Goal: Task Accomplishment & Management: Use online tool/utility

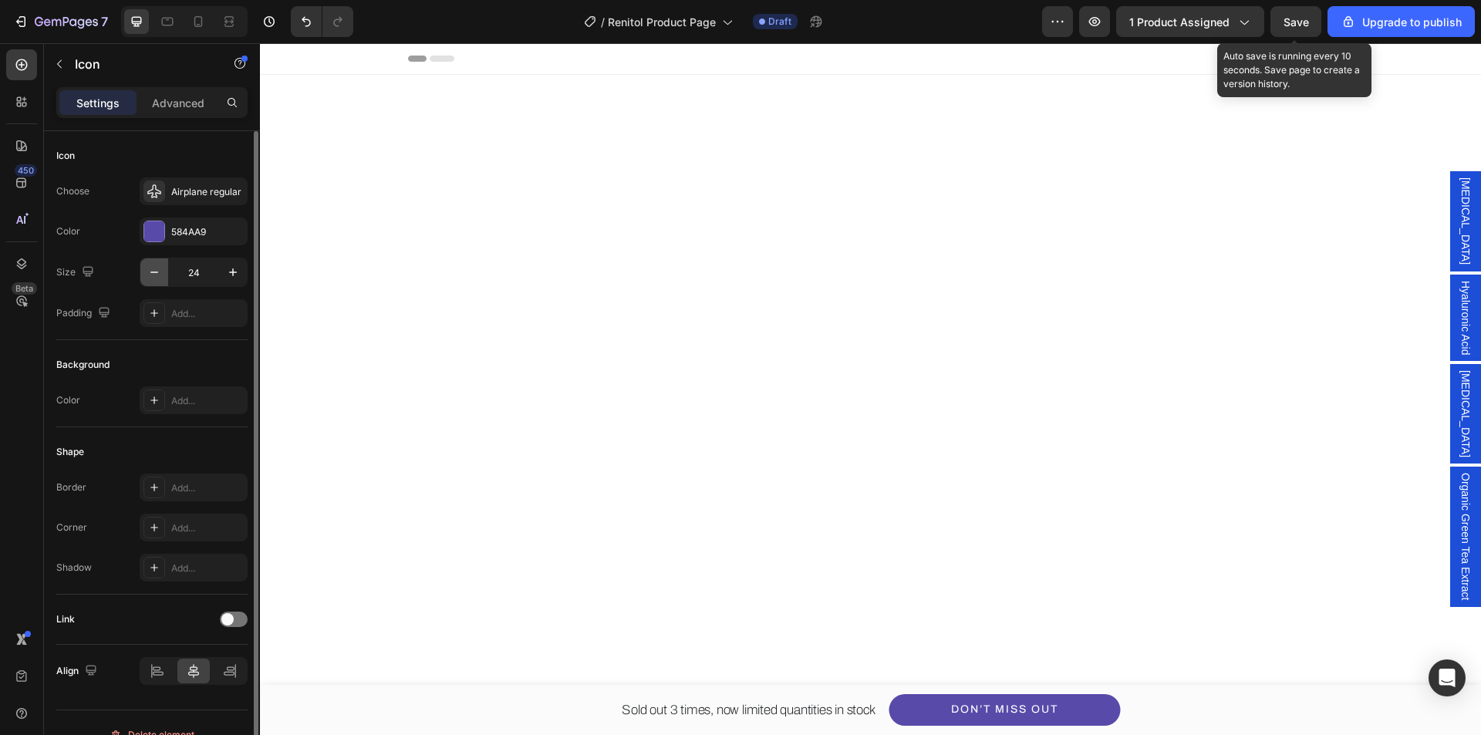
scroll to position [4398, 0]
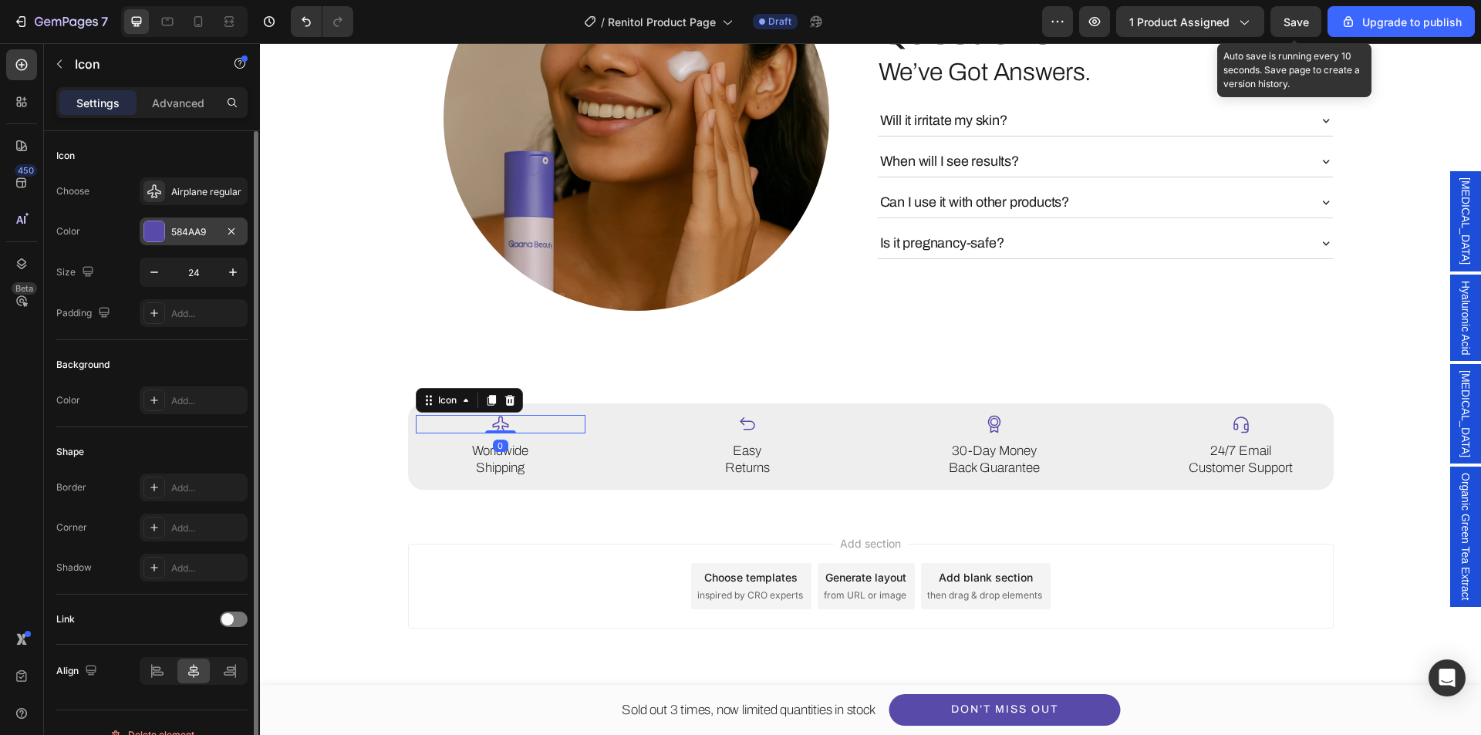
click at [155, 236] on div at bounding box center [154, 231] width 20 height 20
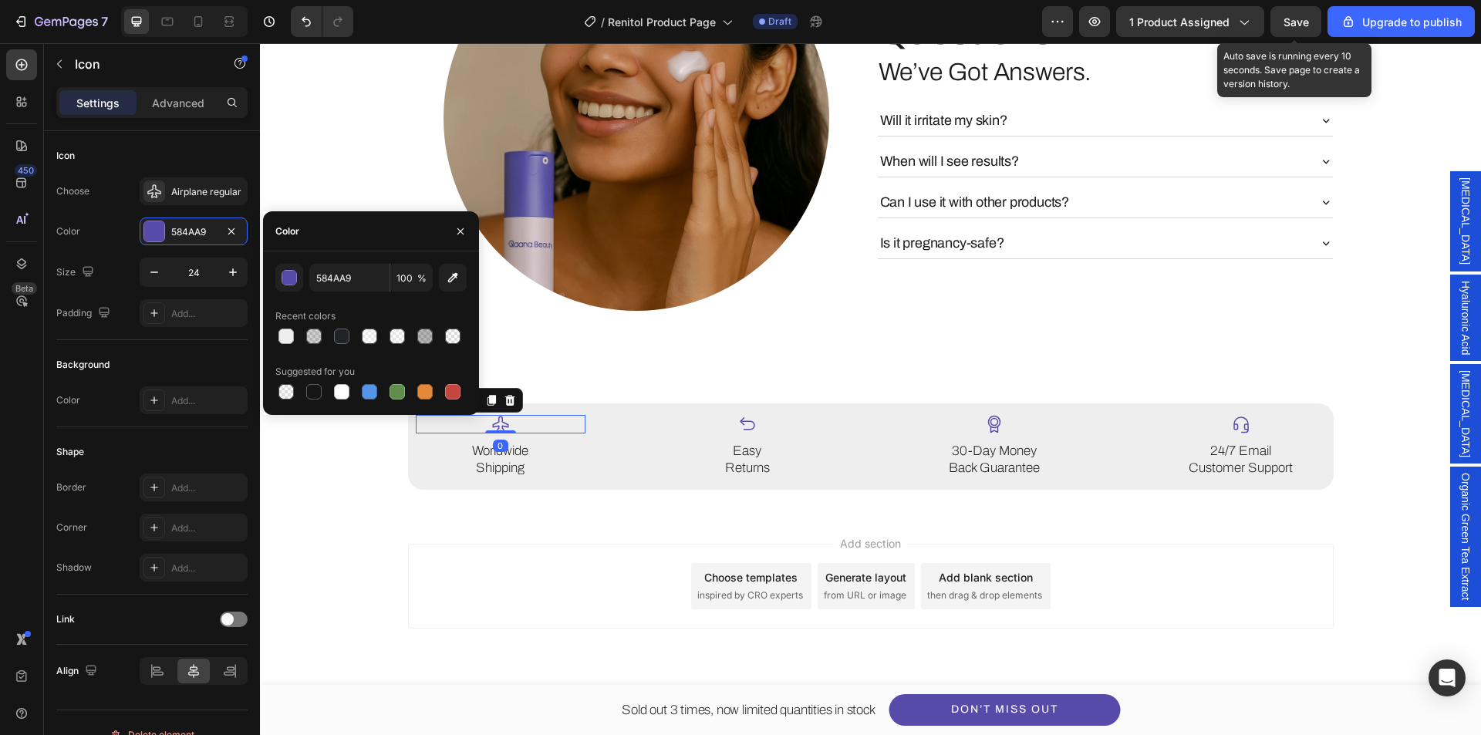
drag, startPoint x: 341, startPoint y: 339, endPoint x: 459, endPoint y: 366, distance: 121.3
click at [341, 341] on div at bounding box center [341, 336] width 15 height 15
type input "212326"
click at [755, 434] on div "Icon" at bounding box center [748, 424] width 170 height 19
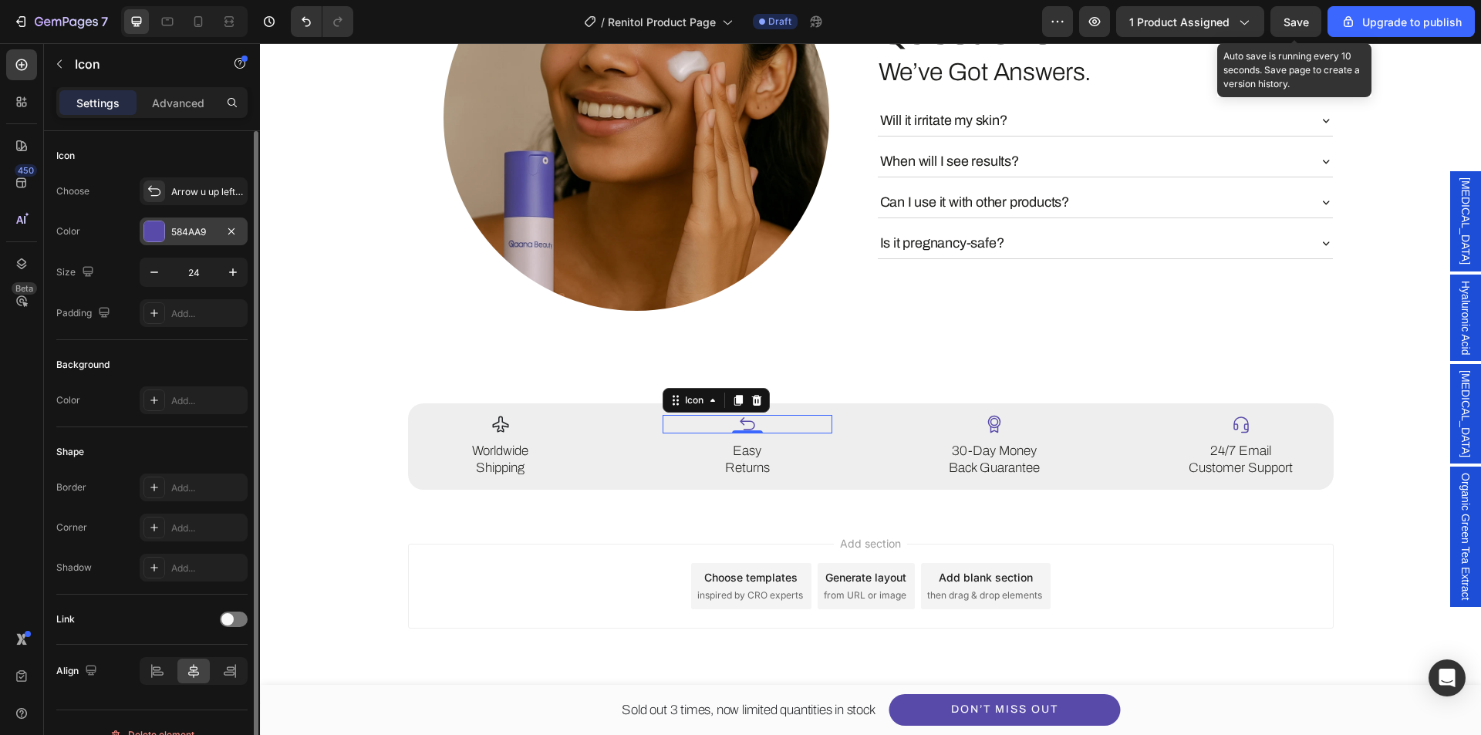
drag, startPoint x: 144, startPoint y: 235, endPoint x: 155, endPoint y: 241, distance: 13.1
click at [144, 235] on div at bounding box center [155, 232] width 22 height 22
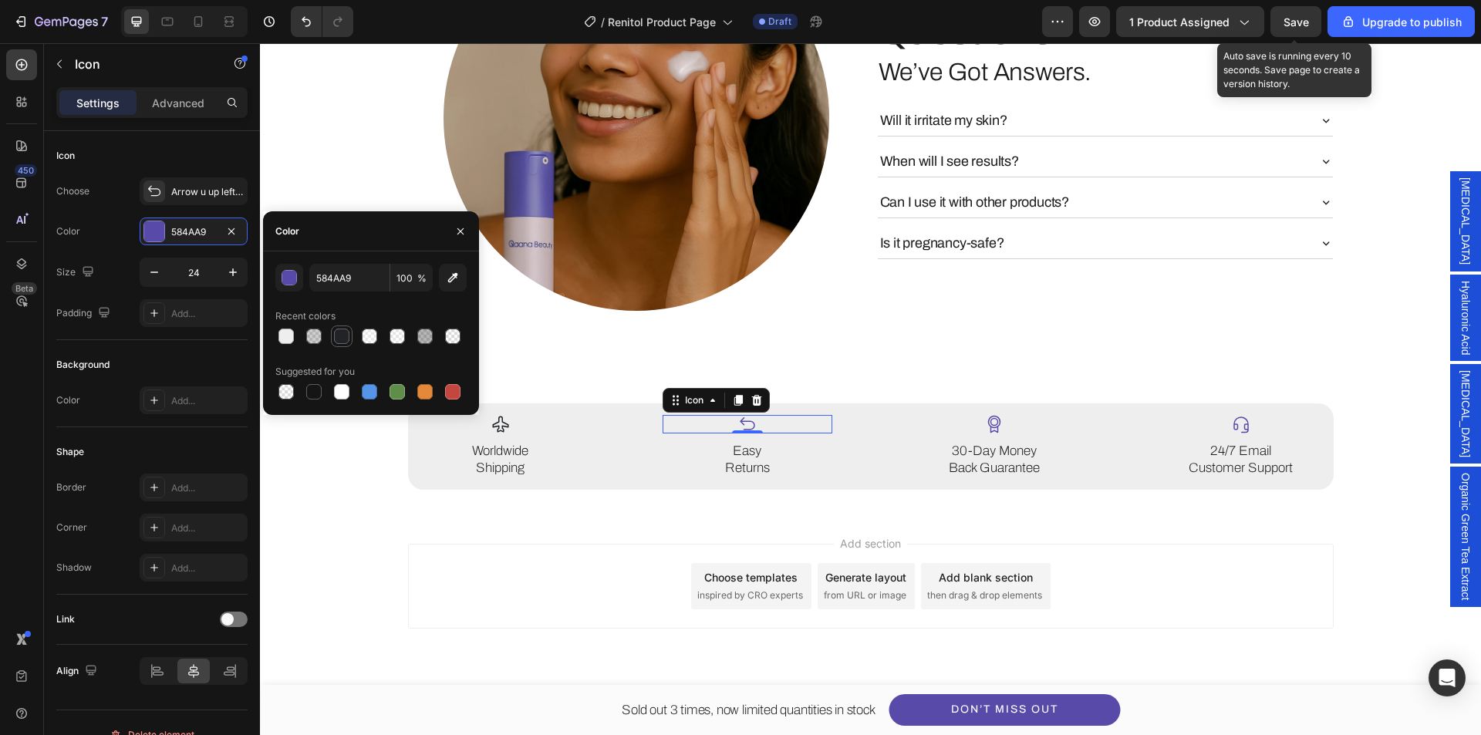
click at [339, 341] on div at bounding box center [341, 336] width 15 height 15
type input "212326"
click at [998, 434] on div "Icon" at bounding box center [995, 424] width 170 height 19
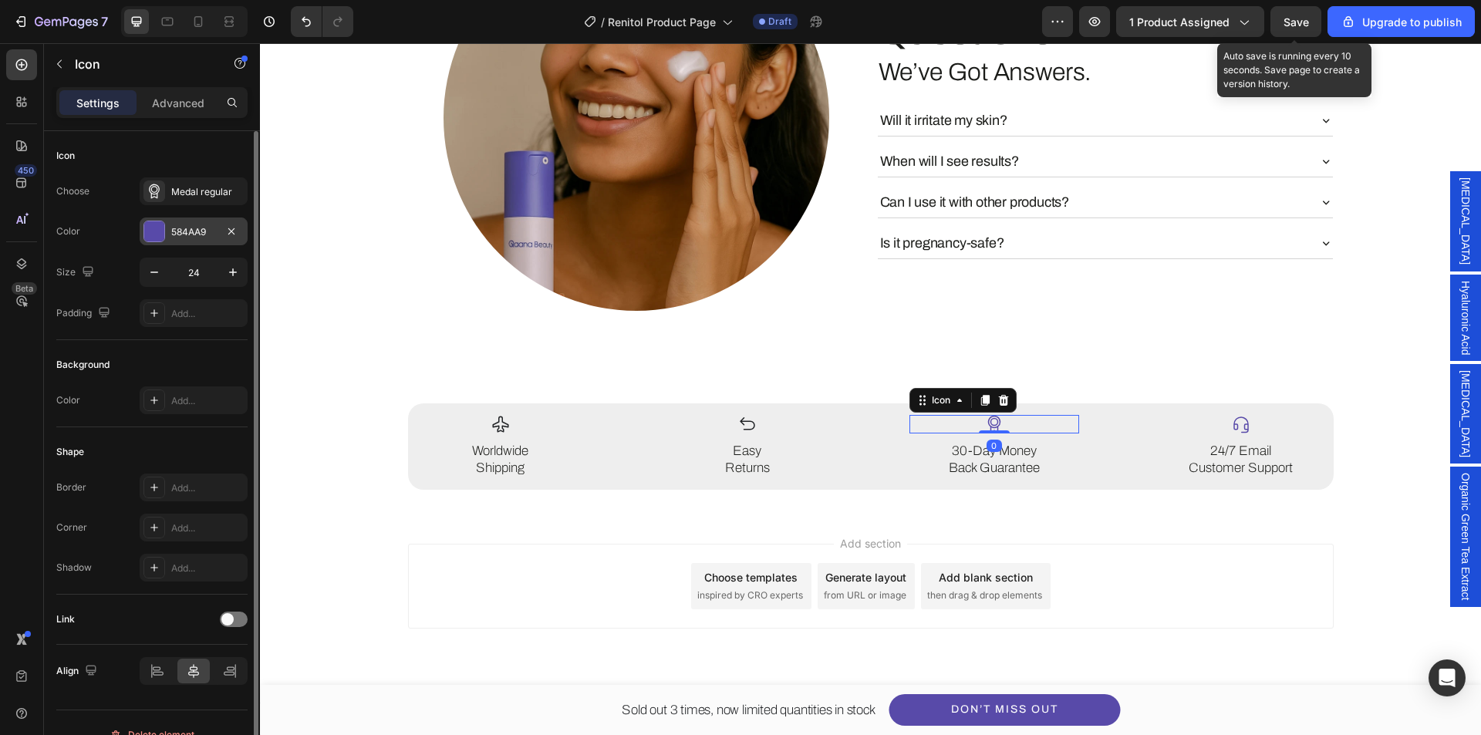
click at [162, 230] on div at bounding box center [154, 231] width 20 height 20
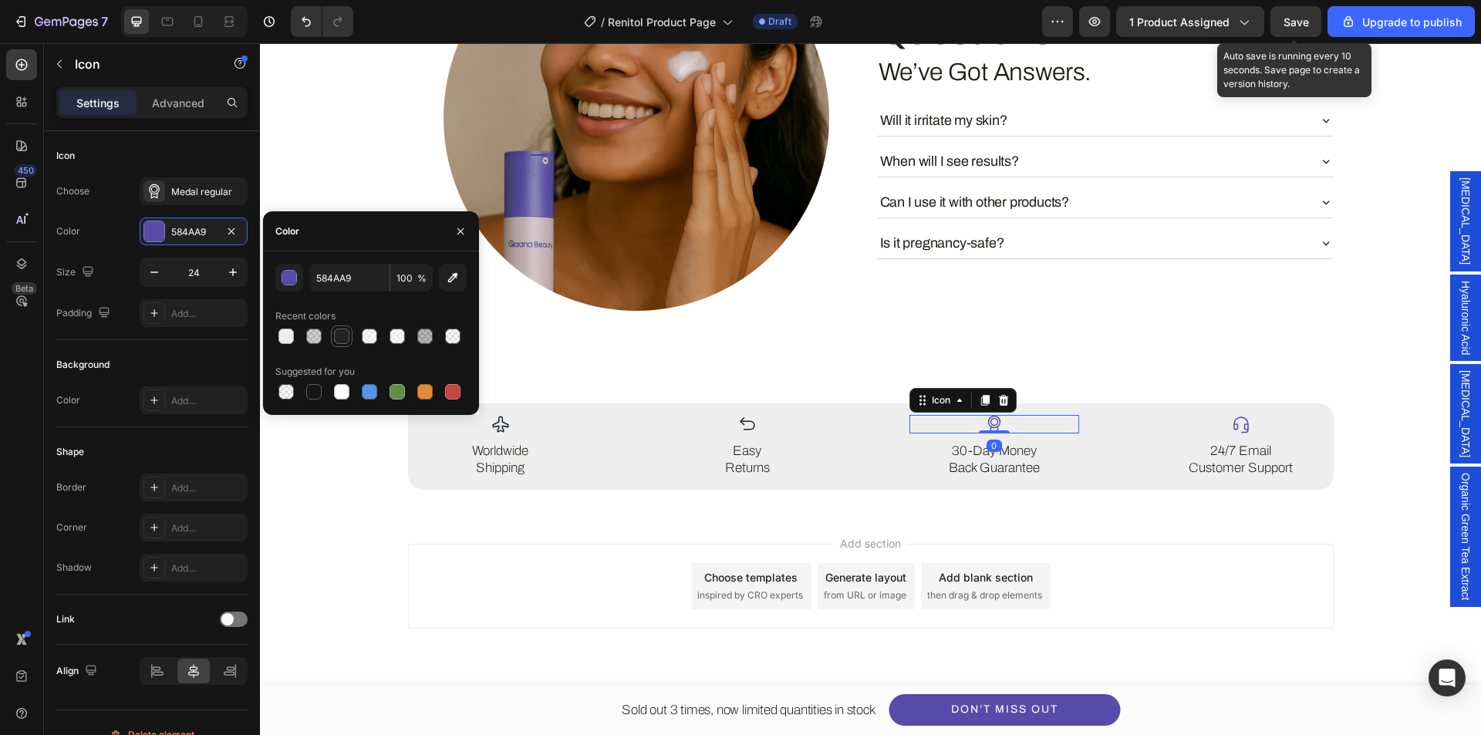
click at [337, 343] on div at bounding box center [341, 336] width 15 height 15
type input "212326"
click at [1220, 434] on div "Icon" at bounding box center [1242, 424] width 170 height 19
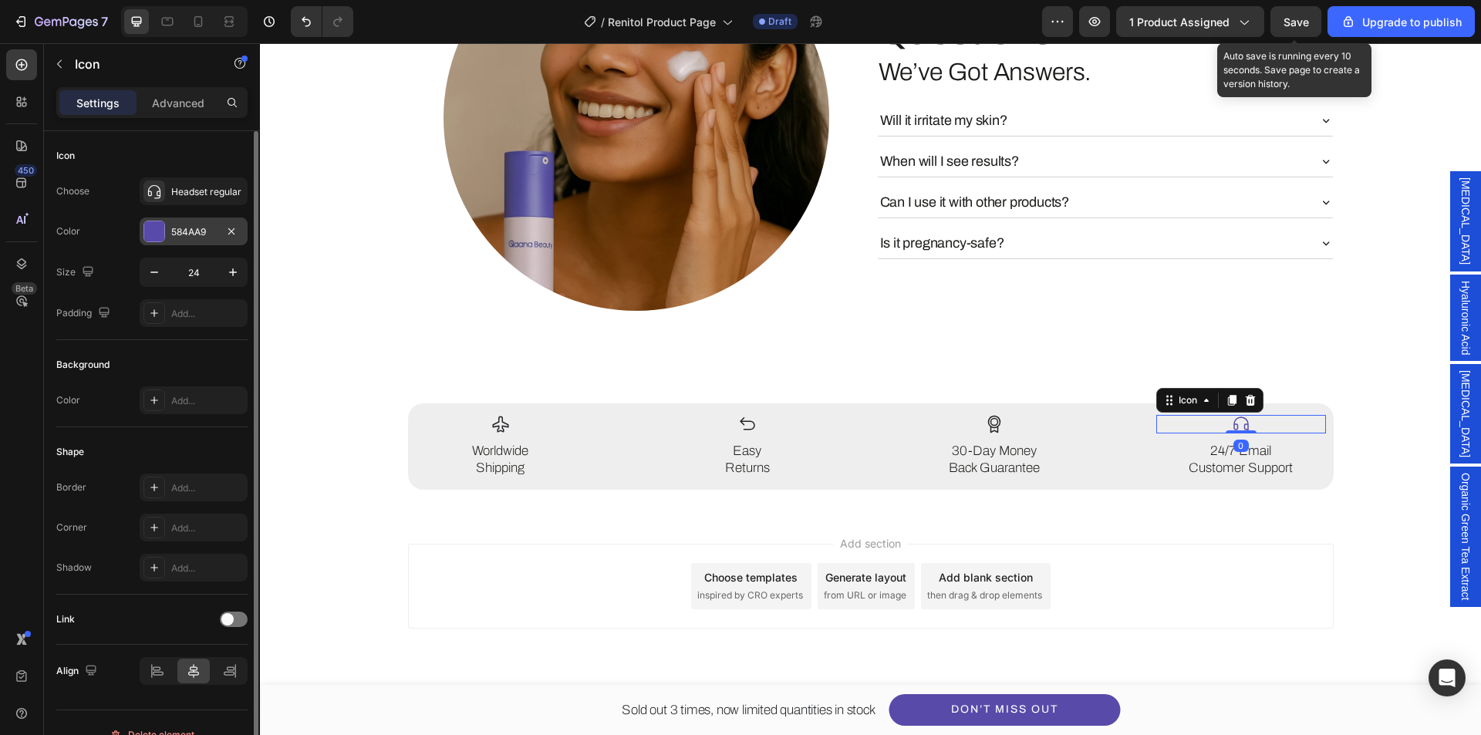
click at [148, 231] on div at bounding box center [154, 231] width 20 height 20
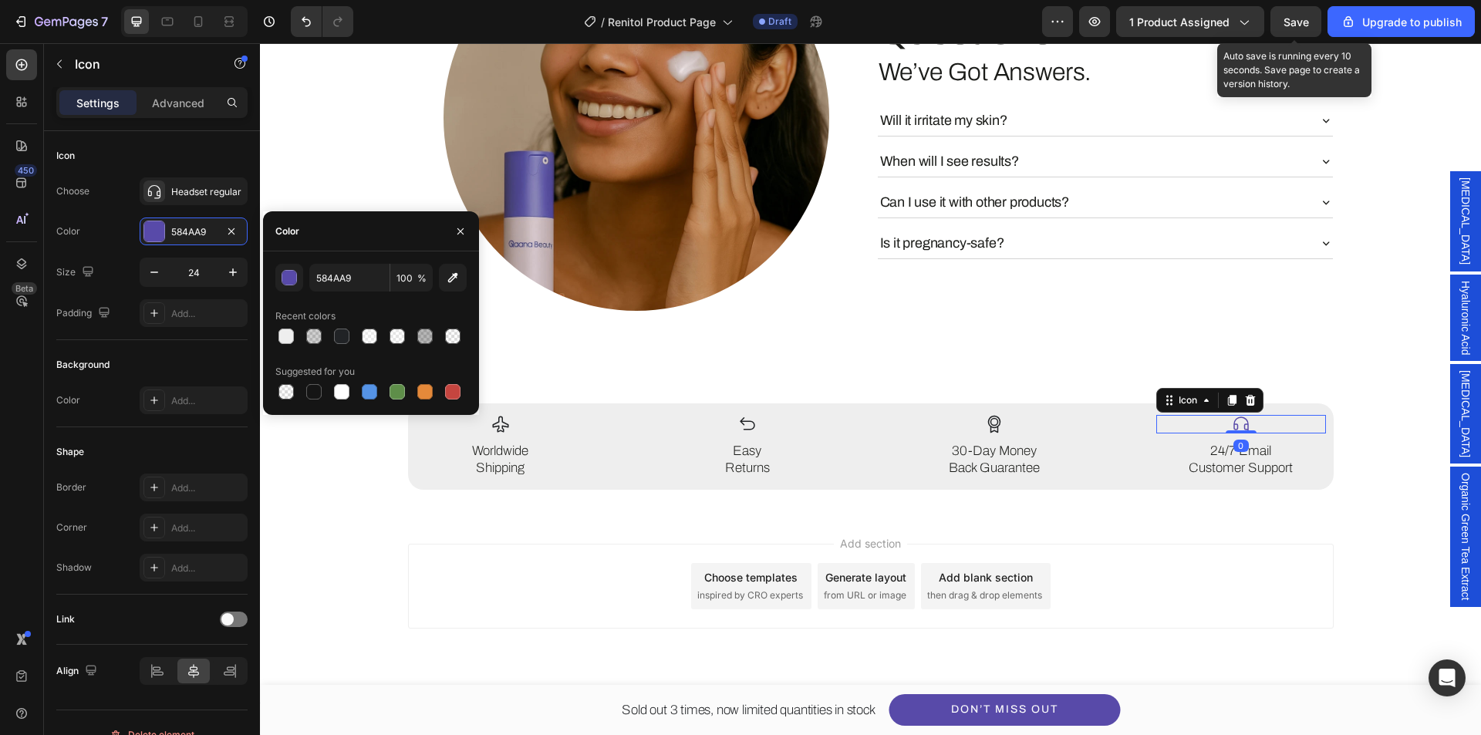
drag, startPoint x: 336, startPoint y: 341, endPoint x: 478, endPoint y: 382, distance: 147.7
click at [337, 341] on div at bounding box center [341, 336] width 15 height 15
type input "212326"
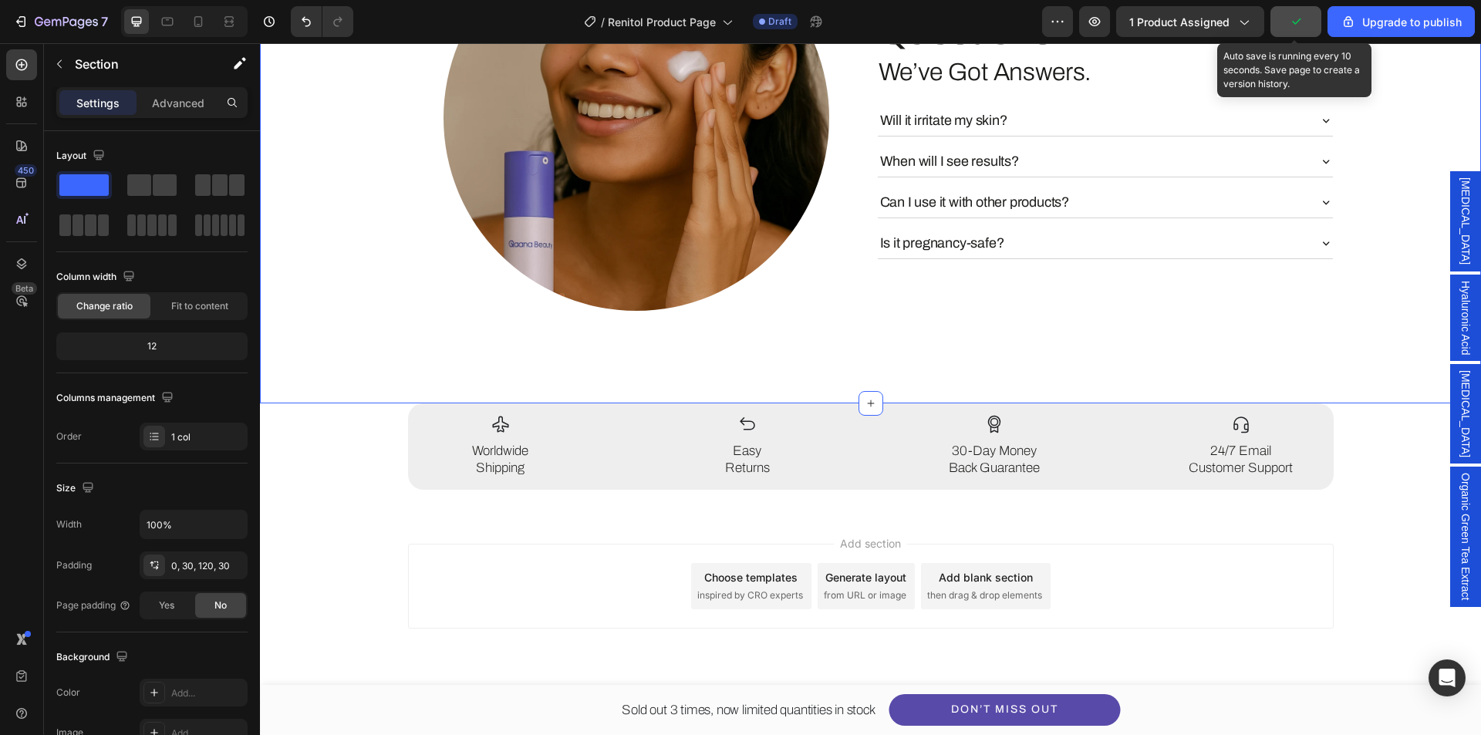
drag, startPoint x: 1293, startPoint y: 28, endPoint x: 770, endPoint y: 528, distance: 723.6
click at [1293, 28] on icon "button" at bounding box center [1296, 21] width 15 height 15
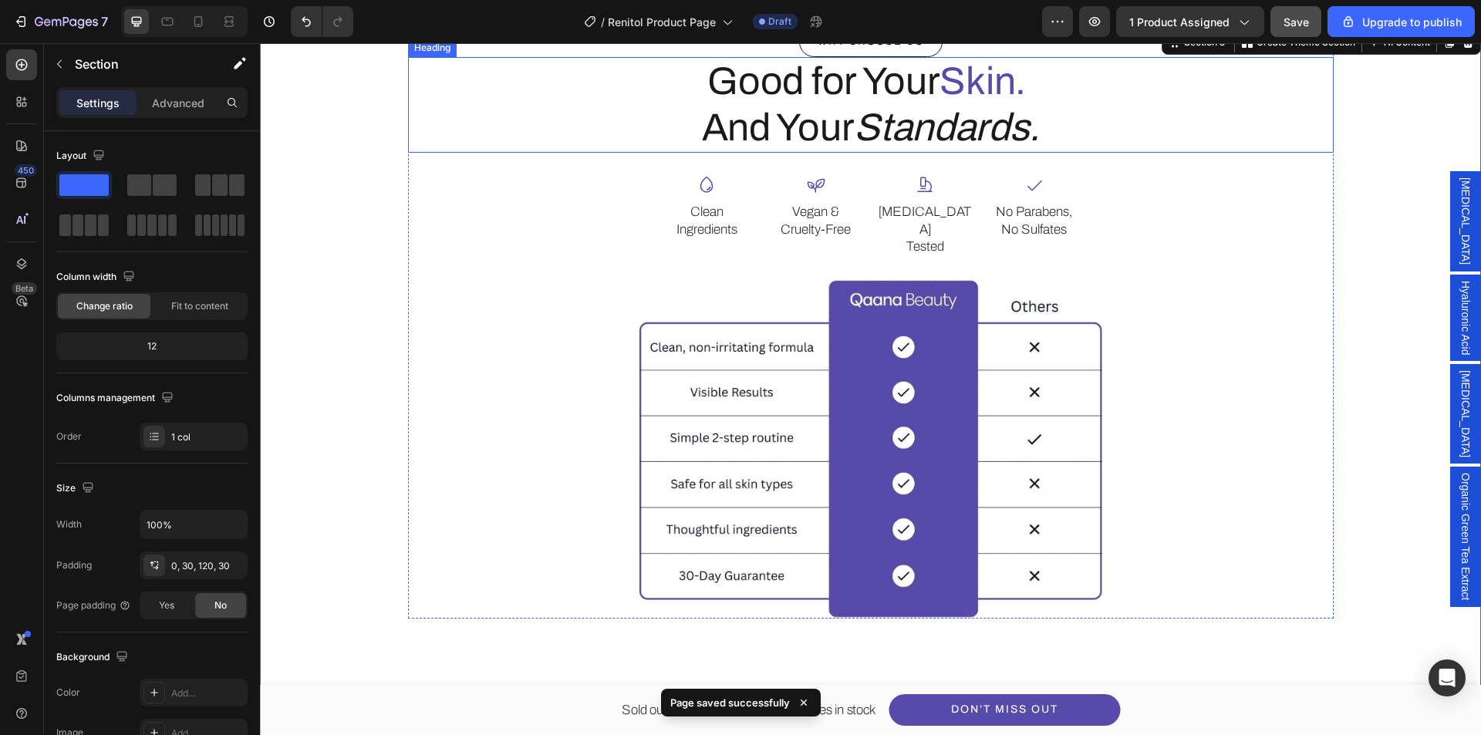
scroll to position [3570, 0]
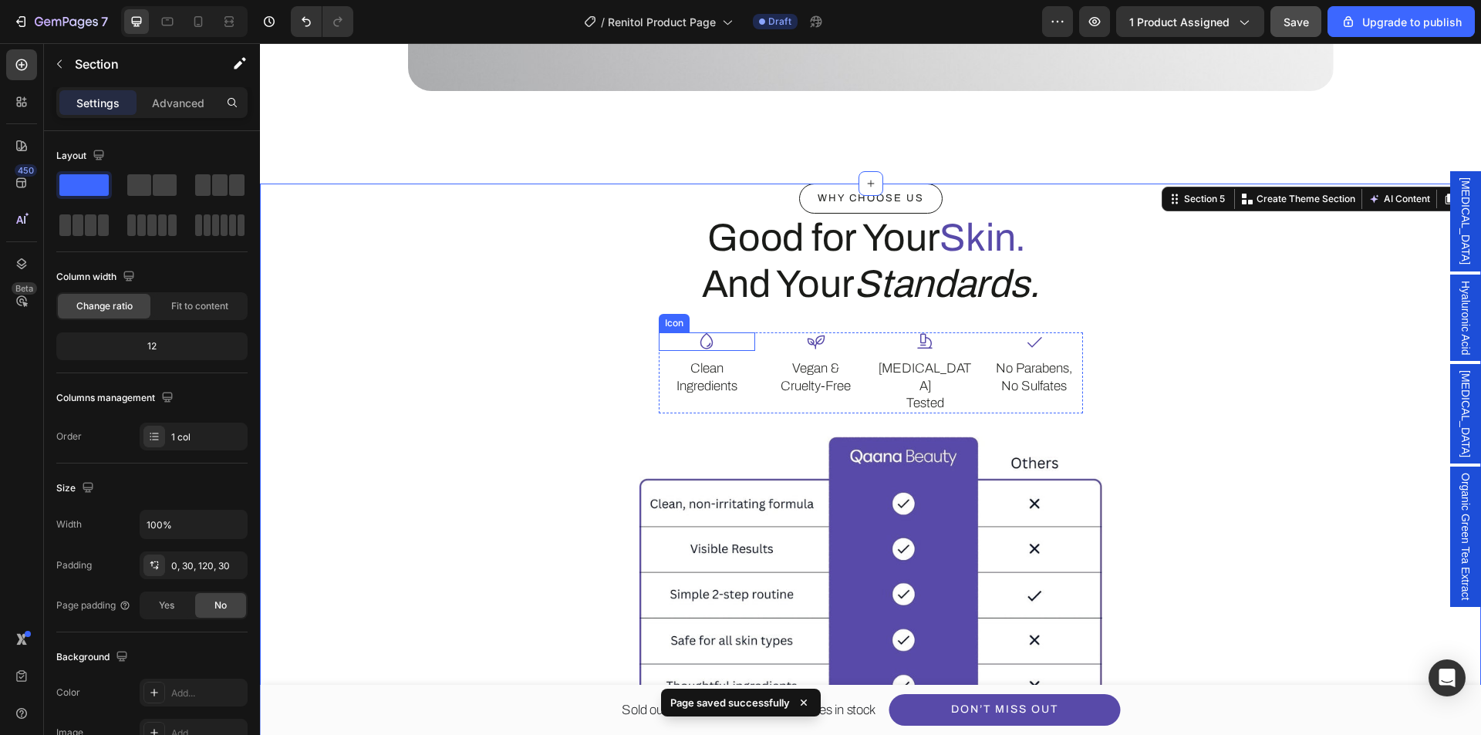
click at [726, 343] on div "Icon" at bounding box center [707, 342] width 97 height 19
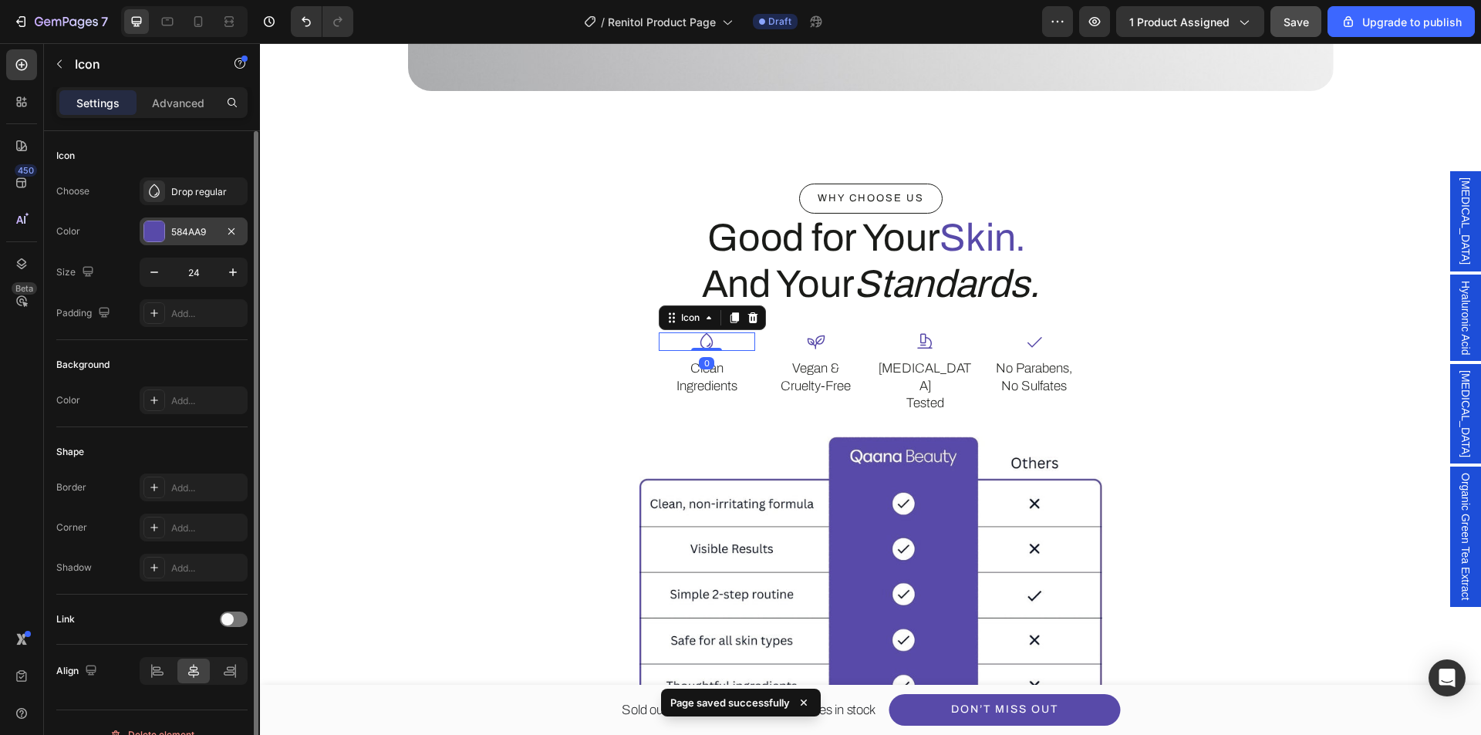
click at [157, 226] on div at bounding box center [154, 231] width 20 height 20
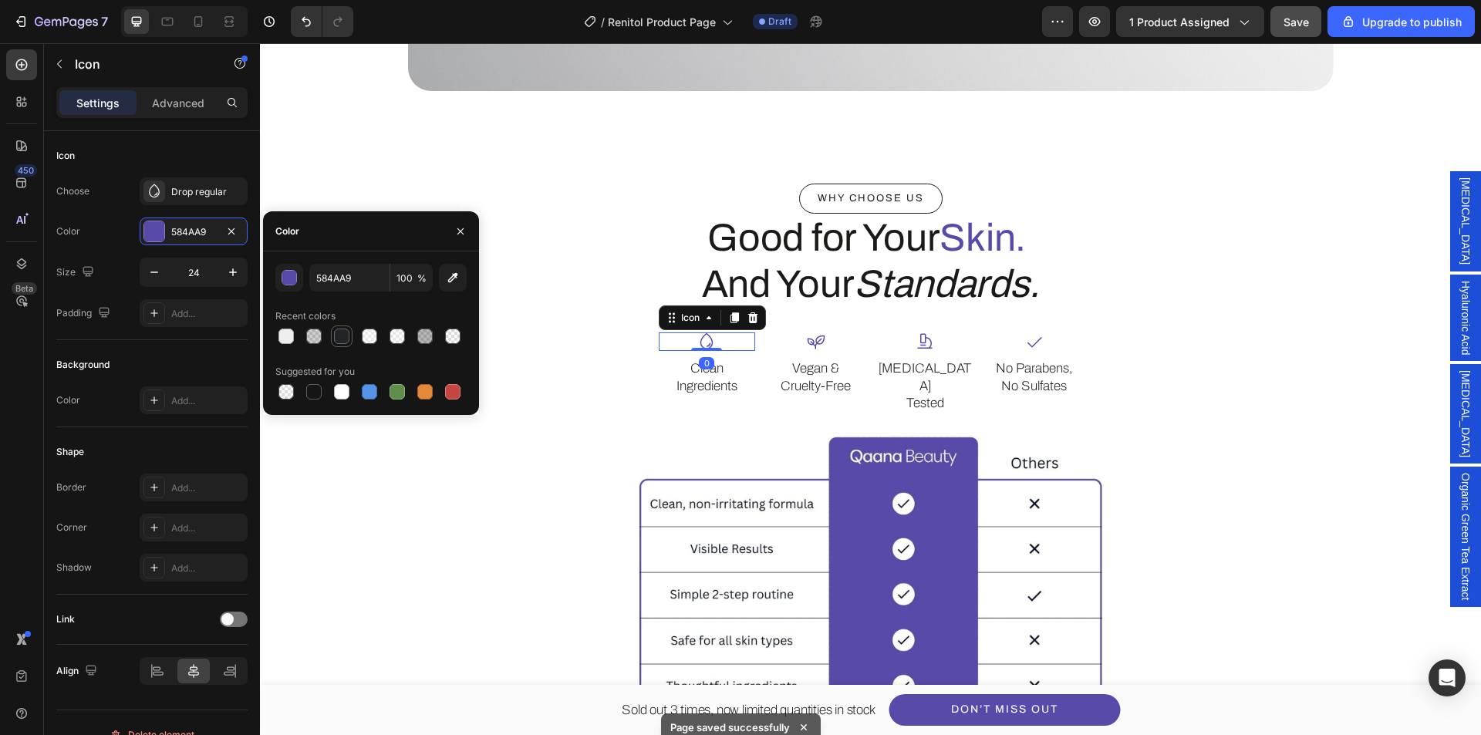
click at [345, 339] on div at bounding box center [341, 336] width 15 height 15
type input "212326"
click at [820, 346] on div "Icon" at bounding box center [816, 342] width 97 height 19
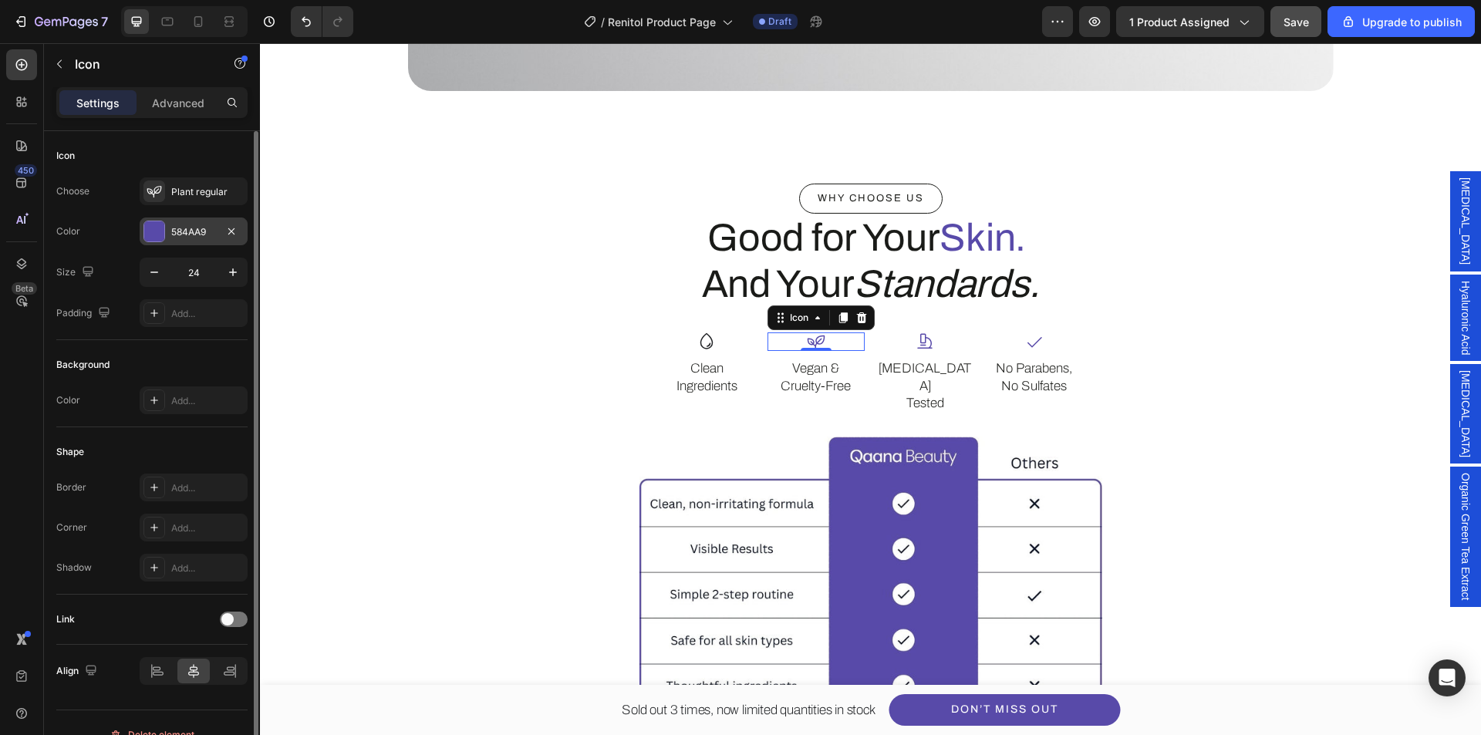
click at [166, 231] on div "584AA9" at bounding box center [194, 232] width 108 height 28
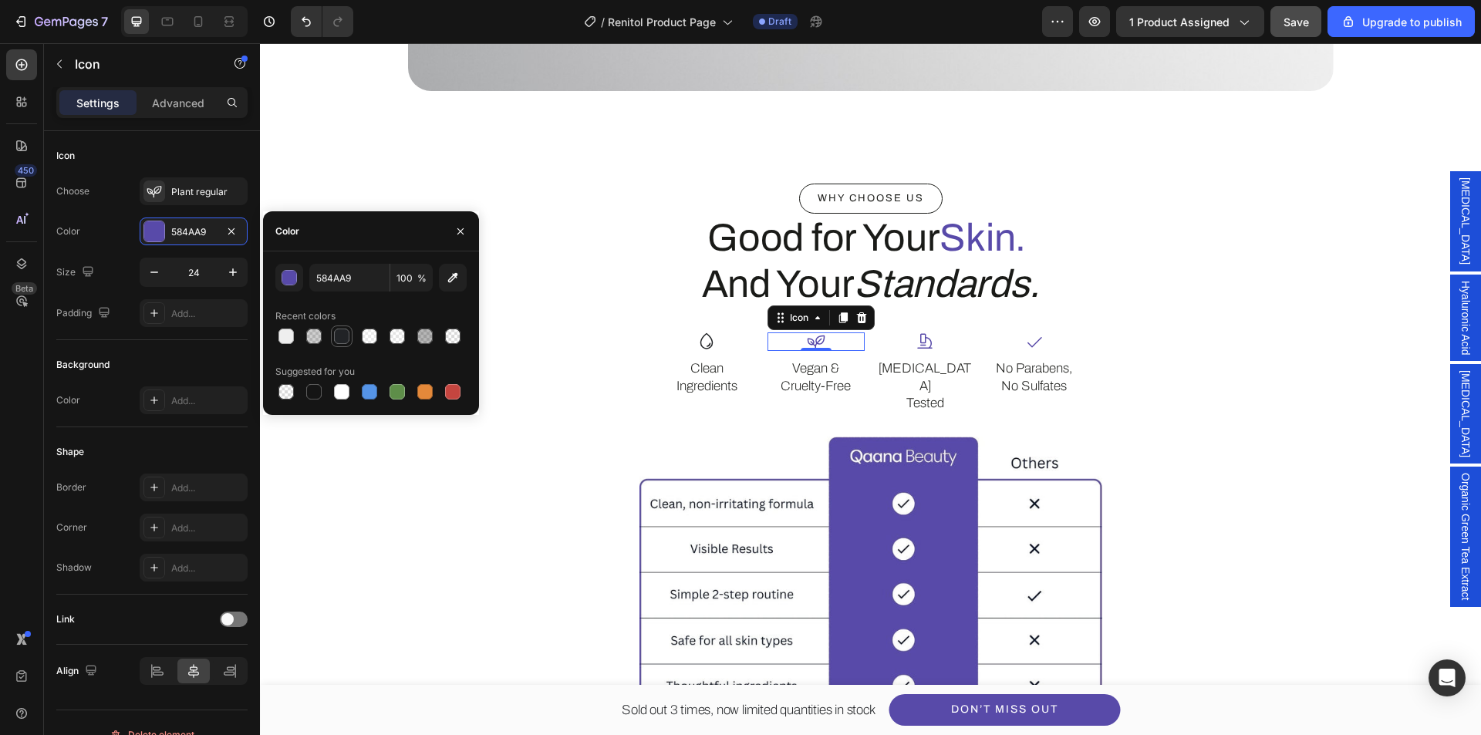
click at [343, 346] on div at bounding box center [342, 337] width 22 height 22
type input "212326"
click at [939, 340] on div "Icon" at bounding box center [925, 342] width 97 height 19
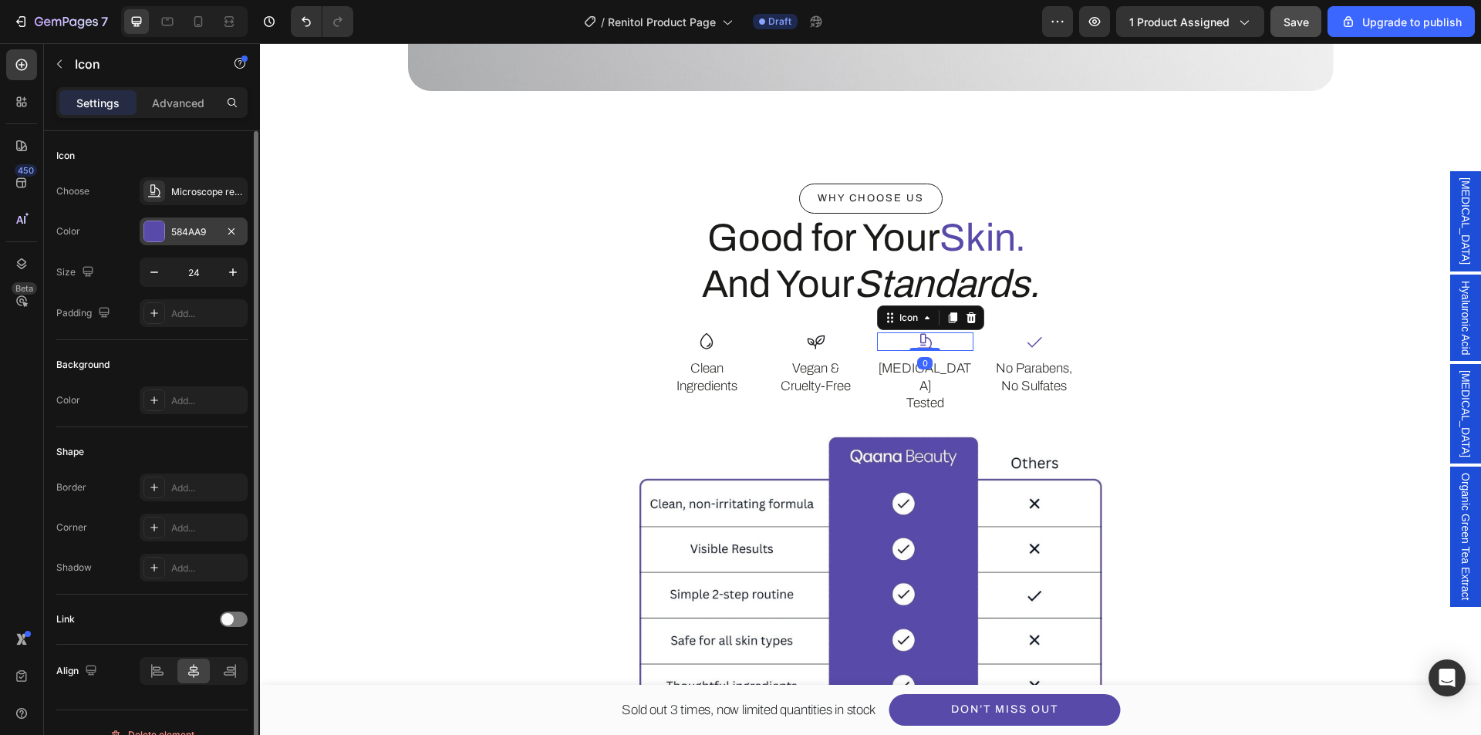
click at [155, 231] on div at bounding box center [154, 231] width 20 height 20
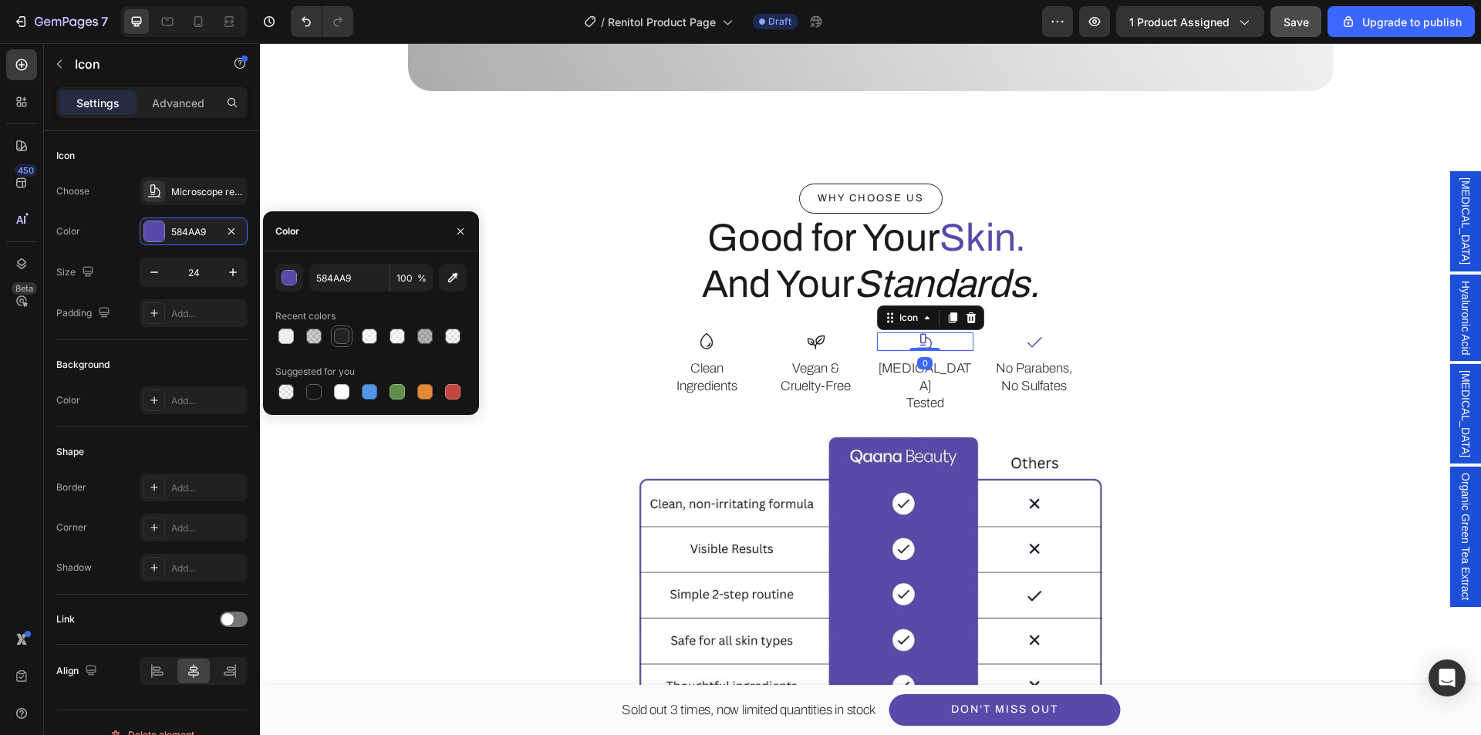
click at [332, 343] on div at bounding box center [342, 337] width 22 height 22
type input "212326"
click at [1029, 343] on icon at bounding box center [1034, 342] width 19 height 19
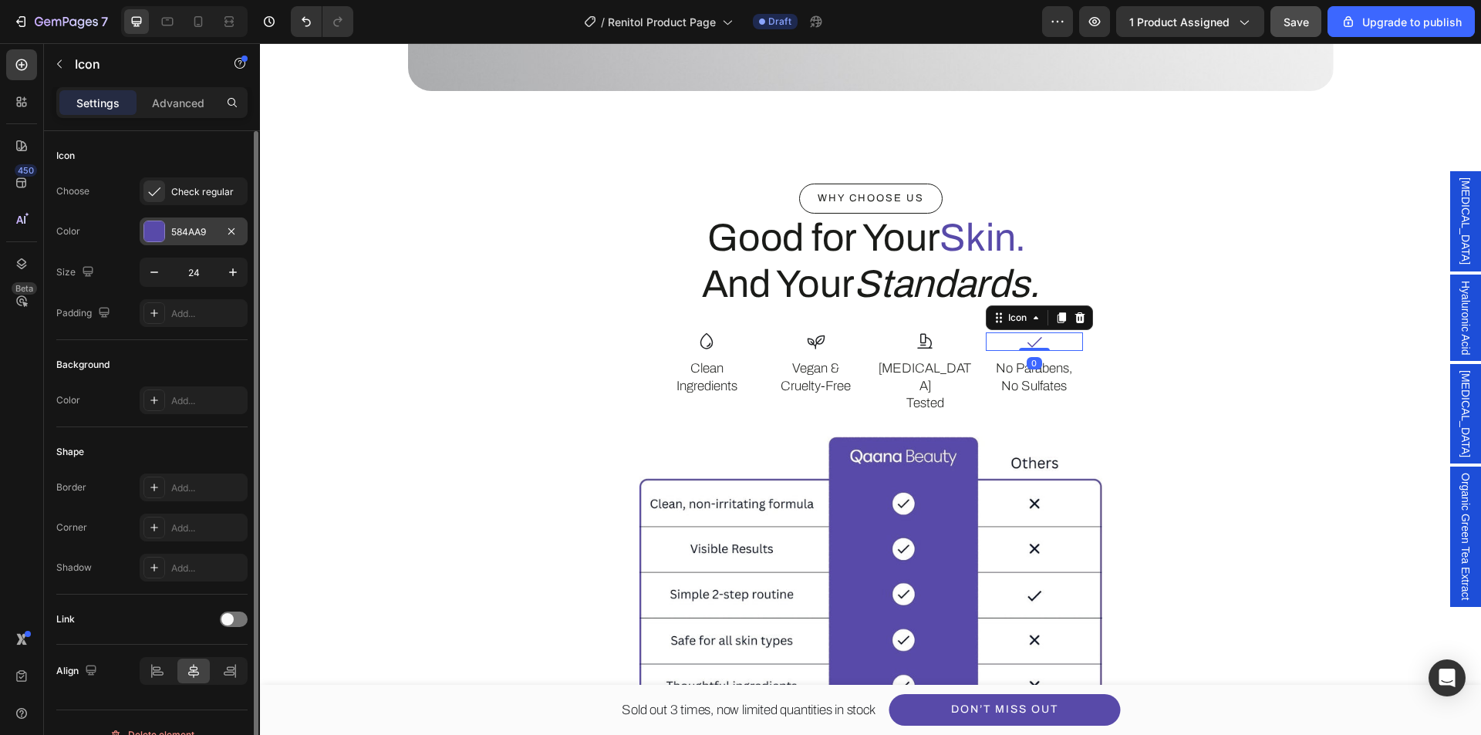
click at [153, 224] on div at bounding box center [154, 231] width 20 height 20
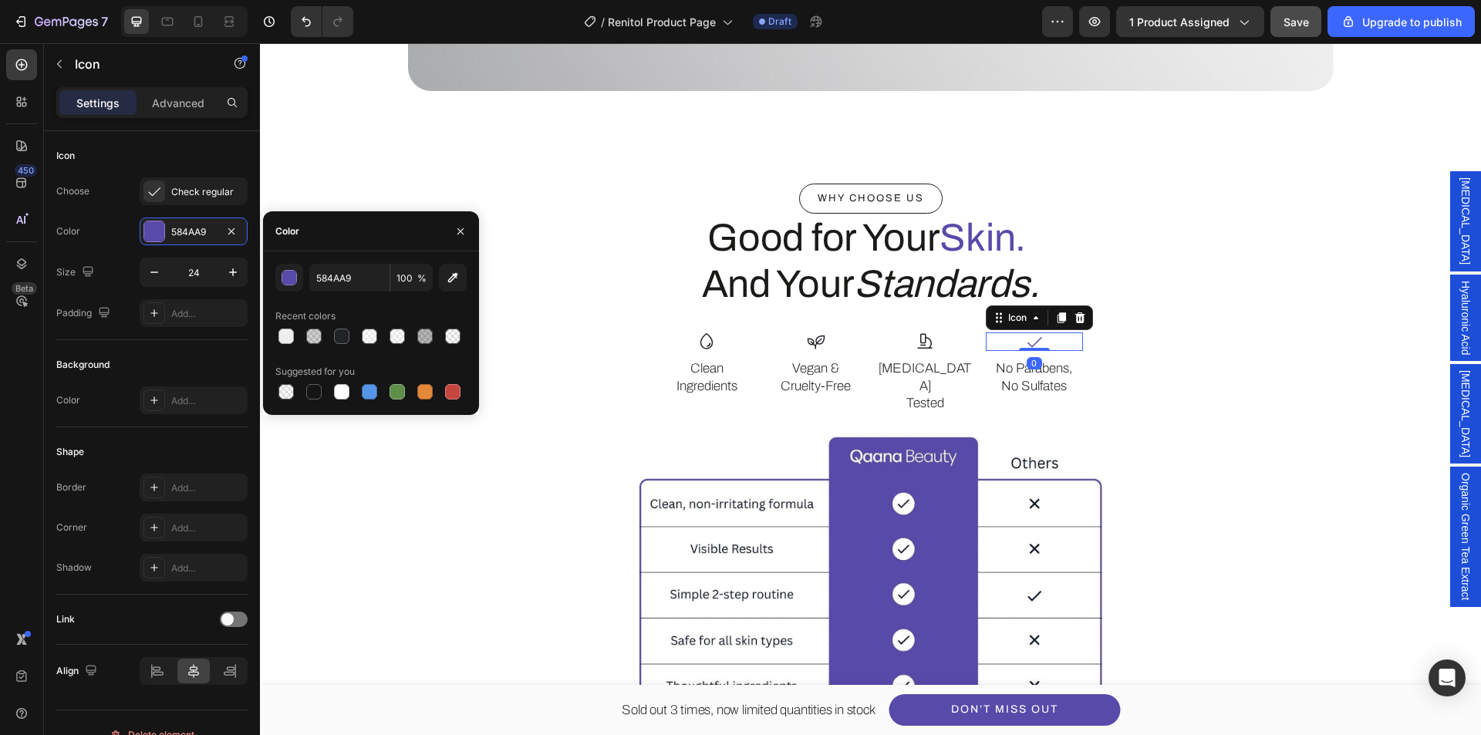
click at [325, 333] on div at bounding box center [370, 337] width 191 height 22
click at [336, 333] on div at bounding box center [341, 336] width 15 height 15
type input "212326"
click at [1275, 466] on div at bounding box center [871, 606] width 926 height 339
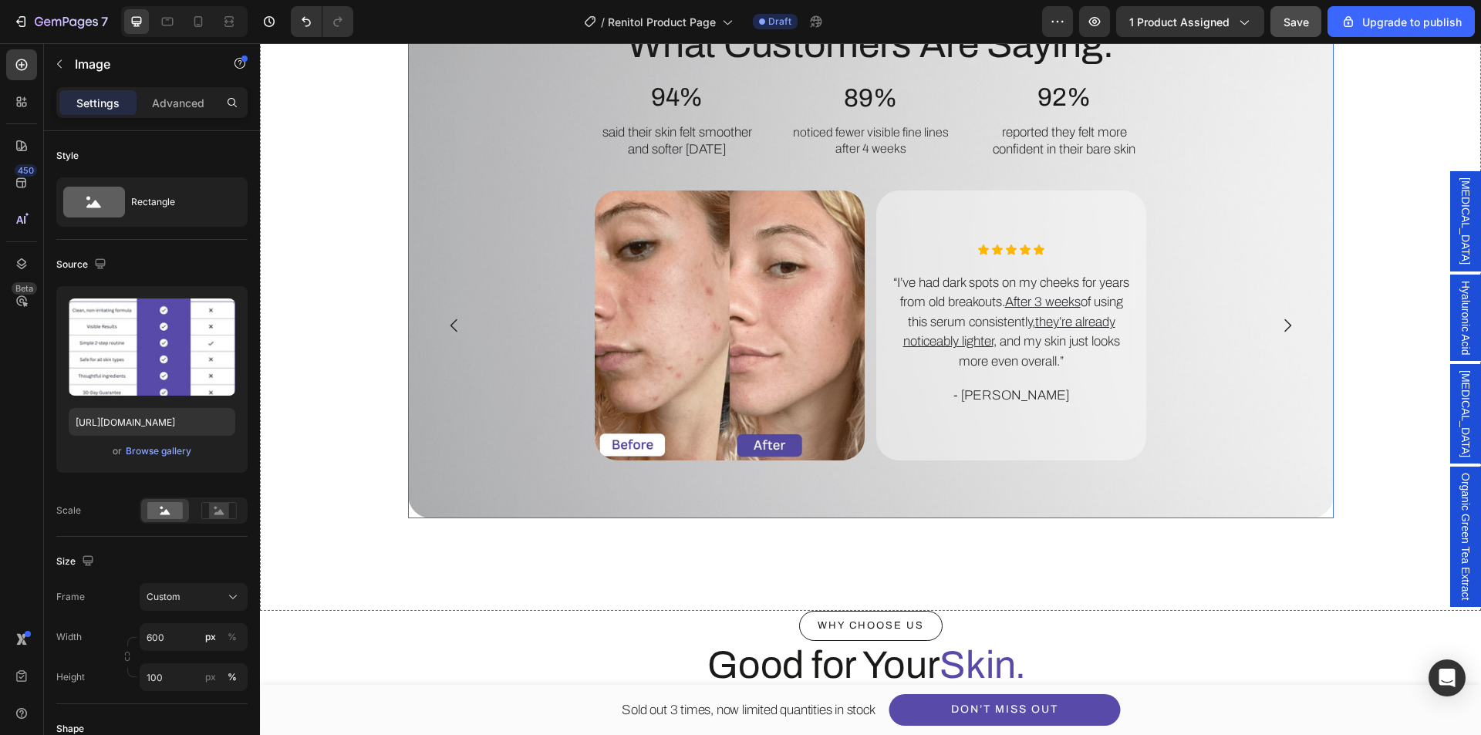
scroll to position [3107, 0]
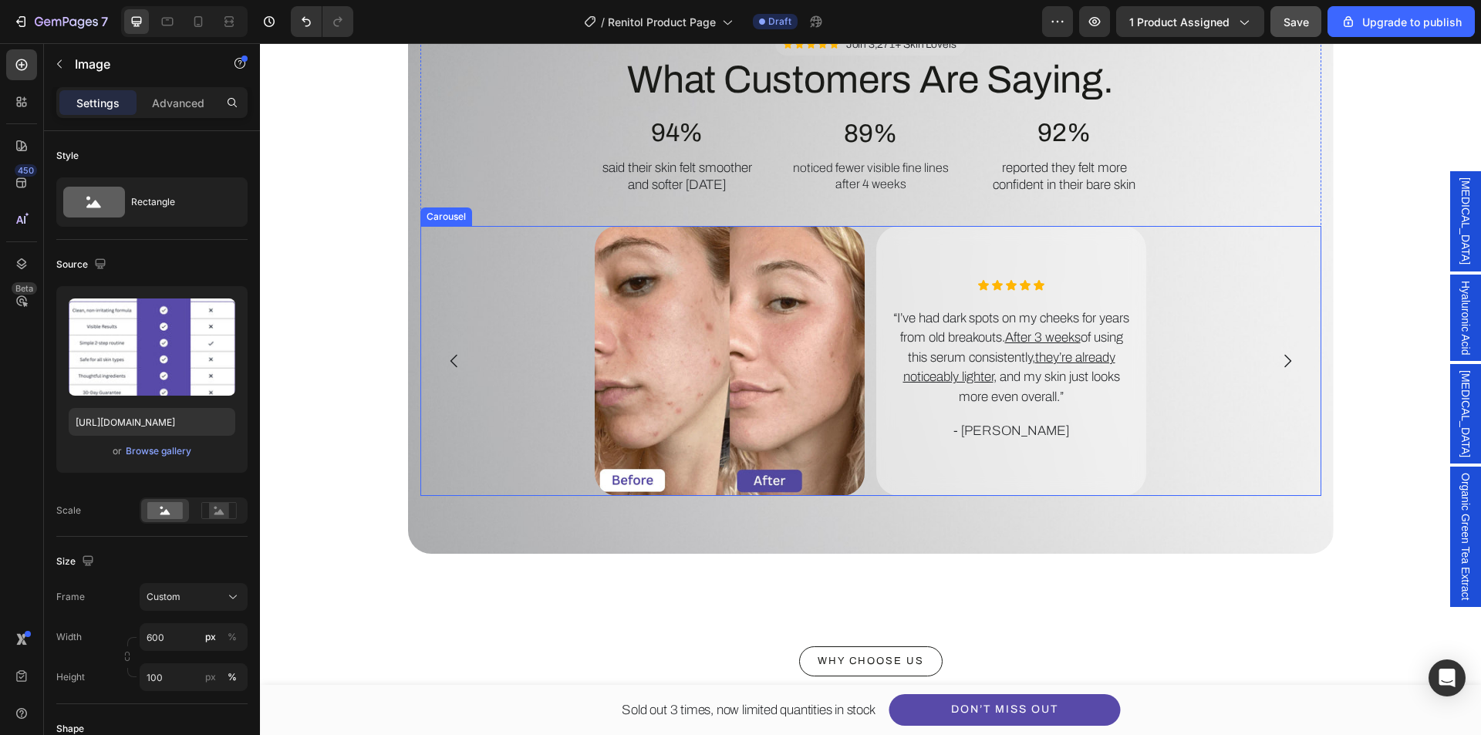
click at [445, 365] on icon "Carousel Back Arrow" at bounding box center [454, 361] width 19 height 19
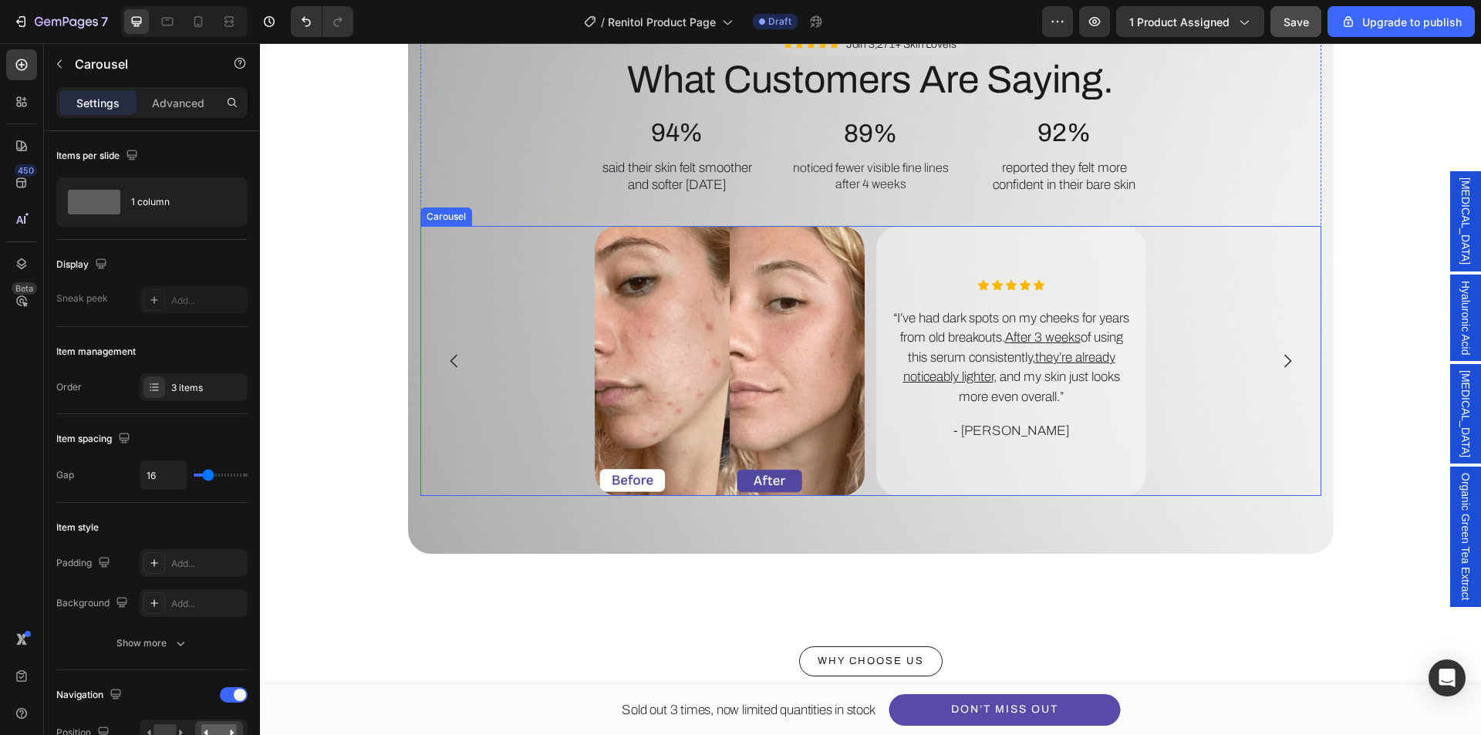
click at [445, 365] on icon "Carousel Back Arrow" at bounding box center [454, 361] width 19 height 19
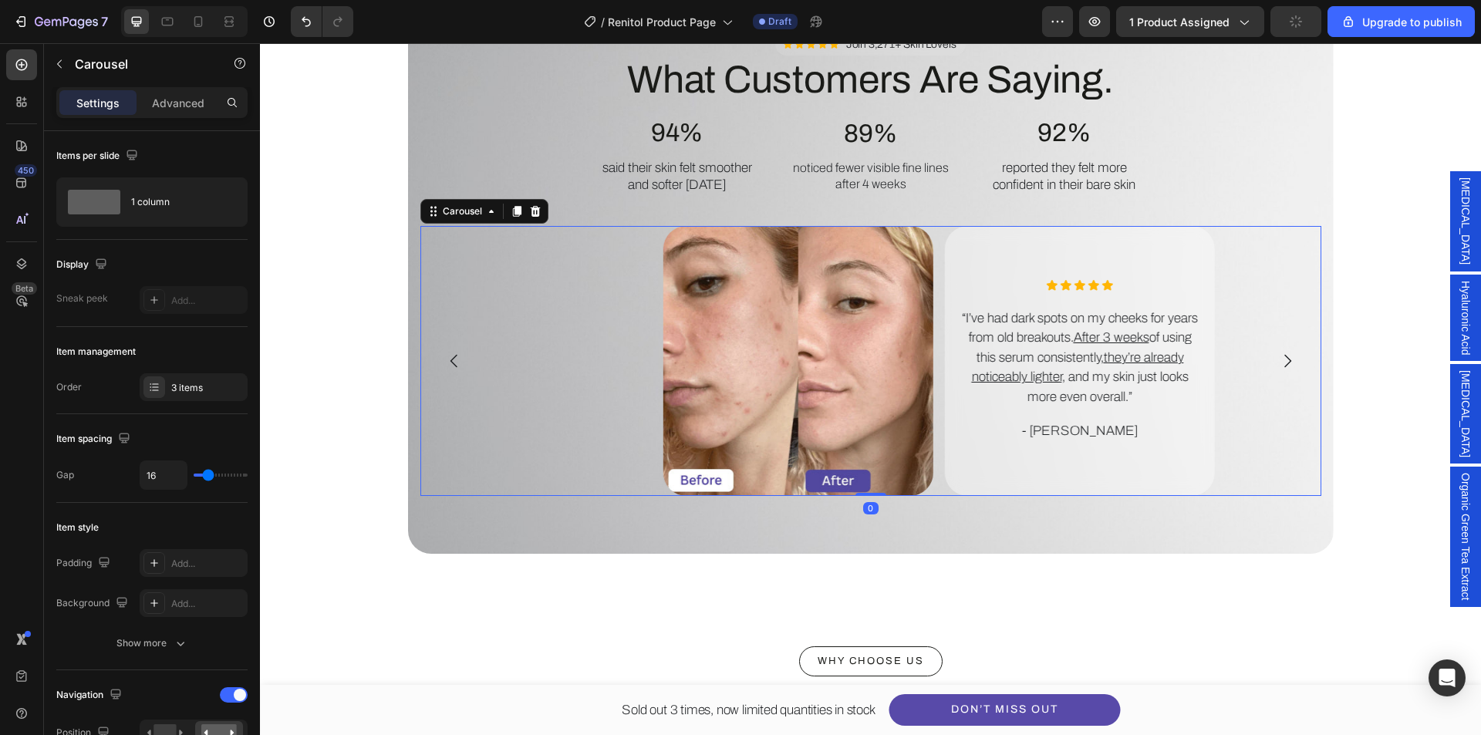
click at [445, 365] on icon "Carousel Back Arrow" at bounding box center [454, 361] width 19 height 19
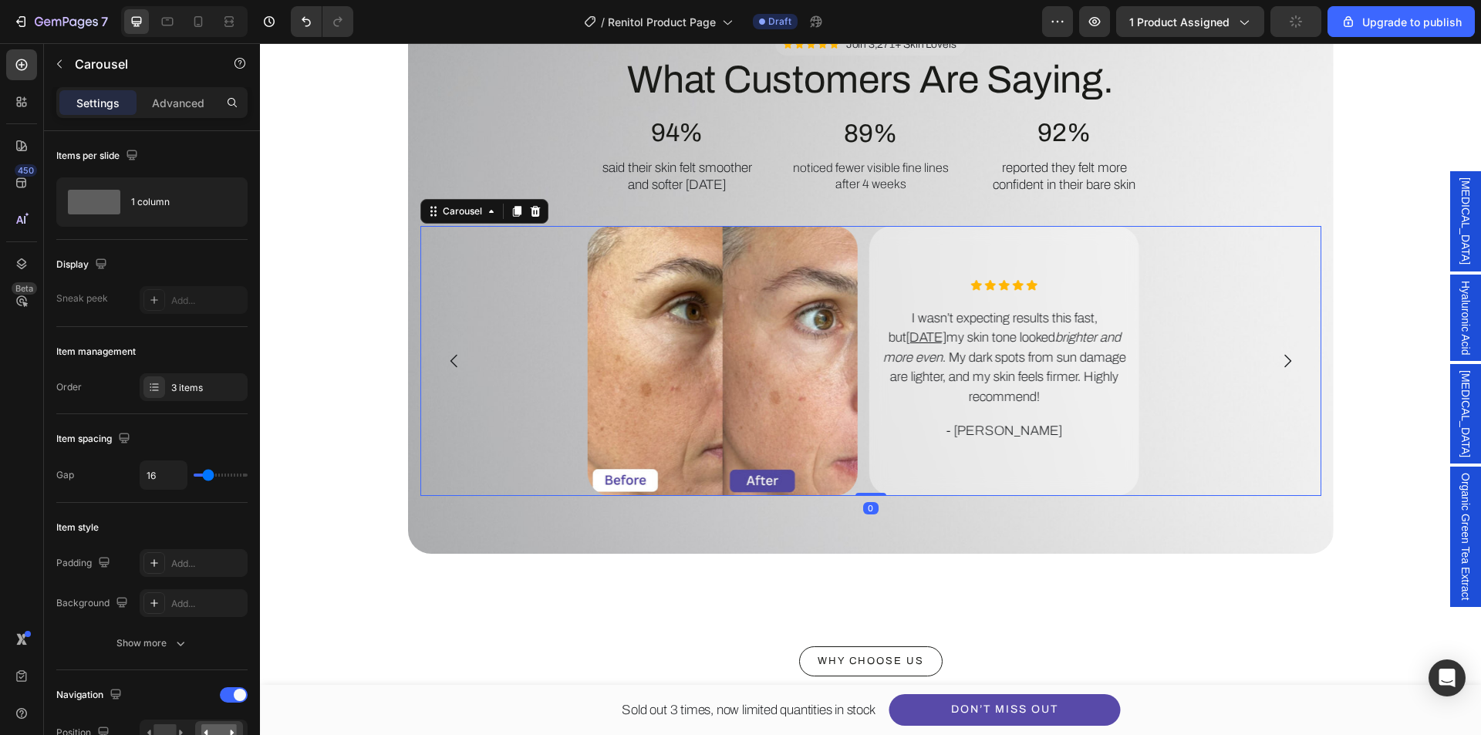
click at [445, 365] on icon "Carousel Back Arrow" at bounding box center [454, 361] width 19 height 19
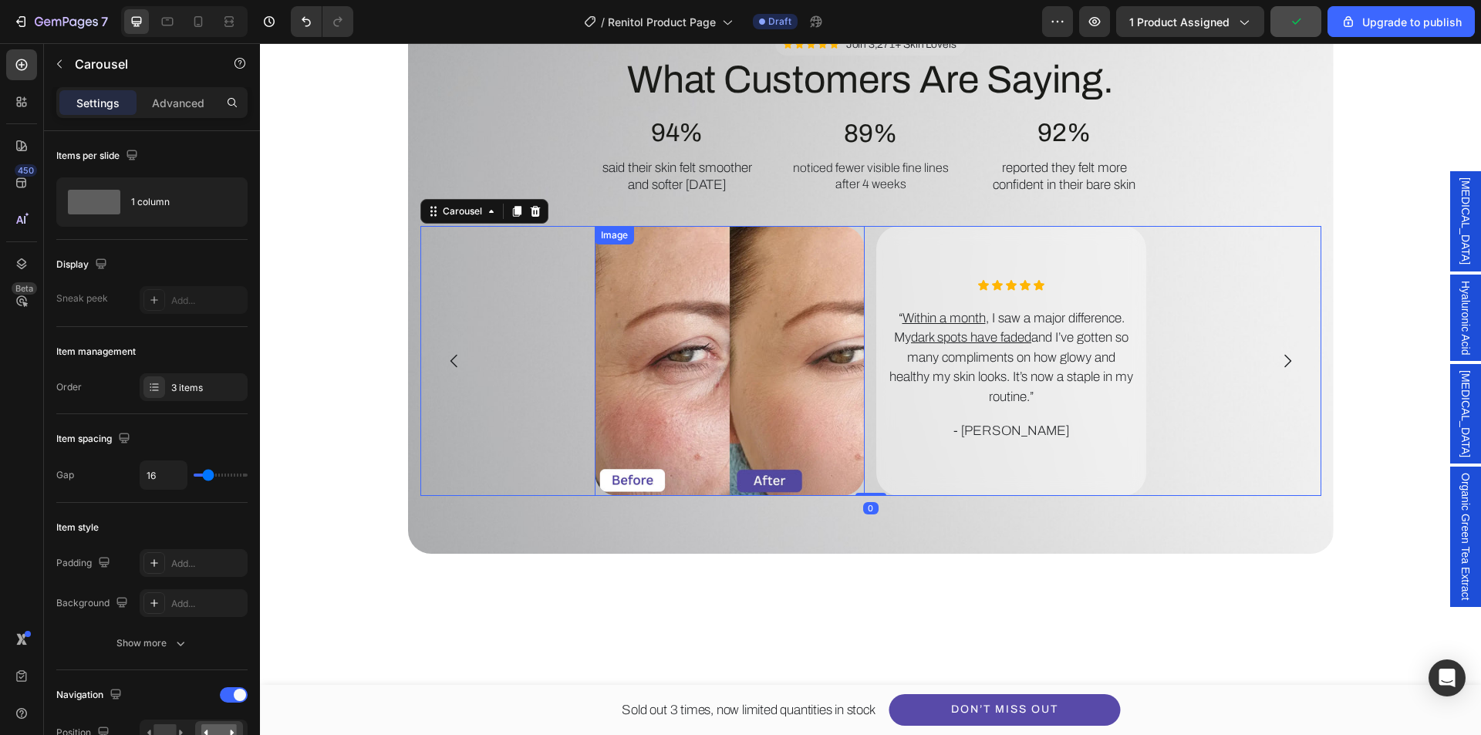
scroll to position [2876, 0]
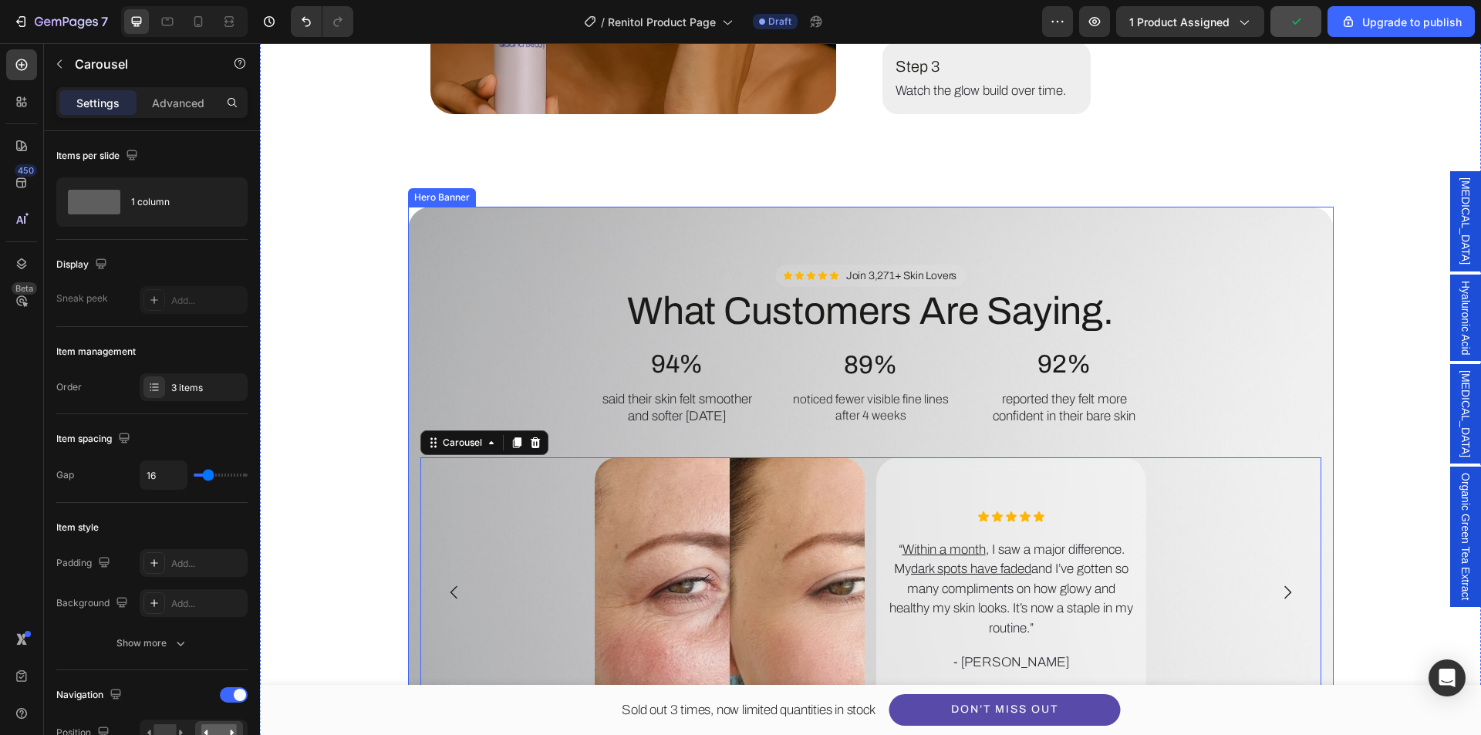
click at [533, 231] on div "Background Image" at bounding box center [871, 496] width 926 height 579
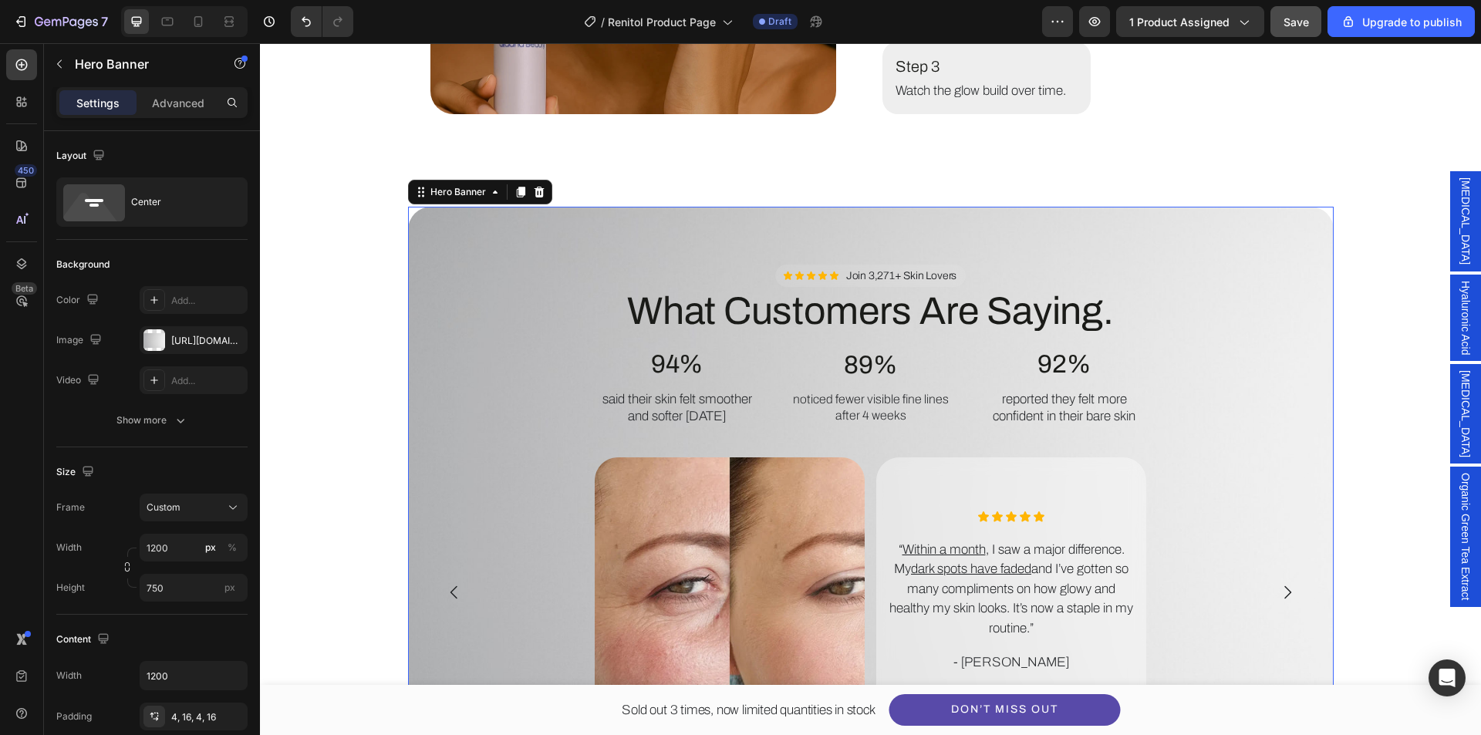
click at [475, 235] on div "Background Image" at bounding box center [871, 496] width 926 height 579
click at [189, 339] on div "[URL][DOMAIN_NAME]" at bounding box center [193, 341] width 45 height 14
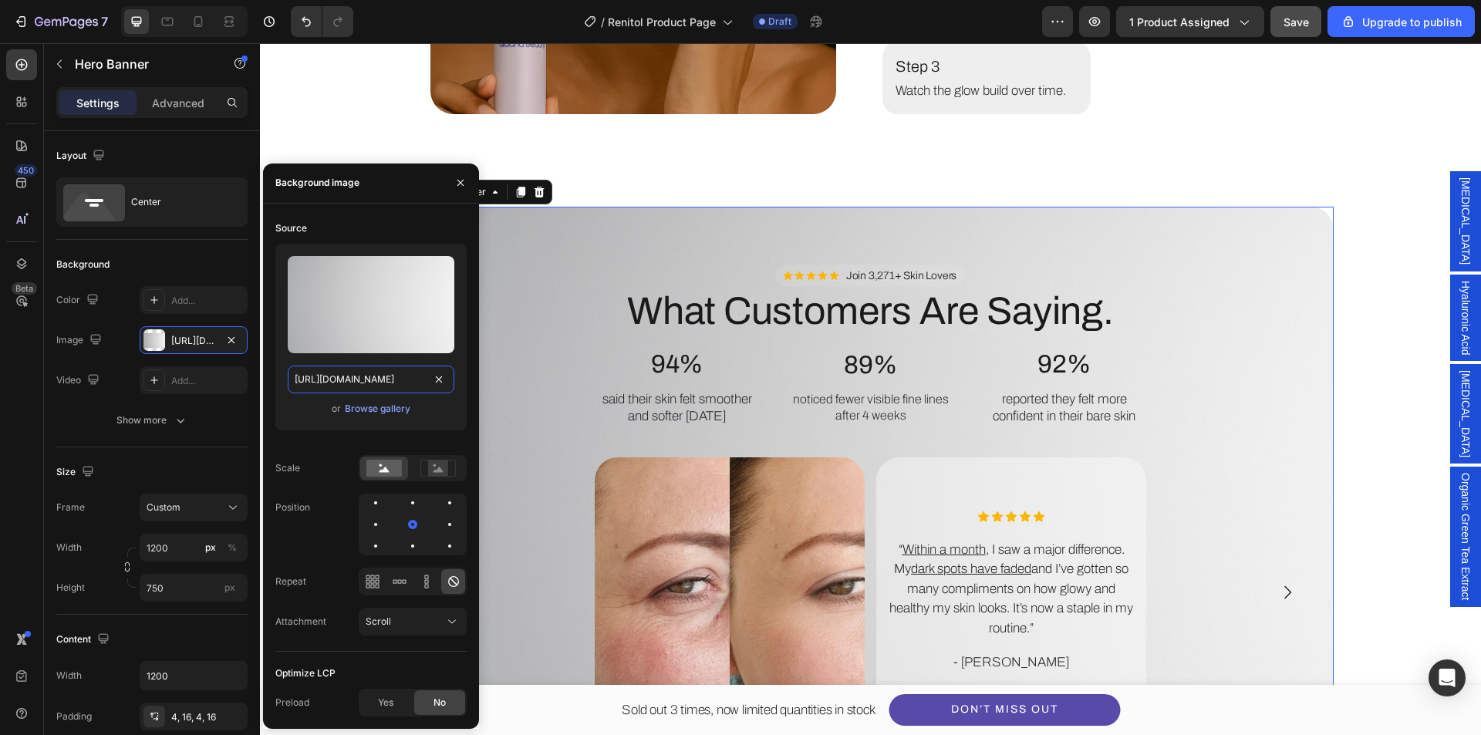
click at [353, 380] on input "[URL][DOMAIN_NAME]" at bounding box center [371, 380] width 167 height 28
paste input "vector/elegant-white-background-with-shiny-lines_1017-17580.jpg?t=st=1756381936…"
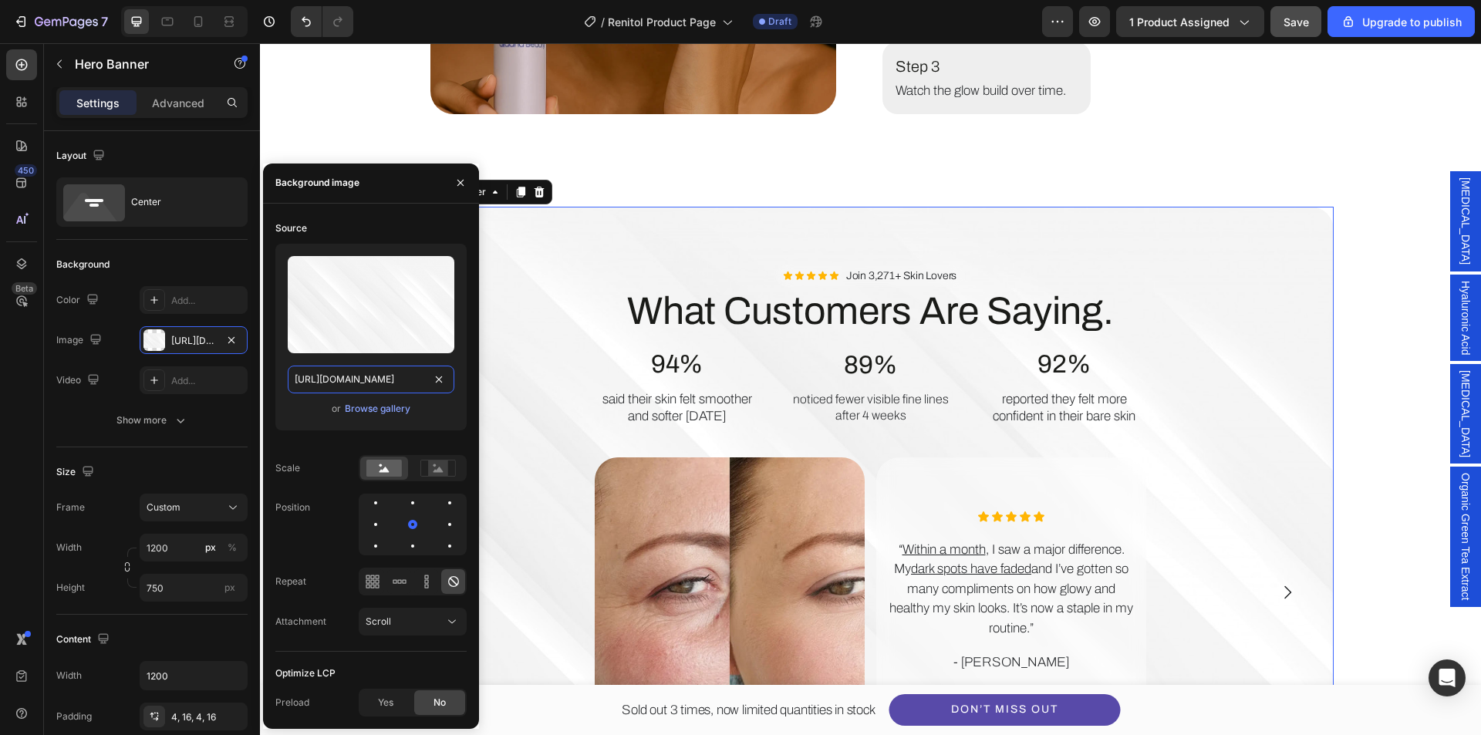
type input "[URL][DOMAIN_NAME]"
click at [324, 494] on div "Position" at bounding box center [370, 525] width 191 height 62
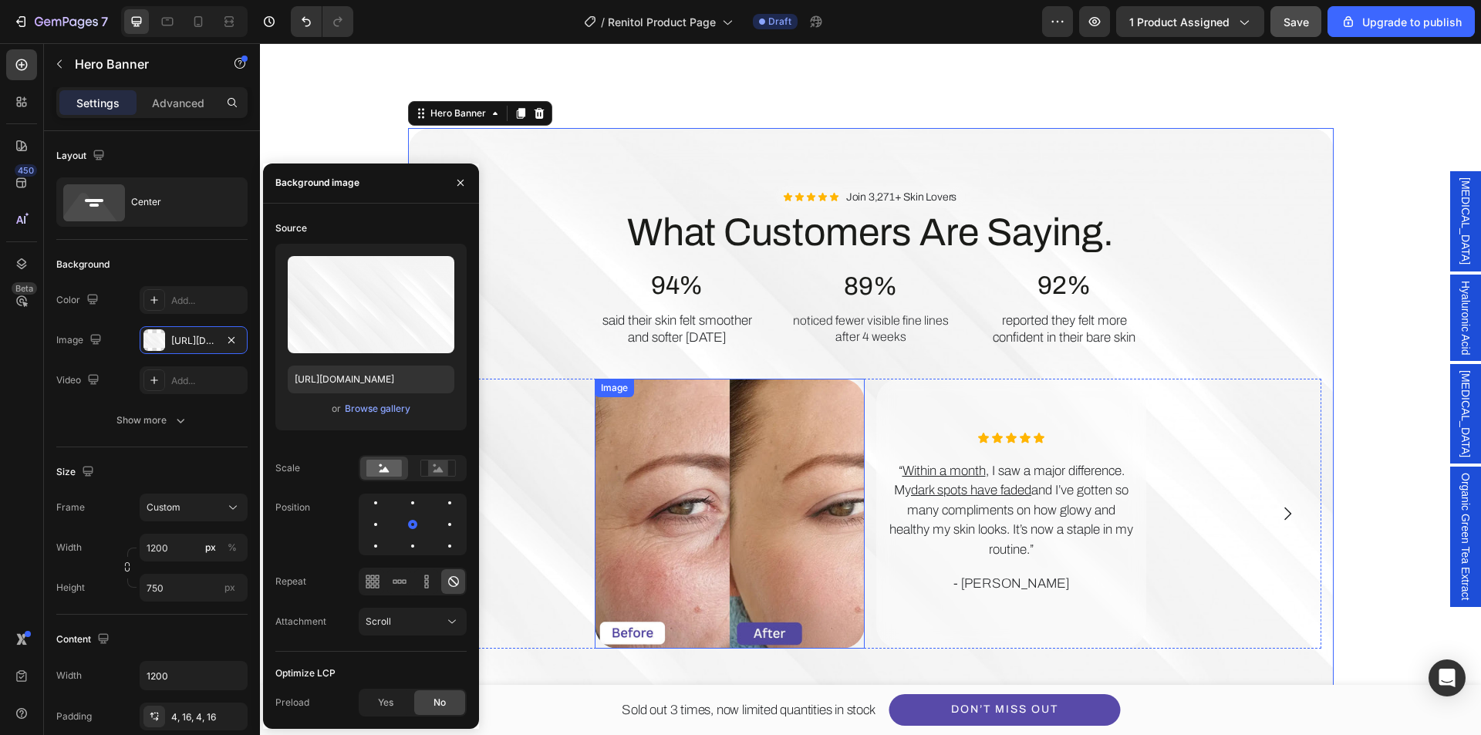
scroll to position [2953, 0]
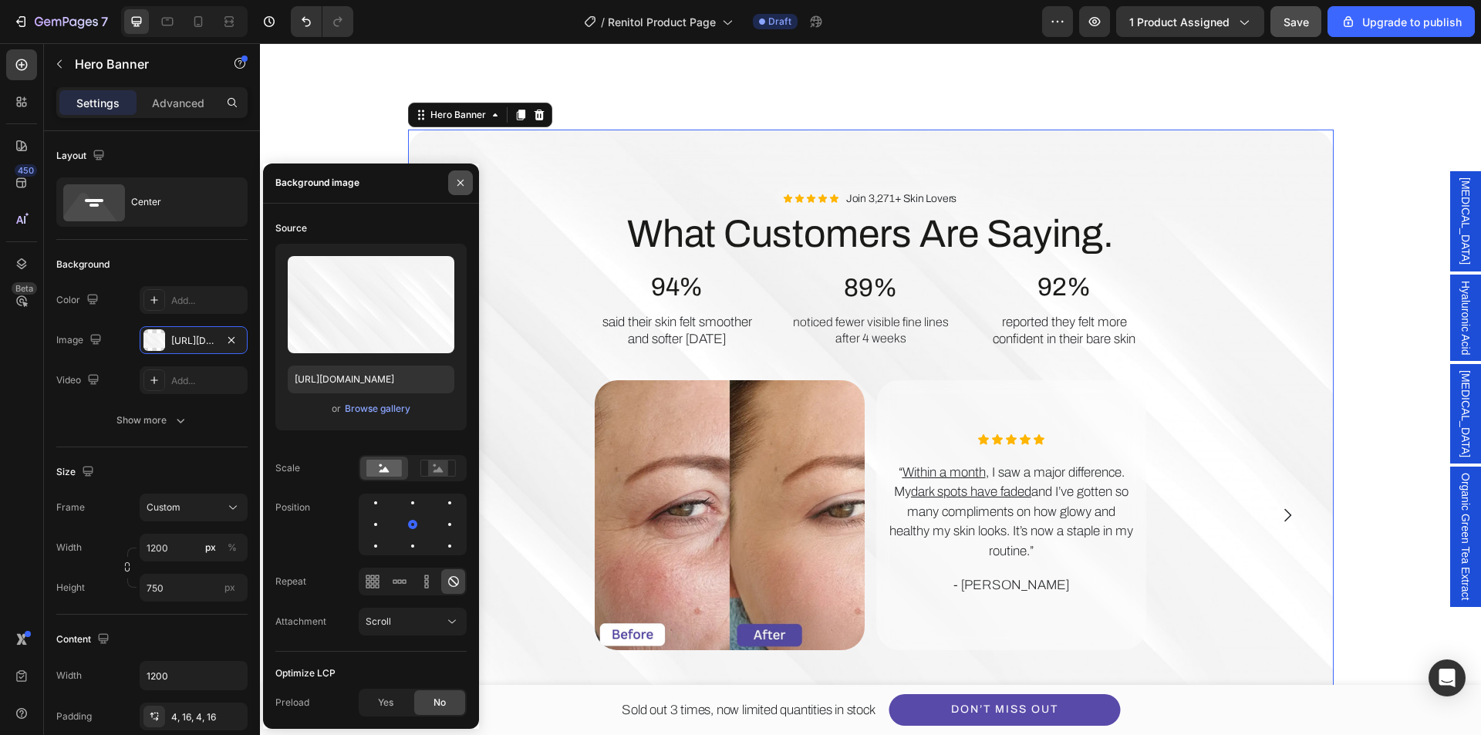
click at [464, 177] on icon "button" at bounding box center [460, 183] width 12 height 12
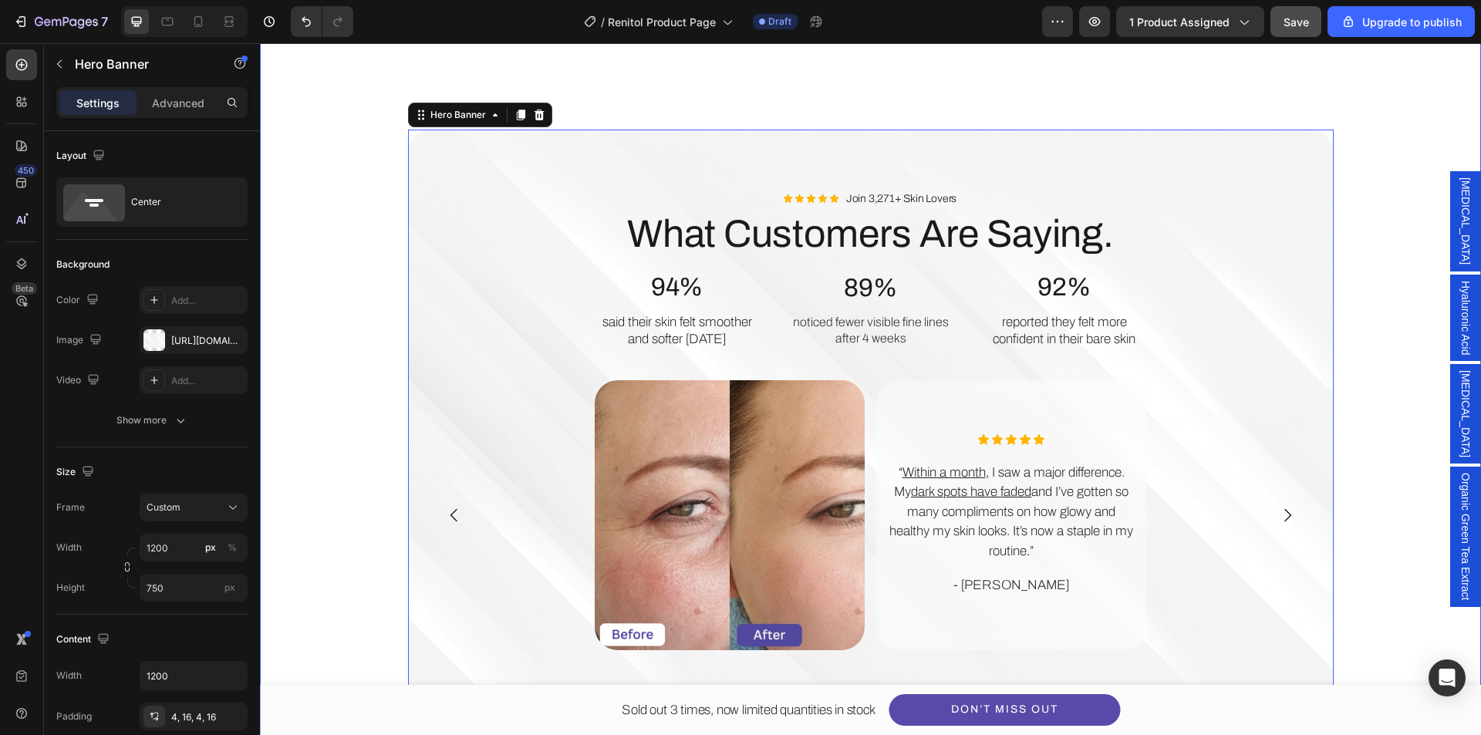
click at [357, 191] on div "Image How to Use for Best Results. Heading Step 1 Text Block Apply daily to cle…" at bounding box center [870, 169] width 1175 height 1078
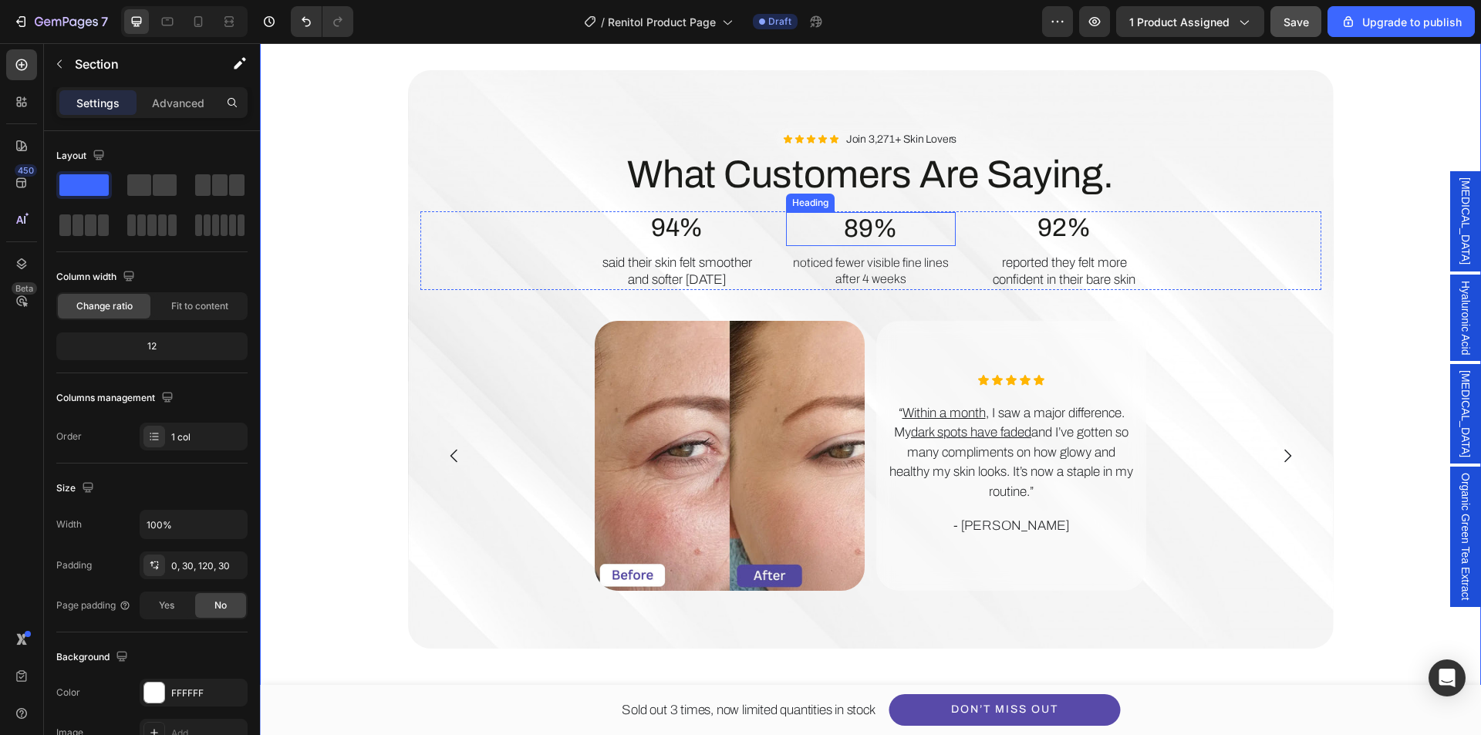
scroll to position [3030, 0]
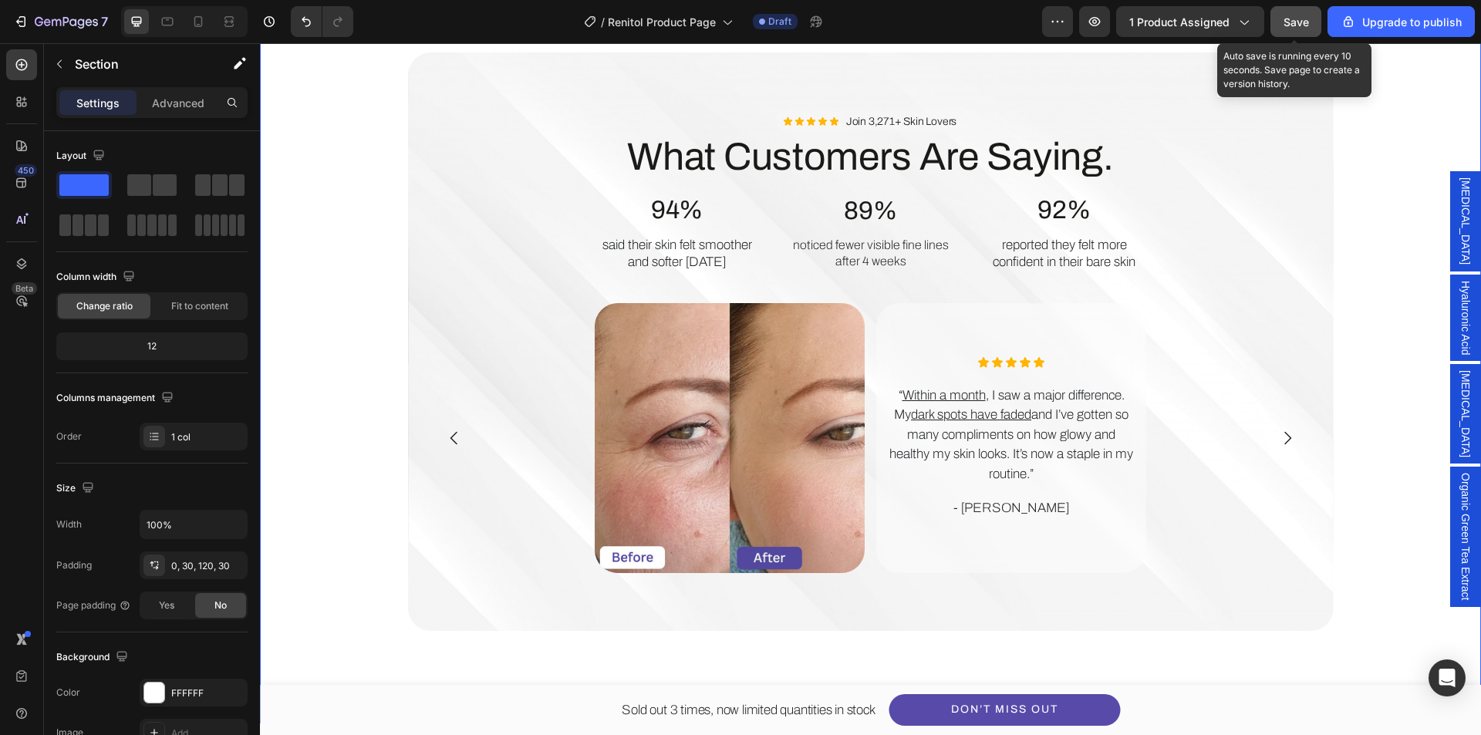
click at [1301, 23] on span "Save" at bounding box center [1296, 21] width 25 height 13
click at [1070, 561] on div "Icon Icon Icon Icon Icon Icon List “ Within a month , I saw a major difference.…" at bounding box center [1011, 438] width 270 height 270
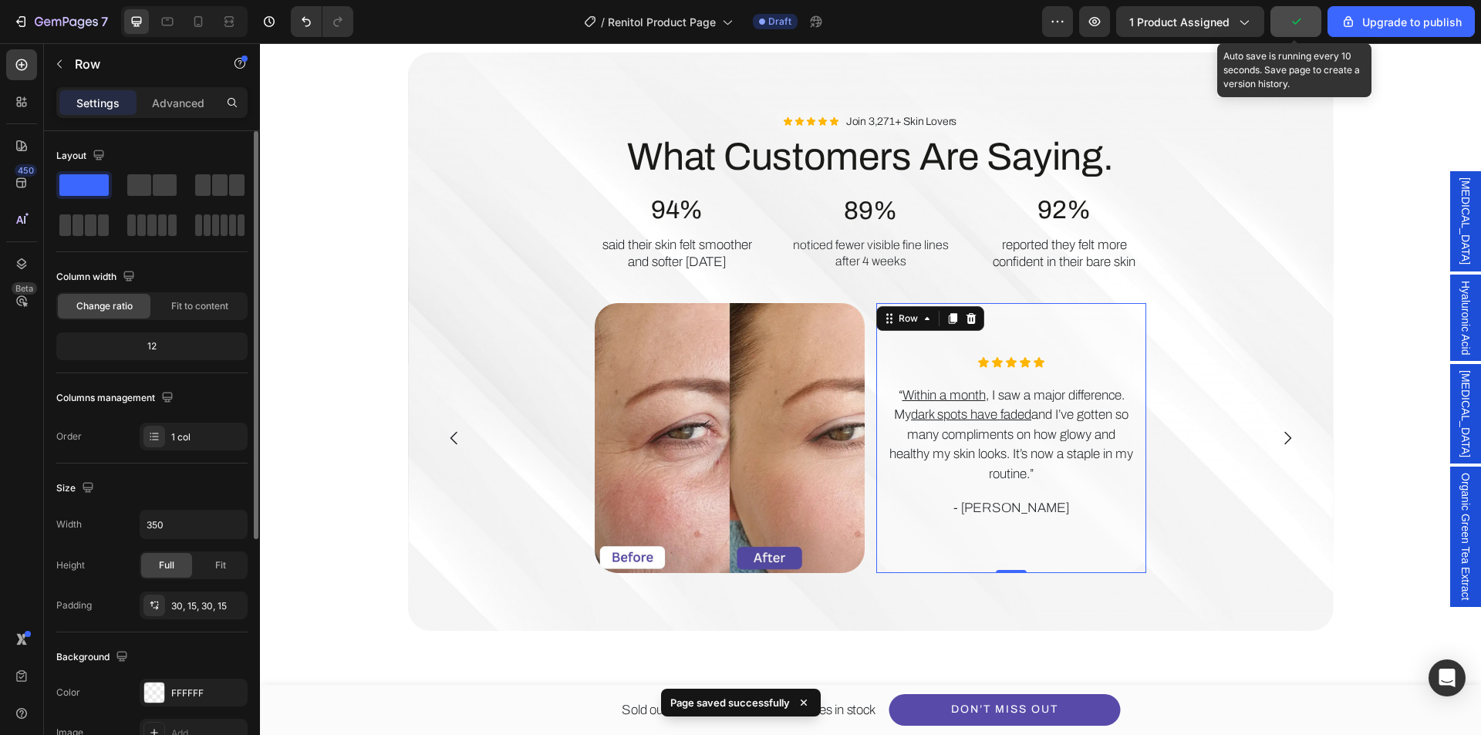
scroll to position [154, 0]
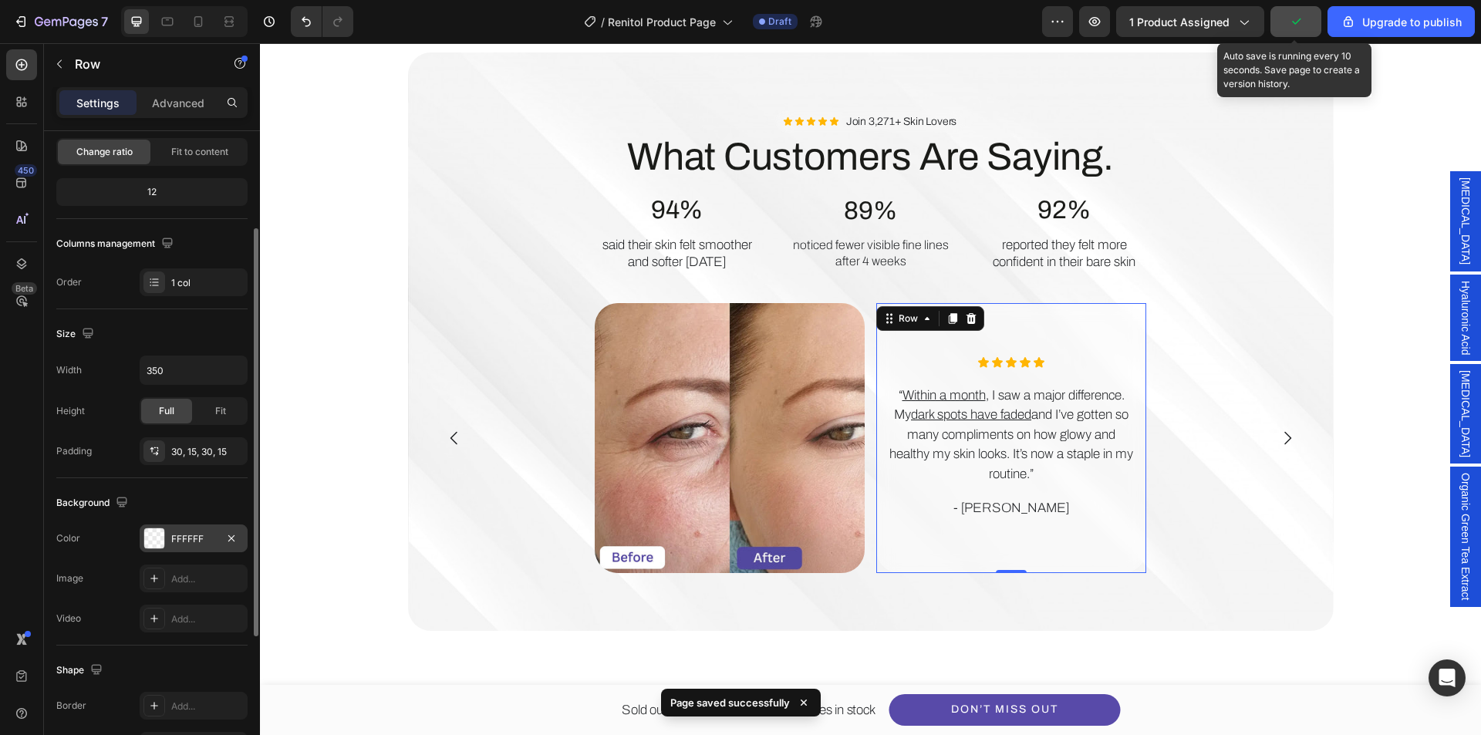
click at [151, 537] on div at bounding box center [154, 539] width 20 height 20
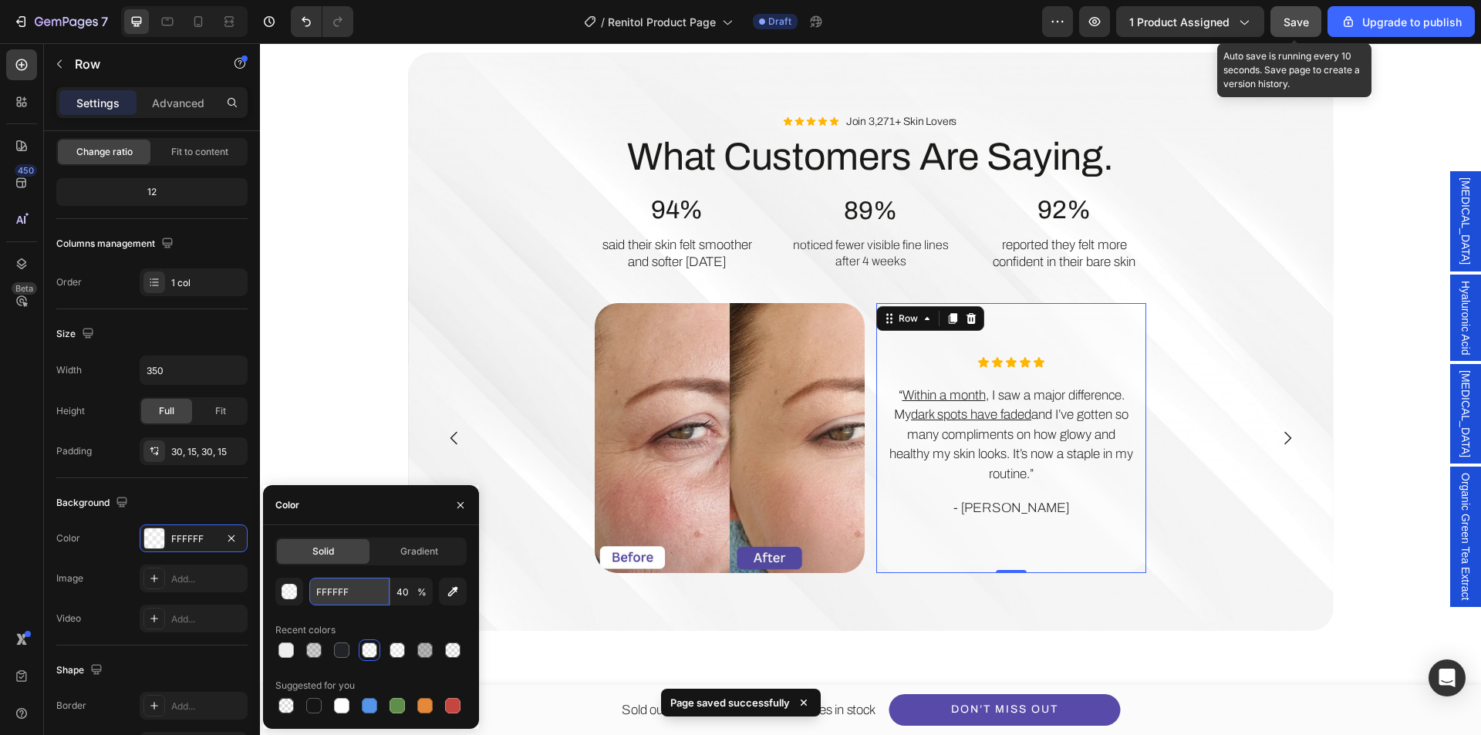
click at [344, 600] on input "FFFFFF" at bounding box center [349, 592] width 80 height 28
type input "eee"
type input "100"
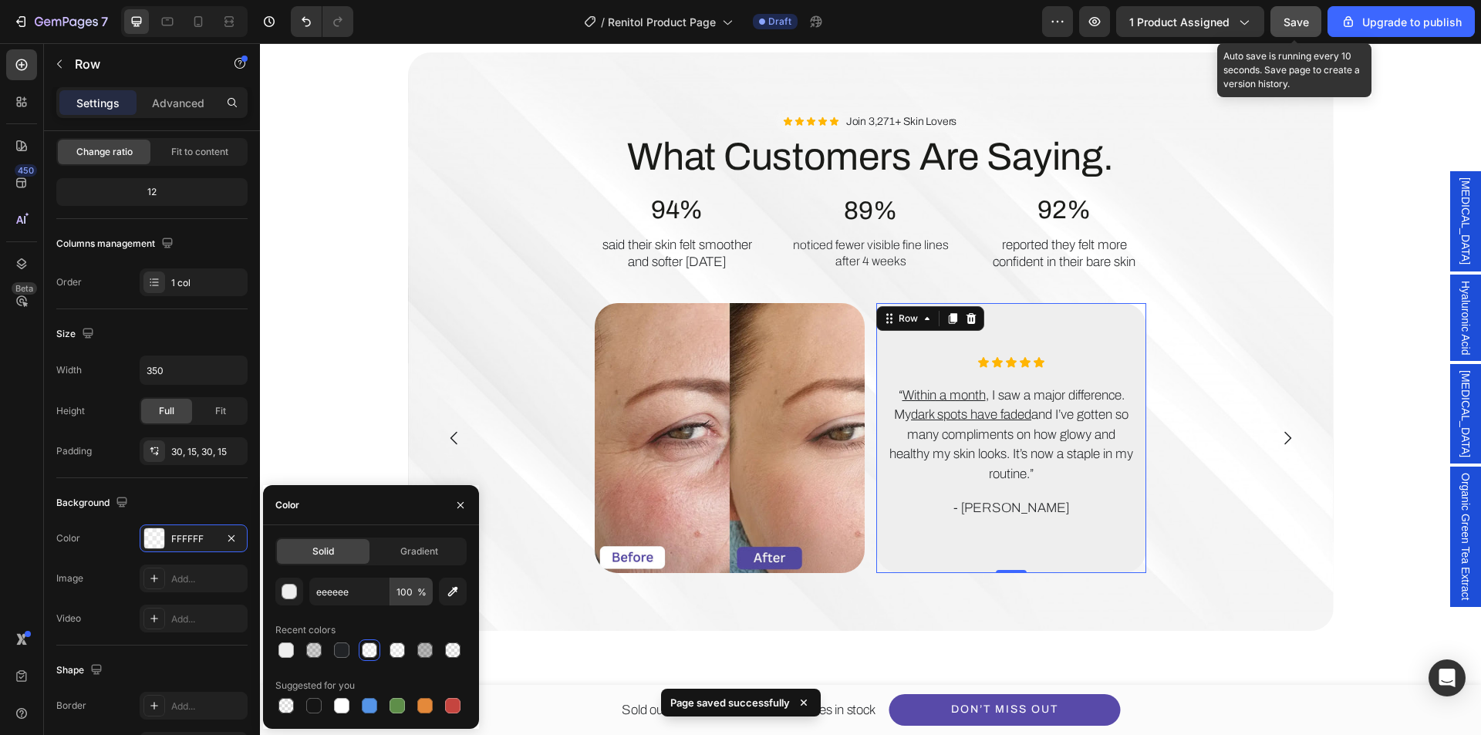
drag, startPoint x: 356, startPoint y: 620, endPoint x: 399, endPoint y: 602, distance: 46.7
click at [356, 620] on div "Recent colors" at bounding box center [370, 630] width 191 height 25
type input "EEEEEE"
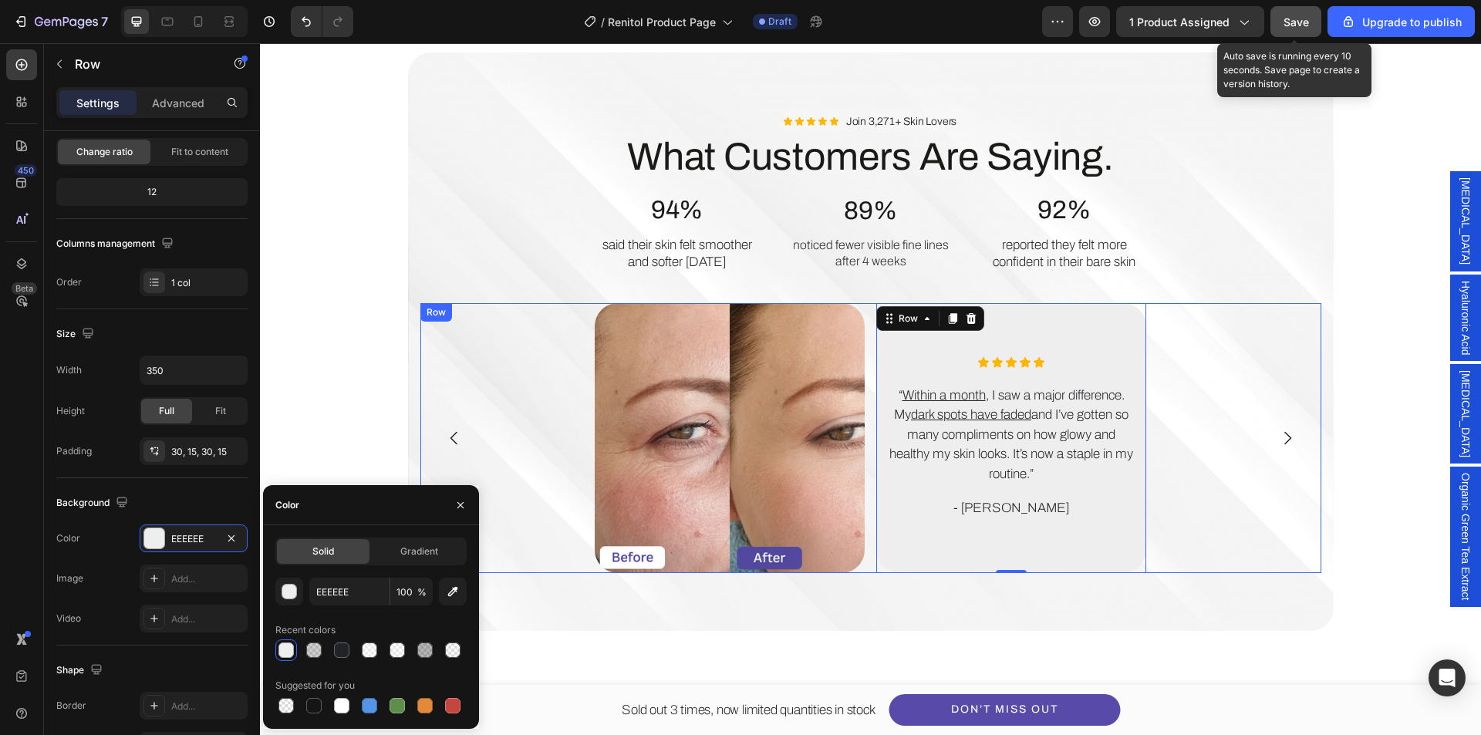
click at [1164, 586] on div "Background Image" at bounding box center [871, 341] width 926 height 579
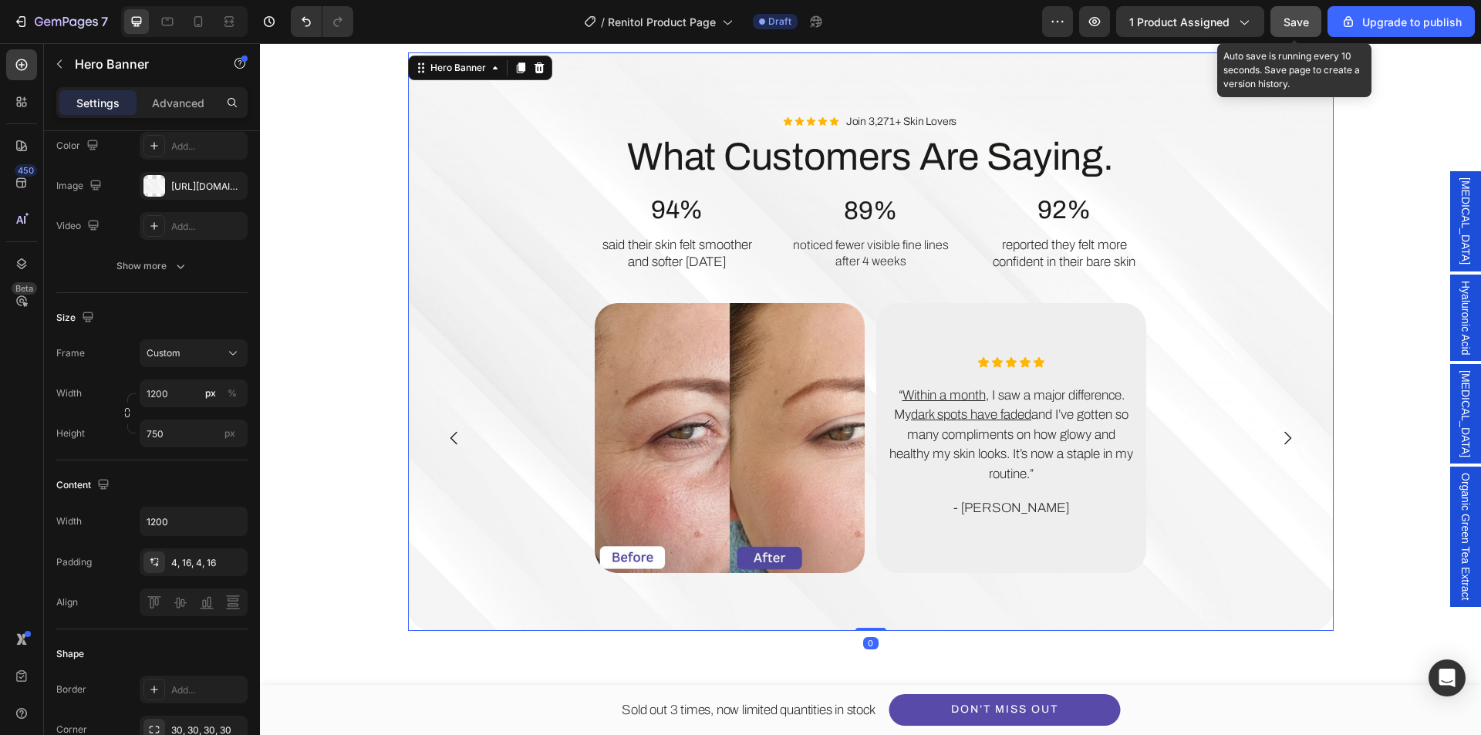
scroll to position [0, 0]
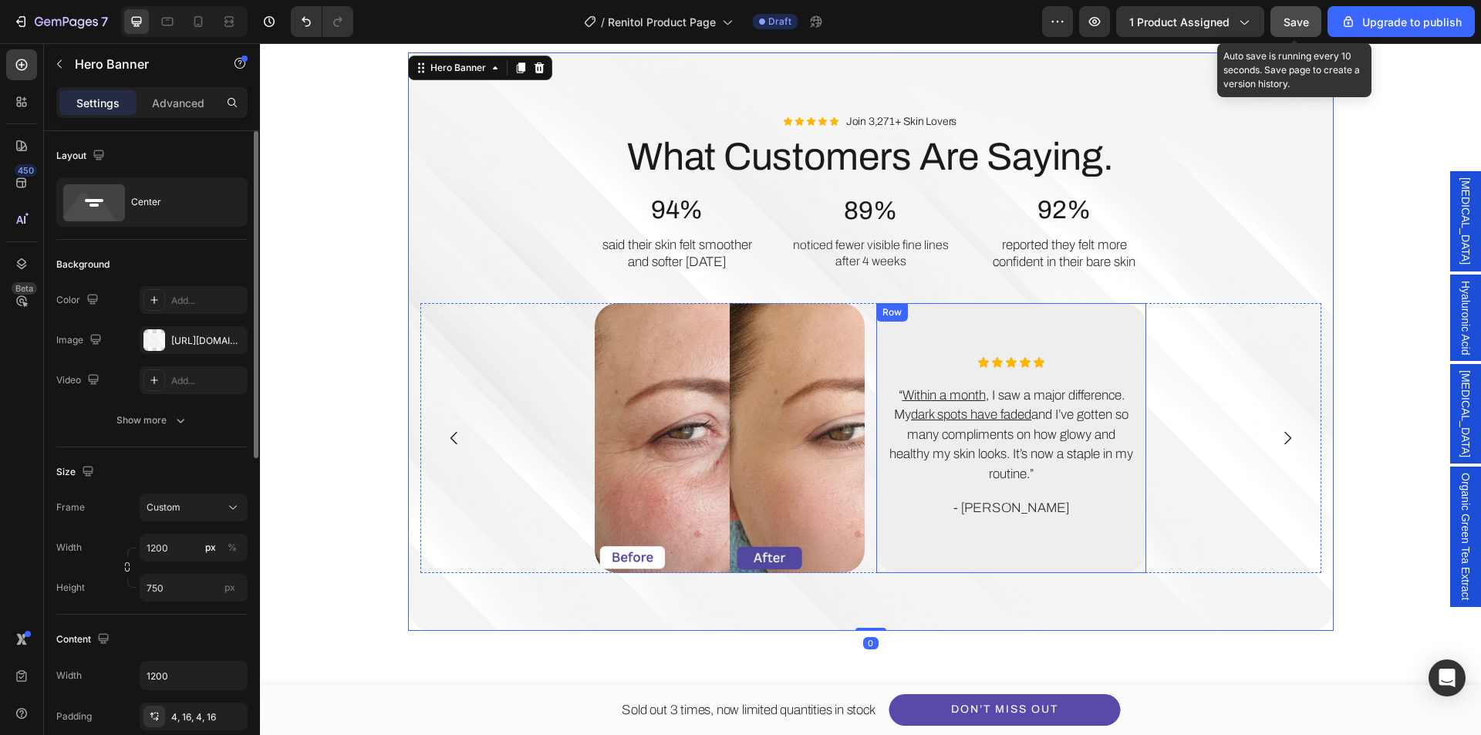
click at [1120, 566] on div "Icon Icon Icon Icon Icon Icon List “ Within a month , I saw a major difference.…" at bounding box center [1011, 438] width 270 height 270
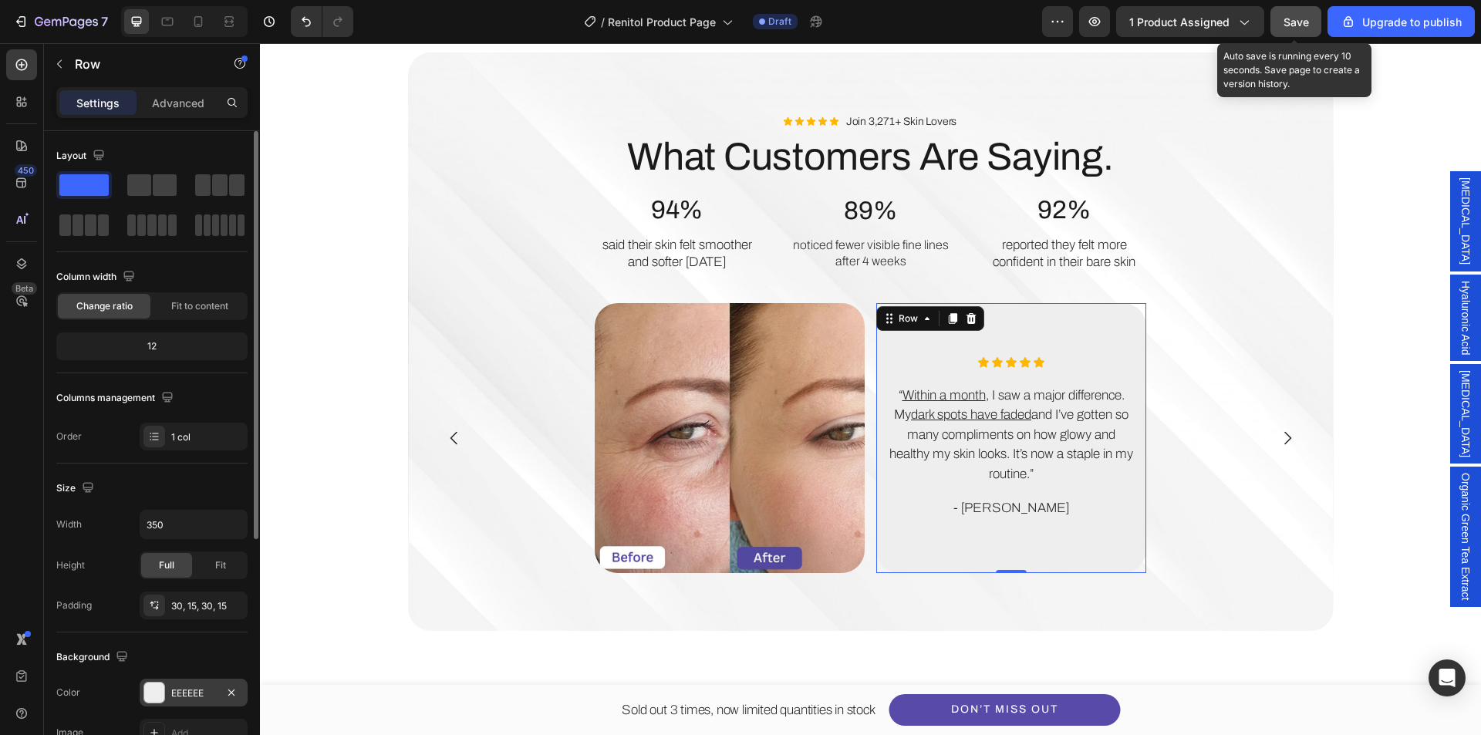
click at [158, 681] on div "EEEEEE" at bounding box center [194, 693] width 108 height 28
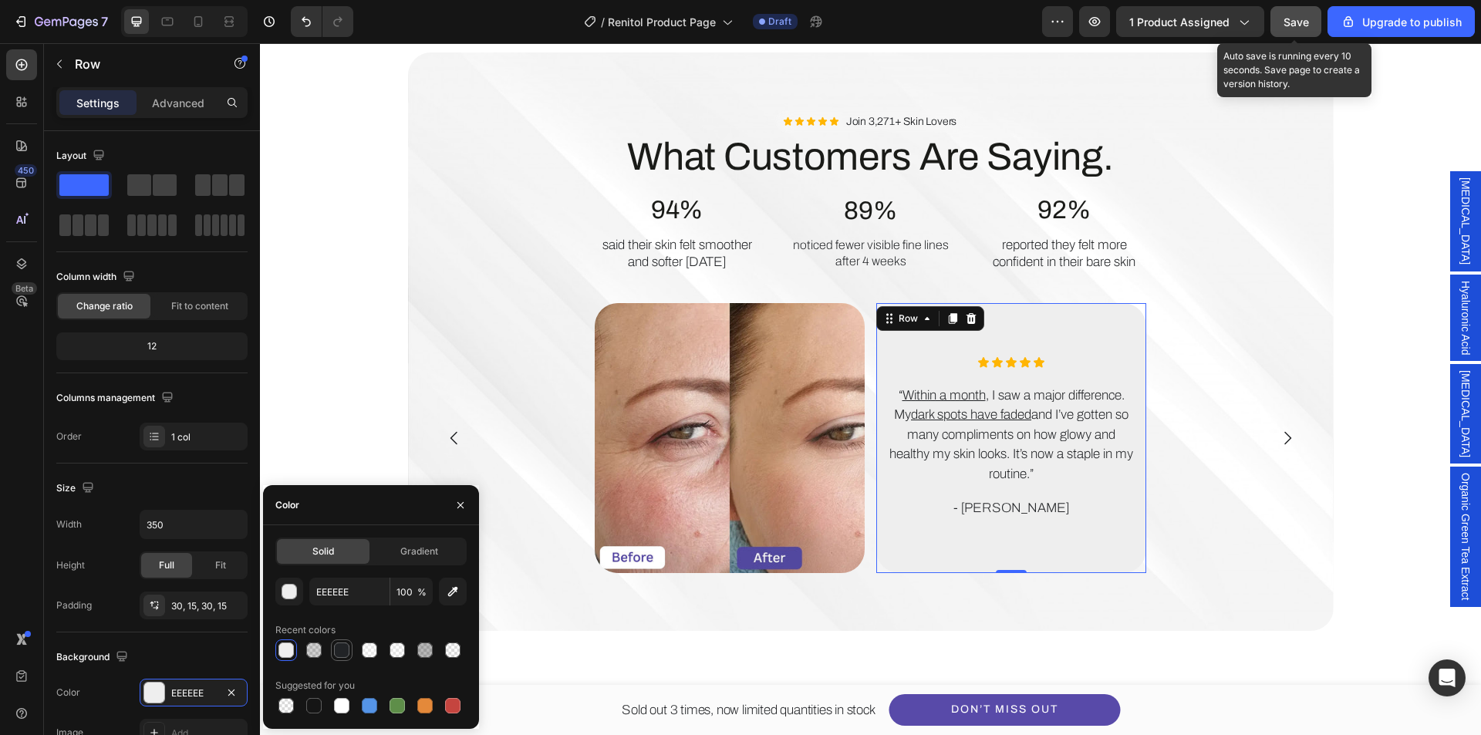
click at [343, 658] on div at bounding box center [342, 650] width 19 height 19
type input "212326"
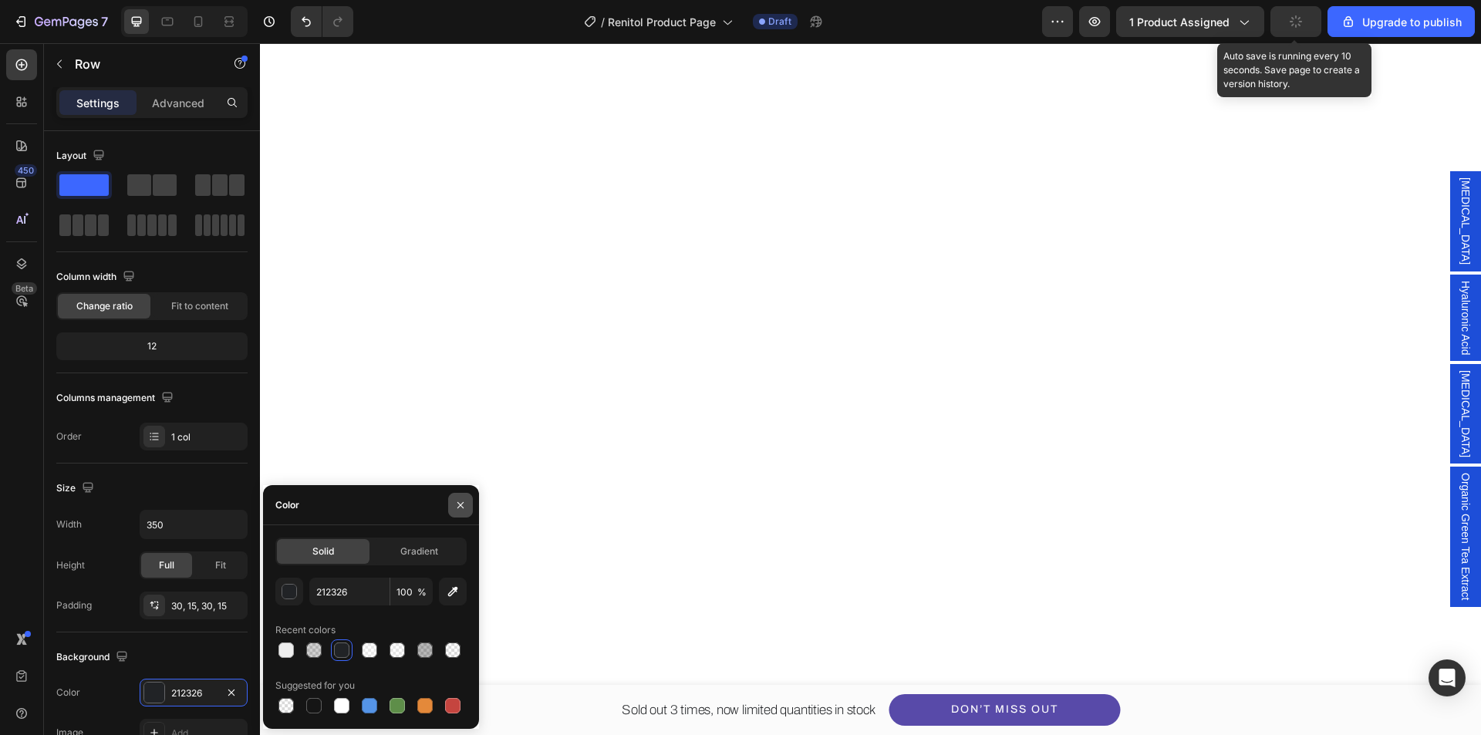
scroll to position [2876, 0]
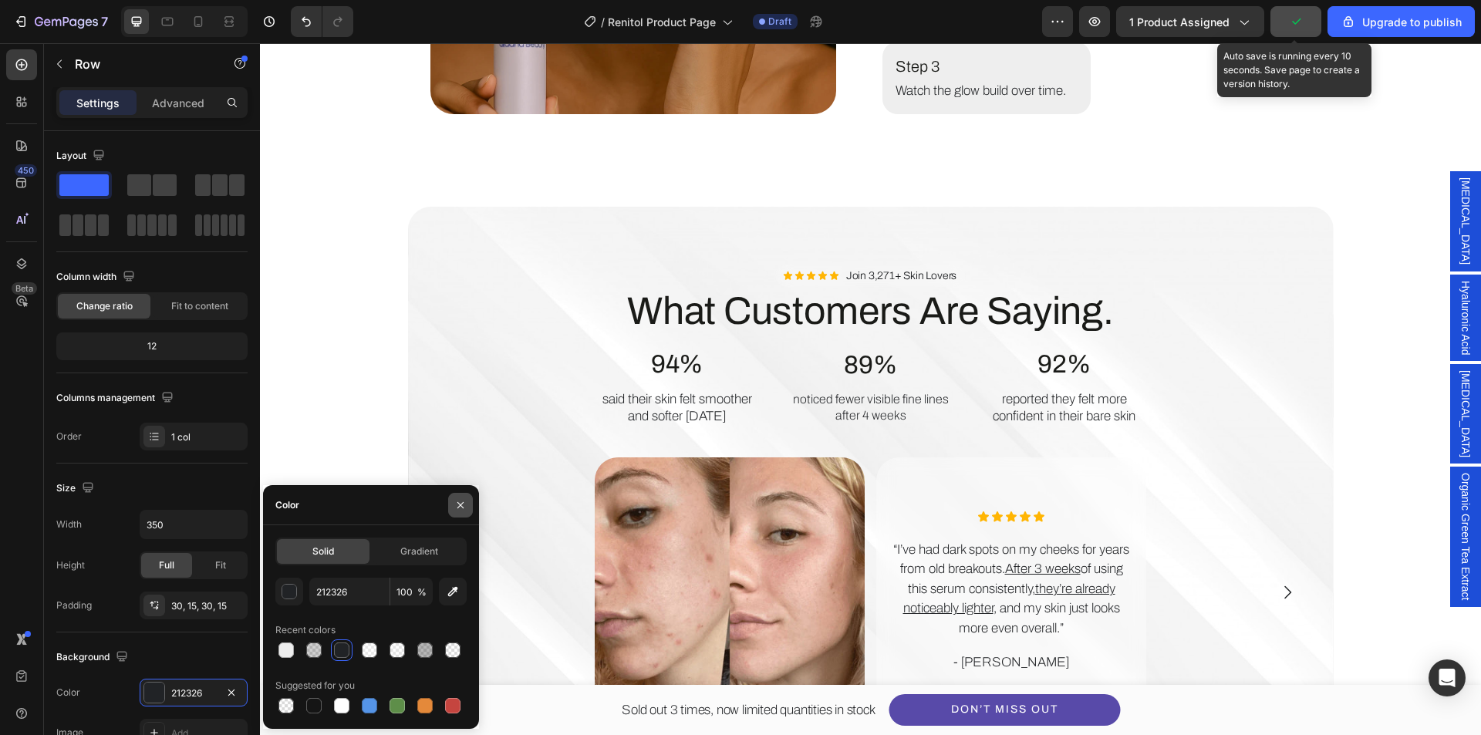
click at [468, 511] on button "button" at bounding box center [460, 505] width 25 height 25
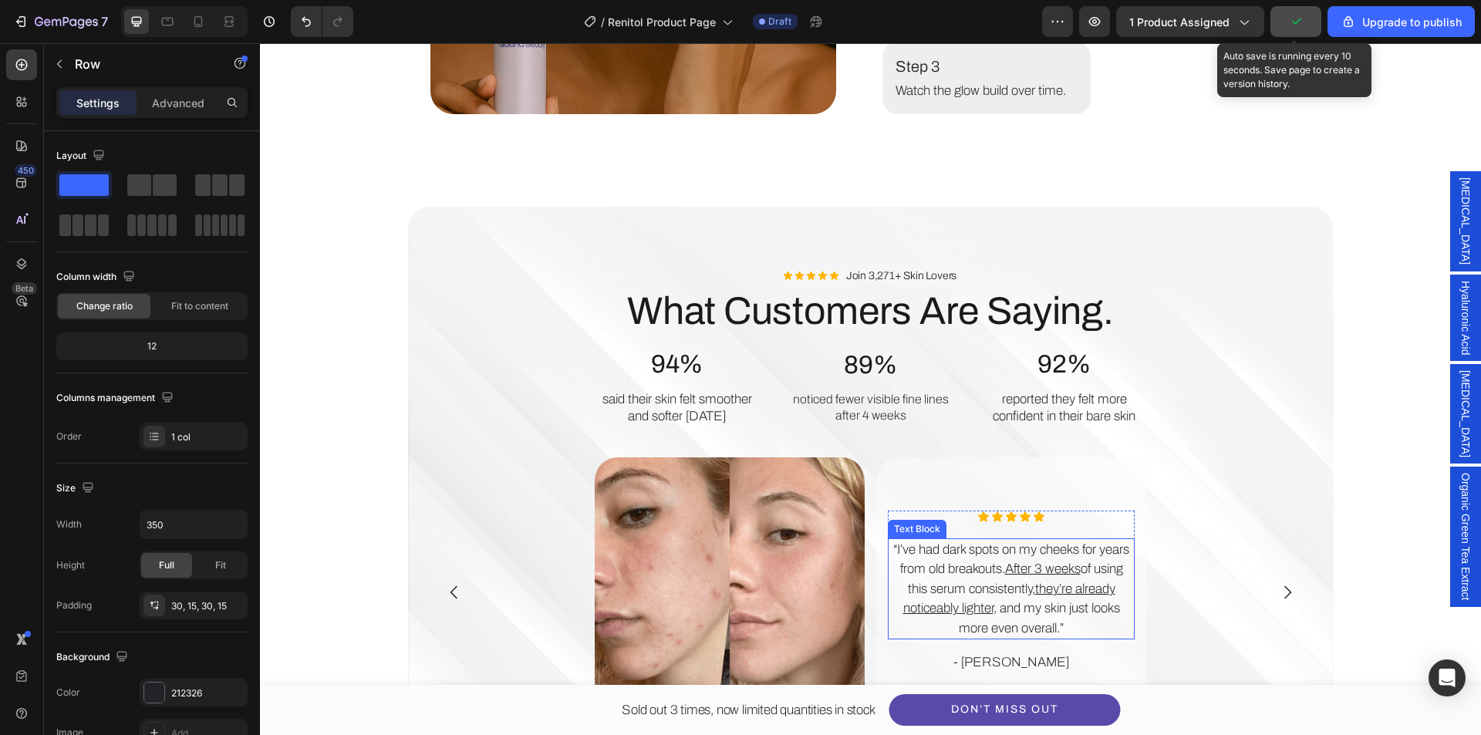
scroll to position [3030, 0]
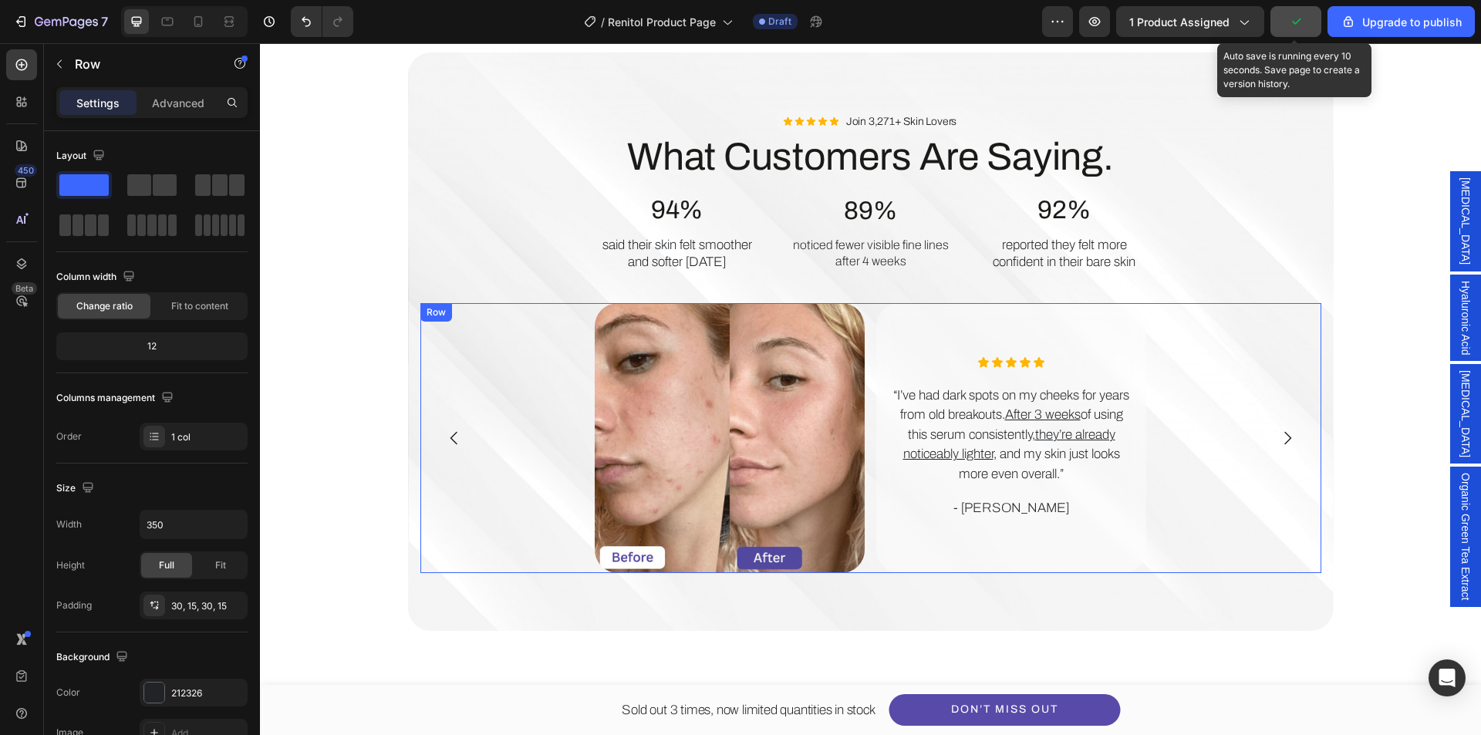
click at [1286, 439] on icon "Carousel Next Arrow" at bounding box center [1287, 438] width 19 height 19
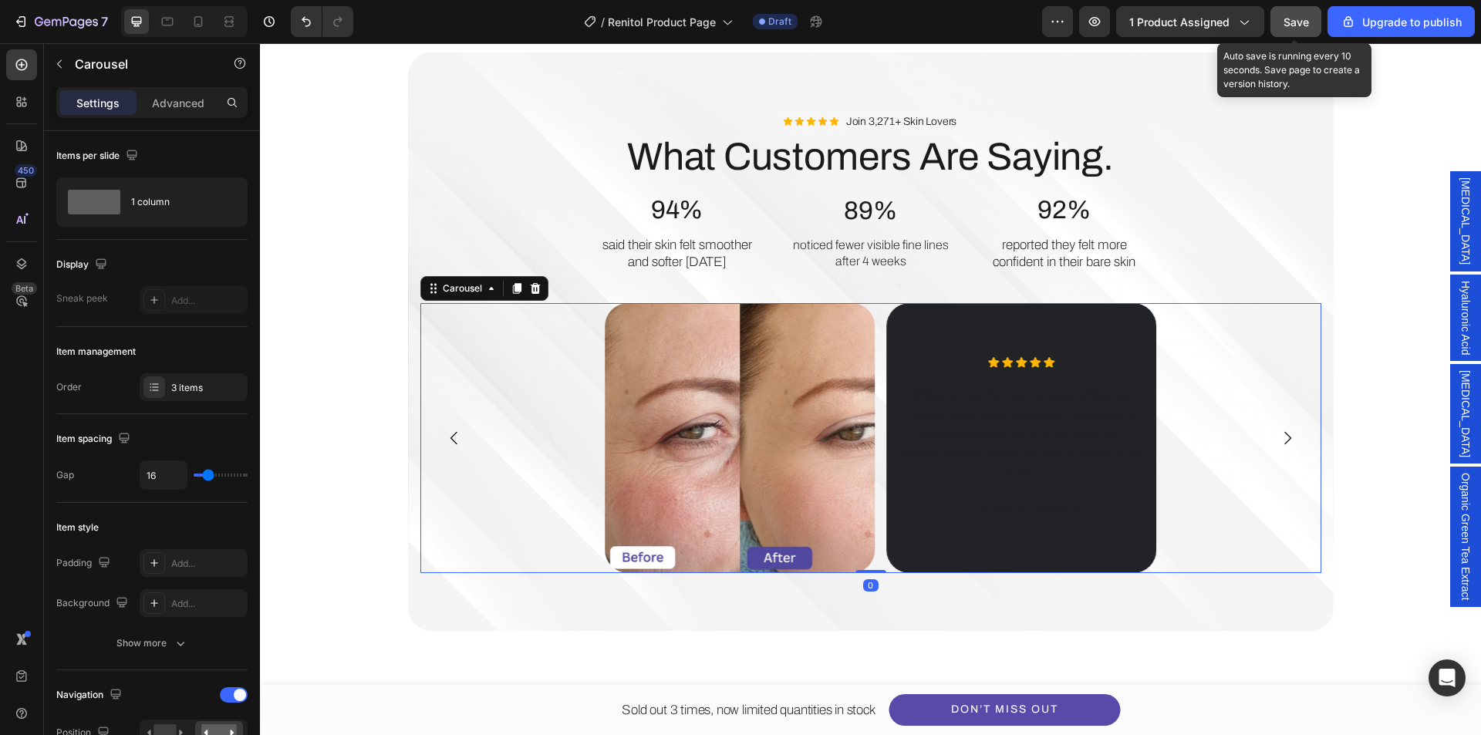
click at [1286, 439] on icon "Carousel Next Arrow" at bounding box center [1287, 438] width 19 height 19
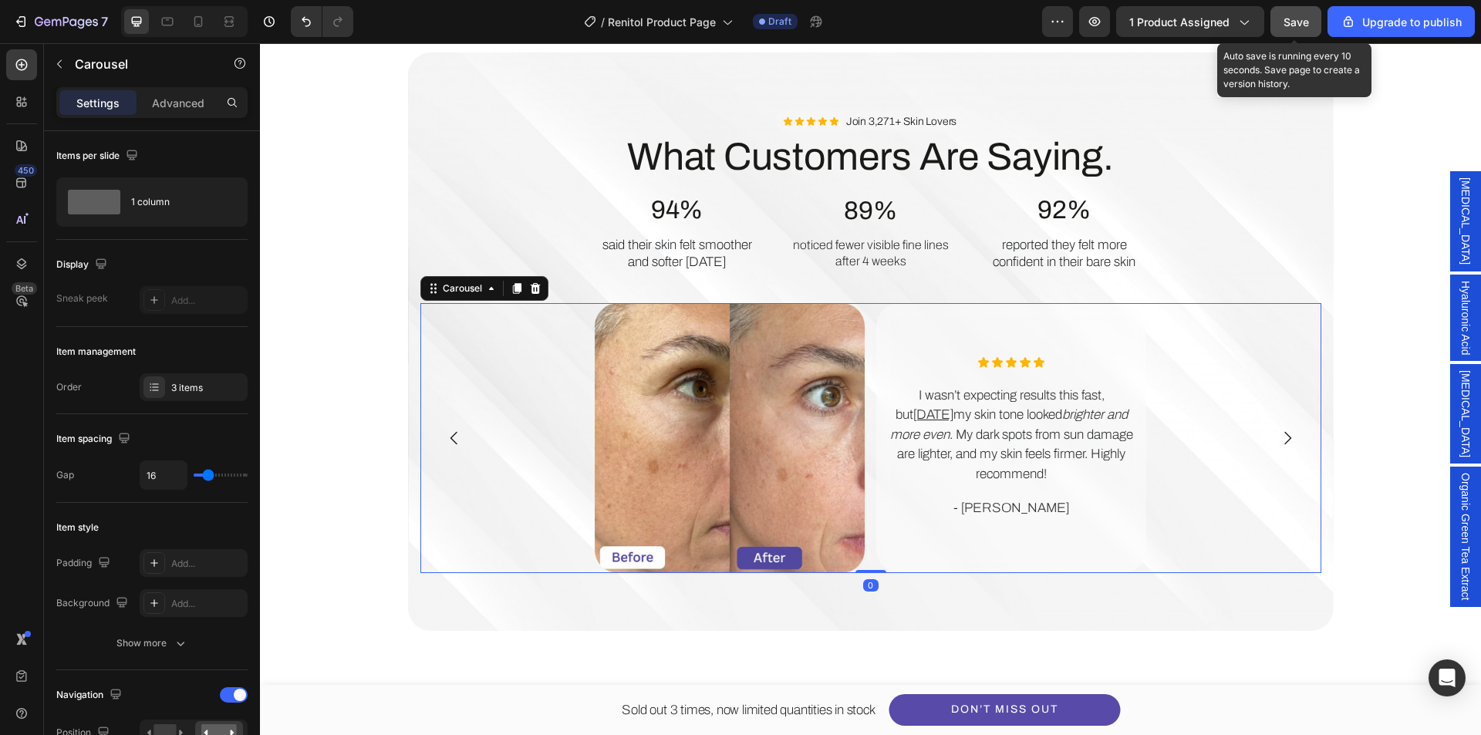
click at [449, 444] on icon "Carousel Back Arrow" at bounding box center [454, 438] width 19 height 19
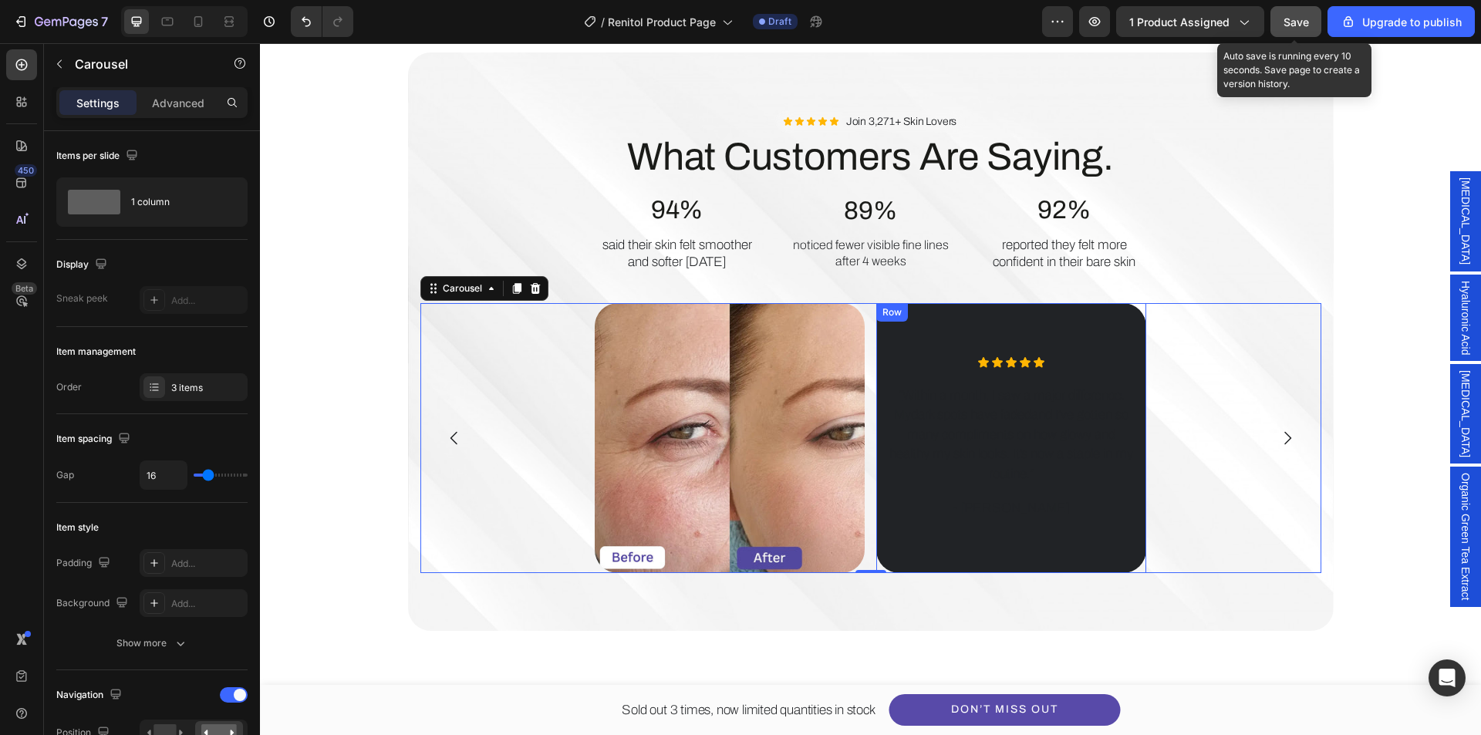
click at [899, 562] on div "Icon Icon Icon Icon Icon Icon List “ Within a month , I saw a major difference.…" at bounding box center [1011, 438] width 270 height 270
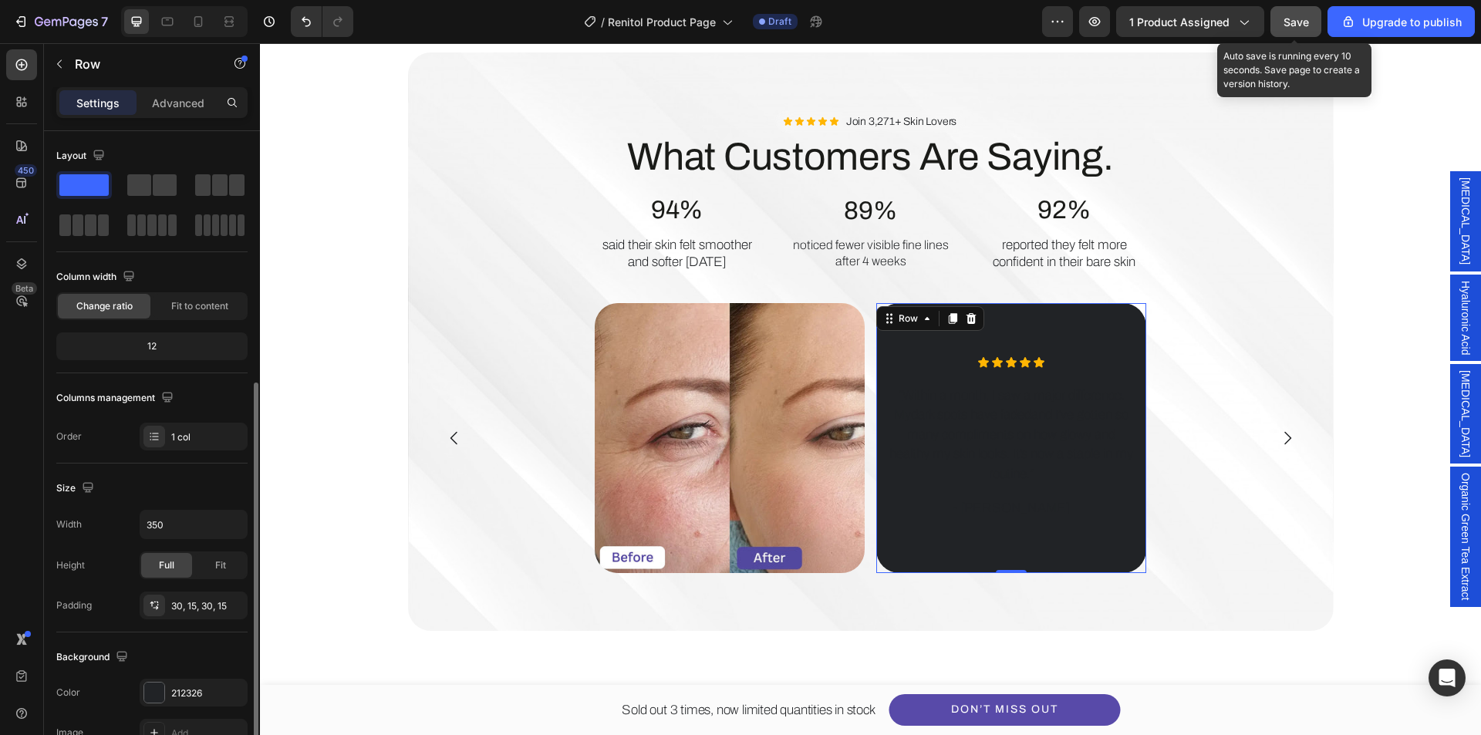
scroll to position [154, 0]
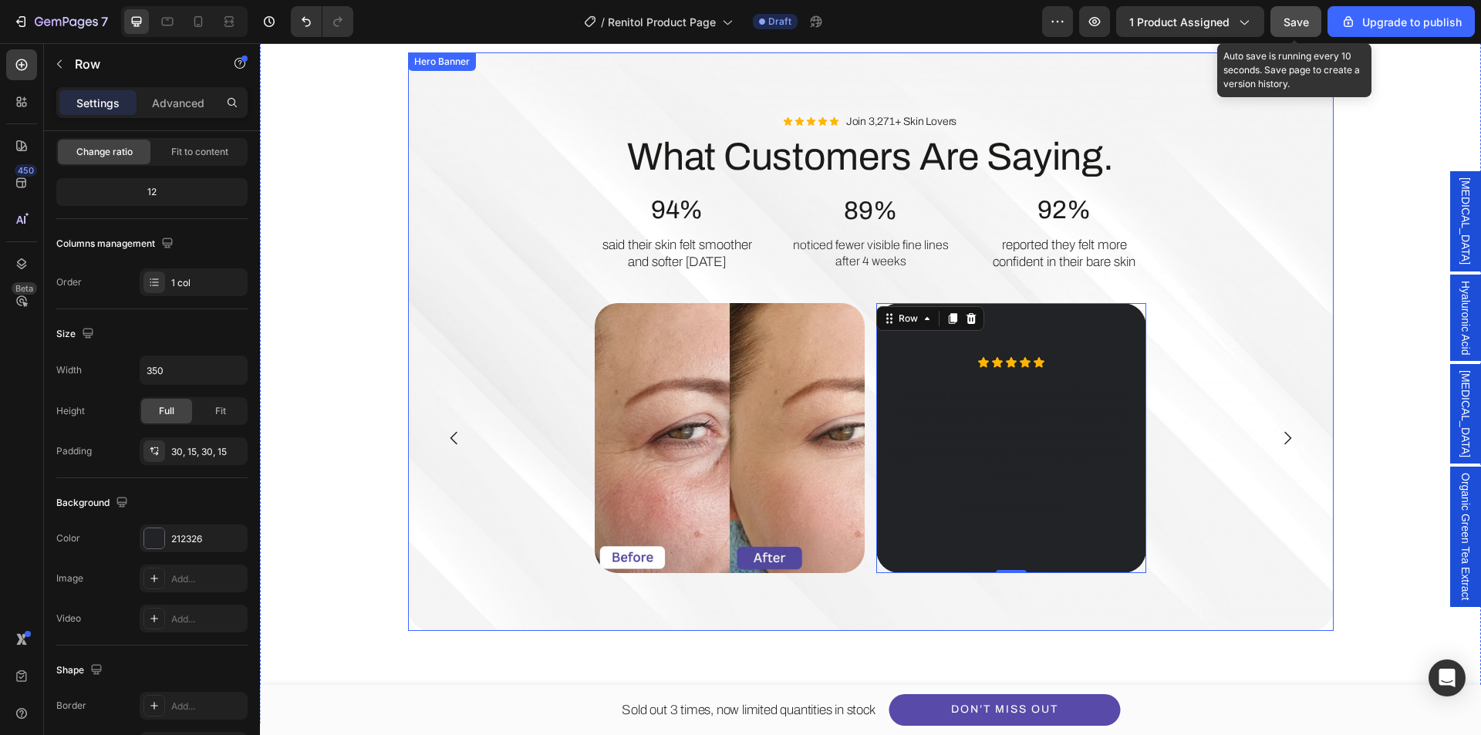
click at [466, 85] on div "Background Image" at bounding box center [871, 341] width 926 height 579
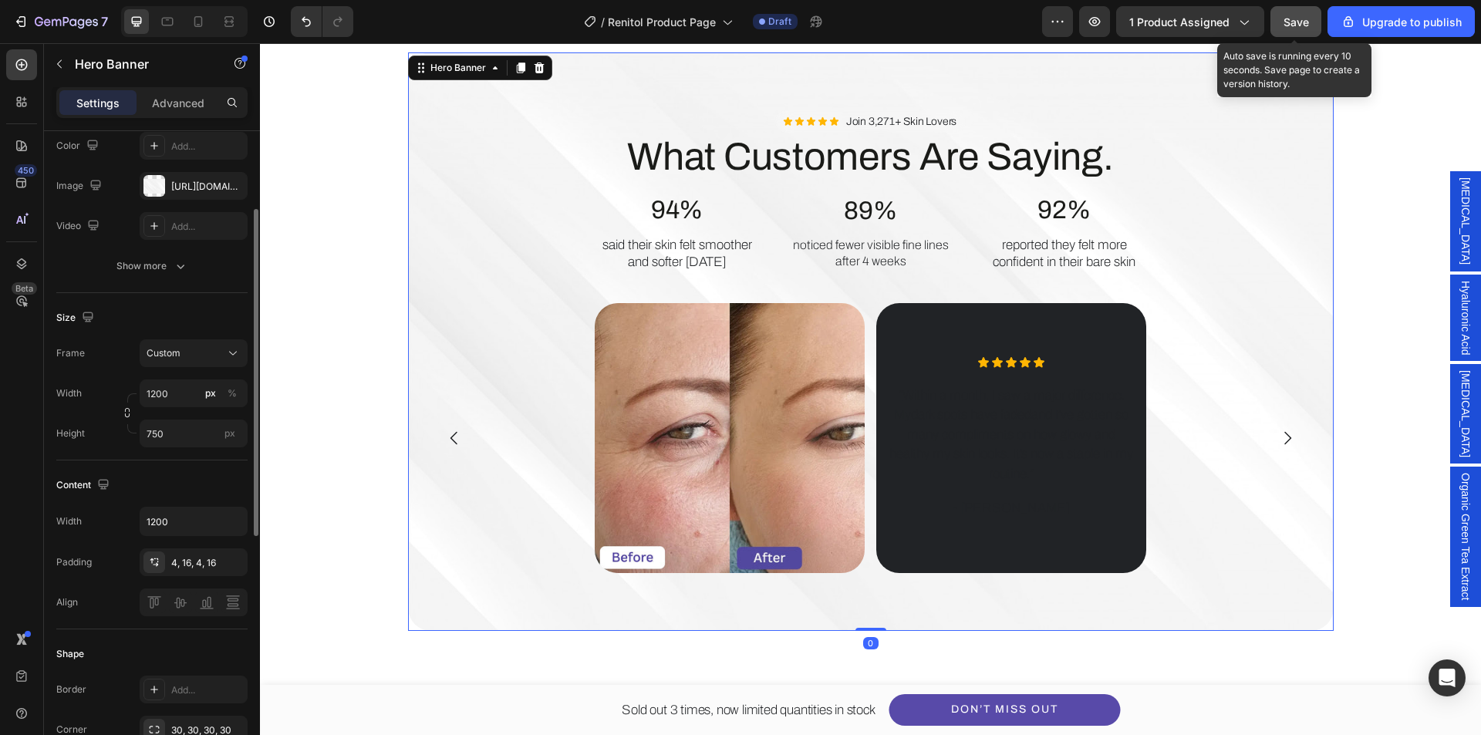
scroll to position [0, 0]
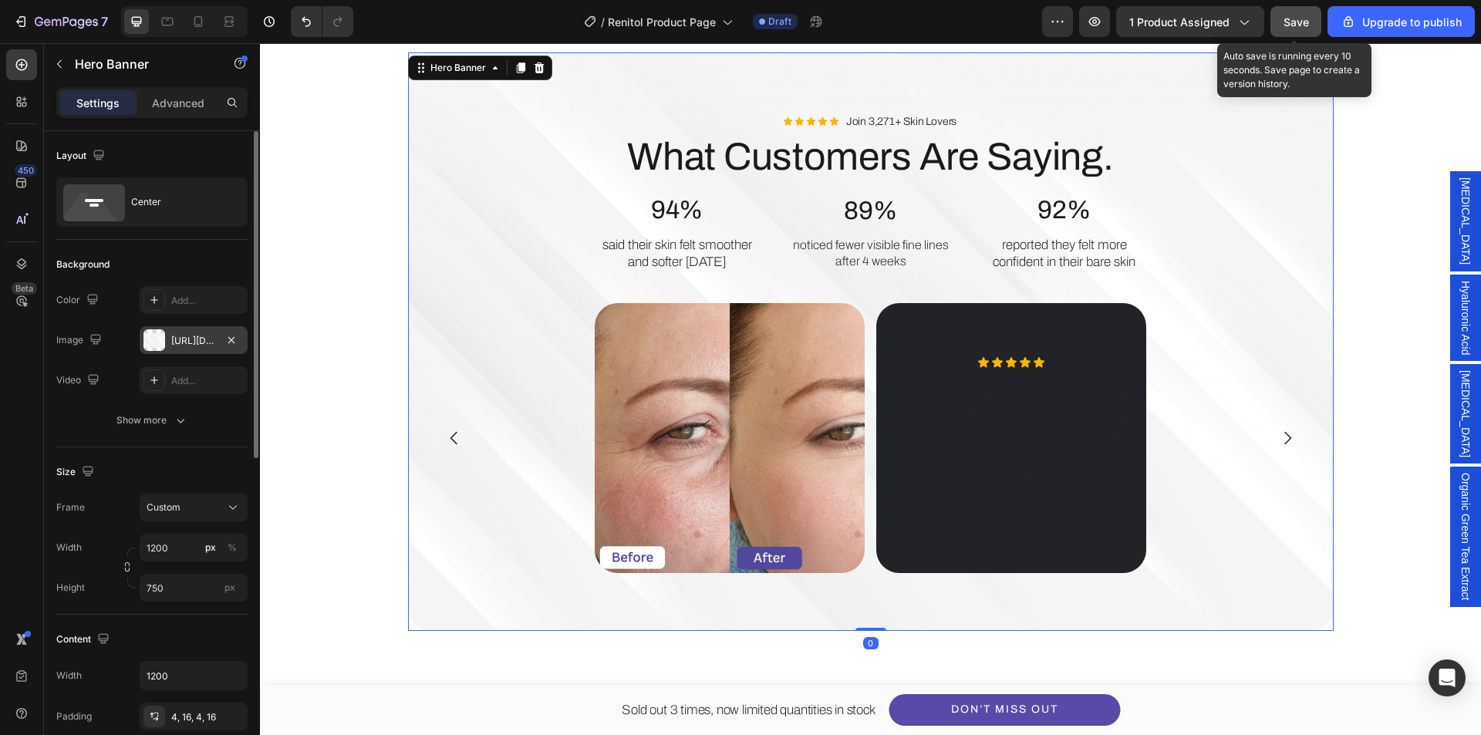
click at [204, 340] on div "https://img.freepik.com/free-vector/elegant-white-background-with-shiny-lines_1…" at bounding box center [193, 341] width 45 height 14
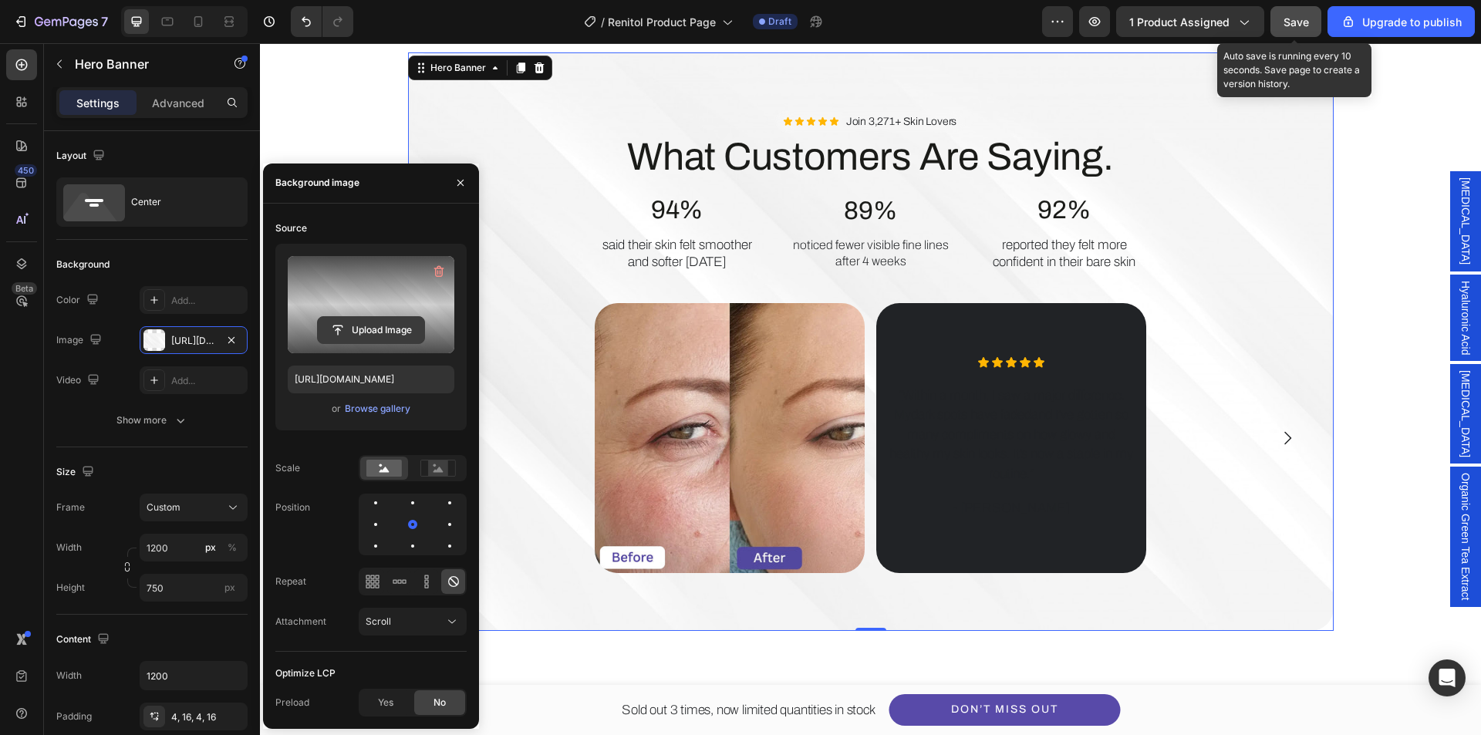
click at [353, 320] on input "file" at bounding box center [371, 330] width 106 height 26
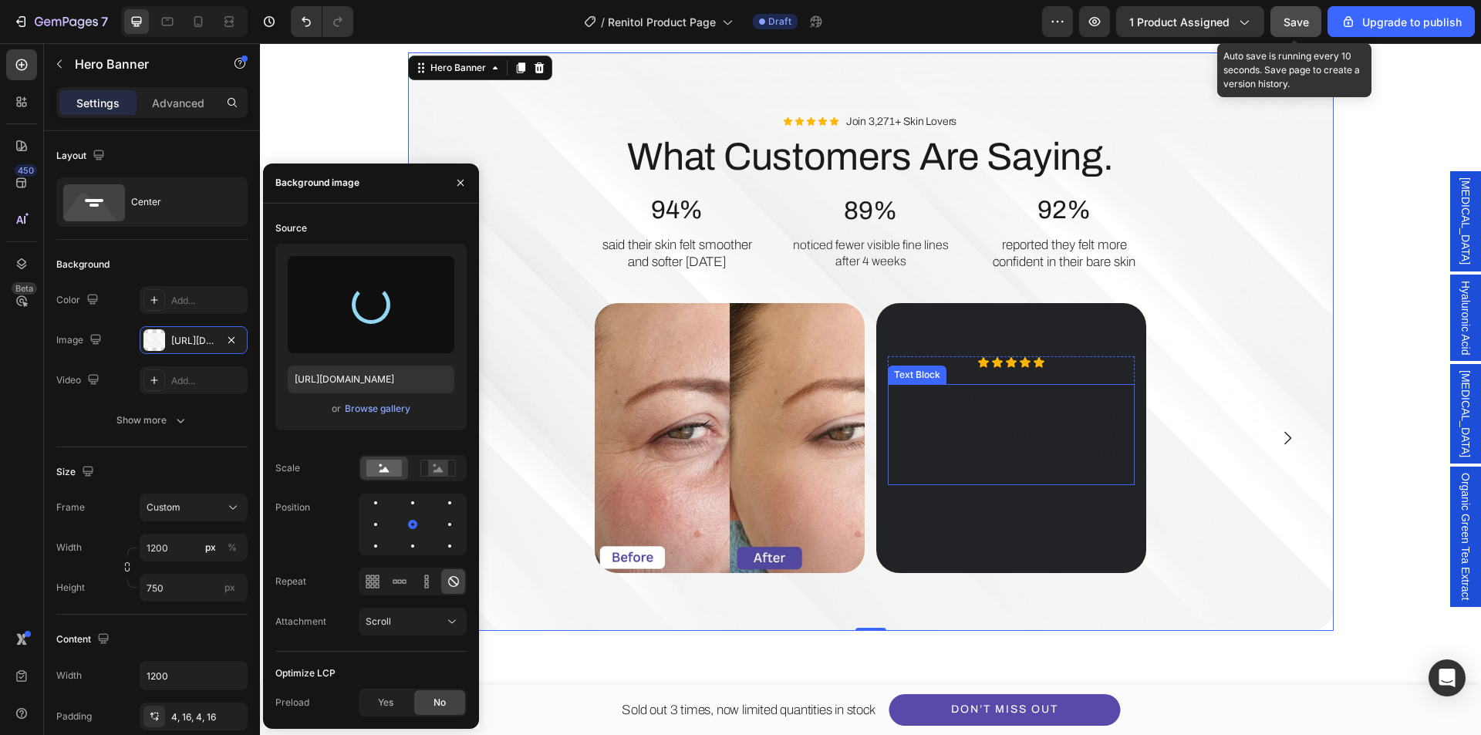
type input "https://cdn.shopify.com/s/files/1/0639/1444/2857/files/gempages_578849715588694…"
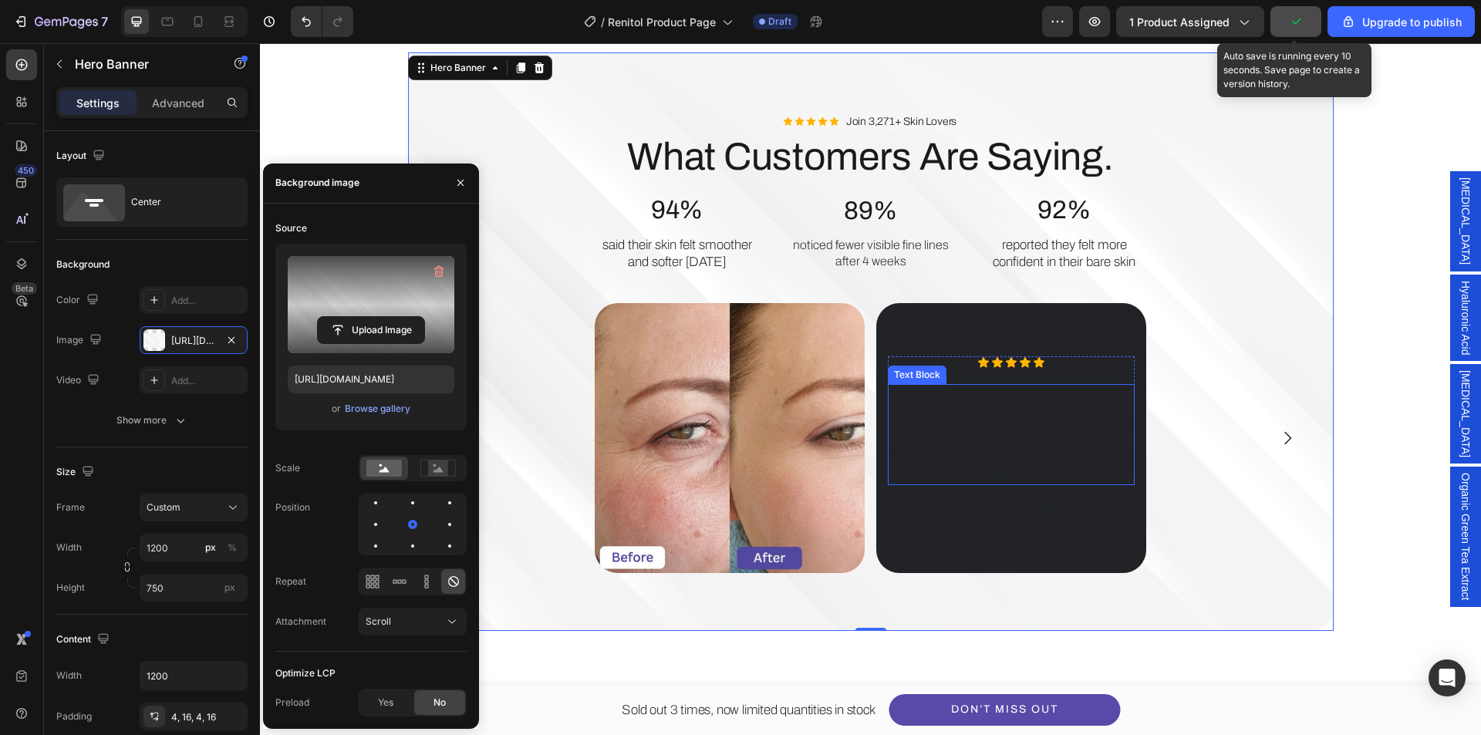
click at [996, 424] on p "“ Within a month , I saw a major difference. My dark spots have faded and I’ve …" at bounding box center [1012, 435] width 244 height 99
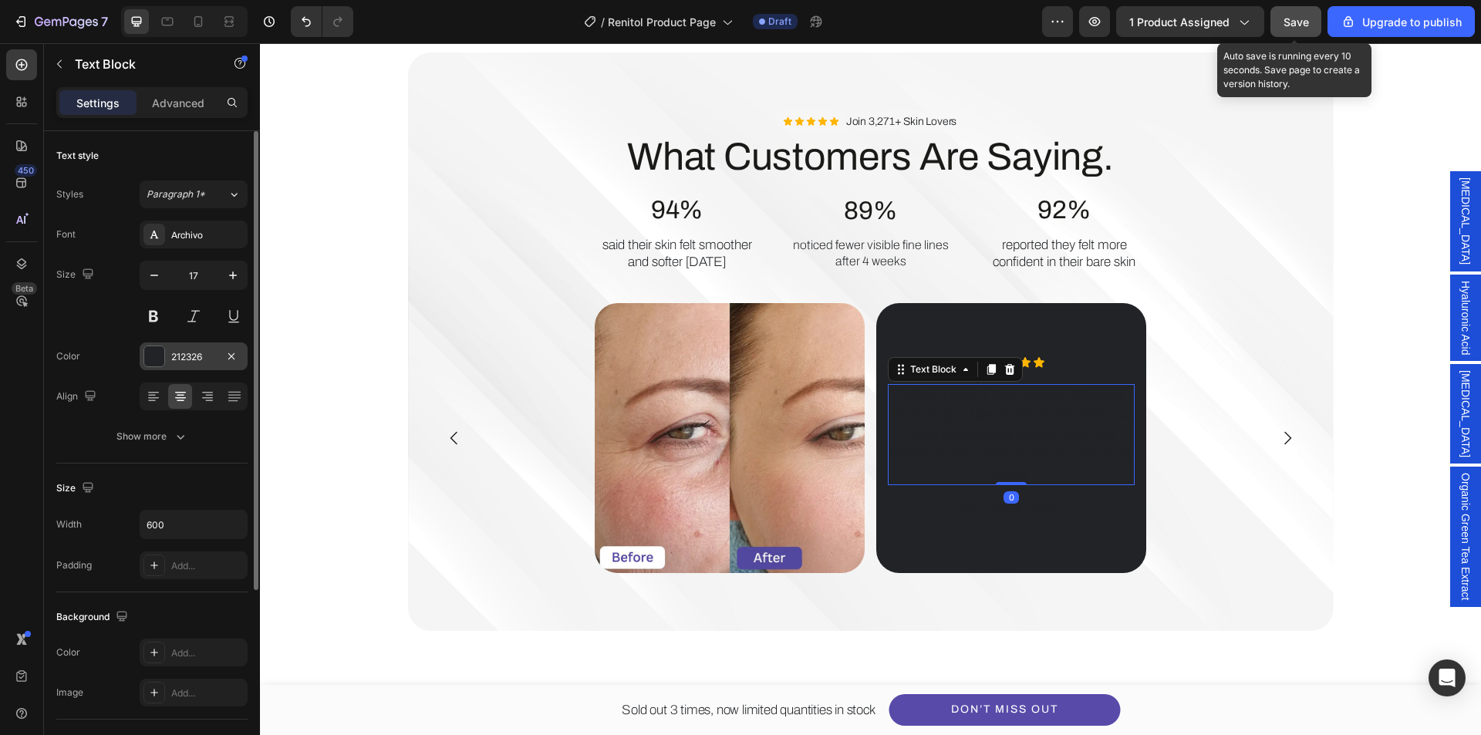
click at [194, 356] on div "212326" at bounding box center [193, 357] width 45 height 14
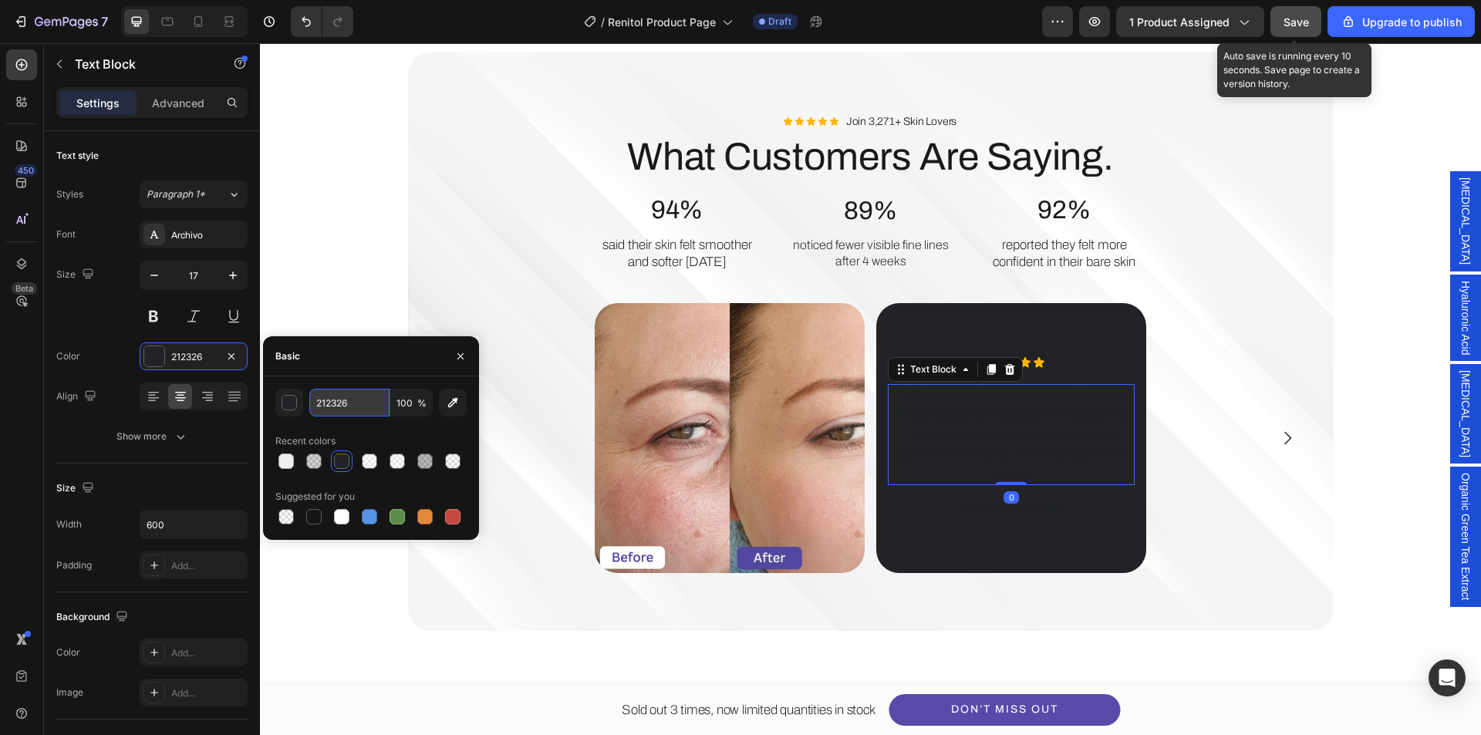
click at [353, 407] on input "212326" at bounding box center [349, 403] width 80 height 28
click at [296, 471] on div at bounding box center [286, 462] width 22 height 22
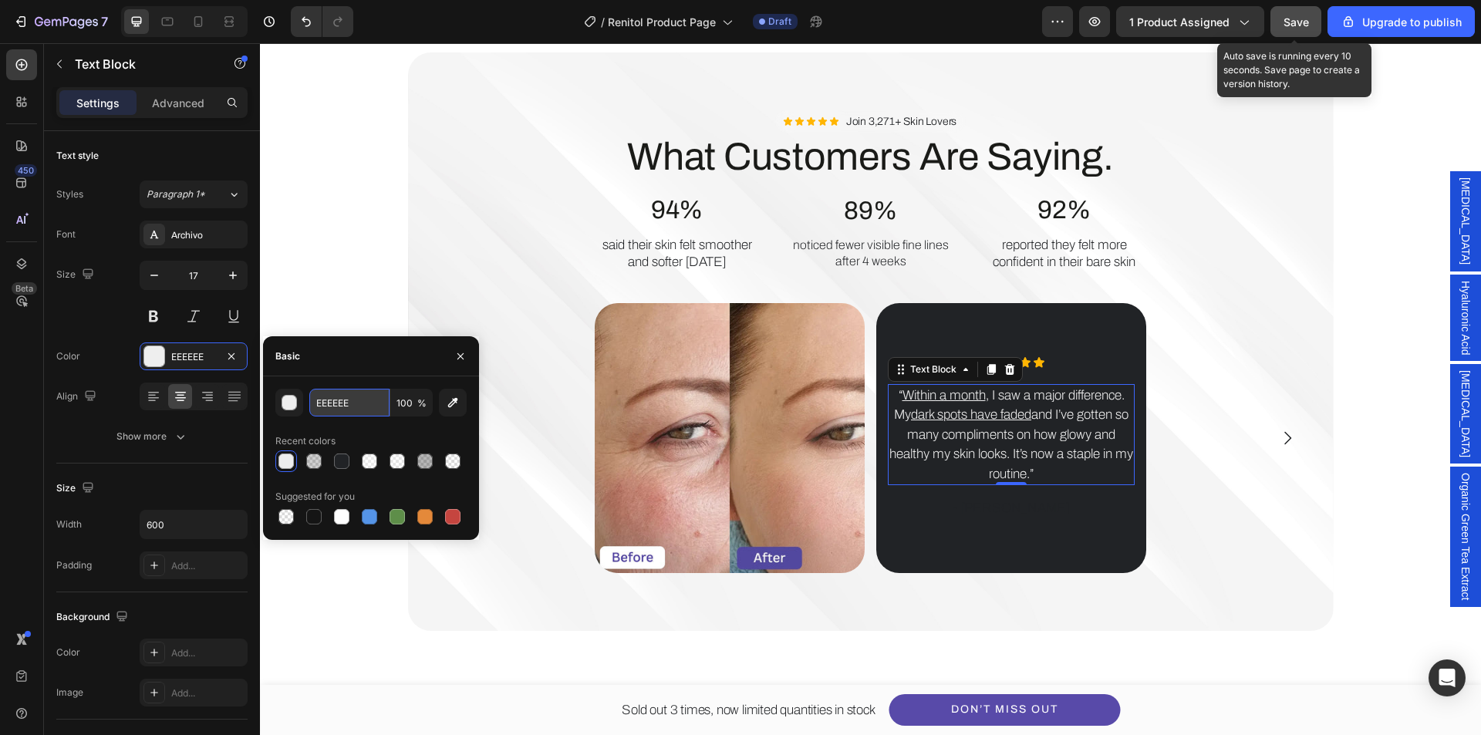
click at [347, 397] on input "EEEEEE" at bounding box center [349, 403] width 80 height 28
click at [360, 433] on div "Recent colors" at bounding box center [370, 441] width 191 height 25
type input "FFFFFF"
click at [978, 515] on p "- [PERSON_NAME]" at bounding box center [1012, 508] width 244 height 20
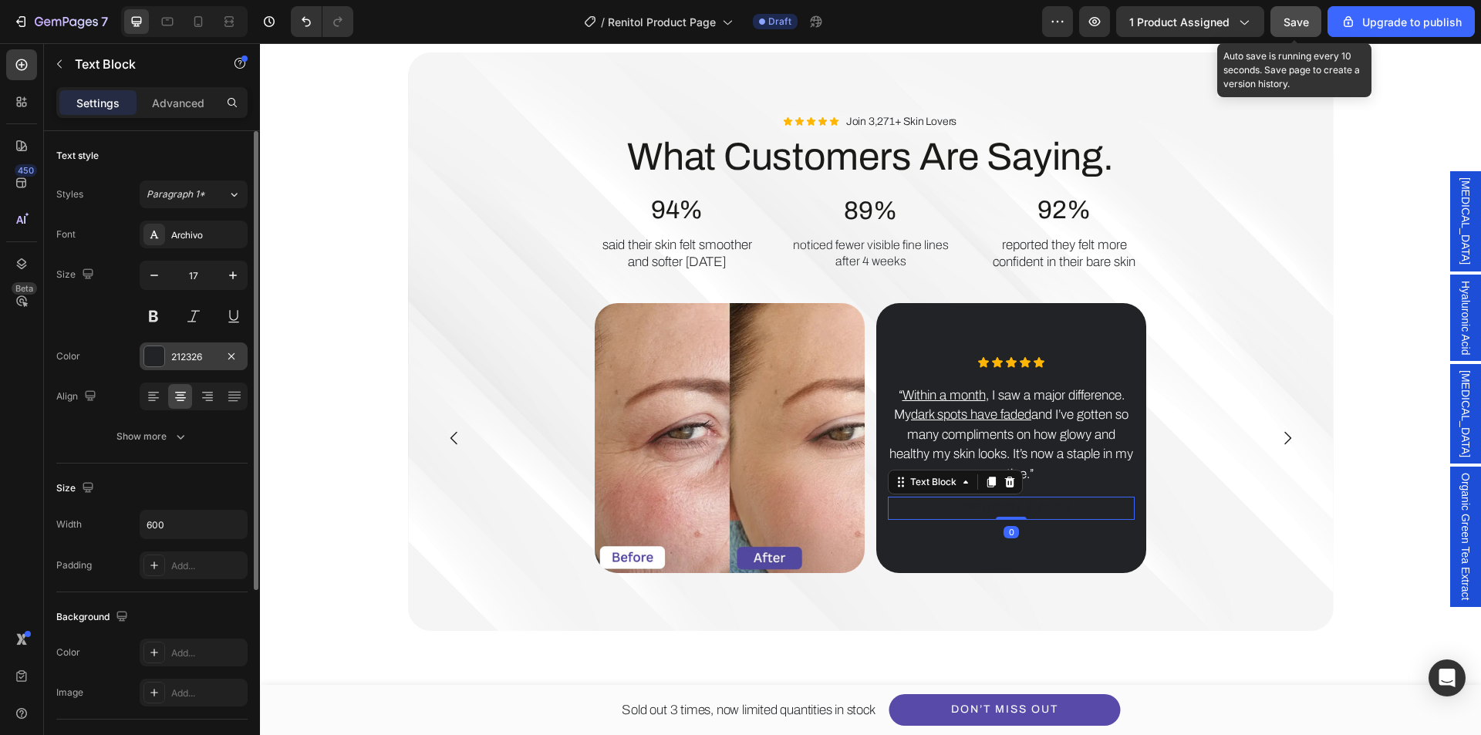
click at [179, 362] on div "212326" at bounding box center [193, 357] width 45 height 14
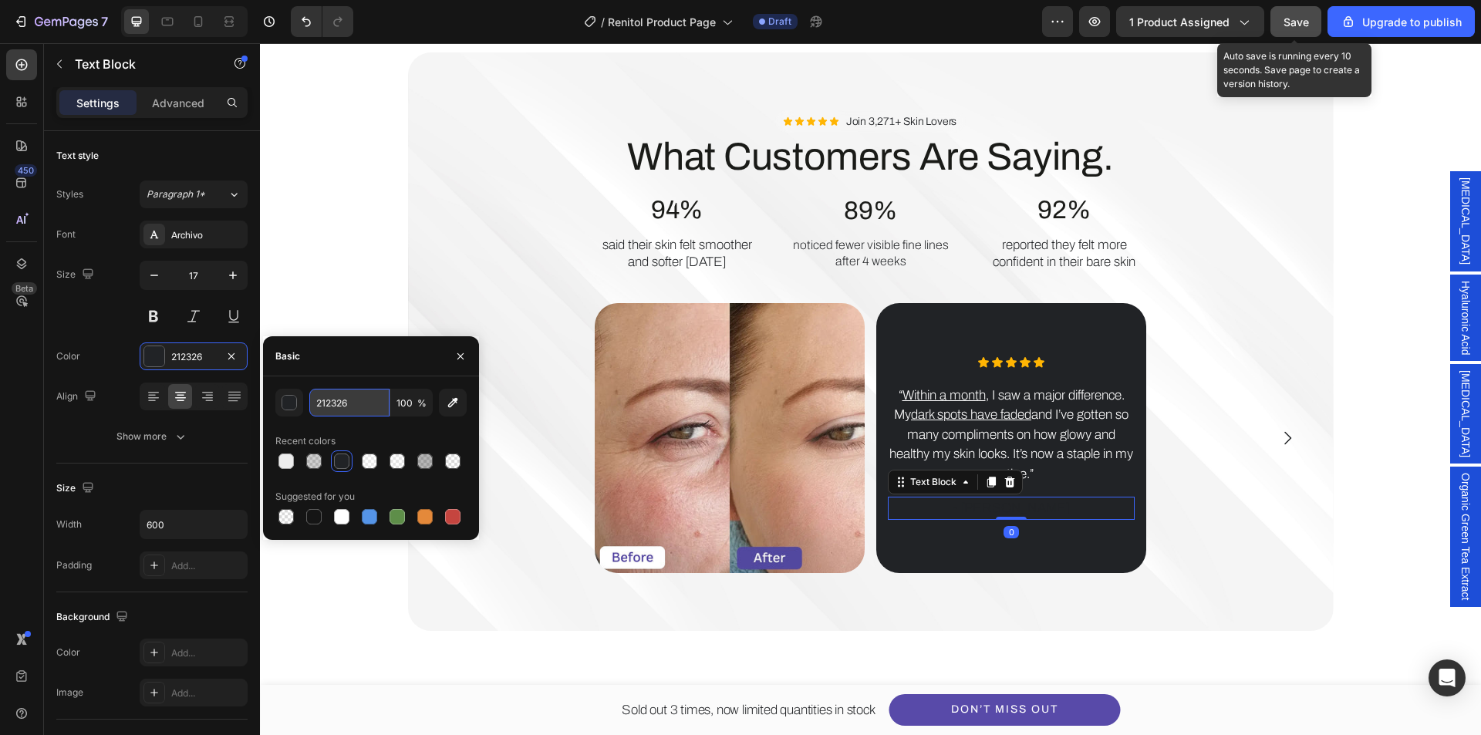
click at [356, 410] on input "212326" at bounding box center [349, 403] width 80 height 28
click at [285, 463] on div at bounding box center [286, 461] width 15 height 15
click at [365, 404] on input "EEEEEE" at bounding box center [349, 403] width 80 height 28
click at [398, 441] on div "Recent colors" at bounding box center [370, 441] width 191 height 25
type input "FFFFFF"
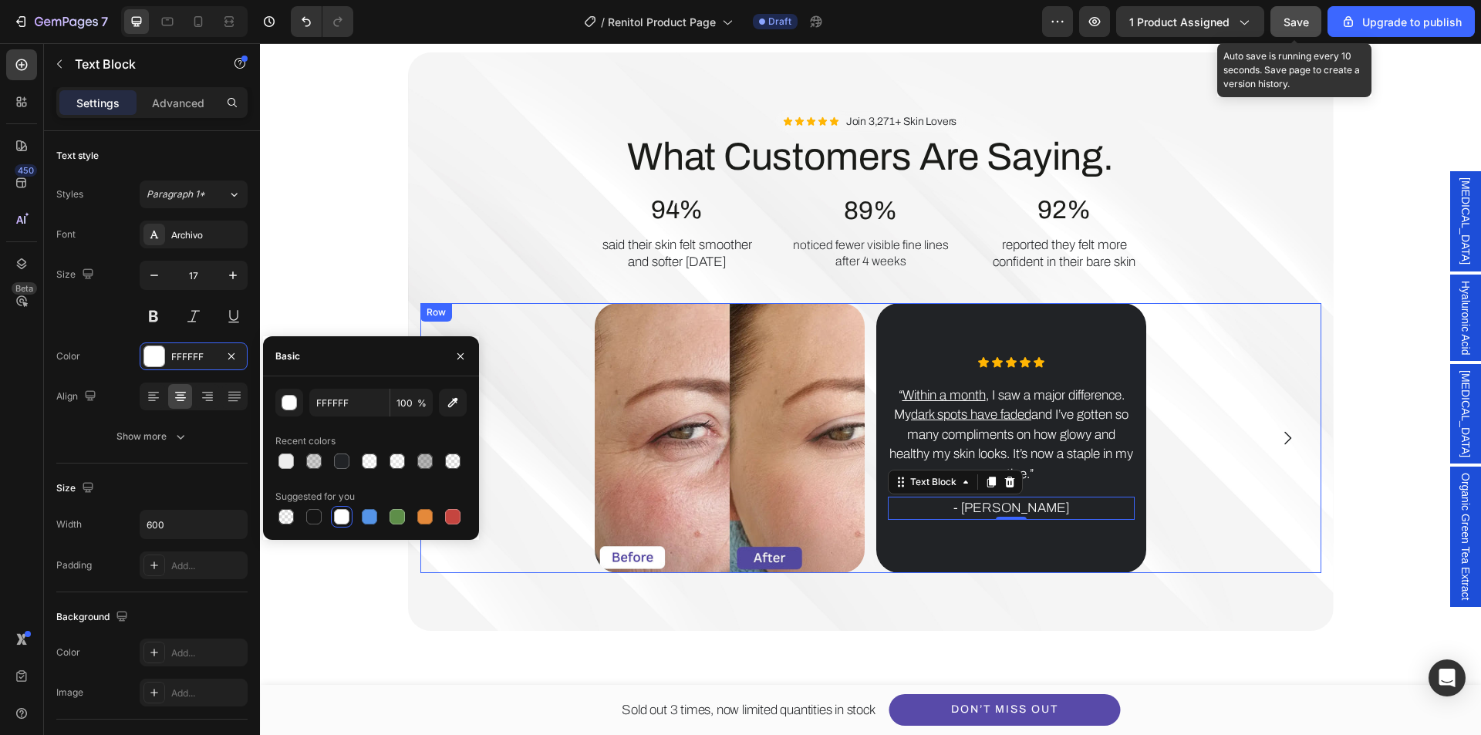
click at [1290, 438] on icon "Carousel Next Arrow" at bounding box center [1287, 438] width 19 height 19
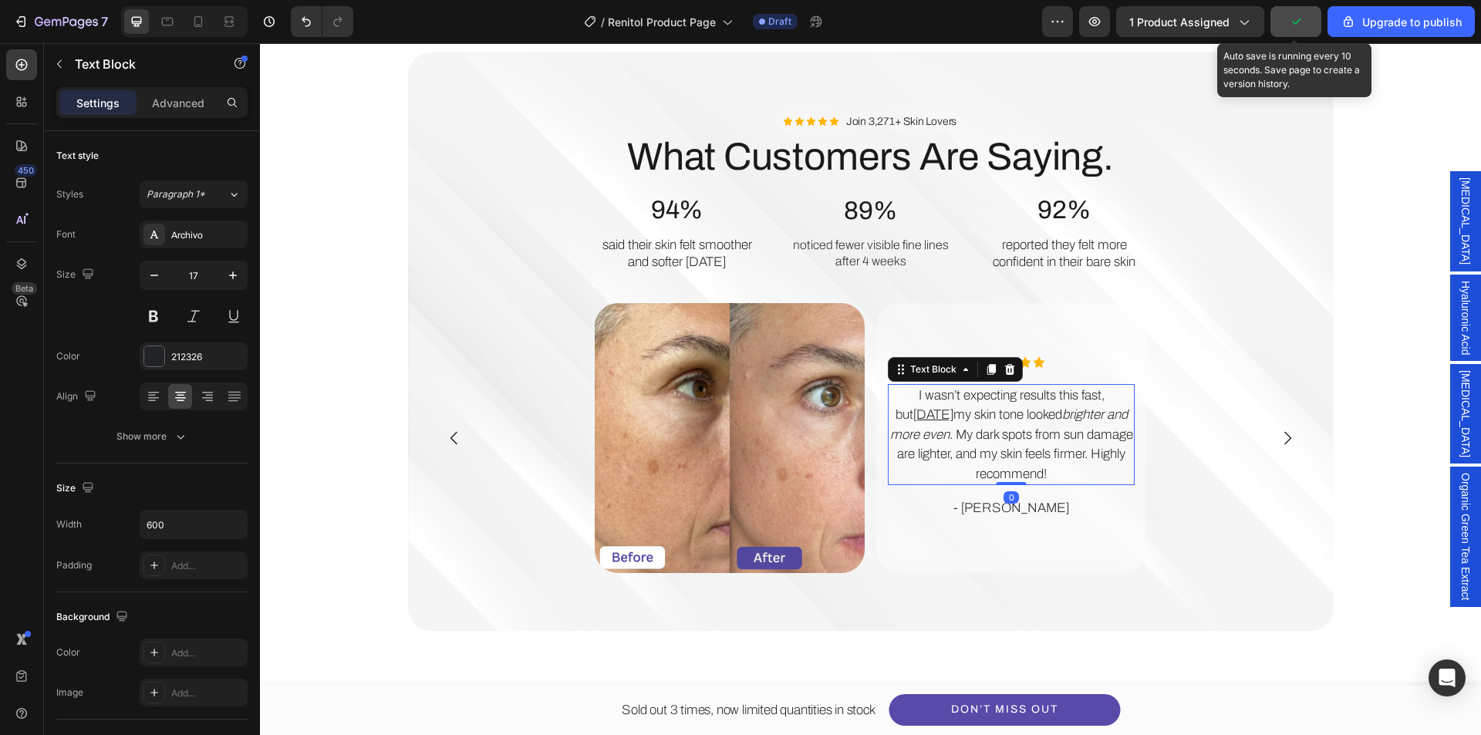
drag, startPoint x: 1007, startPoint y: 428, endPoint x: 405, endPoint y: 414, distance: 602.0
click at [1007, 428] on p "I wasn’t expecting results this fast, but within 4 weeks my skin tone looked br…" at bounding box center [1012, 435] width 244 height 99
click at [186, 363] on div "212326" at bounding box center [193, 357] width 45 height 14
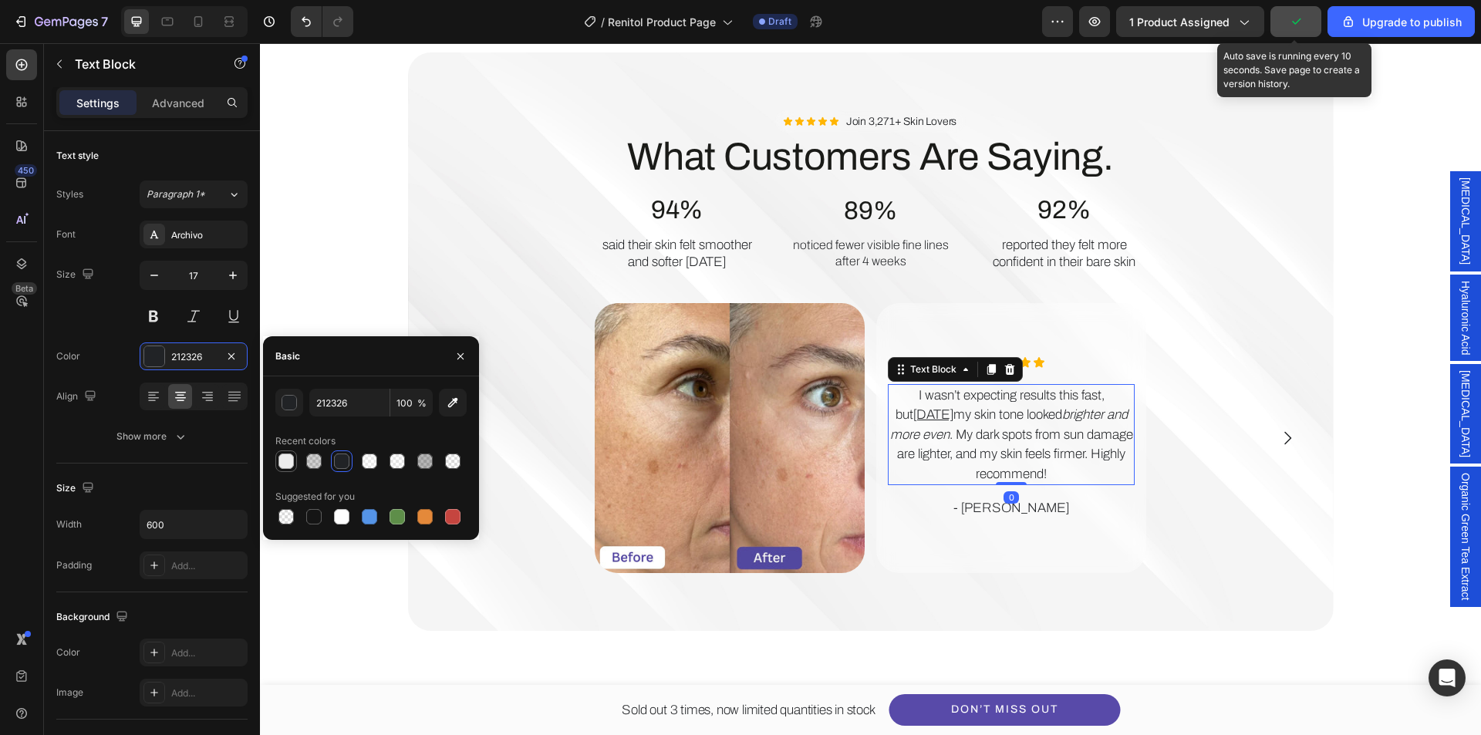
click at [285, 468] on div at bounding box center [286, 461] width 15 height 15
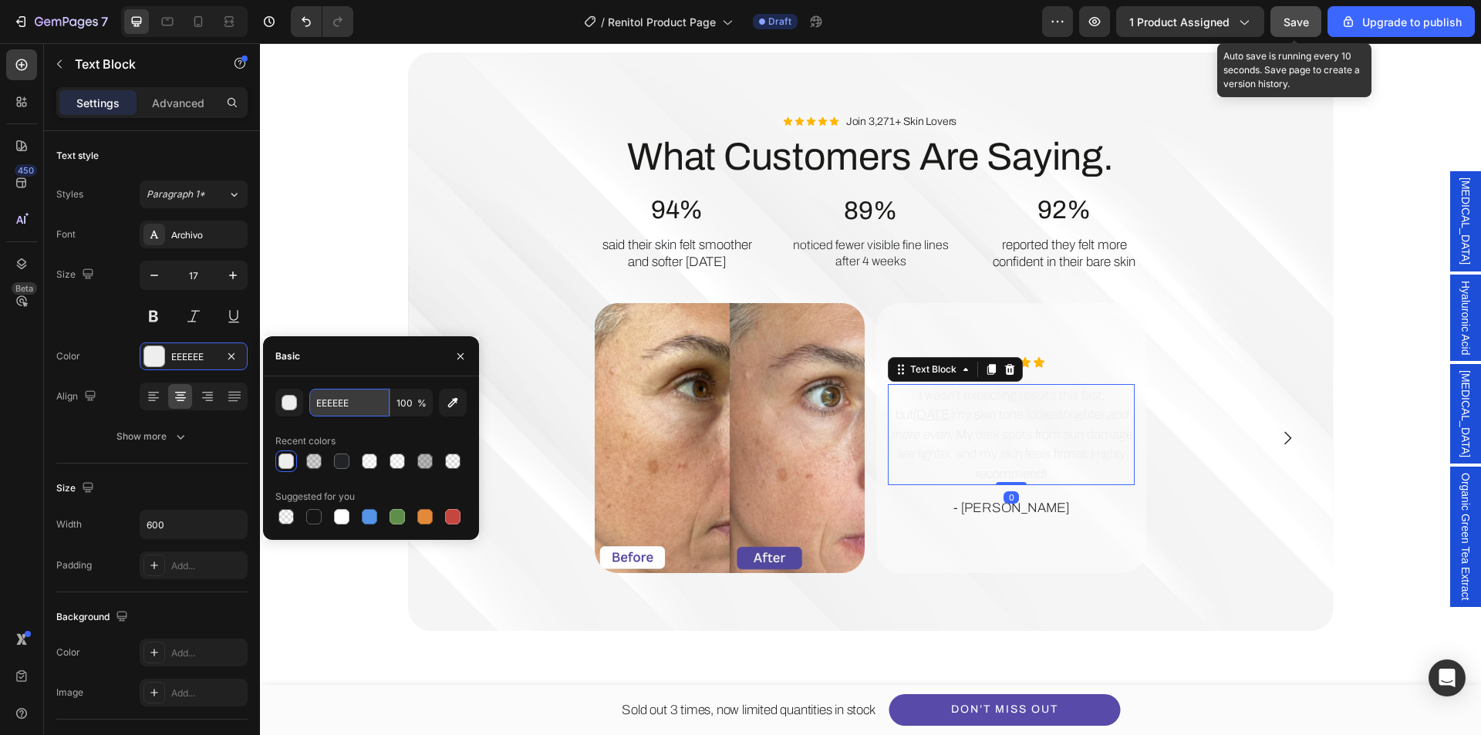
click at [356, 393] on input "EEEEEE" at bounding box center [349, 403] width 80 height 28
click at [370, 427] on div "fff 100 % Recent colors Suggested for you" at bounding box center [370, 458] width 191 height 139
type input "FFFFFF"
drag, startPoint x: 1006, startPoint y: 507, endPoint x: 441, endPoint y: 386, distance: 578.4
click at [1008, 508] on p "- [PERSON_NAME]" at bounding box center [1012, 508] width 244 height 20
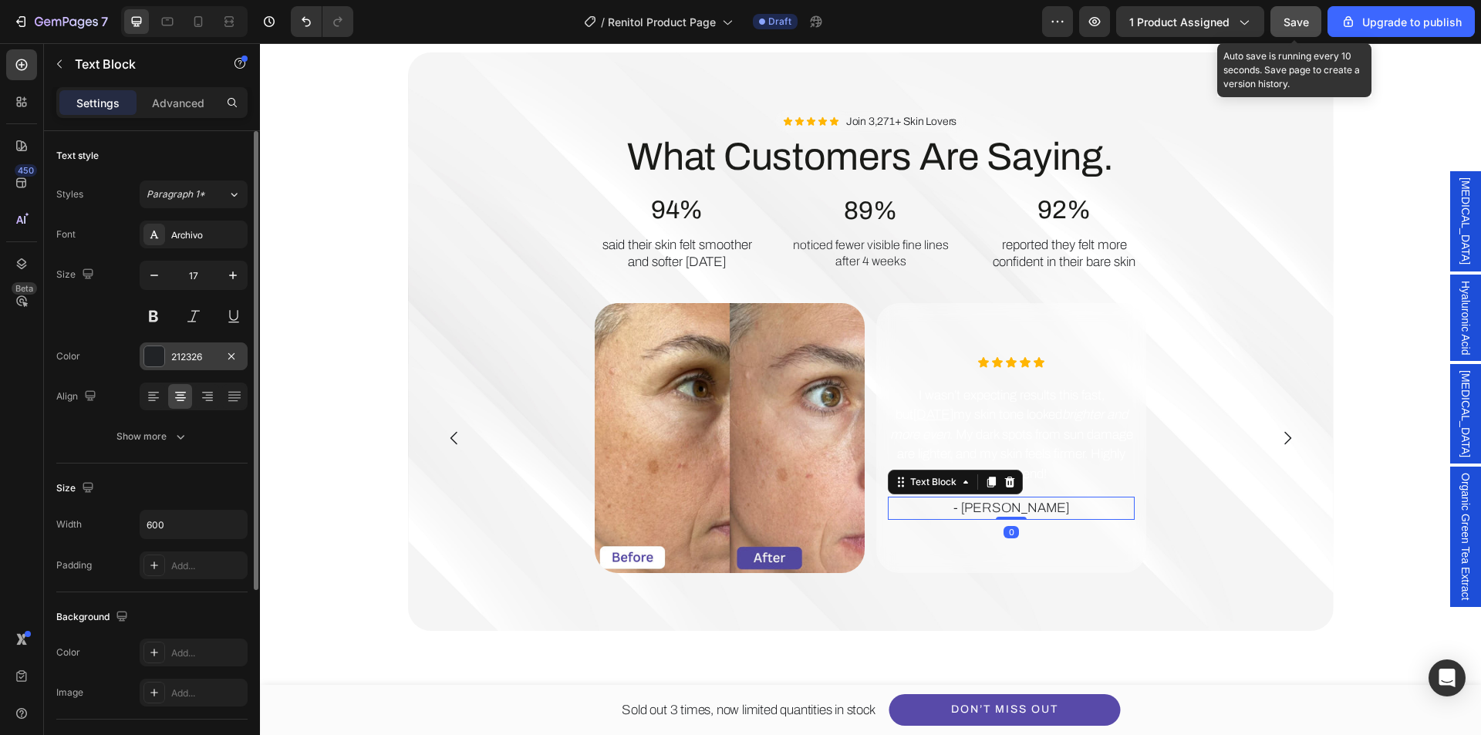
click at [195, 365] on div "212326" at bounding box center [194, 357] width 108 height 28
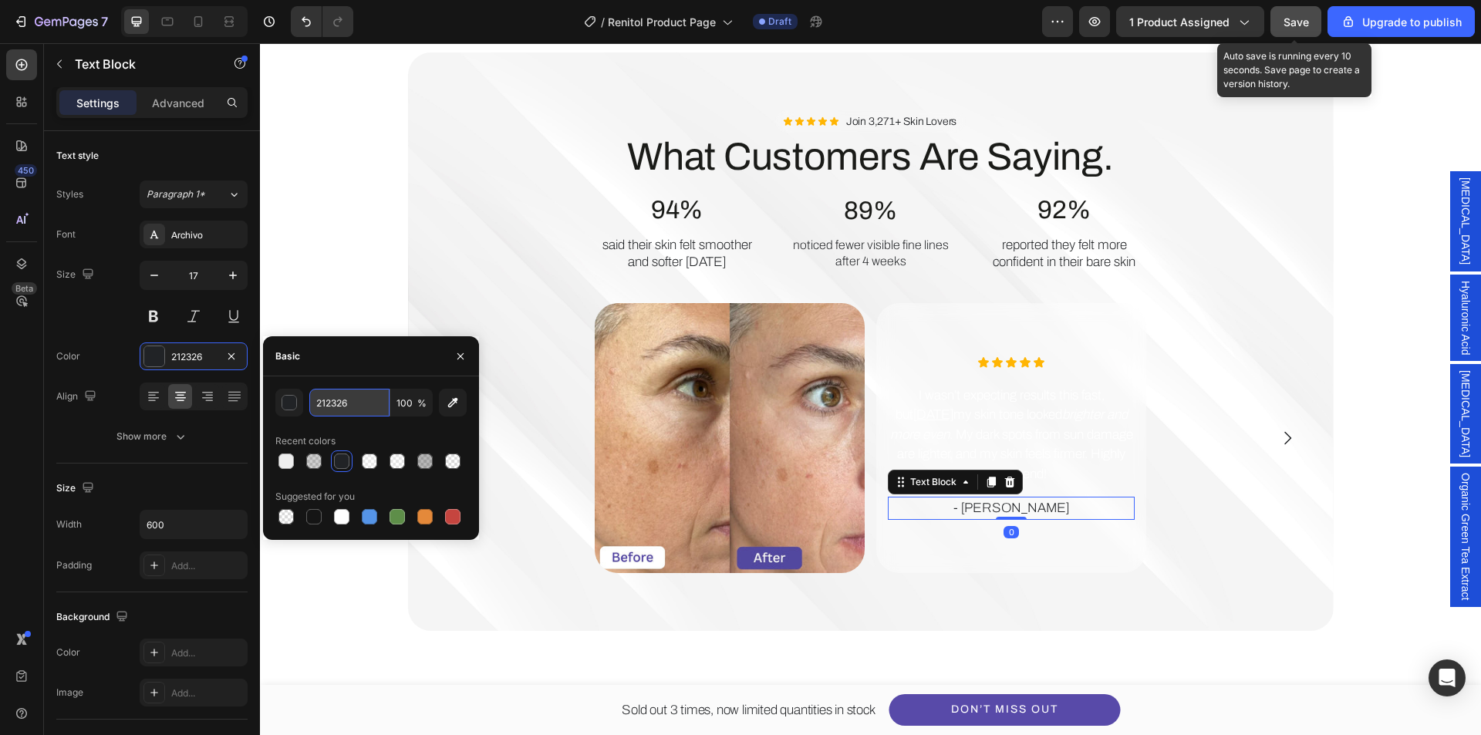
click at [350, 410] on input "212326" at bounding box center [349, 403] width 80 height 28
click at [349, 433] on div "Recent colors" at bounding box center [370, 441] width 191 height 25
type input "FFFFFF"
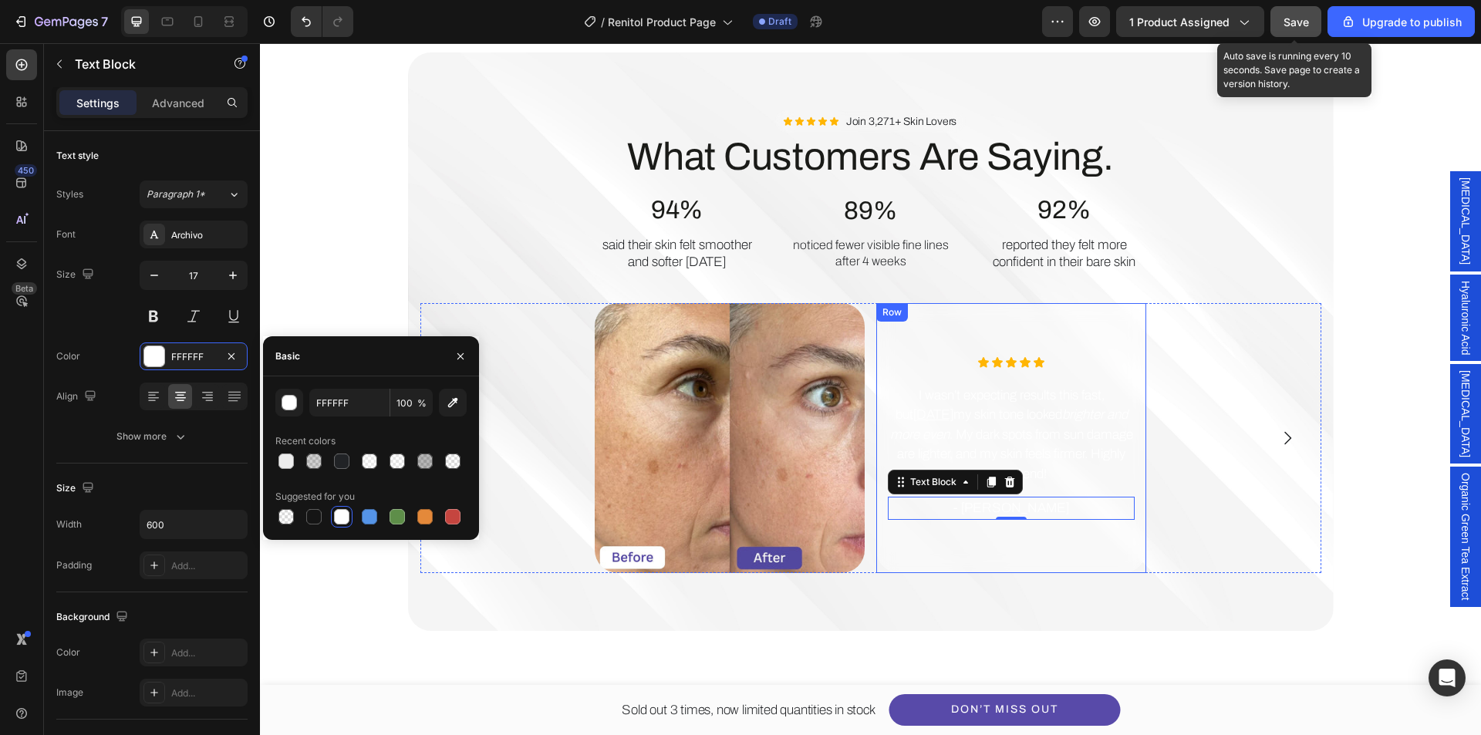
click at [942, 552] on div "Icon Icon Icon Icon Icon Icon List I wasn’t expecting results this fast, but wi…" at bounding box center [1011, 438] width 270 height 270
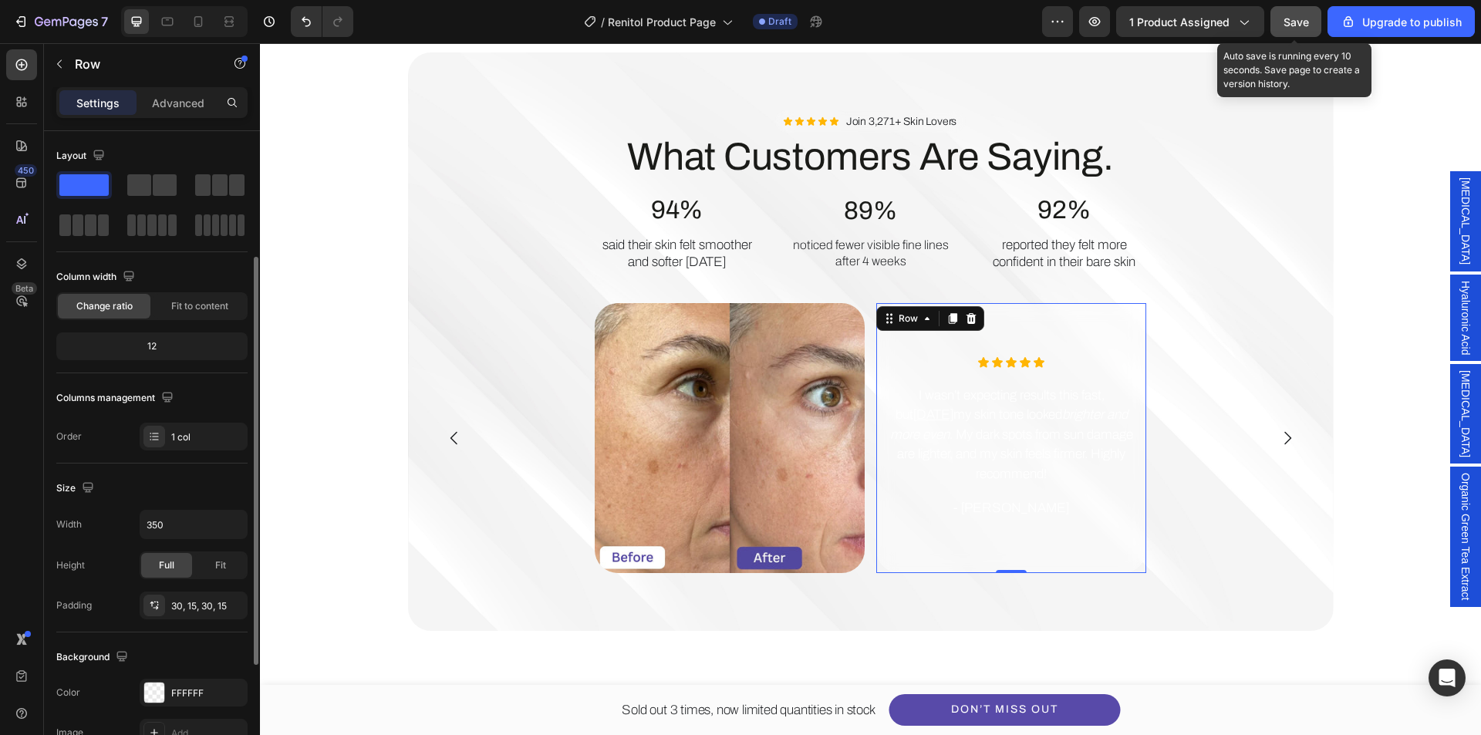
scroll to position [231, 0]
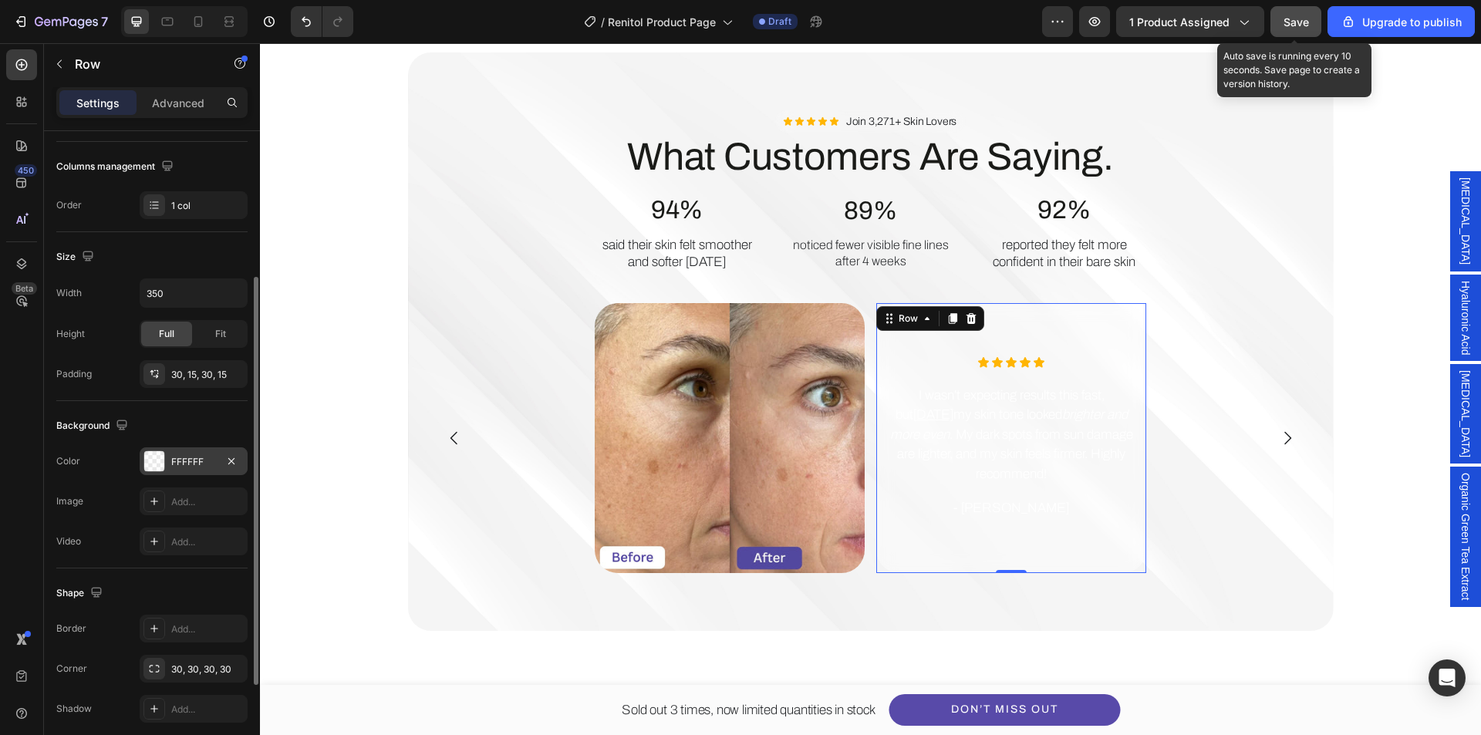
click at [155, 458] on div at bounding box center [154, 461] width 20 height 20
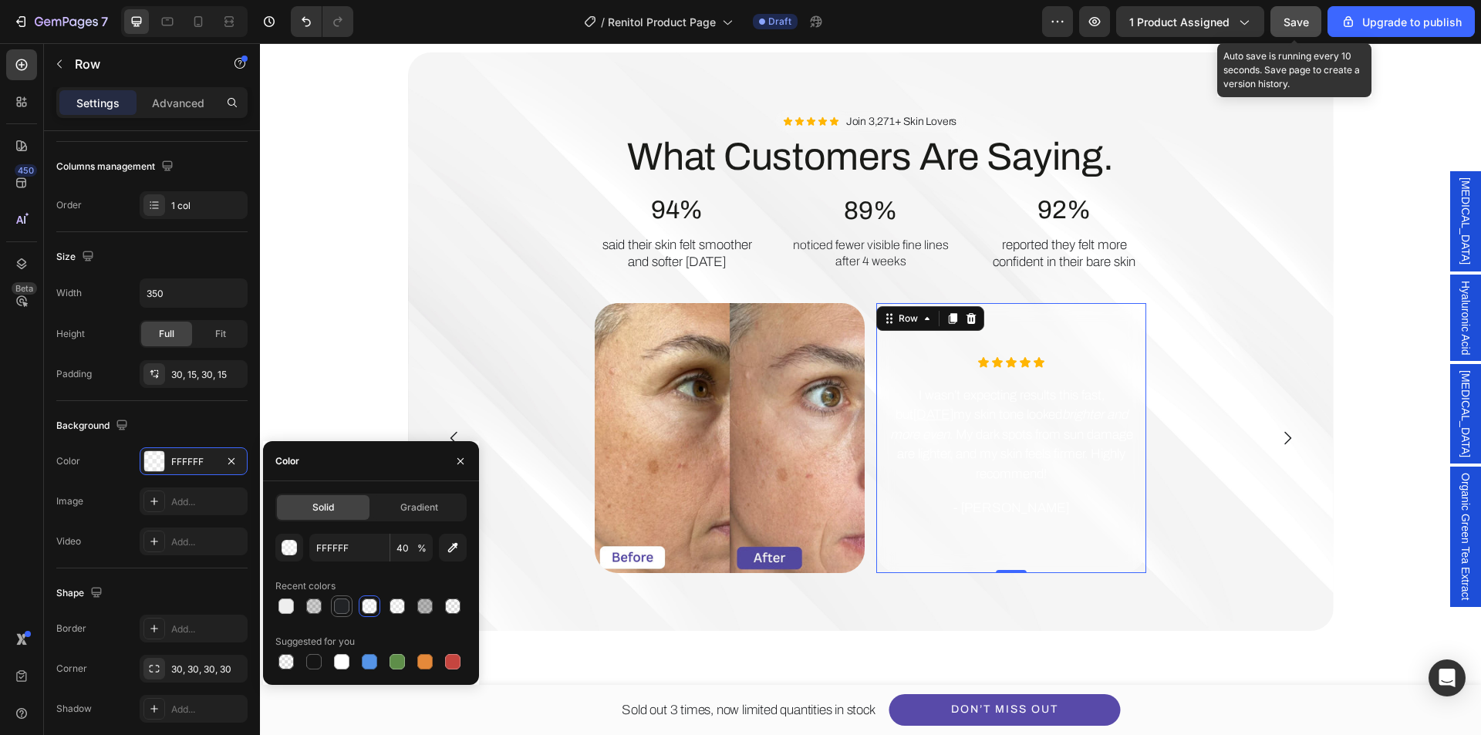
click at [350, 612] on div at bounding box center [342, 606] width 19 height 19
type input "212326"
type input "100"
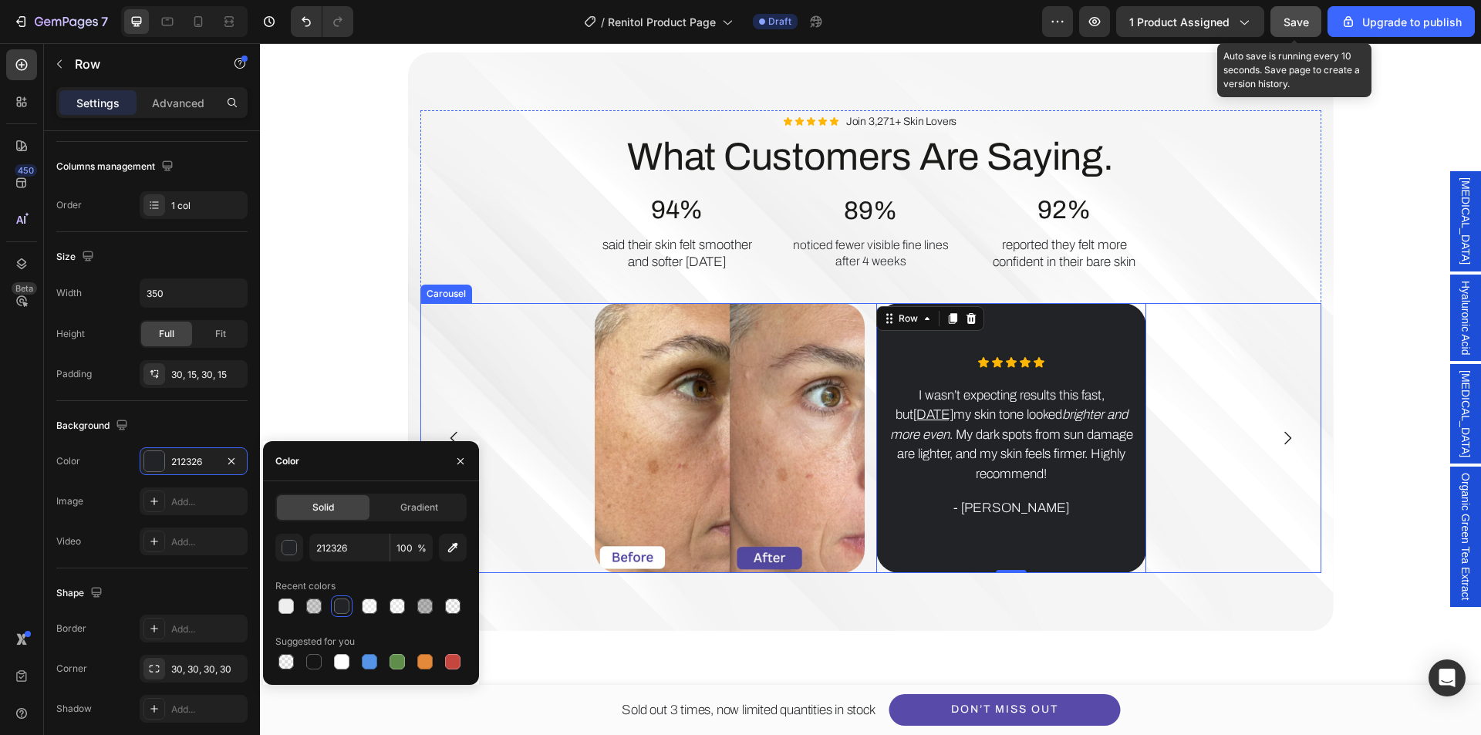
click at [1278, 431] on icon "Carousel Next Arrow" at bounding box center [1287, 438] width 19 height 19
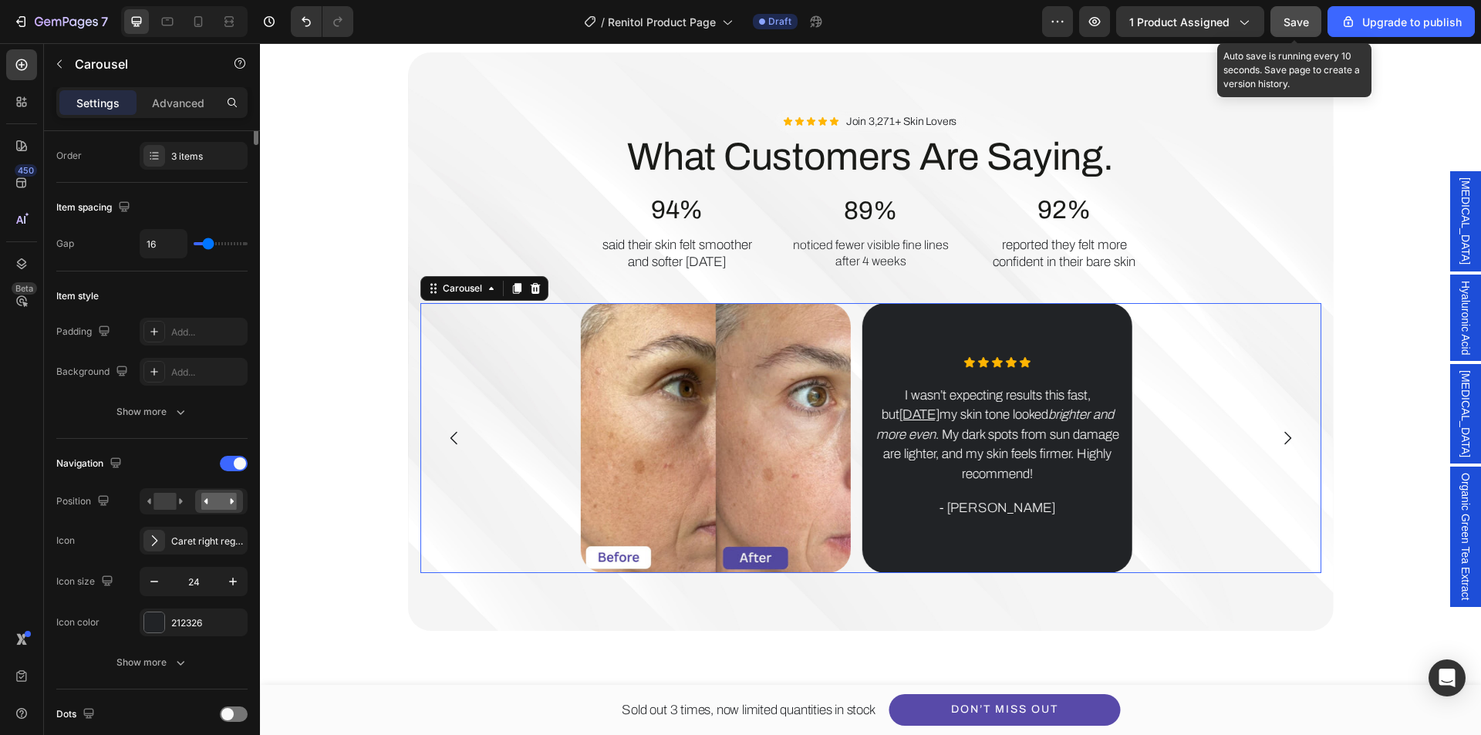
scroll to position [0, 0]
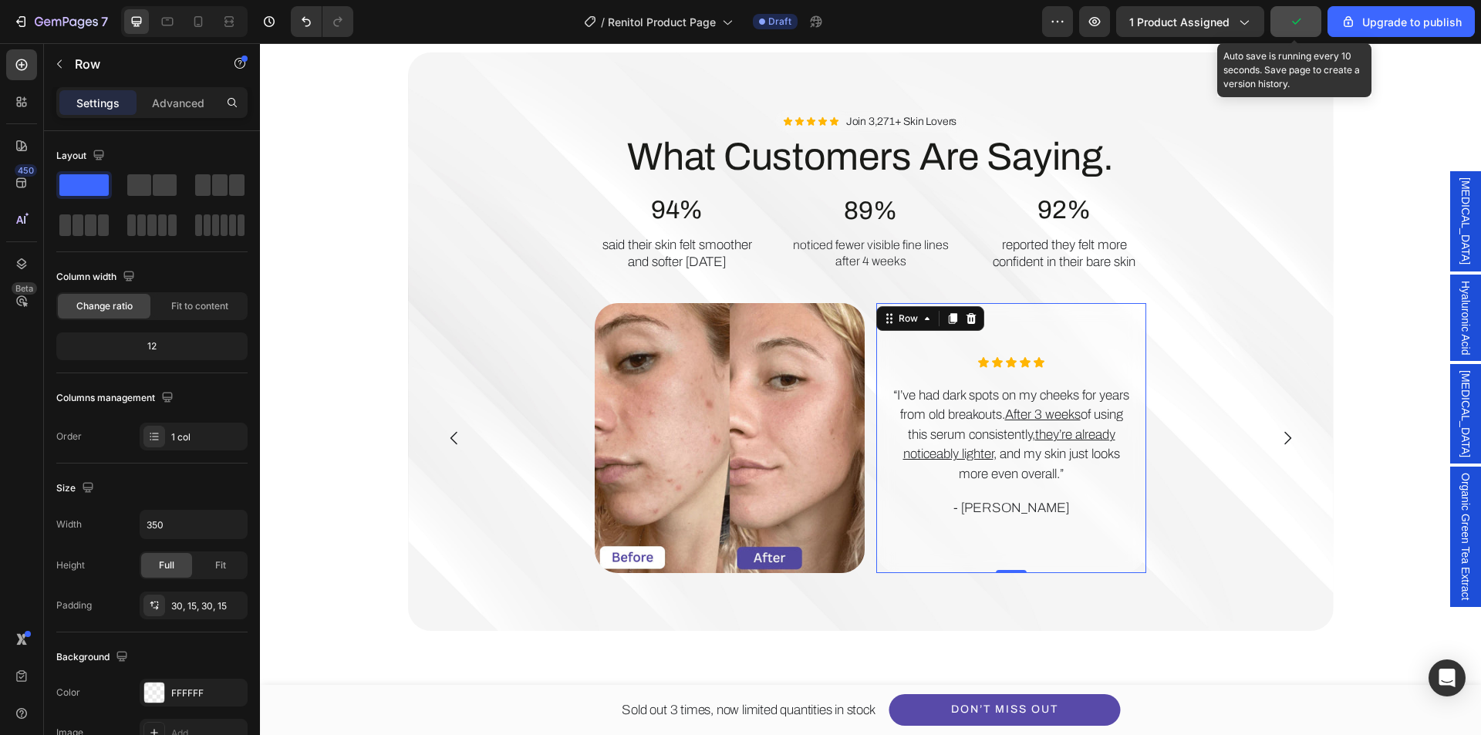
click at [1008, 551] on div "Icon Icon Icon Icon Icon Icon List “I’ve had dark spots on my cheeks for years …" at bounding box center [1011, 438] width 270 height 270
click at [174, 691] on div "FFFFFF" at bounding box center [193, 694] width 45 height 14
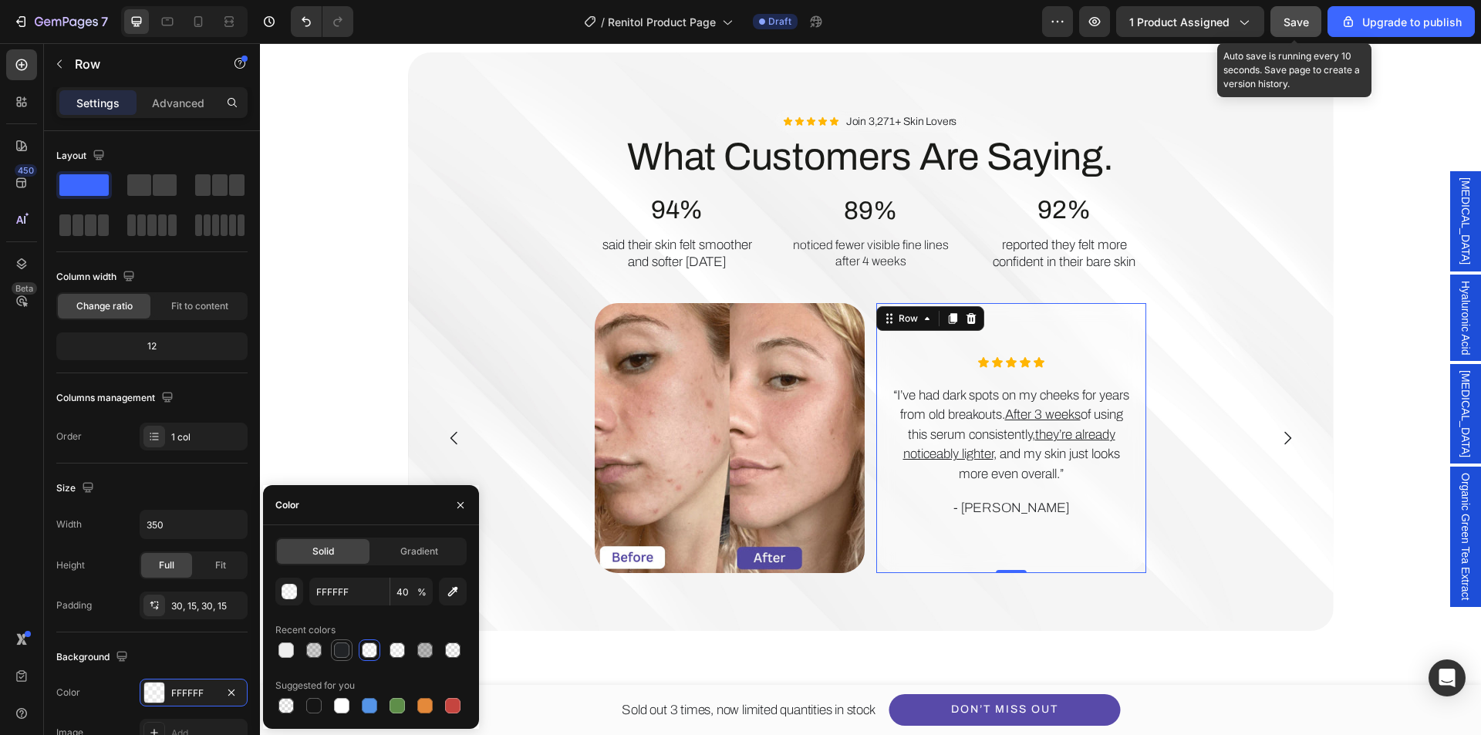
click at [336, 652] on div at bounding box center [341, 650] width 15 height 15
type input "212326"
type input "100"
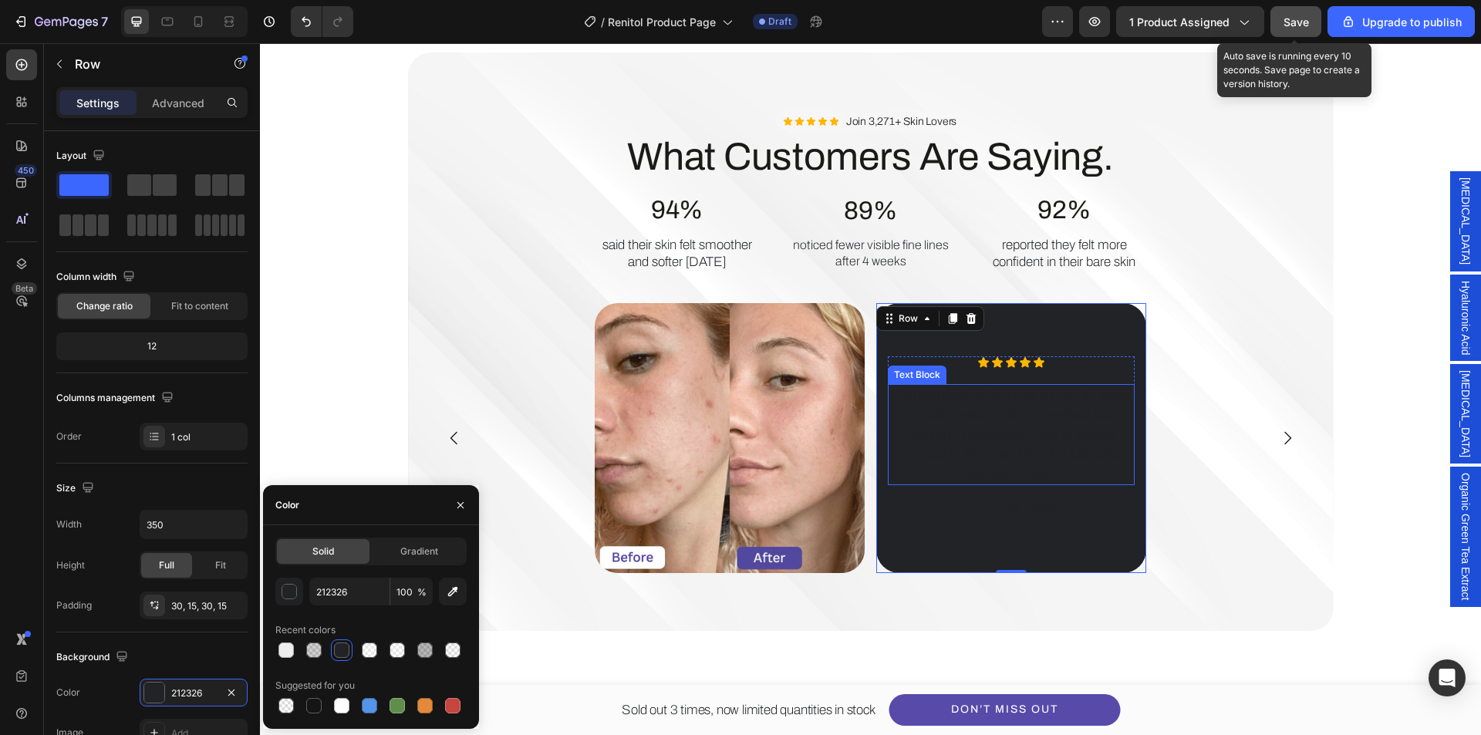
click at [1038, 409] on u "After 3 weeks" at bounding box center [1043, 414] width 76 height 15
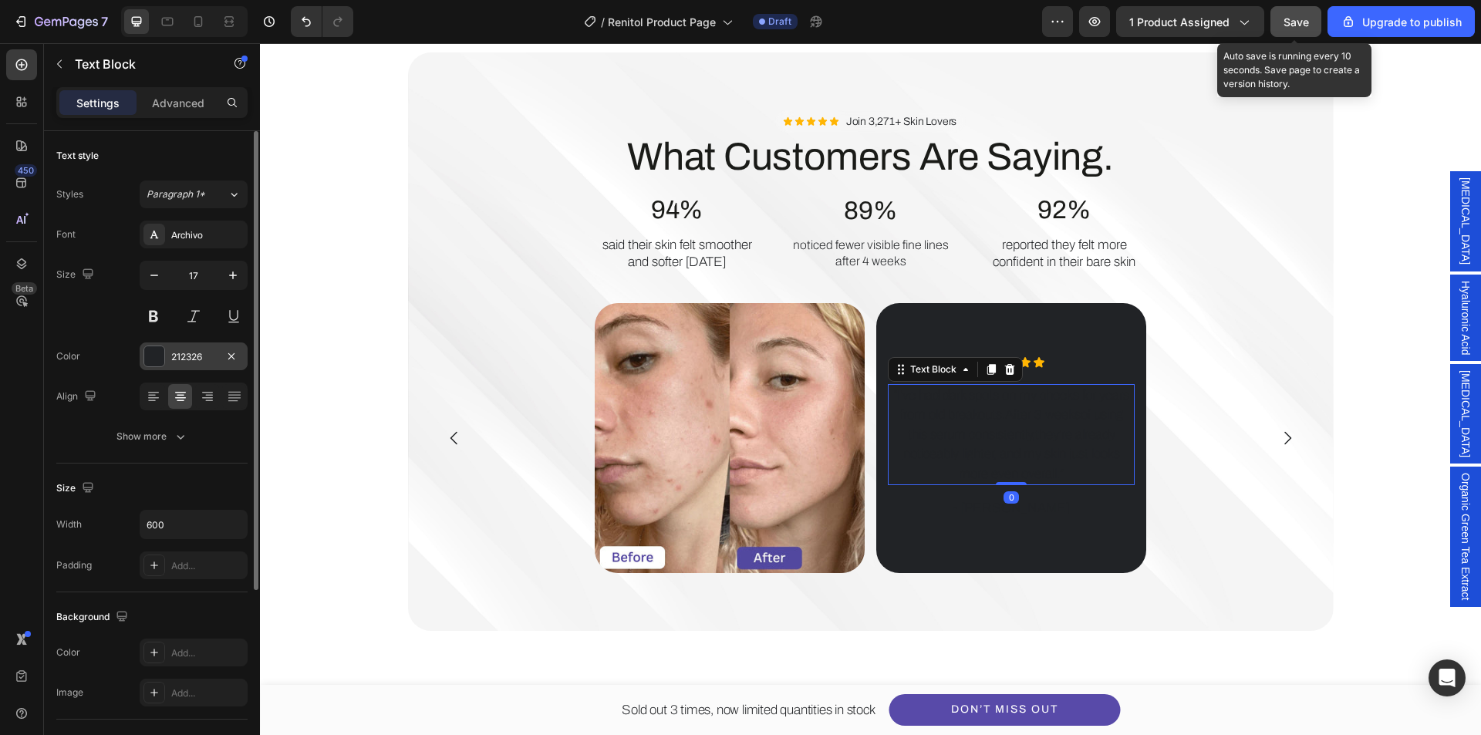
click at [198, 350] on div "212326" at bounding box center [193, 357] width 45 height 14
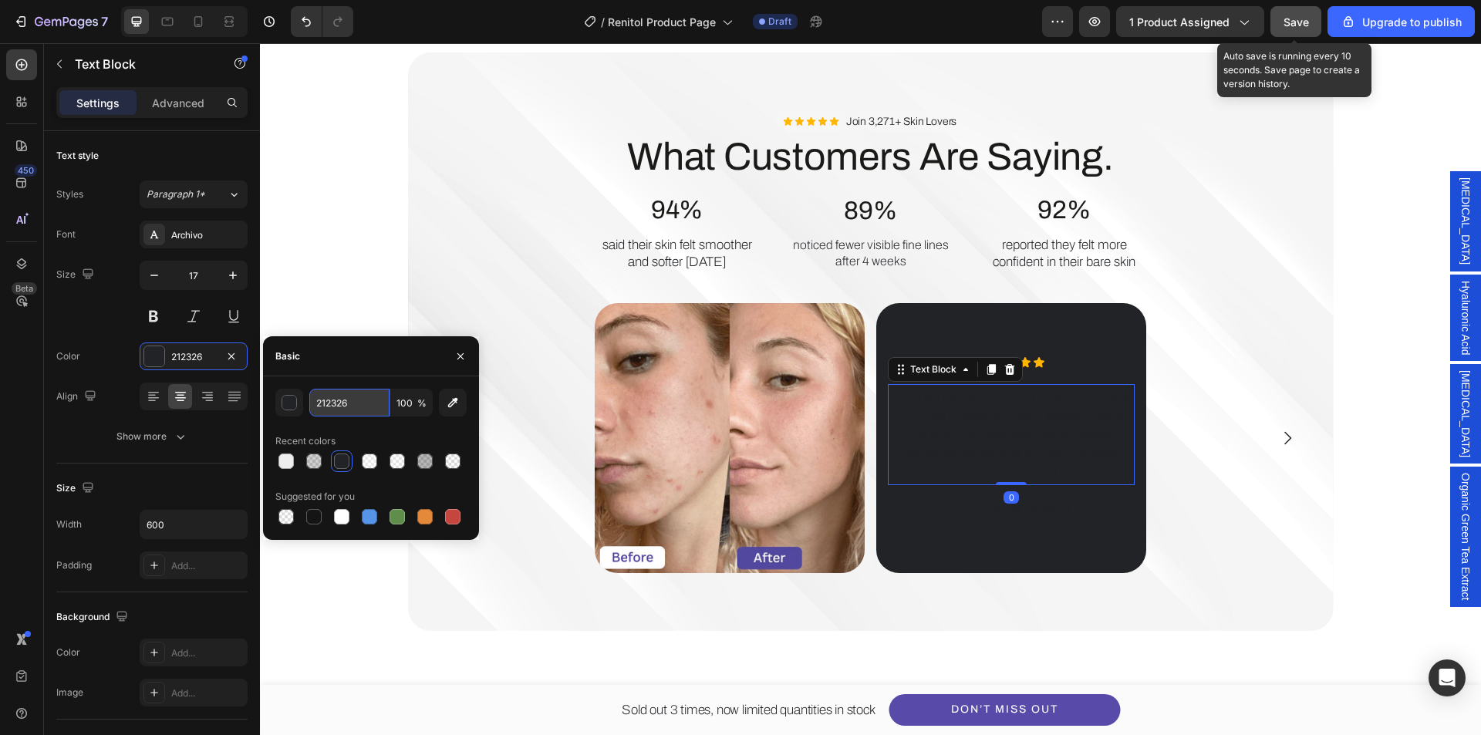
click at [349, 397] on input "212326" at bounding box center [349, 403] width 80 height 28
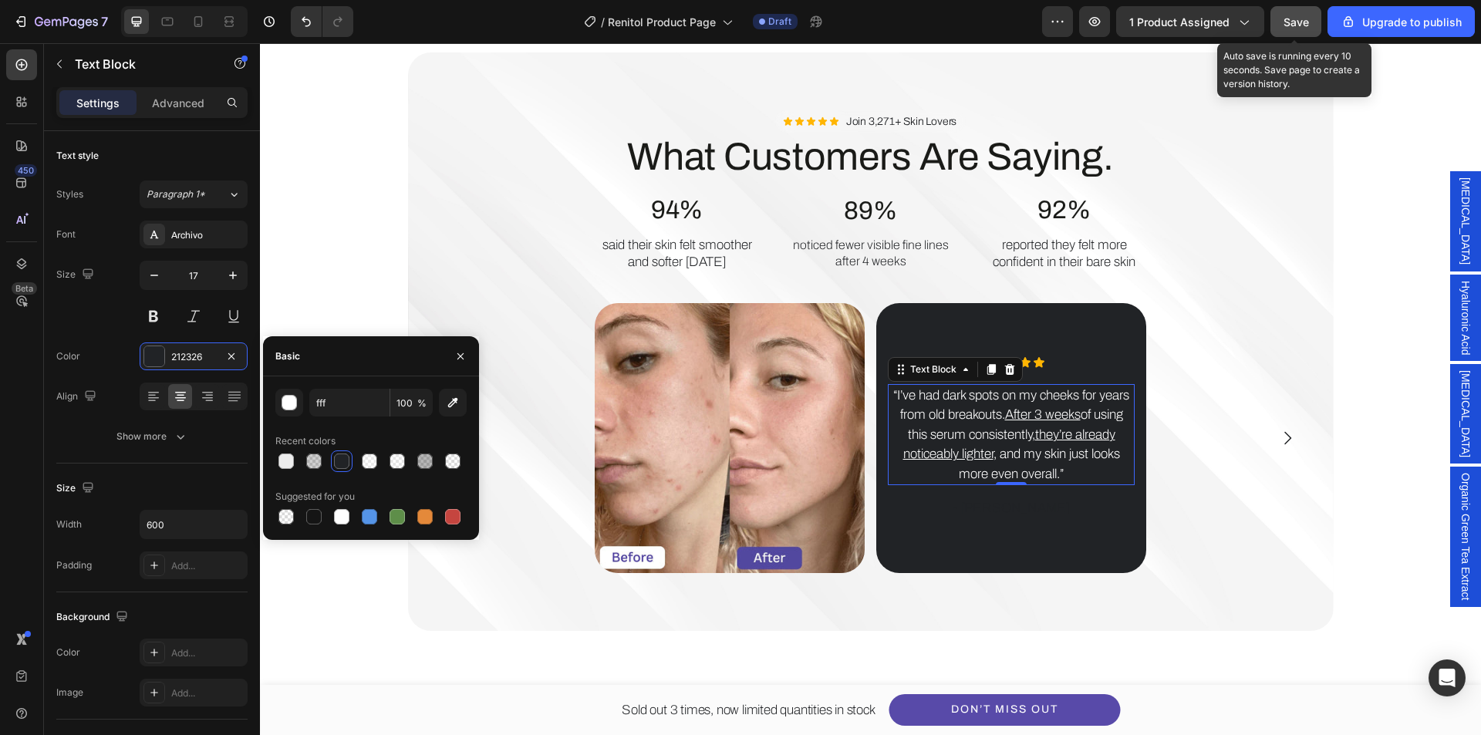
drag, startPoint x: 726, startPoint y: 448, endPoint x: 360, endPoint y: 427, distance: 367.1
click at [360, 427] on div "fff 100 % Recent colors Suggested for you" at bounding box center [370, 458] width 191 height 139
type input "FFFFFF"
click at [1065, 508] on p "- [PERSON_NAME]" at bounding box center [1012, 508] width 244 height 20
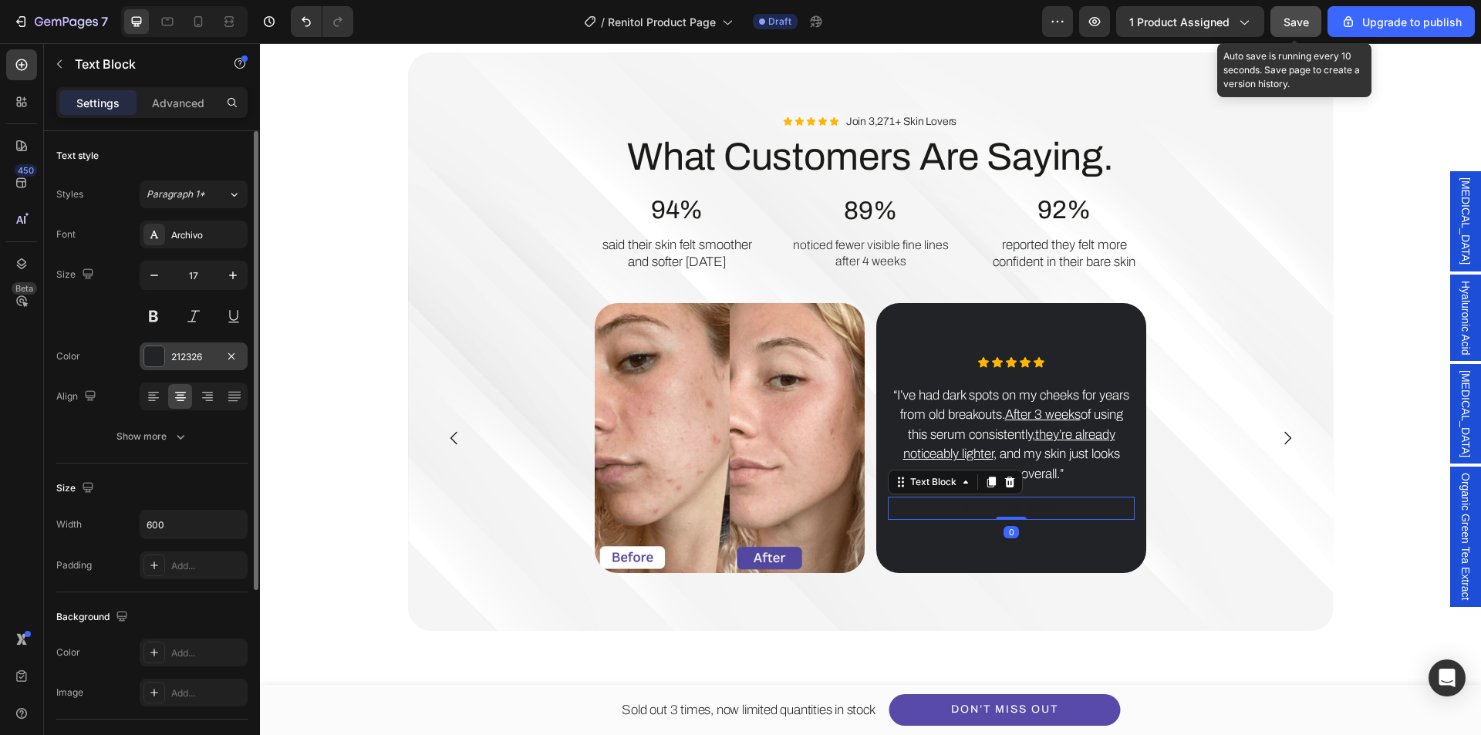
click at [185, 352] on div "212326" at bounding box center [193, 357] width 45 height 14
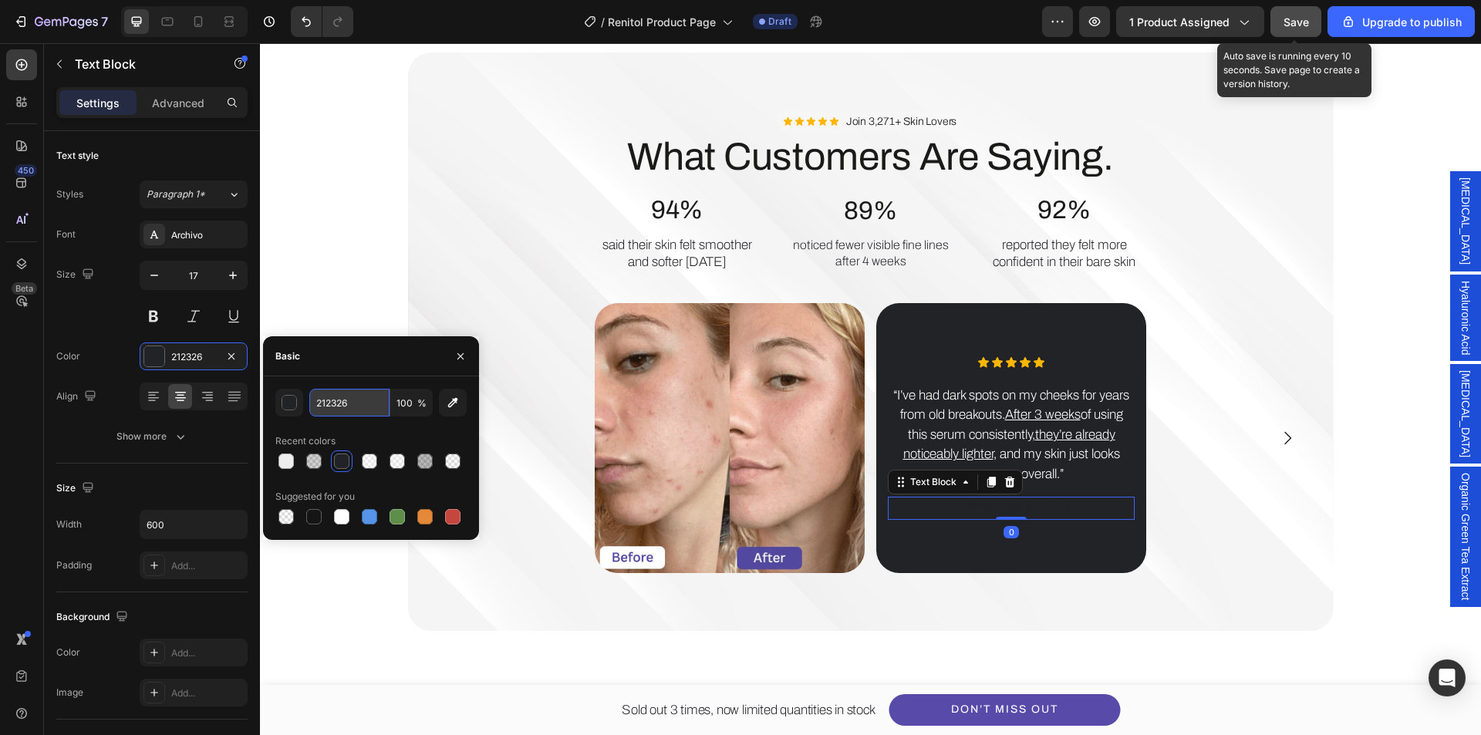
click at [366, 402] on input "212326" at bounding box center [349, 403] width 80 height 28
drag, startPoint x: 364, startPoint y: 427, endPoint x: 373, endPoint y: 427, distance: 8.5
click at [373, 427] on div "fff 100 % Recent colors Suggested for you" at bounding box center [370, 458] width 191 height 139
type input "FFFFFF"
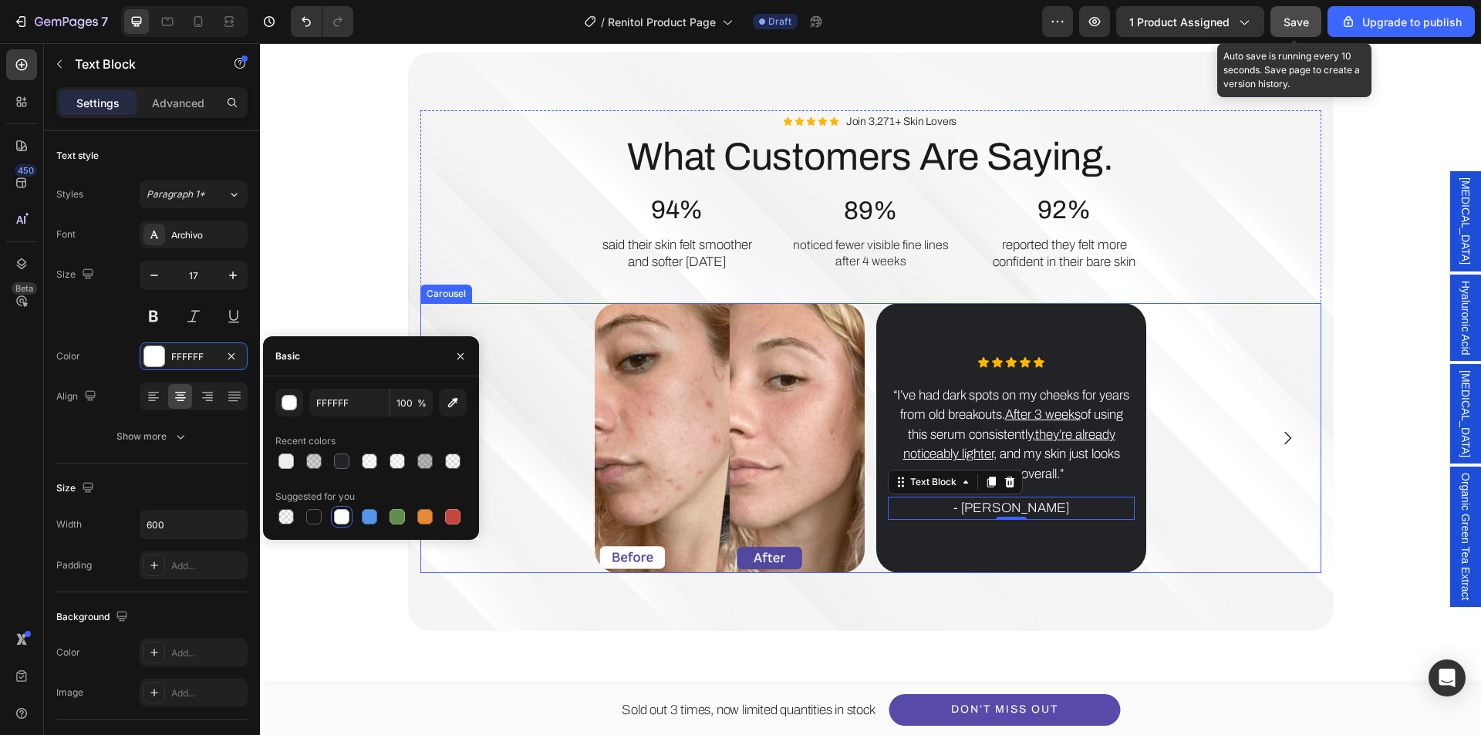
click at [1285, 436] on icon "Carousel Next Arrow" at bounding box center [1287, 438] width 19 height 19
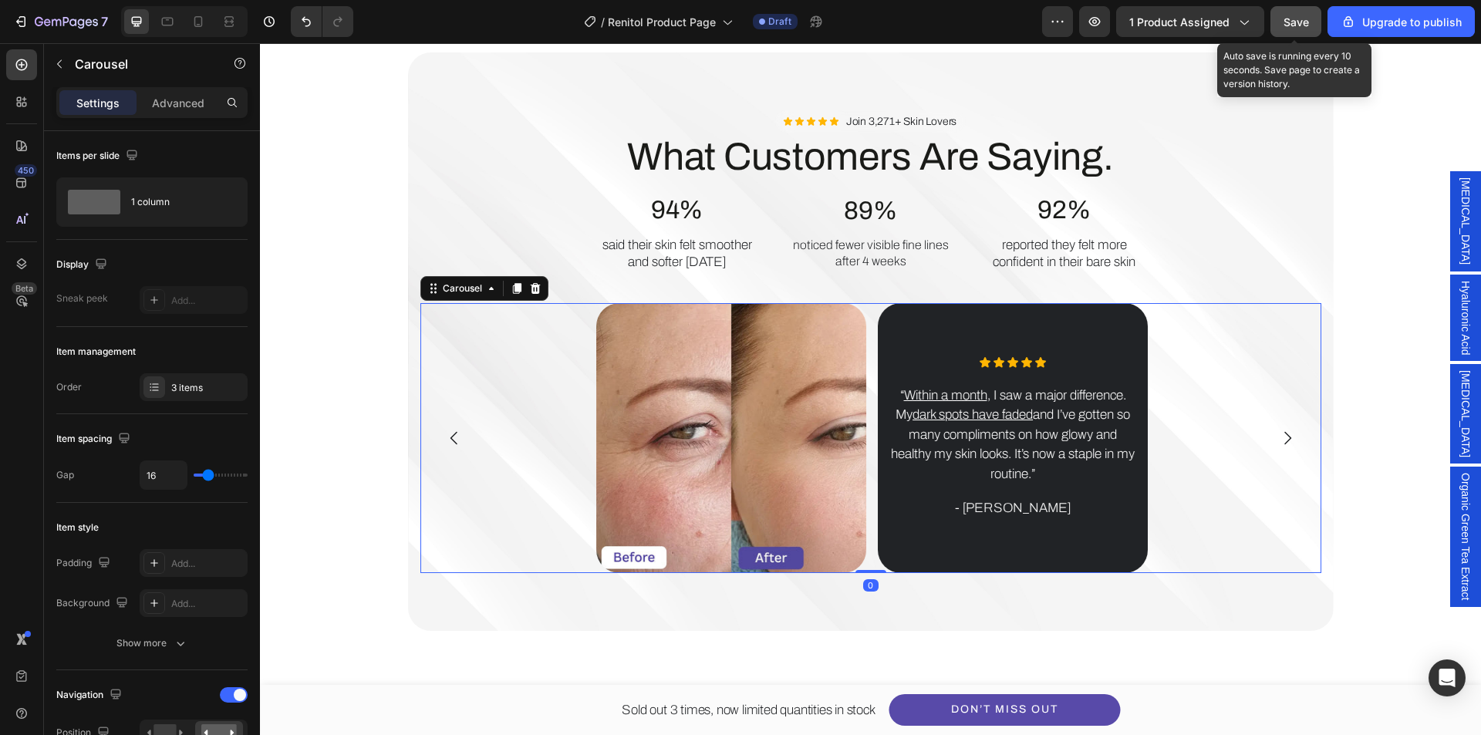
click at [1285, 436] on icon "Carousel Next Arrow" at bounding box center [1287, 438] width 19 height 19
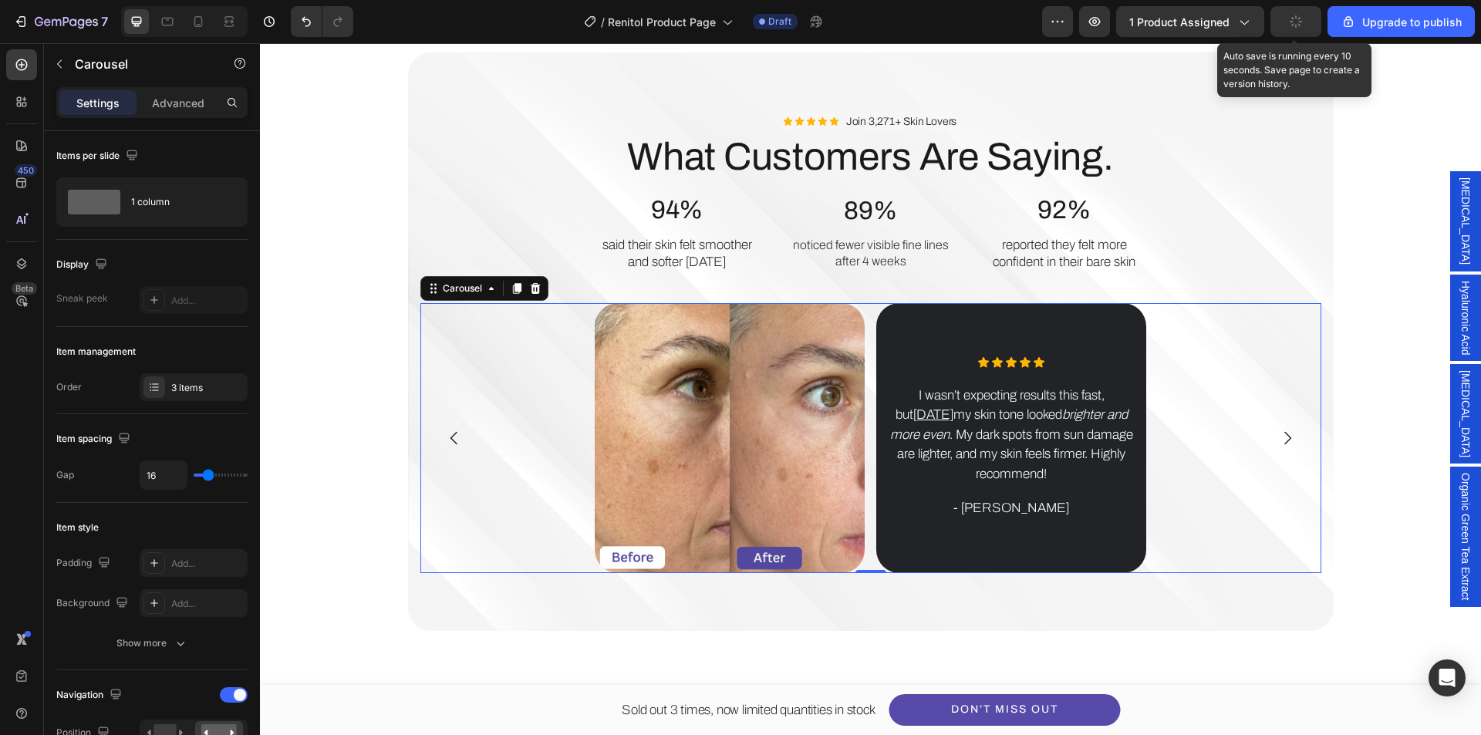
click at [1298, 30] on button "button" at bounding box center [1296, 21] width 51 height 31
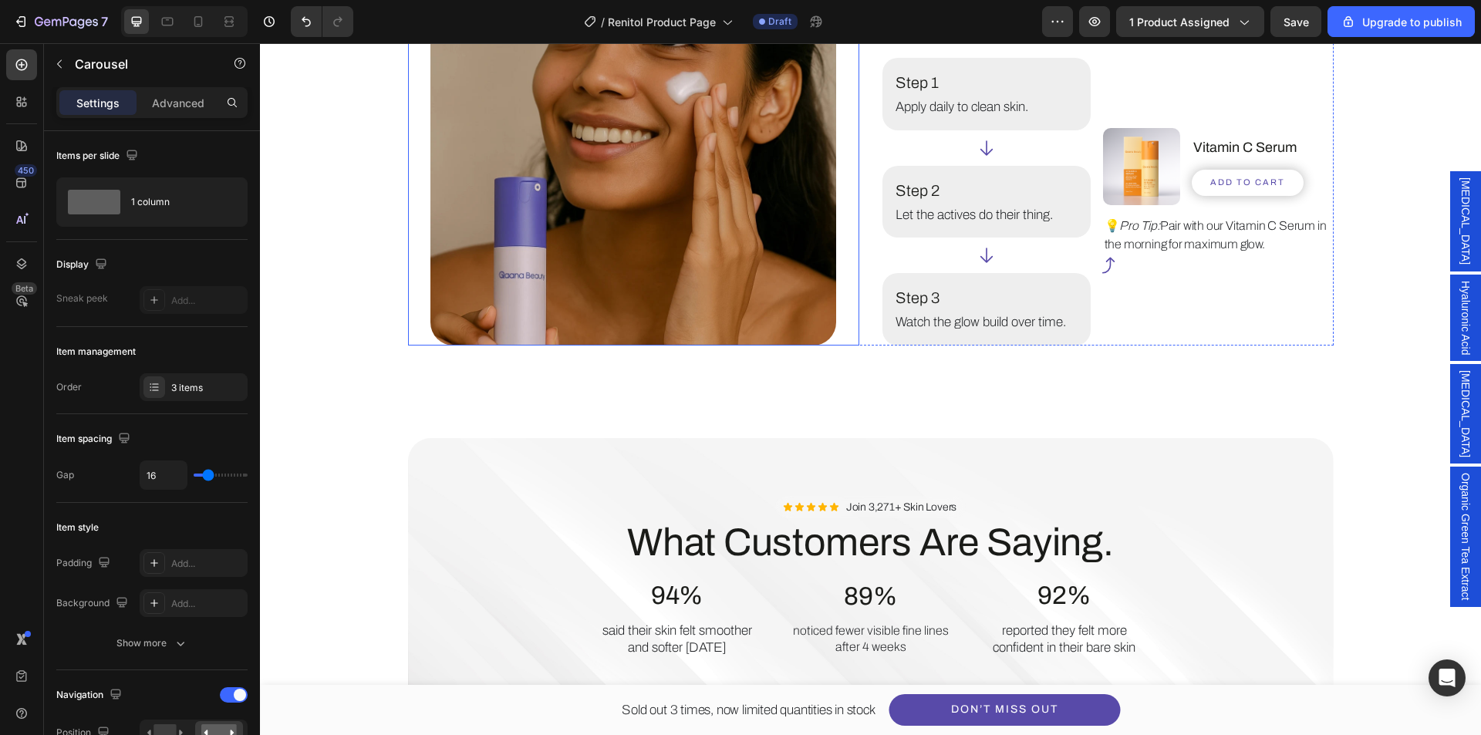
scroll to position [2413, 0]
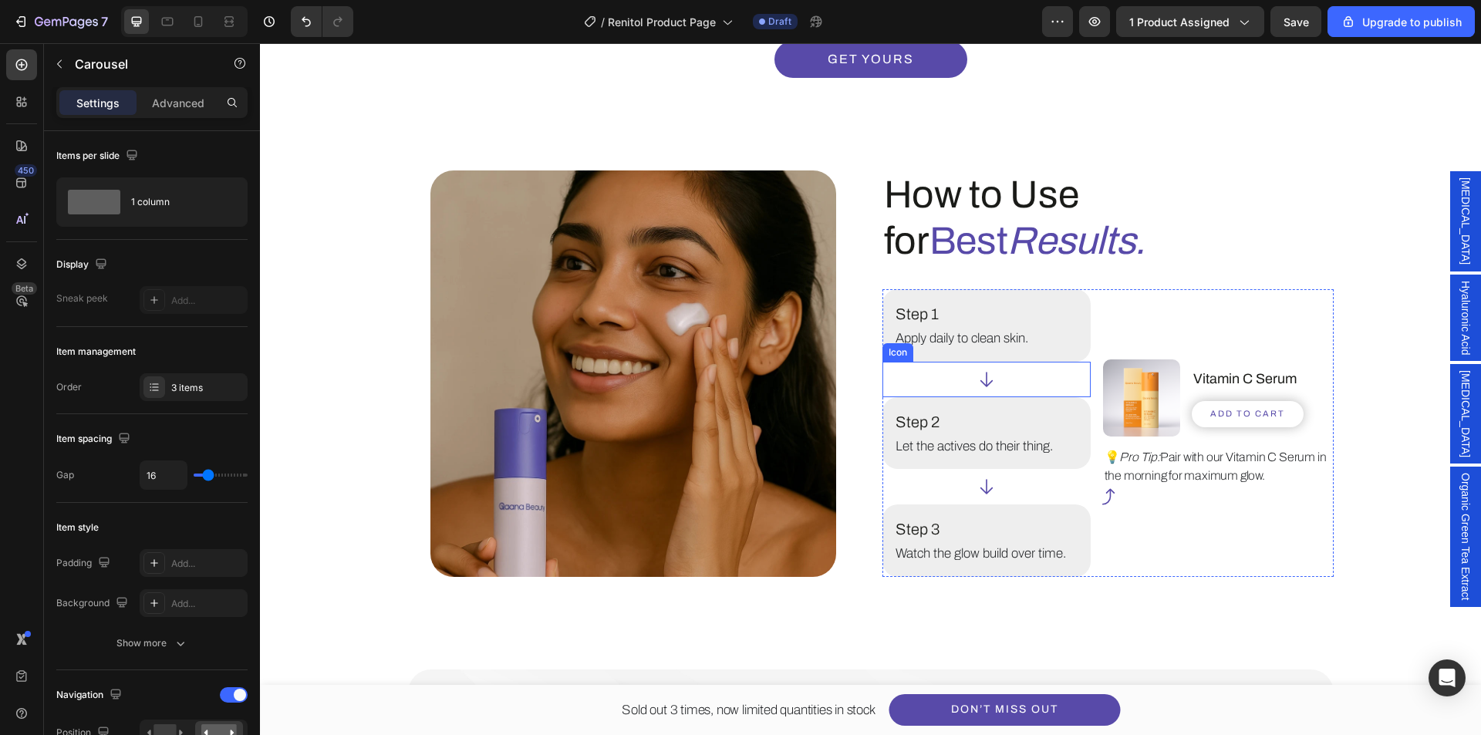
click at [980, 383] on icon at bounding box center [987, 380] width 20 height 20
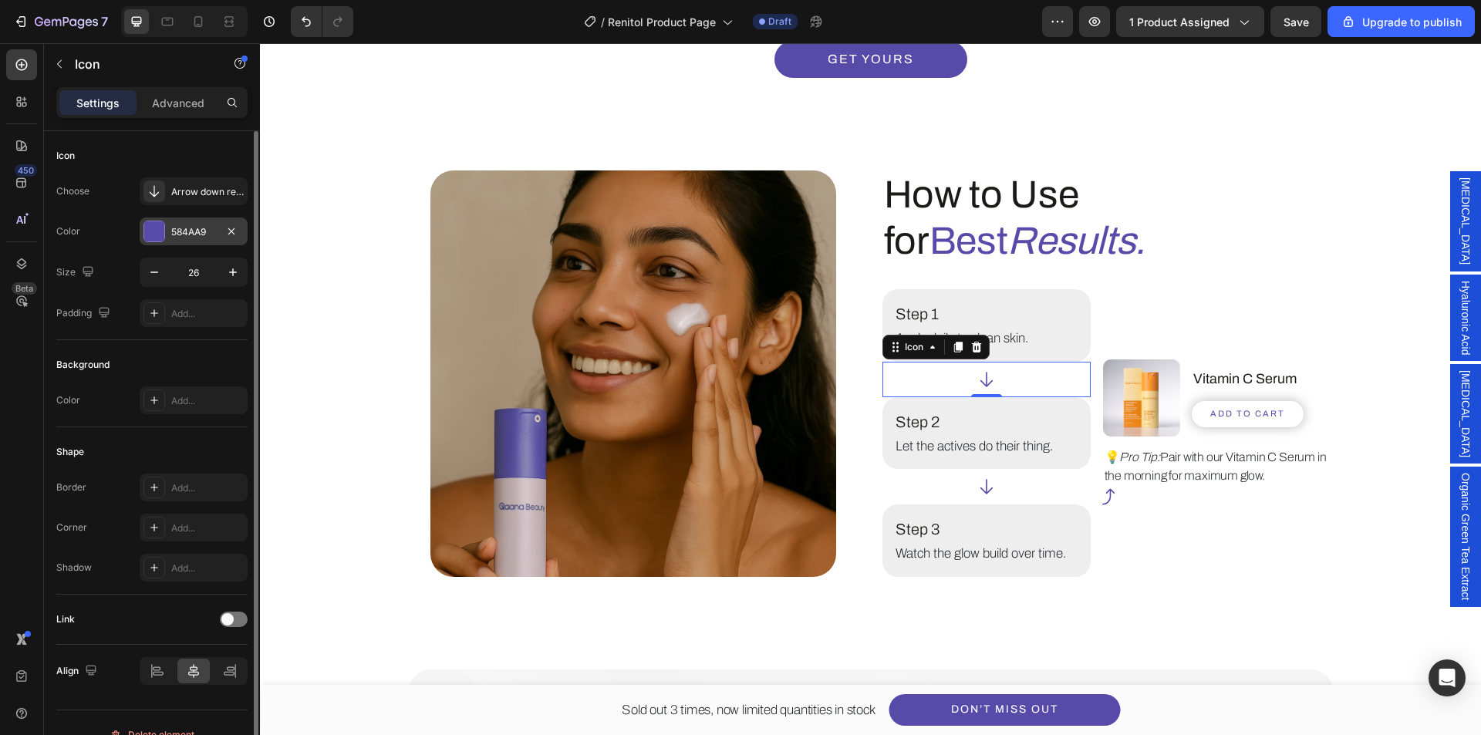
click at [156, 238] on div at bounding box center [154, 231] width 20 height 20
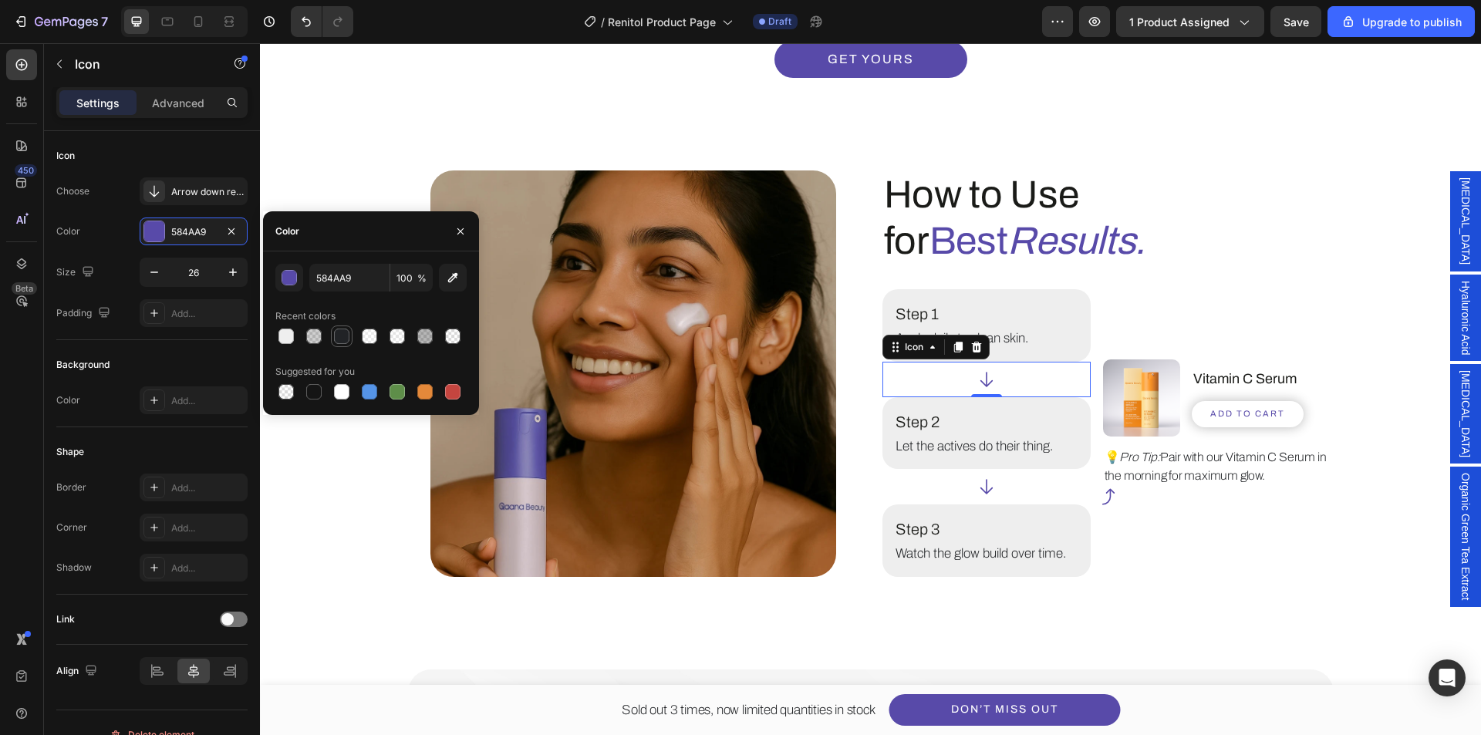
click at [336, 339] on div at bounding box center [341, 336] width 15 height 15
type input "212326"
click at [1001, 487] on div "Icon" at bounding box center [987, 486] width 208 height 35
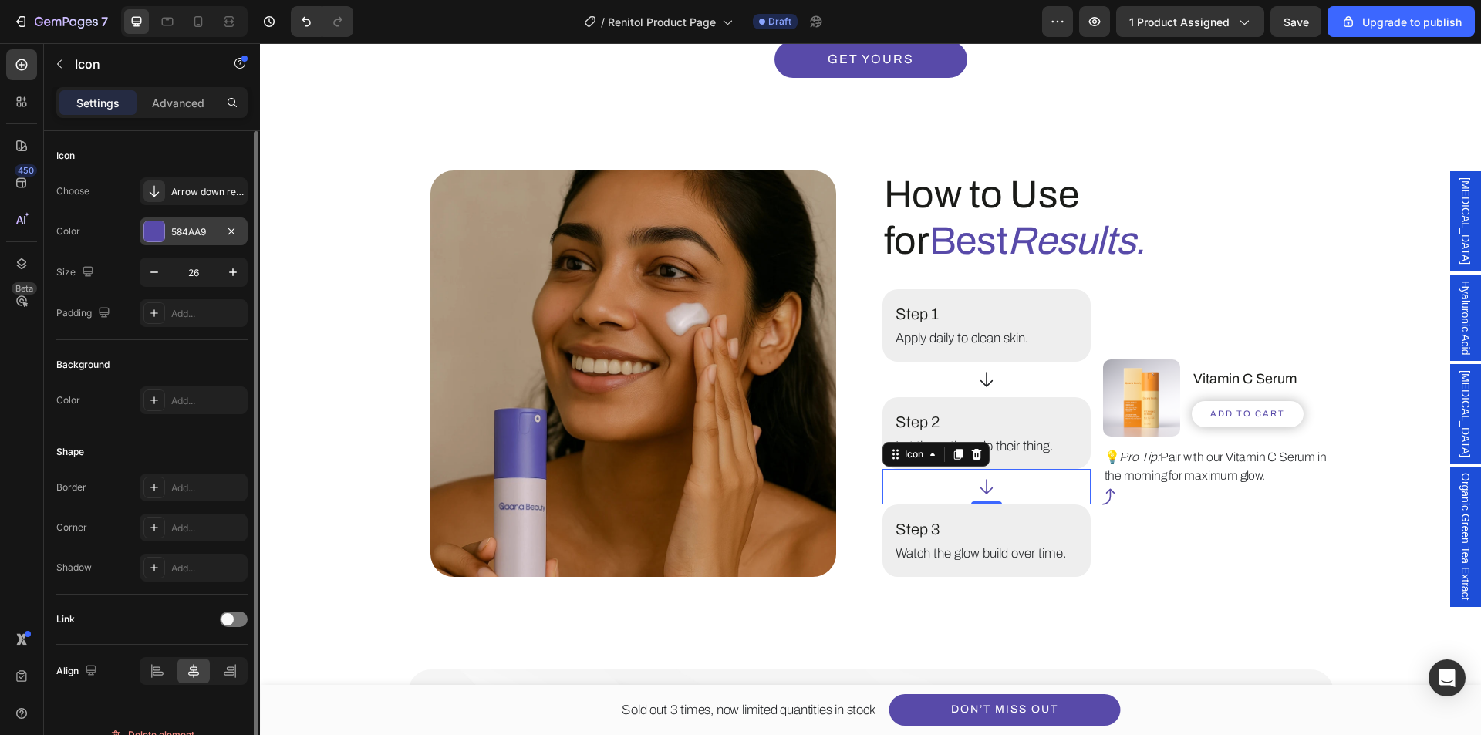
click at [142, 231] on div "584AA9" at bounding box center [194, 232] width 108 height 28
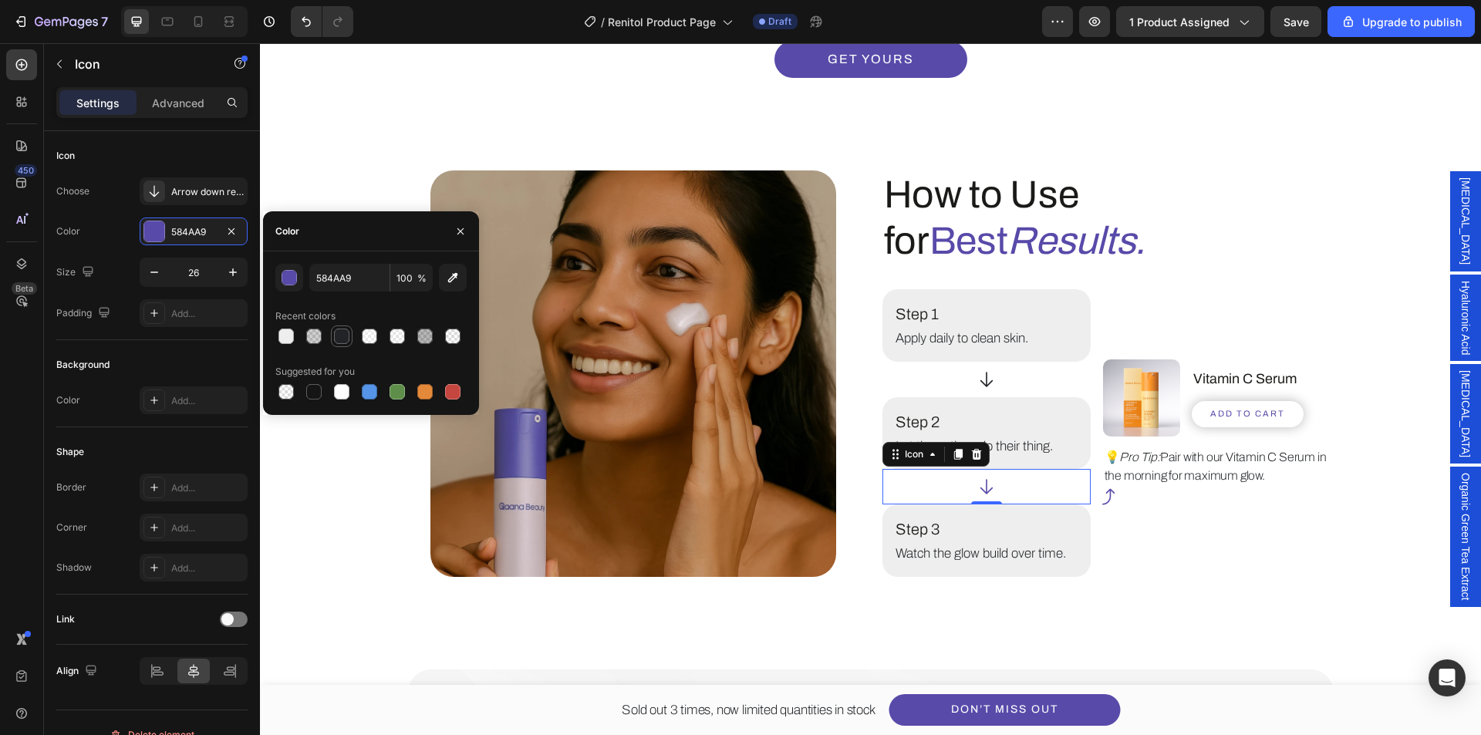
click at [338, 343] on div at bounding box center [342, 336] width 19 height 19
type input "212326"
click at [1099, 498] on icon at bounding box center [1109, 497] width 20 height 20
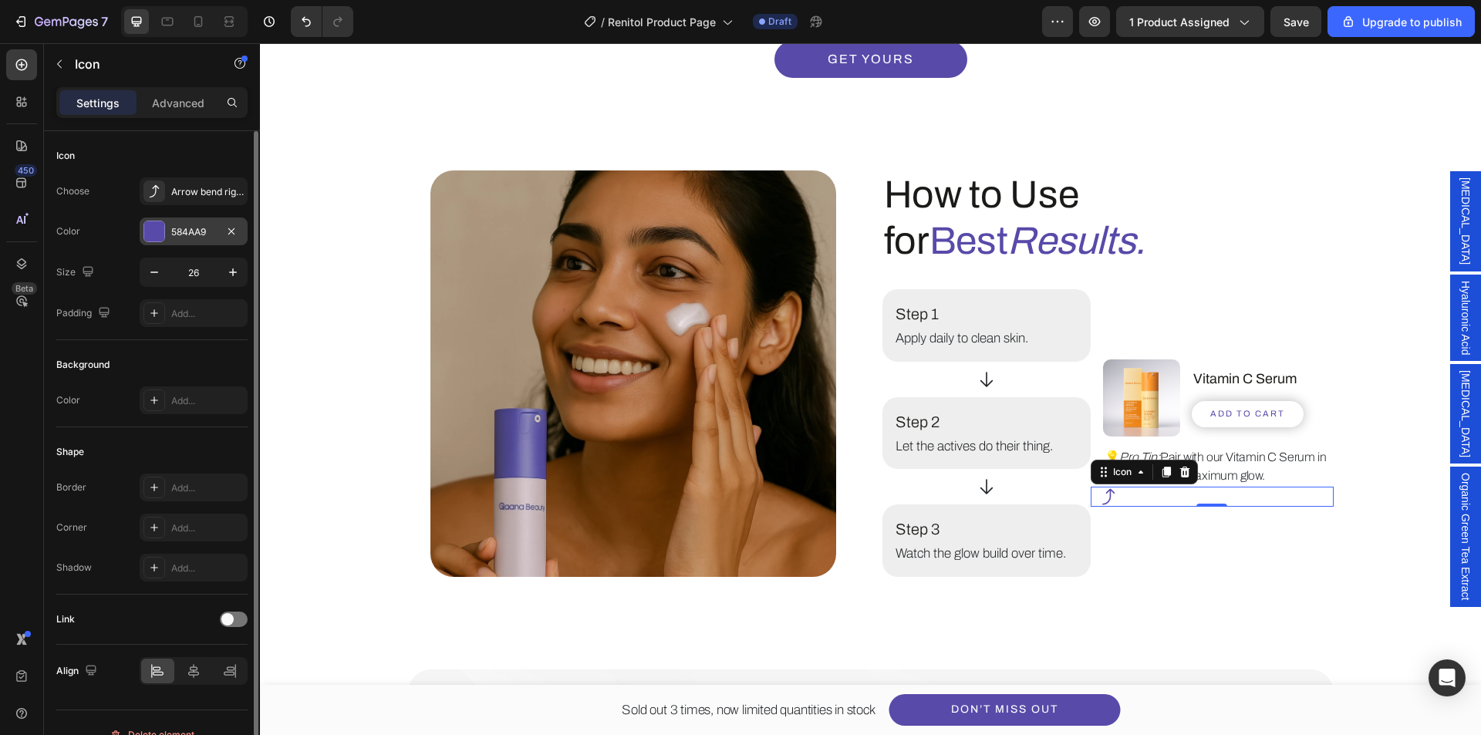
click at [160, 227] on div at bounding box center [154, 231] width 20 height 20
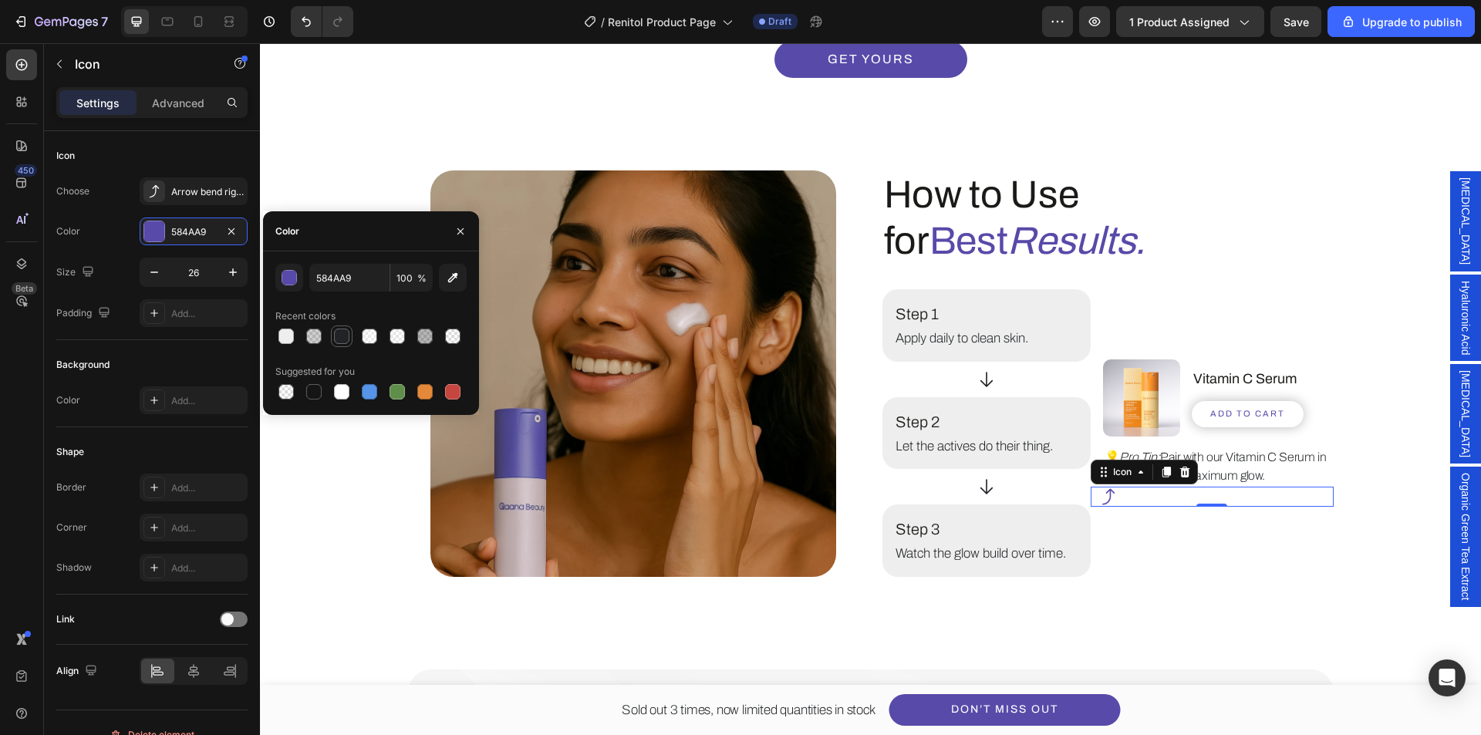
click at [350, 335] on div at bounding box center [342, 336] width 19 height 19
type input "212326"
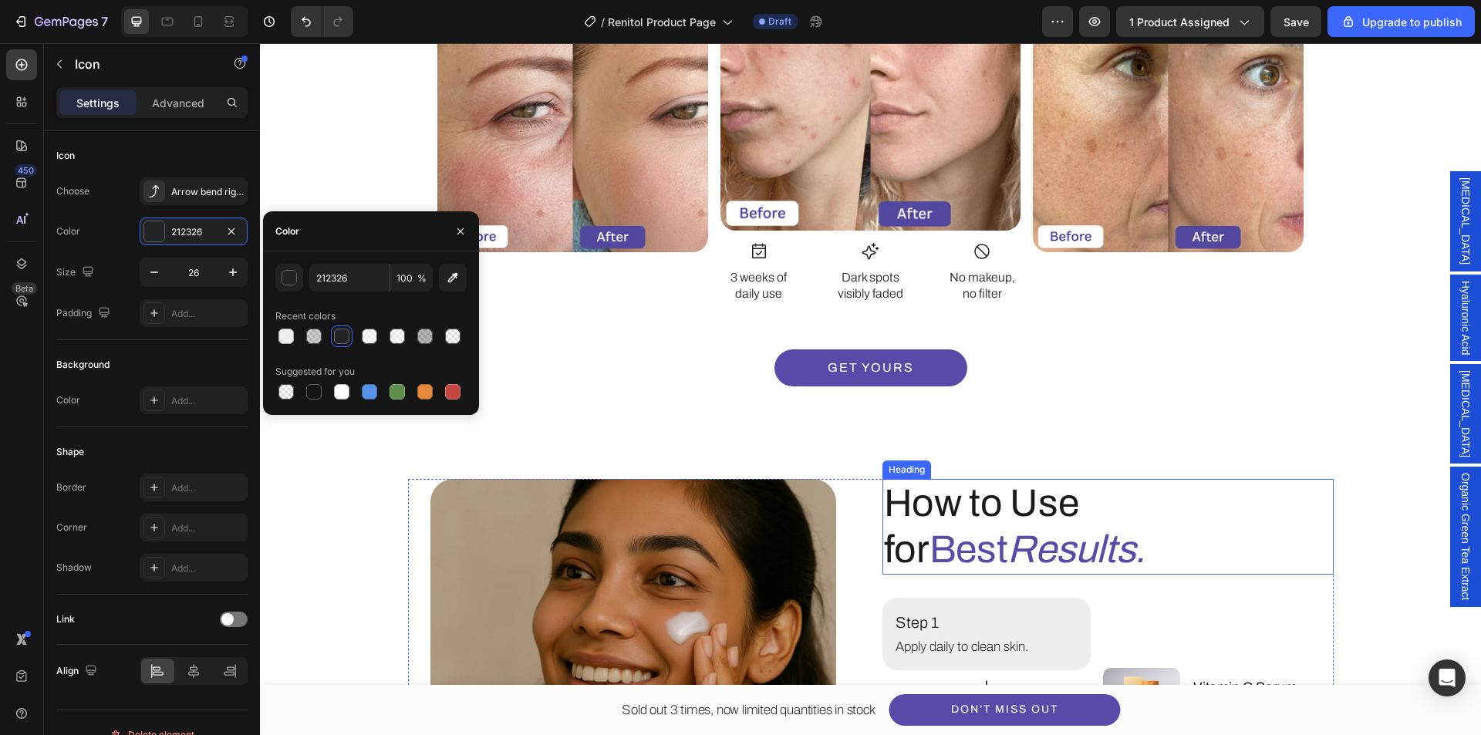
scroll to position [2336, 0]
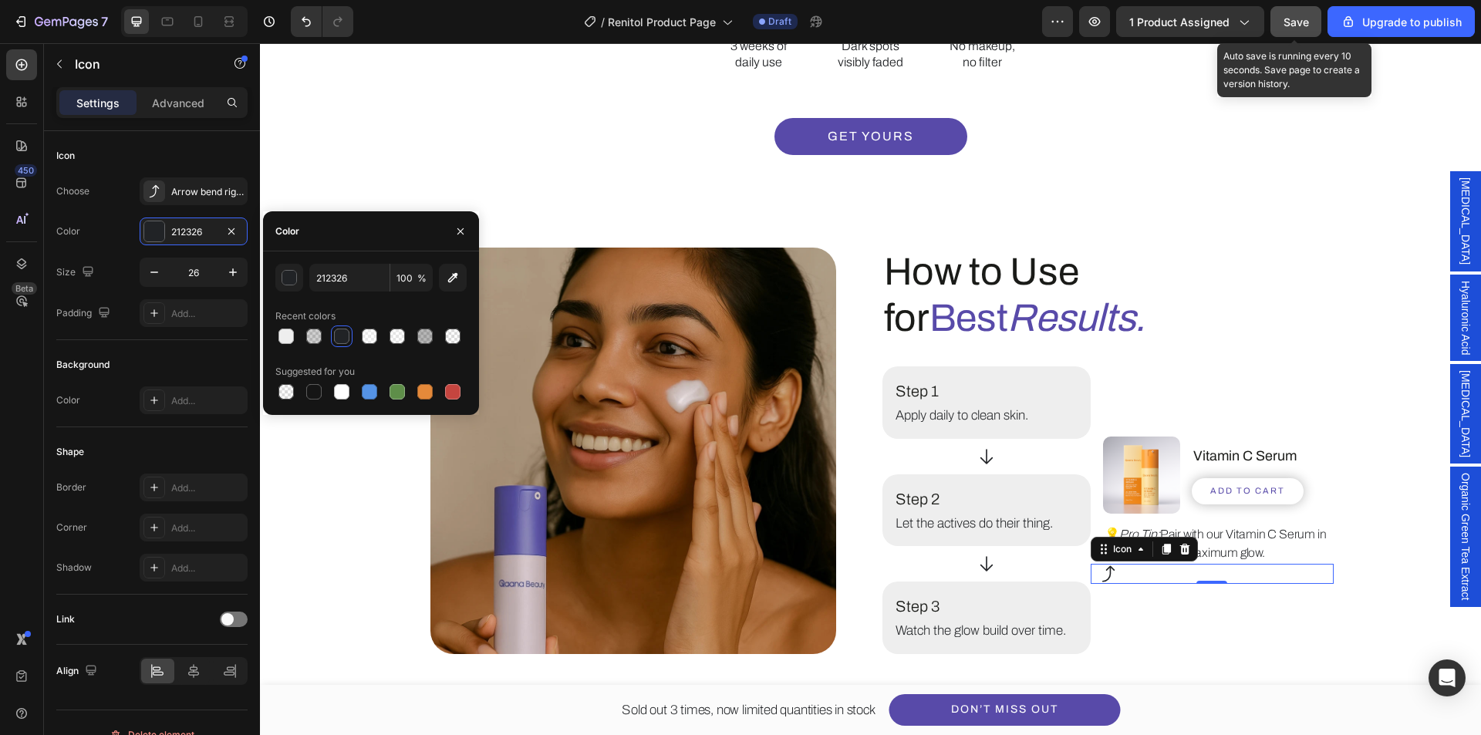
click at [1313, 22] on button "Save" at bounding box center [1296, 21] width 51 height 31
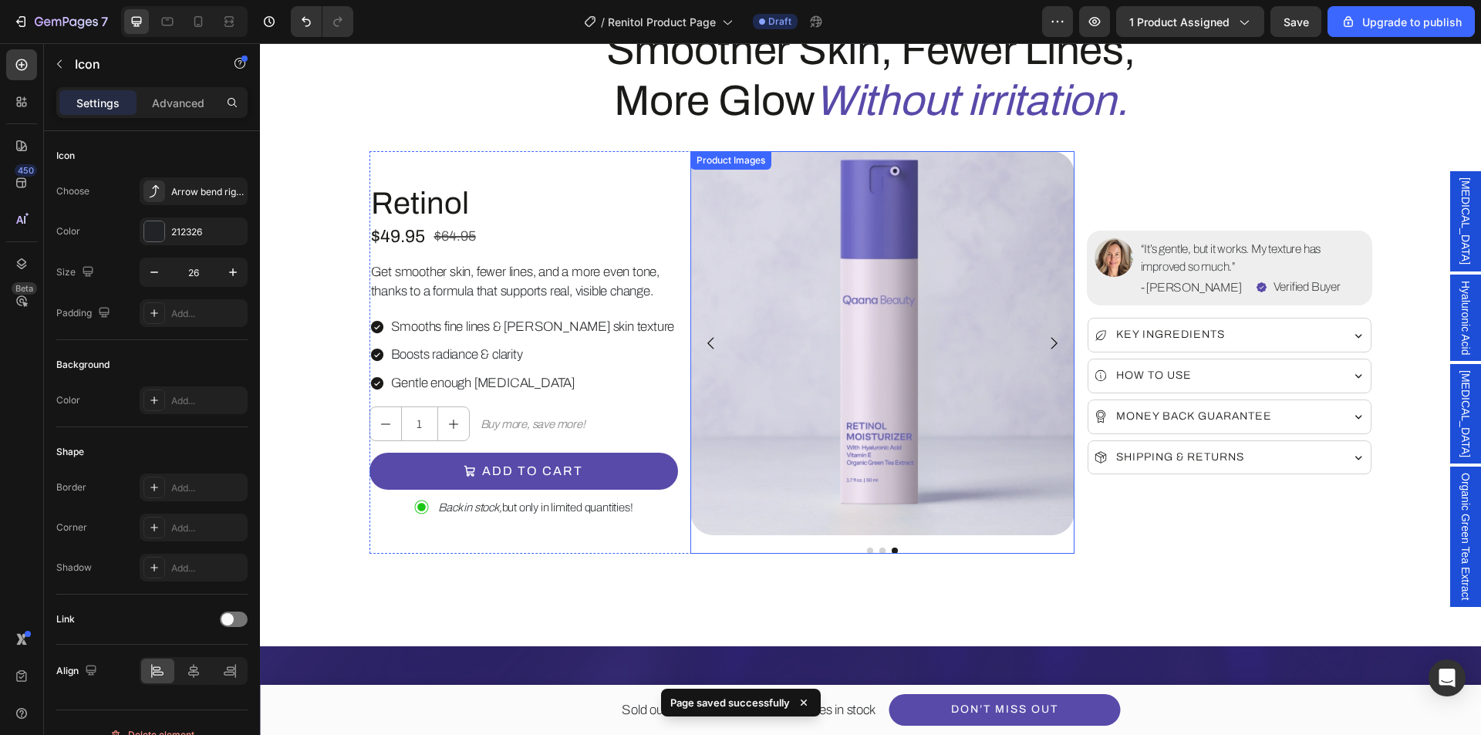
scroll to position [98, 0]
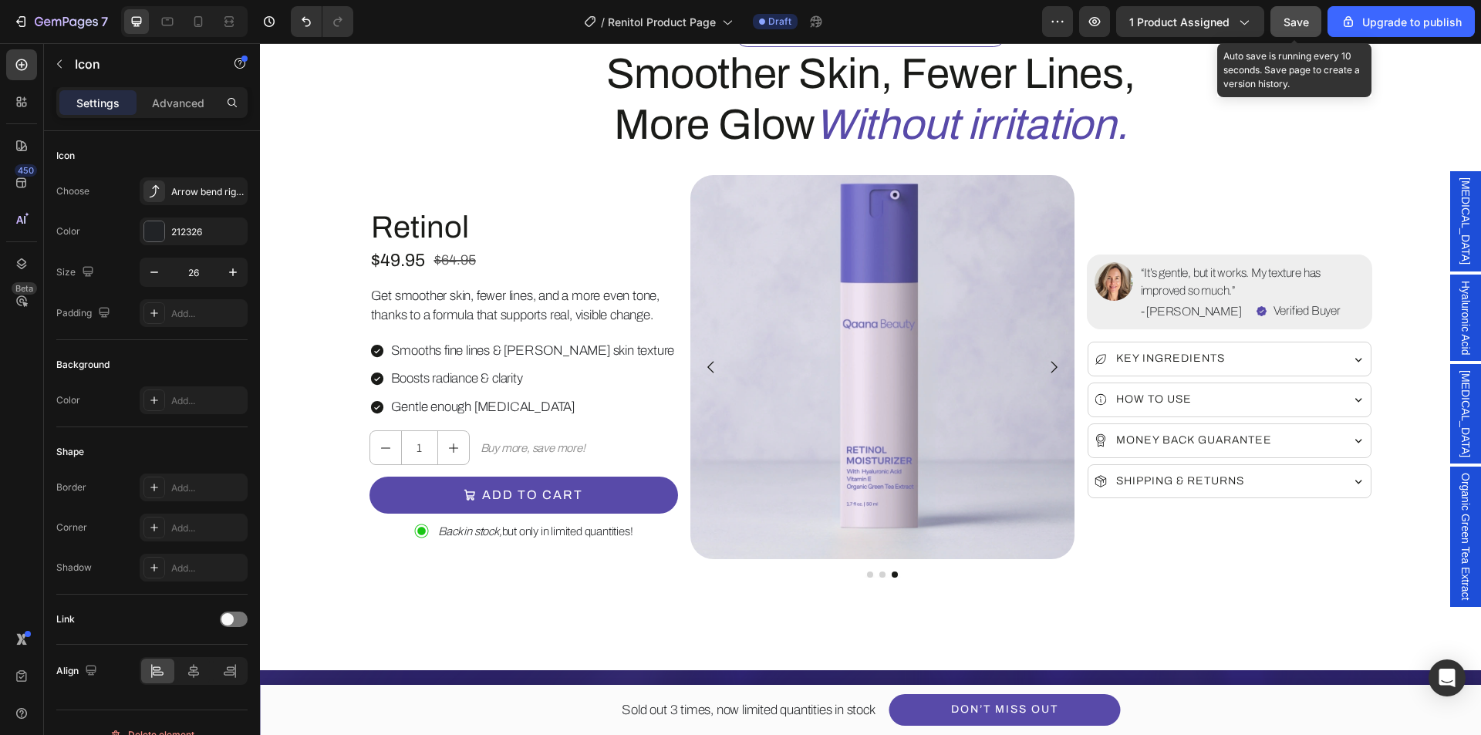
click at [1312, 22] on button "Save" at bounding box center [1296, 21] width 51 height 31
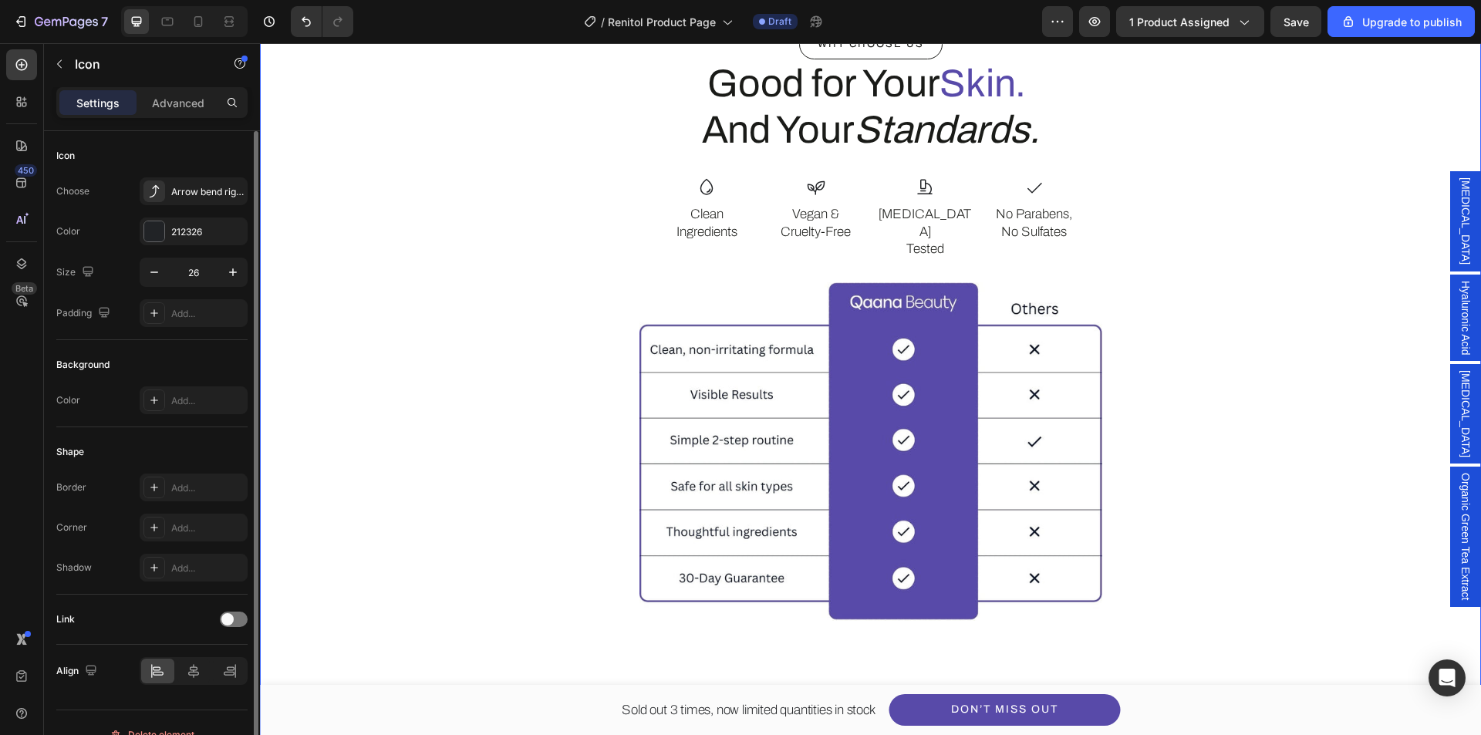
scroll to position [2953, 0]
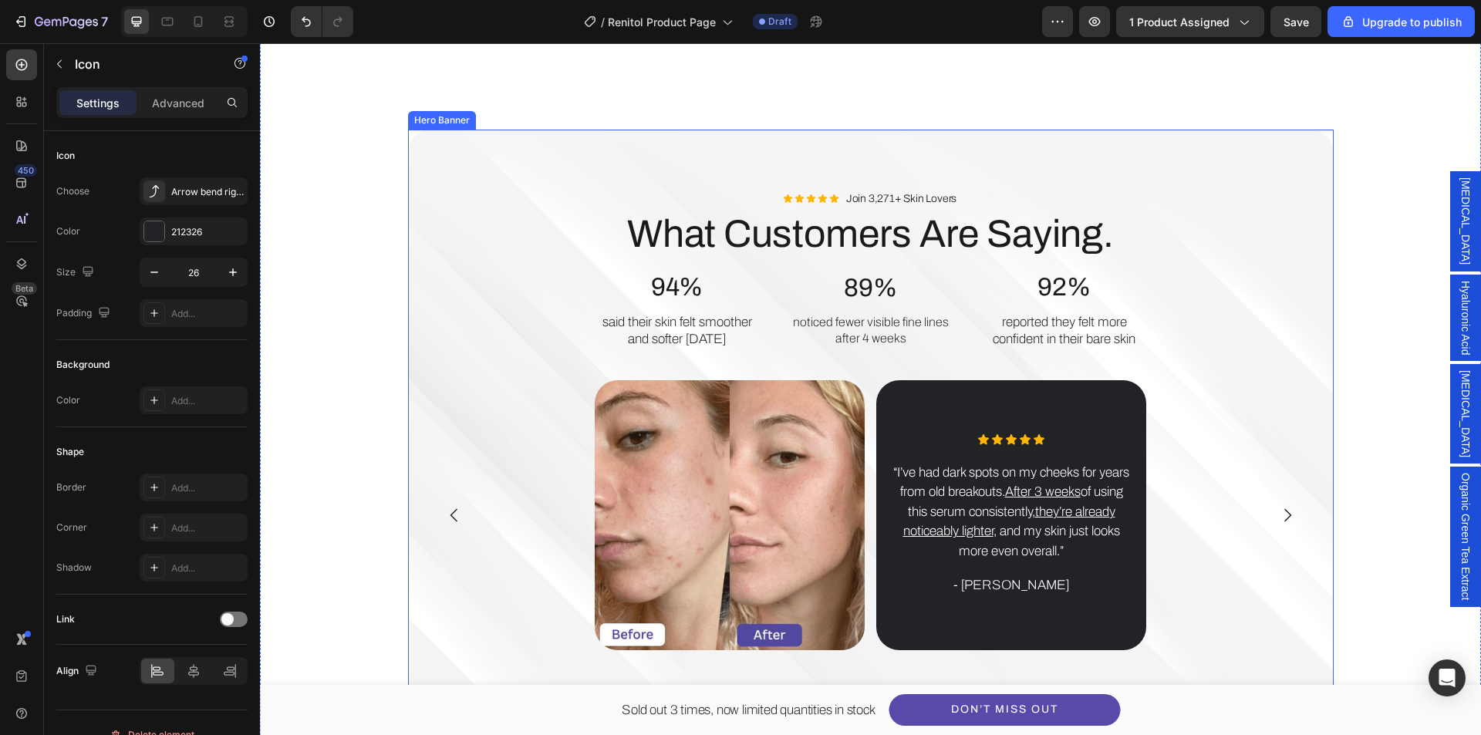
click at [461, 154] on div "Background Image" at bounding box center [871, 419] width 926 height 579
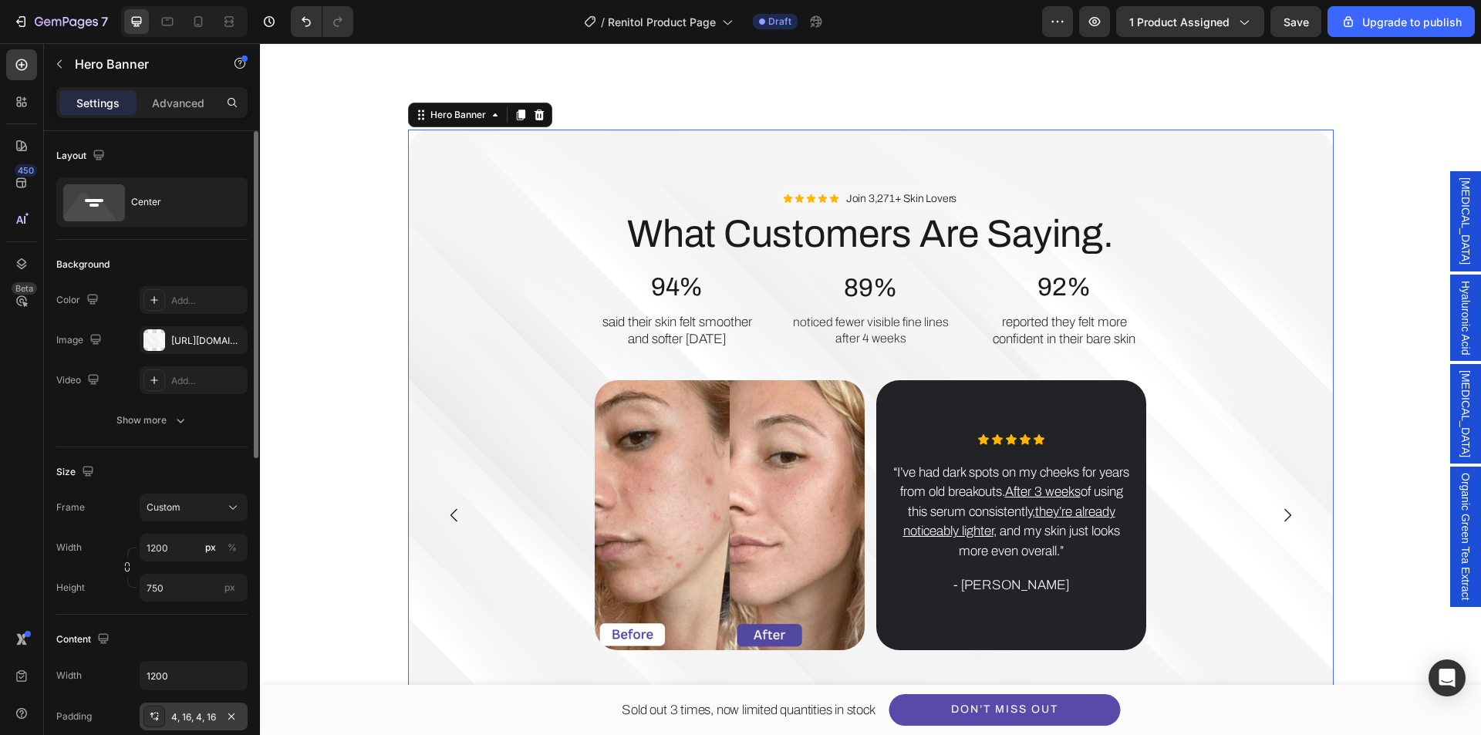
scroll to position [231, 0]
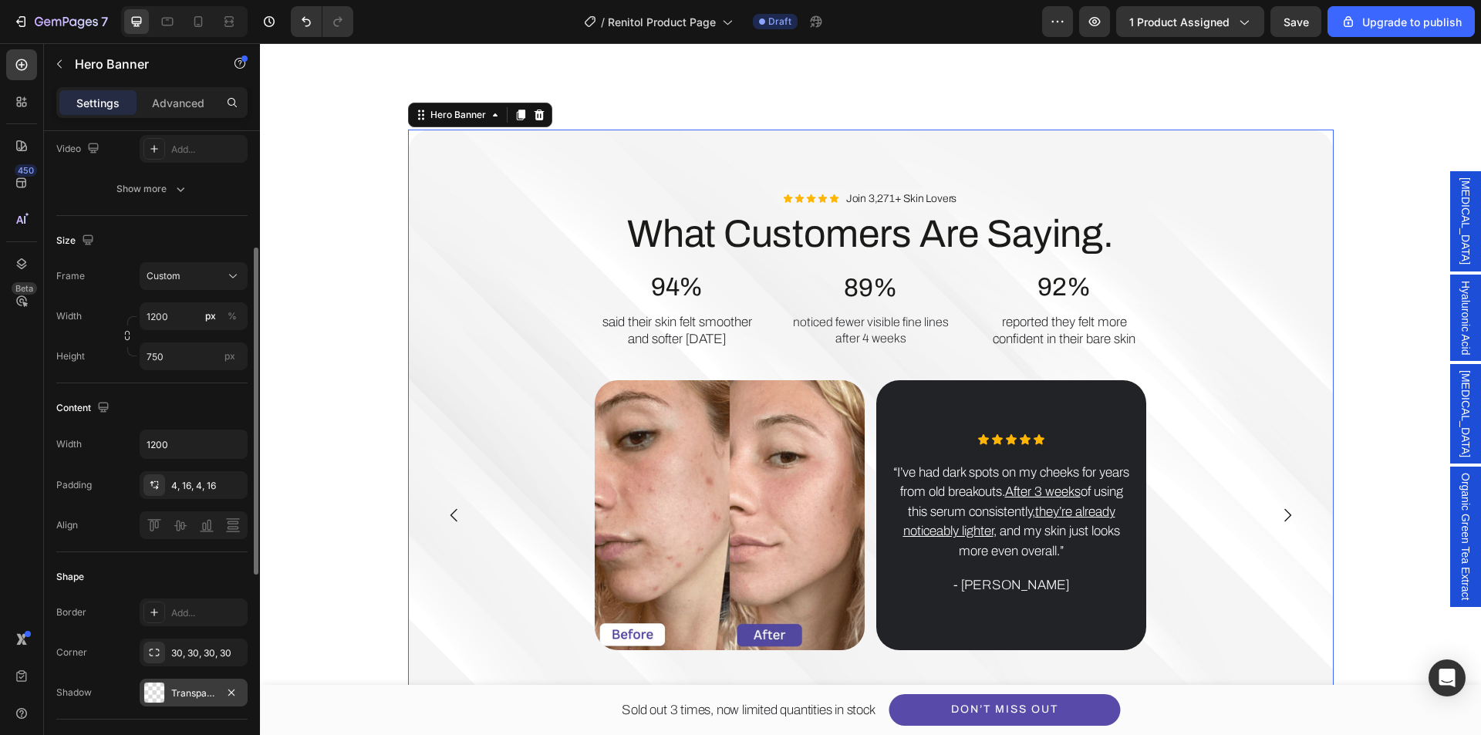
click at [164, 692] on div at bounding box center [155, 693] width 22 height 22
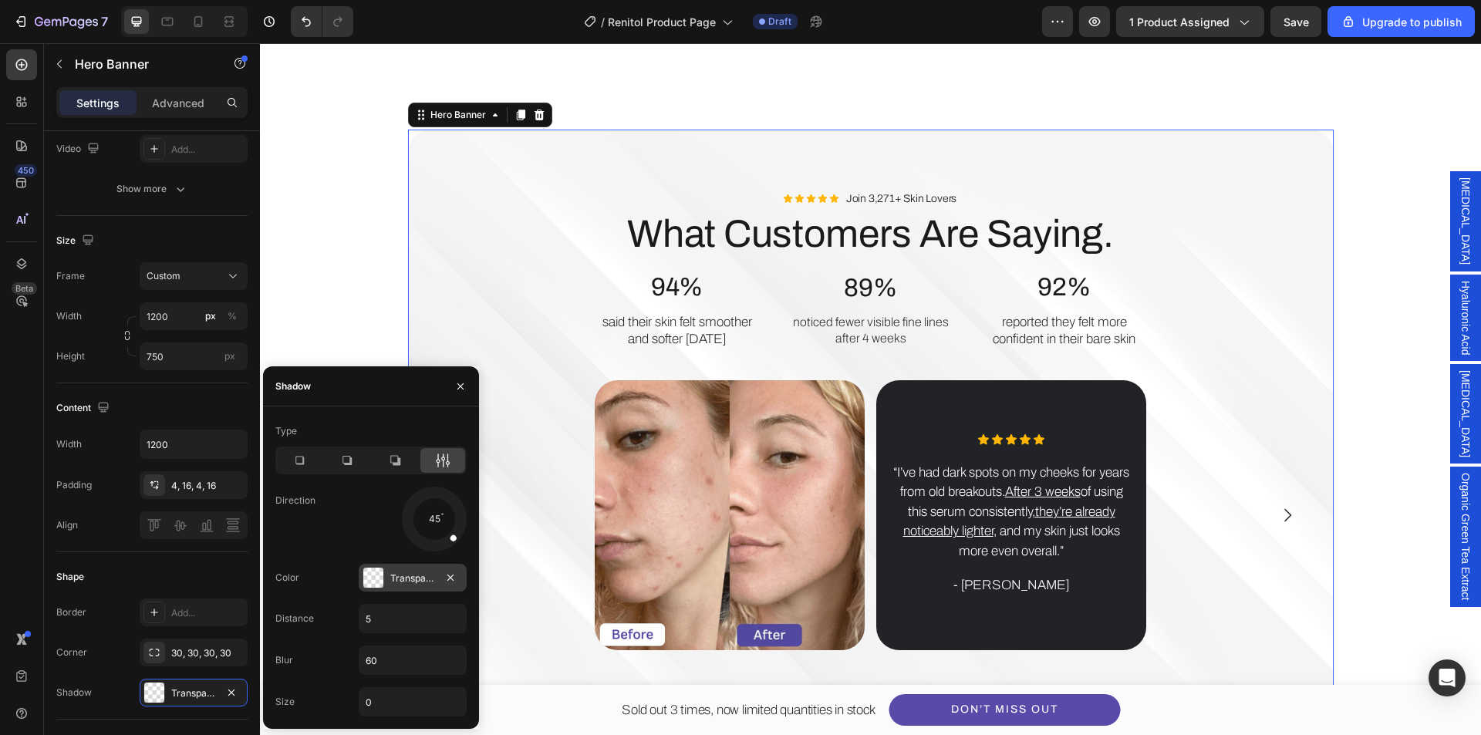
click at [393, 590] on div "Transparent" at bounding box center [413, 578] width 108 height 28
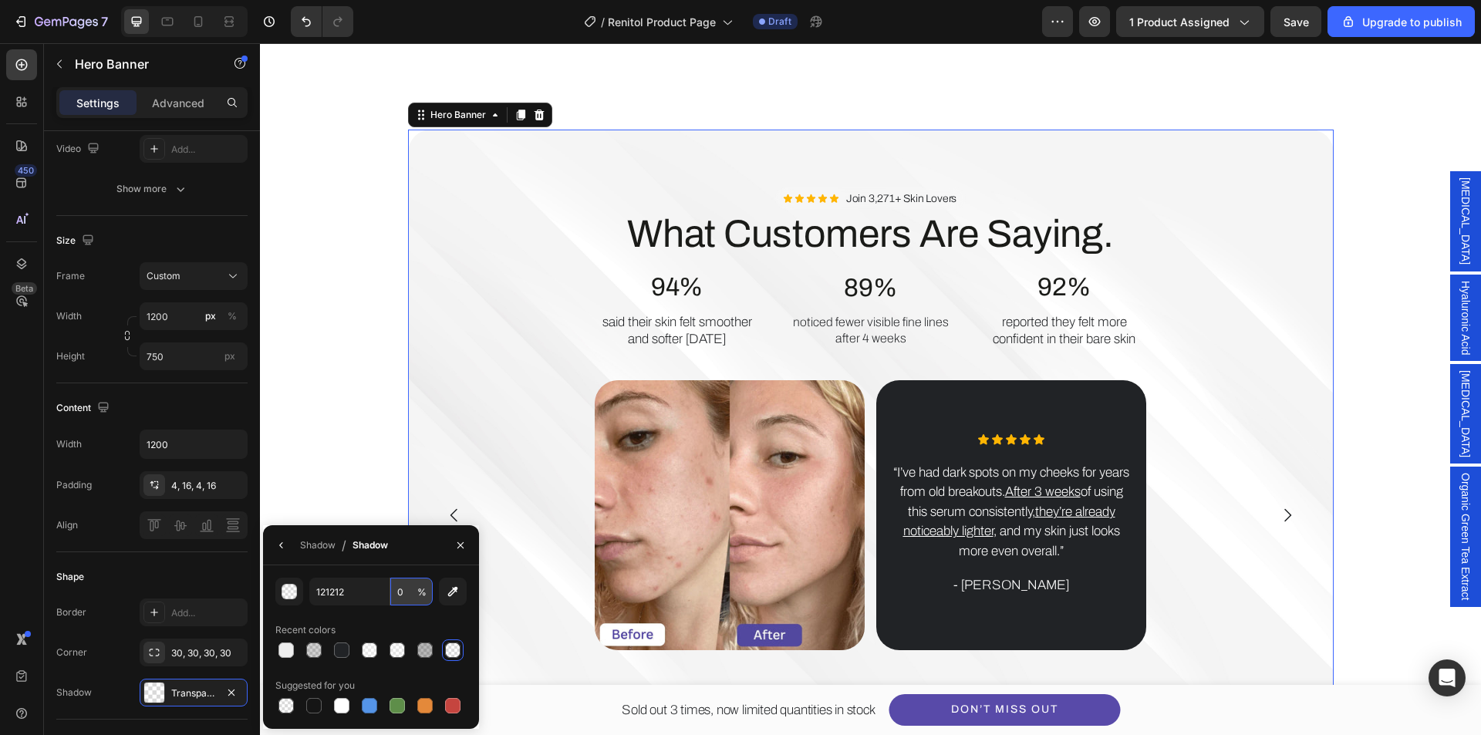
click at [402, 591] on input "0" at bounding box center [411, 592] width 42 height 28
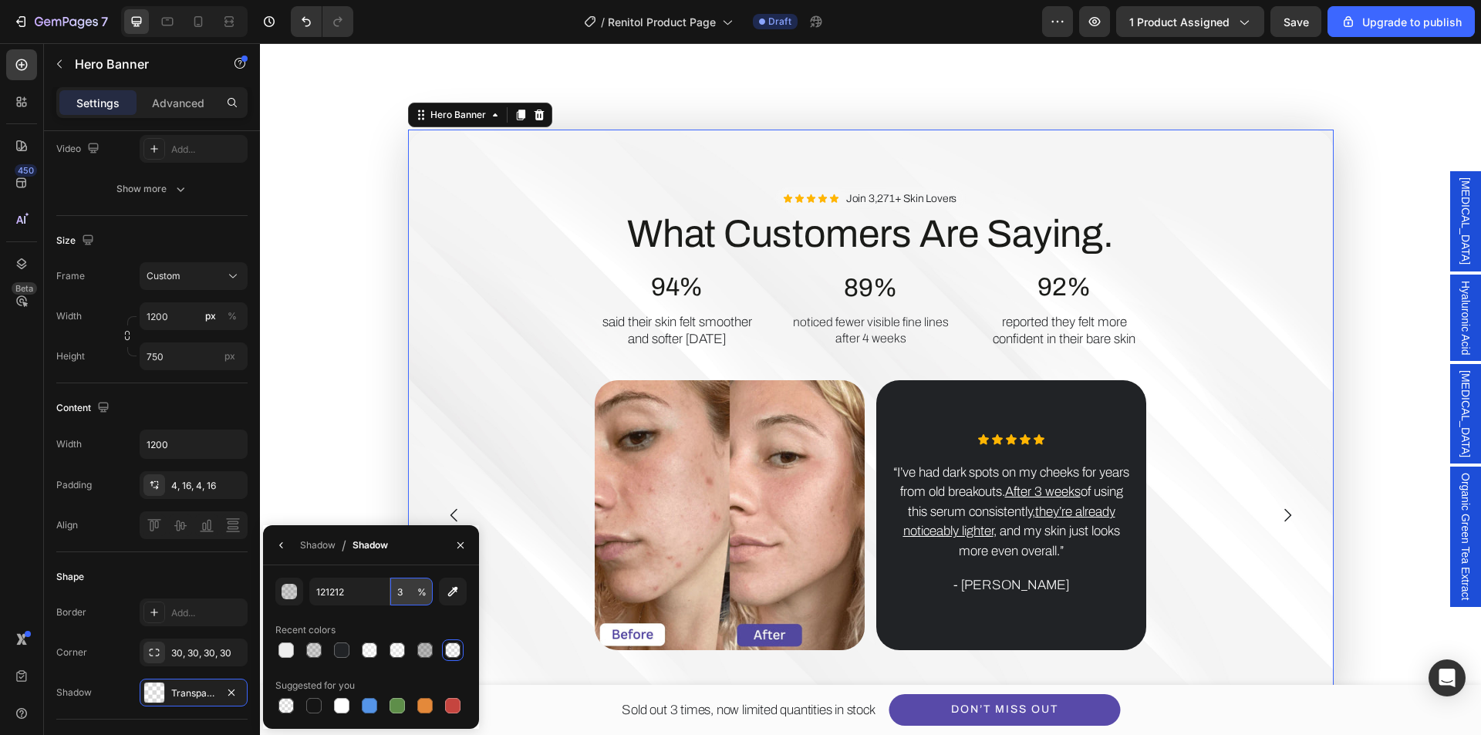
type input "30"
click at [368, 385] on div "Image How to Use for Best Results. Heading Step 1 Text Block Apply daily to cle…" at bounding box center [870, 169] width 1175 height 1078
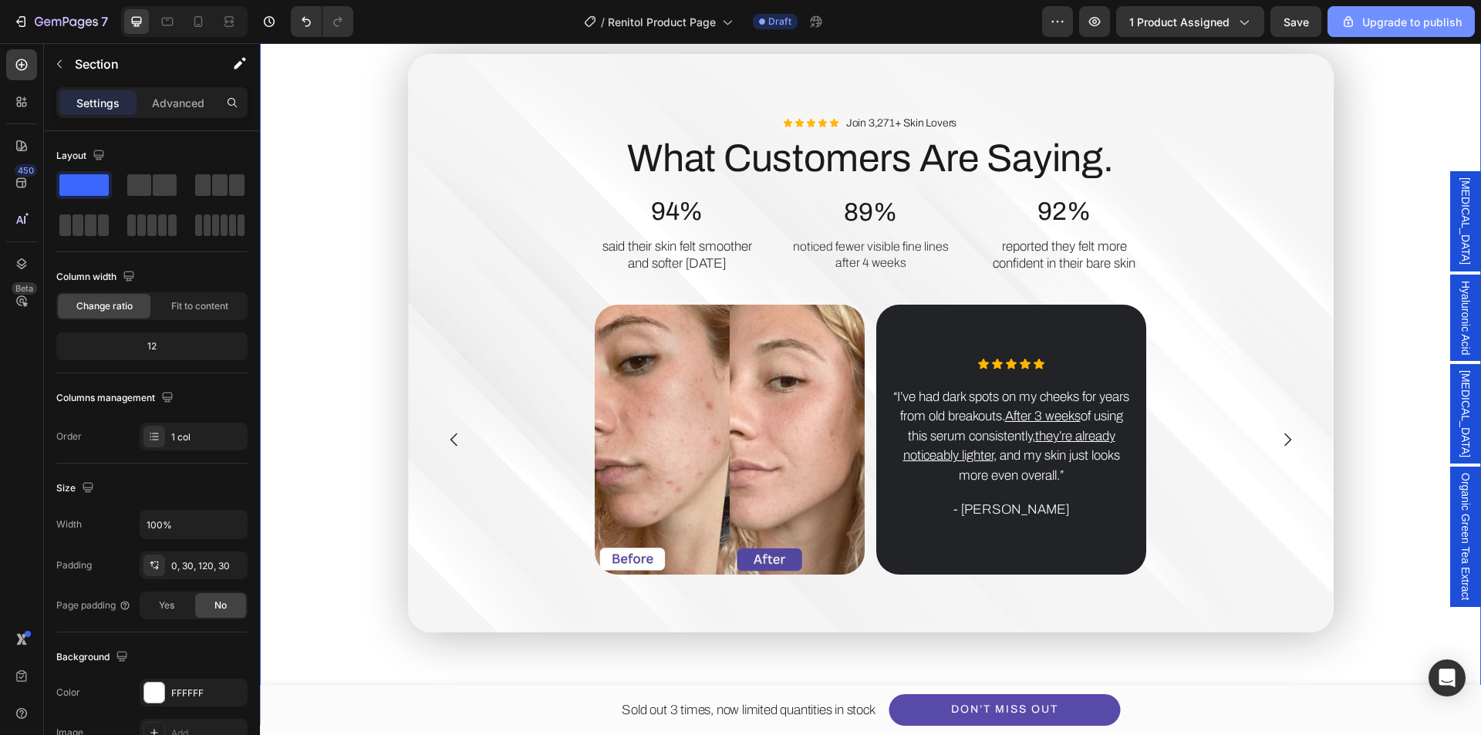
scroll to position [3030, 0]
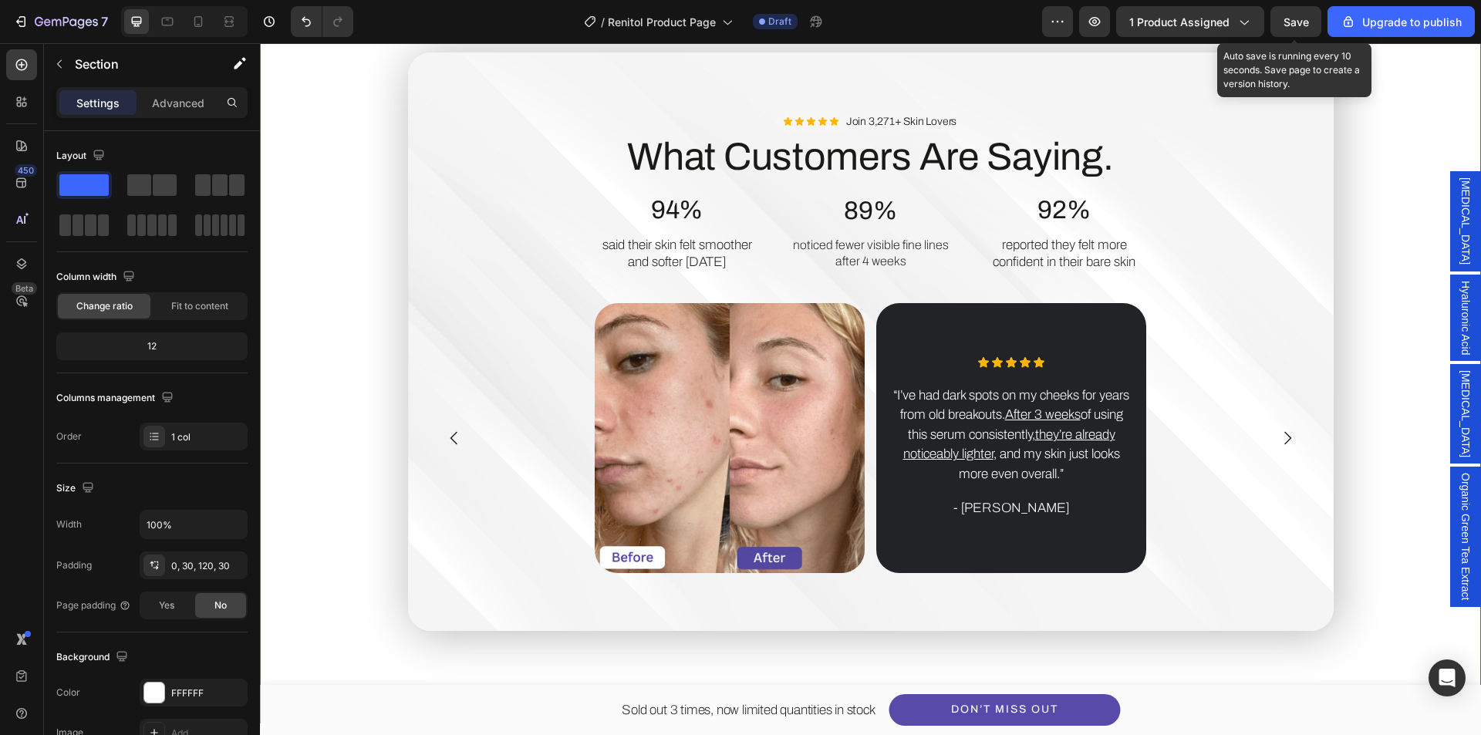
click at [1306, 22] on span "Save" at bounding box center [1296, 21] width 25 height 13
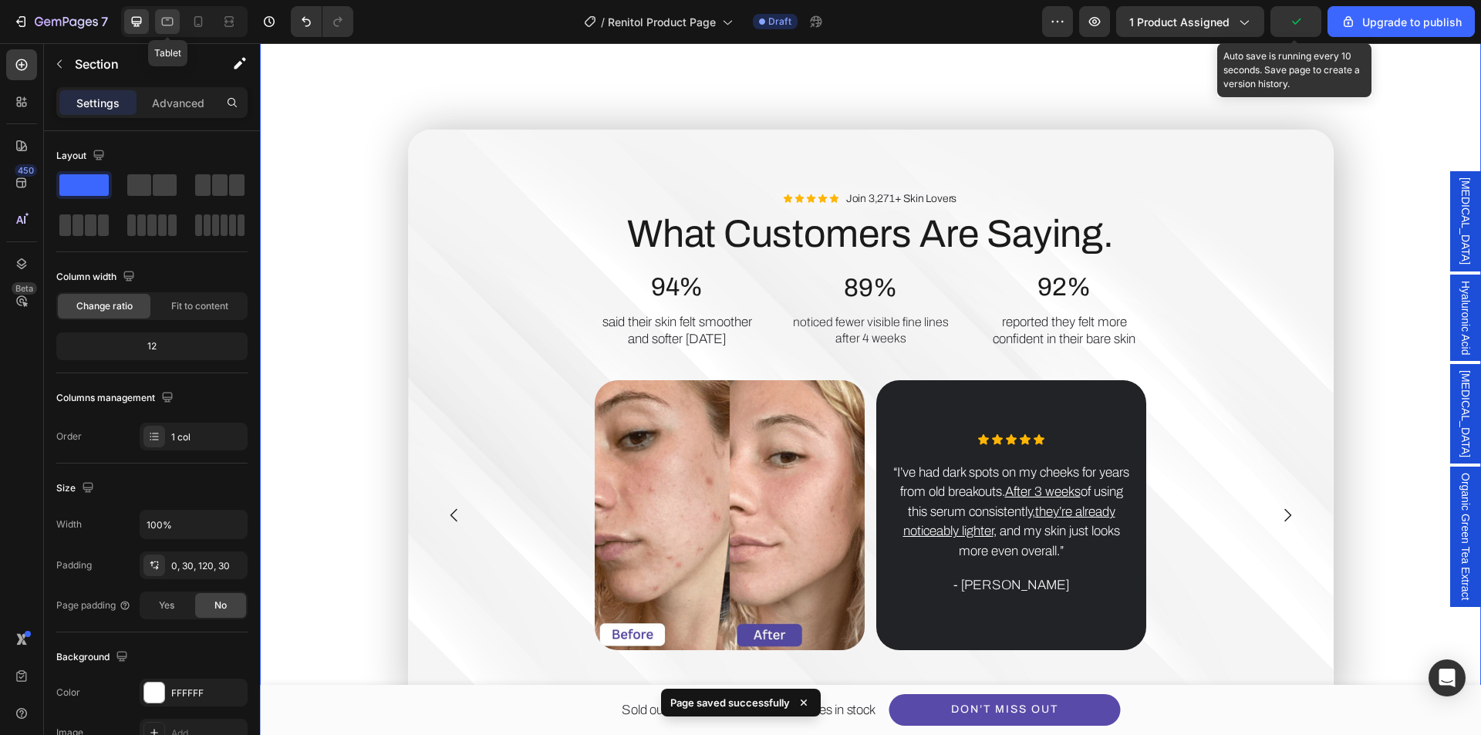
click at [174, 24] on icon at bounding box center [167, 21] width 15 height 15
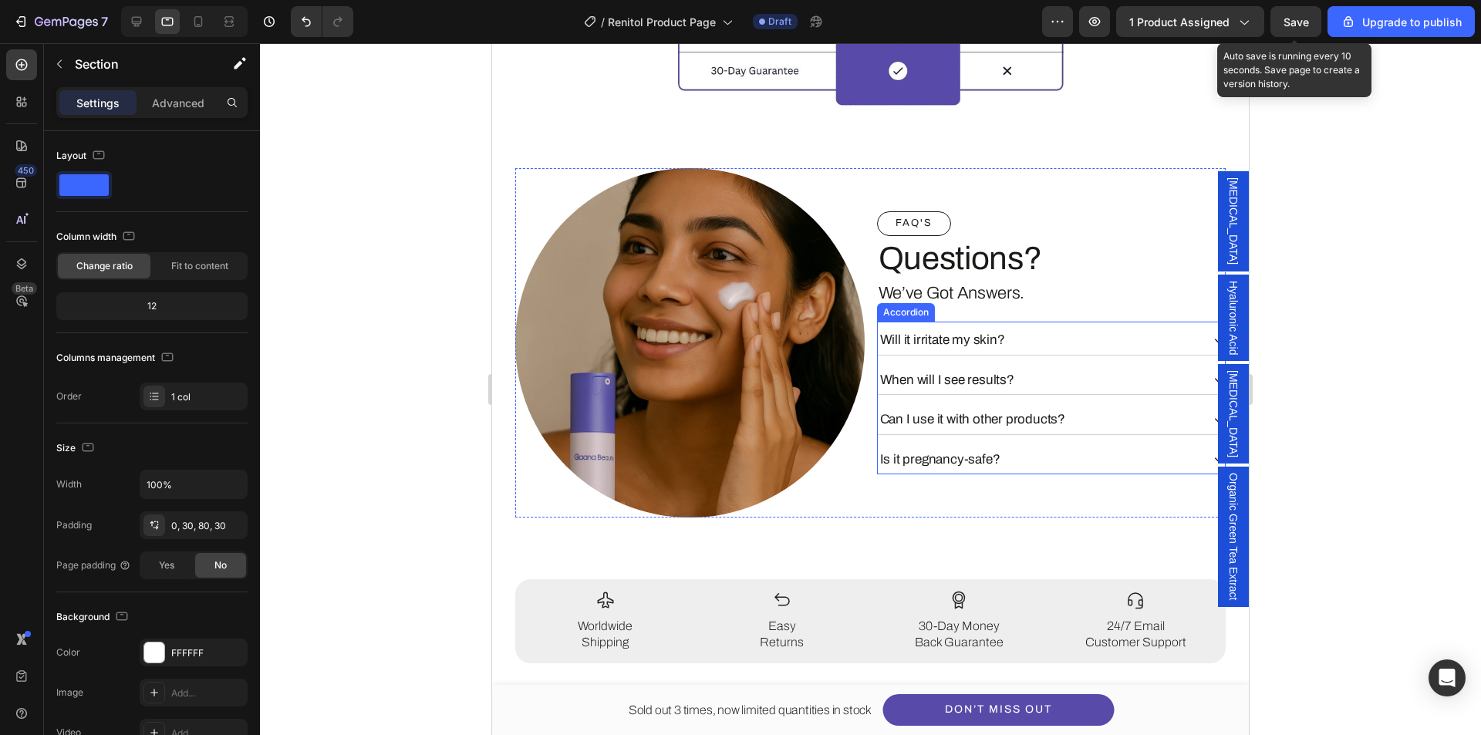
scroll to position [3690, 0]
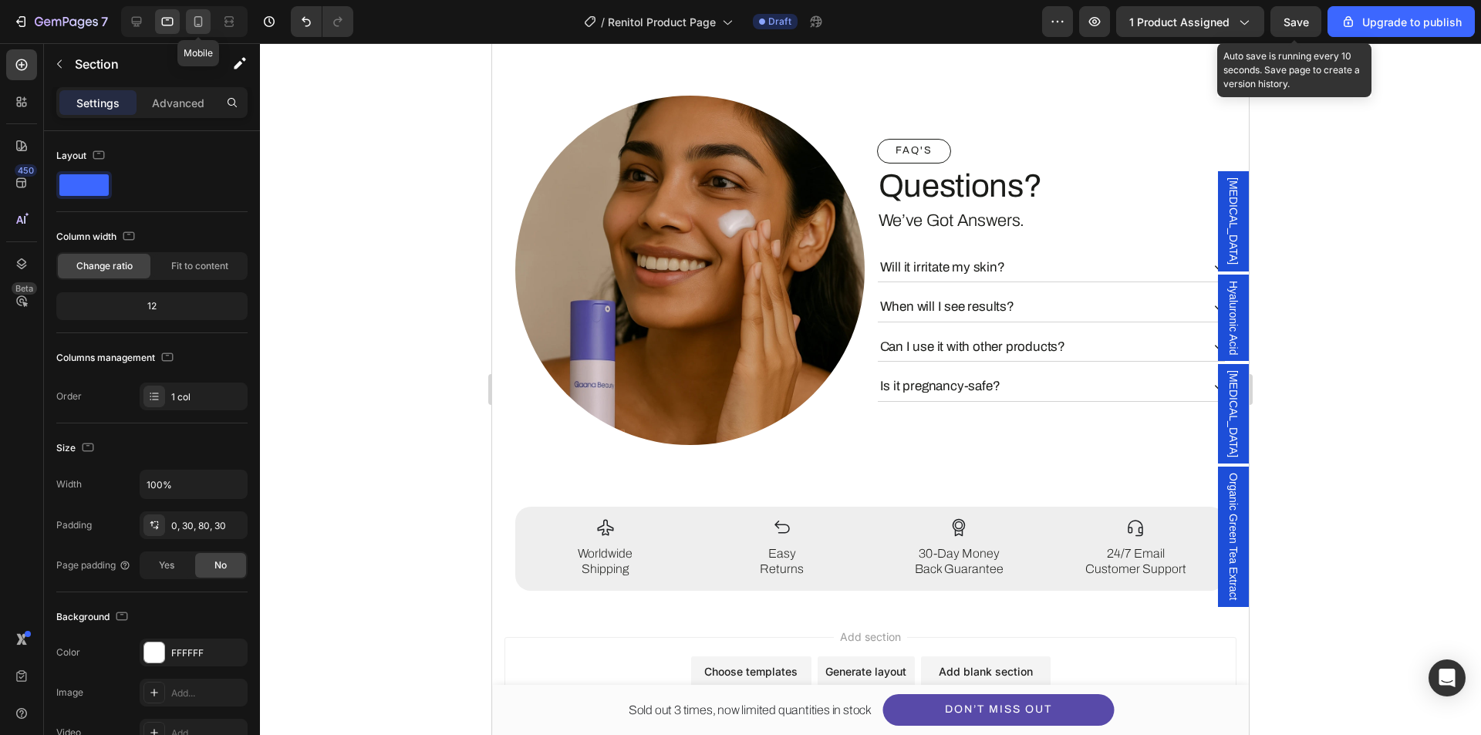
click at [194, 13] on div at bounding box center [198, 21] width 25 height 25
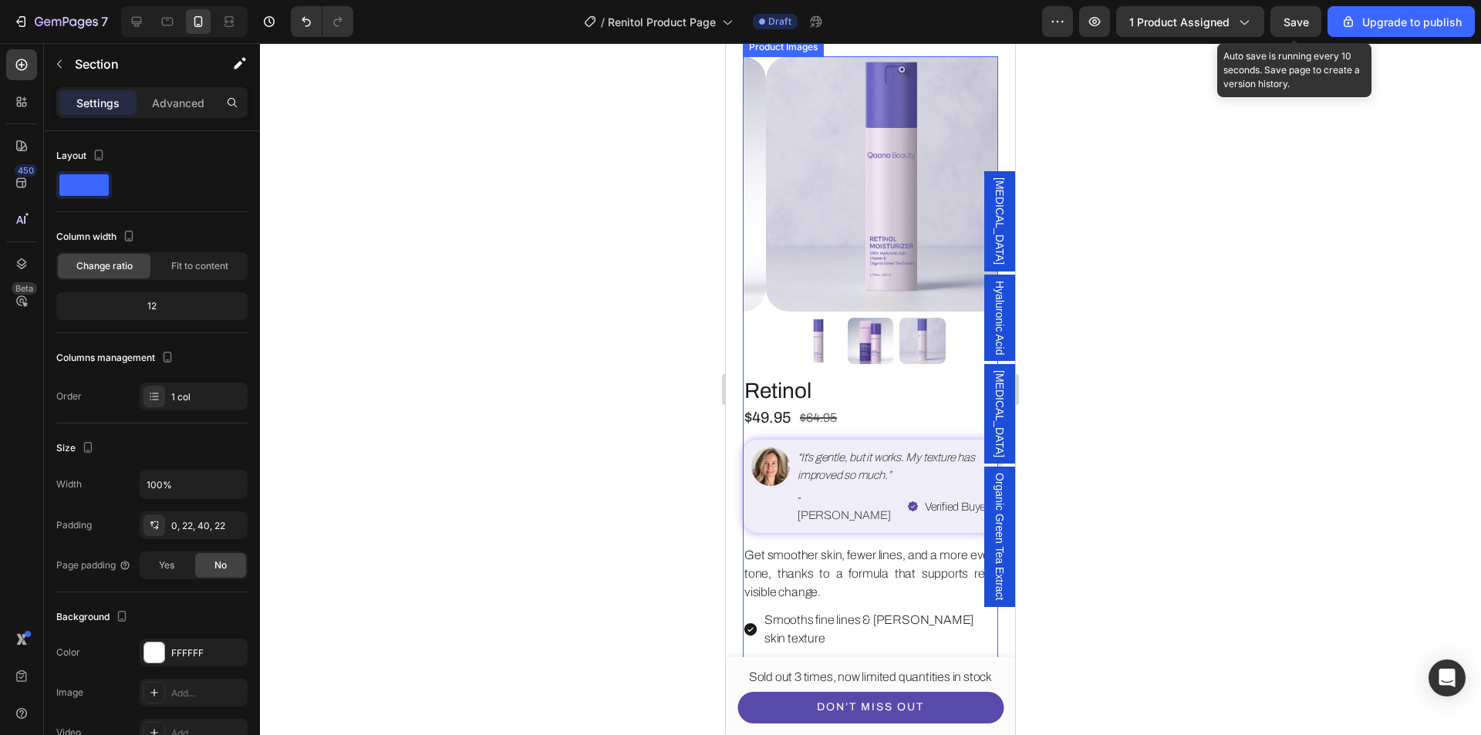
scroll to position [231, 0]
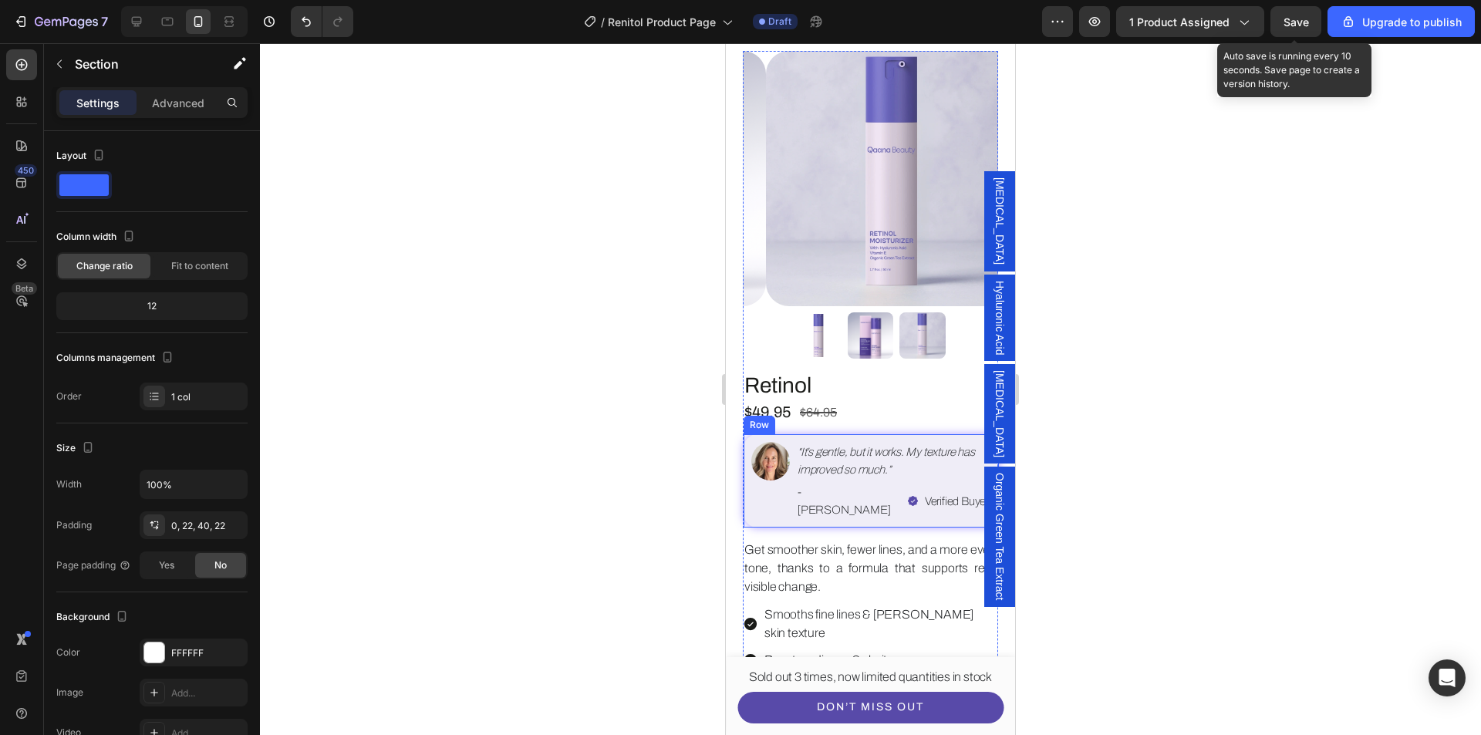
click at [797, 495] on div "Image “It’s gentle, but it works. My texture has improved so much.” Text Block …" at bounding box center [871, 480] width 255 height 93
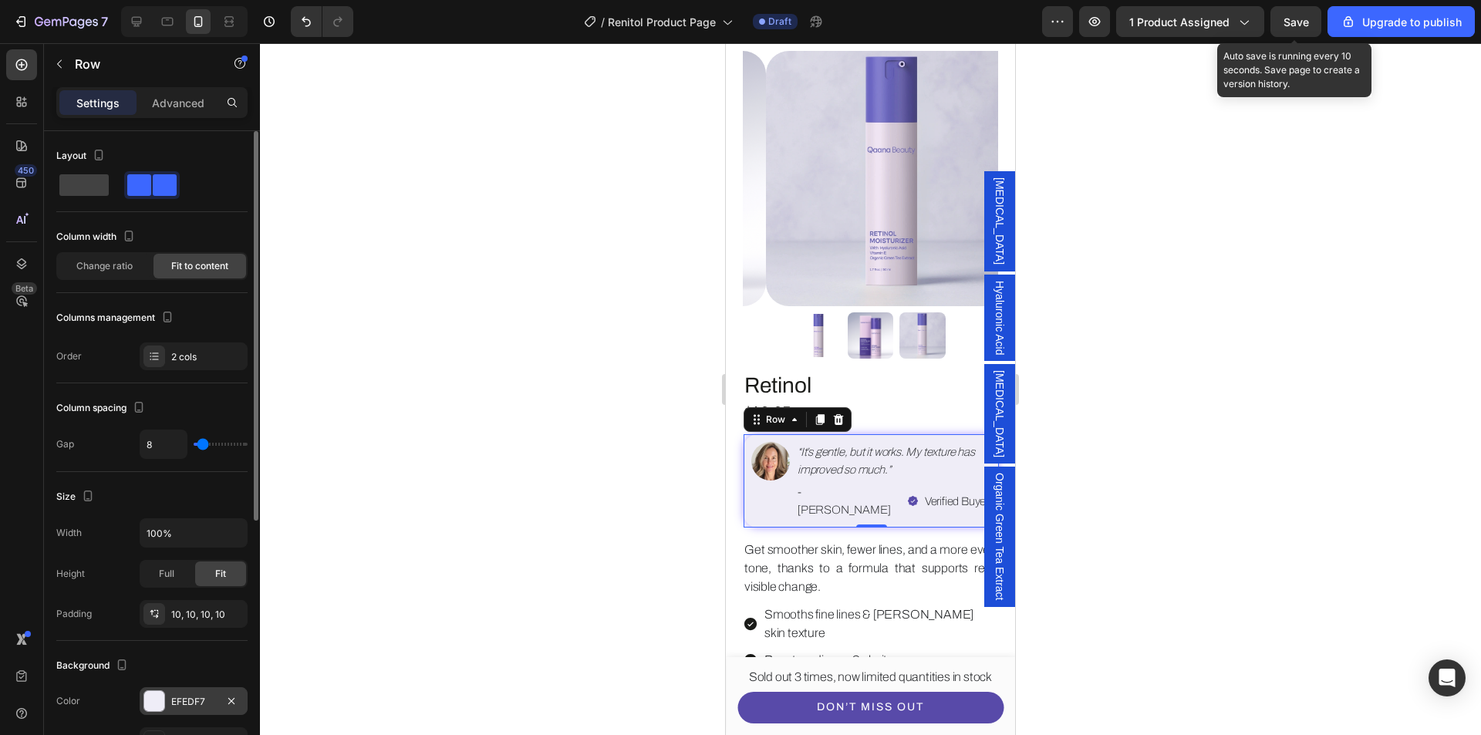
click at [178, 707] on div "EFEDF7" at bounding box center [193, 702] width 45 height 14
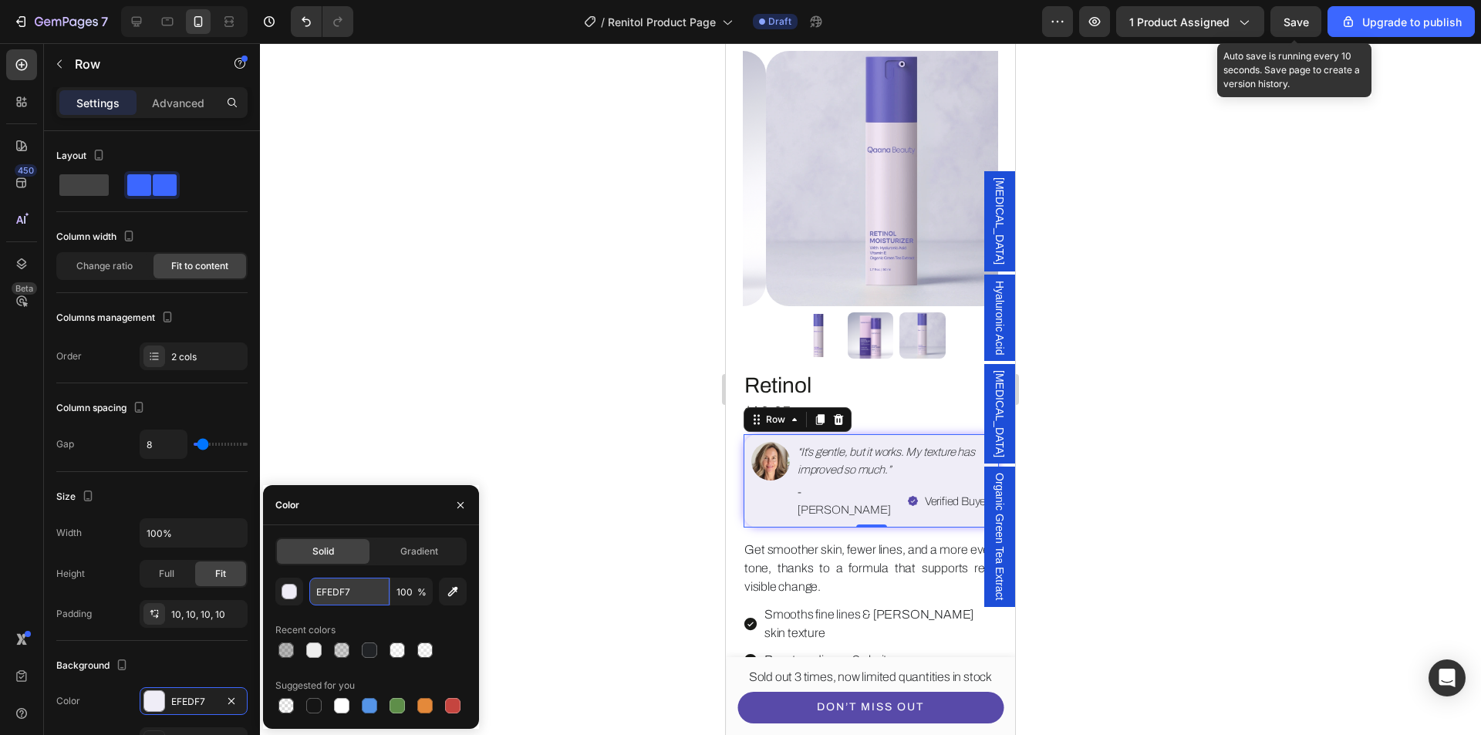
click at [355, 596] on input "EFEDF7" at bounding box center [349, 592] width 80 height 28
click at [360, 616] on div "eee 100 % Recent colors Suggested for you" at bounding box center [370, 647] width 191 height 139
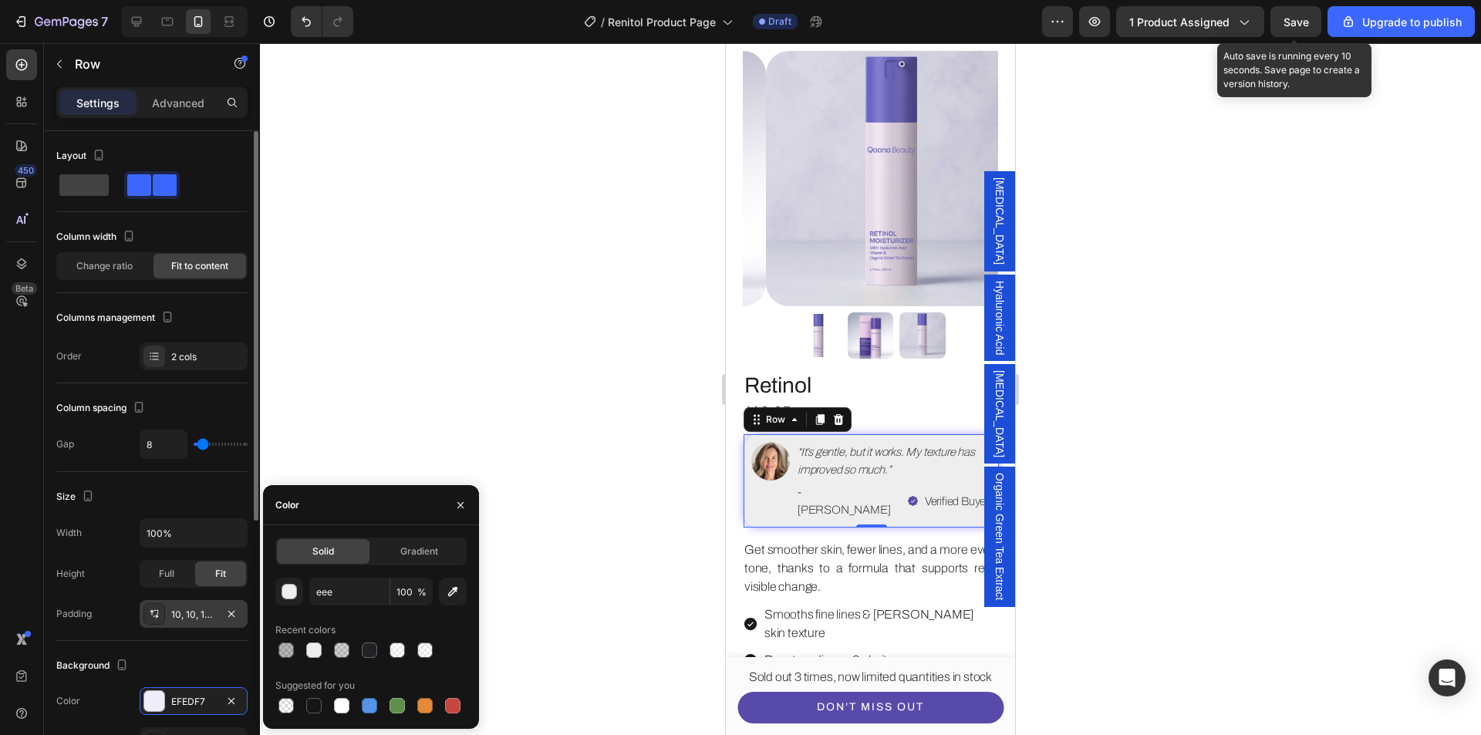
type input "EEEEEE"
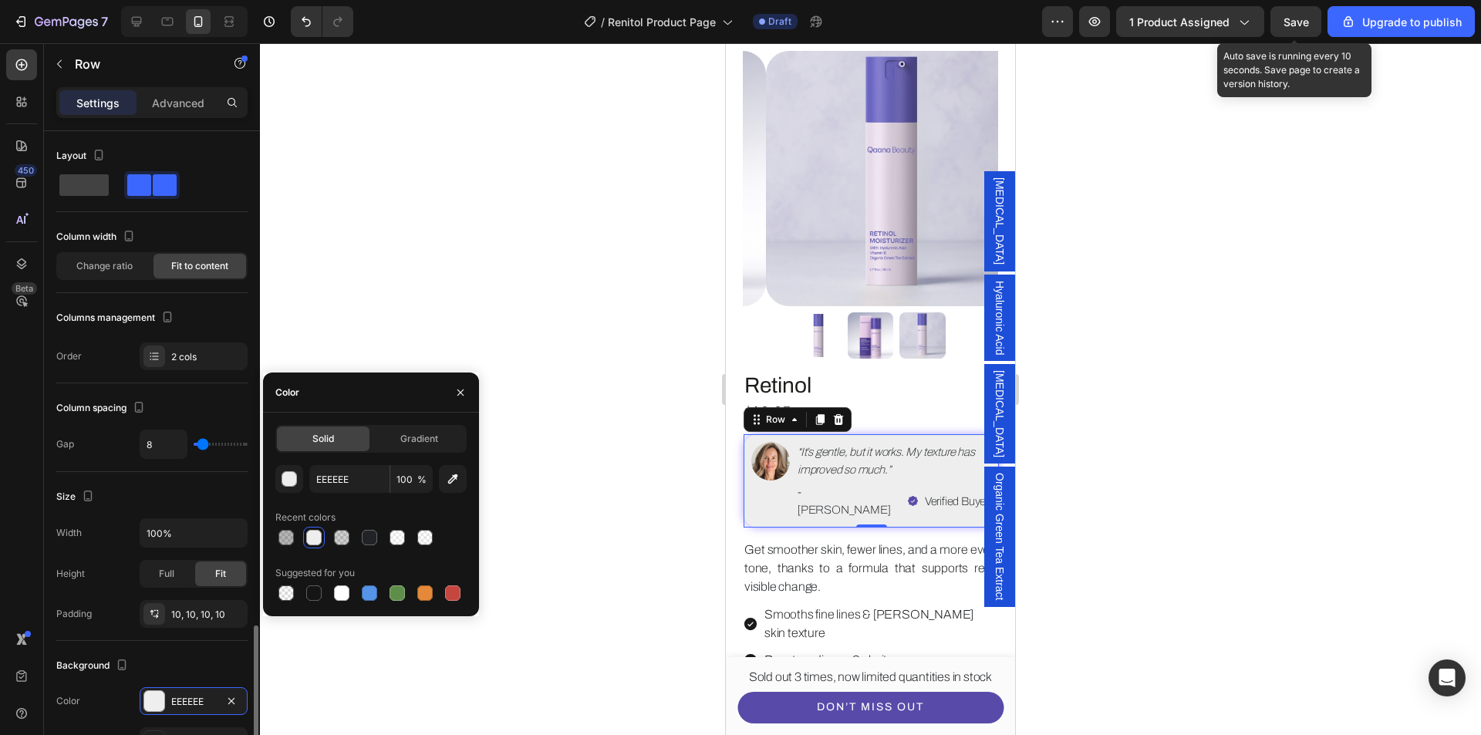
scroll to position [309, 0]
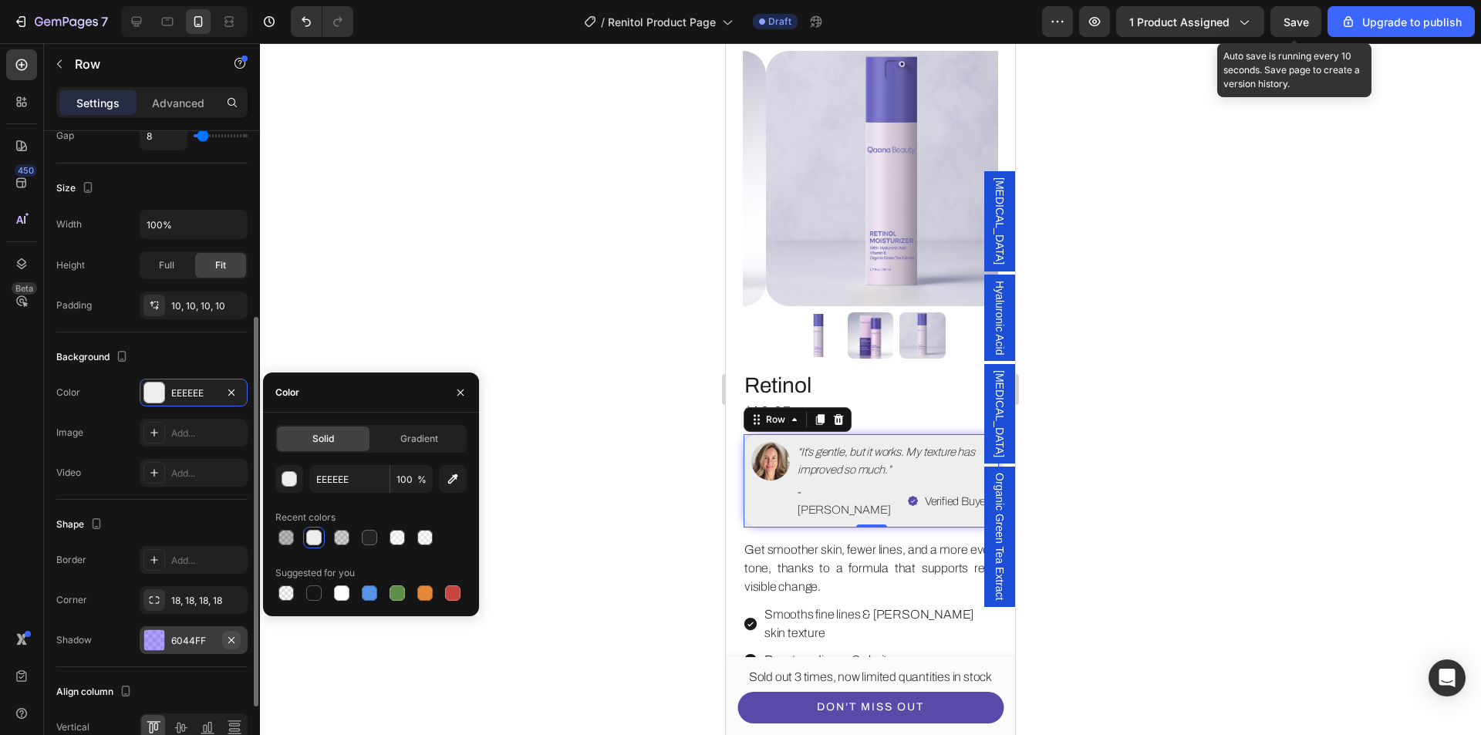
click at [233, 640] on icon "button" at bounding box center [231, 640] width 12 height 12
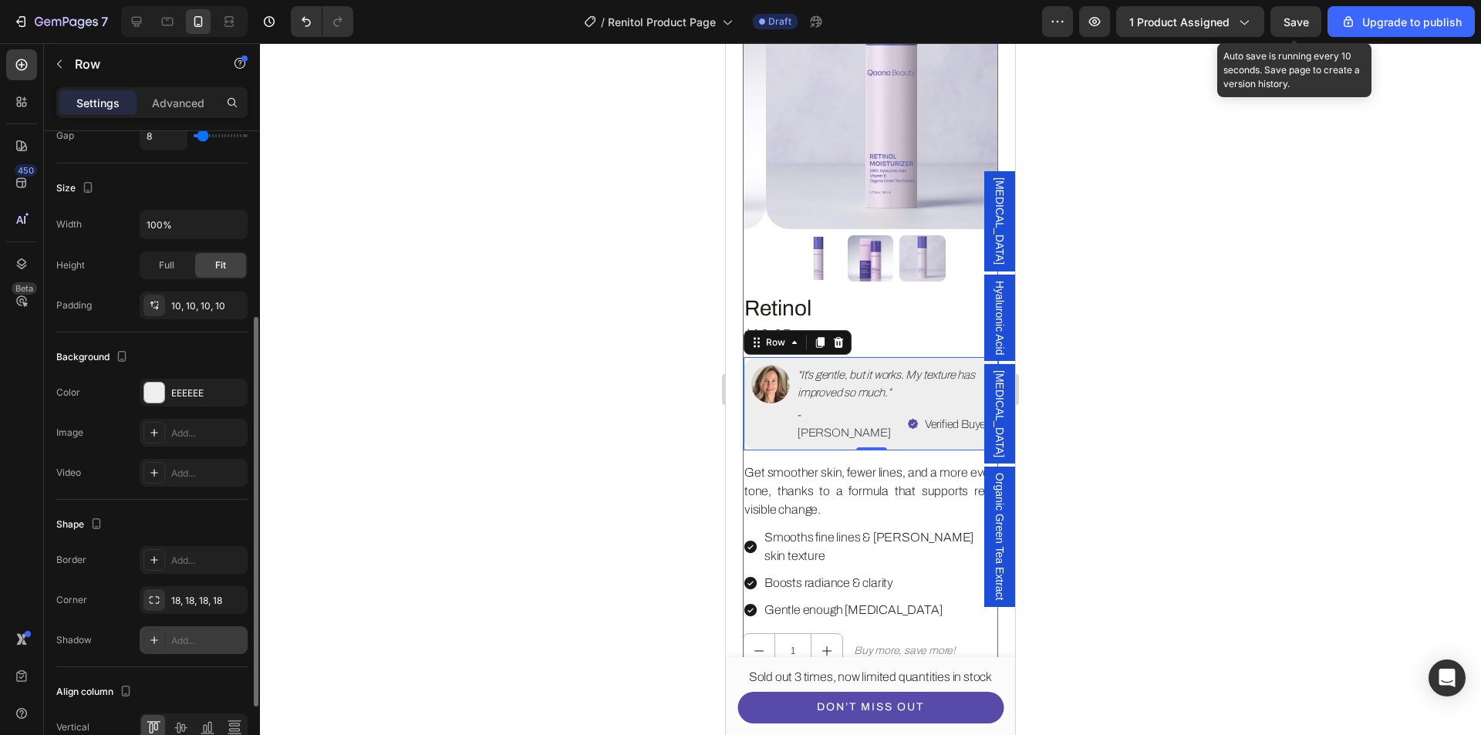
scroll to position [0, 0]
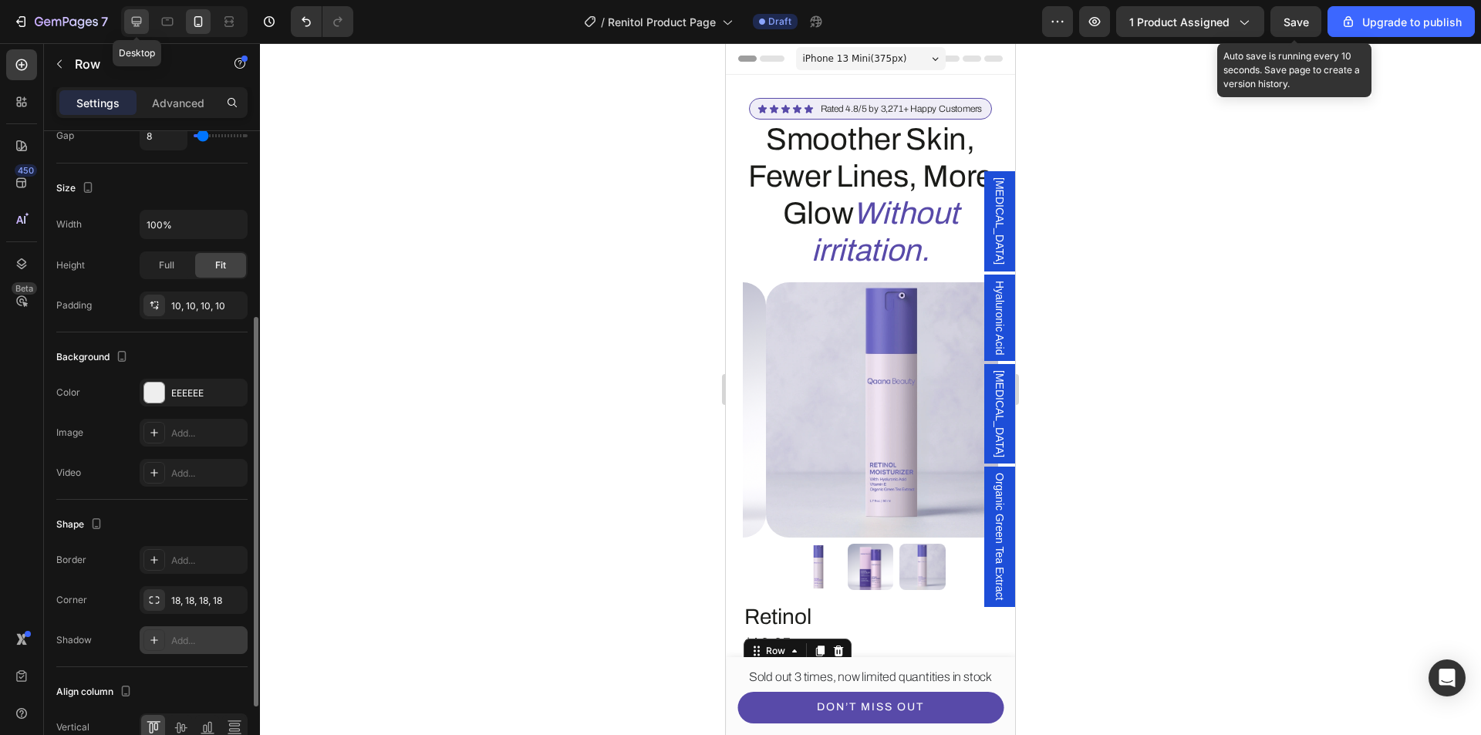
click at [144, 25] on icon at bounding box center [136, 21] width 15 height 15
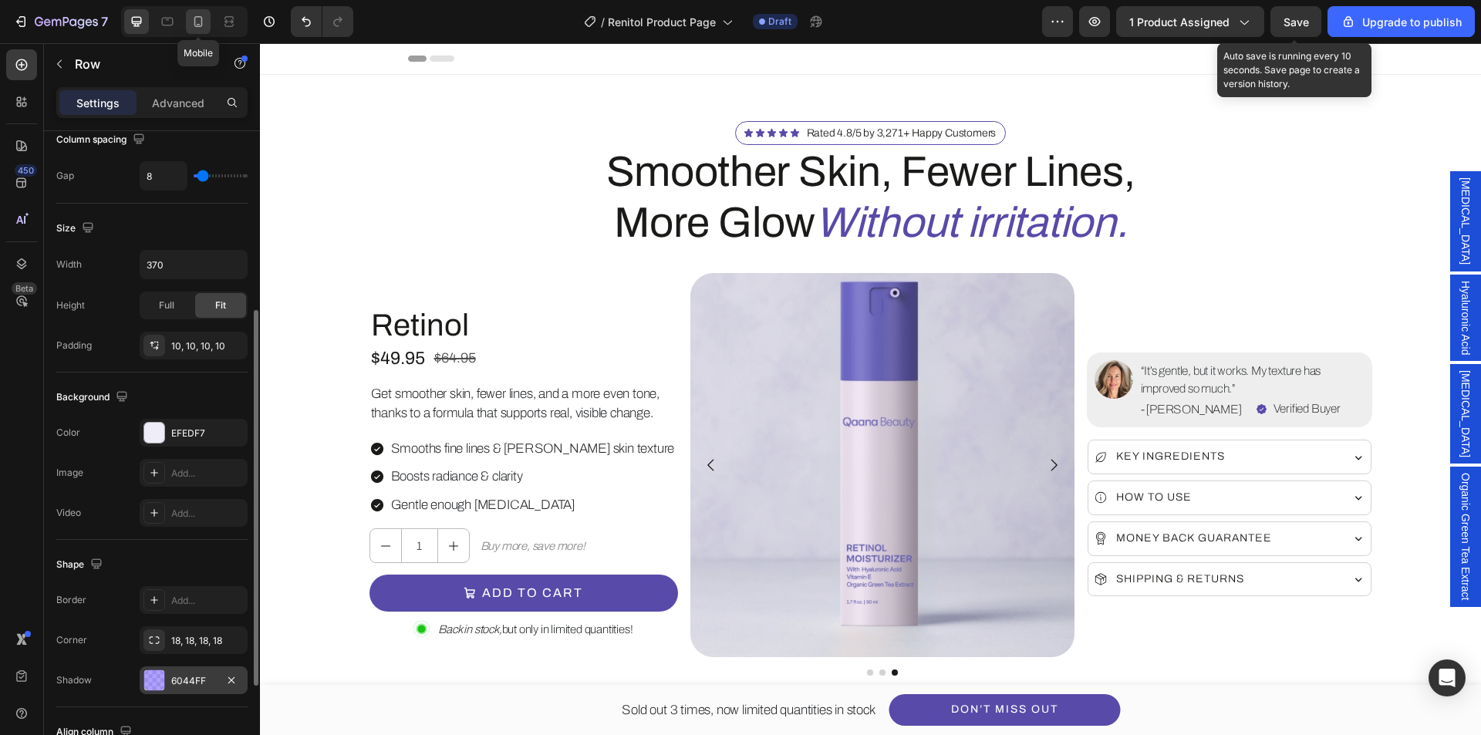
click at [210, 22] on div at bounding box center [198, 21] width 25 height 25
type input "100%"
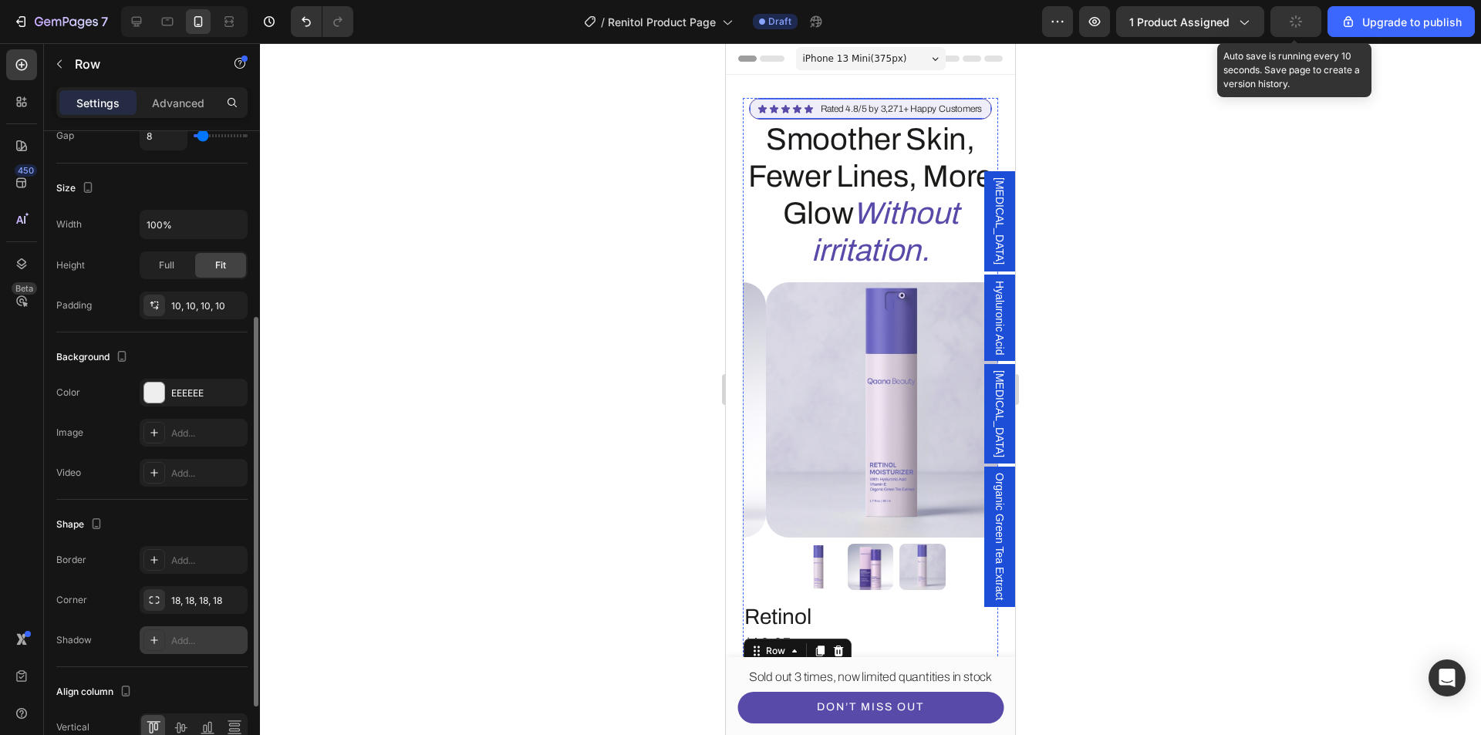
click at [974, 117] on div "Icon Icon Icon Icon Icon Icon List Rated 4.8/5 by 3,271+ Happy Customers Text B…" at bounding box center [871, 109] width 244 height 22
click at [233, 388] on icon "button" at bounding box center [231, 393] width 12 height 12
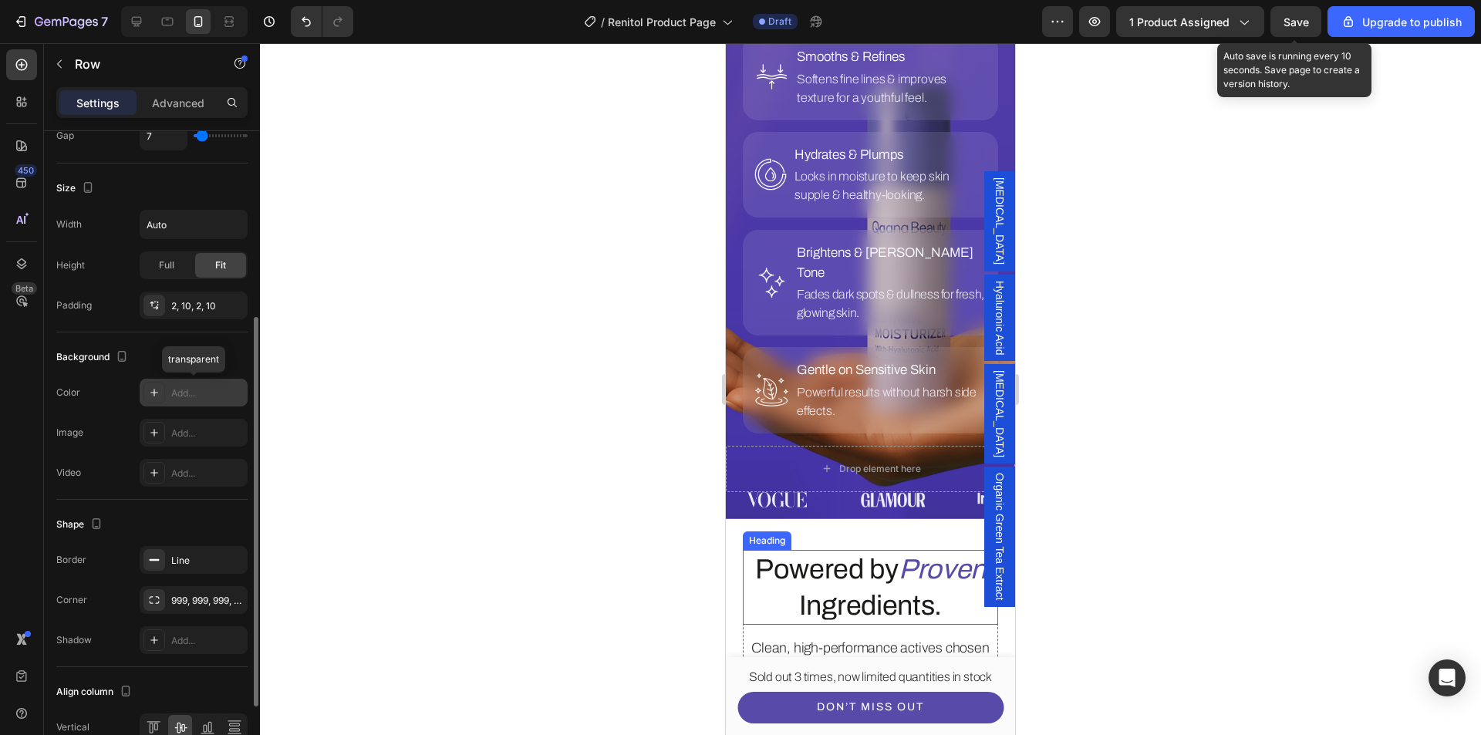
scroll to position [1852, 0]
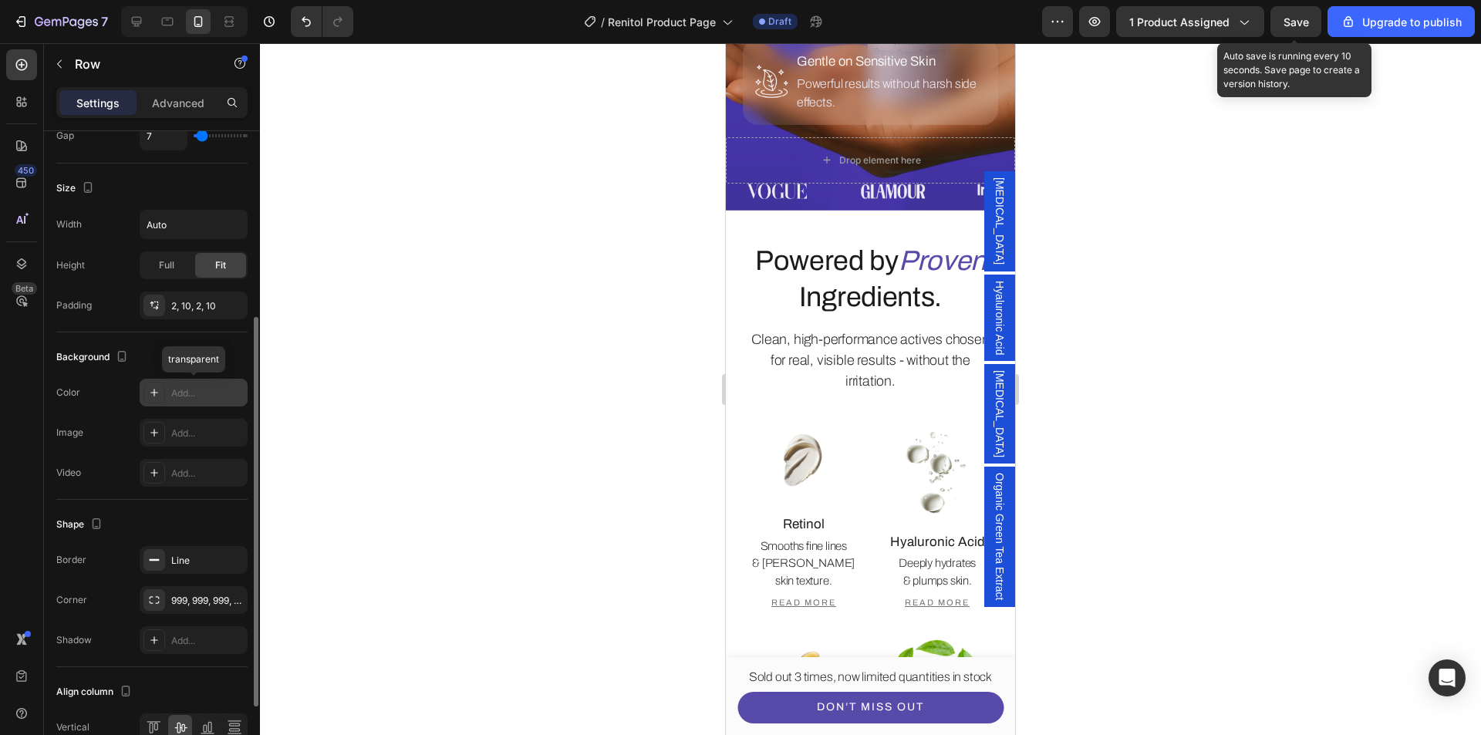
click at [1309, 16] on span "Save" at bounding box center [1296, 21] width 25 height 13
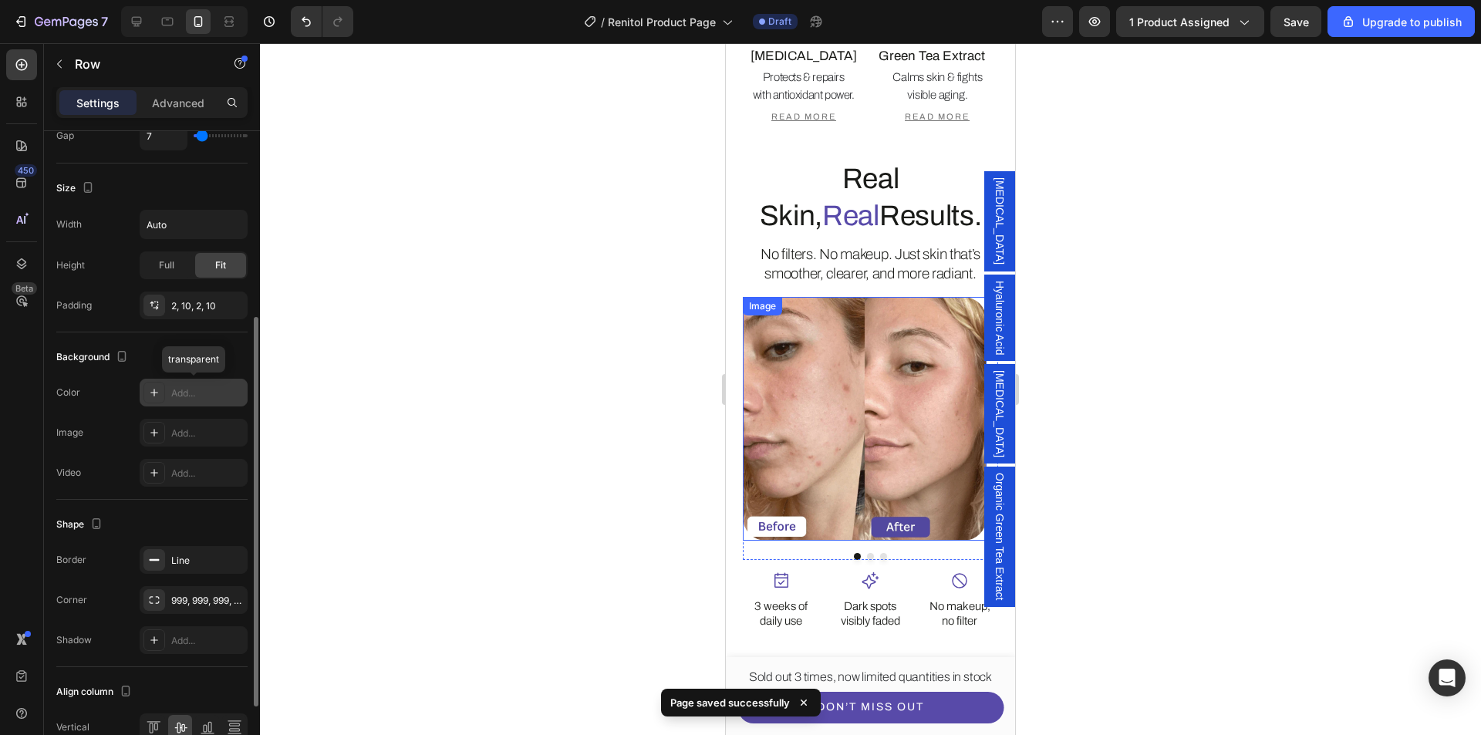
scroll to position [2623, 0]
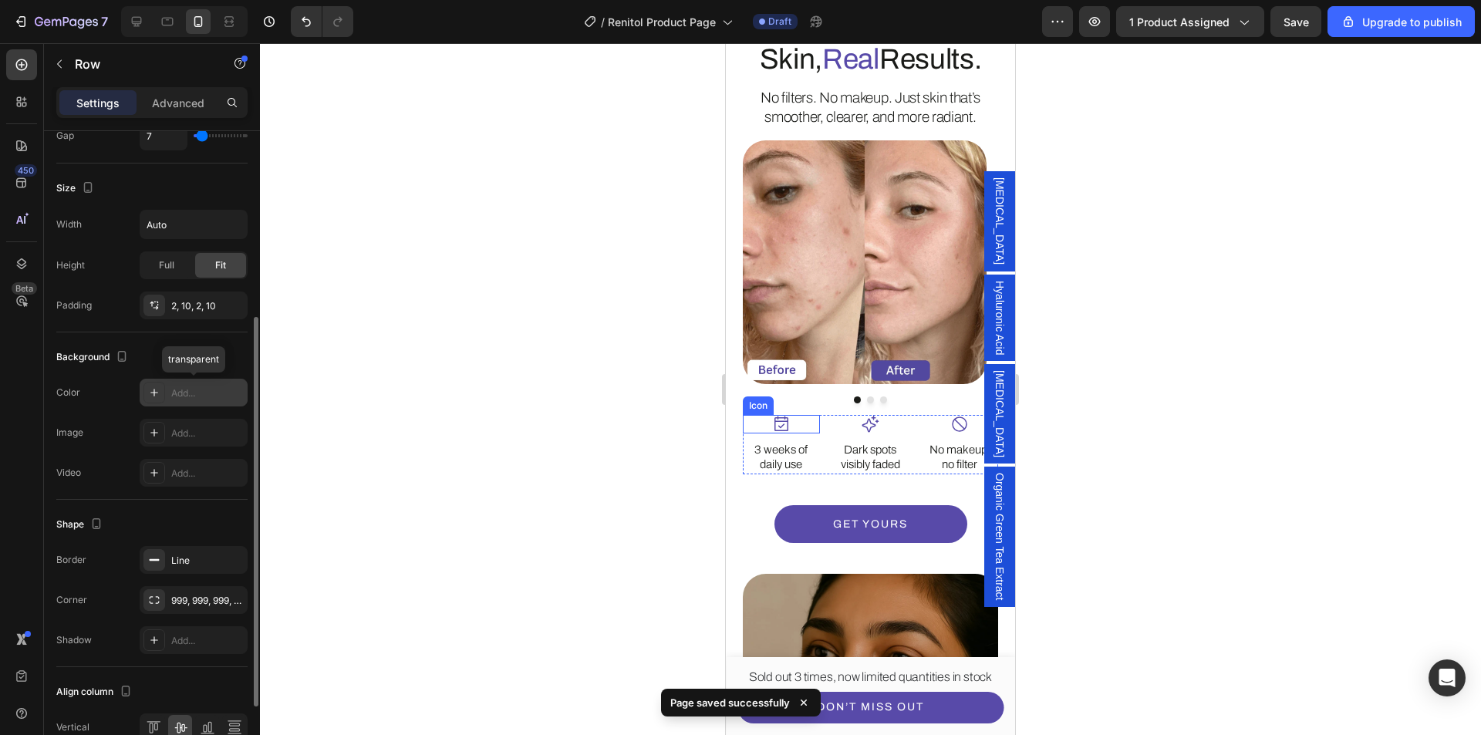
click at [775, 416] on icon at bounding box center [782, 423] width 14 height 15
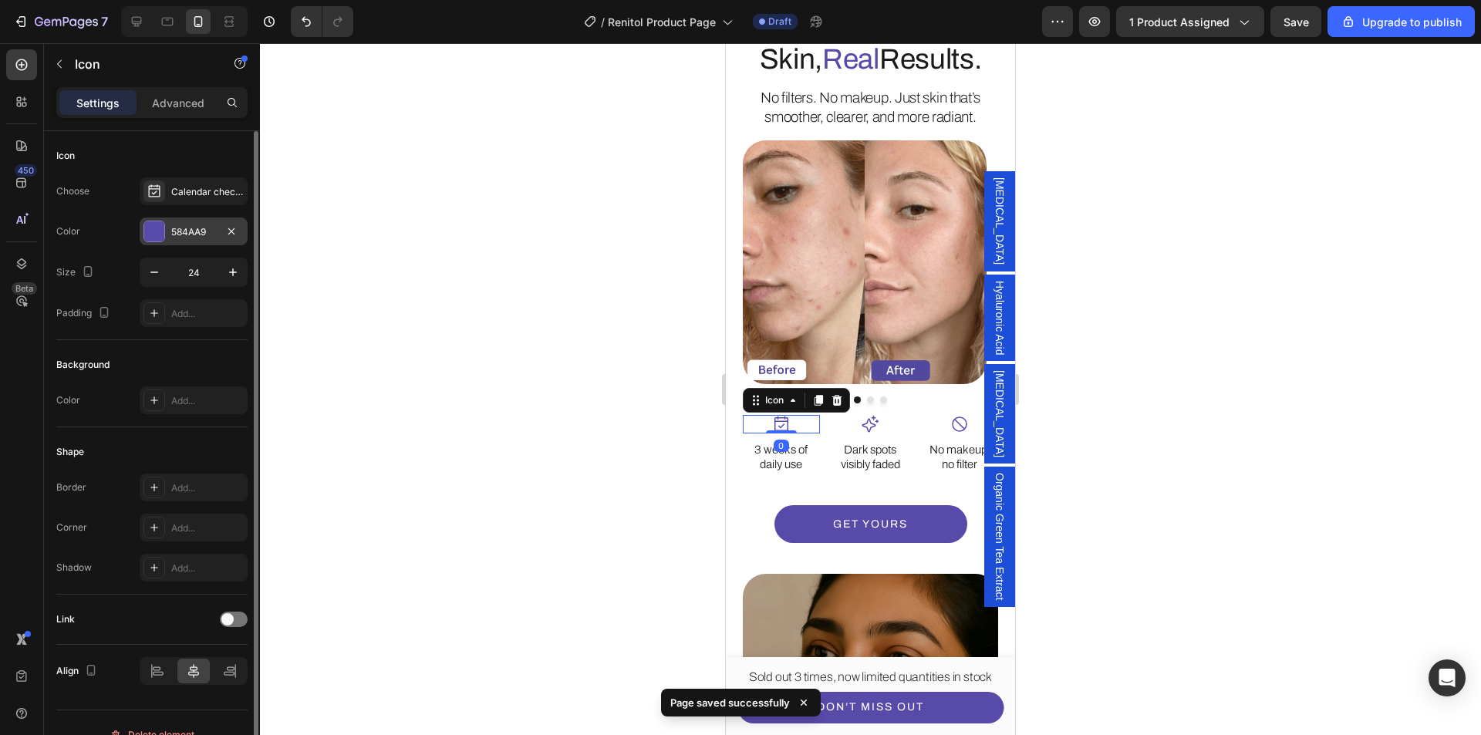
click at [157, 230] on div at bounding box center [154, 231] width 20 height 20
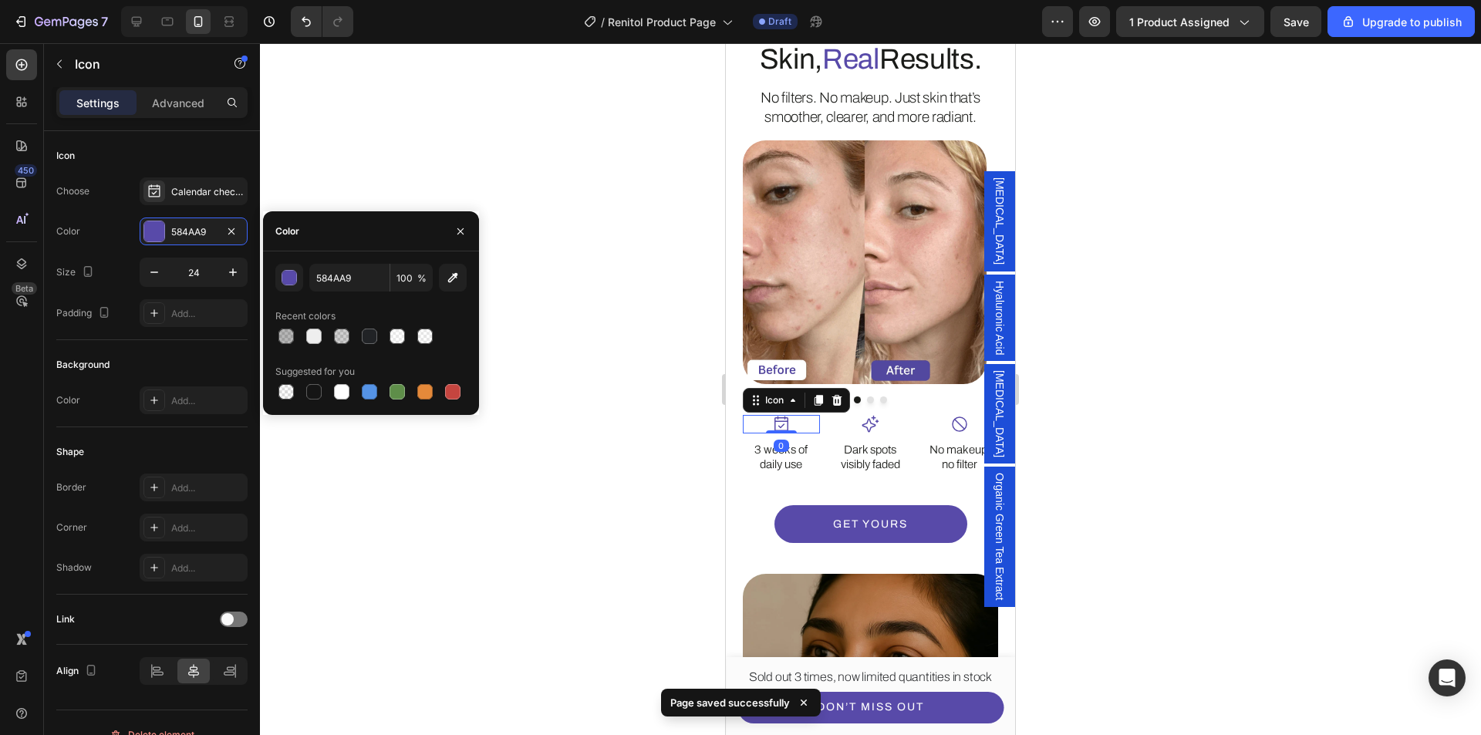
click at [366, 329] on div at bounding box center [369, 336] width 15 height 15
type input "212326"
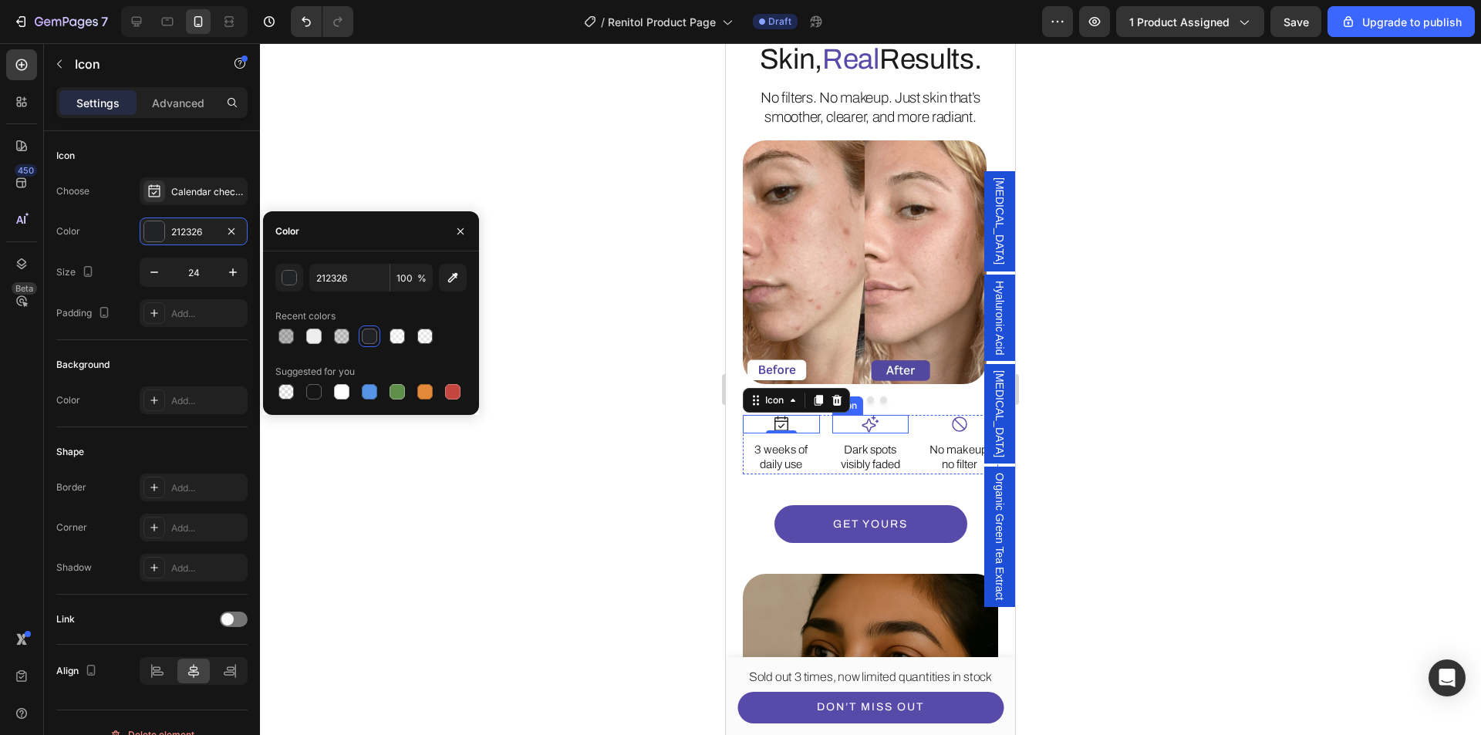
click at [869, 415] on icon at bounding box center [870, 424] width 19 height 19
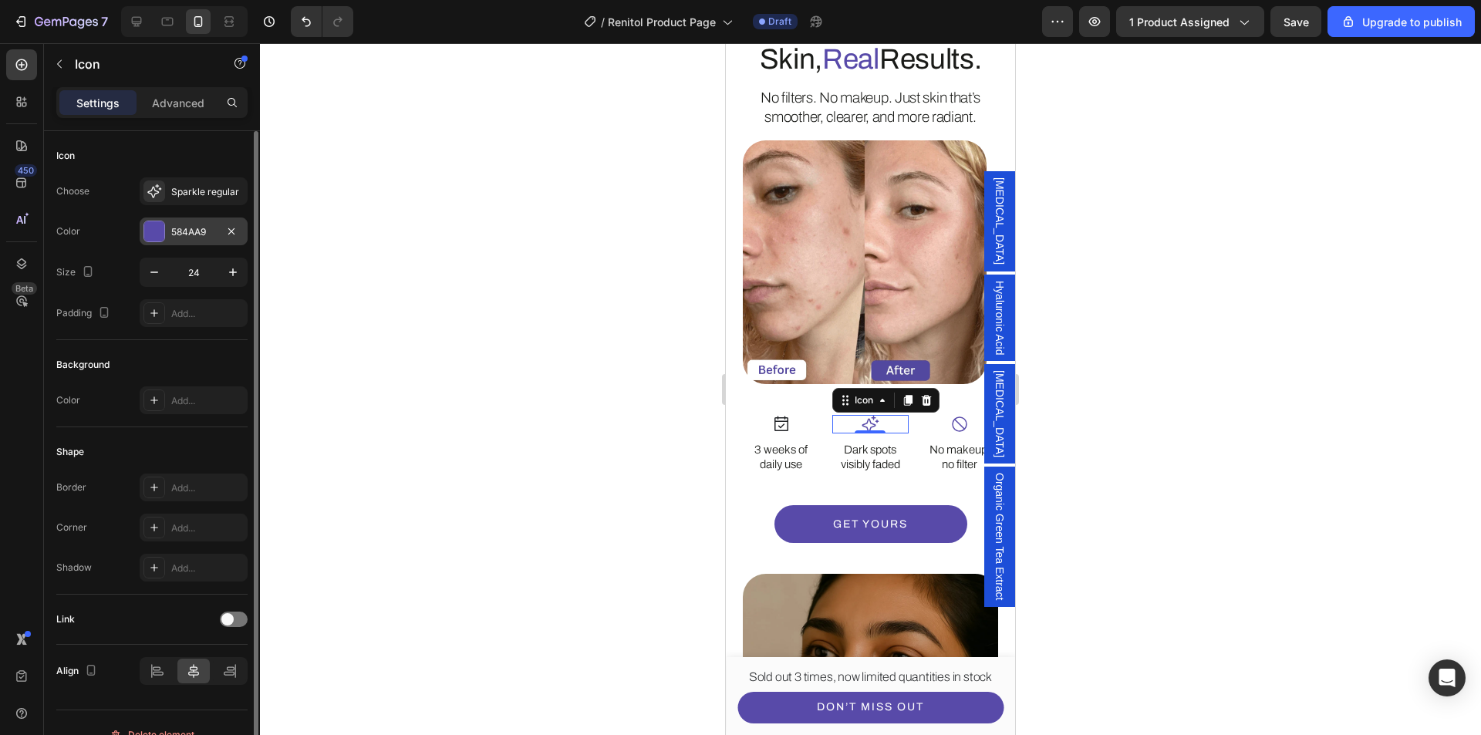
click at [147, 244] on div "584AA9" at bounding box center [194, 232] width 108 height 28
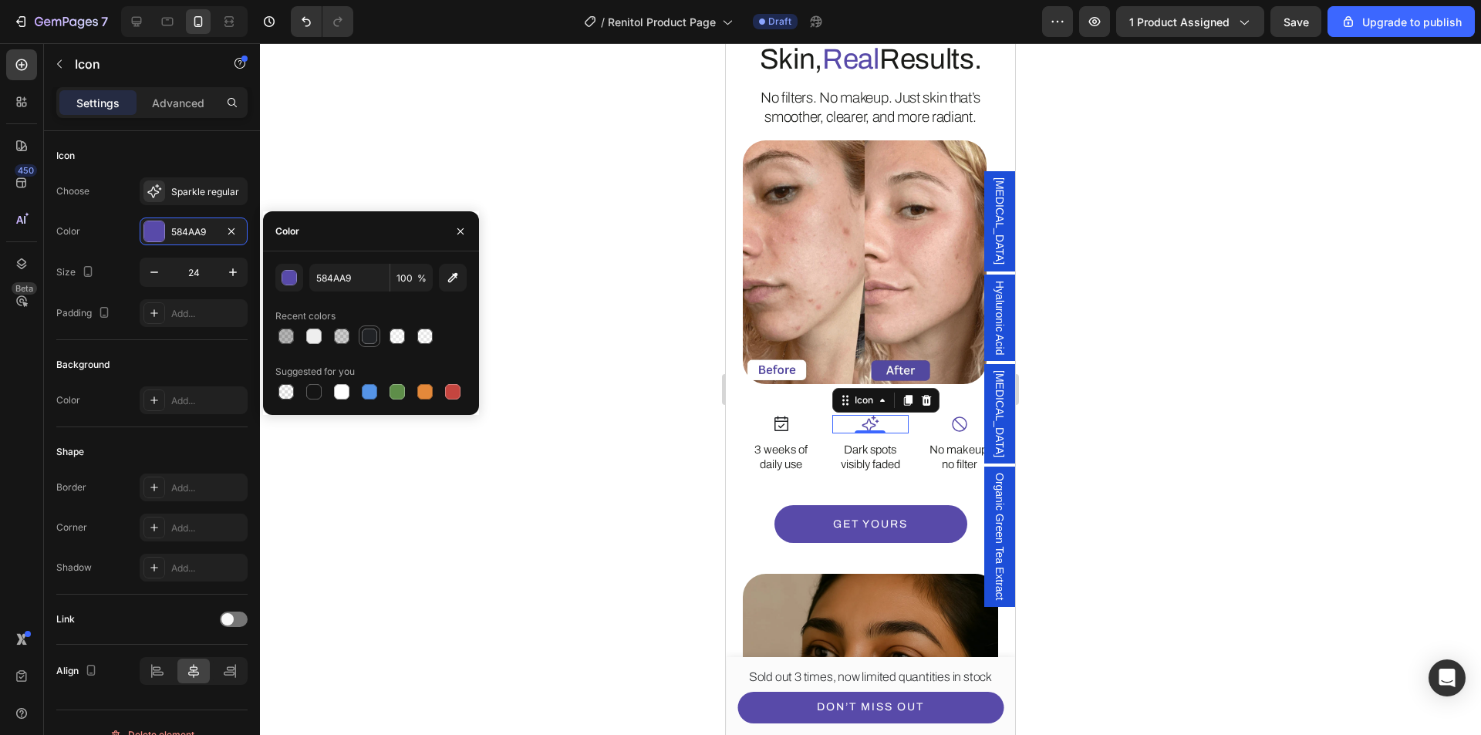
click at [370, 337] on div at bounding box center [369, 336] width 15 height 15
type input "212326"
click at [961, 415] on div "Icon" at bounding box center [959, 424] width 77 height 19
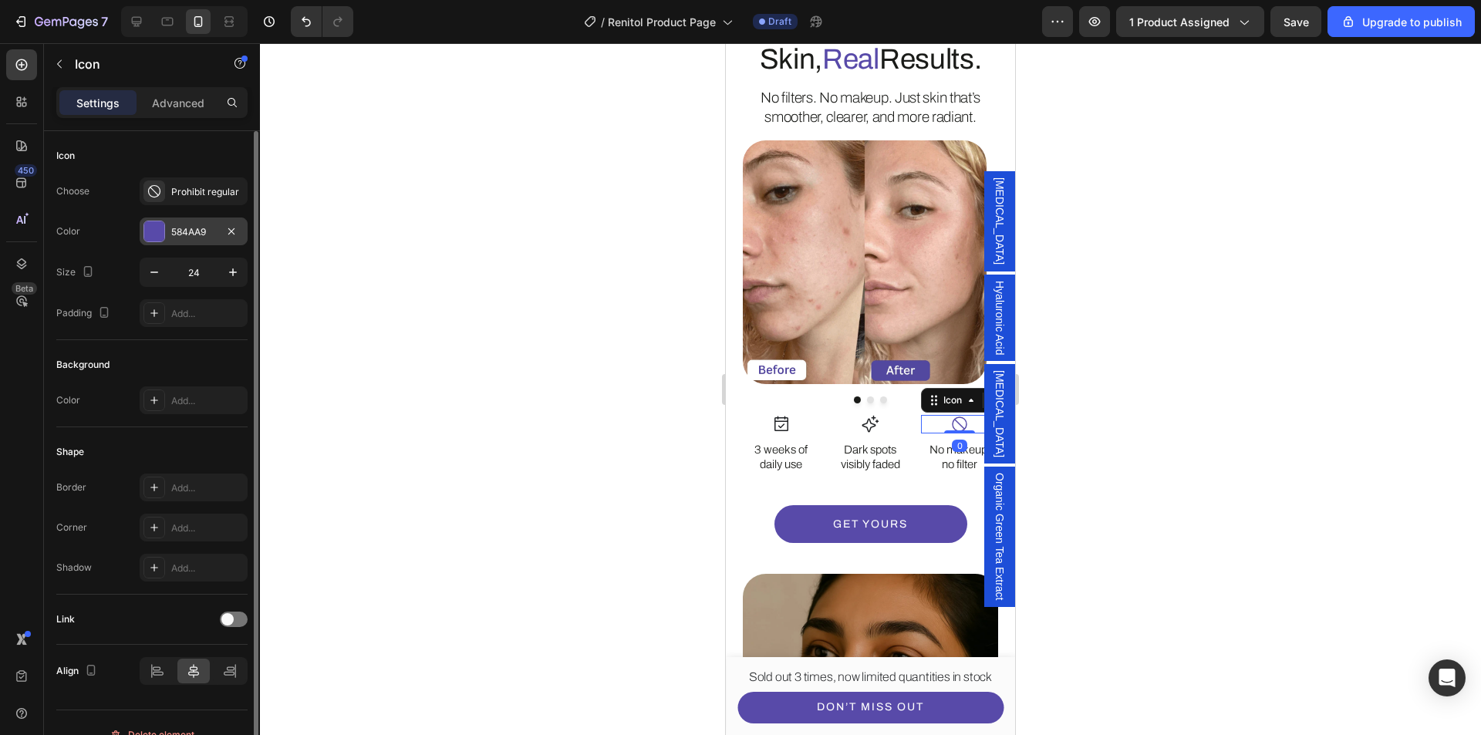
click at [149, 235] on div at bounding box center [154, 231] width 20 height 20
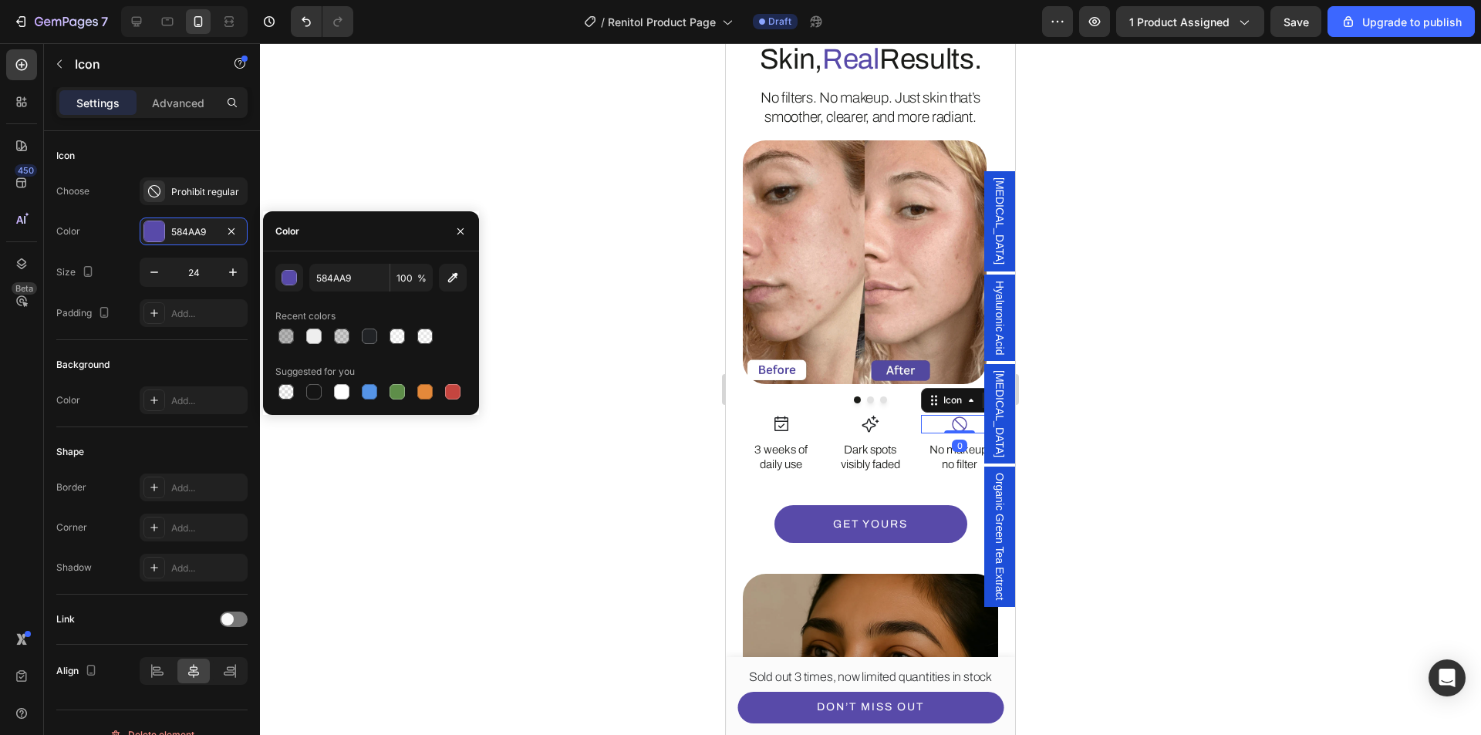
click at [369, 335] on div at bounding box center [369, 336] width 15 height 15
type input "212326"
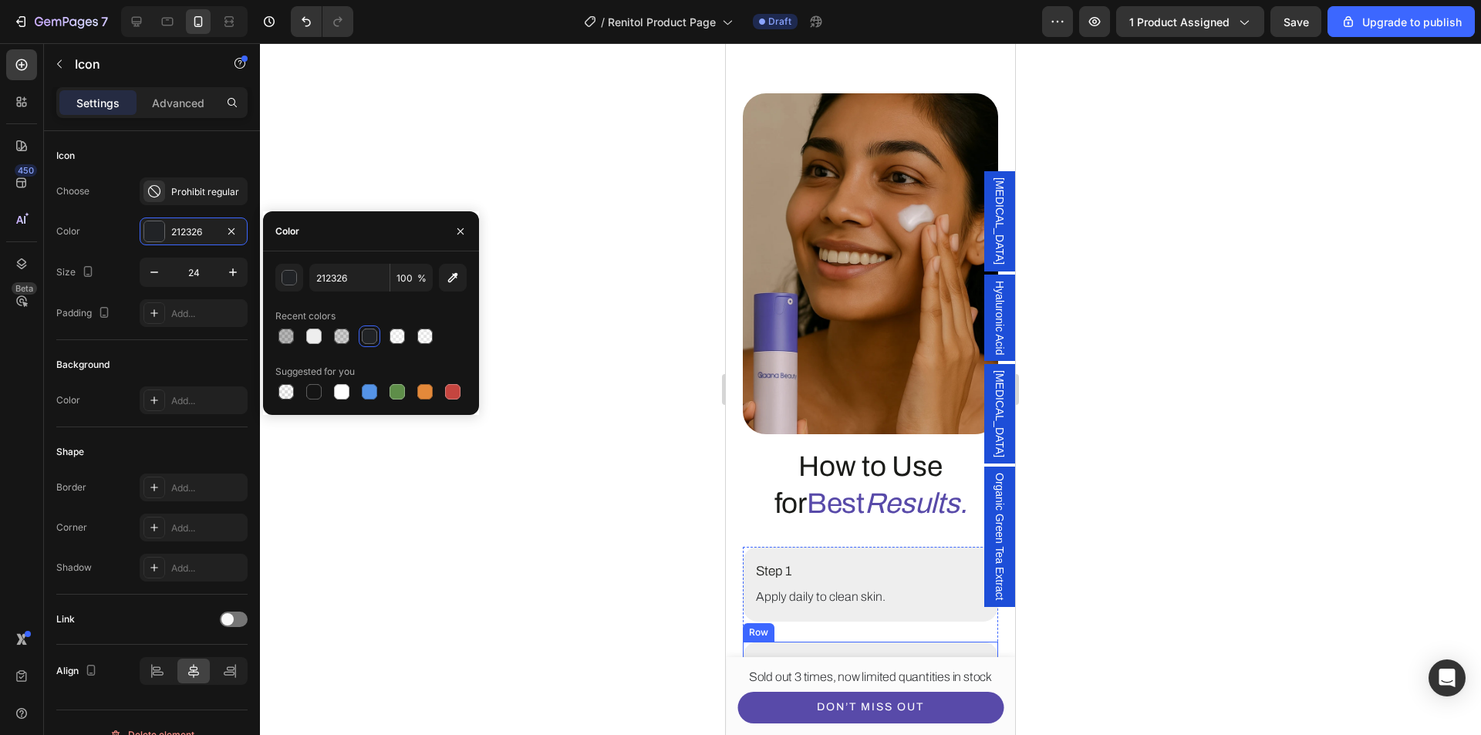
scroll to position [3241, 0]
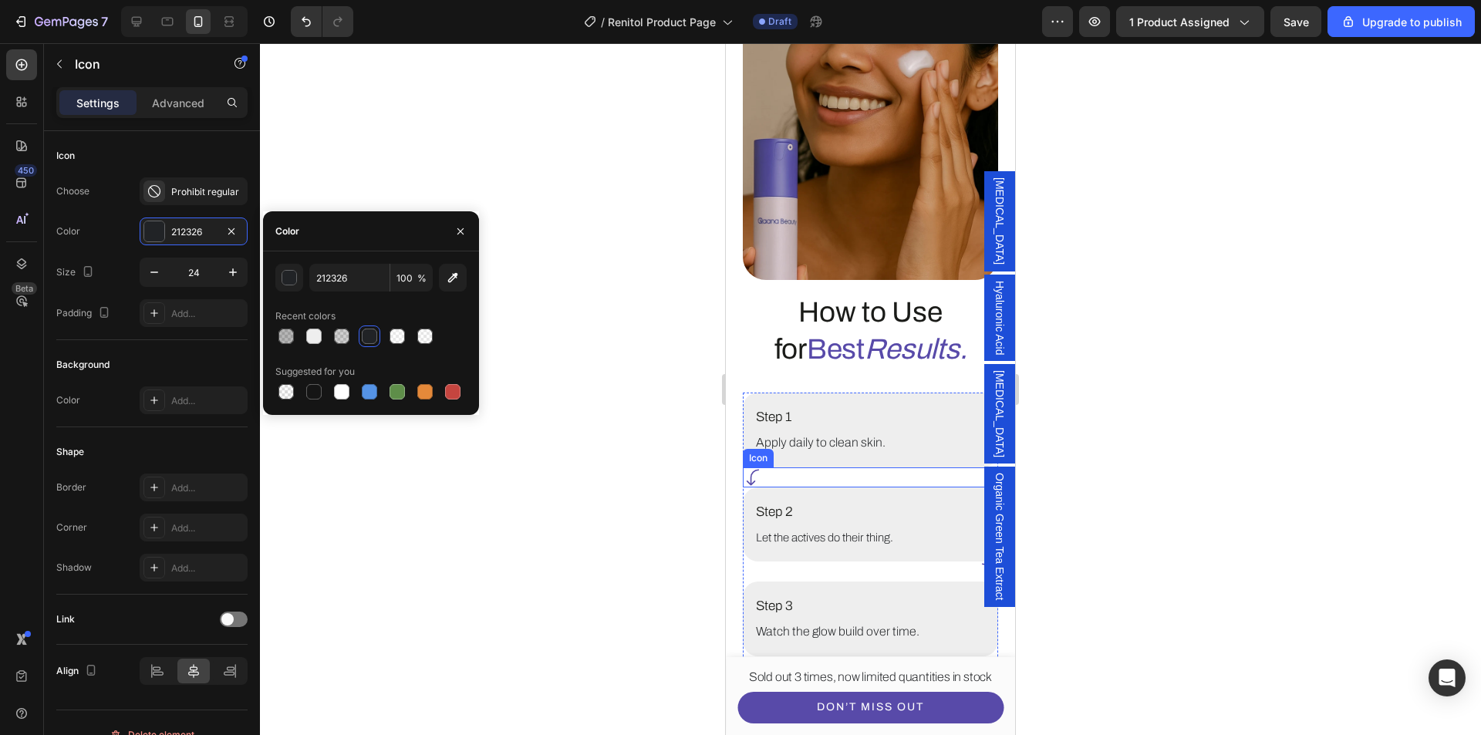
click at [789, 468] on div "Icon" at bounding box center [870, 478] width 255 height 20
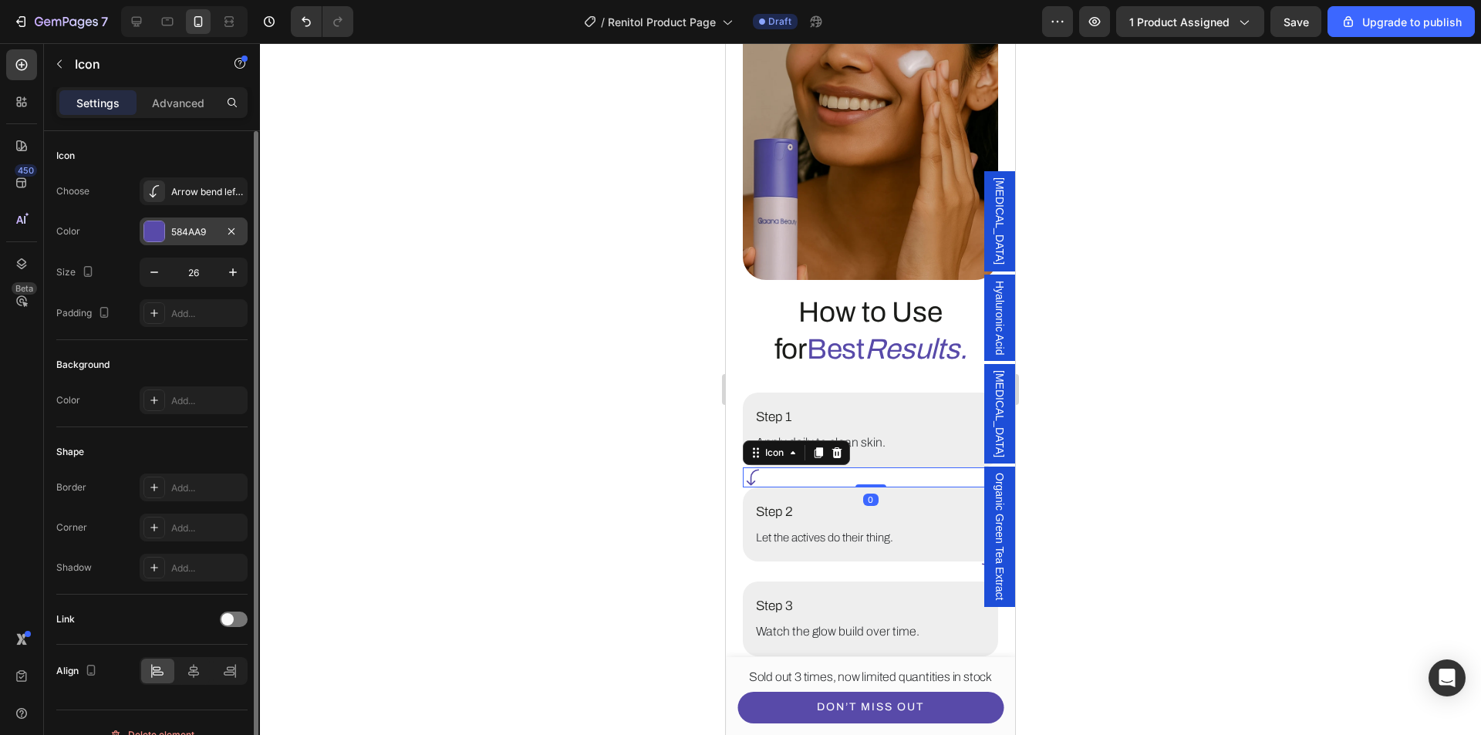
click at [146, 229] on div at bounding box center [154, 231] width 20 height 20
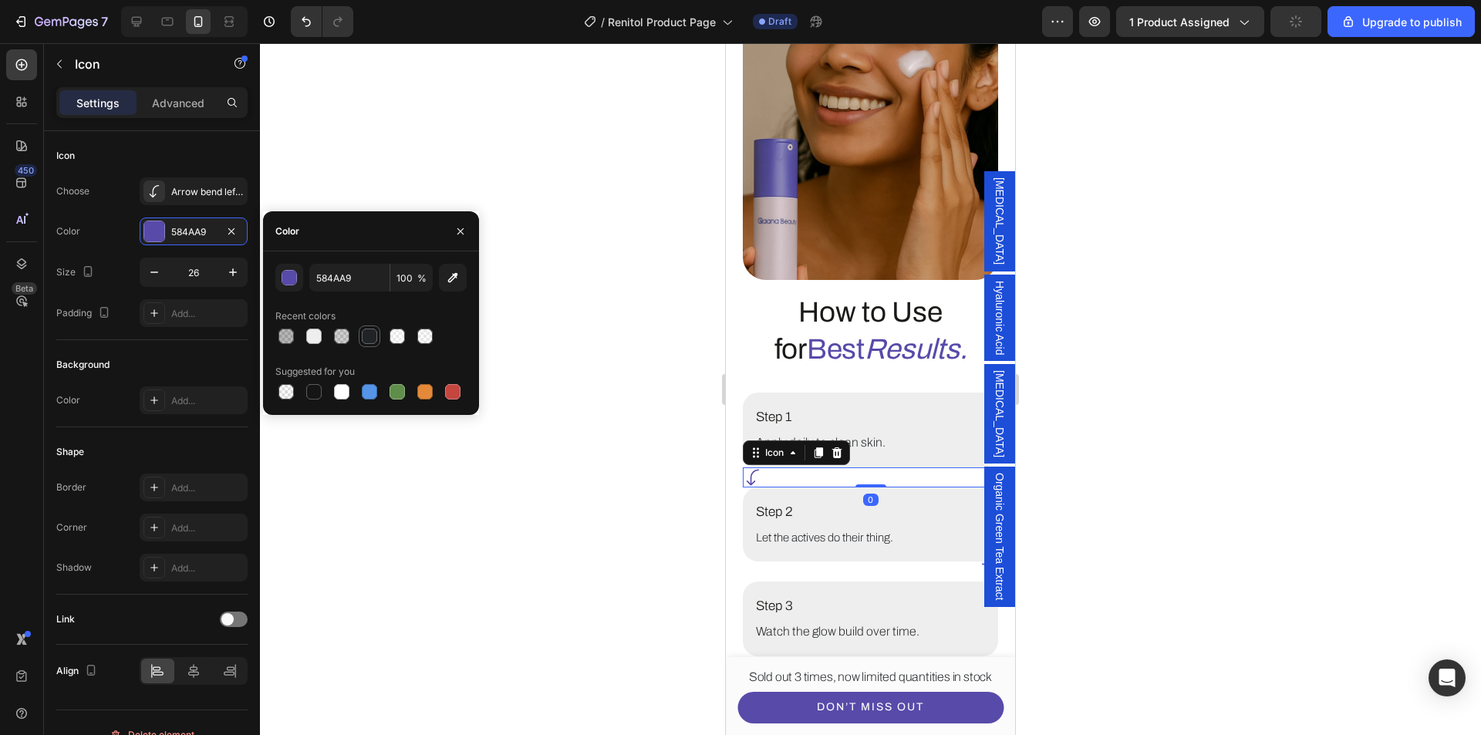
click at [362, 335] on div at bounding box center [369, 336] width 15 height 15
type input "212326"
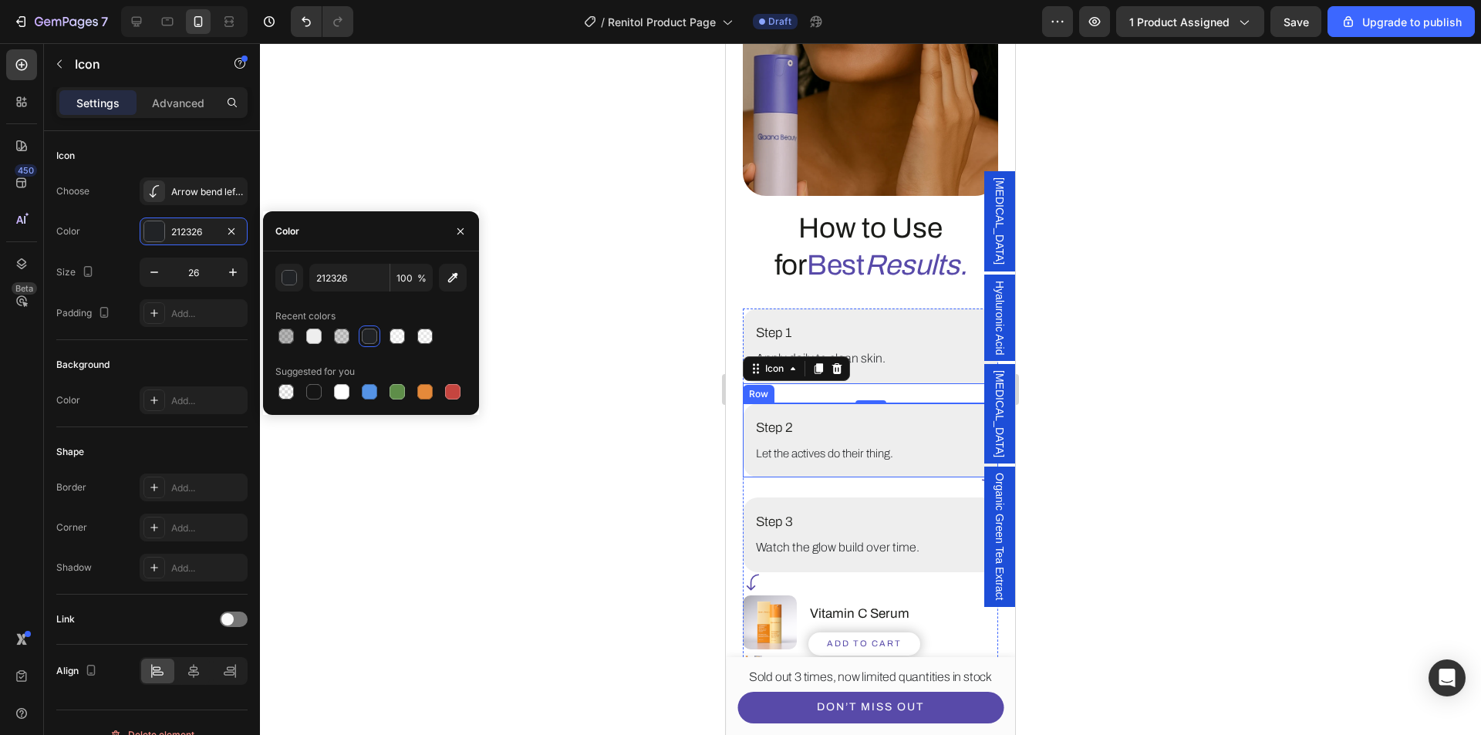
scroll to position [3395, 0]
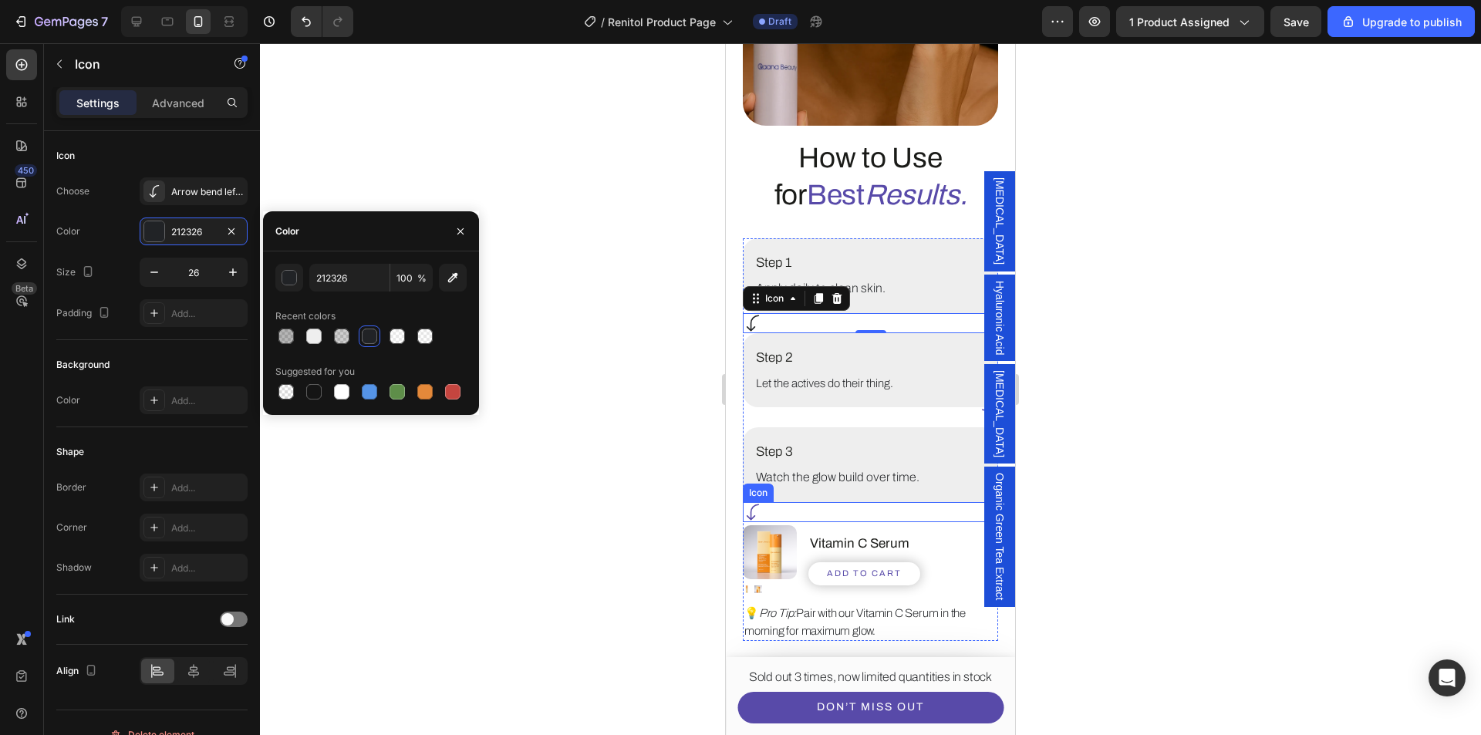
click at [802, 502] on div "Icon" at bounding box center [870, 512] width 255 height 20
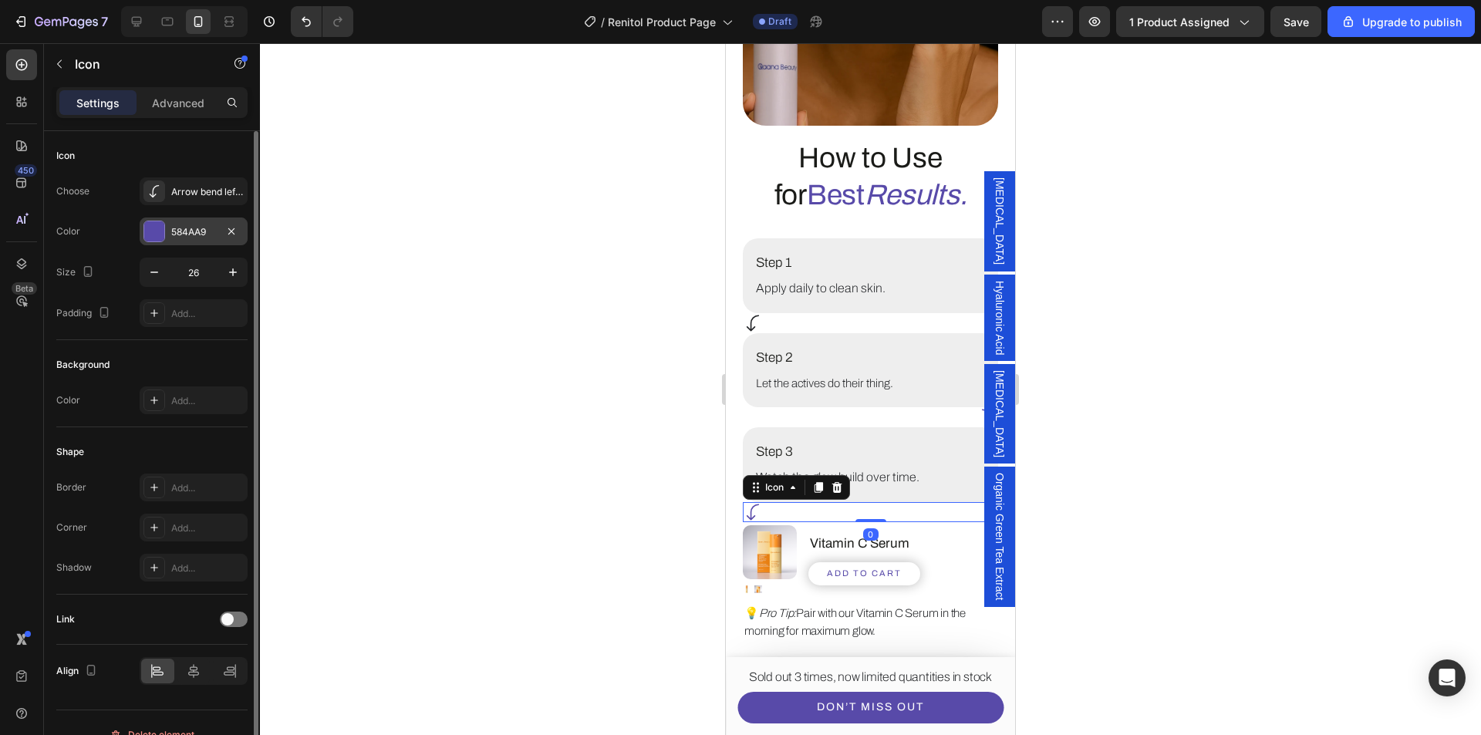
click at [152, 225] on div at bounding box center [154, 231] width 20 height 20
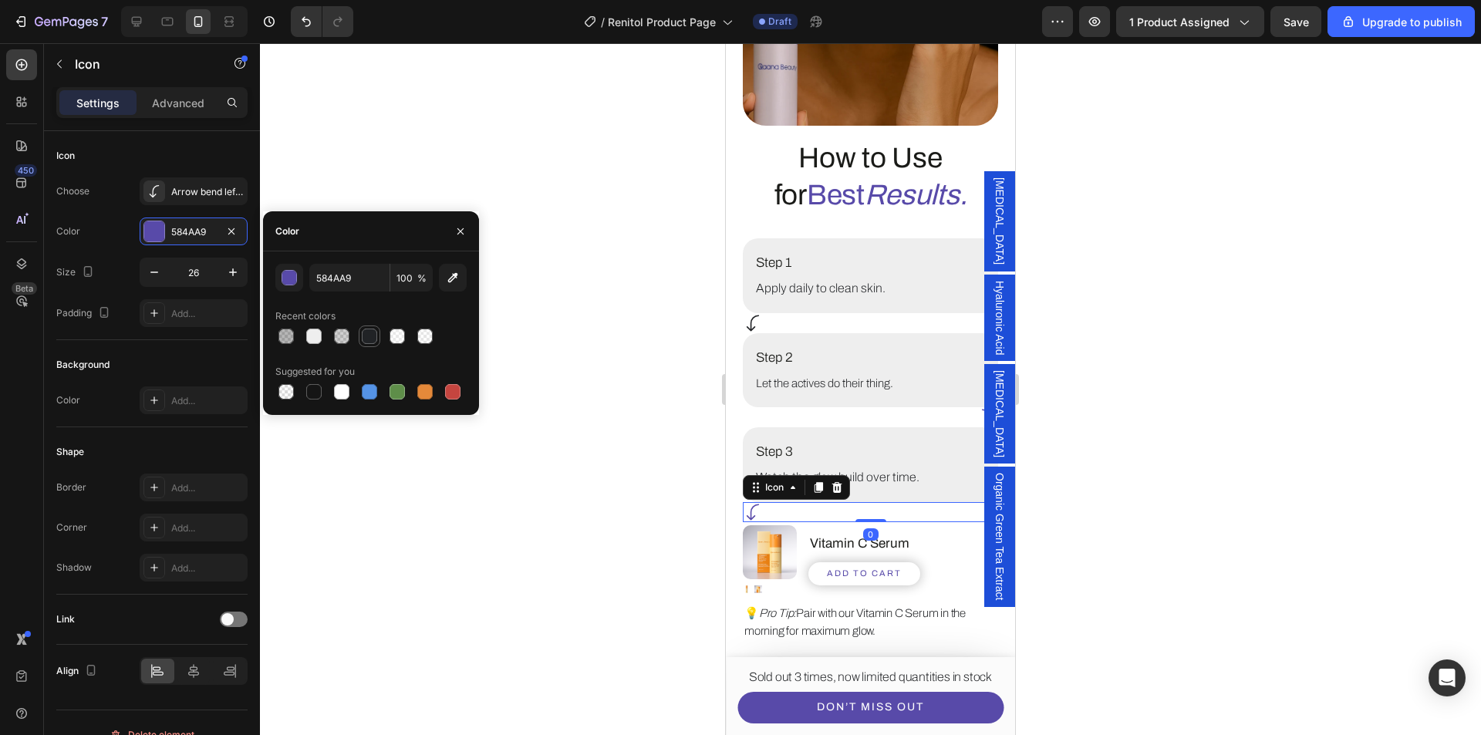
click at [363, 339] on div at bounding box center [369, 336] width 15 height 15
type input "212326"
click at [945, 407] on div "Icon" at bounding box center [870, 417] width 255 height 20
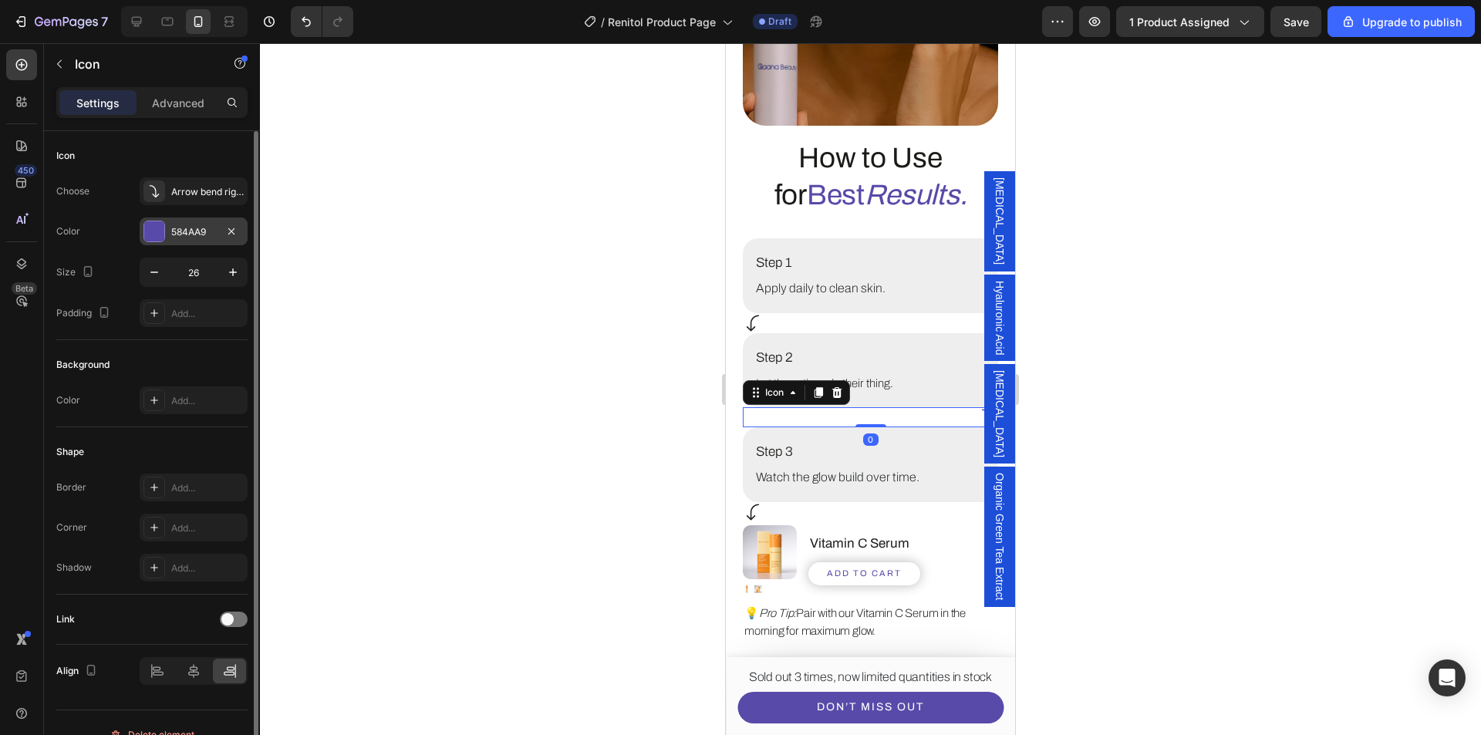
click at [165, 235] on div "584AA9" at bounding box center [194, 232] width 108 height 28
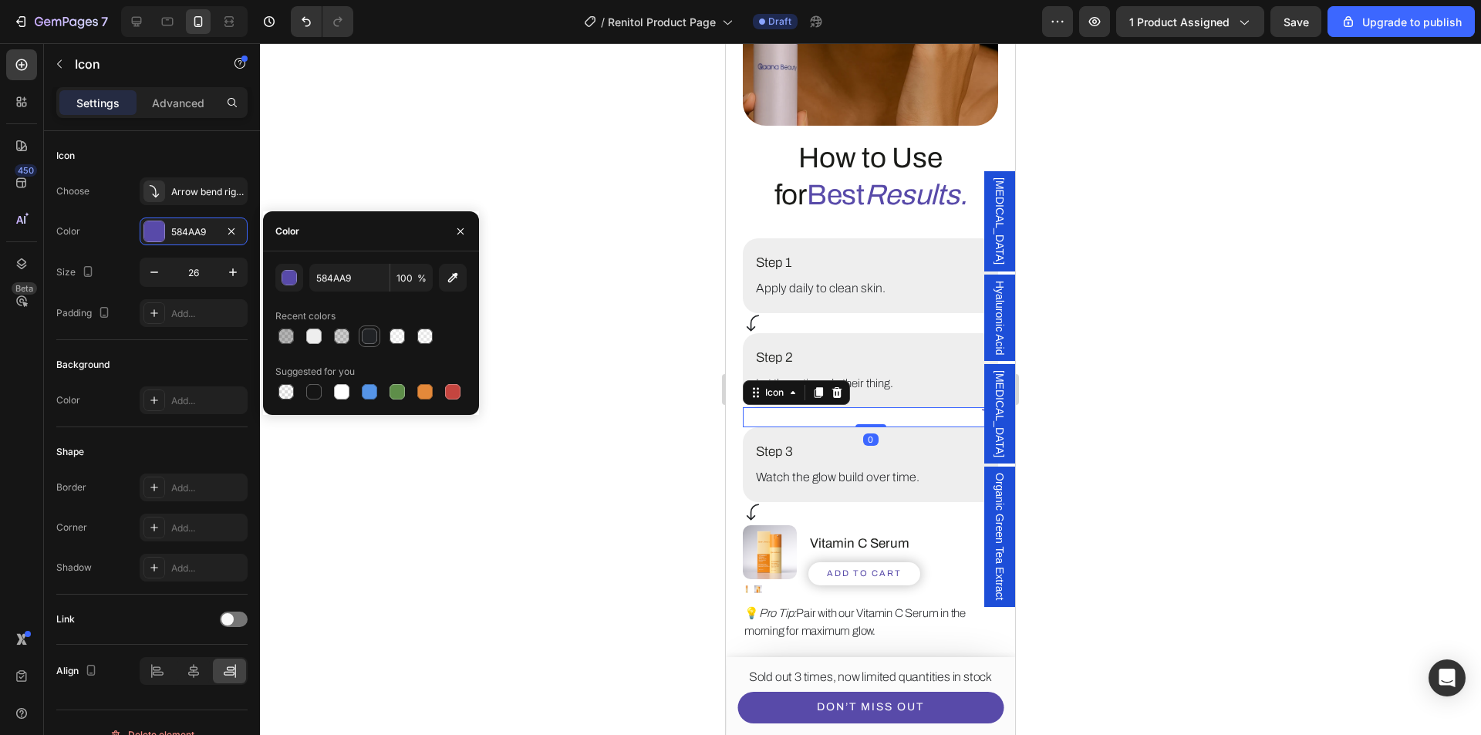
drag, startPoint x: 364, startPoint y: 335, endPoint x: 716, endPoint y: 441, distance: 367.6
click at [364, 336] on div at bounding box center [369, 336] width 15 height 15
type input "212326"
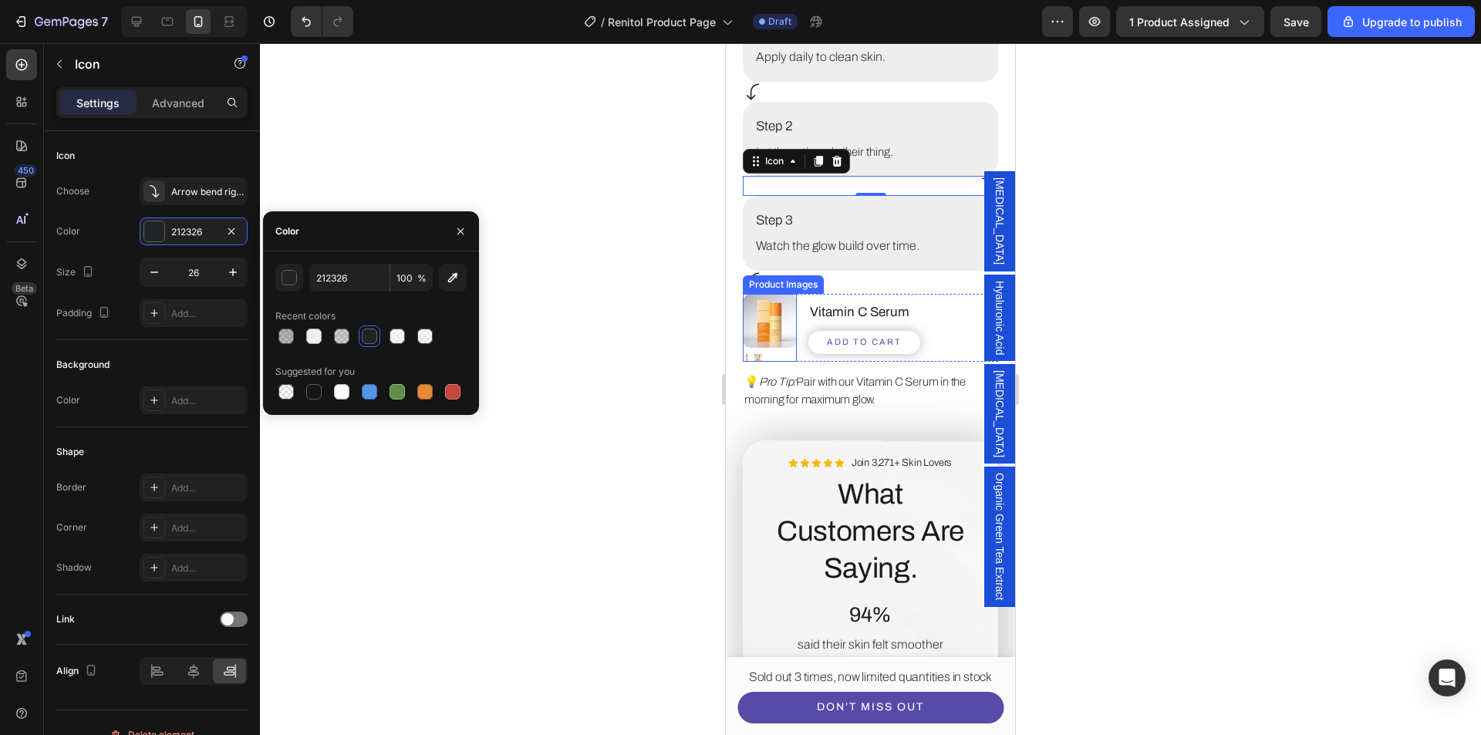
click at [761, 319] on img at bounding box center [770, 321] width 54 height 54
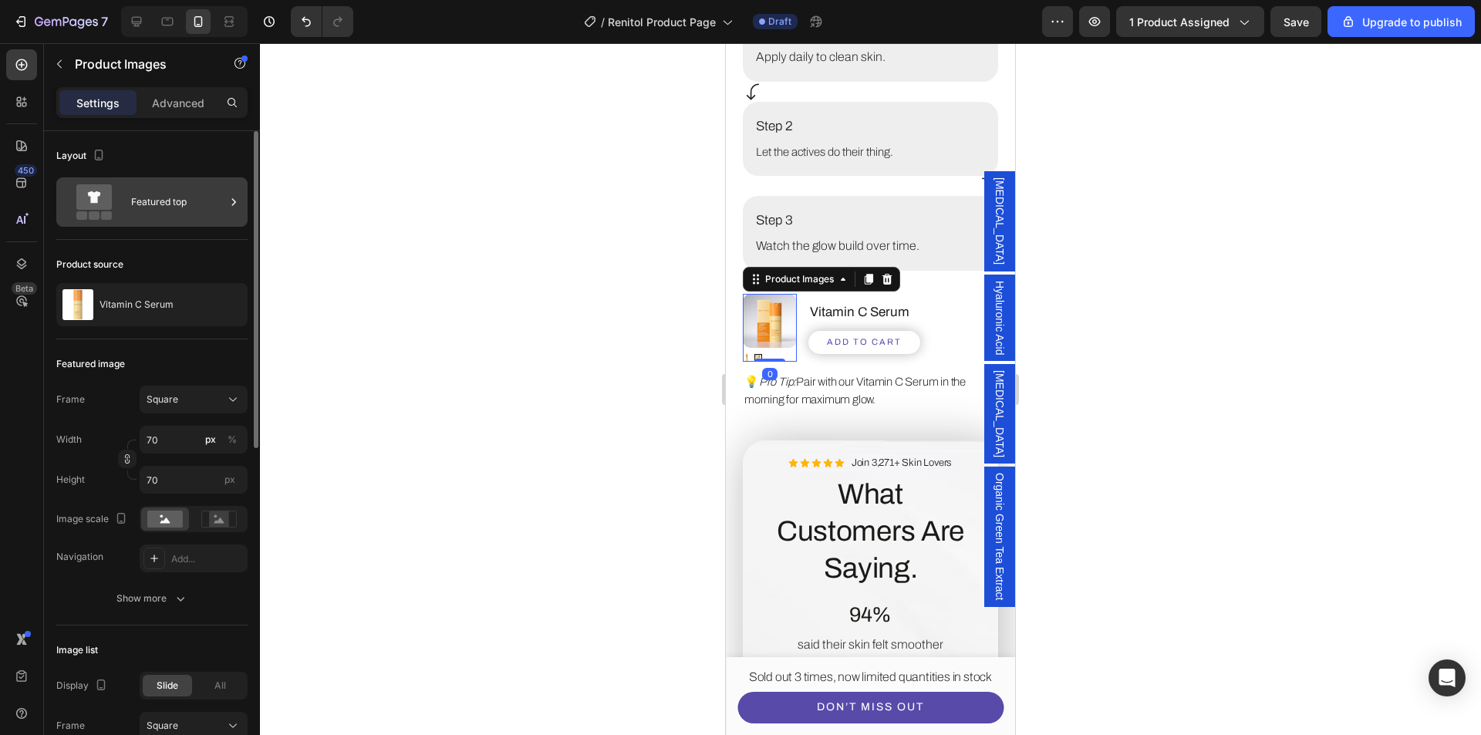
click at [137, 197] on div "Featured top" at bounding box center [178, 201] width 94 height 35
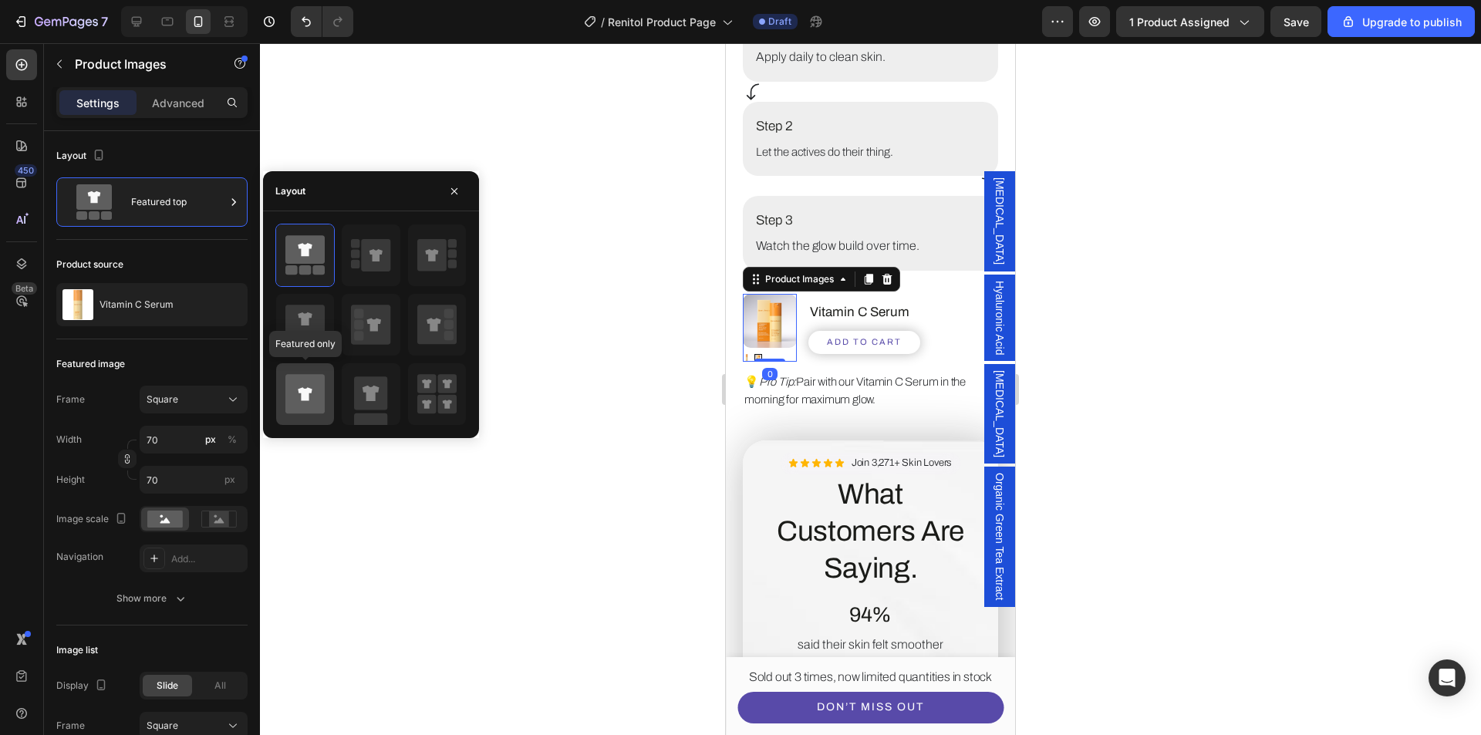
click at [311, 415] on icon at bounding box center [304, 394] width 39 height 43
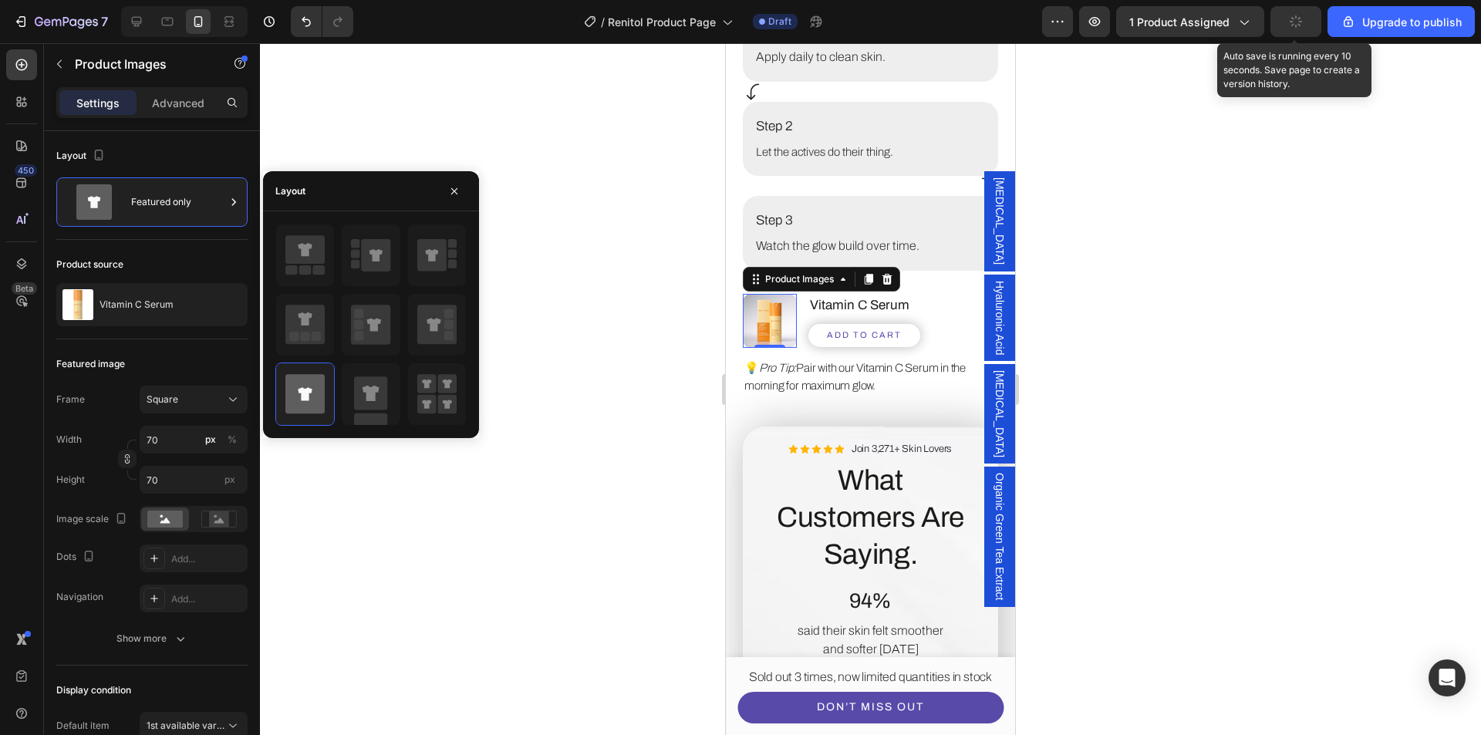
click at [1290, 25] on button "button" at bounding box center [1296, 21] width 51 height 31
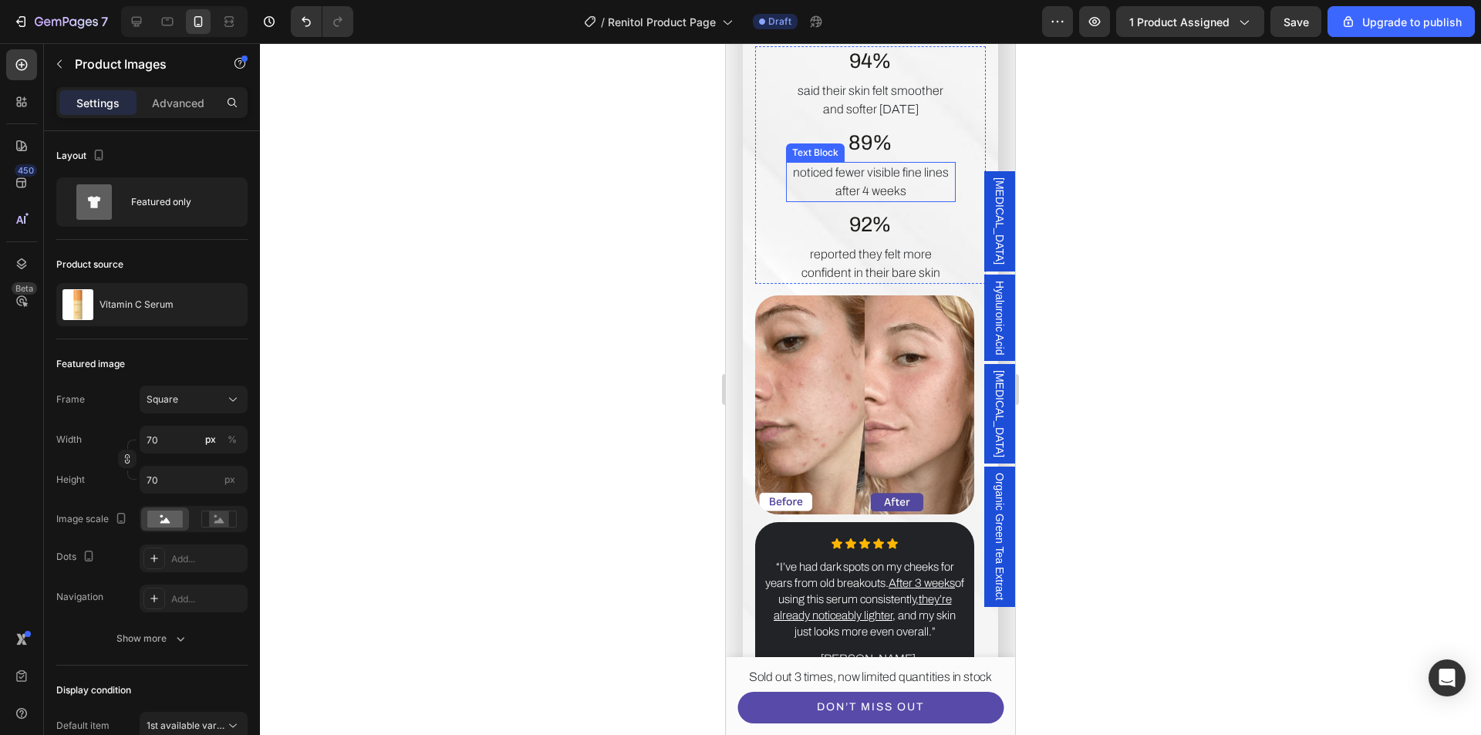
scroll to position [4321, 0]
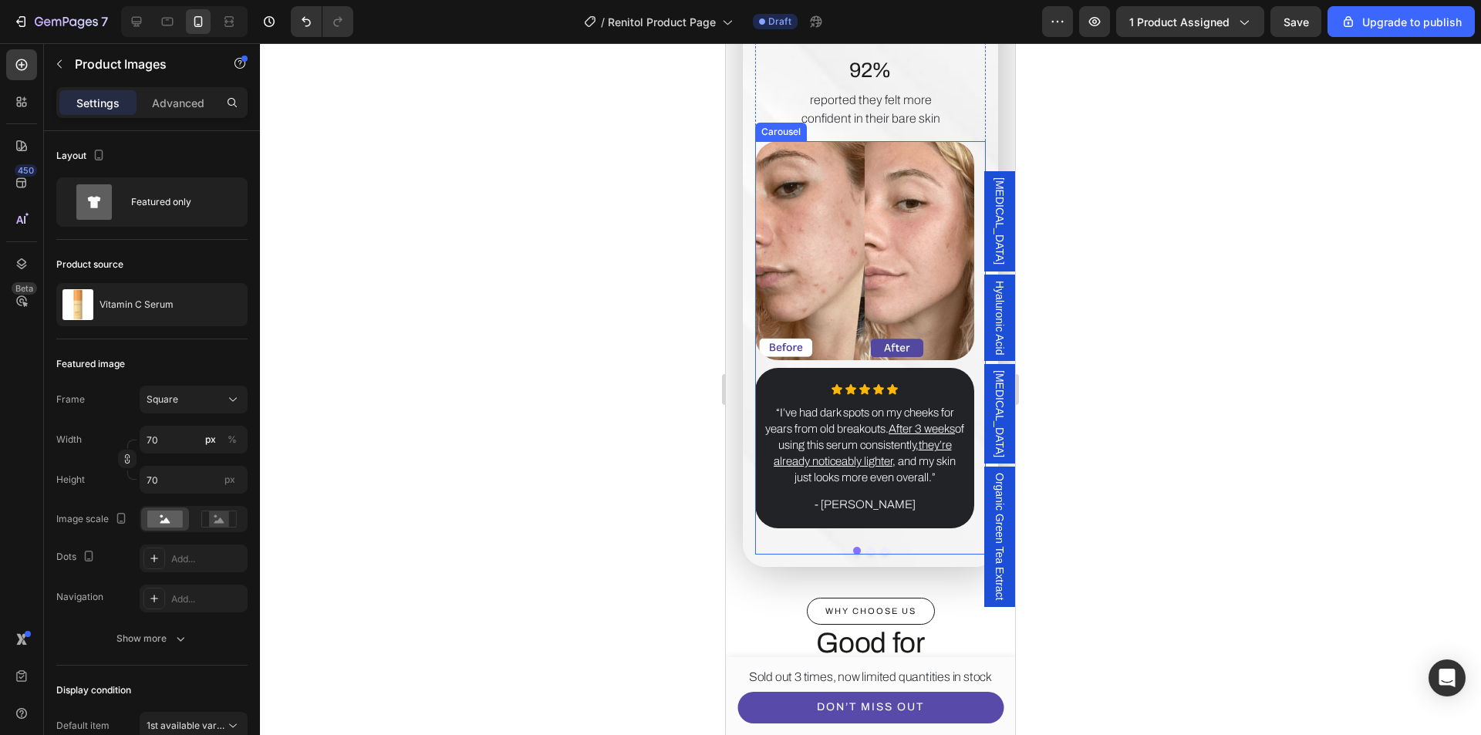
click at [867, 547] on button "Dot" at bounding box center [871, 551] width 8 height 8
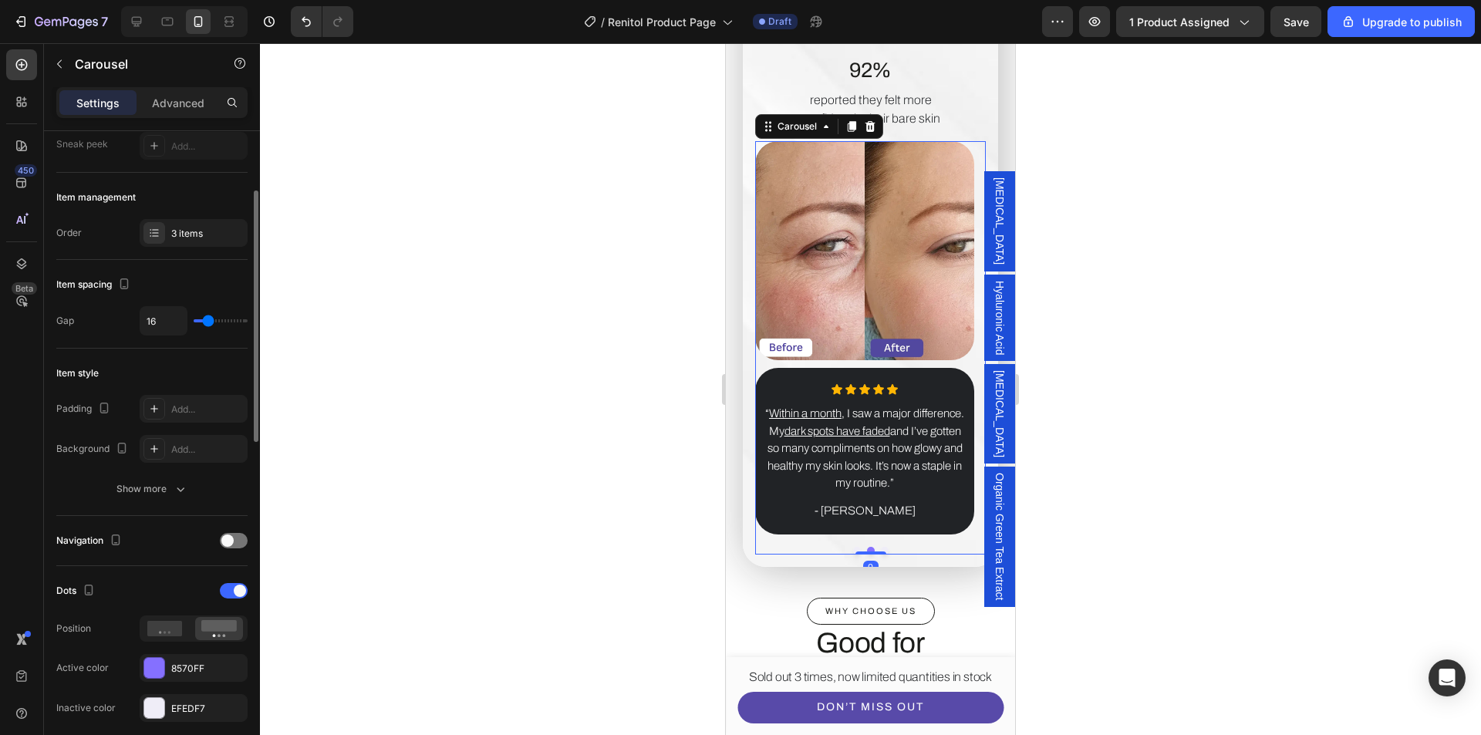
scroll to position [386, 0]
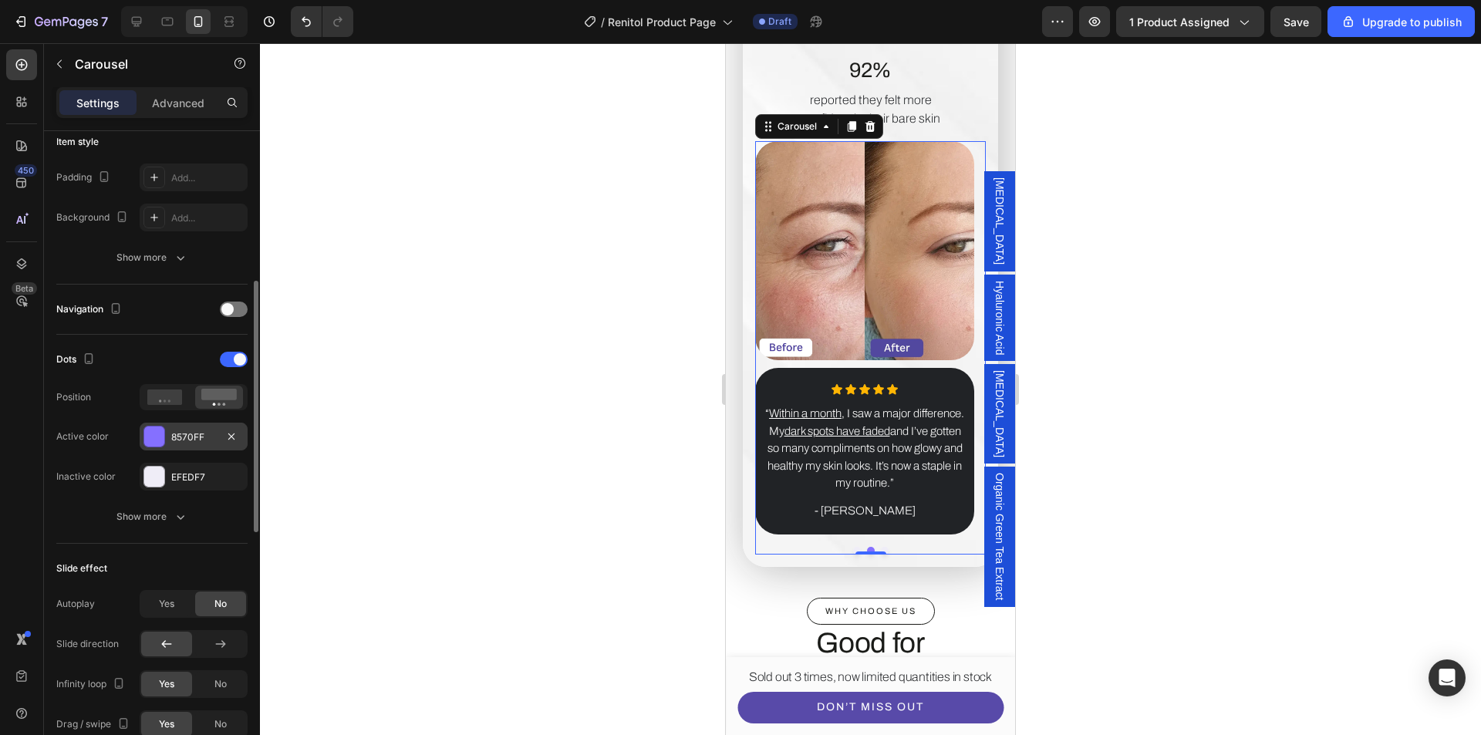
click at [157, 434] on div at bounding box center [154, 437] width 20 height 20
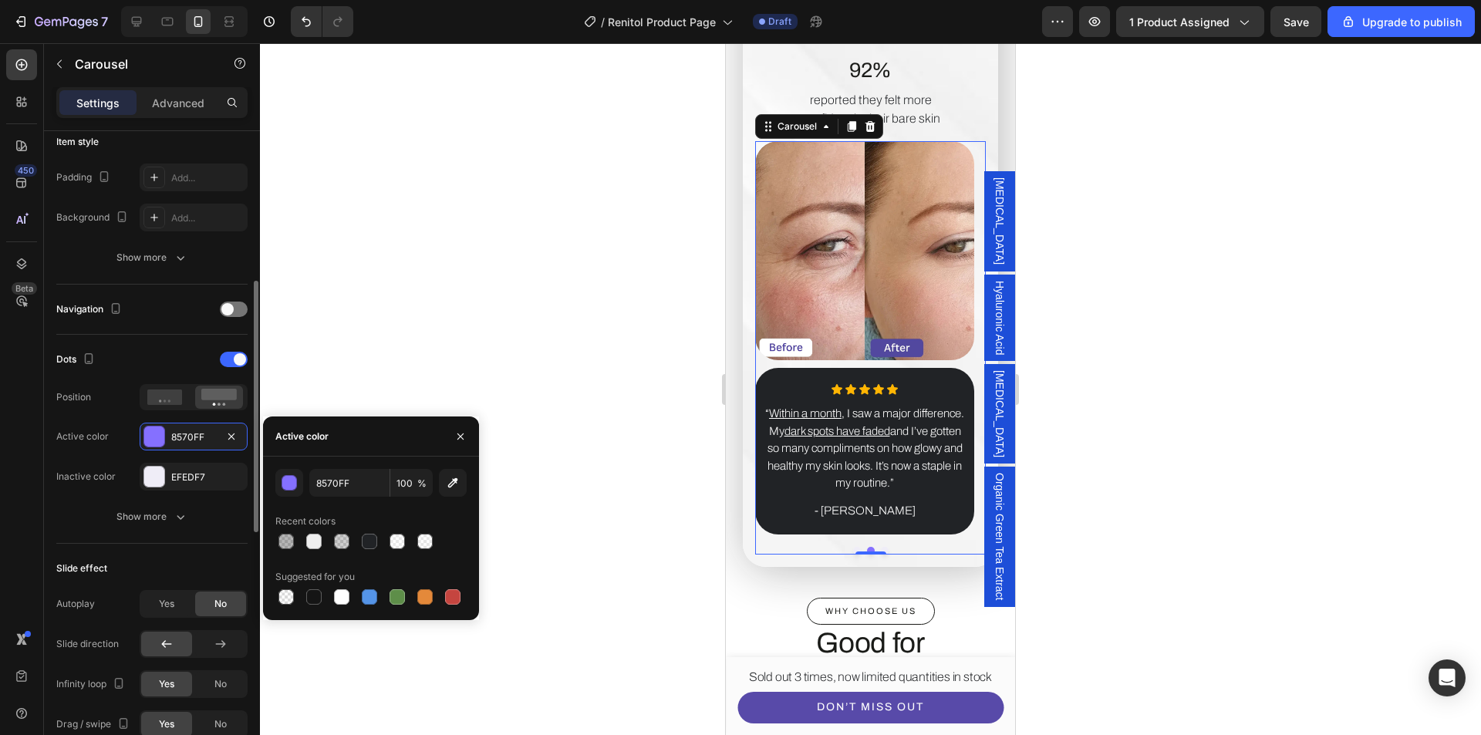
click at [369, 545] on div at bounding box center [369, 541] width 15 height 15
type input "212326"
click at [157, 481] on div at bounding box center [154, 477] width 20 height 20
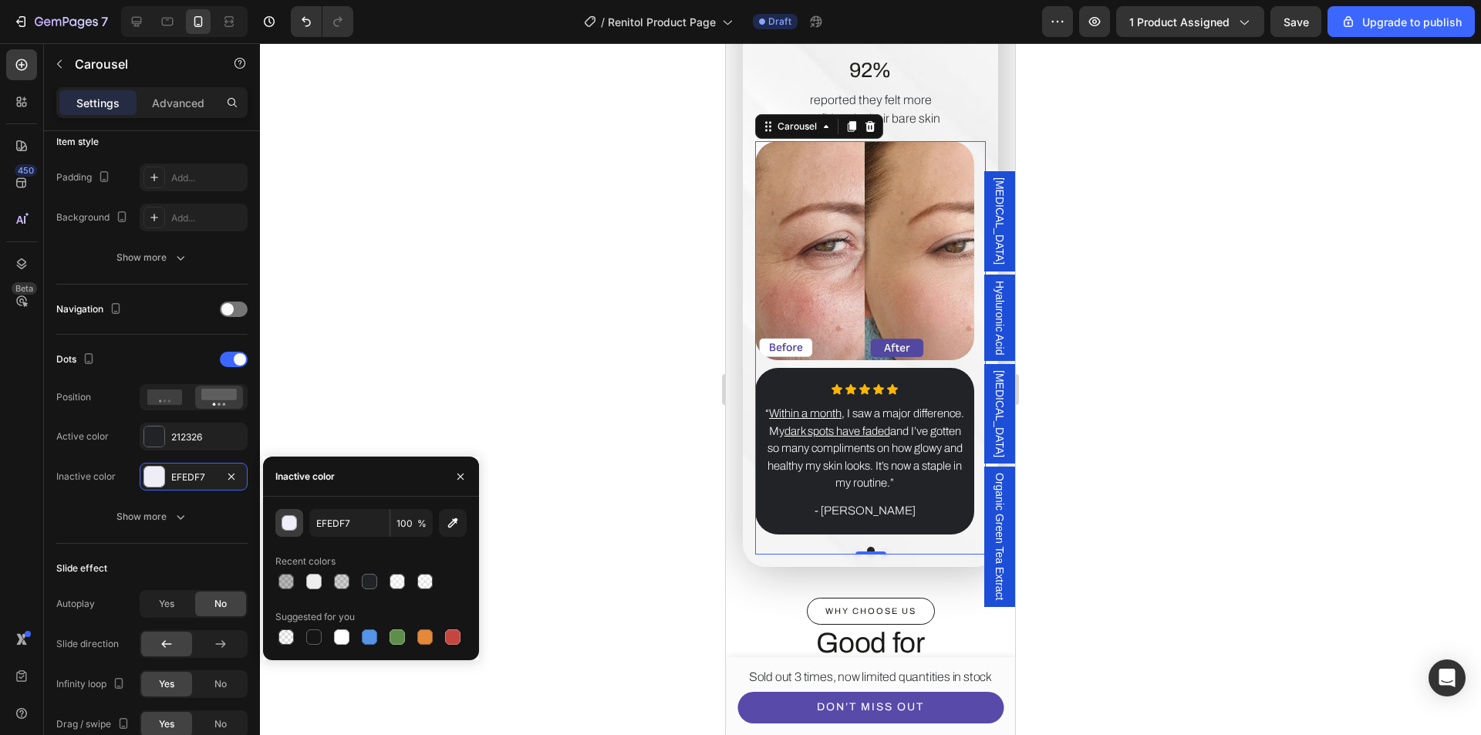
click at [295, 527] on div "button" at bounding box center [289, 523] width 15 height 15
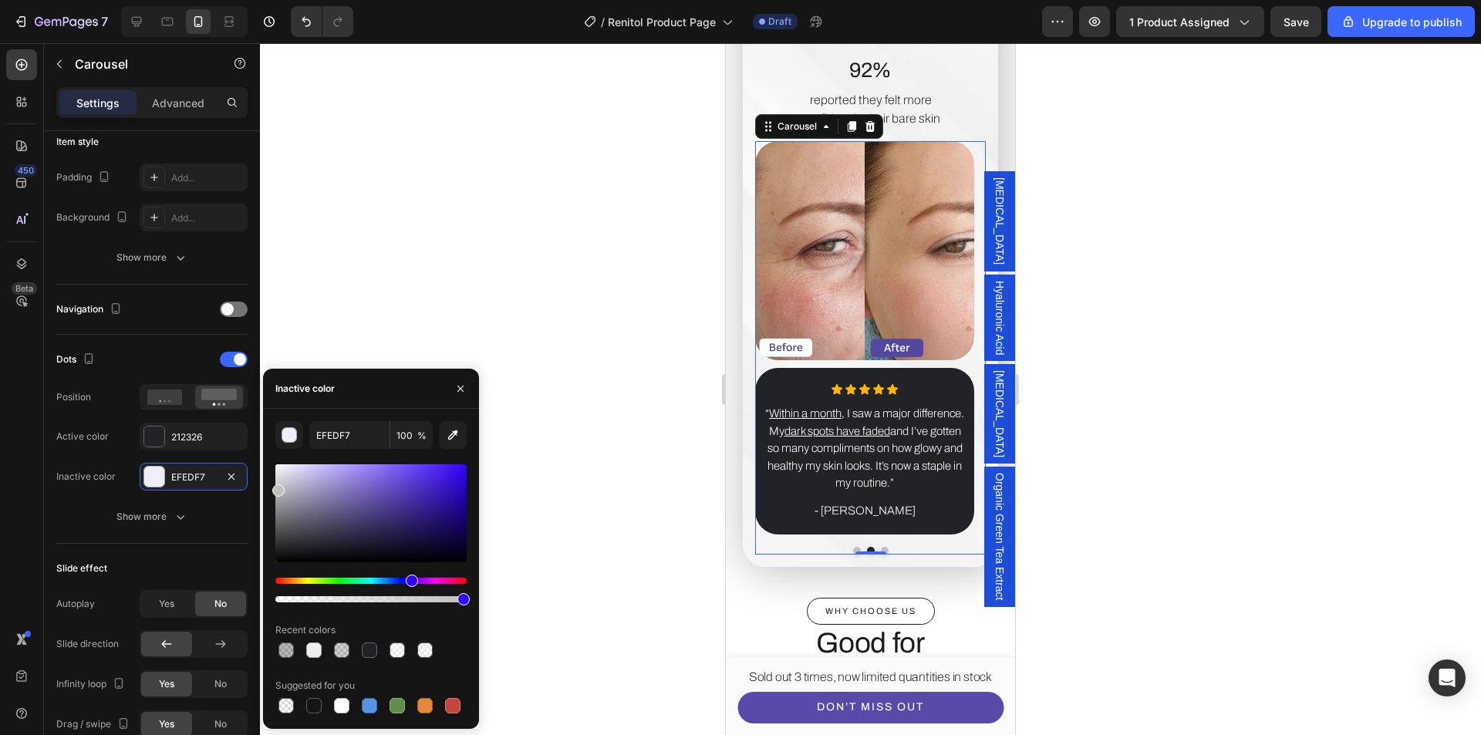
click at [275, 488] on div at bounding box center [370, 513] width 191 height 98
type input "C1C1C1"
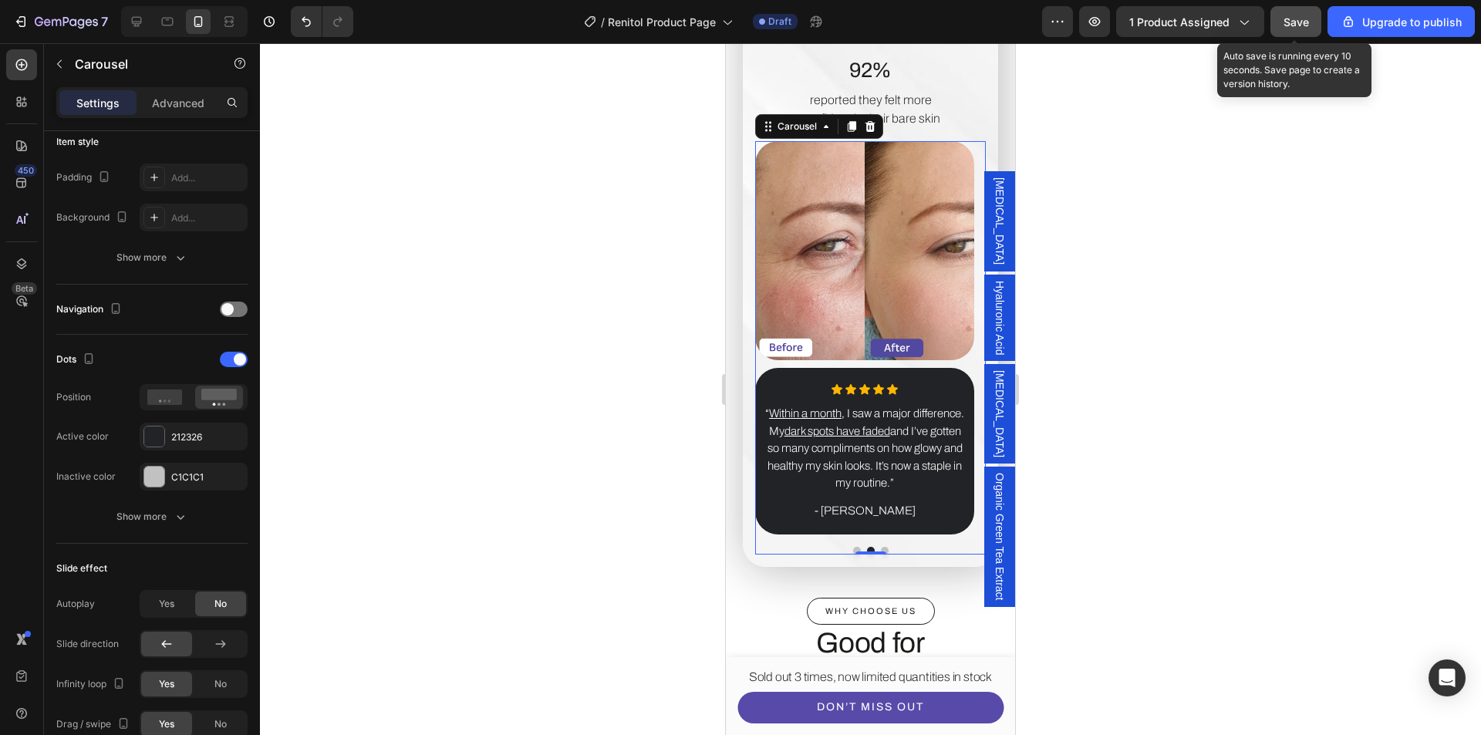
click at [1313, 17] on button "Save" at bounding box center [1296, 21] width 51 height 31
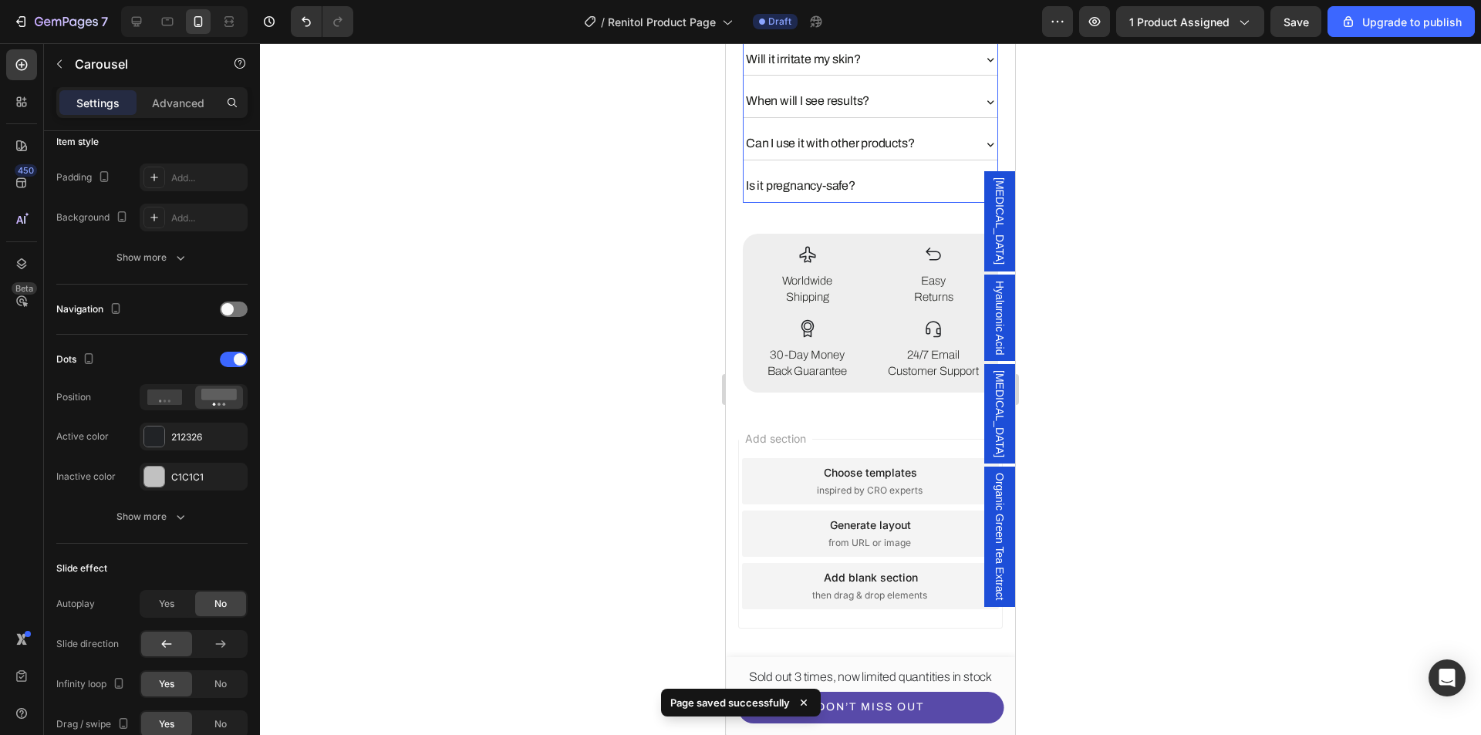
scroll to position [5710, 0]
click at [143, 19] on icon at bounding box center [136, 21] width 15 height 15
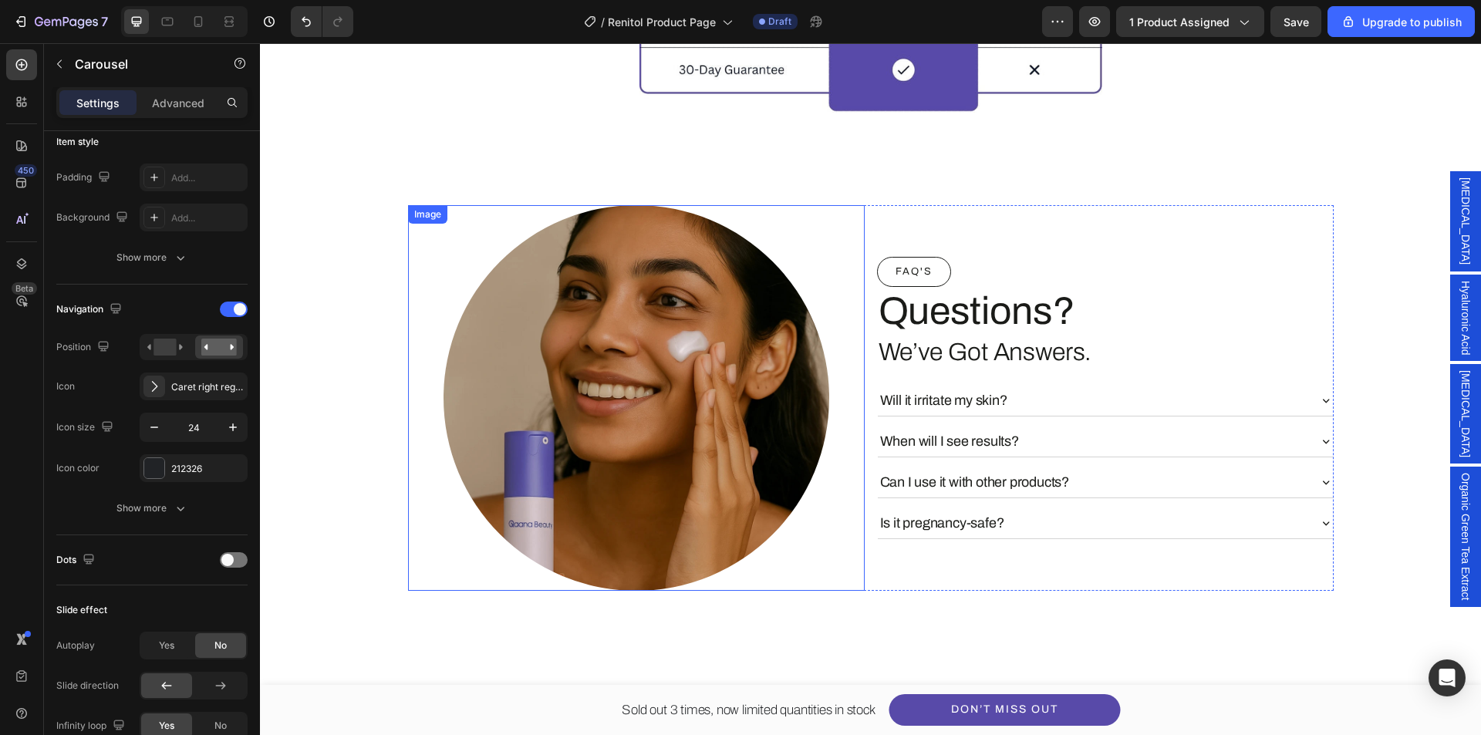
scroll to position [5576, 0]
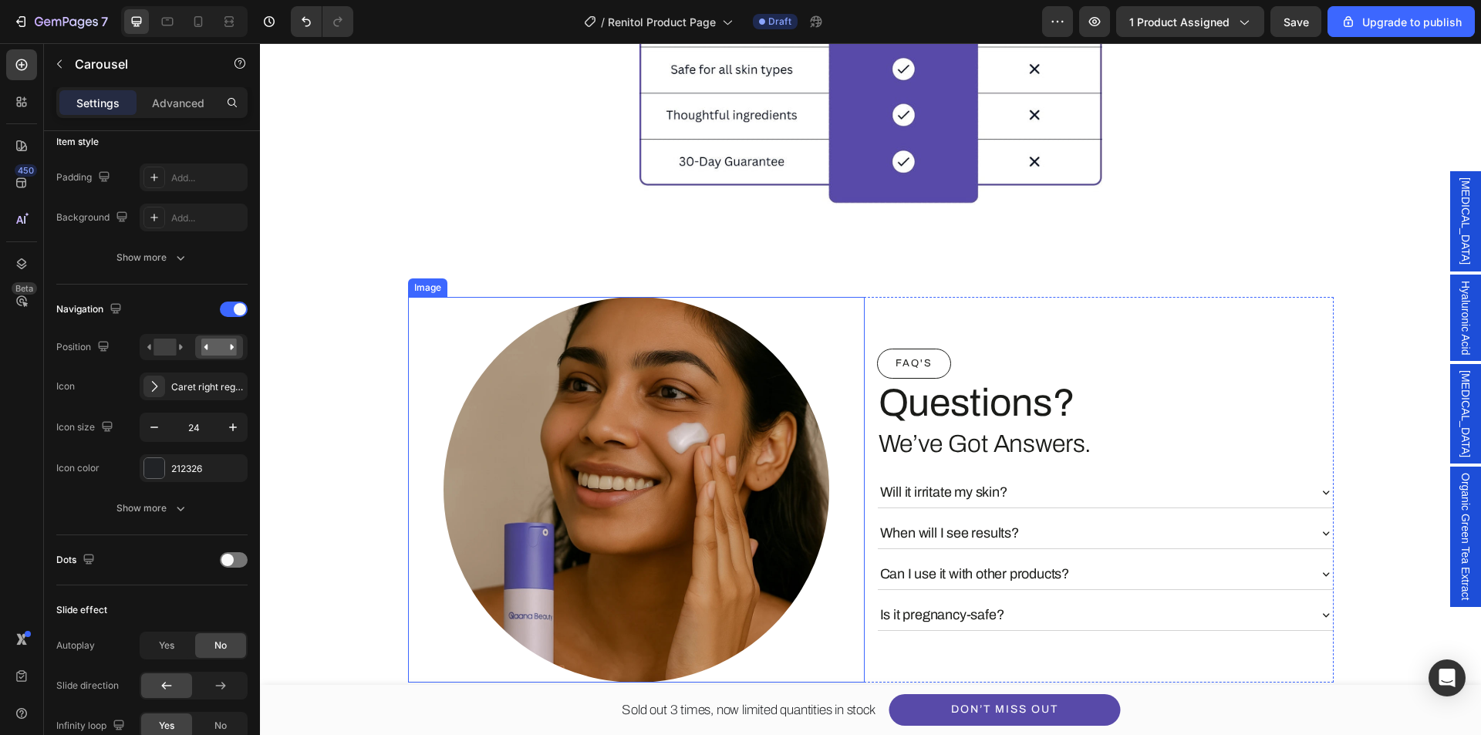
click at [674, 441] on img at bounding box center [637, 490] width 386 height 386
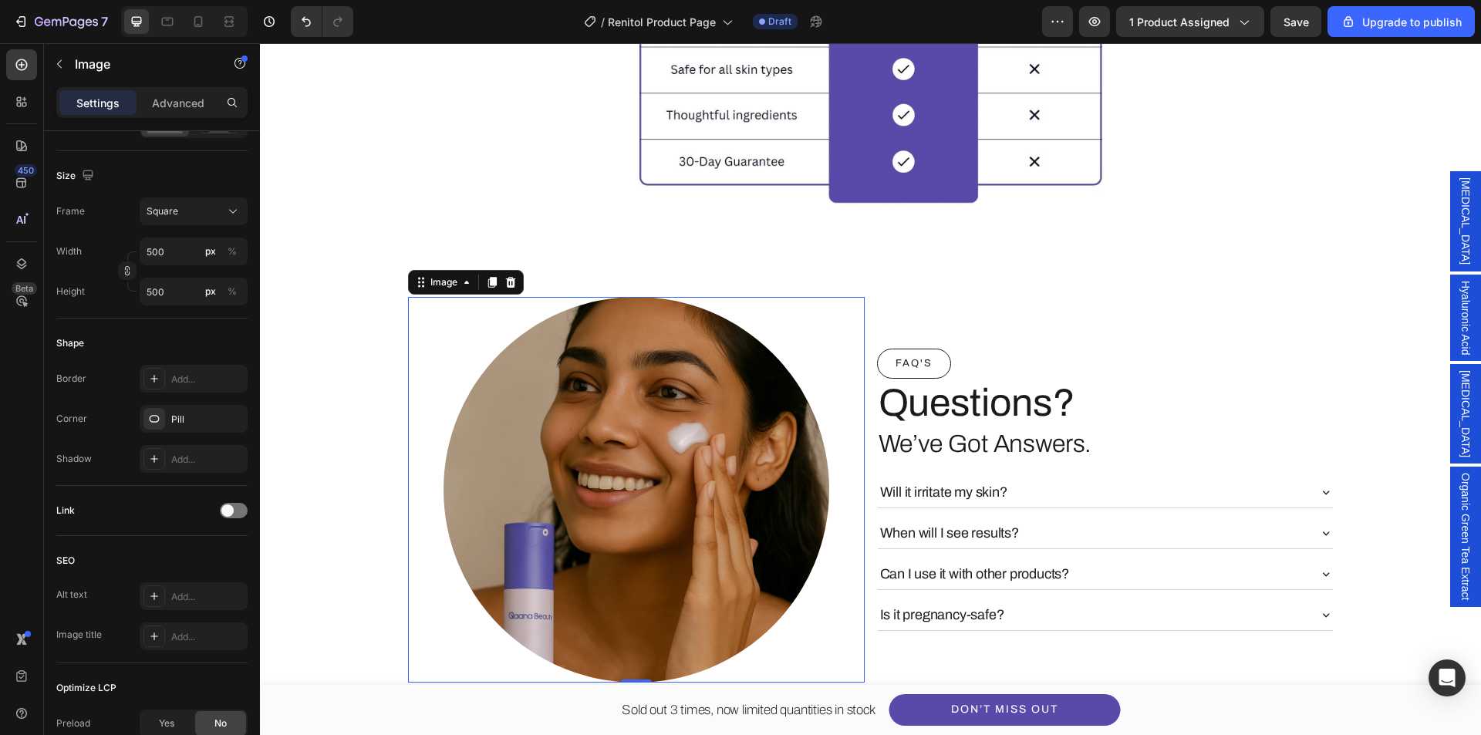
scroll to position [0, 0]
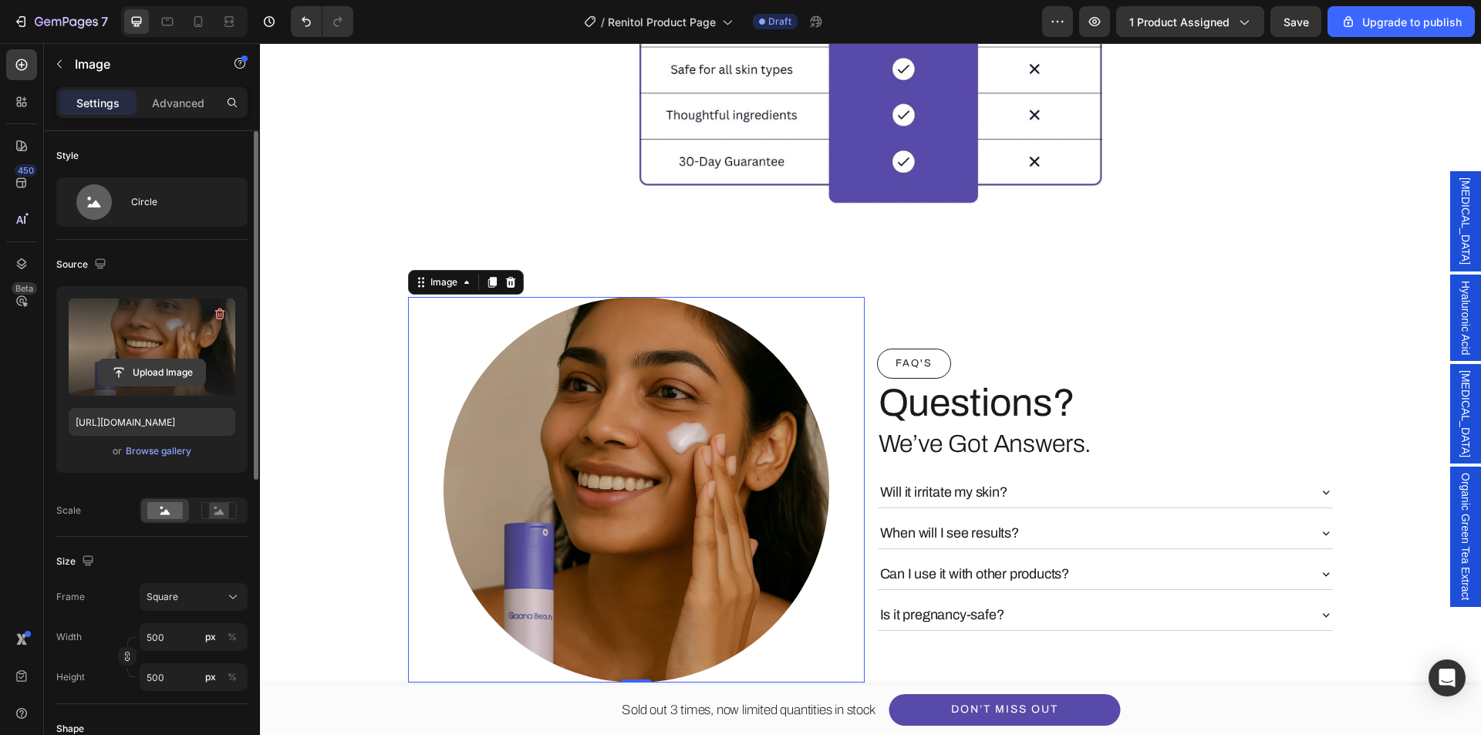
click at [160, 373] on input "file" at bounding box center [152, 373] width 106 height 26
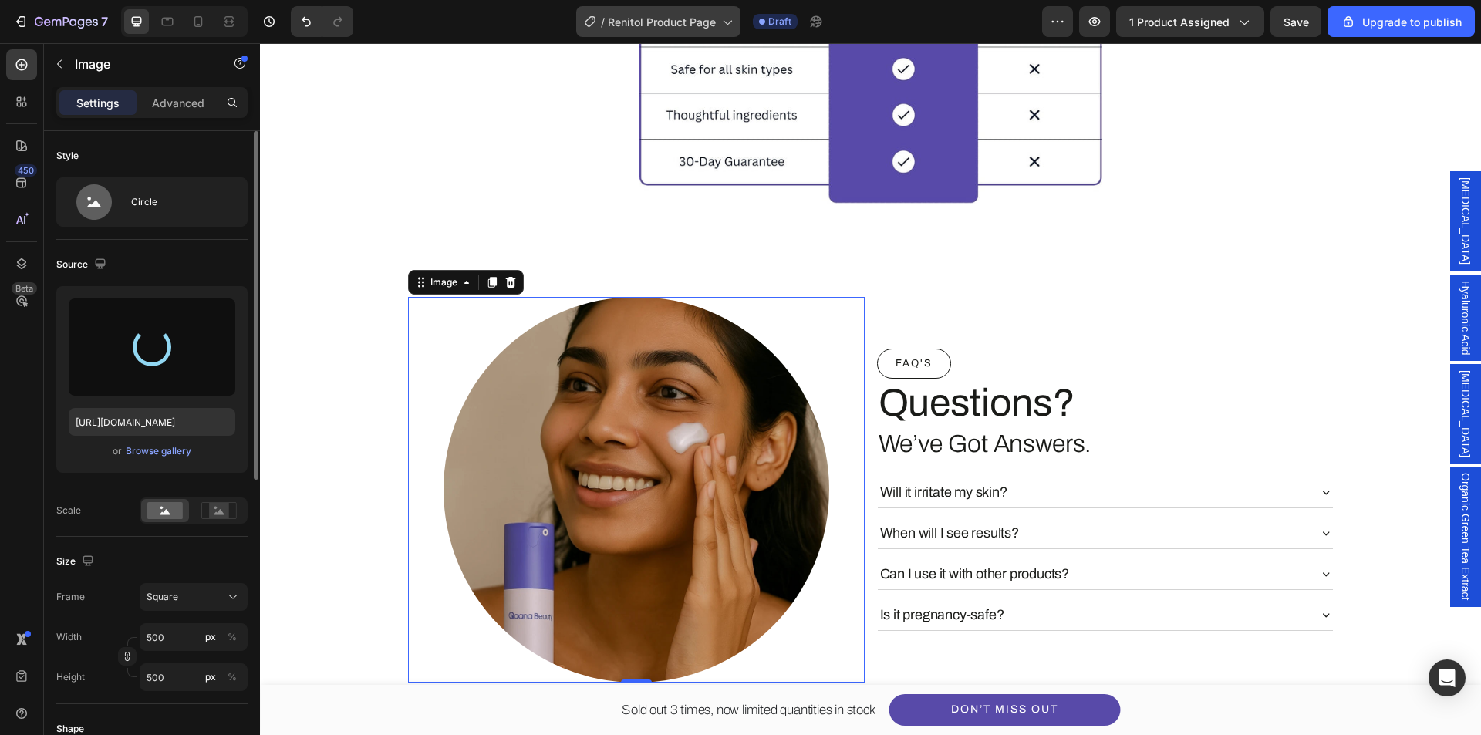
type input "https://cdn.shopify.com/s/files/1/0639/1444/2857/files/gempages_578849715588694…"
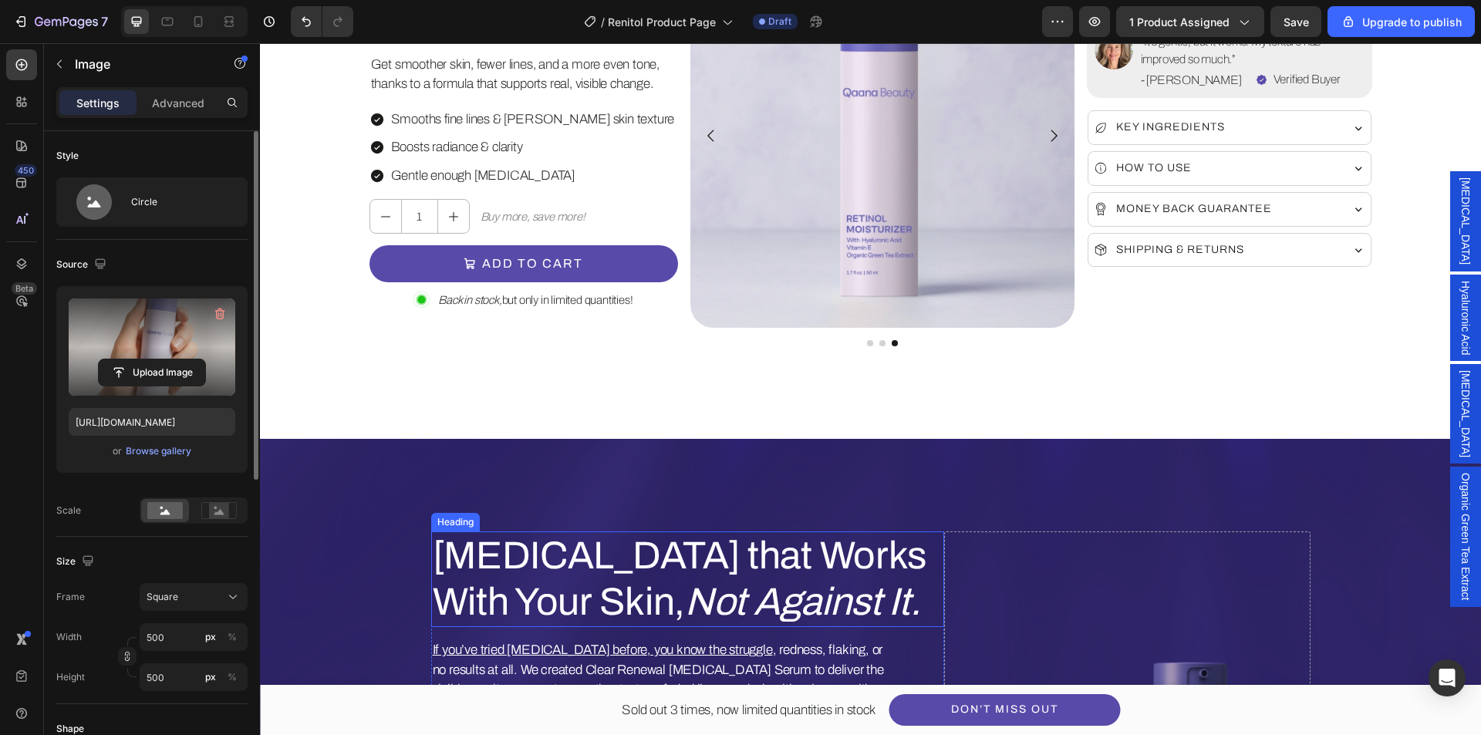
scroll to position [98, 0]
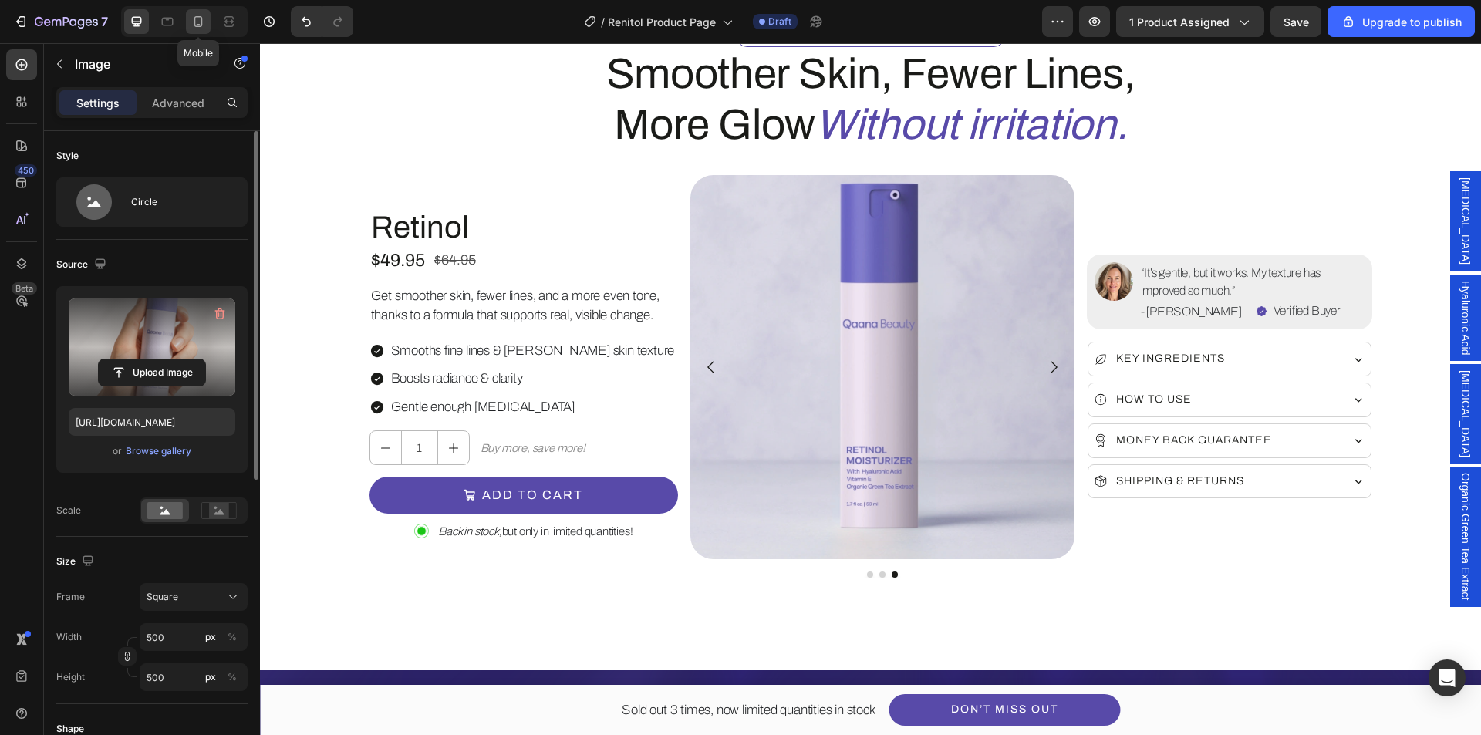
click at [190, 29] on div at bounding box center [198, 21] width 25 height 25
type input "100"
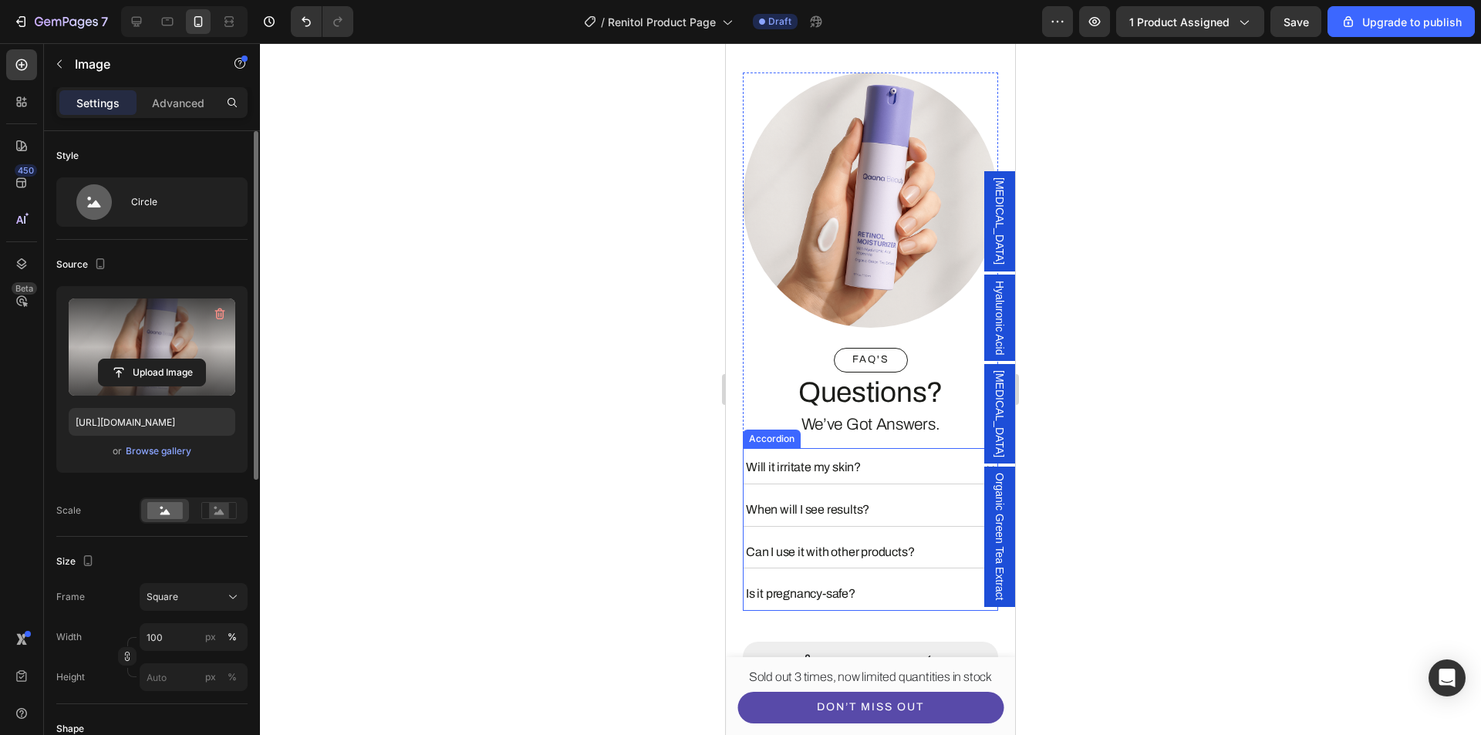
scroll to position [5653, 0]
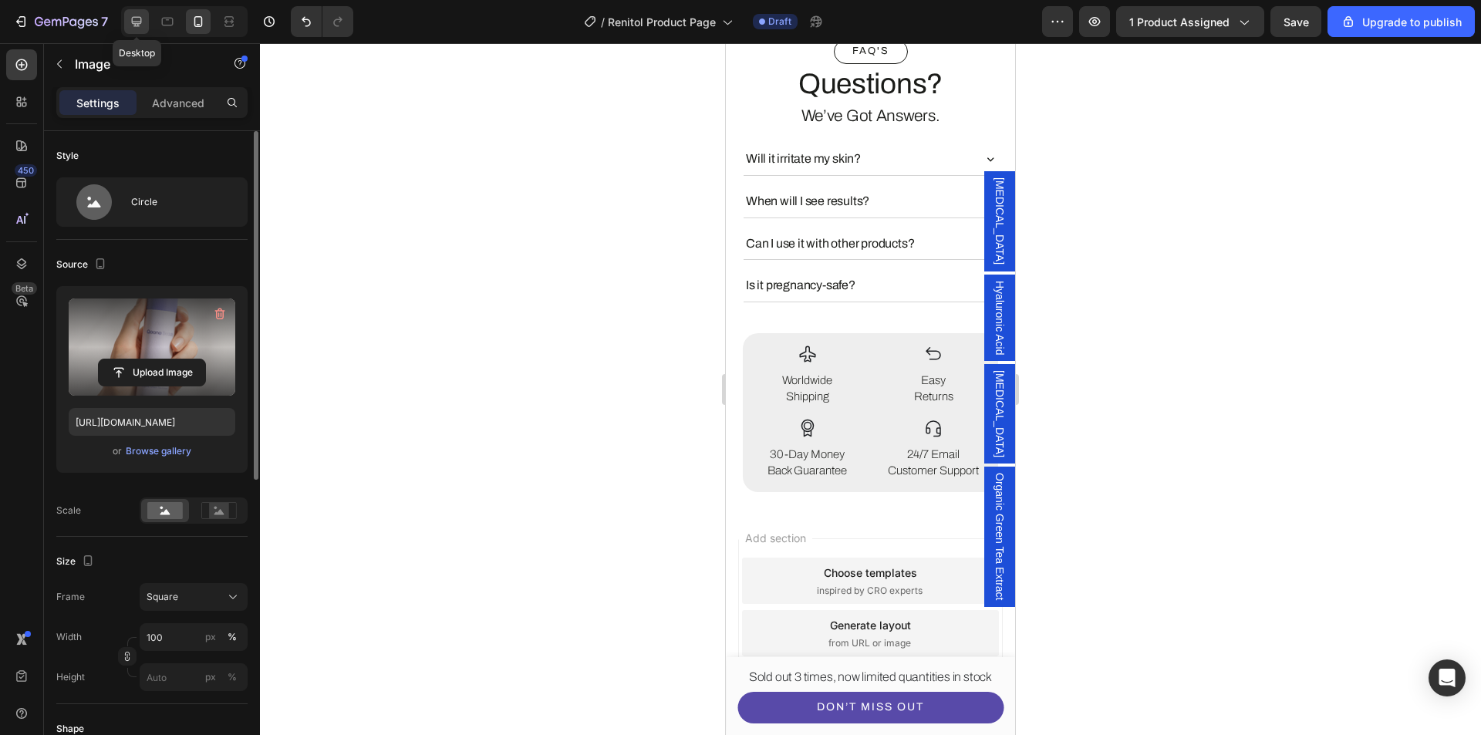
click at [138, 23] on icon at bounding box center [137, 22] width 10 height 10
type input "500"
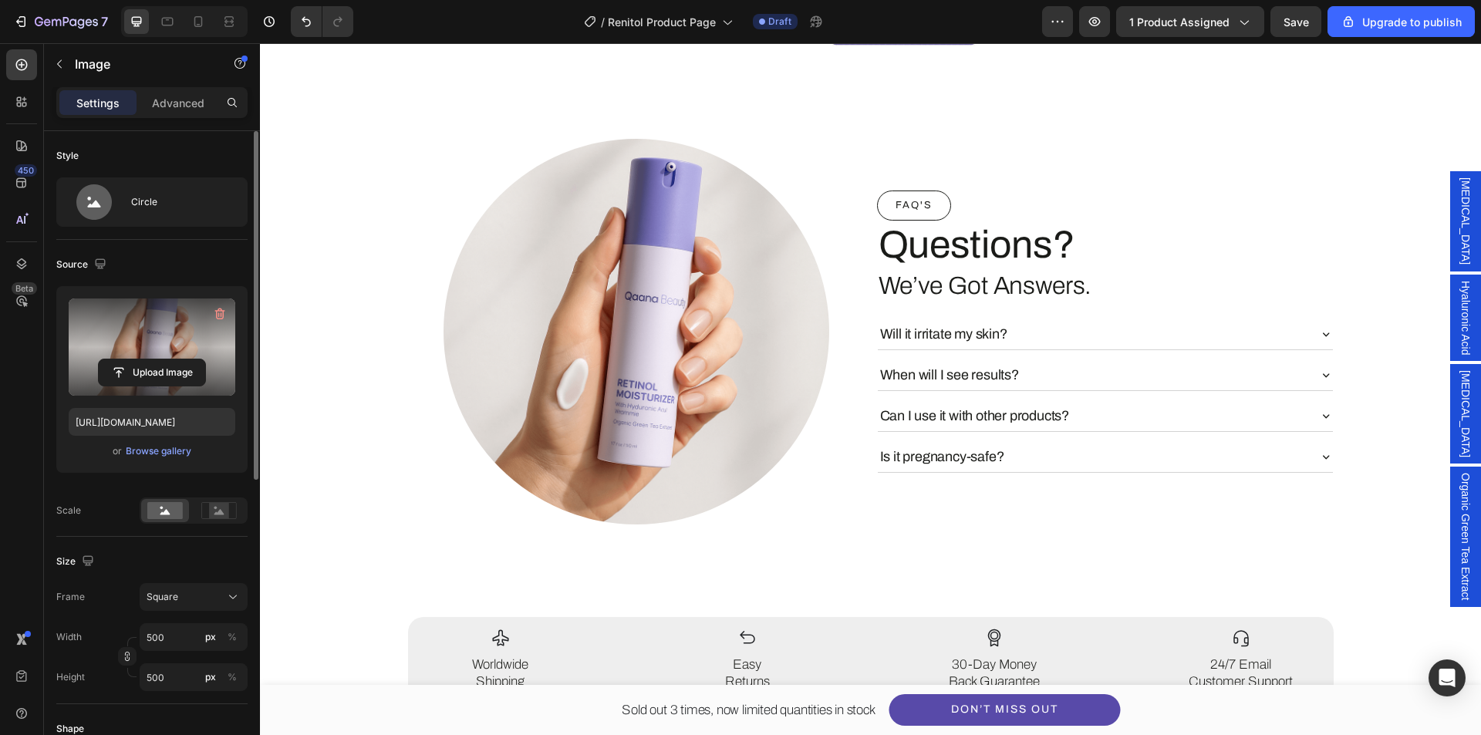
scroll to position [5759, 0]
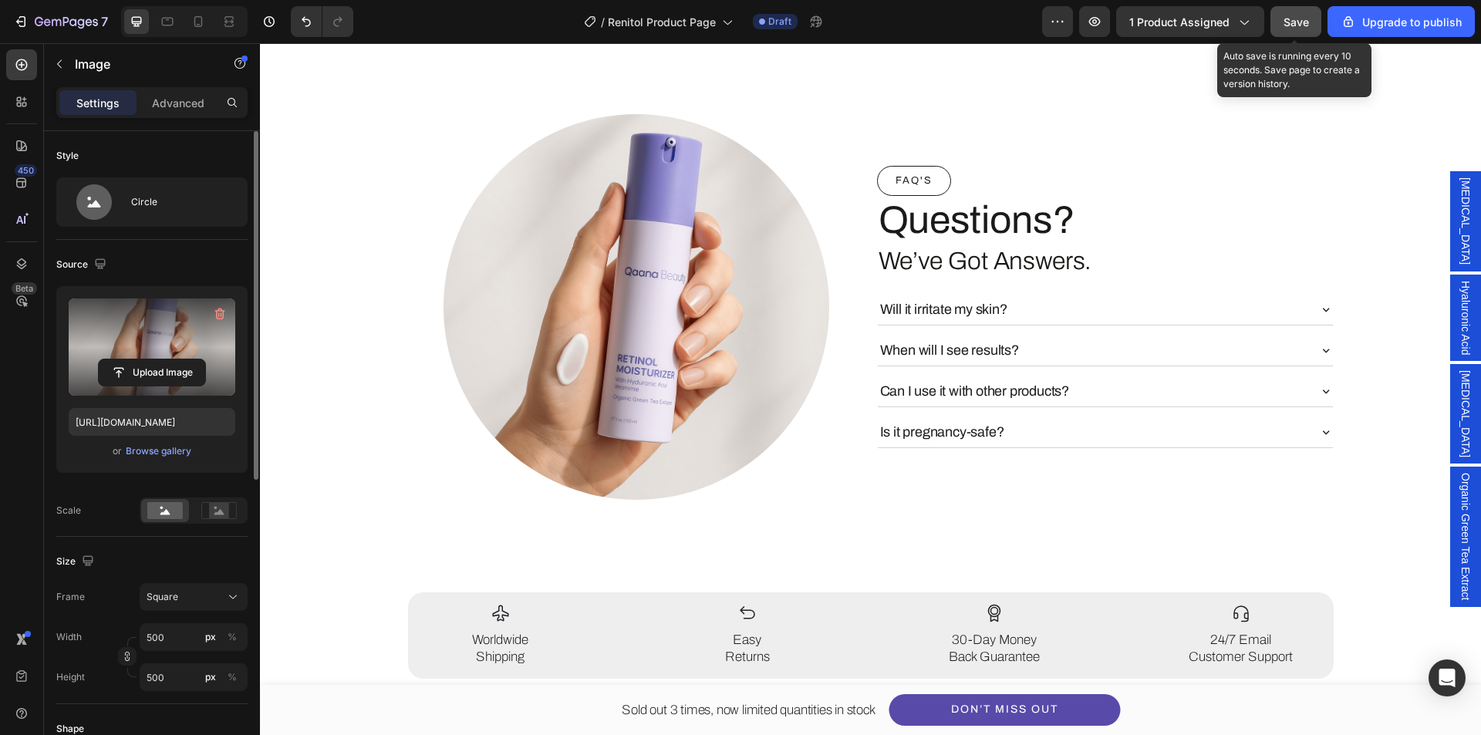
click at [1290, 33] on button "Save" at bounding box center [1296, 21] width 51 height 31
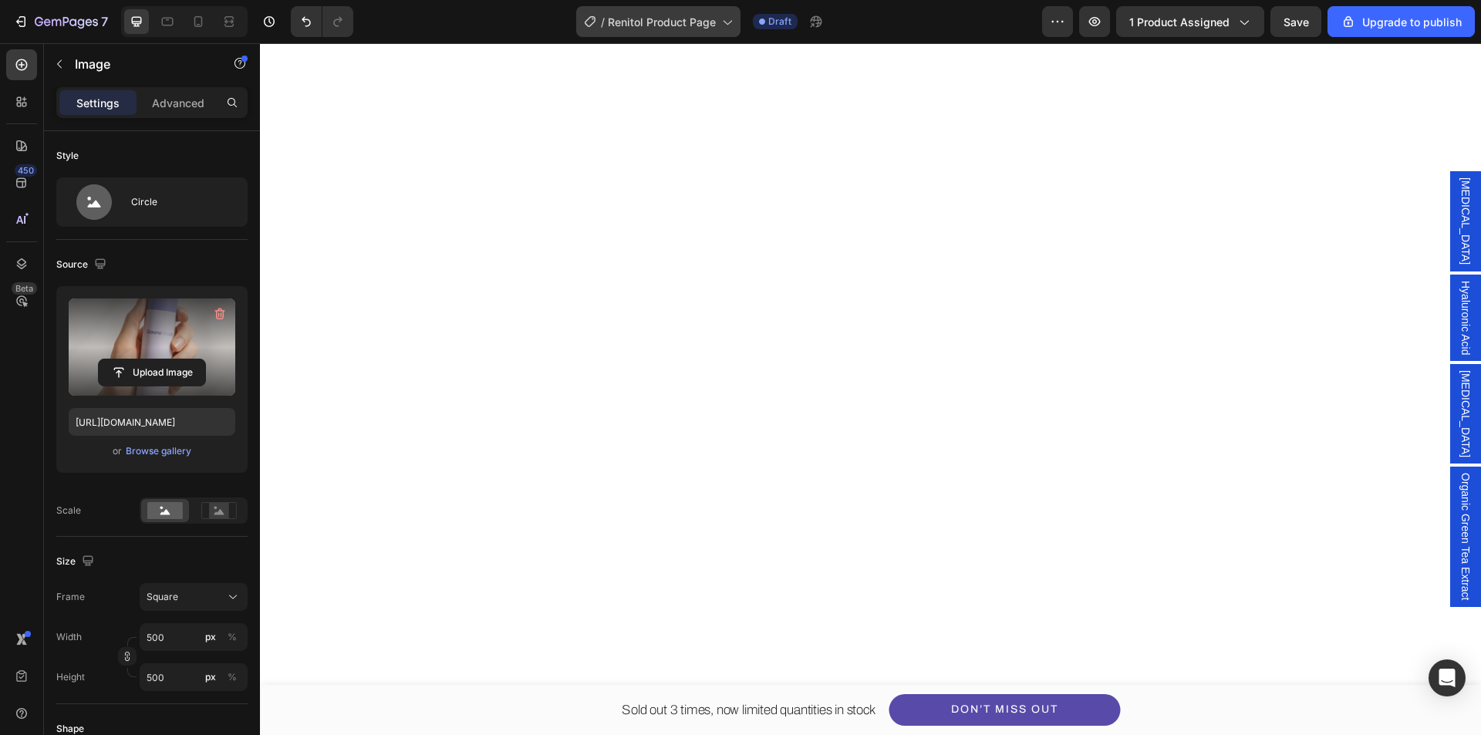
scroll to position [3753, 0]
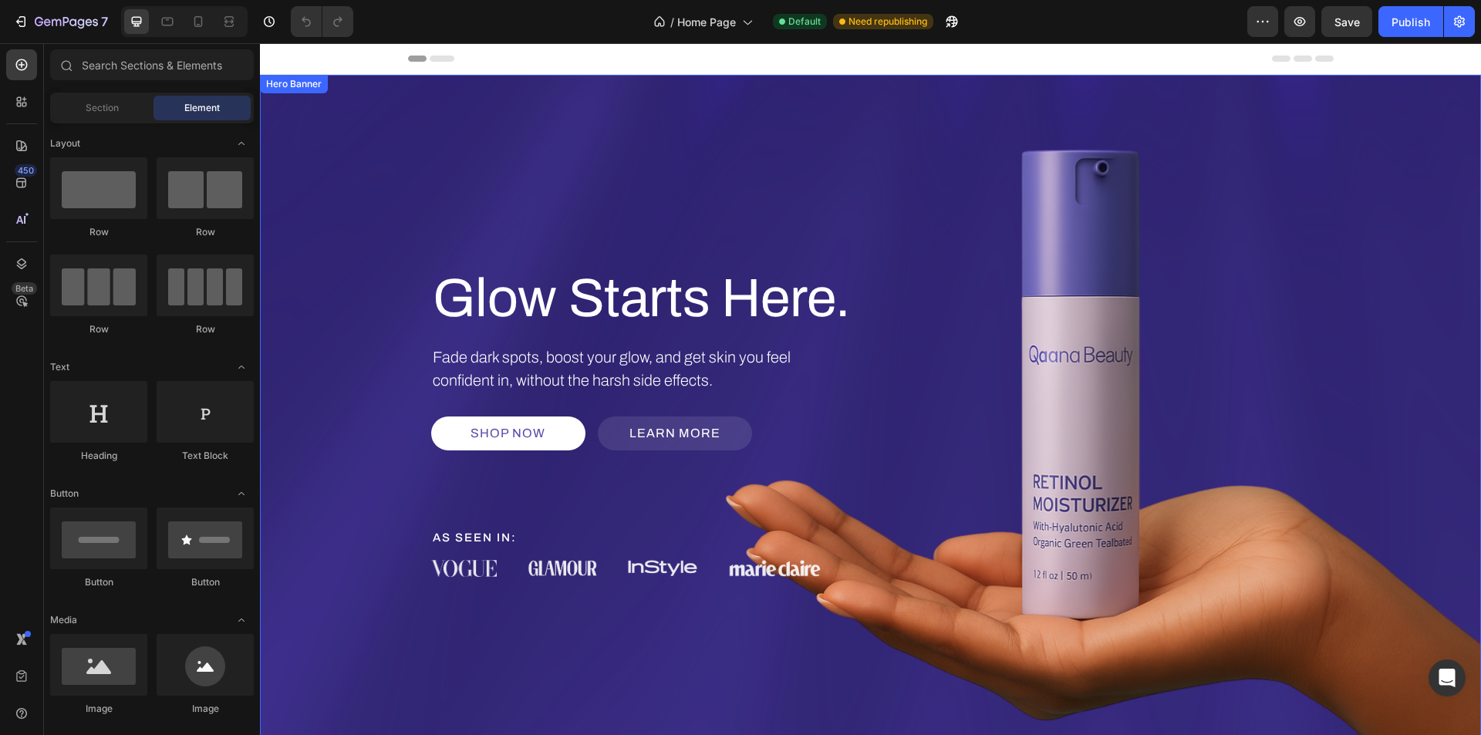
click at [495, 155] on div "Background Image" at bounding box center [870, 421] width 1221 height 692
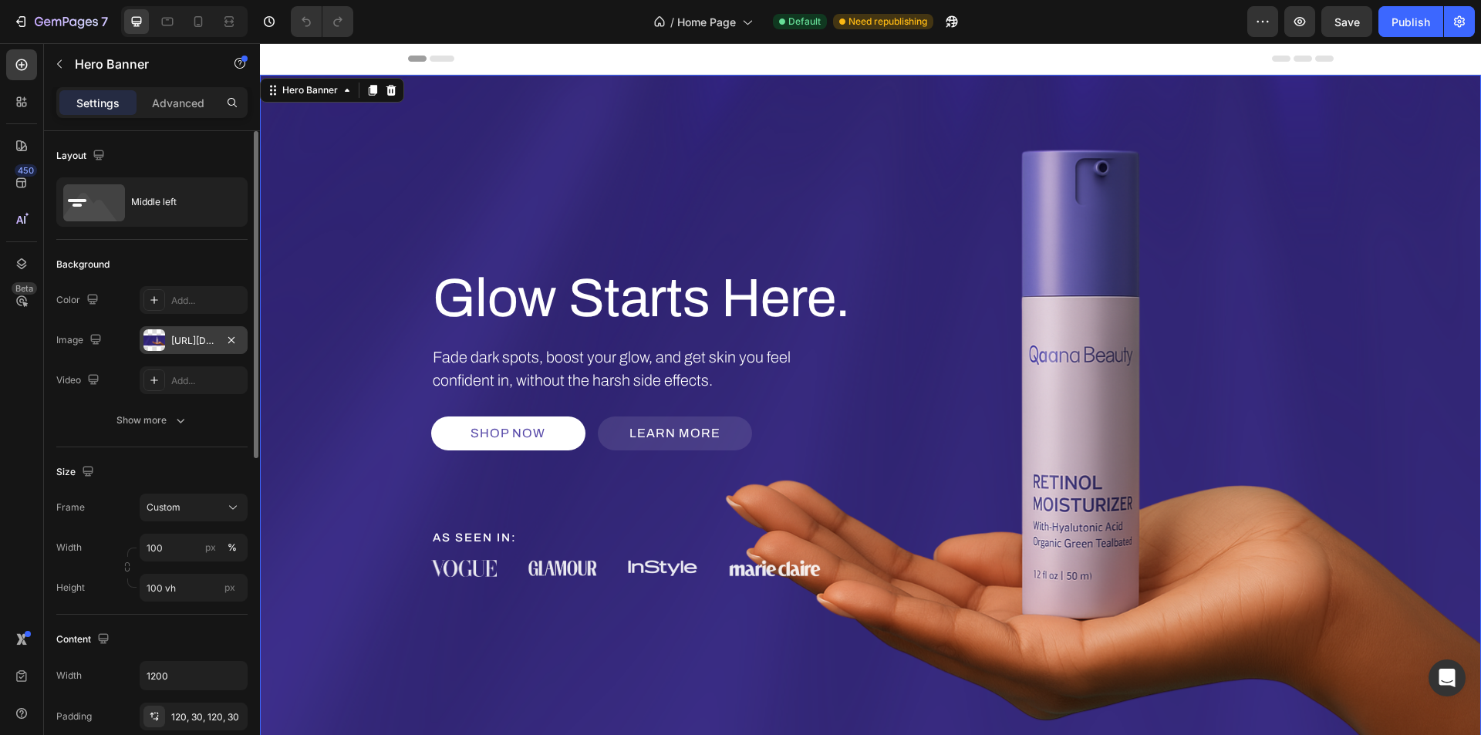
click at [198, 340] on div "https://cdn.shopify.com/s/files/1/0639/1444/2857/files/gempages_578849715588694…" at bounding box center [193, 341] width 45 height 14
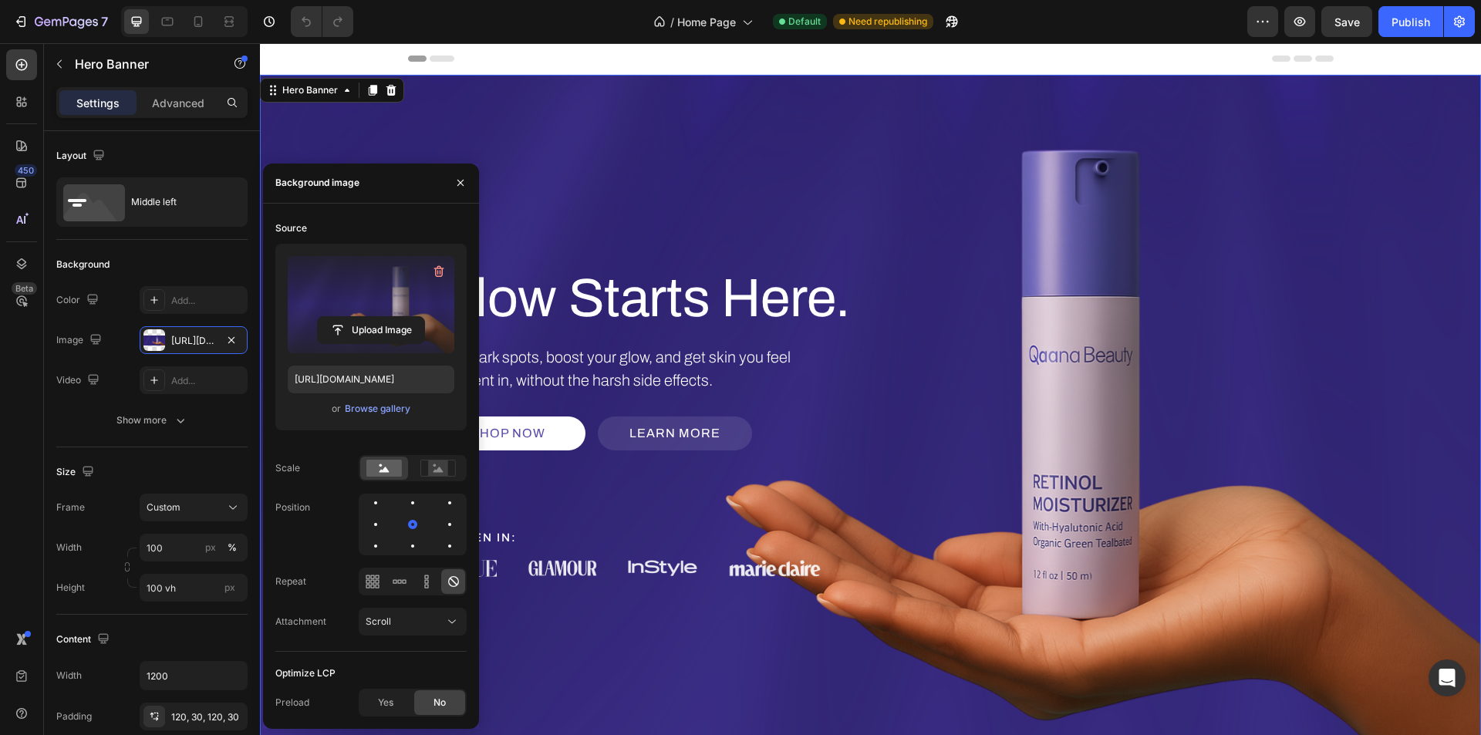
click at [404, 306] on label at bounding box center [371, 304] width 167 height 97
click at [404, 317] on input "file" at bounding box center [371, 330] width 106 height 26
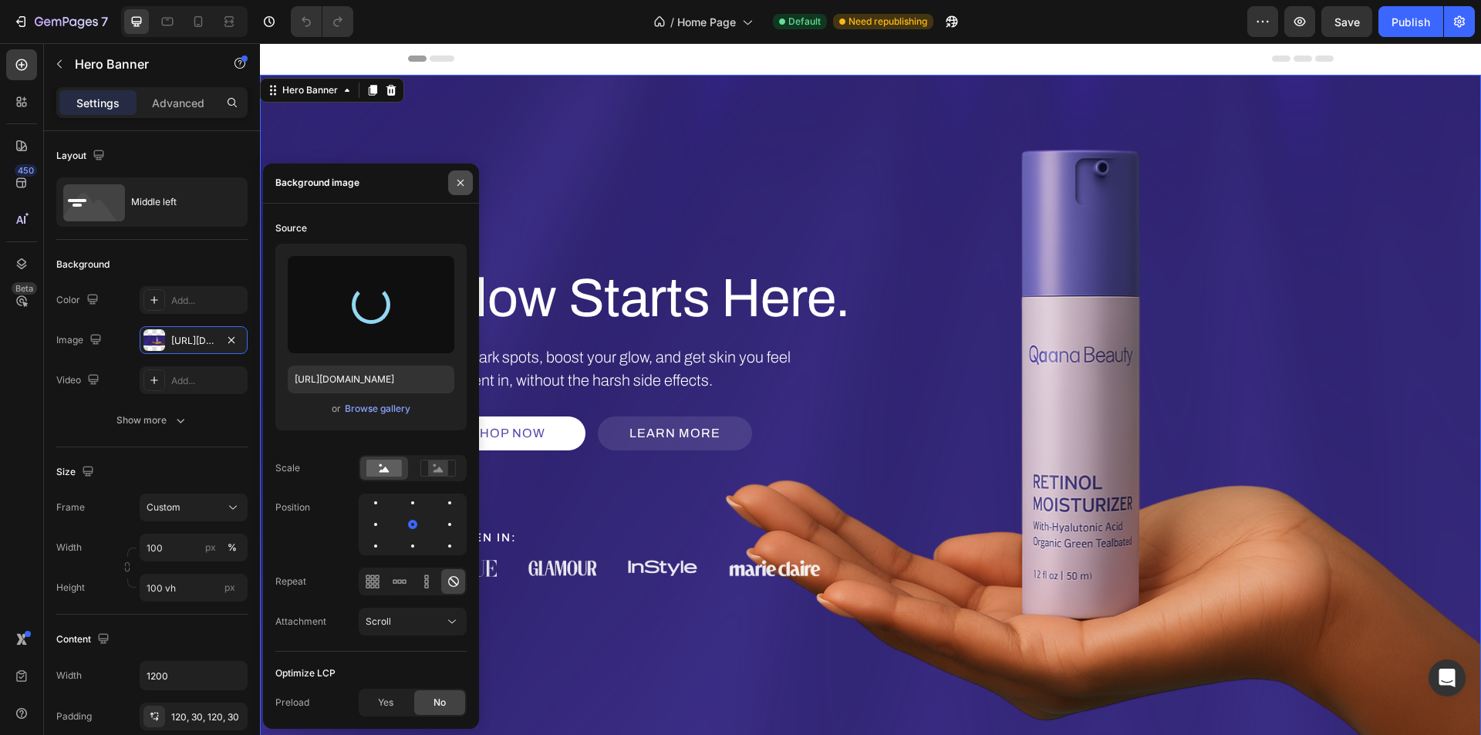
type input "https://cdn.shopify.com/s/files/1/0639/1444/2857/files/gempages_578849715588694…"
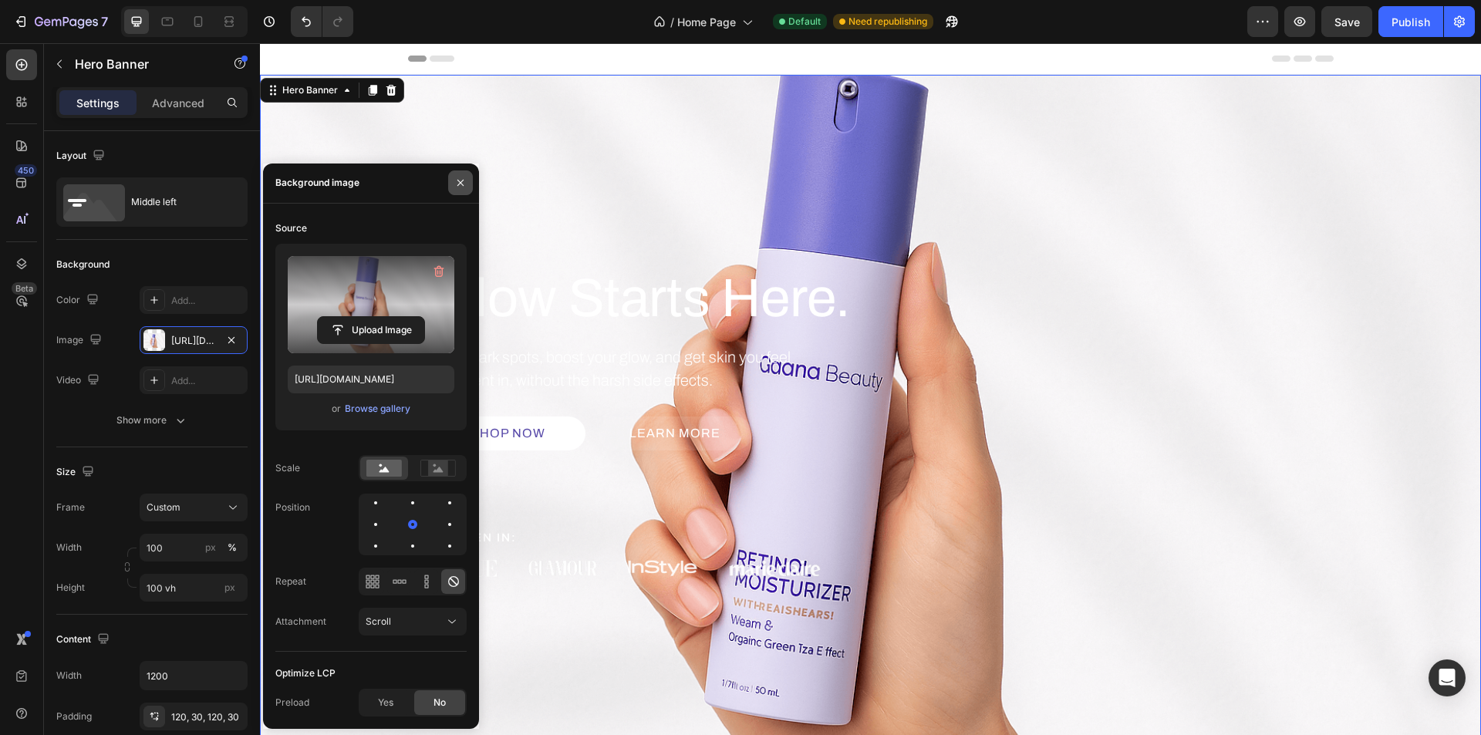
click at [457, 187] on icon "button" at bounding box center [460, 183] width 12 height 12
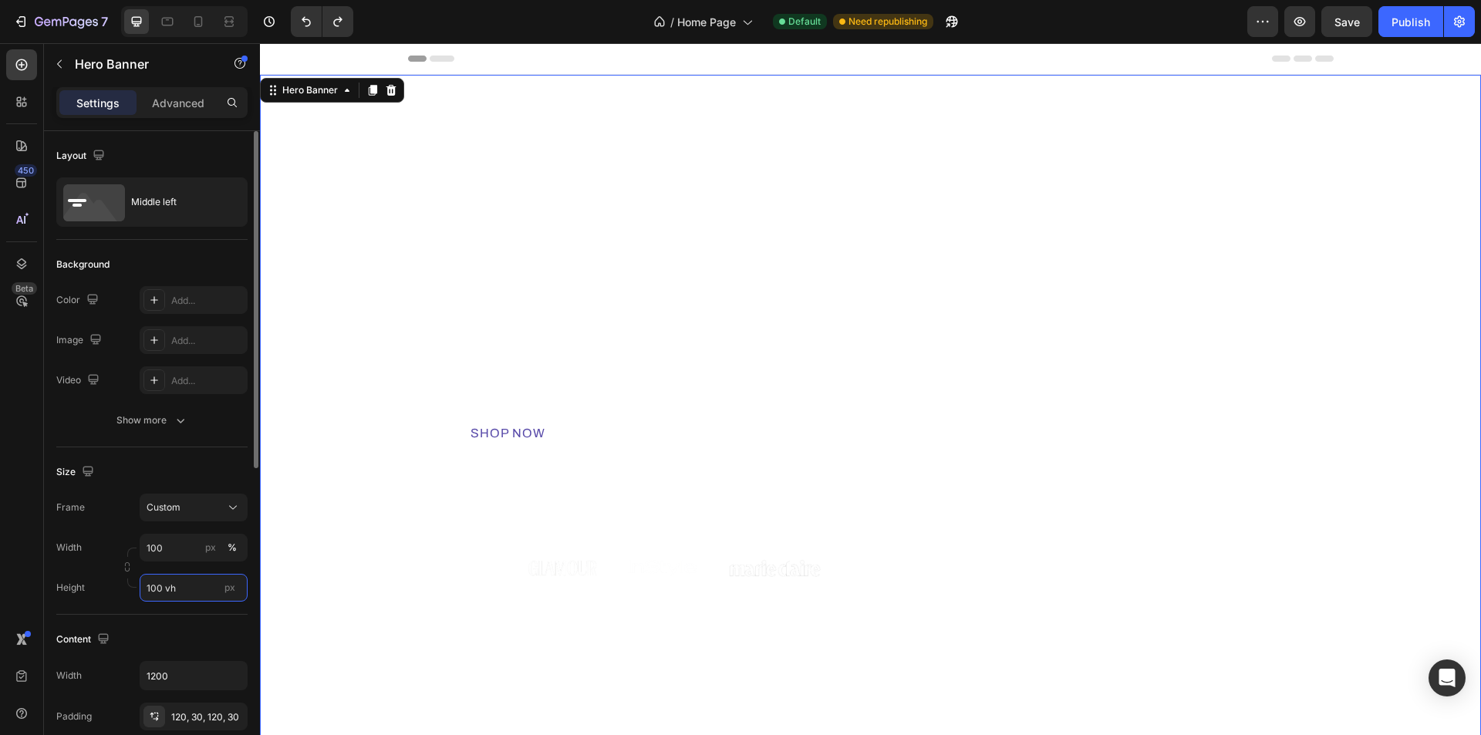
click at [193, 590] on input "100 vh" at bounding box center [194, 588] width 108 height 28
click at [184, 474] on div "Size" at bounding box center [151, 472] width 191 height 25
click at [198, 512] on div "Custom" at bounding box center [185, 508] width 76 height 14
click at [203, 542] on span "As banner source" at bounding box center [184, 545] width 76 height 14
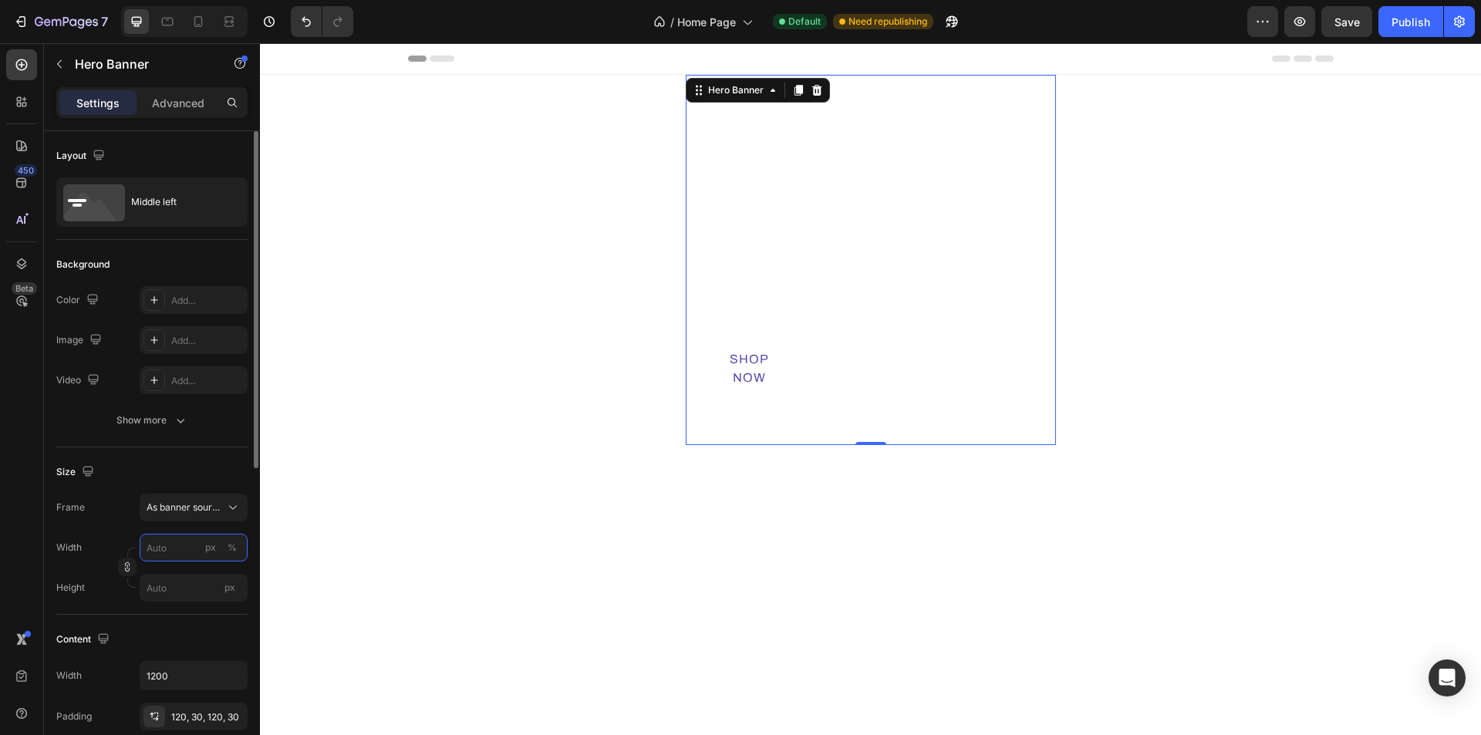
click at [175, 552] on input "px %" at bounding box center [194, 548] width 108 height 28
click at [181, 596] on div "Full 100%" at bounding box center [178, 585] width 127 height 28
type input "100"
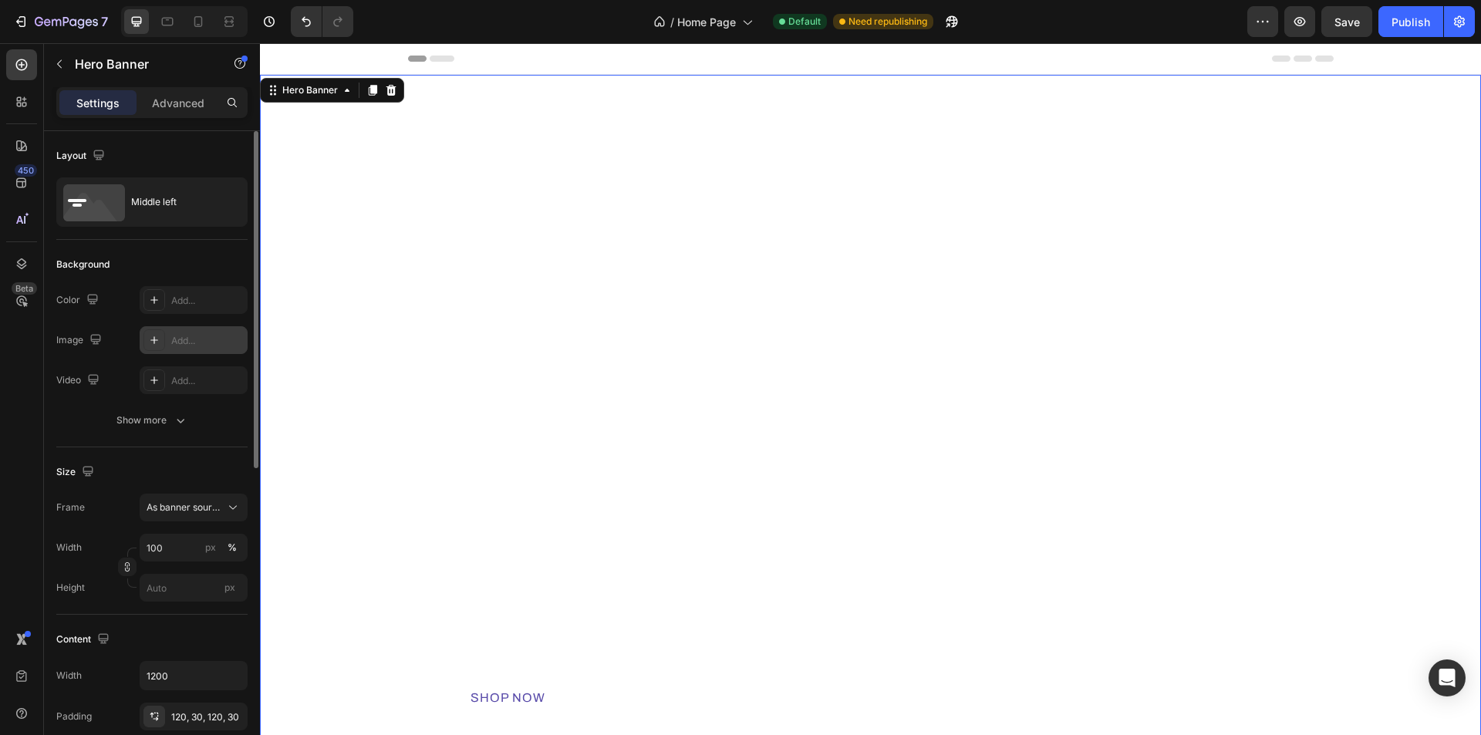
click at [179, 353] on div "Add..." at bounding box center [194, 340] width 108 height 28
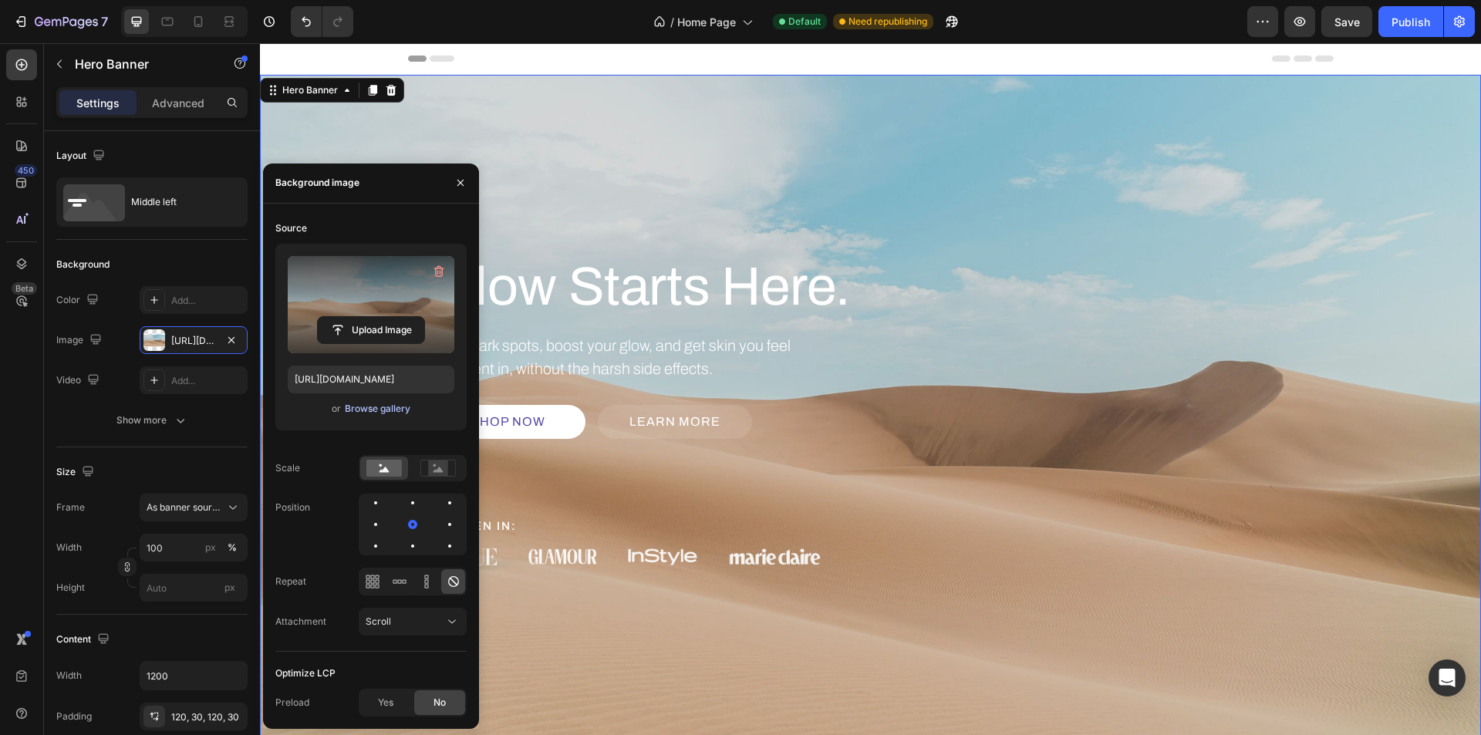
click at [349, 407] on div "Browse gallery" at bounding box center [378, 409] width 66 height 14
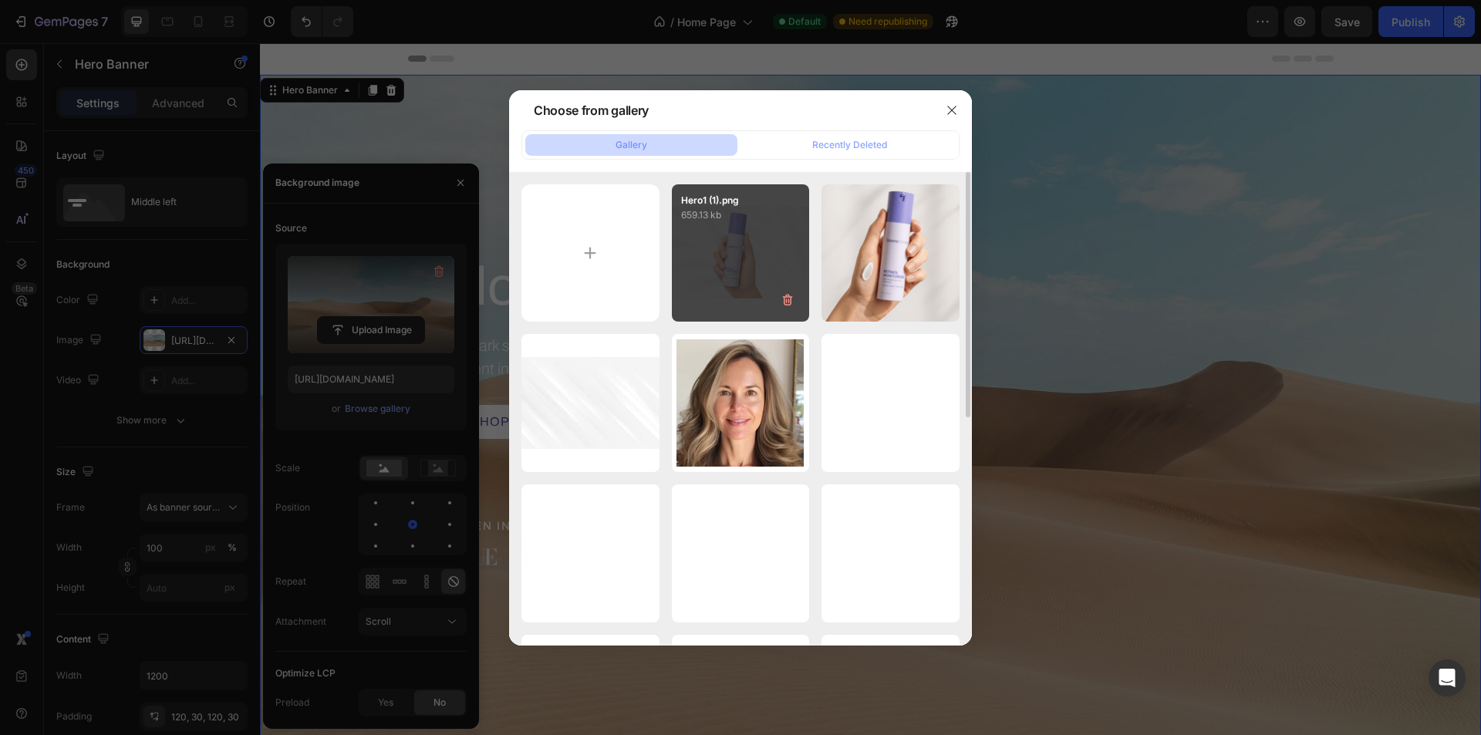
click at [699, 265] on div "Hero1 (1).png 659.13 kb" at bounding box center [741, 253] width 138 height 138
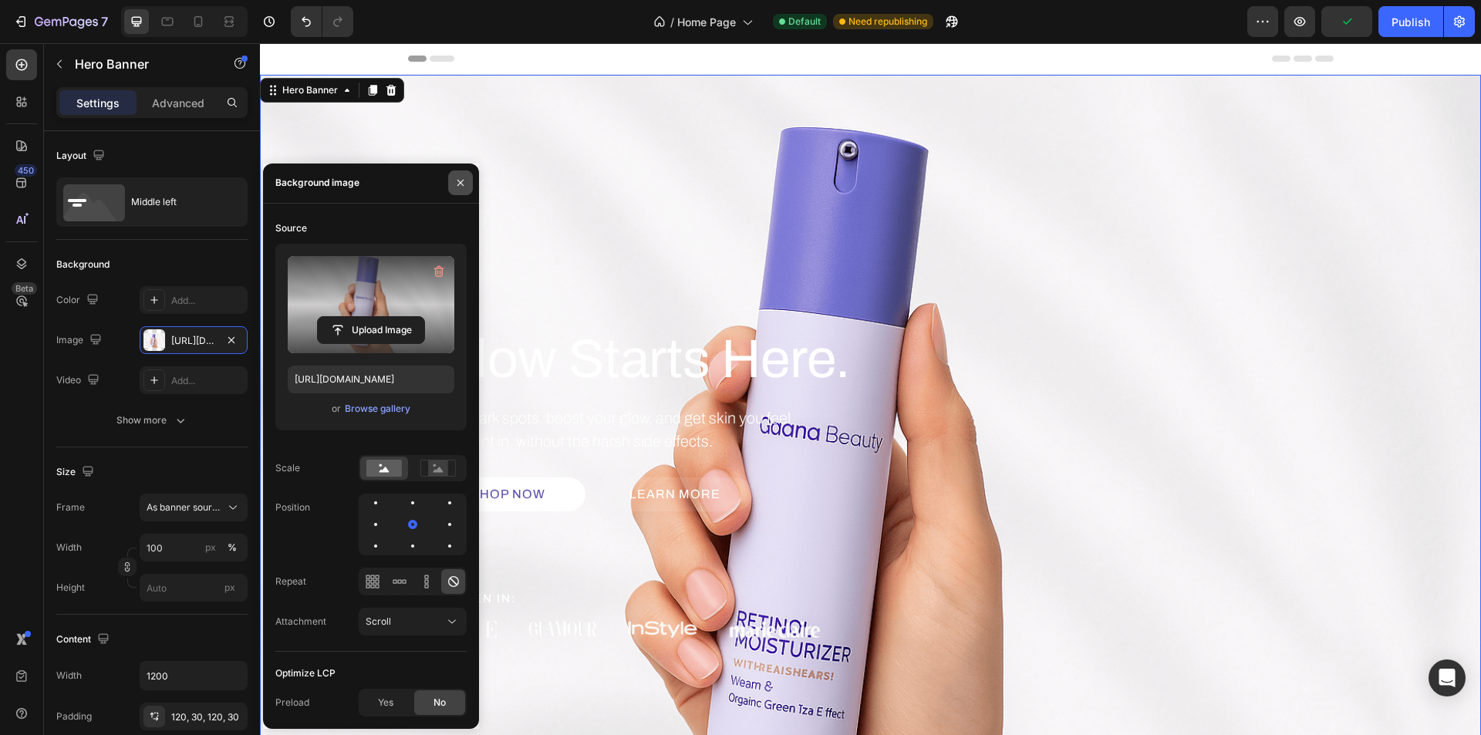
click at [458, 184] on icon "button" at bounding box center [460, 183] width 12 height 12
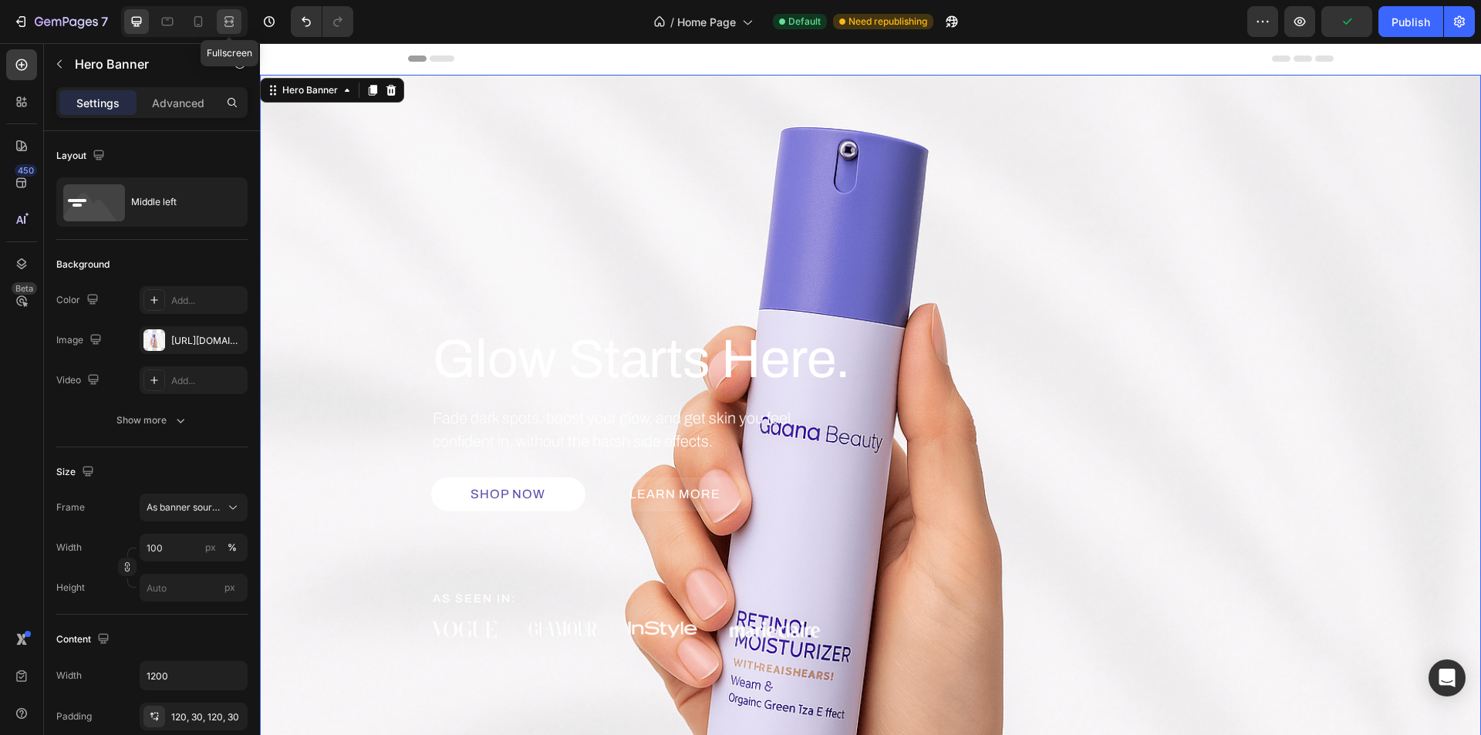
click at [228, 25] on icon at bounding box center [228, 21] width 15 height 15
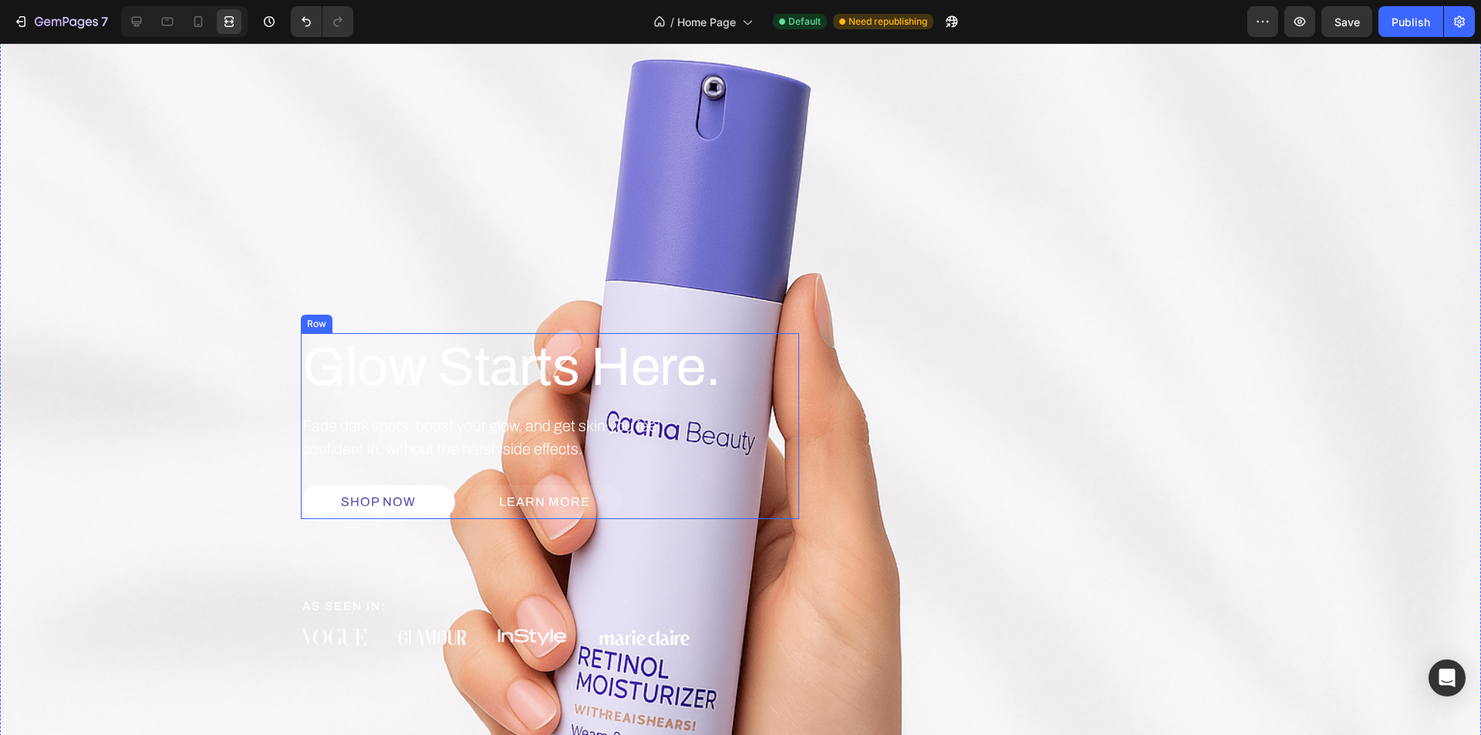
scroll to position [77, 0]
click at [147, 22] on div at bounding box center [136, 21] width 25 height 25
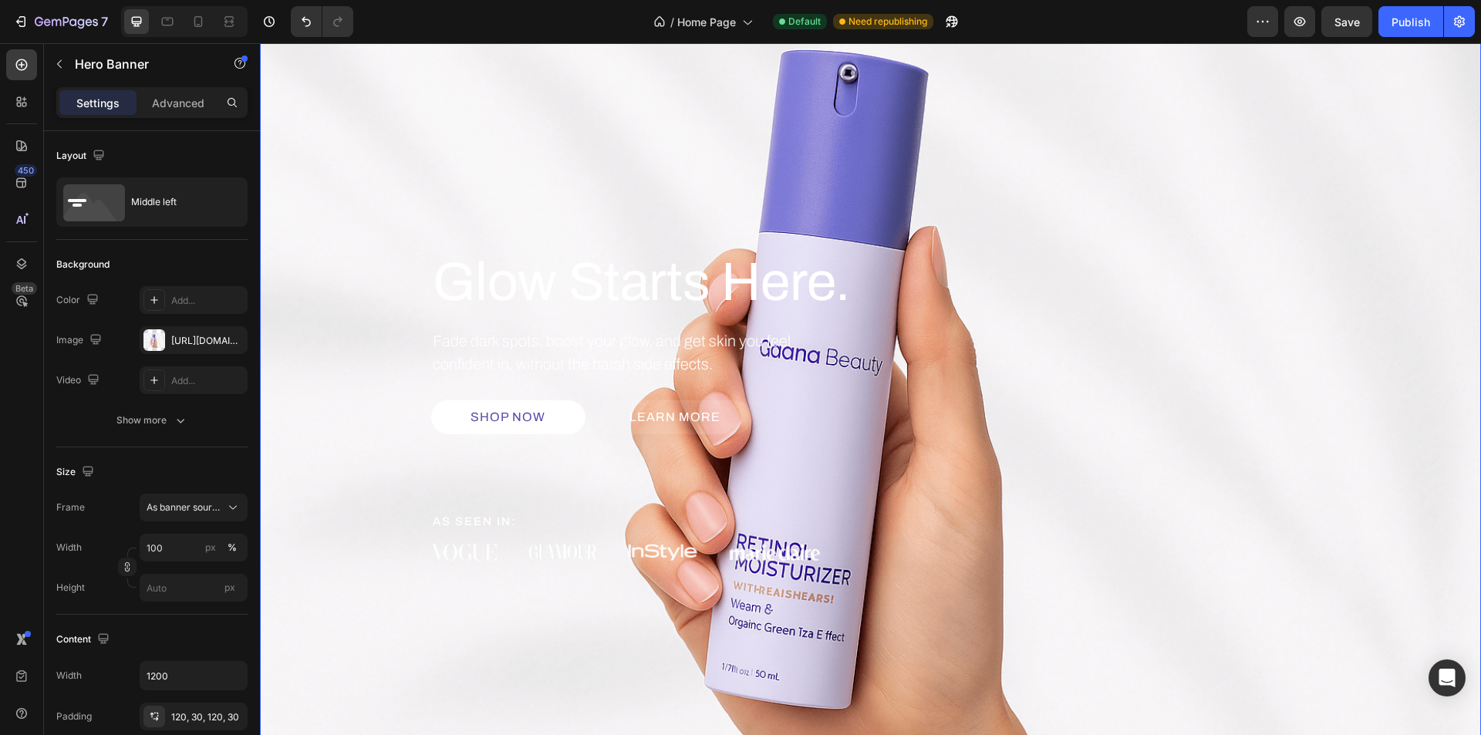
click at [584, 116] on div "Background Image" at bounding box center [870, 405] width 1221 height 814
click at [195, 353] on div "https://cdn.shopify.com/s/files/1/0639/1444/2857/files/gempages_578849715588694…" at bounding box center [194, 340] width 108 height 28
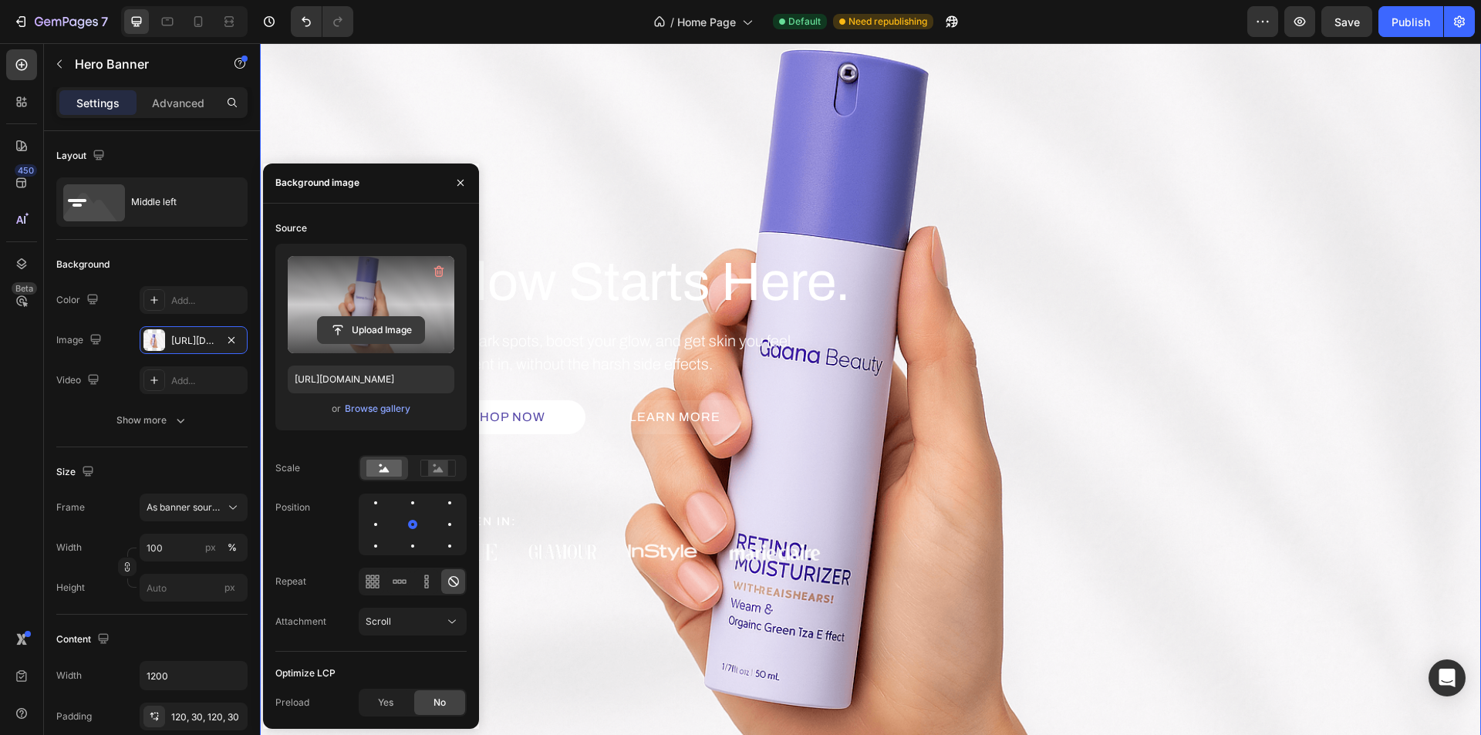
click at [384, 316] on button "Upload Image" at bounding box center [371, 330] width 108 height 28
click at [366, 326] on input "file" at bounding box center [371, 330] width 106 height 26
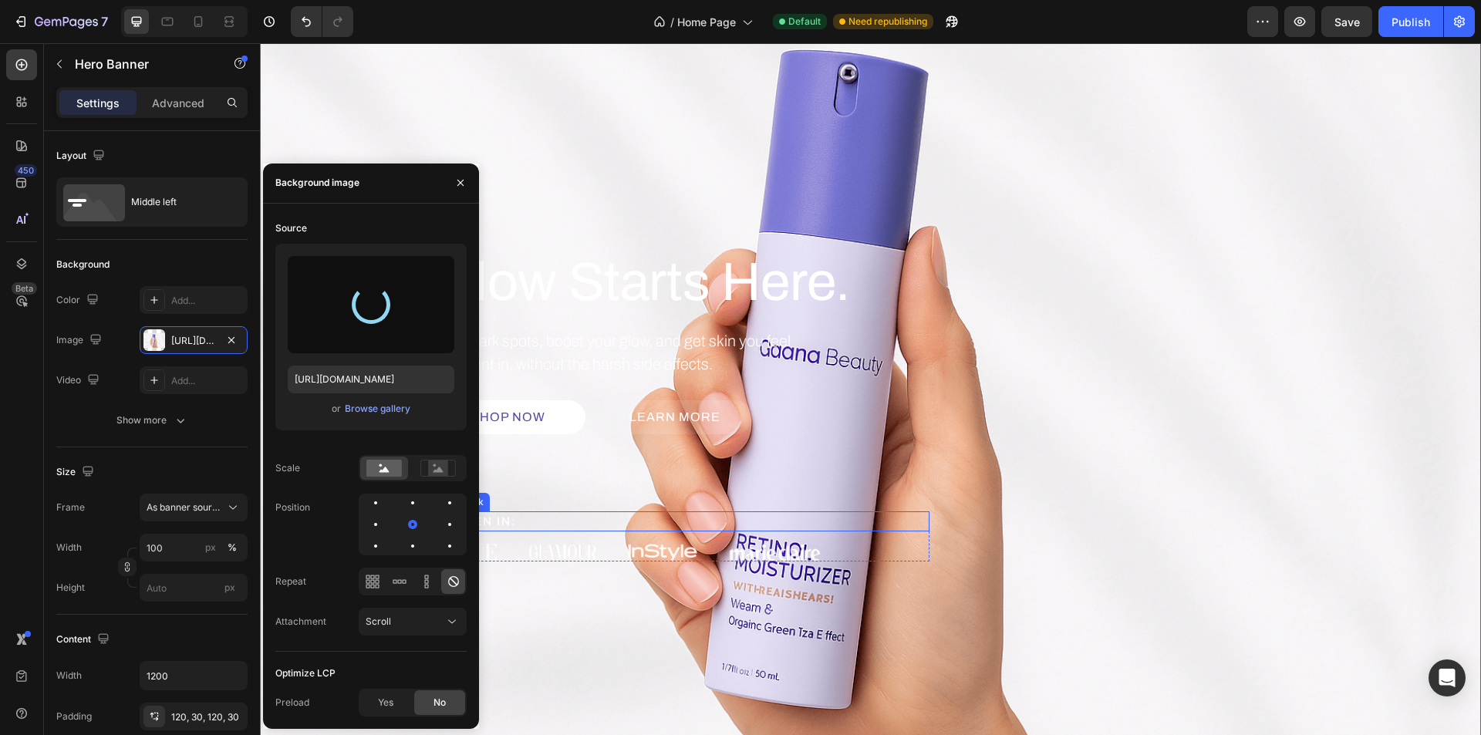
scroll to position [231, 0]
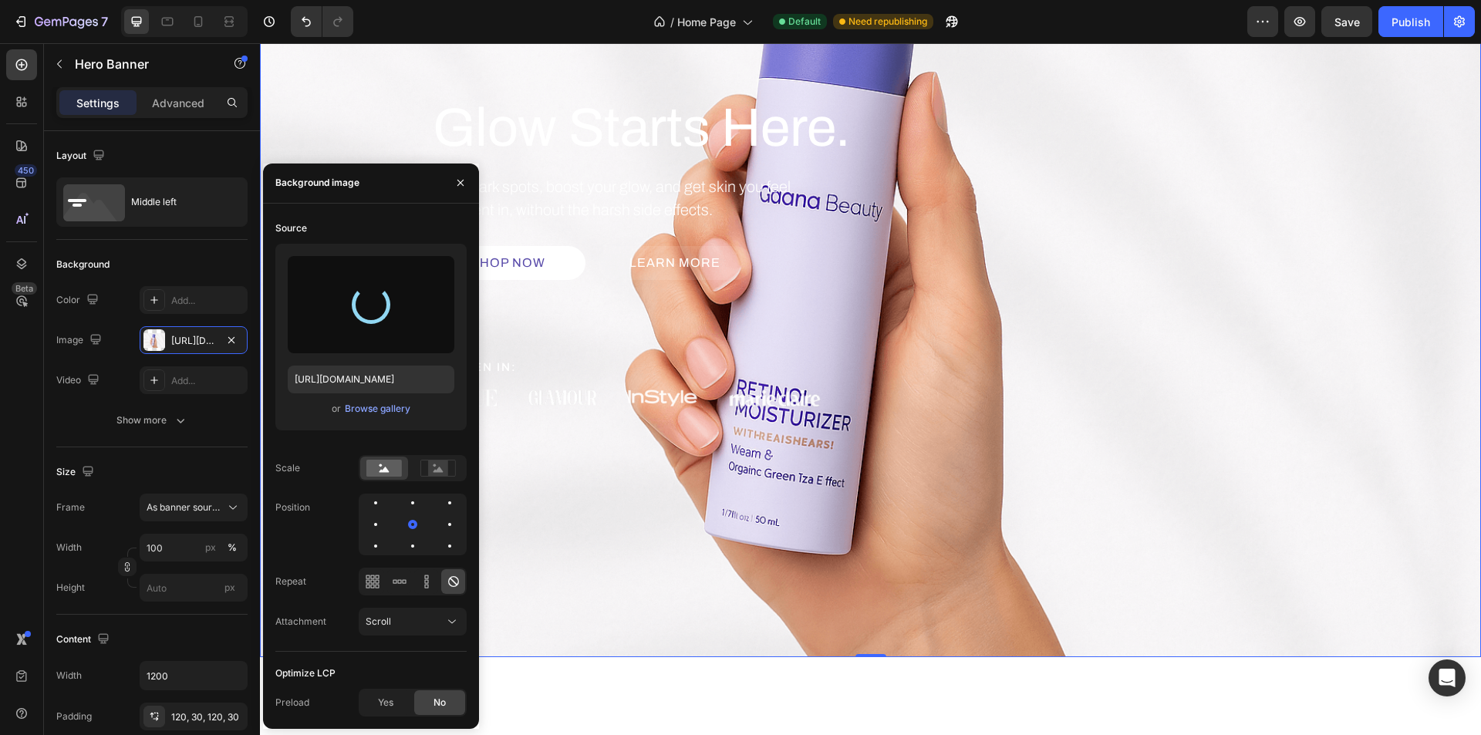
type input "https://cdn.shopify.com/s/files/1/0639/1444/2857/files/gempages_578849715588694…"
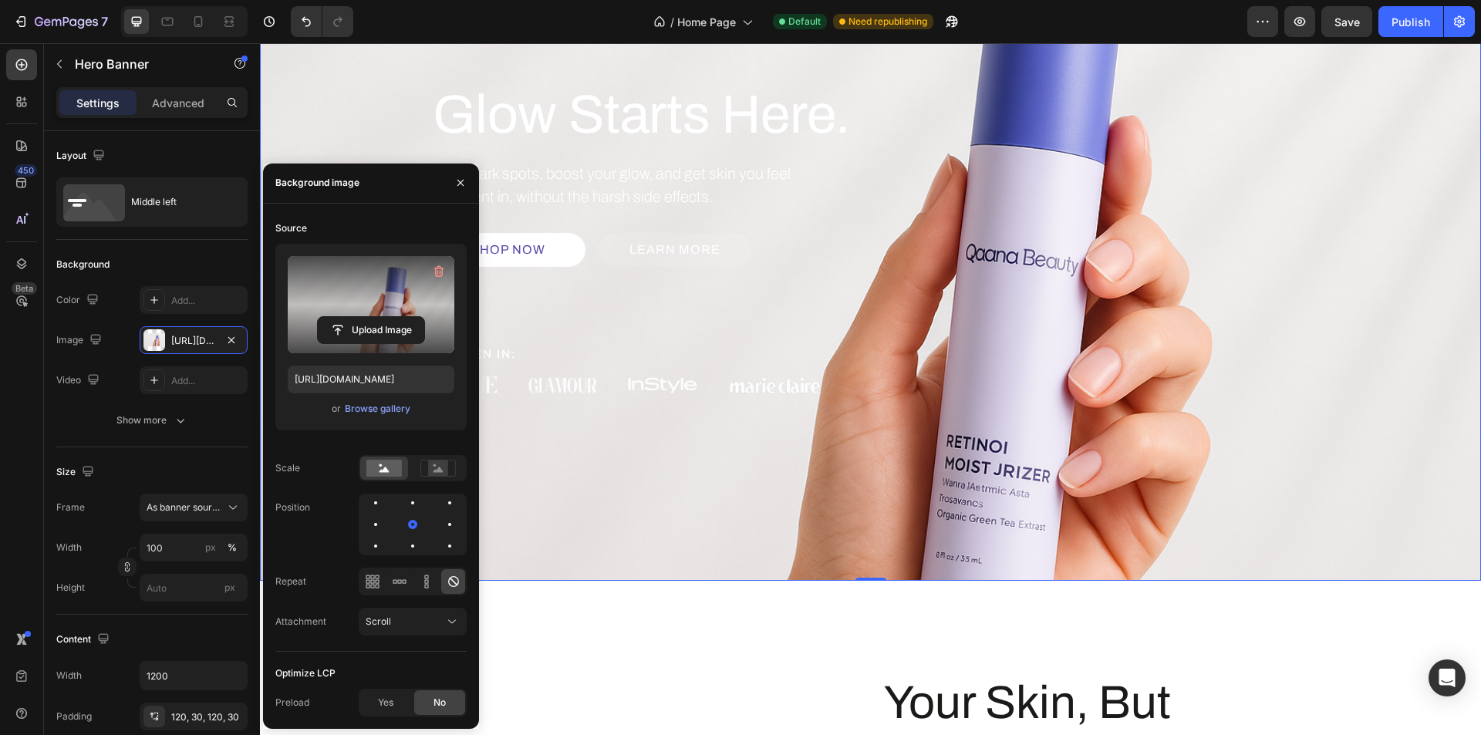
scroll to position [77, 0]
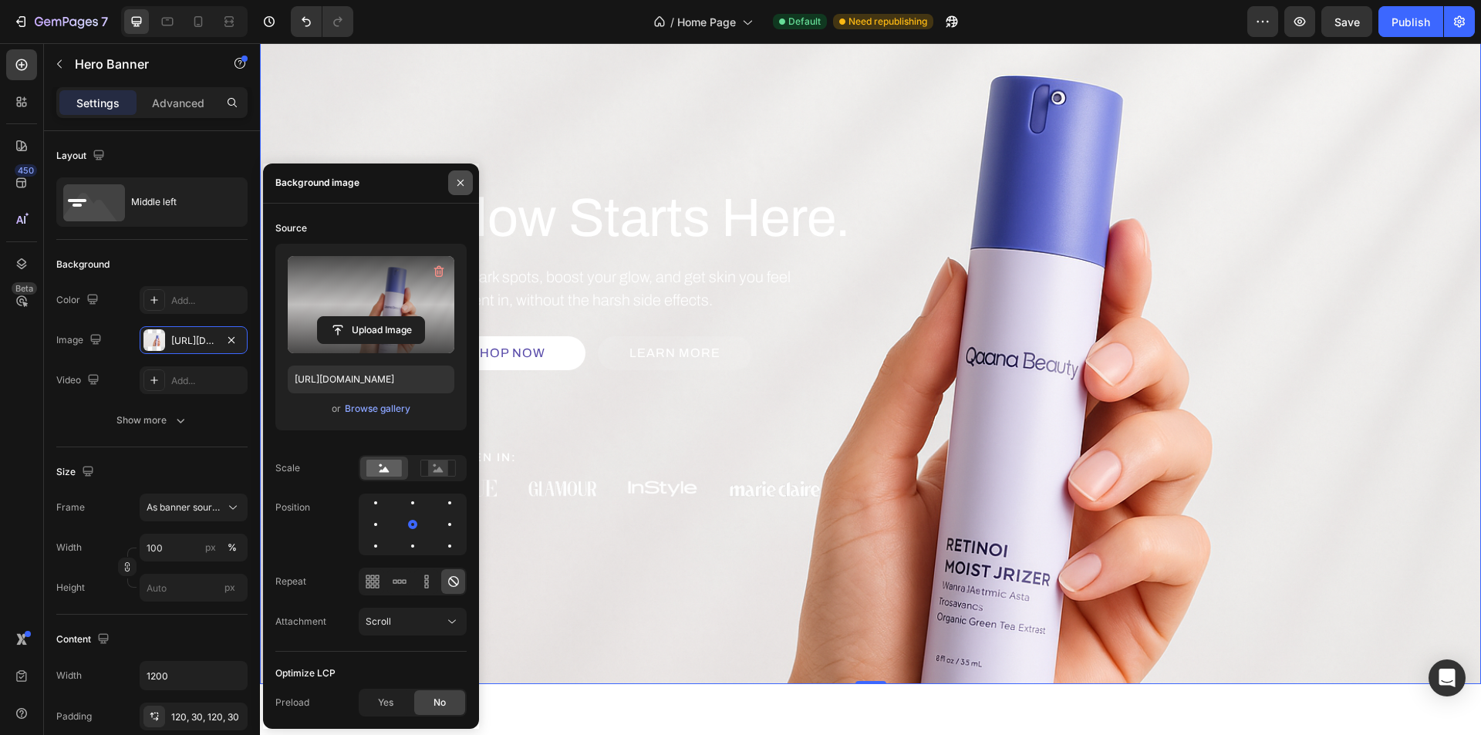
click at [461, 175] on button "button" at bounding box center [460, 183] width 25 height 25
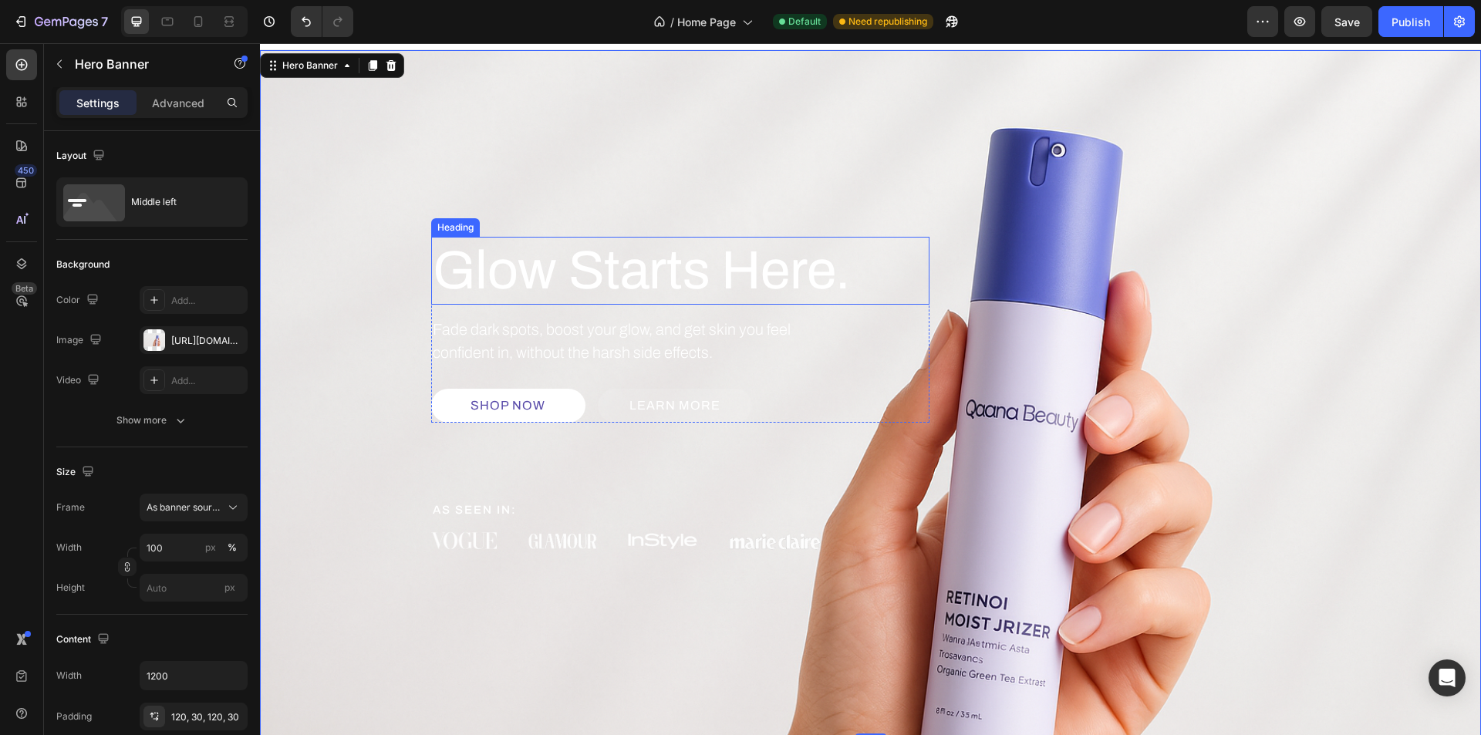
scroll to position [0, 0]
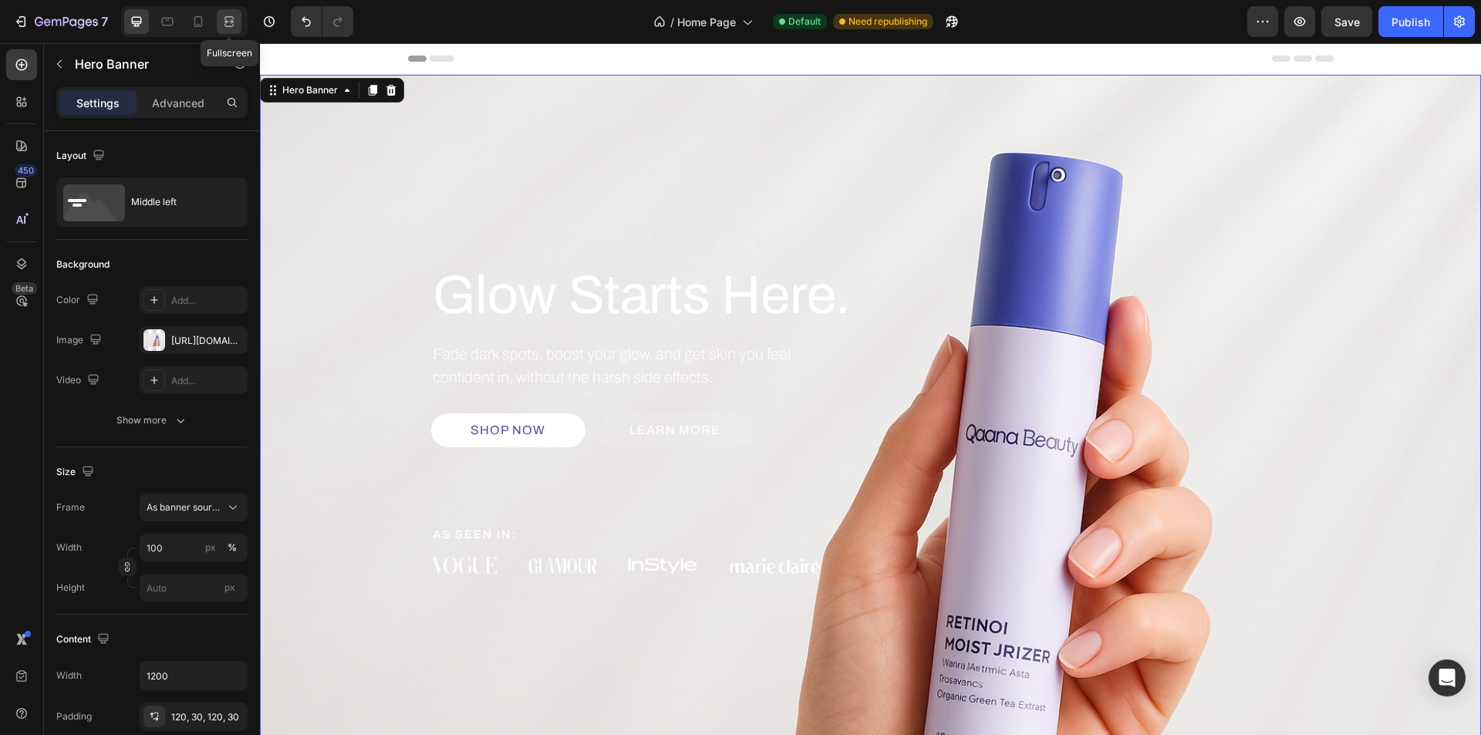
click at [234, 20] on icon at bounding box center [228, 21] width 15 height 15
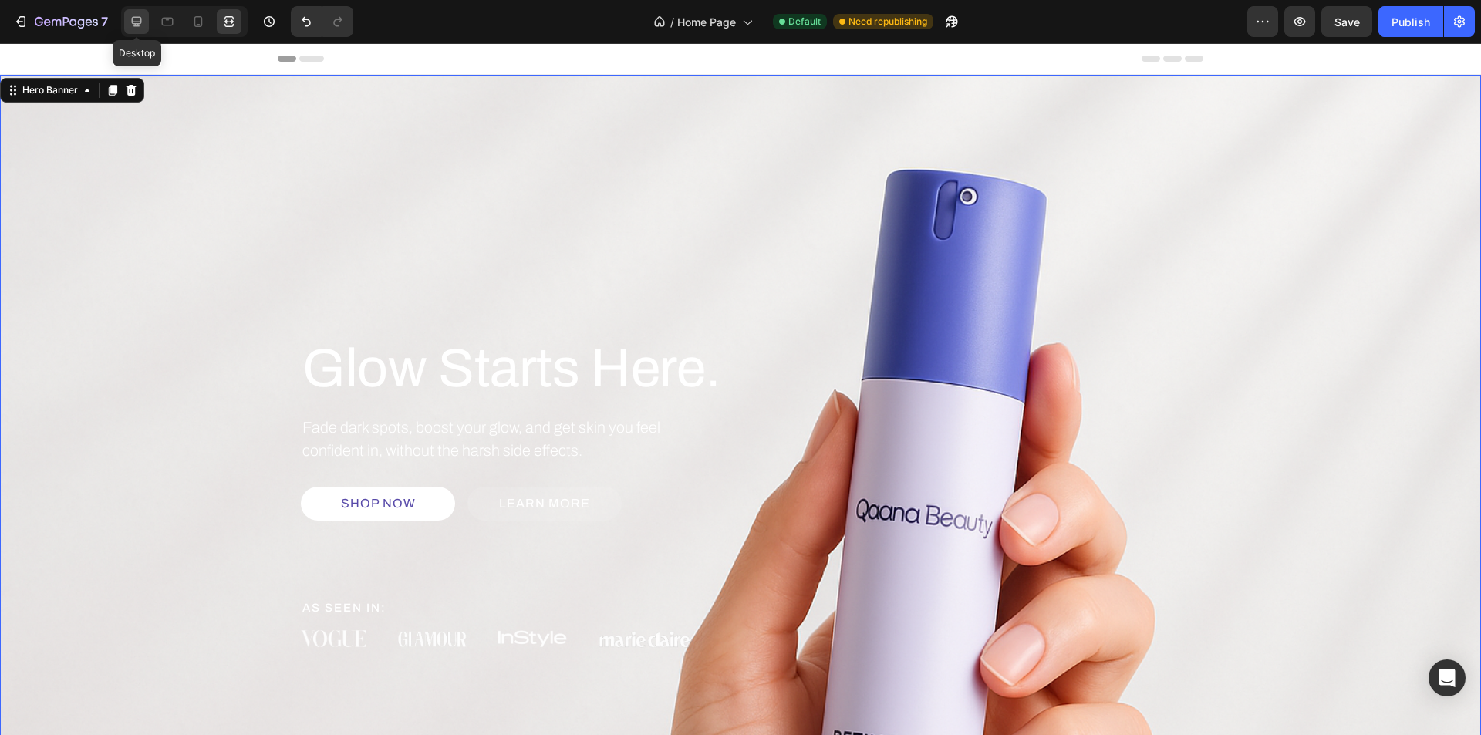
click at [140, 25] on icon at bounding box center [136, 21] width 15 height 15
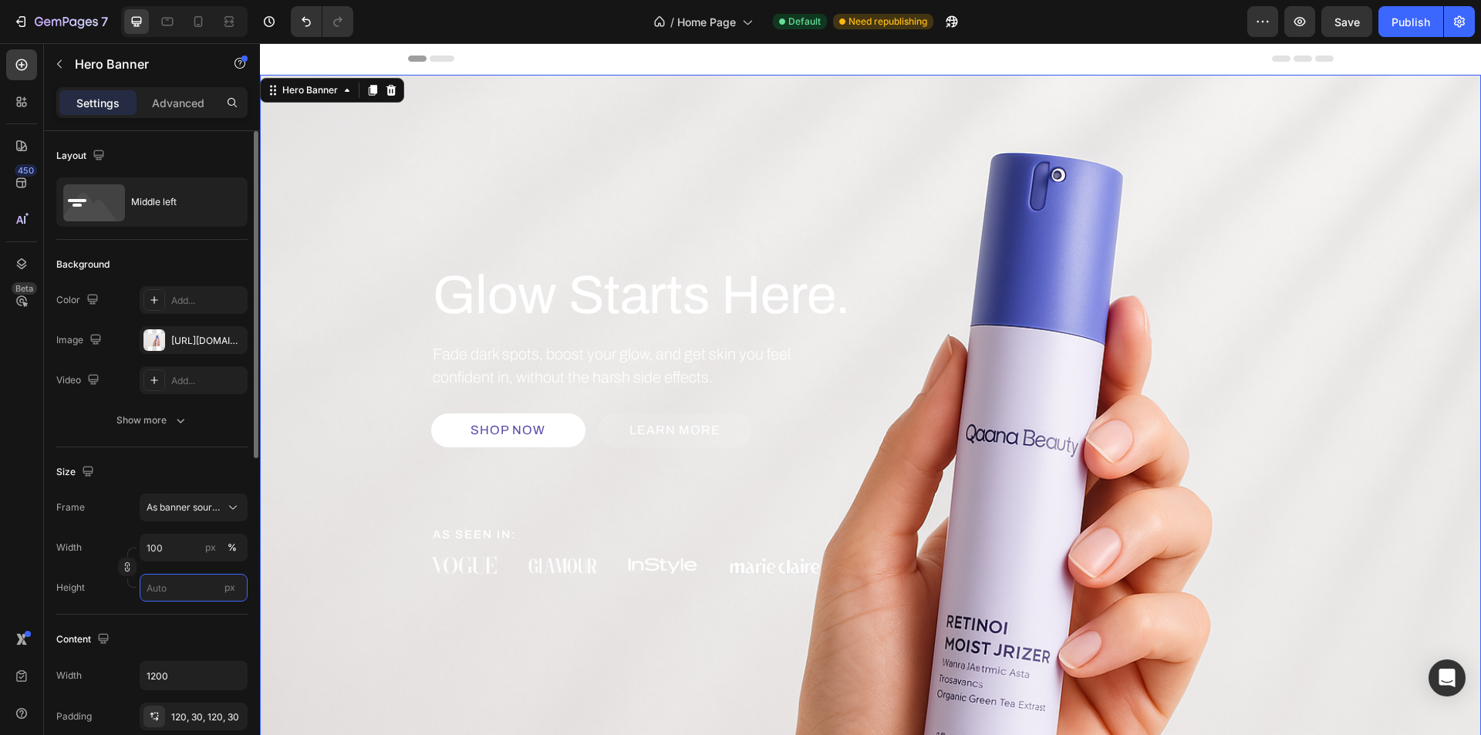
click at [171, 596] on input "px" at bounding box center [194, 588] width 108 height 28
click at [175, 648] on span "Fit screen" at bounding box center [167, 653] width 43 height 14
type input "100 vh"
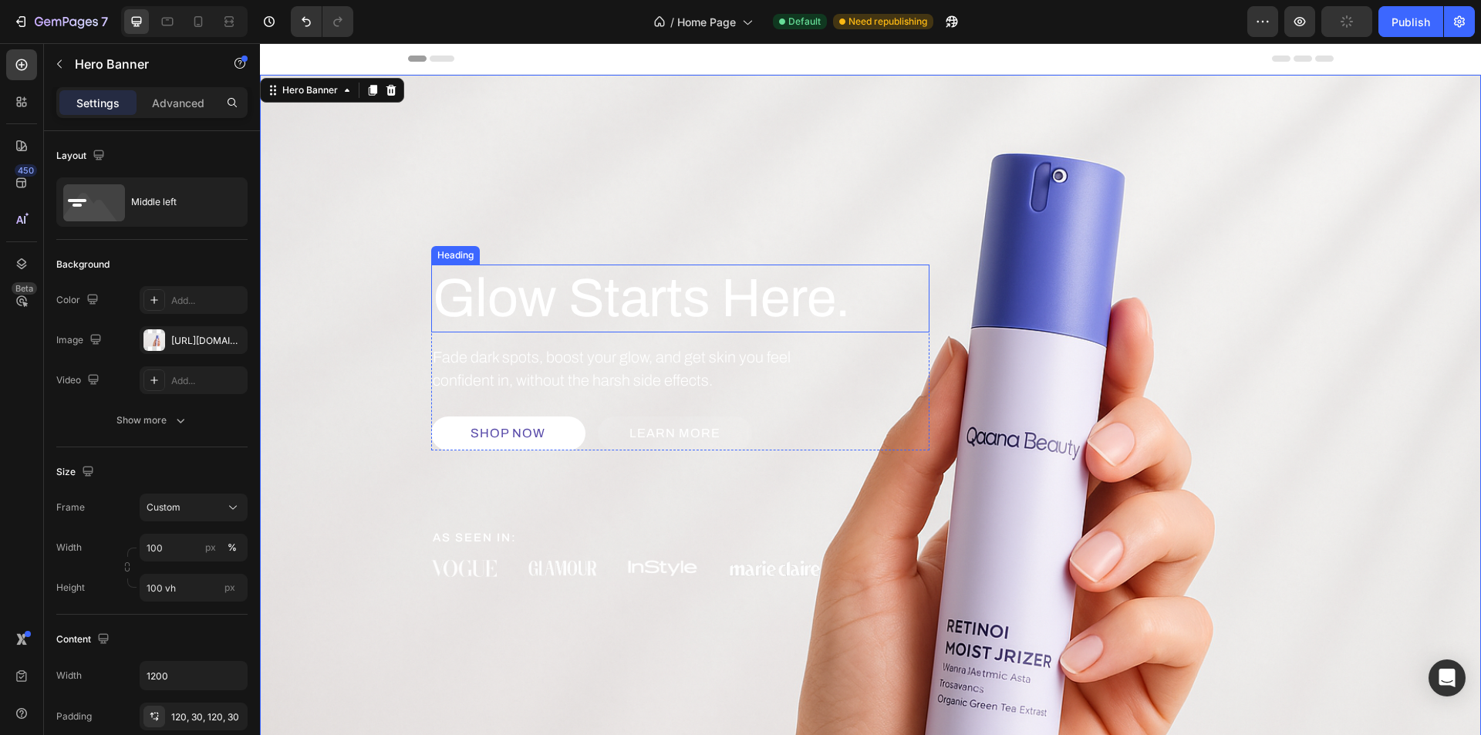
click at [514, 323] on h2 "Glow Starts Here." at bounding box center [680, 299] width 498 height 68
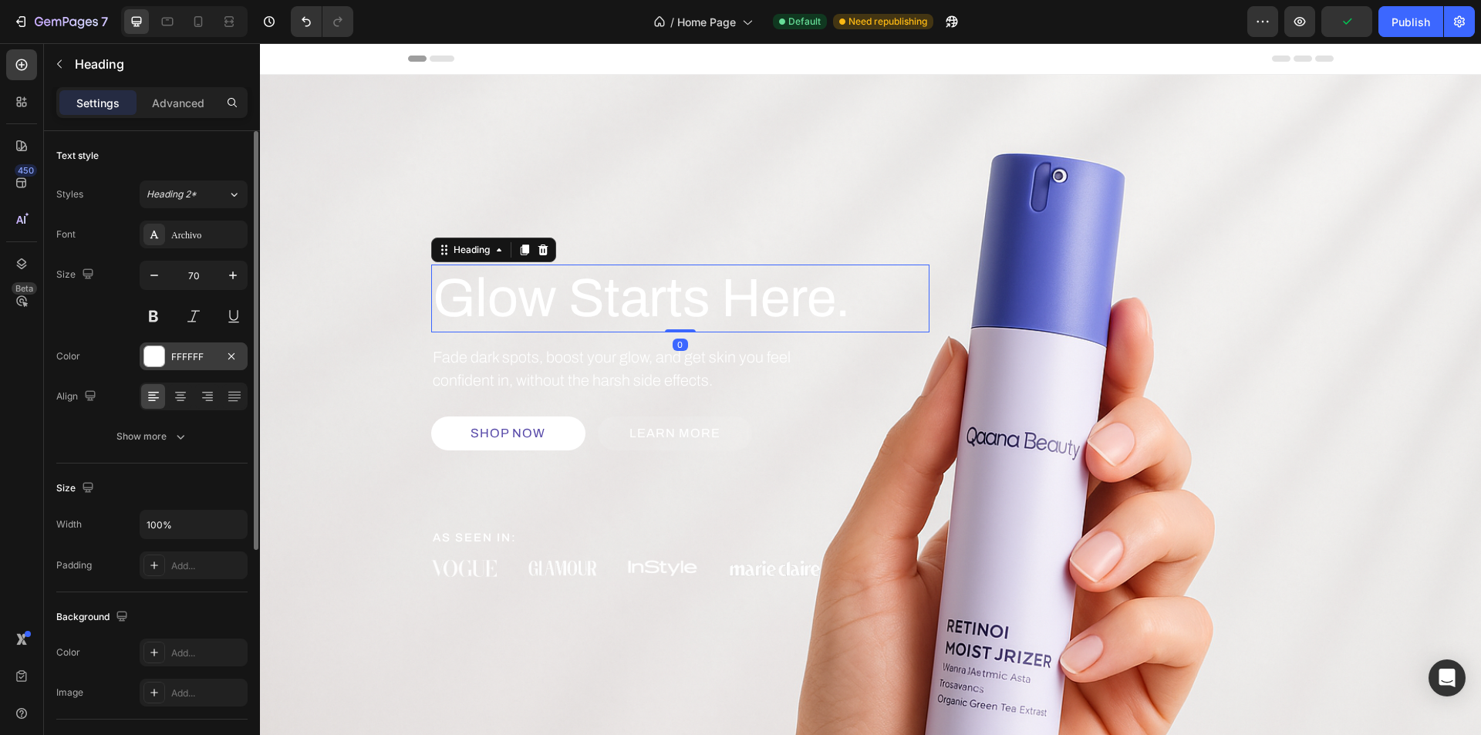
click at [149, 358] on div at bounding box center [154, 356] width 20 height 20
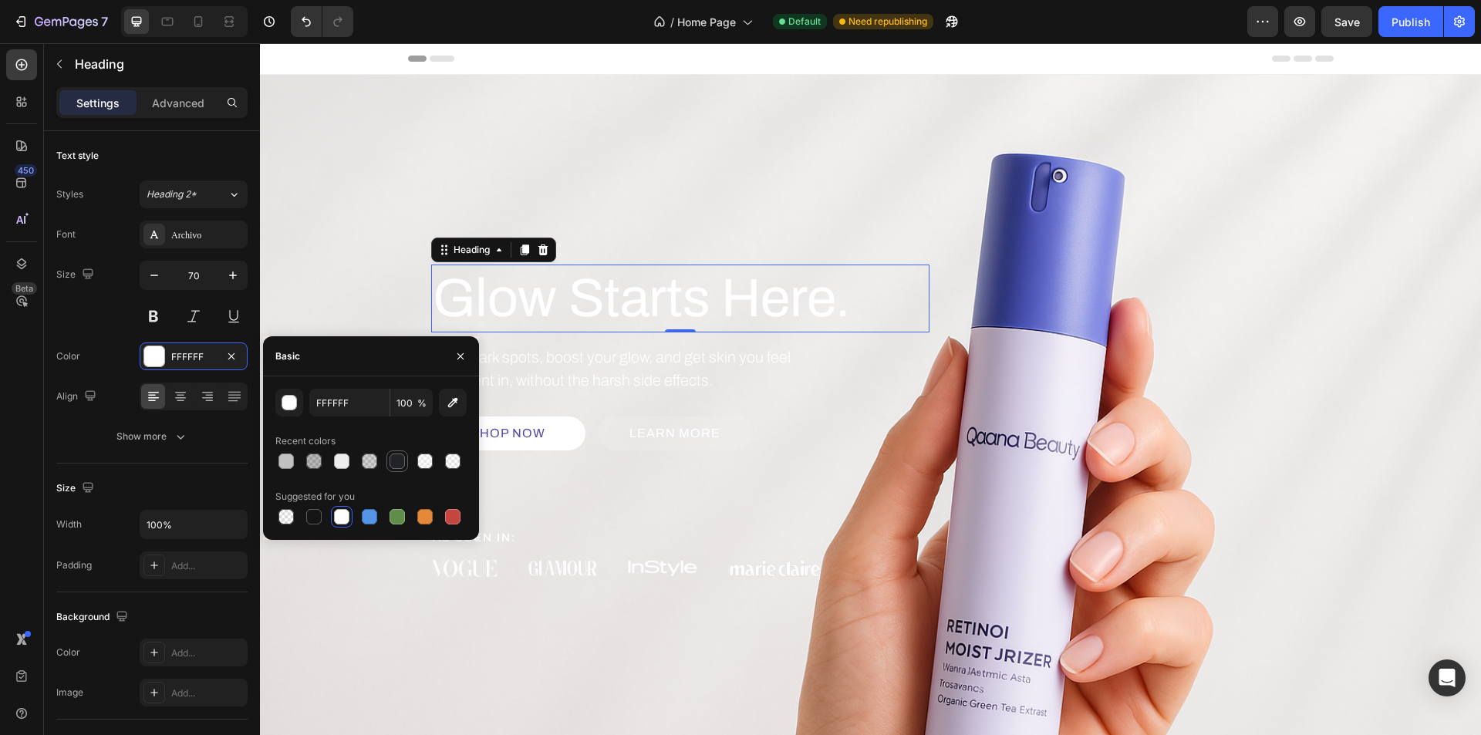
click at [390, 465] on div at bounding box center [397, 461] width 15 height 15
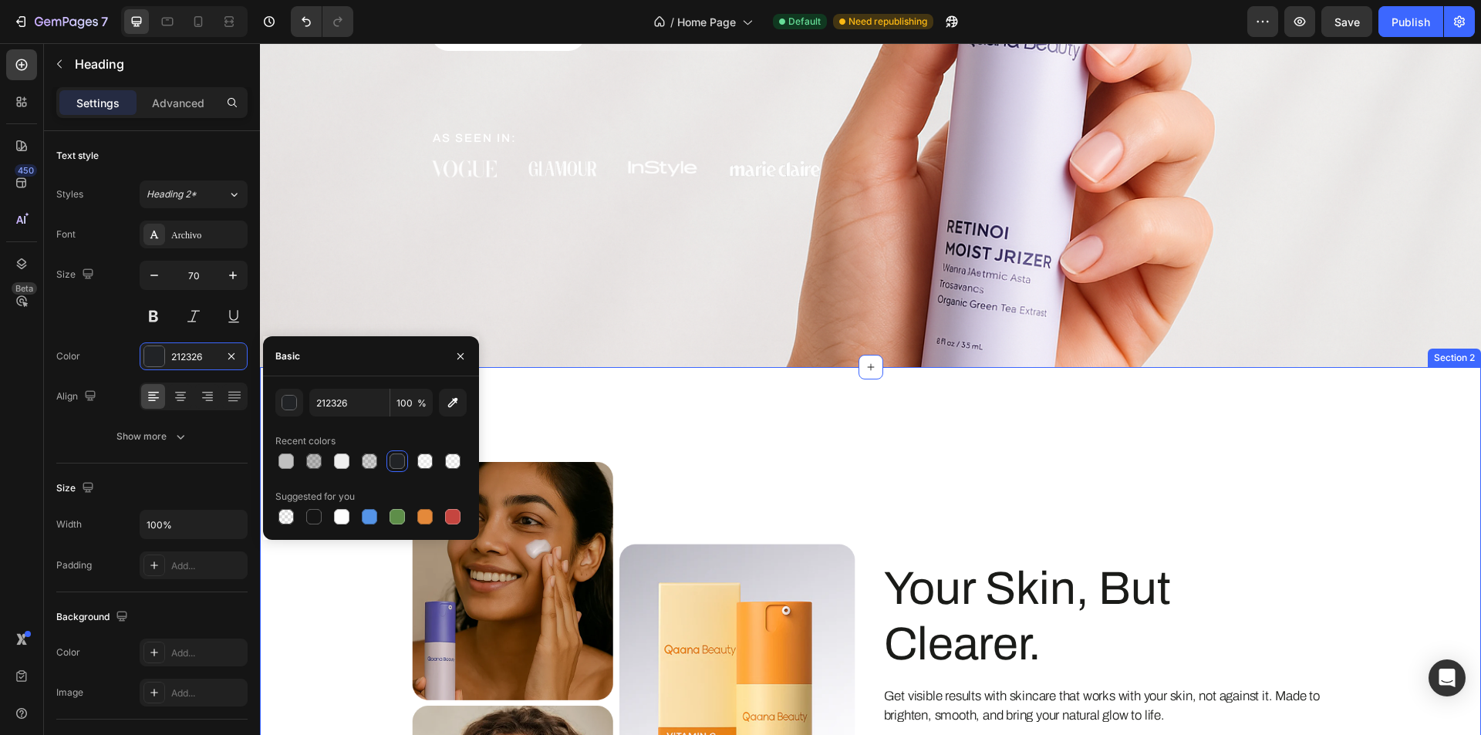
scroll to position [540, 0]
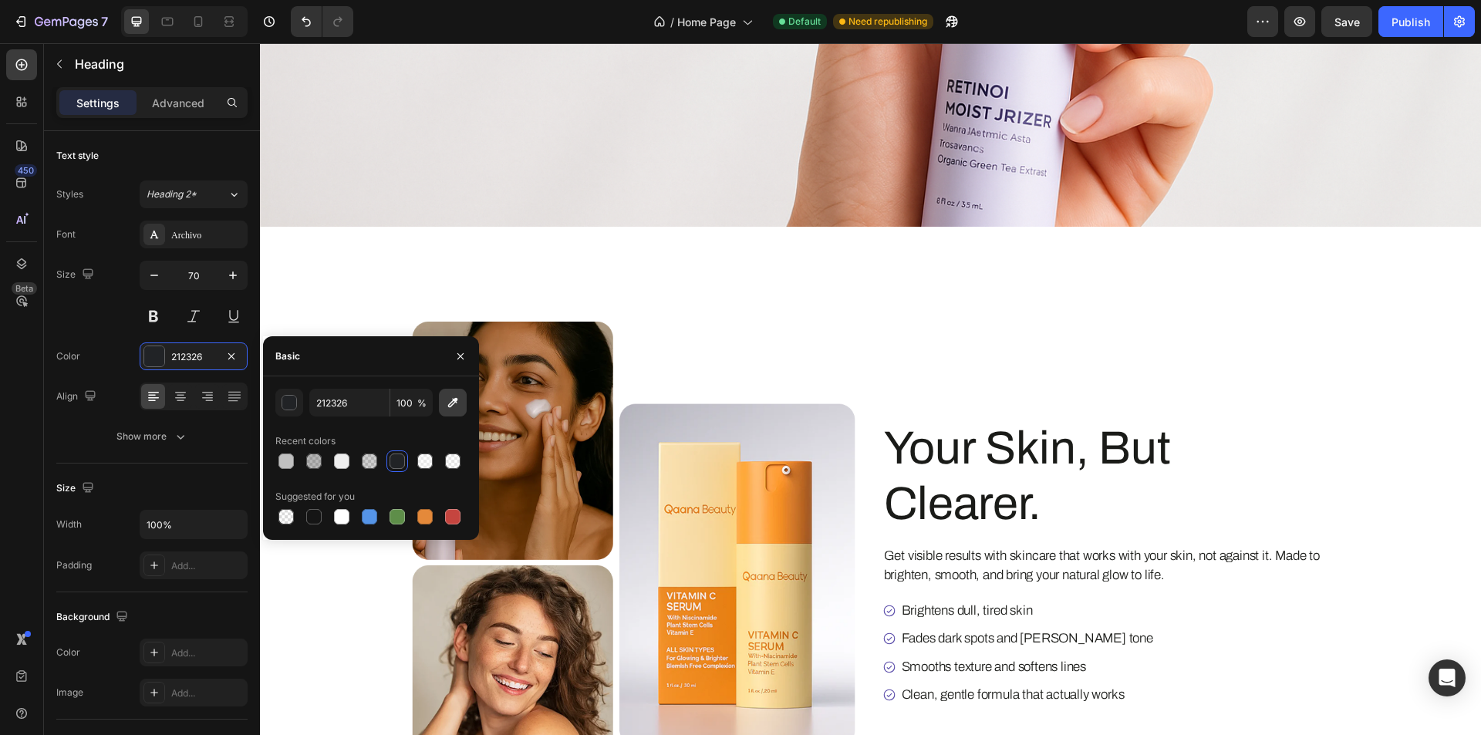
click at [461, 403] on button "button" at bounding box center [453, 403] width 28 height 28
type input "1A1B18"
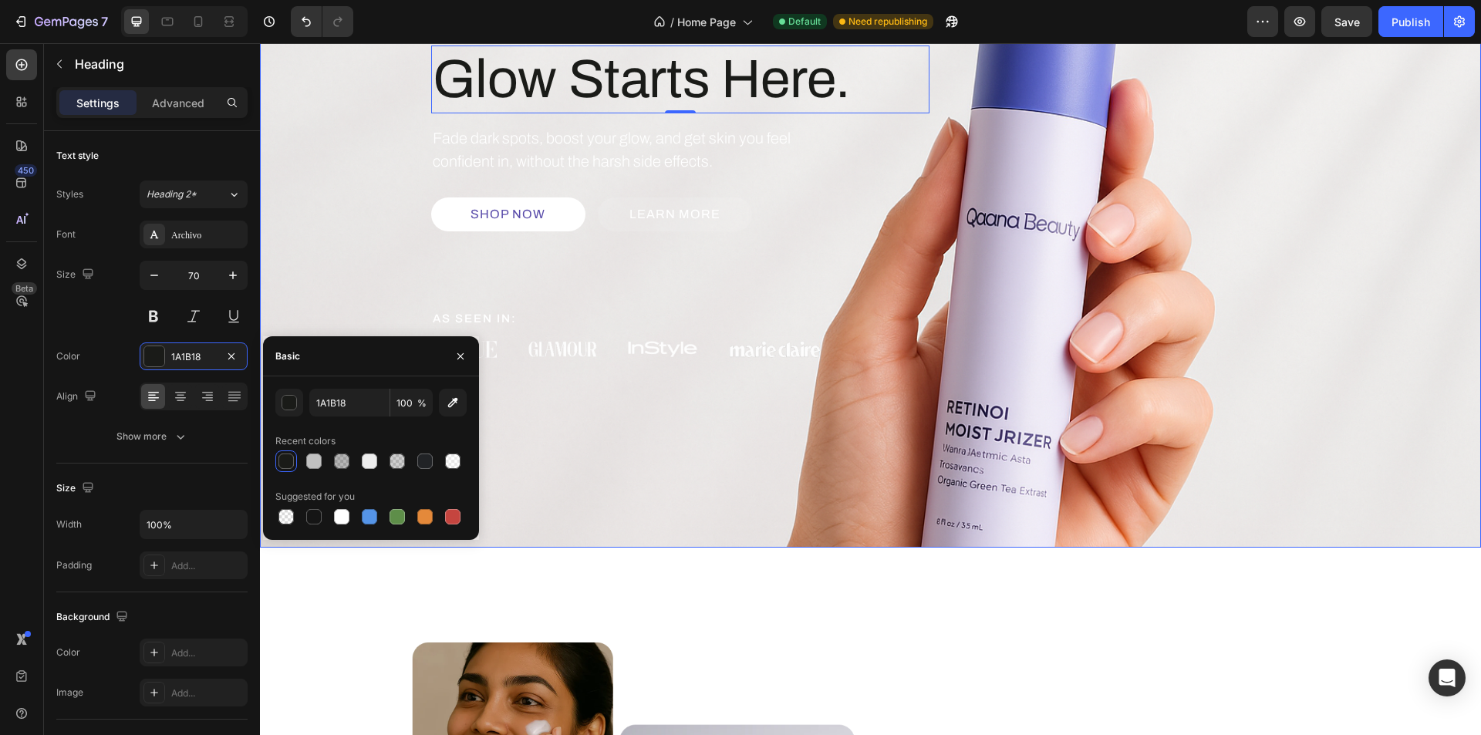
scroll to position [0, 0]
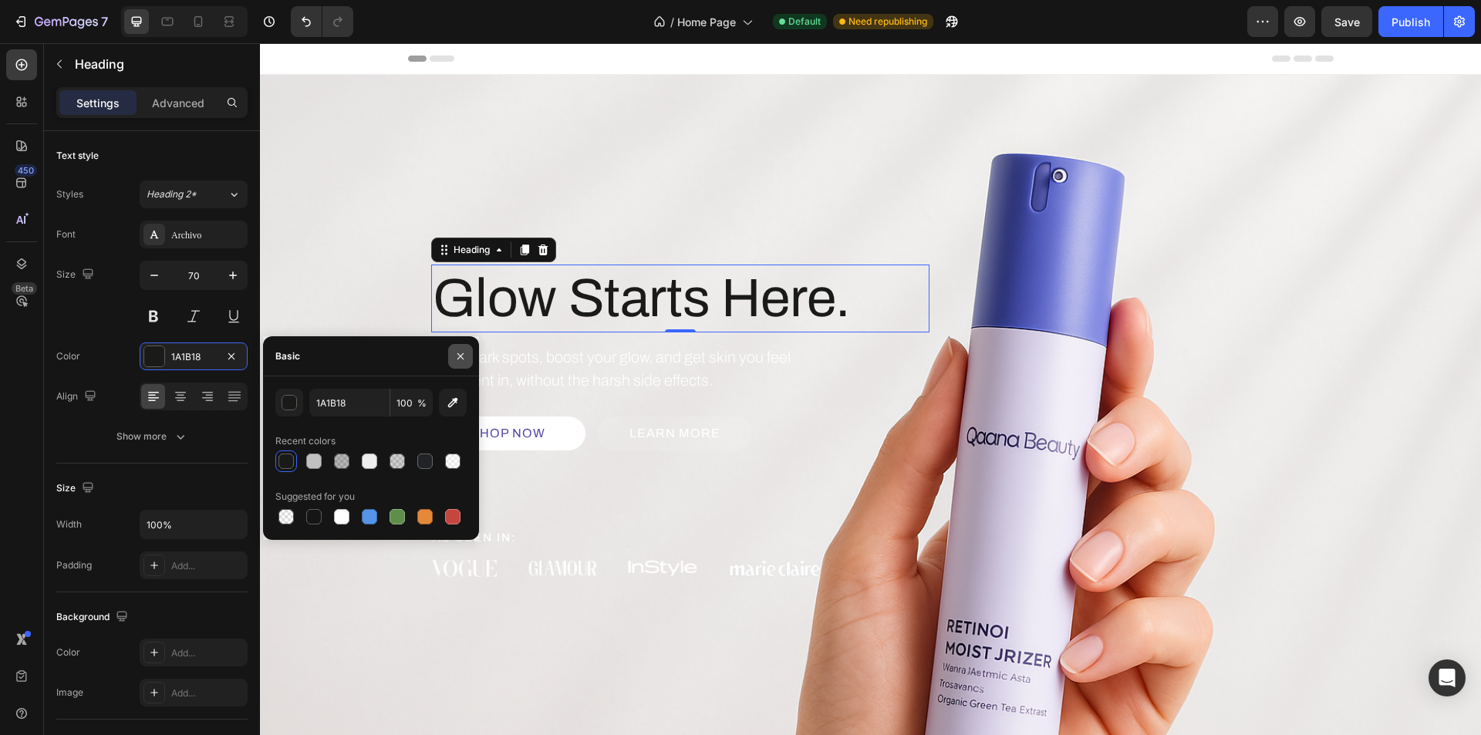
click at [463, 359] on icon "button" at bounding box center [461, 356] width 6 height 6
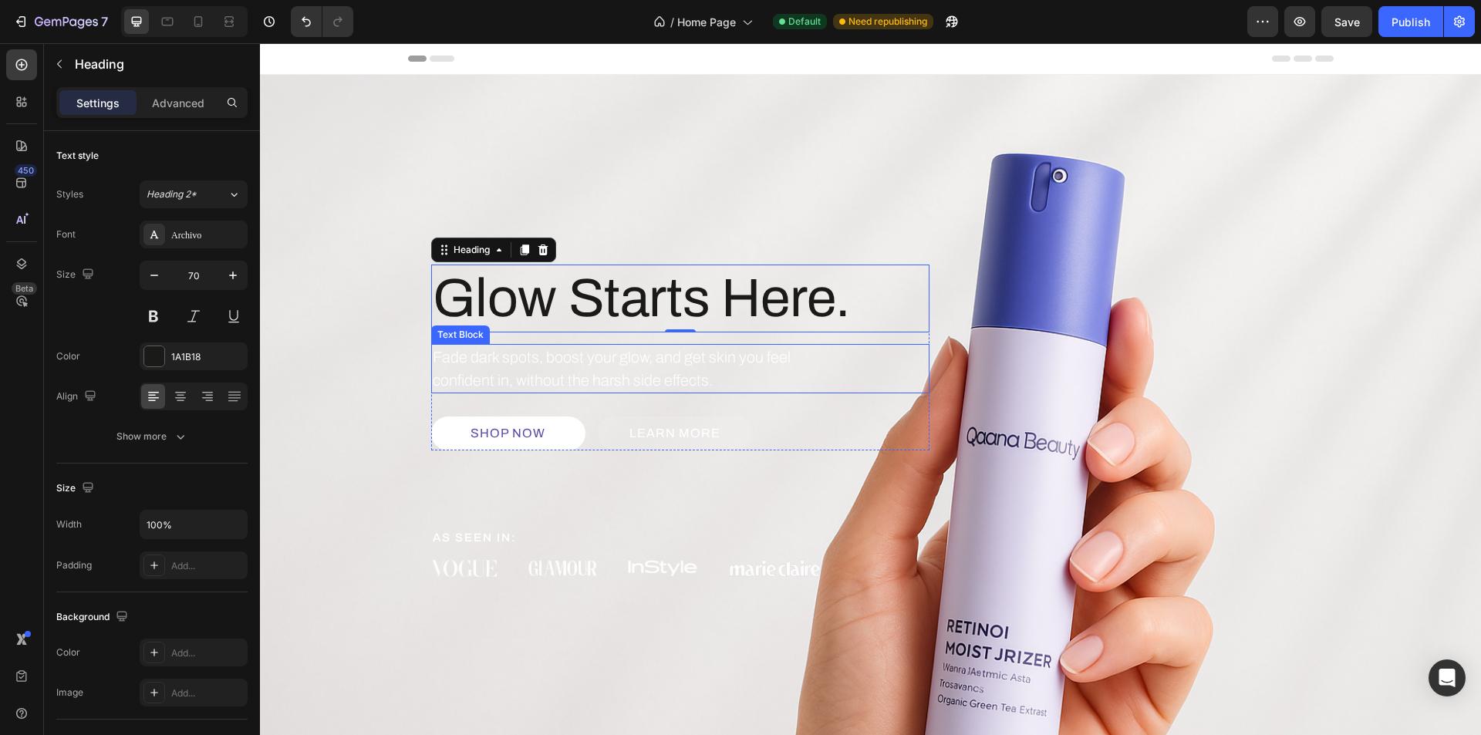
click at [586, 369] on p "Fade dark spots, boost your glow, and get skin you feel confident in, without t…" at bounding box center [624, 369] width 383 height 46
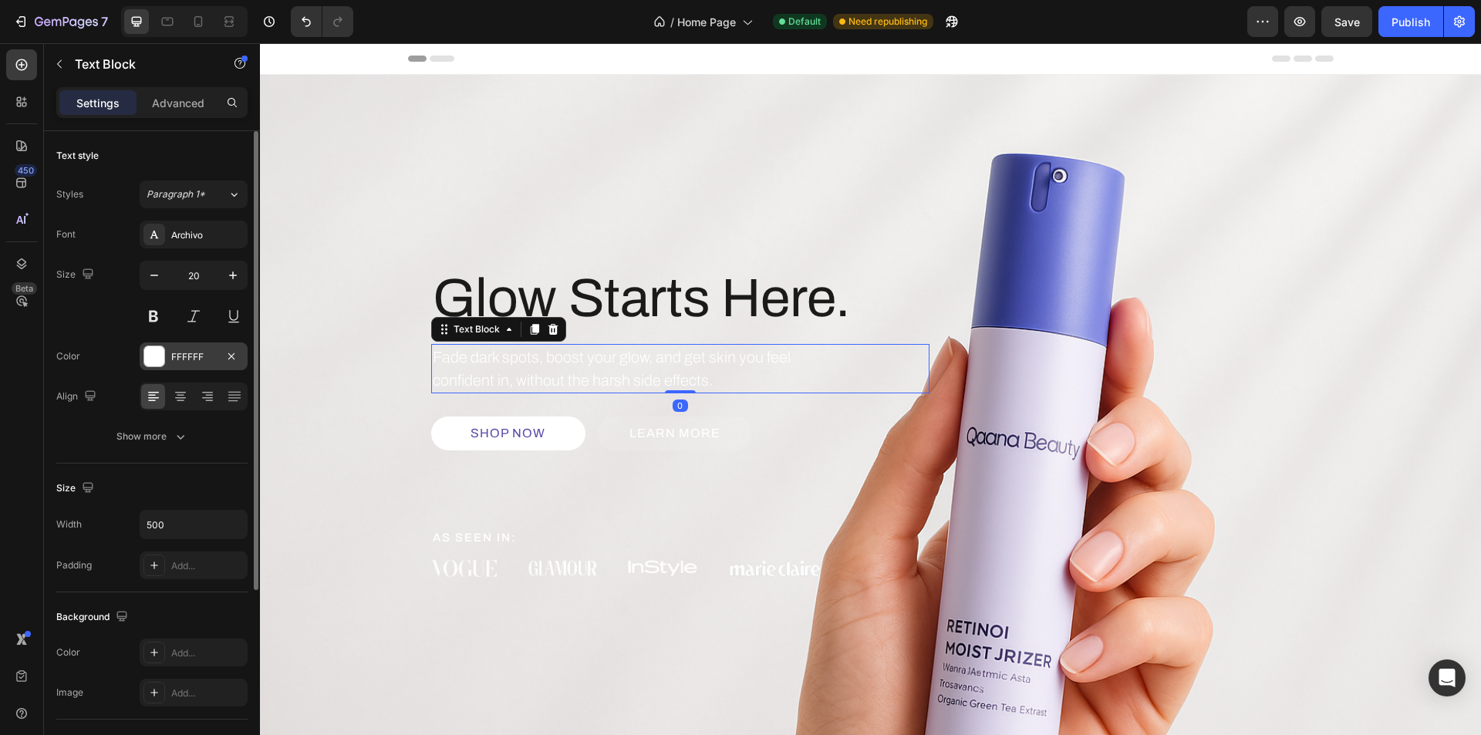
click at [153, 363] on div at bounding box center [154, 356] width 20 height 20
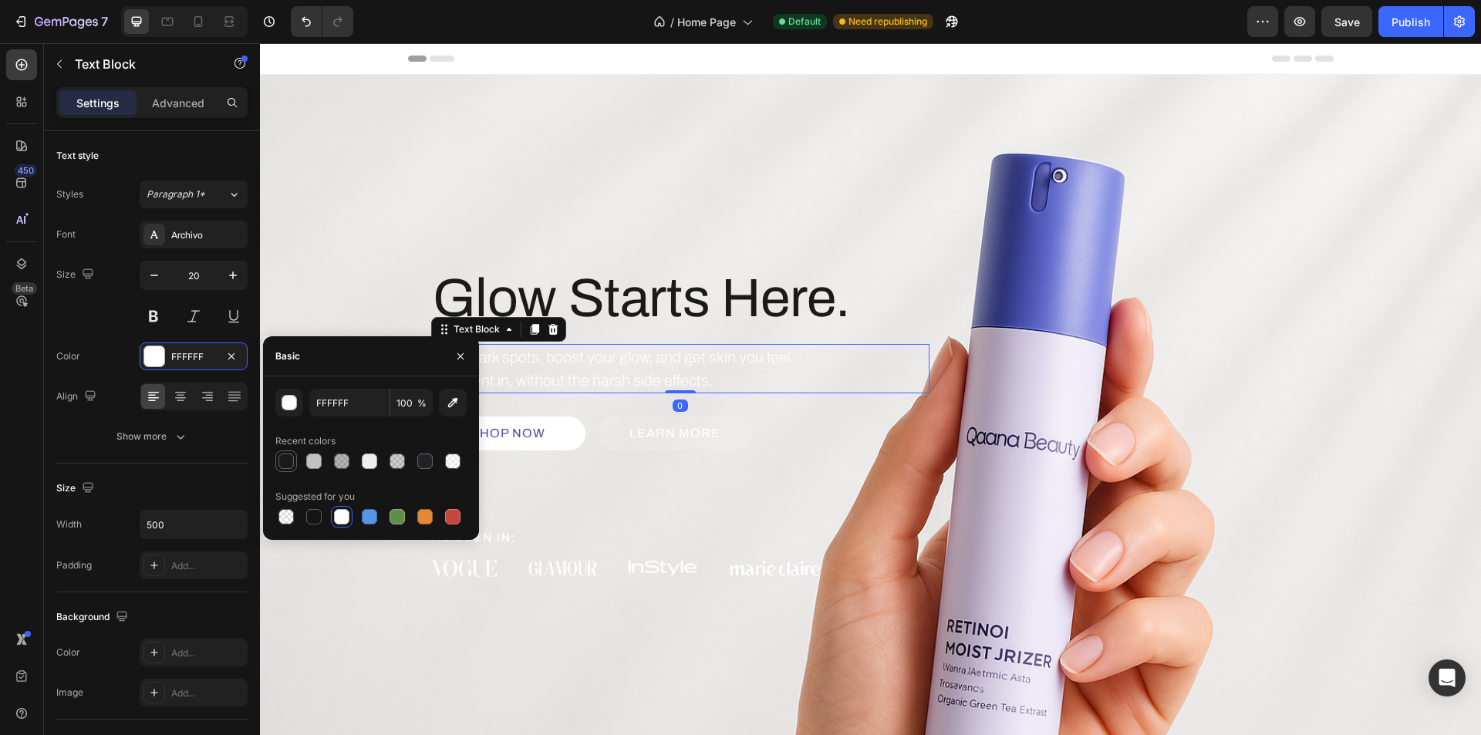
click at [288, 460] on div at bounding box center [286, 461] width 15 height 15
type input "1A1B18"
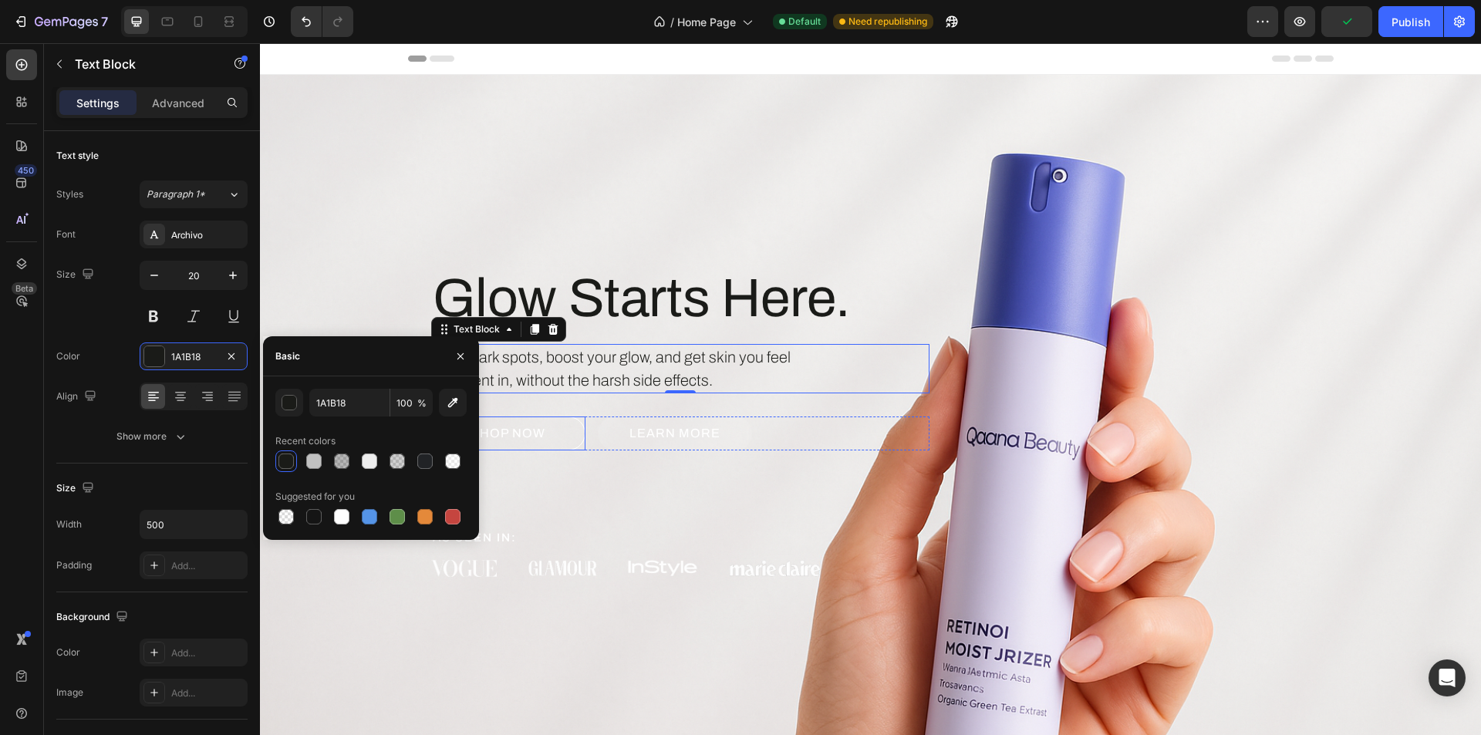
click at [556, 438] on link "Shop Now" at bounding box center [508, 434] width 154 height 34
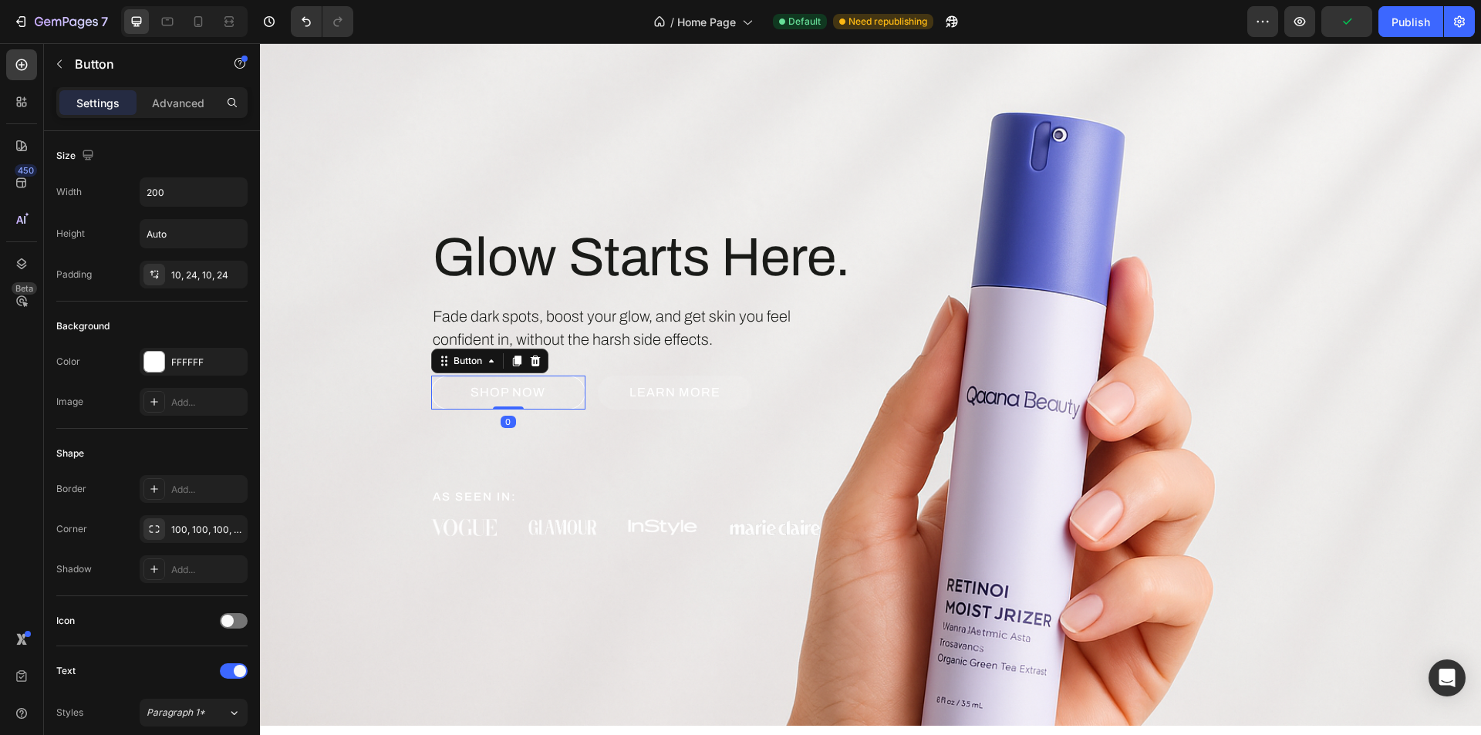
scroll to position [77, 0]
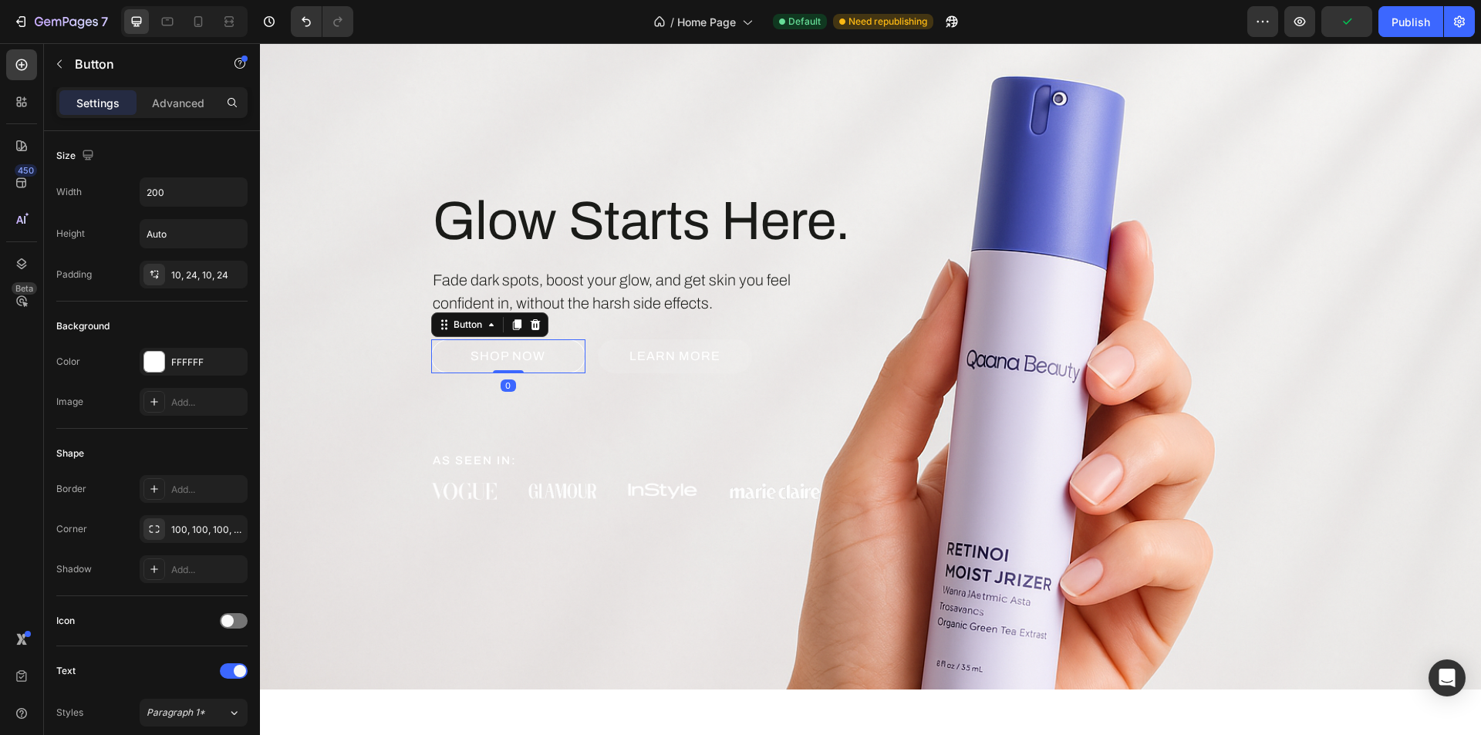
click at [556, 360] on link "Shop Now" at bounding box center [508, 356] width 154 height 34
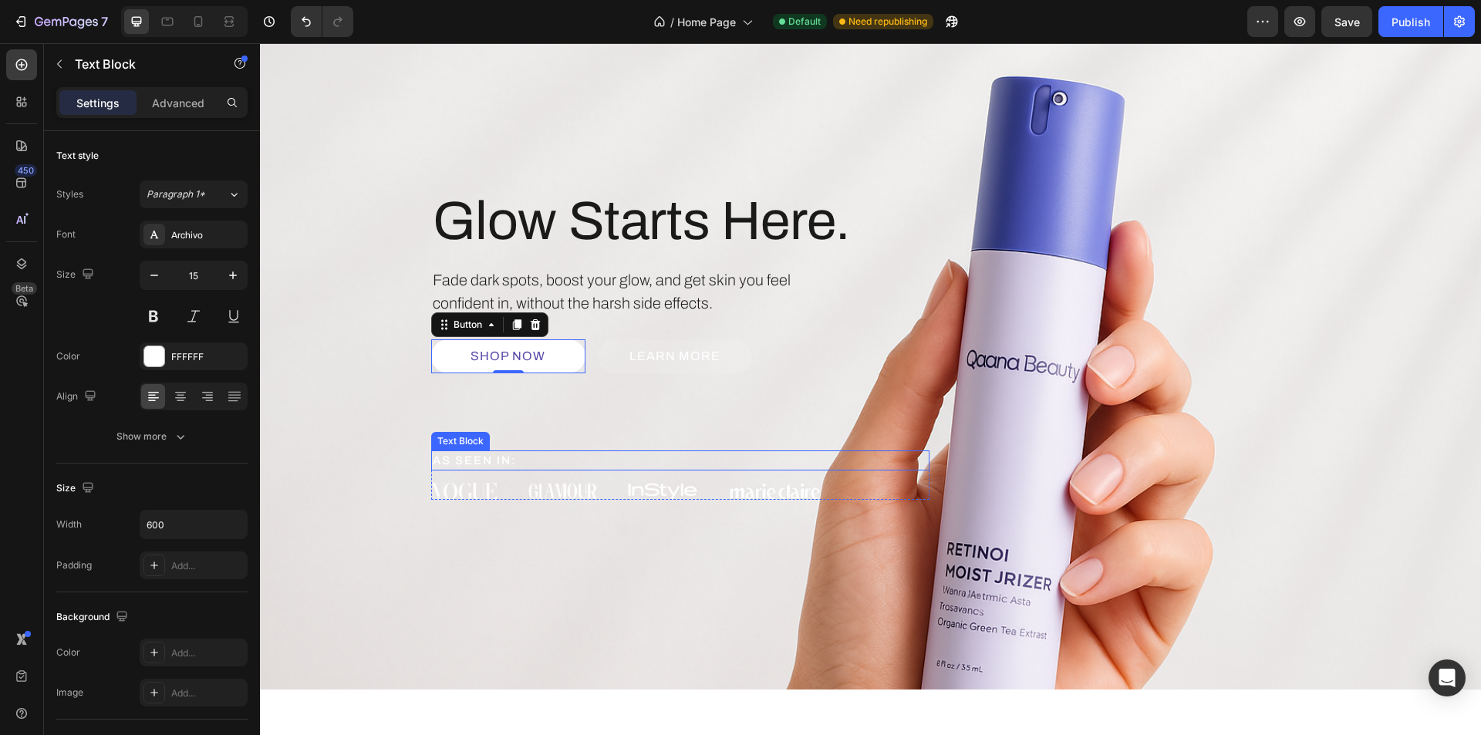
click at [485, 462] on p "As seen in:" at bounding box center [663, 461] width 460 height 18
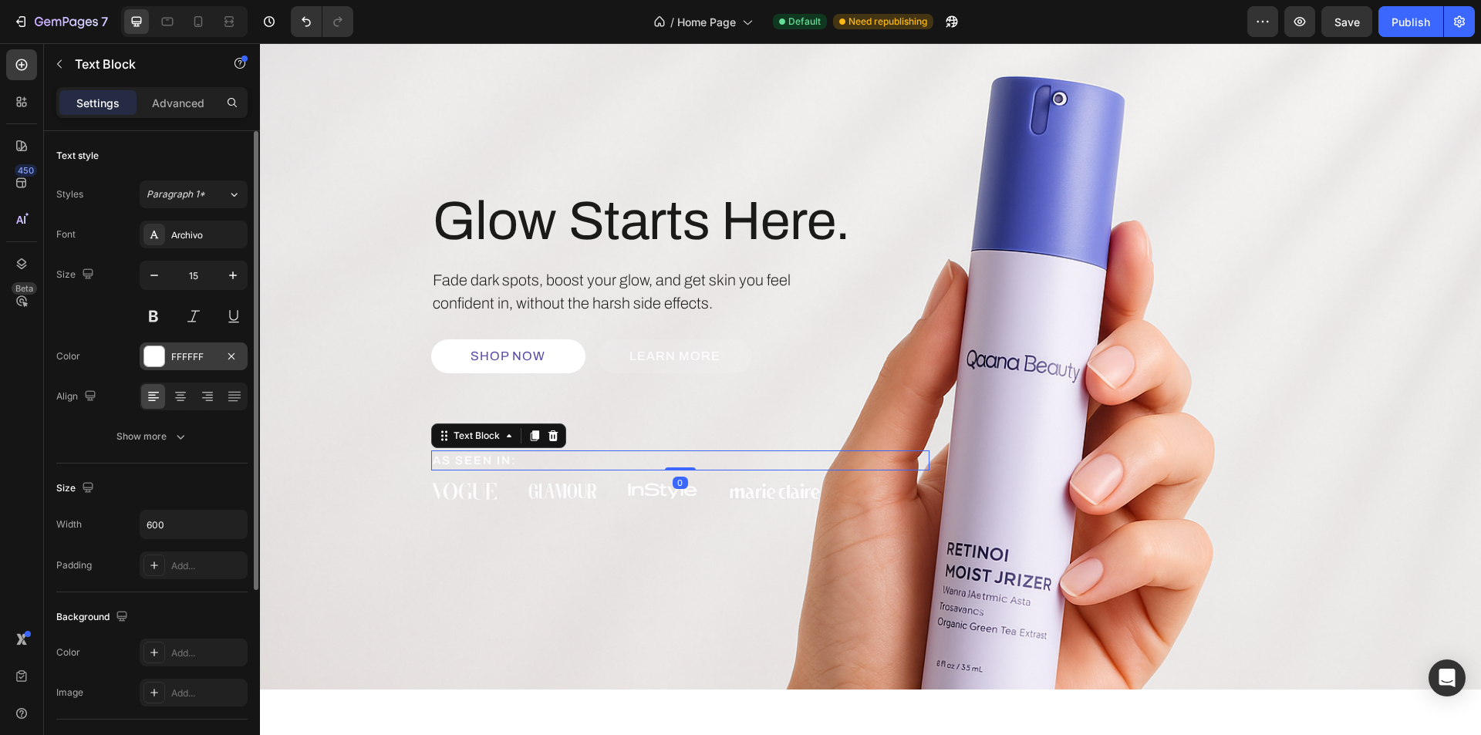
click at [159, 357] on div at bounding box center [154, 356] width 20 height 20
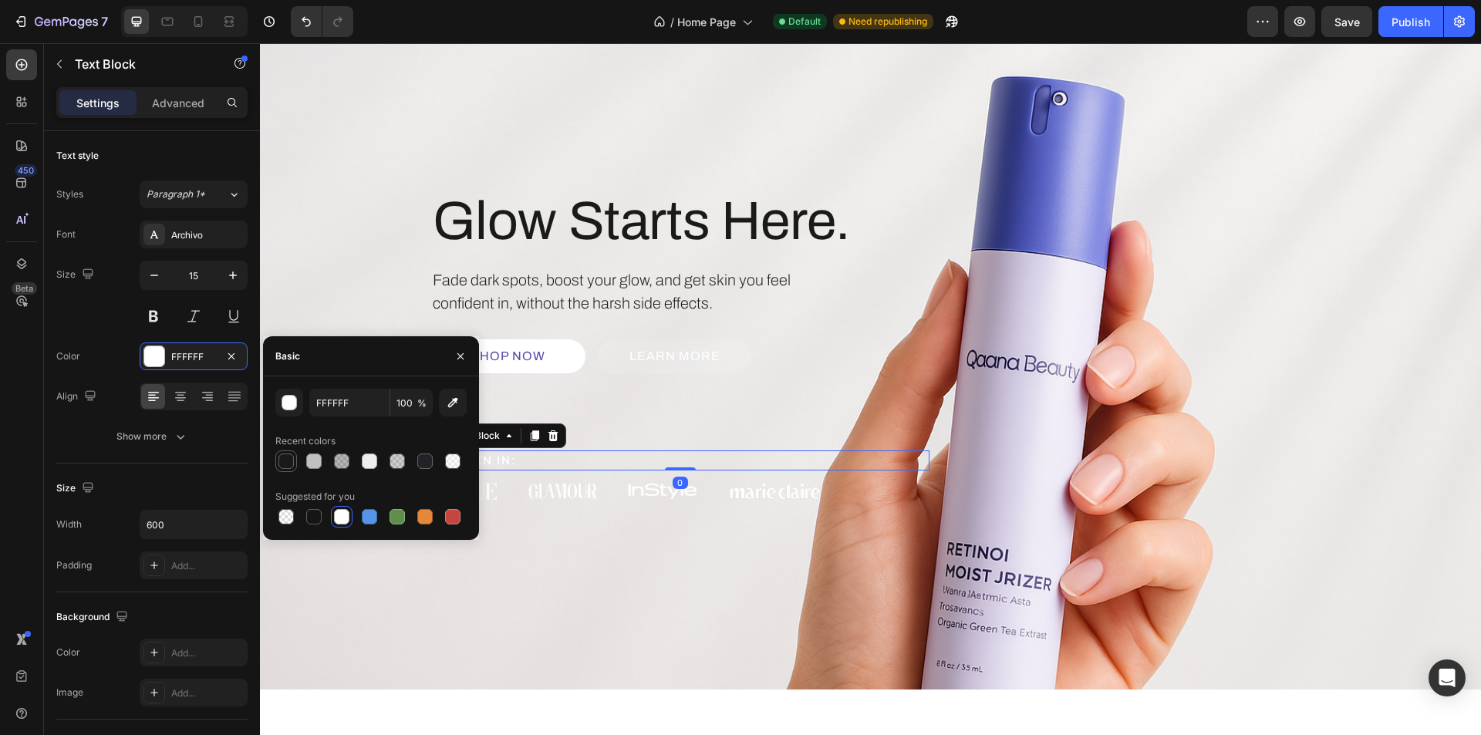
click at [285, 464] on div at bounding box center [286, 461] width 15 height 15
click at [427, 454] on div at bounding box center [424, 461] width 15 height 15
type input "212326"
click at [492, 493] on div "Image Image Image Image Row" at bounding box center [680, 491] width 498 height 18
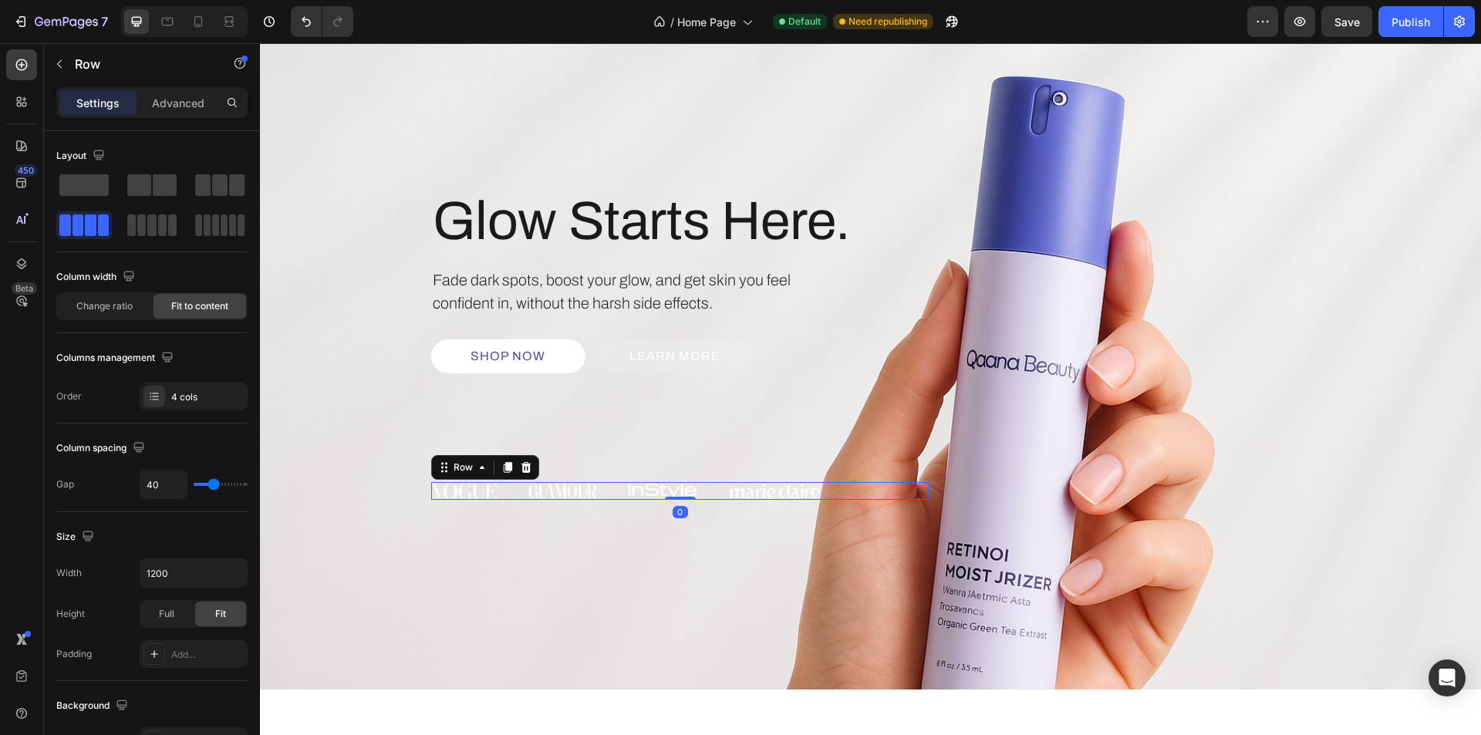
click at [461, 579] on div "Glow Starts Here. Heading Fade dark spots, boost your glow, and get skin you fe…" at bounding box center [871, 344] width 926 height 498
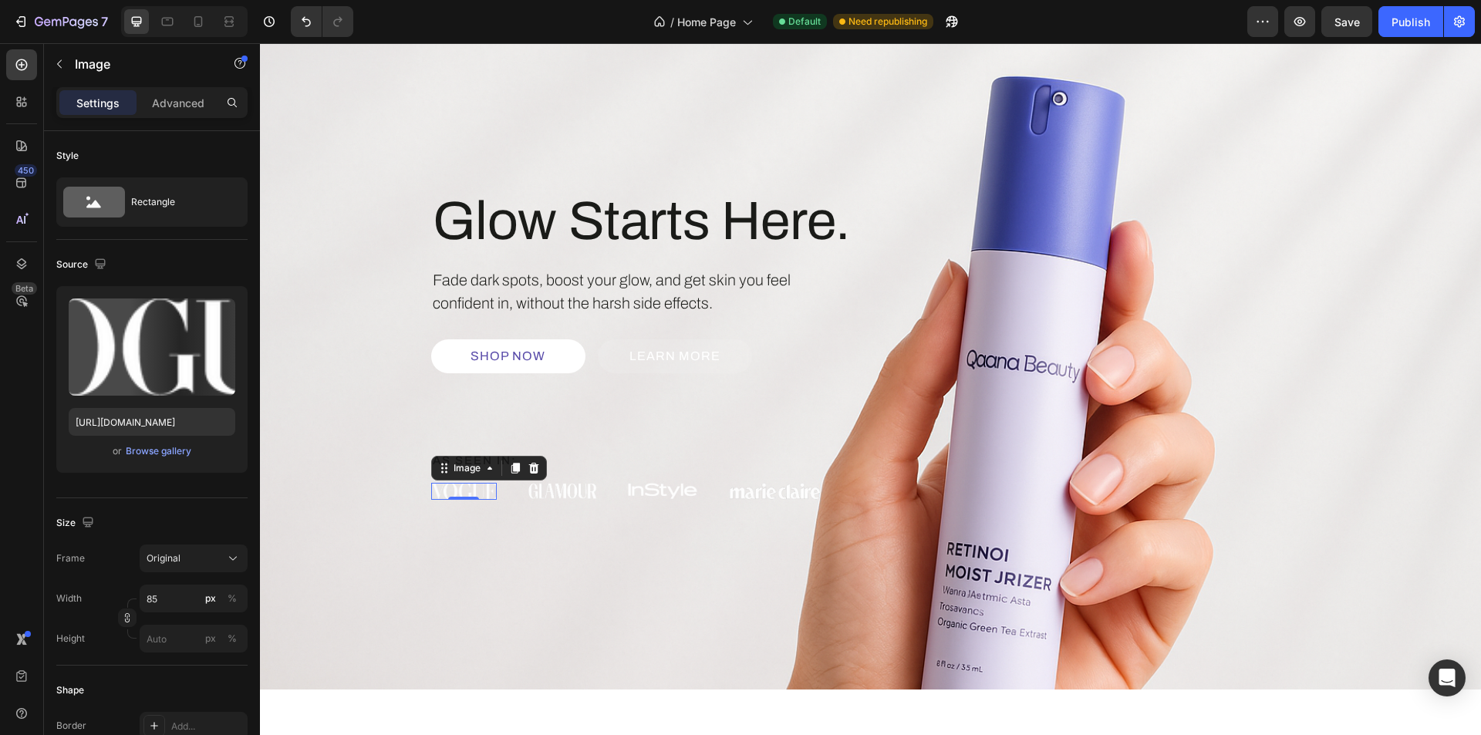
click at [462, 496] on div "Image 0" at bounding box center [464, 491] width 66 height 17
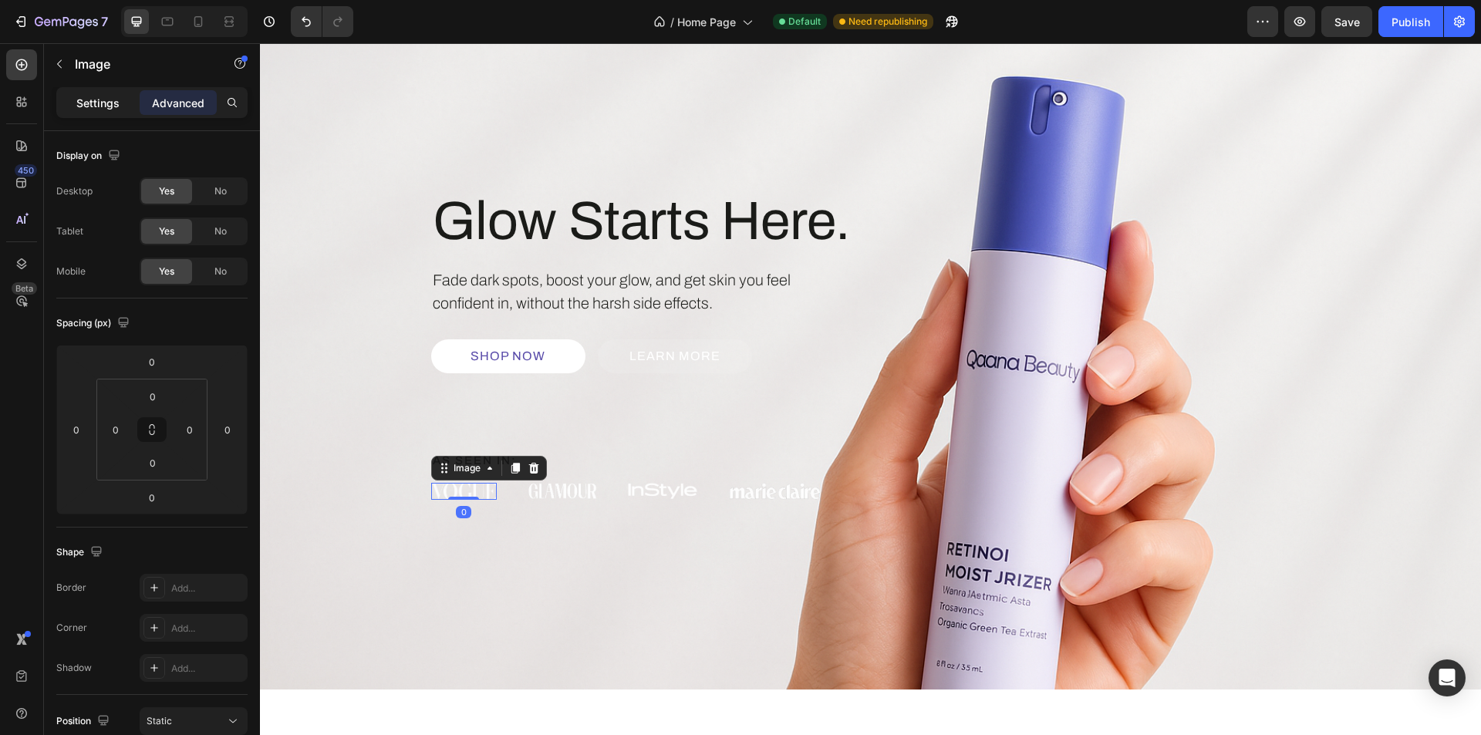
click at [93, 111] on div "Settings" at bounding box center [97, 102] width 77 height 25
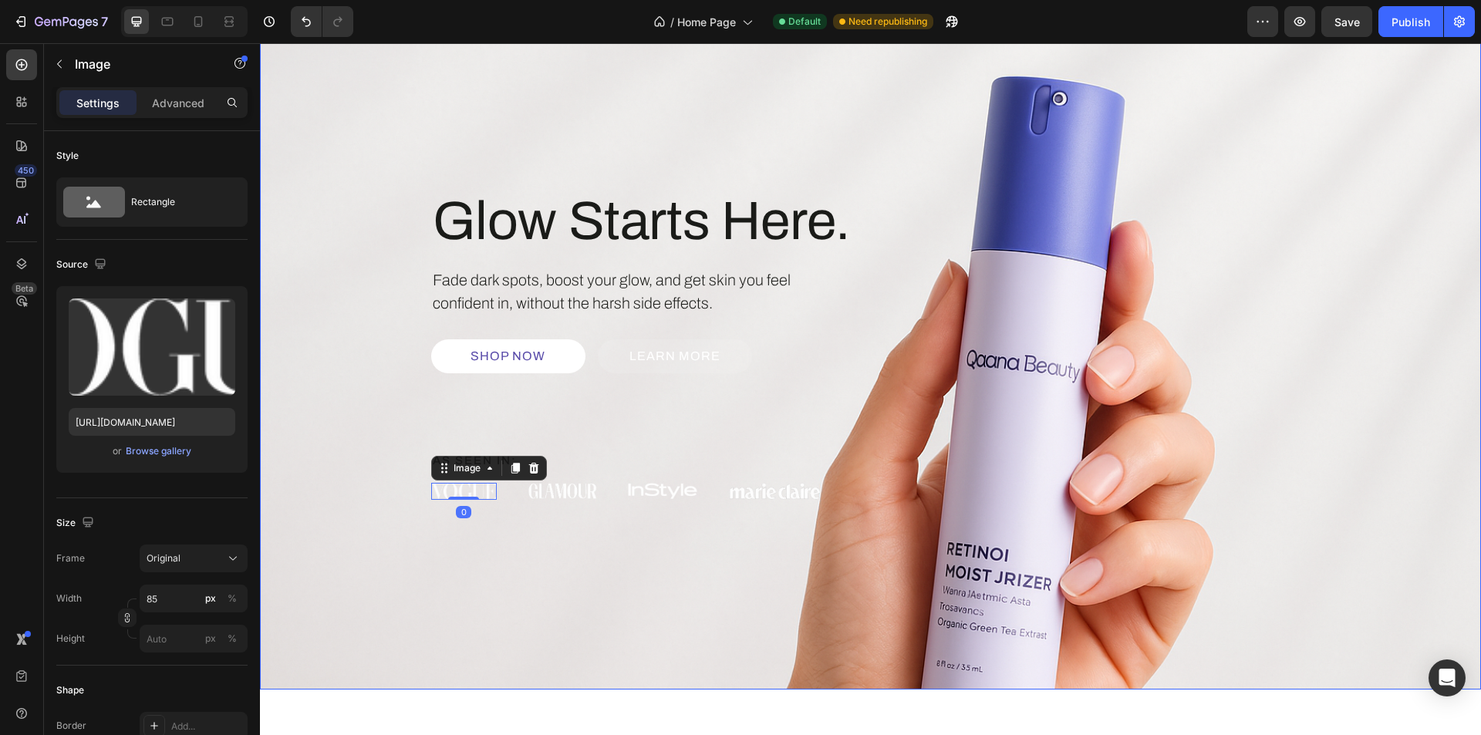
click at [657, 650] on div "Background Image" at bounding box center [870, 344] width 1221 height 692
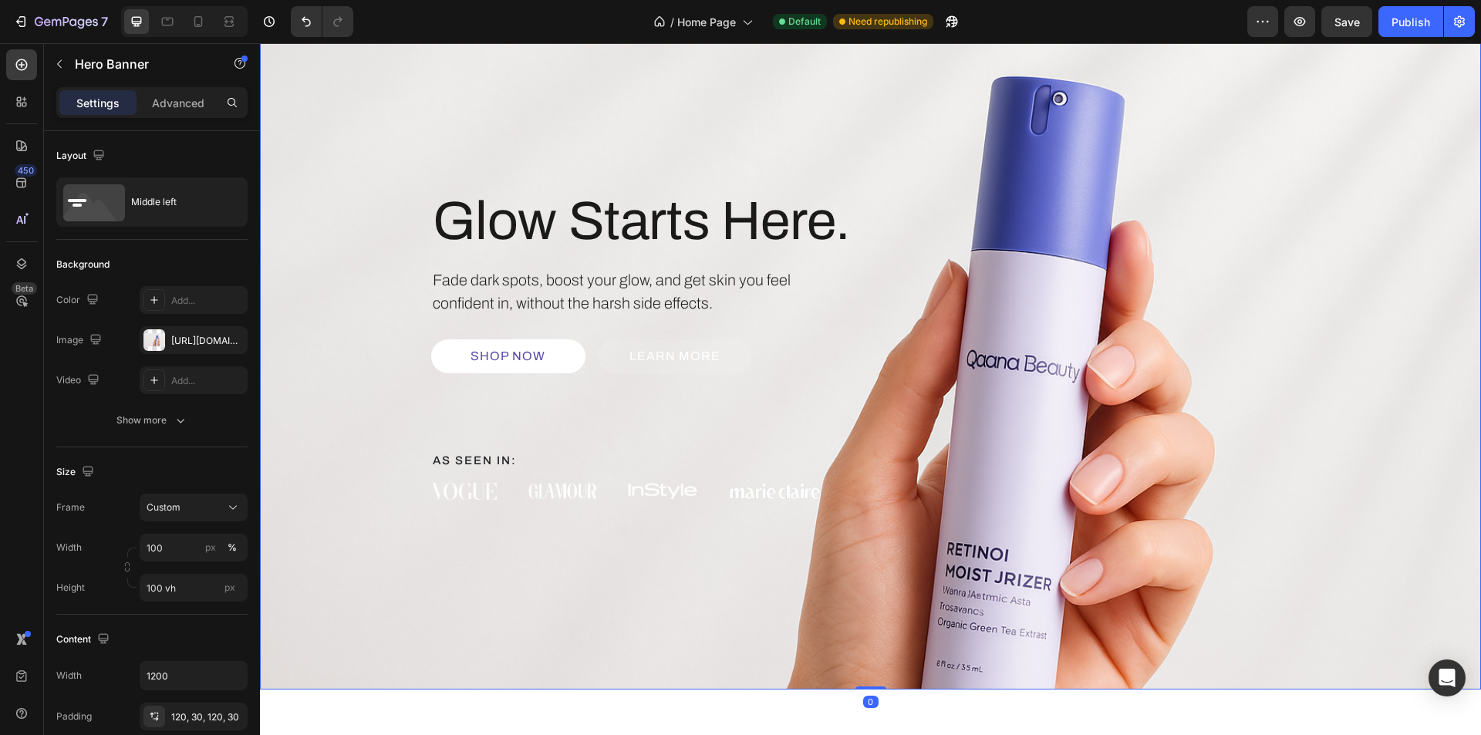
scroll to position [0, 0]
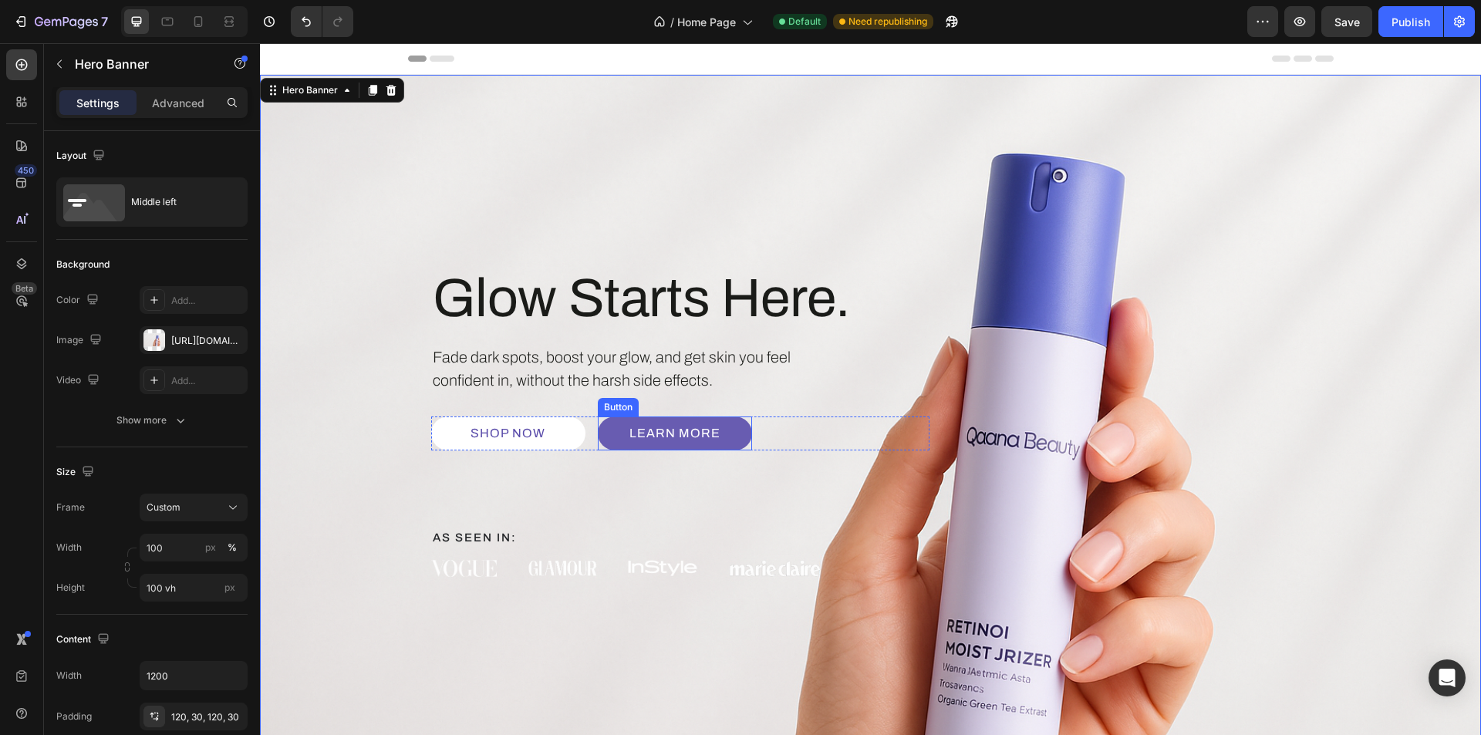
click at [663, 446] on link "Learn More" at bounding box center [675, 434] width 154 height 34
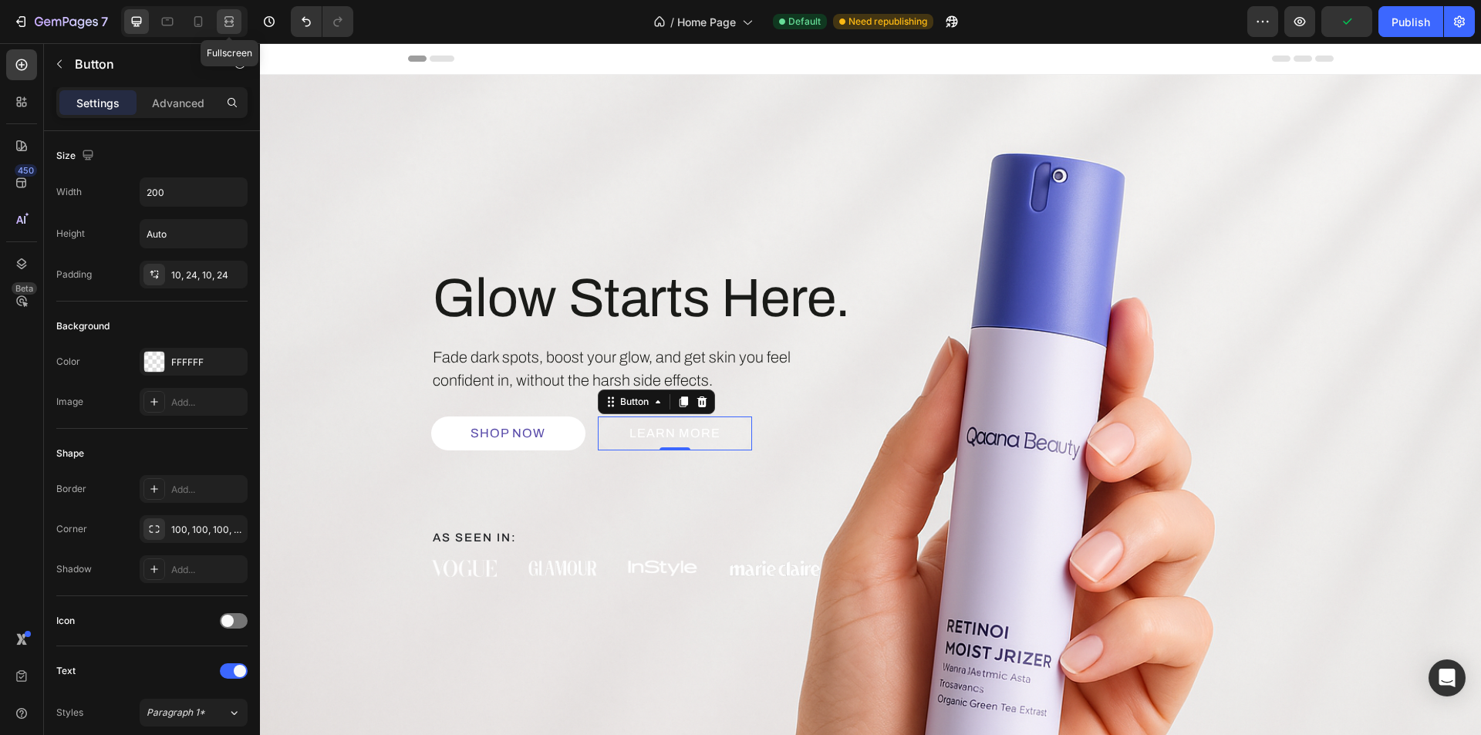
drag, startPoint x: 232, startPoint y: 25, endPoint x: 210, endPoint y: 26, distance: 22.4
click at [232, 25] on icon at bounding box center [228, 21] width 15 height 15
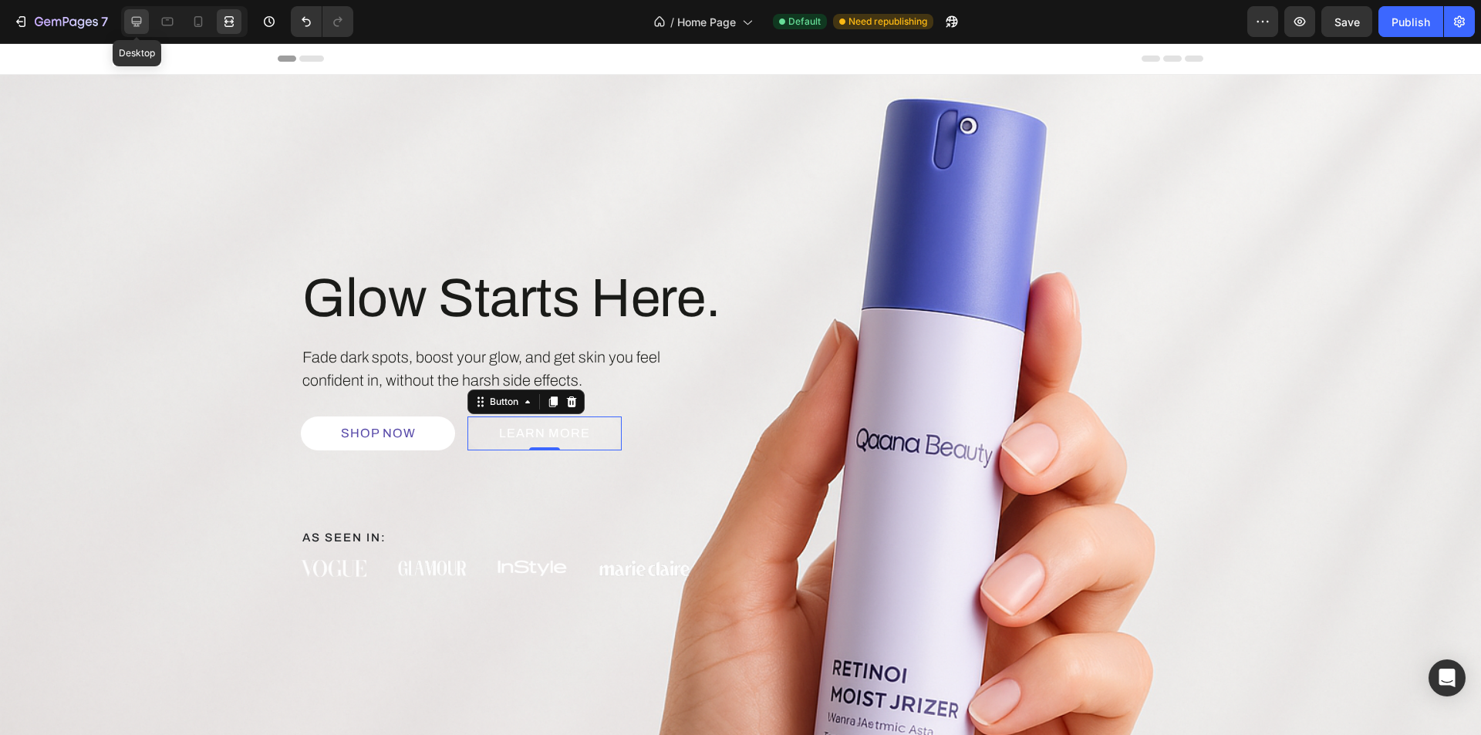
click at [130, 25] on icon at bounding box center [136, 21] width 15 height 15
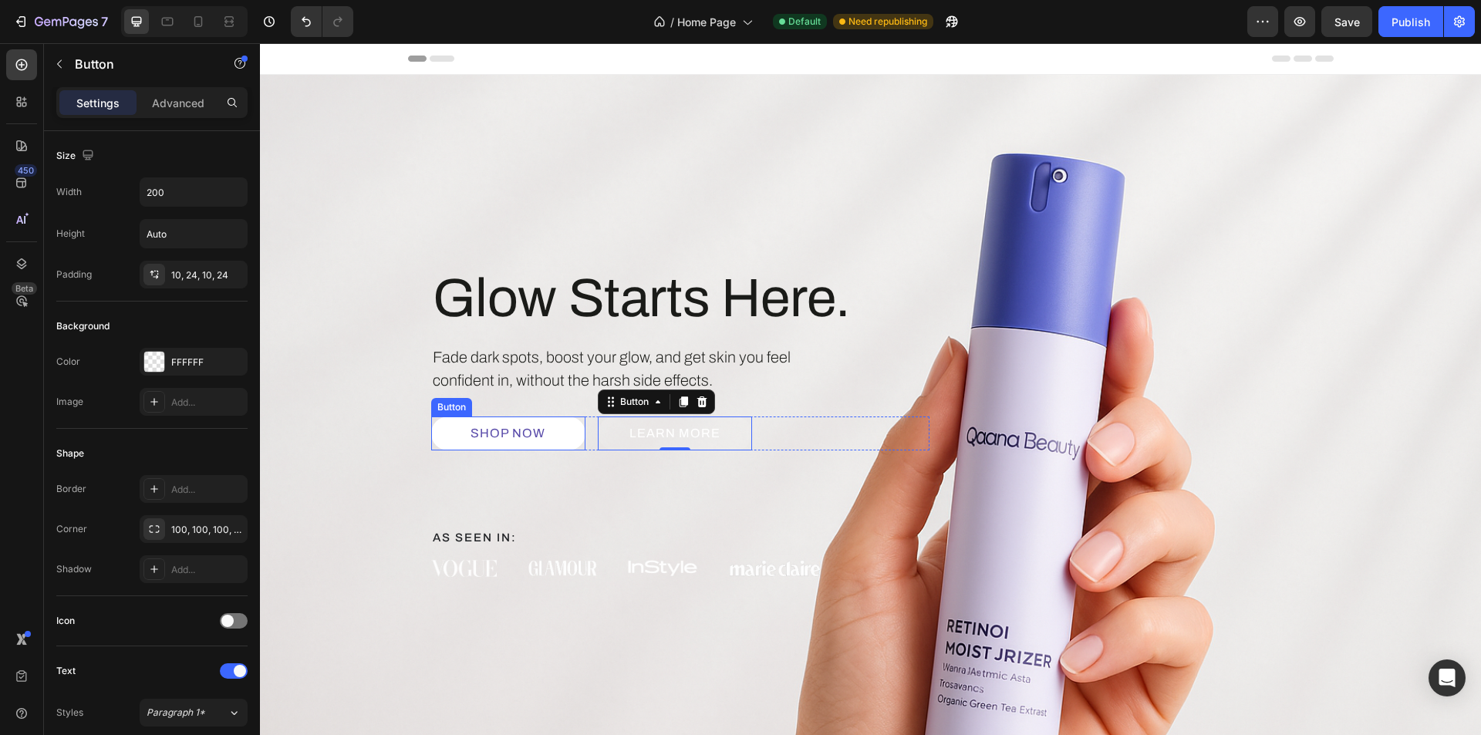
click at [557, 445] on link "Shop Now" at bounding box center [508, 434] width 154 height 34
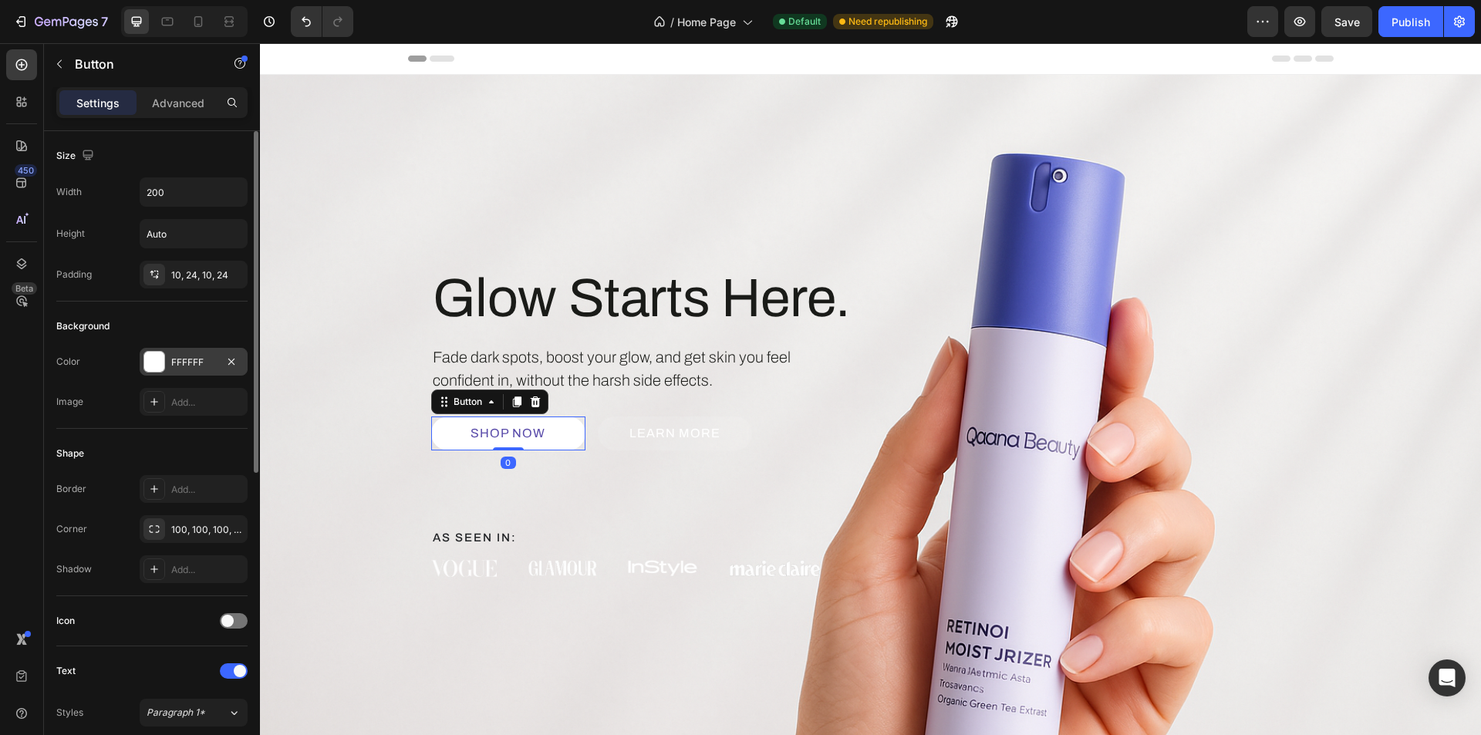
click at [150, 360] on div at bounding box center [154, 362] width 20 height 20
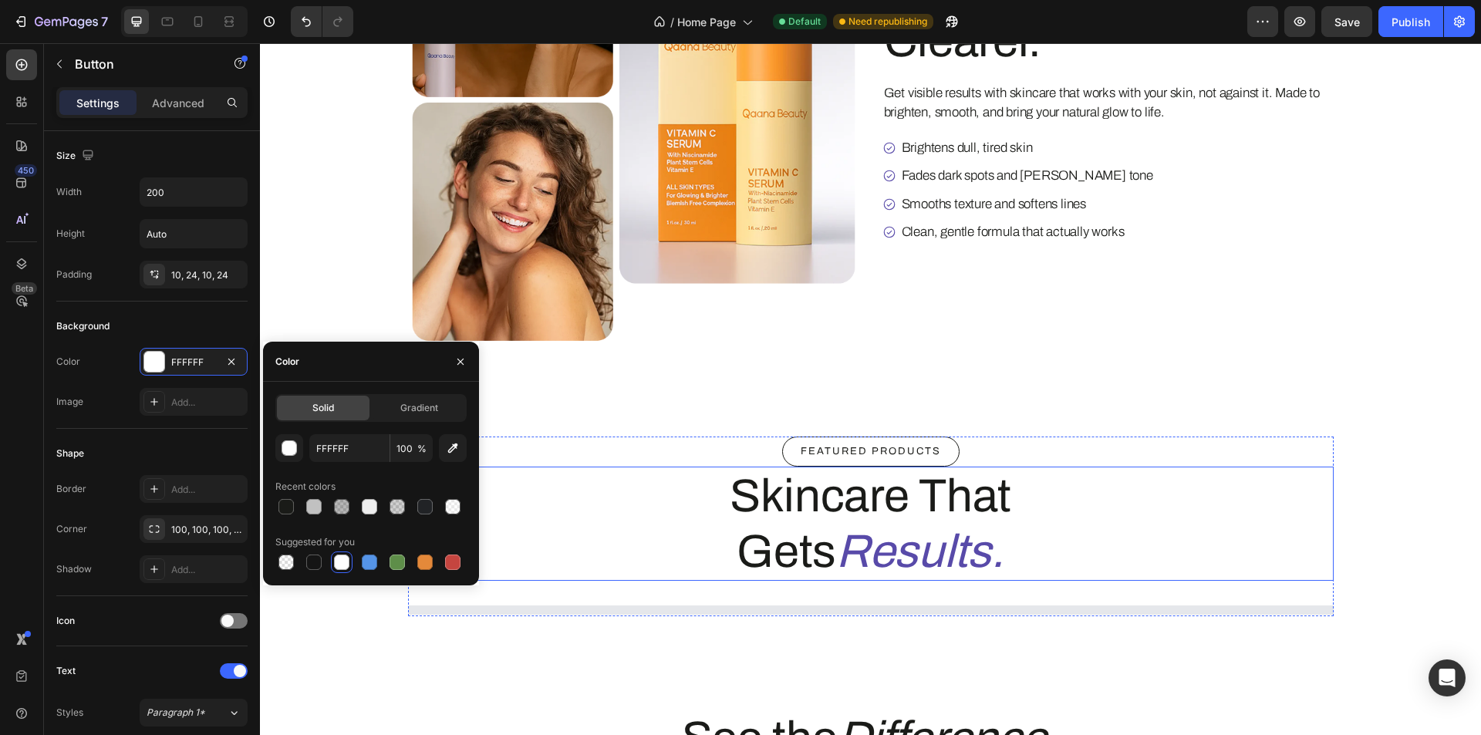
scroll to position [1312, 0]
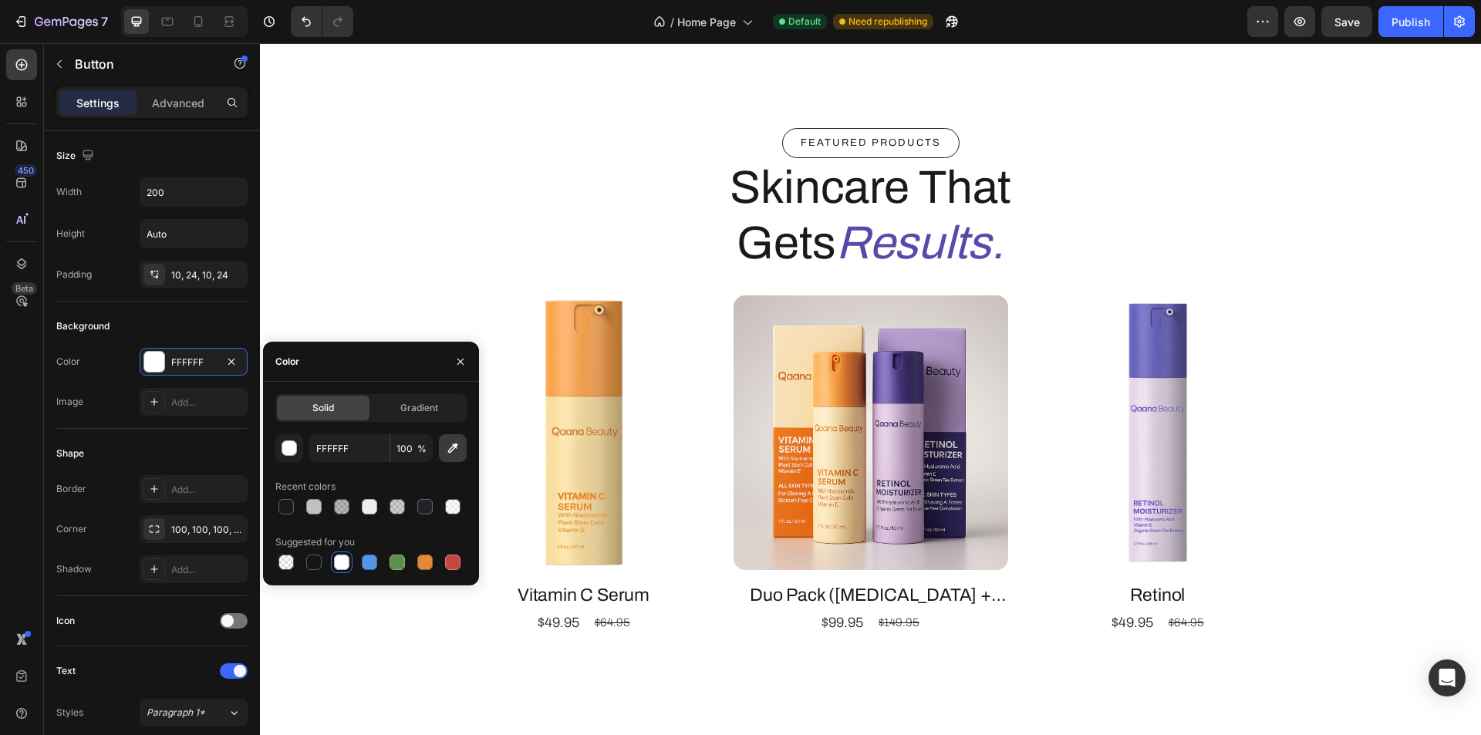
click at [448, 451] on icon "button" at bounding box center [452, 448] width 15 height 15
type input "584AA9"
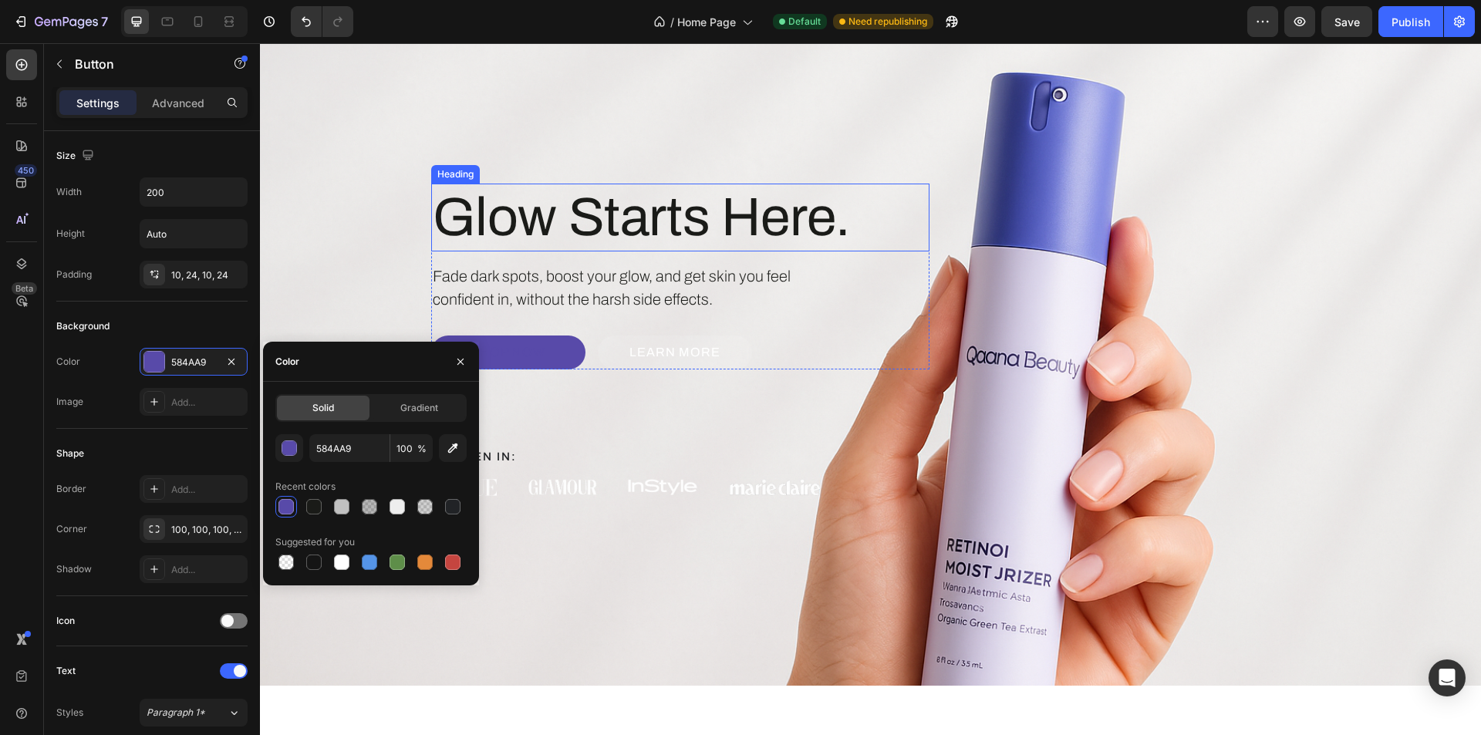
scroll to position [0, 0]
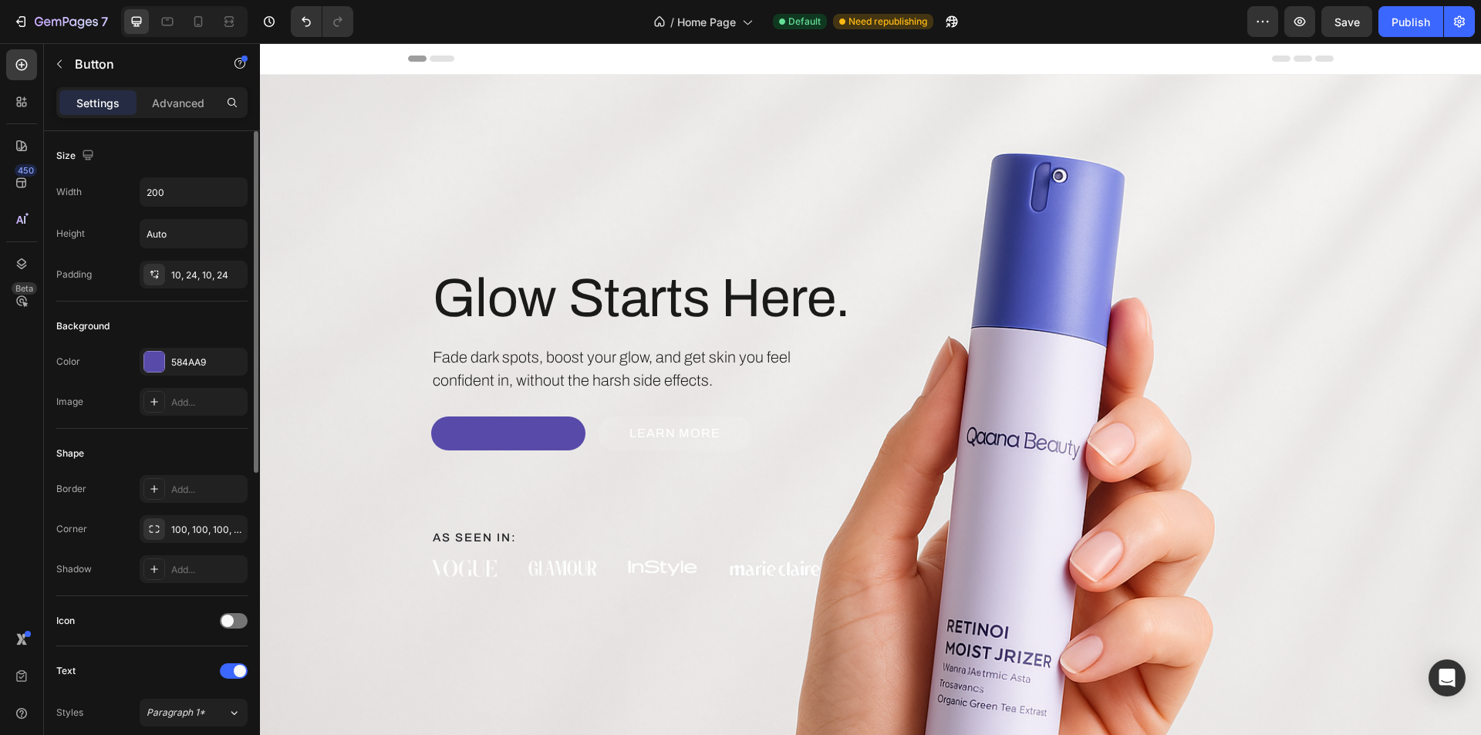
click at [191, 441] on div "Shape" at bounding box center [151, 453] width 191 height 25
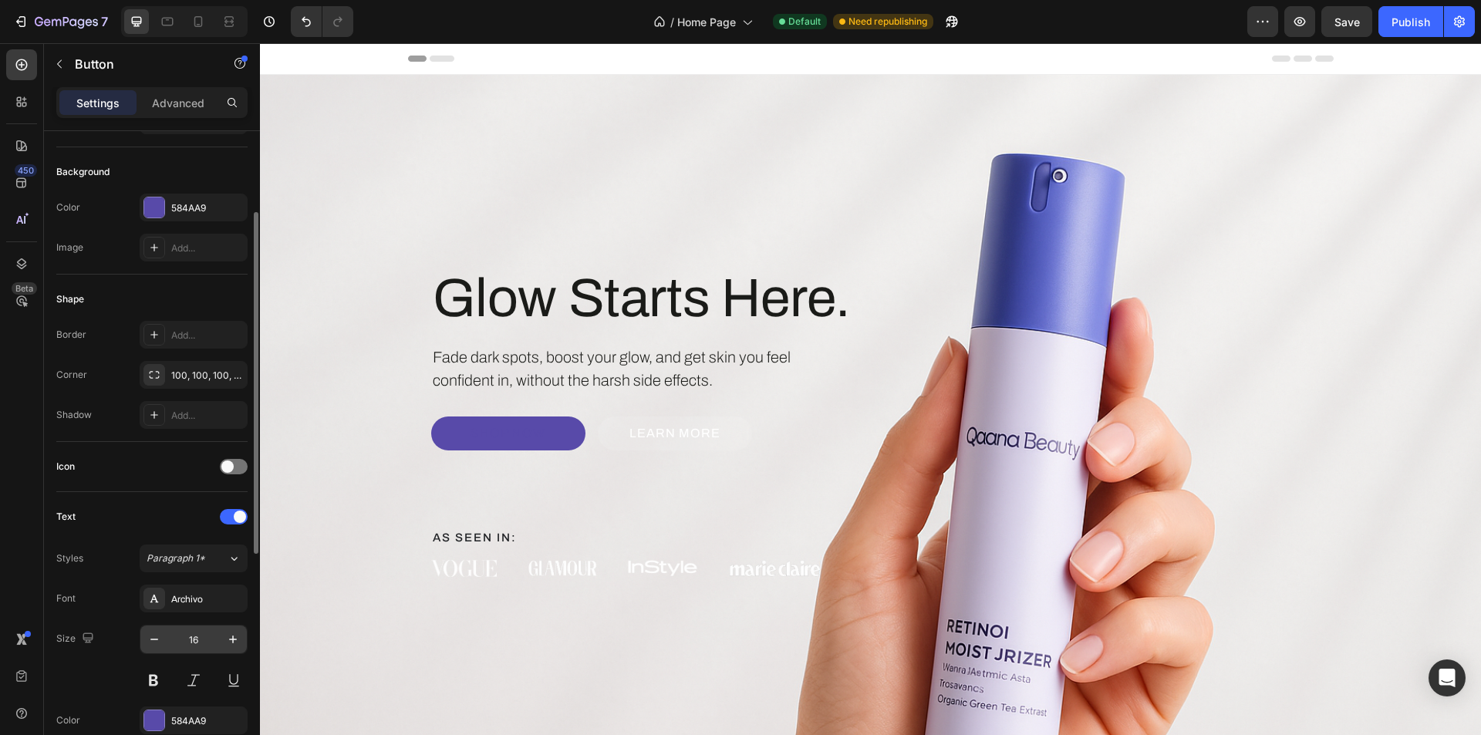
scroll to position [309, 0]
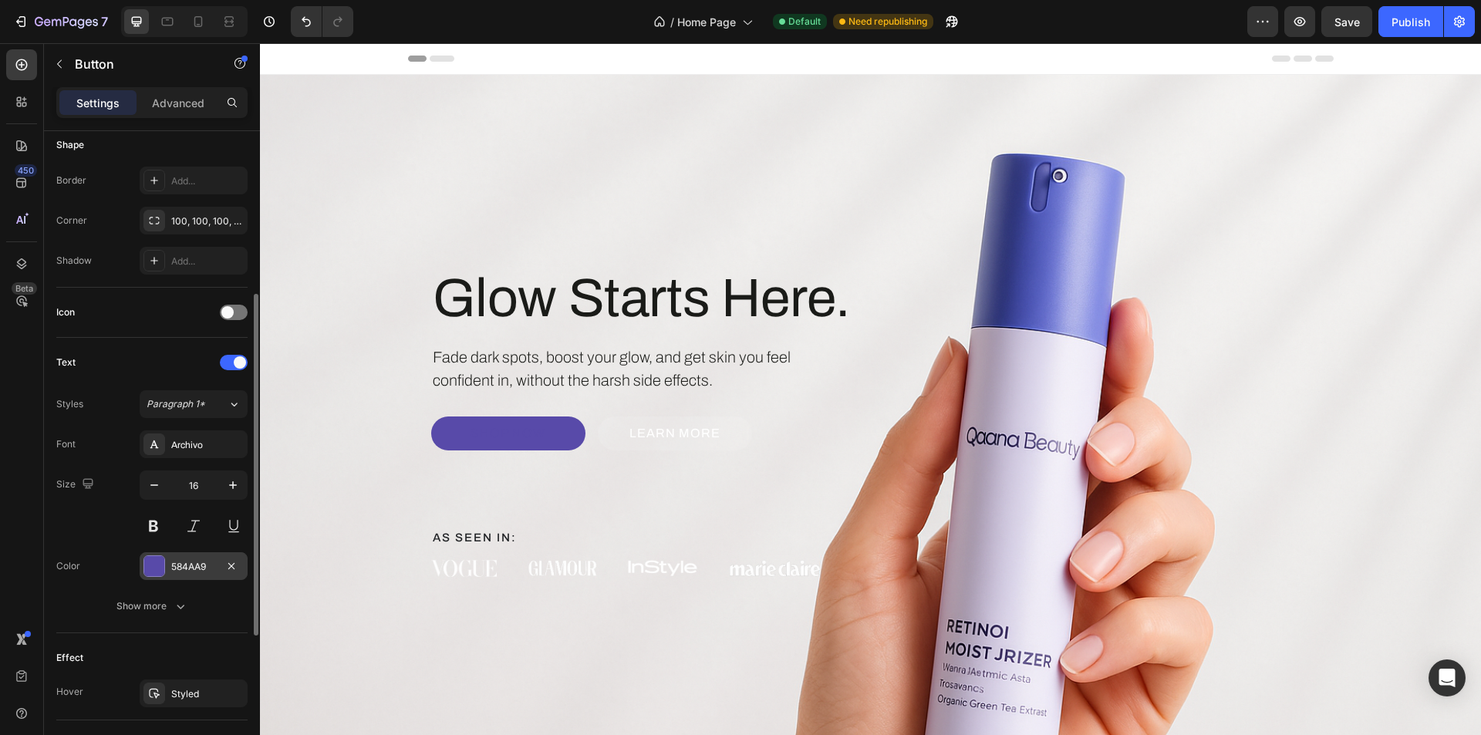
click at [160, 565] on div at bounding box center [154, 566] width 20 height 20
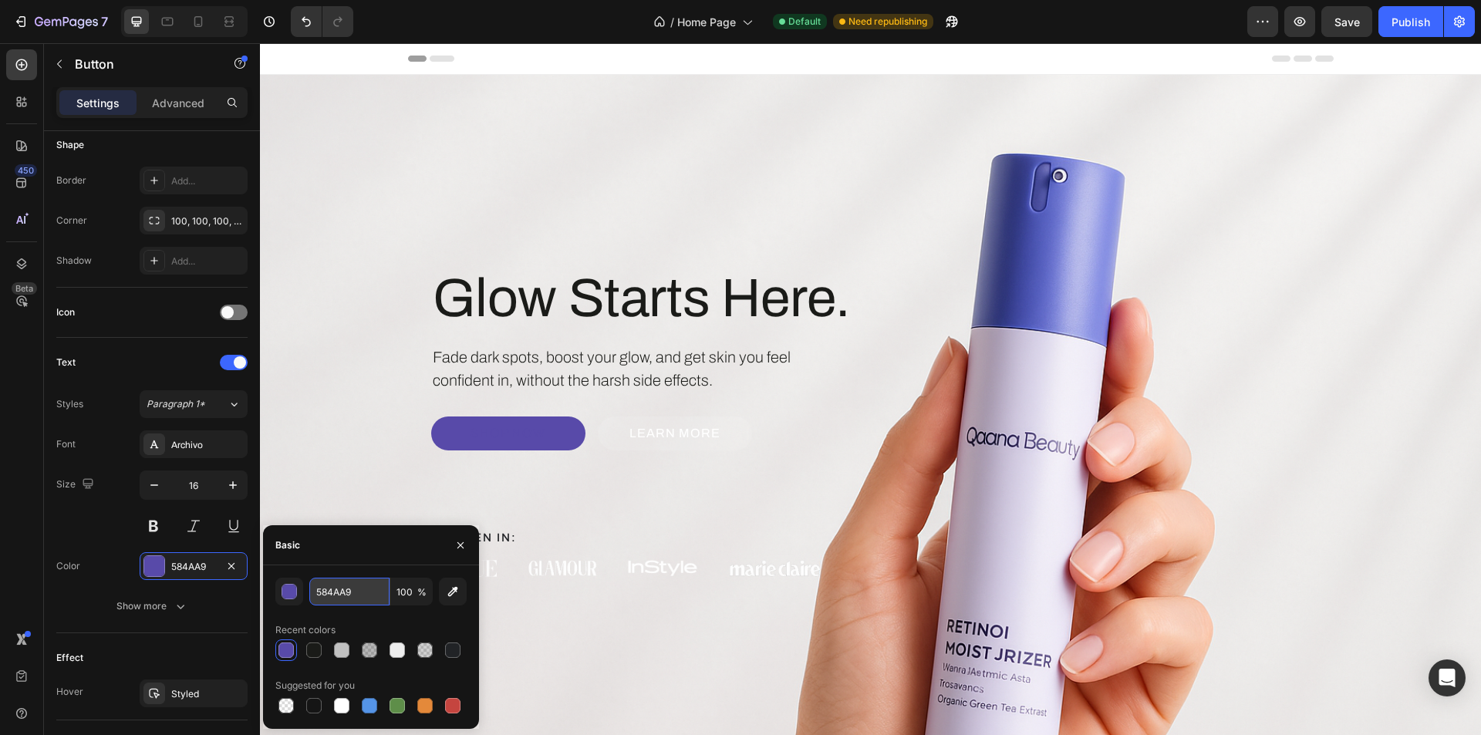
click at [0, 0] on input "584AA9" at bounding box center [0, 0] width 0 height 0
drag, startPoint x: 379, startPoint y: 615, endPoint x: 390, endPoint y: 604, distance: 15.3
click at [379, 616] on div "fff 100 % Recent colors Suggested for you" at bounding box center [370, 647] width 191 height 139
type input "FFFFFF"
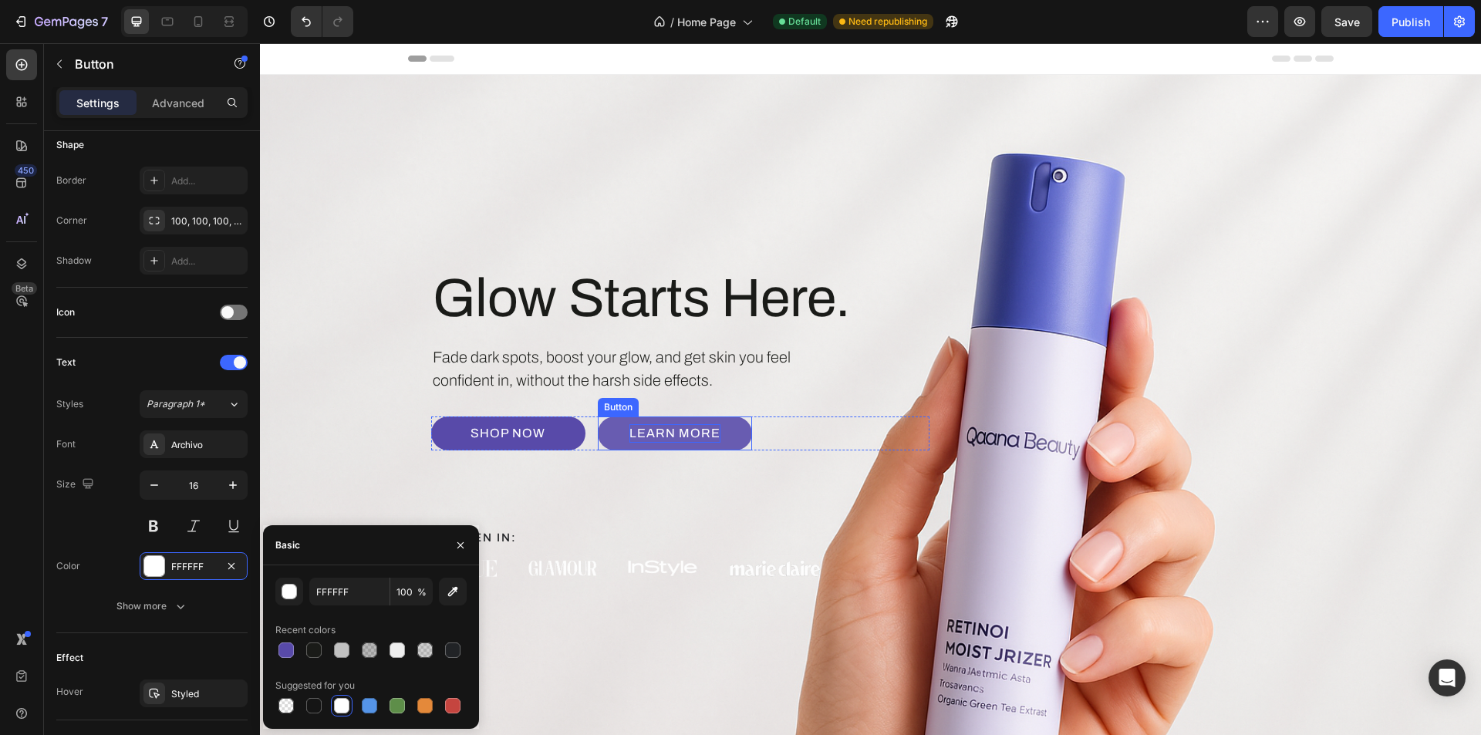
click at [698, 430] on p "Learn More" at bounding box center [675, 433] width 91 height 19
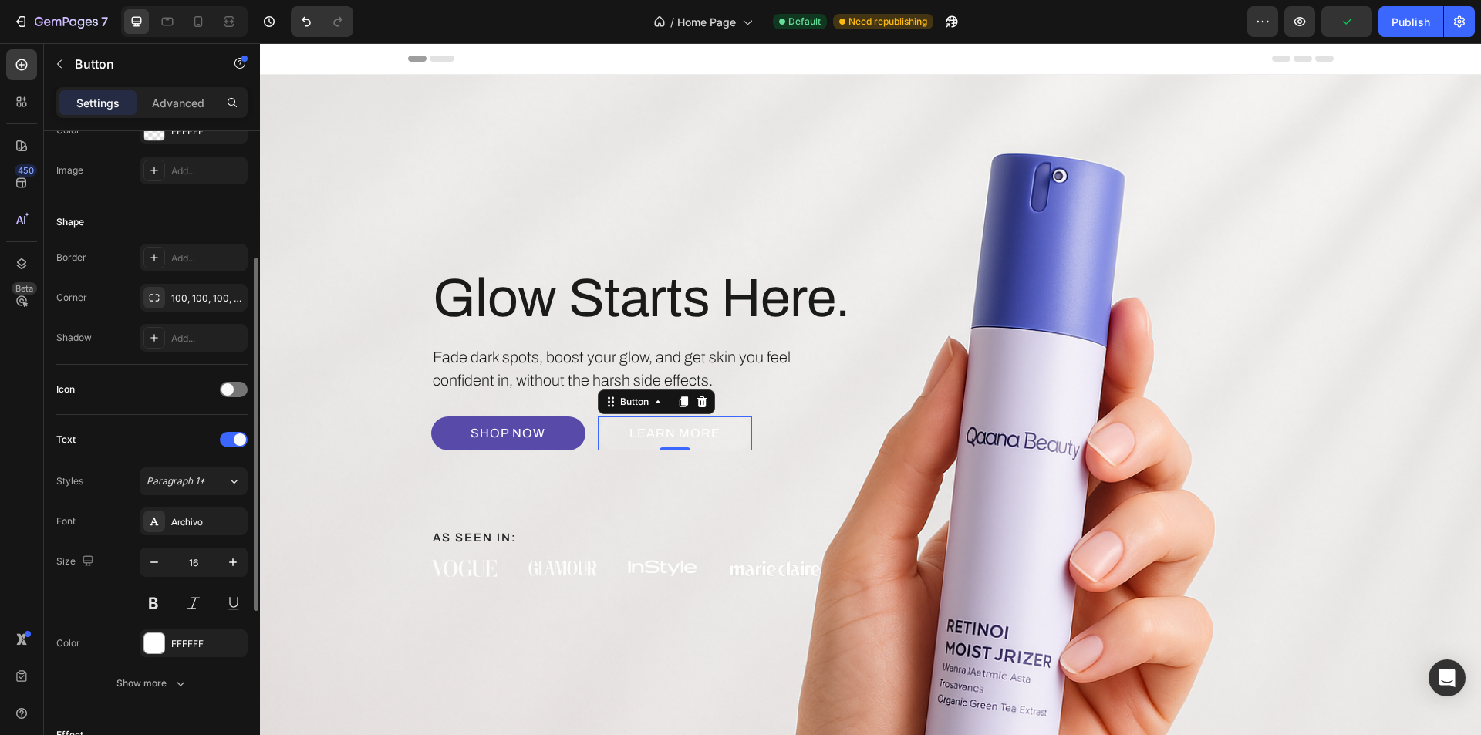
scroll to position [77, 0]
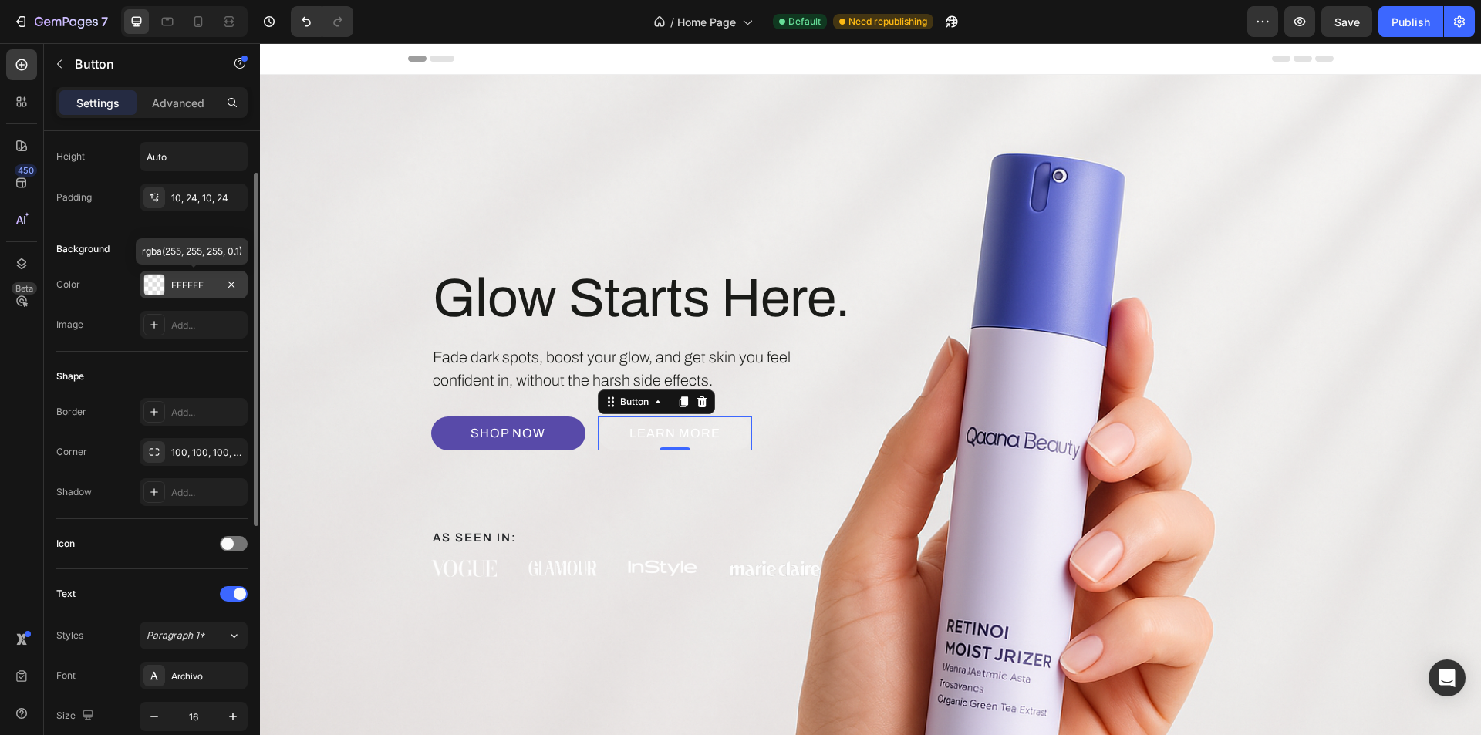
click at [169, 291] on div "FFFFFF" at bounding box center [194, 285] width 108 height 28
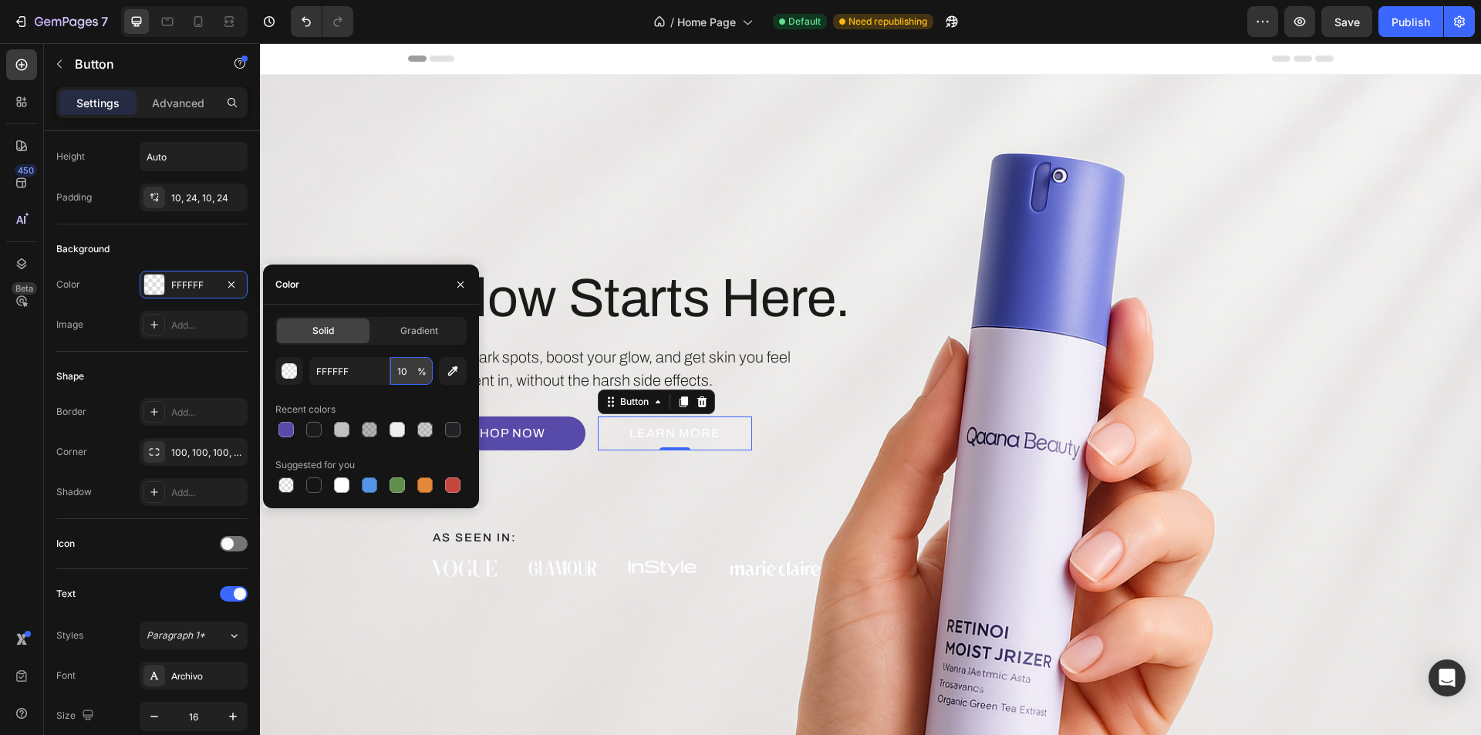
click at [402, 370] on input "10" at bounding box center [411, 371] width 42 height 28
type input "100"
click at [405, 397] on div "FFFFFF 100 % Recent colors Suggested for you" at bounding box center [370, 426] width 191 height 139
click at [186, 361] on div "Shape Border Add... Corner 100, 100, 100, 100 Shadow Add..." at bounding box center [151, 435] width 191 height 167
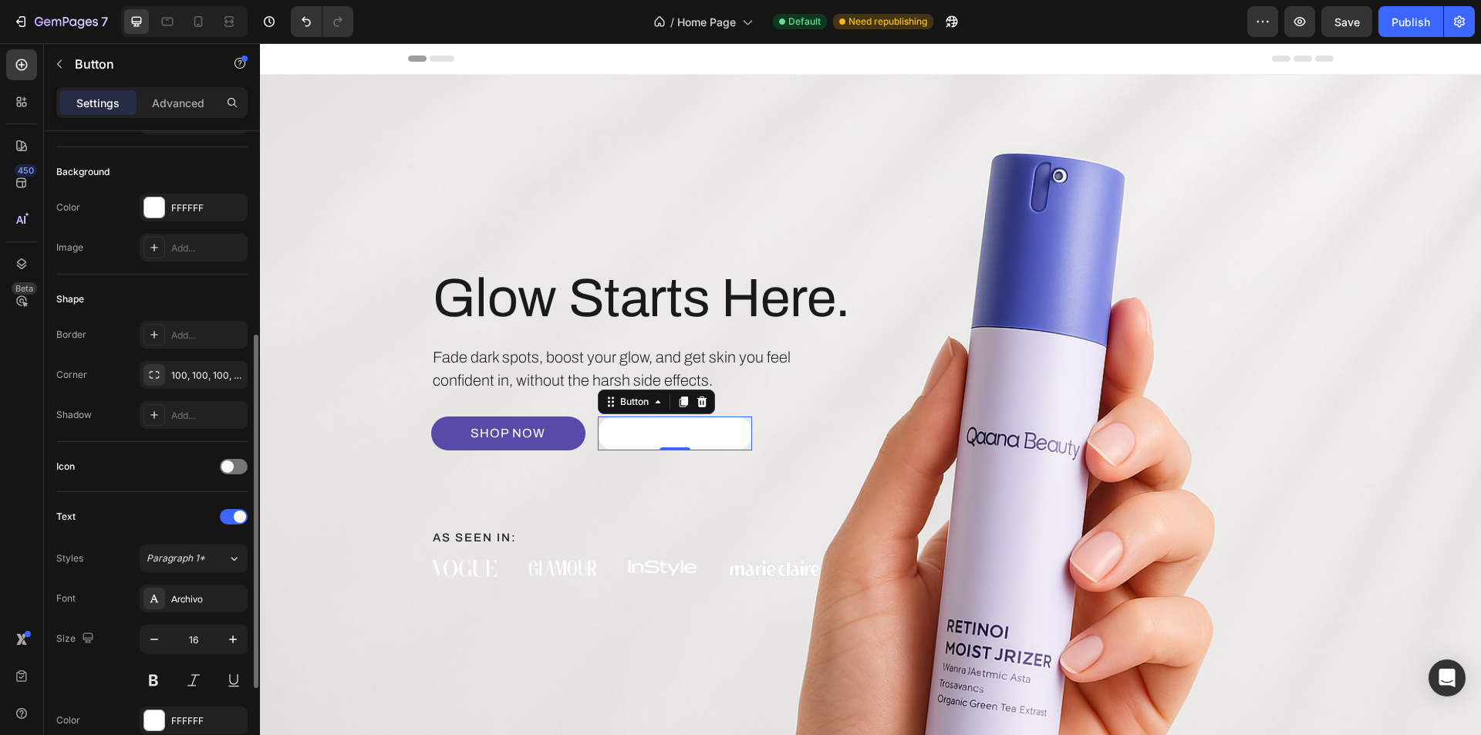
scroll to position [231, 0]
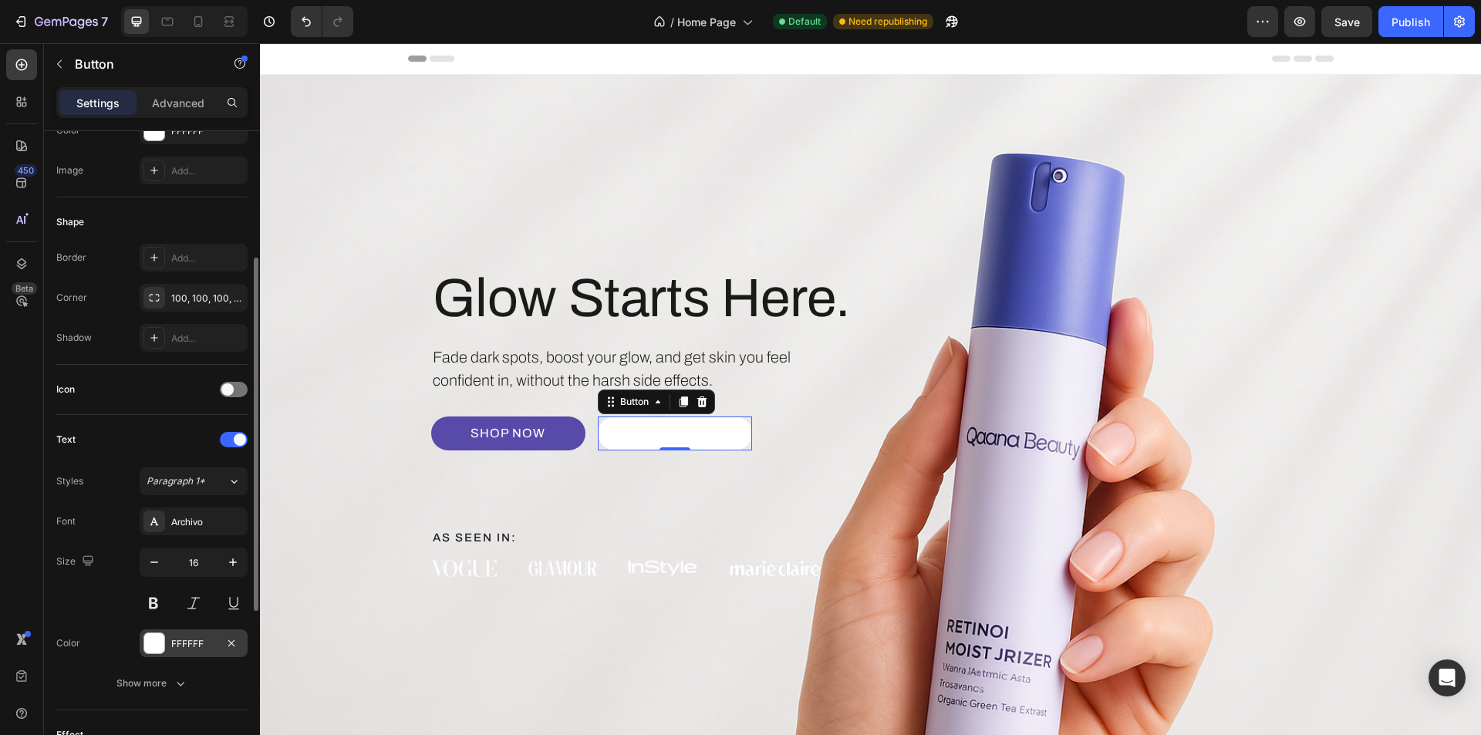
click at [158, 648] on div at bounding box center [154, 643] width 20 height 20
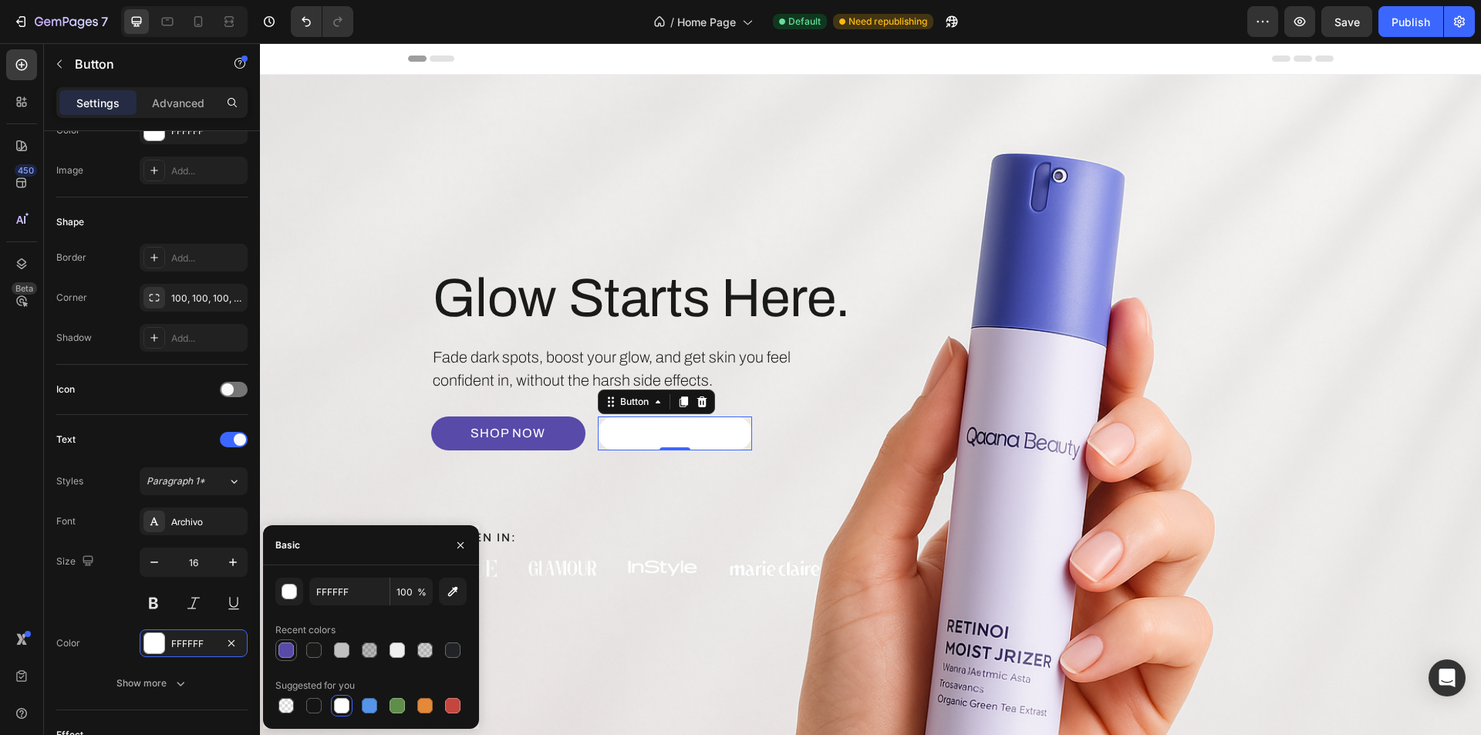
click at [288, 648] on div at bounding box center [286, 650] width 15 height 15
click at [310, 654] on div at bounding box center [313, 650] width 15 height 15
type input "1A1B18"
click at [455, 542] on icon "button" at bounding box center [460, 545] width 12 height 12
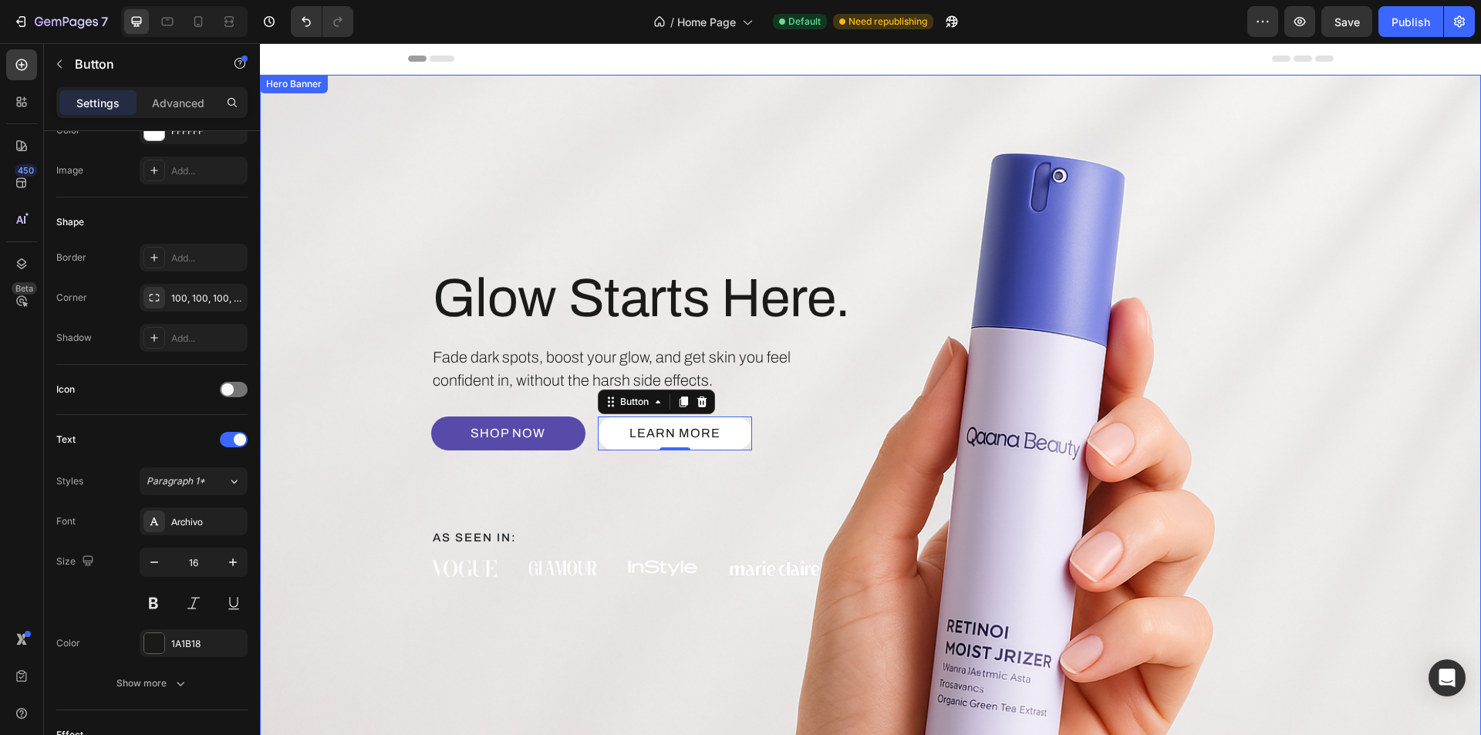
click at [666, 480] on div "Glow Starts Here. Heading Fade dark spots, boost your glow, and get skin you fe…" at bounding box center [680, 421] width 498 height 313
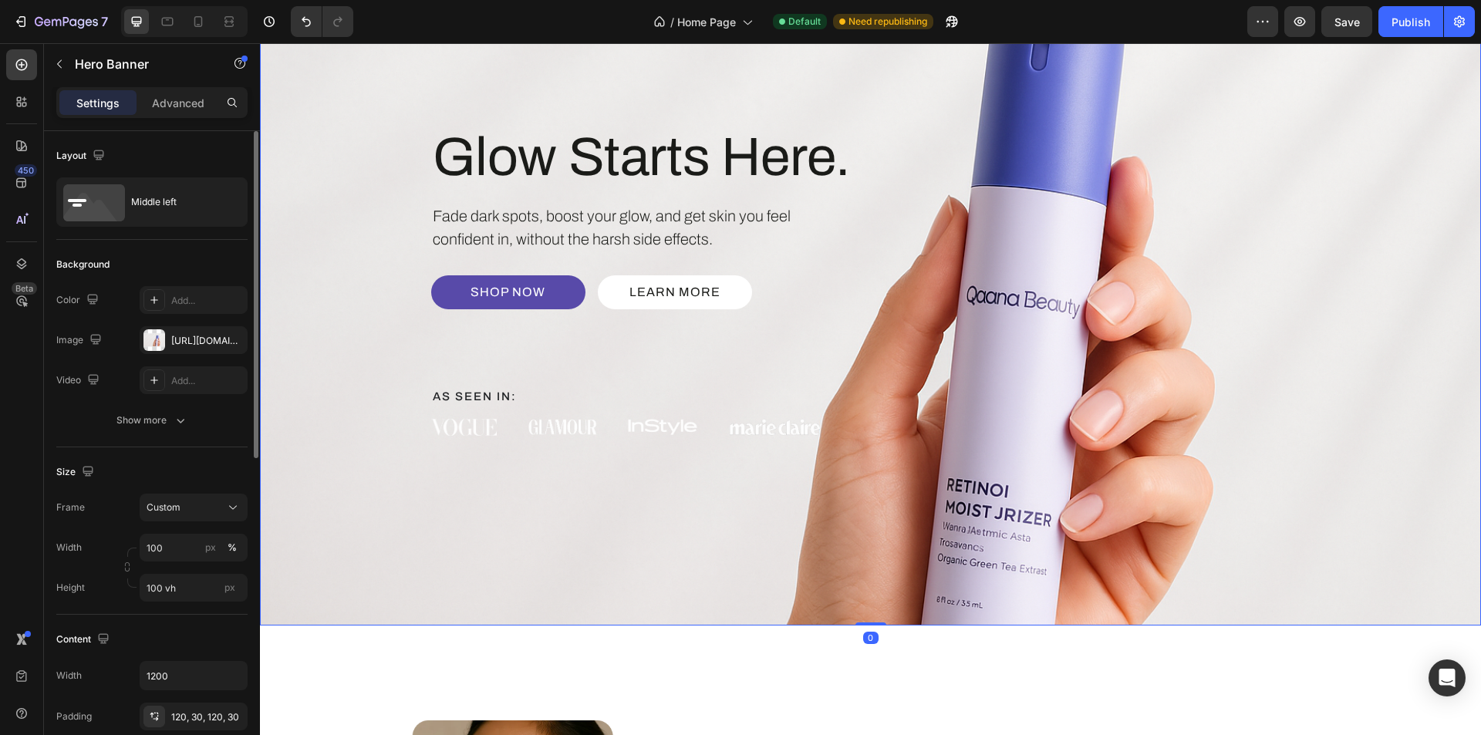
scroll to position [154, 0]
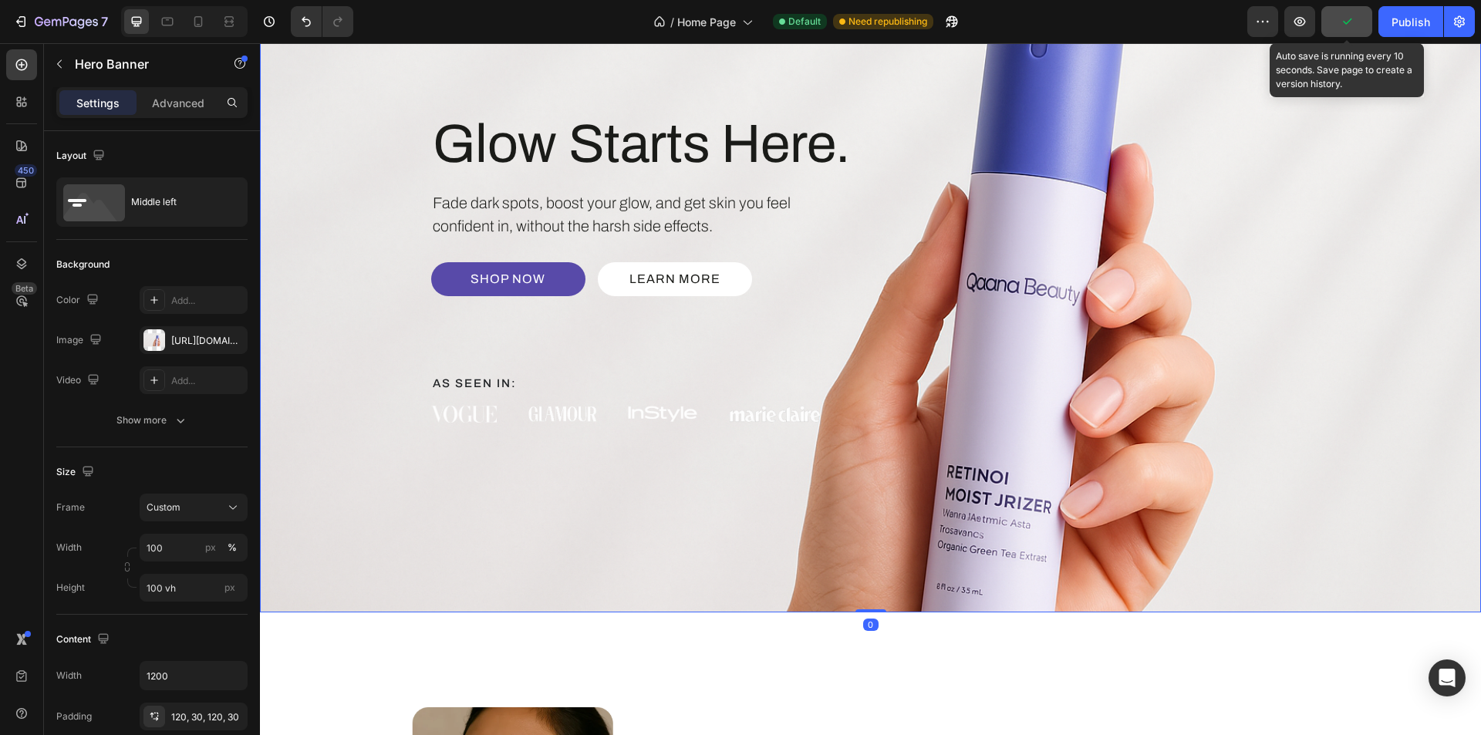
drag, startPoint x: 1349, startPoint y: 15, endPoint x: 708, endPoint y: 68, distance: 643.4
click at [1349, 15] on icon "button" at bounding box center [1346, 21] width 15 height 15
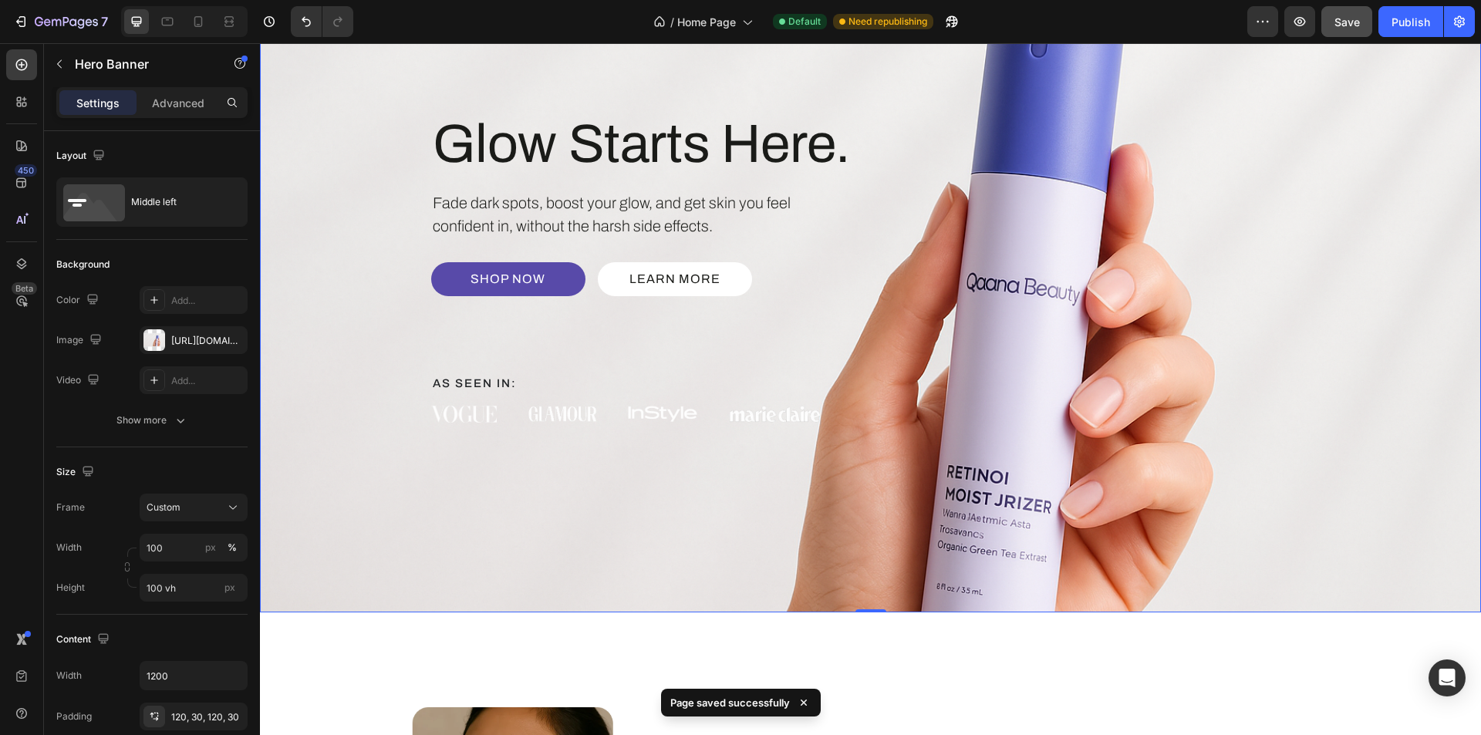
drag, startPoint x: 702, startPoint y: 498, endPoint x: 623, endPoint y: 458, distance: 88.0
click at [702, 498] on div "Glow Starts Here. Heading Fade dark spots, boost your glow, and get skin you fe…" at bounding box center [871, 267] width 926 height 498
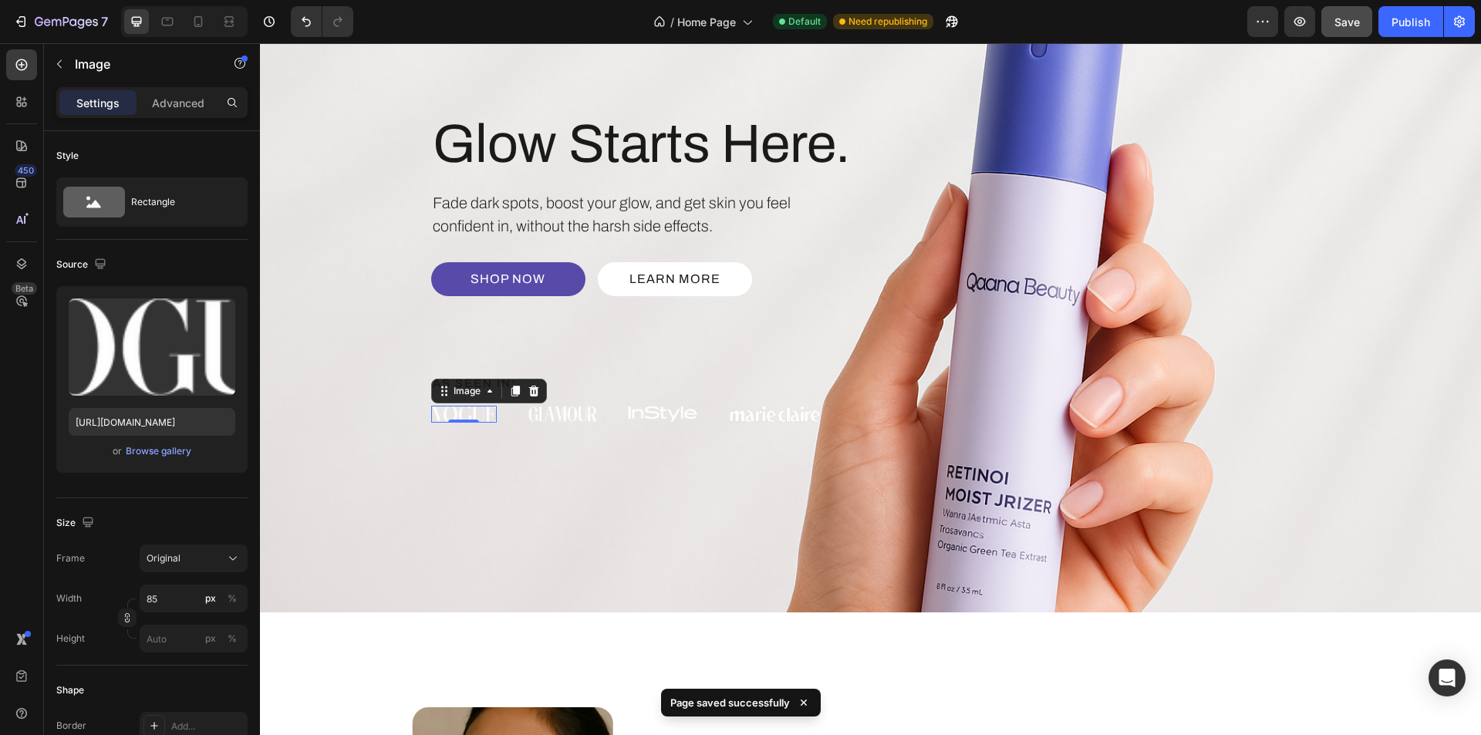
click at [462, 420] on div "Image 0" at bounding box center [464, 414] width 66 height 17
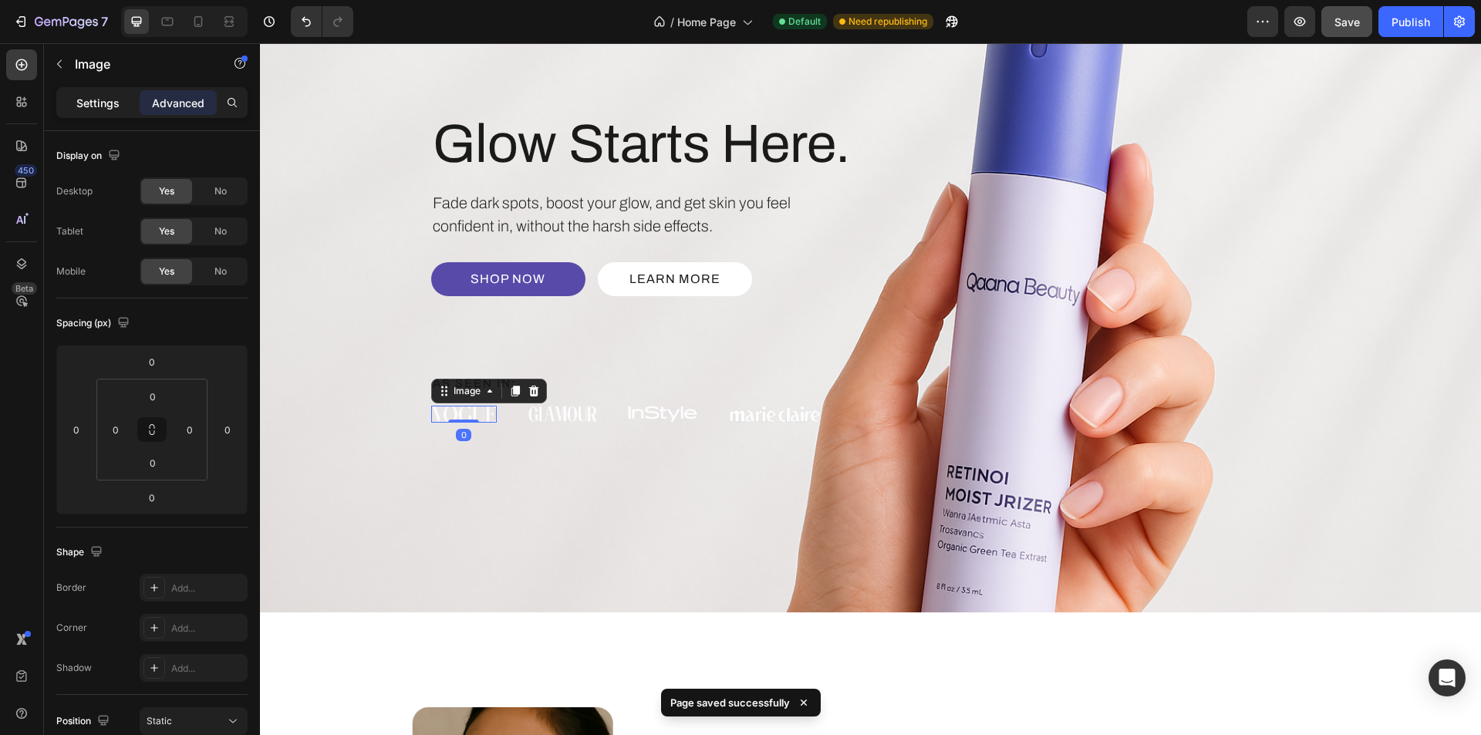
click at [90, 106] on p "Settings" at bounding box center [97, 103] width 43 height 16
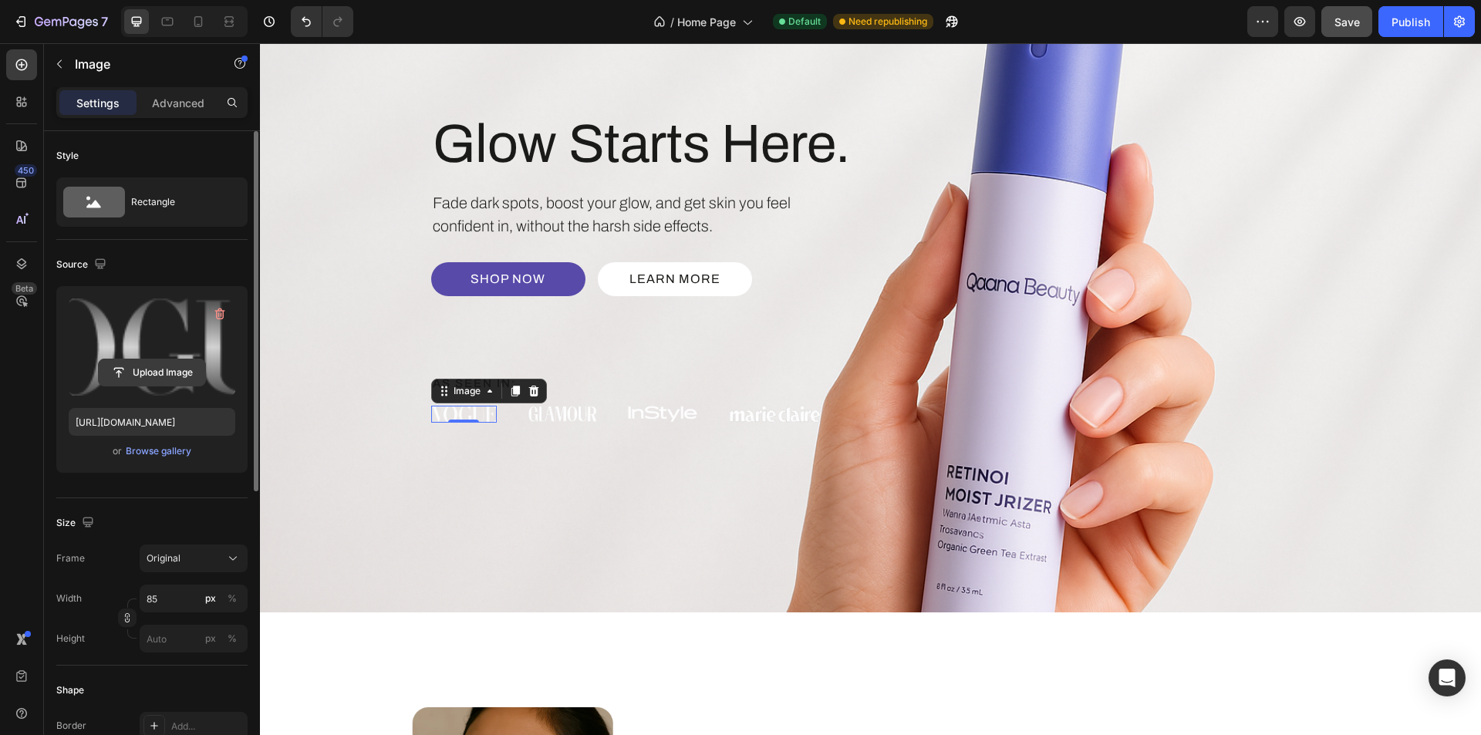
click at [151, 363] on input "file" at bounding box center [152, 373] width 106 height 26
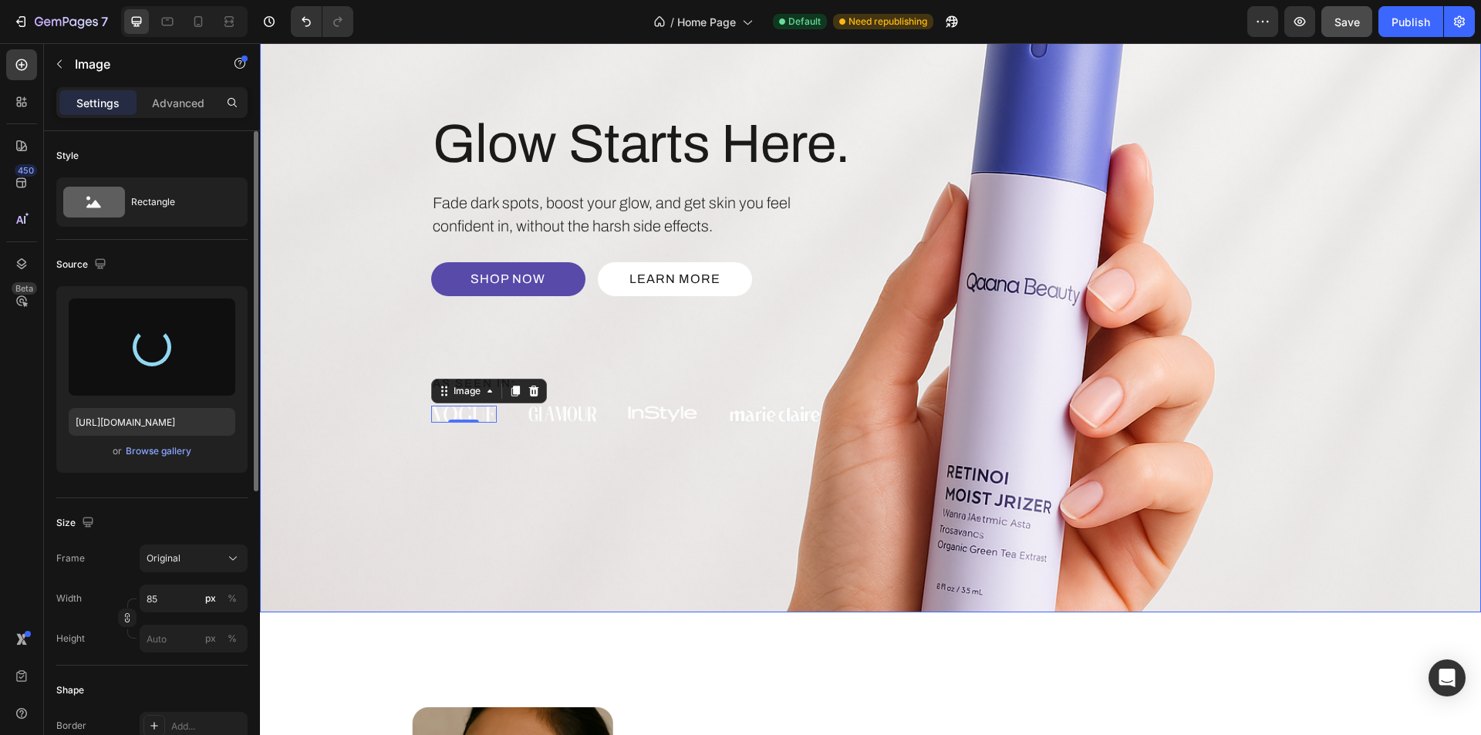
type input "https://cdn.shopify.com/s/files/1/0639/1444/2857/files/gempages_578849715588694…"
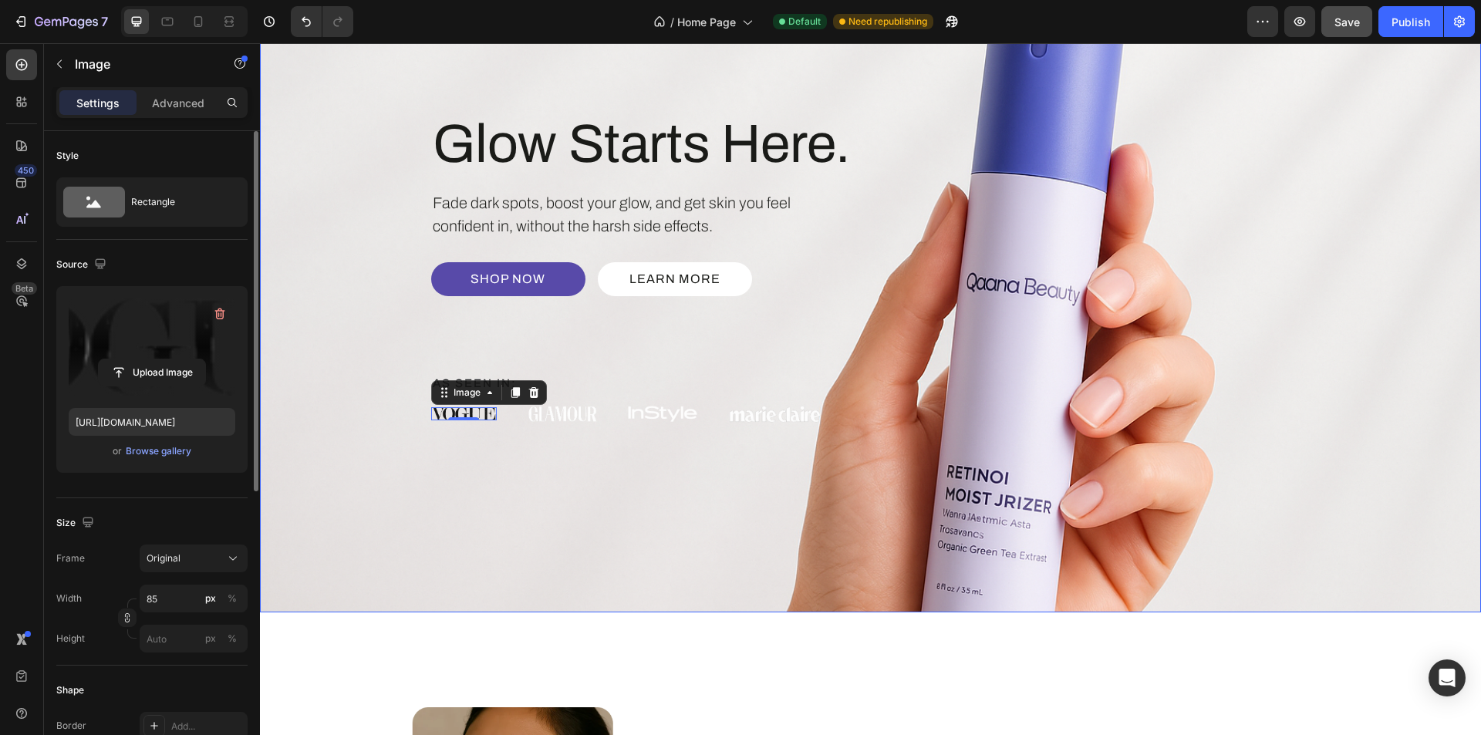
click at [498, 466] on div "Glow Starts Here. Heading Fade dark spots, boost your glow, and get skin you fe…" at bounding box center [871, 267] width 926 height 498
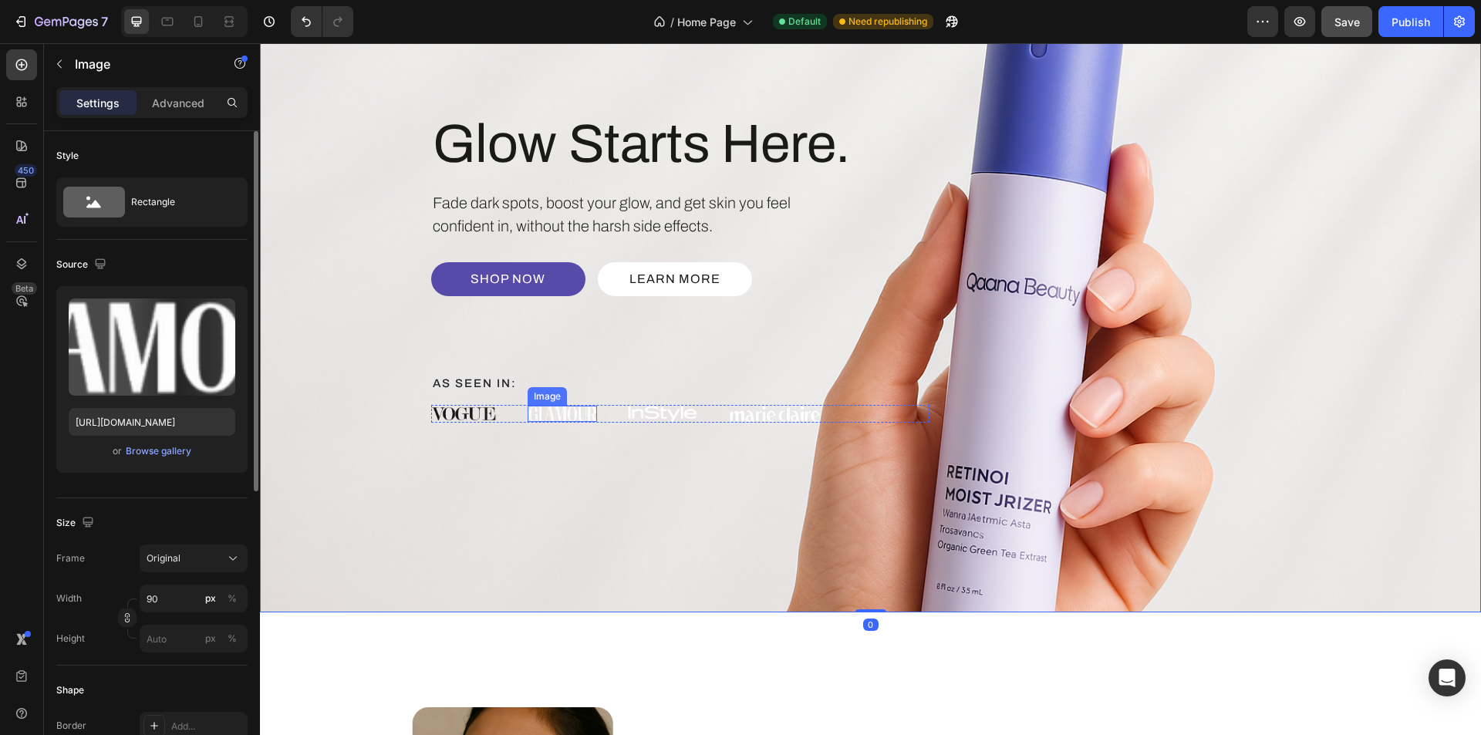
click at [533, 417] on img at bounding box center [562, 414] width 69 height 16
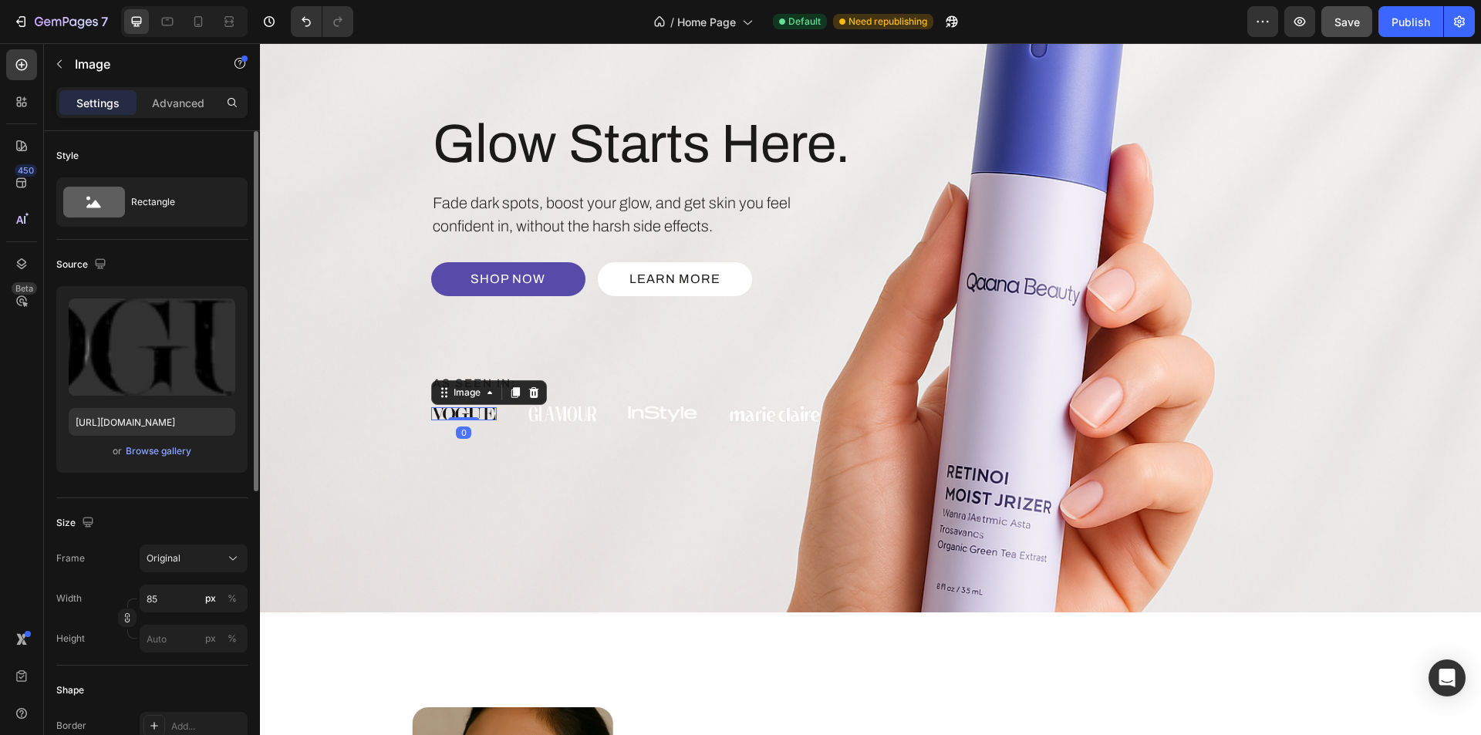
drag, startPoint x: 478, startPoint y: 415, endPoint x: 451, endPoint y: 533, distance: 121.3
click at [478, 415] on img at bounding box center [464, 413] width 66 height 13
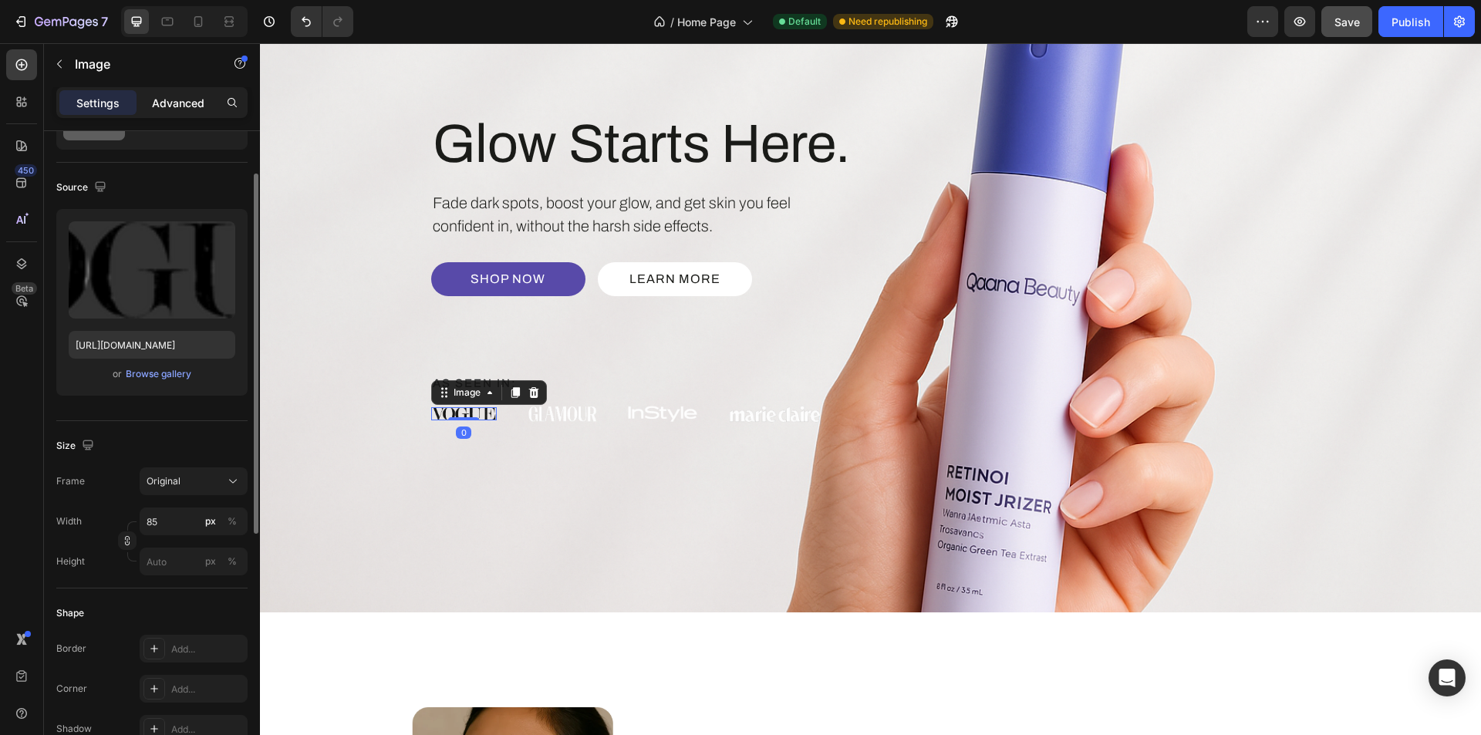
click at [191, 103] on p "Advanced" at bounding box center [178, 103] width 52 height 16
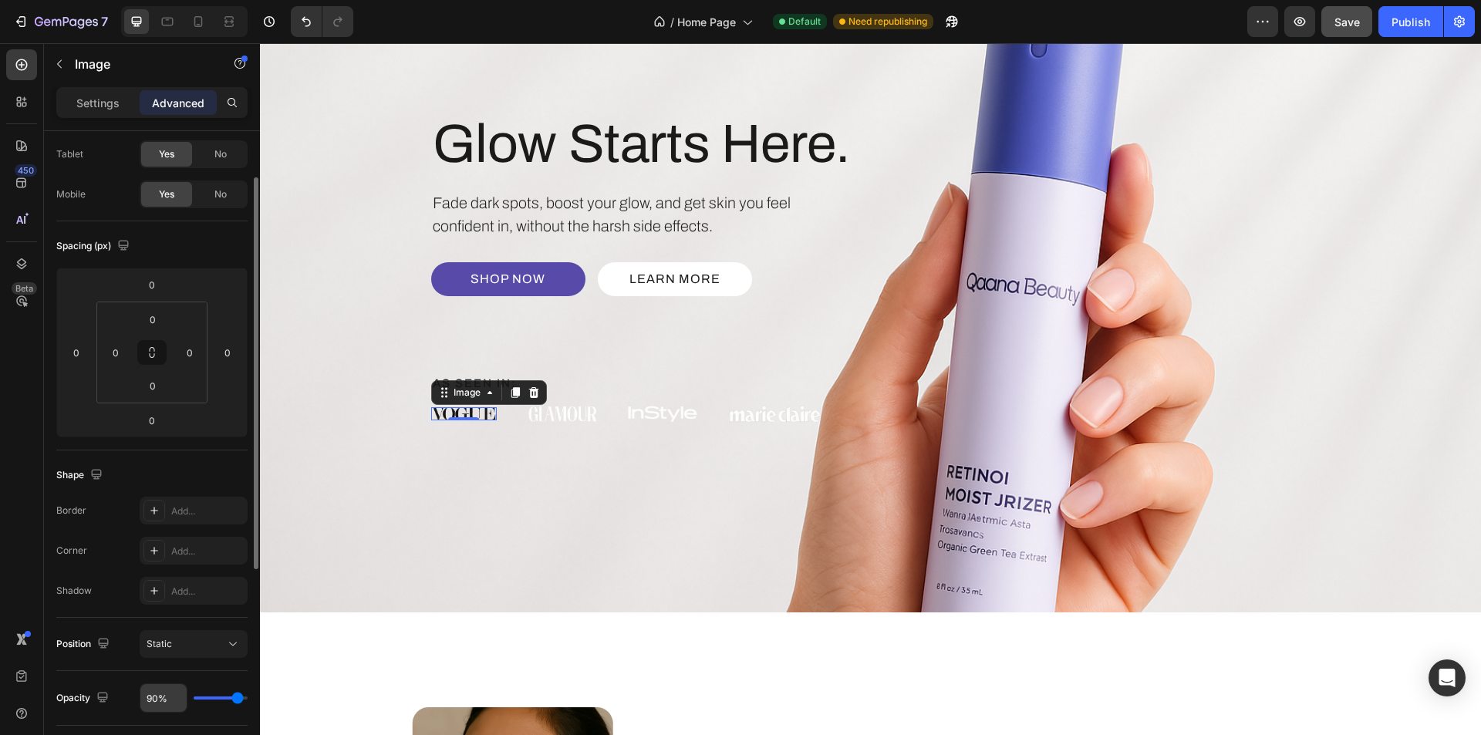
click at [164, 704] on input "90%" at bounding box center [163, 698] width 46 height 28
type input "8%"
type input "8"
type input "80%"
type input "80"
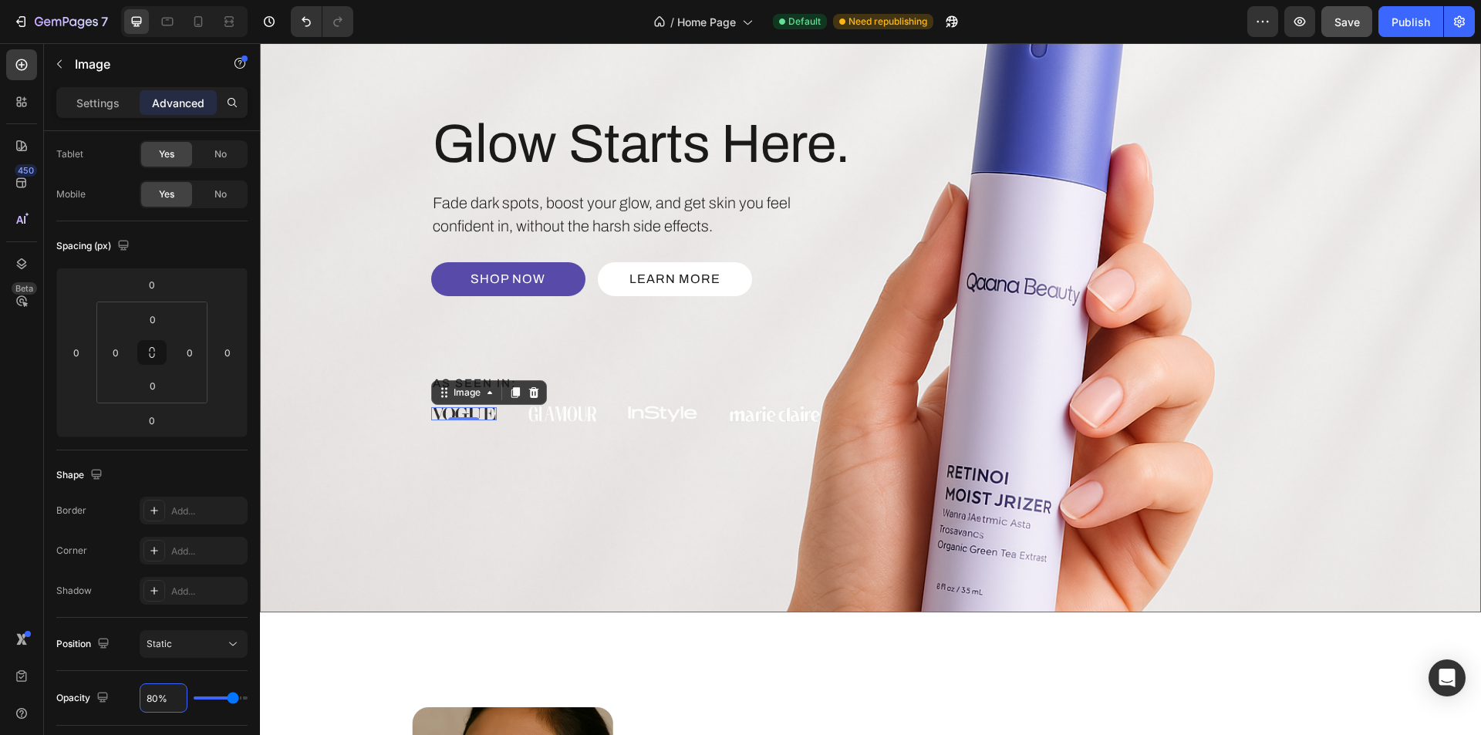
click at [426, 542] on div "Background Image" at bounding box center [870, 267] width 1221 height 692
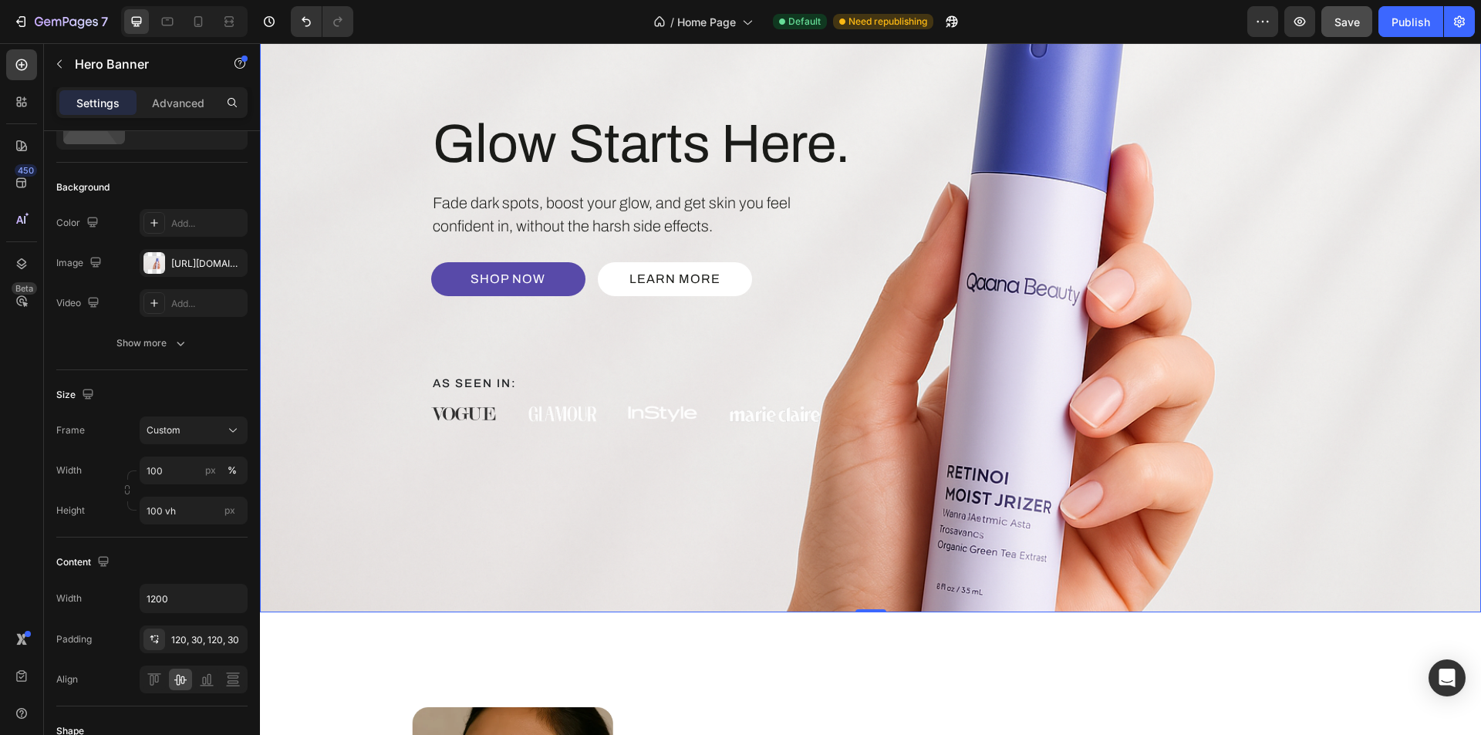
scroll to position [0, 0]
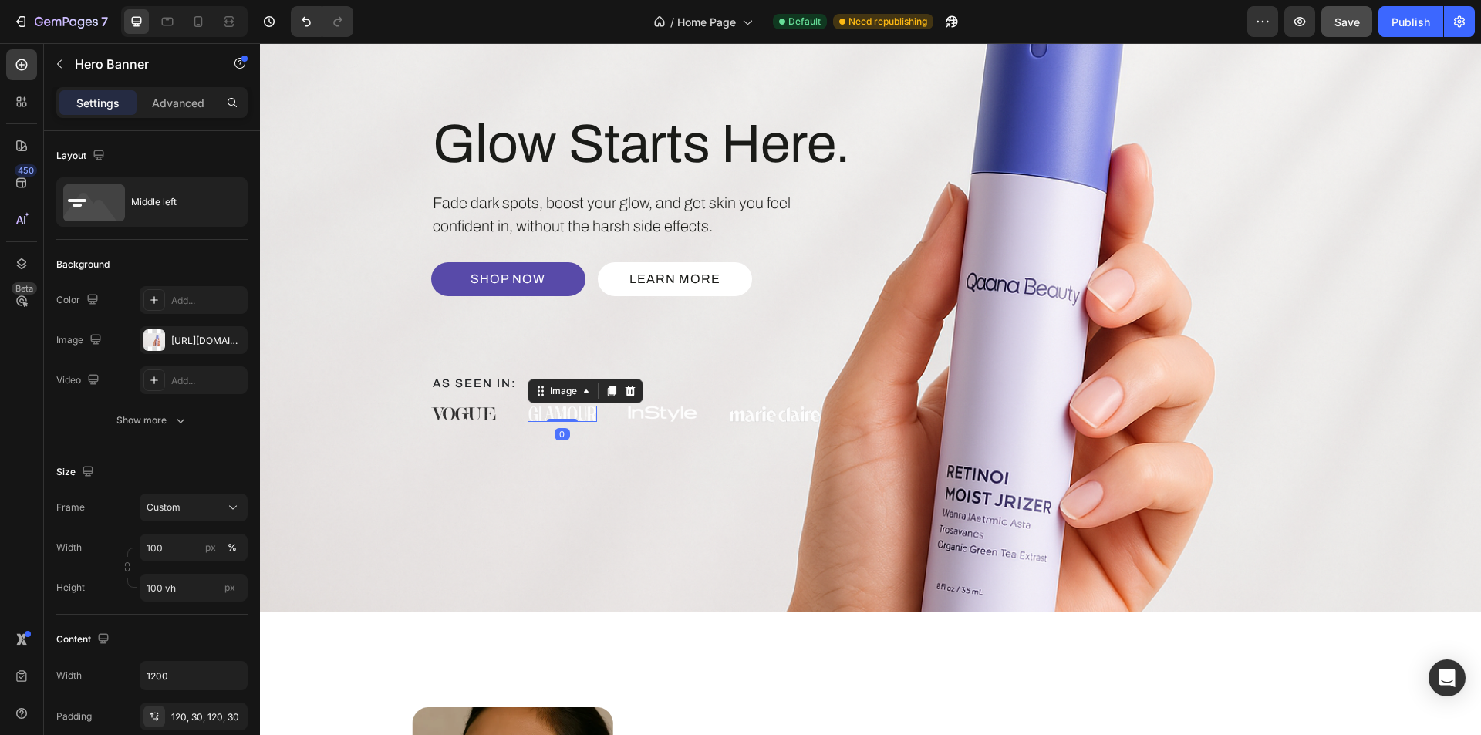
click at [561, 419] on div "Image 0" at bounding box center [562, 414] width 69 height 16
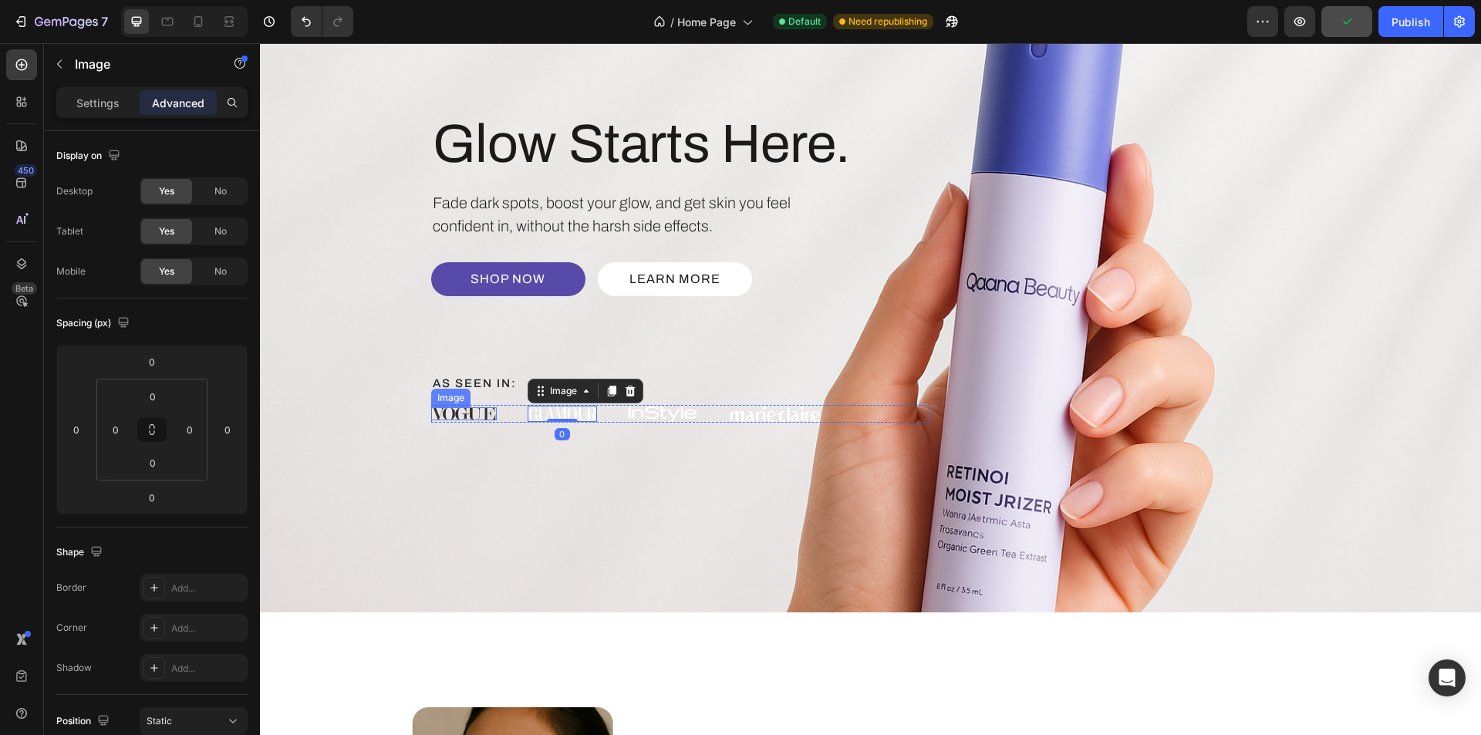
click at [456, 413] on img at bounding box center [464, 413] width 66 height 13
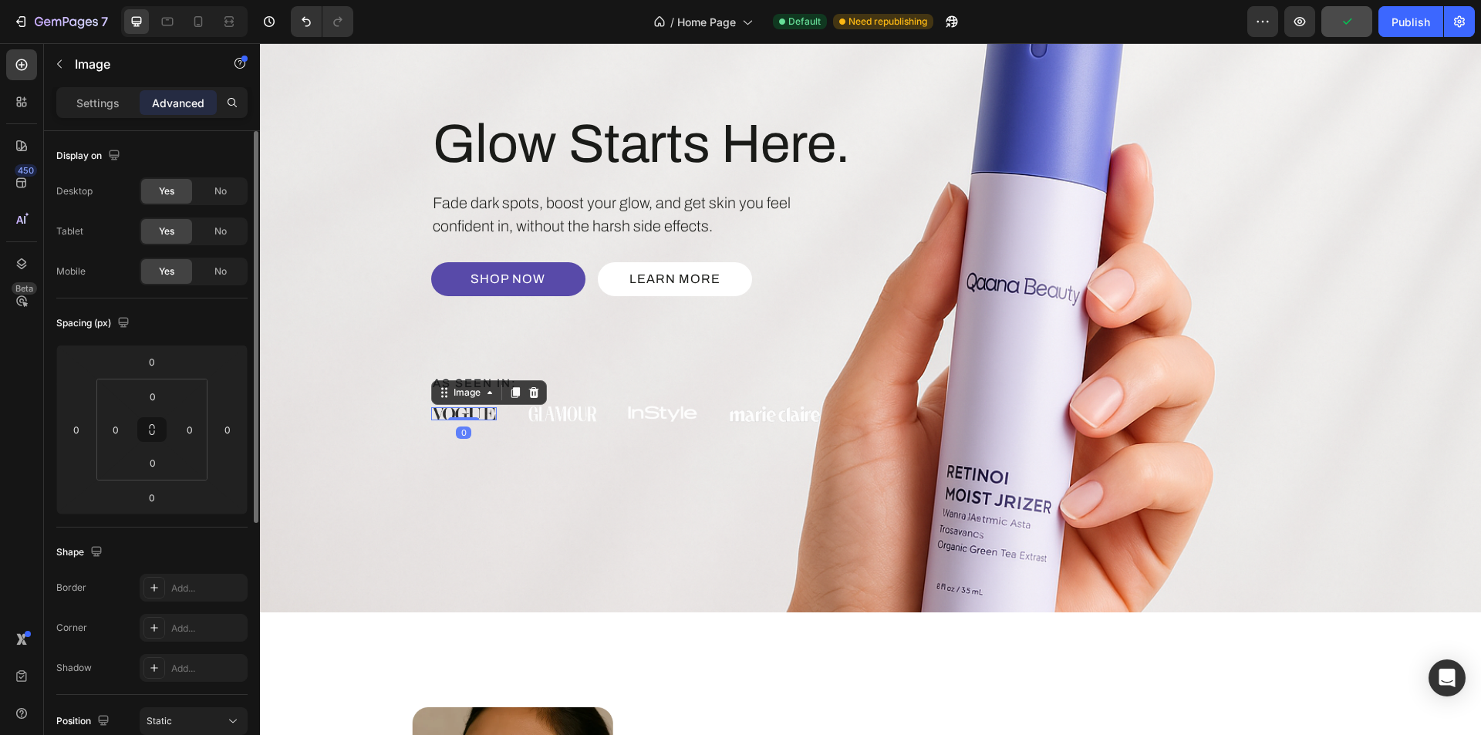
scroll to position [154, 0]
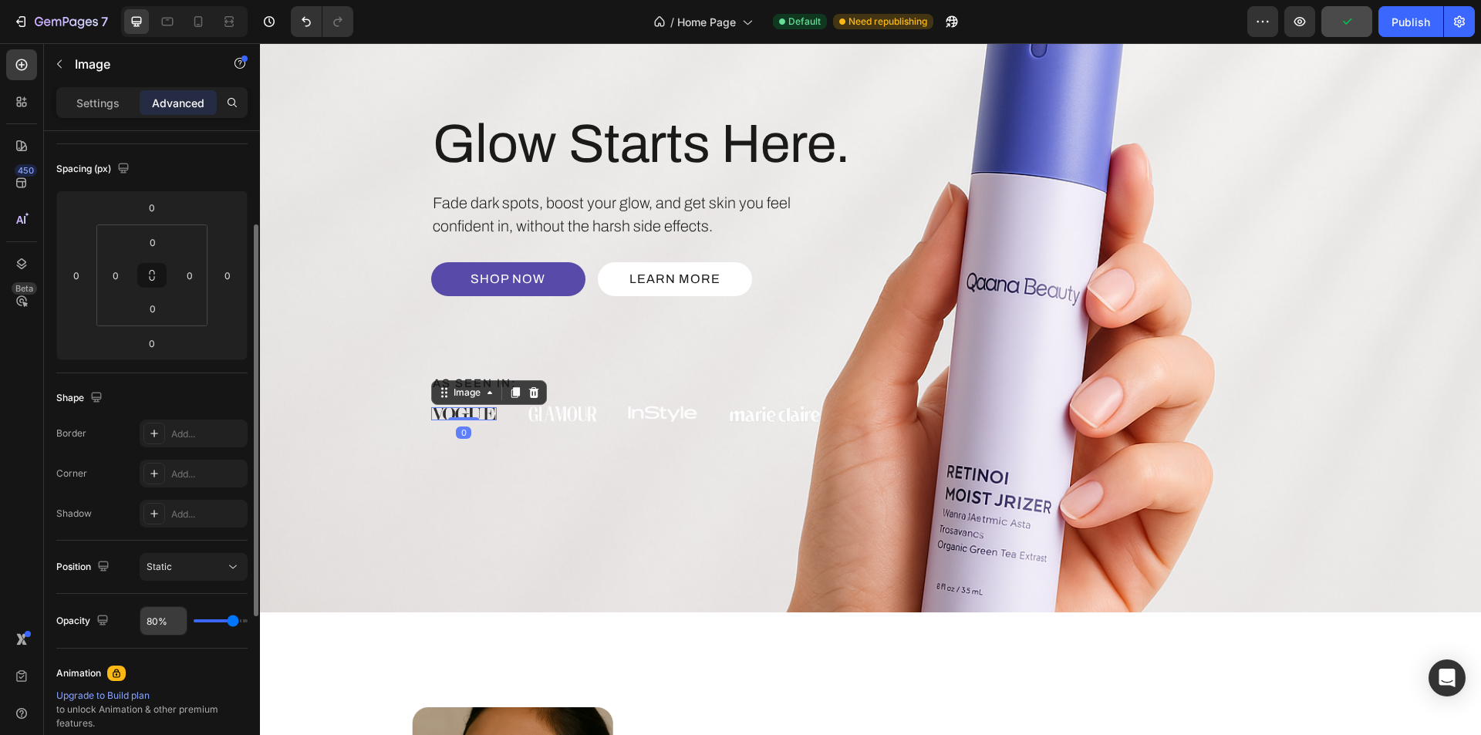
click at [147, 619] on input "80%" at bounding box center [163, 621] width 46 height 28
type input "8%"
type input "8"
type input "85%"
type input "85"
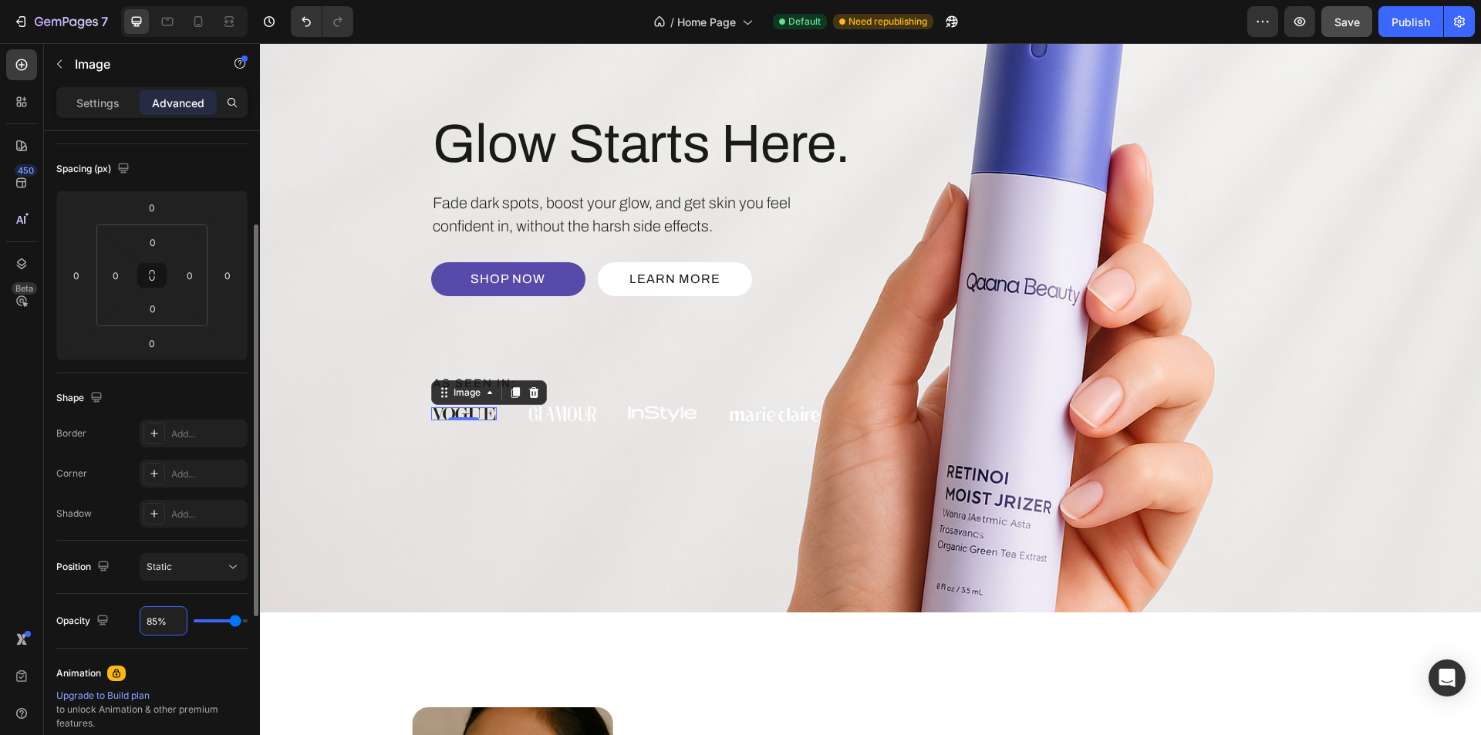
type input "85%"
click at [123, 594] on div "Opacity 85%" at bounding box center [151, 621] width 191 height 55
click at [535, 416] on img at bounding box center [562, 414] width 69 height 16
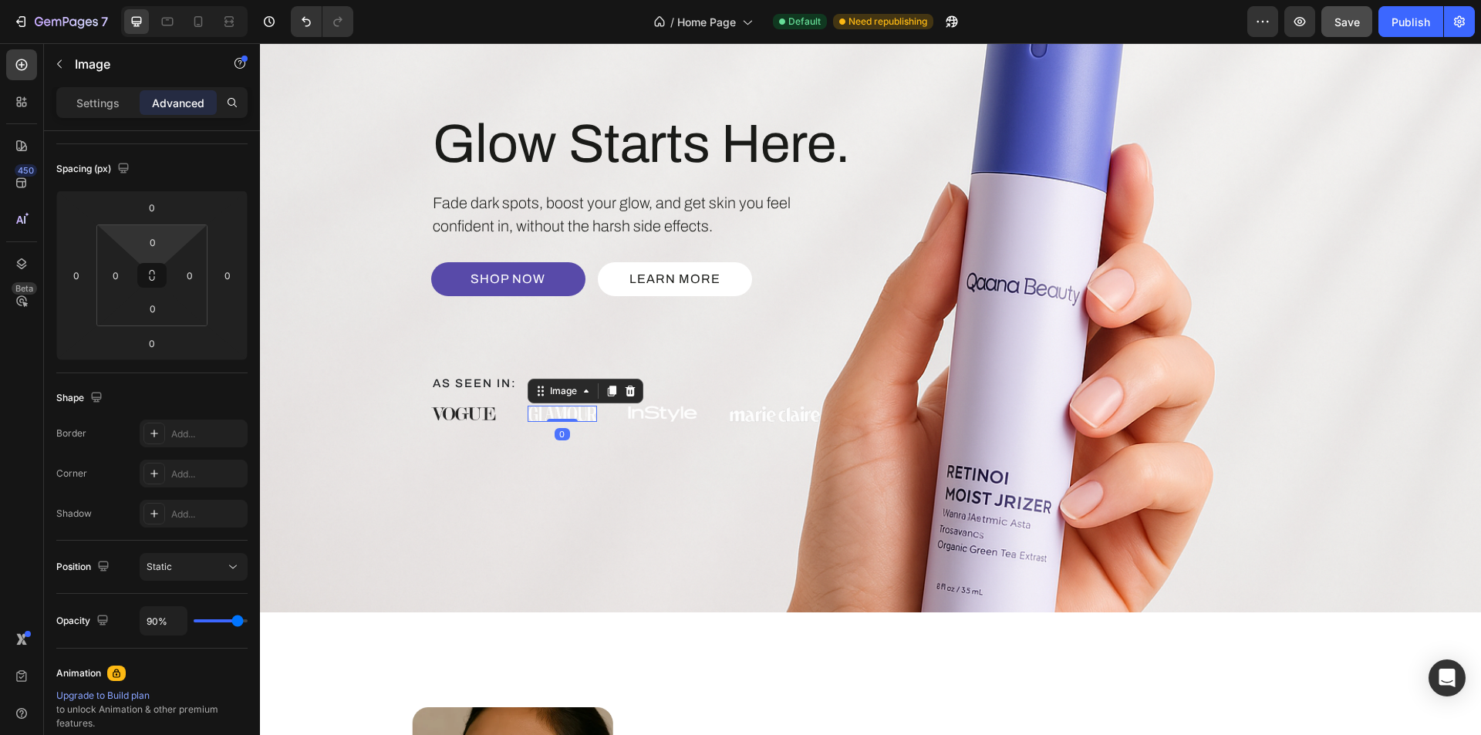
scroll to position [0, 0]
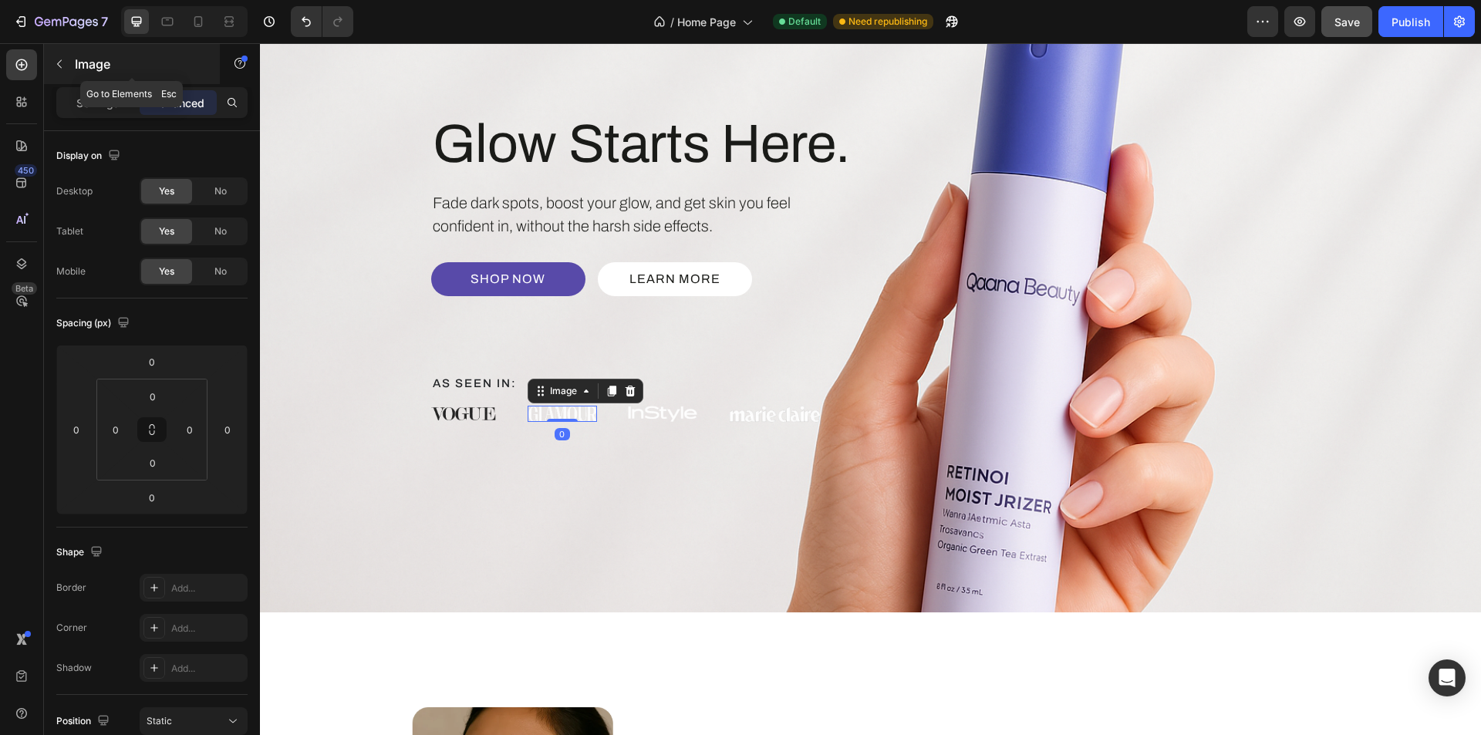
click at [83, 59] on p "Image" at bounding box center [140, 64] width 131 height 19
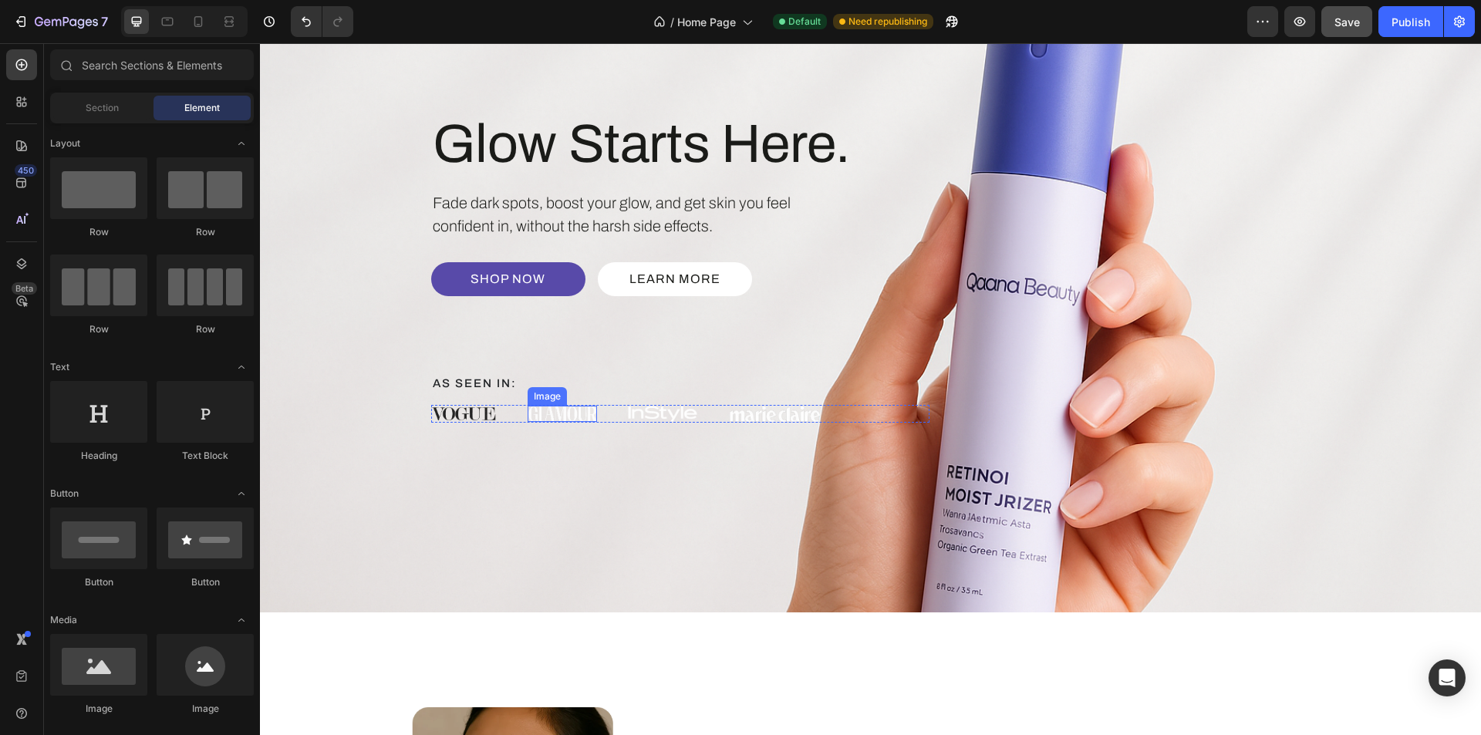
click at [544, 417] on img at bounding box center [562, 414] width 69 height 16
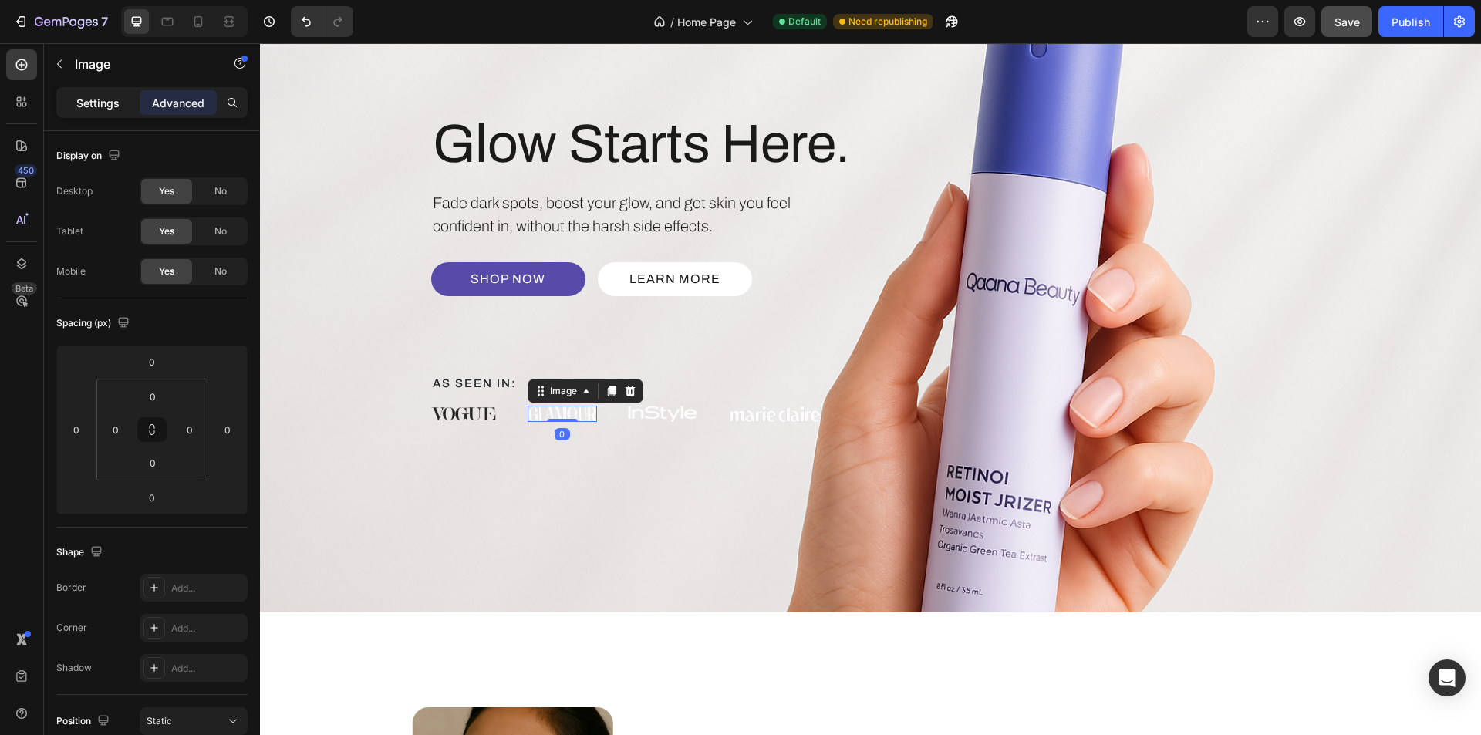
click at [83, 96] on p "Settings" at bounding box center [97, 103] width 43 height 16
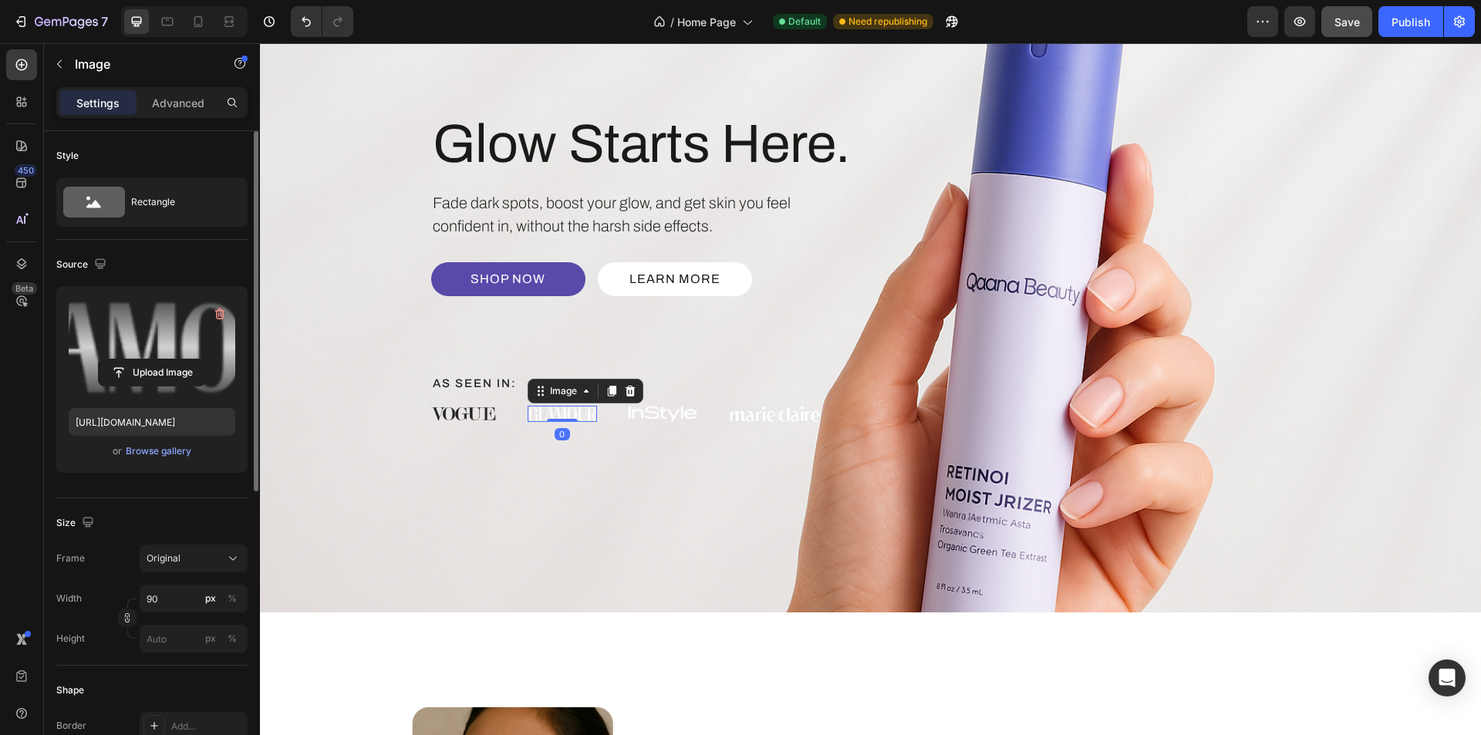
click at [150, 354] on label at bounding box center [152, 347] width 167 height 97
click at [150, 360] on input "file" at bounding box center [152, 373] width 106 height 26
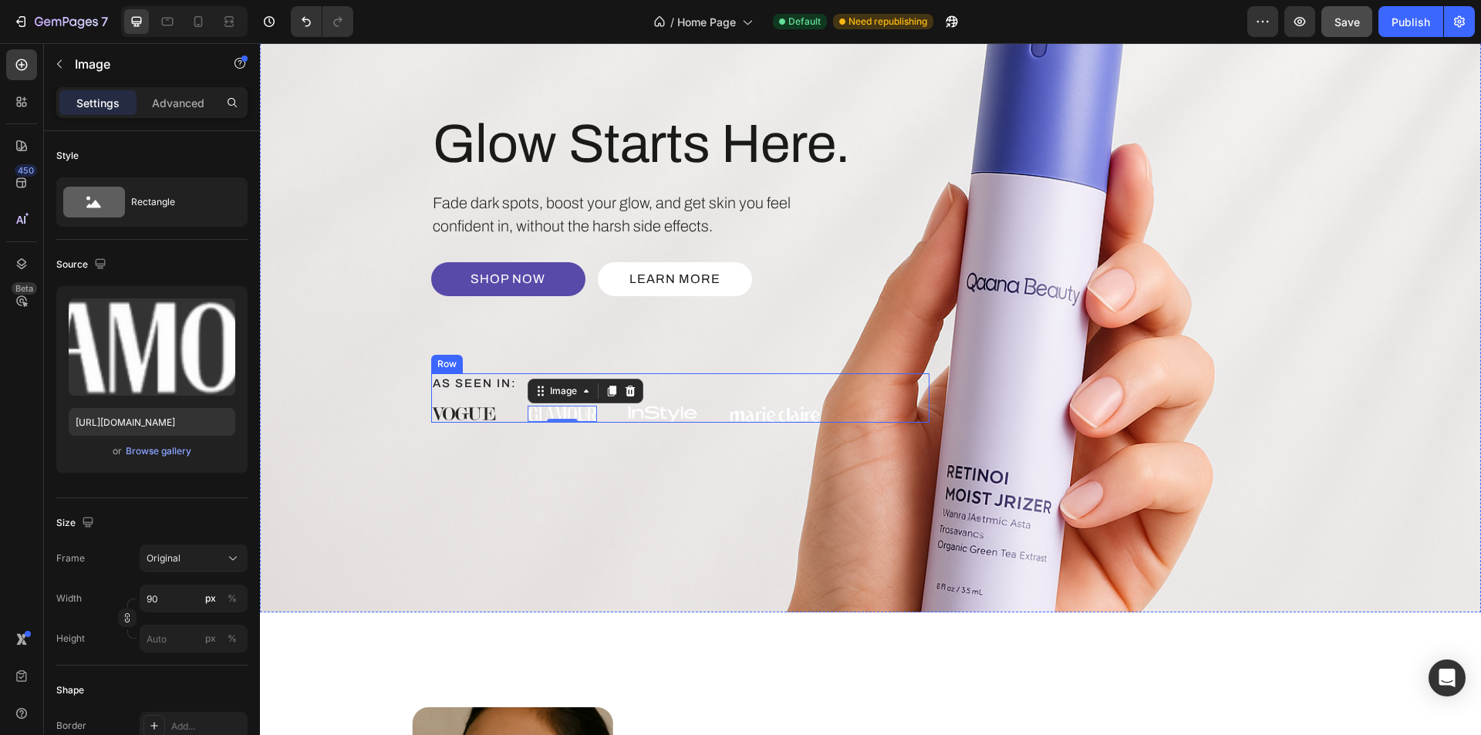
click at [637, 408] on img at bounding box center [662, 414] width 69 height 17
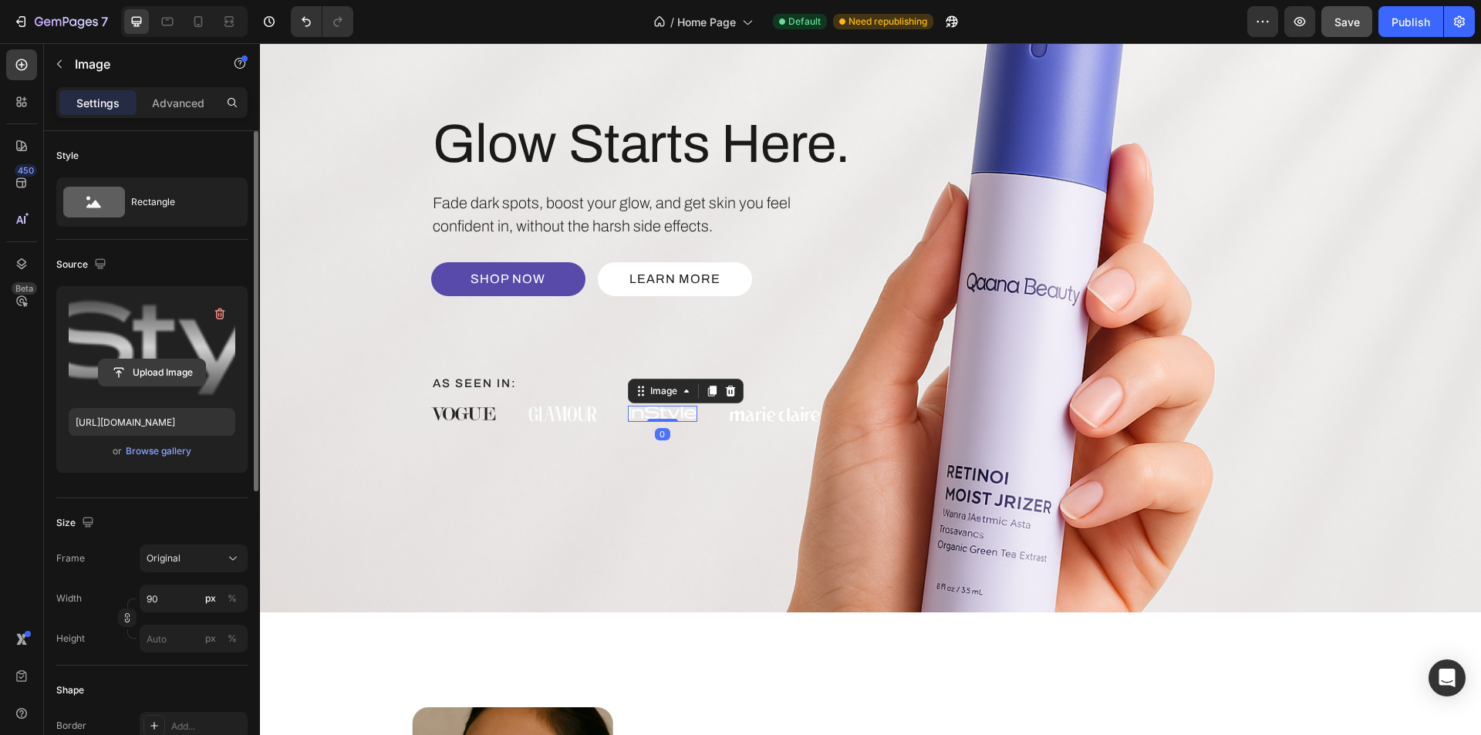
click at [164, 370] on input "file" at bounding box center [152, 373] width 106 height 26
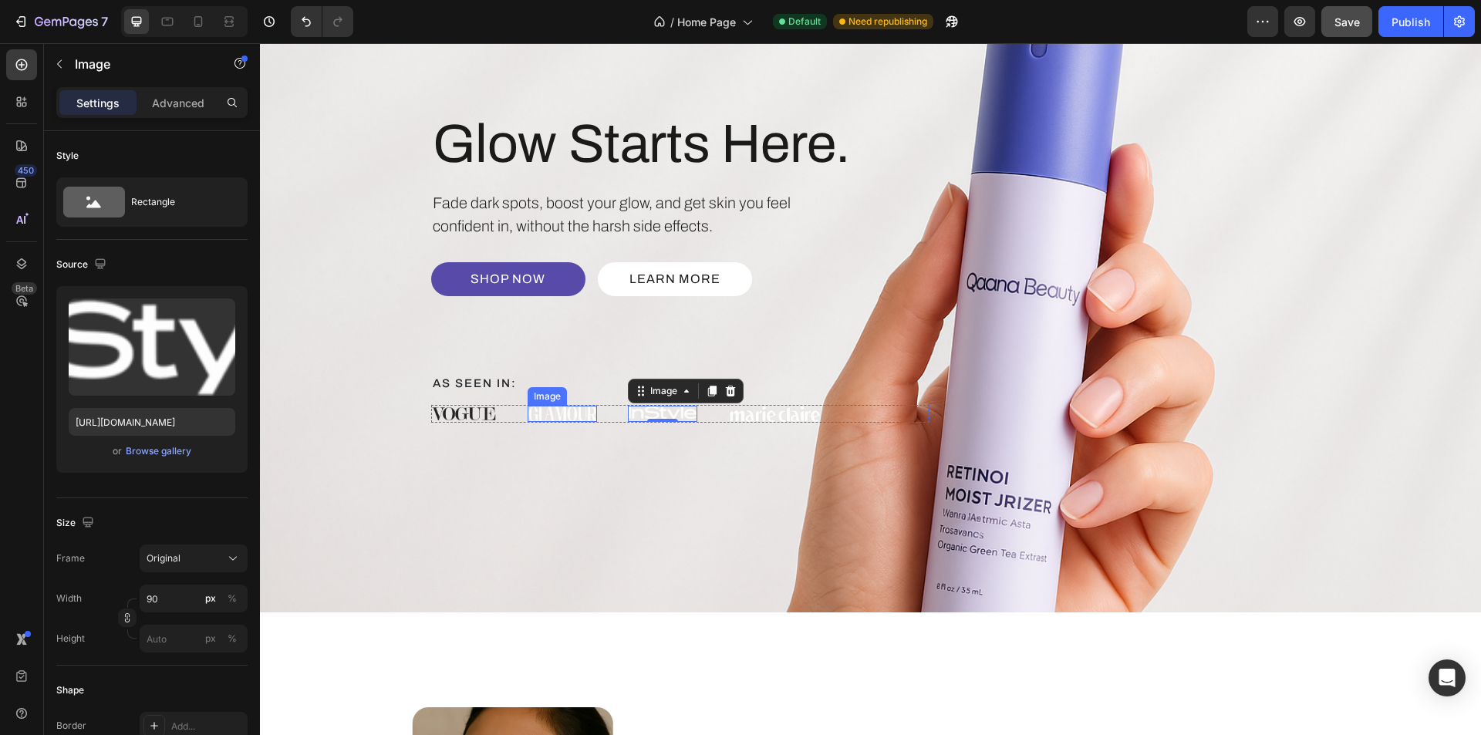
click at [535, 417] on img at bounding box center [562, 414] width 69 height 16
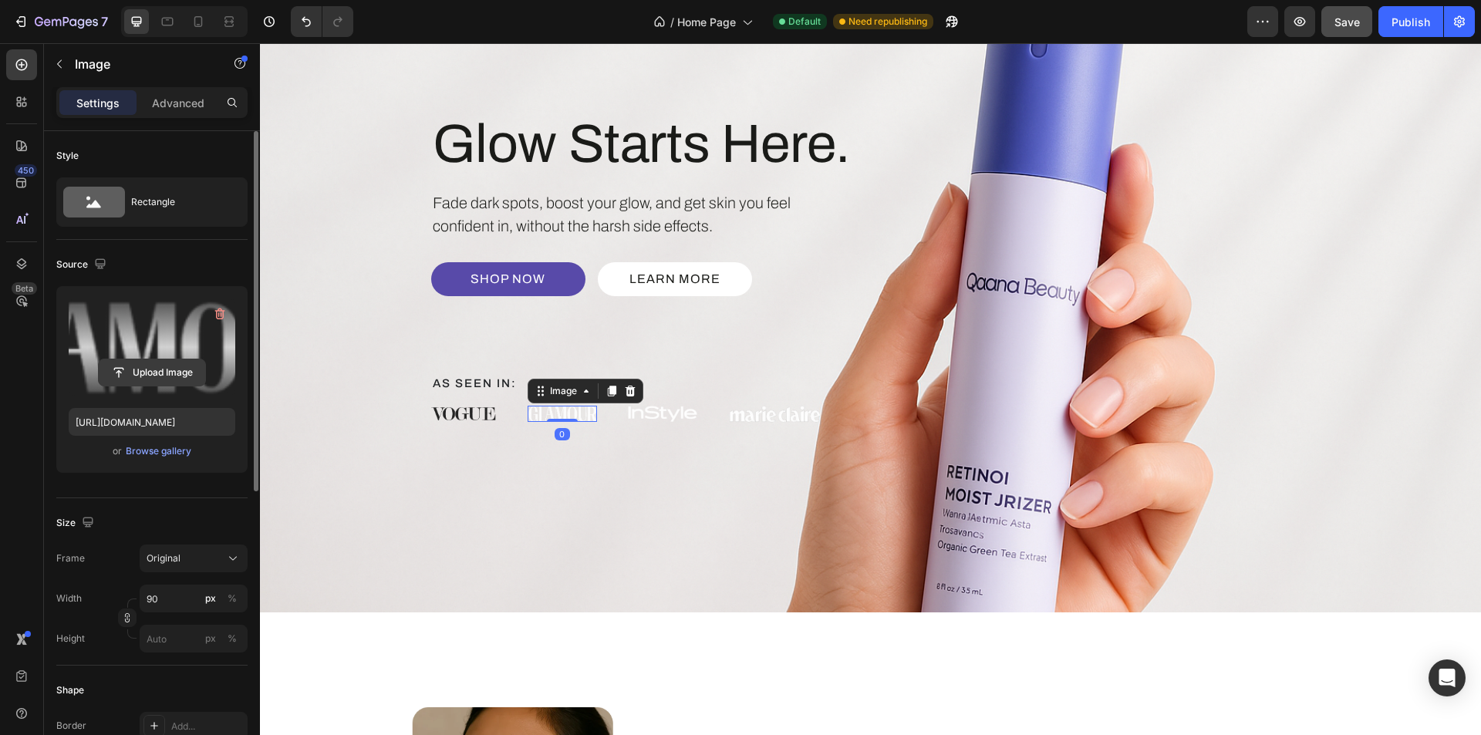
click at [117, 366] on input "file" at bounding box center [152, 373] width 106 height 26
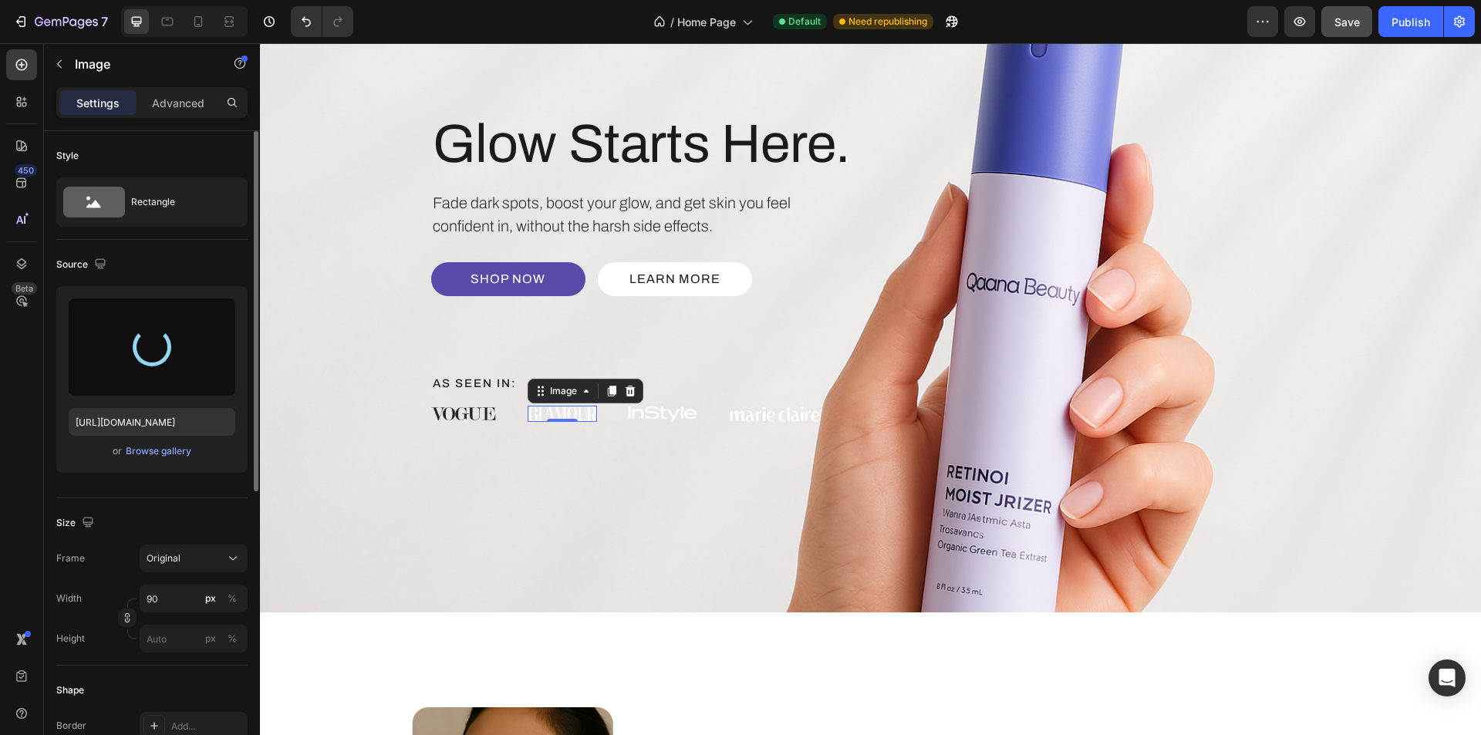
type input "https://cdn.shopify.com/s/files/1/0639/1444/2857/files/gempages_578849715588694…"
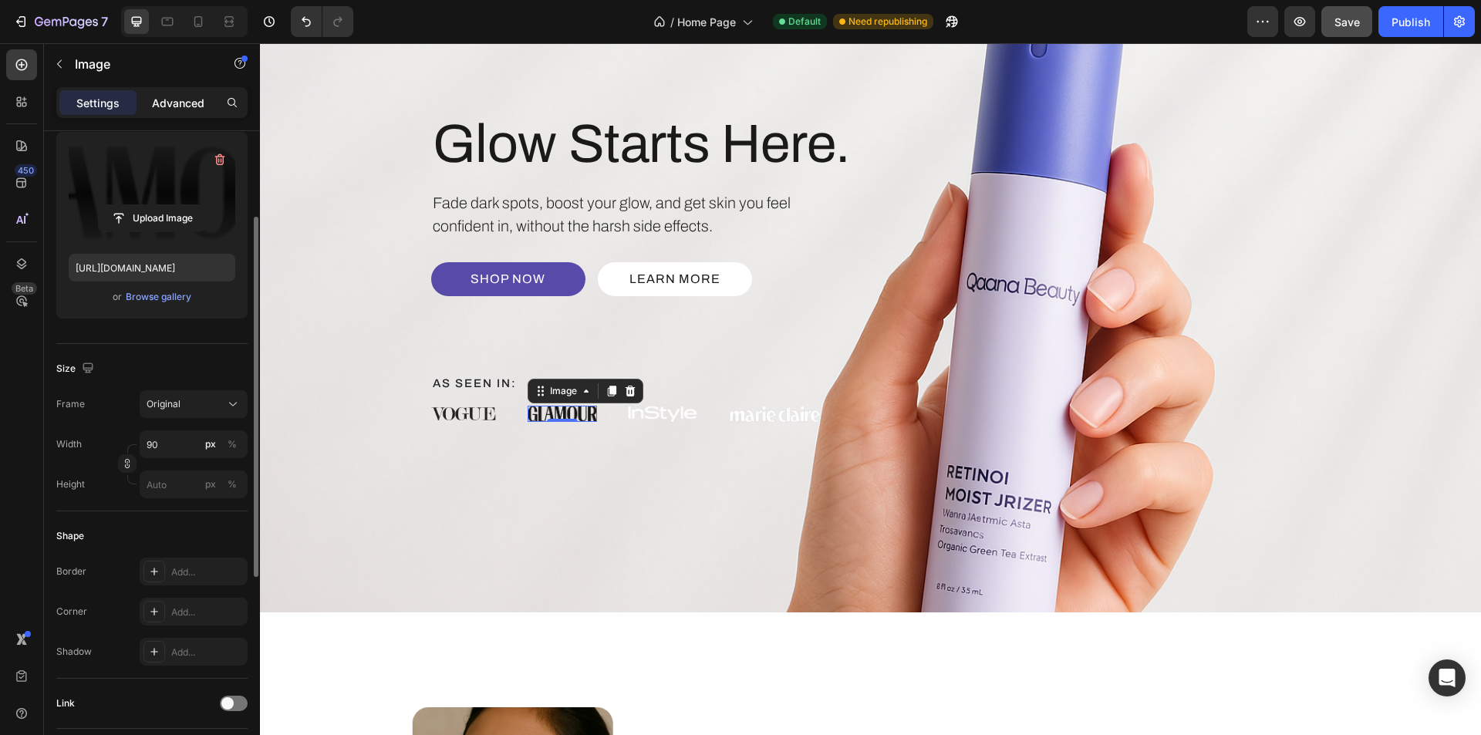
click at [185, 105] on p "Advanced" at bounding box center [178, 103] width 52 height 16
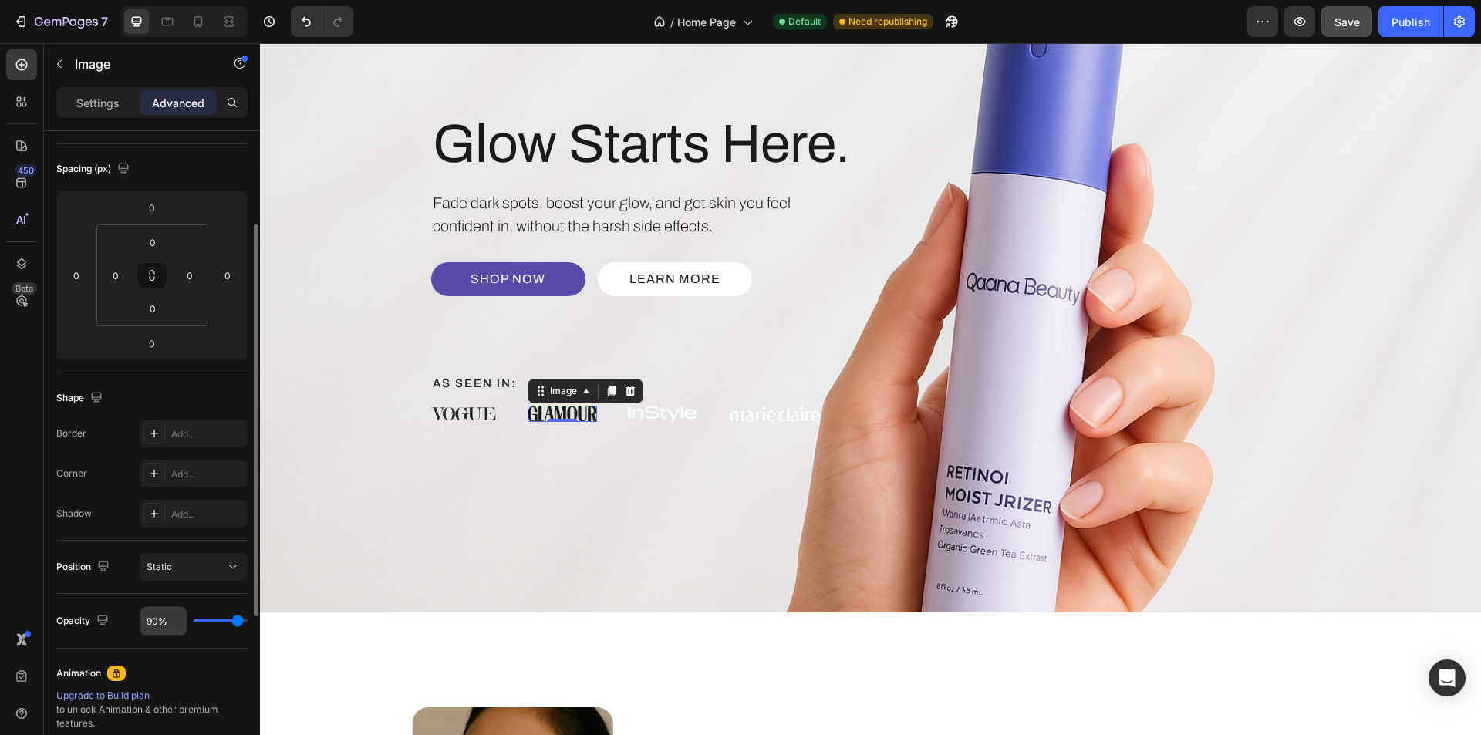
click at [154, 629] on input "90%" at bounding box center [163, 621] width 46 height 28
type input "8%"
type input "8"
type input "85%"
type input "85"
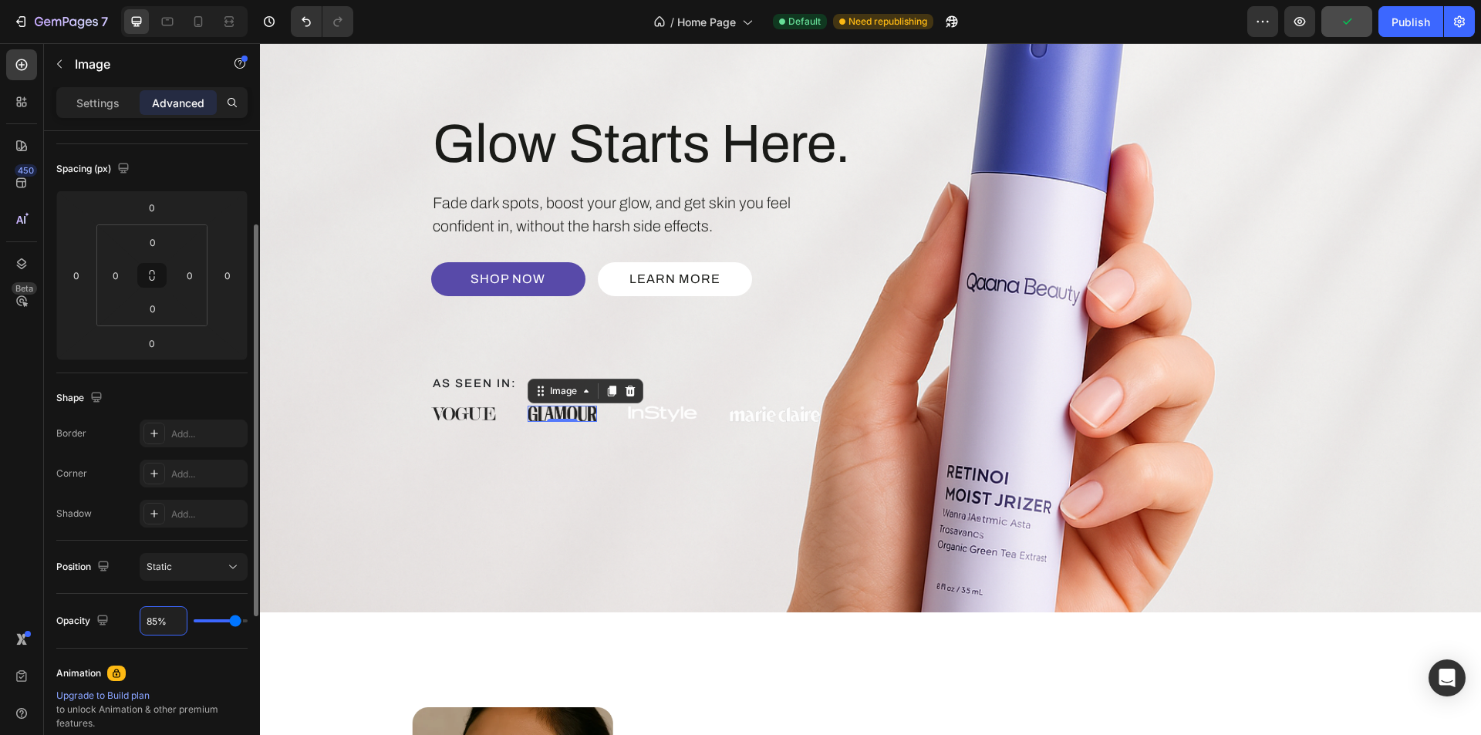
type input "85%"
click at [136, 583] on div "Position Static" at bounding box center [151, 567] width 191 height 53
click at [660, 513] on div "Glow Starts Here. Heading Fade dark spots, boost your glow, and get skin you fe…" at bounding box center [871, 267] width 926 height 498
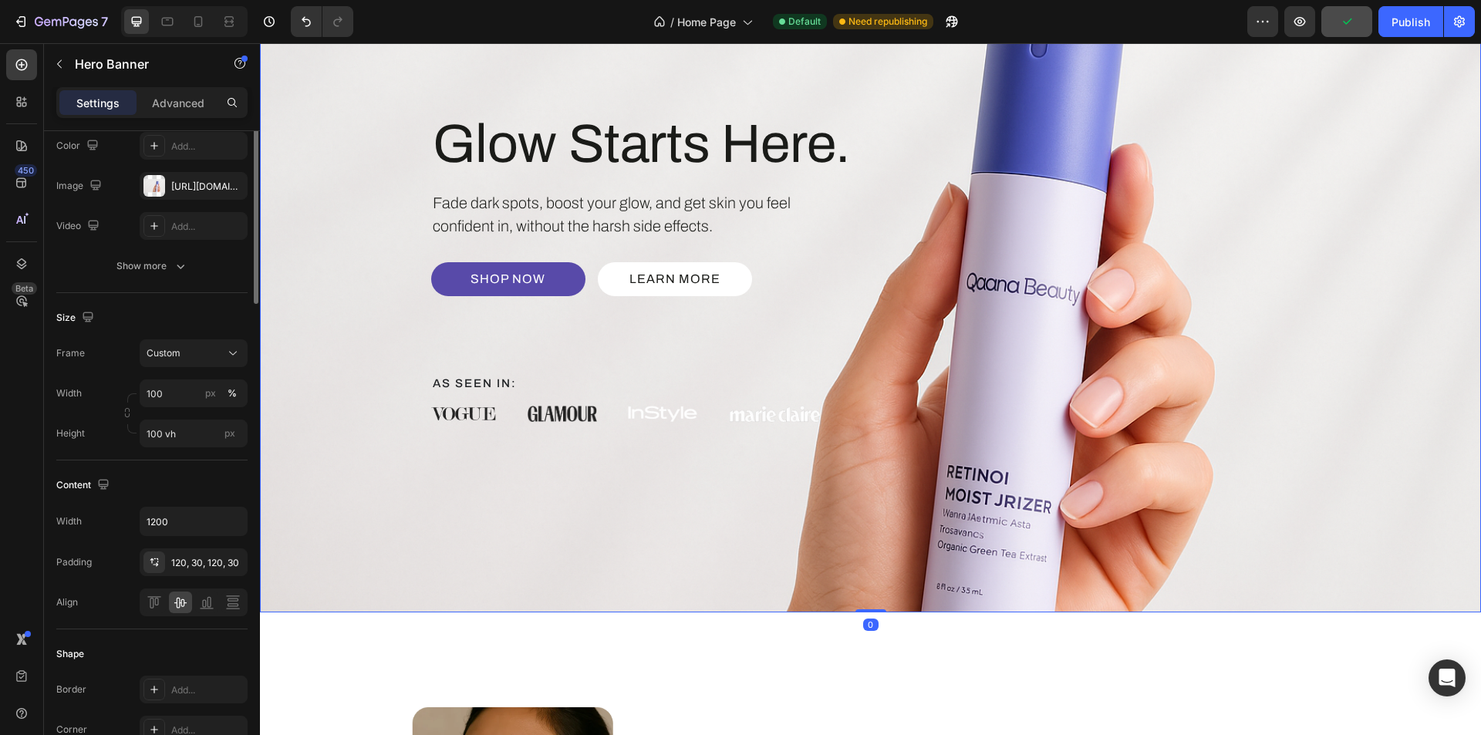
scroll to position [0, 0]
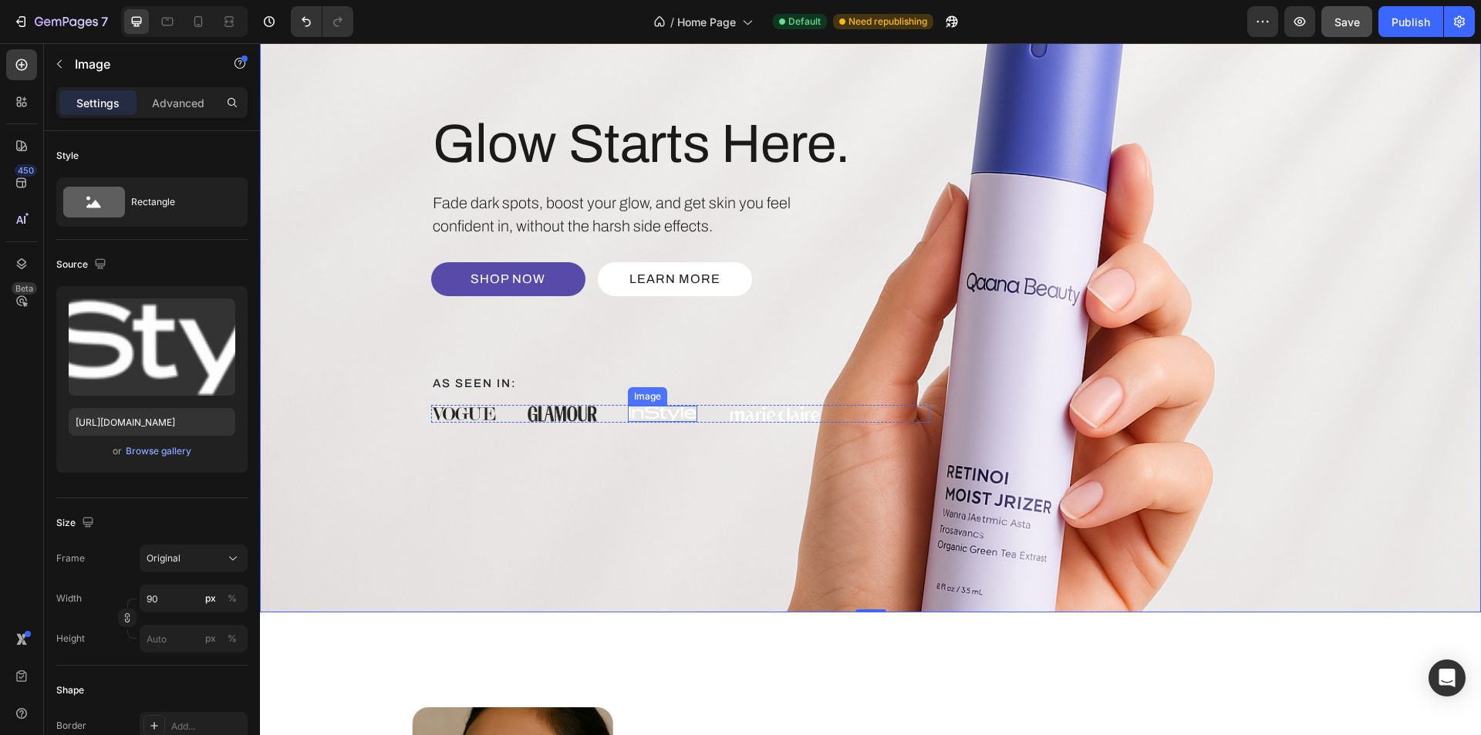
click at [651, 411] on img at bounding box center [662, 414] width 69 height 17
click at [780, 414] on img at bounding box center [774, 414] width 93 height 18
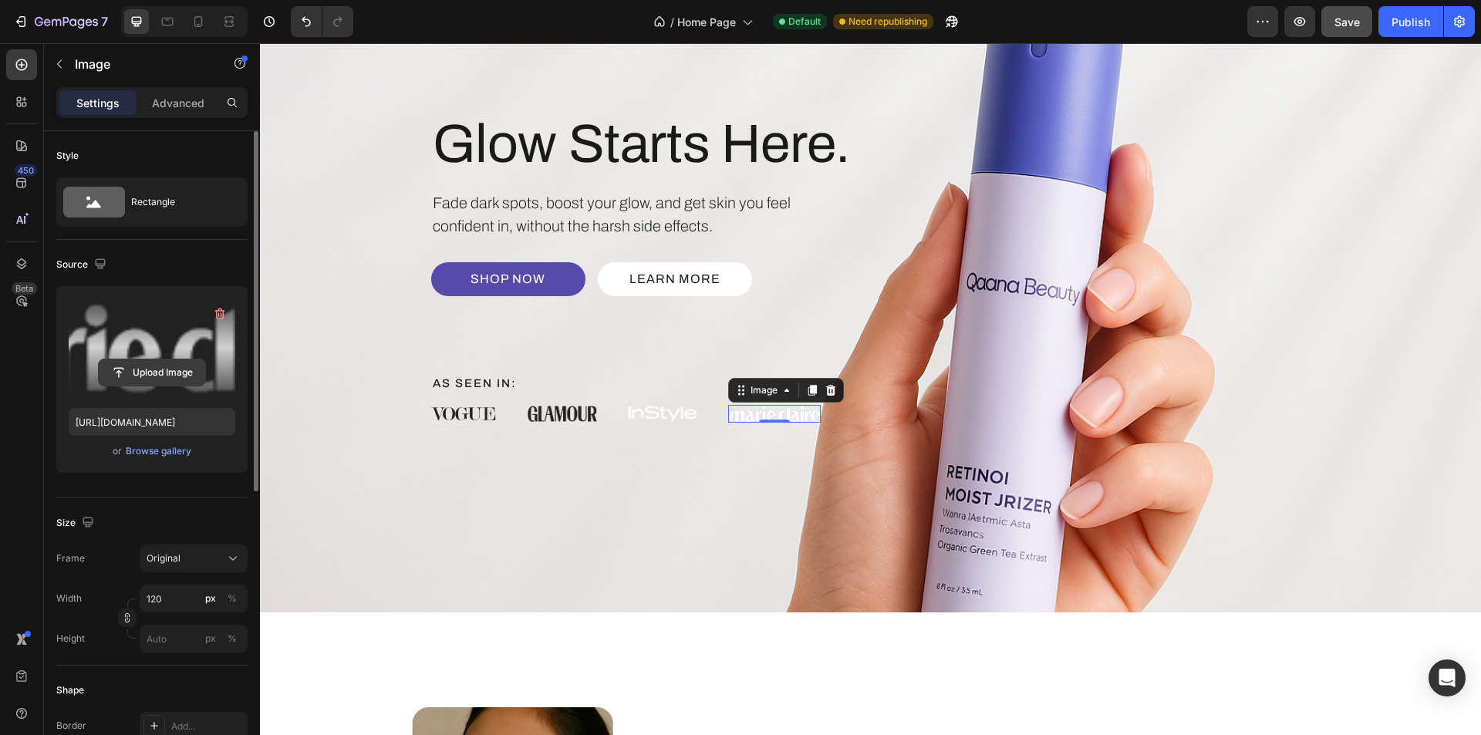
click at [138, 373] on input "file" at bounding box center [152, 373] width 106 height 26
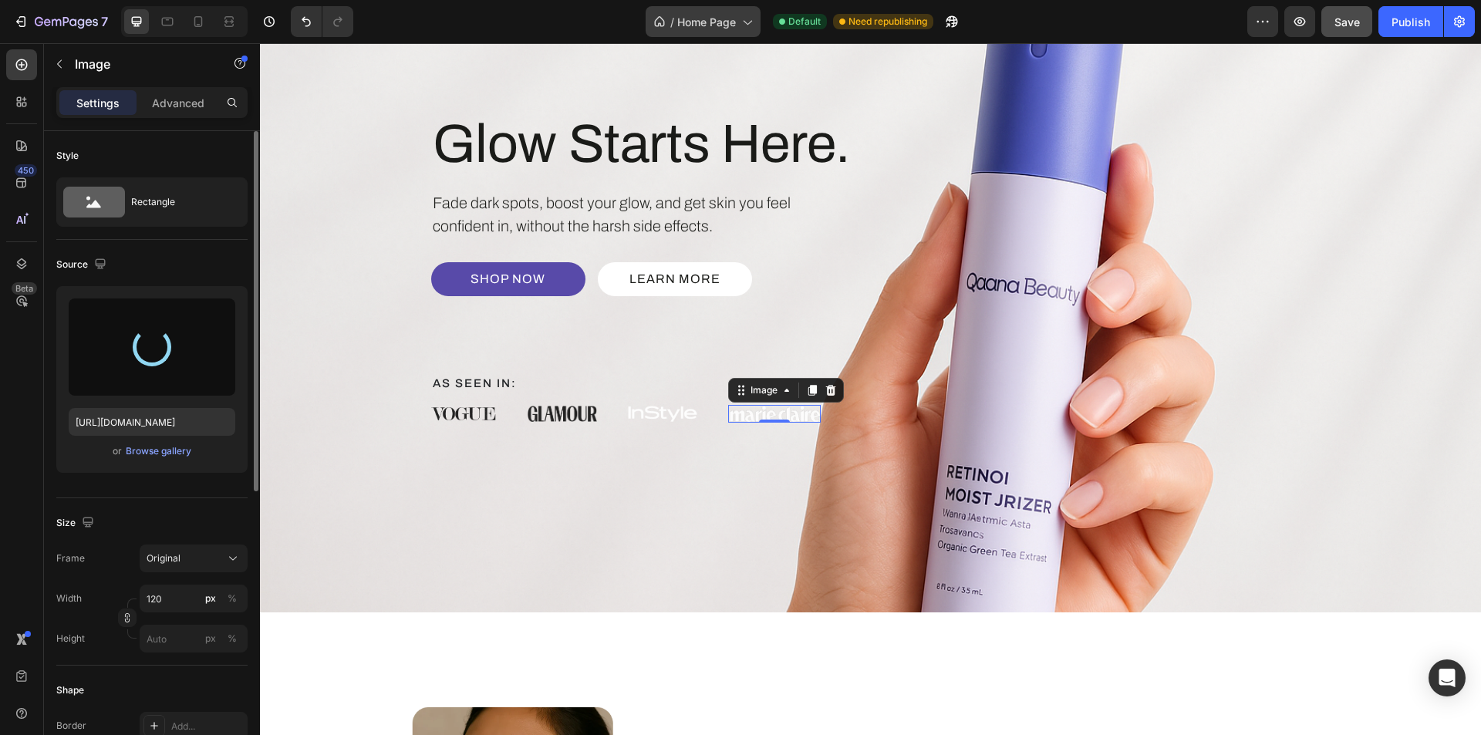
type input "https://cdn.shopify.com/s/files/1/0639/1444/2857/files/gempages_578849715588694…"
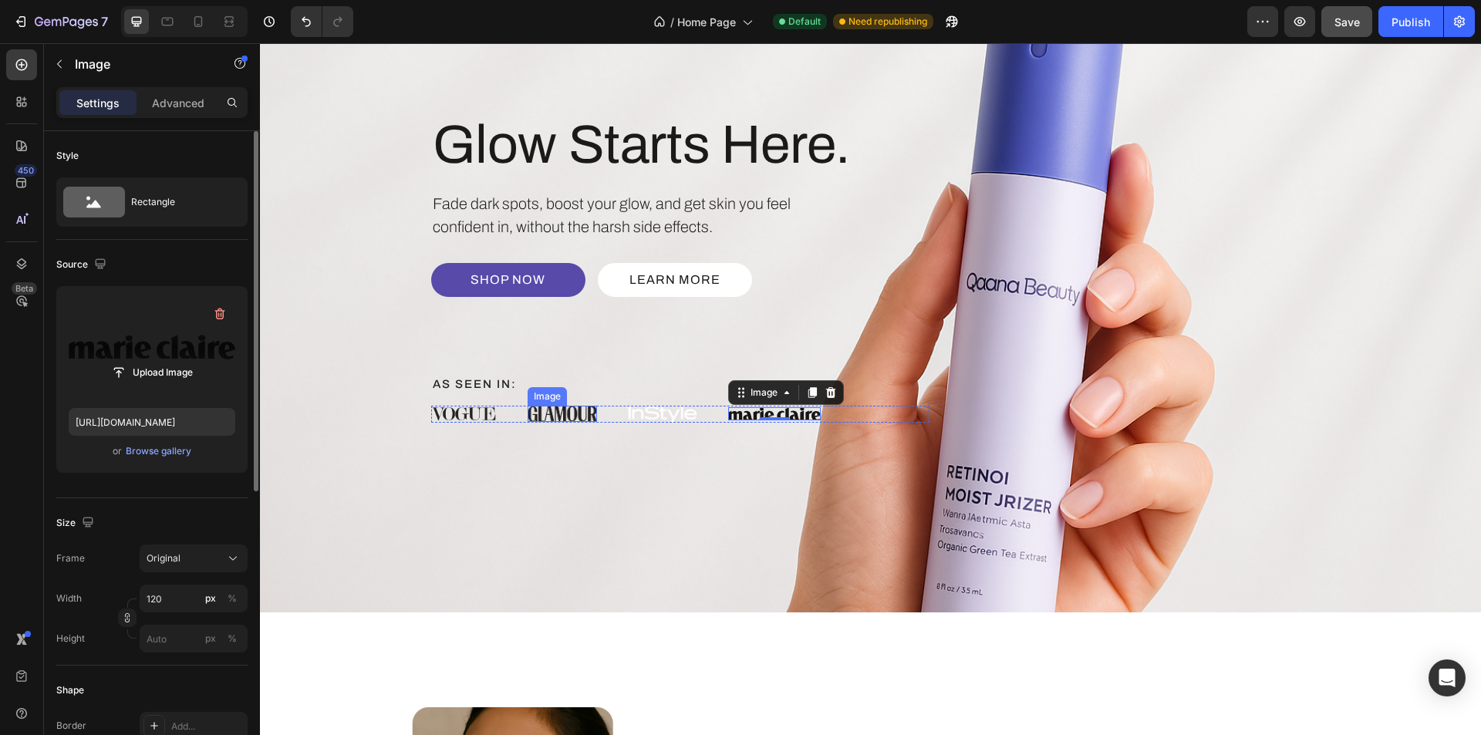
click at [575, 413] on img at bounding box center [562, 414] width 69 height 16
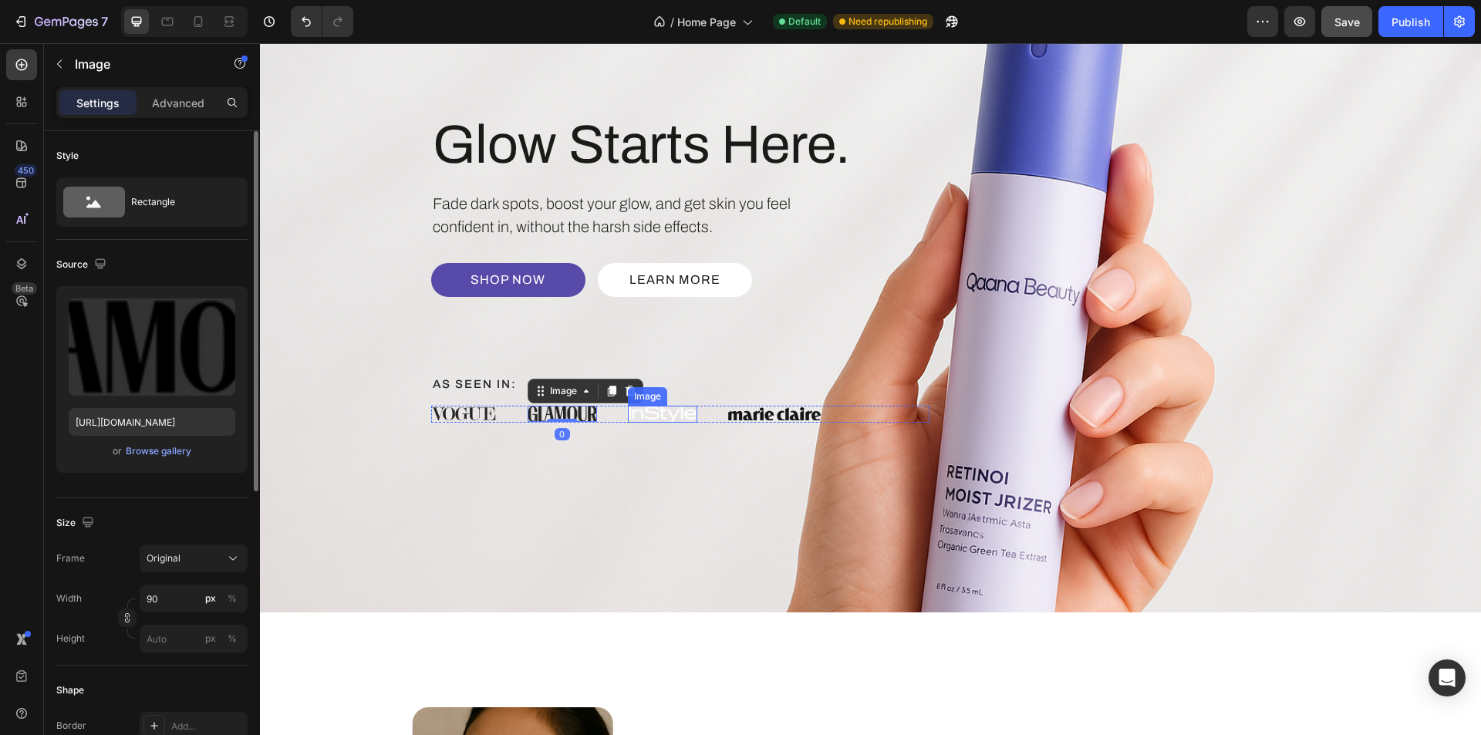
click at [656, 417] on img at bounding box center [662, 414] width 69 height 17
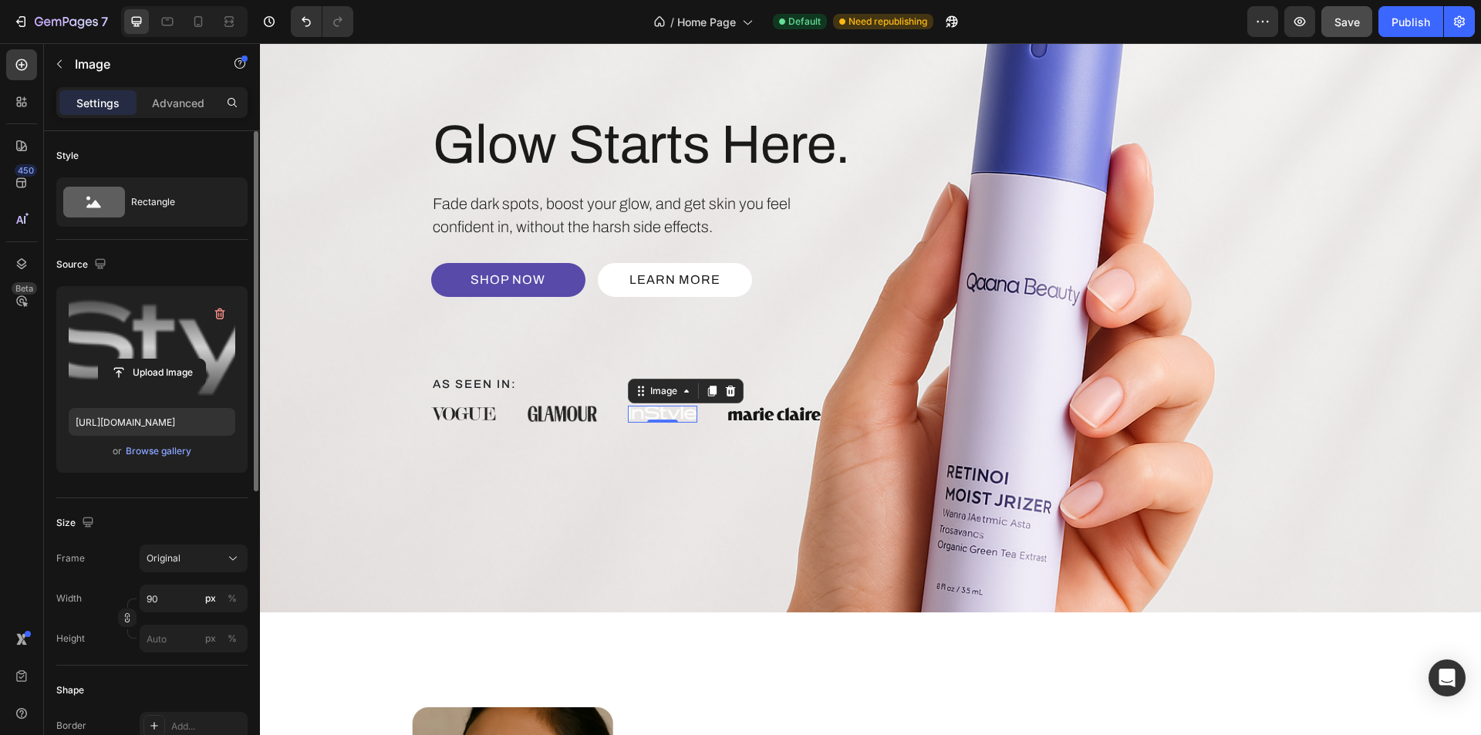
click at [156, 387] on label at bounding box center [152, 347] width 167 height 97
click at [156, 386] on input "file" at bounding box center [152, 373] width 106 height 26
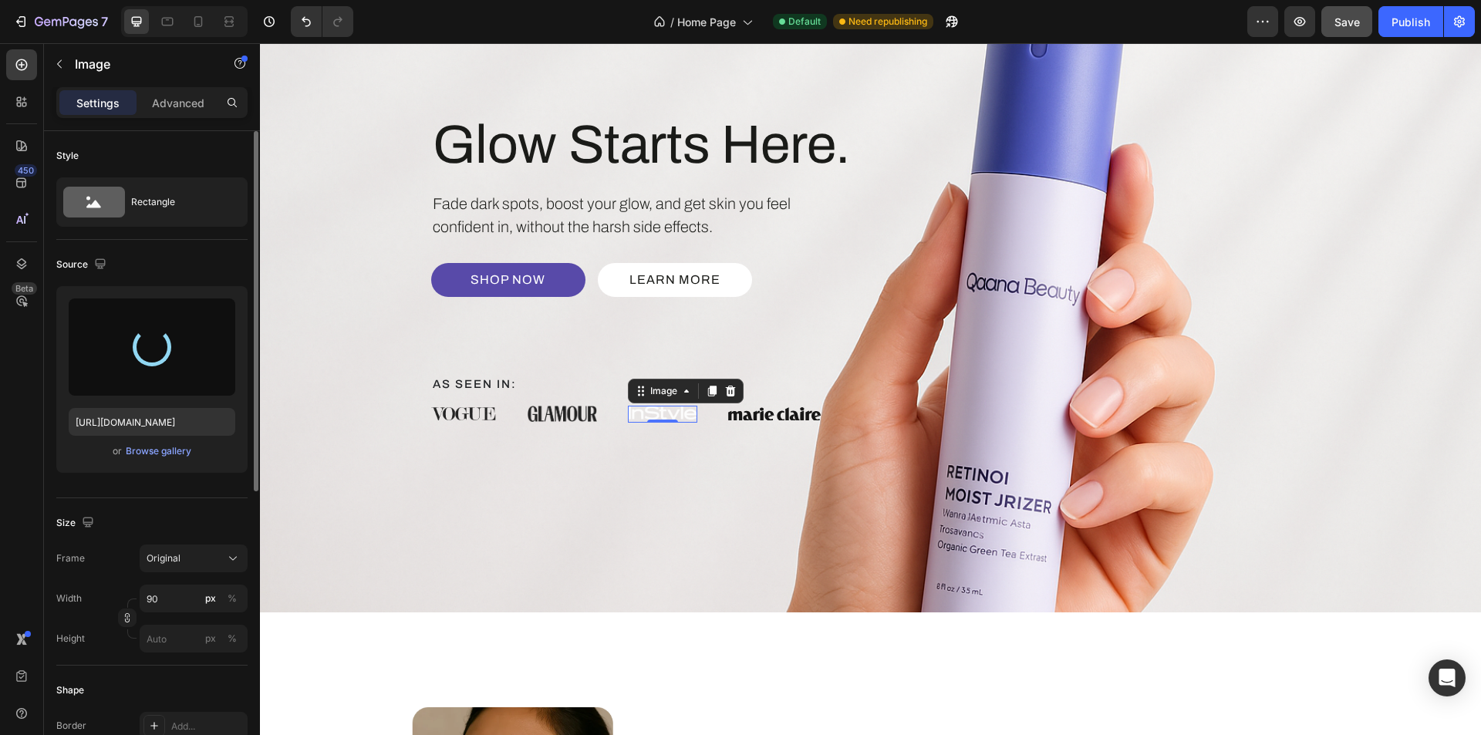
type input "https://cdn.shopify.com/s/files/1/0639/1444/2857/files/gempages_578849715588694…"
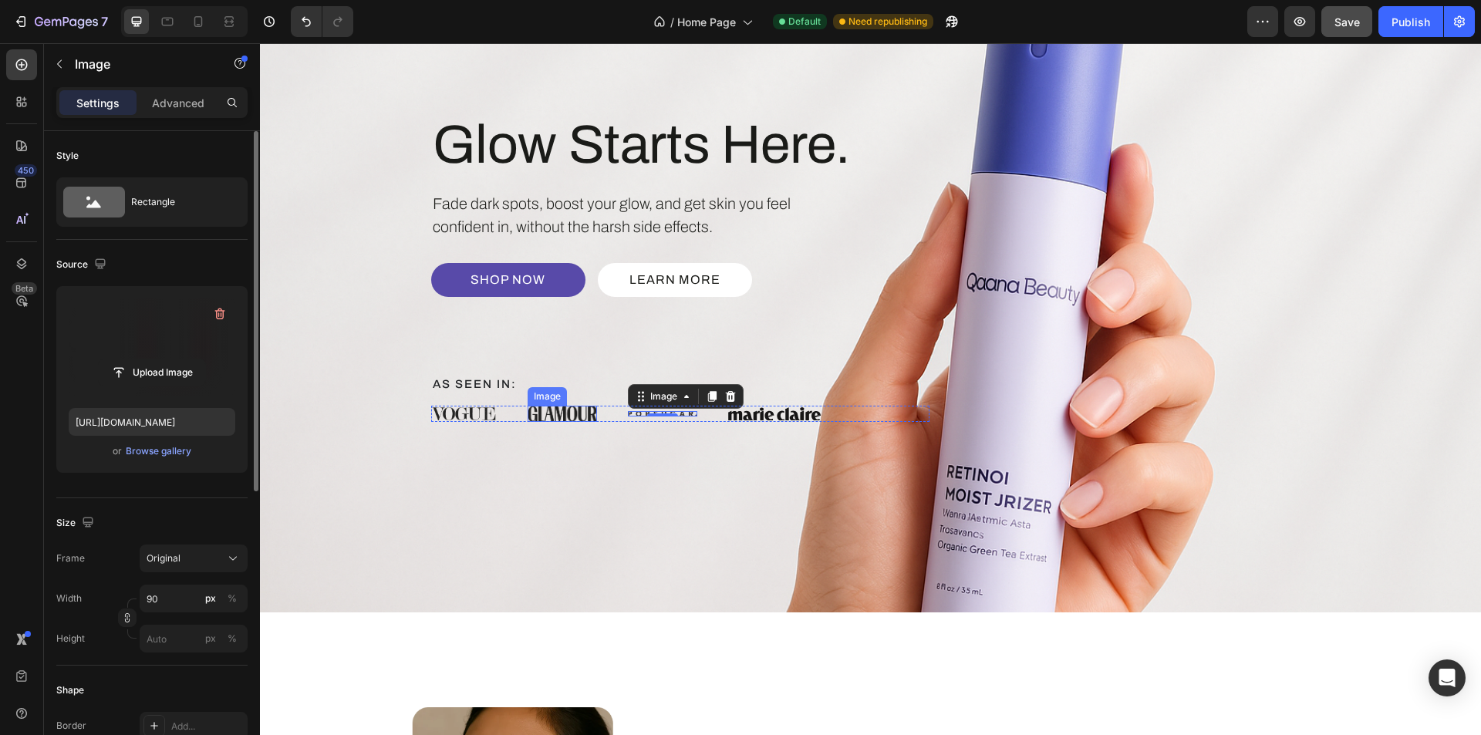
click at [568, 410] on img at bounding box center [562, 414] width 69 height 16
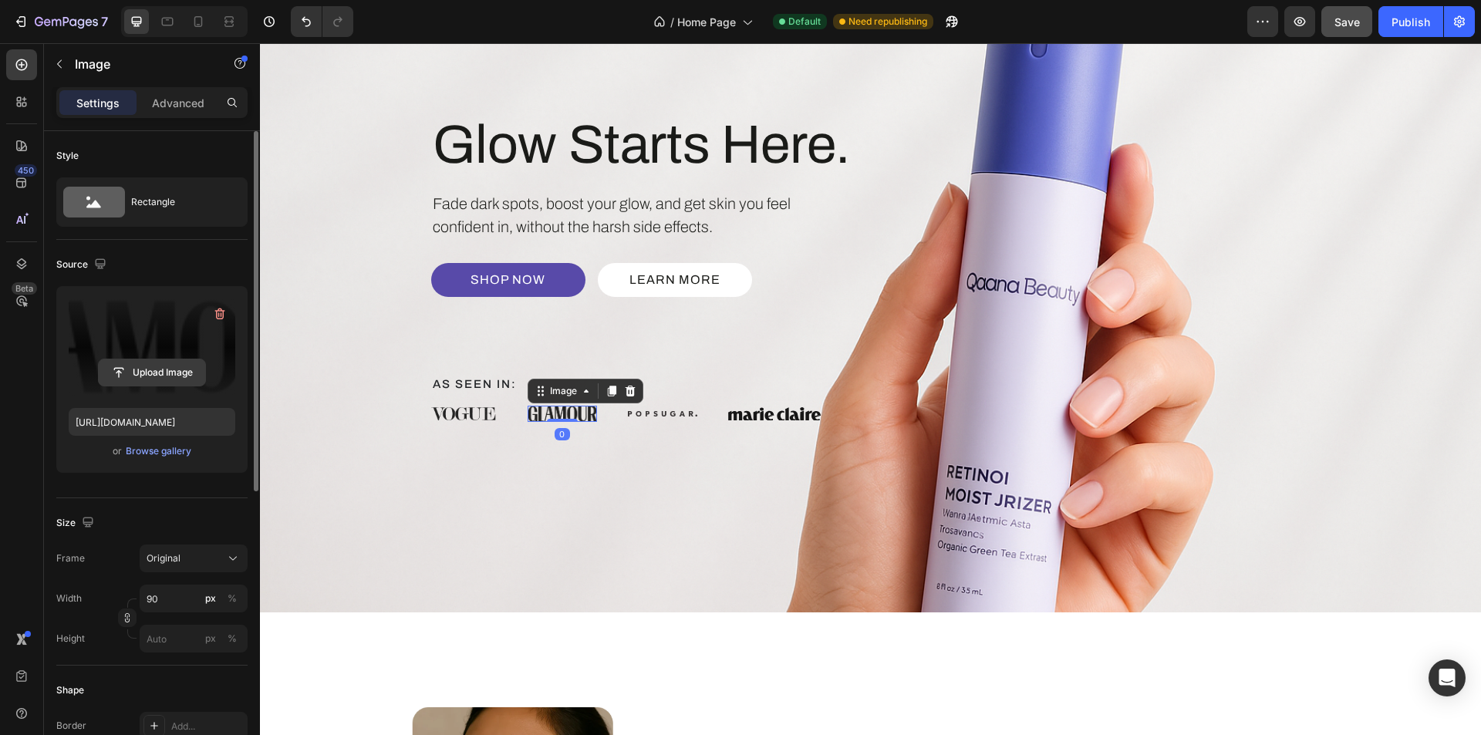
drag, startPoint x: 182, startPoint y: 370, endPoint x: 171, endPoint y: 377, distance: 13.9
click at [181, 370] on input "file" at bounding box center [152, 373] width 106 height 26
type input "https://cdn.shopify.com/s/files/1/0639/1444/2857/files/gempages_578849715588694…"
click at [654, 411] on div "Image" at bounding box center [662, 413] width 69 height 5
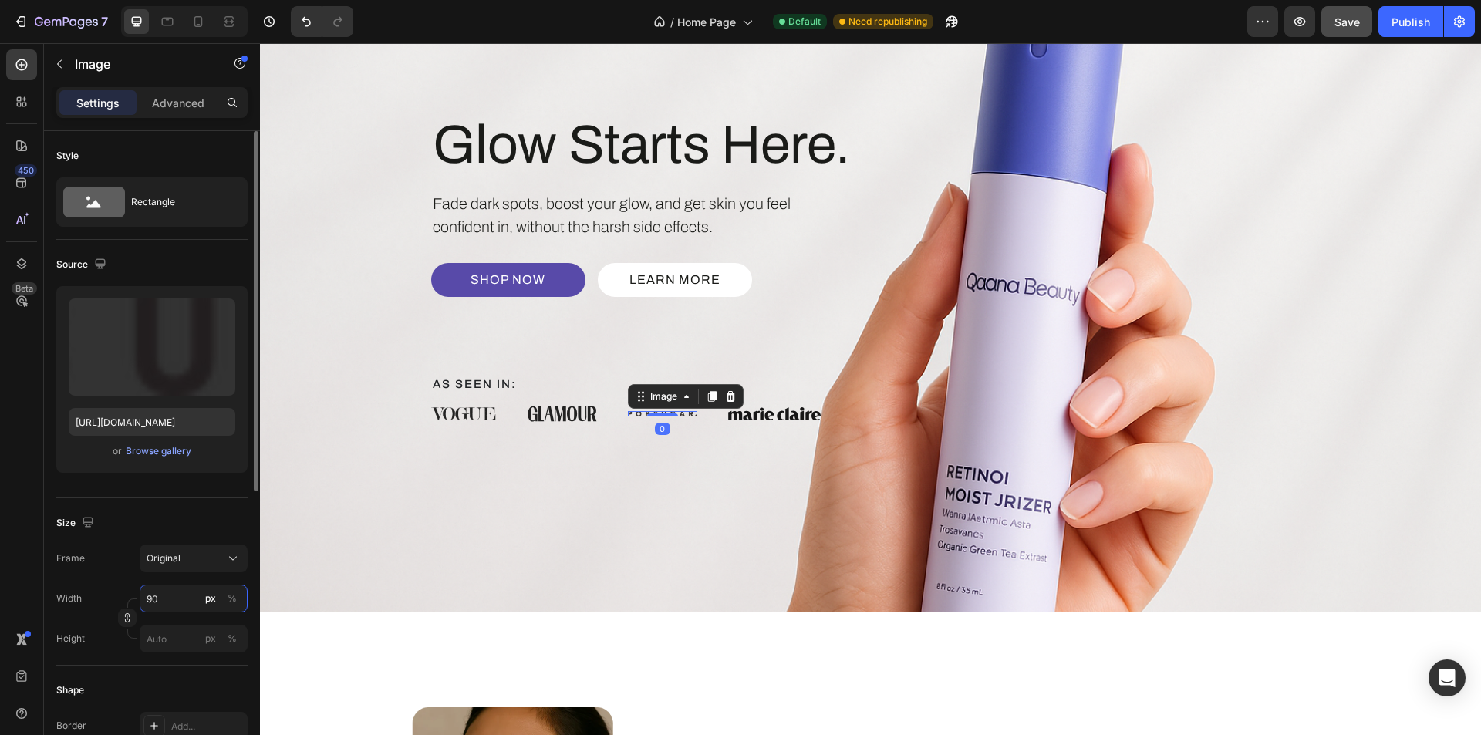
click at [157, 607] on input "90" at bounding box center [194, 599] width 108 height 28
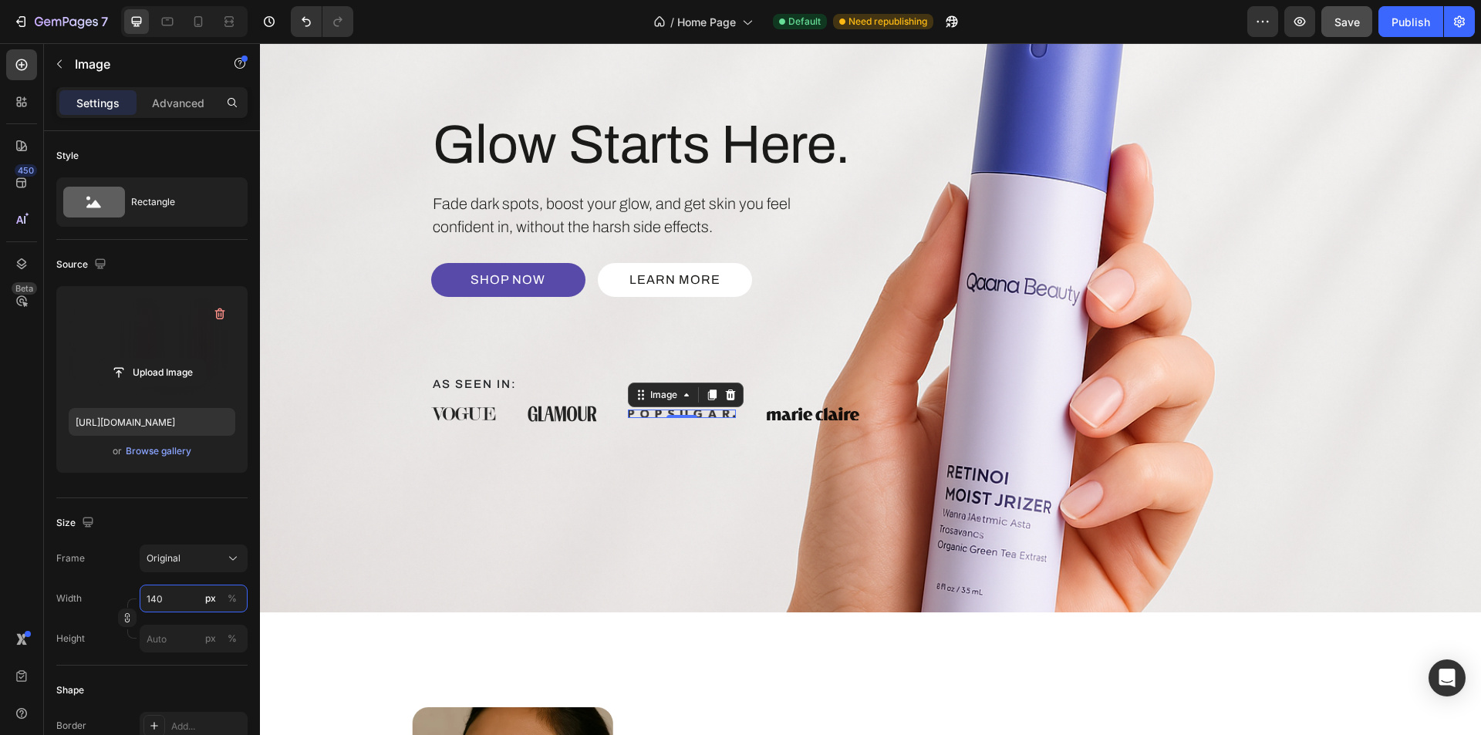
type input "140"
click at [189, 512] on div "Size" at bounding box center [151, 523] width 191 height 25
click at [184, 88] on div "Settings Advanced" at bounding box center [151, 102] width 191 height 31
click at [182, 103] on p "Advanced" at bounding box center [178, 103] width 52 height 16
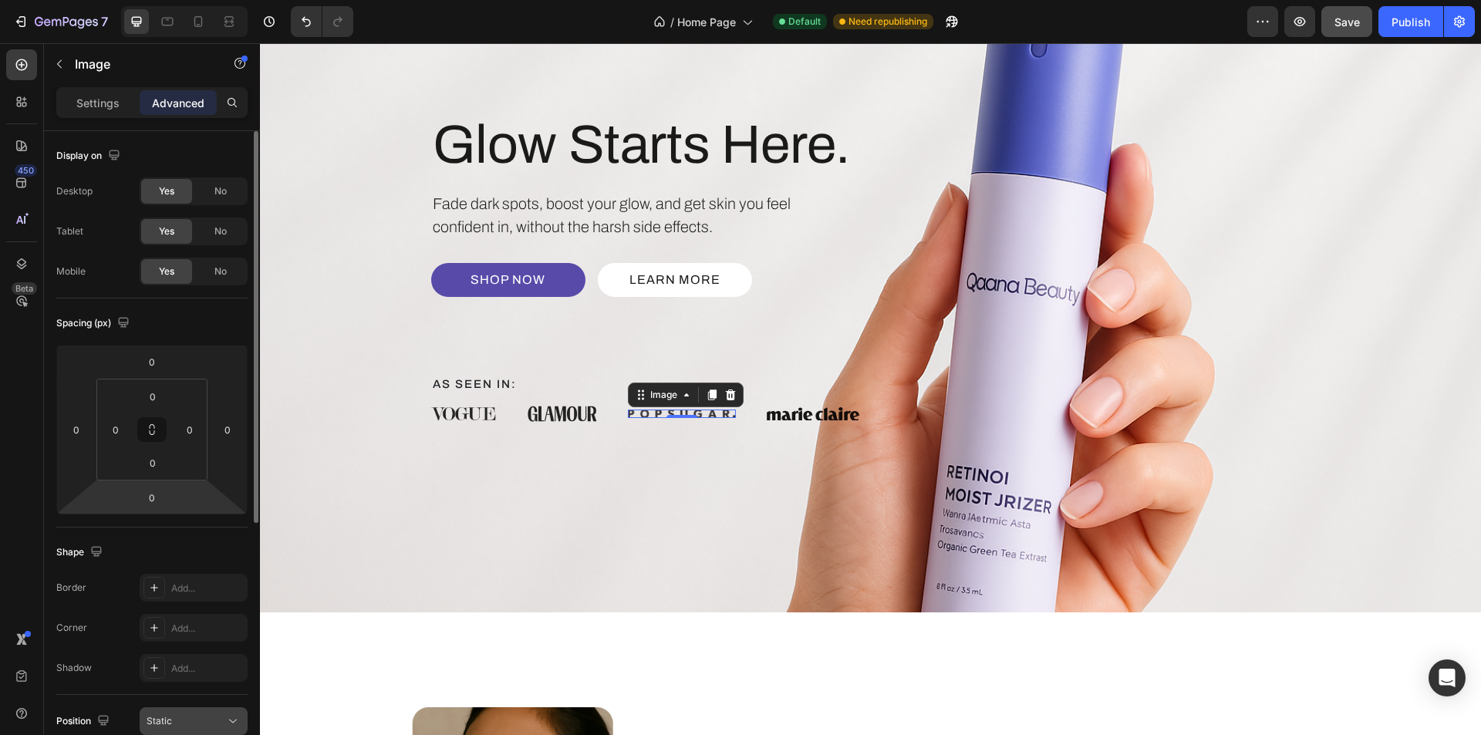
scroll to position [231, 0]
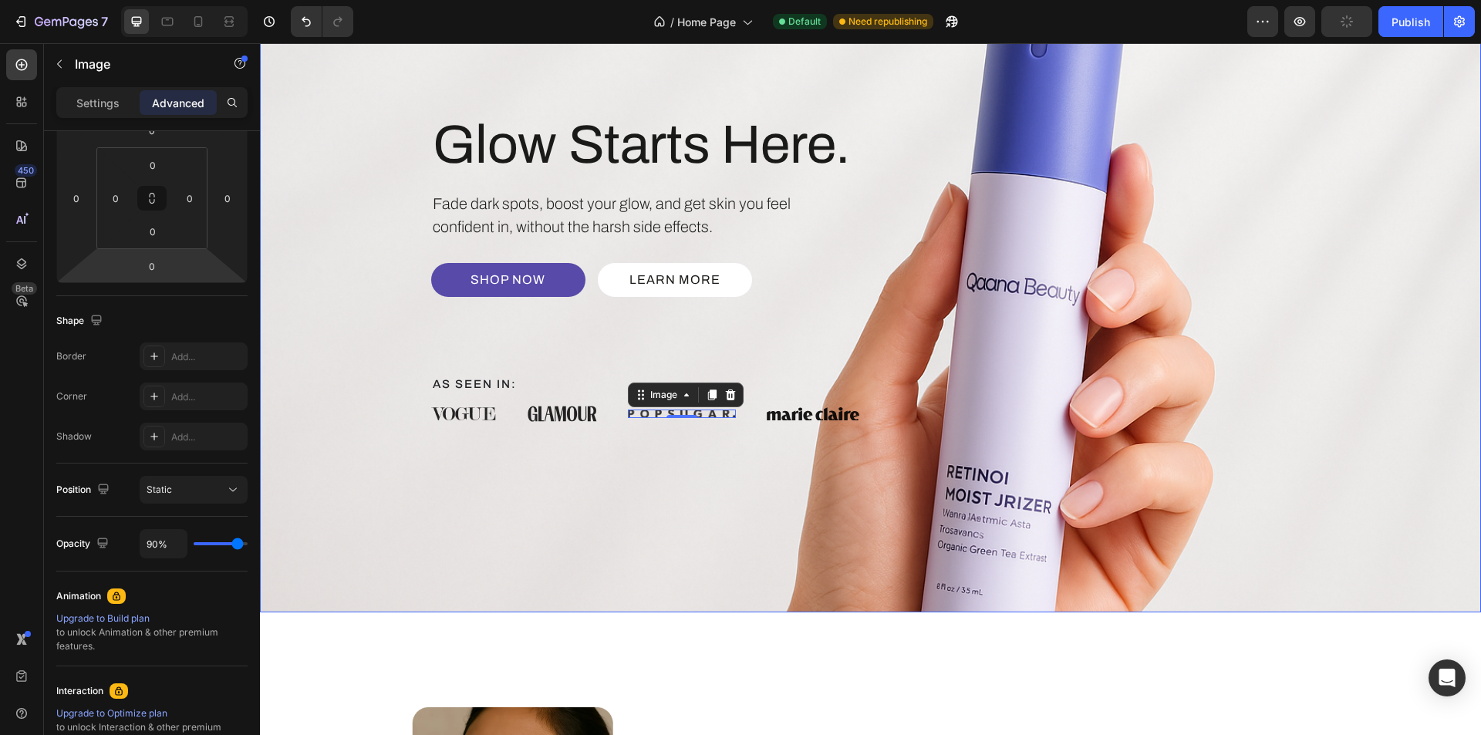
click at [742, 478] on div "Glow Starts Here. Heading Fade dark spots, boost your glow, and get skin you fe…" at bounding box center [871, 267] width 926 height 497
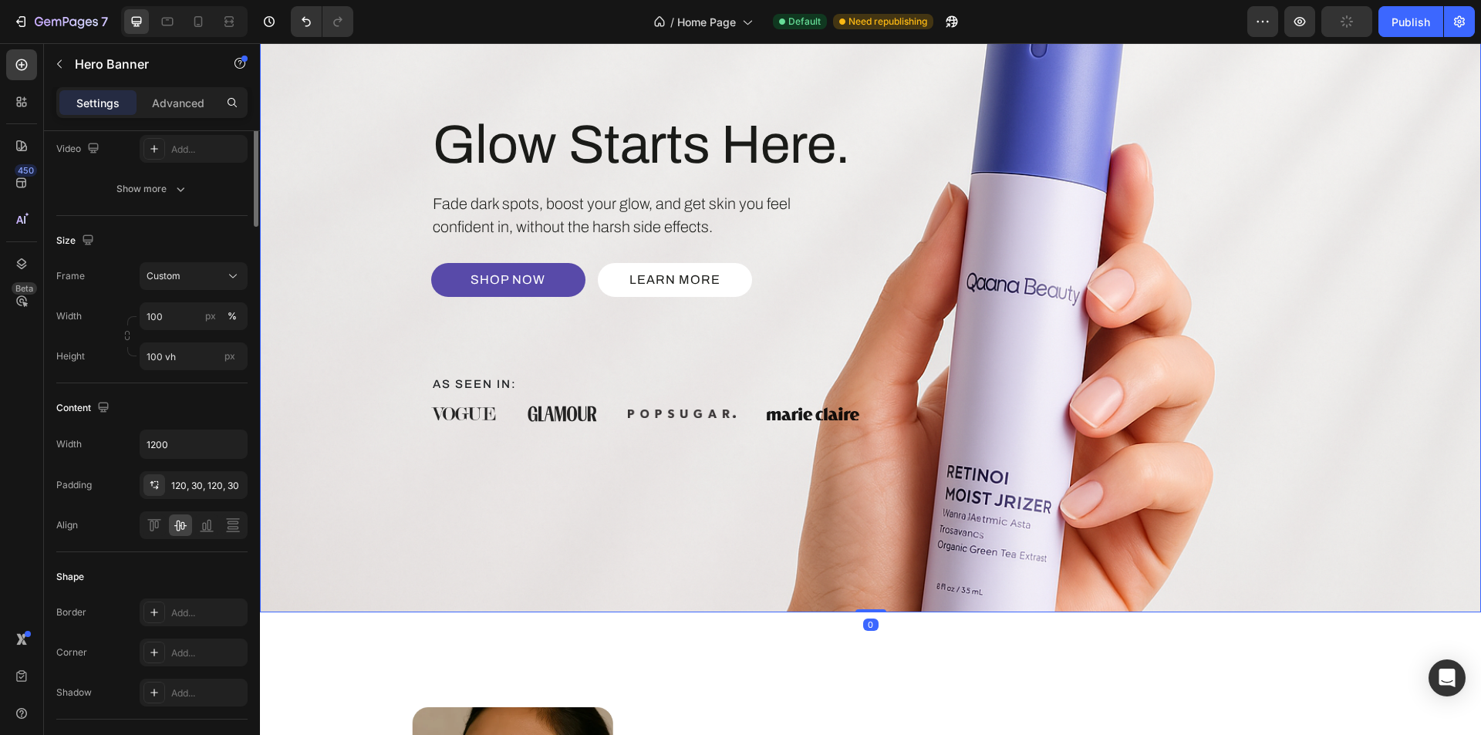
scroll to position [0, 0]
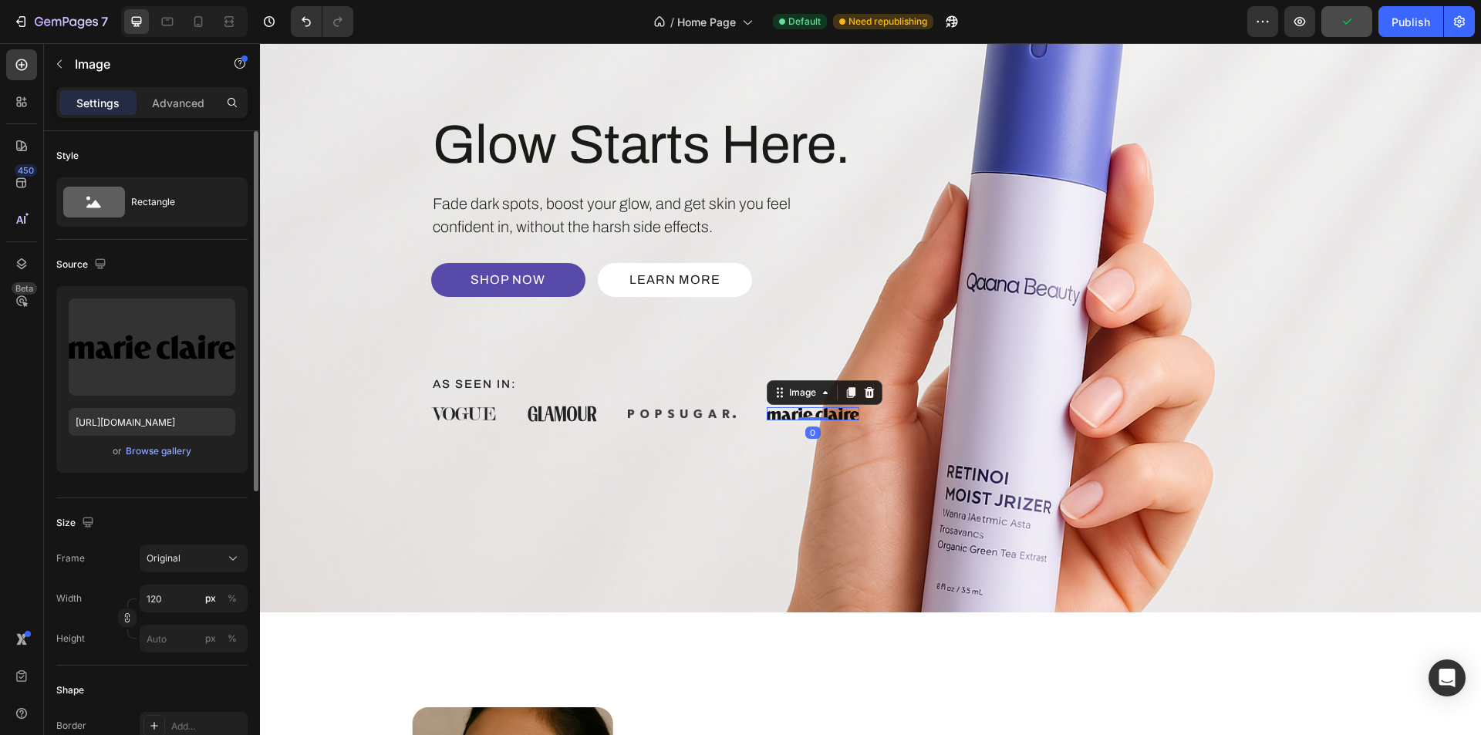
click at [812, 416] on img at bounding box center [813, 413] width 93 height 13
click at [201, 115] on div "Settings Advanced" at bounding box center [151, 102] width 191 height 31
click at [195, 116] on div "Settings Advanced" at bounding box center [151, 102] width 191 height 31
drag, startPoint x: 192, startPoint y: 109, endPoint x: 187, endPoint y: 333, distance: 223.8
click at [193, 108] on p "Advanced" at bounding box center [178, 103] width 52 height 16
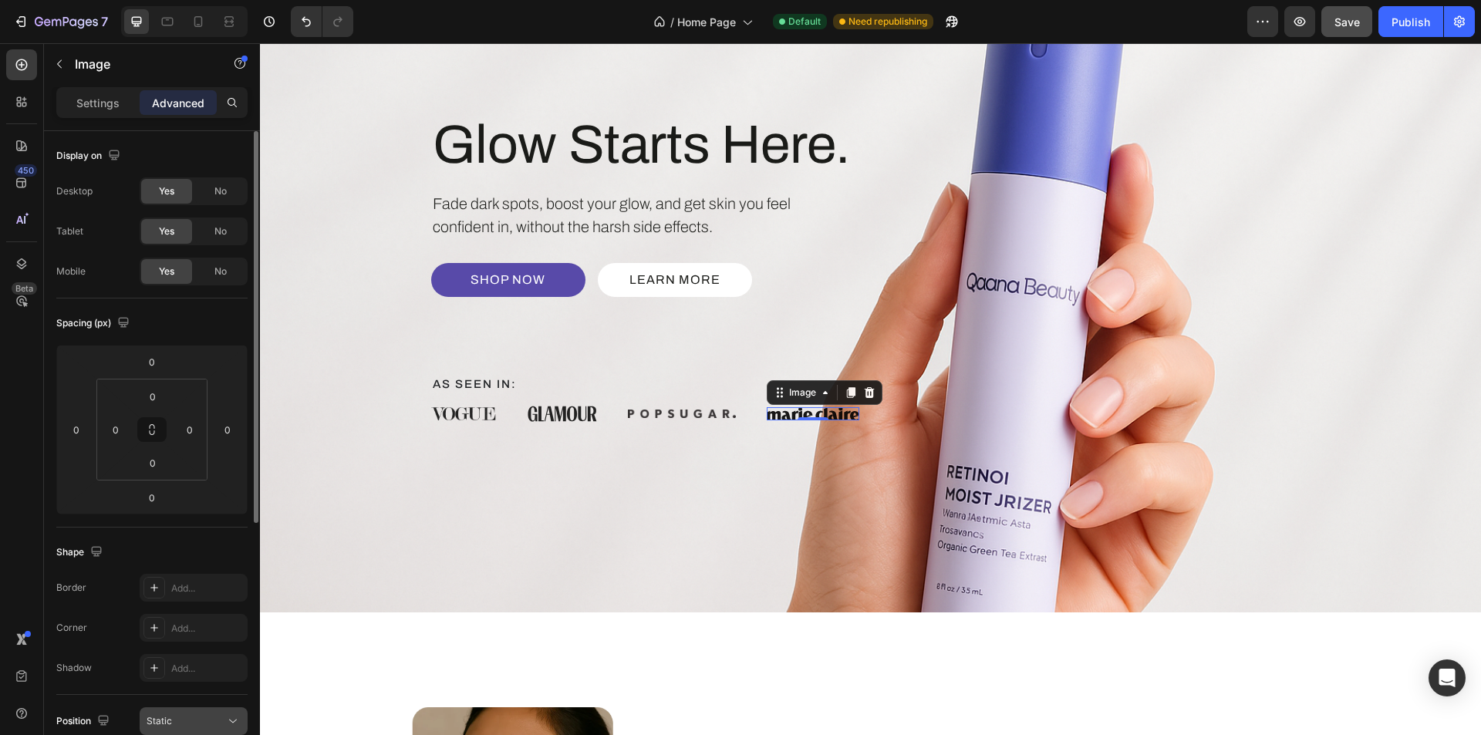
scroll to position [154, 0]
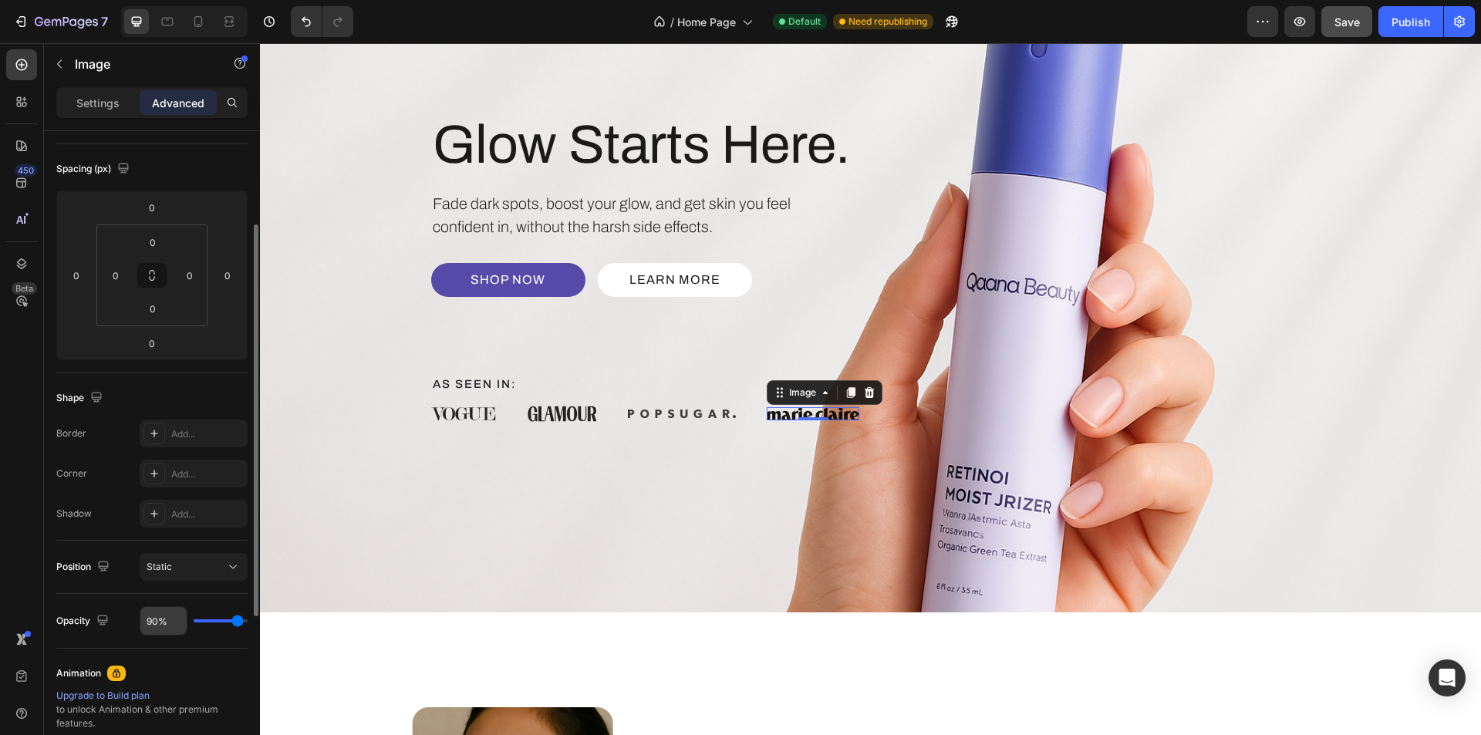
click at [155, 624] on input "90%" at bounding box center [163, 621] width 46 height 28
type input "8%"
type input "8"
type input "80%"
type input "80"
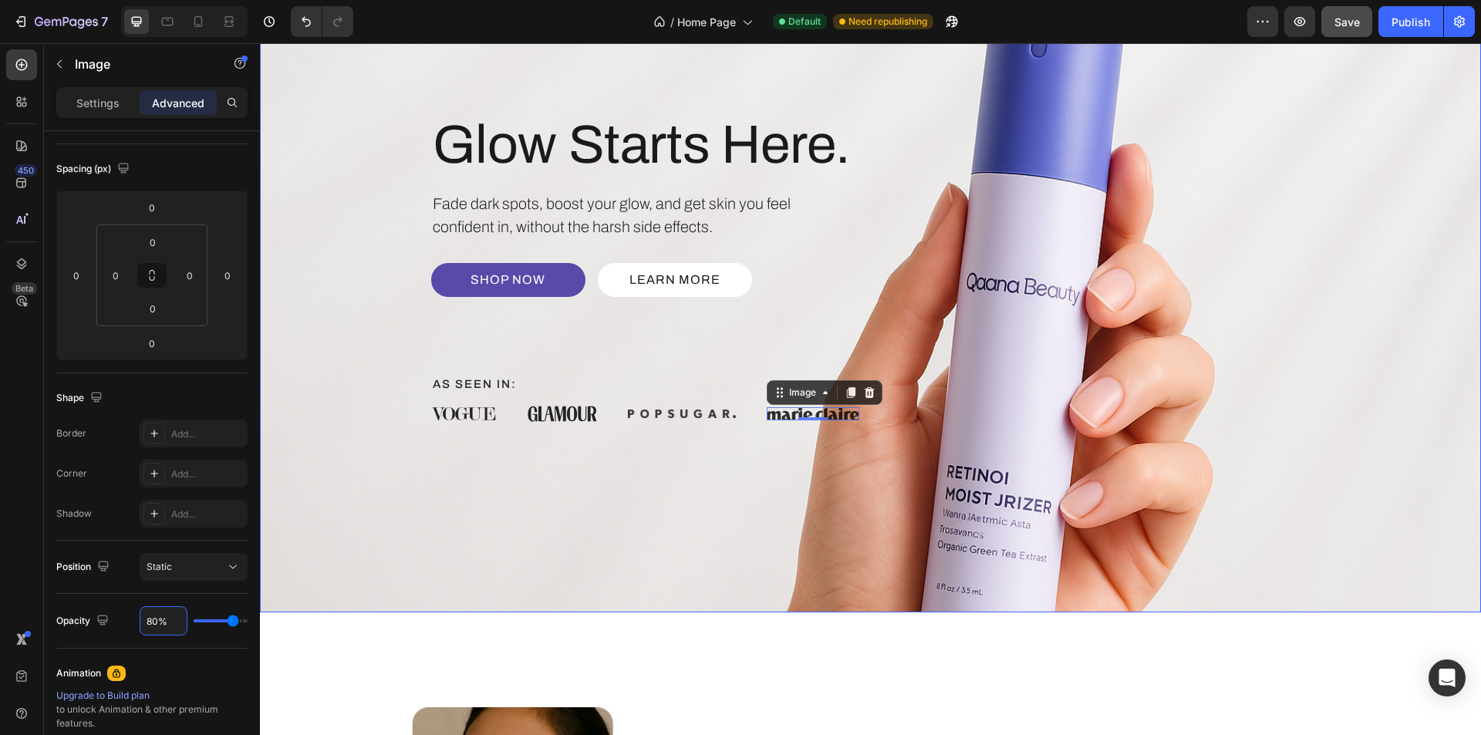
click at [477, 502] on div "Glow Starts Here. Heading Fade dark spots, boost your glow, and get skin you fe…" at bounding box center [871, 267] width 926 height 497
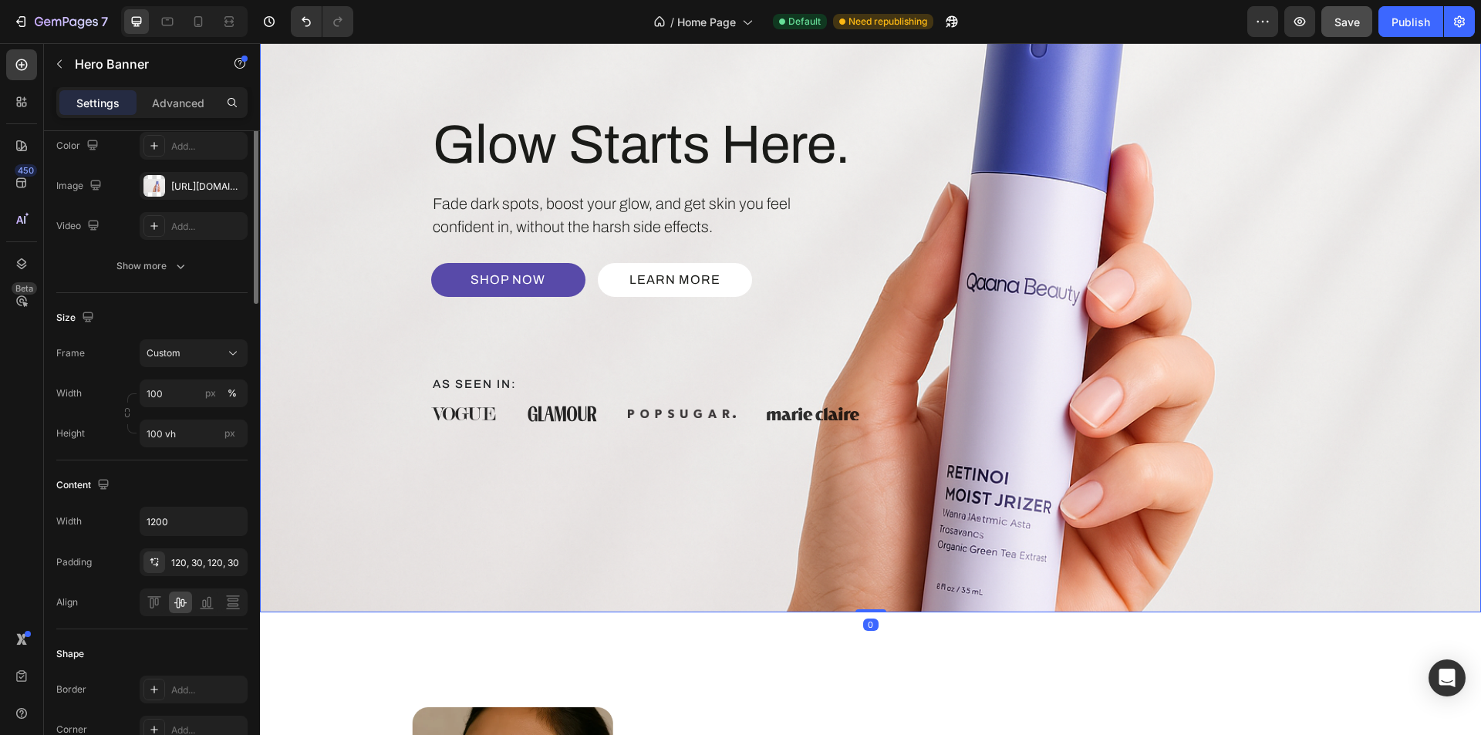
scroll to position [0, 0]
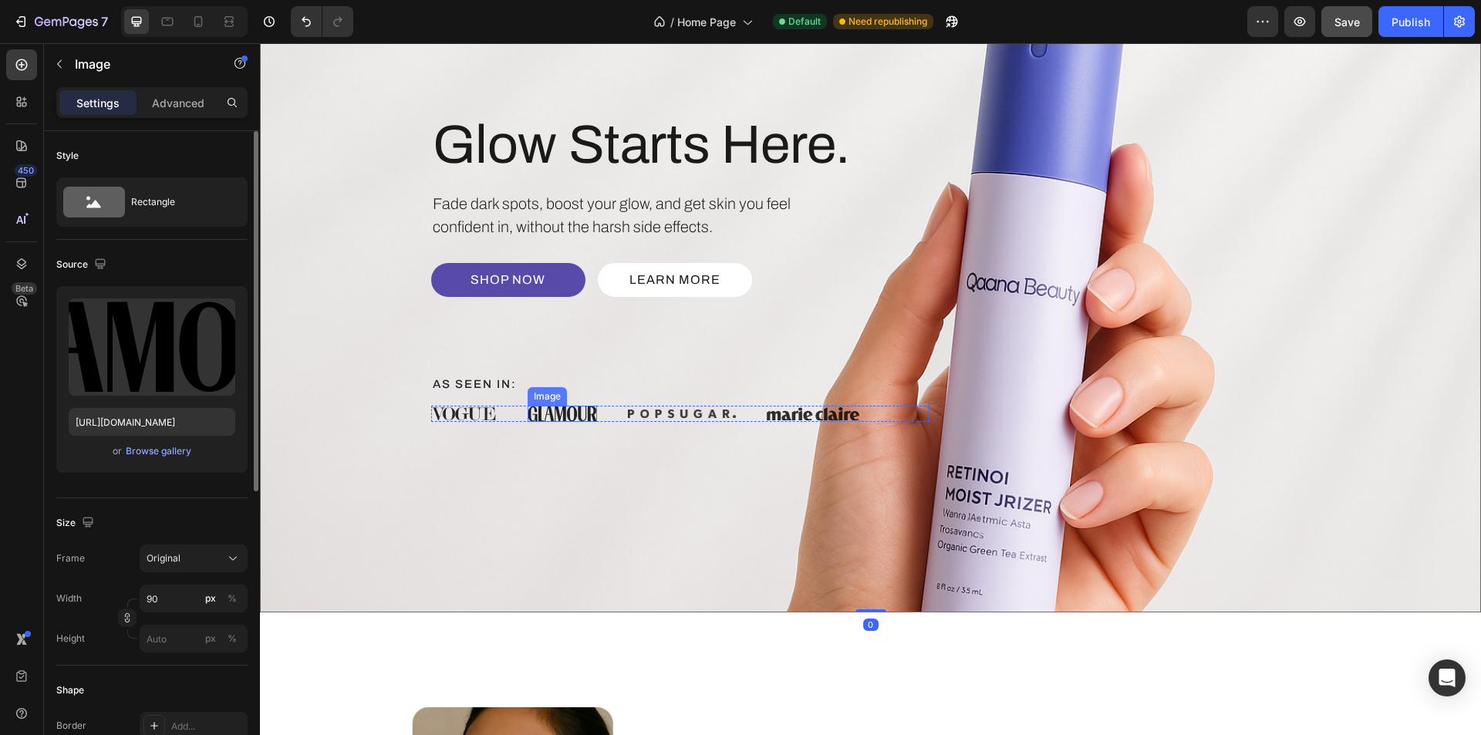
click at [548, 412] on img at bounding box center [562, 414] width 69 height 16
click at [175, 111] on div "Advanced" at bounding box center [178, 102] width 77 height 25
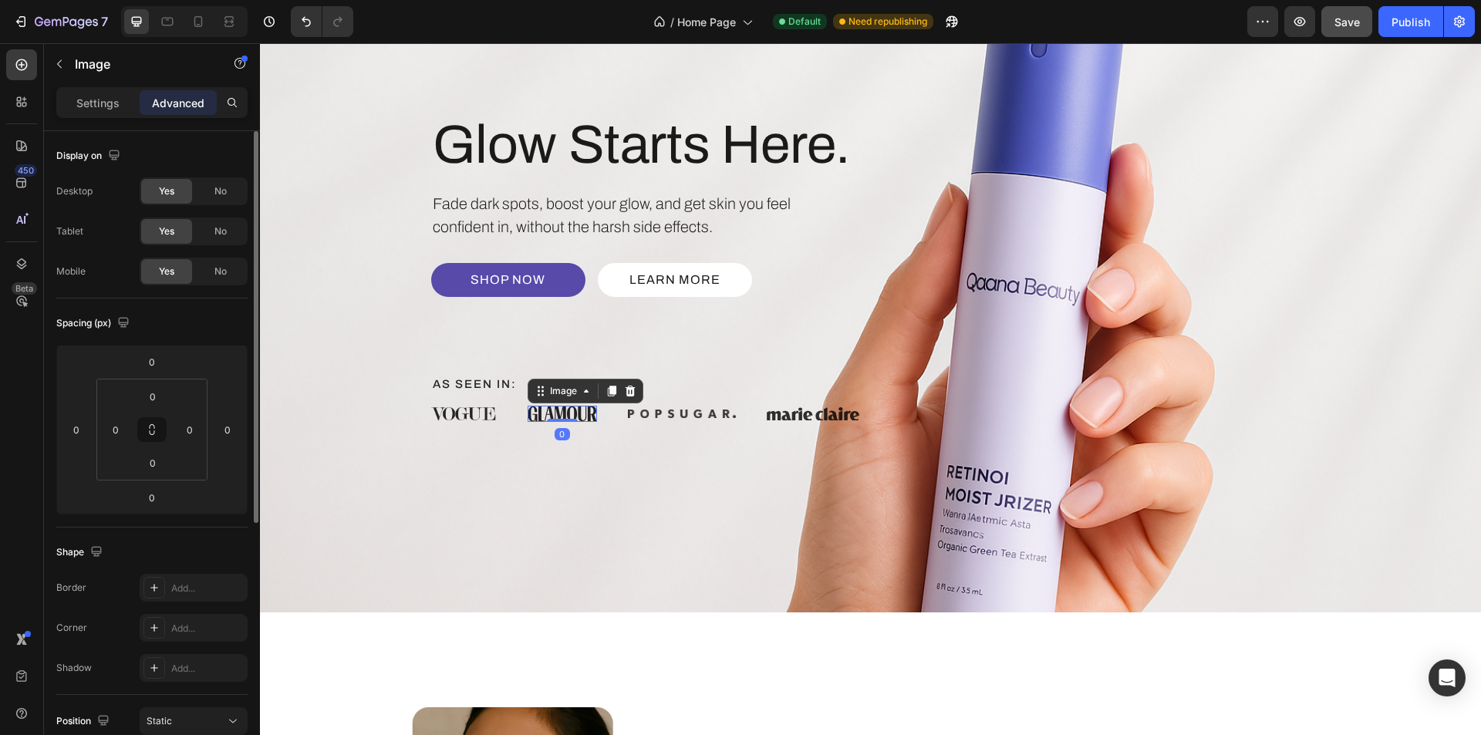
scroll to position [231, 0]
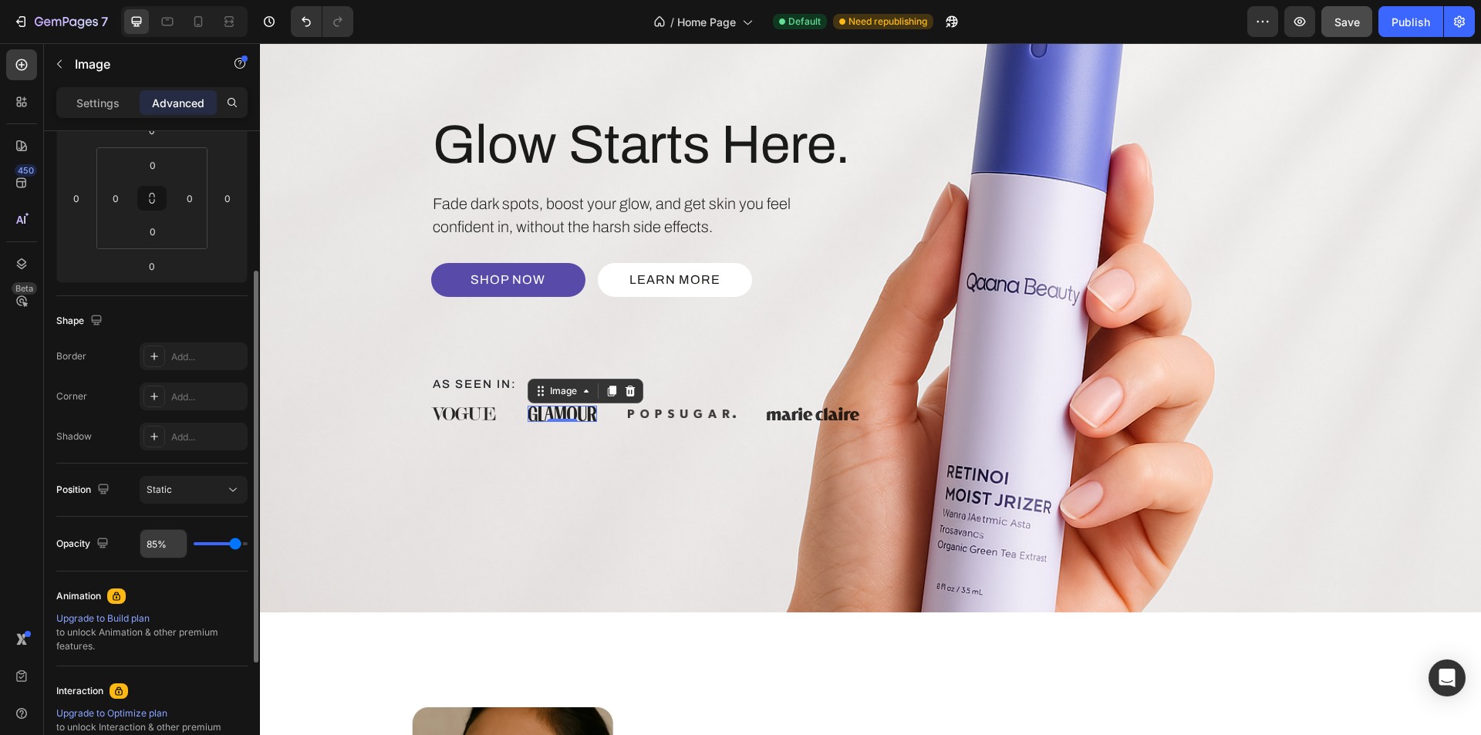
click at [154, 541] on input "85%" at bounding box center [163, 544] width 46 height 28
type input "8%"
type input "8"
type input "80%"
type input "80"
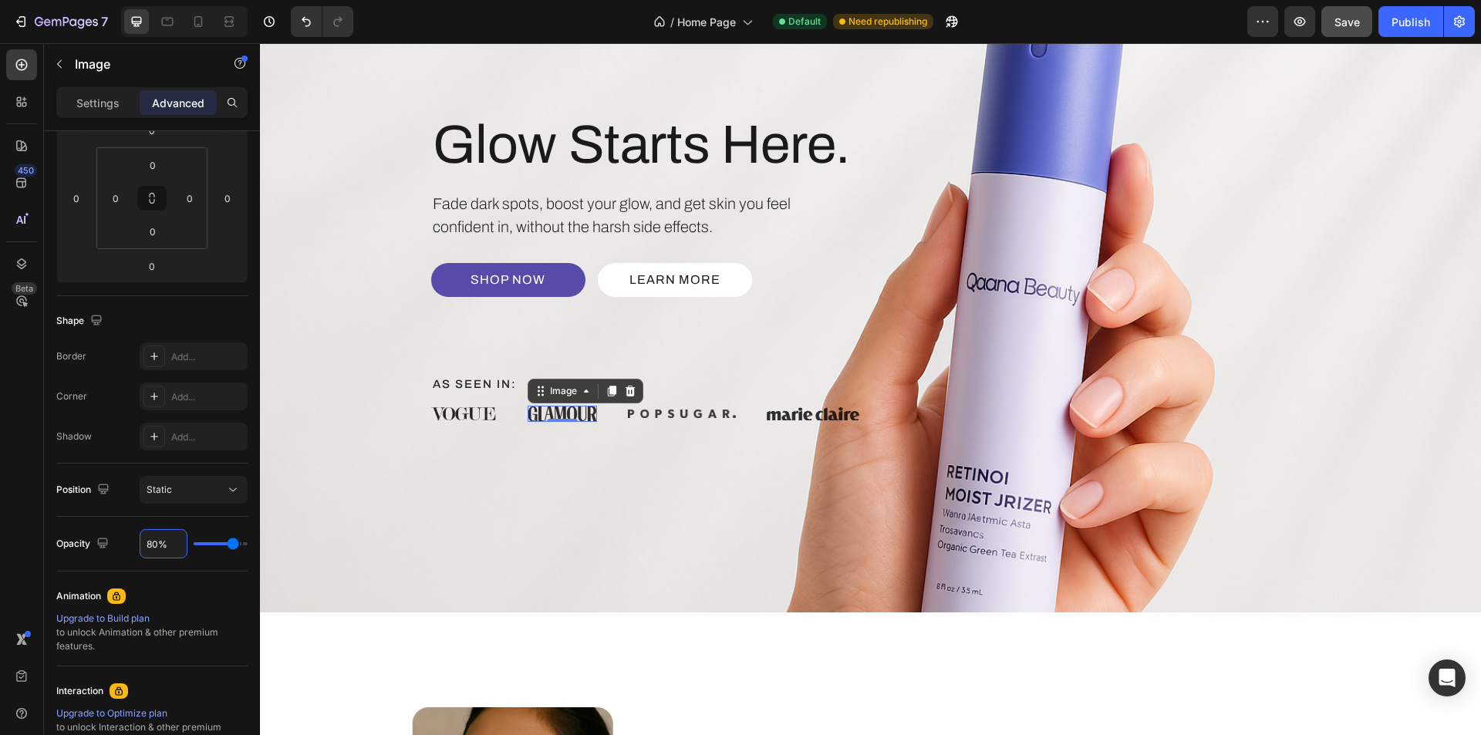
drag, startPoint x: 532, startPoint y: 469, endPoint x: 506, endPoint y: 418, distance: 57.3
click at [533, 468] on div "Glow Starts Here. Heading Fade dark spots, boost your glow, and get skin you fe…" at bounding box center [871, 267] width 926 height 497
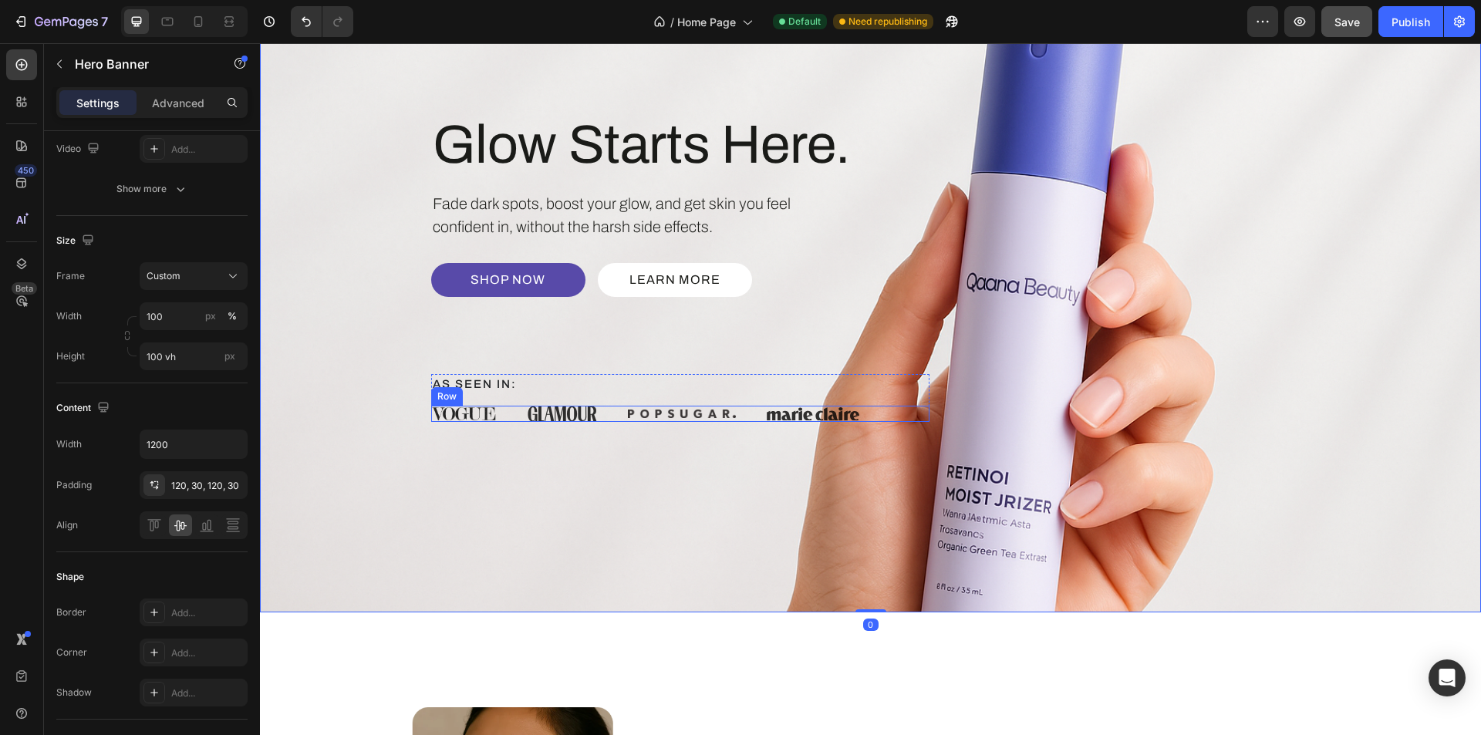
scroll to position [0, 0]
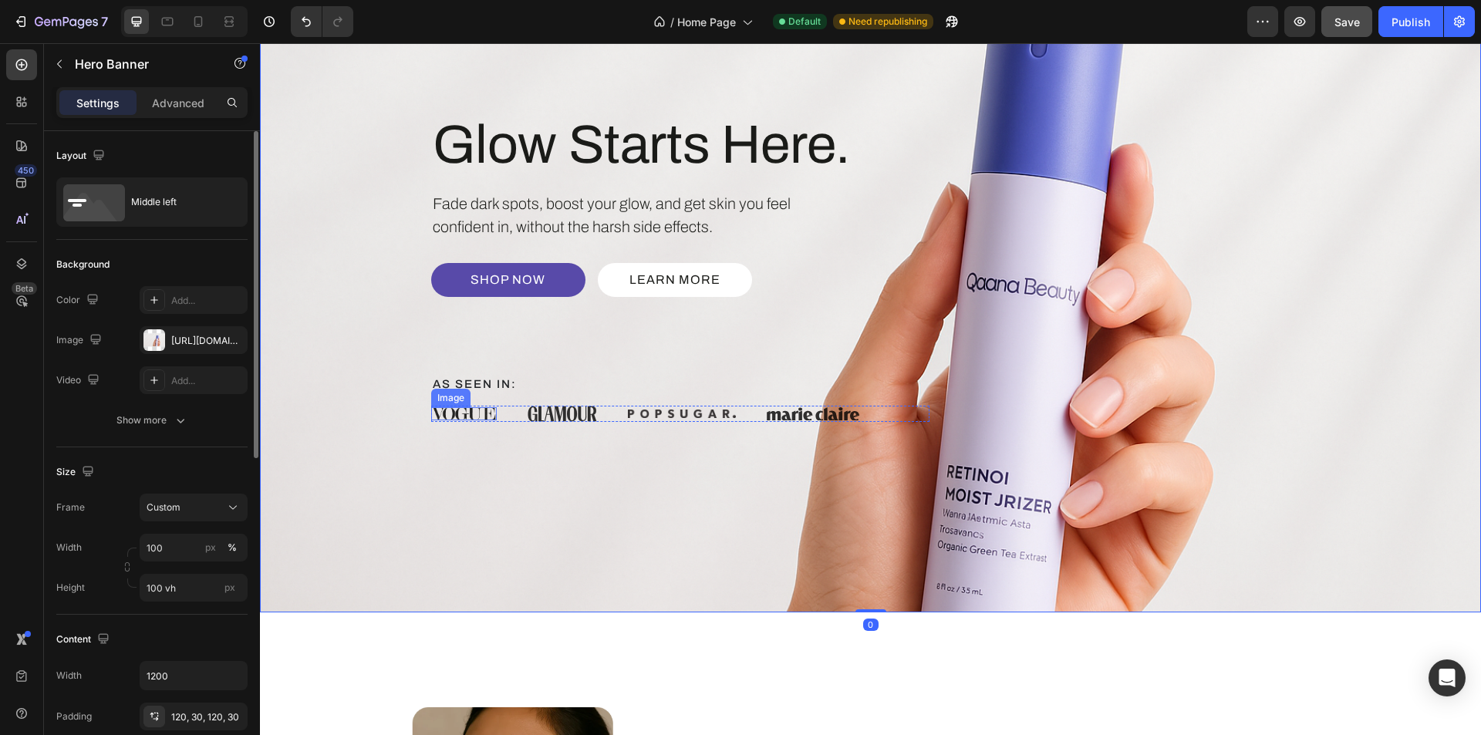
click at [458, 414] on img at bounding box center [464, 413] width 66 height 13
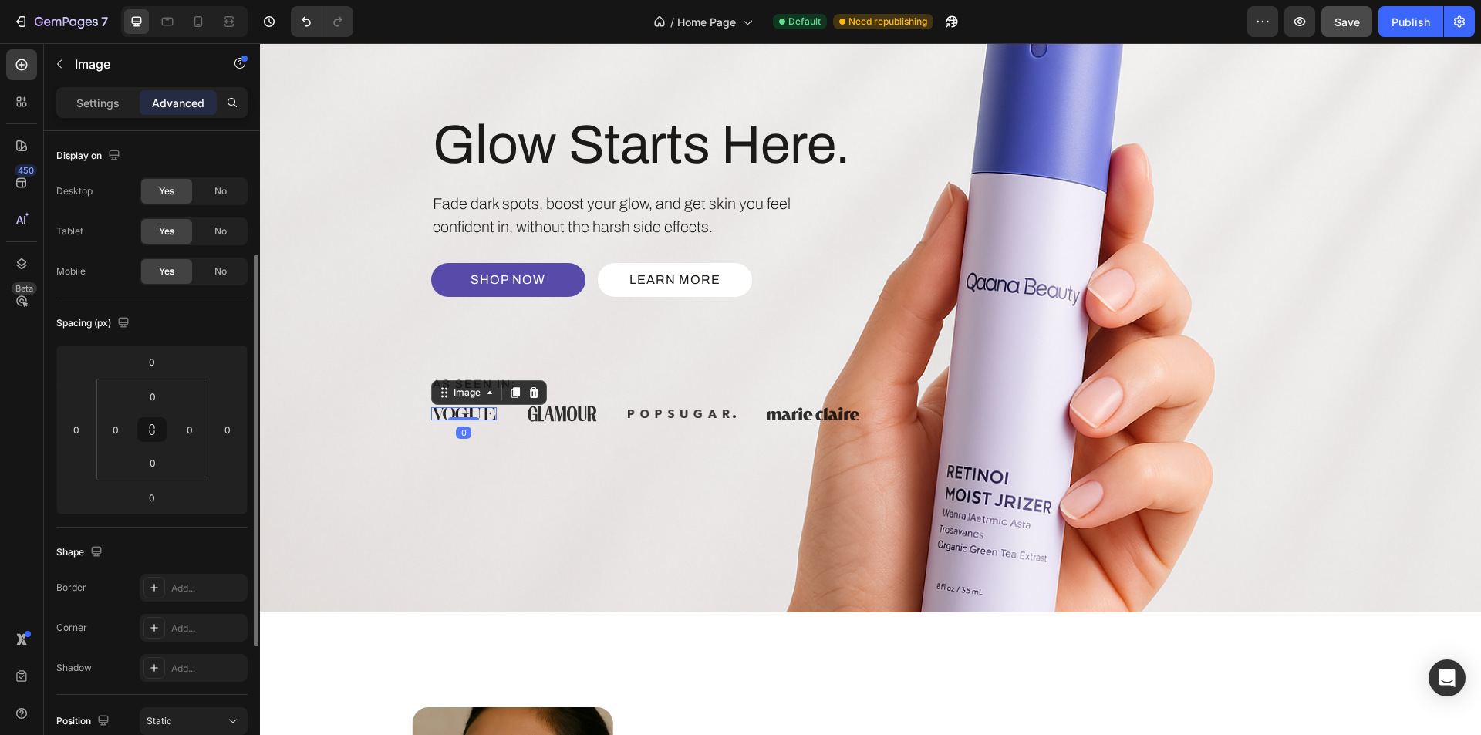
scroll to position [154, 0]
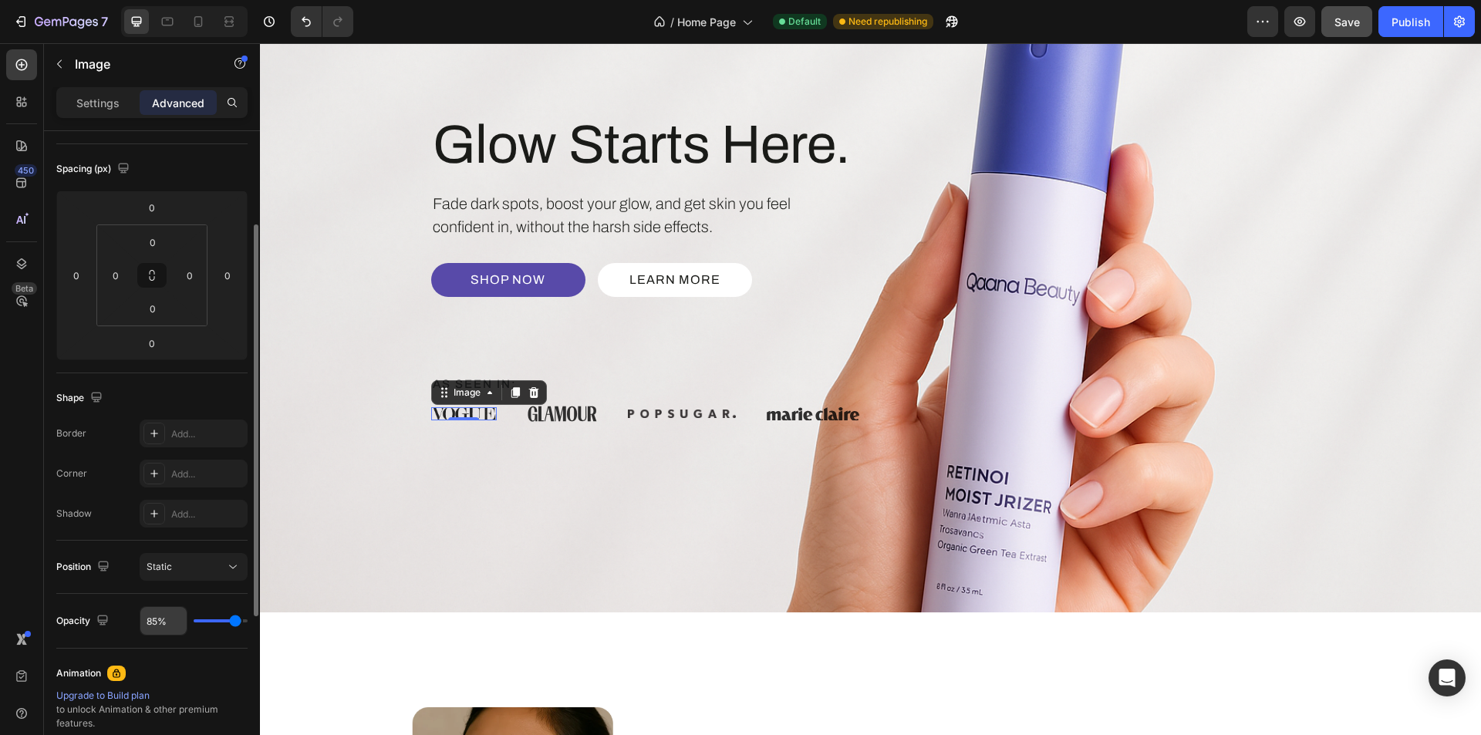
click at [156, 617] on input "85%" at bounding box center [163, 621] width 46 height 28
type input "80%"
type input "80"
type input "80%"
click at [97, 614] on icon "button" at bounding box center [102, 620] width 15 height 15
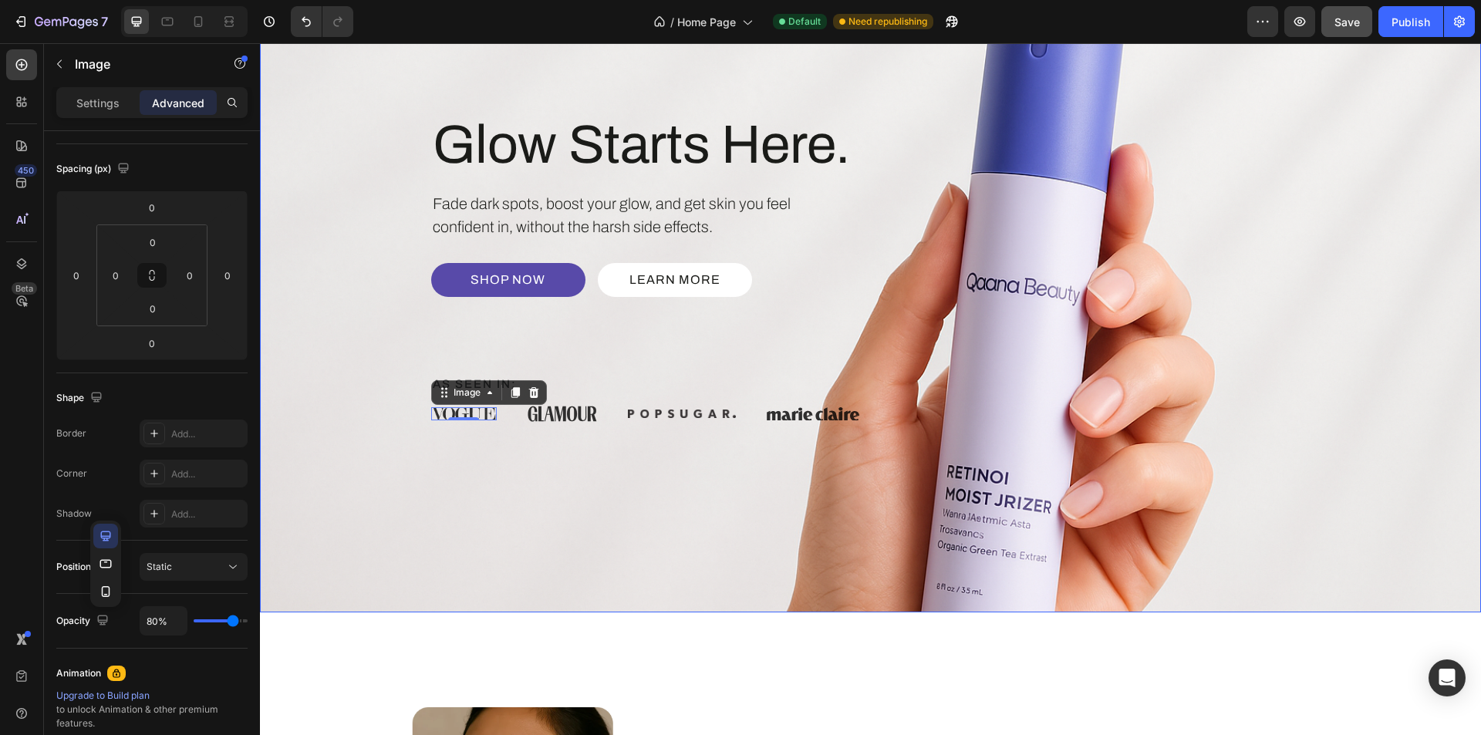
click at [522, 532] on div "Background Image" at bounding box center [870, 267] width 1221 height 692
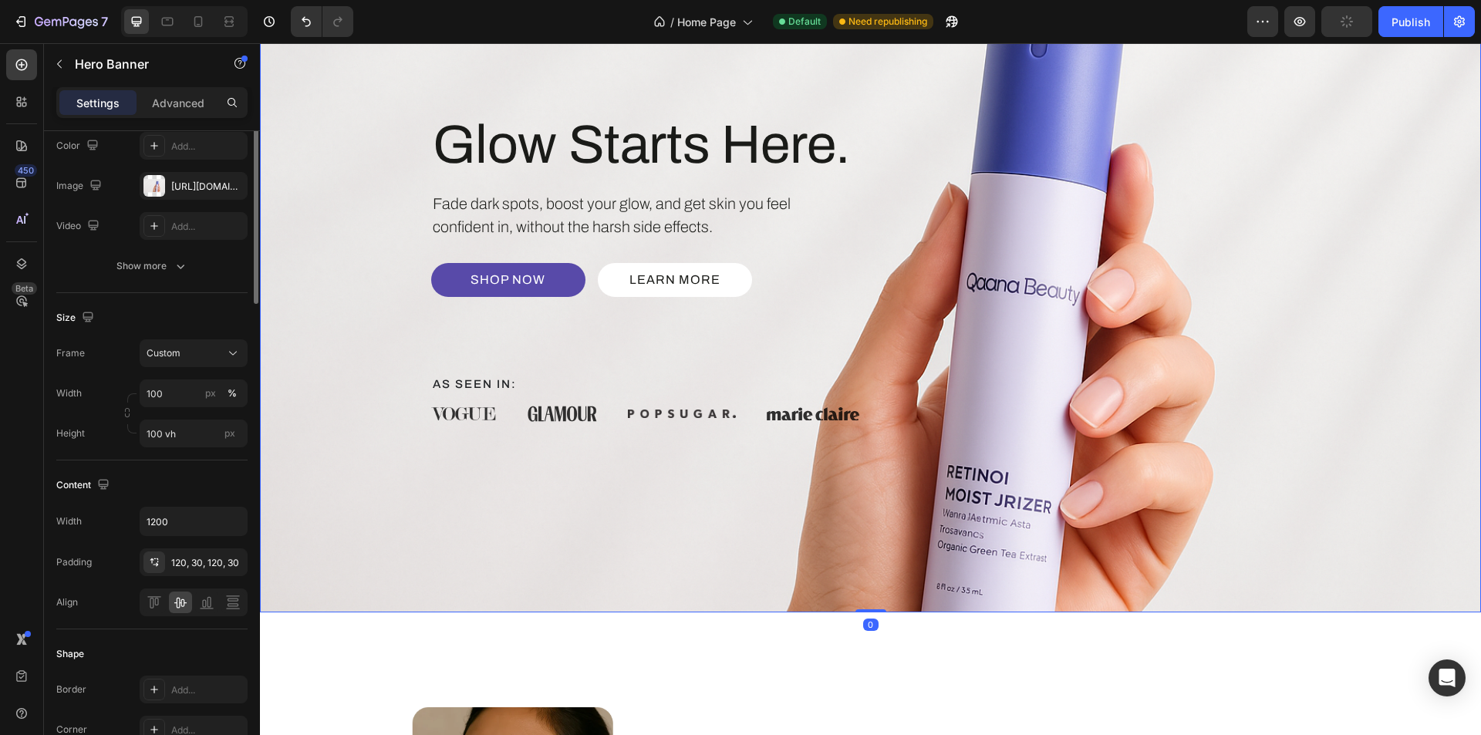
scroll to position [0, 0]
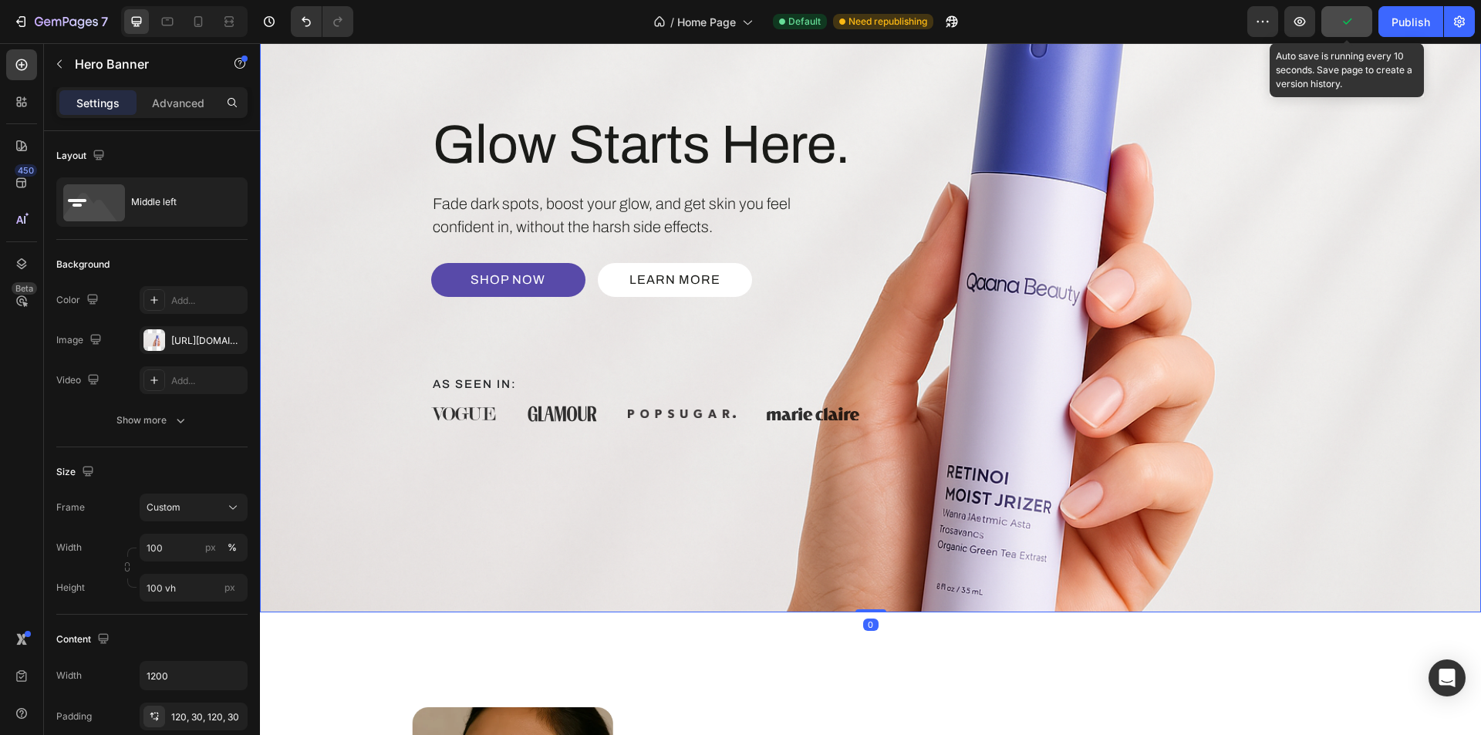
click at [1356, 15] on button "button" at bounding box center [1347, 21] width 51 height 31
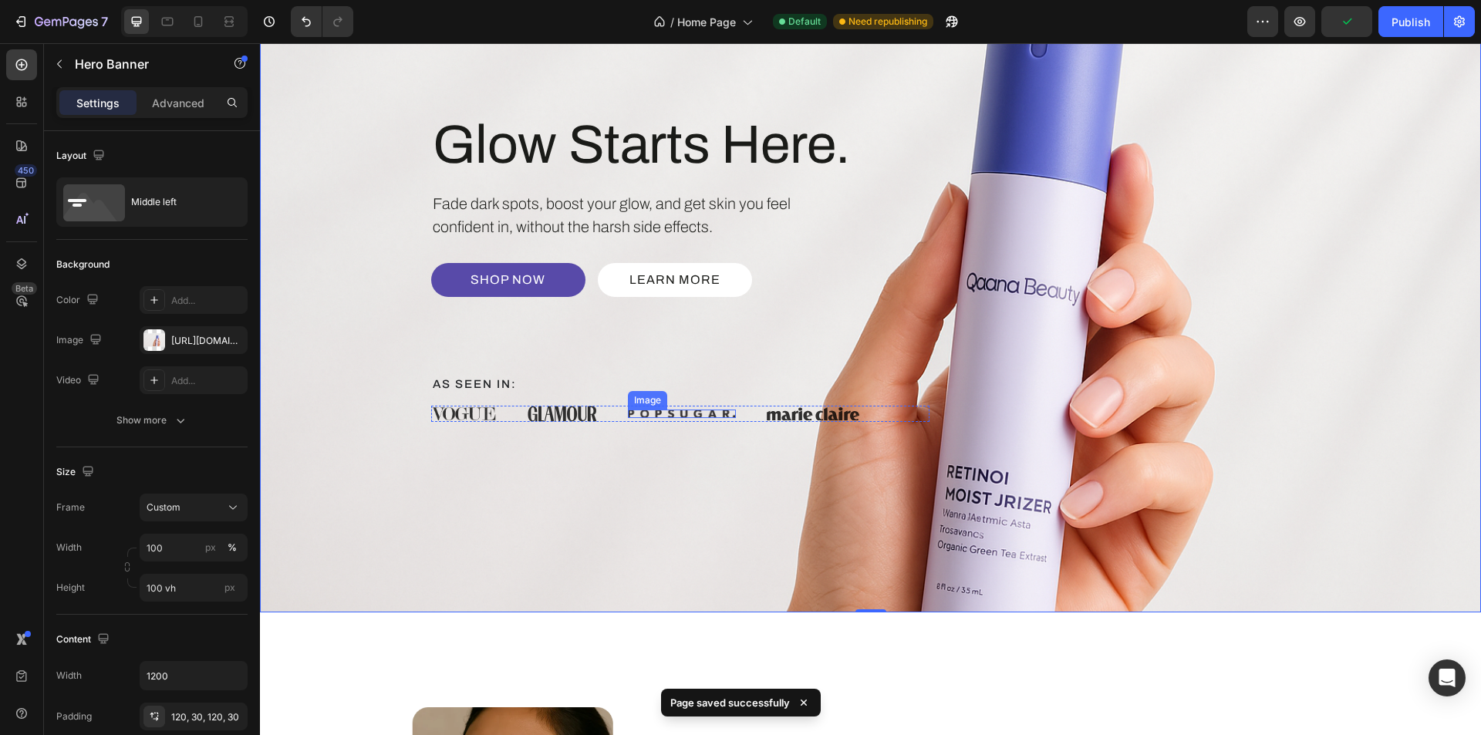
click at [663, 415] on img at bounding box center [682, 414] width 108 height 8
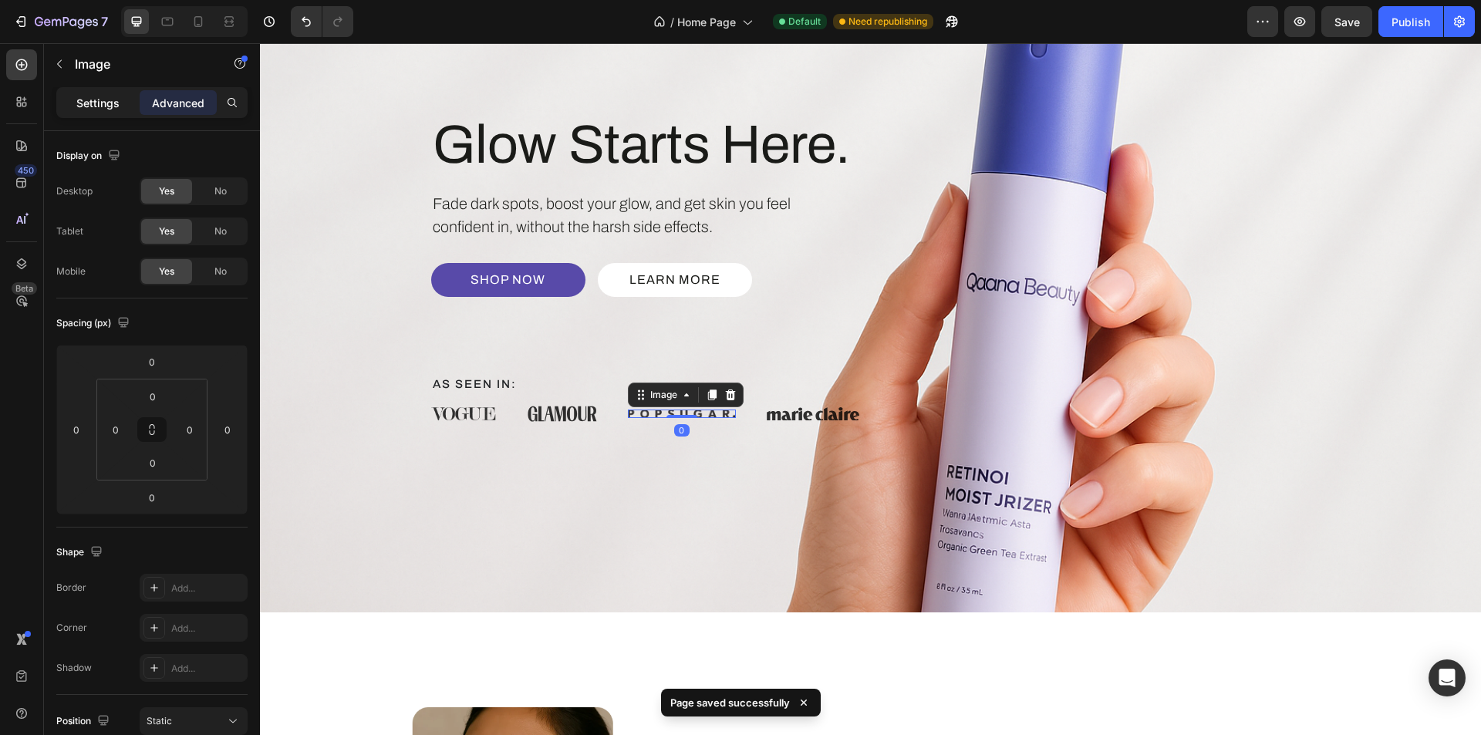
click at [91, 114] on div "Settings" at bounding box center [97, 102] width 77 height 25
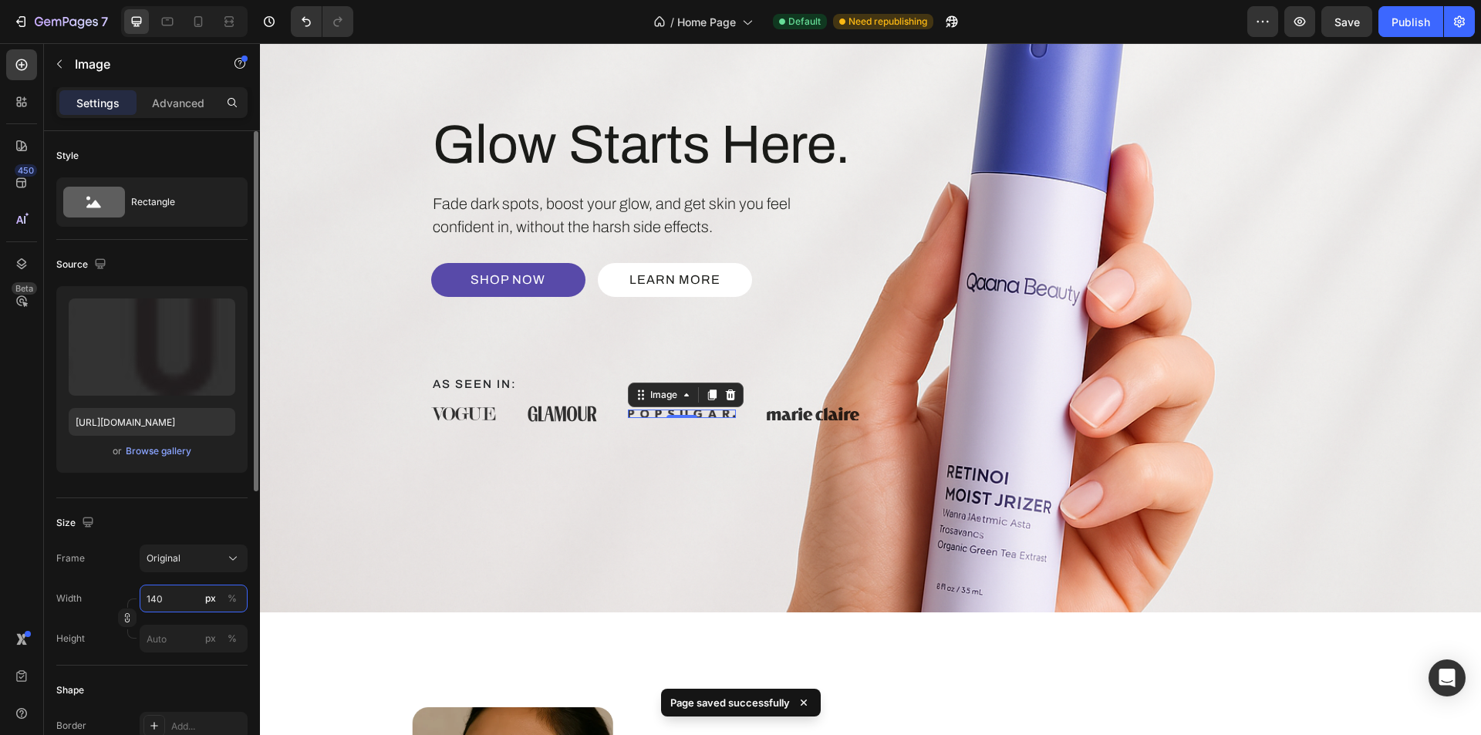
click at [158, 596] on input "140" at bounding box center [194, 599] width 108 height 28
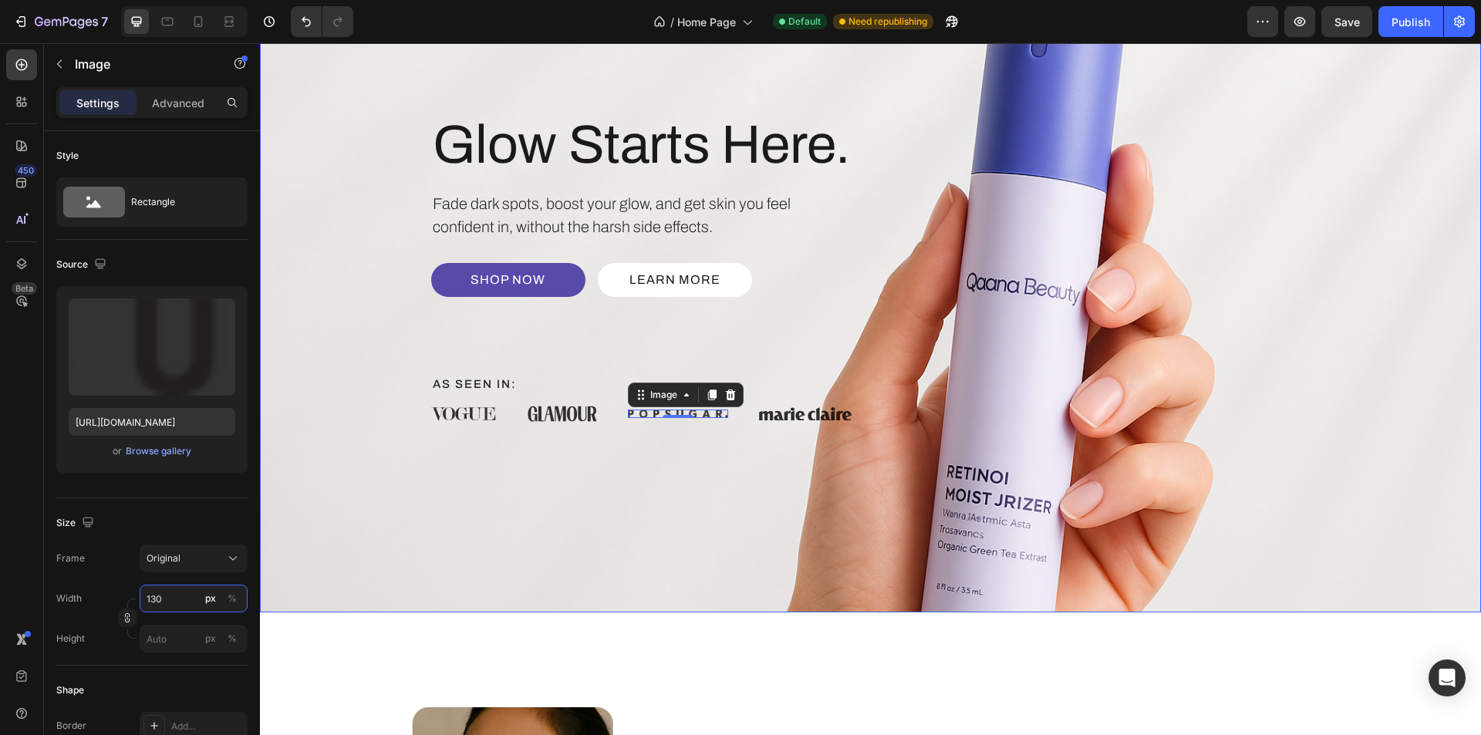
type input "135"
click at [572, 488] on div "Glow Starts Here. Heading Fade dark spots, boost your glow, and get skin you fe…" at bounding box center [871, 267] width 926 height 497
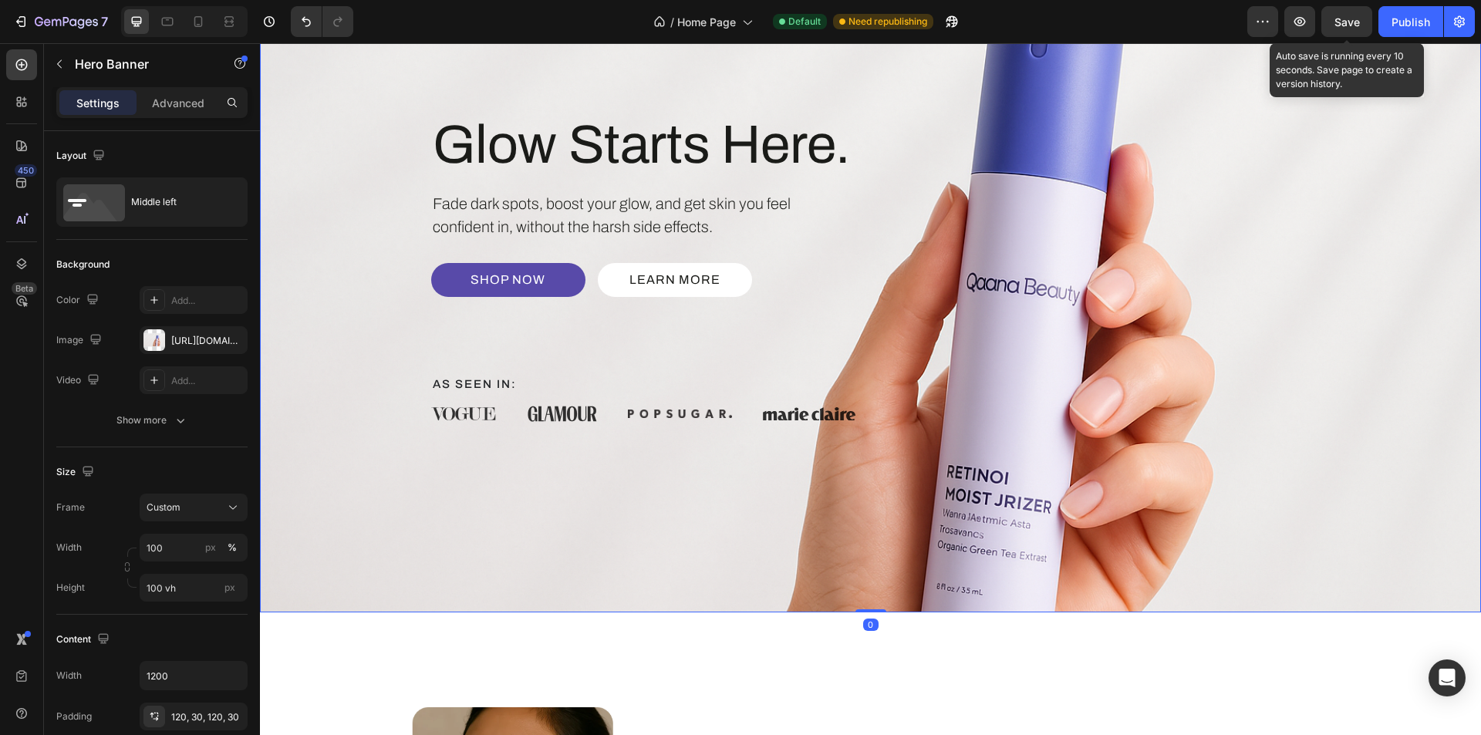
click at [1358, 25] on span "Save" at bounding box center [1347, 21] width 25 height 13
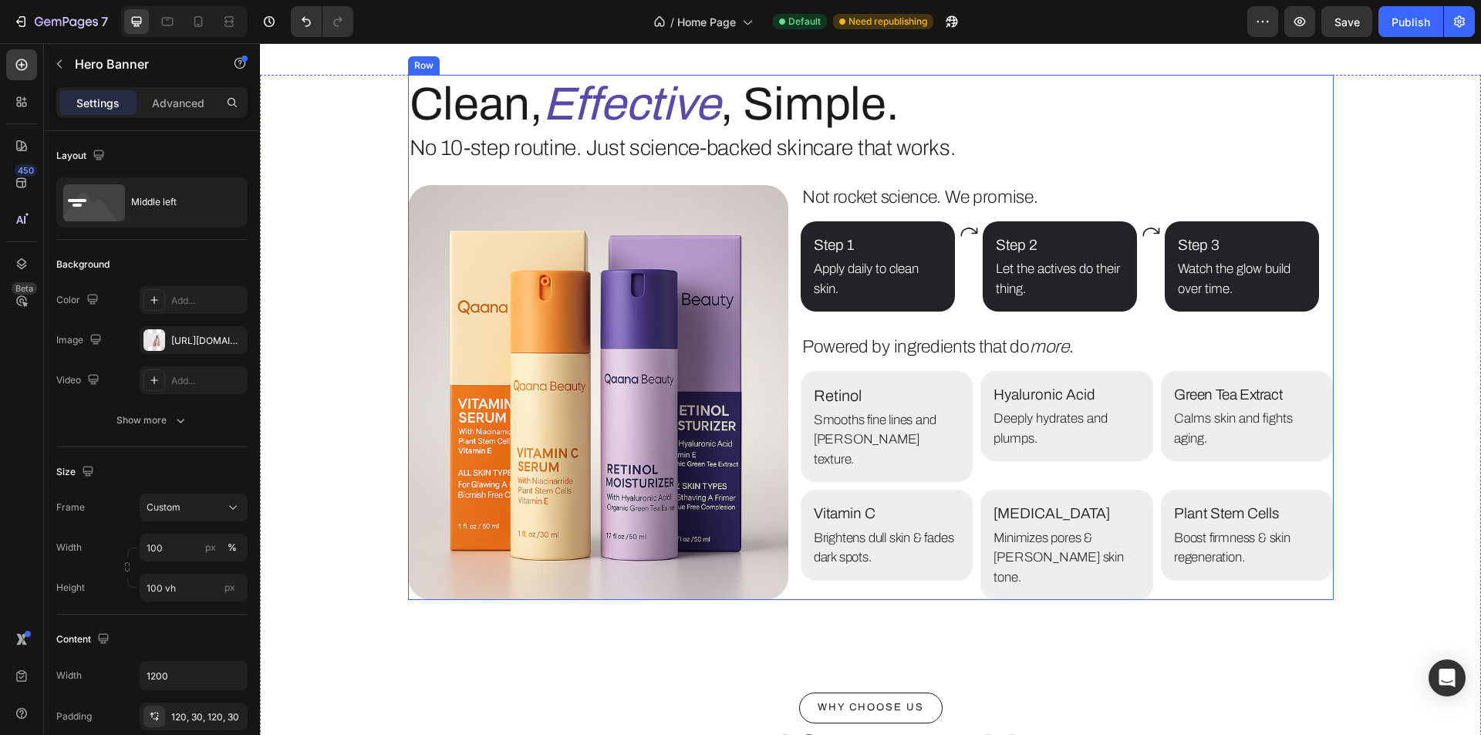
scroll to position [2547, 0]
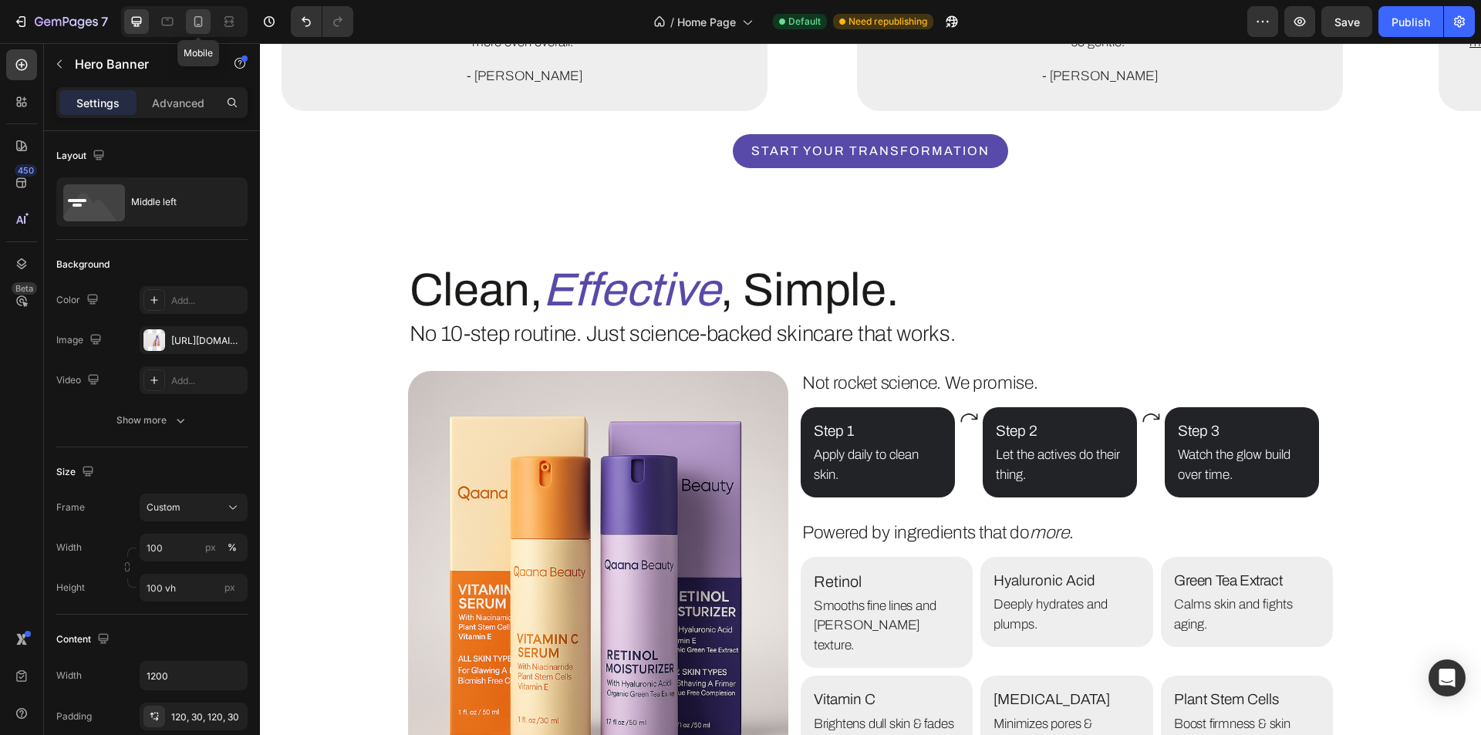
click at [199, 24] on icon at bounding box center [198, 21] width 8 height 11
type input "700"
type input "100%"
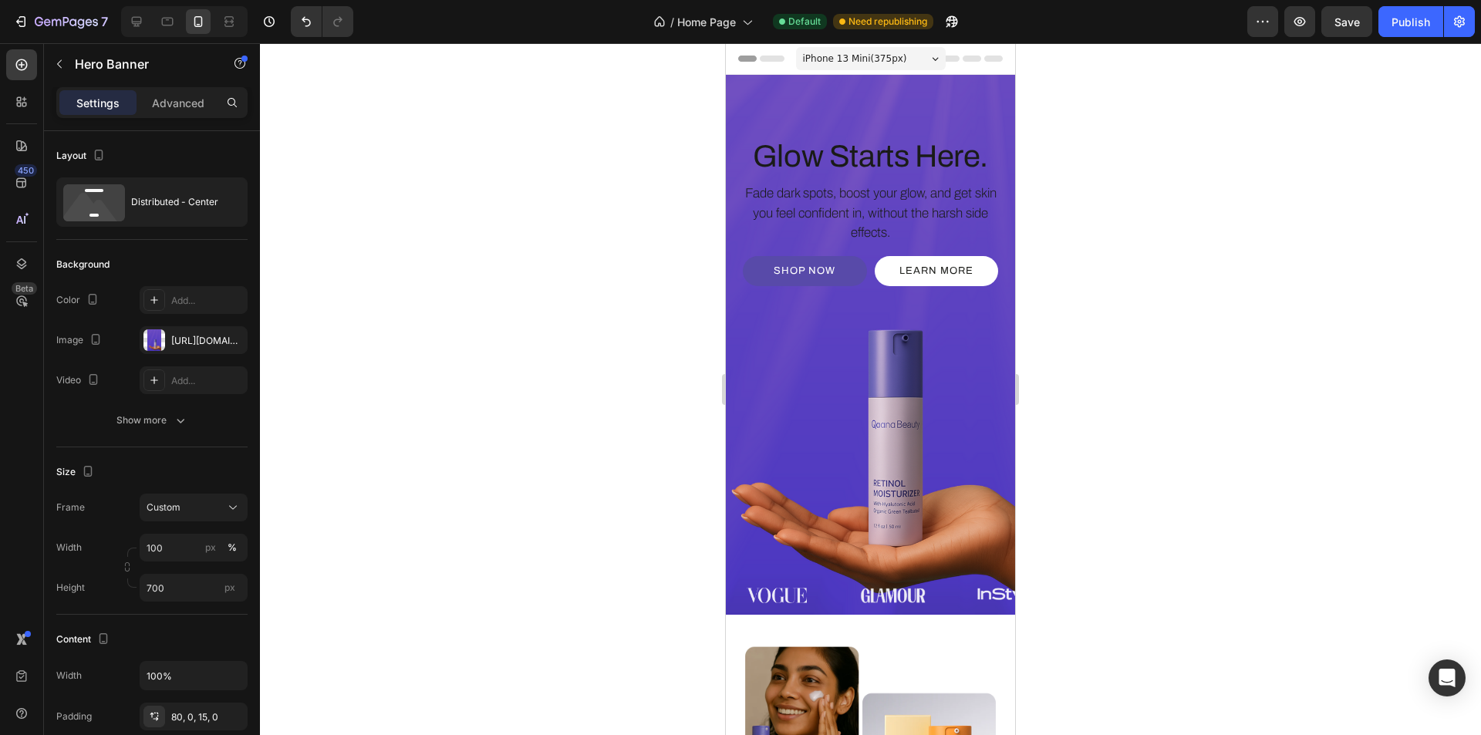
click at [789, 469] on div "Glow Starts Here. Heading Fade dark spots, boost your glow, and get skin you fe…" at bounding box center [870, 370] width 289 height 467
click at [783, 100] on div "Glow Starts Here. Heading Fade dark spots, boost your glow, and get skin you fe…" at bounding box center [870, 345] width 289 height 540
click at [154, 342] on div at bounding box center [155, 340] width 22 height 22
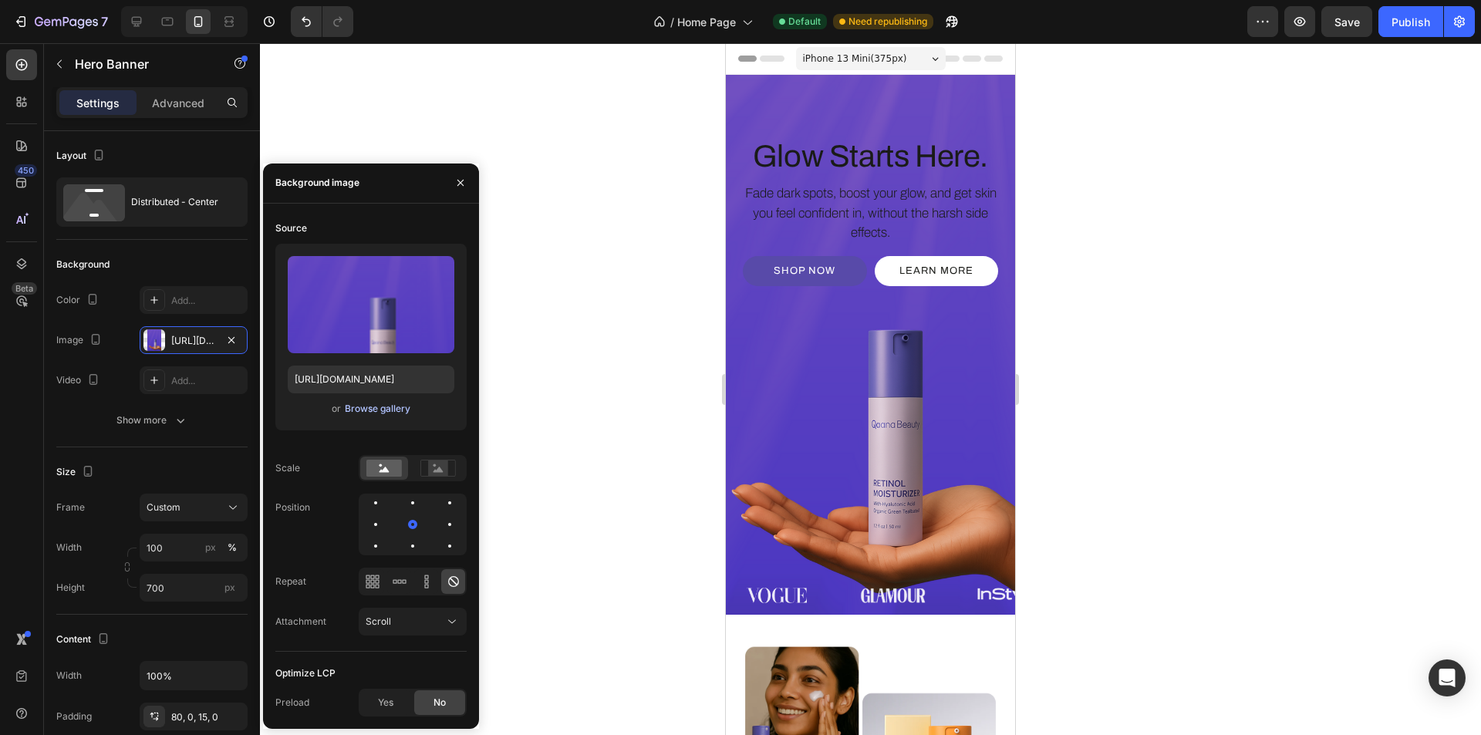
click at [390, 410] on div "Browse gallery" at bounding box center [378, 409] width 66 height 14
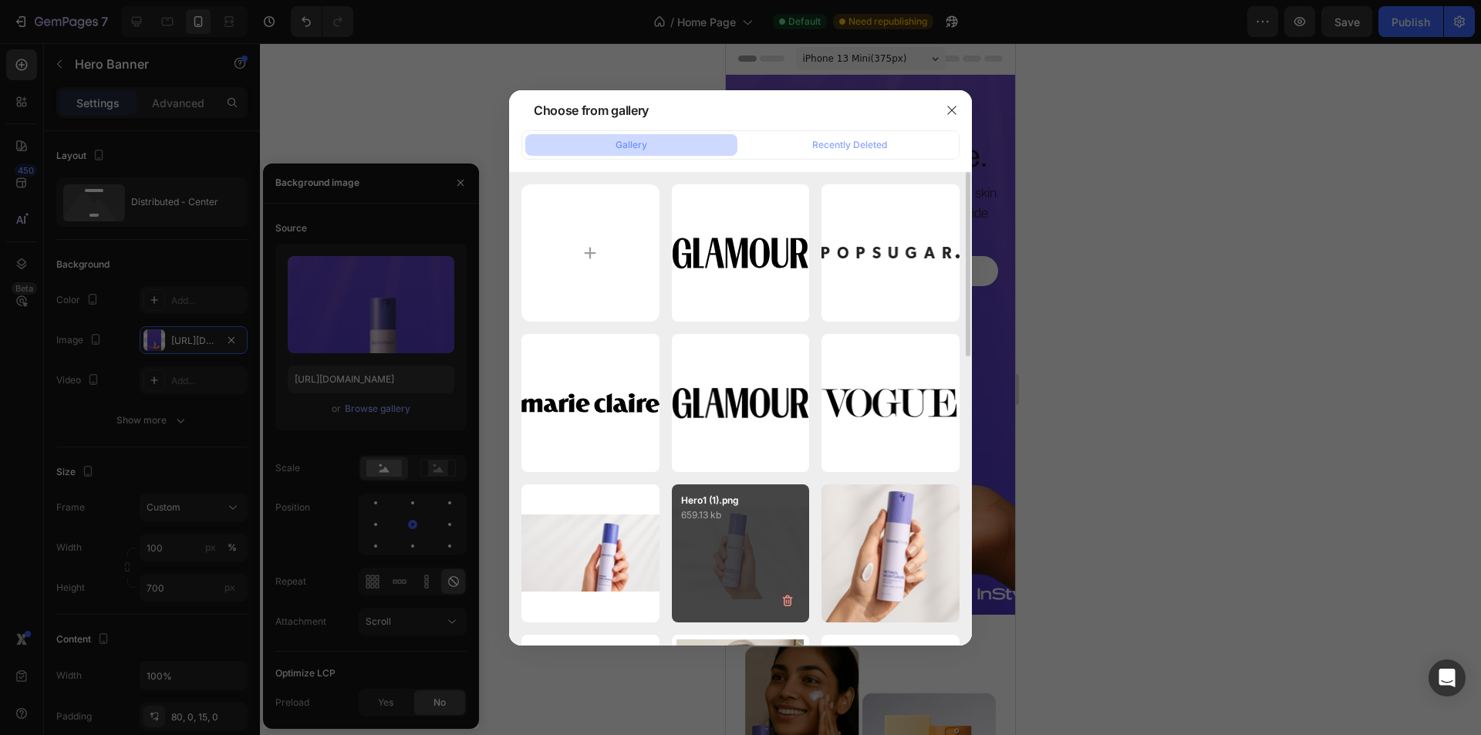
click at [714, 566] on div "Hero1 (1).png 659.13 kb" at bounding box center [741, 554] width 138 height 138
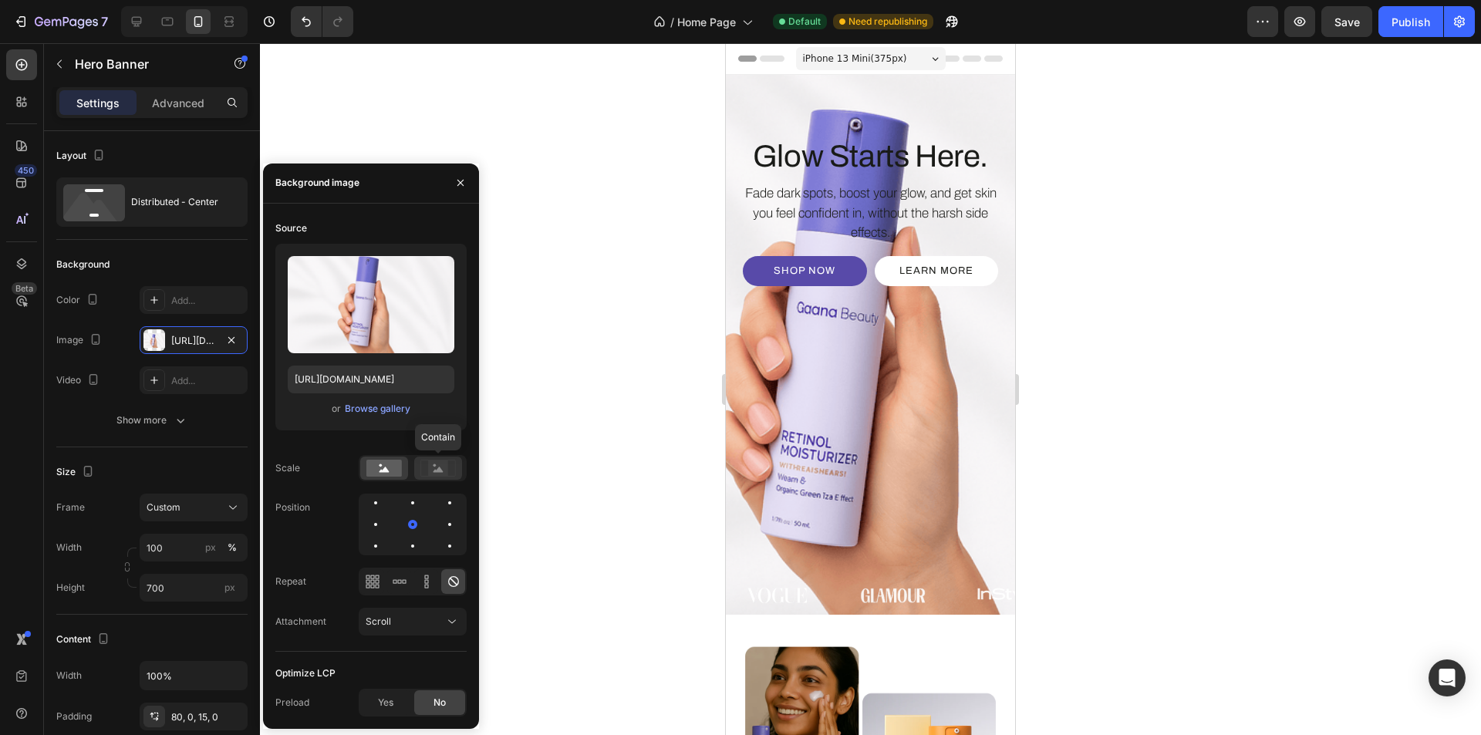
click at [450, 463] on icon at bounding box center [438, 468] width 35 height 17
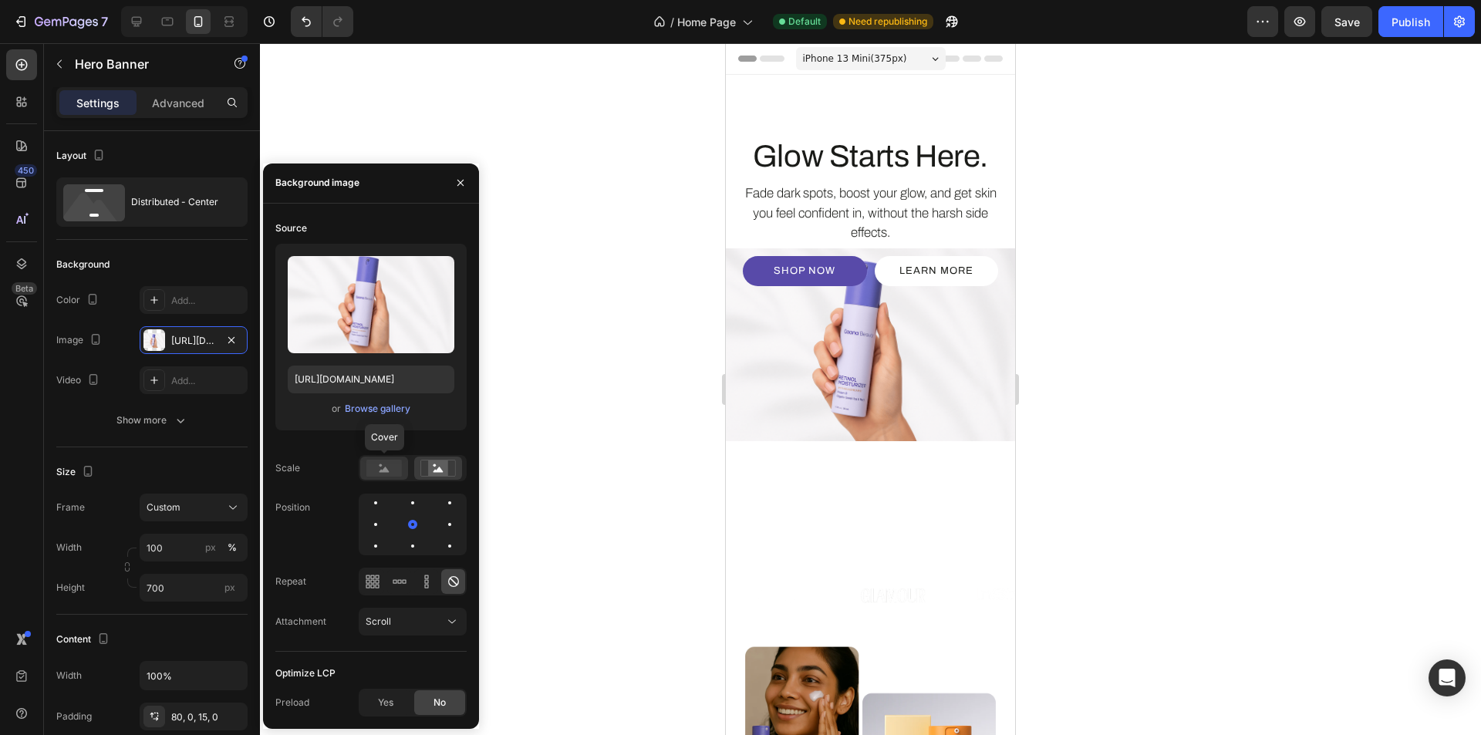
click at [364, 473] on div at bounding box center [384, 468] width 48 height 23
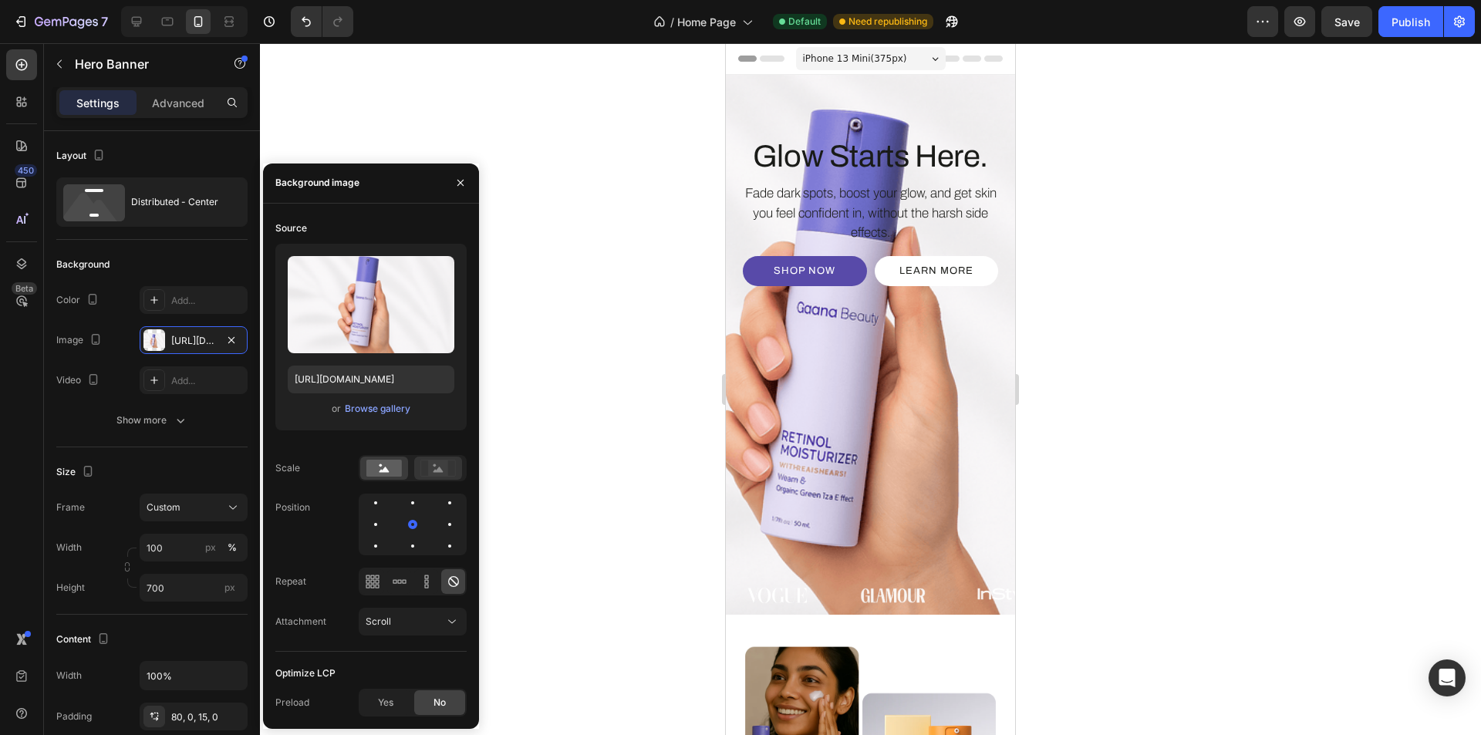
click at [452, 471] on icon at bounding box center [438, 468] width 35 height 17
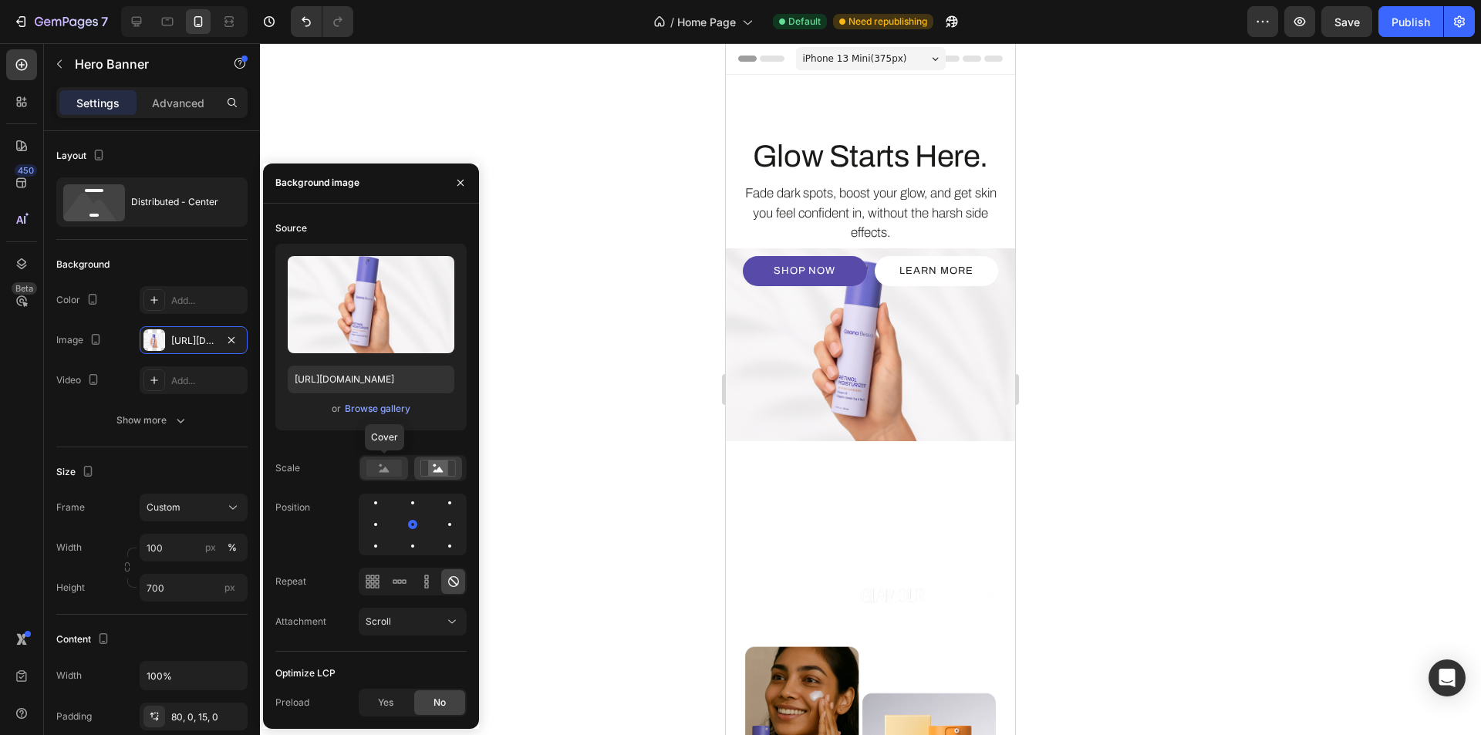
click at [390, 475] on rect at bounding box center [383, 468] width 35 height 17
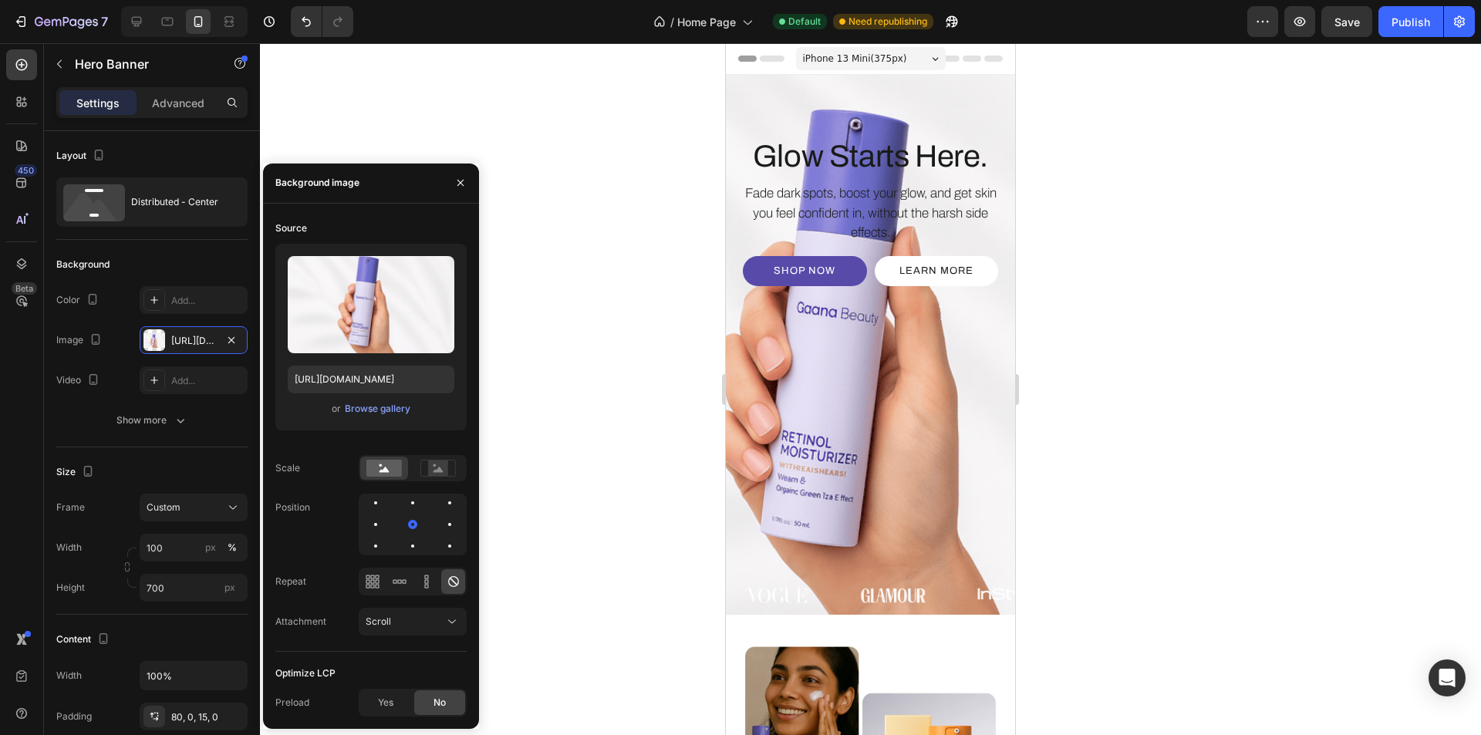
click at [826, 106] on div "Glow Starts Here. Heading Fade dark spots, boost your glow, and get skin you fe…" at bounding box center [870, 345] width 289 height 540
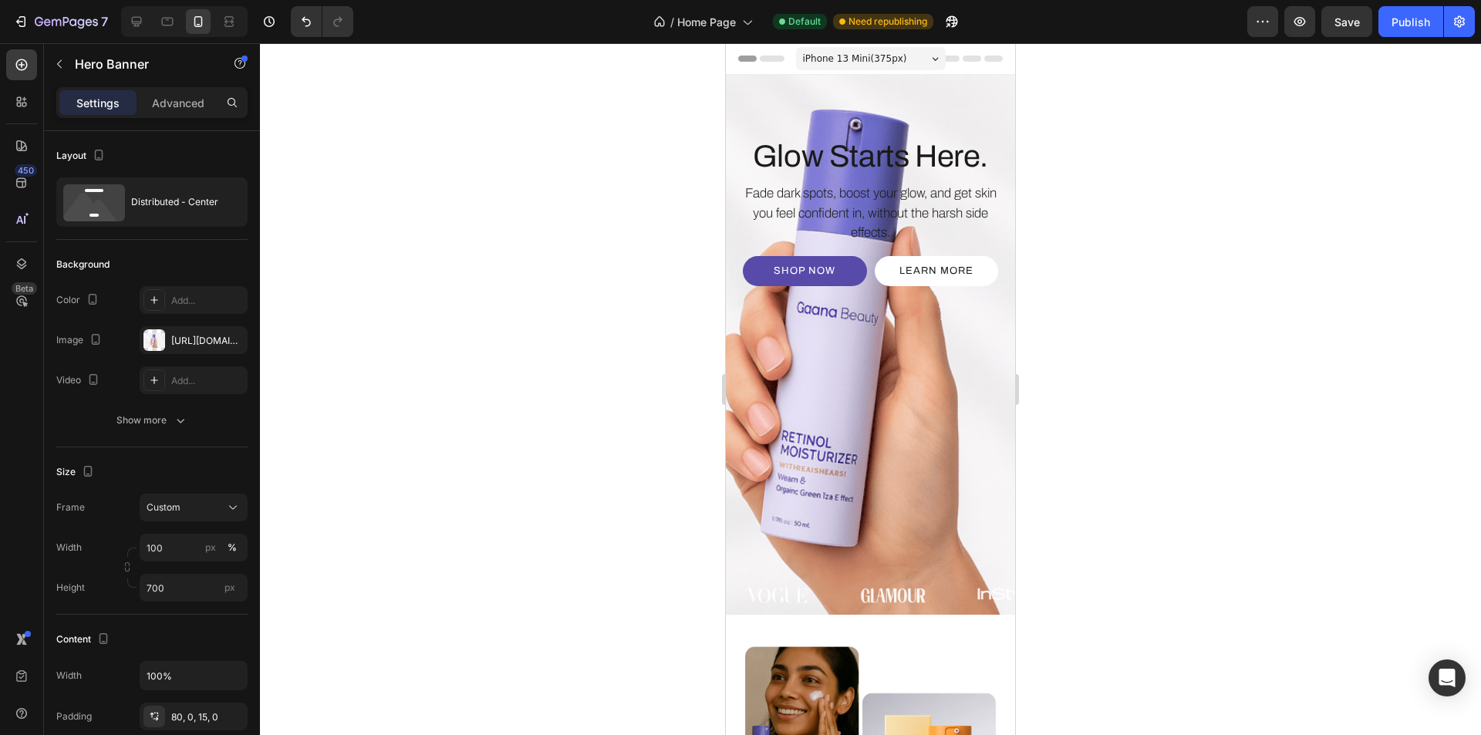
click at [792, 93] on div "Glow Starts Here. Heading Fade dark spots, boost your glow, and get skin you fe…" at bounding box center [870, 345] width 289 height 540
click at [171, 346] on div "https://cdn.shopify.com/s/files/1/0639/1444/2857/files/gempages_578849715588694…" at bounding box center [194, 340] width 108 height 28
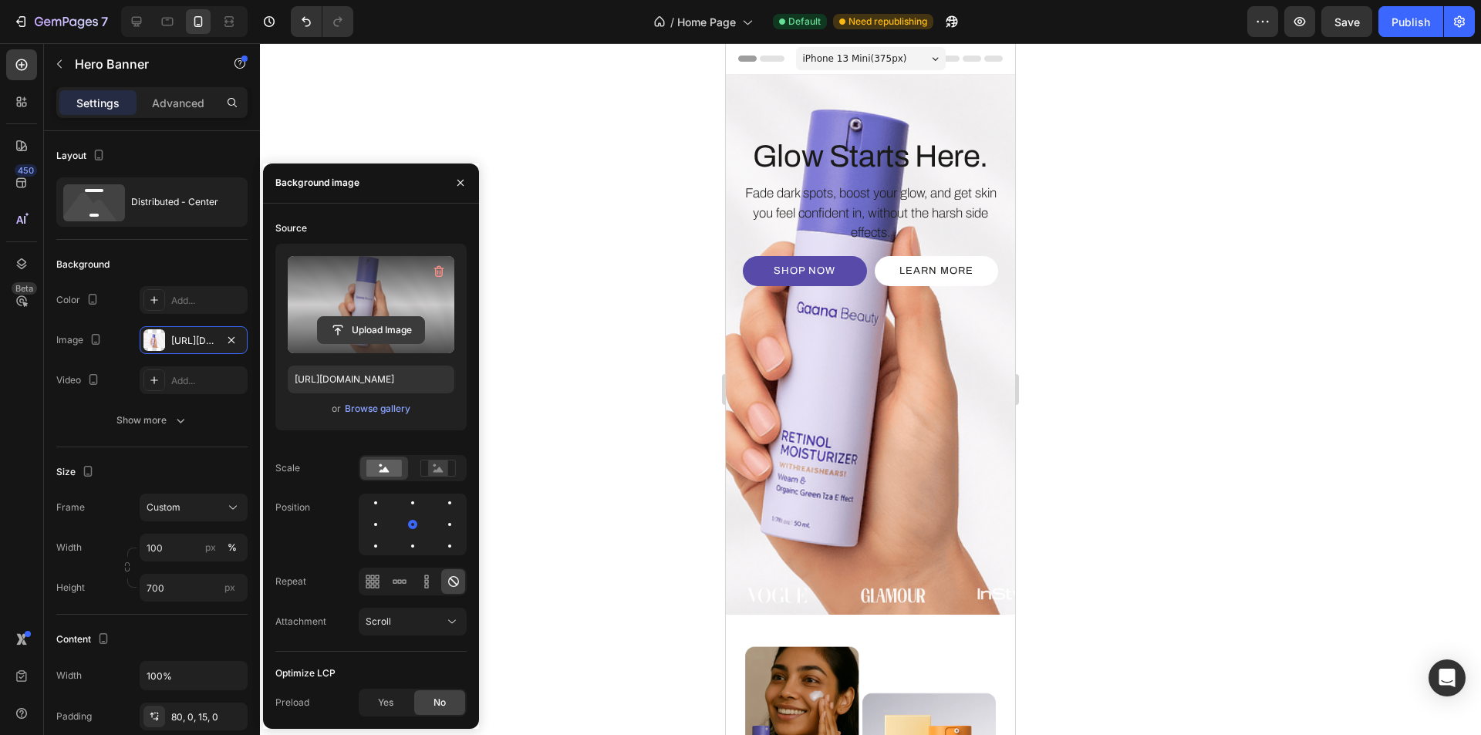
click at [382, 319] on input "file" at bounding box center [371, 330] width 106 height 26
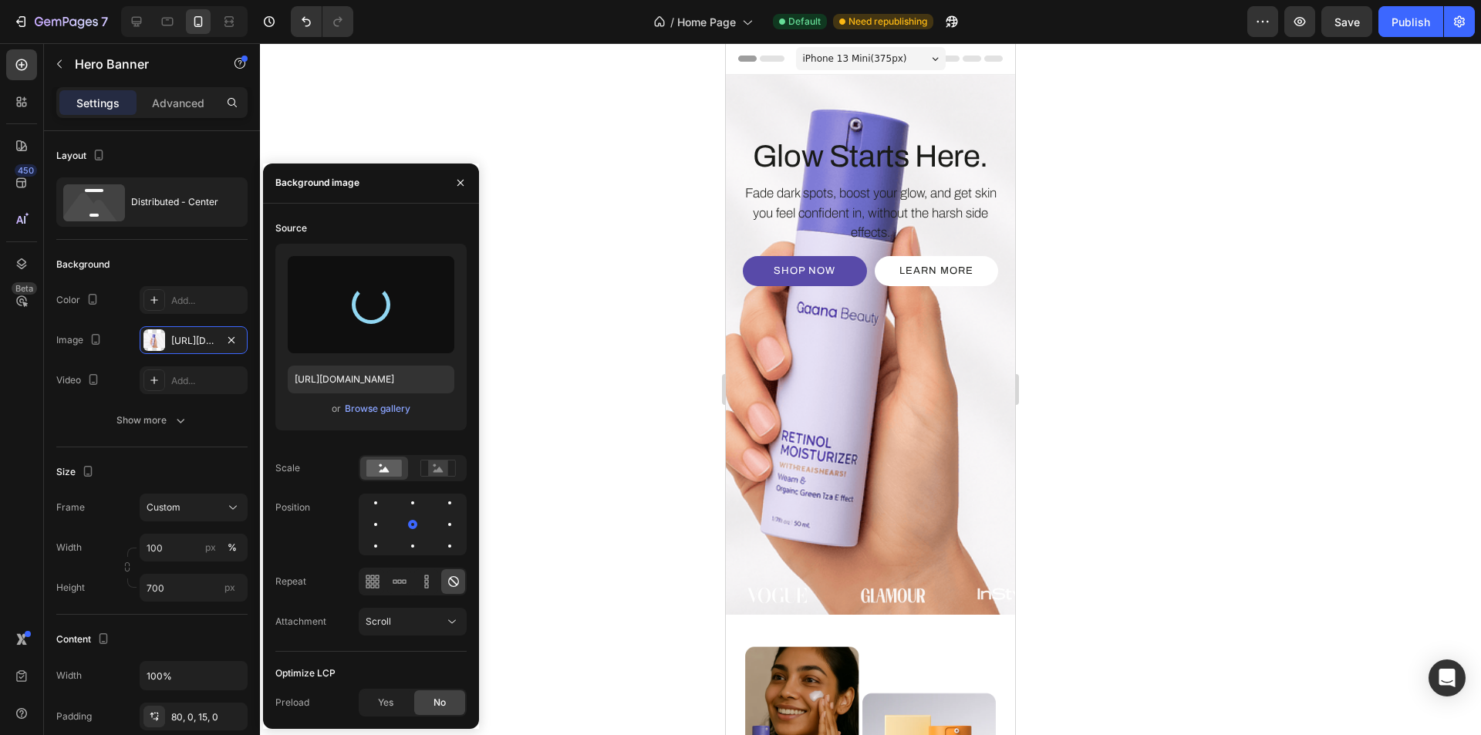
type input "https://cdn.shopify.com/s/files/1/0639/1444/2857/files/gempages_578849715588694…"
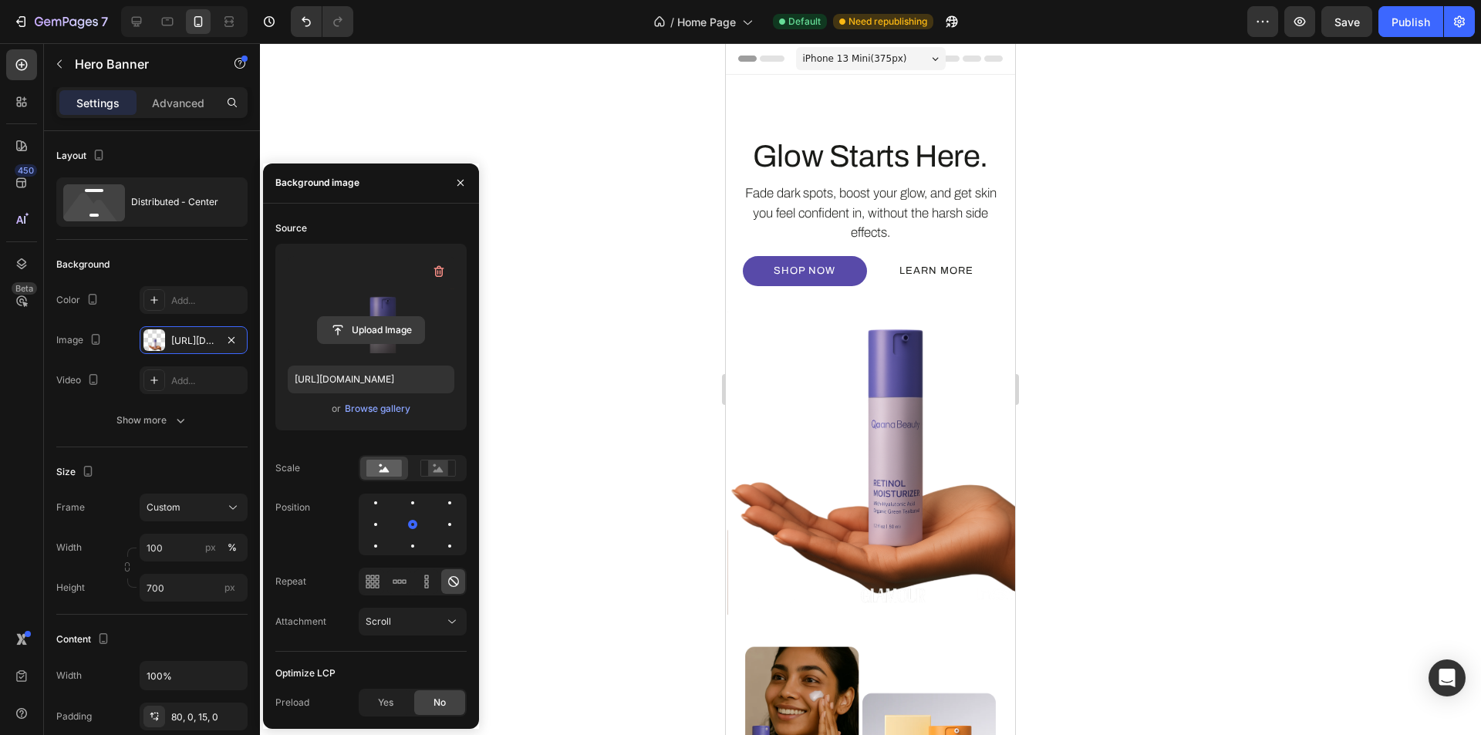
click at [358, 333] on input "file" at bounding box center [371, 330] width 106 height 26
click at [333, 337] on input "file" at bounding box center [371, 330] width 106 height 26
click at [591, 365] on div at bounding box center [870, 389] width 1221 height 692
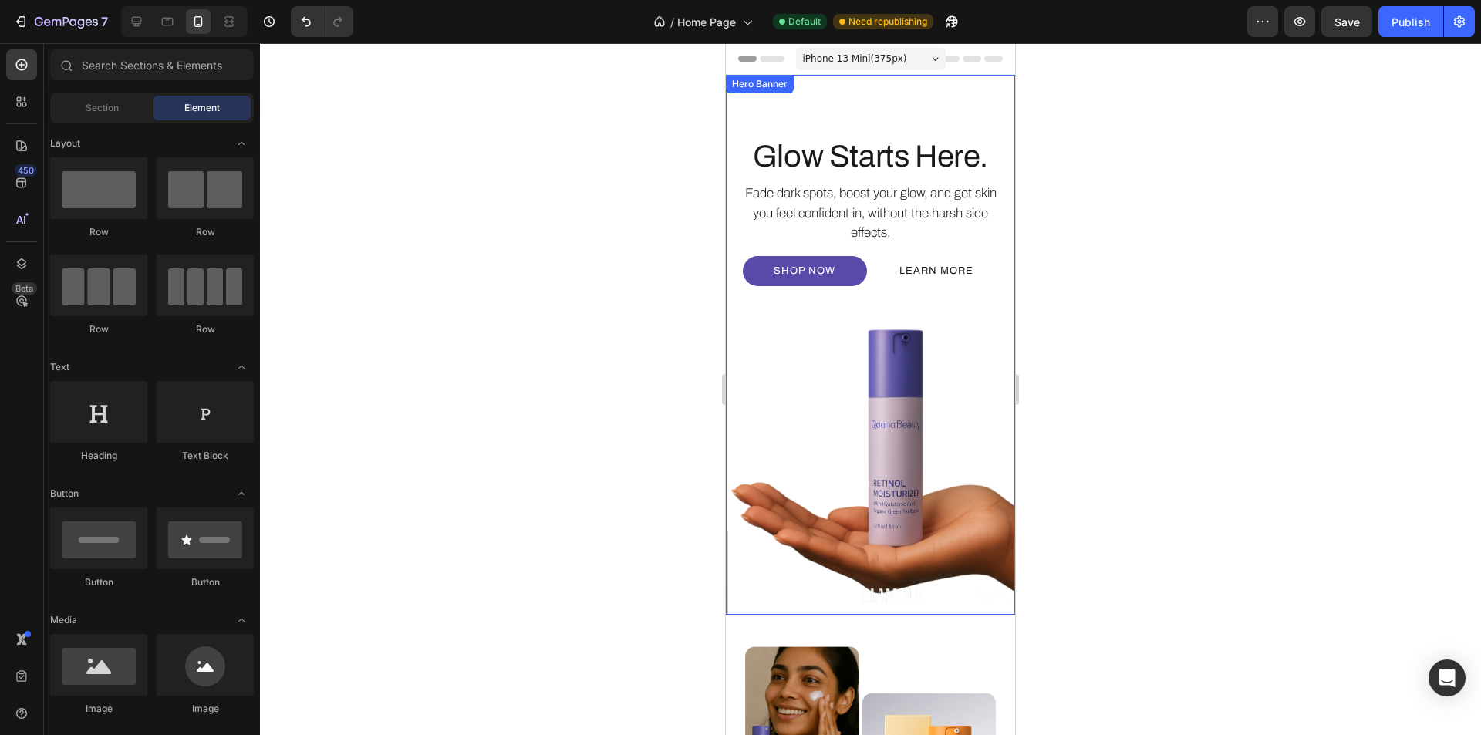
click at [901, 417] on div "Glow Starts Here. Heading Fade dark spots, boost your glow, and get skin you fe…" at bounding box center [870, 370] width 289 height 467
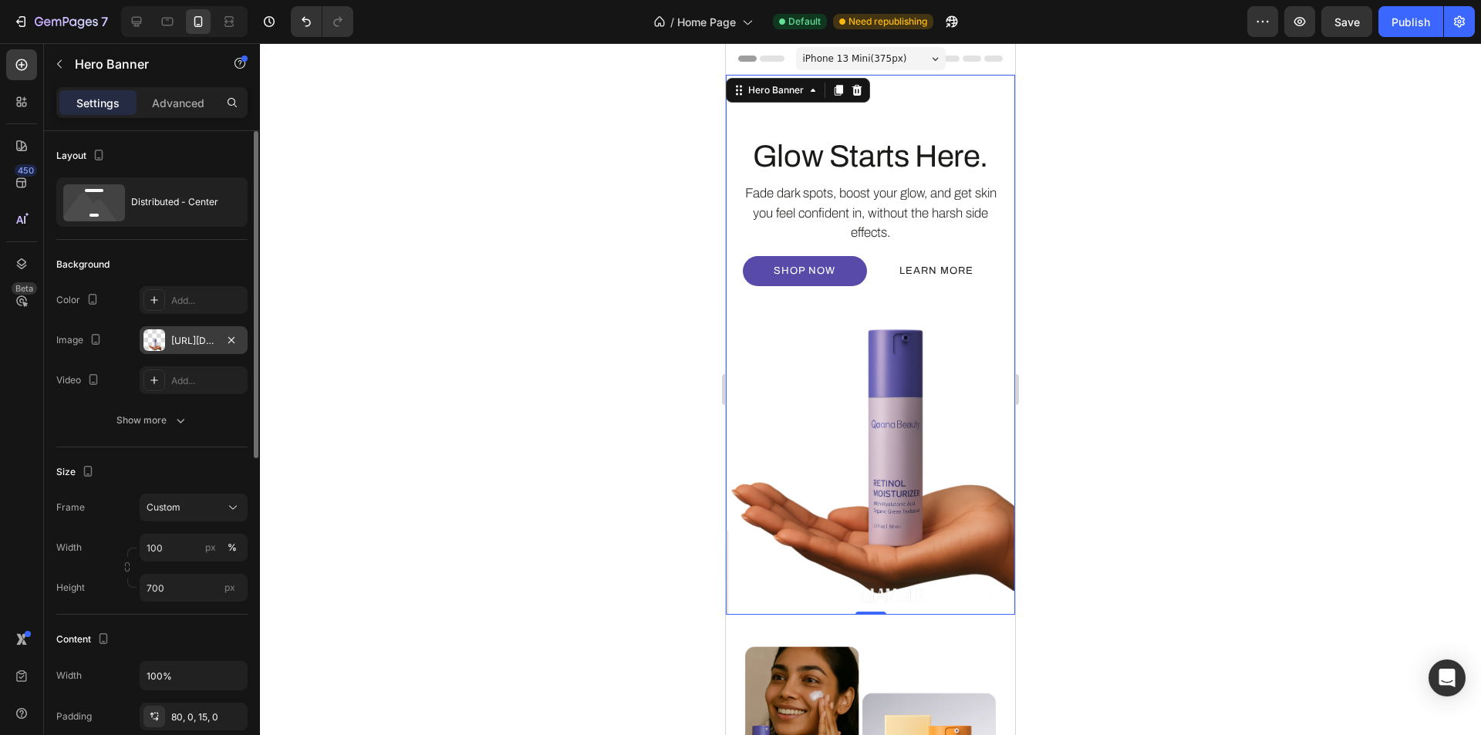
click at [201, 336] on div "https://cdn.shopify.com/s/files/1/0639/1444/2857/files/gempages_578849715588694…" at bounding box center [193, 341] width 45 height 14
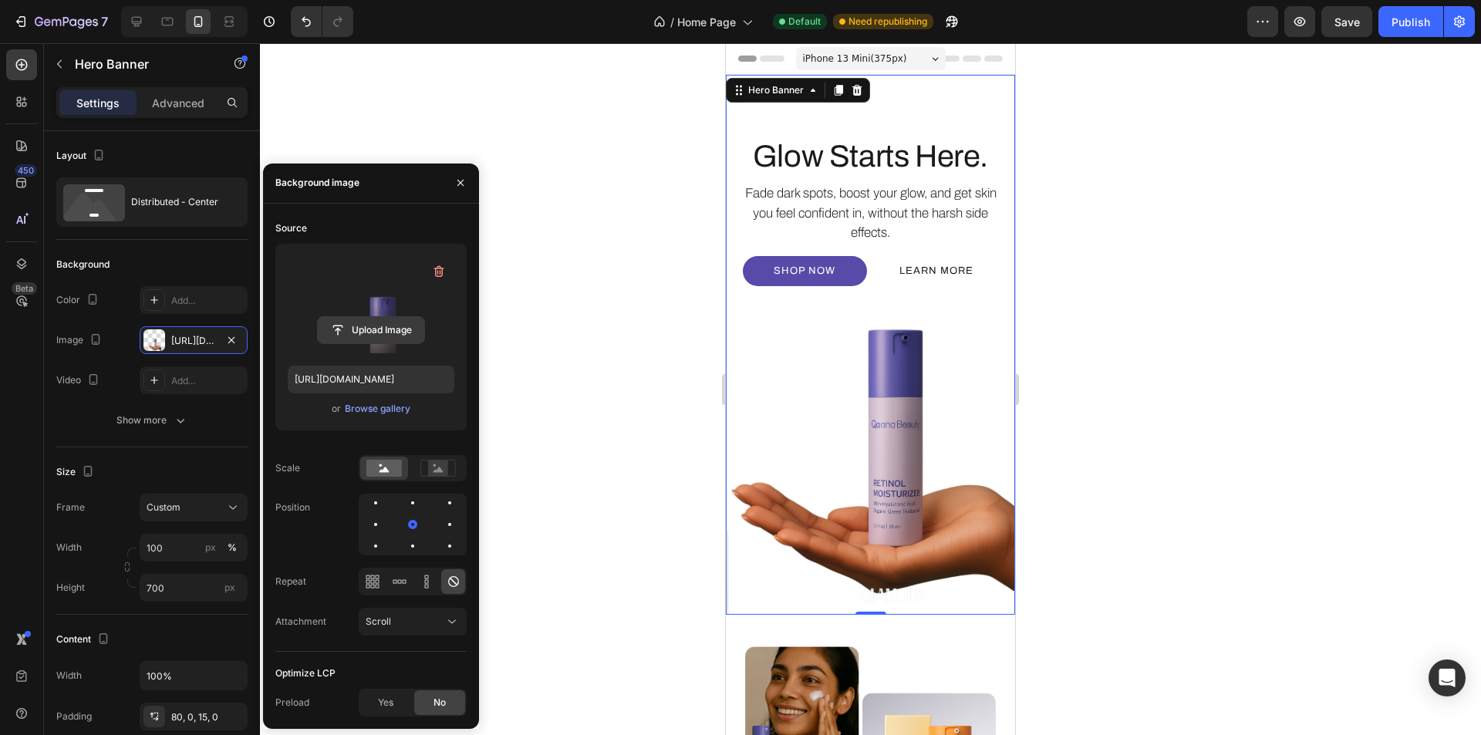
click at [354, 321] on input "file" at bounding box center [371, 330] width 106 height 26
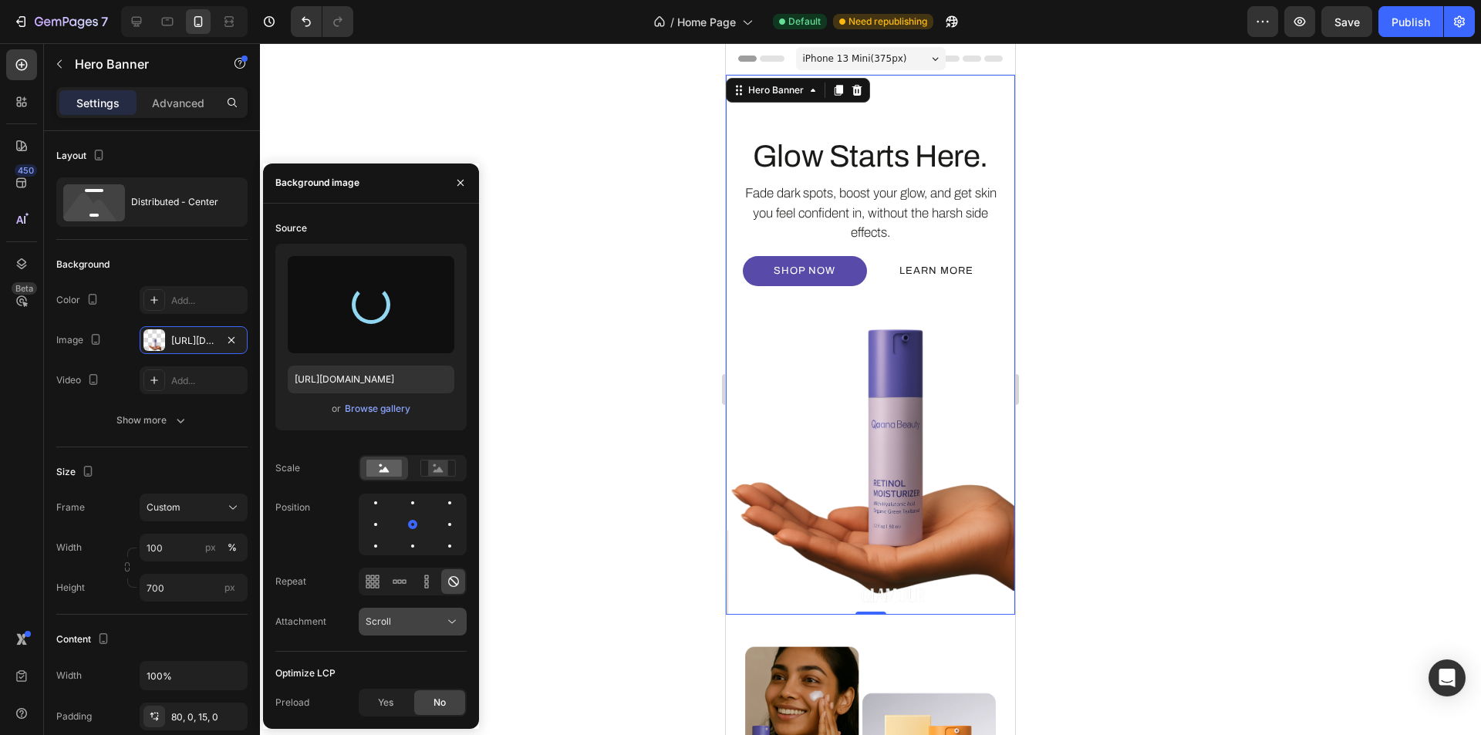
type input "https://cdn.shopify.com/s/files/1/0639/1444/2857/files/gempages_578849715588694…"
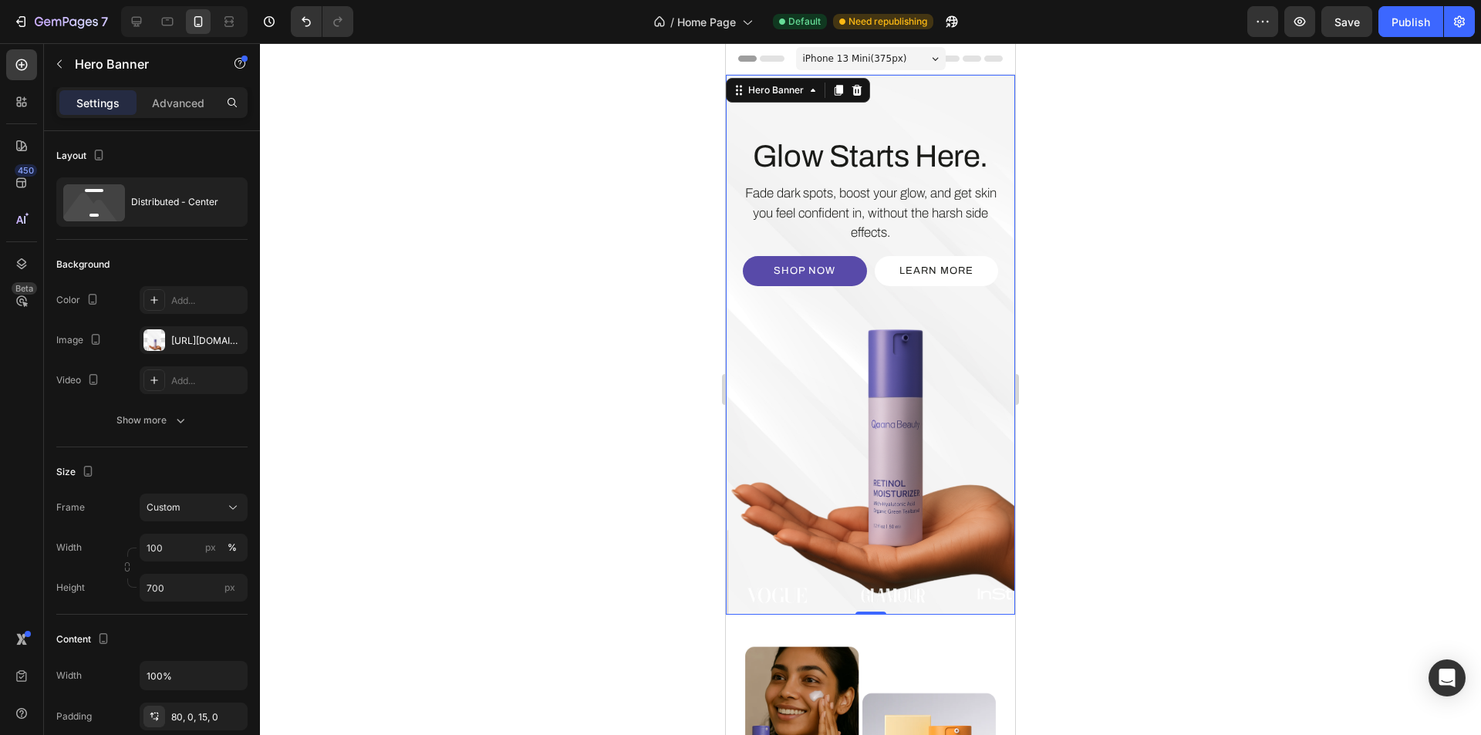
click at [704, 550] on div at bounding box center [870, 389] width 1221 height 692
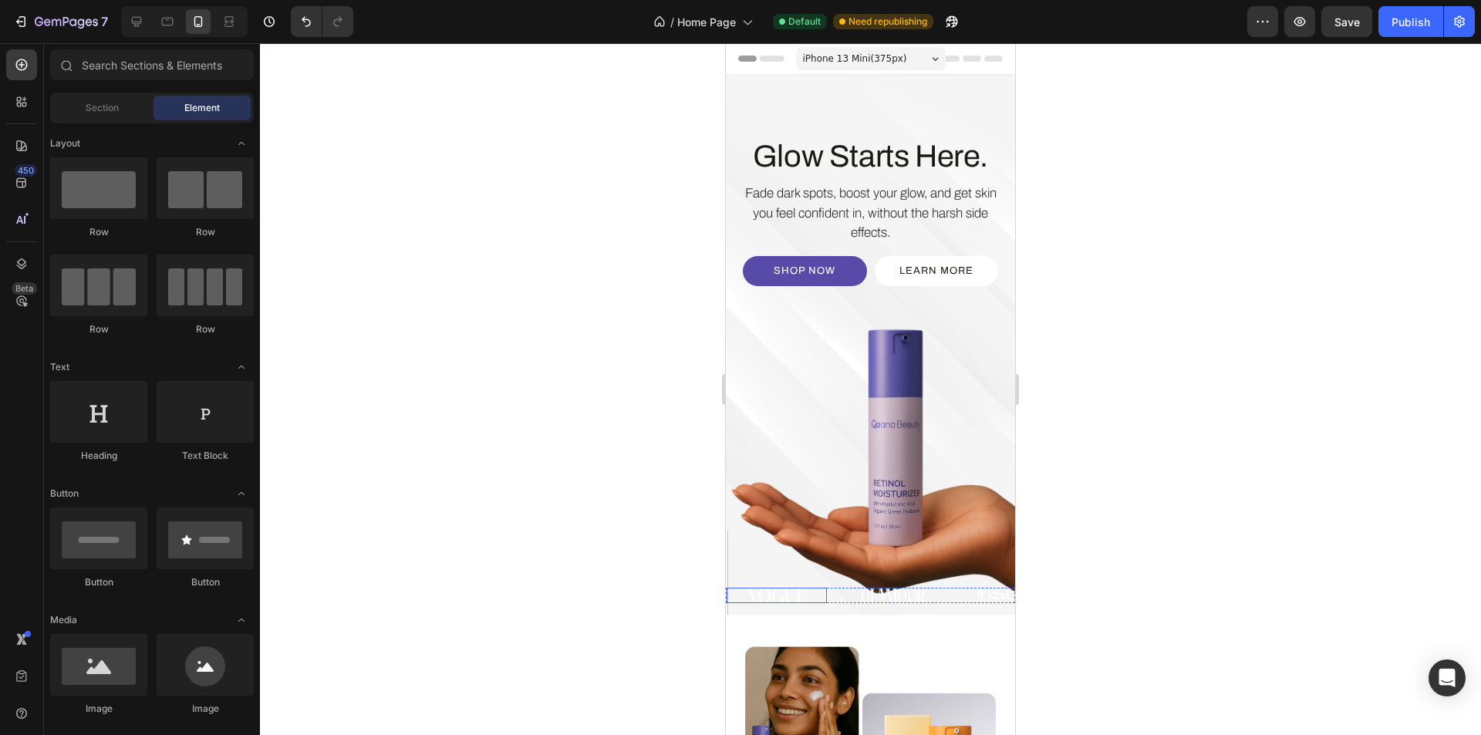
click at [775, 594] on img at bounding box center [777, 595] width 60 height 15
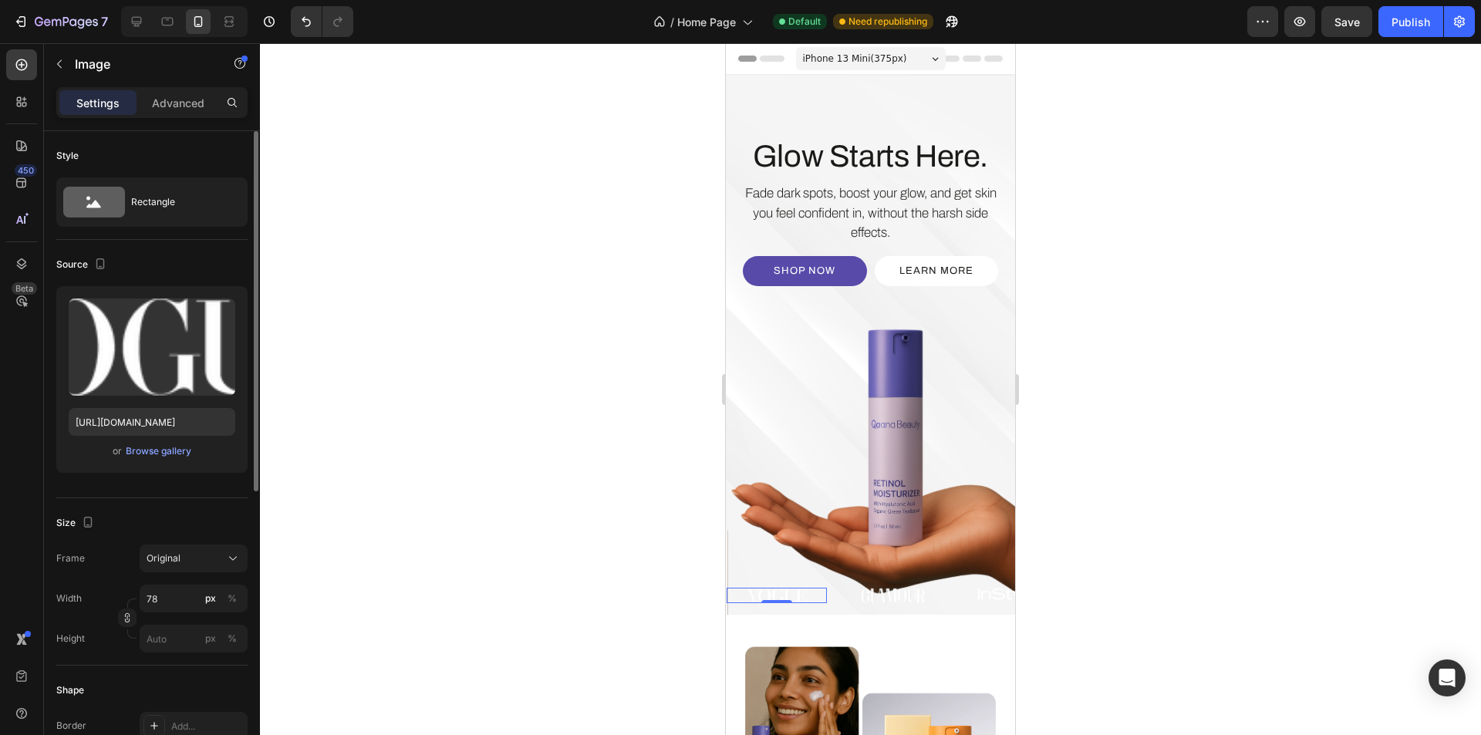
click at [147, 459] on div "or Browse gallery" at bounding box center [152, 451] width 167 height 19
click at [149, 453] on div "Browse gallery" at bounding box center [159, 451] width 66 height 14
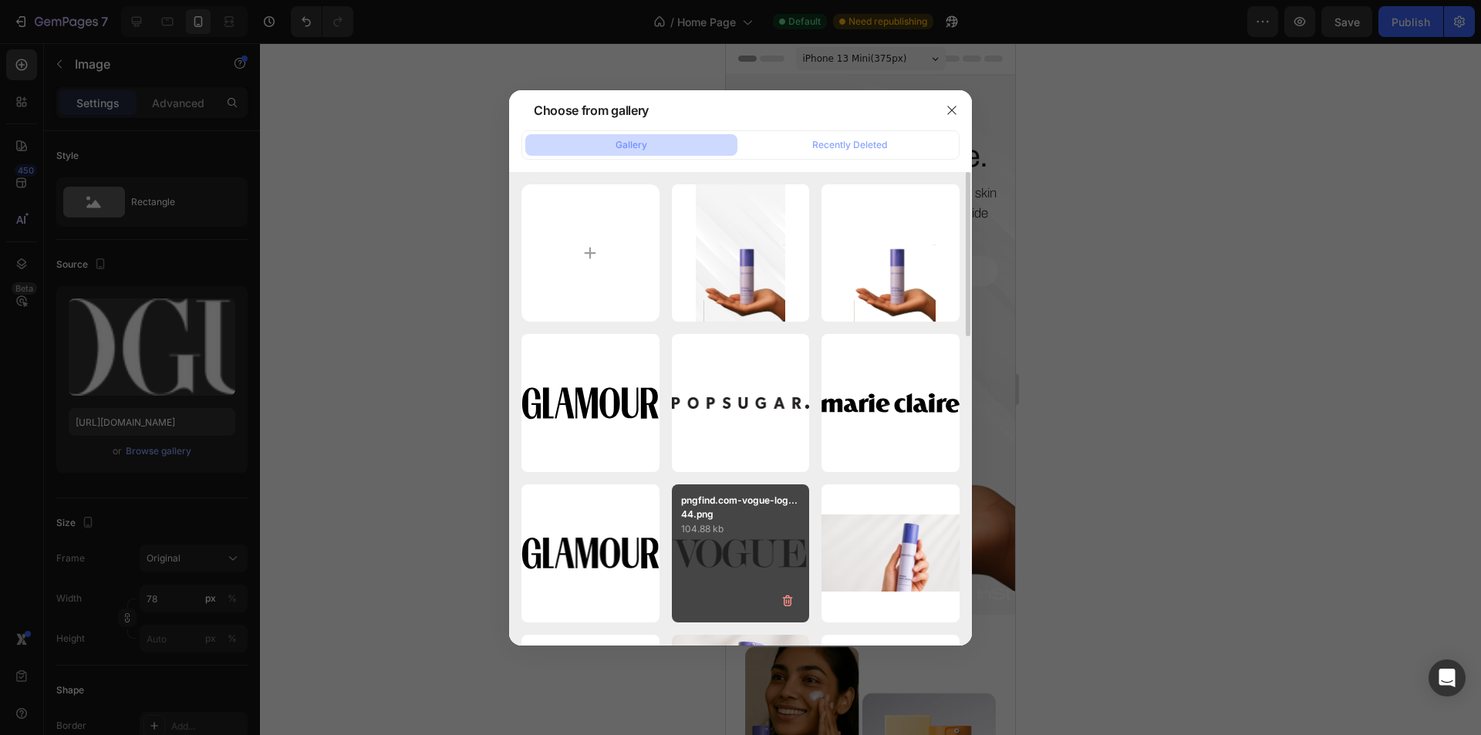
click at [730, 549] on div "pngfind.com-vogue-log...44.png 104.88 kb" at bounding box center [741, 554] width 138 height 138
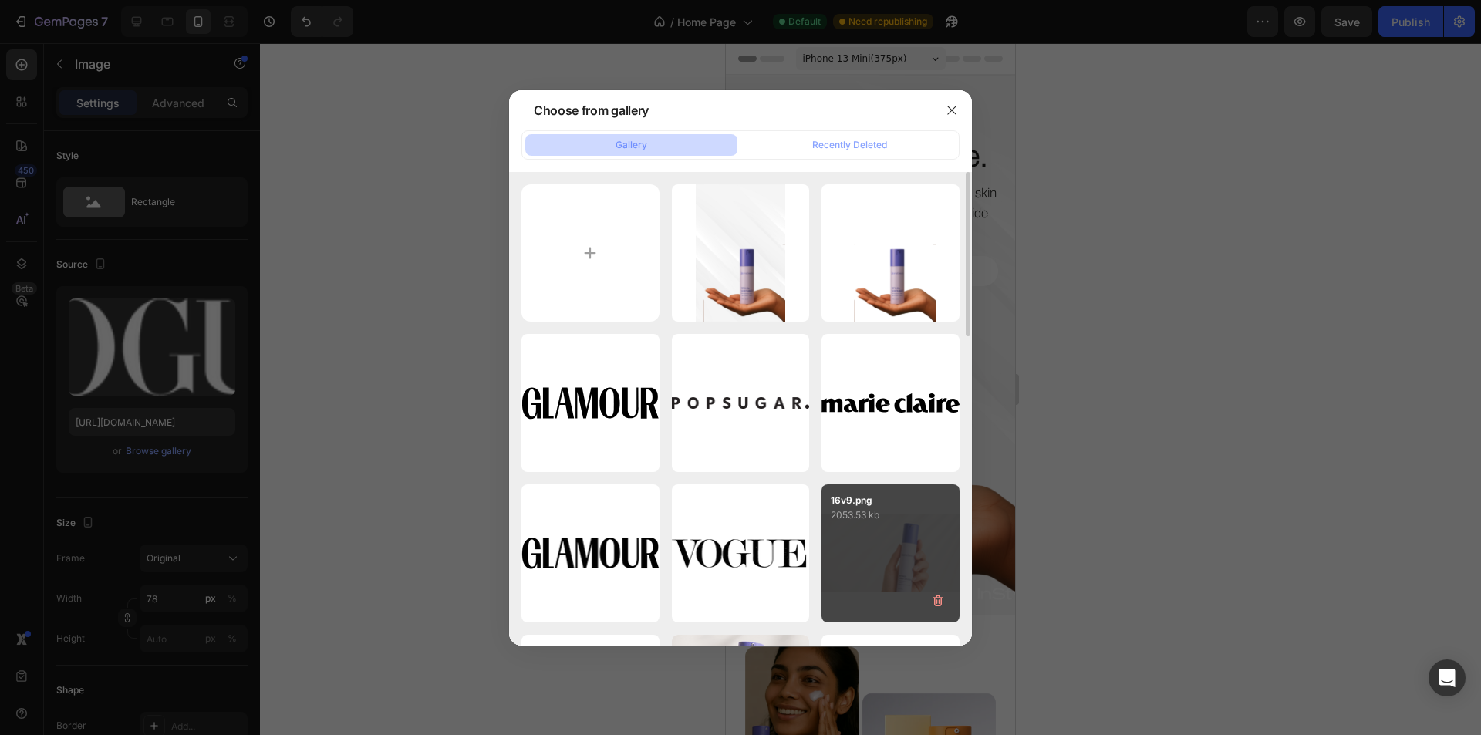
type input "https://cdn.shopify.com/s/files/1/0639/1444/2857/files/gempages_578849715588694…"
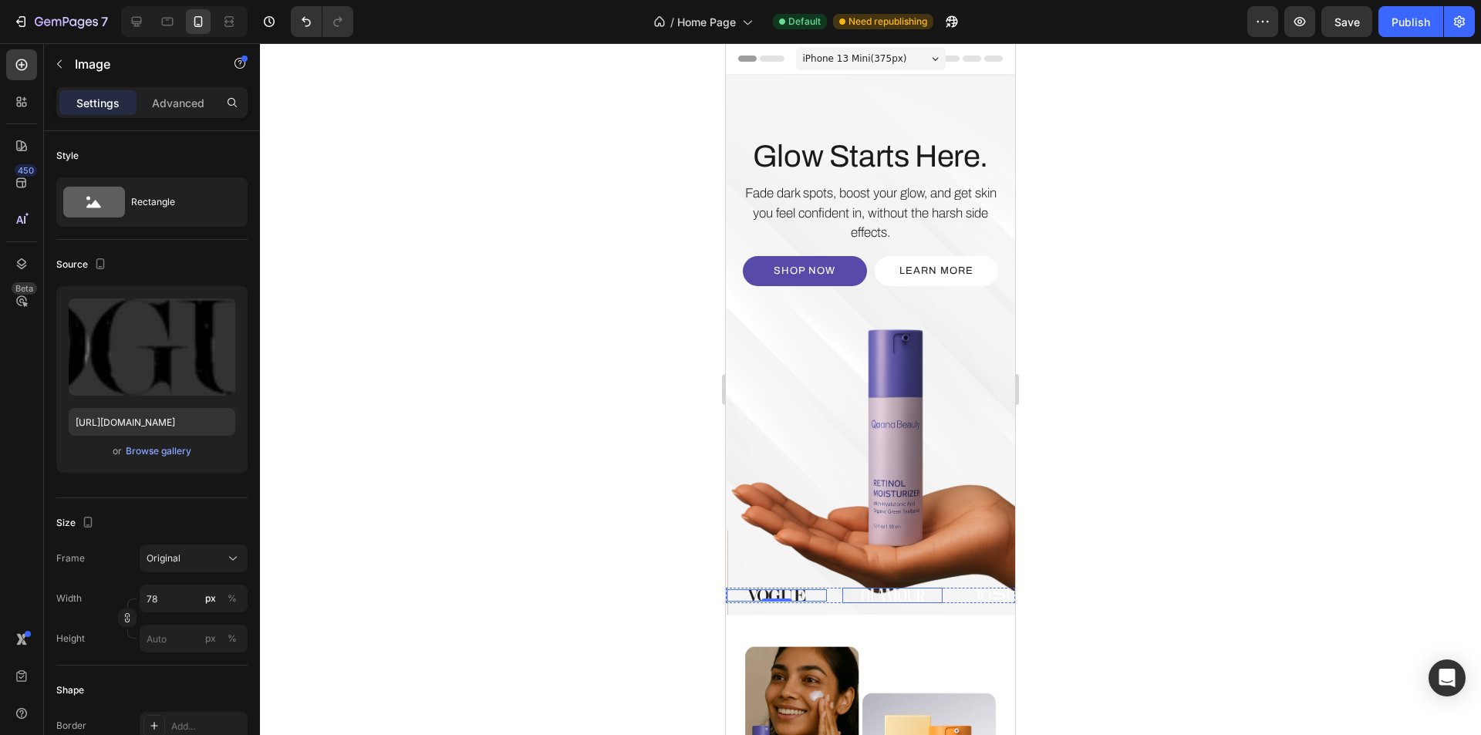
click at [871, 599] on img at bounding box center [893, 595] width 66 height 15
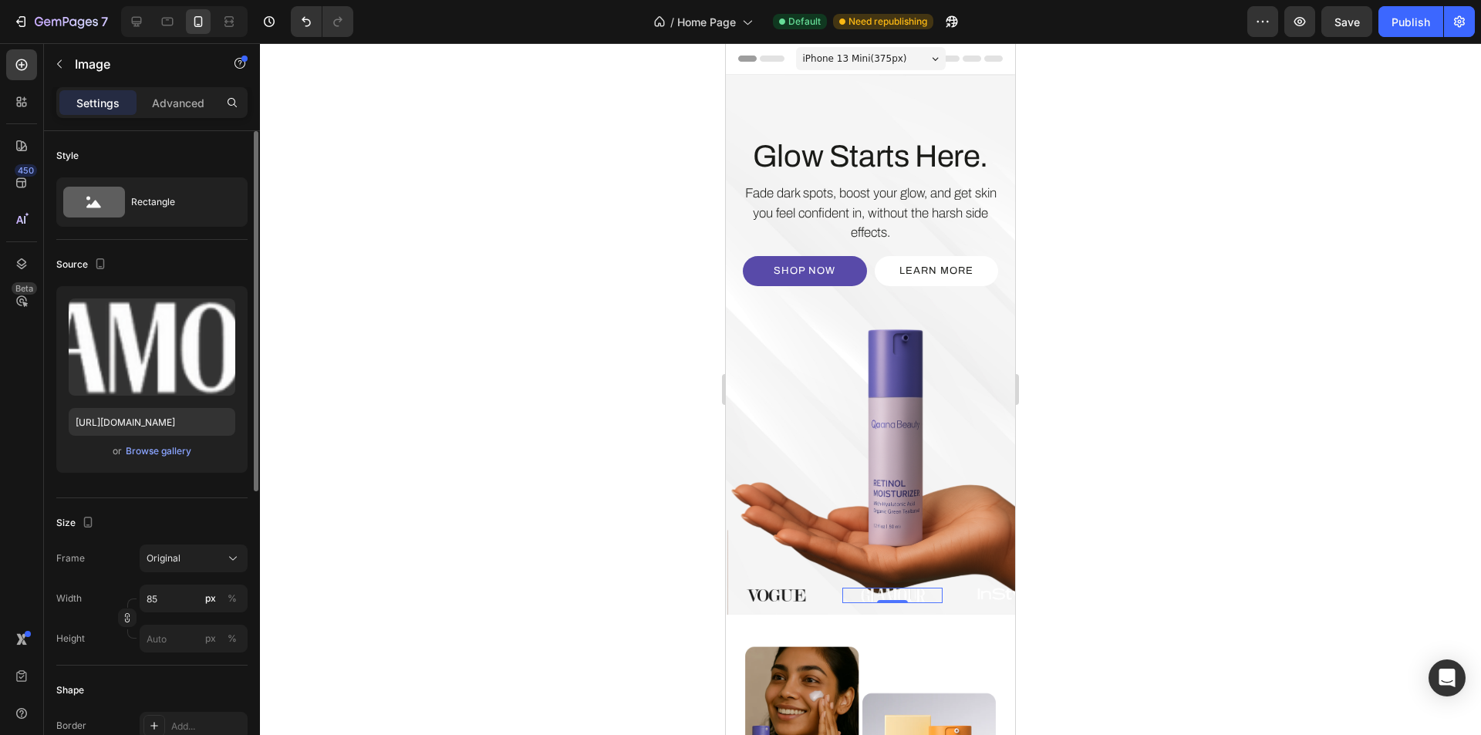
click at [133, 459] on div "or Browse gallery" at bounding box center [152, 451] width 167 height 19
click at [161, 450] on div "Browse gallery" at bounding box center [159, 451] width 66 height 14
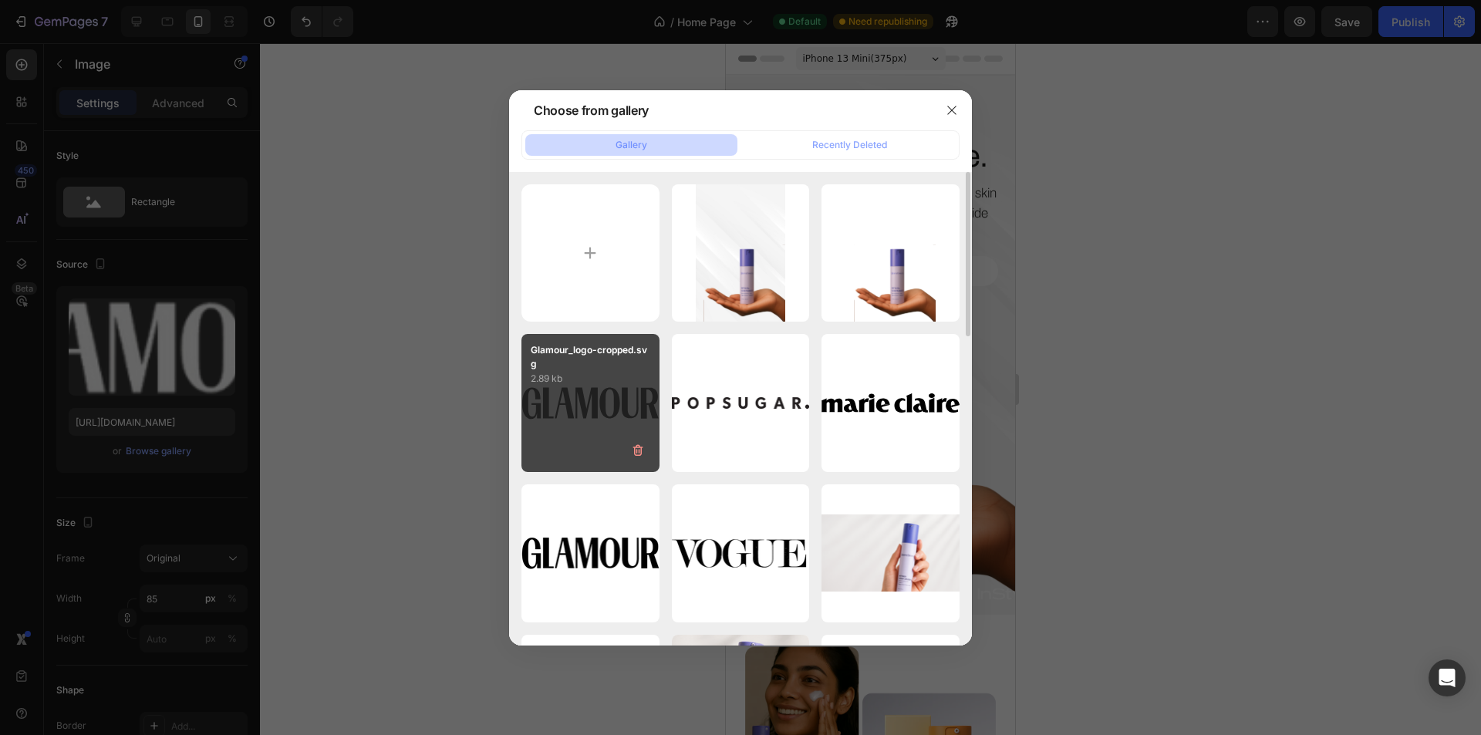
click at [594, 429] on div "Glamour_logo-cropped.svg 2.89 kb" at bounding box center [591, 403] width 138 height 138
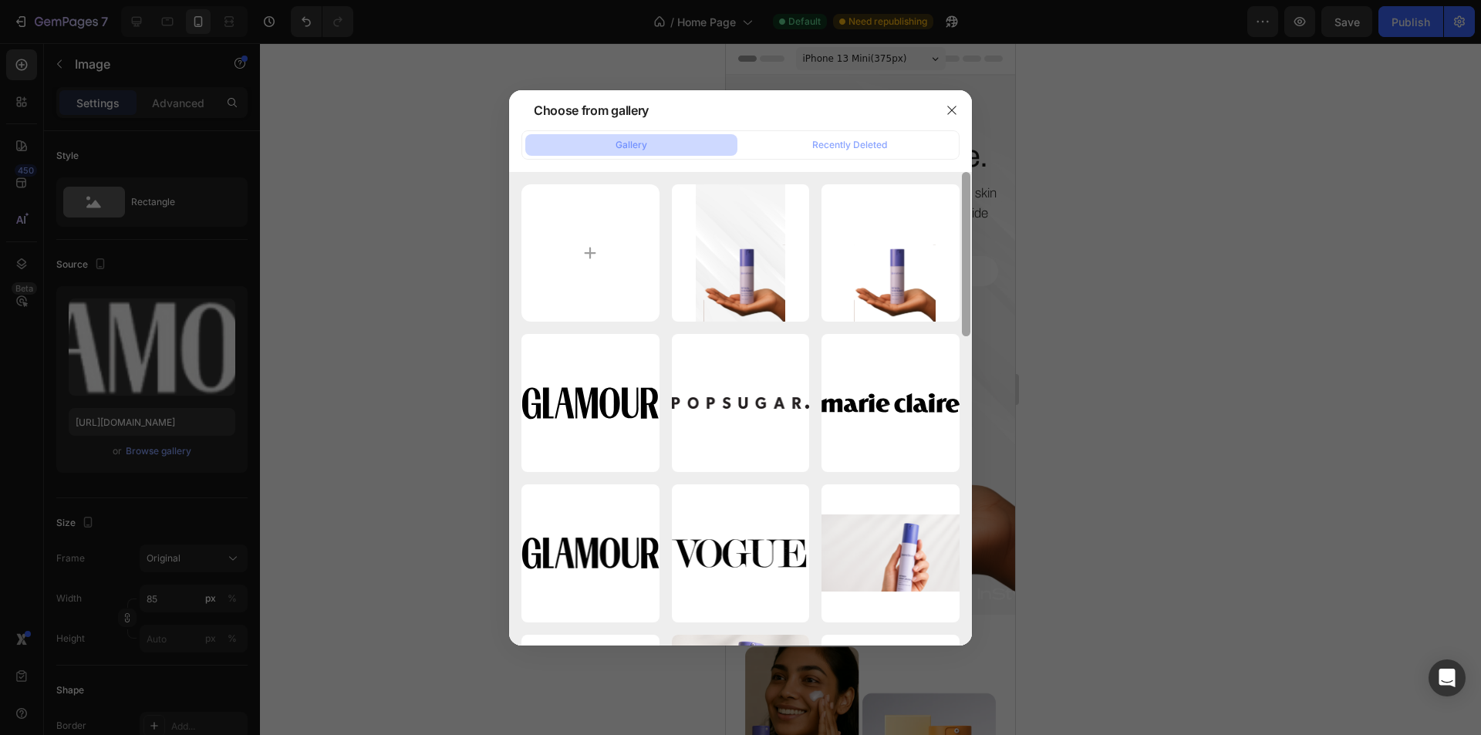
type input "https://cdn.shopify.com/s/files/1/0639/1444/2857/files/gempages_578849715588694…"
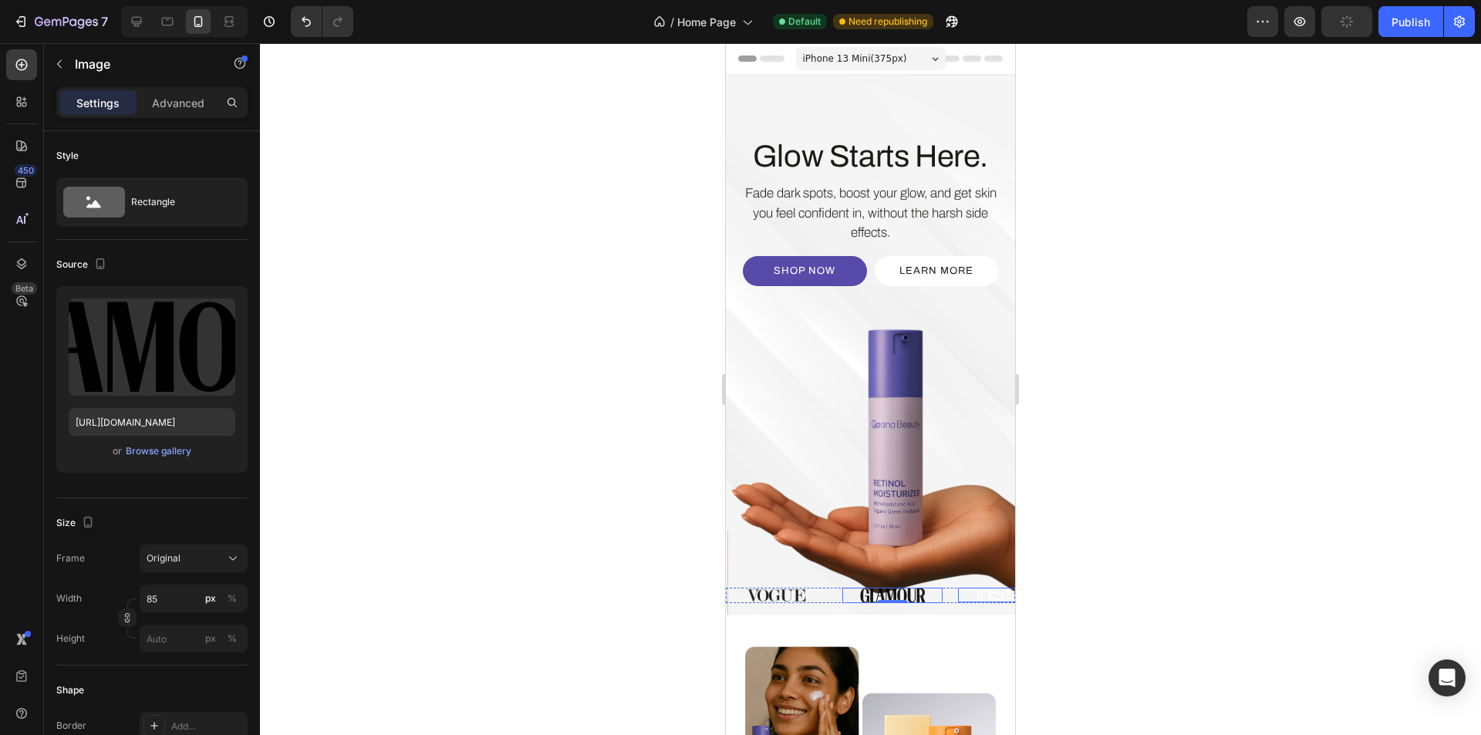
drag, startPoint x: 961, startPoint y: 600, endPoint x: 878, endPoint y: 587, distance: 83.5
click at [961, 599] on div at bounding box center [1008, 595] width 100 height 15
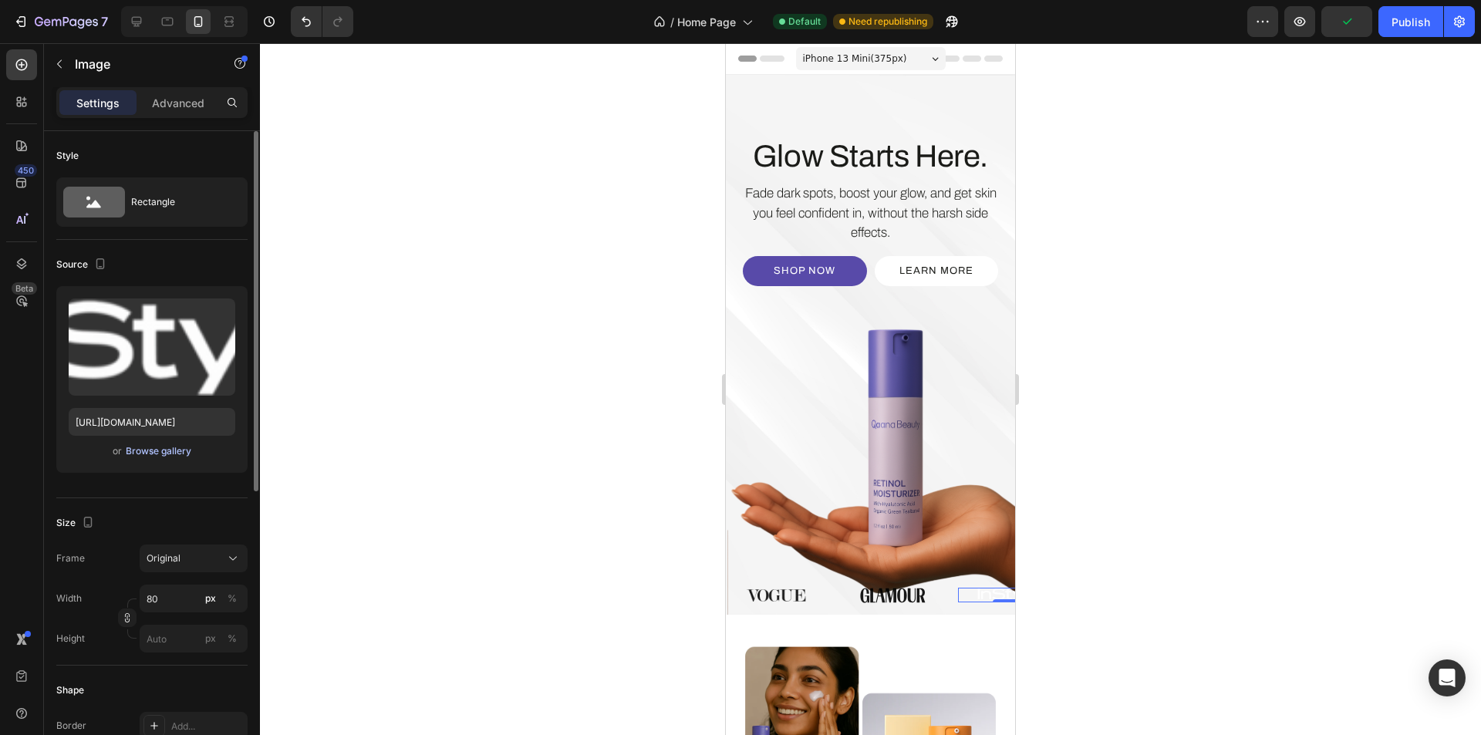
click at [166, 451] on div "Browse gallery" at bounding box center [159, 451] width 66 height 14
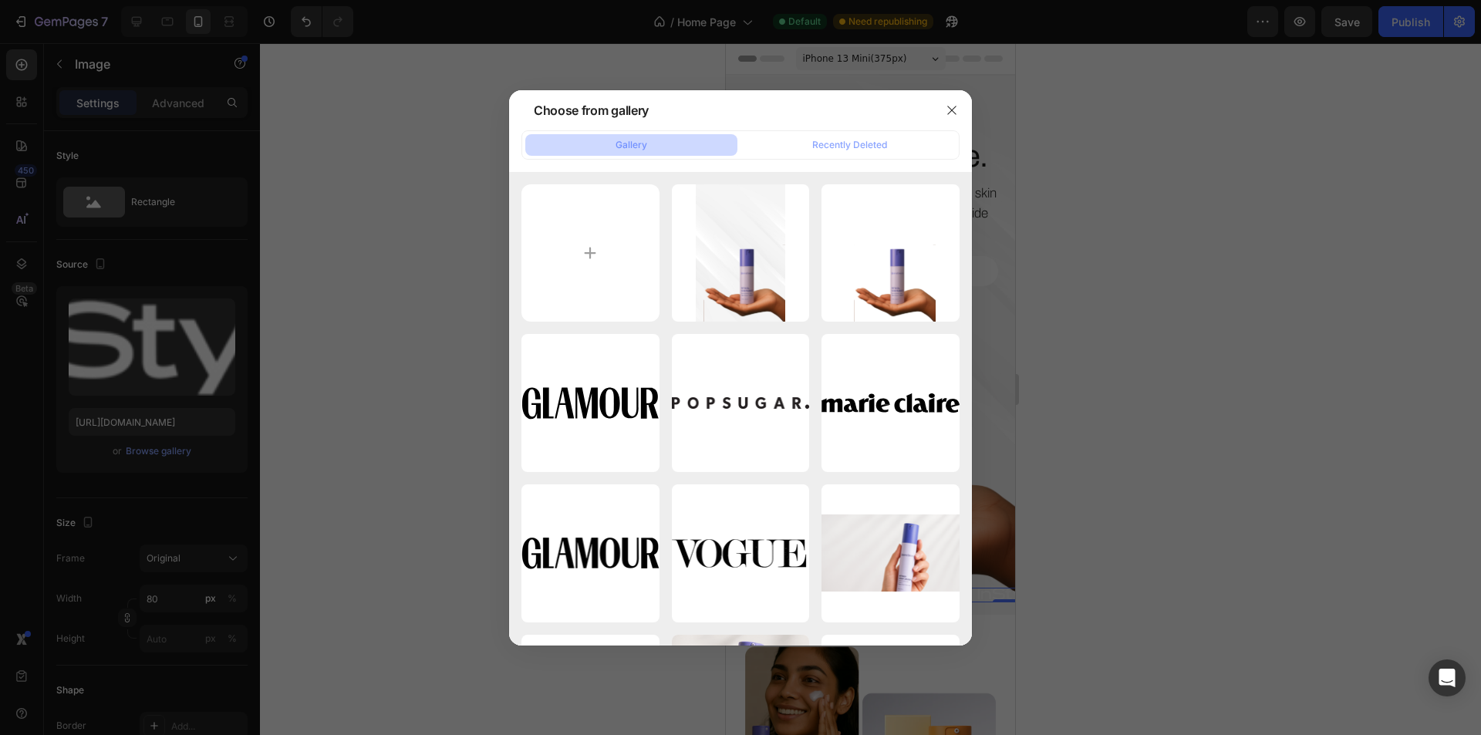
drag, startPoint x: 768, startPoint y: 396, endPoint x: 101, endPoint y: 432, distance: 668.4
click at [0, 0] on div "PopSugar_logo.png 21.30 kb" at bounding box center [0, 0] width 0 height 0
type input "https://cdn.shopify.com/s/files/1/0639/1444/2857/files/gempages_578849715588694…"
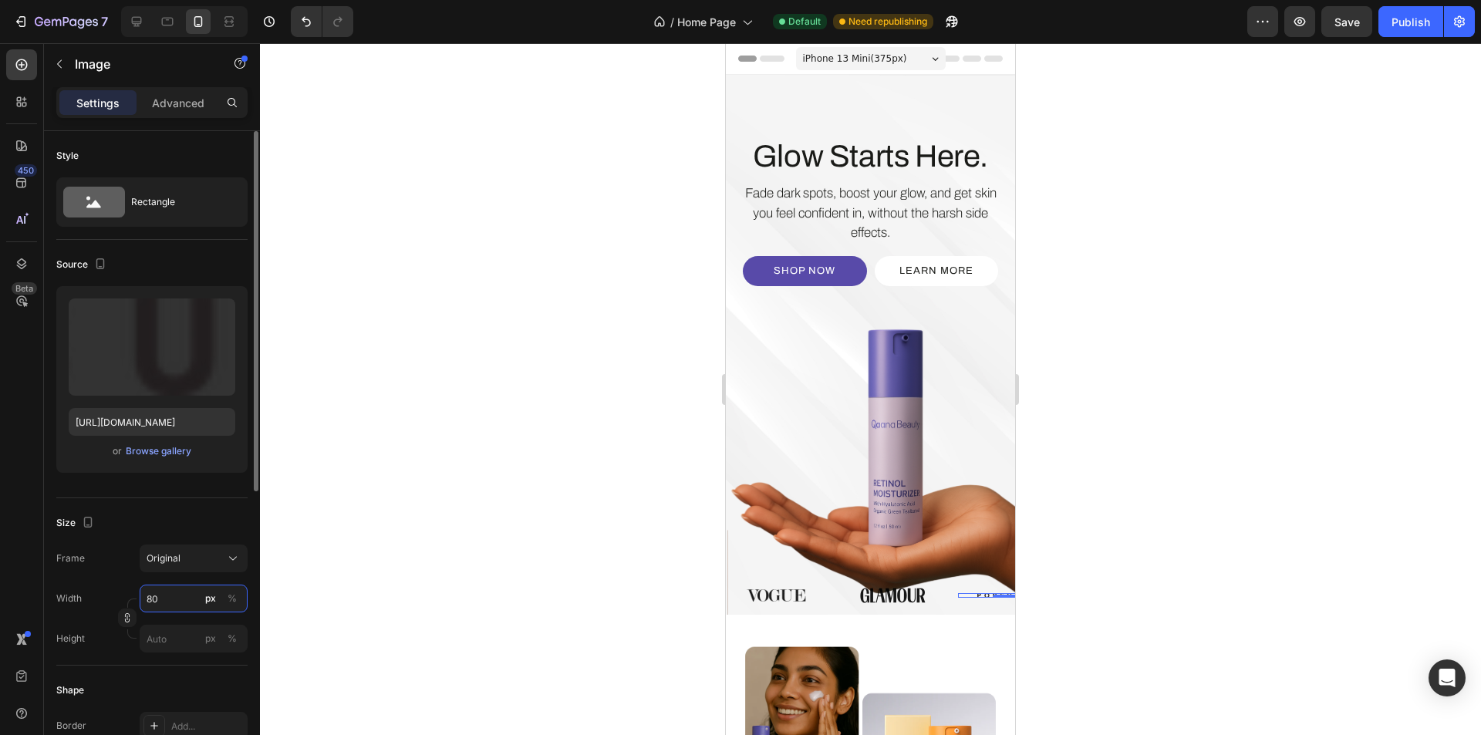
click at [172, 600] on input "80" at bounding box center [194, 599] width 108 height 28
type input "160"
click at [833, 594] on div "Image" at bounding box center [785, 595] width 116 height 12
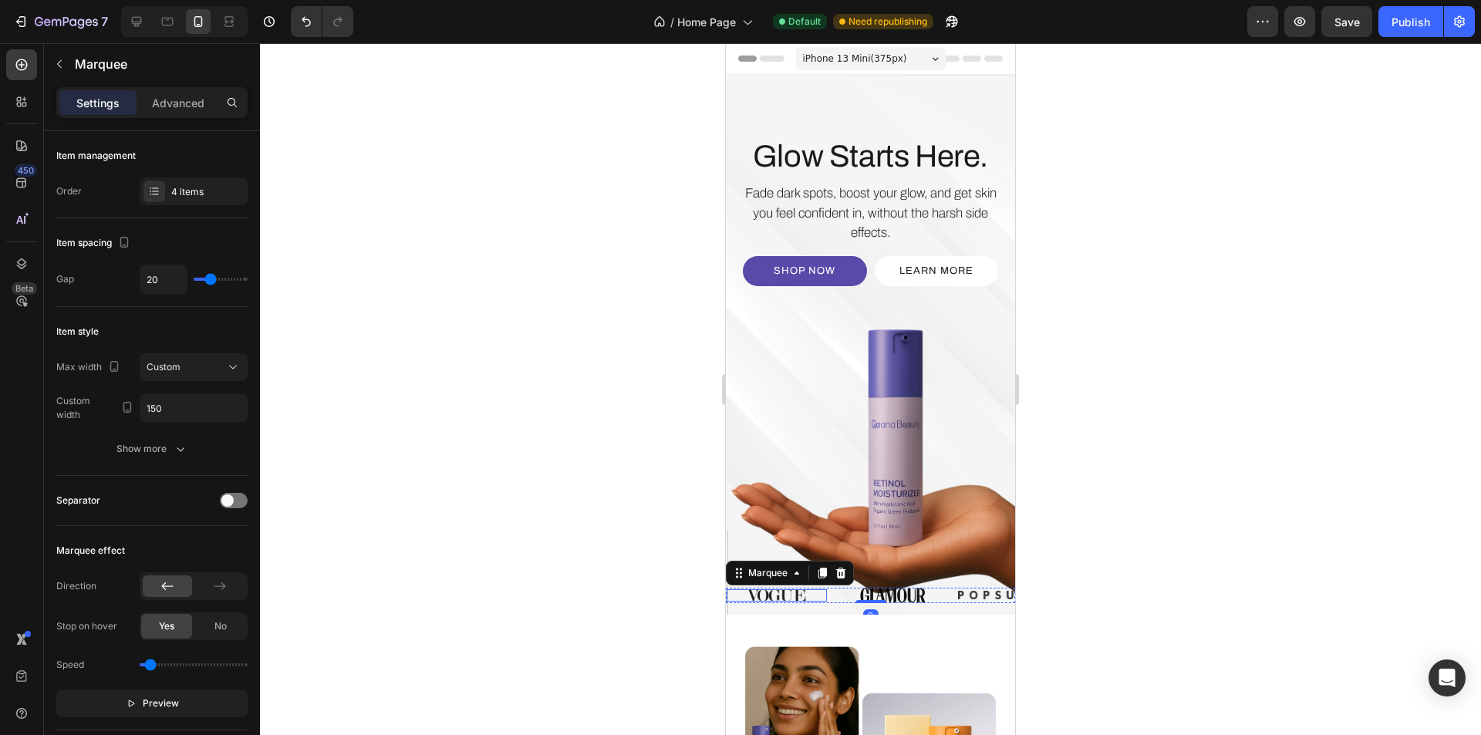
click at [795, 593] on img at bounding box center [777, 595] width 60 height 12
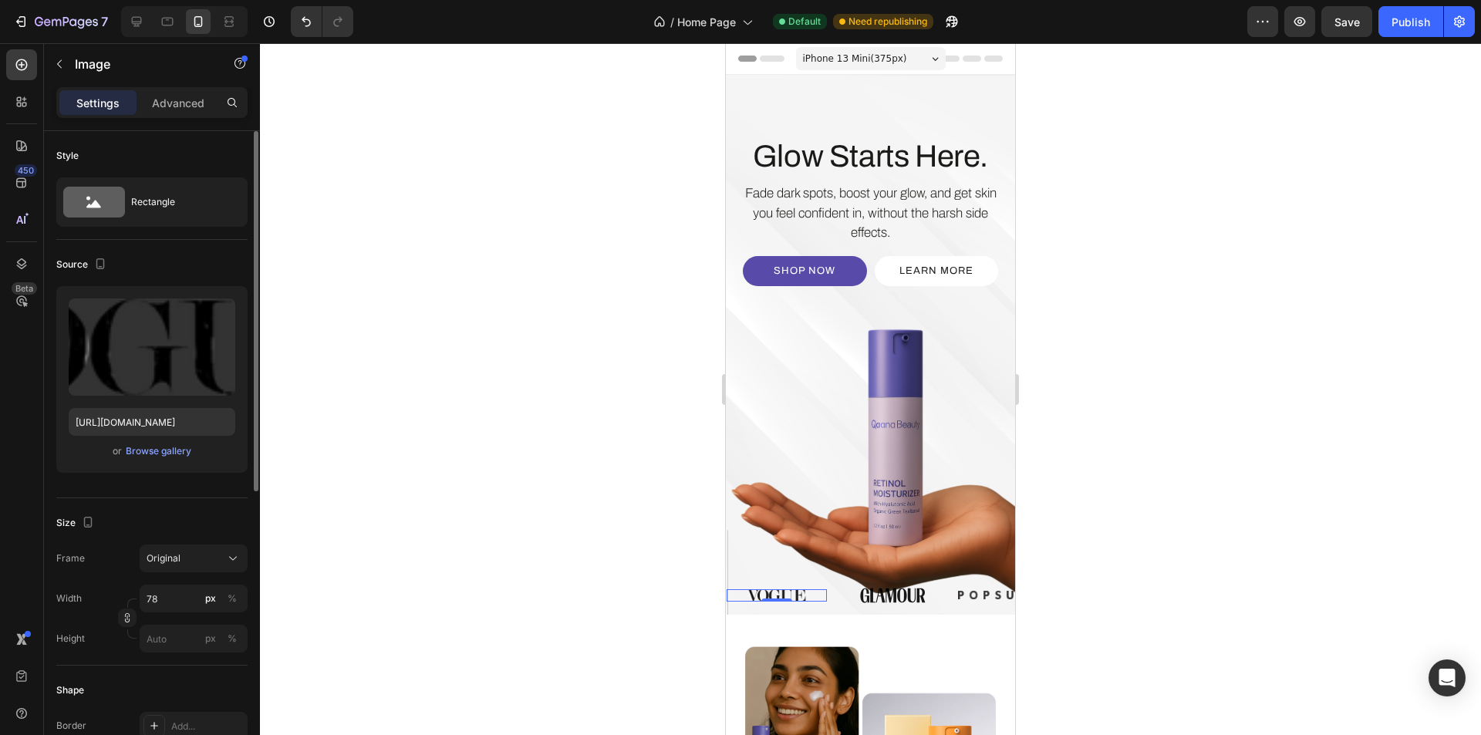
scroll to position [77, 0]
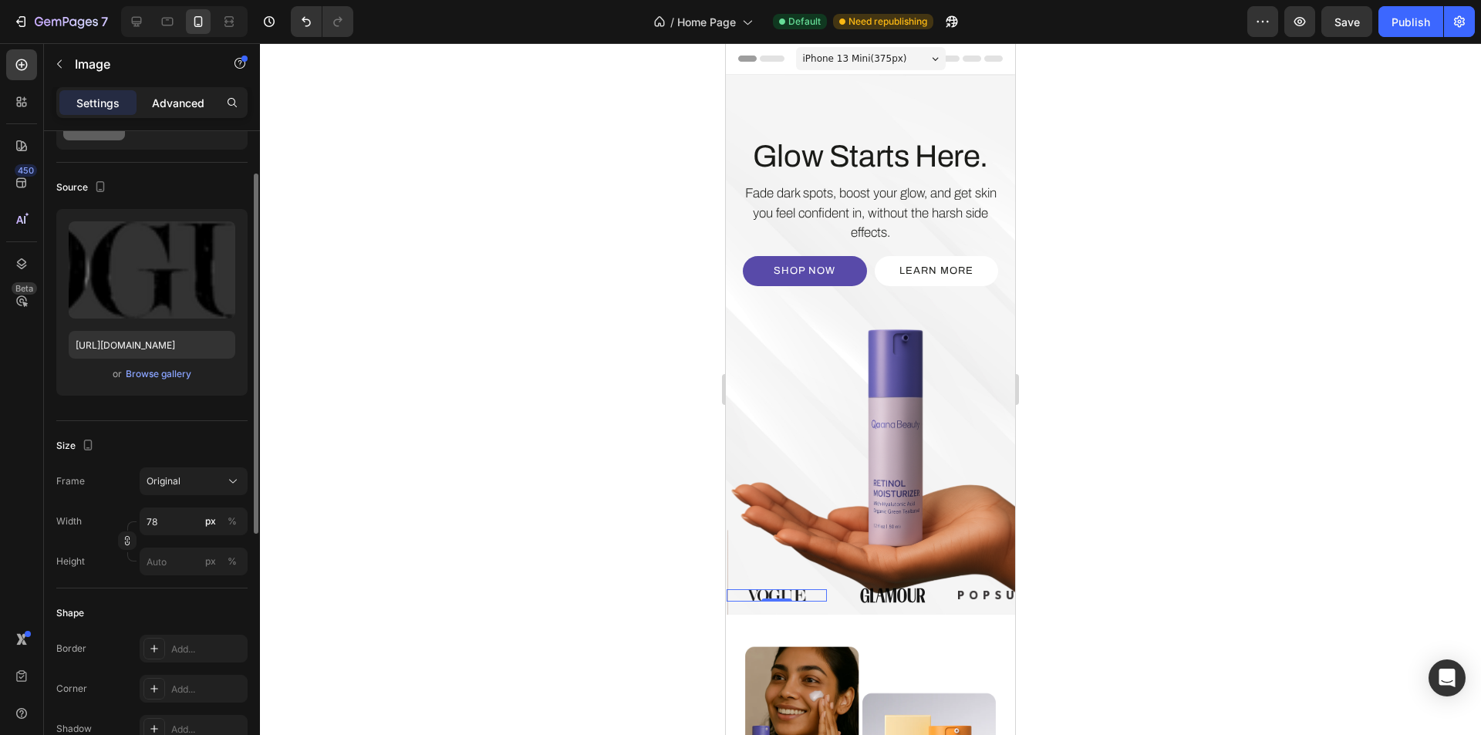
click at [180, 101] on p "Advanced" at bounding box center [178, 103] width 52 height 16
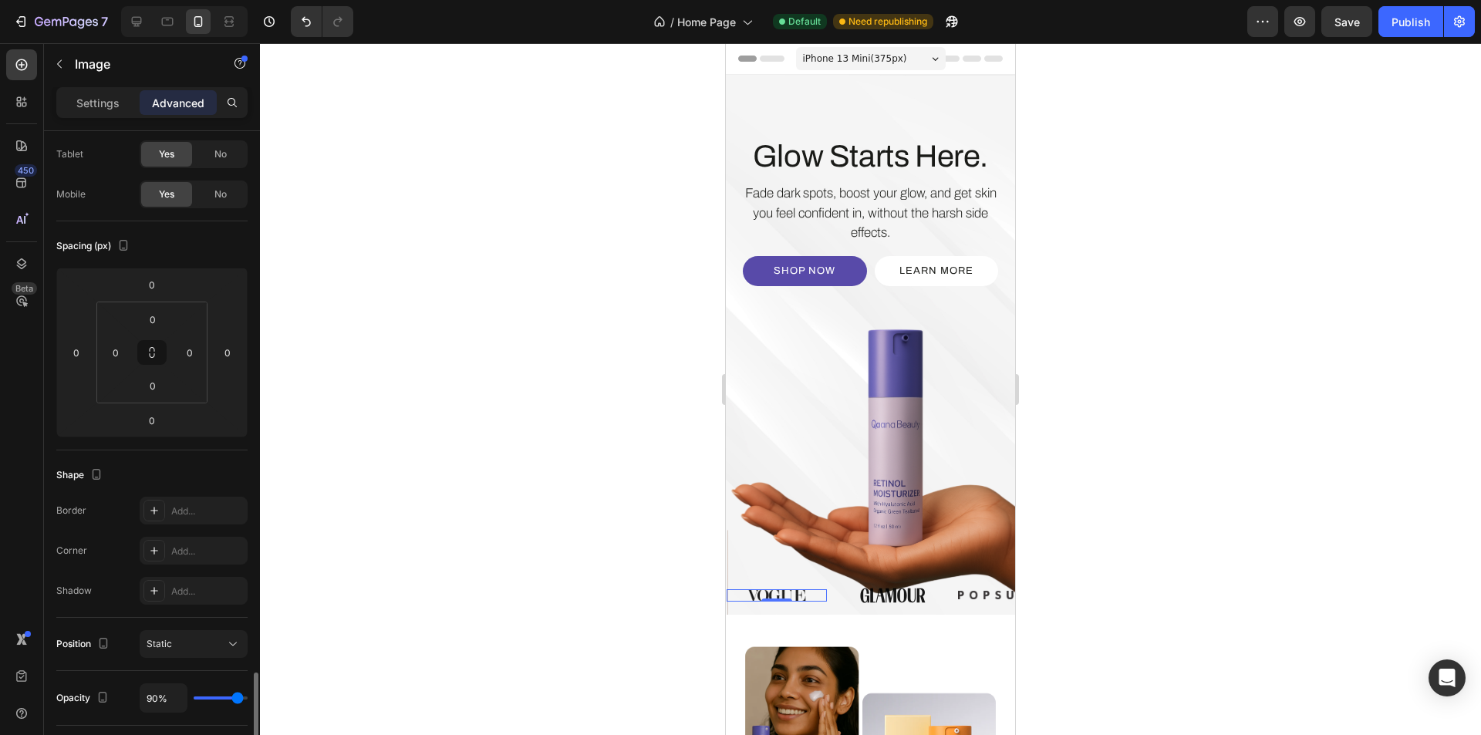
scroll to position [386, 0]
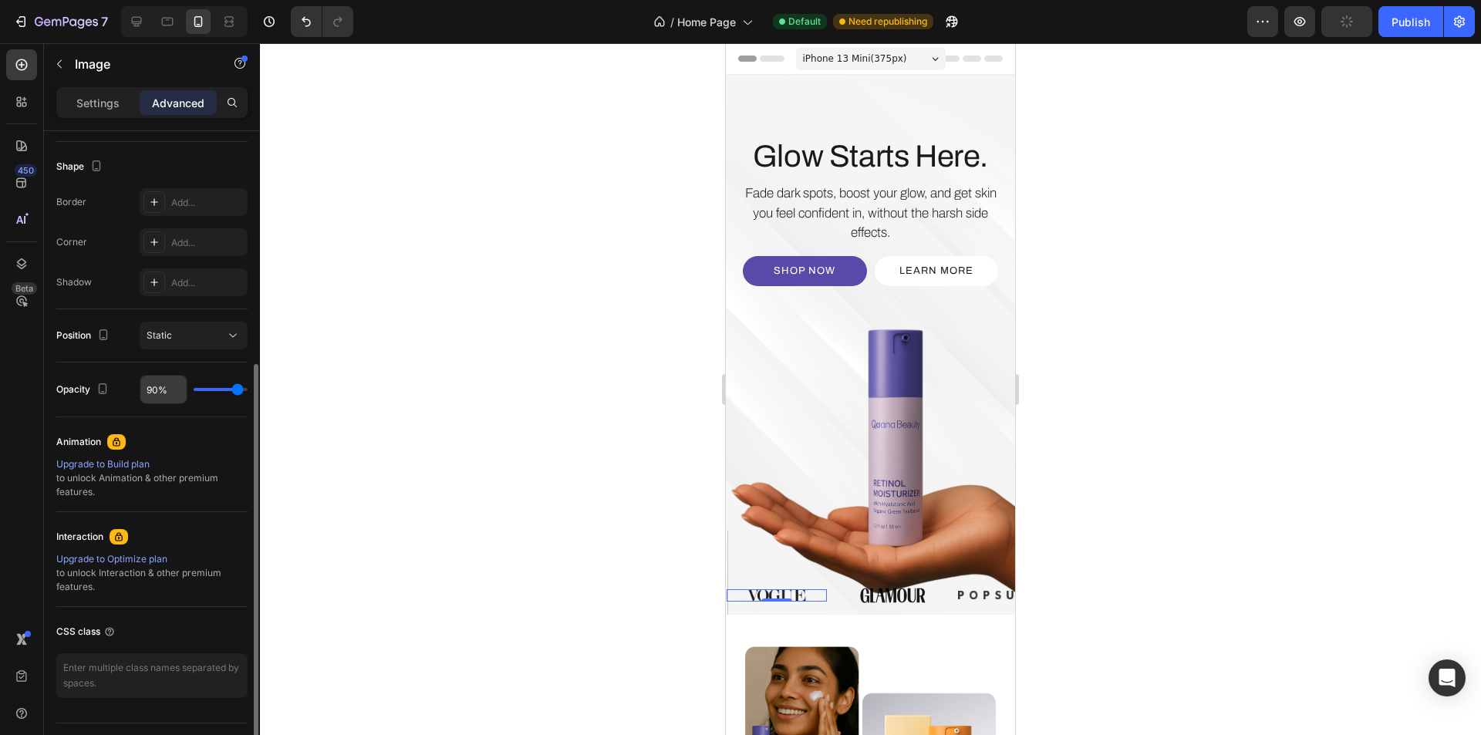
click at [157, 391] on input "90%" at bounding box center [163, 390] width 46 height 28
type input "80%"
type input "80"
click at [902, 598] on img at bounding box center [893, 595] width 66 height 15
click at [155, 391] on input "90%" at bounding box center [163, 390] width 46 height 28
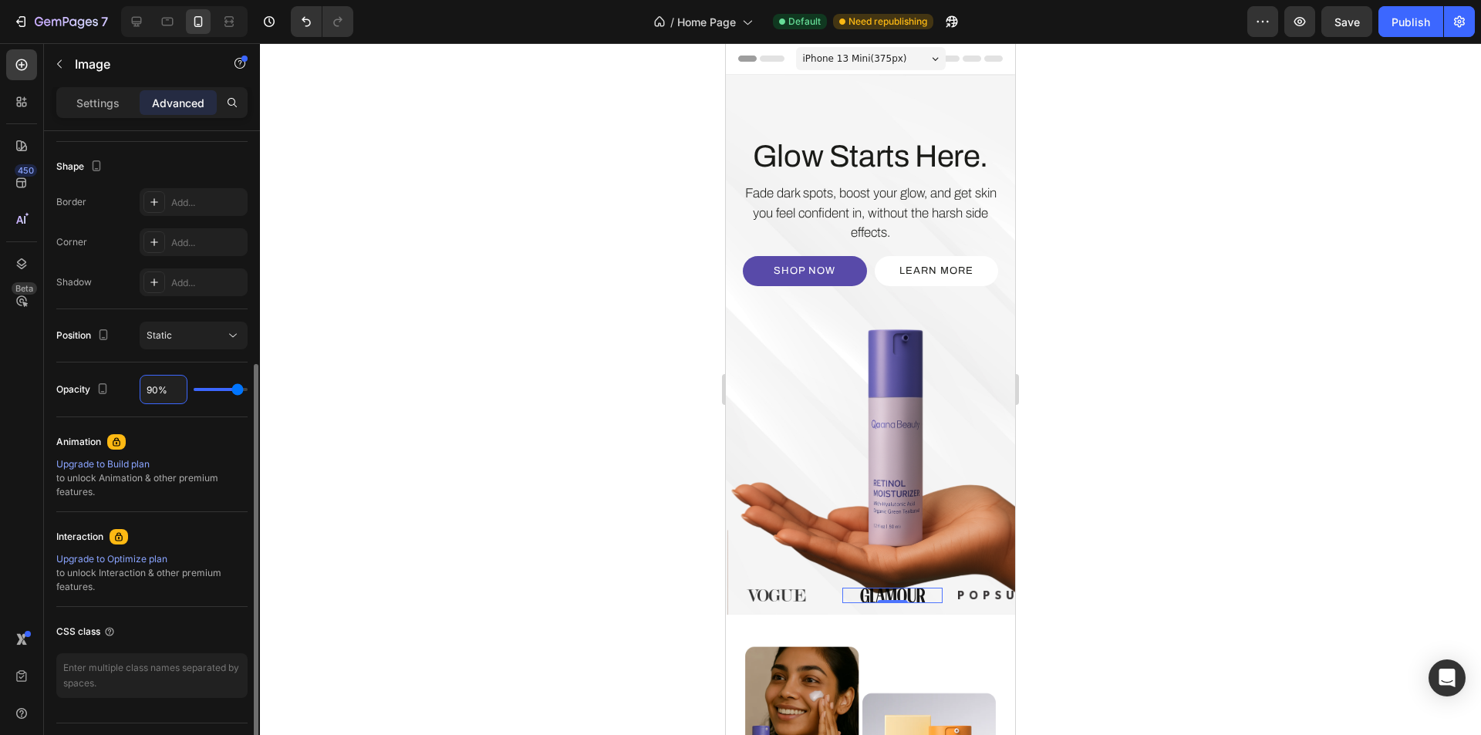
type input "8%"
type input "8"
type input "80%"
type input "80"
type input "80%"
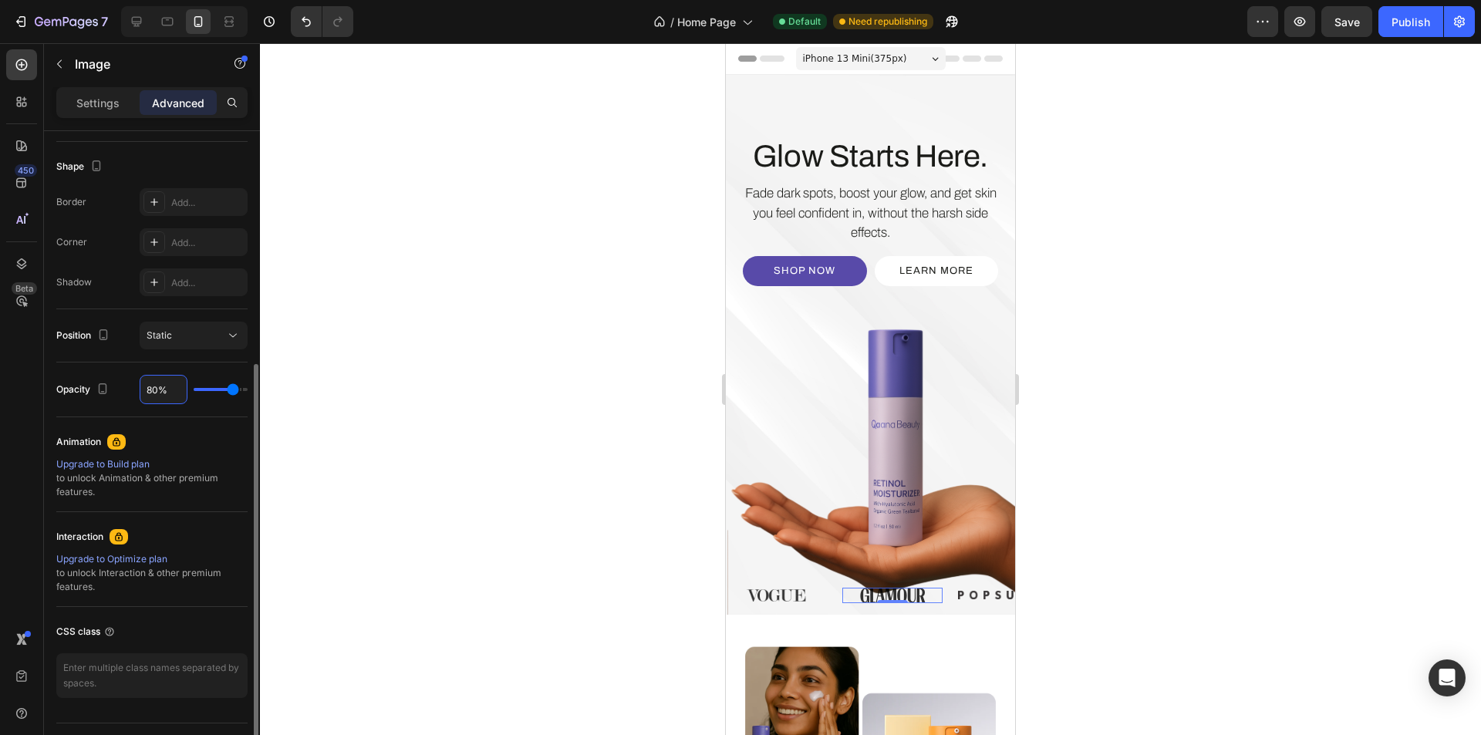
click at [188, 434] on div "Animation" at bounding box center [151, 442] width 191 height 25
click at [951, 597] on div "Image 0" at bounding box center [901, 595] width 116 height 15
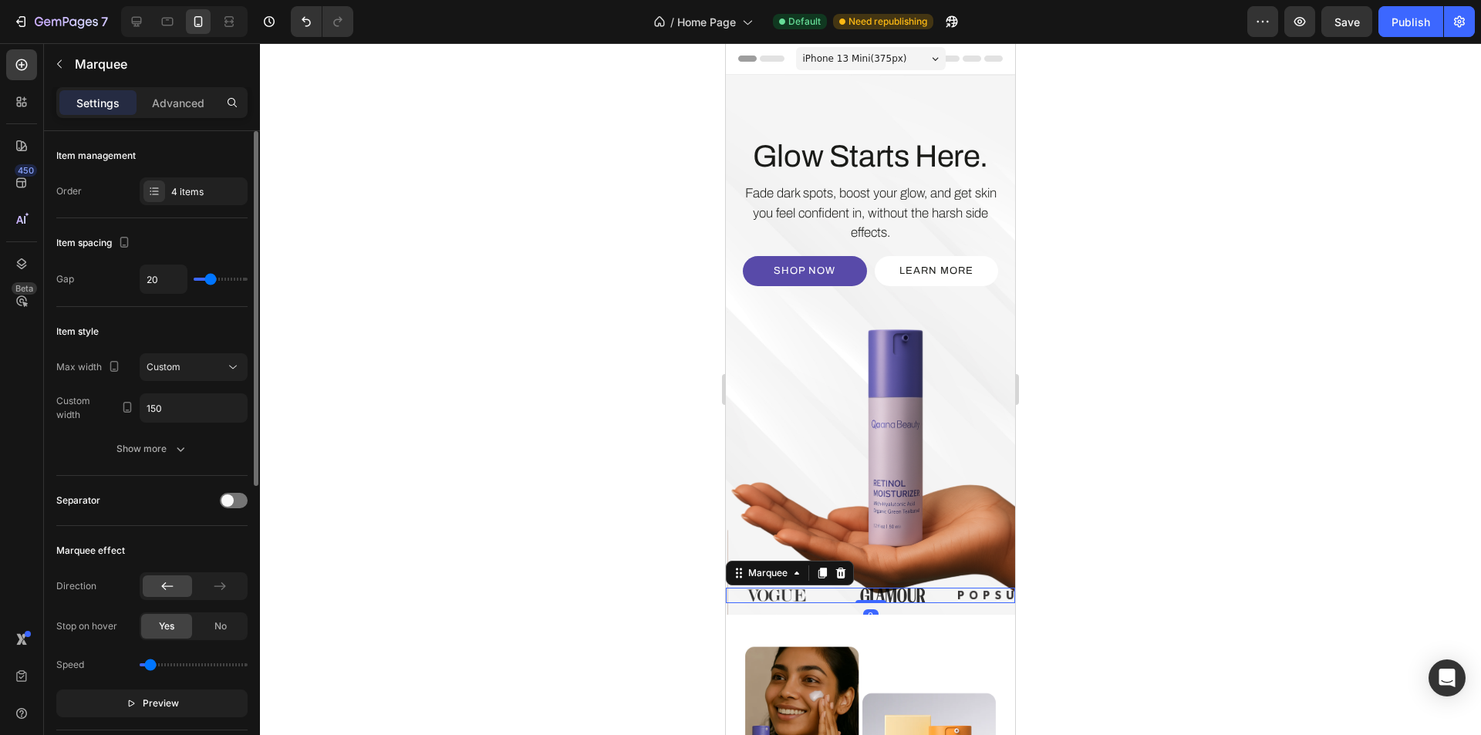
scroll to position [154, 0]
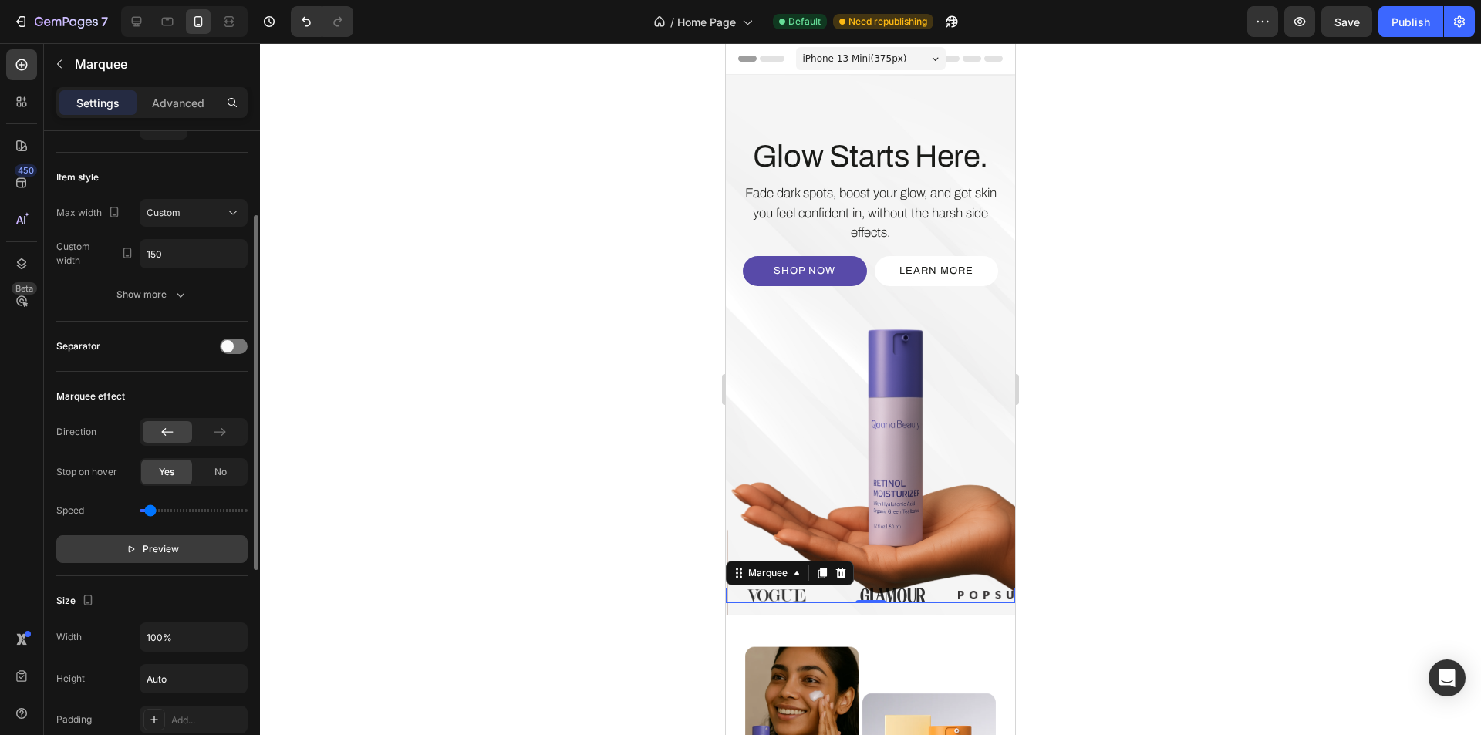
click at [163, 552] on span "Preview" at bounding box center [161, 549] width 36 height 15
click at [163, 552] on span "Pause" at bounding box center [160, 549] width 27 height 15
drag, startPoint x: 832, startPoint y: 595, endPoint x: 819, endPoint y: 595, distance: 12.3
click at [831, 595] on div "Image" at bounding box center [782, 595] width 116 height 12
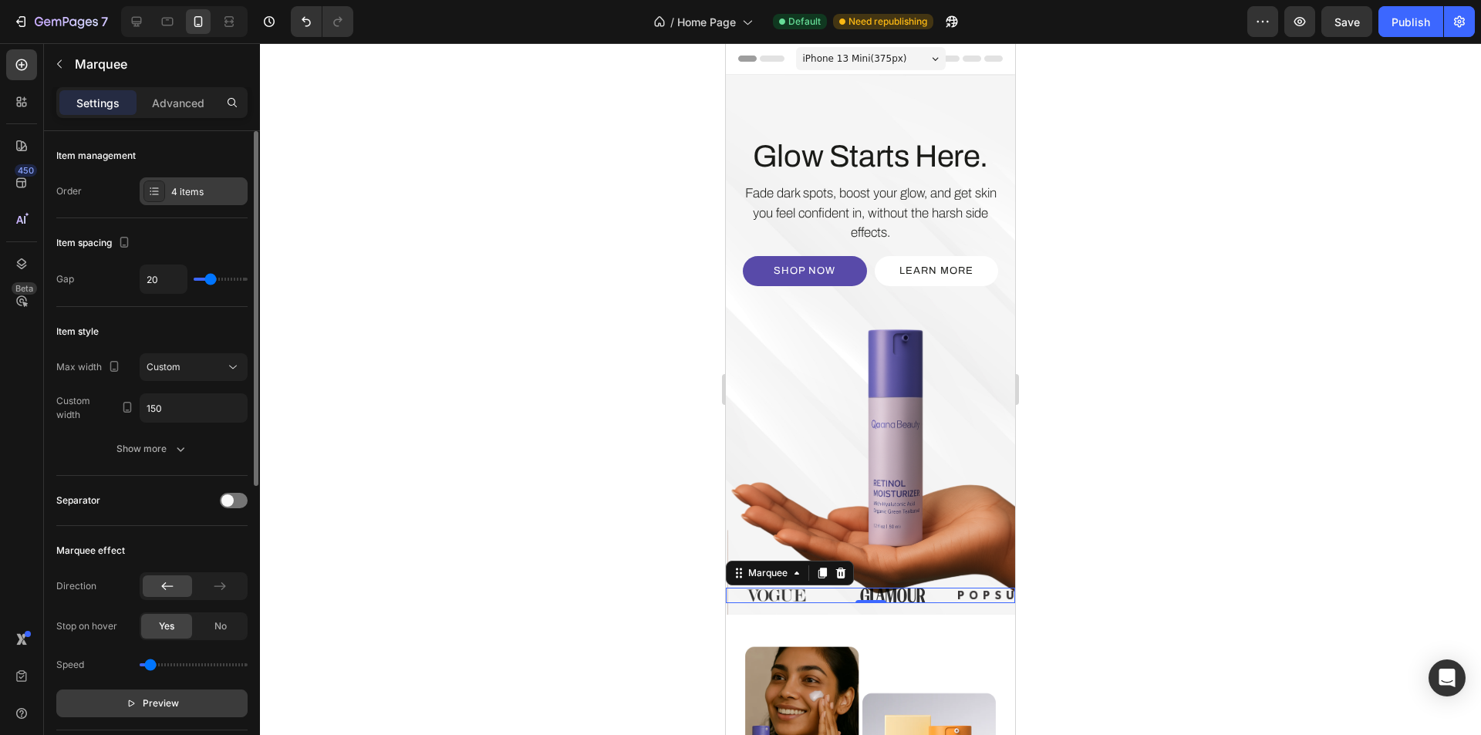
click at [187, 194] on div "4 items" at bounding box center [207, 192] width 73 height 14
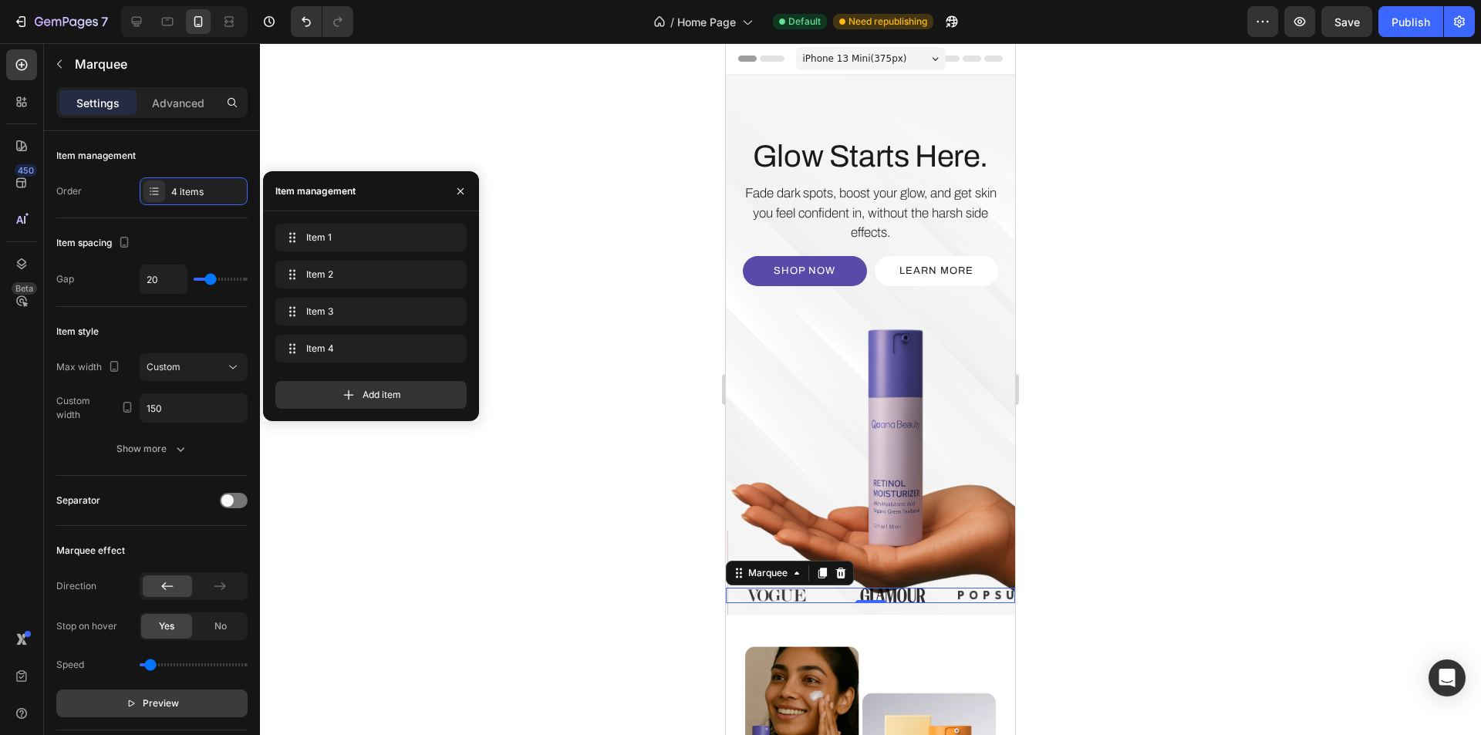
click at [306, 335] on div "Item 3 Item 3" at bounding box center [370, 352] width 191 height 34
click at [309, 314] on span "Item 3" at bounding box center [349, 312] width 87 height 14
click at [981, 595] on div at bounding box center [976, 595] width 100 height 15
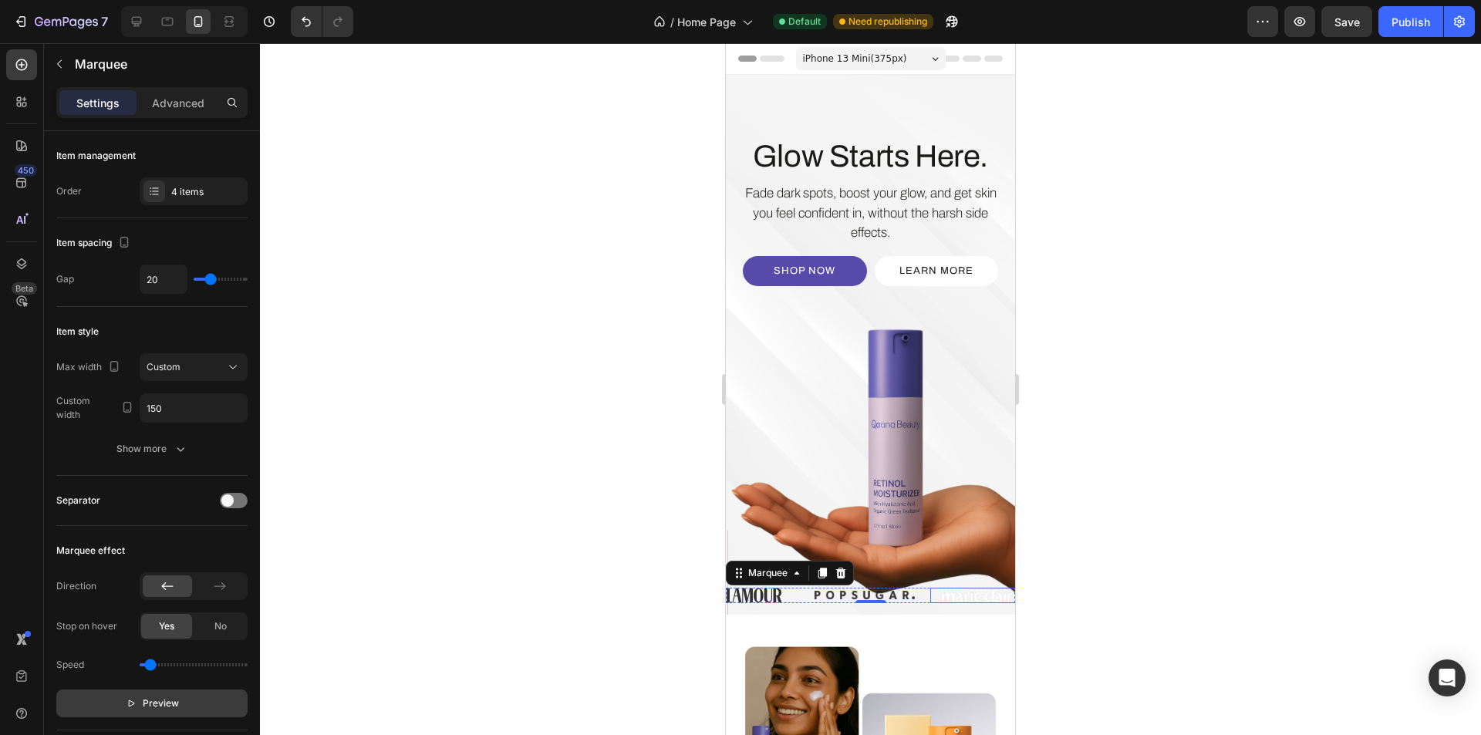
click at [975, 600] on img at bounding box center [979, 595] width 81 height 15
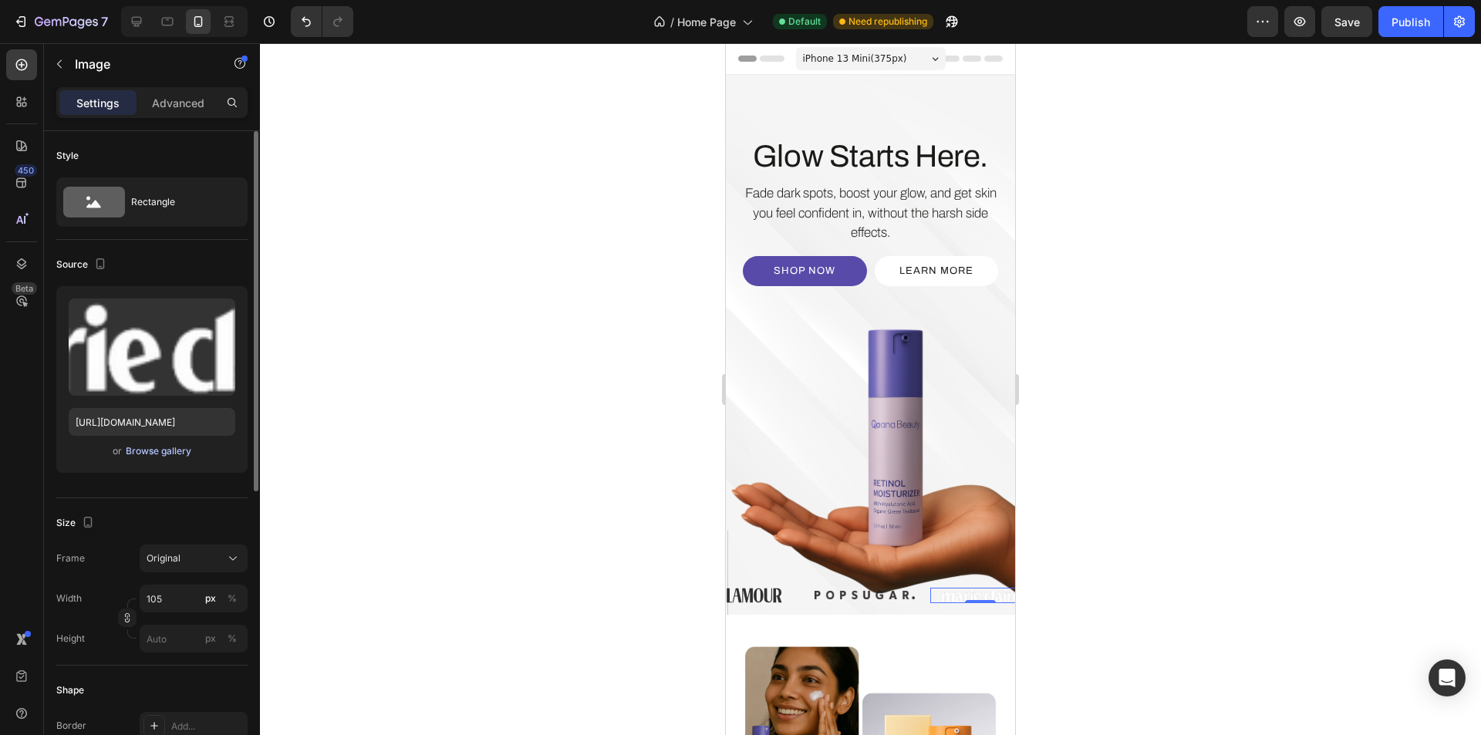
click at [172, 449] on div "Browse gallery" at bounding box center [159, 451] width 66 height 14
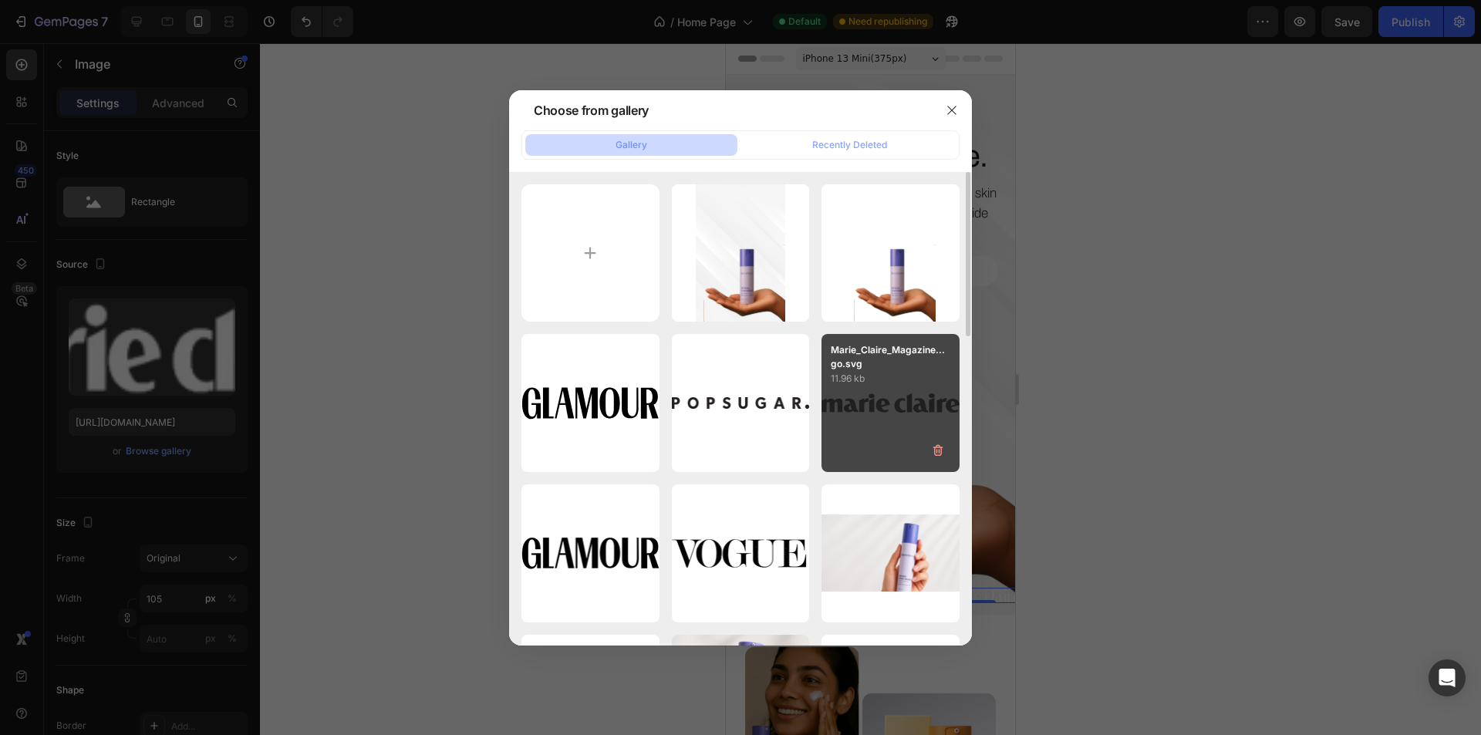
click at [836, 421] on div "Marie_Claire_Magazine...go.svg 11.96 kb" at bounding box center [891, 403] width 138 height 138
type input "https://cdn.shopify.com/s/files/1/0639/1444/2857/files/gempages_578849715588694…"
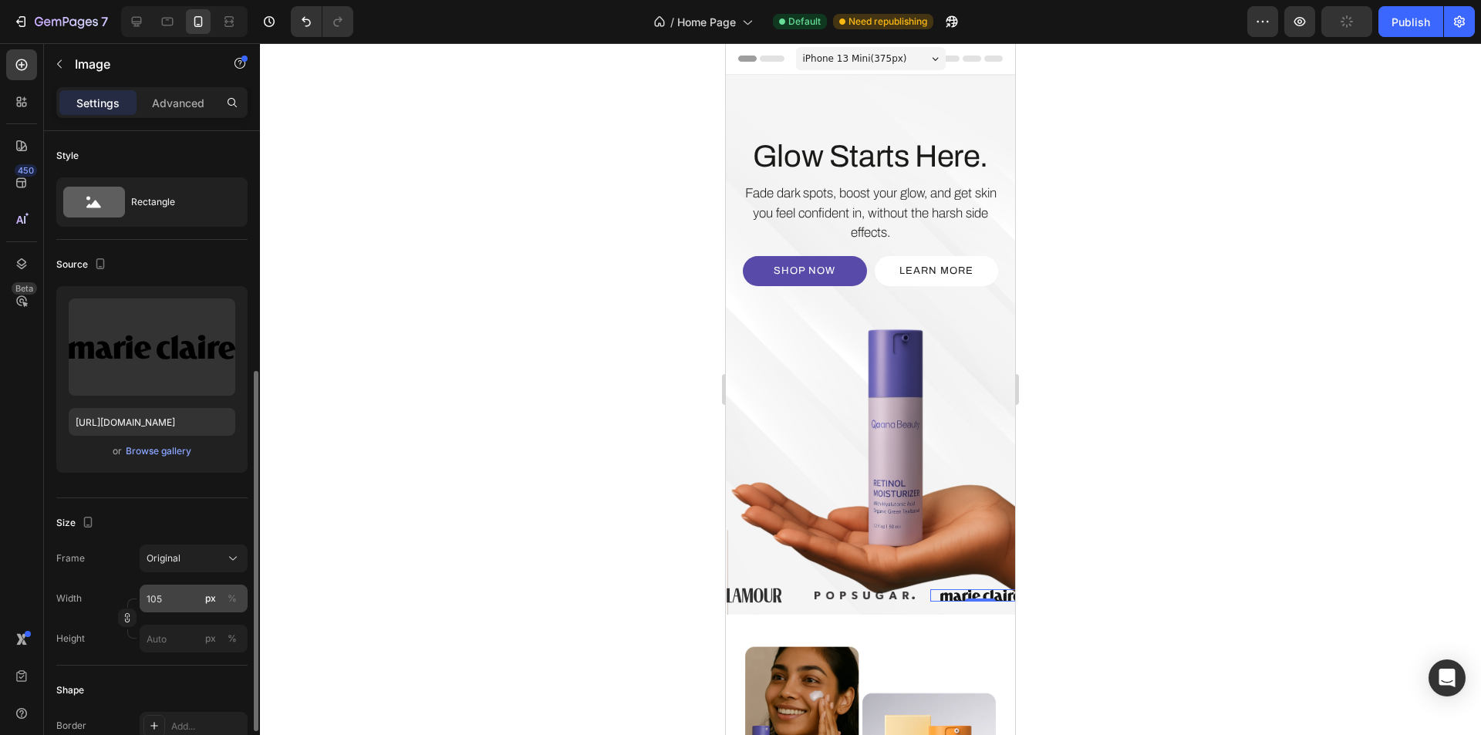
scroll to position [154, 0]
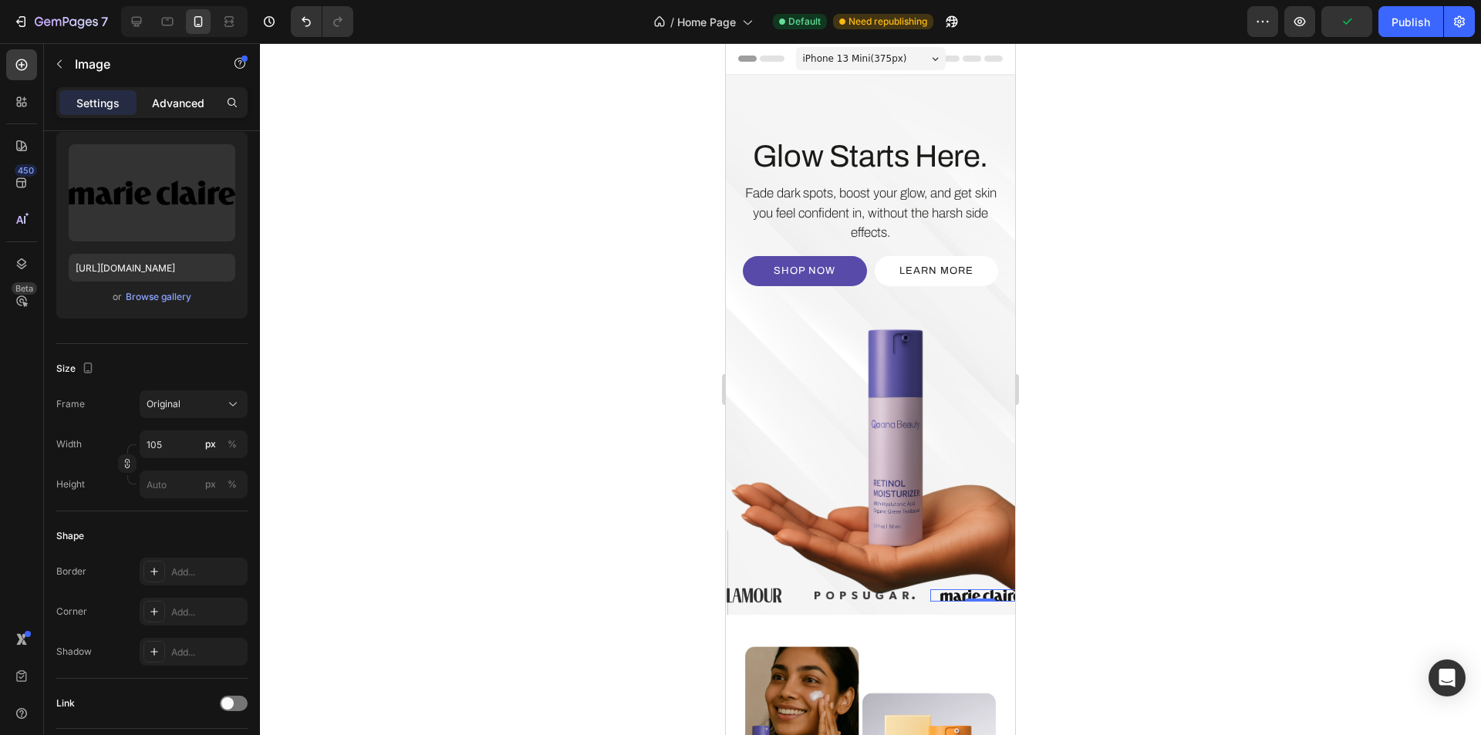
click at [170, 95] on p "Advanced" at bounding box center [178, 103] width 52 height 16
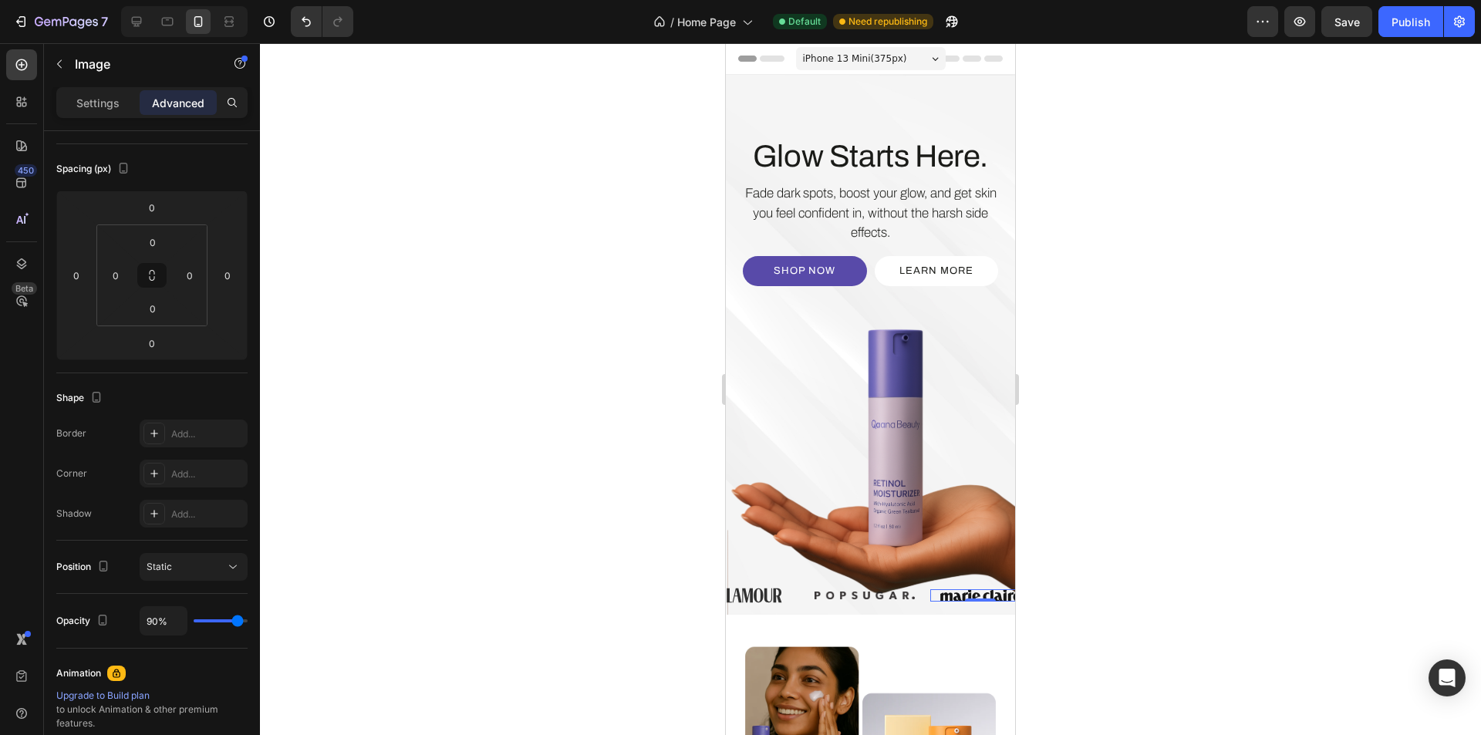
click at [153, 636] on div "Opacity 90%" at bounding box center [151, 621] width 191 height 55
click at [150, 623] on input "90%" at bounding box center [163, 621] width 46 height 28
type input "80%"
type input "80"
click at [126, 595] on div "Opacity 80%" at bounding box center [151, 621] width 191 height 55
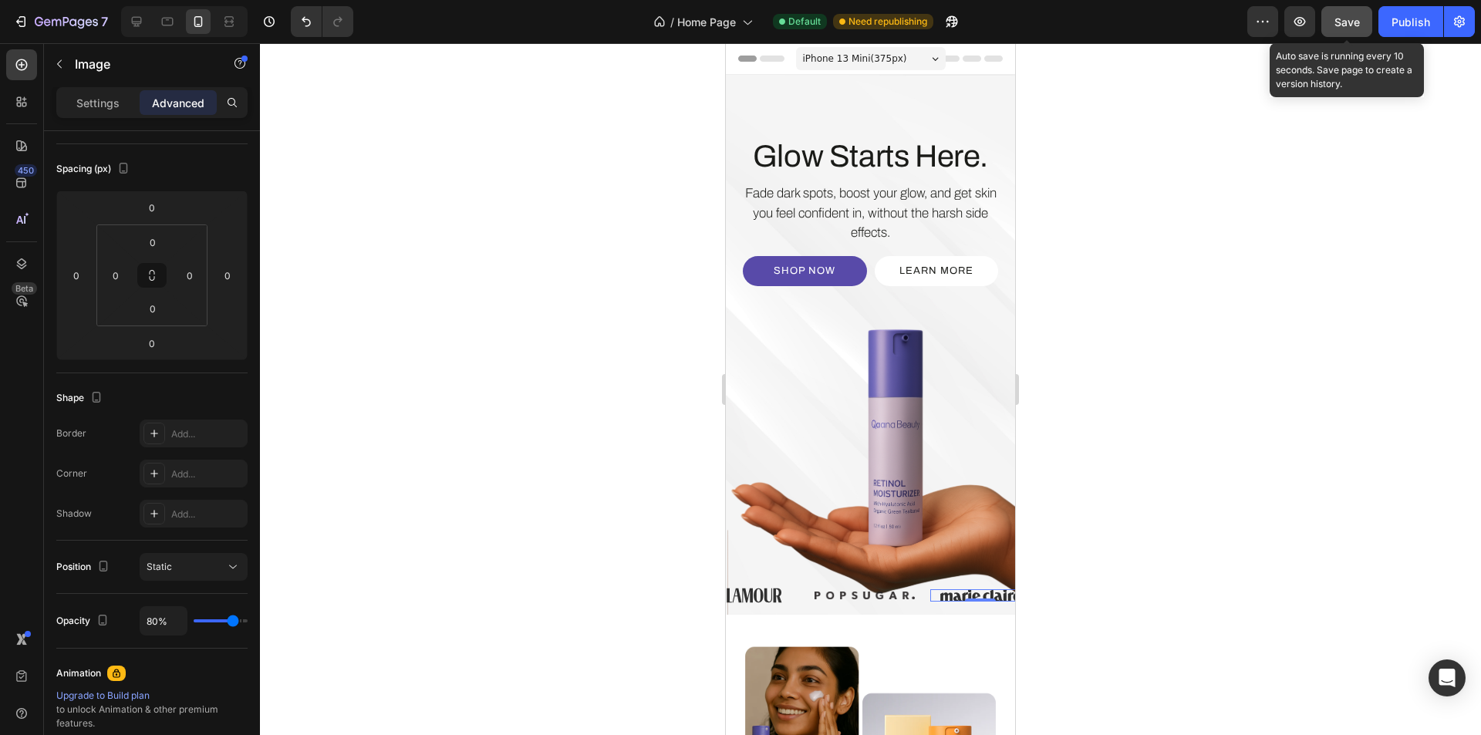
click at [1362, 27] on button "Save" at bounding box center [1347, 21] width 51 height 31
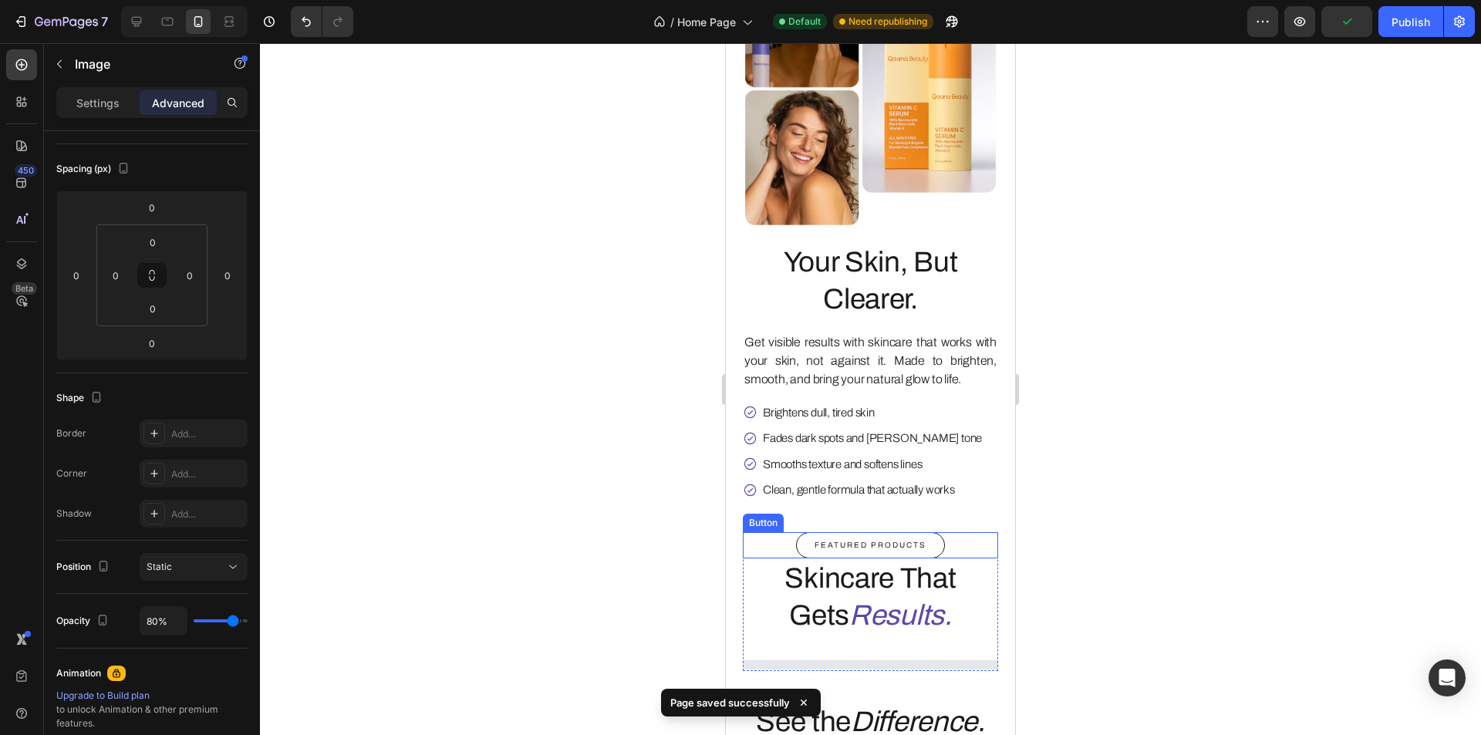
scroll to position [1003, 0]
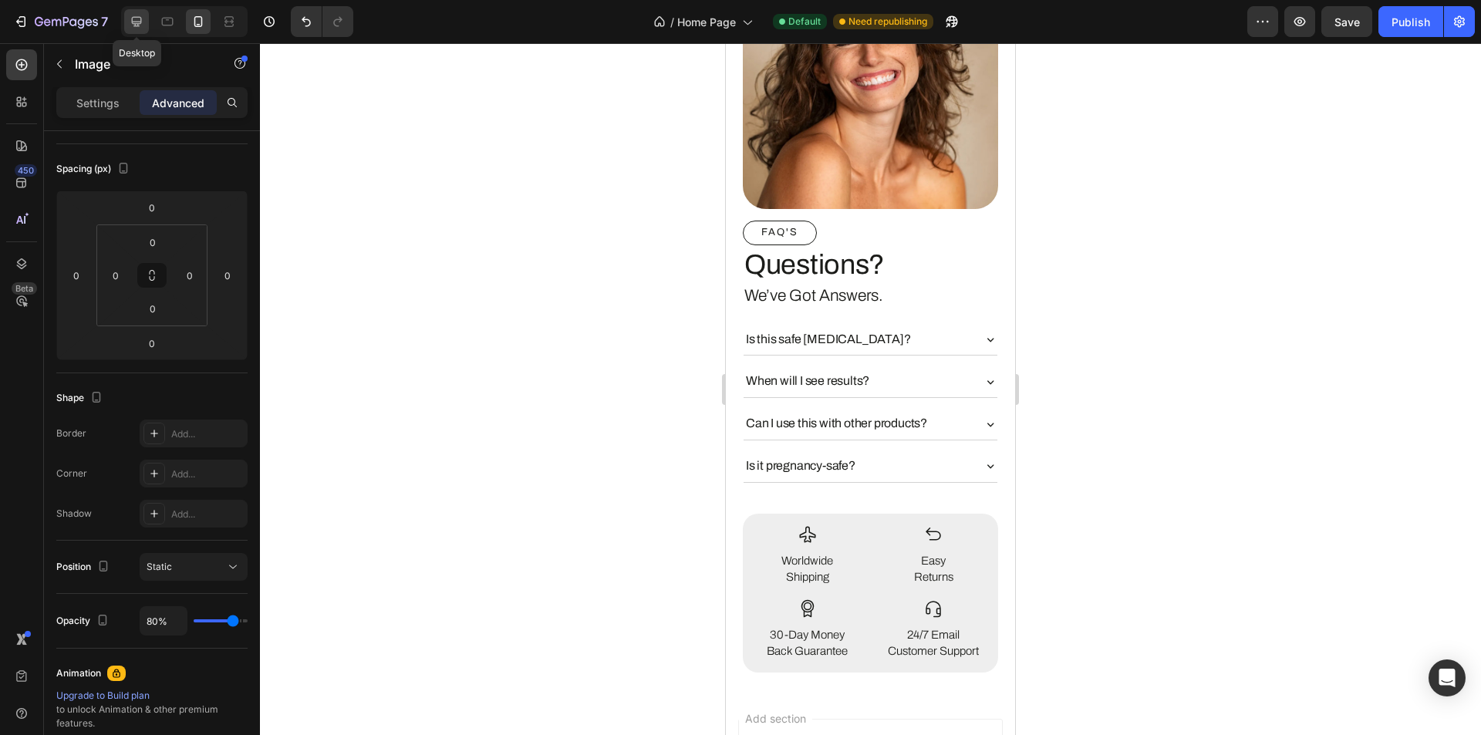
click at [144, 27] on icon at bounding box center [136, 21] width 15 height 15
type input "90%"
type input "90"
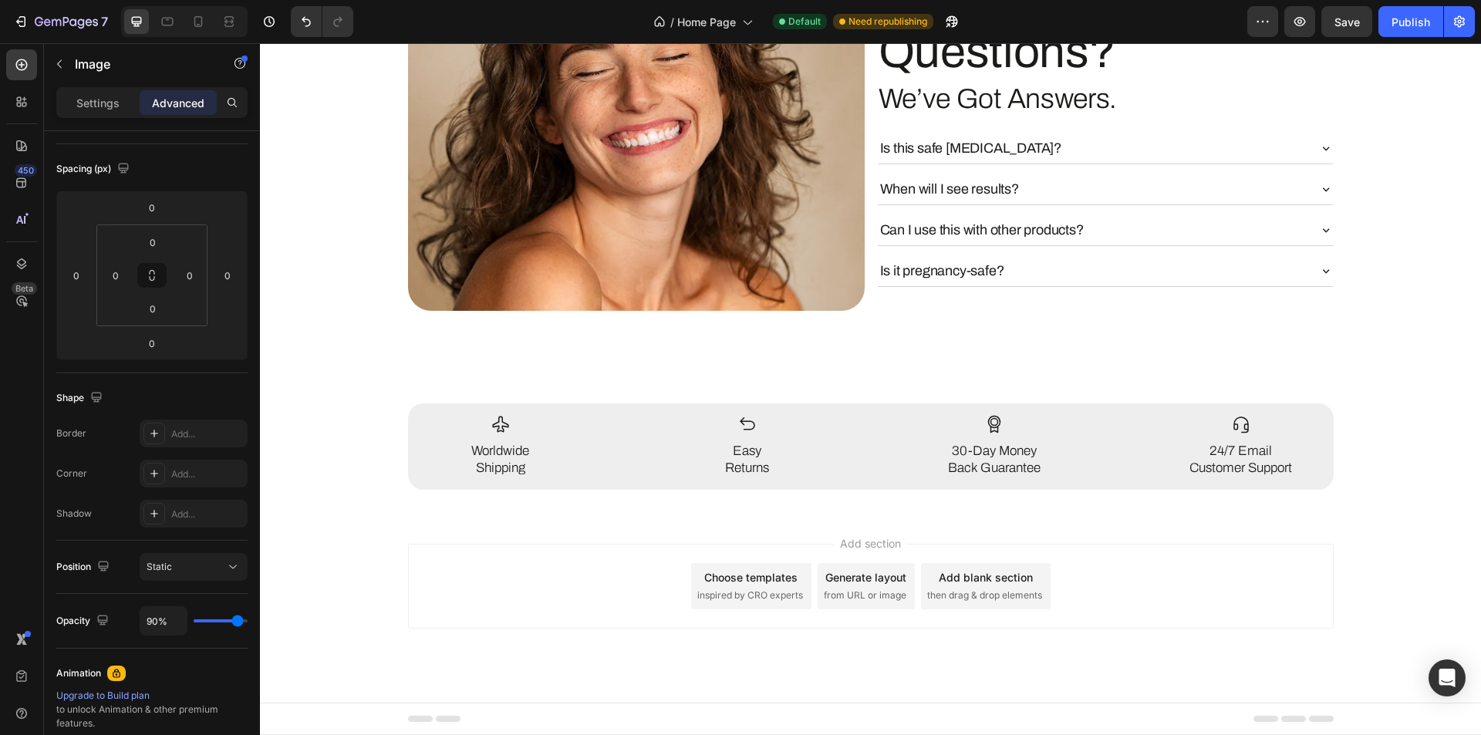
scroll to position [4001, 0]
click at [1334, 29] on button "Save" at bounding box center [1347, 21] width 51 height 31
click at [1397, 29] on div "Publish" at bounding box center [1411, 22] width 39 height 16
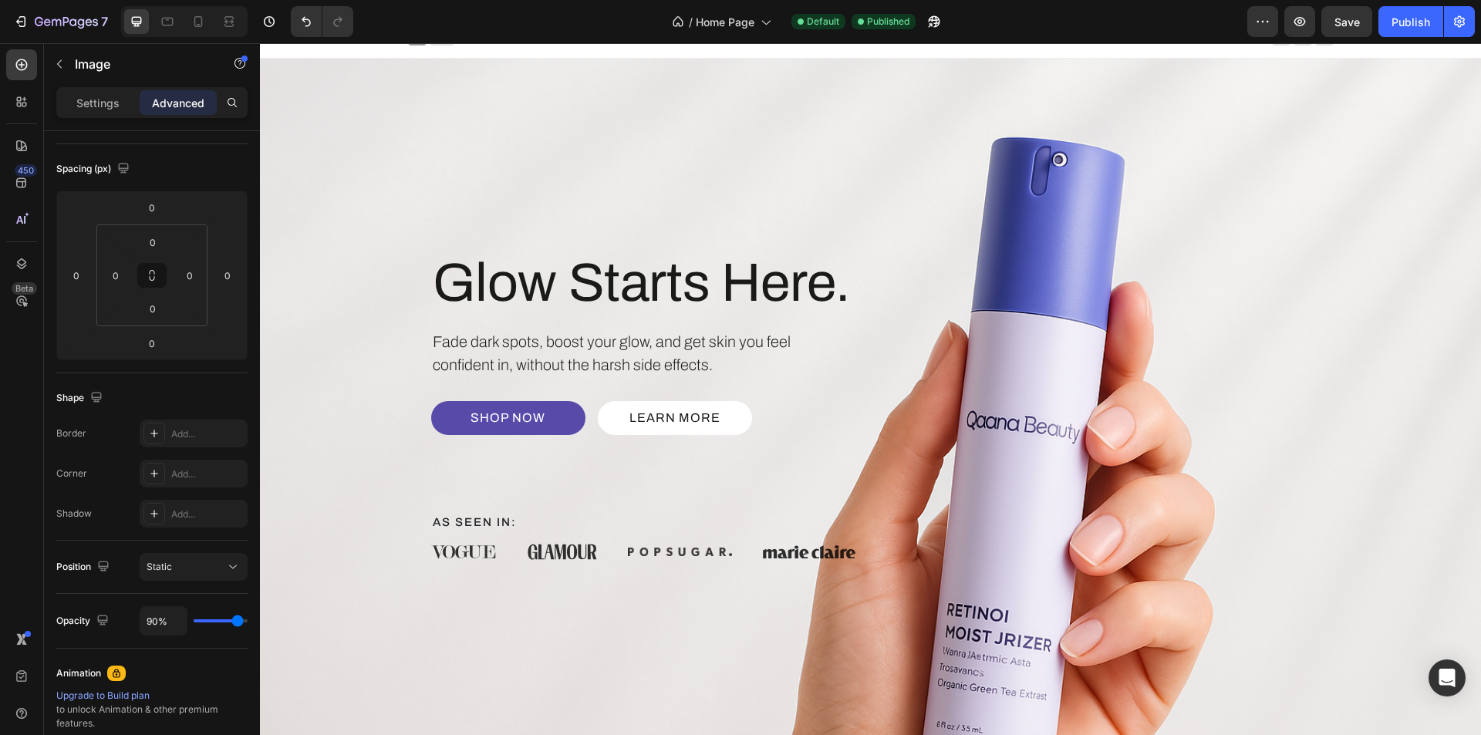
scroll to position [0, 0]
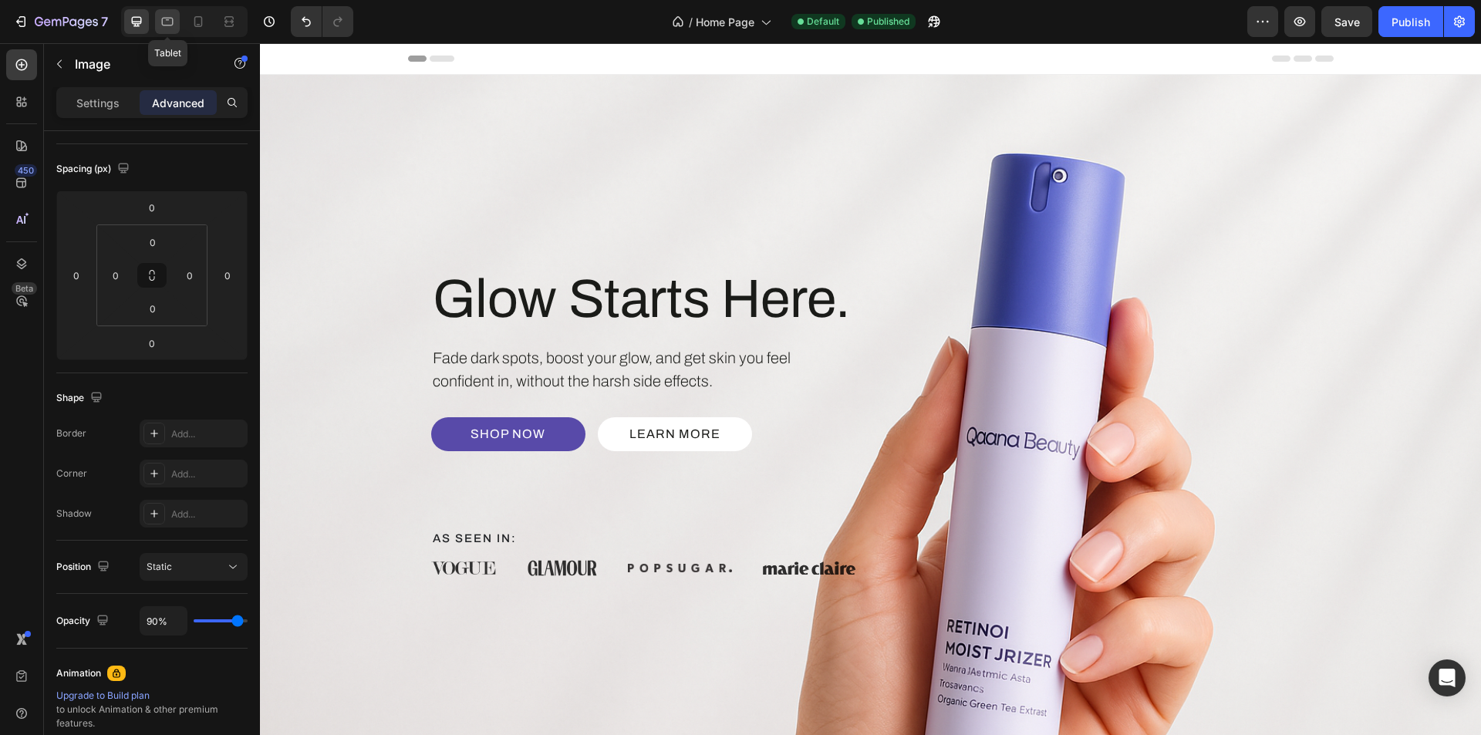
click at [177, 19] on div at bounding box center [167, 21] width 25 height 25
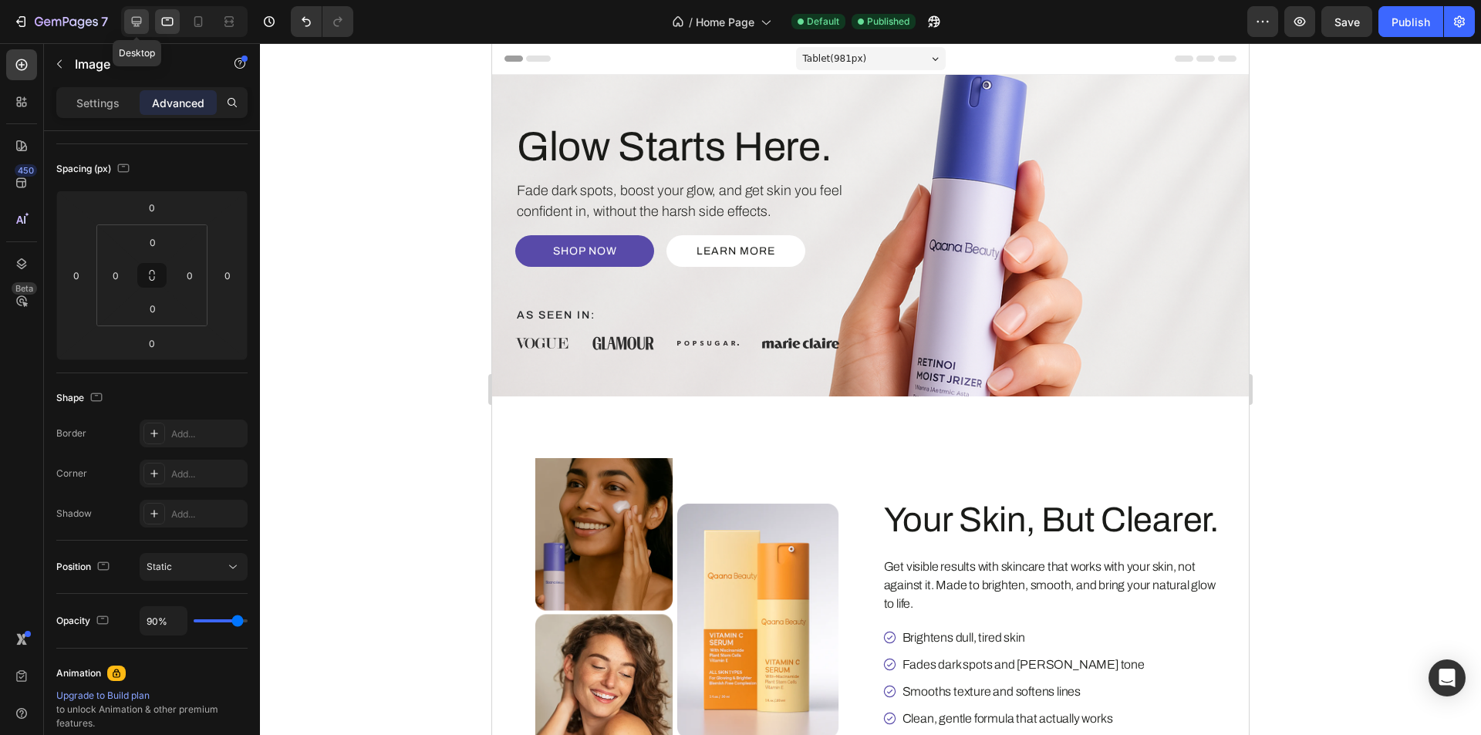
click at [139, 15] on icon at bounding box center [136, 21] width 15 height 15
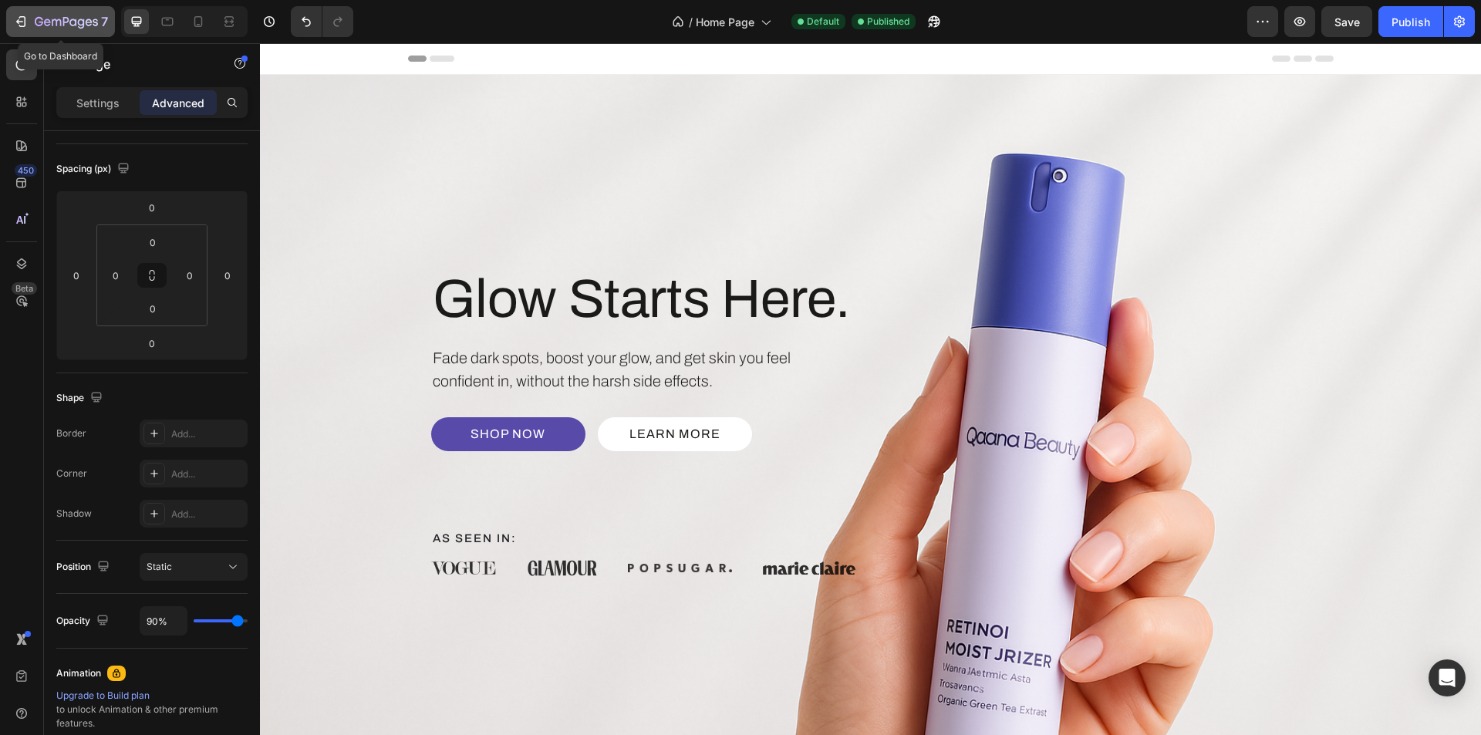
click at [41, 27] on icon "button" at bounding box center [66, 22] width 63 height 13
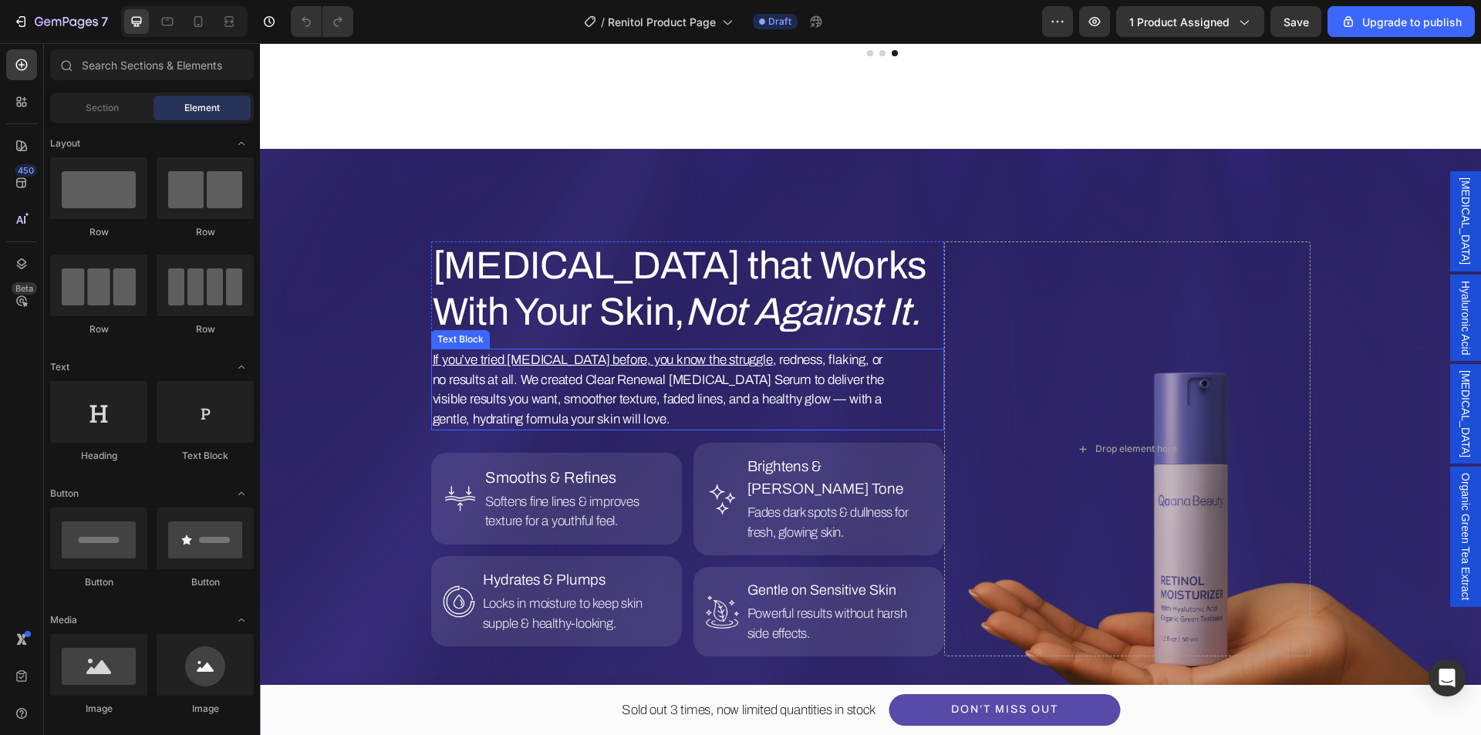
scroll to position [694, 0]
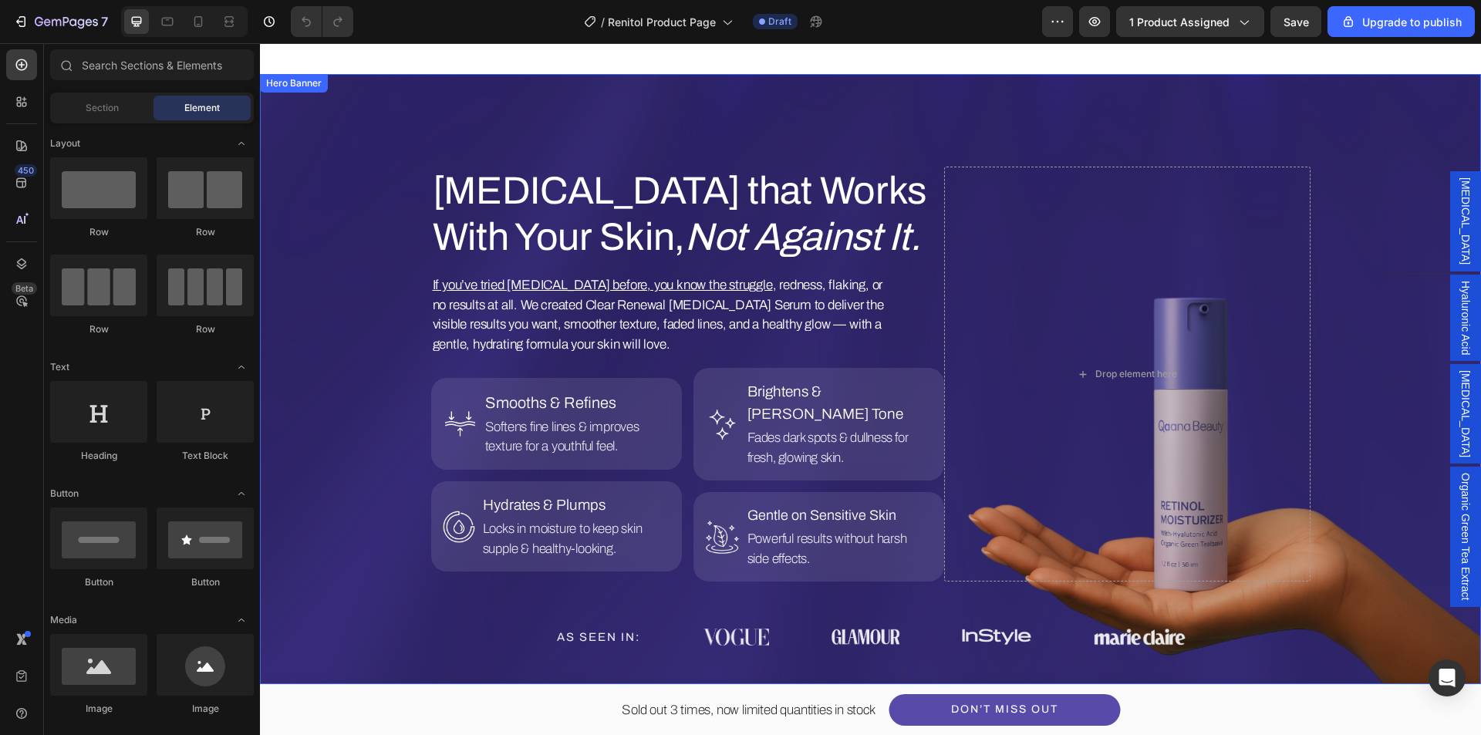
click at [360, 252] on div "Overlay" at bounding box center [870, 379] width 1221 height 610
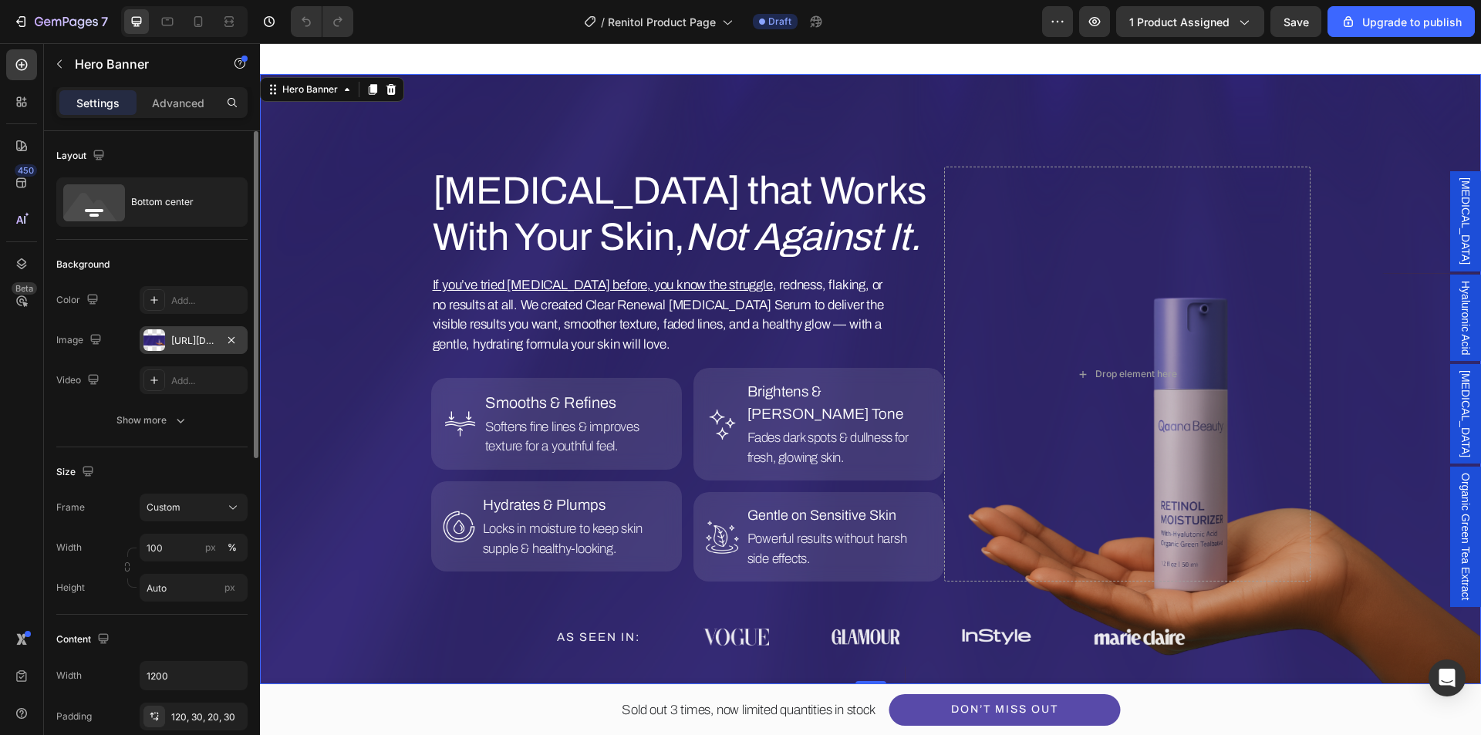
click at [157, 343] on div at bounding box center [155, 340] width 22 height 22
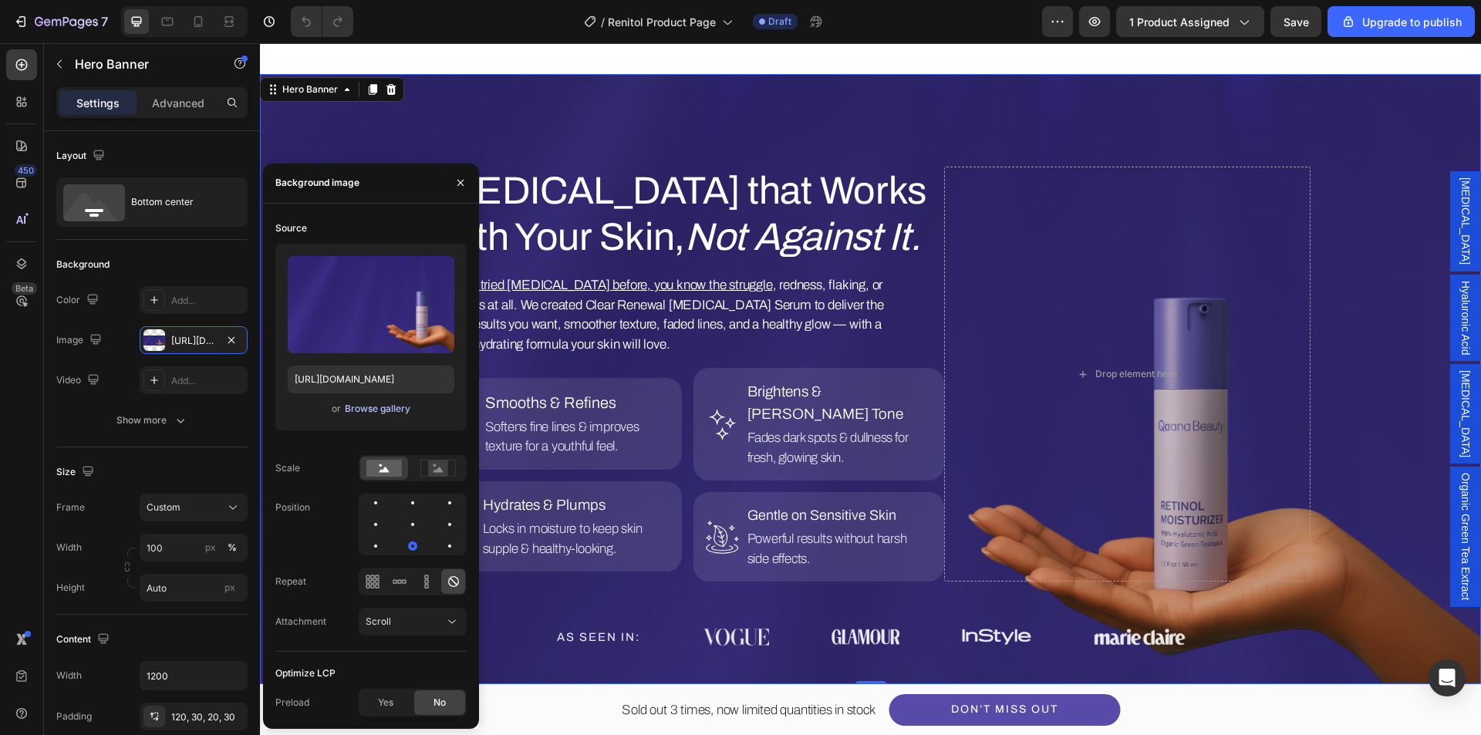
click at [383, 409] on div "Browse gallery" at bounding box center [378, 409] width 66 height 14
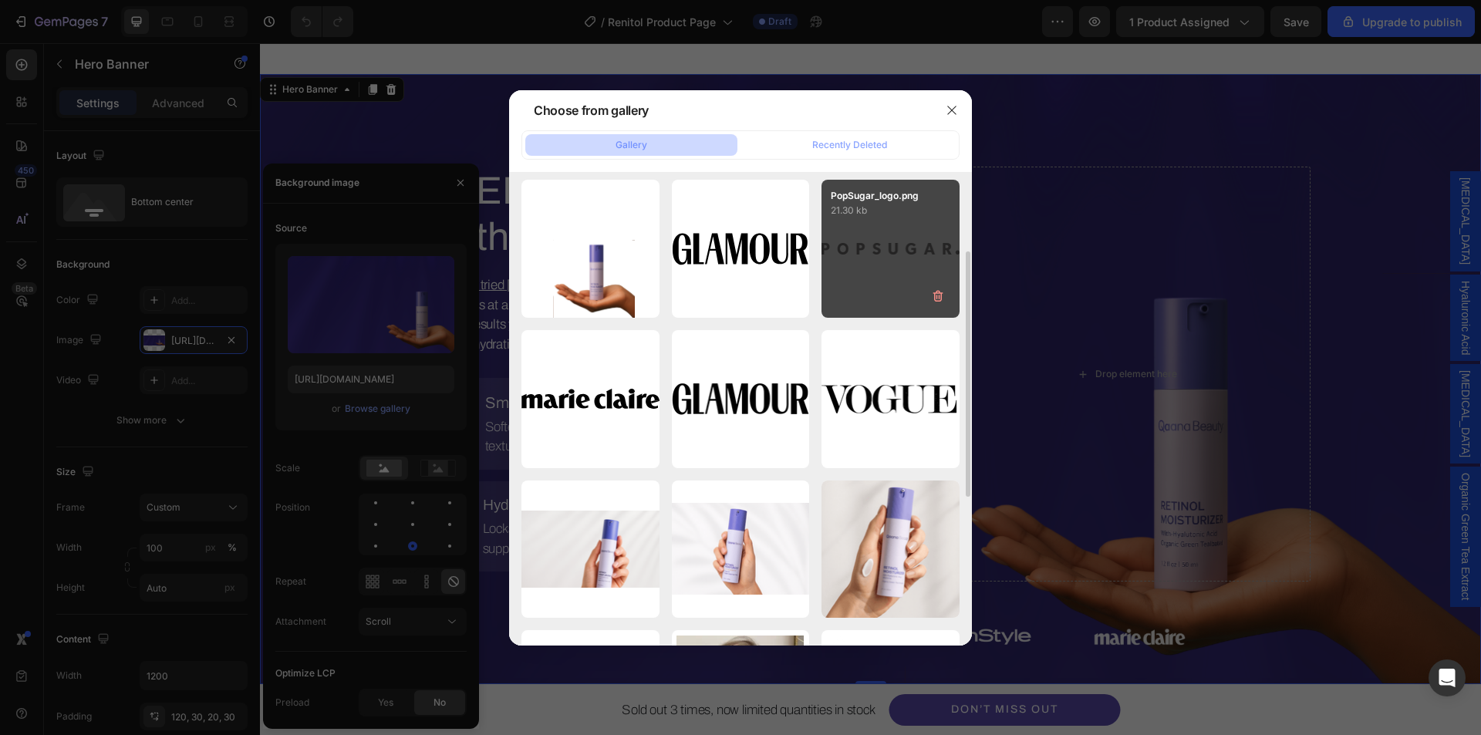
scroll to position [309, 0]
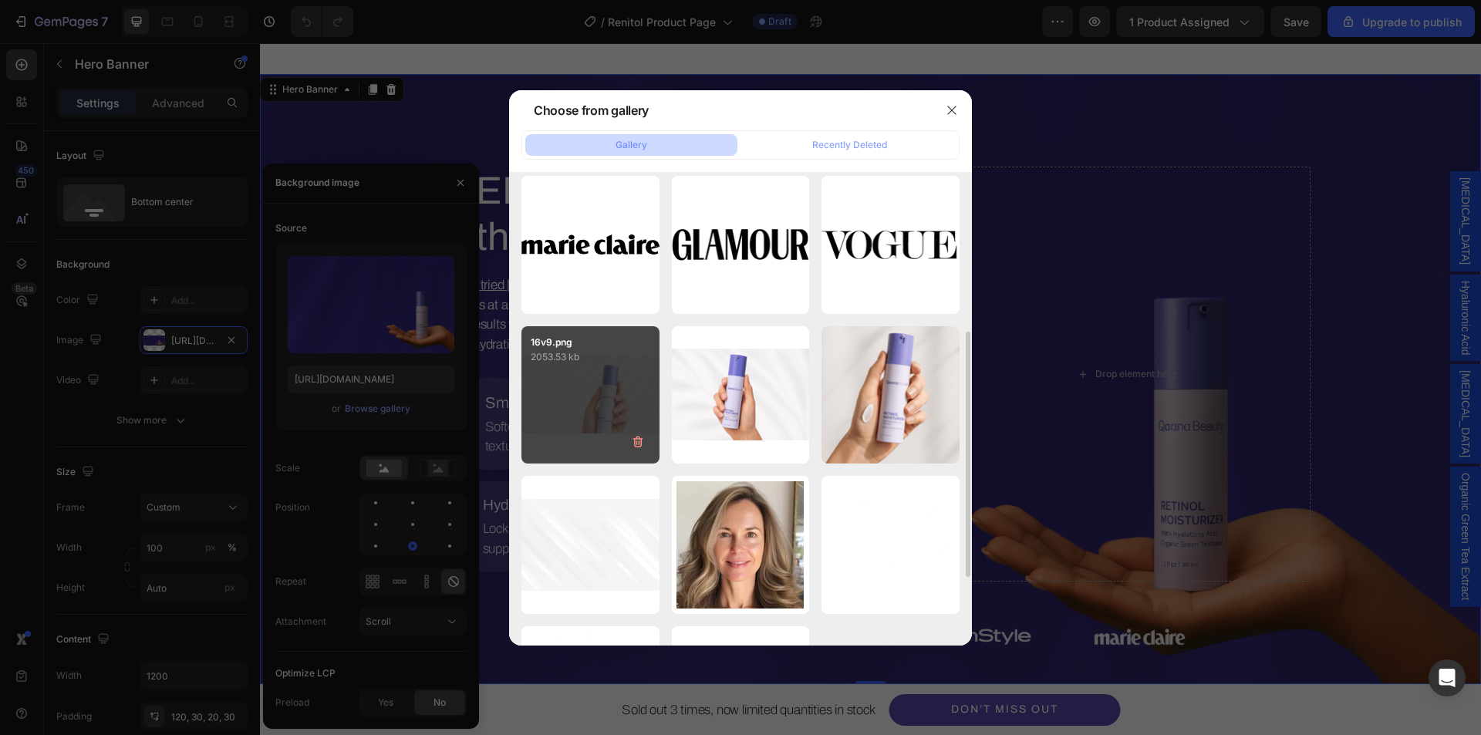
click at [584, 404] on div "16v9.png 2053.53 kb" at bounding box center [591, 395] width 138 height 138
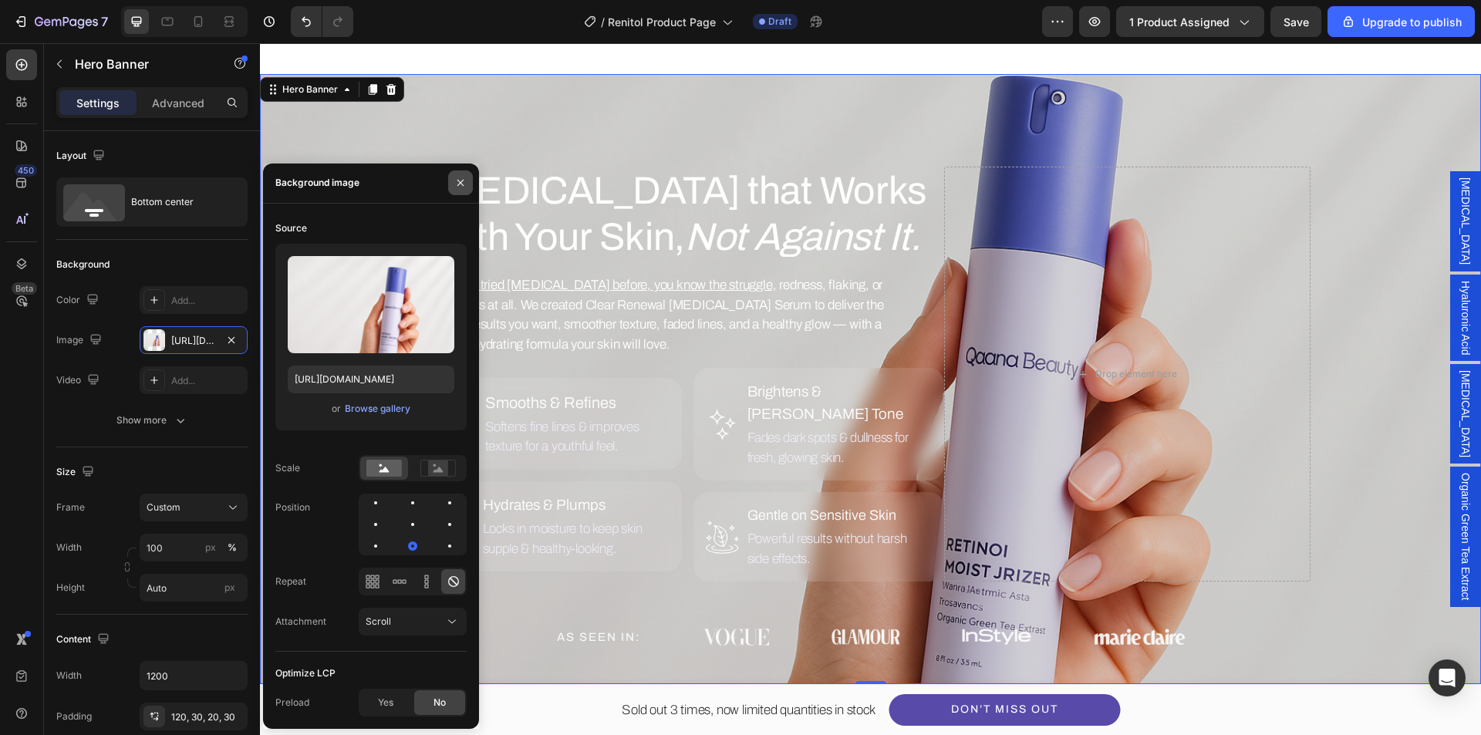
click at [462, 182] on icon "button" at bounding box center [461, 183] width 6 height 6
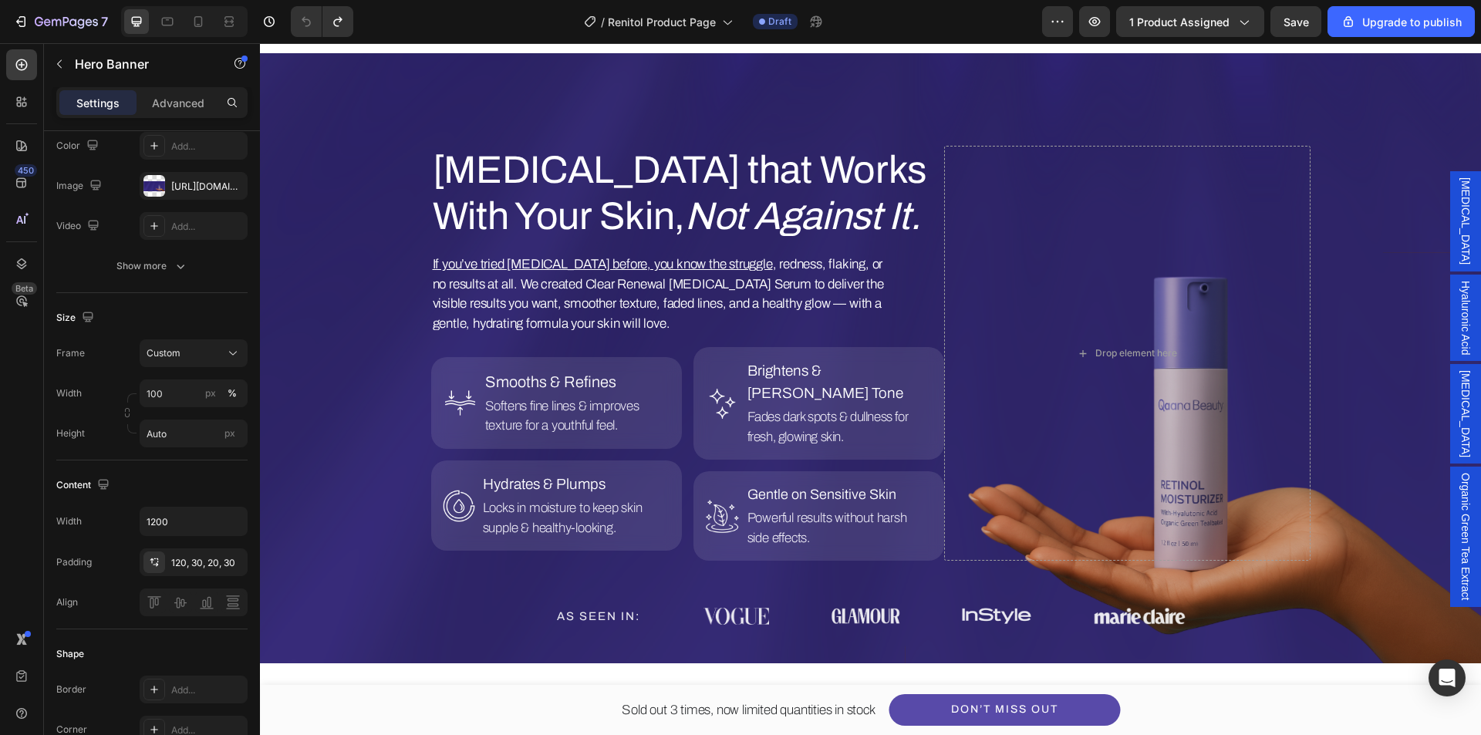
scroll to position [1024, 0]
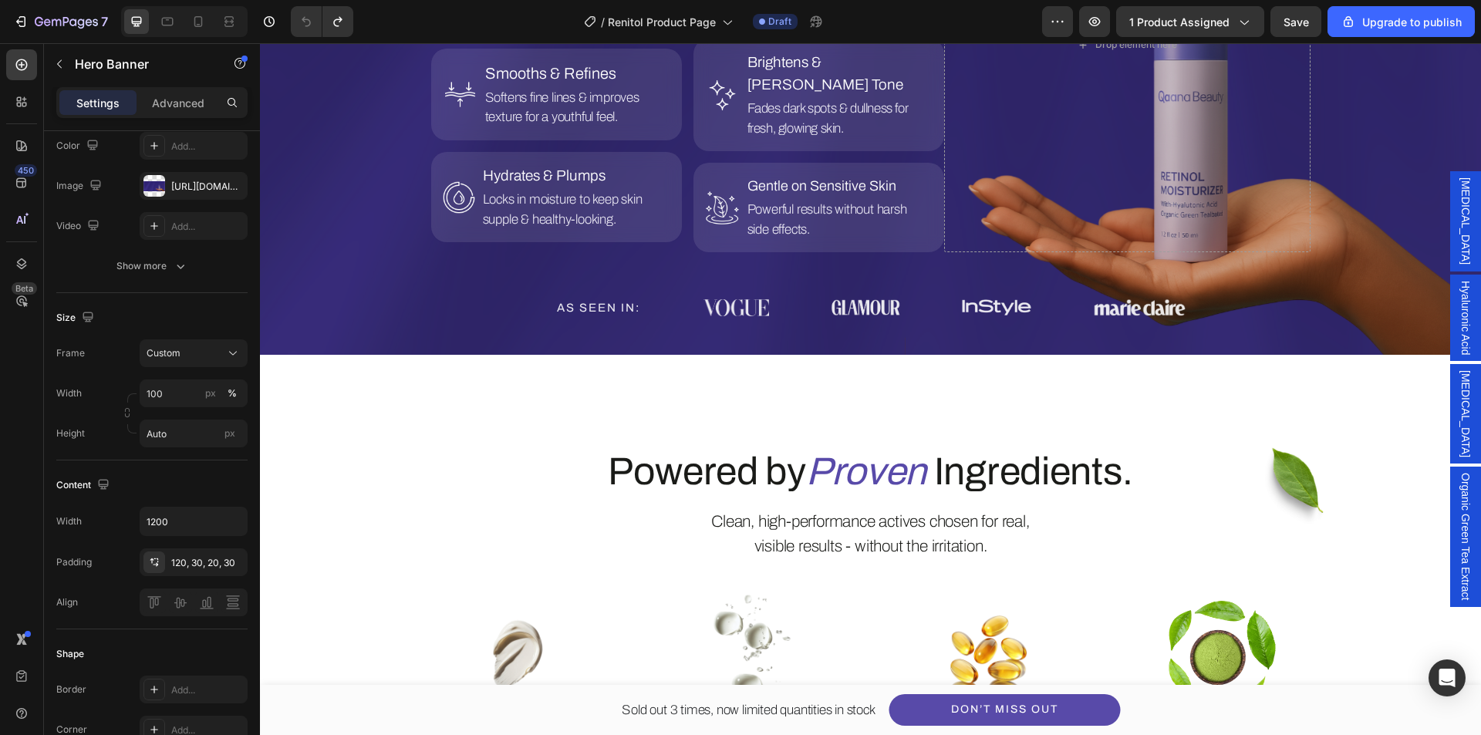
click at [375, 248] on div "Overlay" at bounding box center [870, 50] width 1221 height 610
click at [207, 181] on div "https://cdn.shopify.com/s/files/1/0639/1444/2857/files/gempages_578849715588694…" at bounding box center [193, 187] width 45 height 14
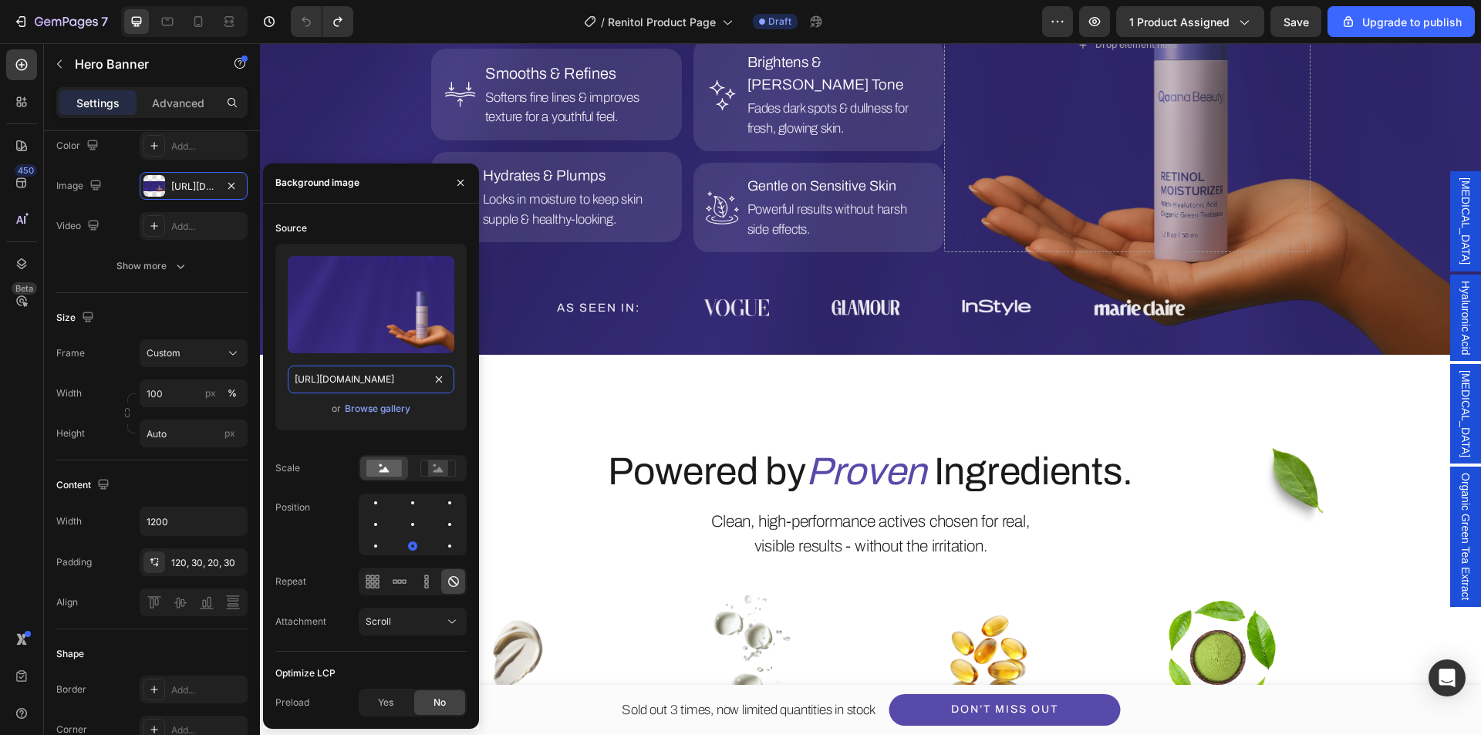
click at [368, 374] on input "https://cdn.shopify.com/s/files/1/0639/1444/2857/files/gempages_578849715588694…" at bounding box center [371, 380] width 167 height 28
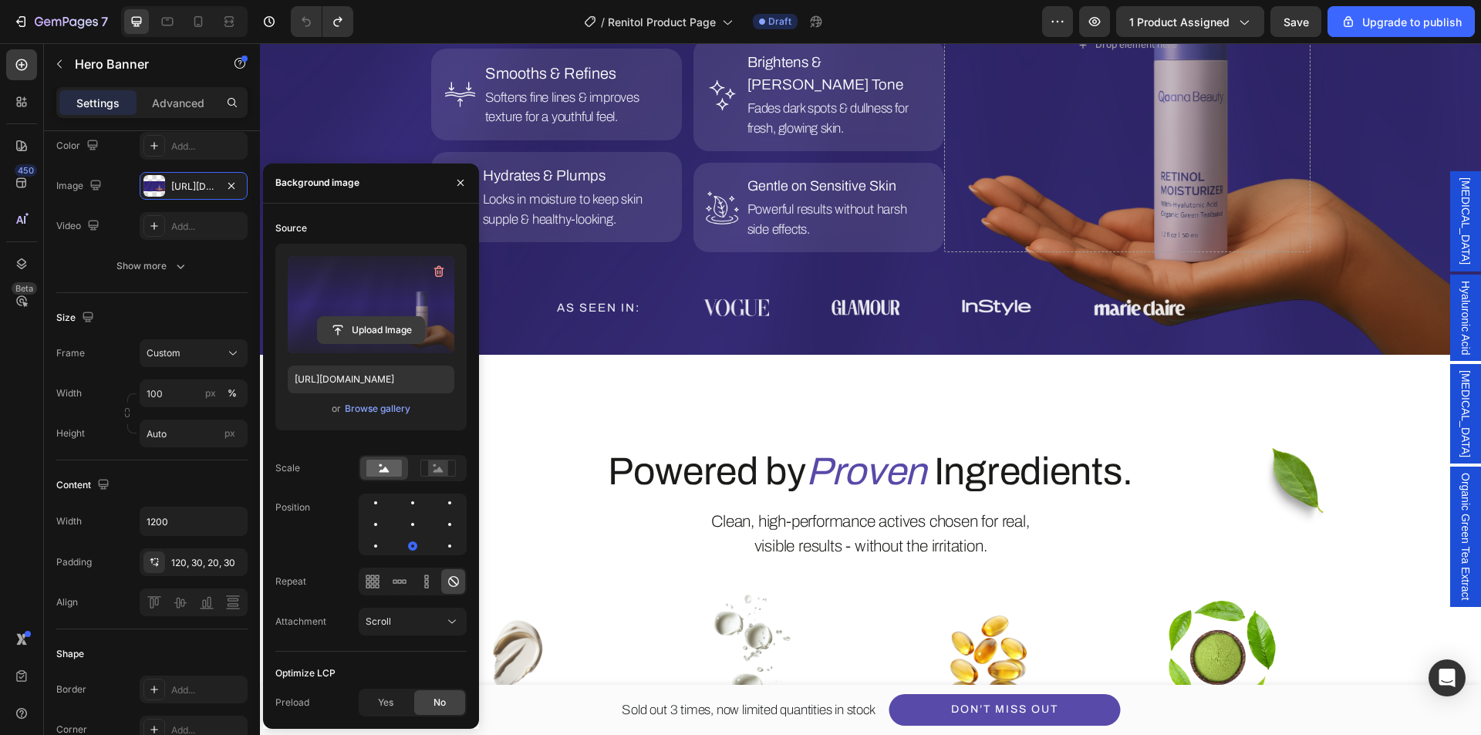
click at [346, 316] on button "Upload Image" at bounding box center [371, 330] width 108 height 28
click at [366, 333] on input "file" at bounding box center [371, 330] width 106 height 26
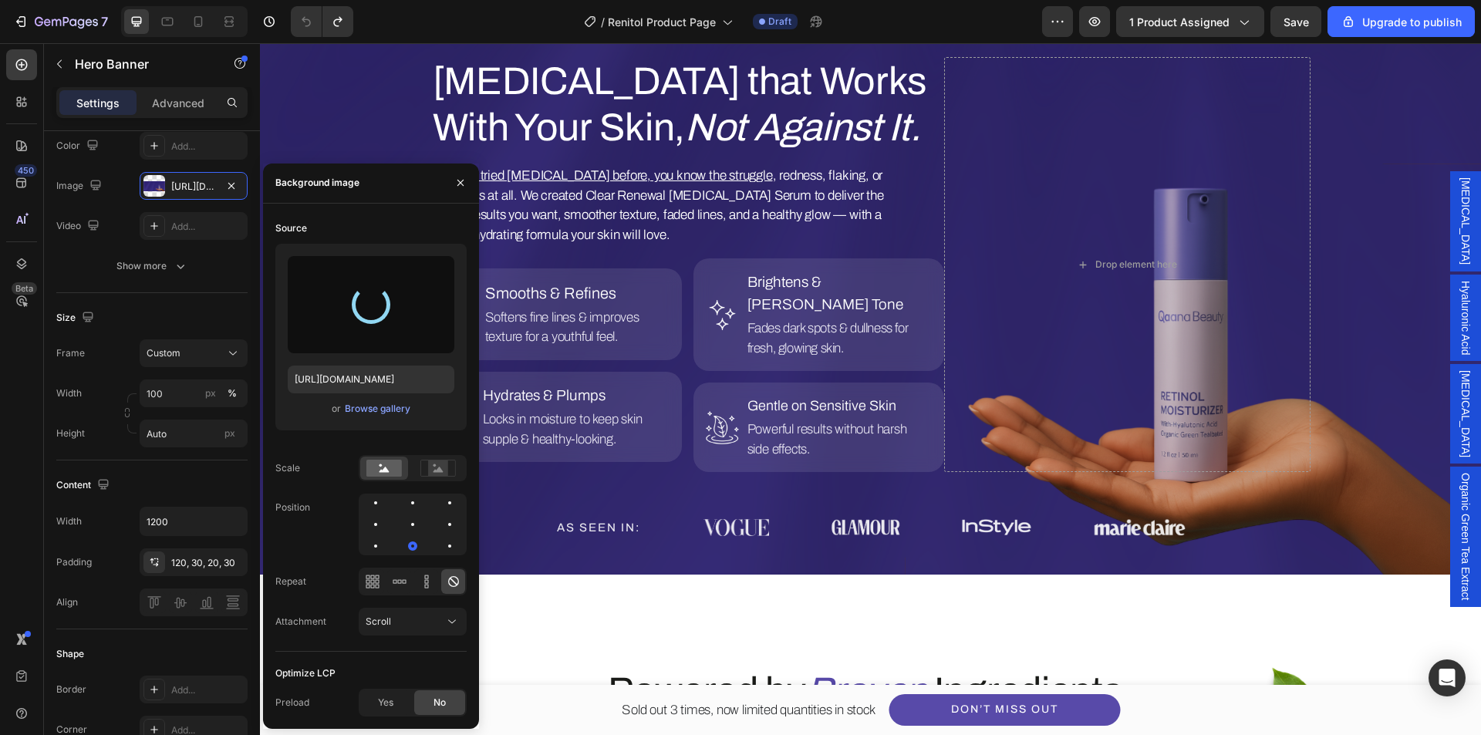
scroll to position [715, 0]
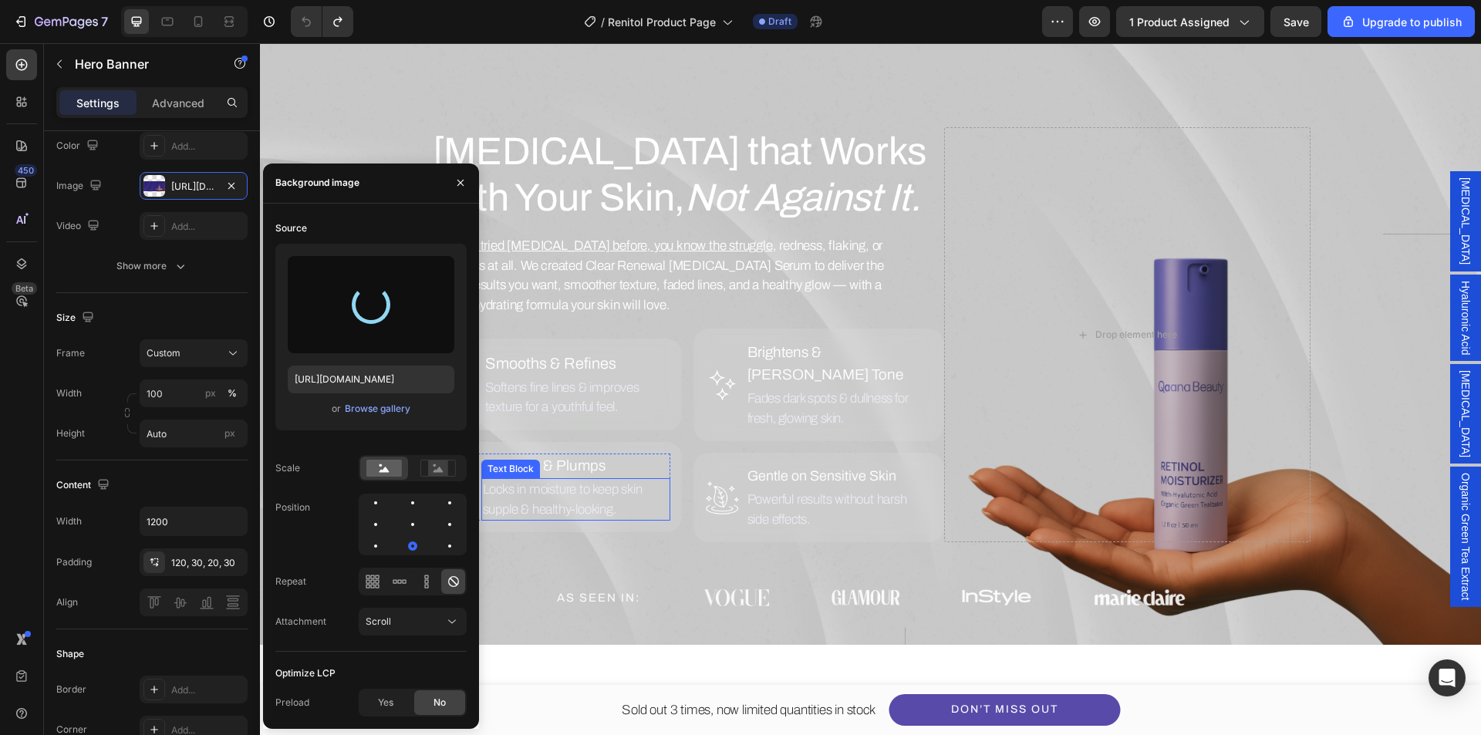
type input "https://cdn.shopify.com/s/files/1/0639/1444/2857/files/gempages_578849715588694…"
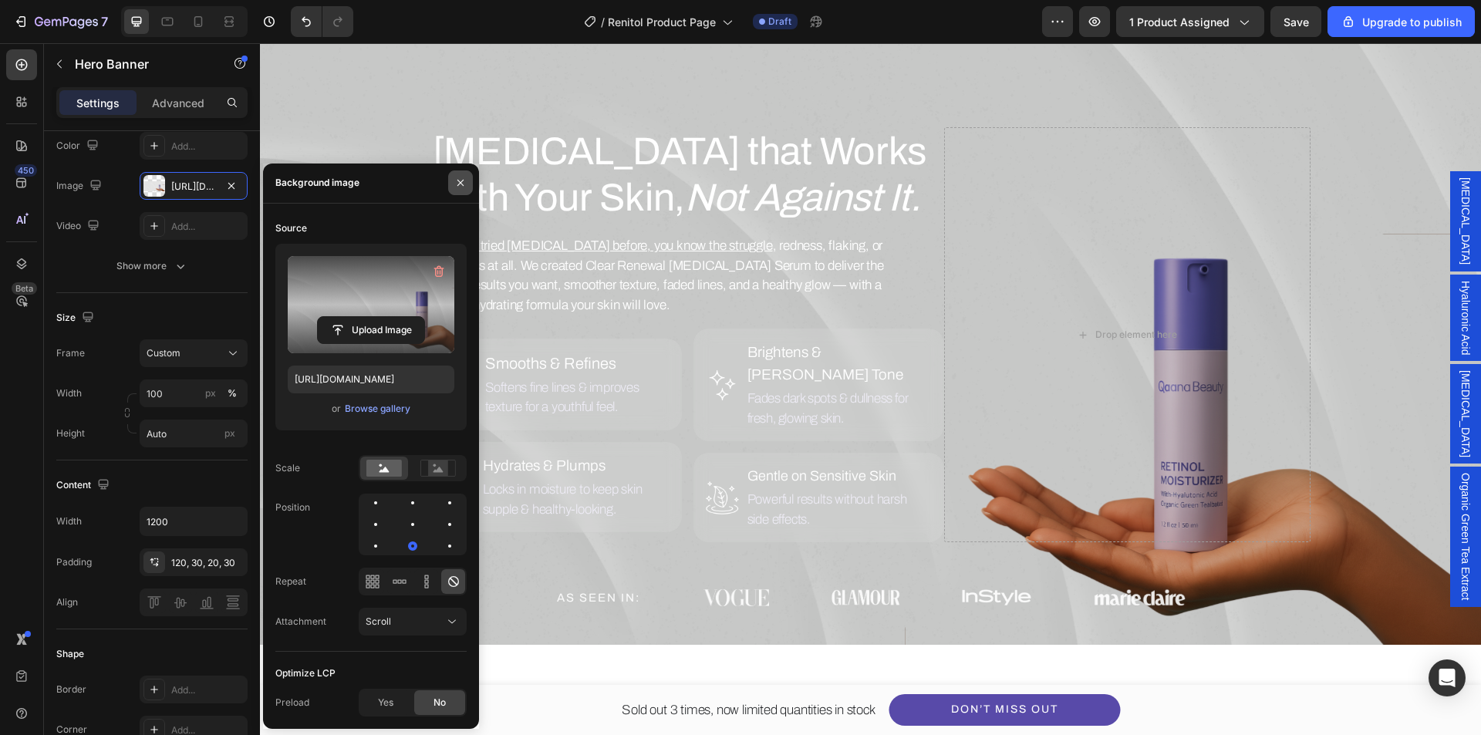
click at [461, 182] on icon "button" at bounding box center [461, 183] width 6 height 6
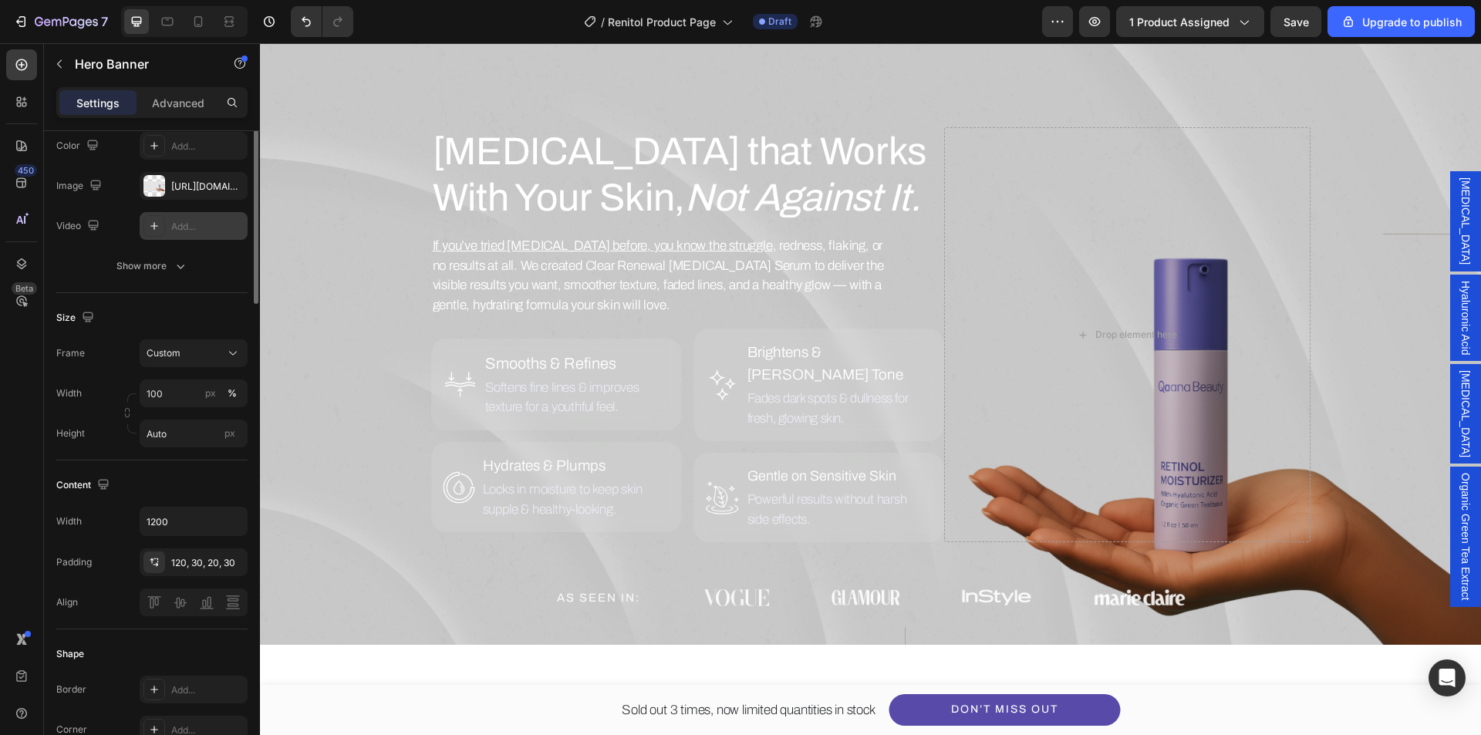
scroll to position [0, 0]
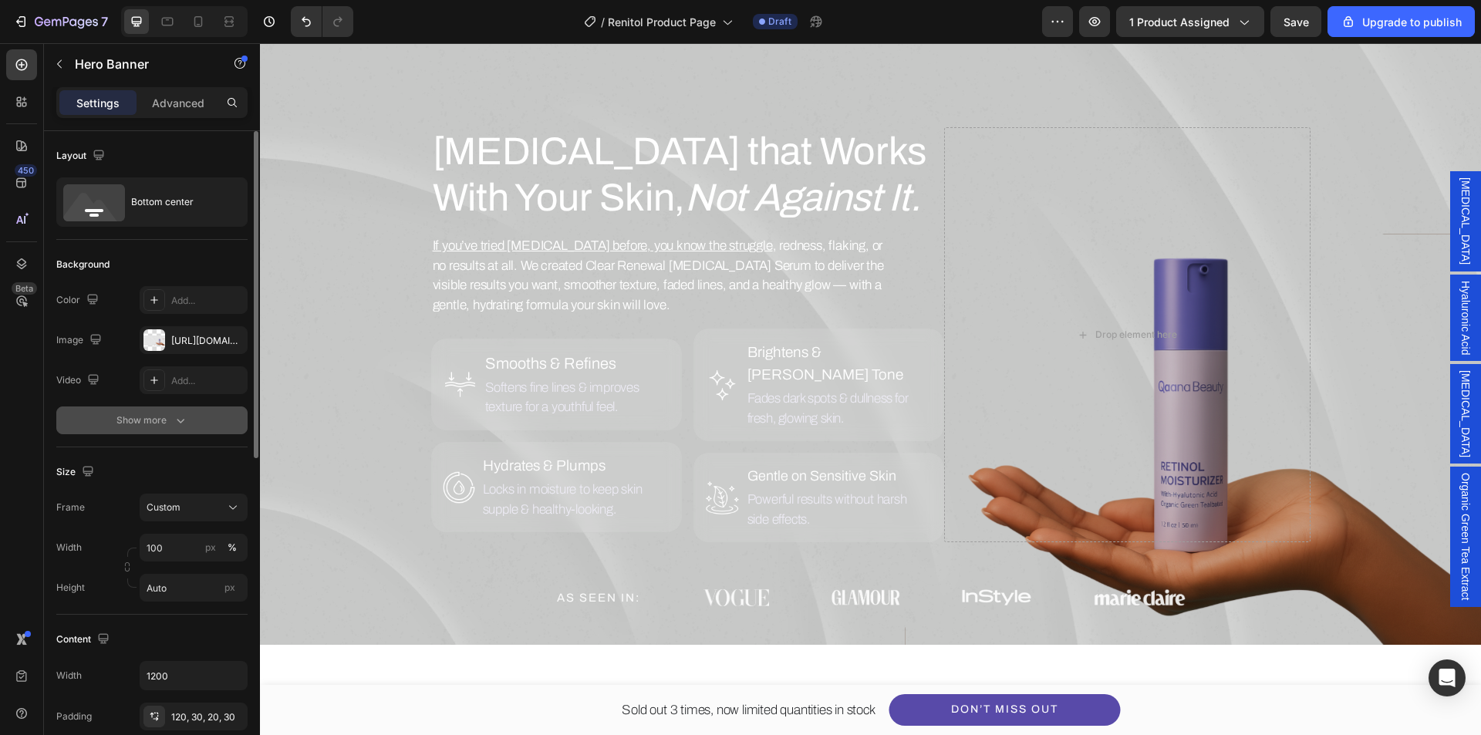
click at [177, 420] on icon "button" at bounding box center [181, 421] width 8 height 5
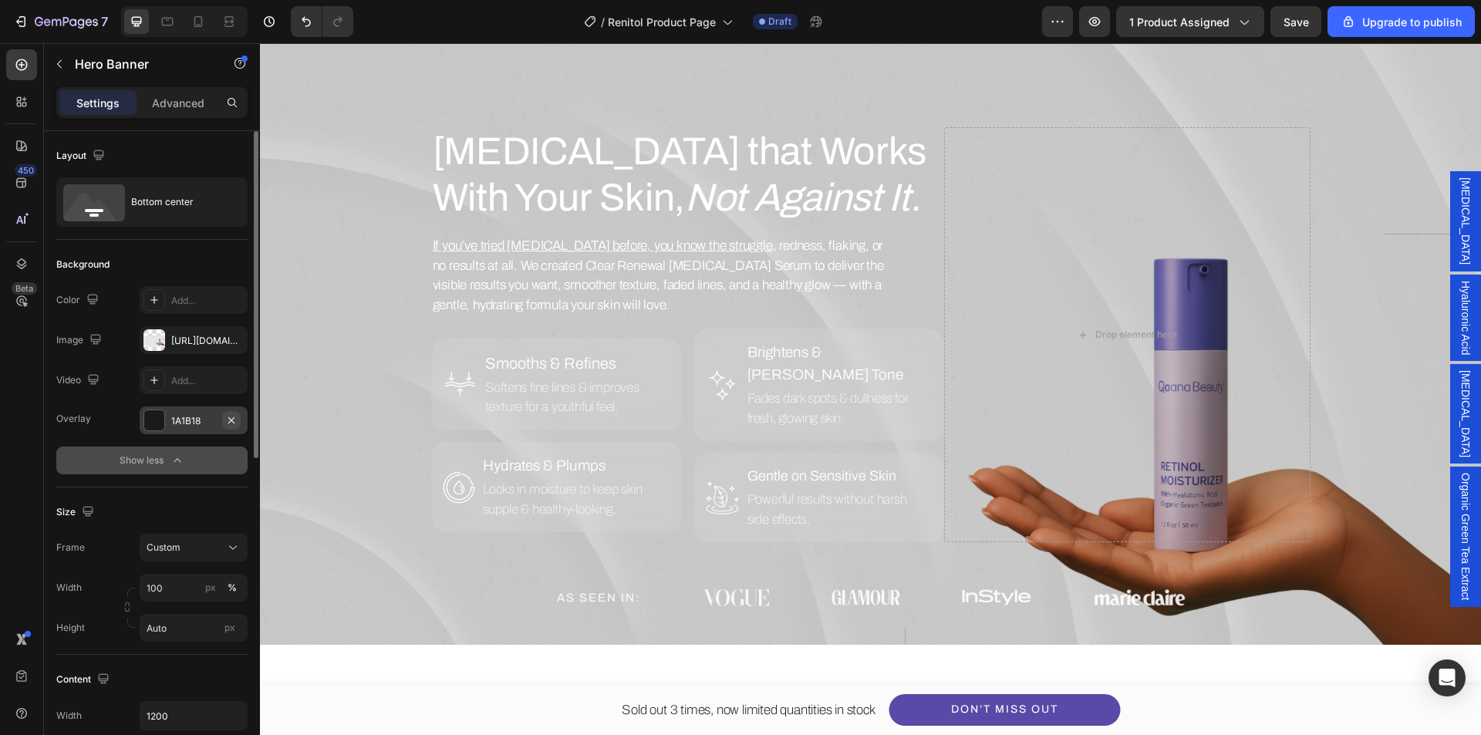
click at [236, 422] on icon "button" at bounding box center [231, 420] width 12 height 12
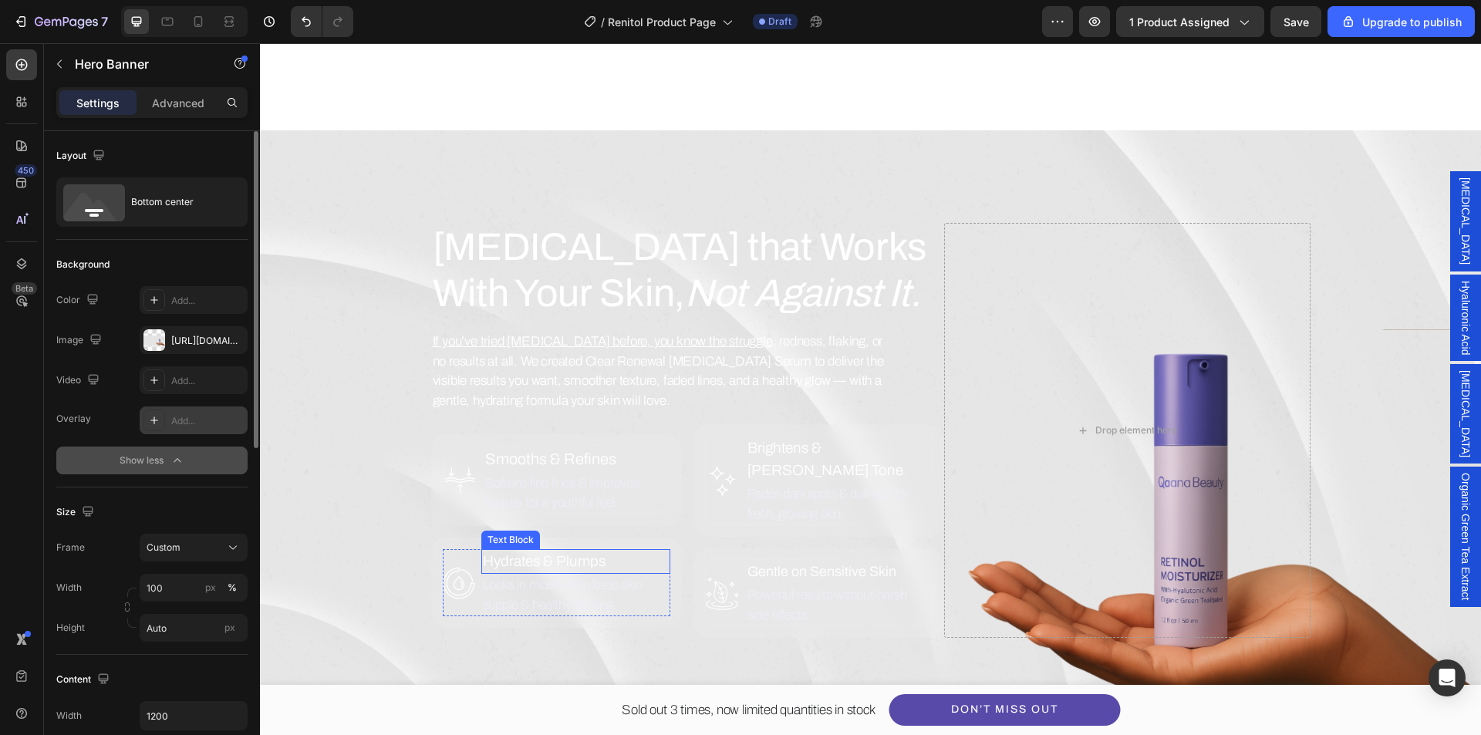
scroll to position [561, 0]
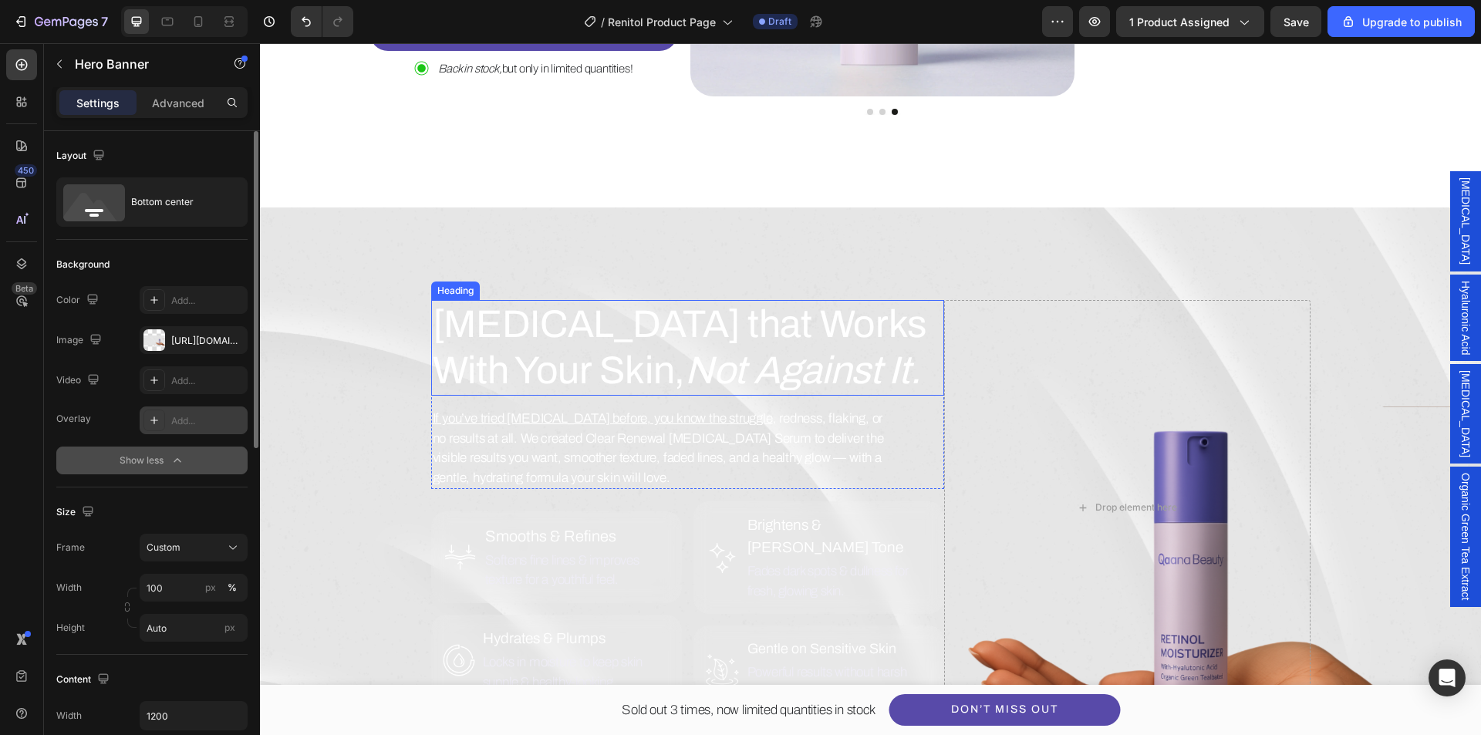
click at [685, 380] on icon "Not Against It." at bounding box center [803, 371] width 236 height 42
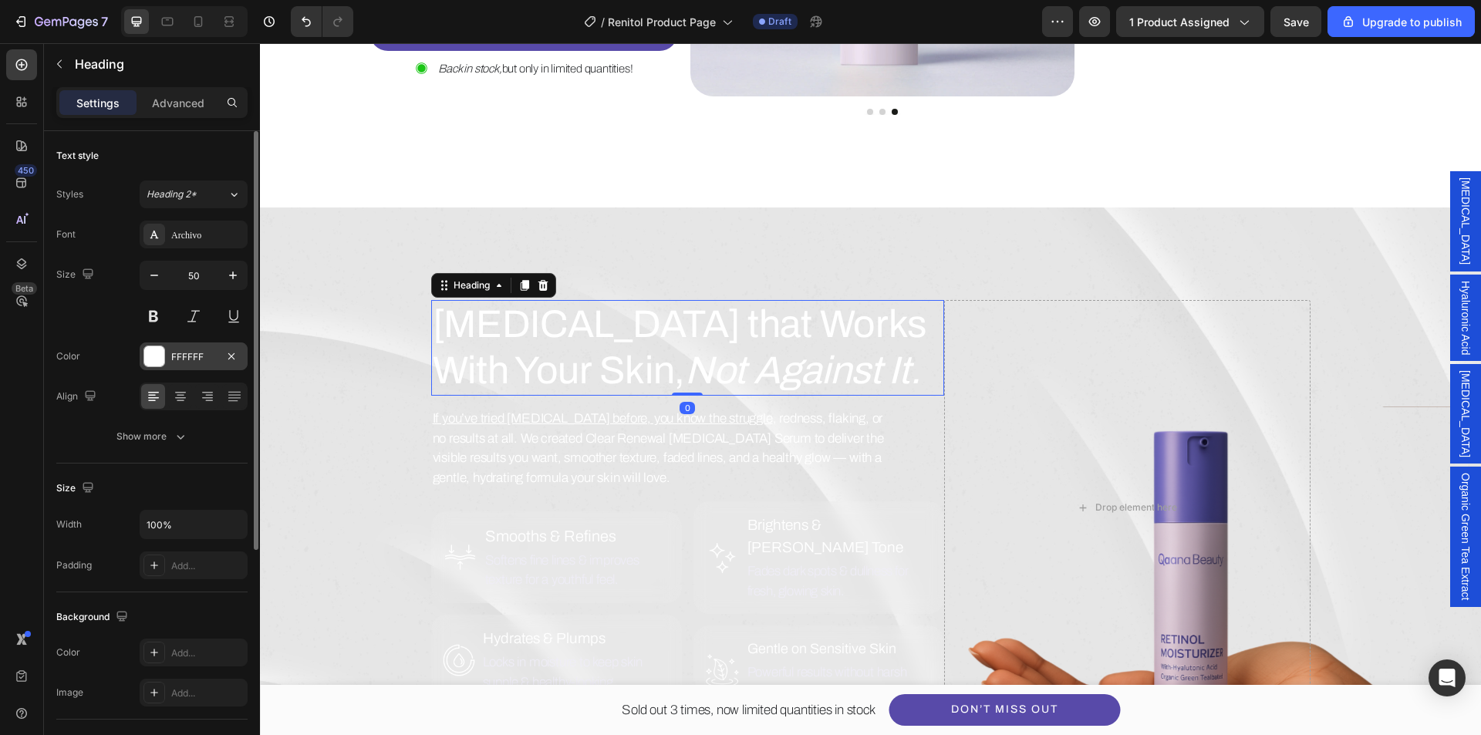
click at [152, 355] on div at bounding box center [154, 356] width 20 height 20
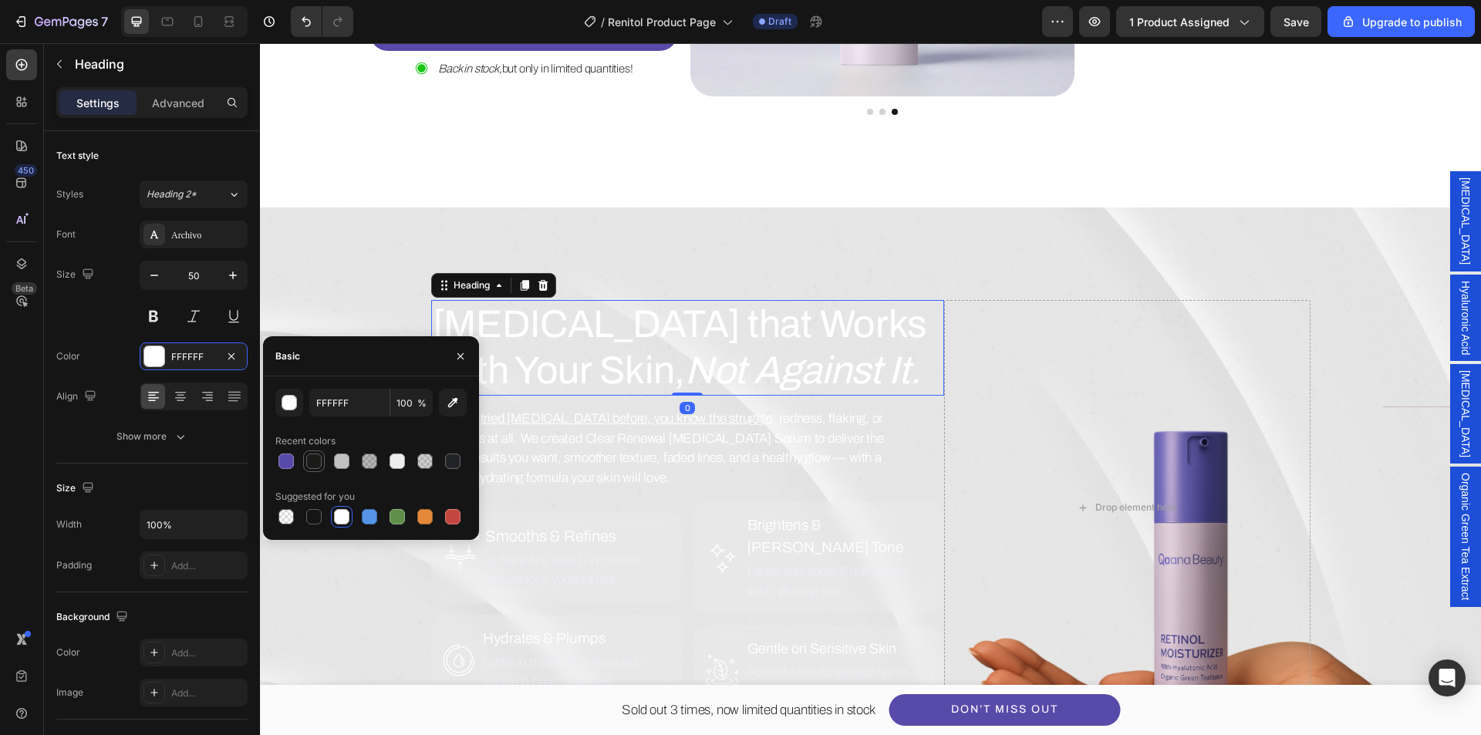
click at [315, 460] on div at bounding box center [313, 461] width 15 height 15
type input "1A1B18"
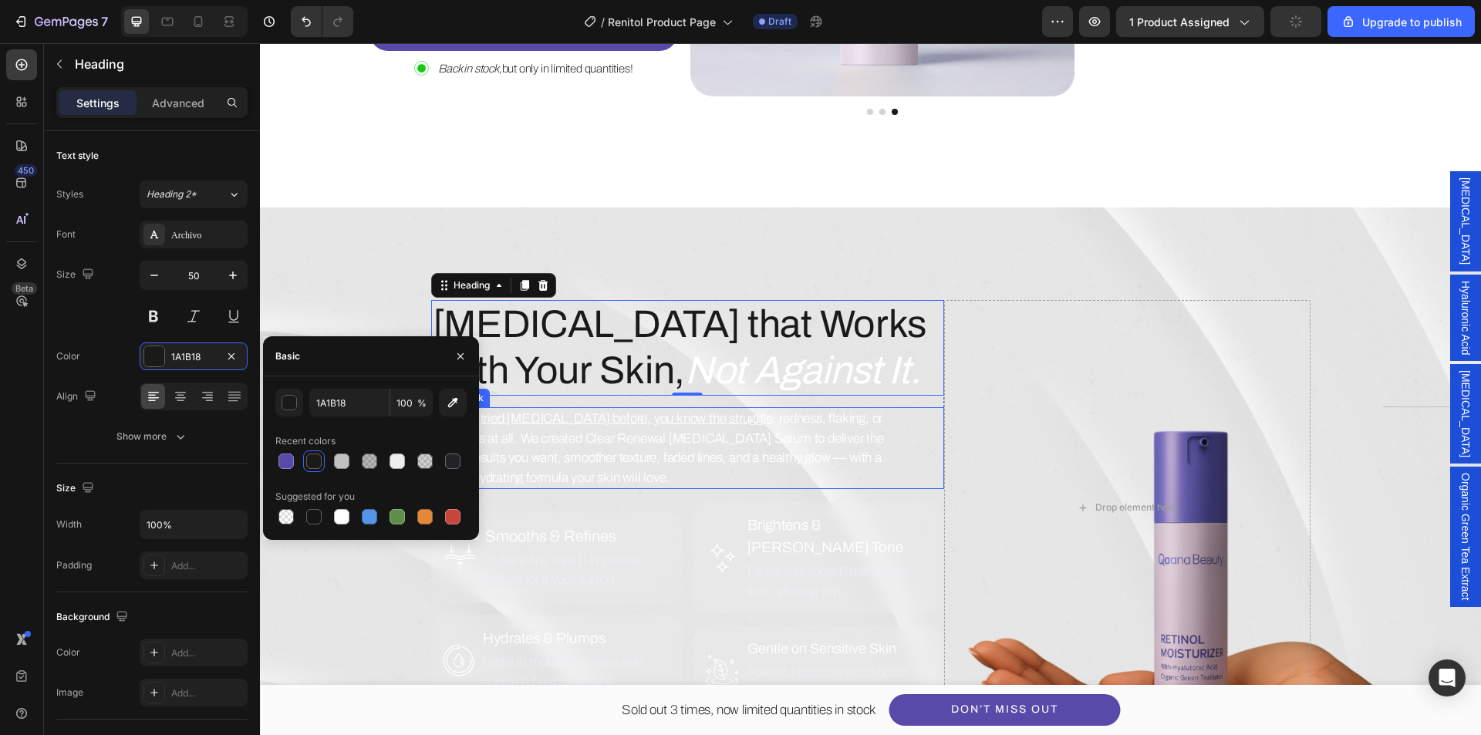
click at [618, 444] on p "If you’ve tried retinol before, you know the struggle , redness, flaking, or no…" at bounding box center [663, 448] width 460 height 79
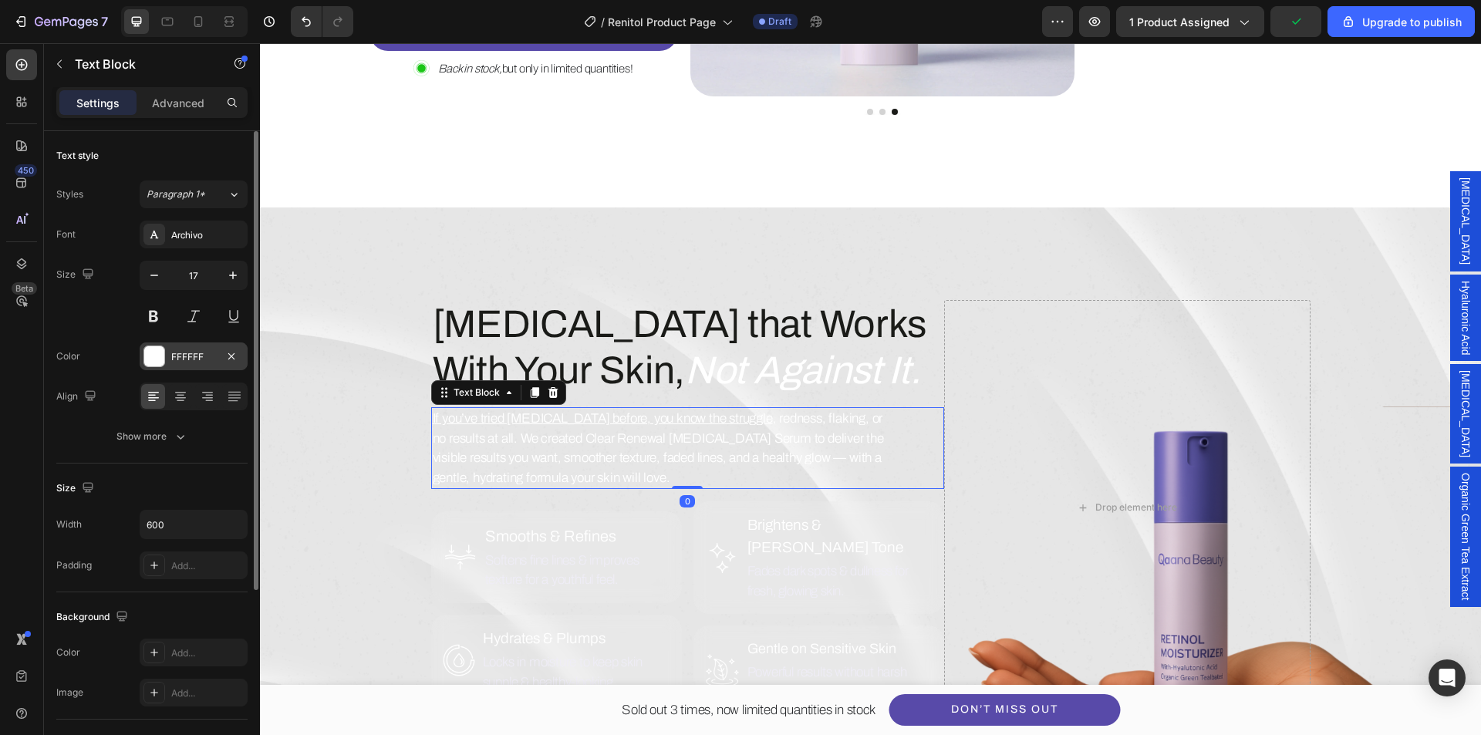
click at [142, 359] on div "FFFFFF" at bounding box center [194, 357] width 108 height 28
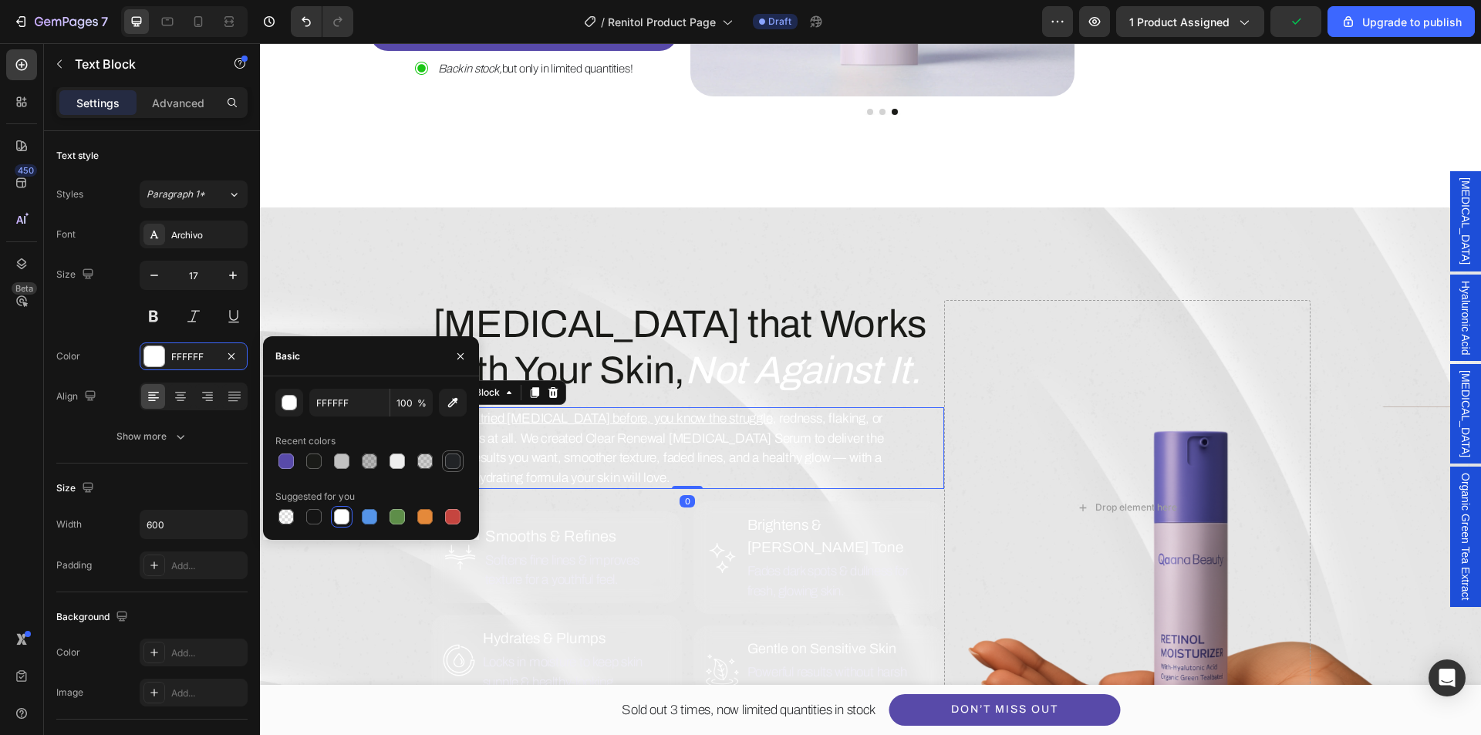
drag, startPoint x: 454, startPoint y: 461, endPoint x: 311, endPoint y: 464, distance: 143.6
click at [454, 461] on div at bounding box center [452, 461] width 15 height 15
type input "212326"
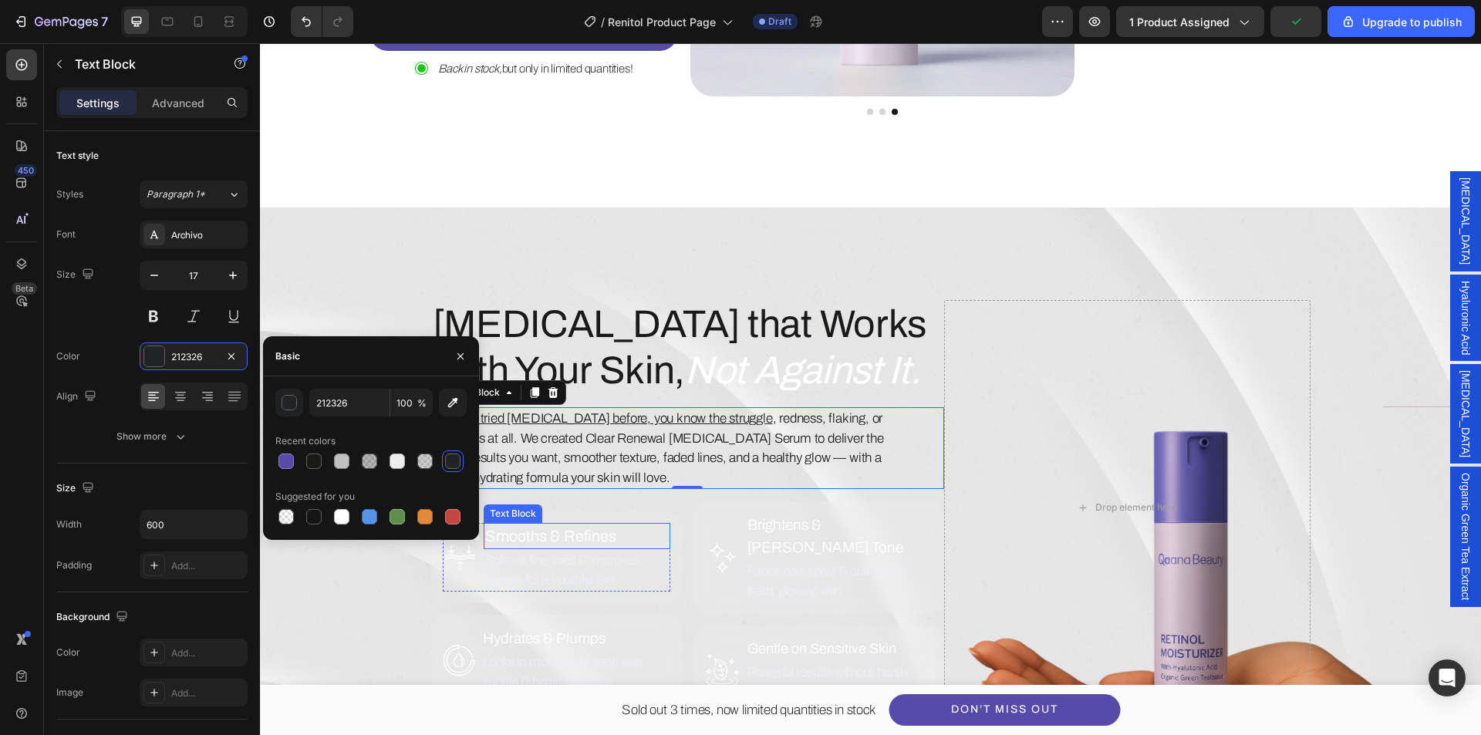
click at [589, 530] on p "Smooths & Refines" at bounding box center [577, 536] width 184 height 23
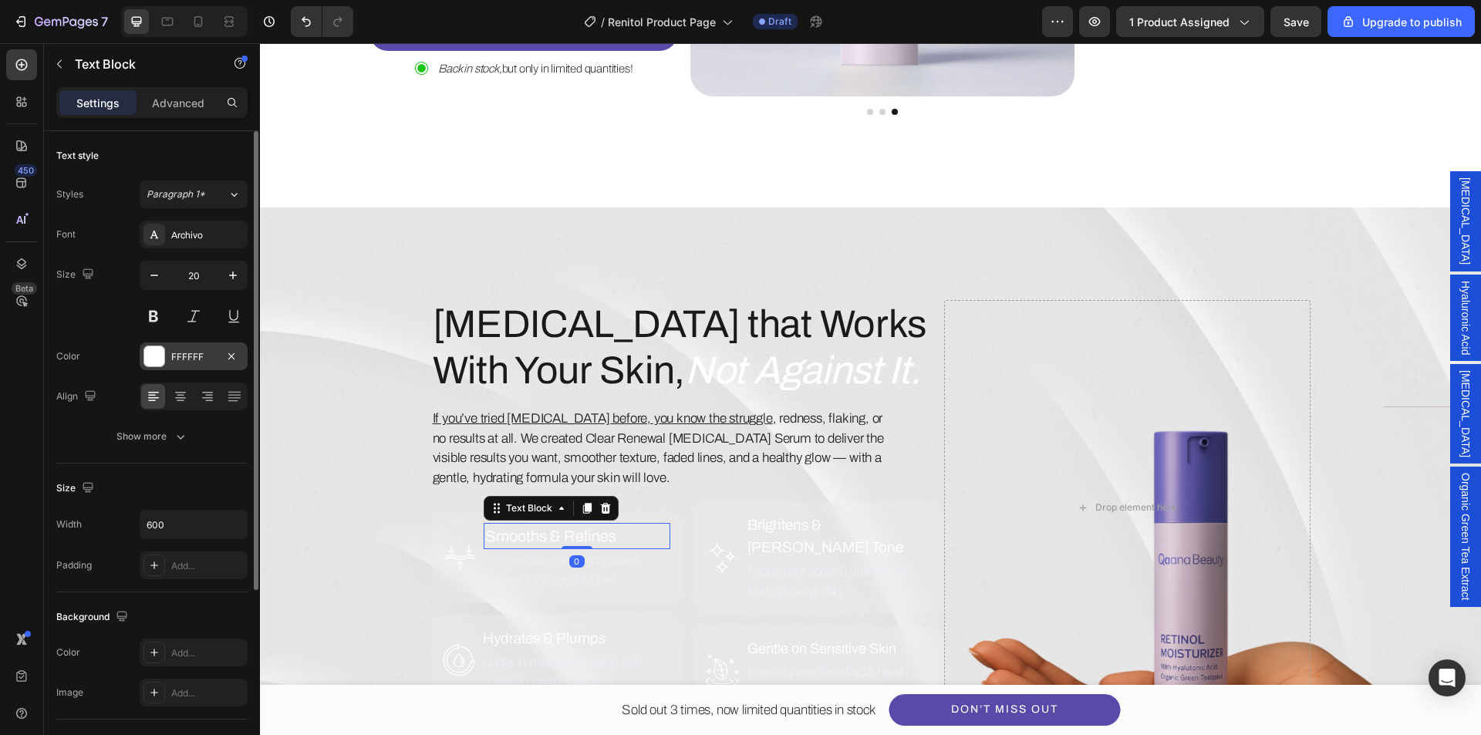
click at [162, 356] on div at bounding box center [154, 356] width 20 height 20
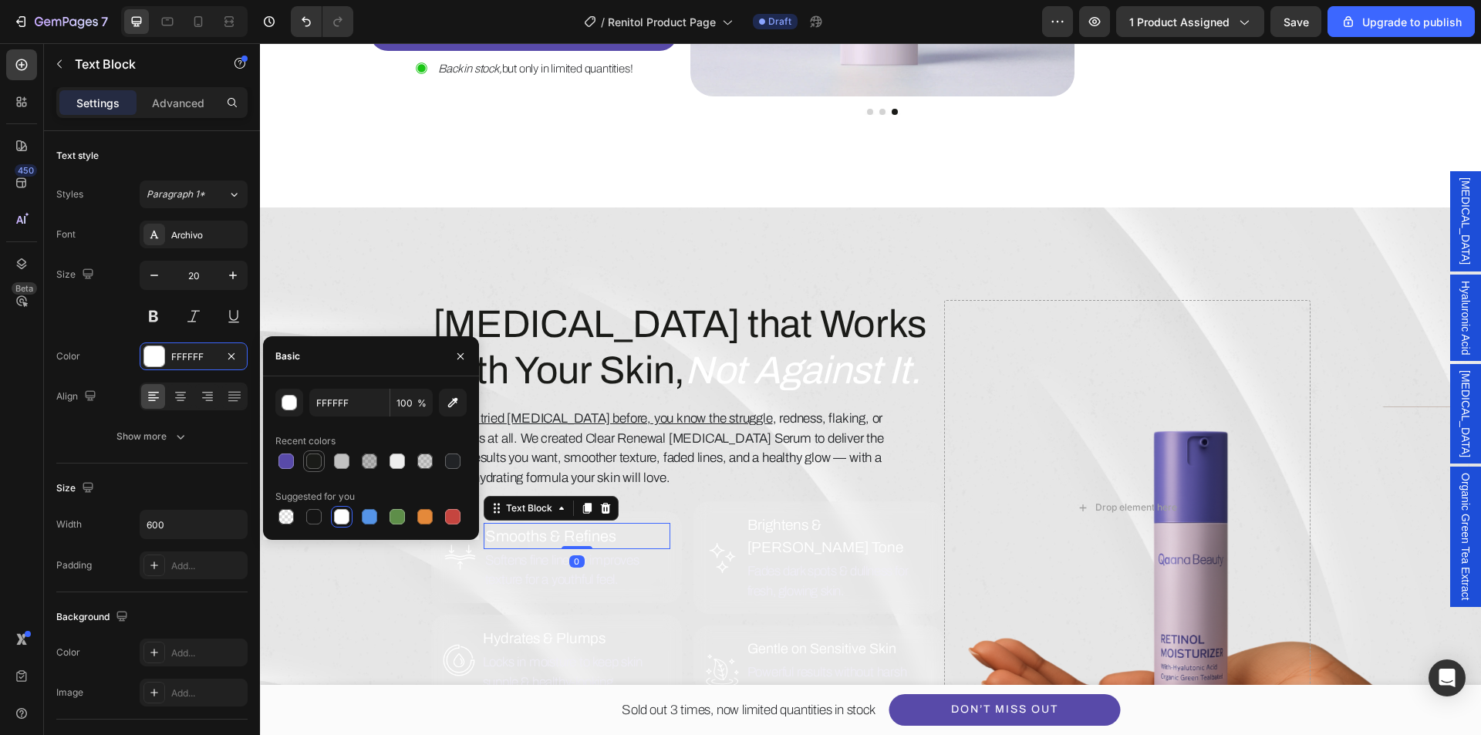
drag, startPoint x: 316, startPoint y: 463, endPoint x: 471, endPoint y: 513, distance: 162.3
click at [316, 464] on div at bounding box center [313, 461] width 15 height 15
type input "1A1B18"
click at [518, 569] on p "Softens fine lines & improves texture for a youthful feel." at bounding box center [577, 570] width 184 height 39
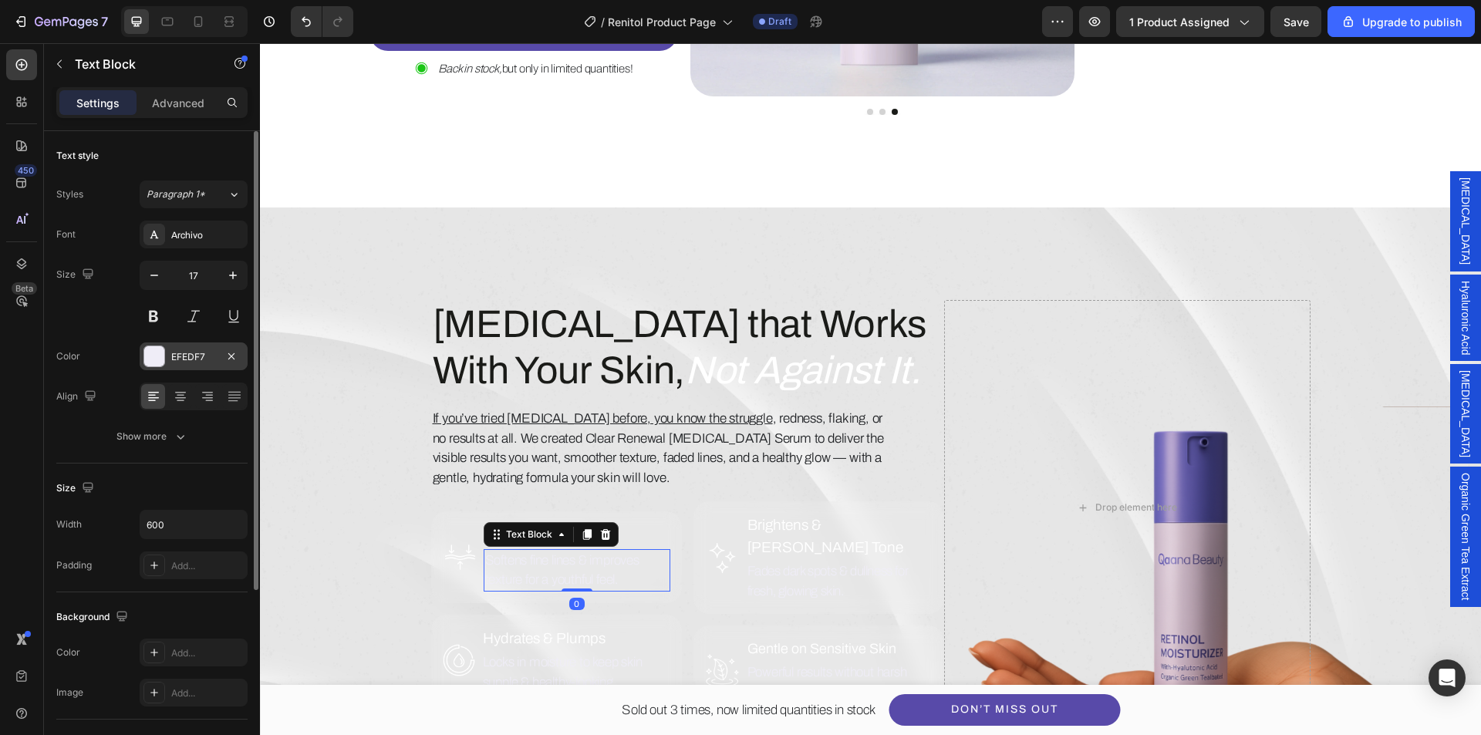
click at [151, 358] on div at bounding box center [154, 356] width 20 height 20
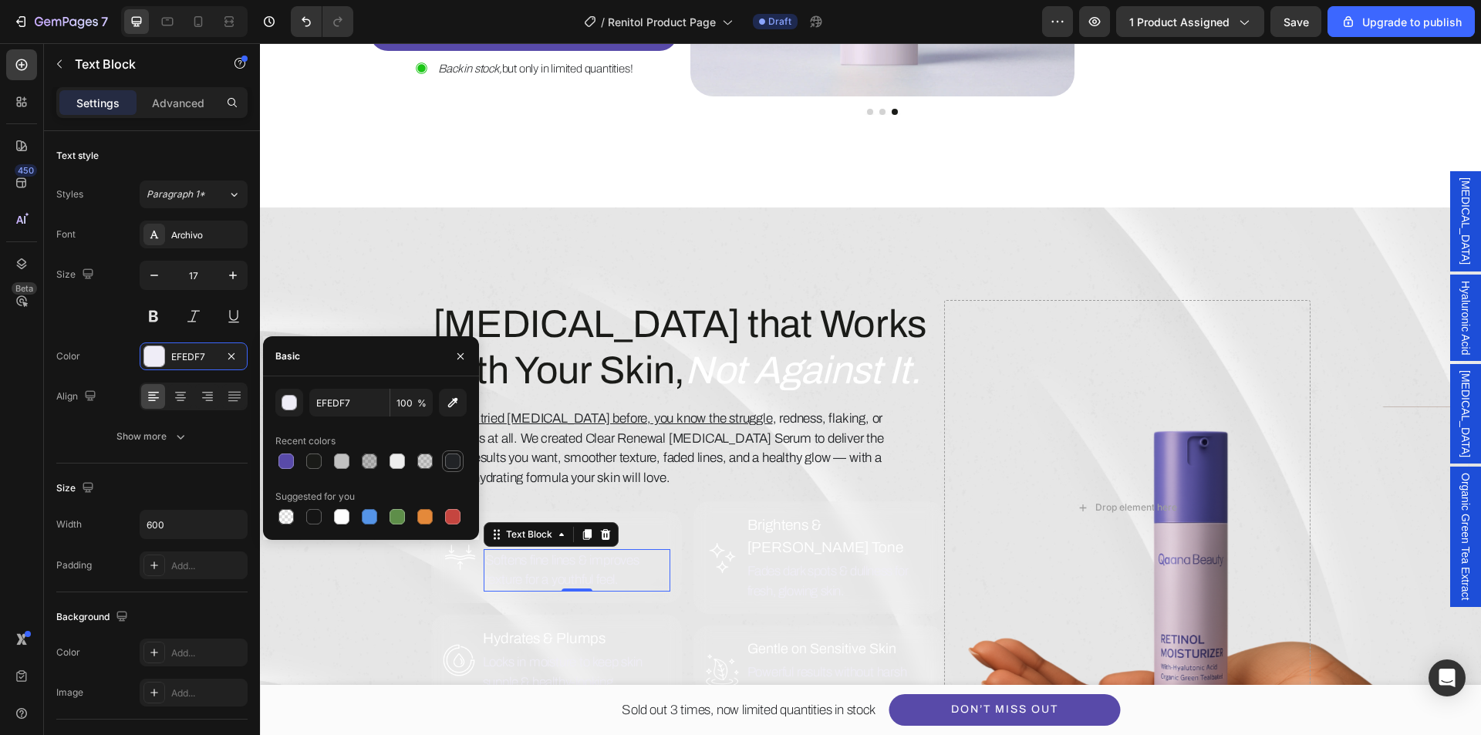
click at [448, 460] on div at bounding box center [452, 461] width 15 height 15
type input "212326"
click at [451, 559] on img at bounding box center [460, 557] width 35 height 35
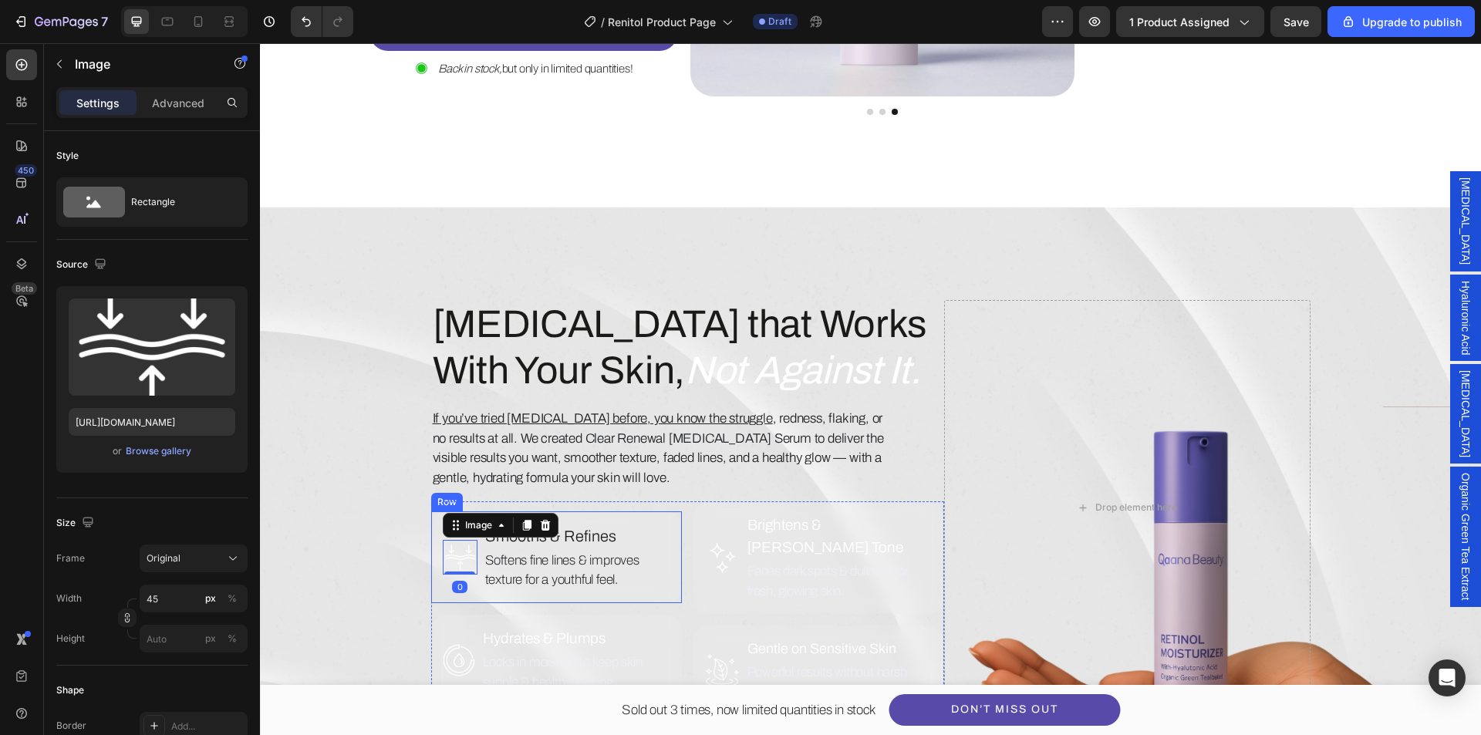
click at [431, 579] on div "Image 0 Smooths & Refines Text Block Softens fine lines & improves texture for …" at bounding box center [556, 558] width 251 height 92
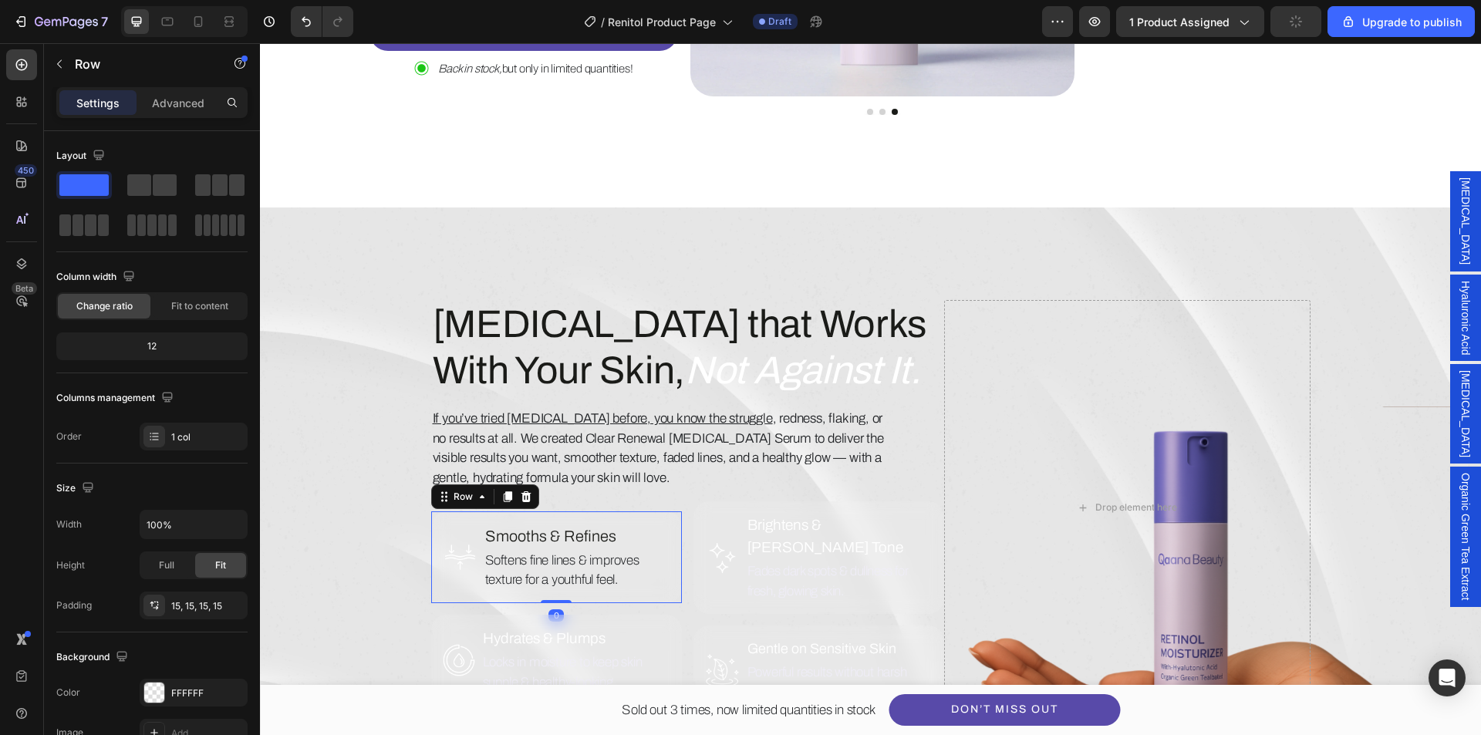
scroll to position [77, 0]
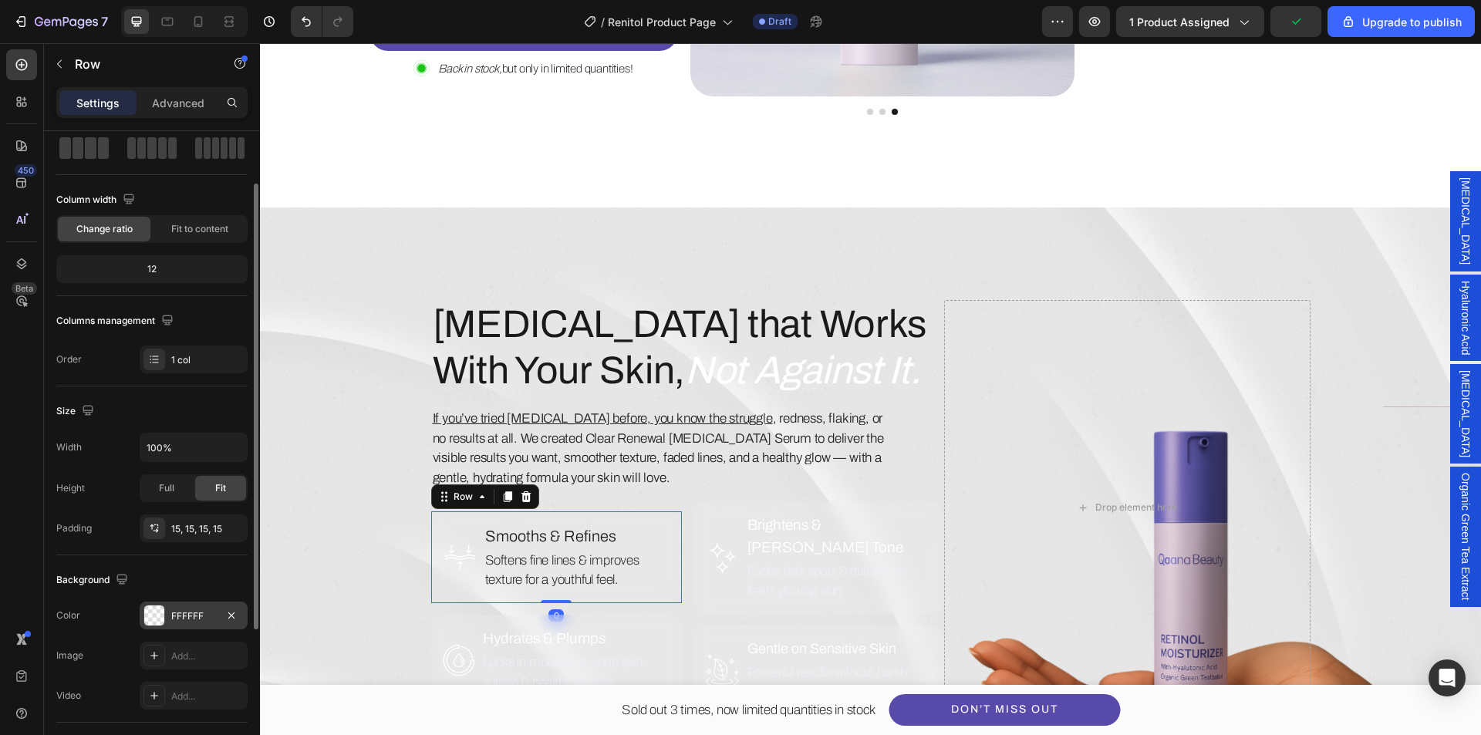
click at [154, 613] on div at bounding box center [154, 616] width 20 height 20
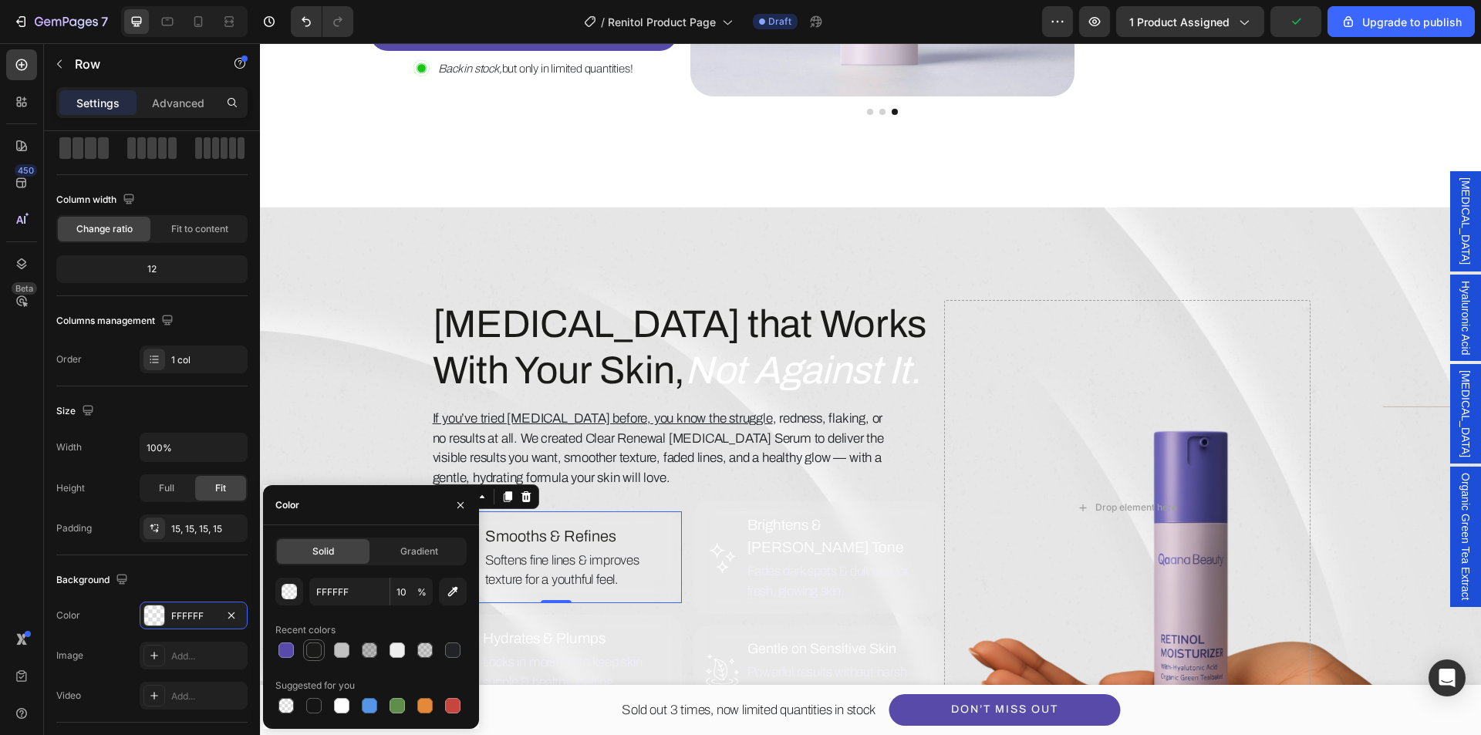
click at [317, 655] on div at bounding box center [313, 650] width 15 height 15
type input "1A1B18"
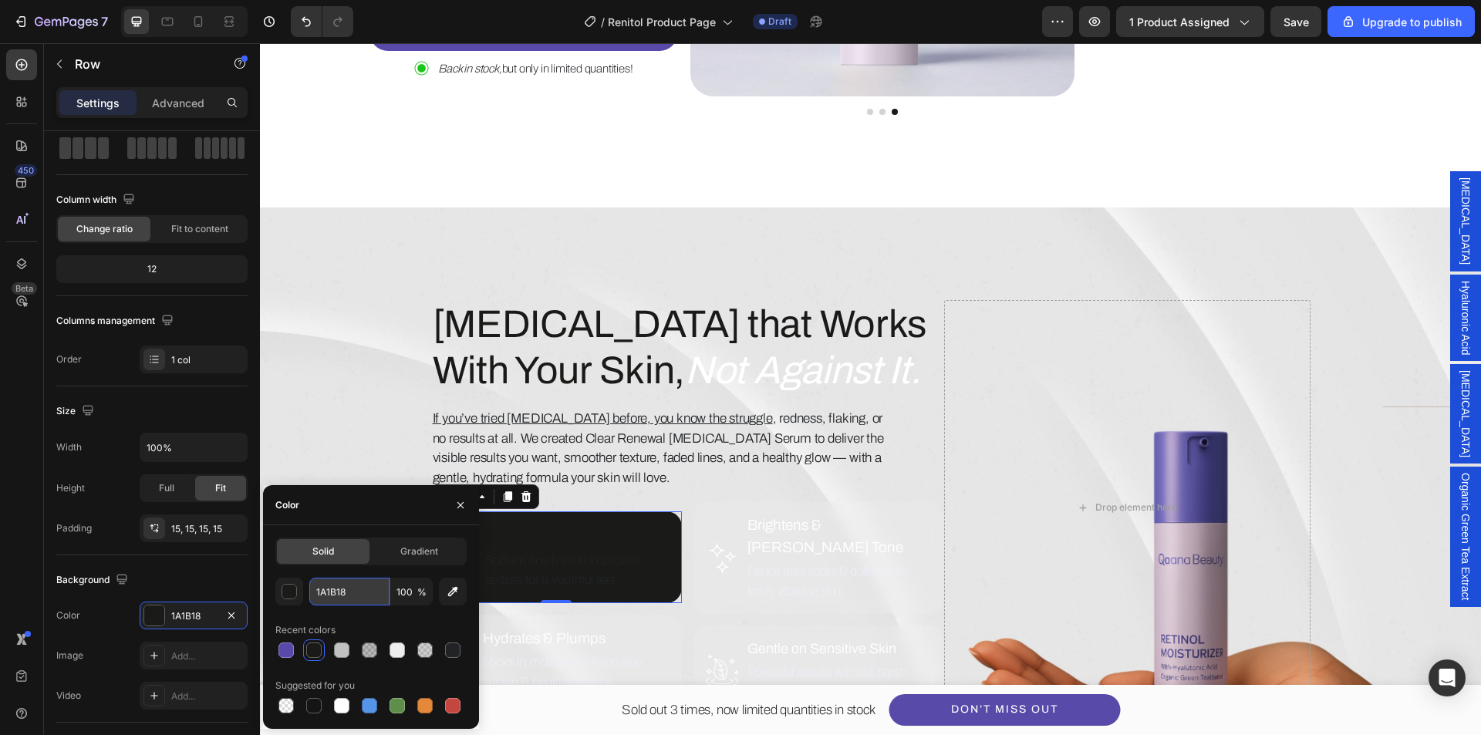
click at [356, 593] on input "1A1B18" at bounding box center [349, 592] width 80 height 28
click at [405, 597] on input "100" at bounding box center [411, 592] width 42 height 28
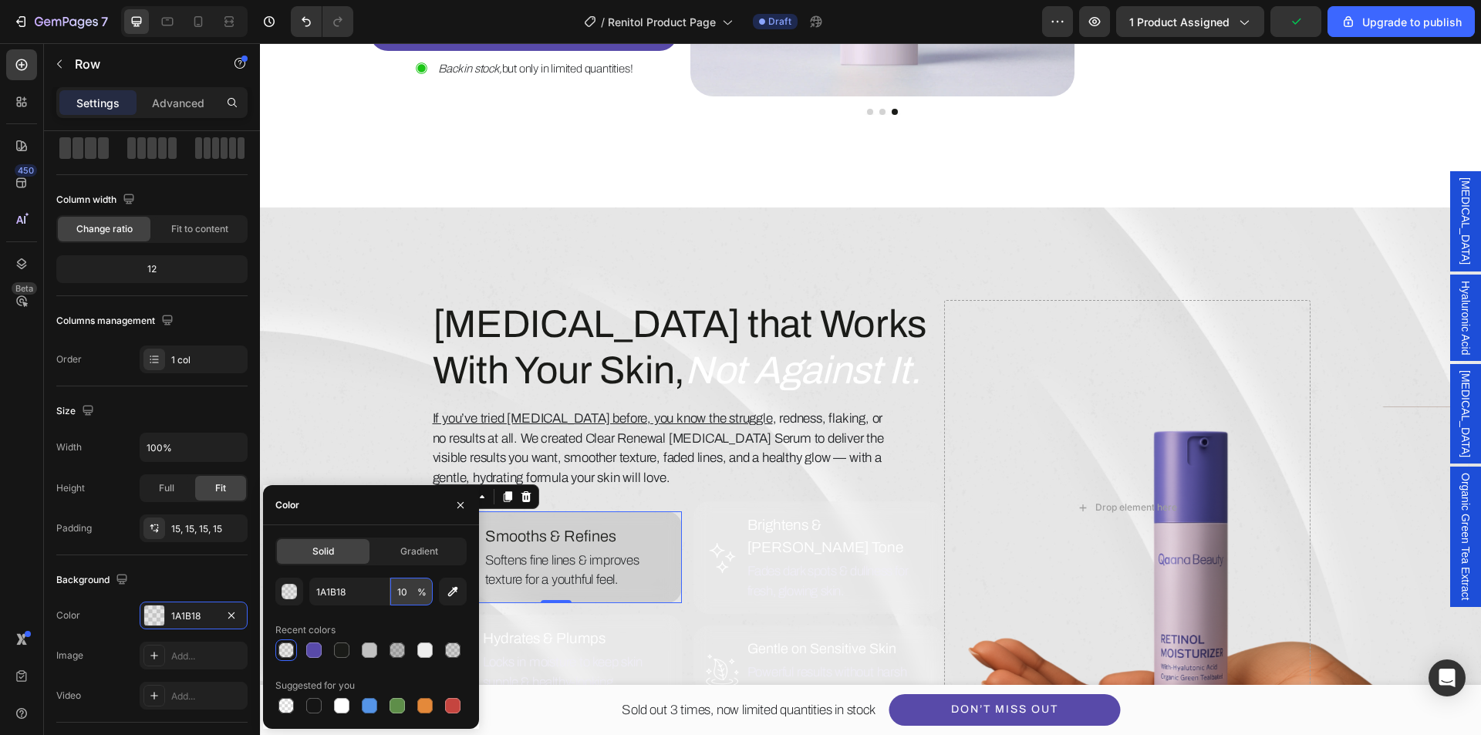
click at [400, 596] on input "10" at bounding box center [411, 592] width 42 height 28
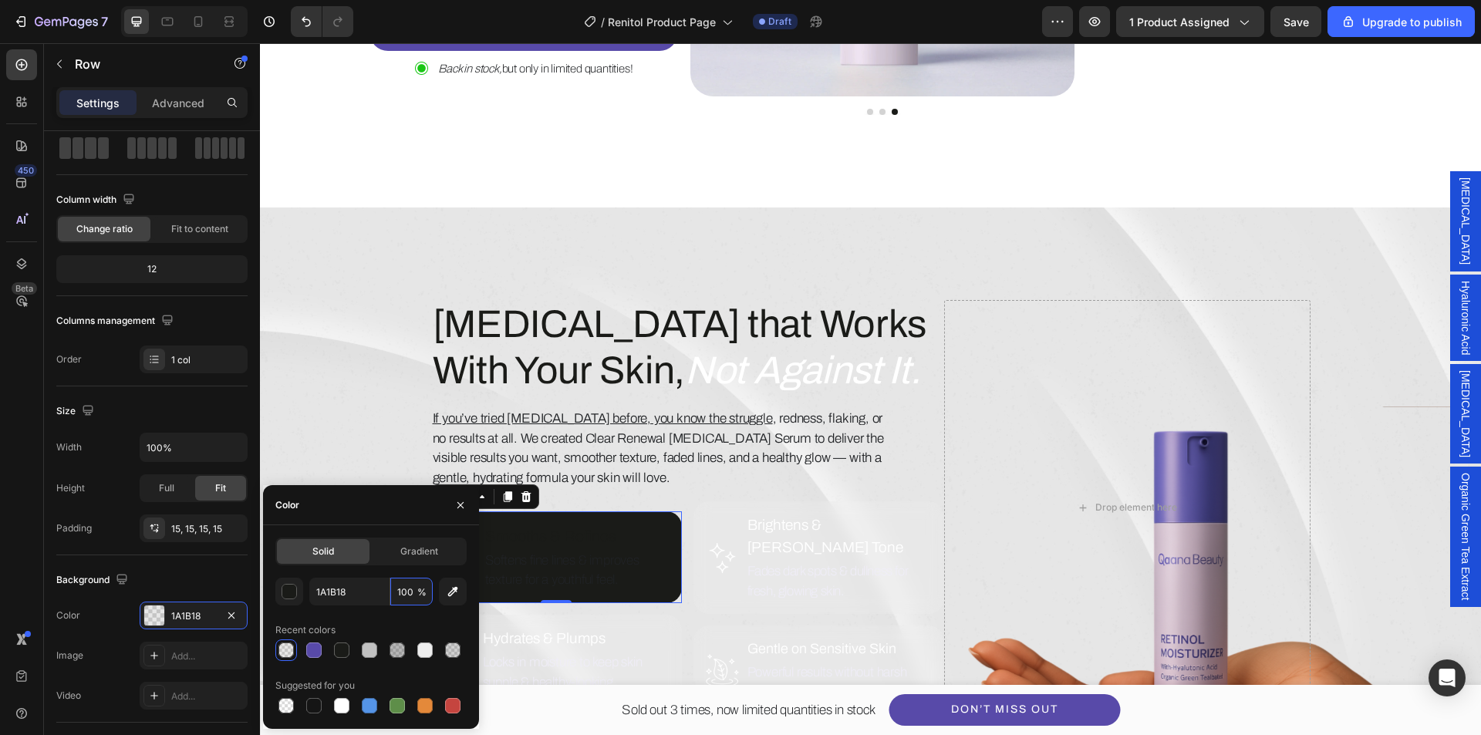
type input "100"
click at [427, 620] on div "Recent colors" at bounding box center [370, 630] width 191 height 25
click at [685, 372] on icon "Not Against It." at bounding box center [803, 371] width 236 height 42
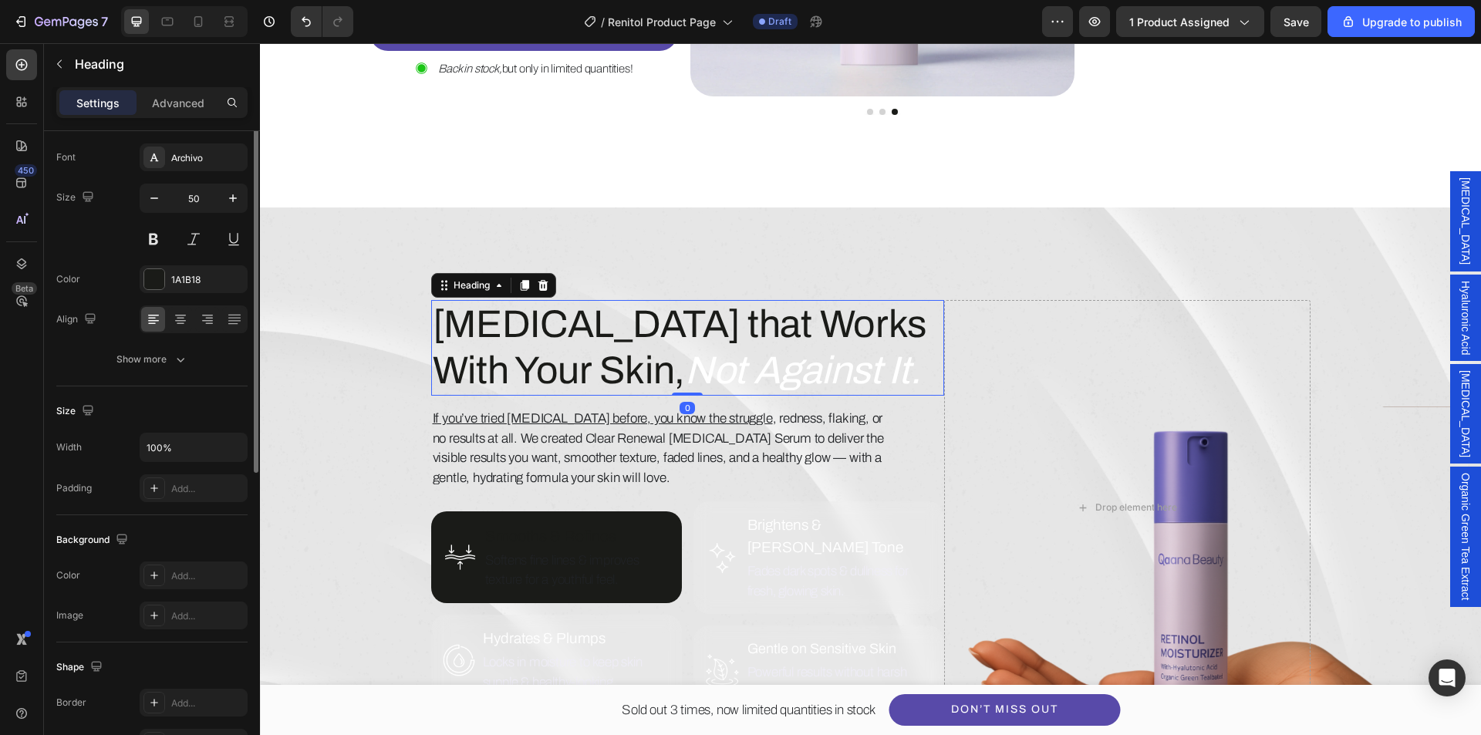
scroll to position [0, 0]
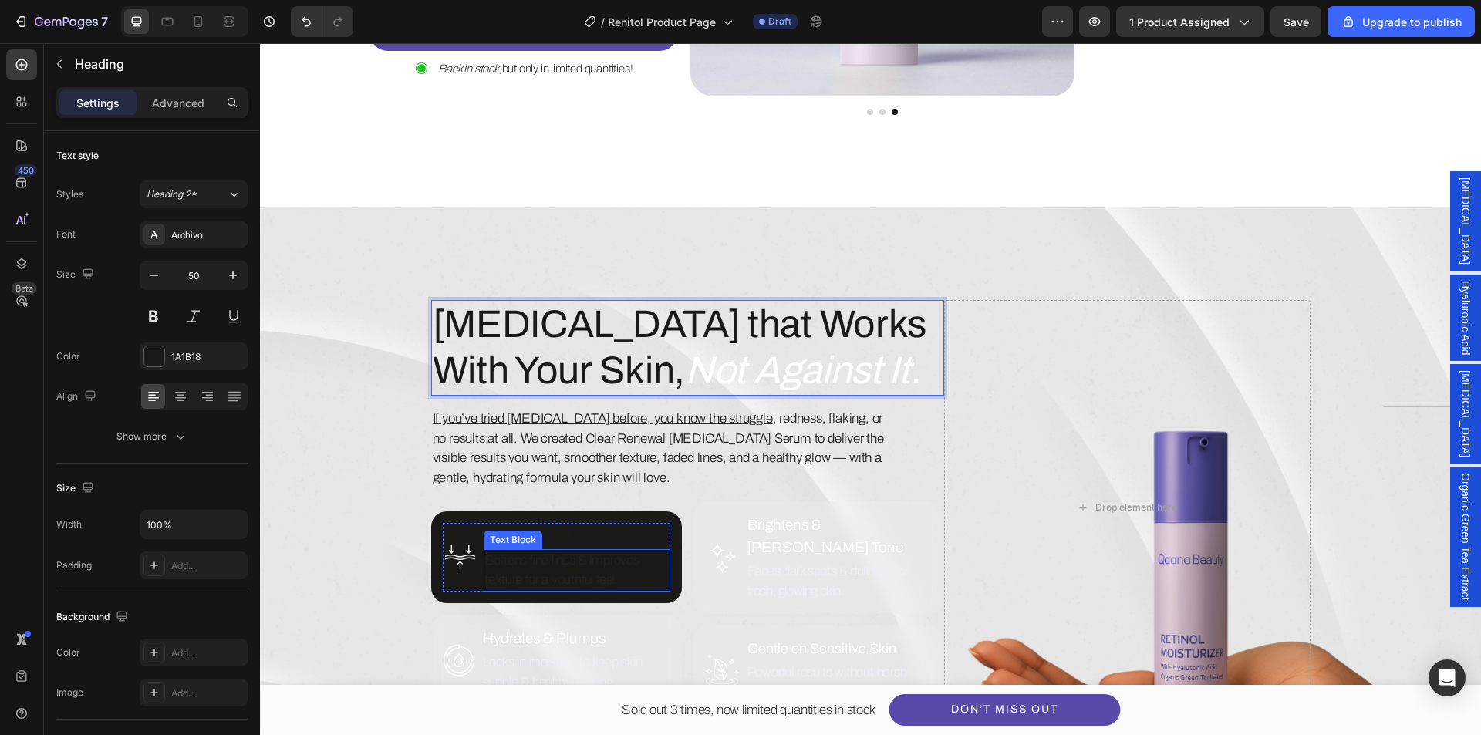
drag, startPoint x: 522, startPoint y: 556, endPoint x: 452, endPoint y: 548, distance: 69.9
click at [523, 556] on p "Softens fine lines & improves texture for a youthful feel." at bounding box center [577, 570] width 184 height 39
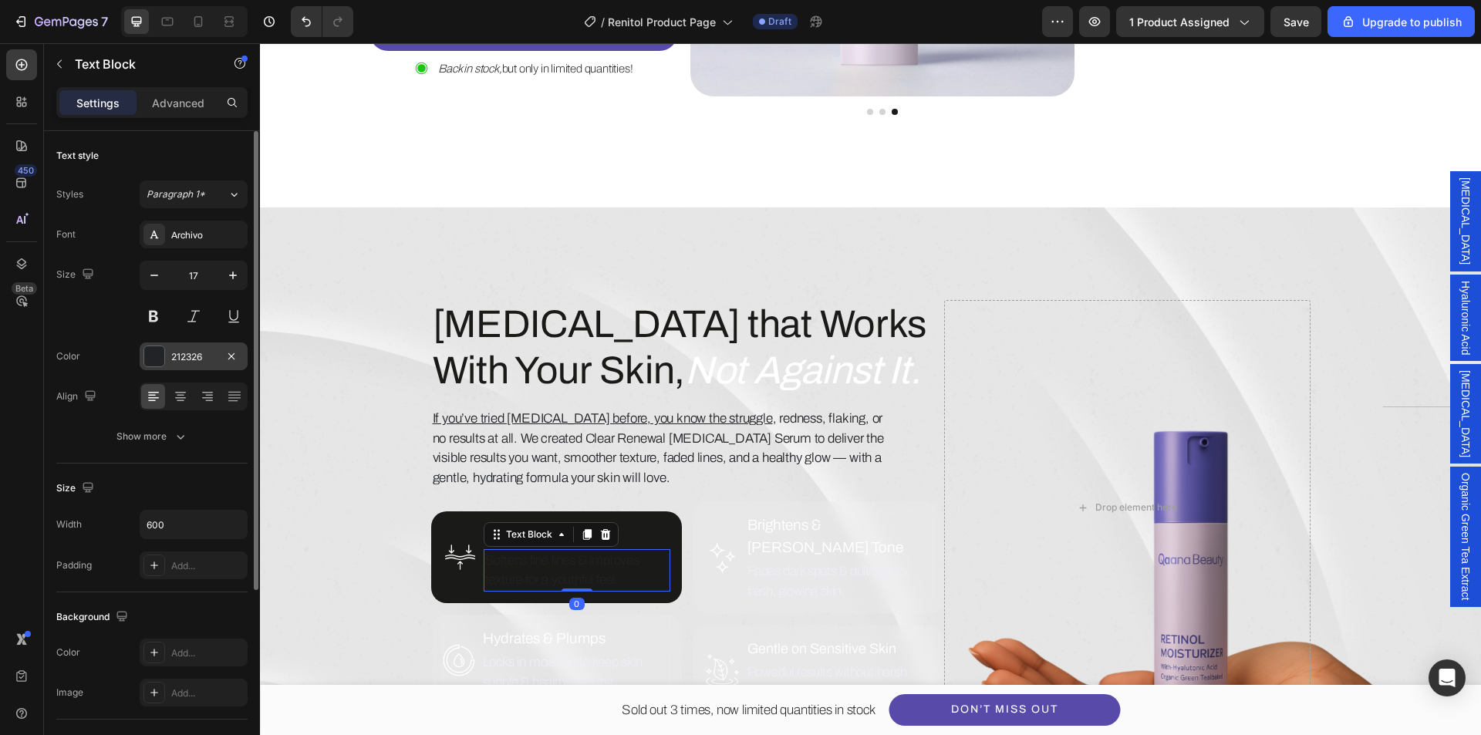
click at [152, 368] on div "212326" at bounding box center [194, 357] width 108 height 28
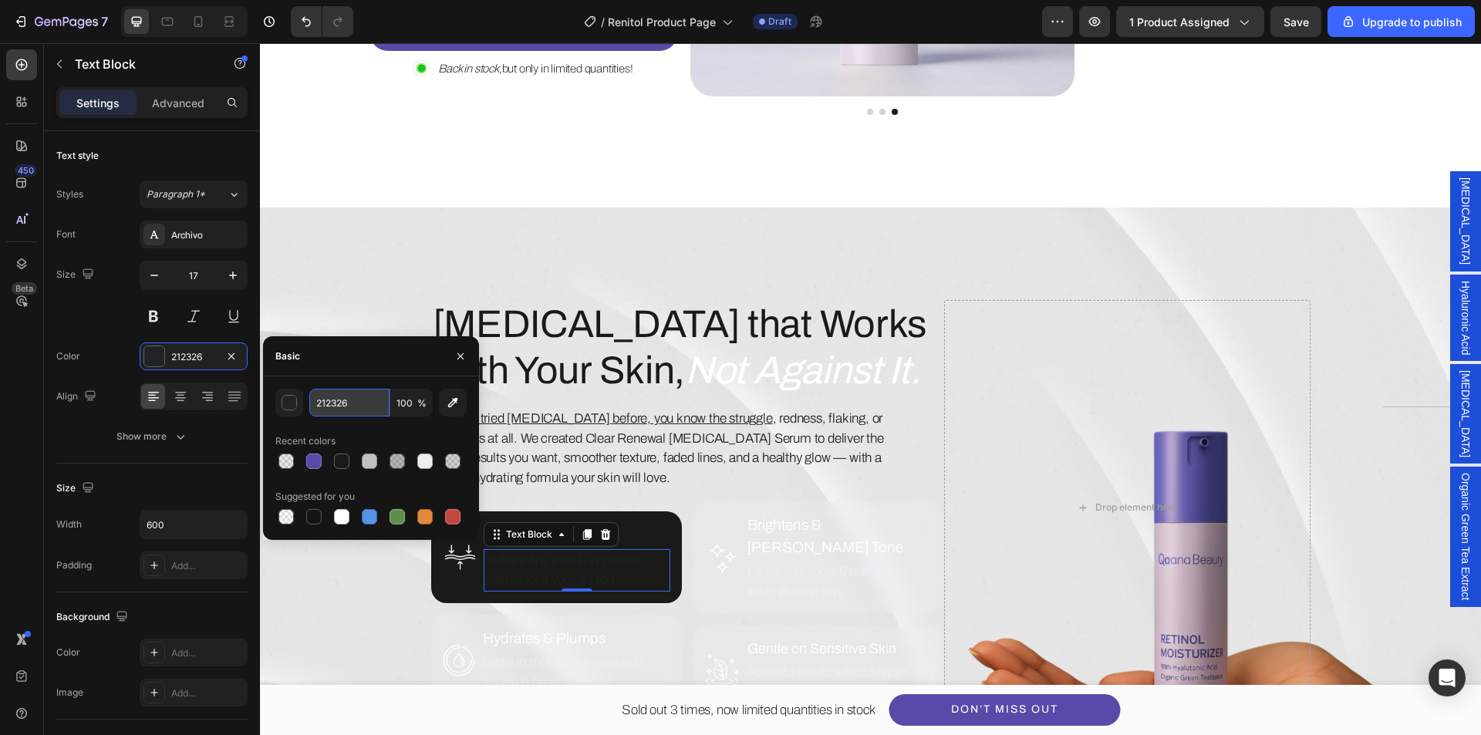
click at [350, 407] on input "212326" at bounding box center [349, 403] width 80 height 28
click at [363, 428] on div "fff 100 % Recent colors Suggested for you" at bounding box center [370, 458] width 191 height 139
type input "FFFFFF"
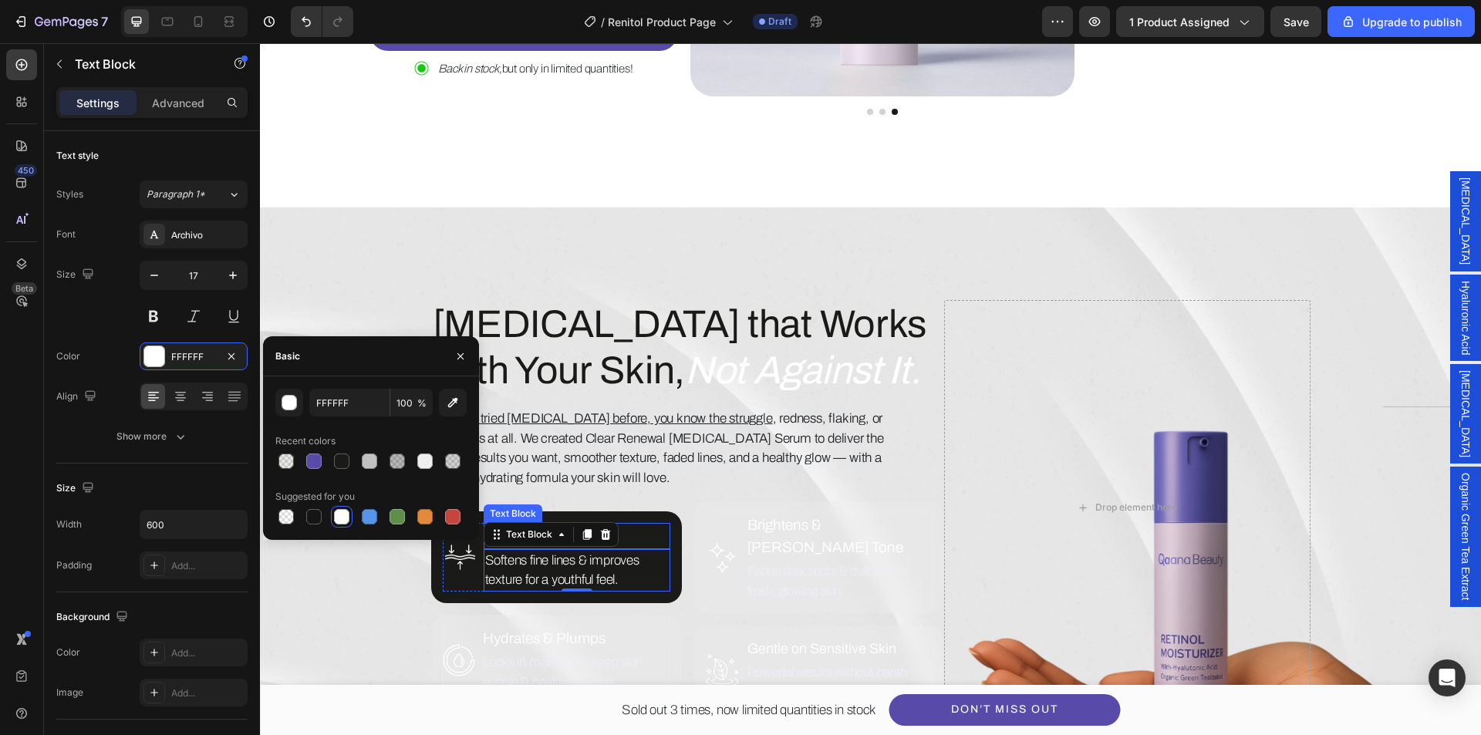
click at [638, 525] on p "Smooths & Refines" at bounding box center [577, 536] width 184 height 23
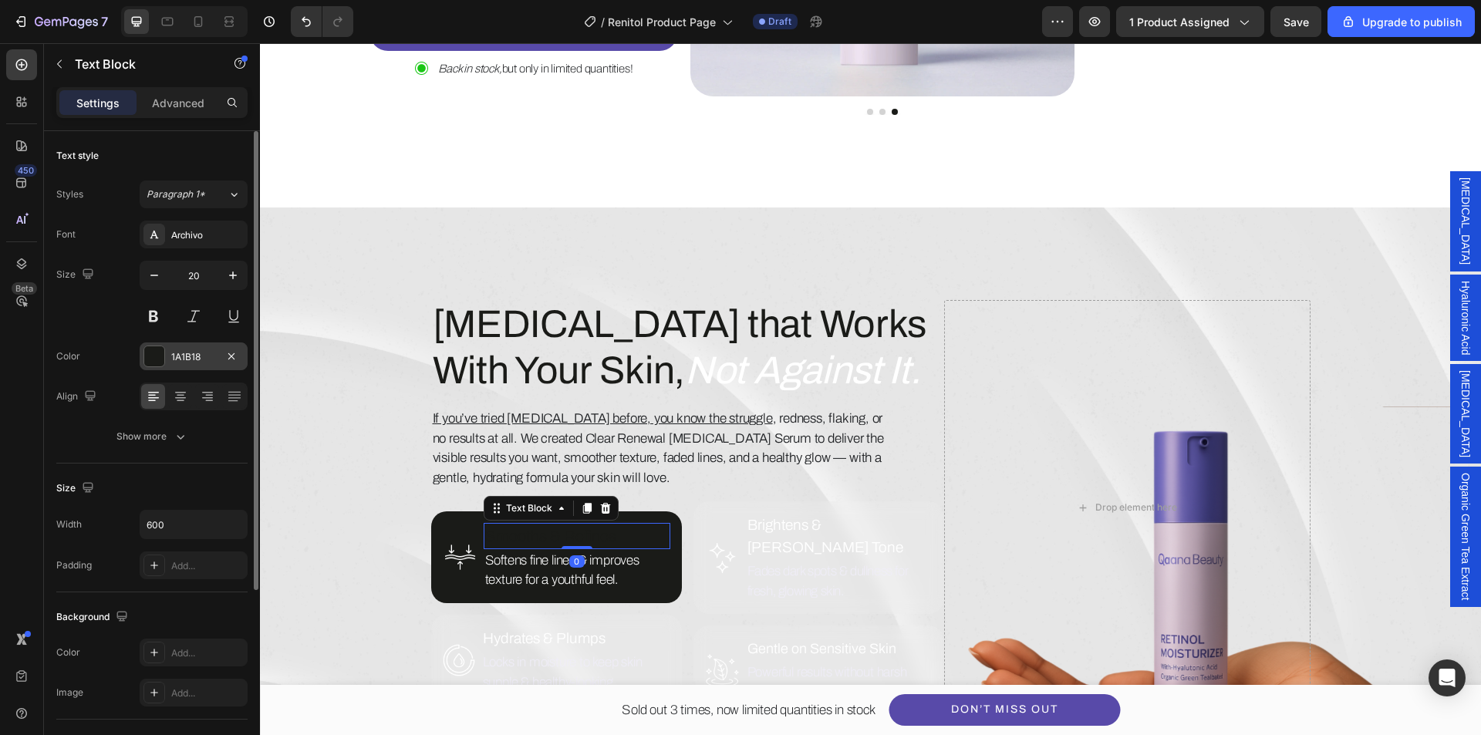
click at [207, 360] on div "1A1B18" at bounding box center [193, 357] width 45 height 14
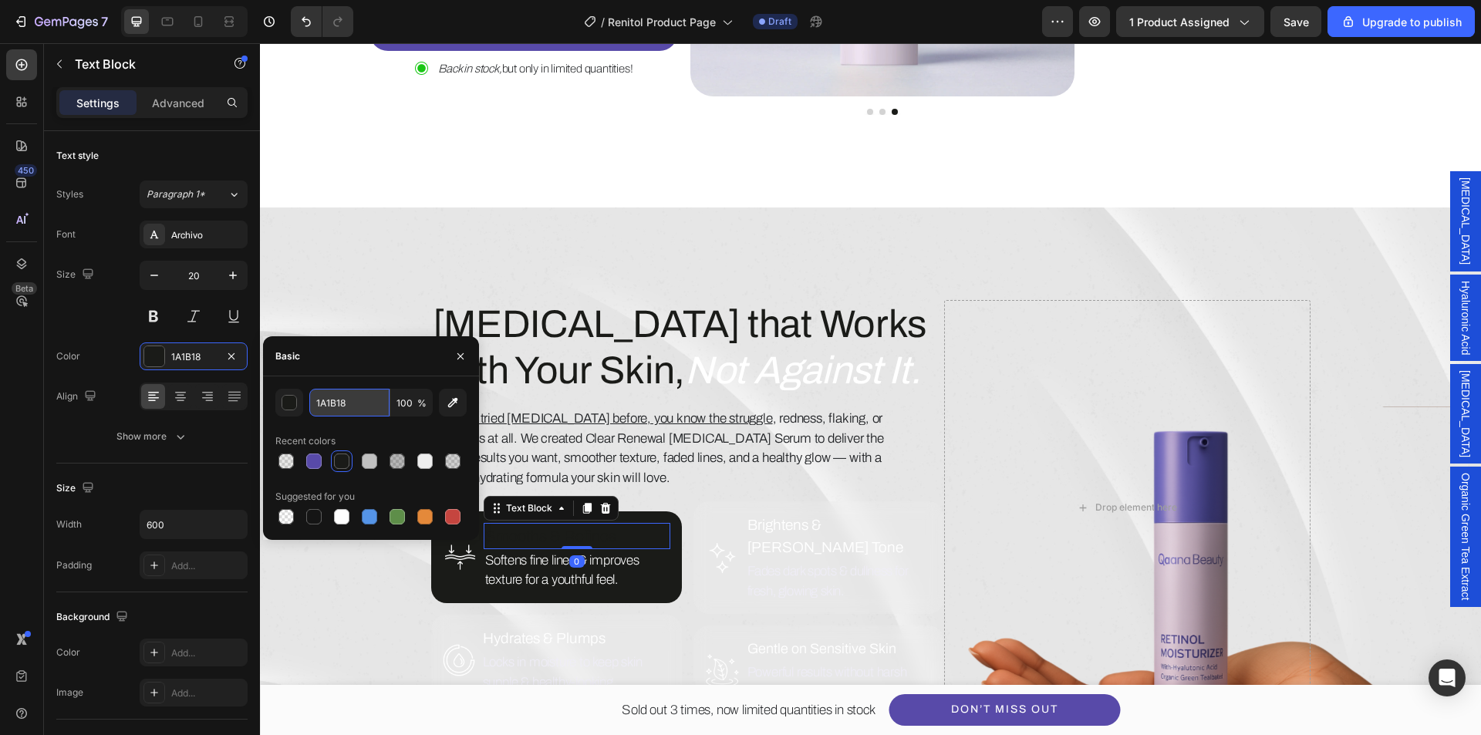
click at [331, 404] on input "1A1B18" at bounding box center [349, 403] width 80 height 28
click at [356, 427] on div "fff 100 % Recent colors Suggested for you" at bounding box center [370, 458] width 191 height 139
type input "FFFFFF"
click at [698, 583] on div "Image Brightens & Evens Tone Text Block Fades dark spots & dullness for fresh, …" at bounding box center [819, 558] width 251 height 113
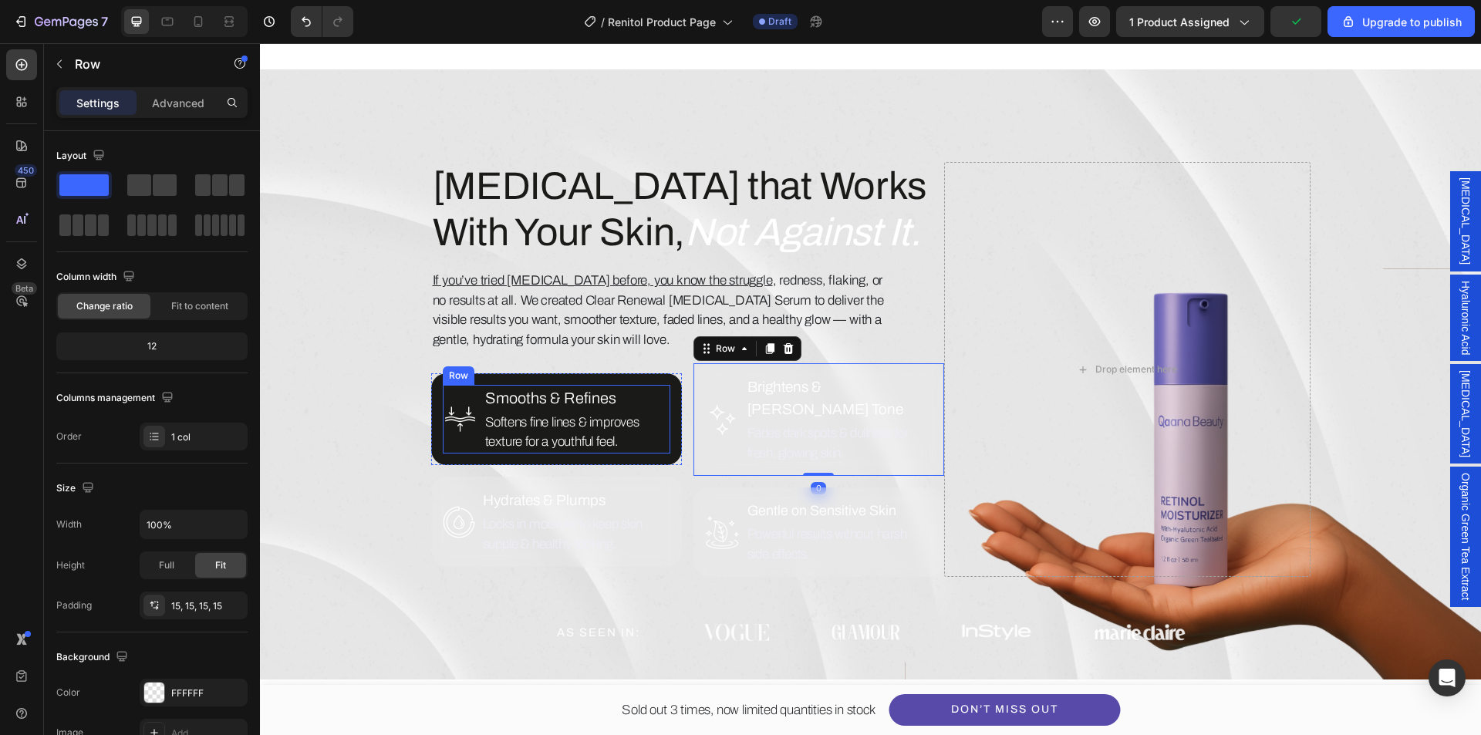
scroll to position [715, 0]
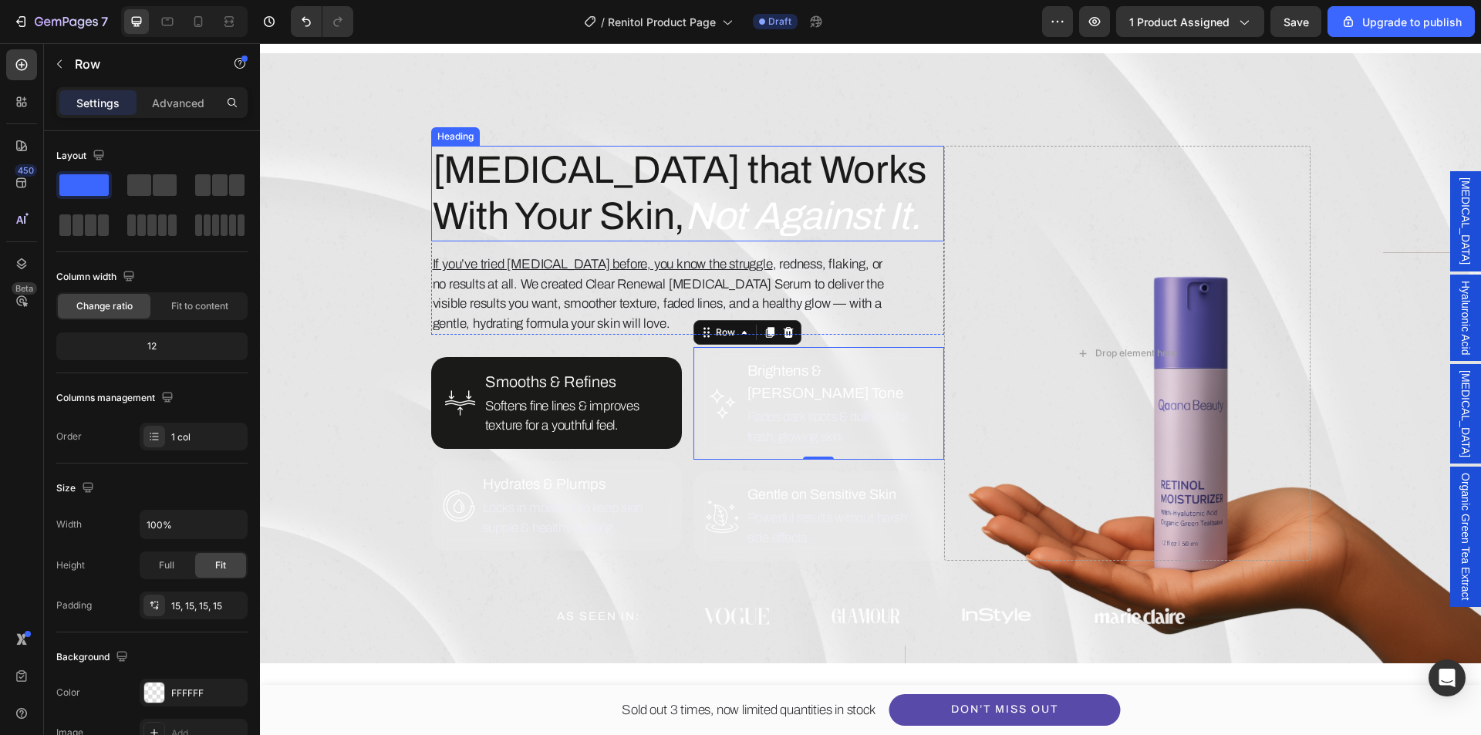
click at [685, 225] on icon "Not Against It." at bounding box center [803, 216] width 236 height 42
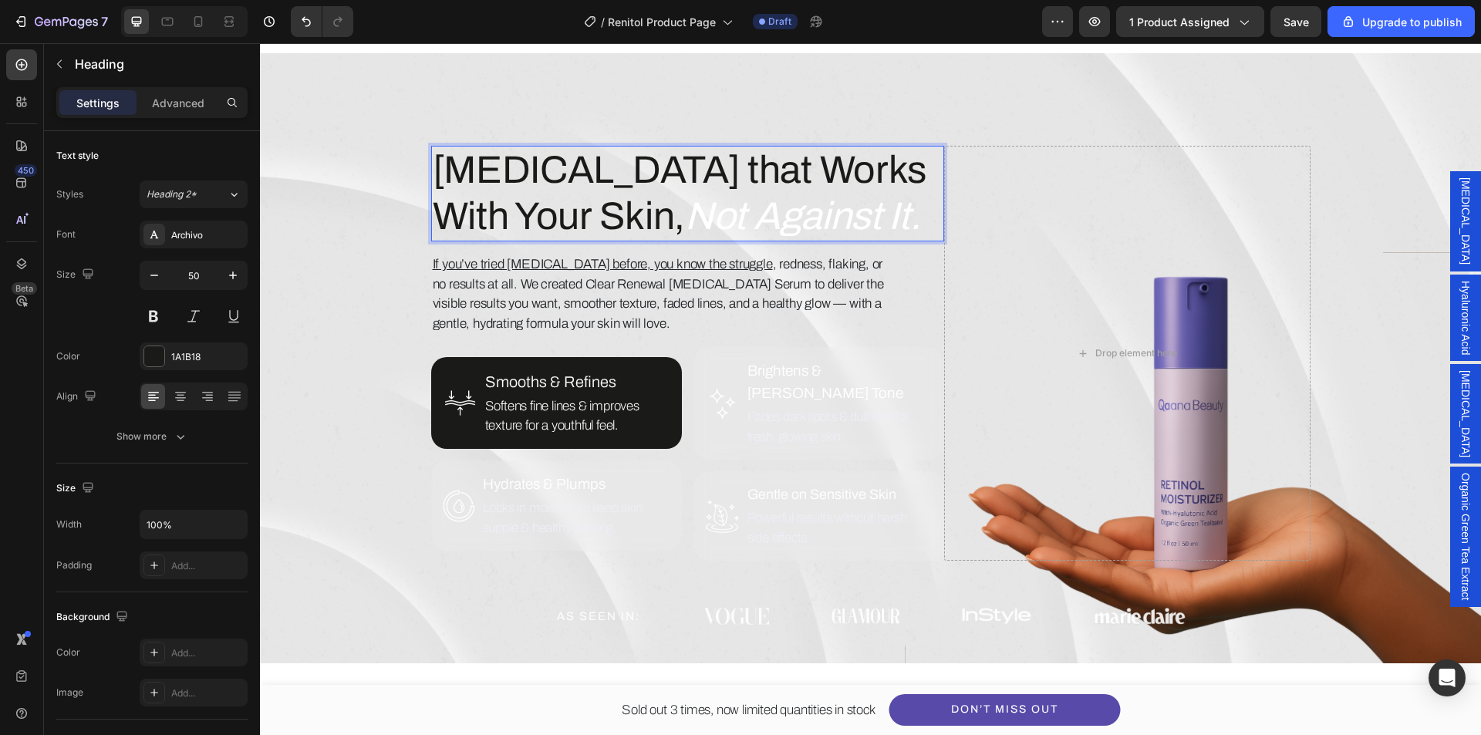
click at [685, 214] on icon "Not Against It." at bounding box center [803, 216] width 236 height 42
click at [685, 216] on icon "Not Against It." at bounding box center [803, 216] width 236 height 42
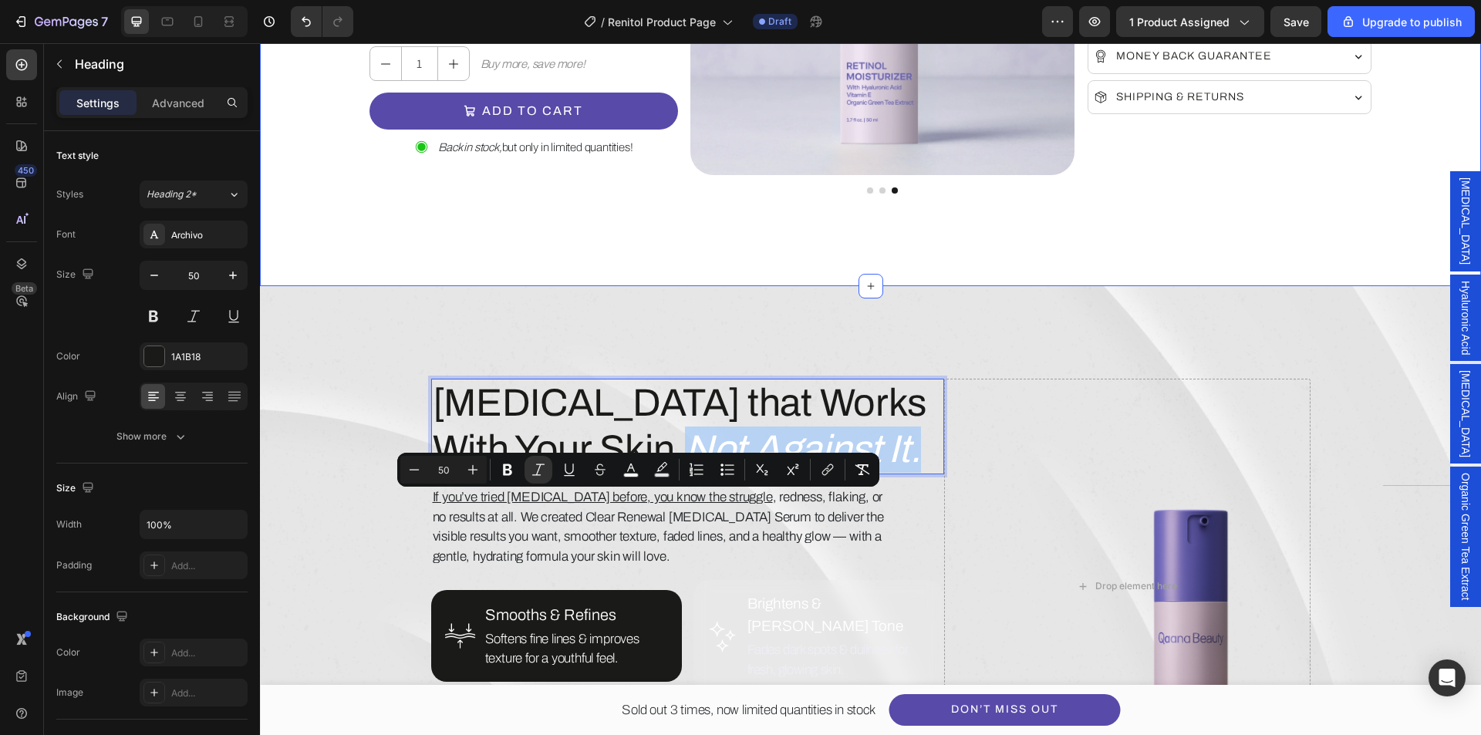
scroll to position [407, 0]
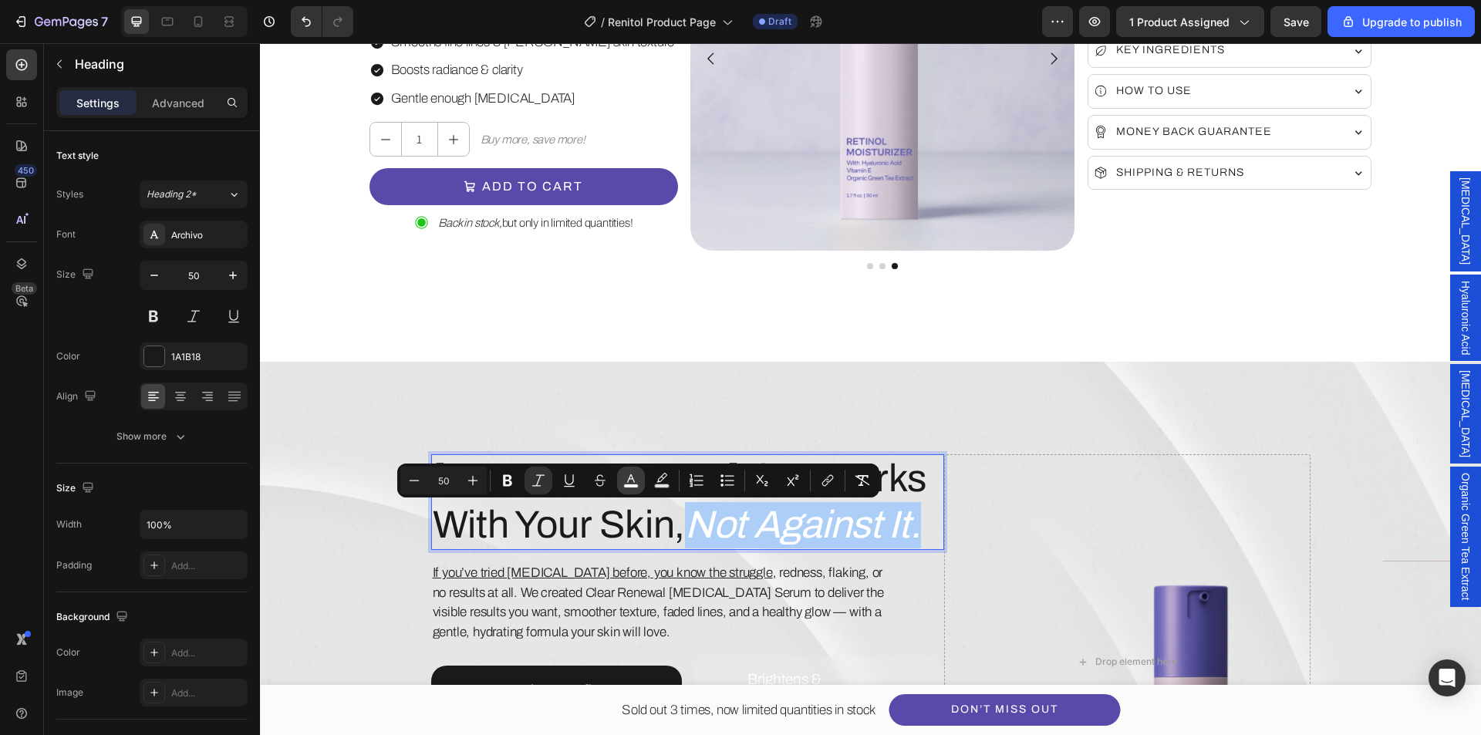
click at [629, 485] on rect "Editor contextual toolbar" at bounding box center [631, 487] width 15 height 4
type input "FFFFFF"
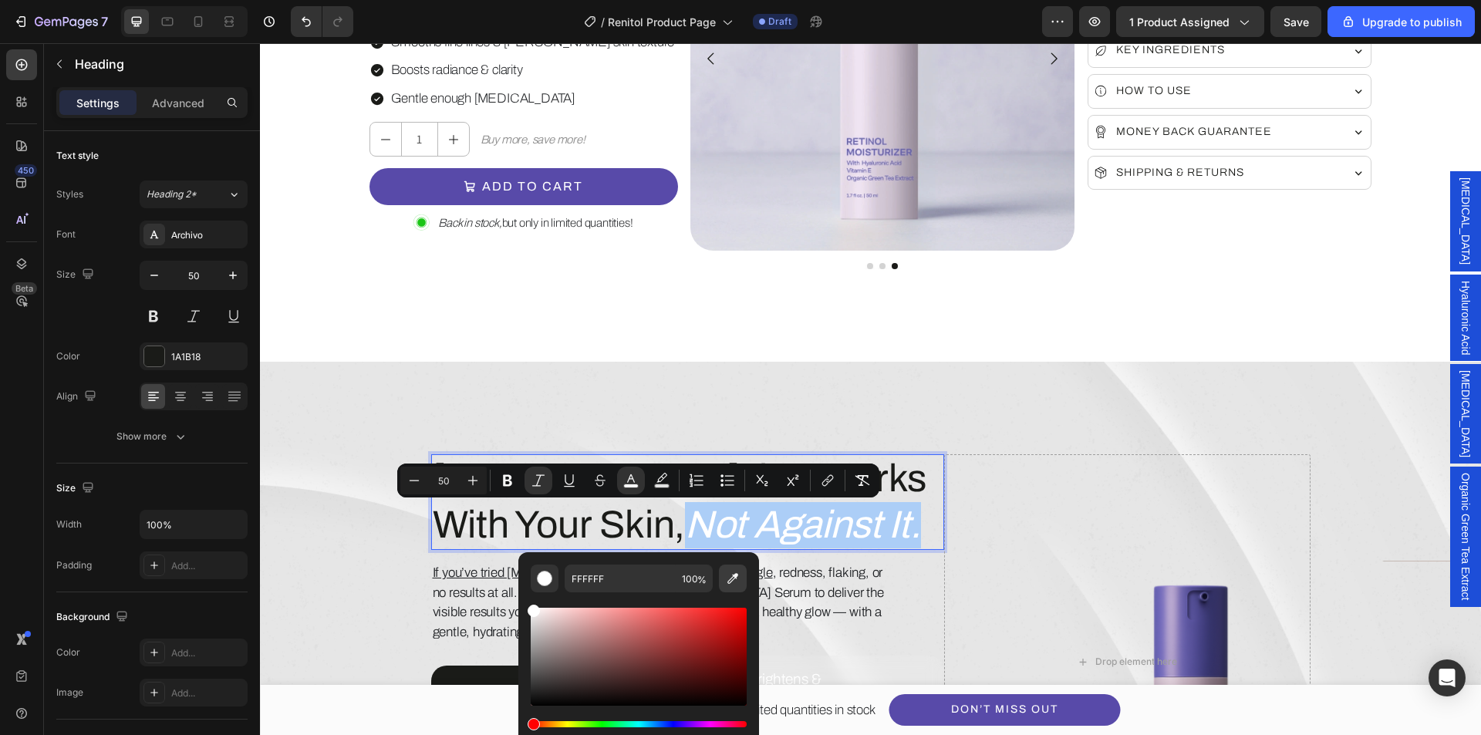
click at [740, 583] on icon "Editor contextual toolbar" at bounding box center [732, 578] width 15 height 15
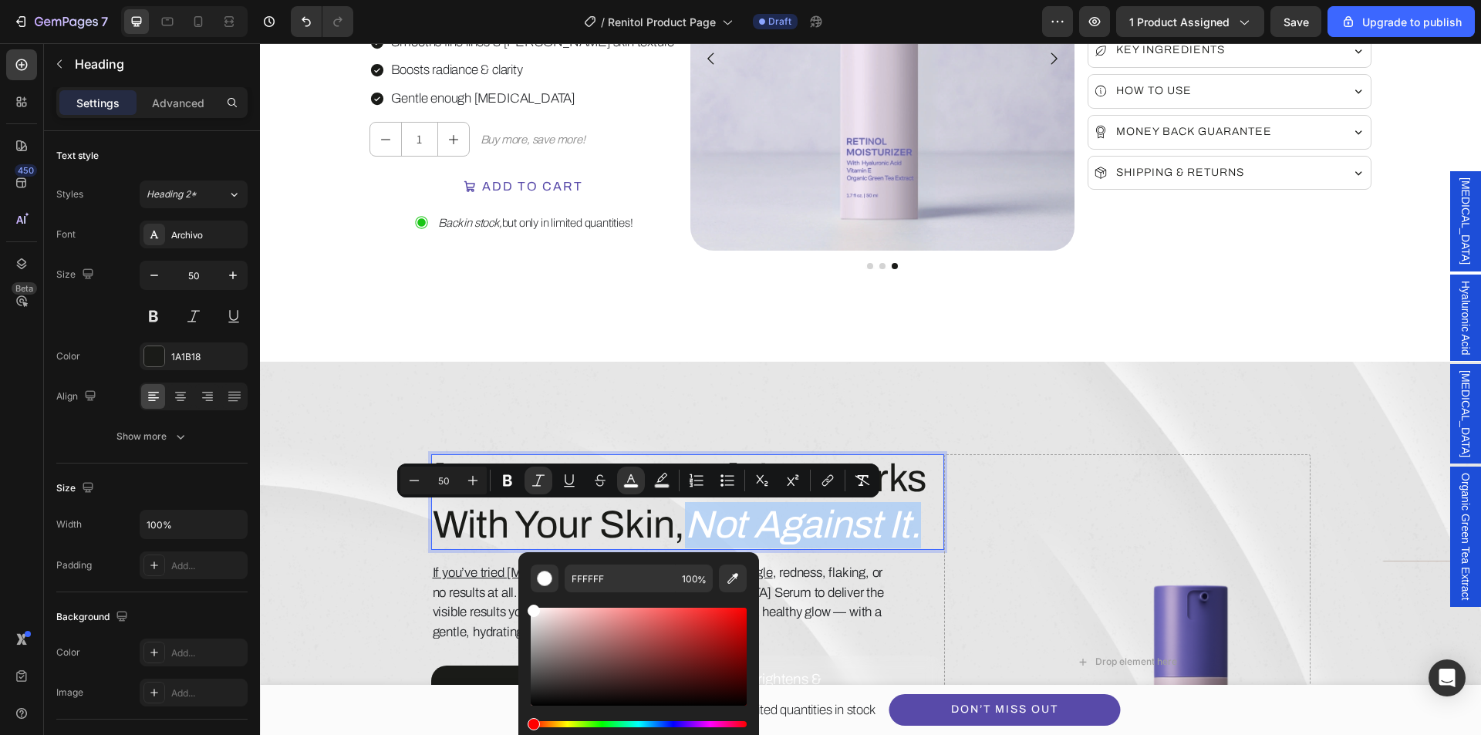
type input "584AA9"
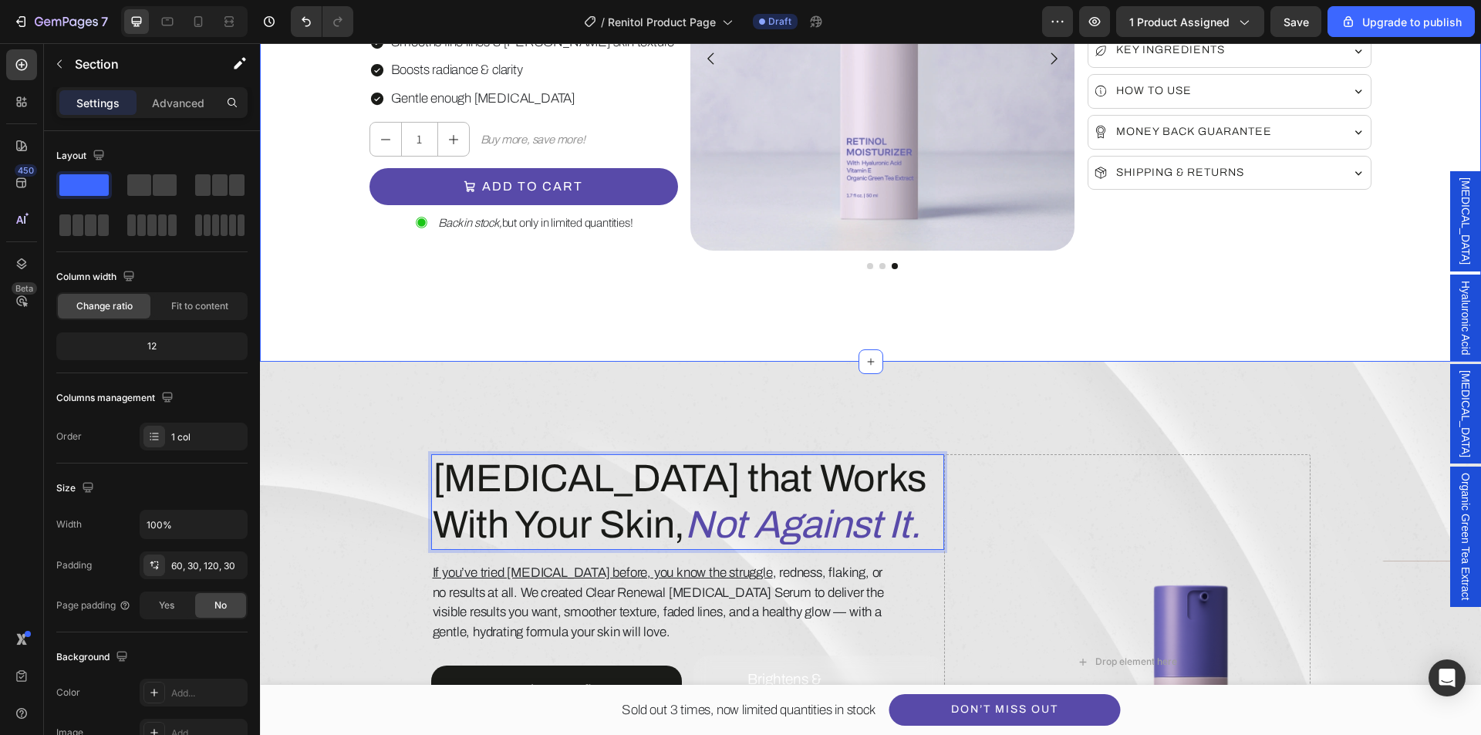
click at [519, 337] on div "Icon Icon Icon Icon Icon Icon List Rated 4.8/5 by 3,271+ Happy Customers Text B…" at bounding box center [870, 15] width 1221 height 694
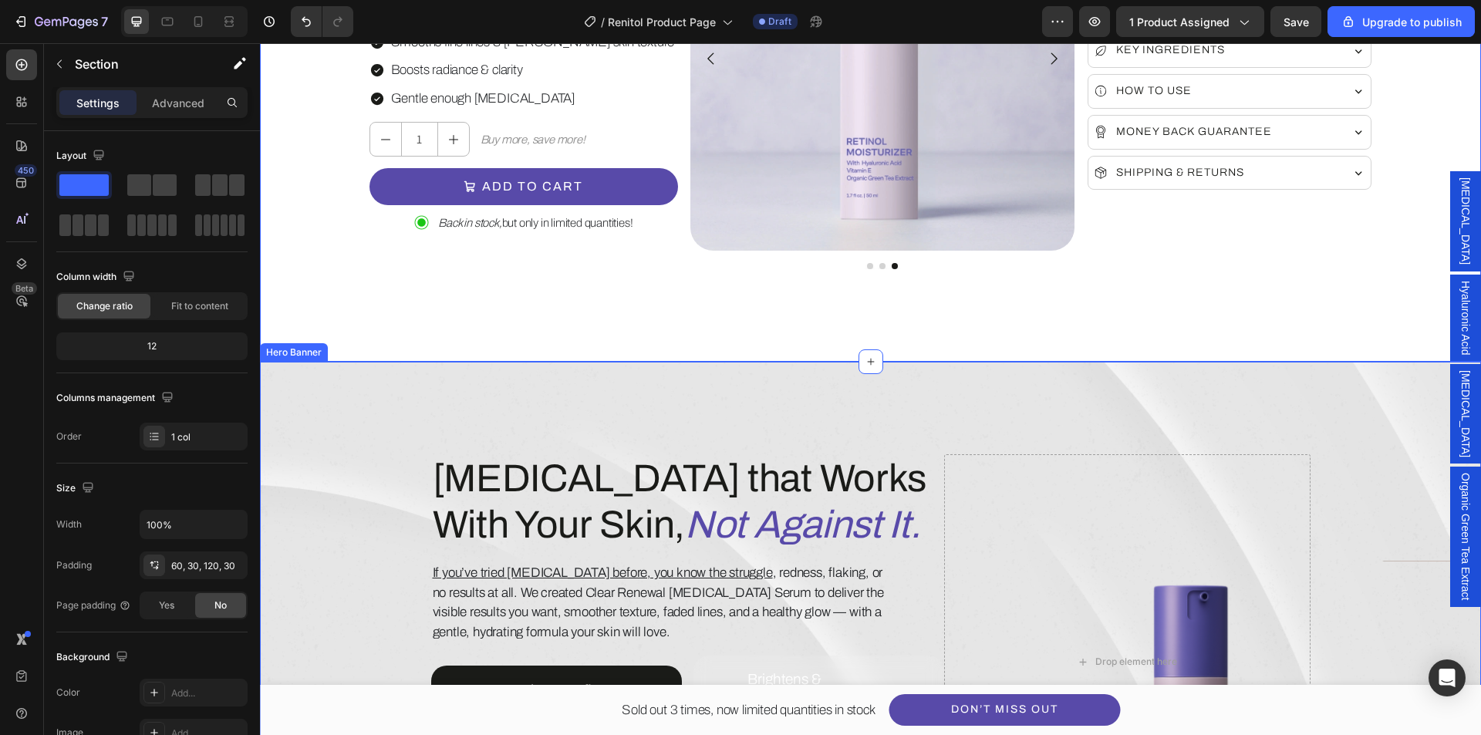
scroll to position [638, 0]
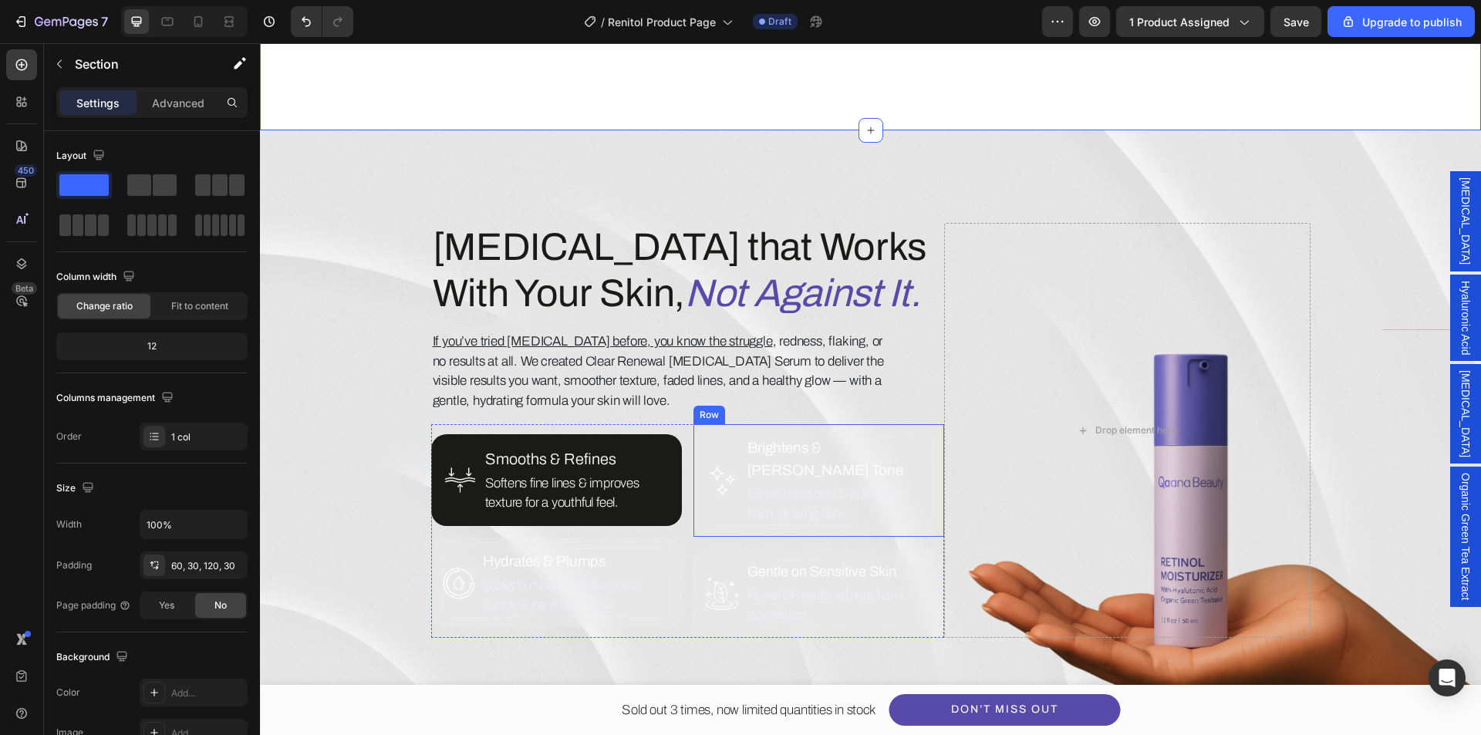
click at [704, 511] on div "Image Brightens & Evens Tone Text Block Fades dark spots & dullness for fresh, …" at bounding box center [819, 480] width 251 height 113
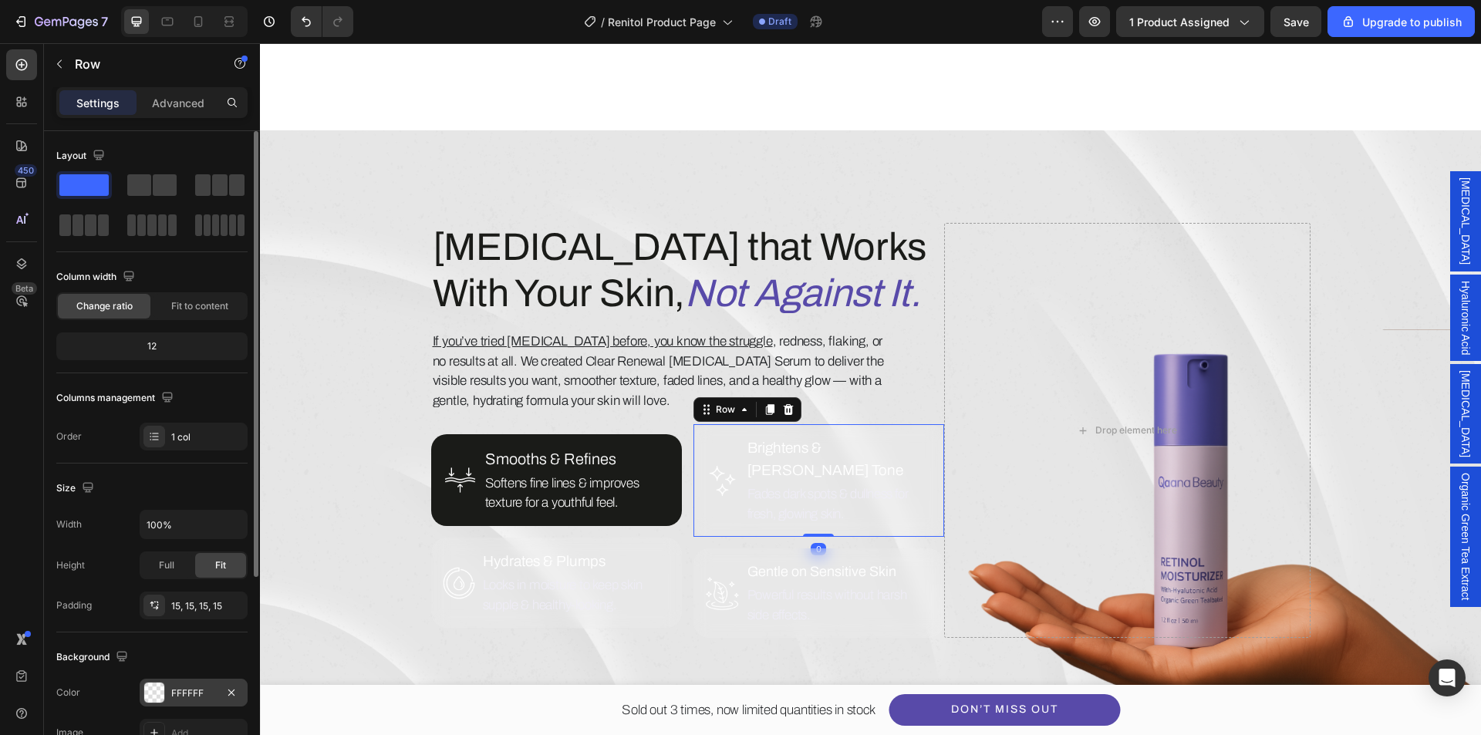
click at [161, 680] on div "FFFFFF" at bounding box center [194, 693] width 108 height 28
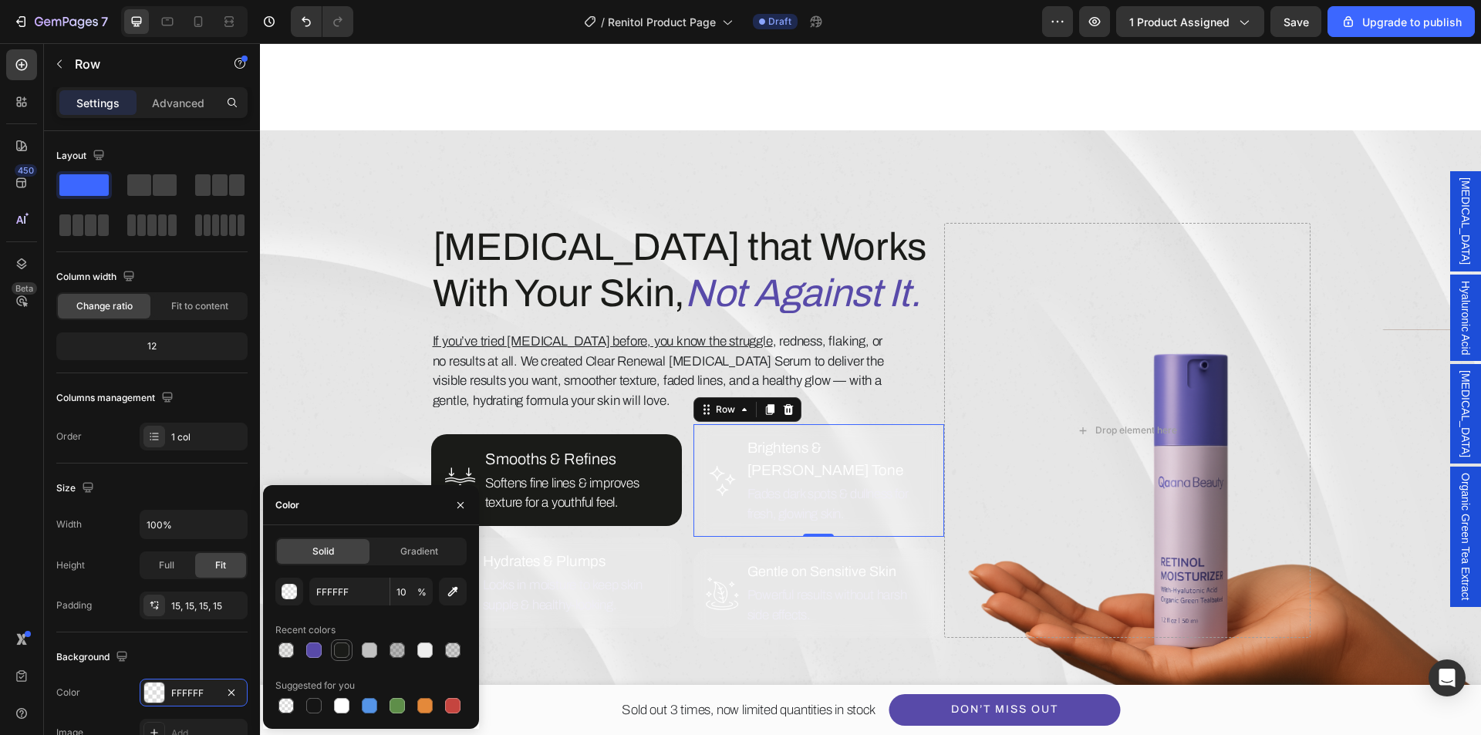
click at [349, 654] on div at bounding box center [341, 650] width 15 height 15
type input "1A1B18"
type input "100"
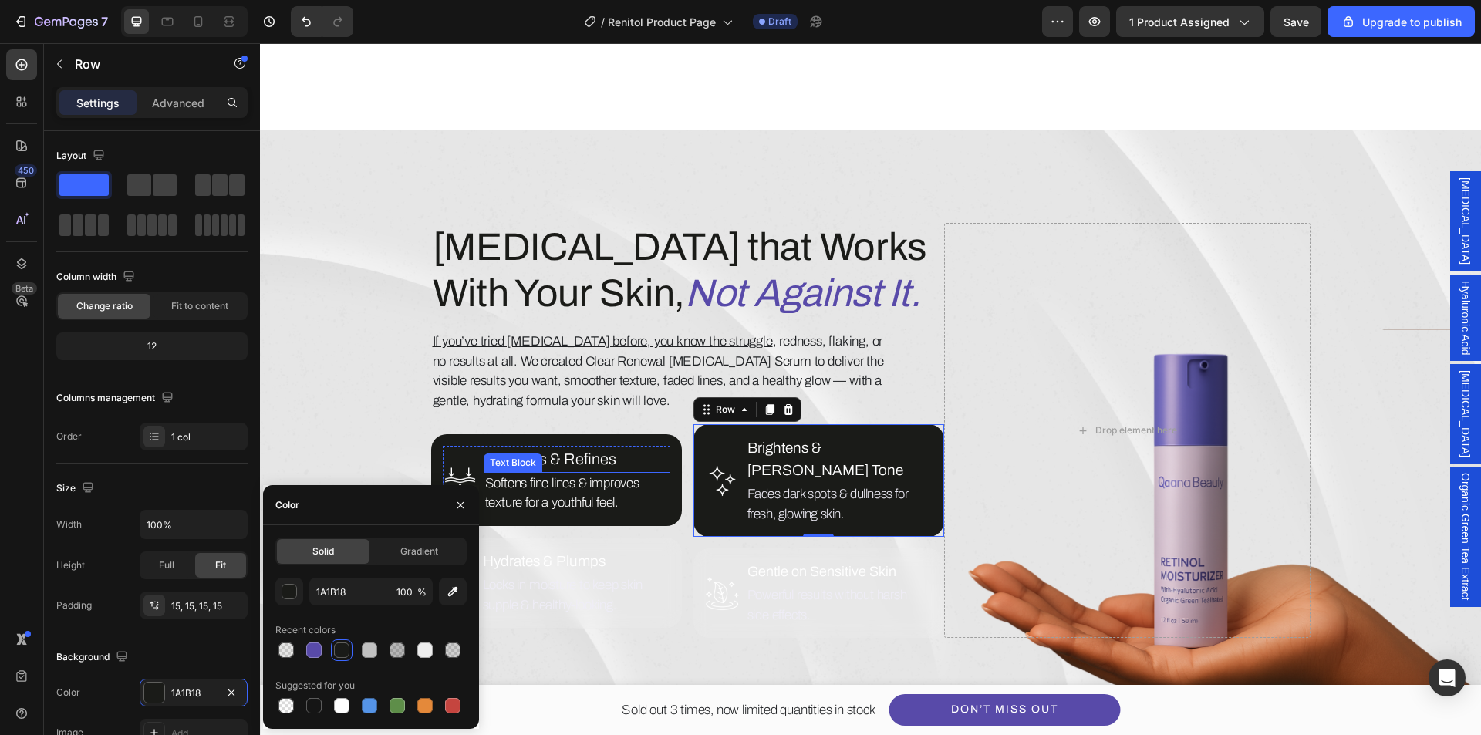
click at [567, 482] on p "Softens fine lines & improves texture for a youthful feel." at bounding box center [577, 493] width 184 height 39
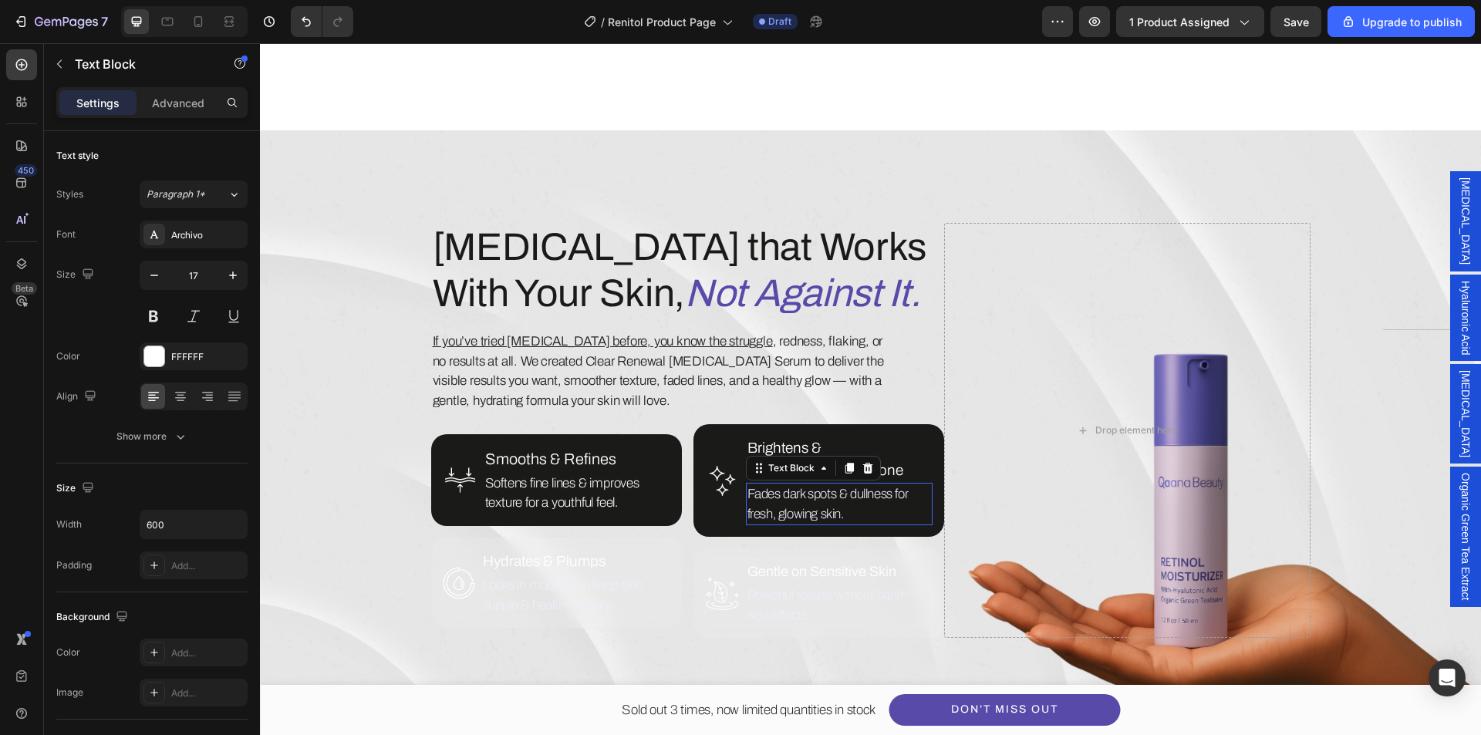
click at [856, 485] on p "Fades dark spots & dullness for fresh, glowing skin." at bounding box center [840, 504] width 184 height 39
click at [191, 356] on div "EFEDF7" at bounding box center [193, 357] width 45 height 14
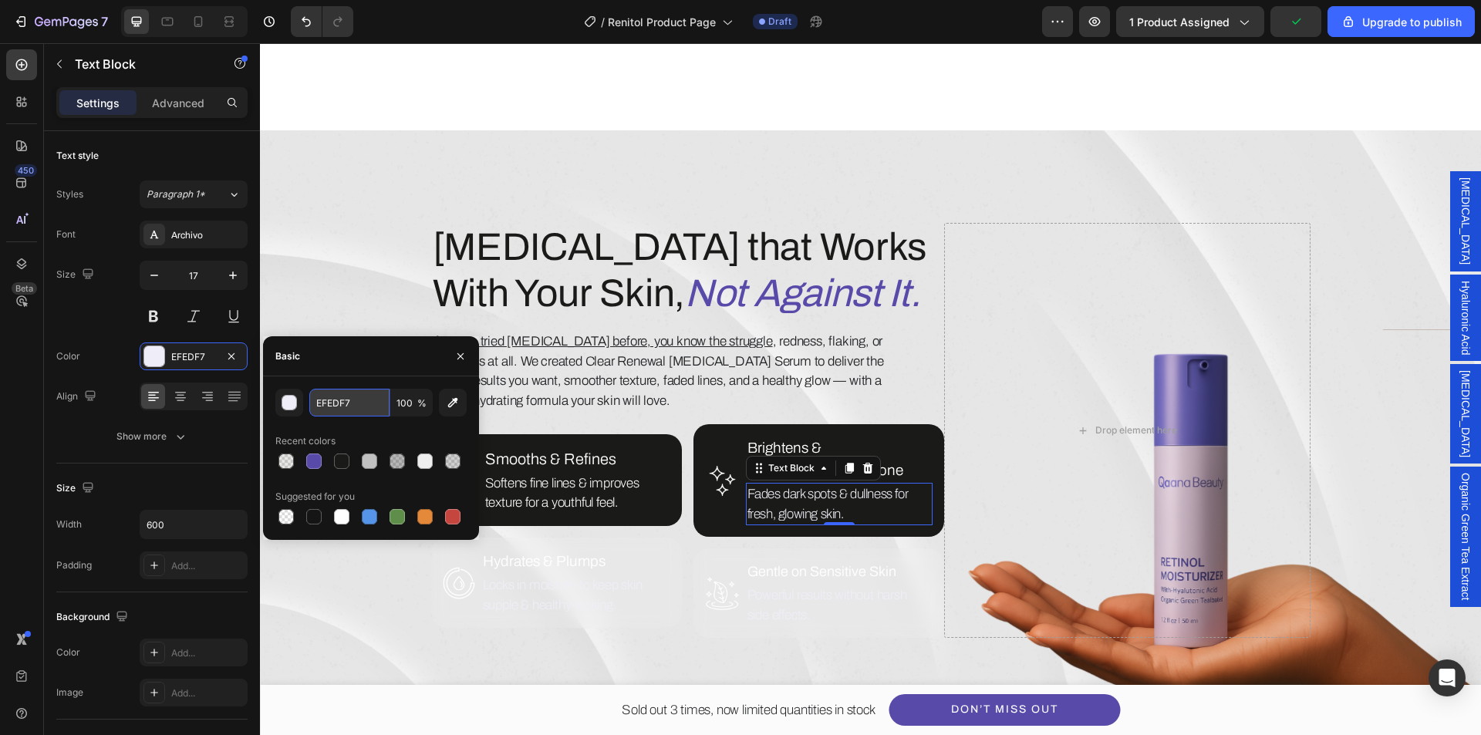
click at [350, 407] on input "EFEDF7" at bounding box center [349, 403] width 80 height 28
click at [350, 432] on div "Recent colors" at bounding box center [370, 441] width 191 height 25
type input "FFFFFF"
click at [902, 452] on p "Brightens & [PERSON_NAME] Tone" at bounding box center [840, 459] width 184 height 44
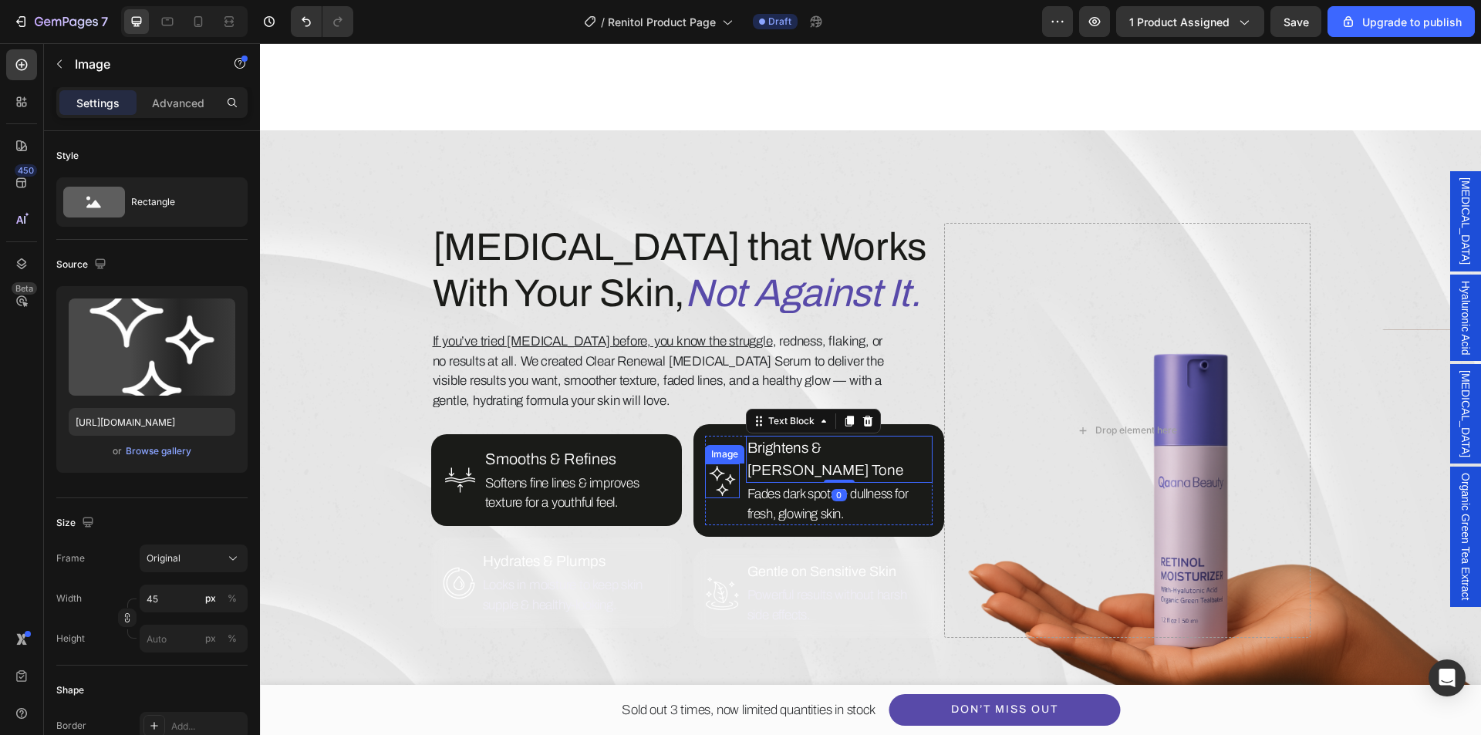
click at [705, 479] on img at bounding box center [722, 481] width 35 height 35
click at [870, 449] on p "Brightens & [PERSON_NAME] Tone" at bounding box center [840, 459] width 184 height 44
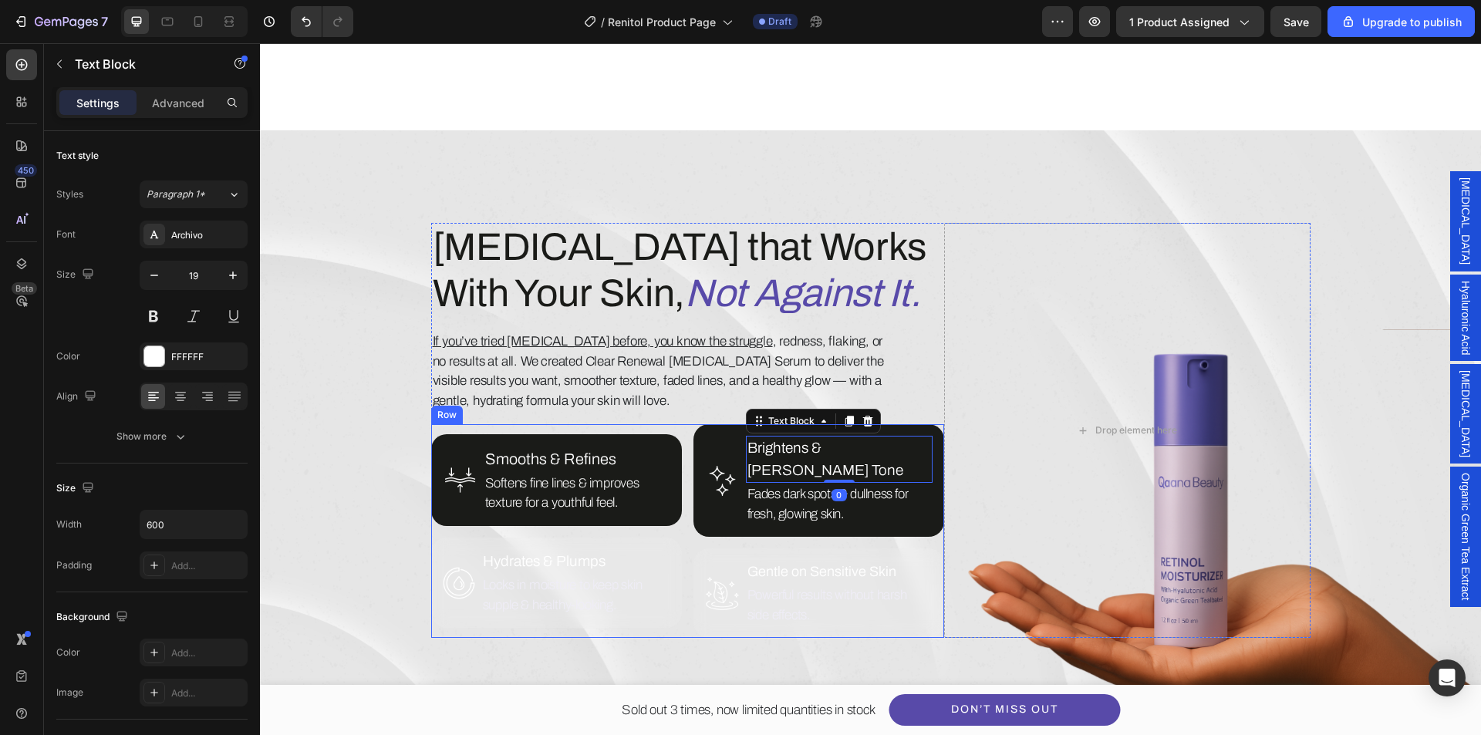
scroll to position [792, 0]
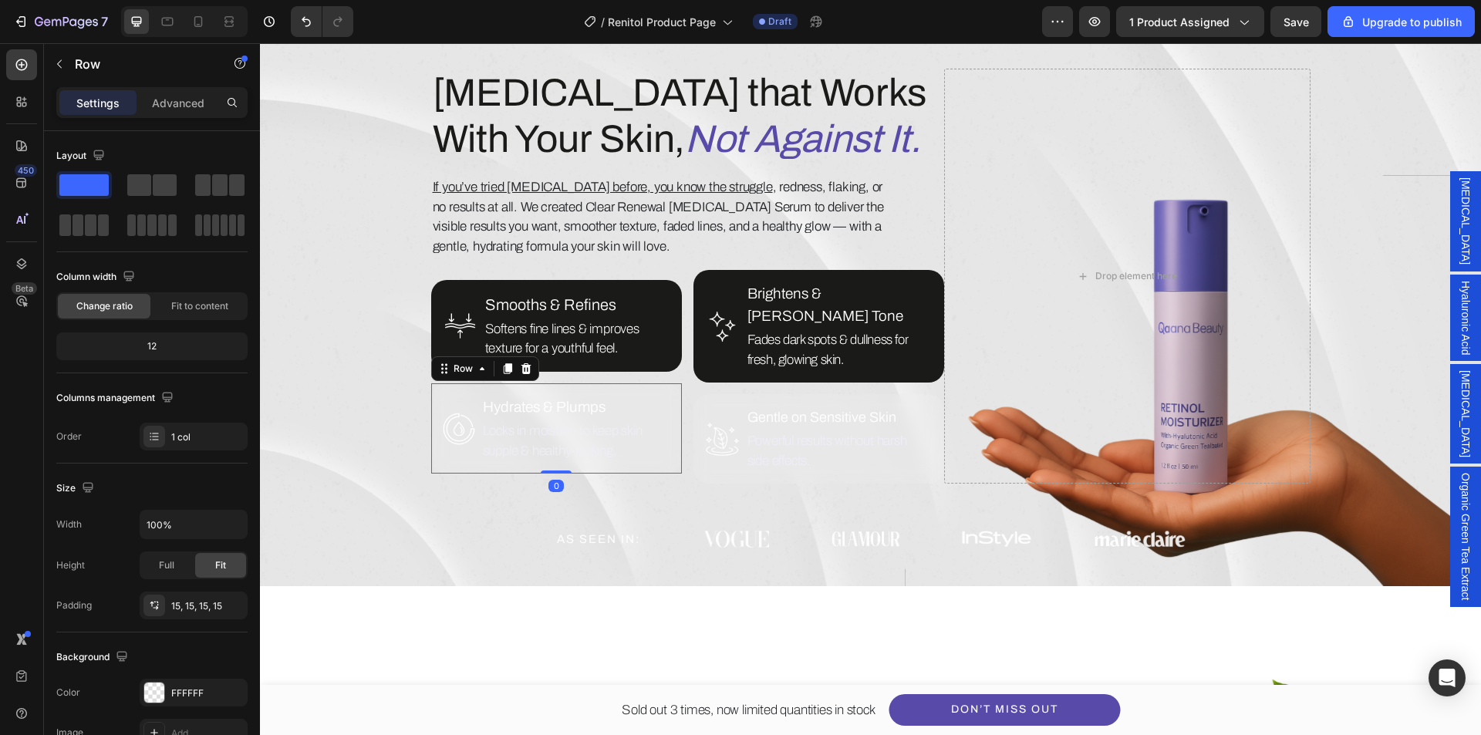
click at [451, 459] on div "Image Hydrates & Plumps Text Block Locks in moisture to keep skin supple & heal…" at bounding box center [556, 428] width 251 height 91
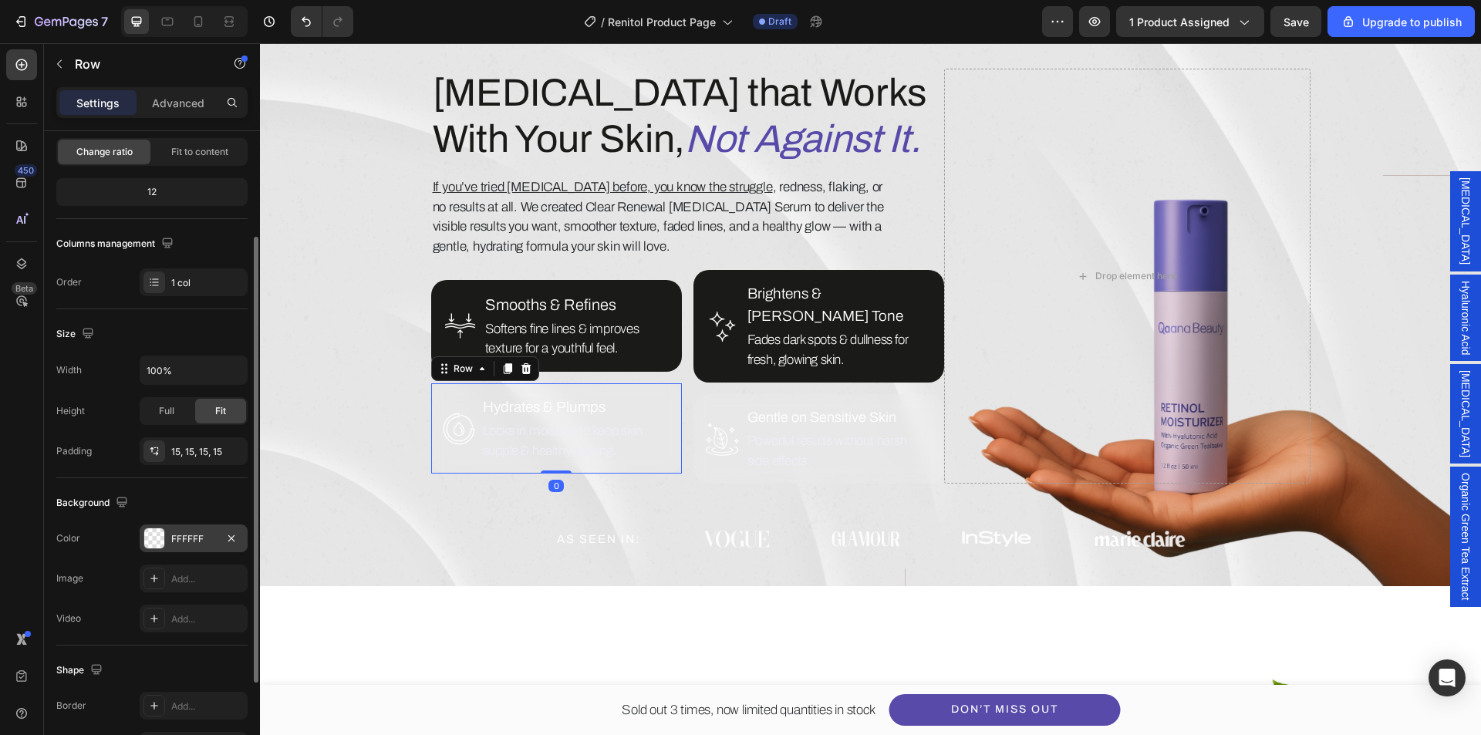
click at [154, 546] on div at bounding box center [154, 539] width 20 height 20
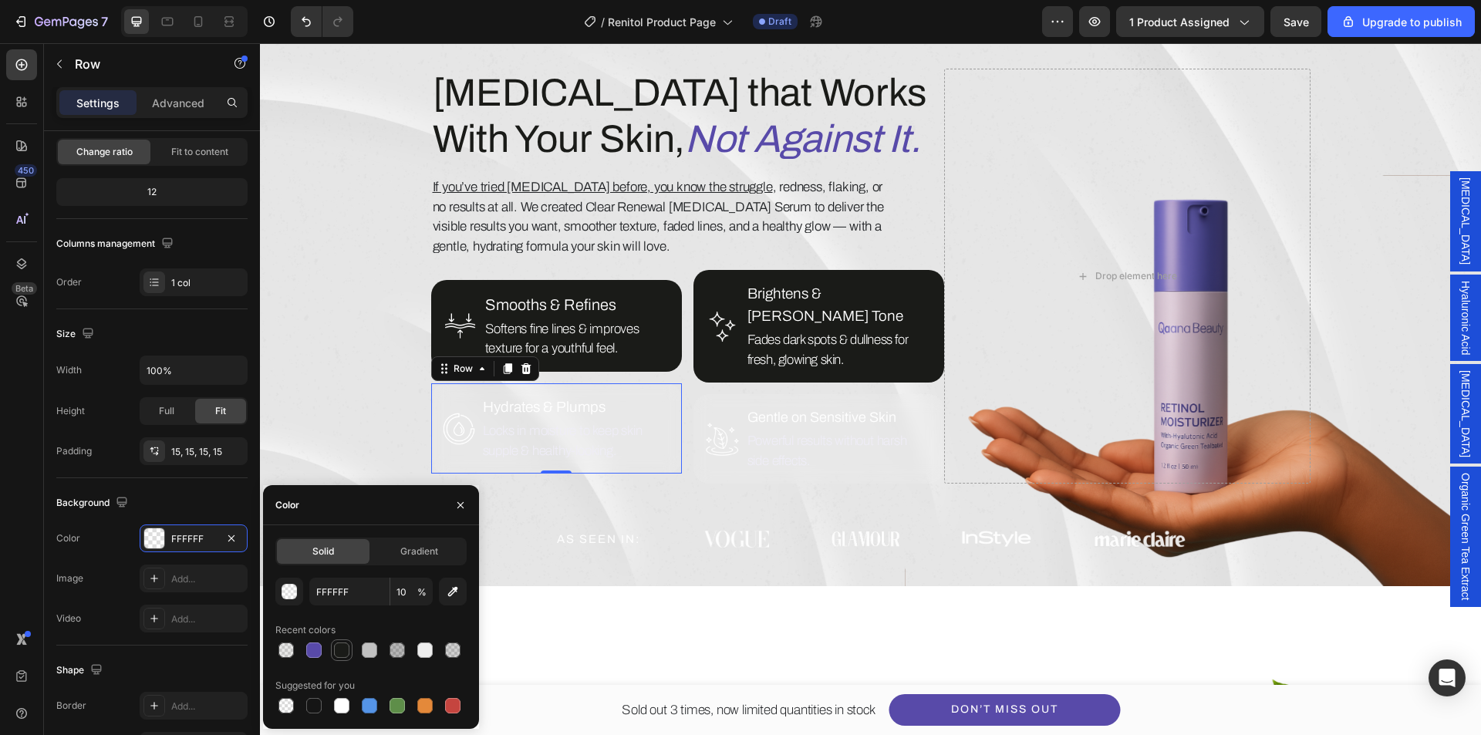
click at [340, 649] on div at bounding box center [341, 650] width 15 height 15
type input "1A1B18"
type input "100"
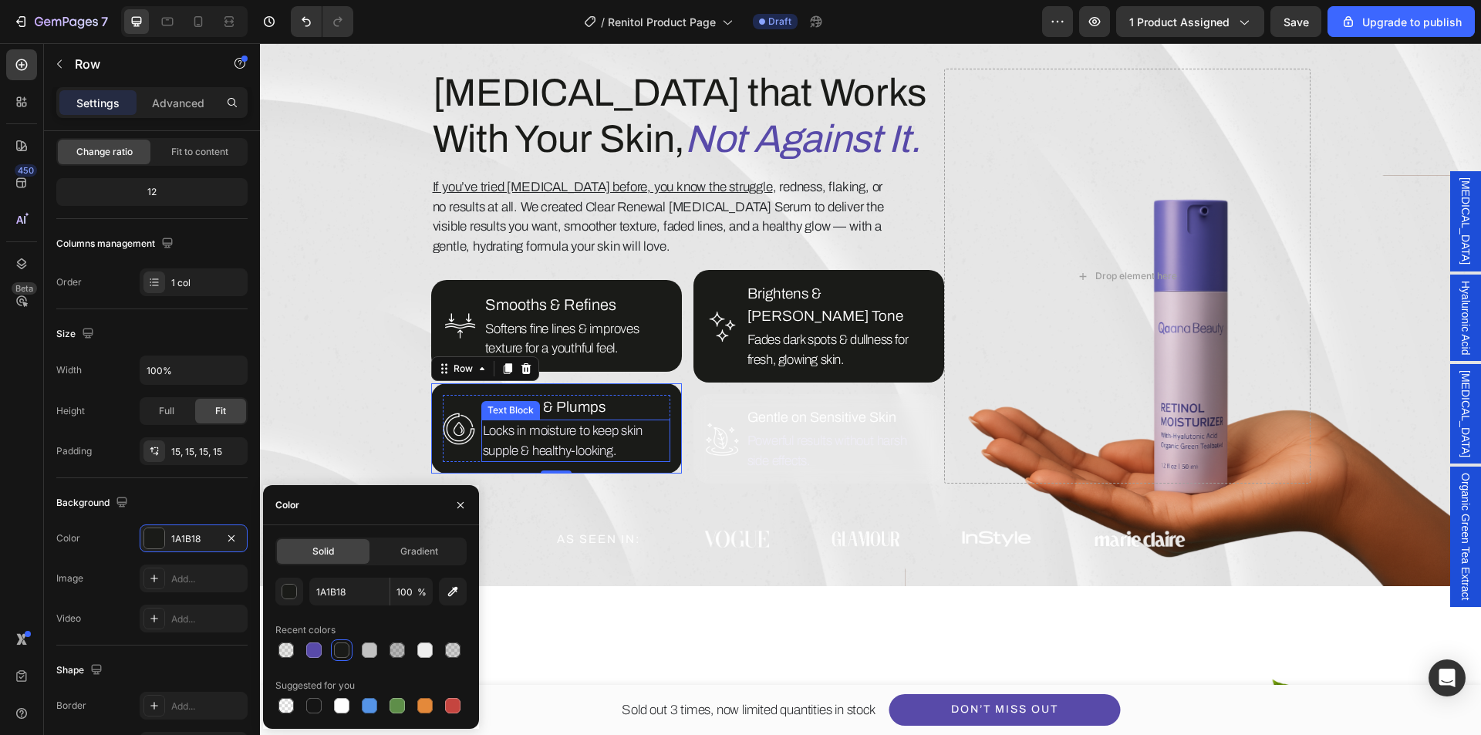
click at [552, 434] on p "Locks in moisture to keep skin supple & healthy-looking." at bounding box center [576, 440] width 186 height 39
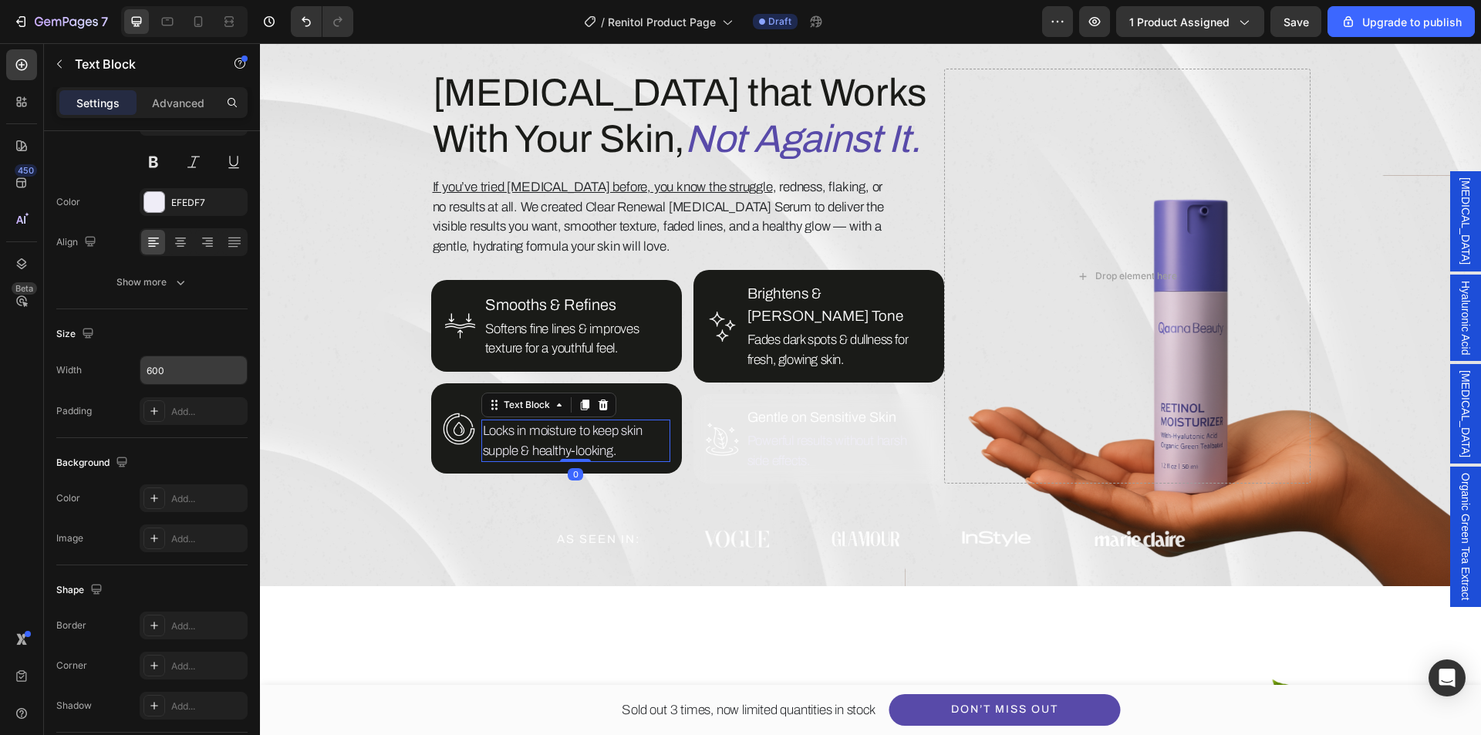
scroll to position [0, 0]
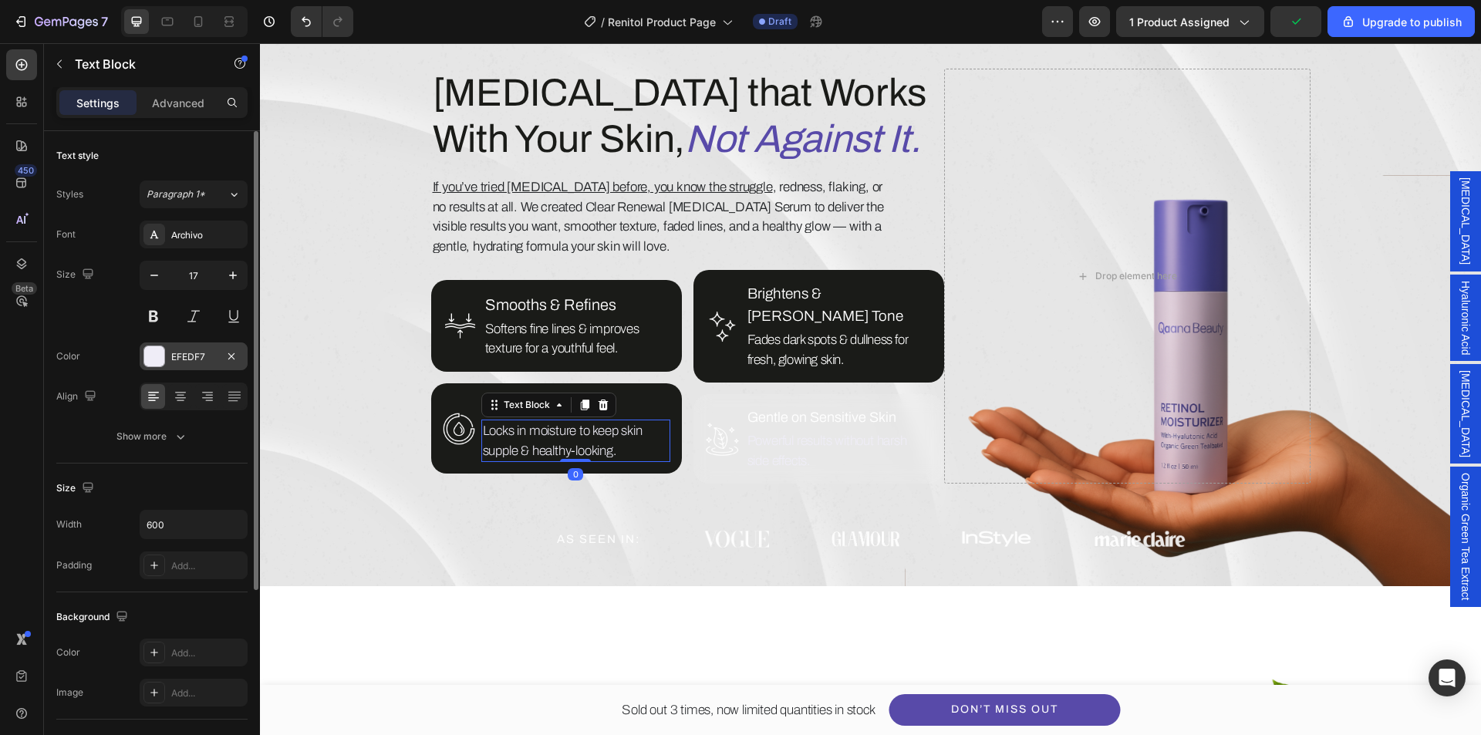
click at [197, 343] on div "EFEDF7" at bounding box center [194, 357] width 108 height 28
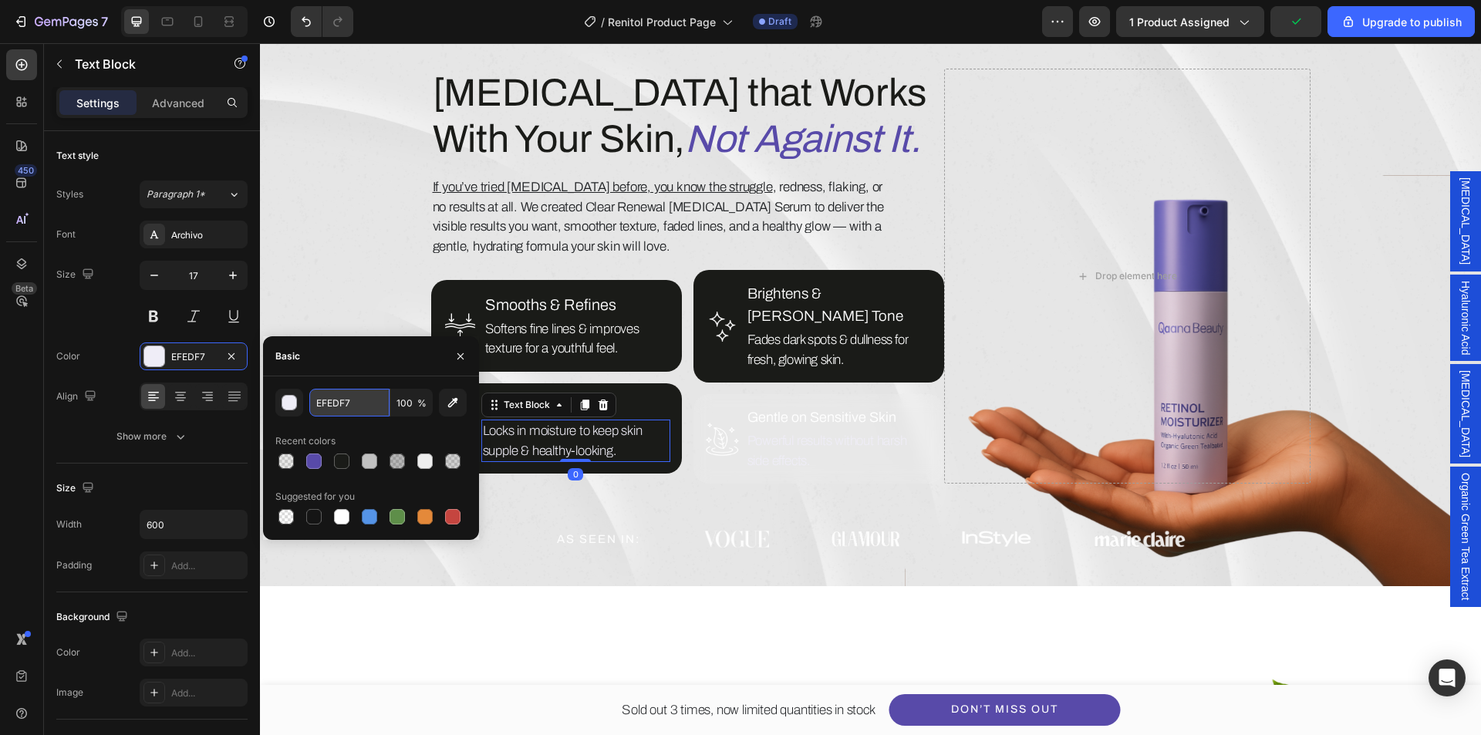
click at [347, 402] on input "EFEDF7" at bounding box center [349, 403] width 80 height 28
click at [357, 438] on div "Recent colors" at bounding box center [370, 441] width 191 height 25
type input "FFFFFF"
click at [630, 400] on p "Hydrates & Plumps" at bounding box center [576, 408] width 186 height 22
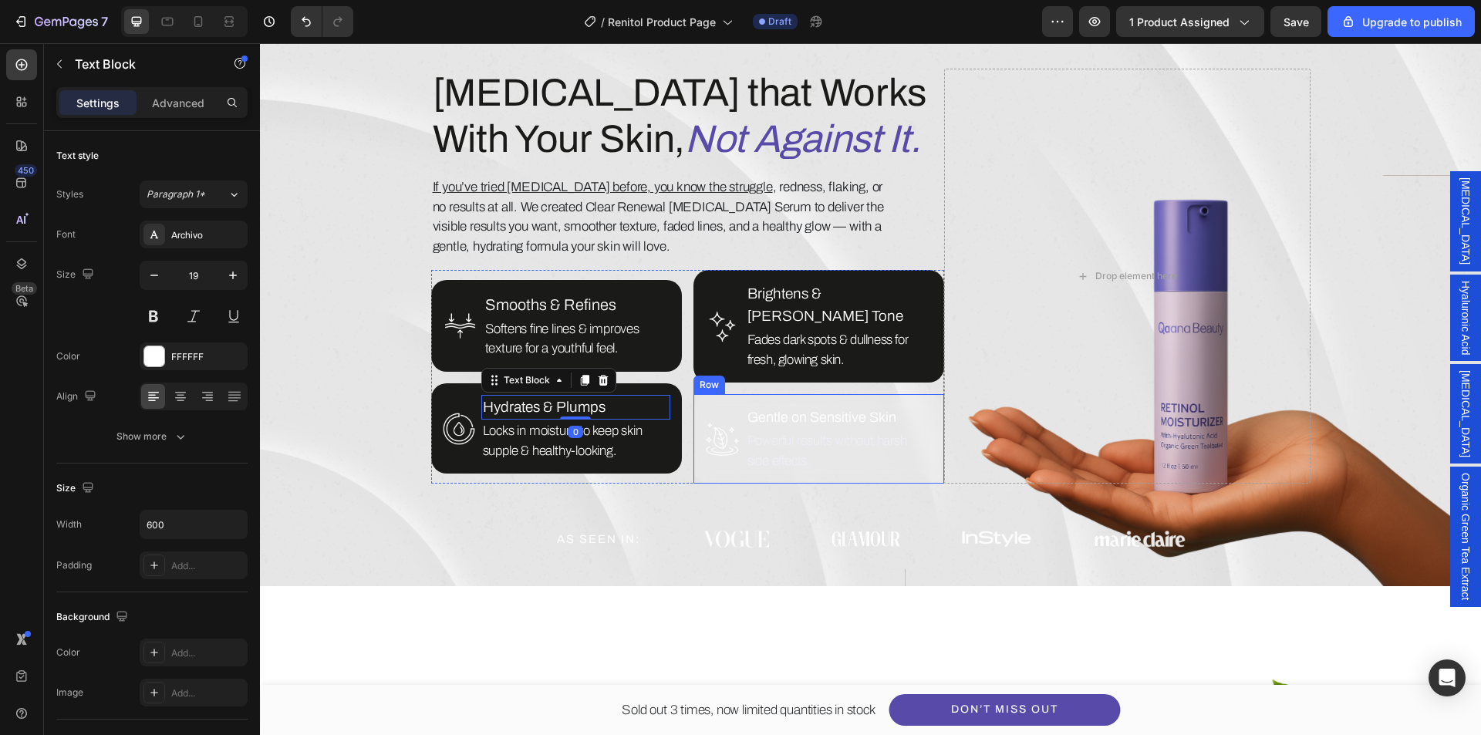
click at [715, 456] on div "Image Gentle on Sensitive Skin Text Block Powerful results without harsh side e…" at bounding box center [819, 439] width 251 height 90
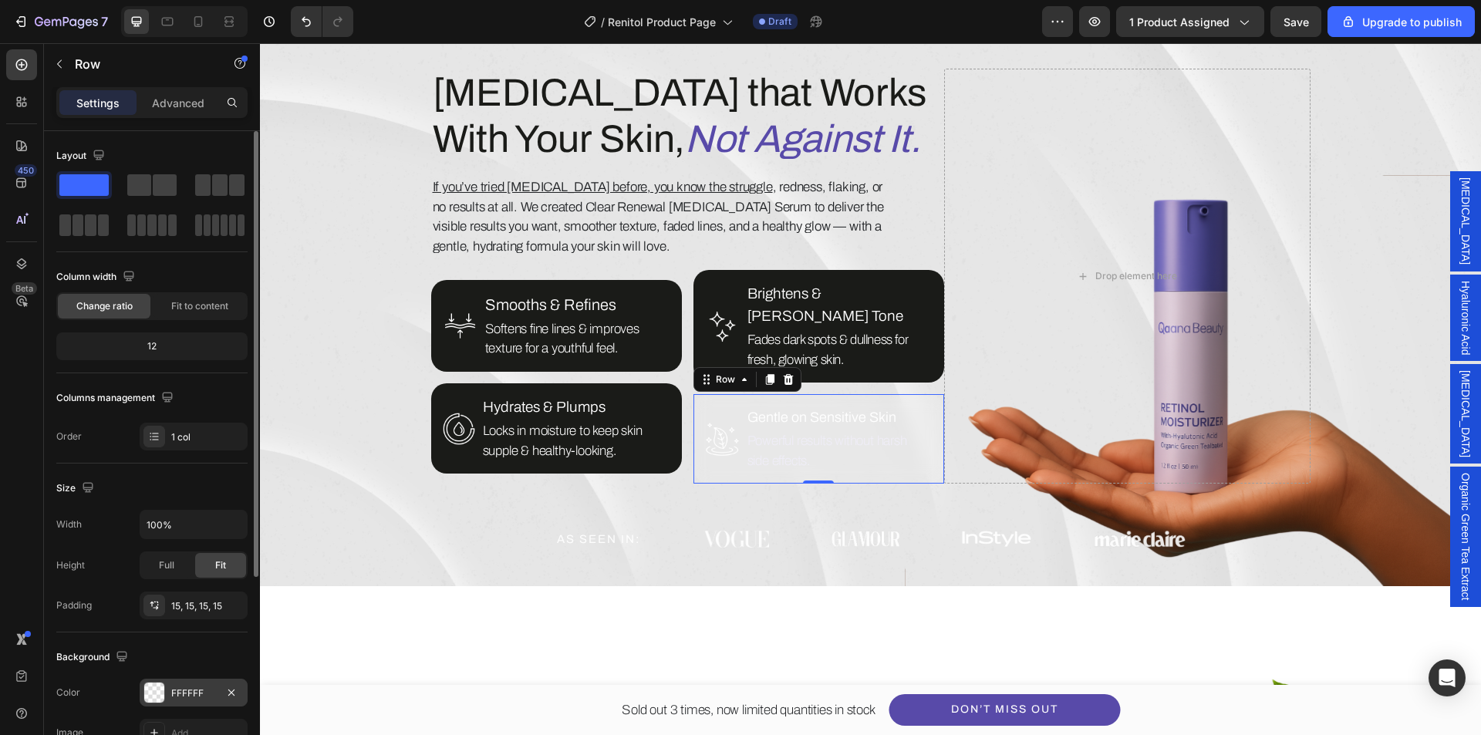
click at [151, 694] on div at bounding box center [154, 693] width 20 height 20
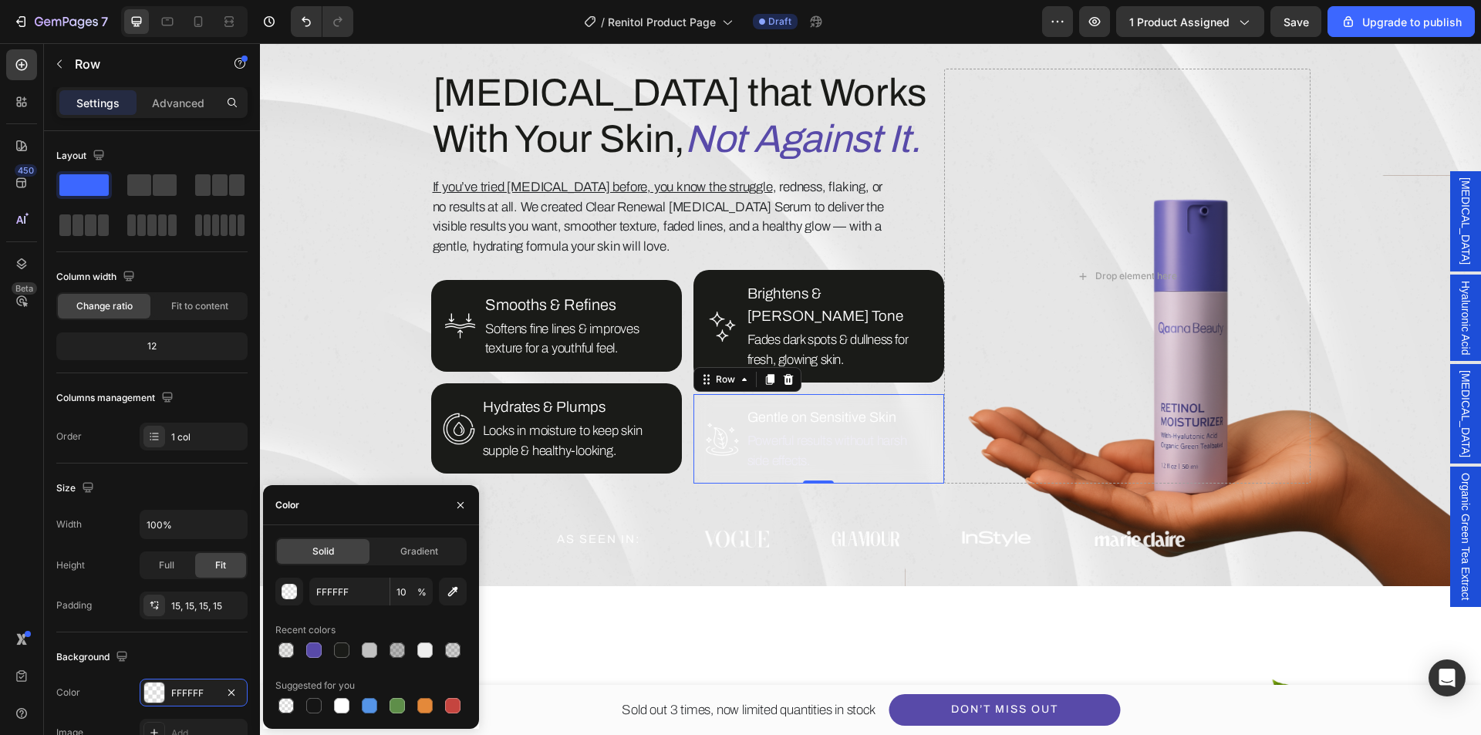
click at [340, 651] on div at bounding box center [341, 650] width 15 height 15
type input "1A1B18"
type input "100"
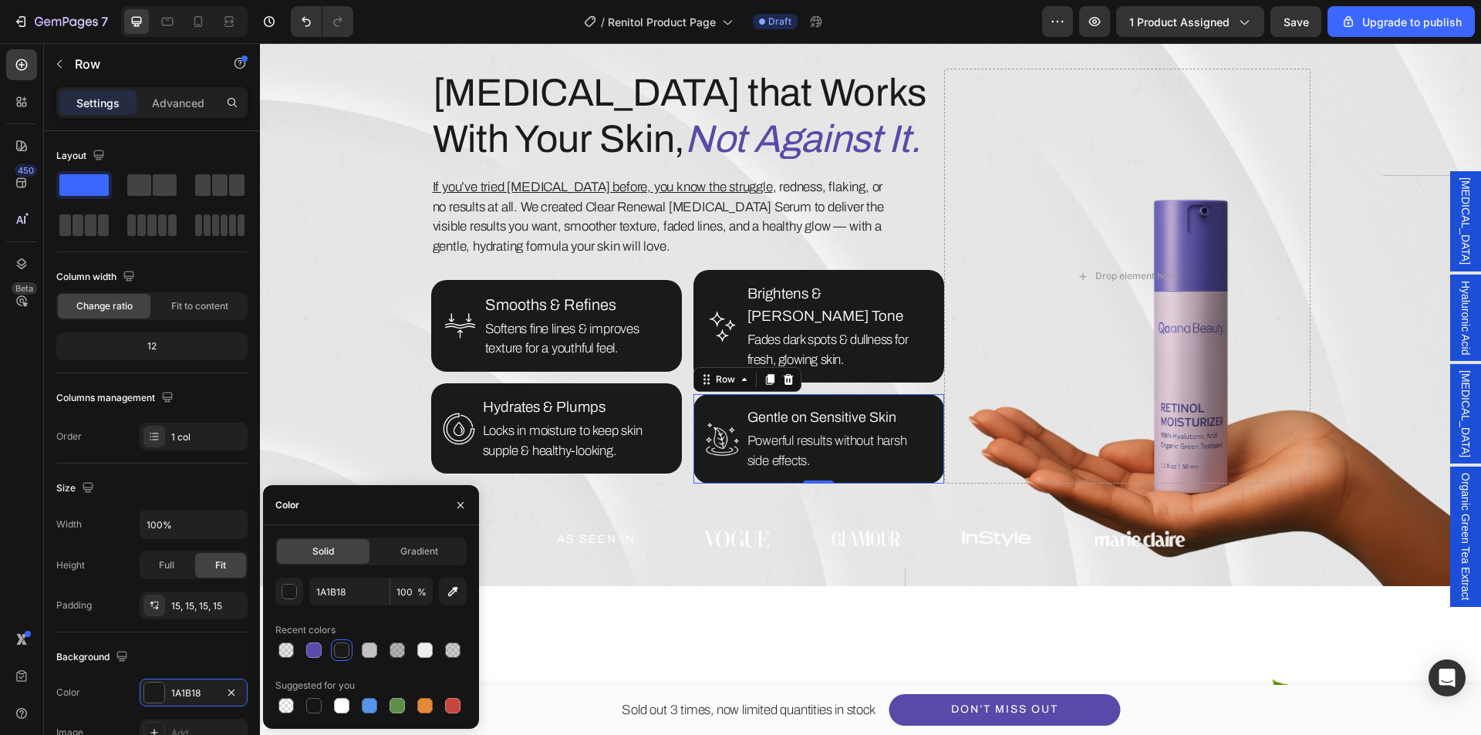
click at [377, 626] on div "Recent colors" at bounding box center [370, 630] width 191 height 25
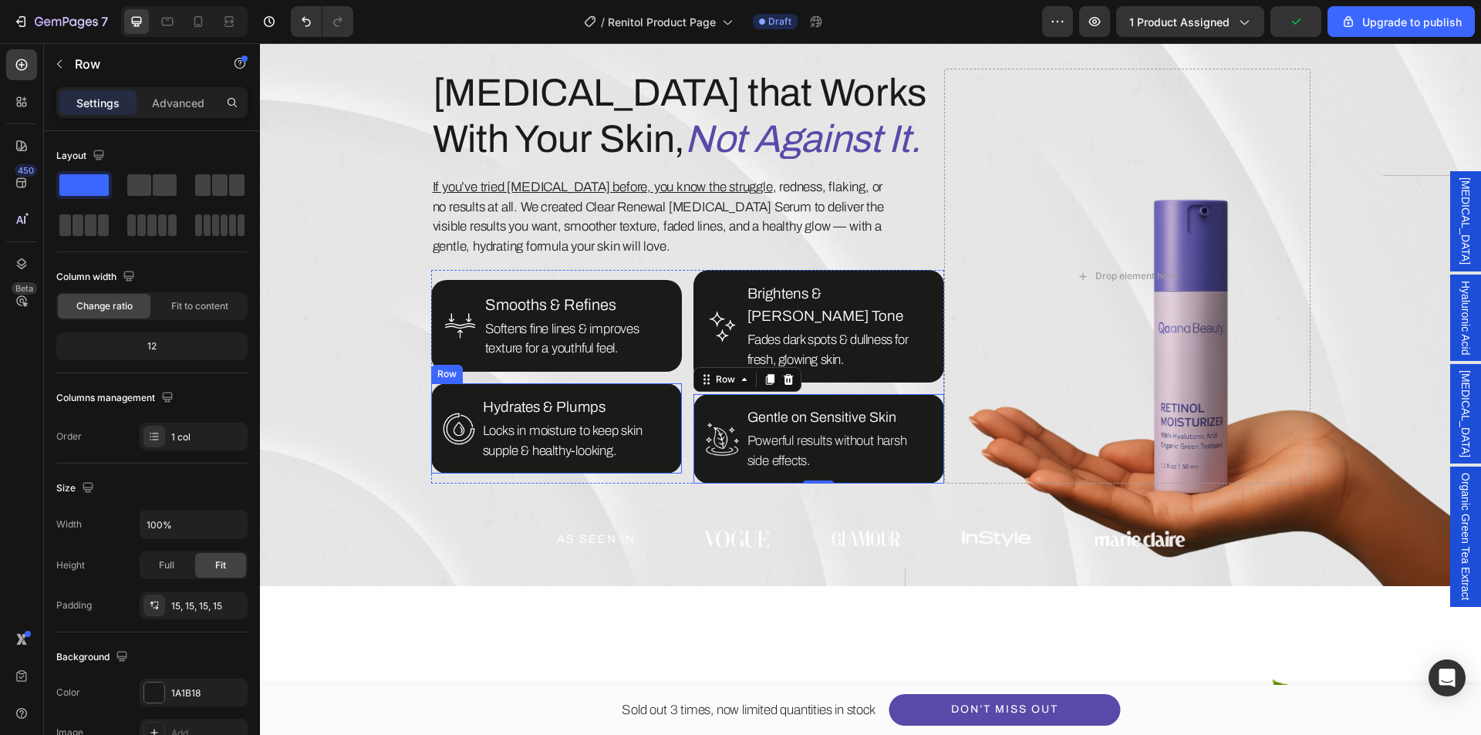
click at [636, 458] on div "Image Hydrates & Plumps Text Block Locks in moisture to keep skin supple & heal…" at bounding box center [556, 428] width 251 height 91
click at [762, 356] on div "Image Brightens & Evens Tone Text Block Fades dark spots & dullness for fresh, …" at bounding box center [819, 326] width 251 height 113
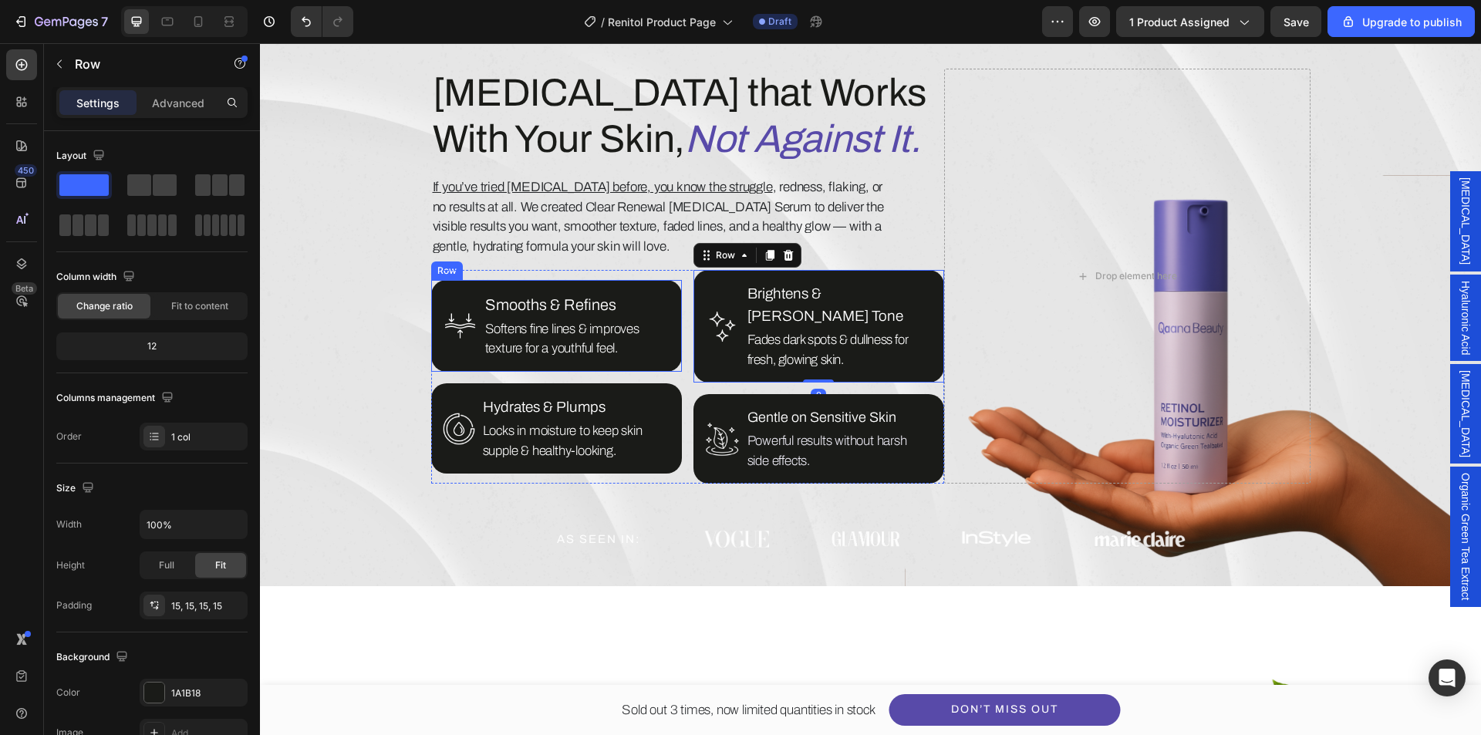
click at [662, 351] on div "Image Smooths & Refines Text Block Softens fine lines & improves texture for a …" at bounding box center [556, 326] width 251 height 92
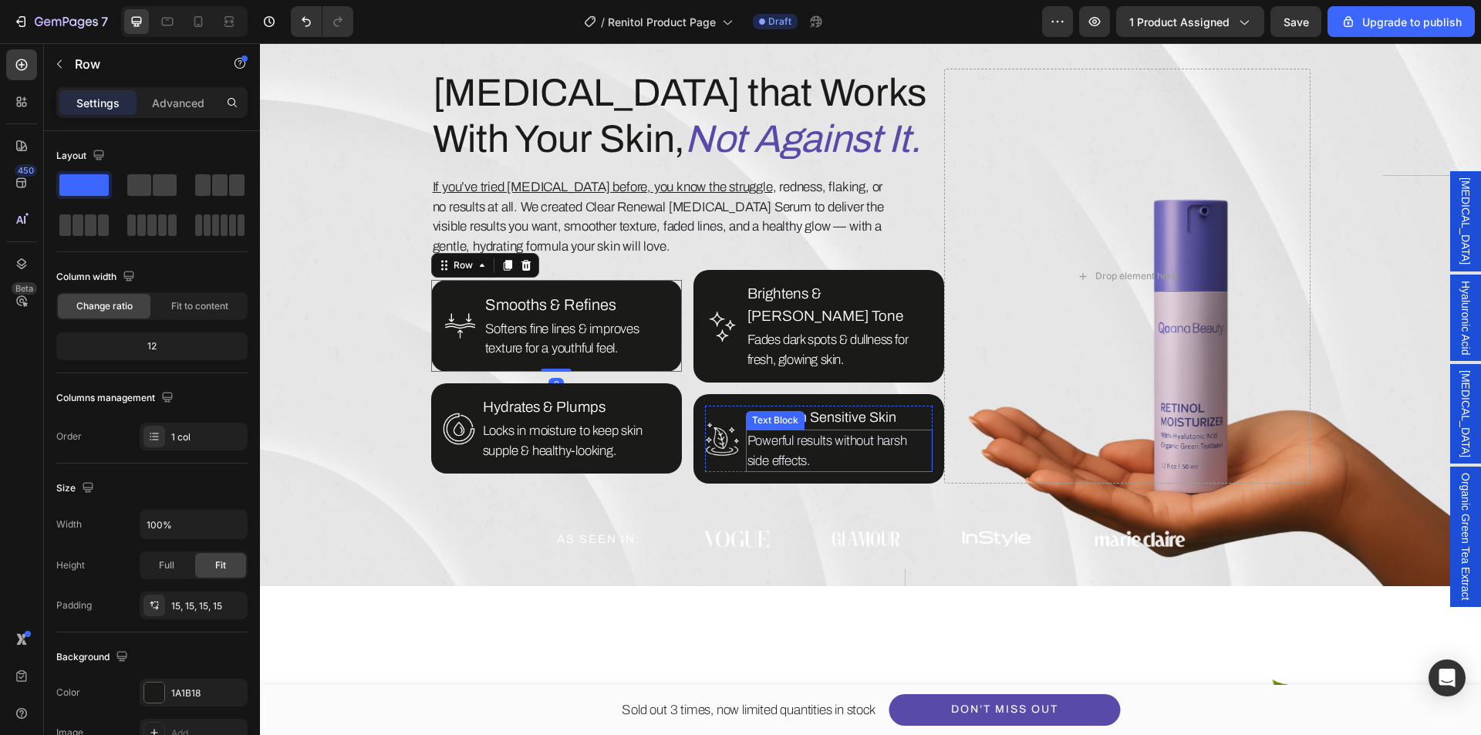
click at [756, 432] on p "Powerful results without harsh side effects." at bounding box center [840, 450] width 184 height 39
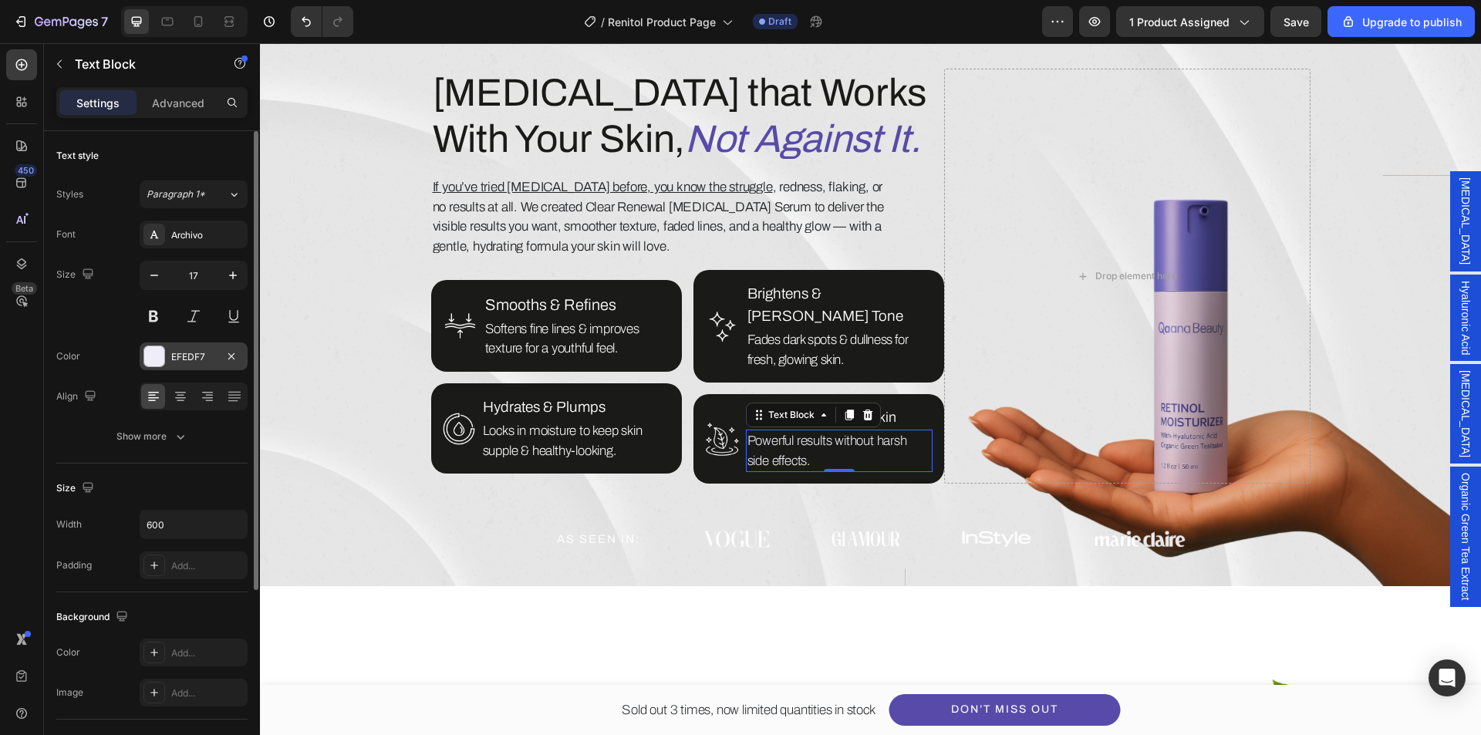
click at [191, 366] on div "EFEDF7" at bounding box center [194, 357] width 108 height 28
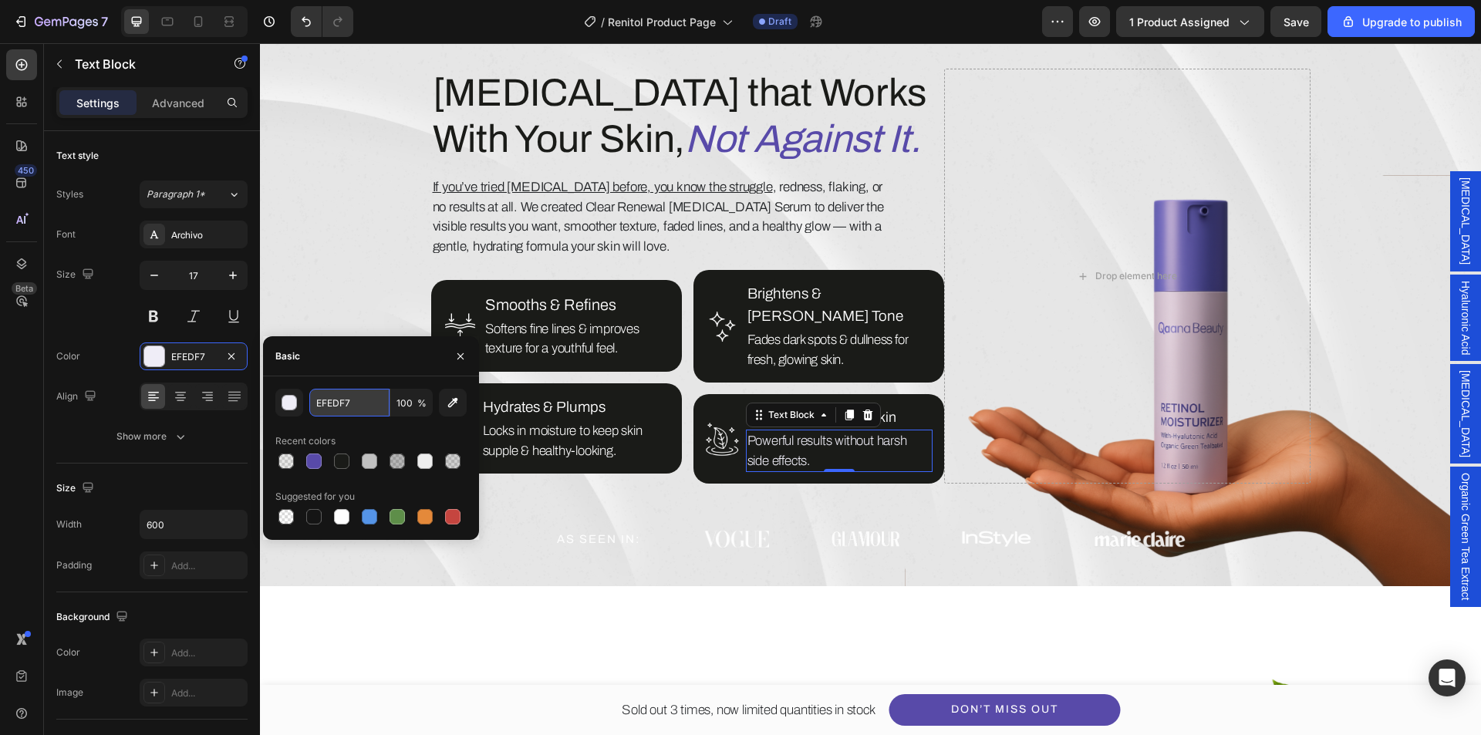
click at [343, 409] on input "EFEDF7" at bounding box center [349, 403] width 80 height 28
click at [360, 429] on div "Recent colors" at bounding box center [370, 441] width 191 height 25
type input "FFFFFF"
click at [621, 531] on h2 "AS SEEN IN:" at bounding box center [599, 539] width 86 height 17
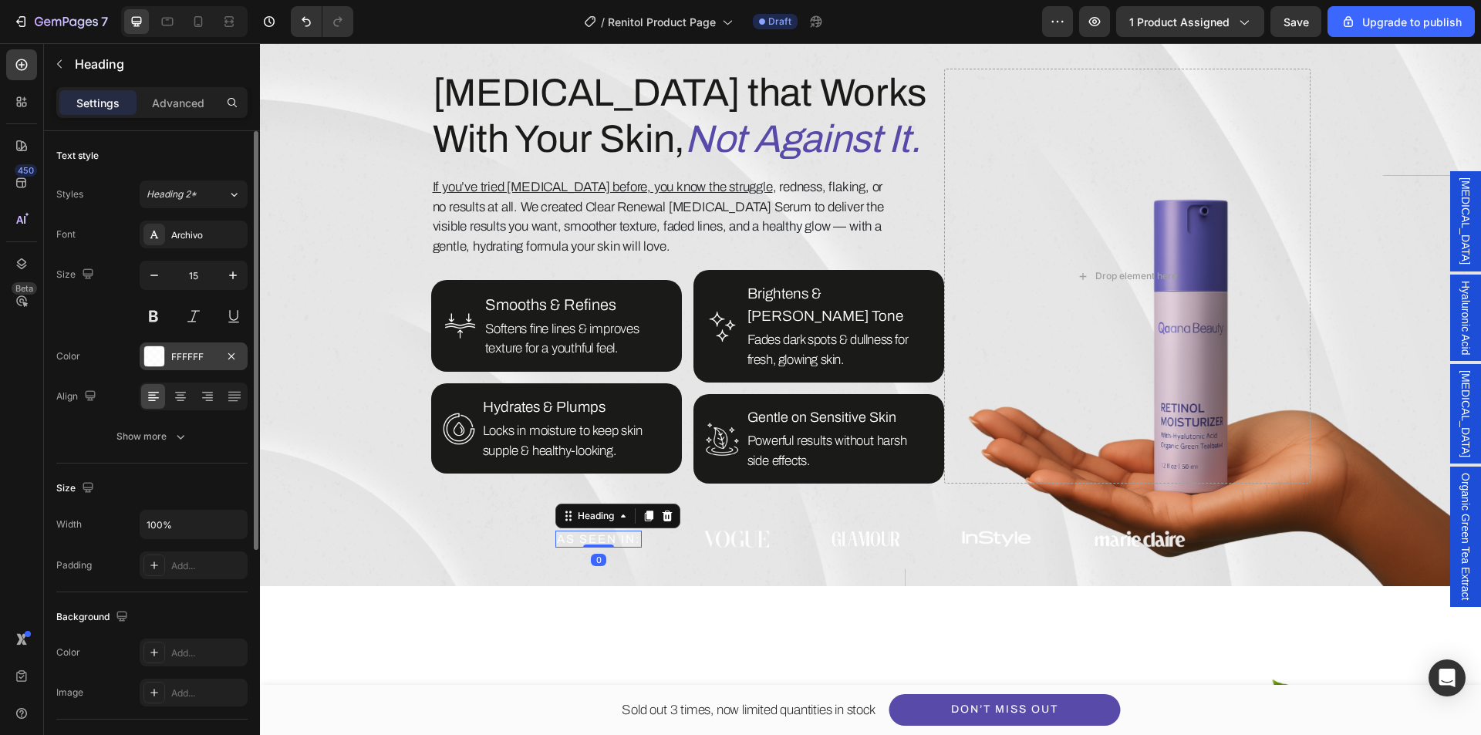
click at [149, 352] on div at bounding box center [154, 356] width 20 height 20
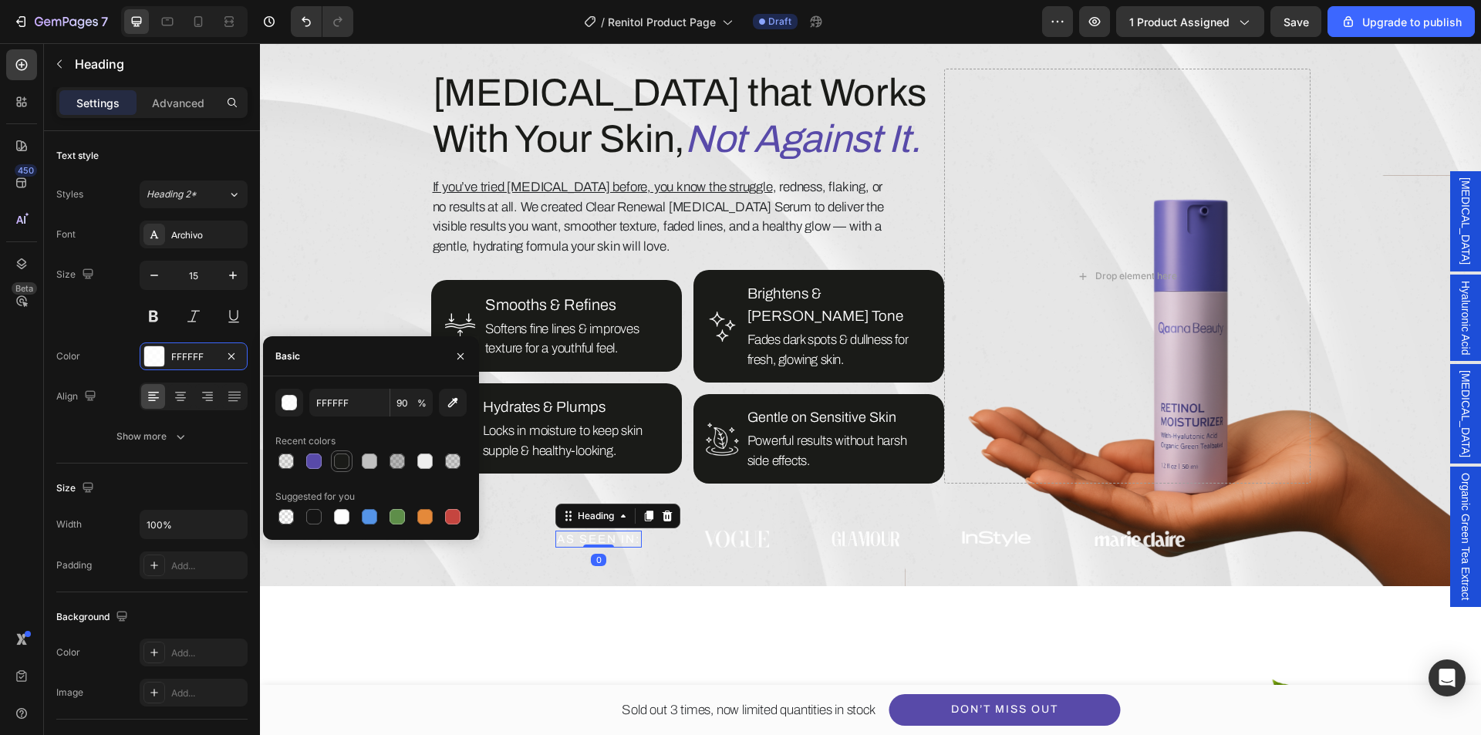
click at [336, 463] on div at bounding box center [341, 461] width 15 height 15
type input "1A1B18"
type input "100"
click at [719, 531] on img at bounding box center [737, 539] width 66 height 17
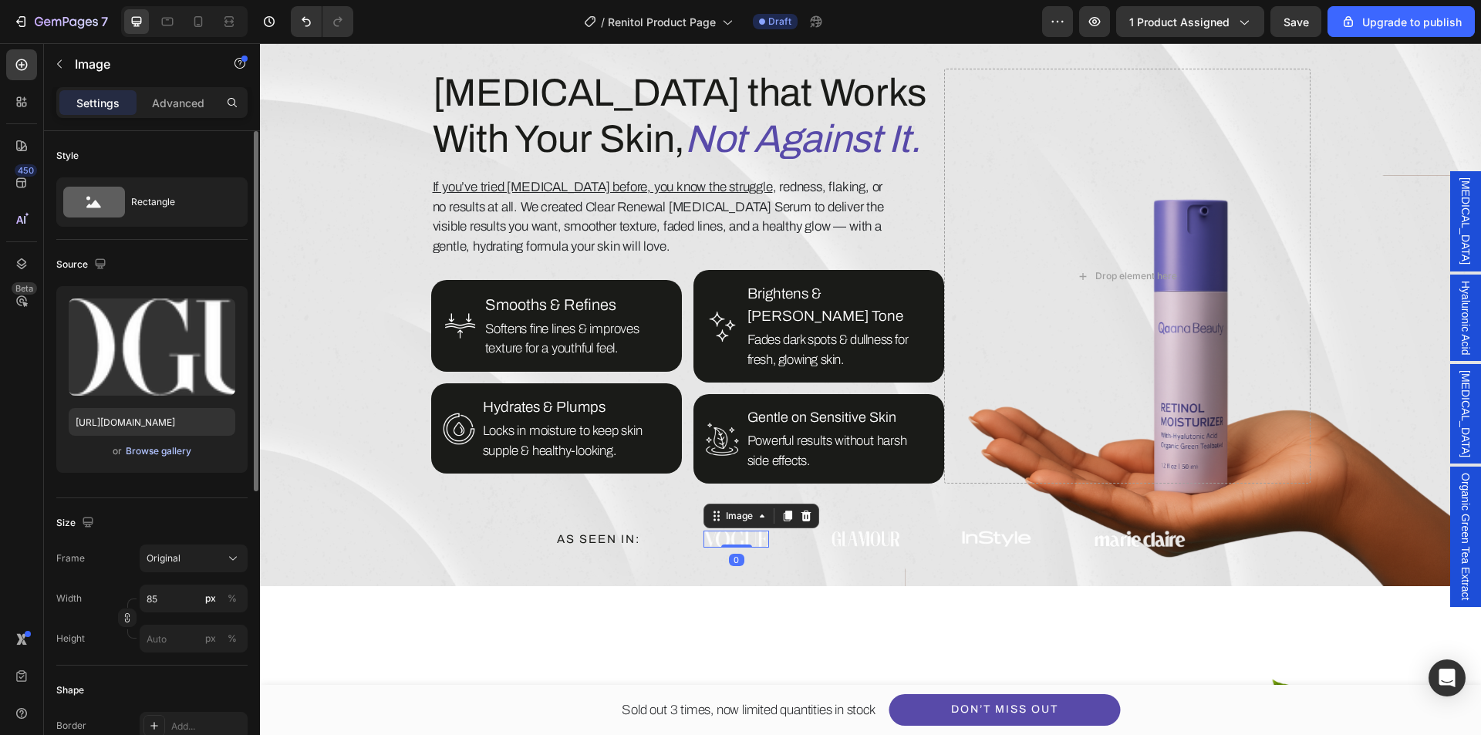
click at [183, 448] on div "Browse gallery" at bounding box center [159, 451] width 66 height 14
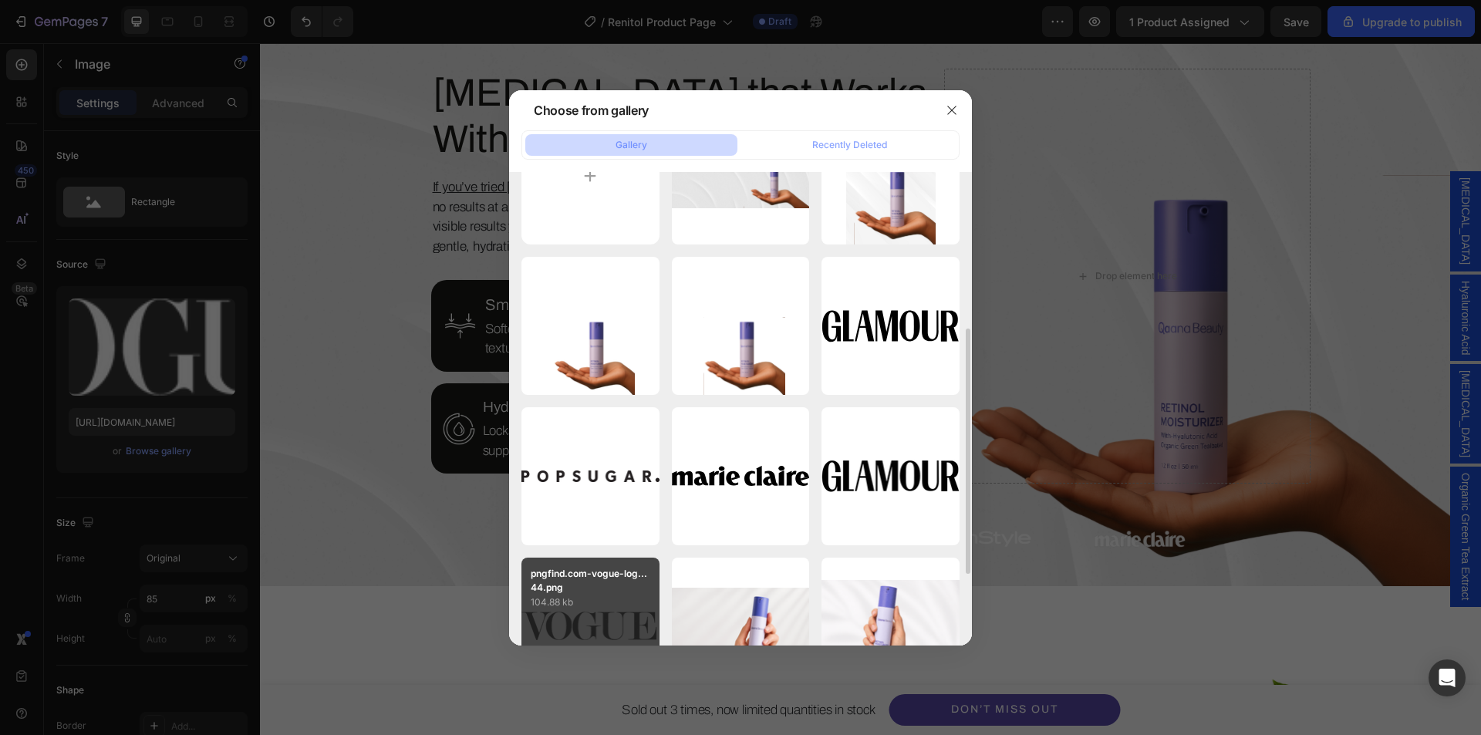
scroll to position [154, 0]
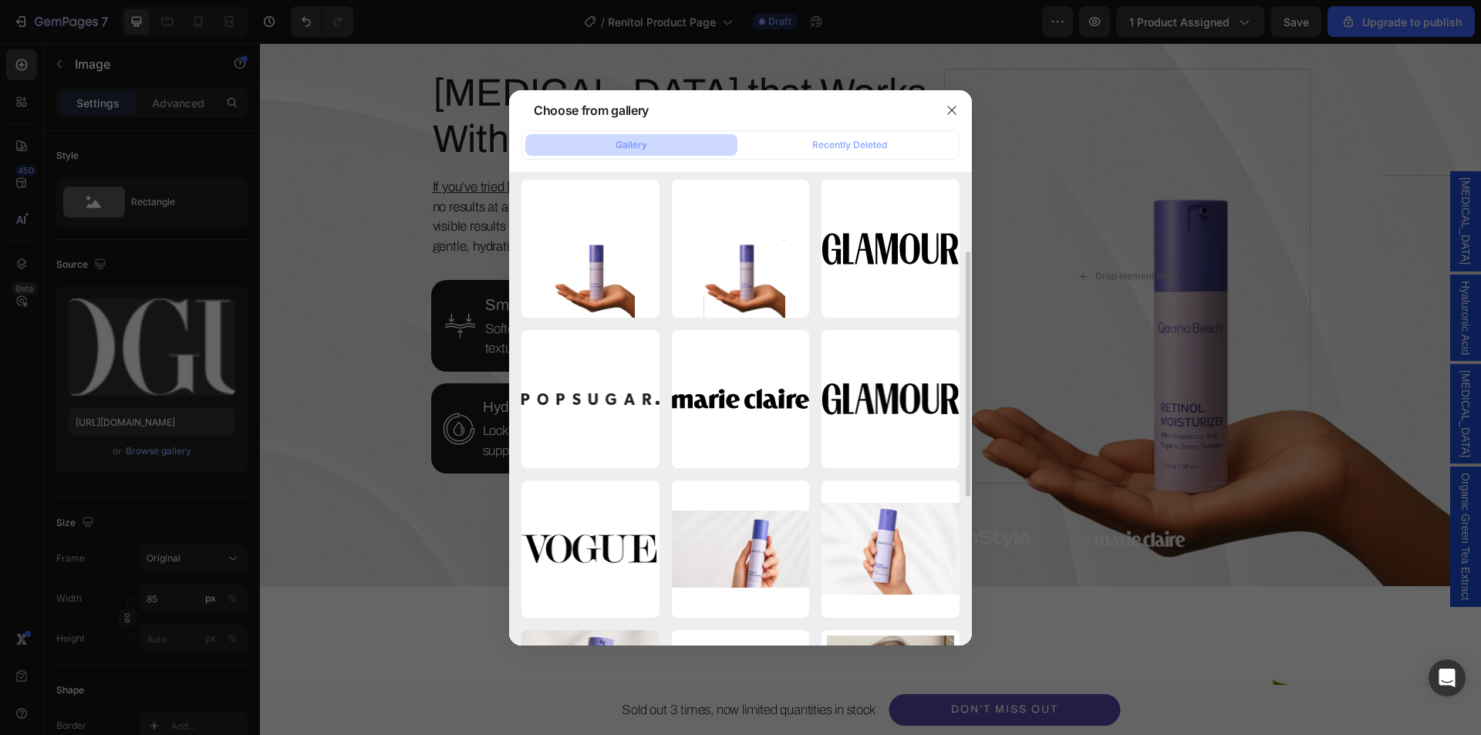
click at [0, 0] on div "pngfind.com-vogue-log...44.png 104.88 kb" at bounding box center [0, 0] width 0 height 0
type input "https://cdn.shopify.com/s/files/1/0639/1444/2857/files/gempages_578849715588694…"
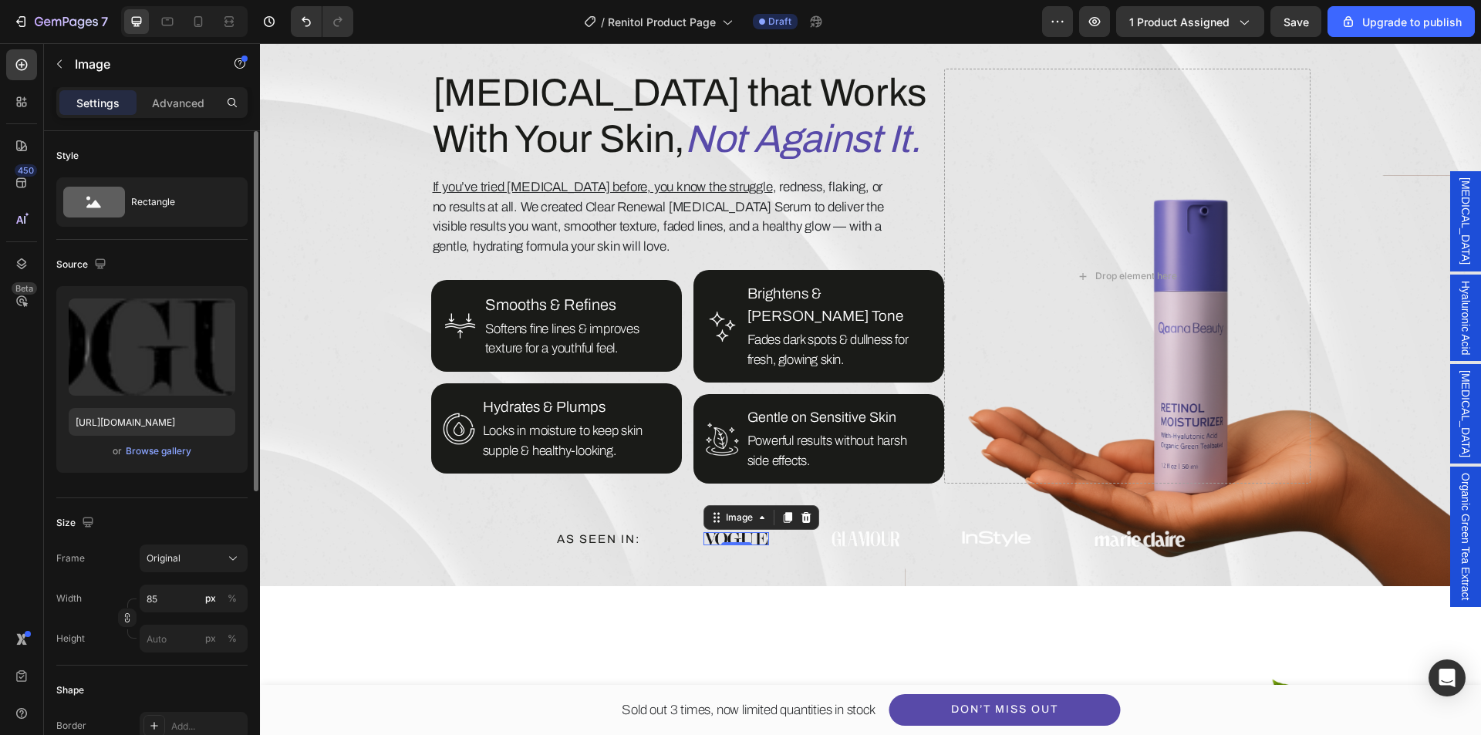
click at [179, 108] on p "Advanced" at bounding box center [178, 103] width 52 height 16
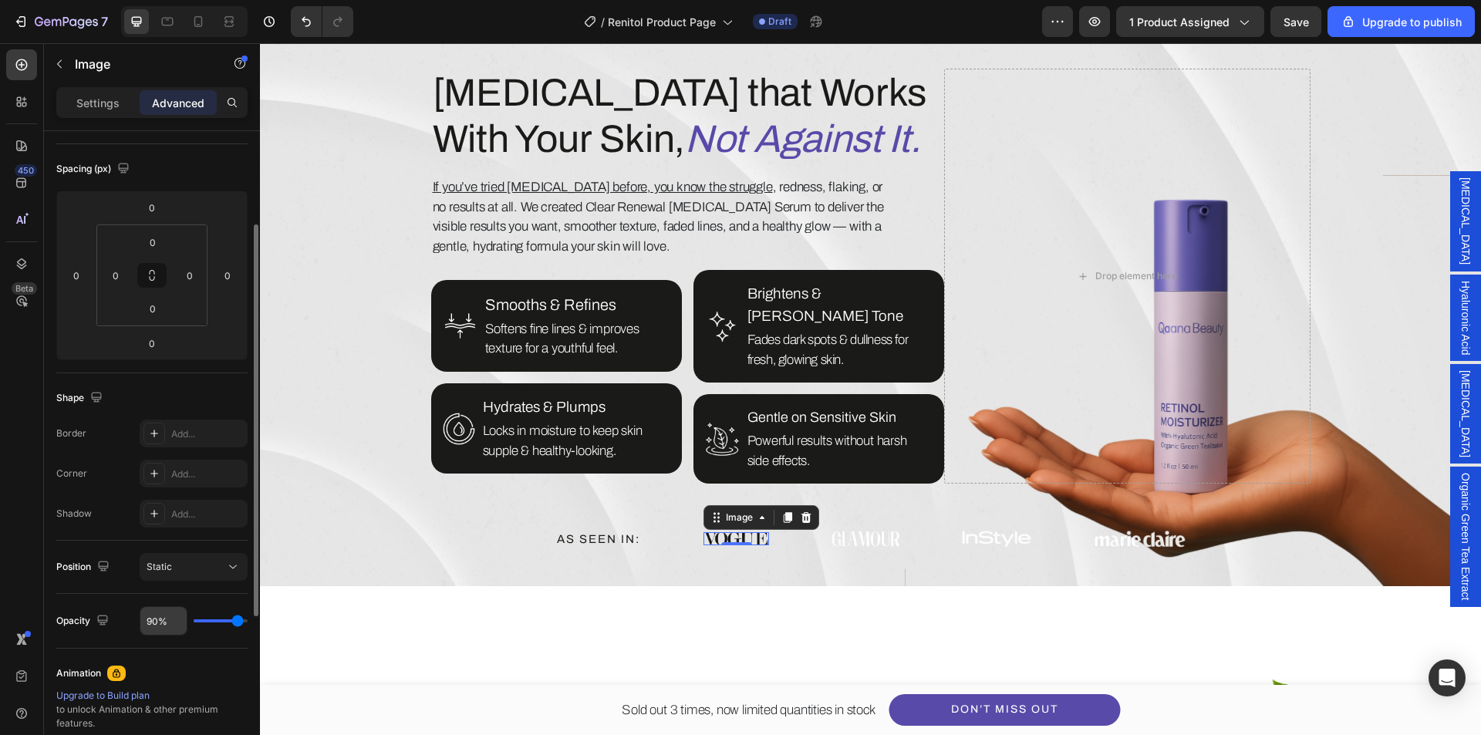
click at [153, 621] on input "90%" at bounding box center [163, 621] width 46 height 28
type input "80%"
type input "80"
type input "80%"
click at [113, 576] on div "Position Static" at bounding box center [151, 567] width 191 height 28
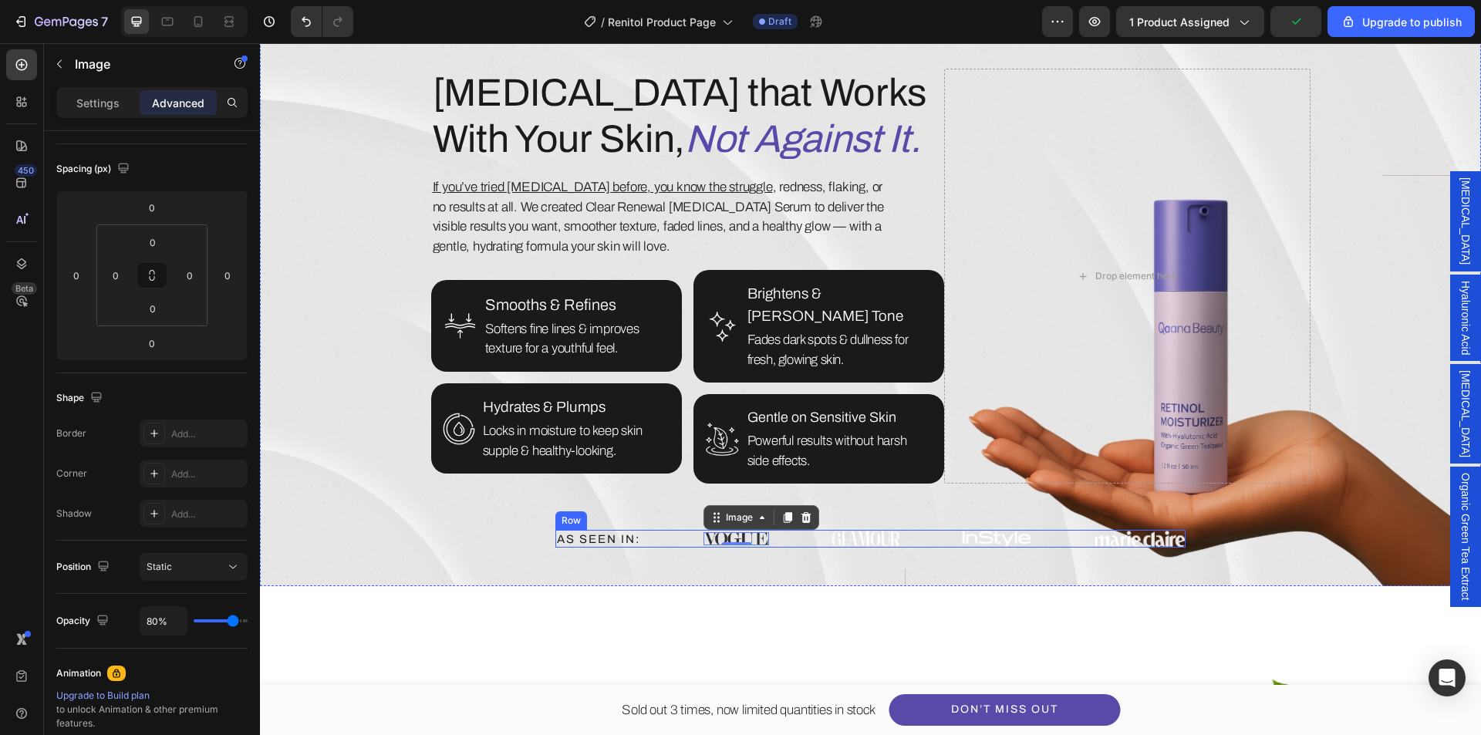
click at [831, 531] on img at bounding box center [865, 539] width 69 height 16
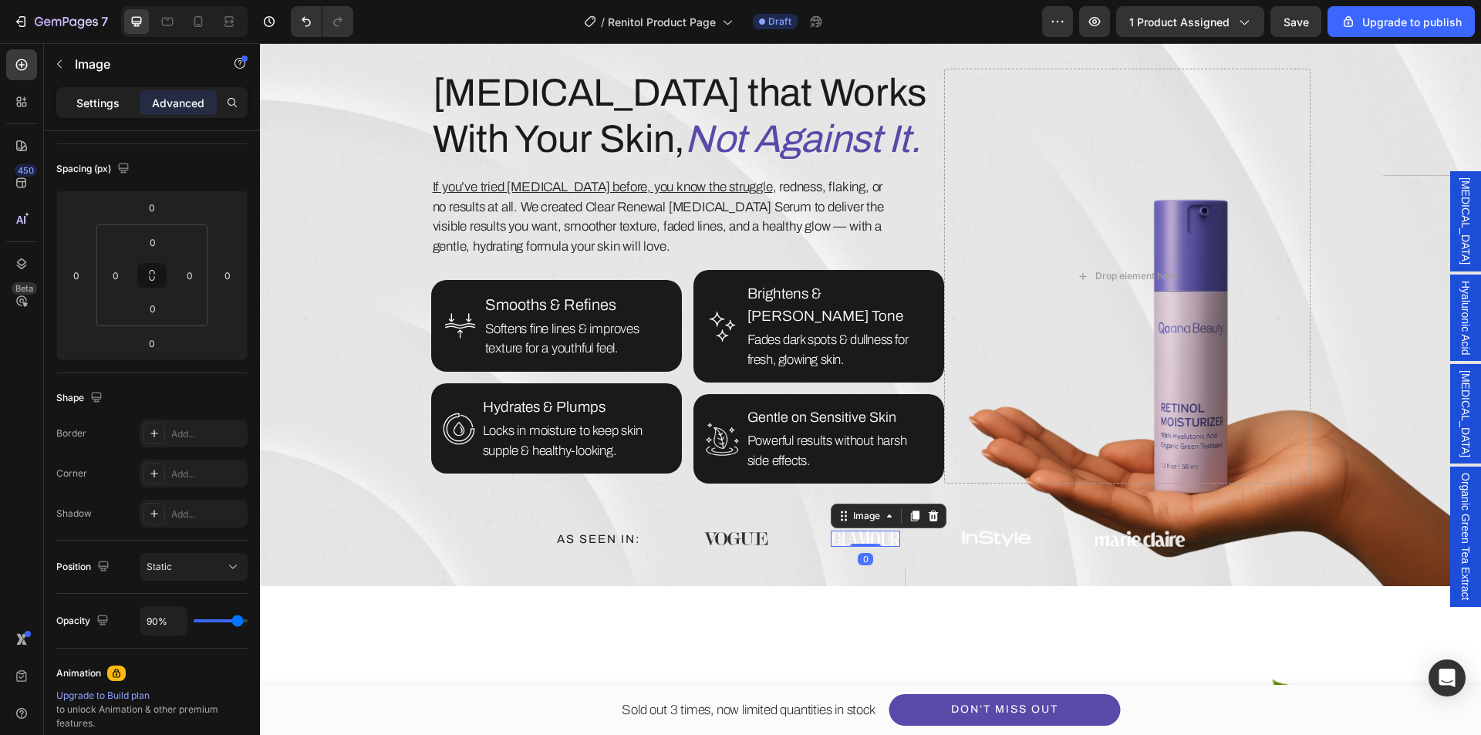
click at [111, 95] on p "Settings" at bounding box center [97, 103] width 43 height 16
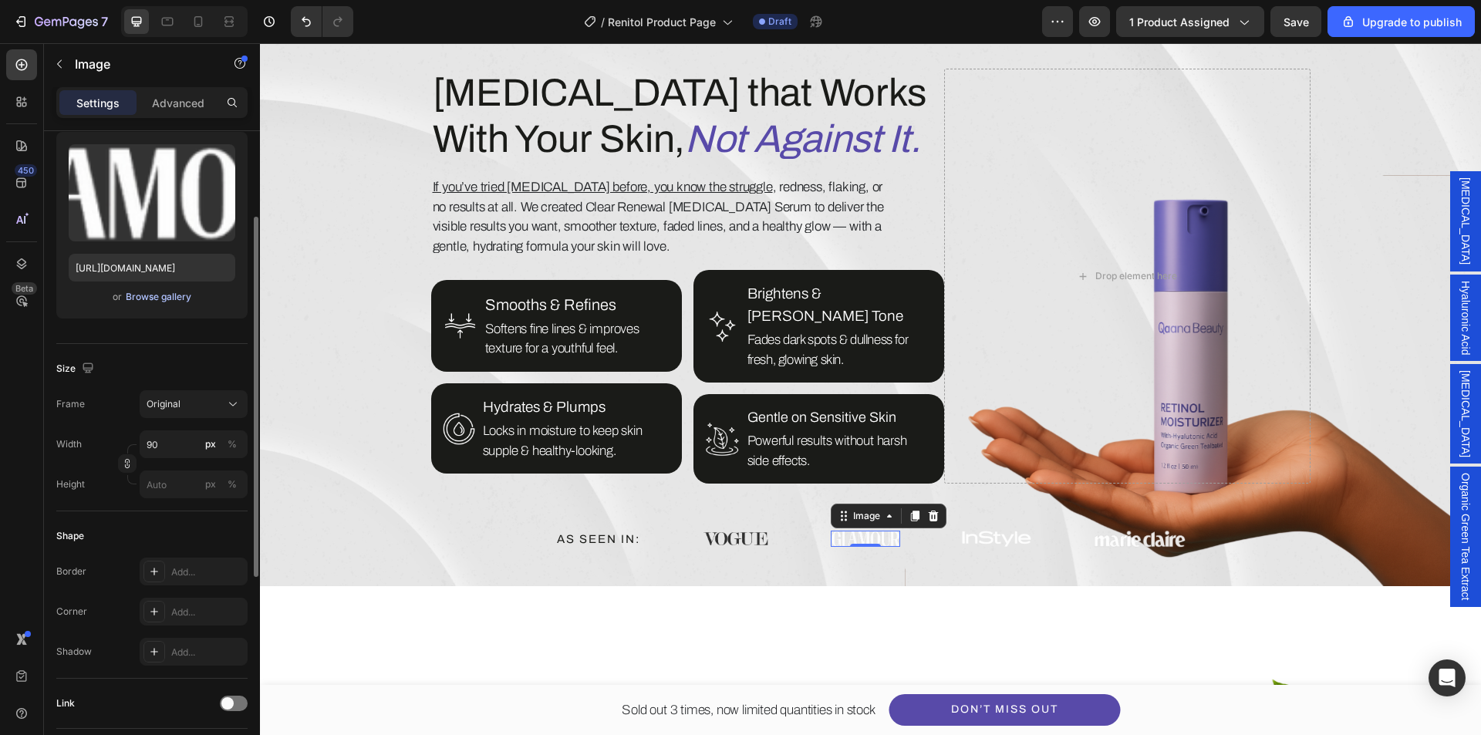
click at [136, 294] on div "Browse gallery" at bounding box center [159, 297] width 66 height 14
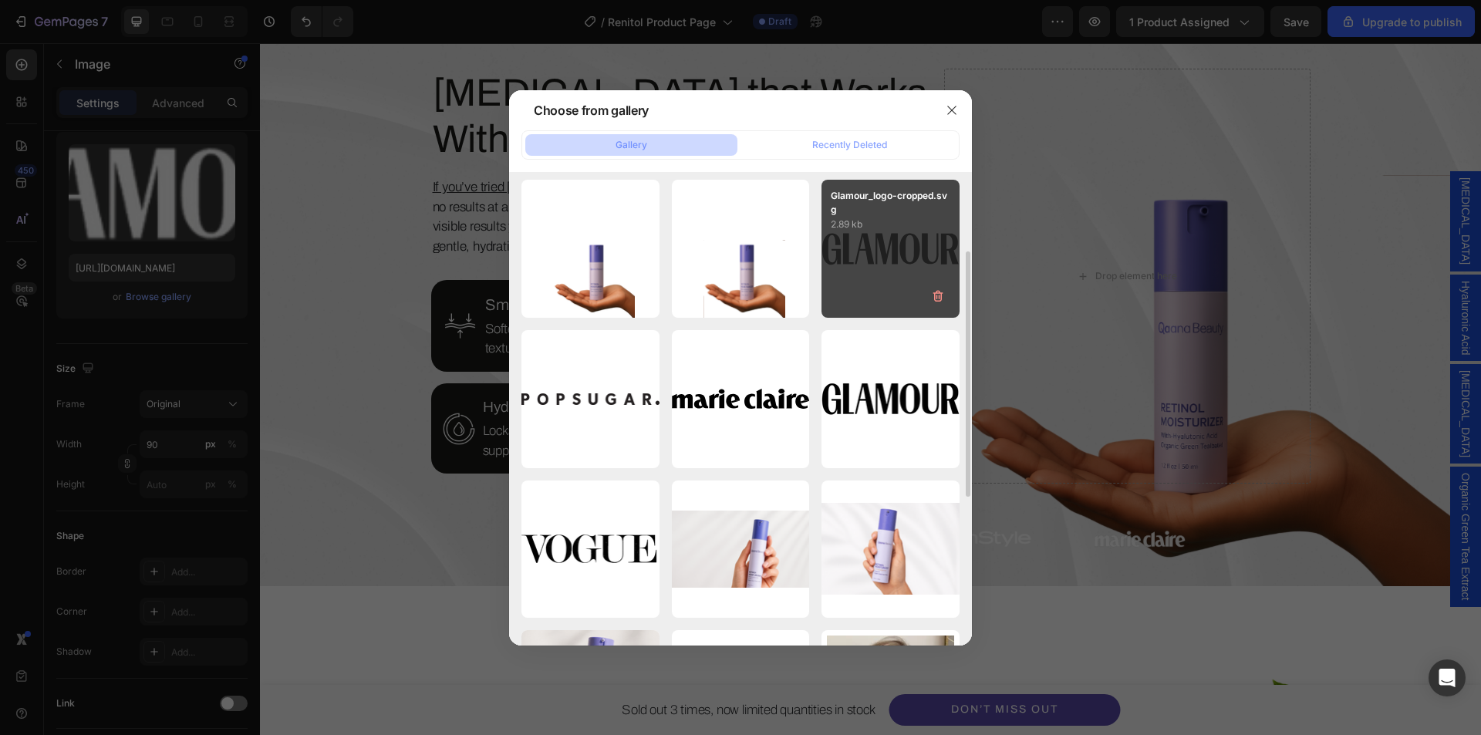
click at [881, 287] on div "Glamour_logo-cropped.svg 2.89 kb" at bounding box center [891, 249] width 138 height 138
type input "https://cdn.shopify.com/s/files/1/0639/1444/2857/files/gempages_578849715588694…"
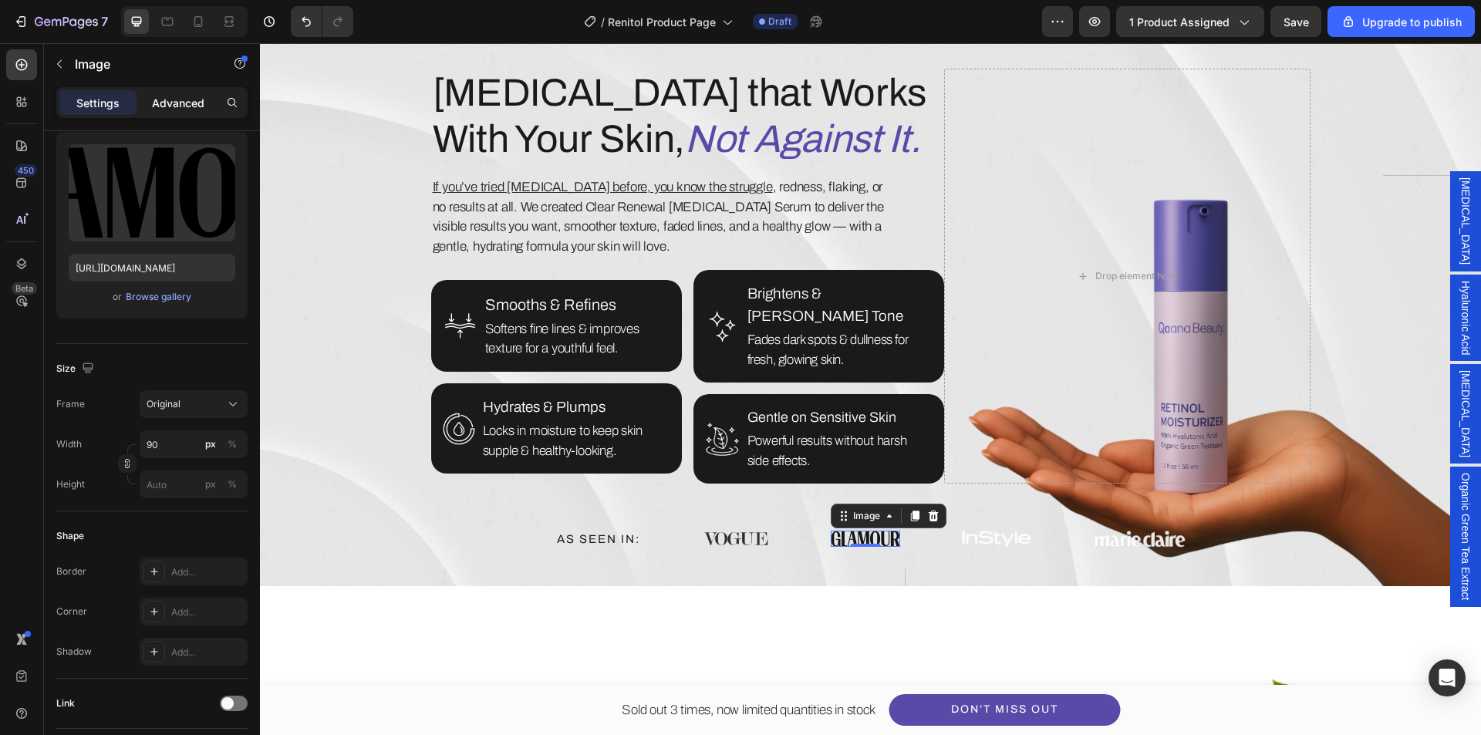
click at [169, 109] on p "Advanced" at bounding box center [178, 103] width 52 height 16
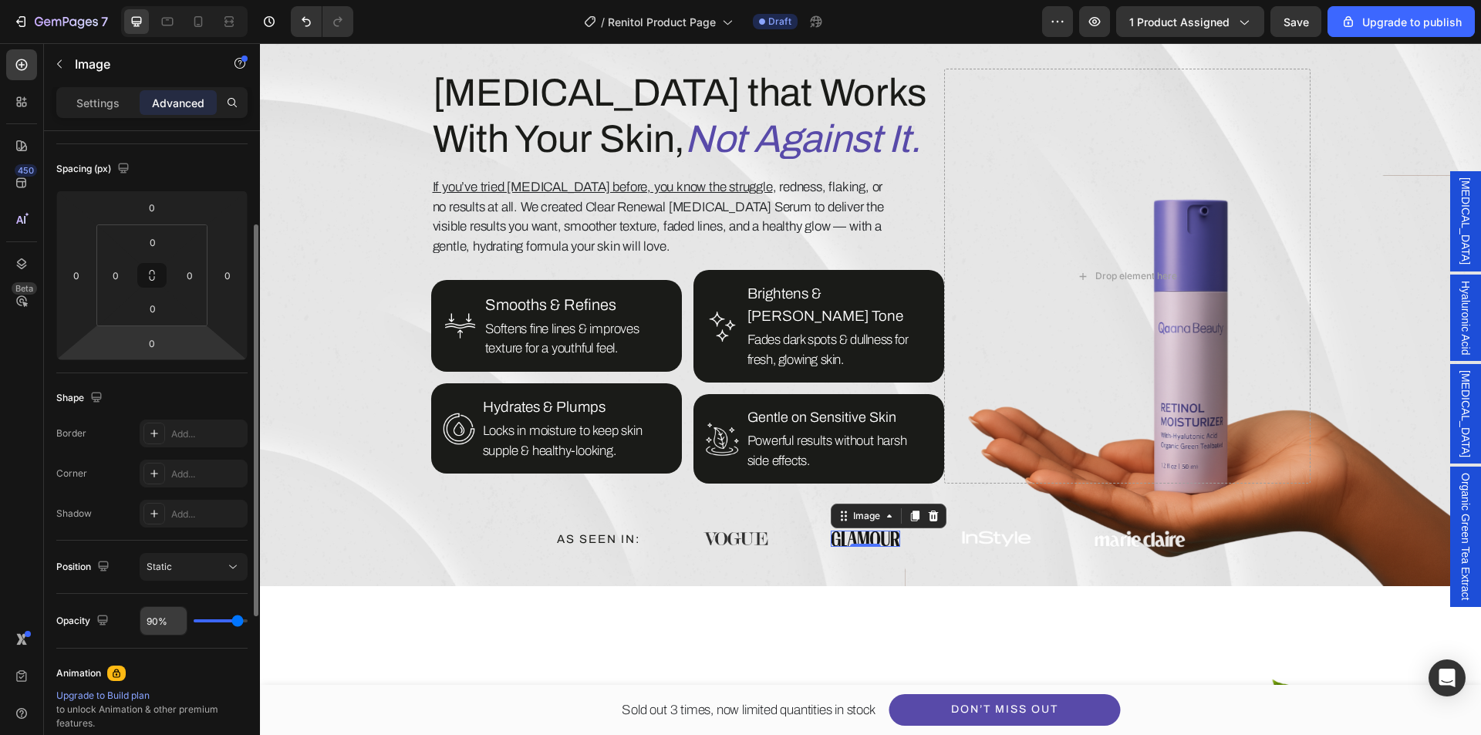
click at [147, 626] on input "90%" at bounding box center [163, 621] width 46 height 28
type input "8%"
type input "8"
type input "80%"
type input "80"
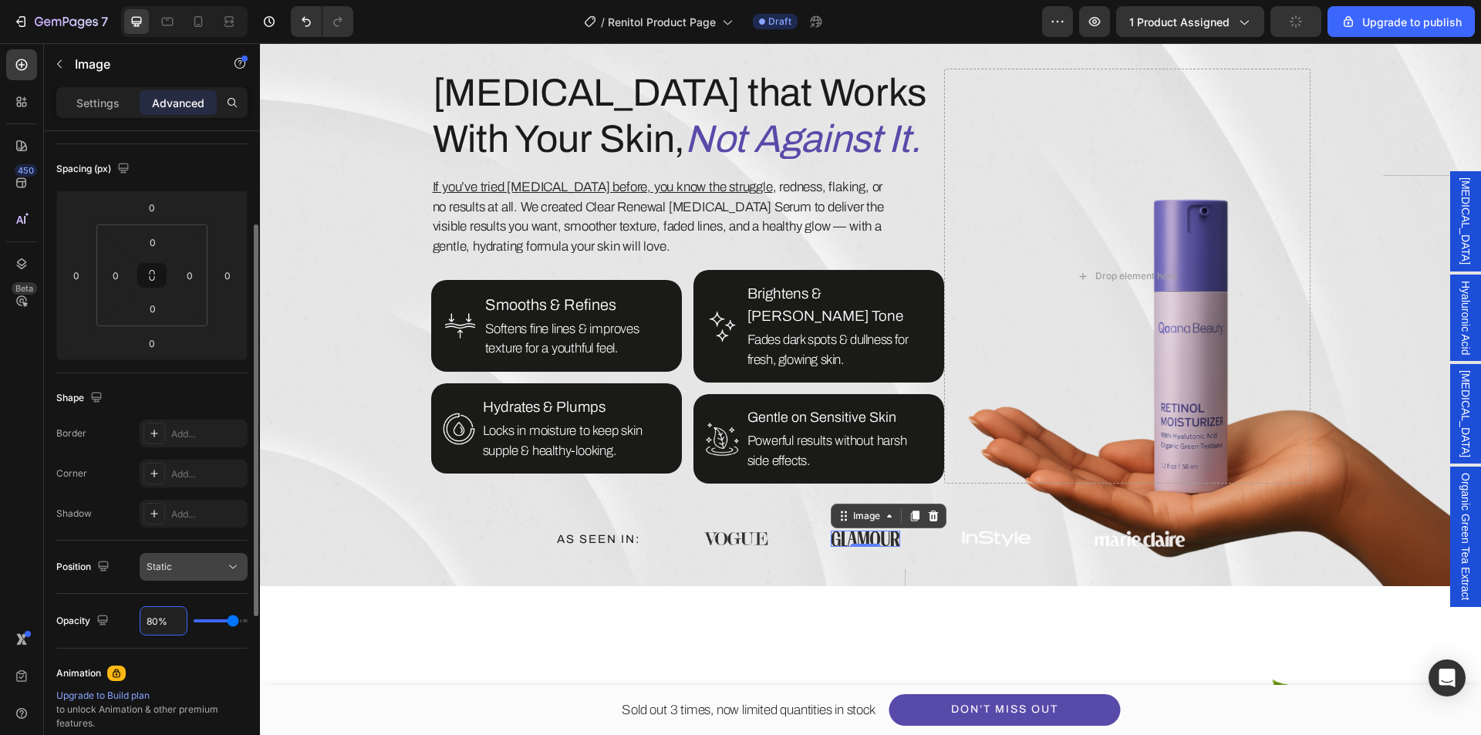
type input "80%"
click at [140, 560] on button "Static" at bounding box center [194, 567] width 108 height 28
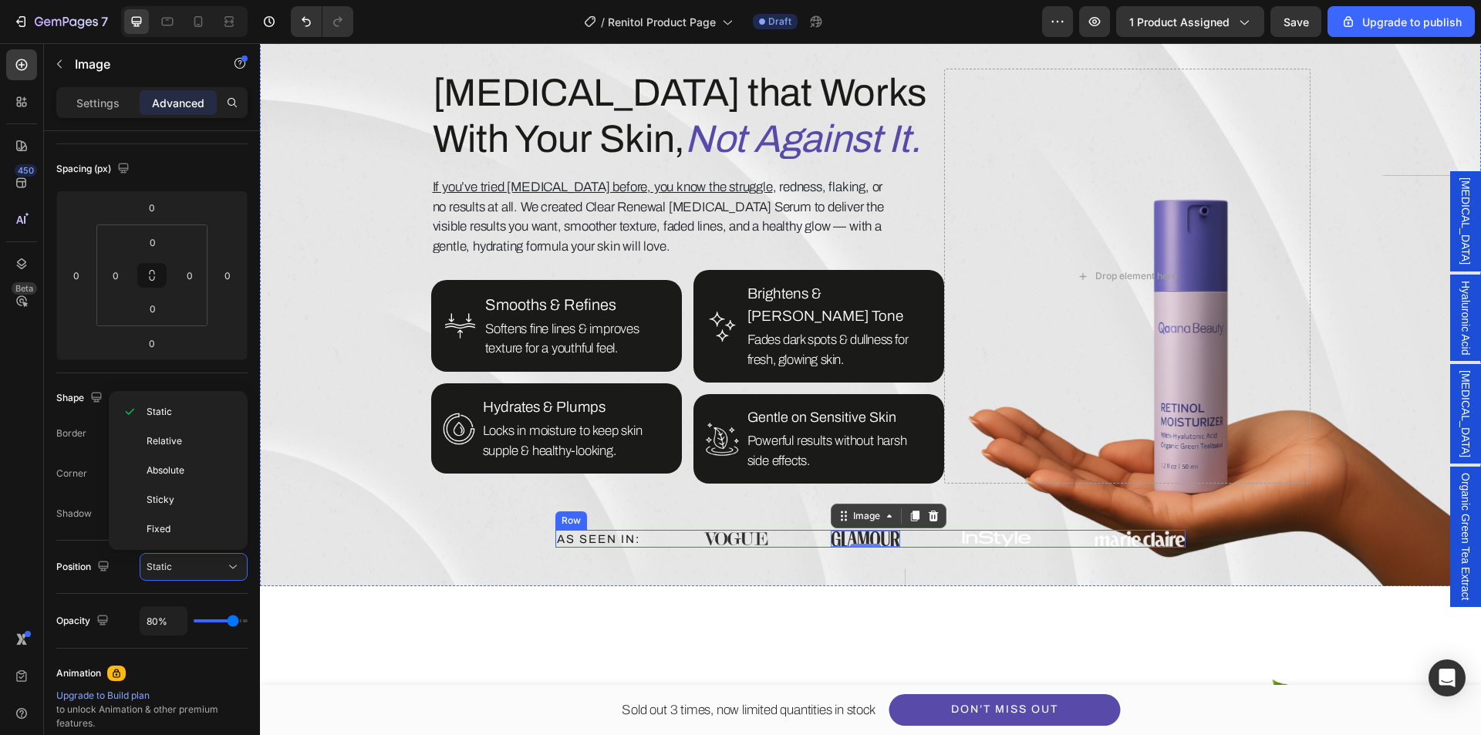
click at [996, 531] on img at bounding box center [996, 539] width 69 height 17
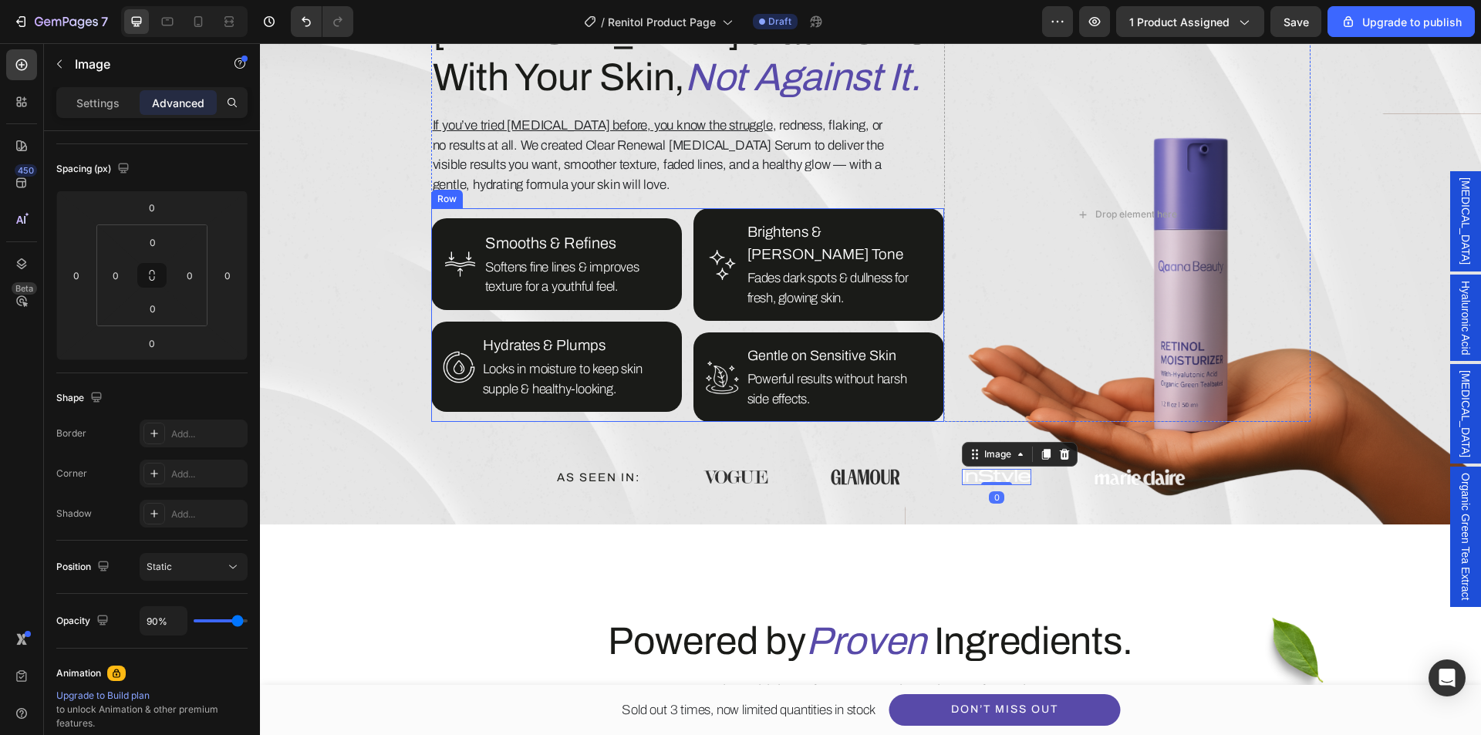
scroll to position [870, 0]
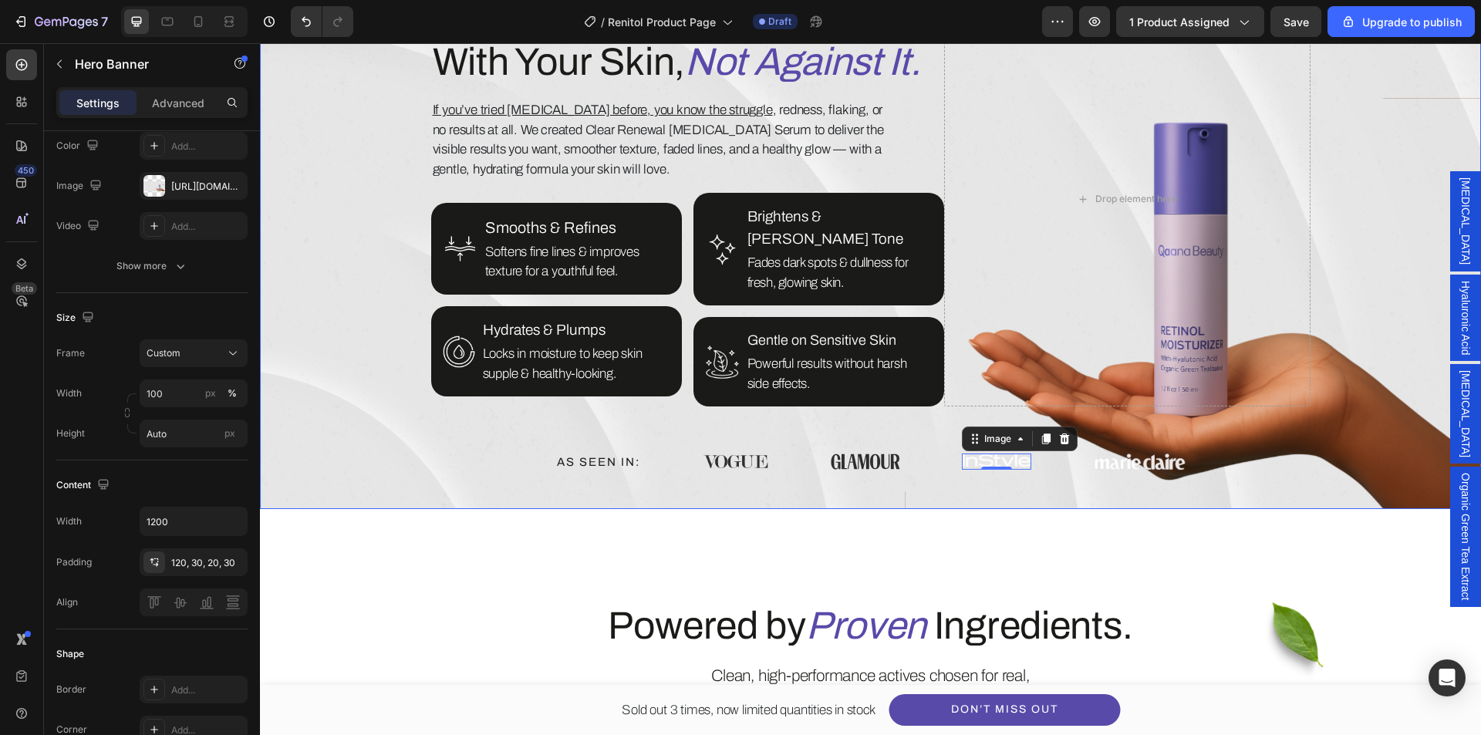
click at [342, 323] on div "Overlay" at bounding box center [870, 204] width 1221 height 610
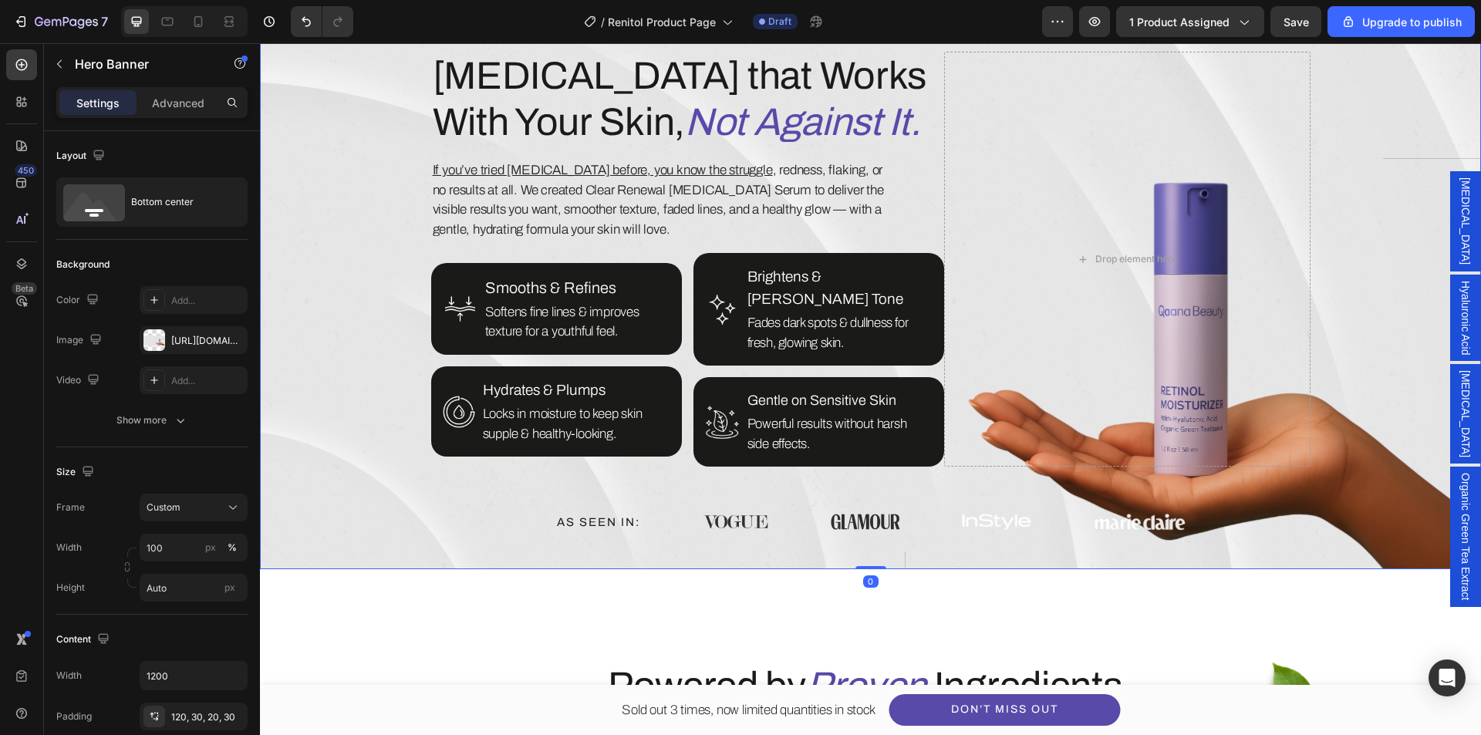
scroll to position [792, 0]
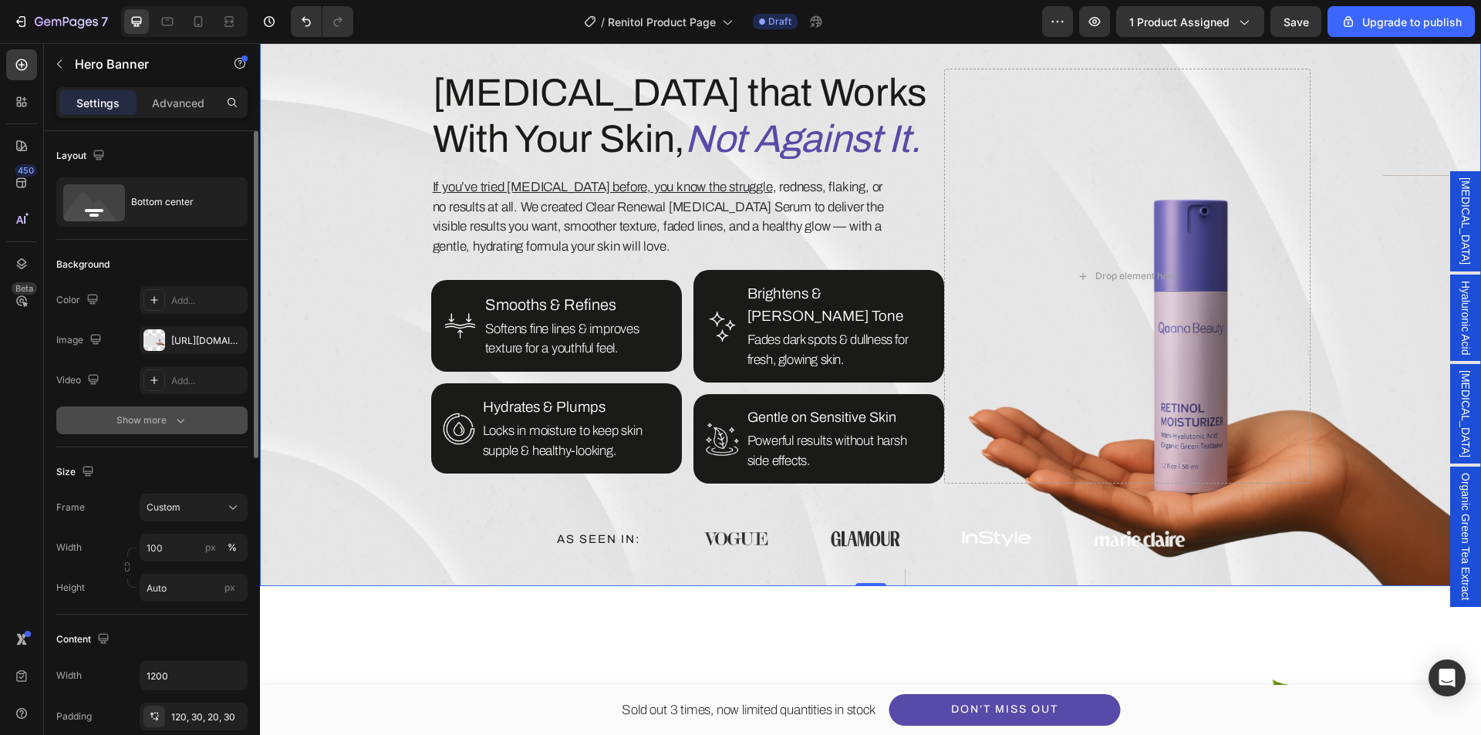
click at [181, 412] on button "Show more" at bounding box center [151, 421] width 191 height 28
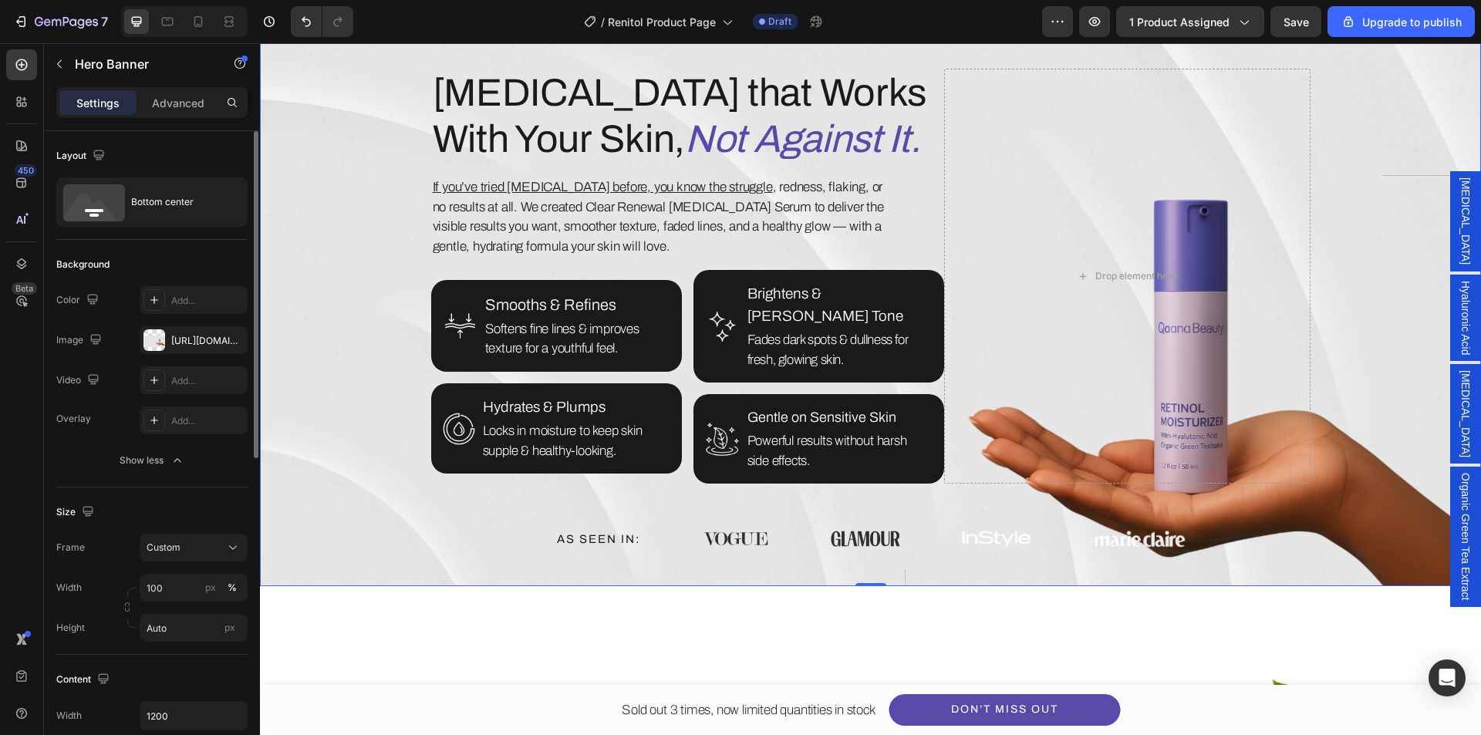
click at [167, 462] on div "Show less" at bounding box center [153, 460] width 66 height 15
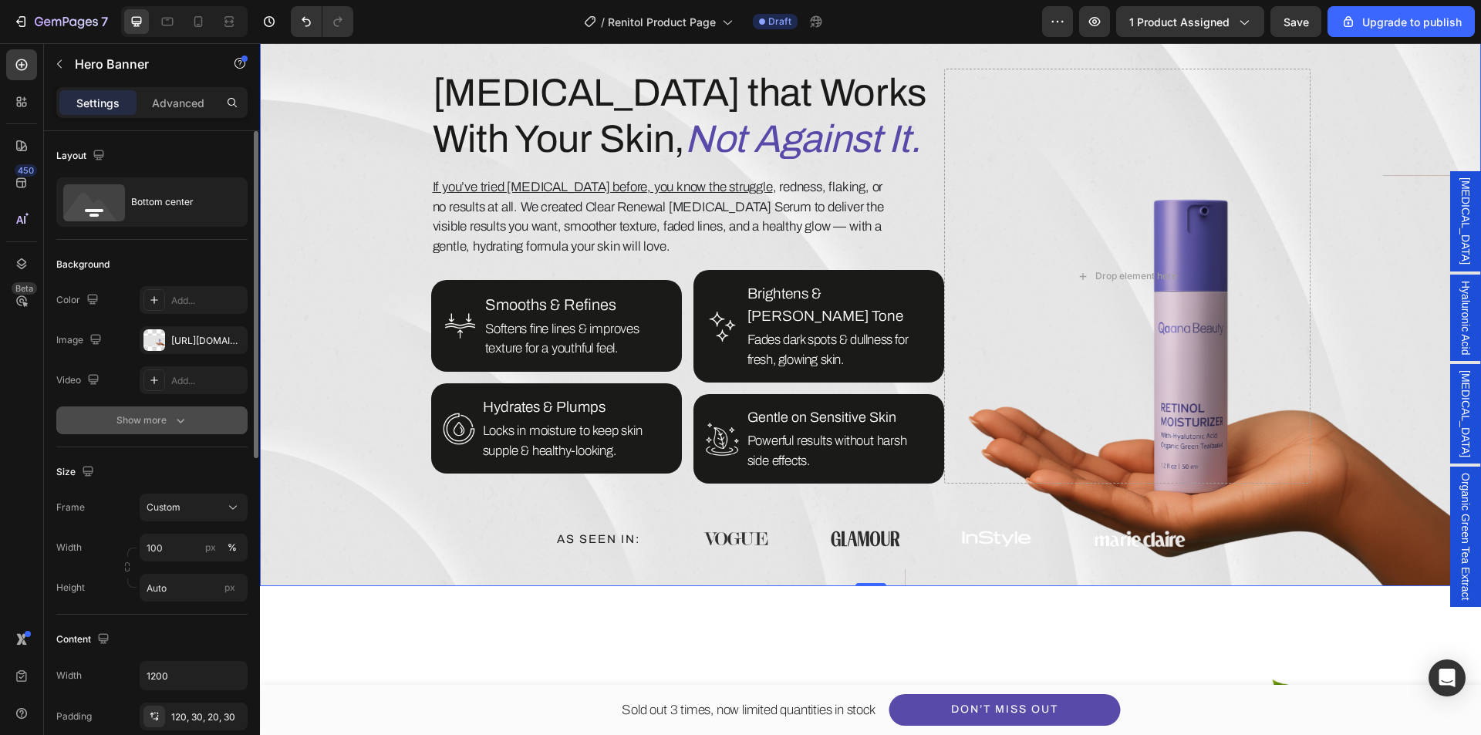
click at [187, 423] on icon "button" at bounding box center [180, 420] width 15 height 15
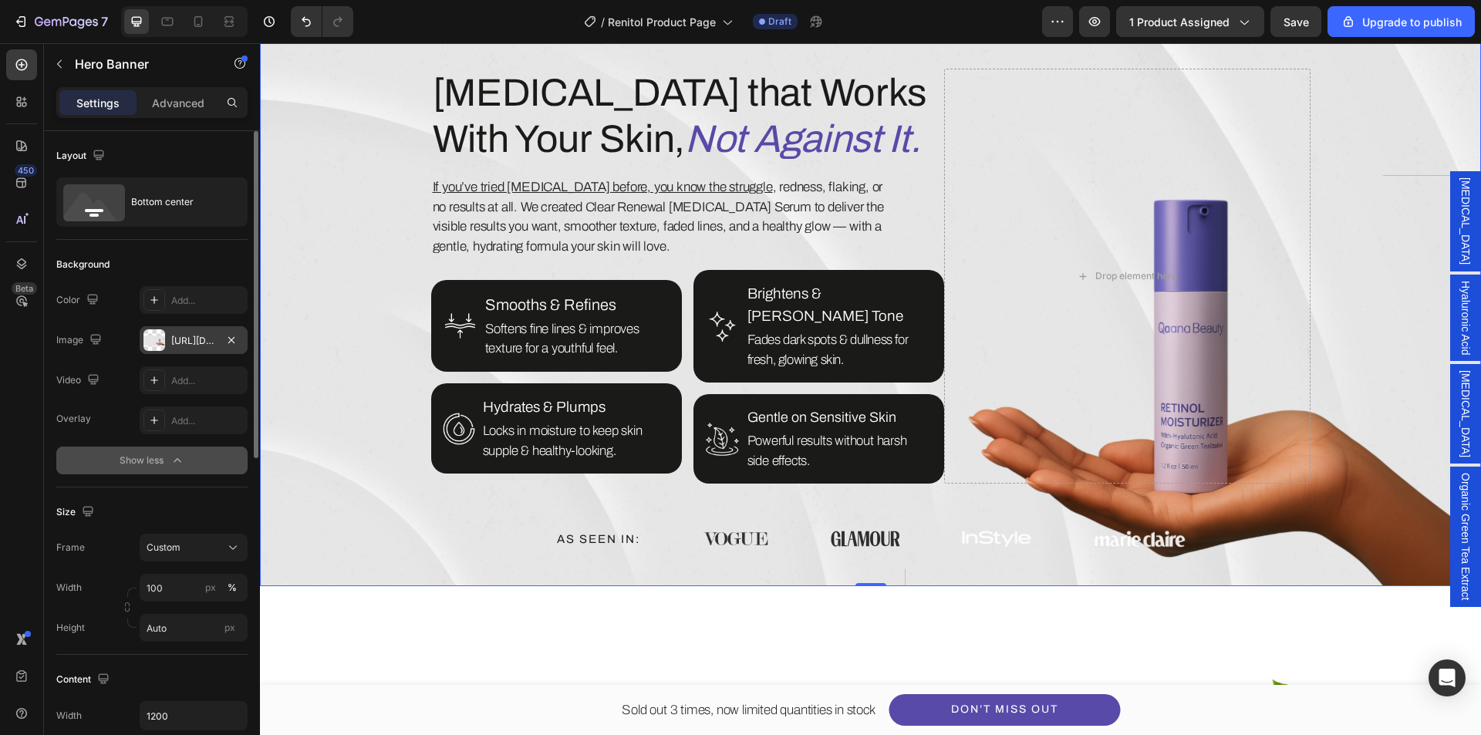
click at [194, 339] on div "https://cdn.shopify.com/s/files/1/0639/1444/2857/files/gempages_578849715588694…" at bounding box center [193, 341] width 45 height 14
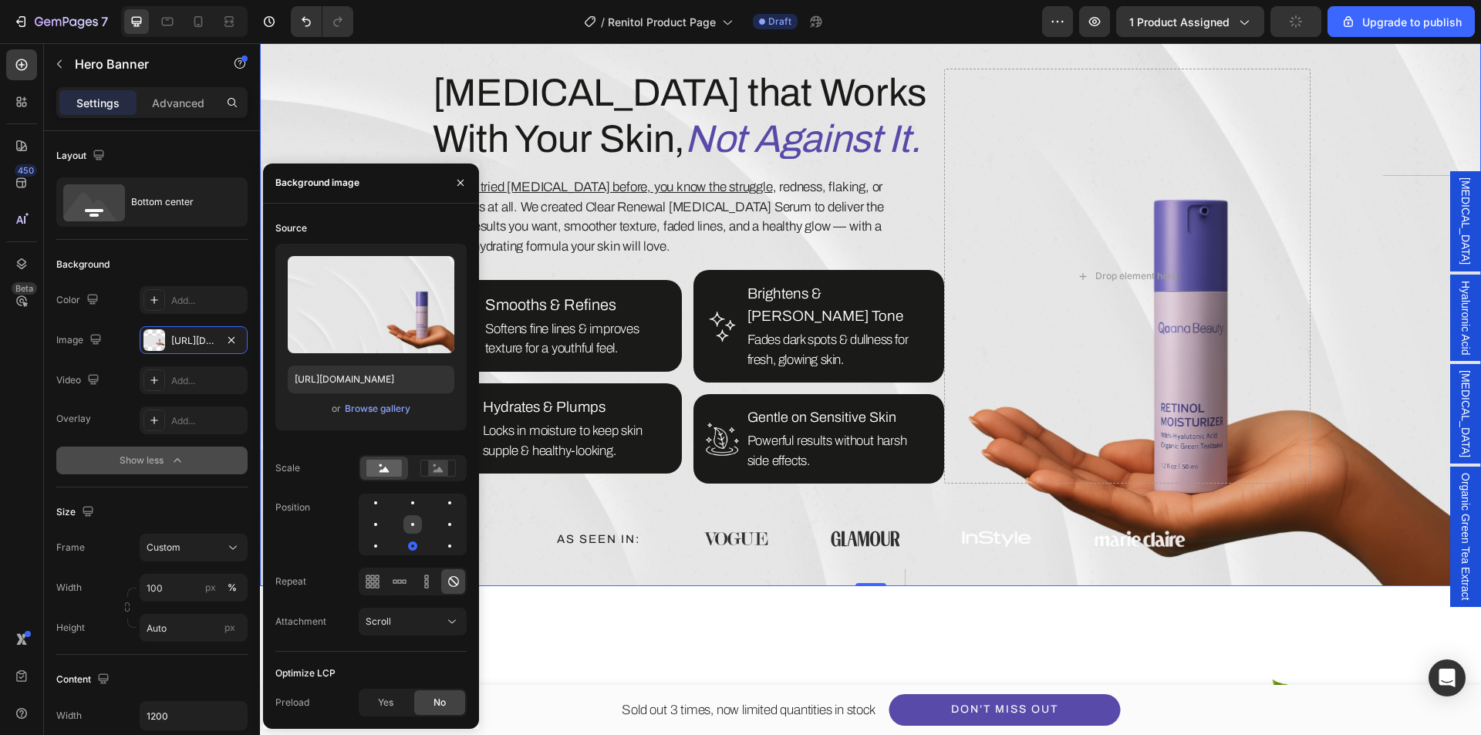
click at [441, 529] on div at bounding box center [450, 524] width 19 height 19
click at [441, 498] on div at bounding box center [450, 503] width 19 height 19
click at [441, 518] on div at bounding box center [450, 524] width 19 height 19
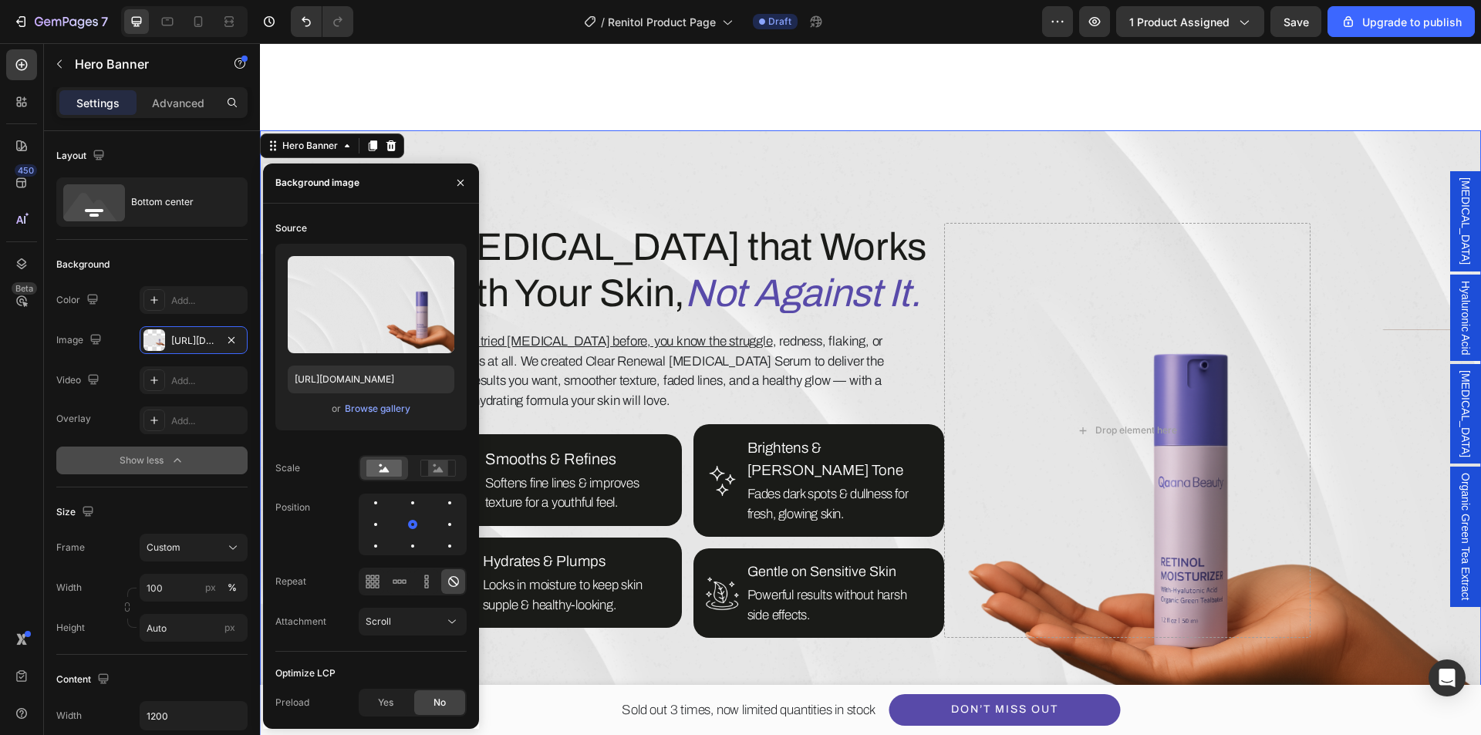
scroll to position [715, 0]
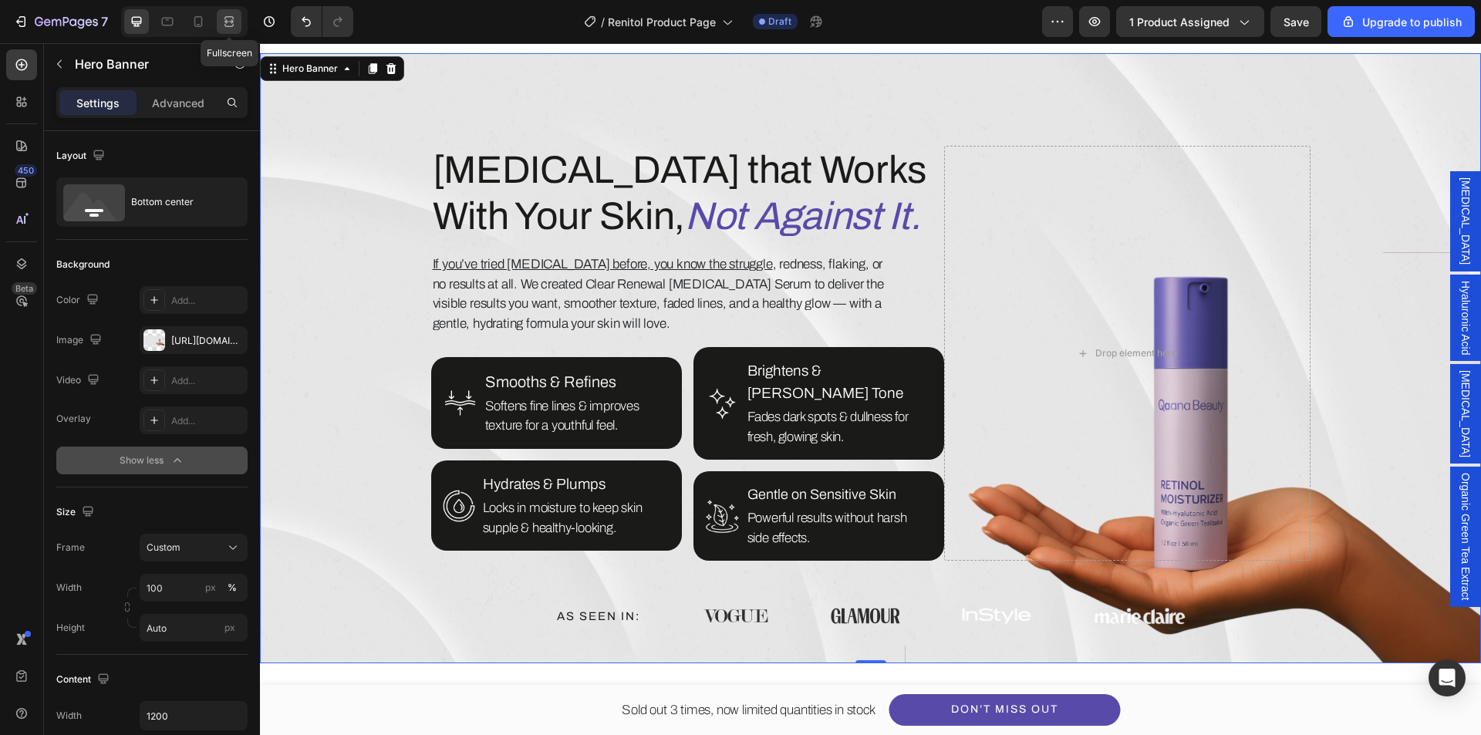
click at [234, 24] on icon at bounding box center [229, 25] width 9 height 3
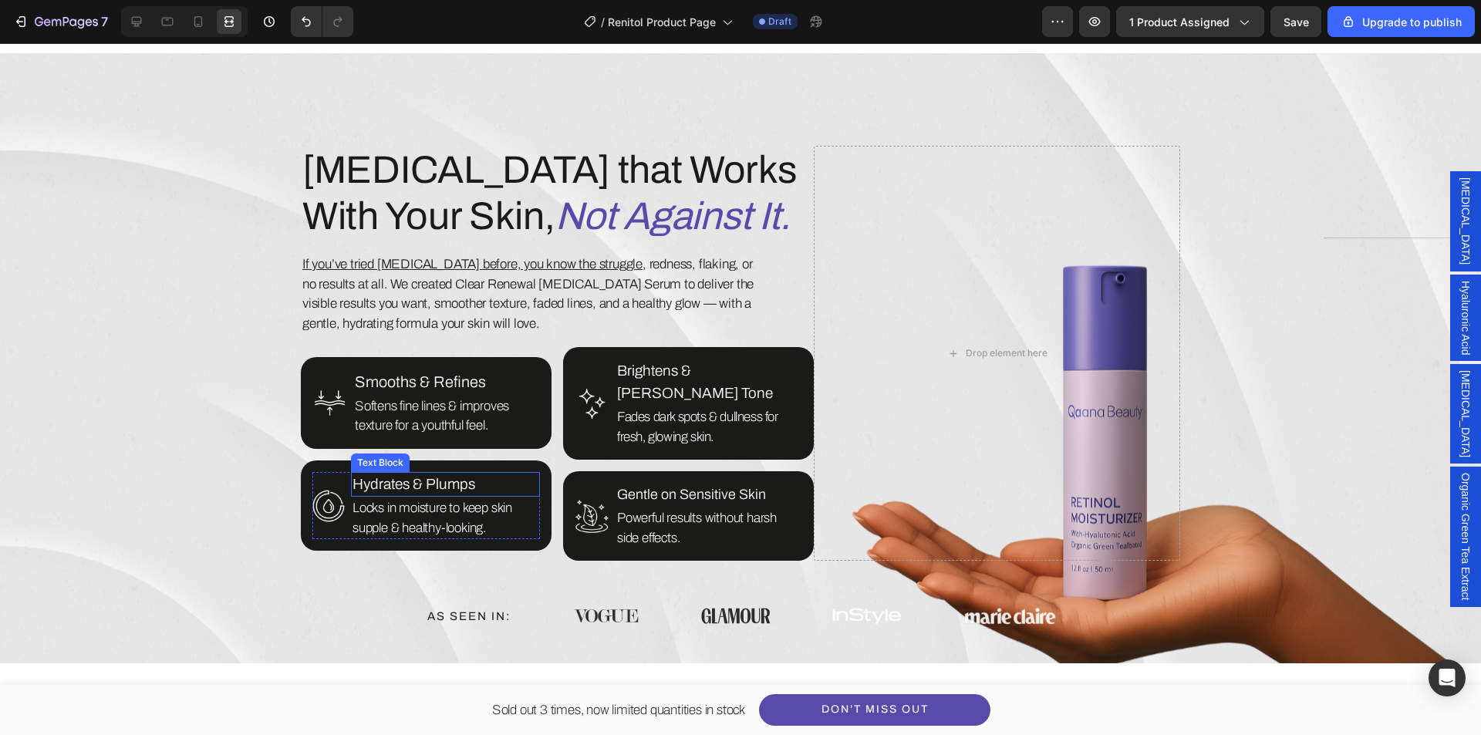
scroll to position [792, 0]
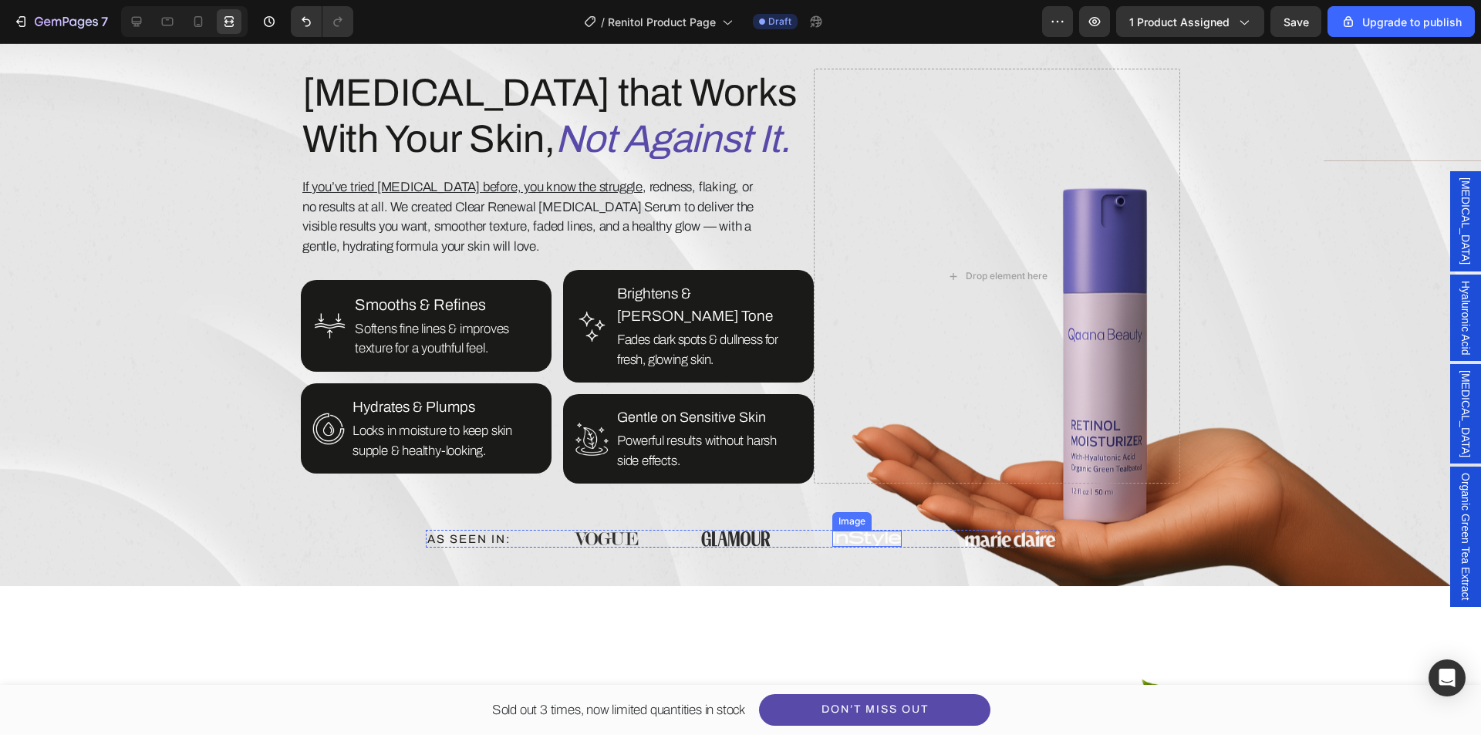
click at [846, 531] on img at bounding box center [867, 539] width 69 height 17
click at [148, 19] on div at bounding box center [136, 21] width 25 height 25
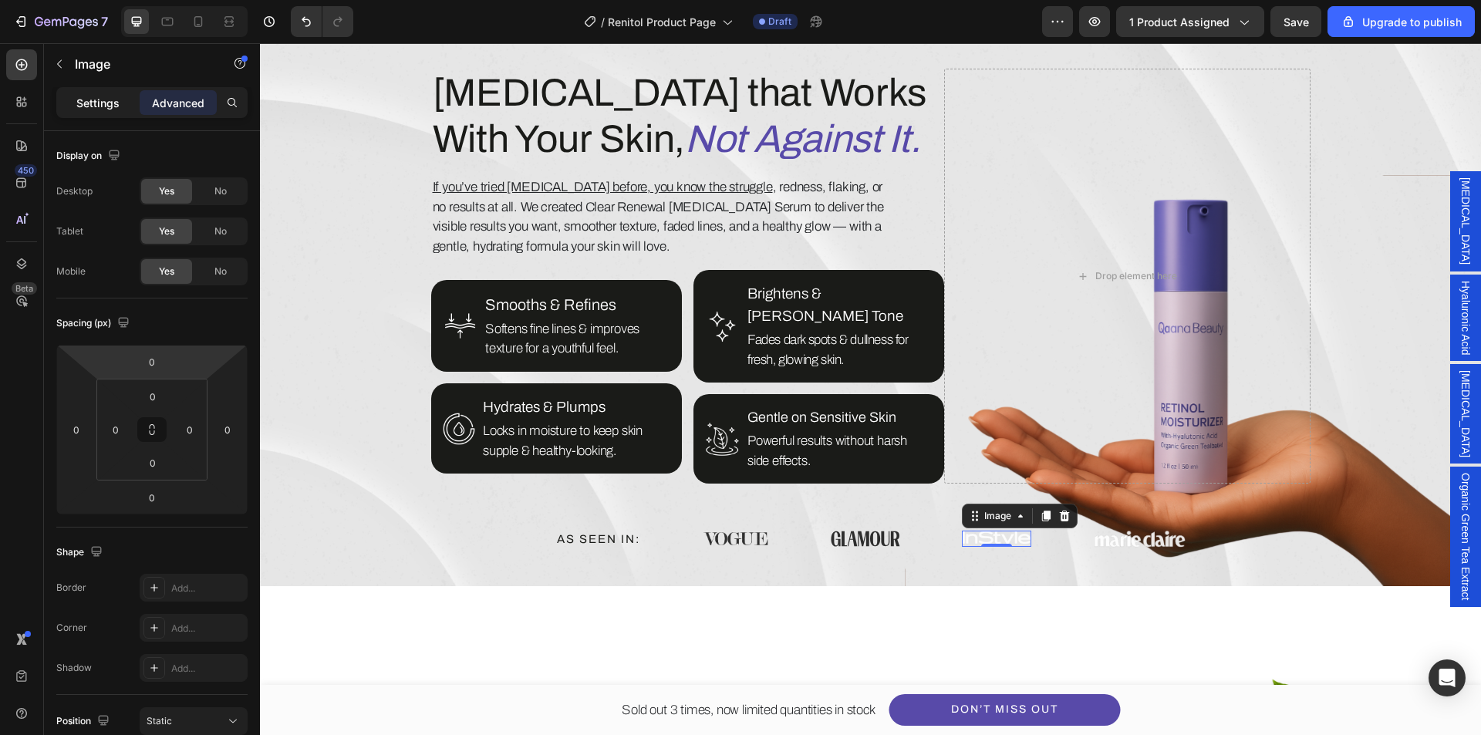
click at [96, 96] on p "Settings" at bounding box center [97, 103] width 43 height 16
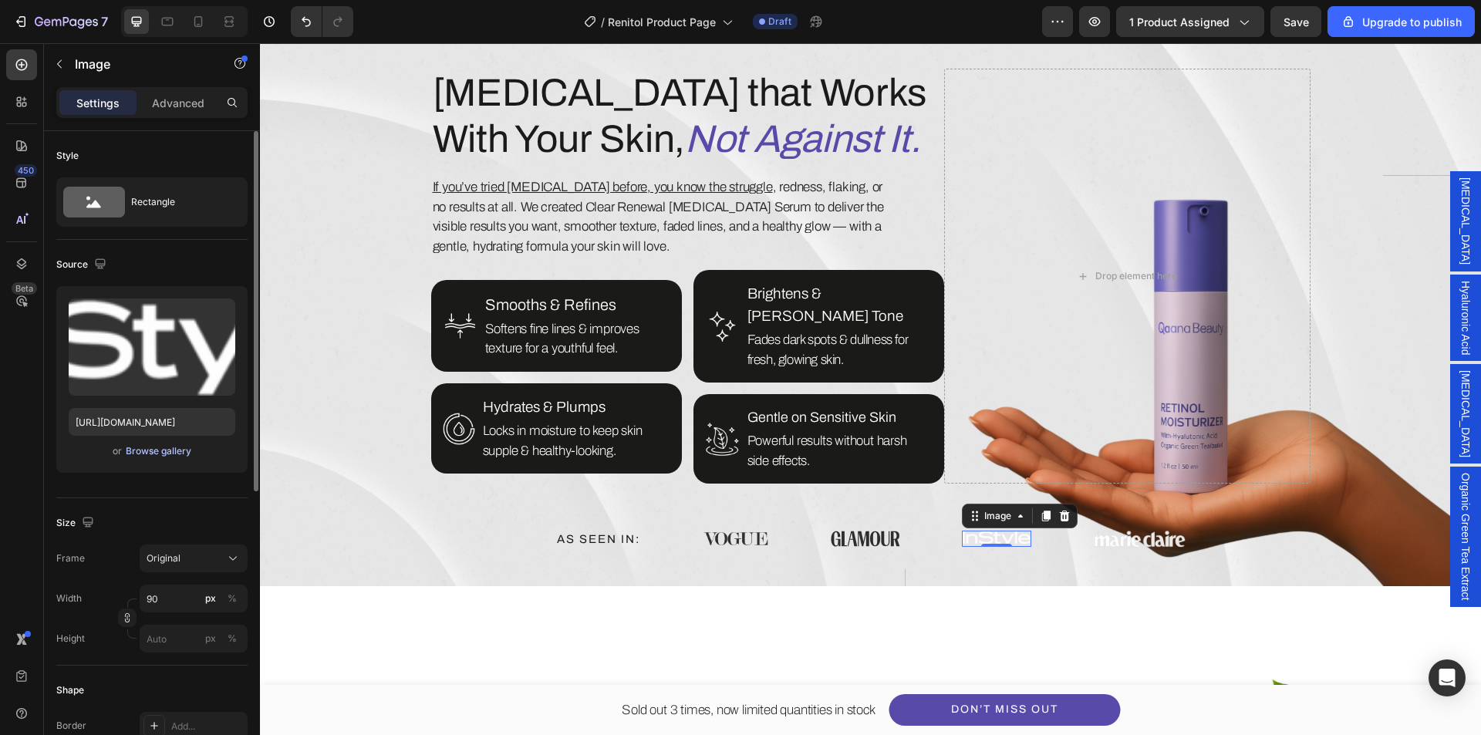
click at [172, 448] on div "Browse gallery" at bounding box center [159, 451] width 66 height 14
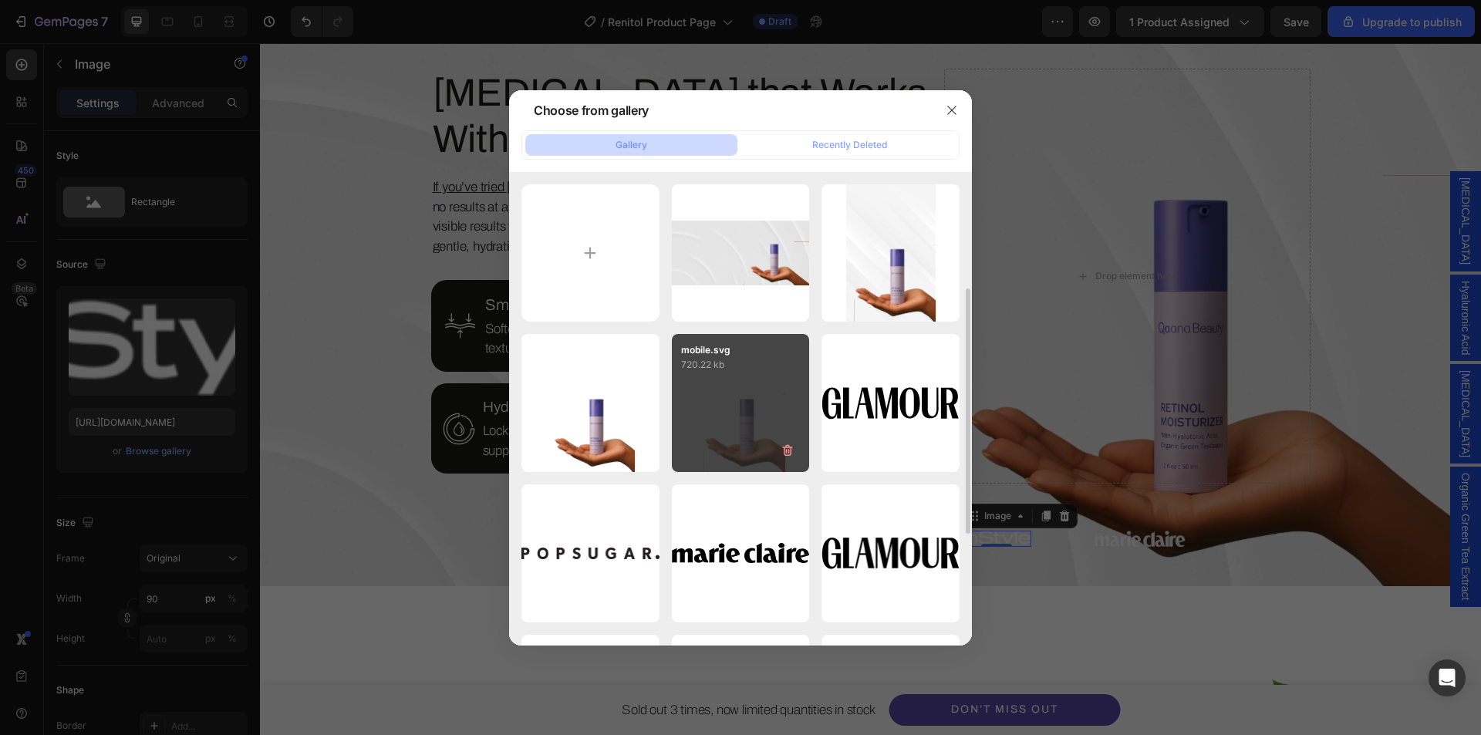
scroll to position [77, 0]
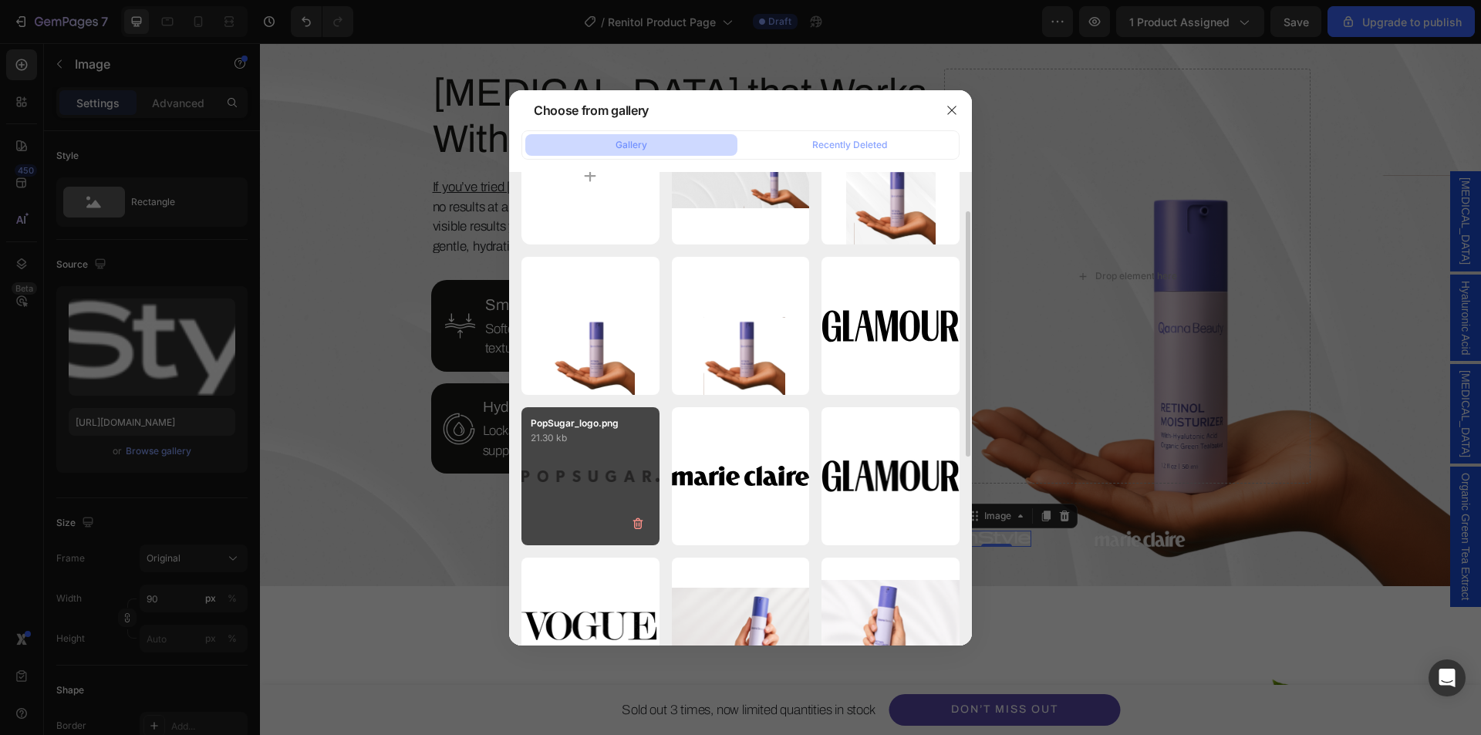
click at [550, 512] on div "PopSugar_logo.png 21.30 kb" at bounding box center [591, 476] width 138 height 138
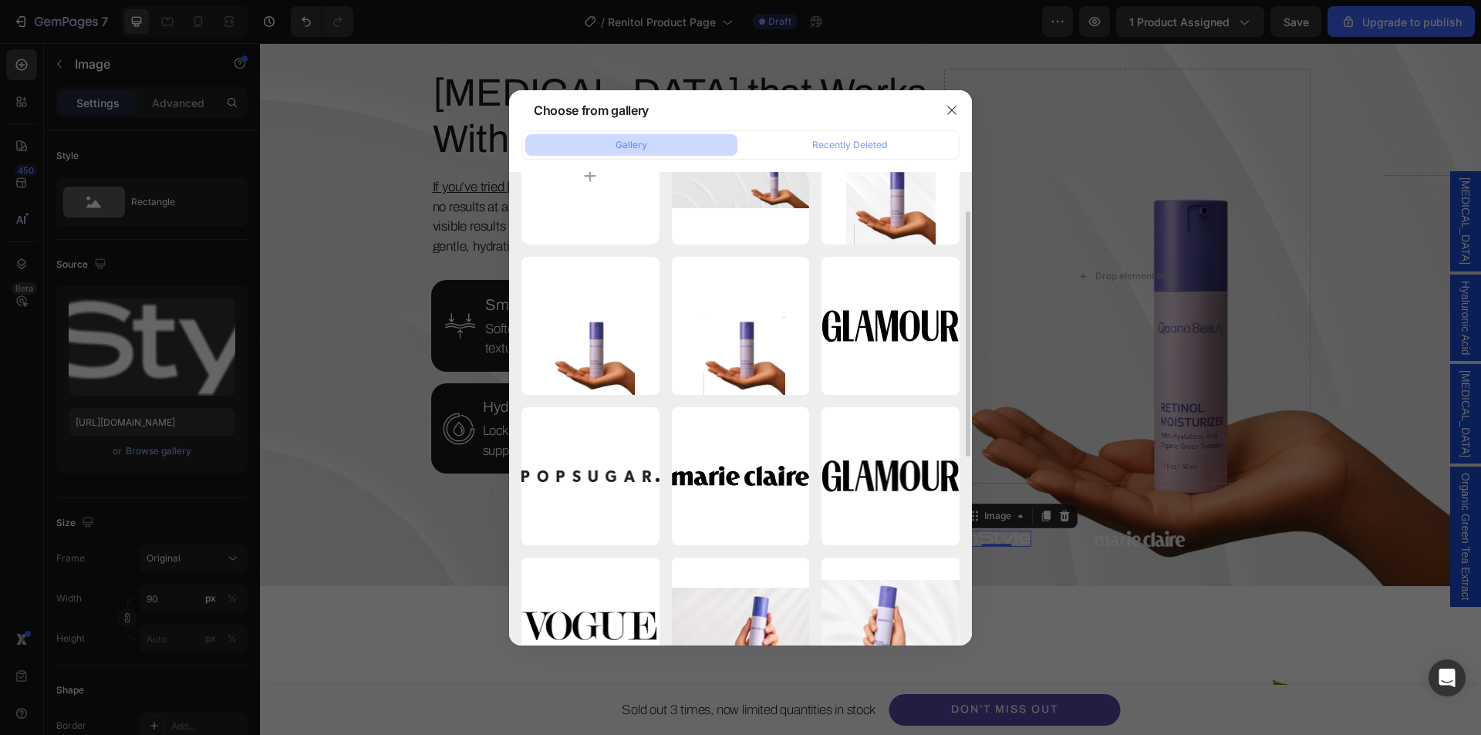
type input "https://cdn.shopify.com/s/files/1/0639/1444/2857/files/gempages_578849715588694…"
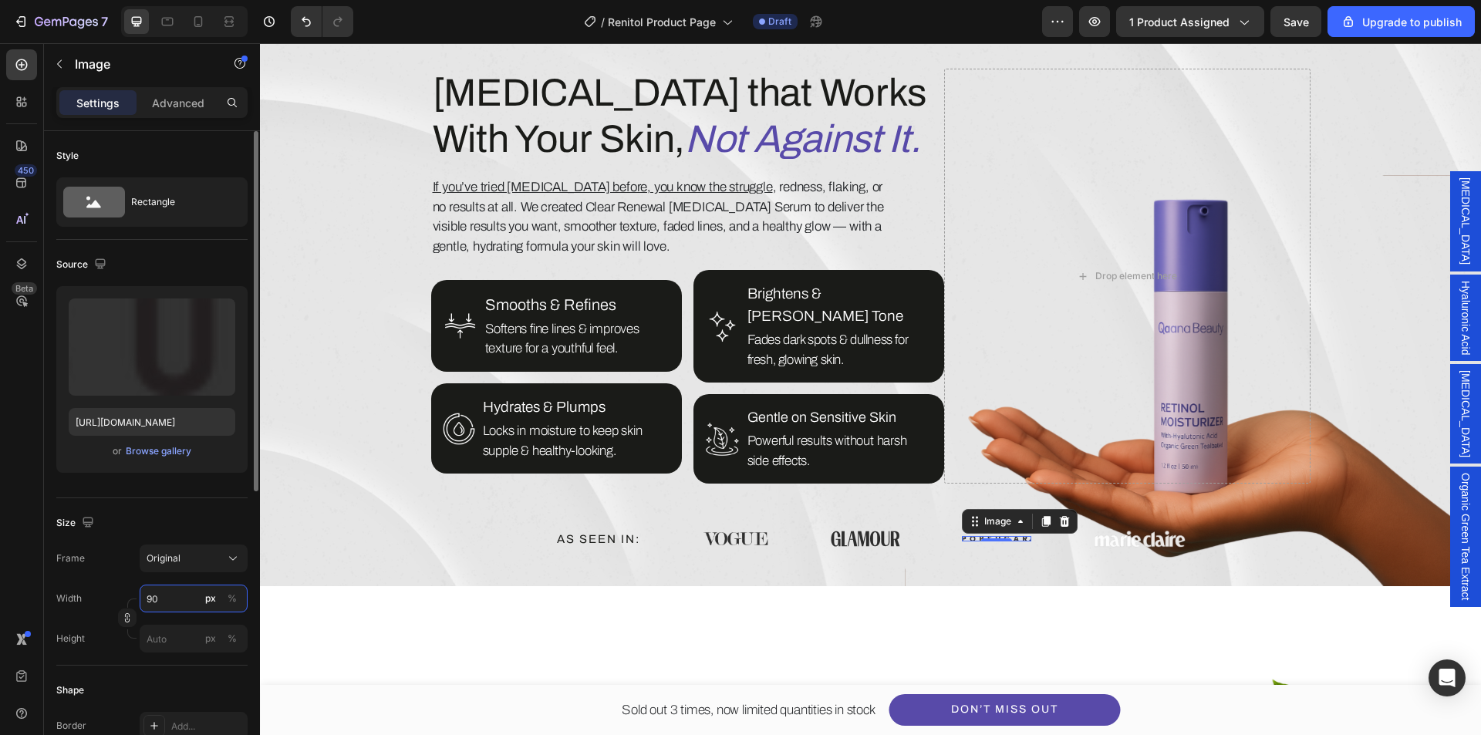
click at [154, 603] on input "90" at bounding box center [194, 599] width 108 height 28
type input "140"
click at [134, 573] on div "Frame Original Width 140 px % Height px %" at bounding box center [151, 599] width 191 height 108
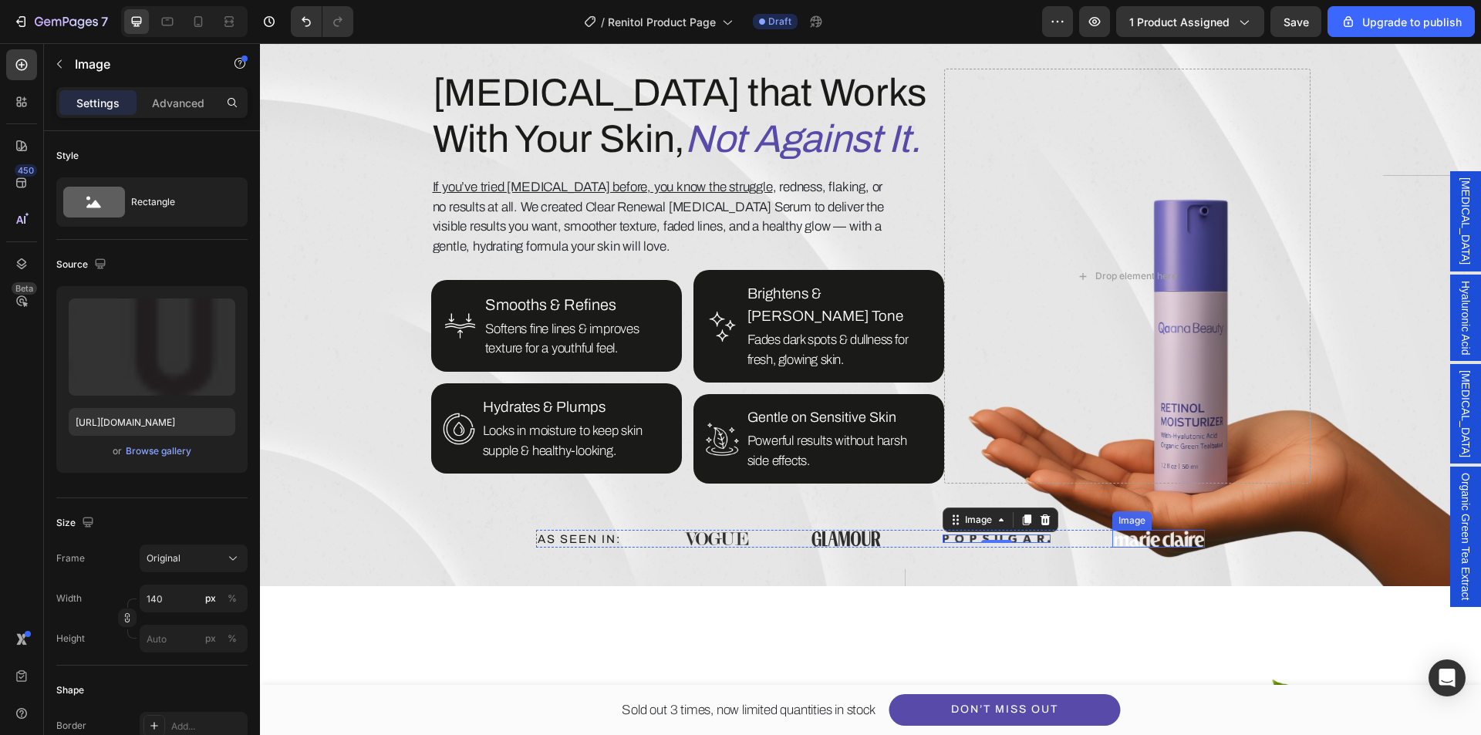
click at [1144, 530] on img at bounding box center [1159, 539] width 93 height 18
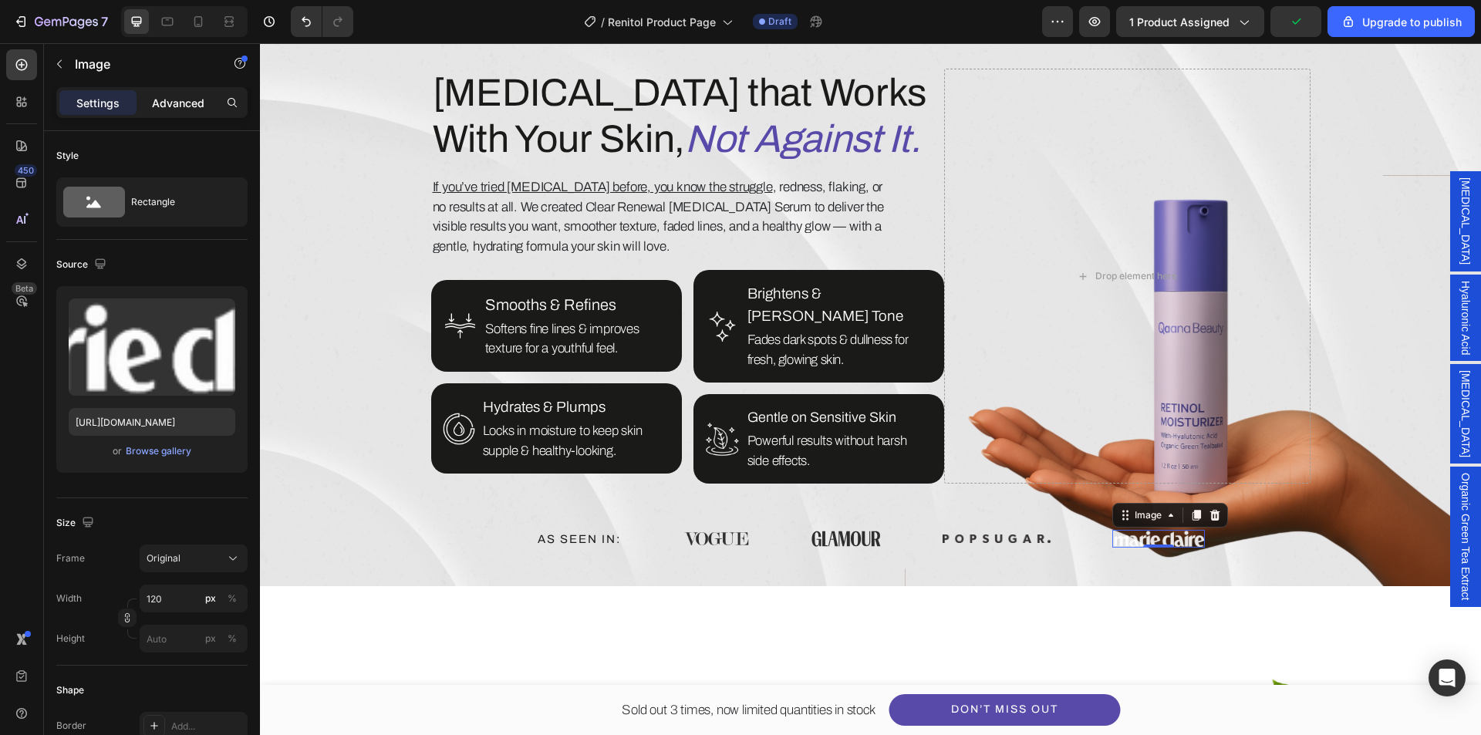
click at [169, 100] on p "Advanced" at bounding box center [178, 103] width 52 height 16
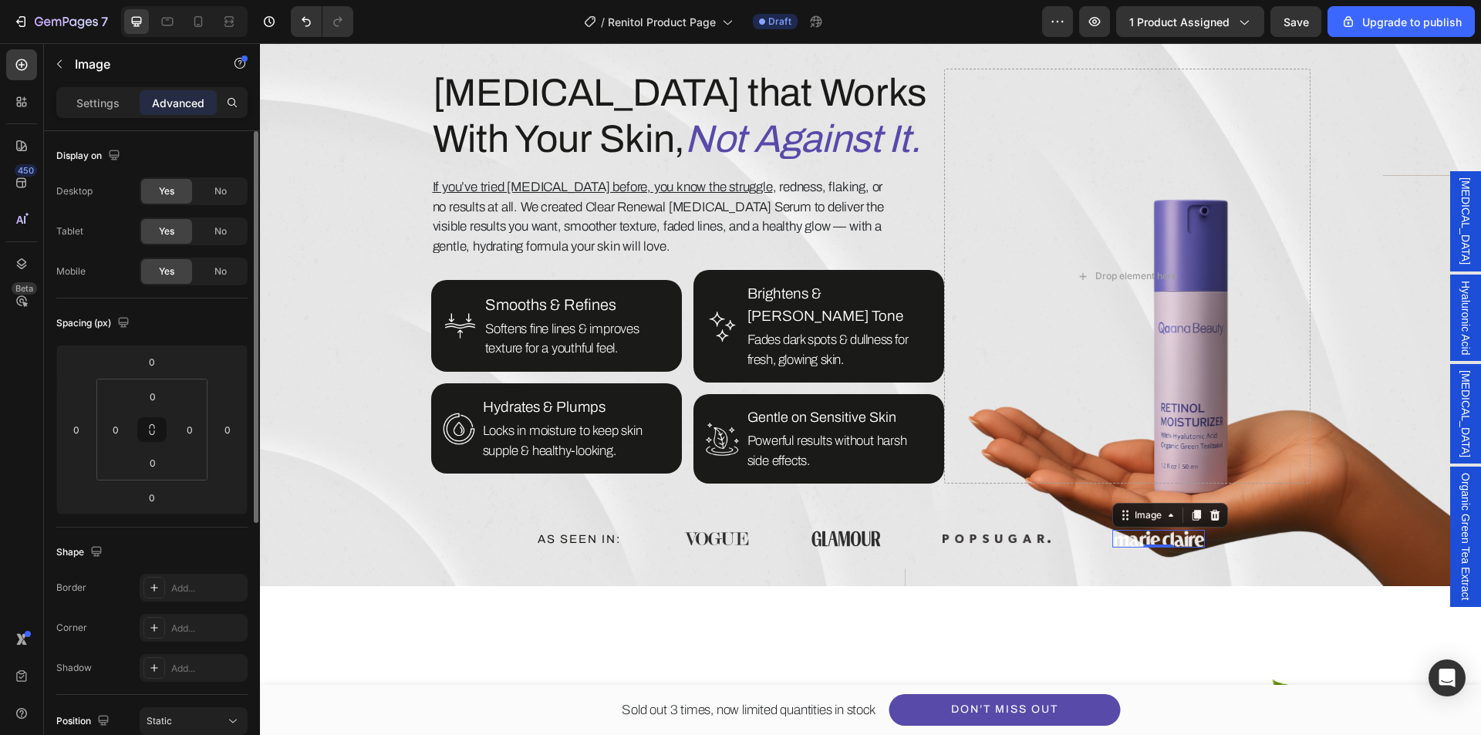
scroll to position [154, 0]
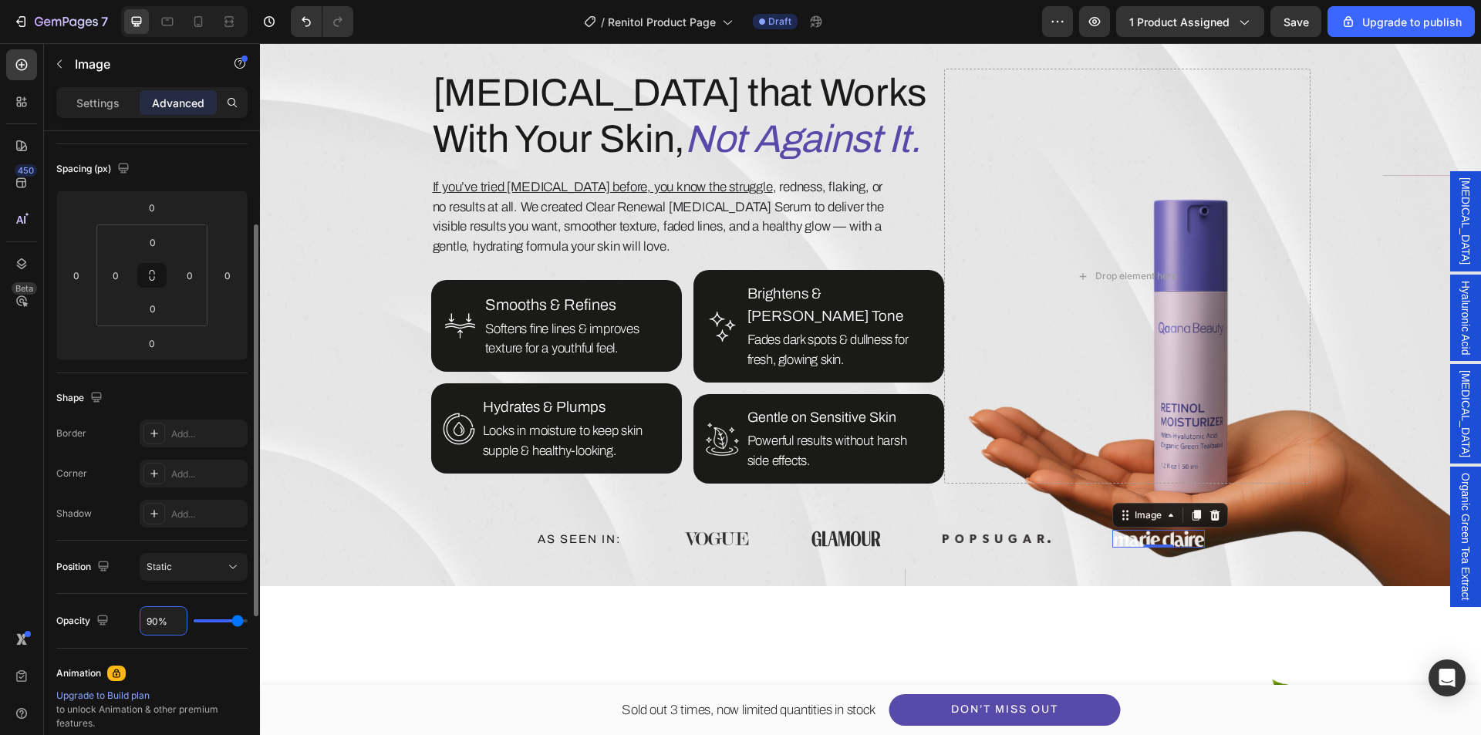
click at [160, 627] on input "90%" at bounding box center [163, 621] width 46 height 28
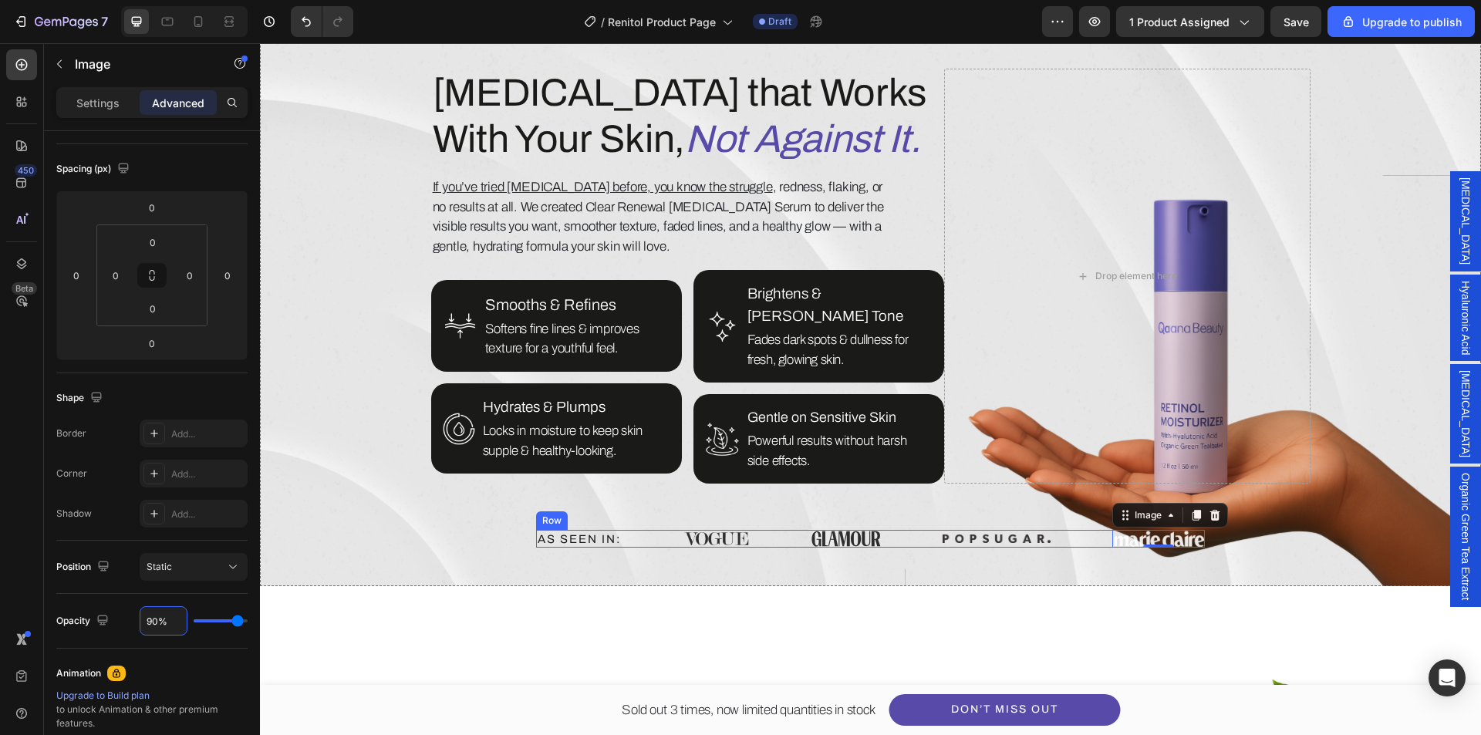
click at [972, 535] on img at bounding box center [997, 539] width 108 height 8
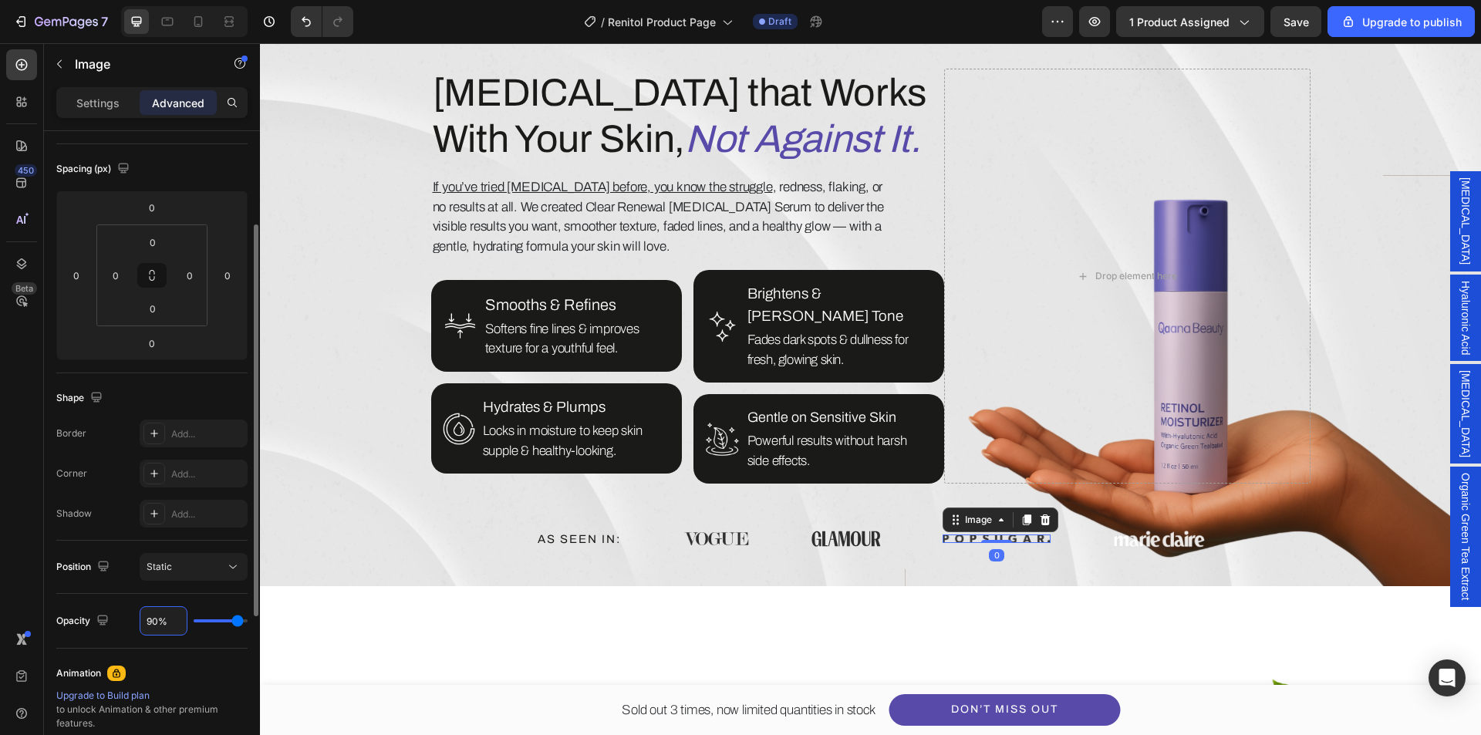
click at [147, 626] on input "90%" at bounding box center [163, 621] width 46 height 28
type input "1%"
type input "1"
type input "10%"
type input "10"
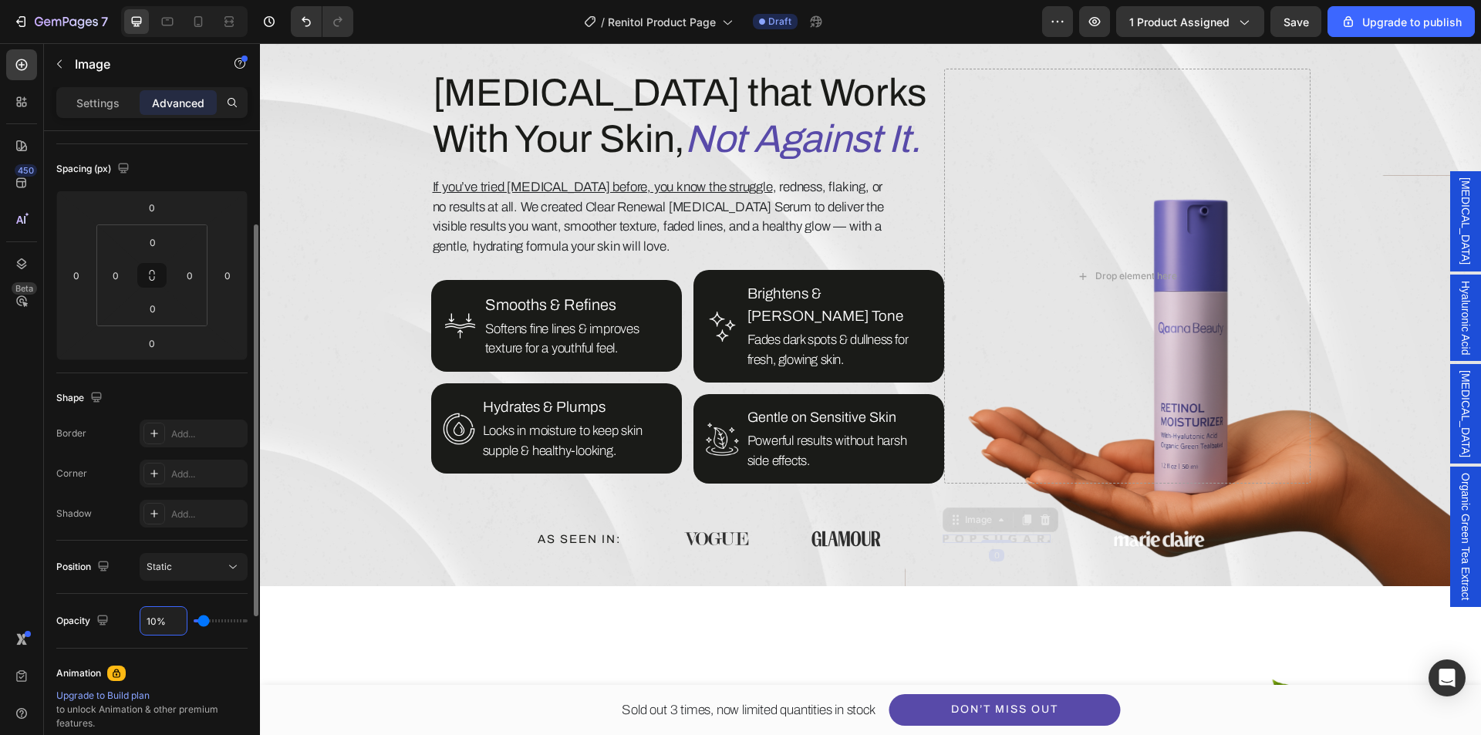
type input "100%"
type input "100"
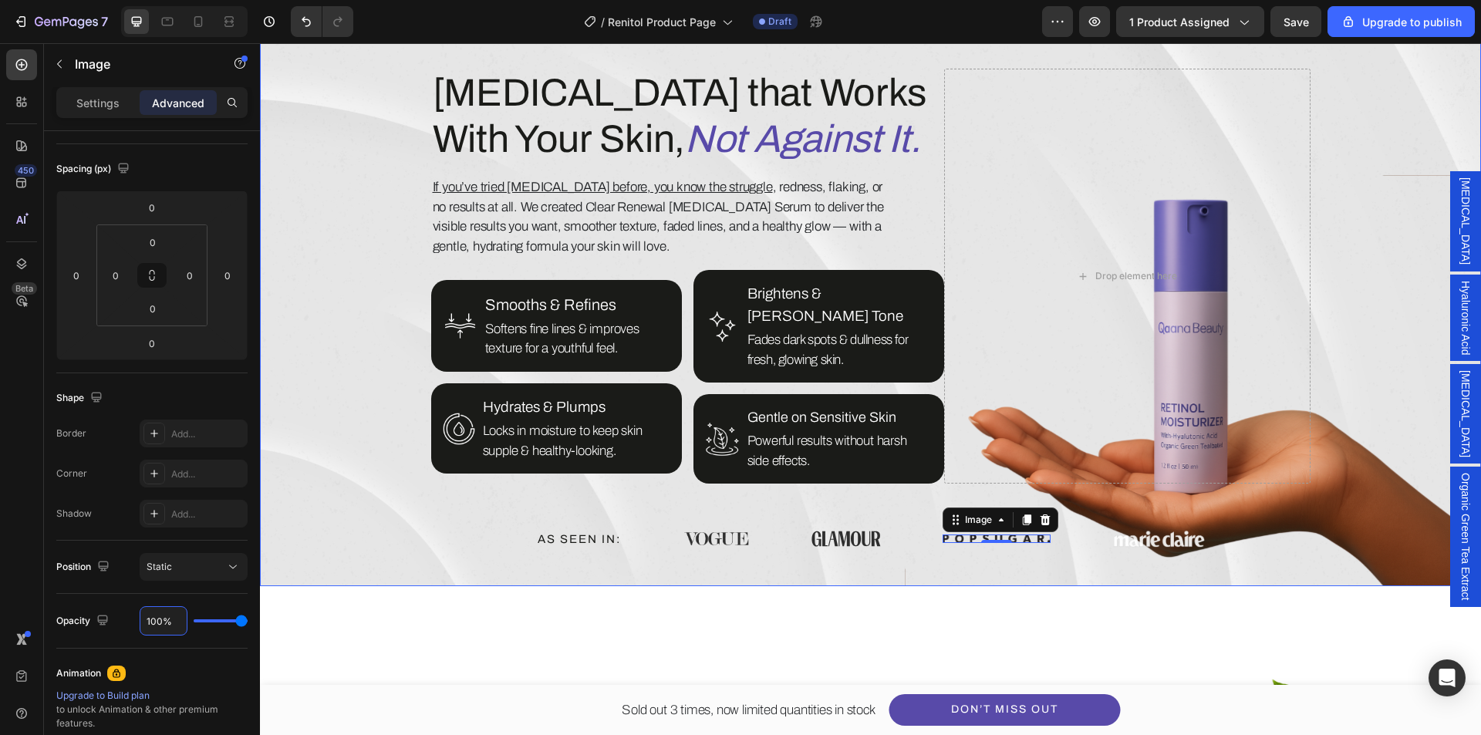
click at [651, 546] on div "Retinol that Works With Your Skin, Not Against It. Heading If you’ve tried reti…" at bounding box center [871, 320] width 880 height 502
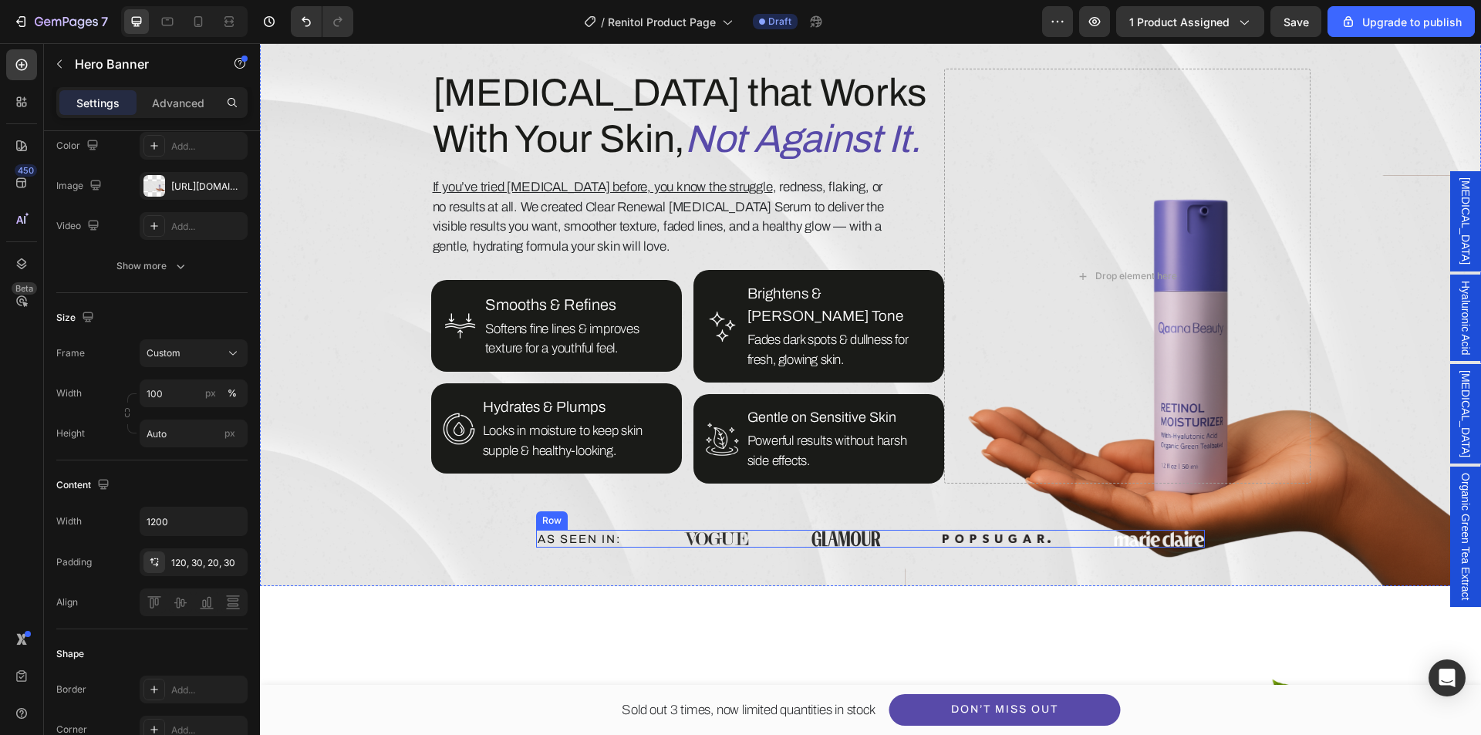
scroll to position [0, 0]
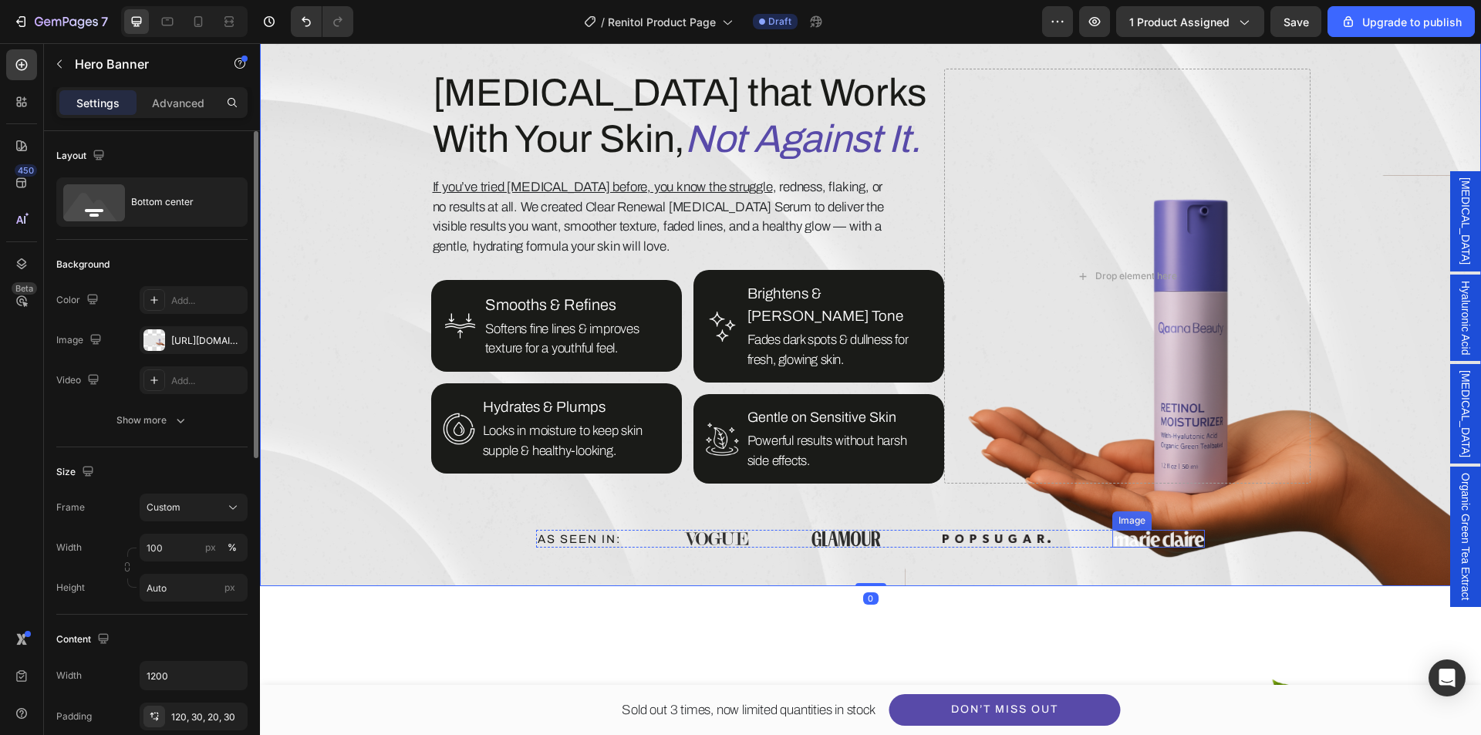
click at [1169, 530] on img at bounding box center [1159, 539] width 93 height 18
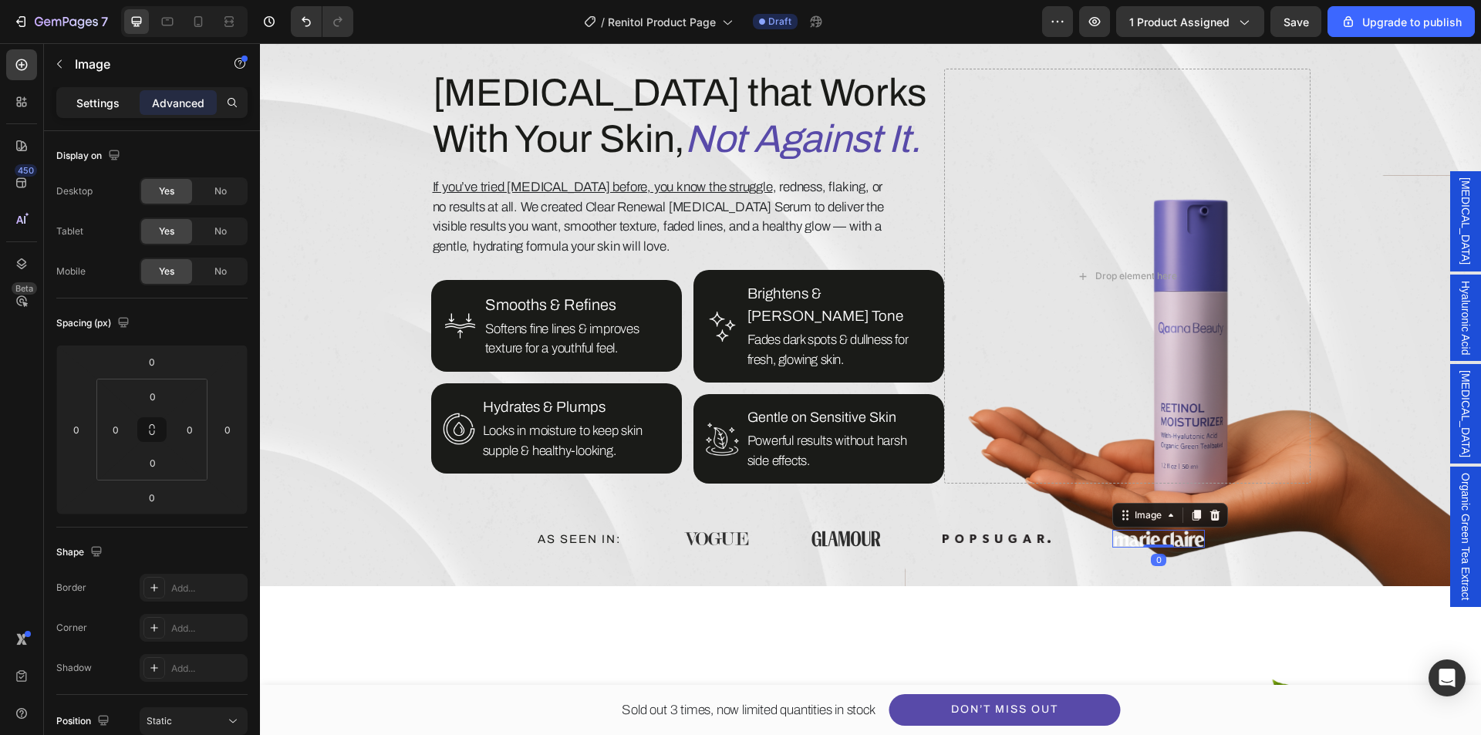
click at [88, 106] on p "Settings" at bounding box center [97, 103] width 43 height 16
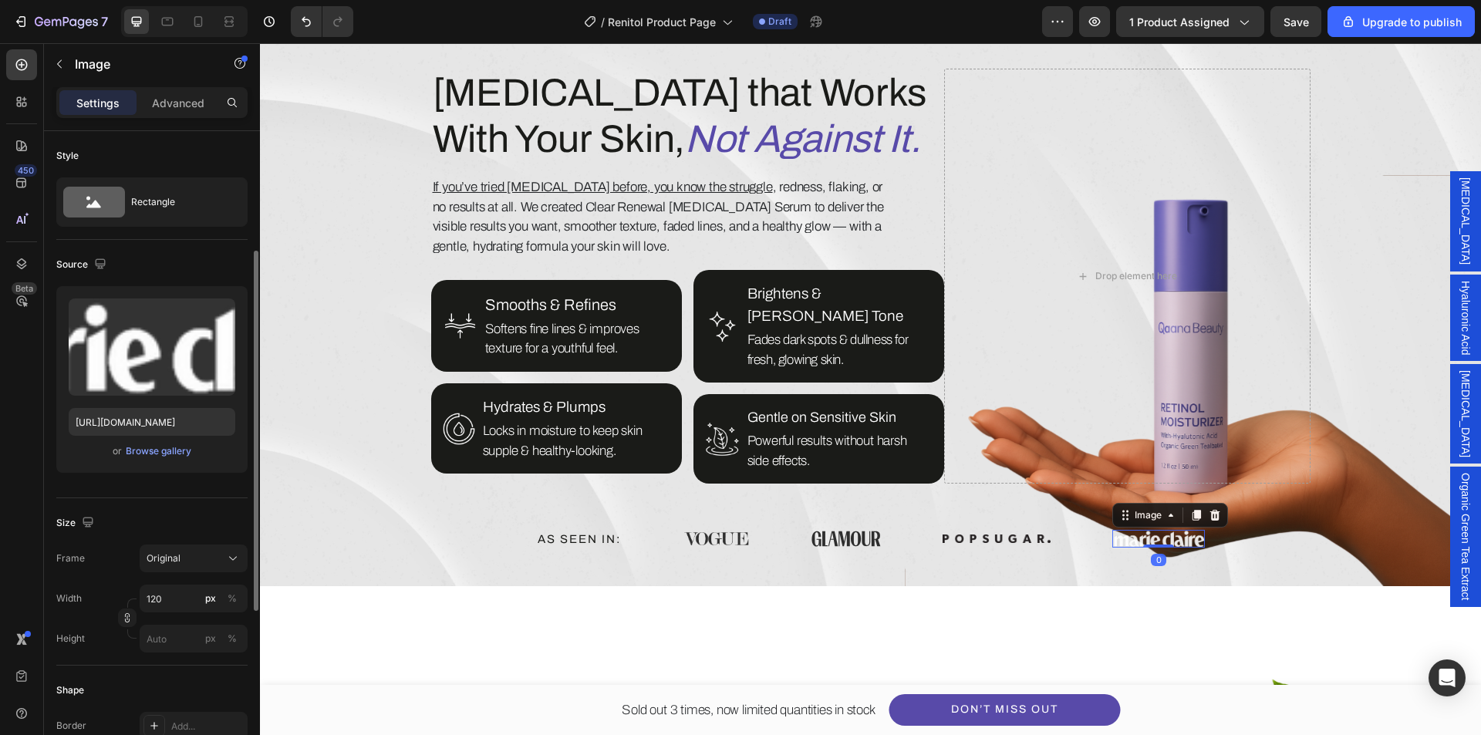
scroll to position [154, 0]
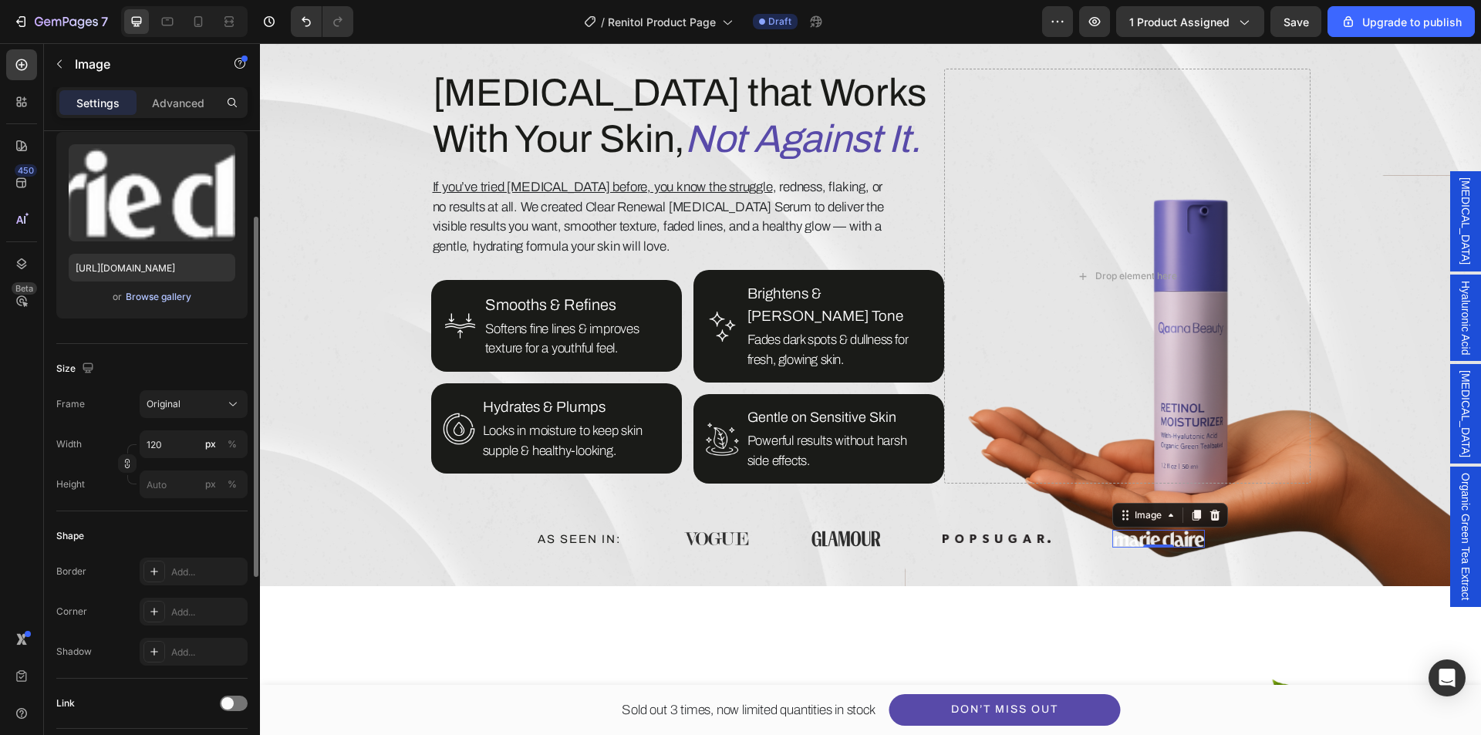
click at [148, 295] on div "Browse gallery" at bounding box center [159, 297] width 66 height 14
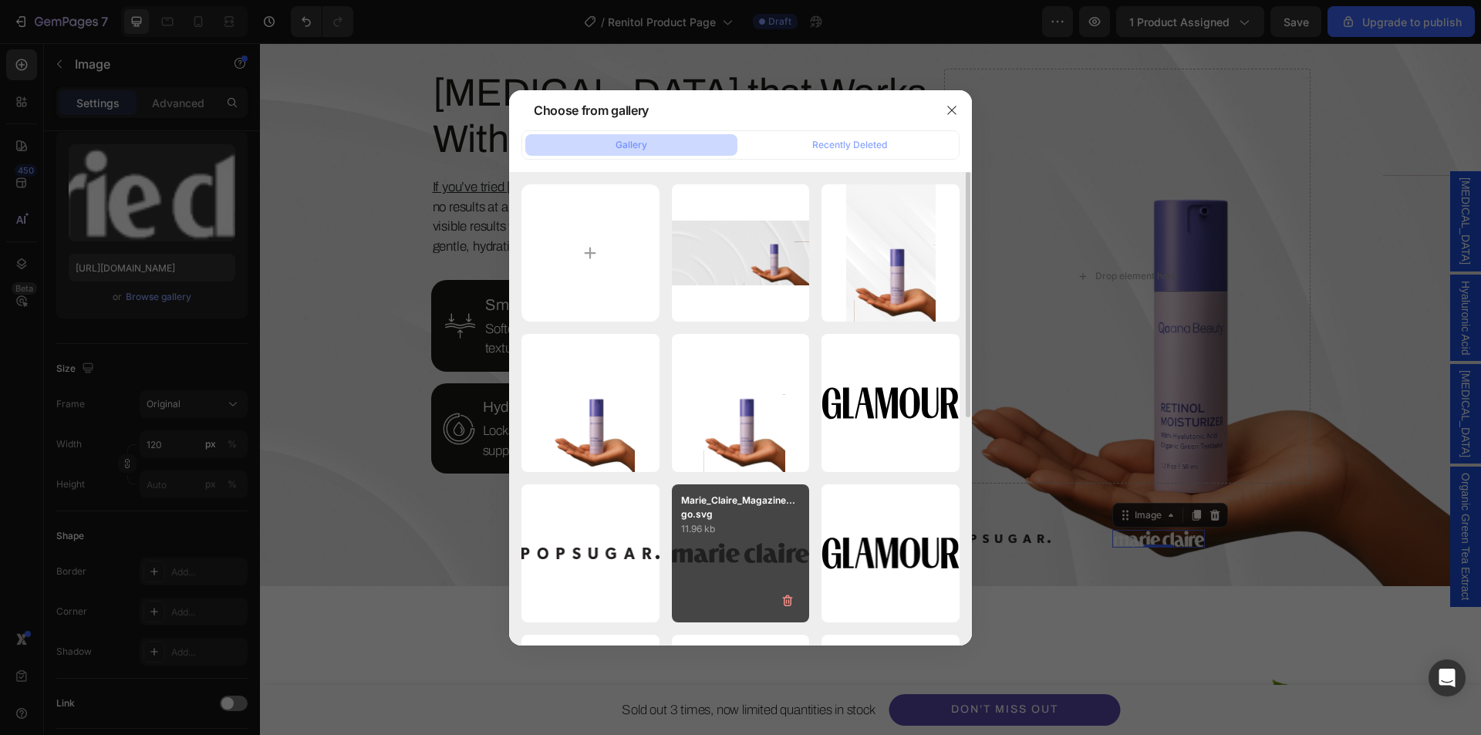
click at [717, 560] on div "Marie_Claire_Magazine...go.svg 11.96 kb" at bounding box center [741, 554] width 138 height 138
type input "https://cdn.shopify.com/s/files/1/0639/1444/2857/files/gempages_578849715588694…"
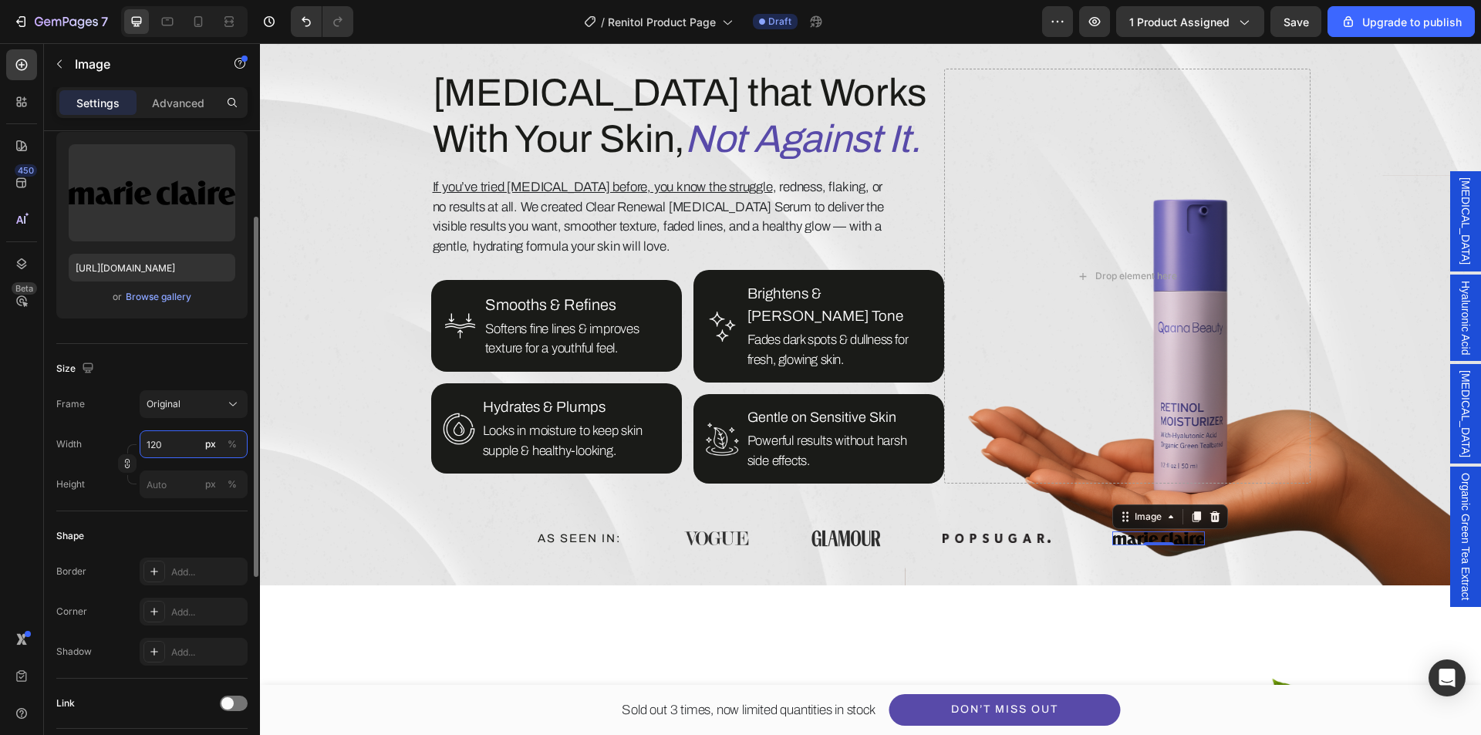
click at [164, 437] on input "120" at bounding box center [194, 445] width 108 height 28
click at [184, 109] on p "Advanced" at bounding box center [178, 103] width 52 height 16
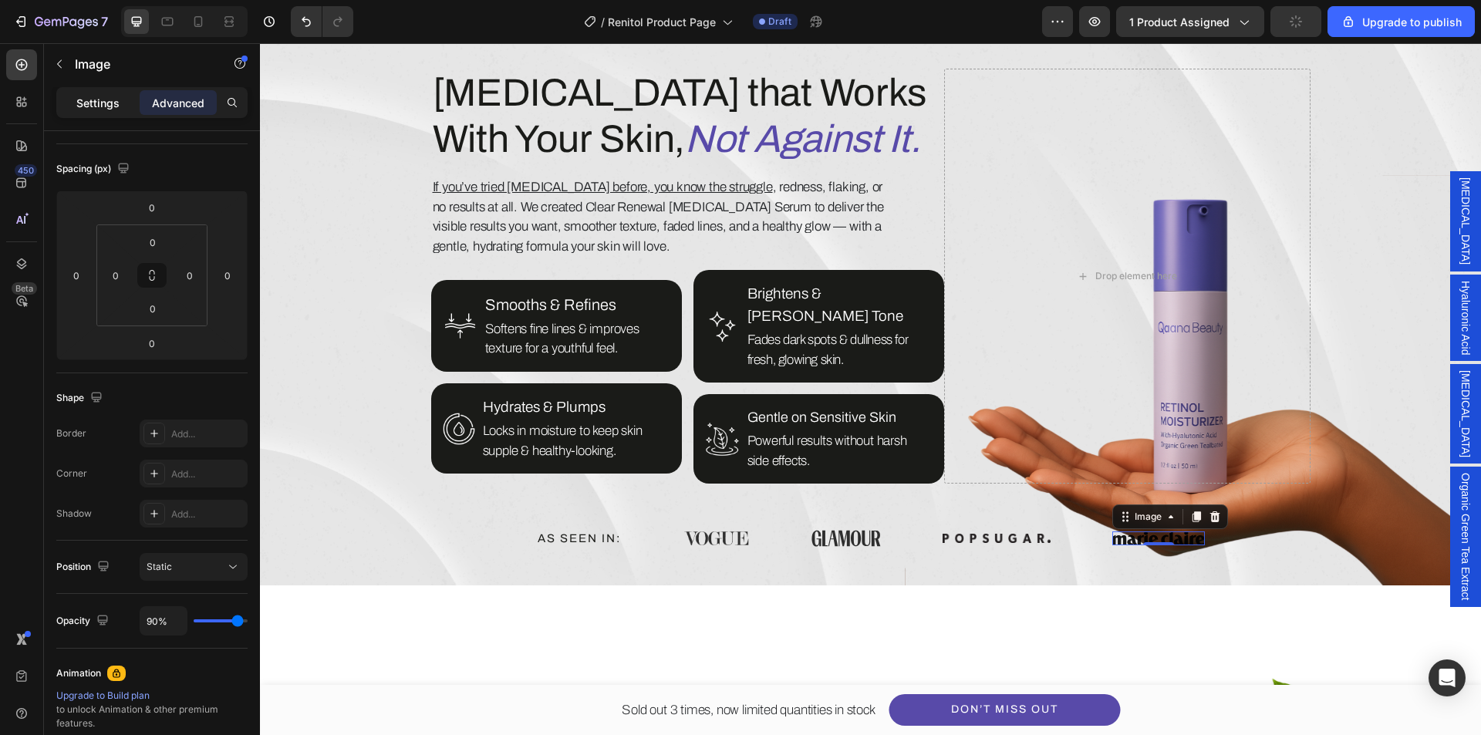
click at [90, 102] on p "Settings" at bounding box center [97, 103] width 43 height 16
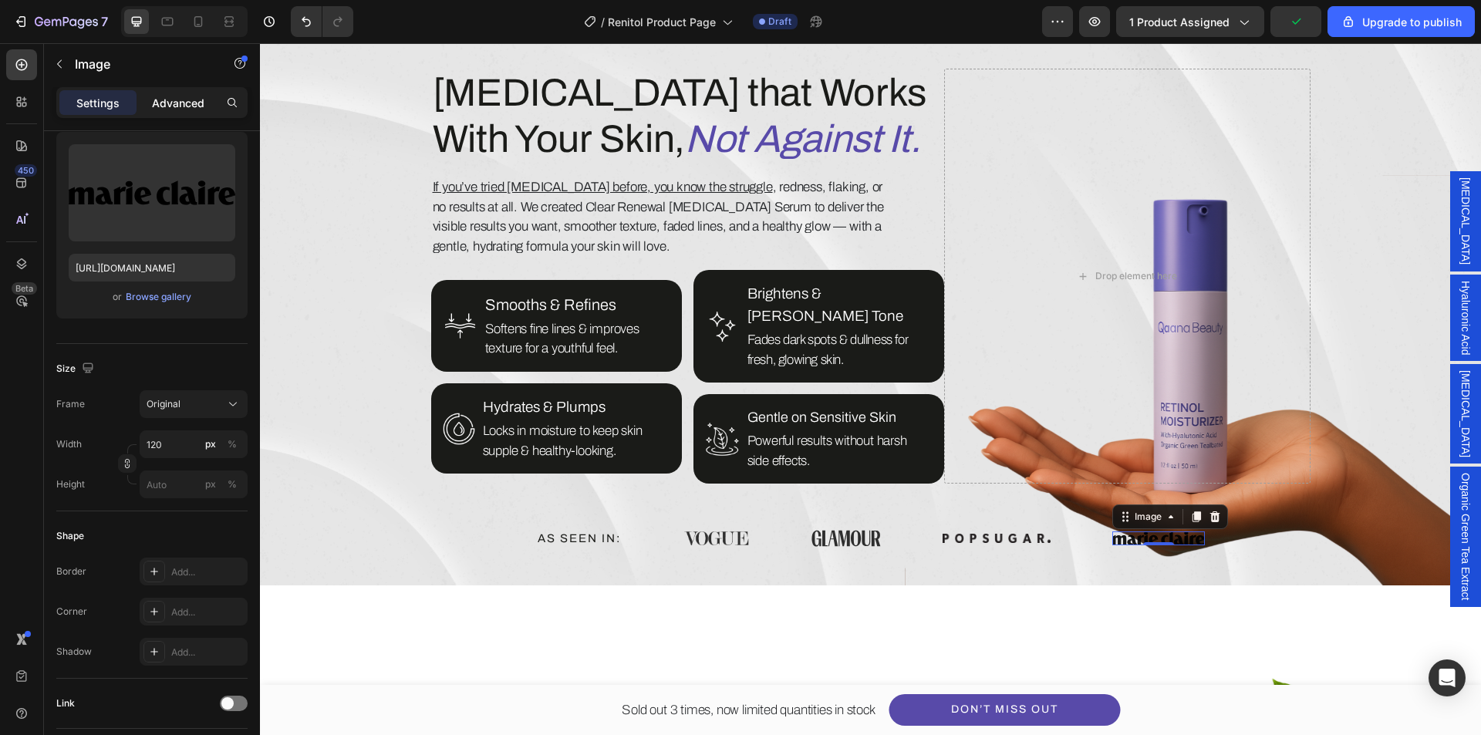
click at [178, 103] on p "Advanced" at bounding box center [178, 103] width 52 height 16
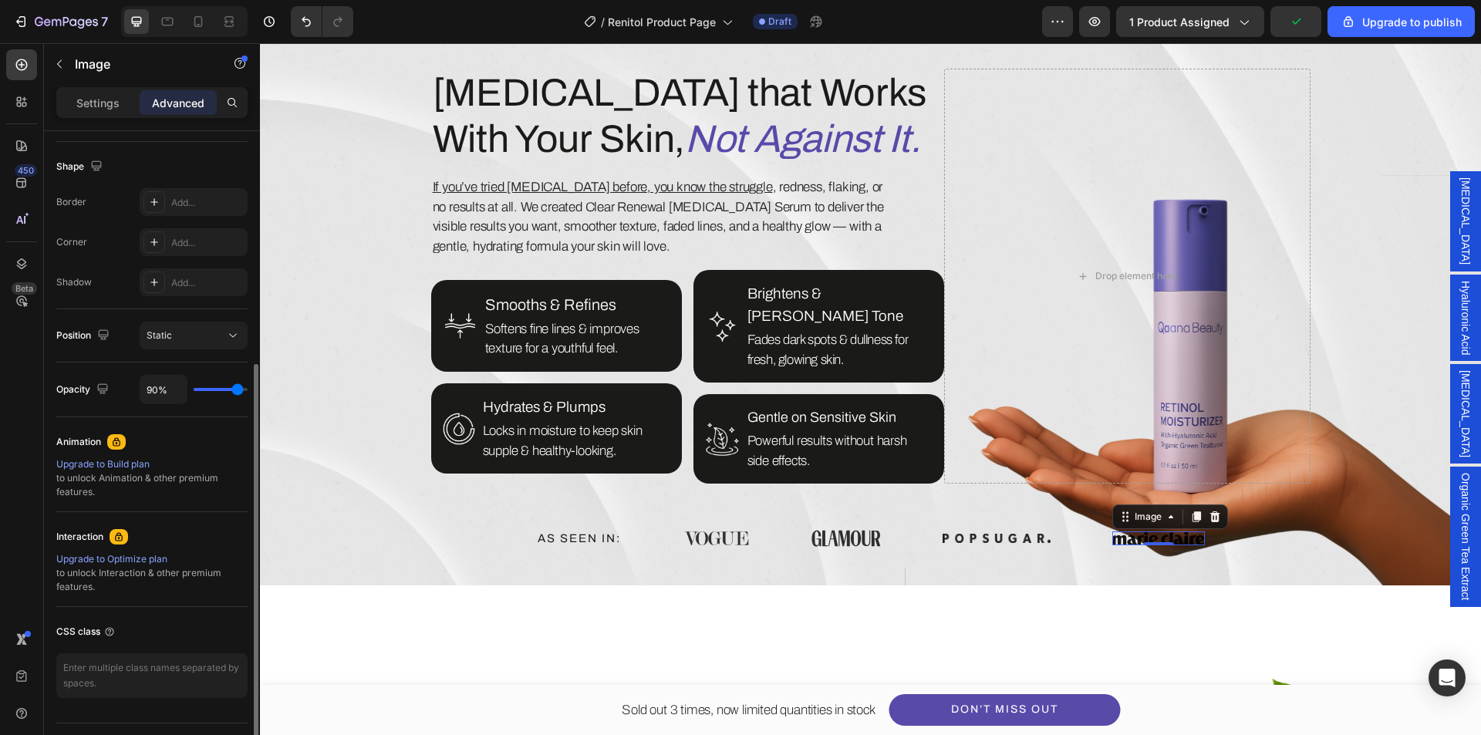
scroll to position [231, 0]
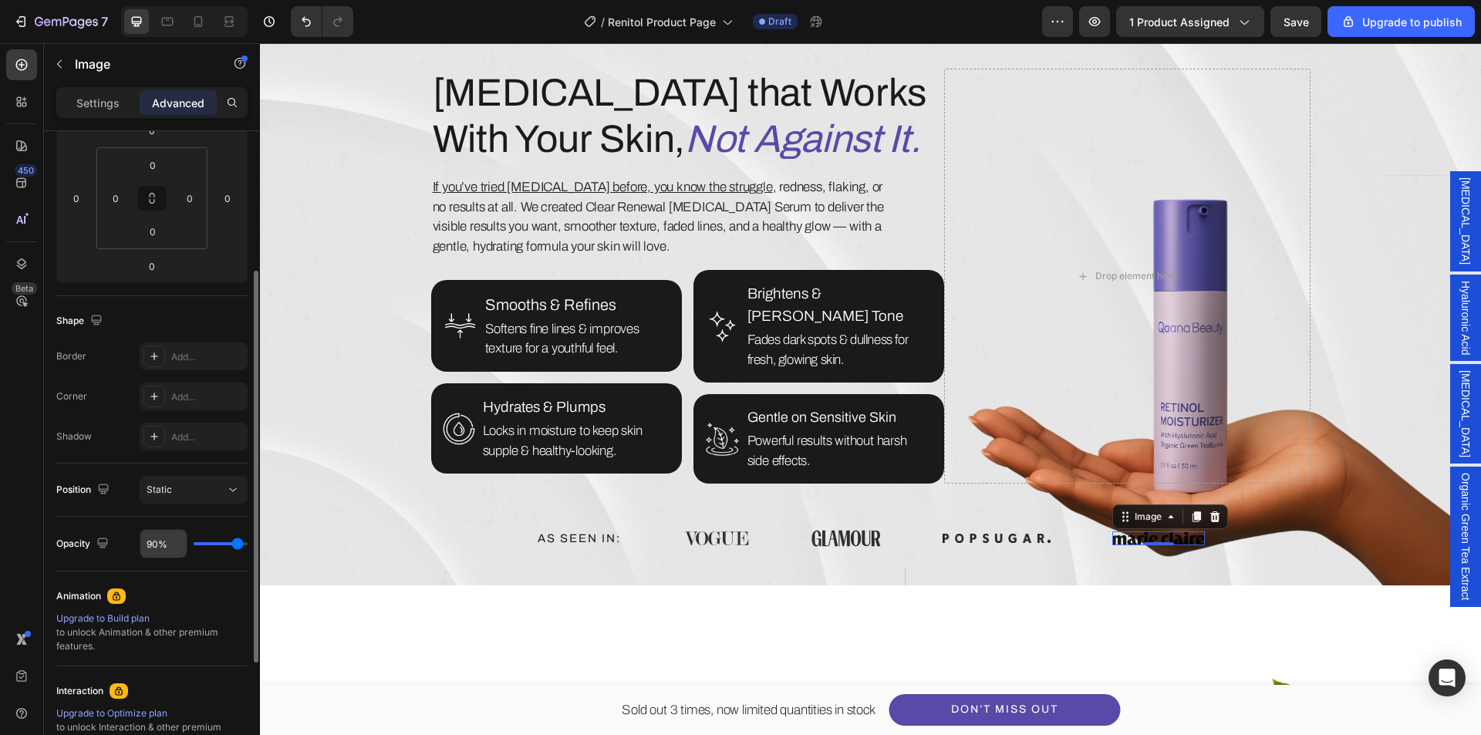
click at [153, 553] on input "90%" at bounding box center [163, 544] width 46 height 28
type input "8%"
type input "8"
type input "80%"
type input "80"
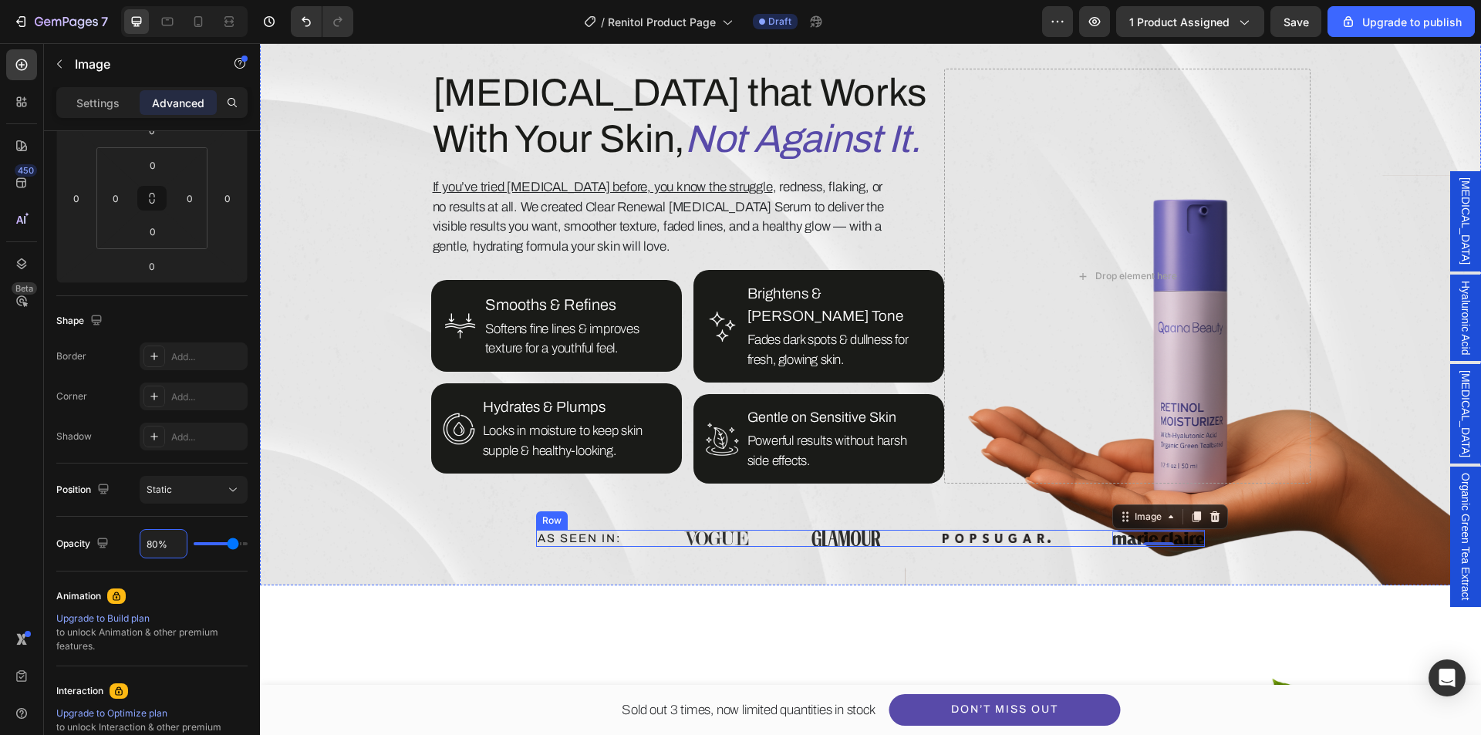
click at [664, 530] on div "AS SEEN IN: Heading Image Image Image Image 0 Row" at bounding box center [870, 538] width 669 height 17
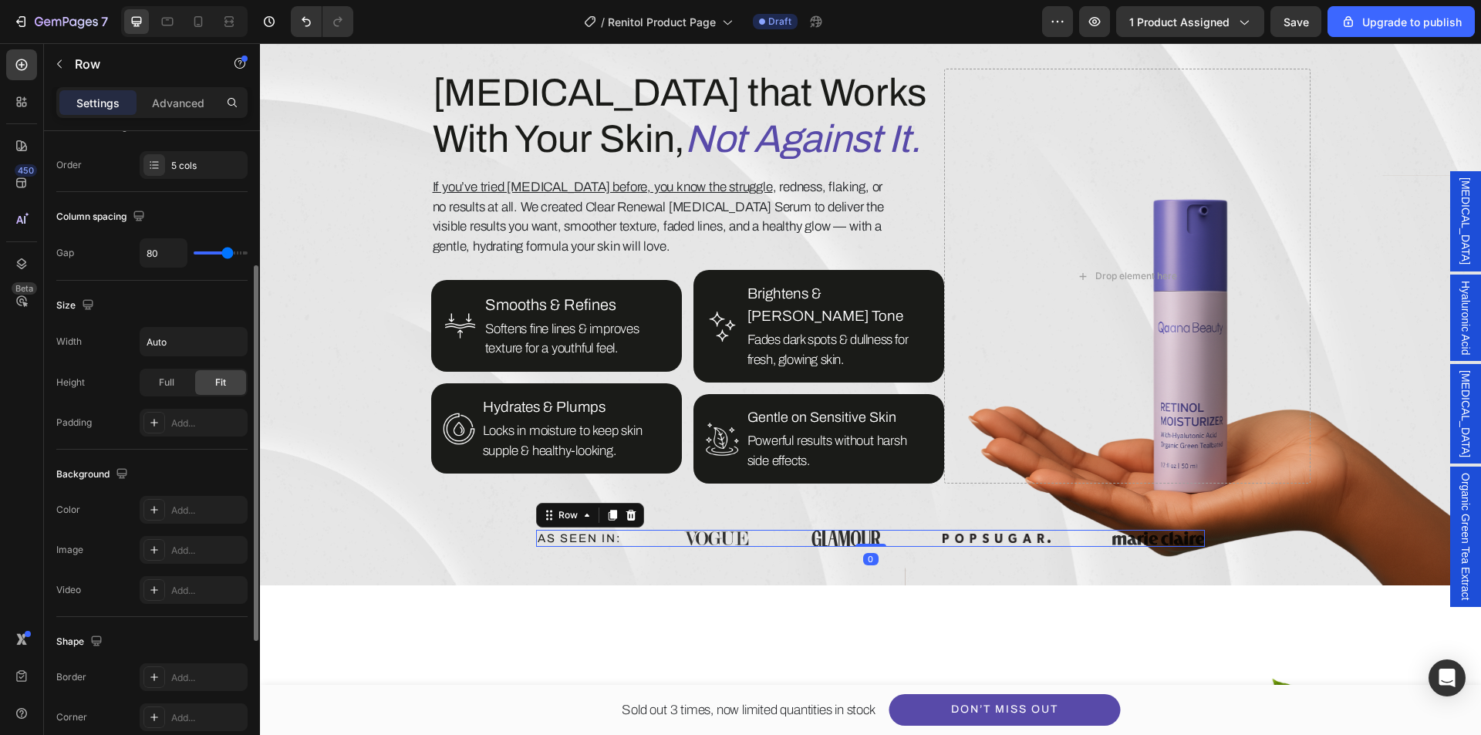
scroll to position [0, 0]
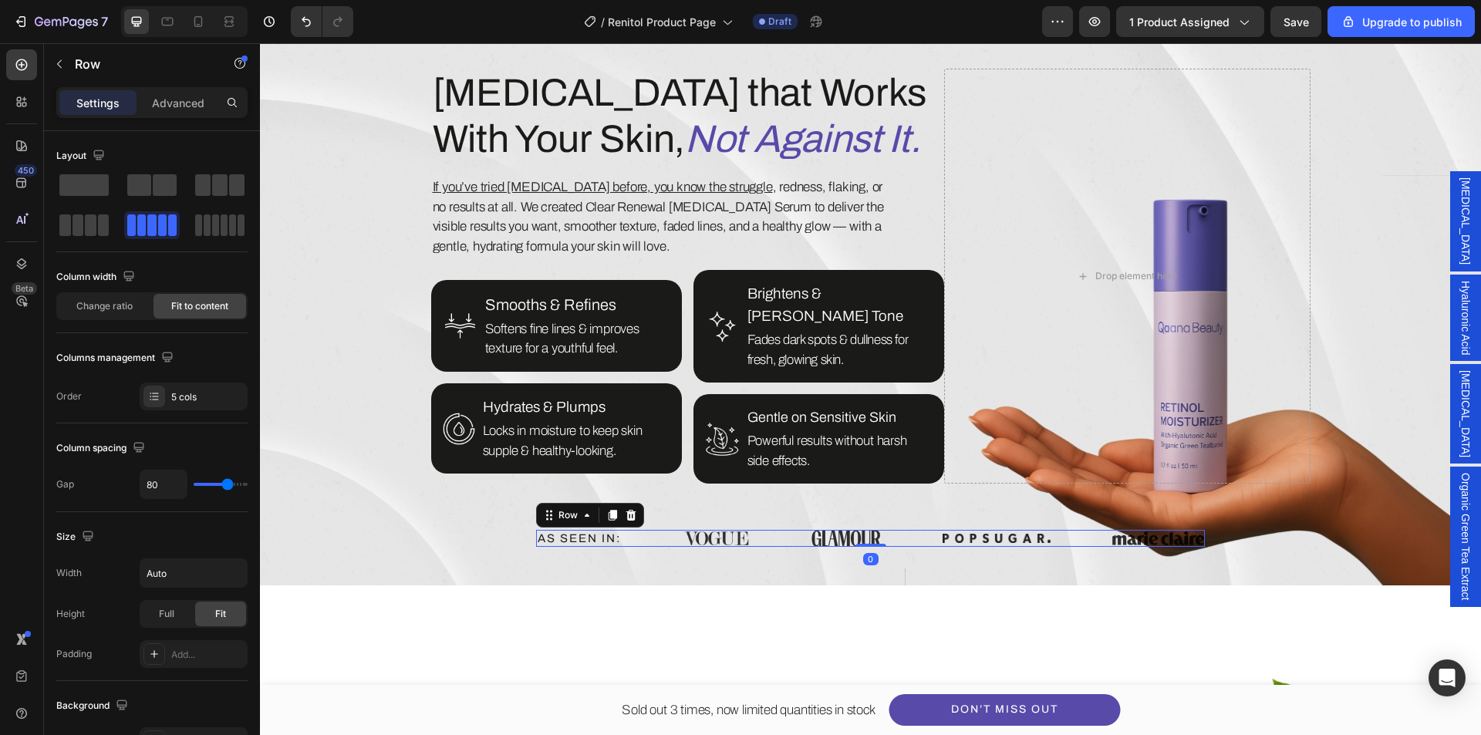
click at [785, 530] on div "AS SEEN IN: Heading Image Image Image Image Row 0" at bounding box center [870, 538] width 669 height 17
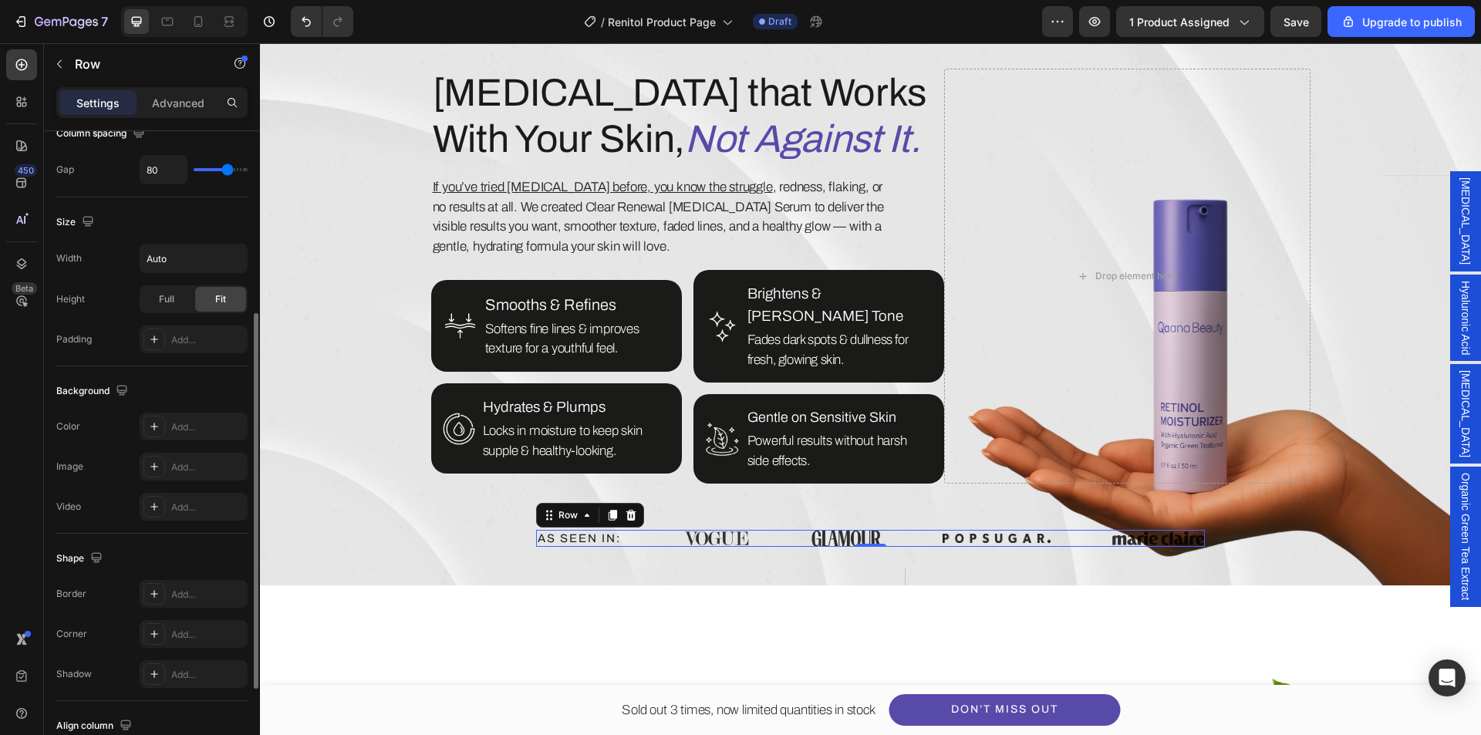
scroll to position [238, 0]
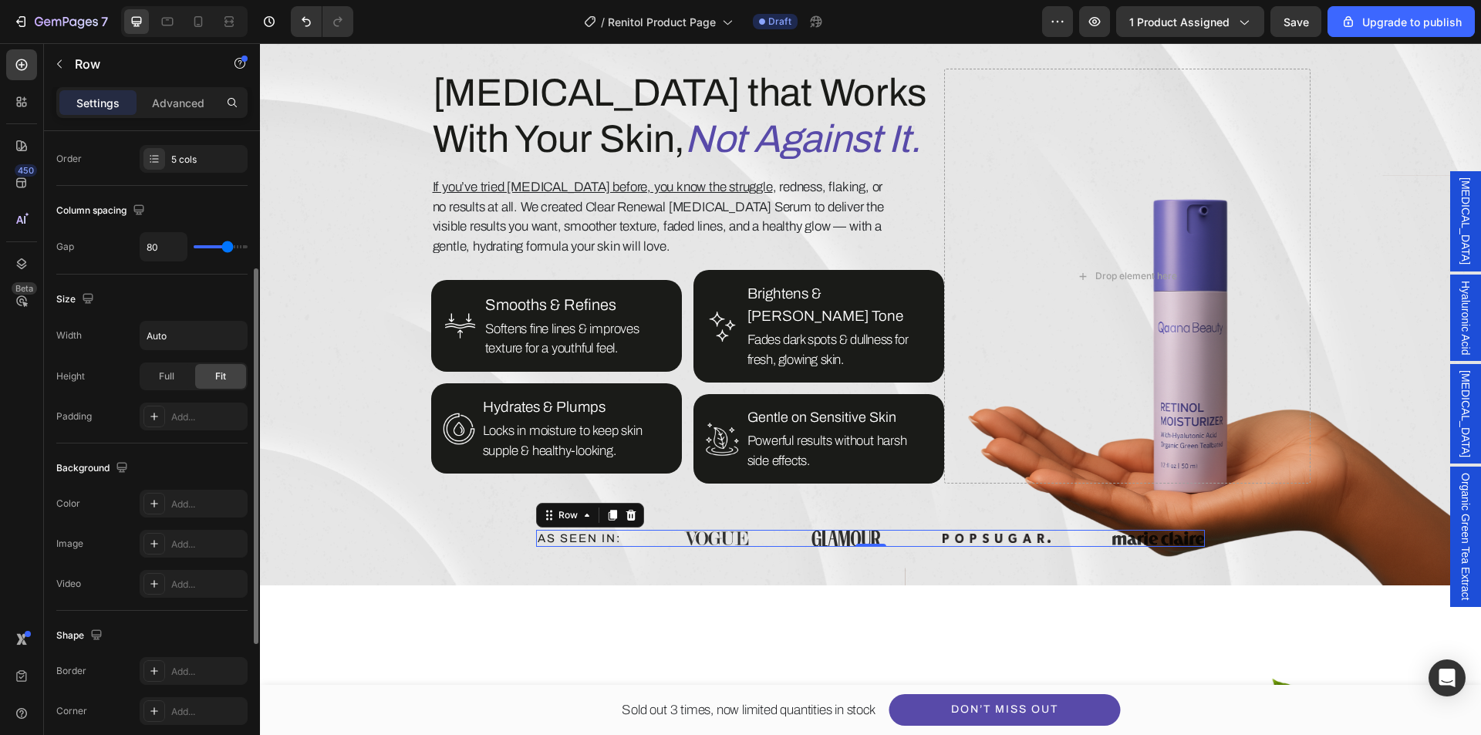
type input "67"
type input "60"
type input "58"
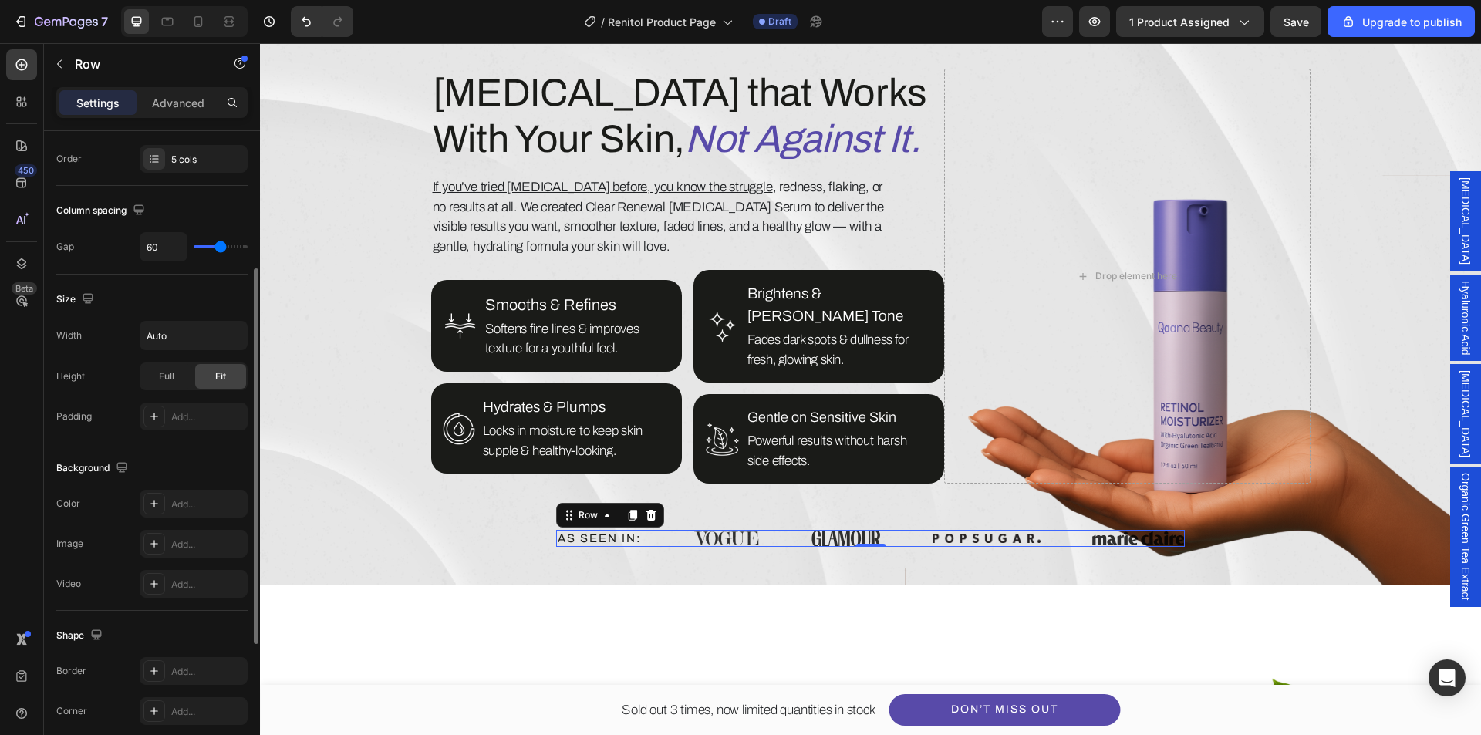
type input "58"
type input "56"
type input "53"
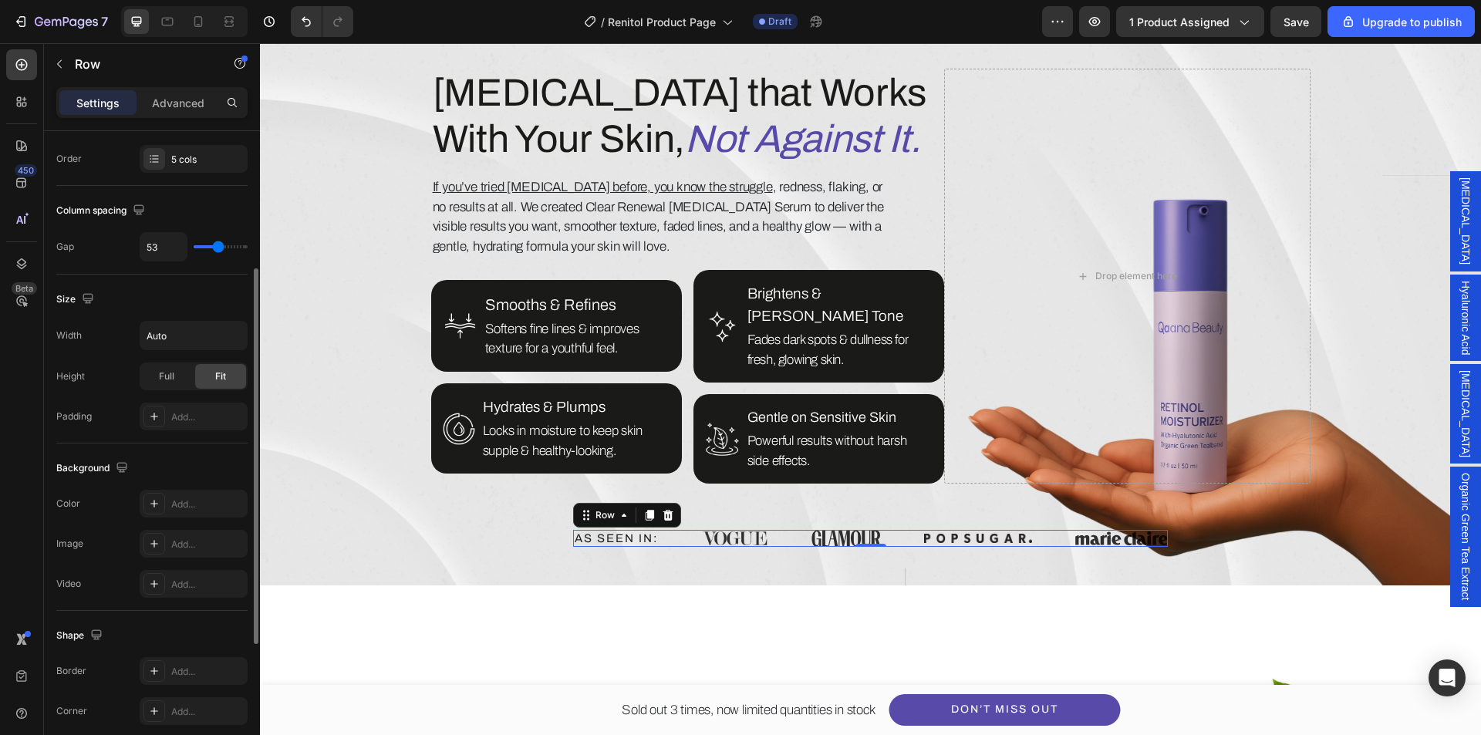
type input "47"
type input "44"
type input "42"
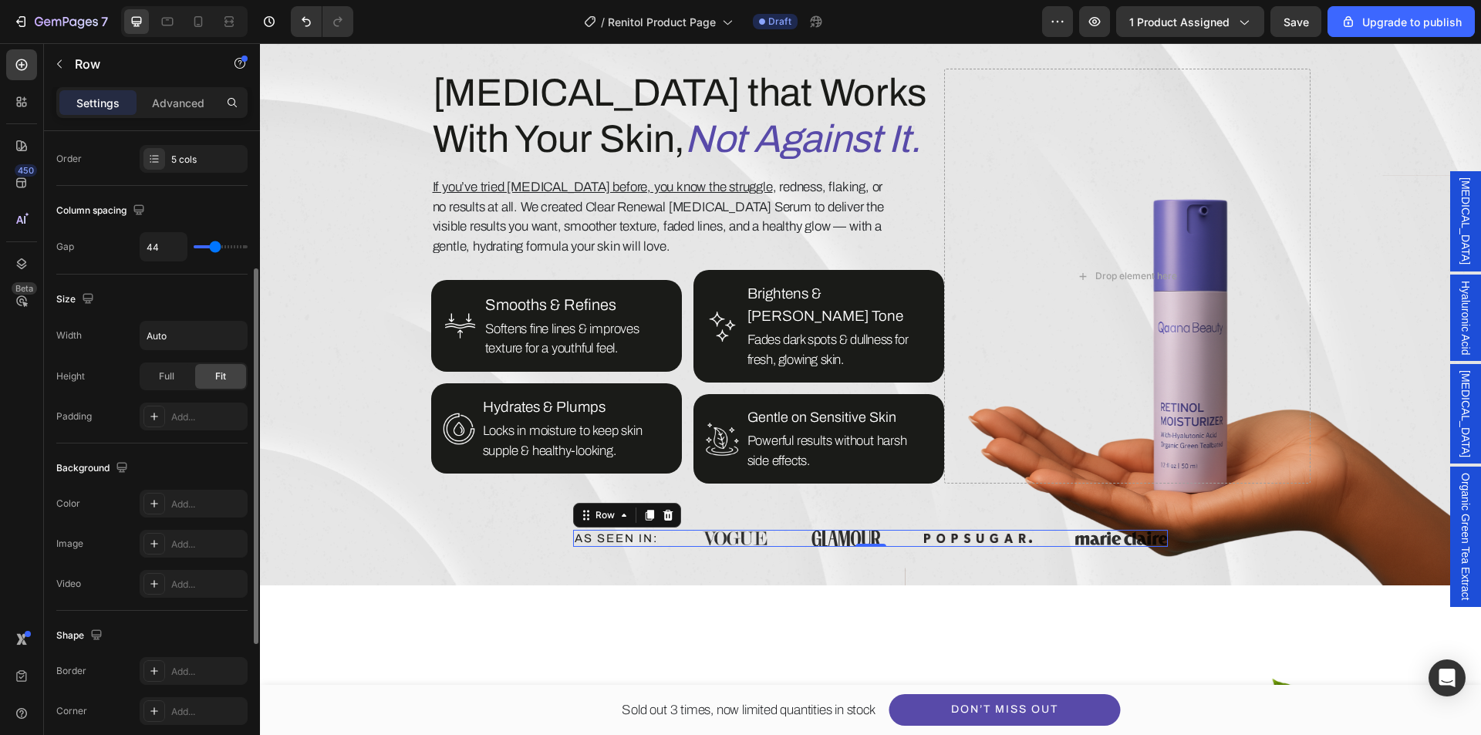
type input "42"
type input "40"
type input "36"
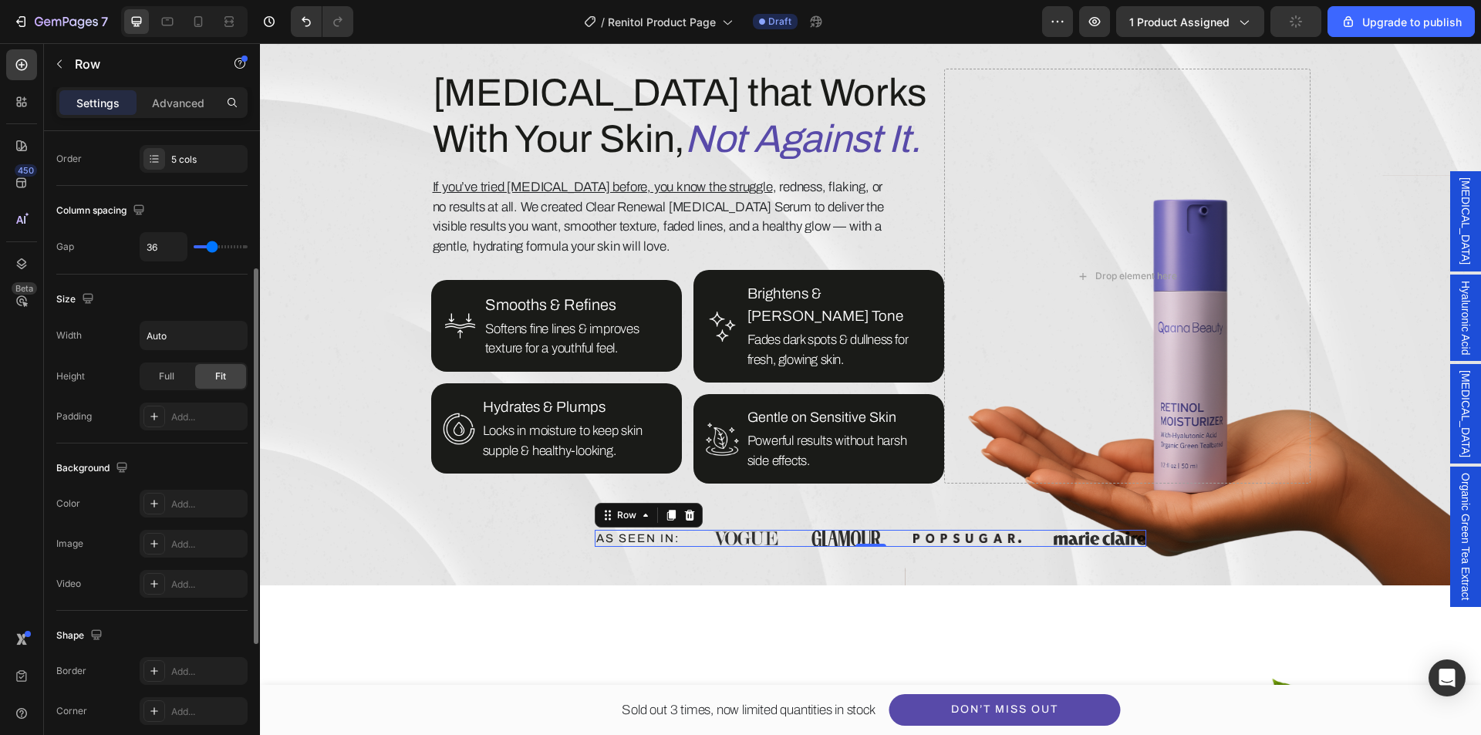
type input "42"
type input "47"
type input "49"
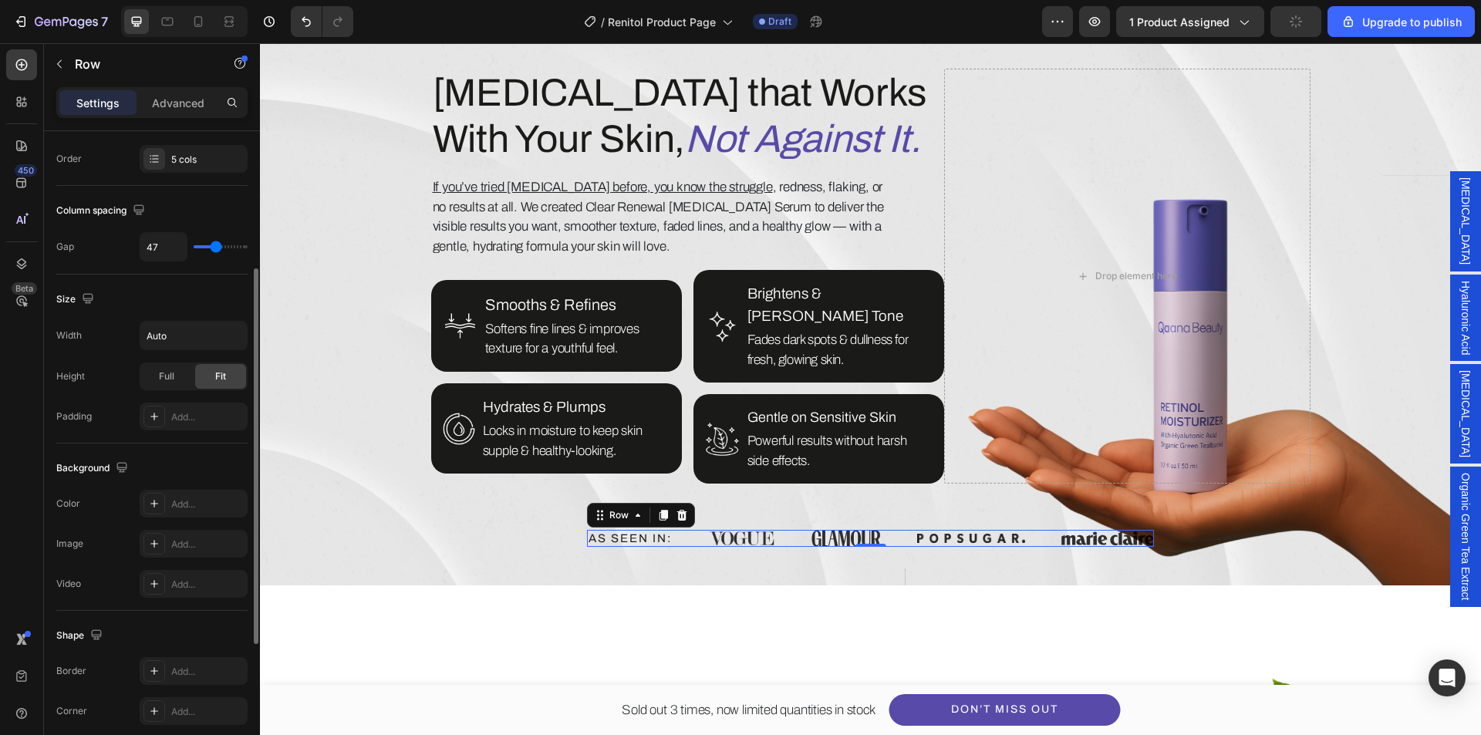
type input "49"
type input "51"
type input "53"
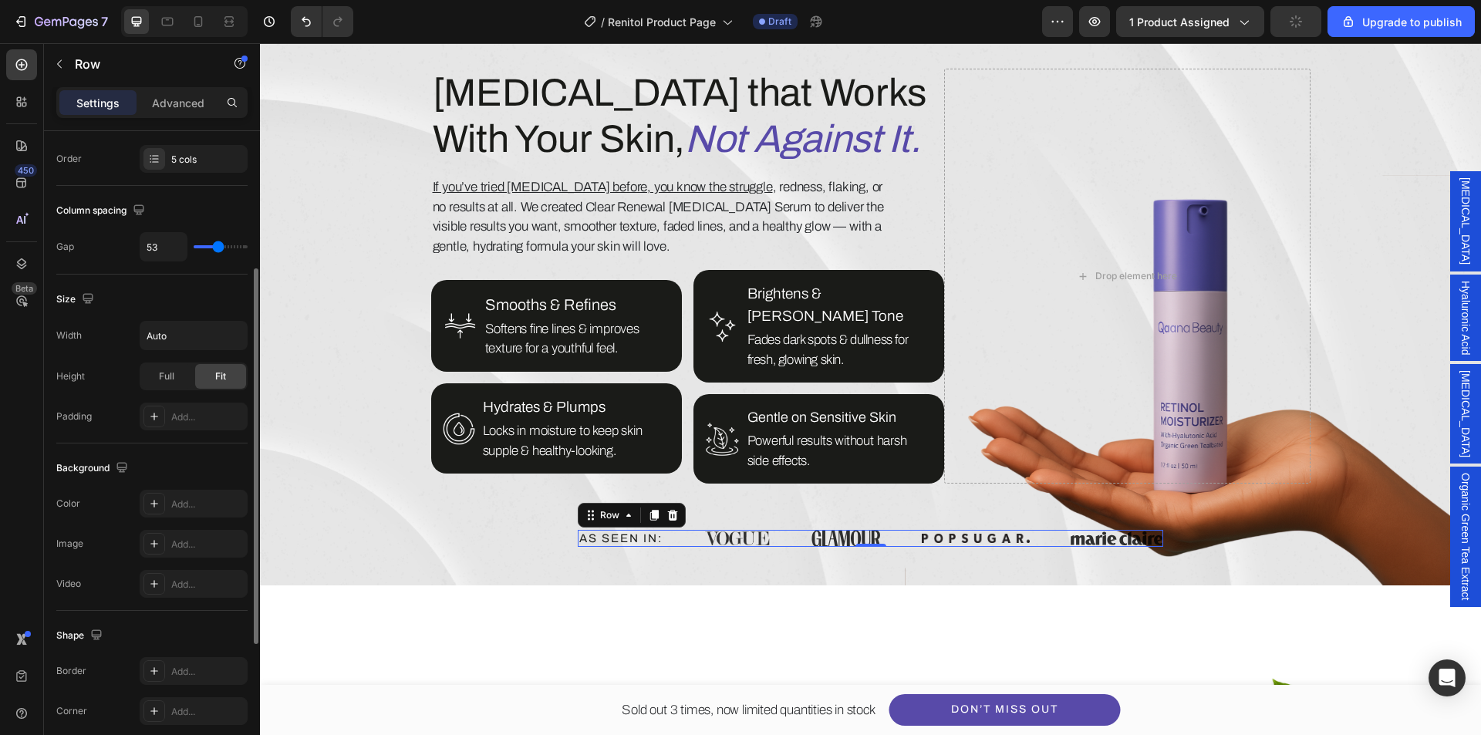
type input "56"
click at [219, 248] on input "range" at bounding box center [221, 246] width 54 height 3
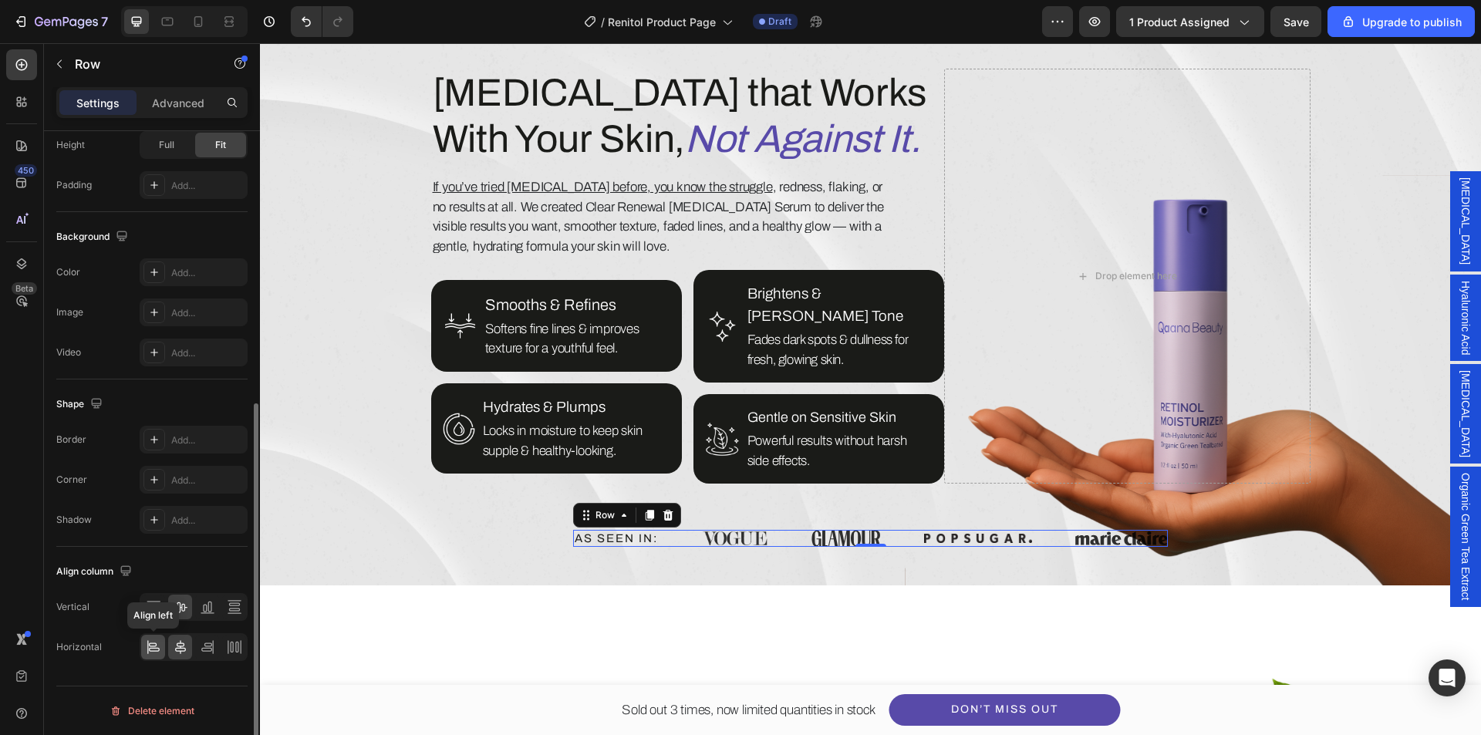
click at [150, 650] on icon at bounding box center [153, 647] width 15 height 15
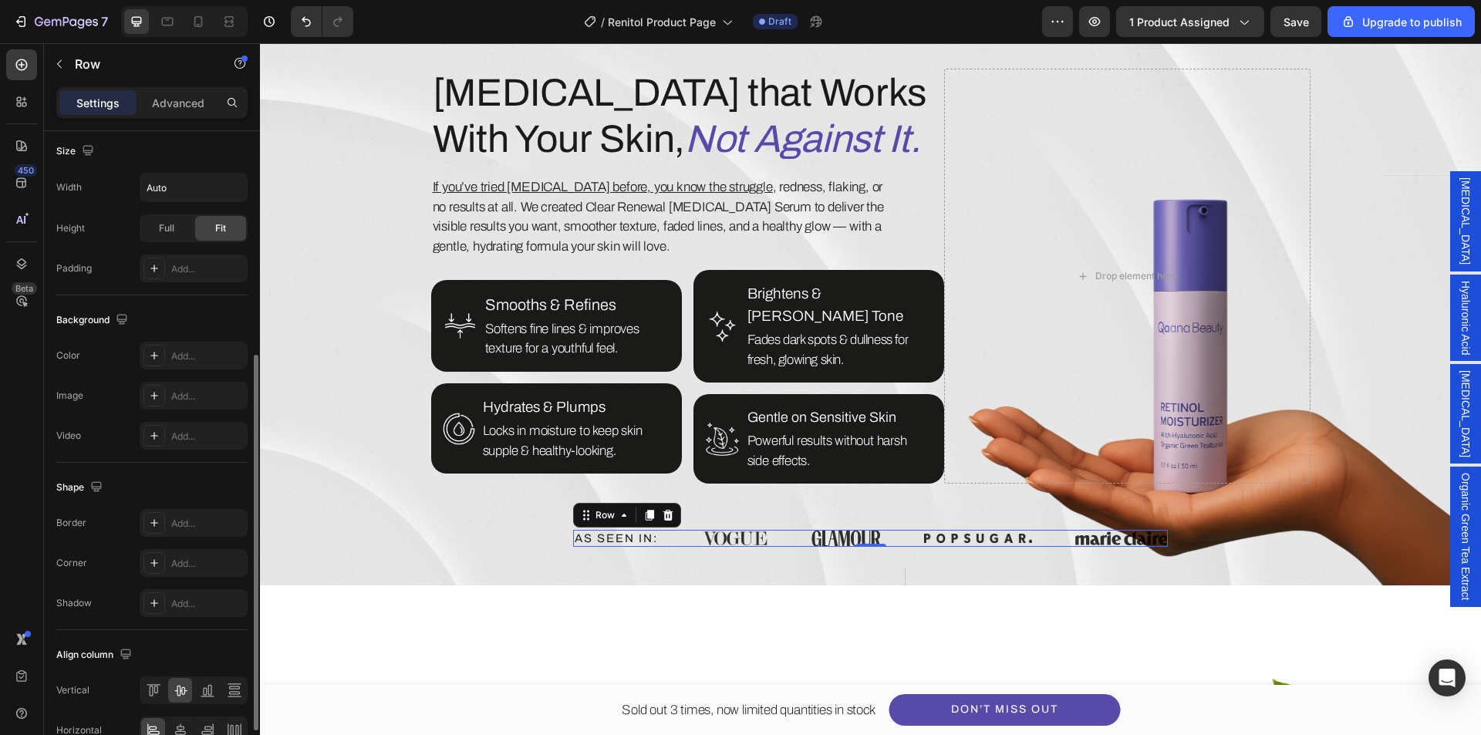
scroll to position [77, 0]
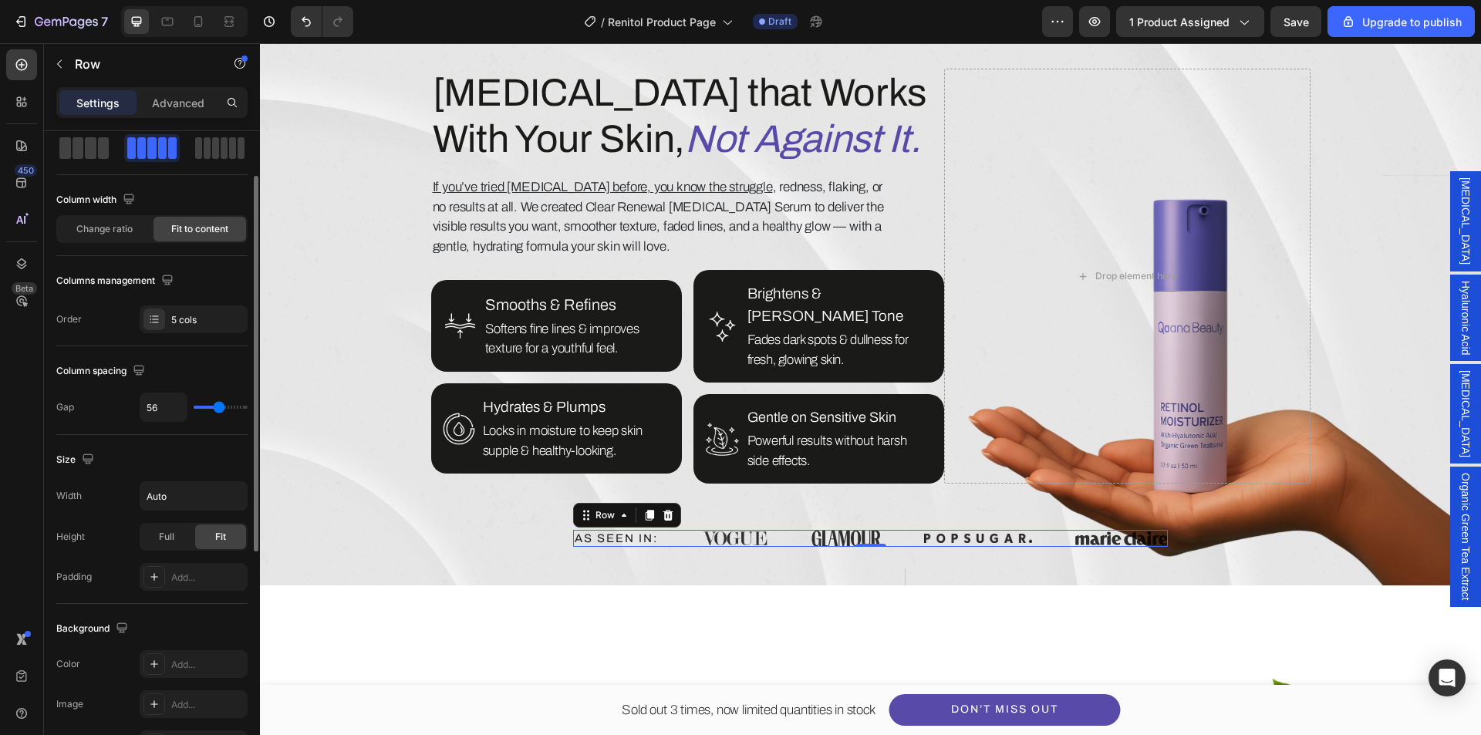
type input "49"
type input "47"
type input "42"
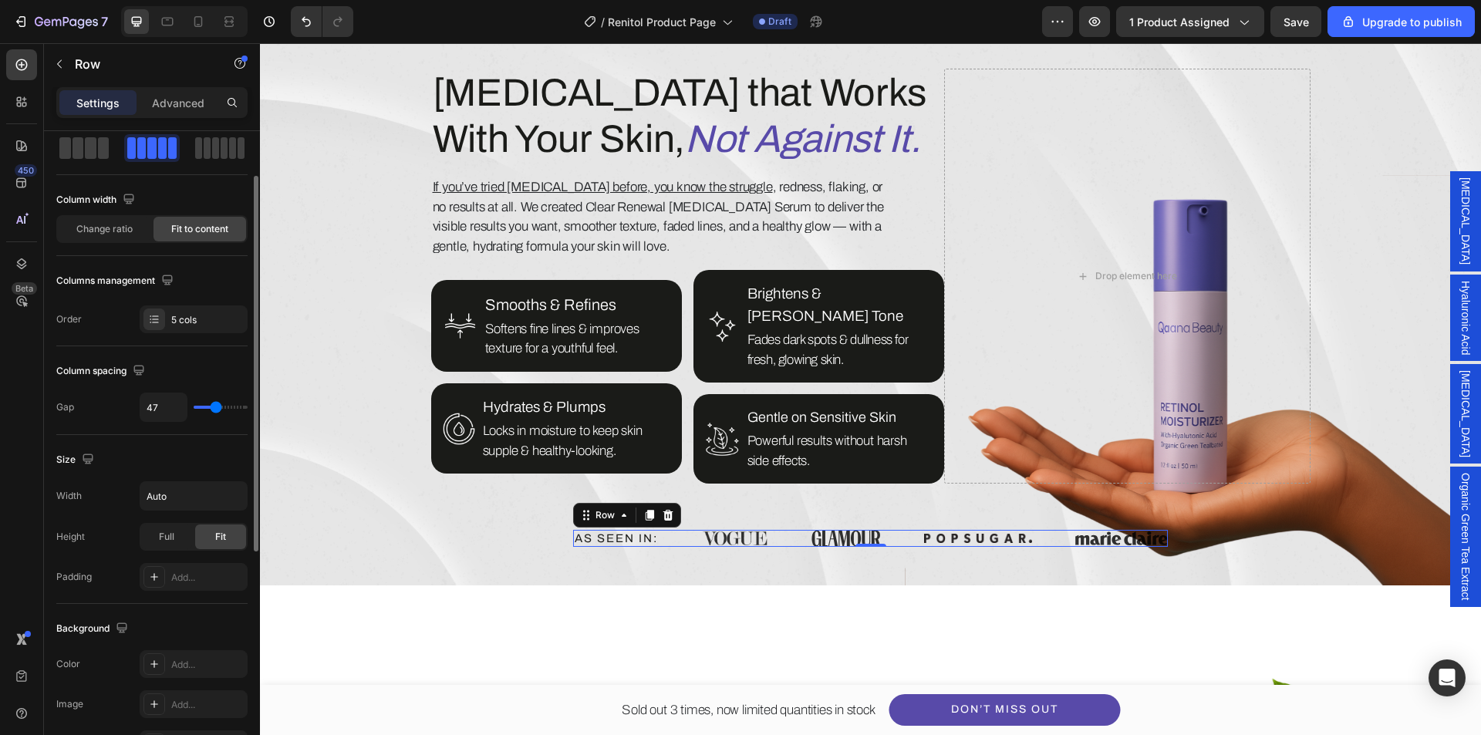
type input "42"
type input "31"
type input "33"
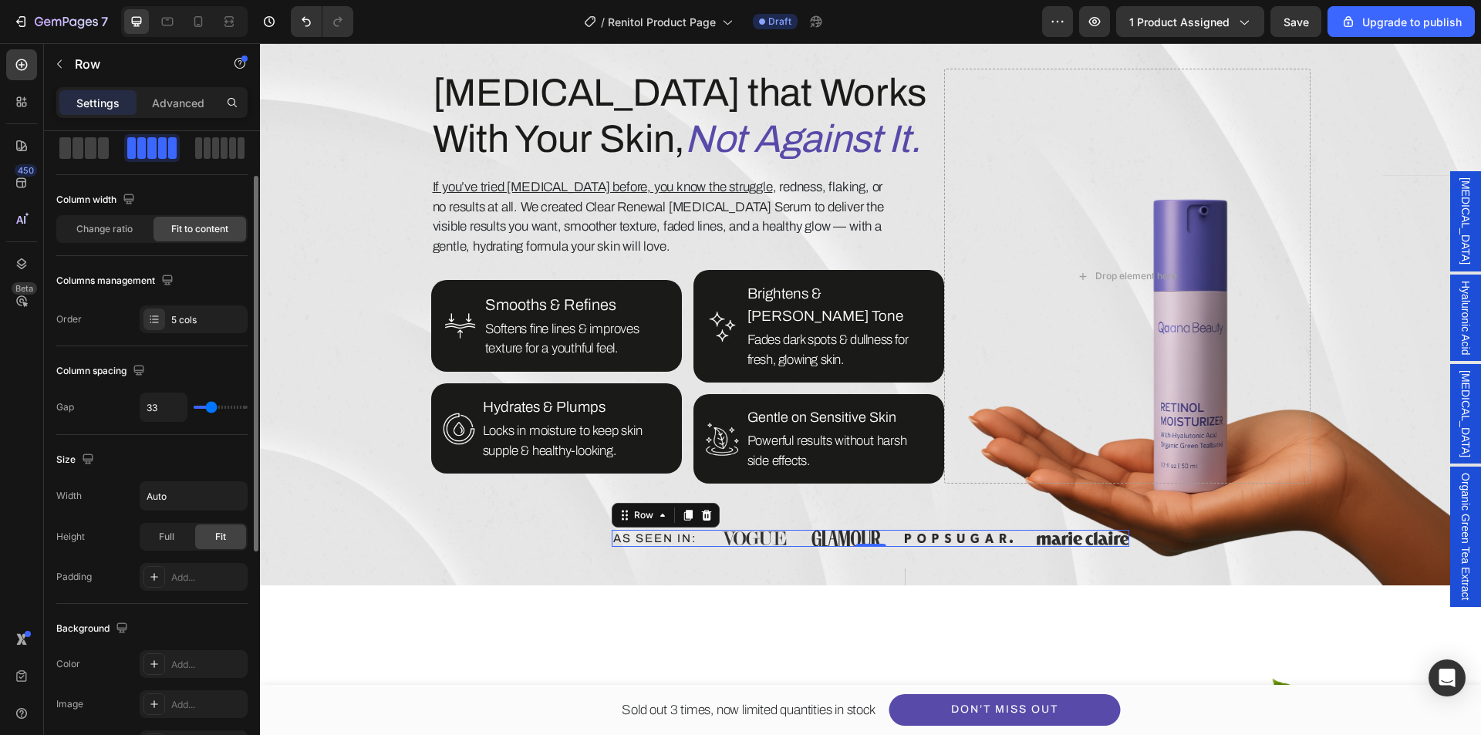
type input "38"
type input "40"
click at [214, 406] on input "range" at bounding box center [221, 407] width 54 height 3
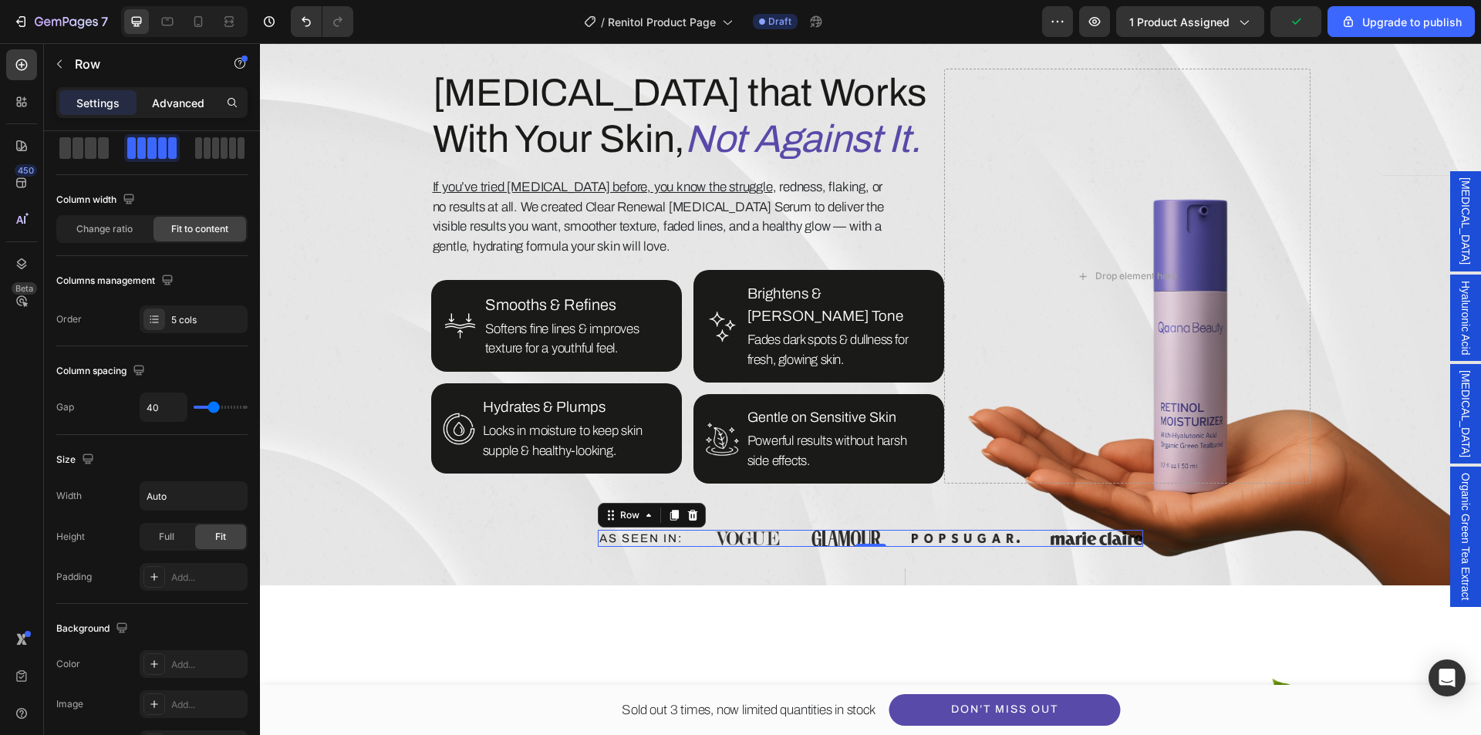
click at [171, 113] on div "Advanced" at bounding box center [178, 102] width 77 height 25
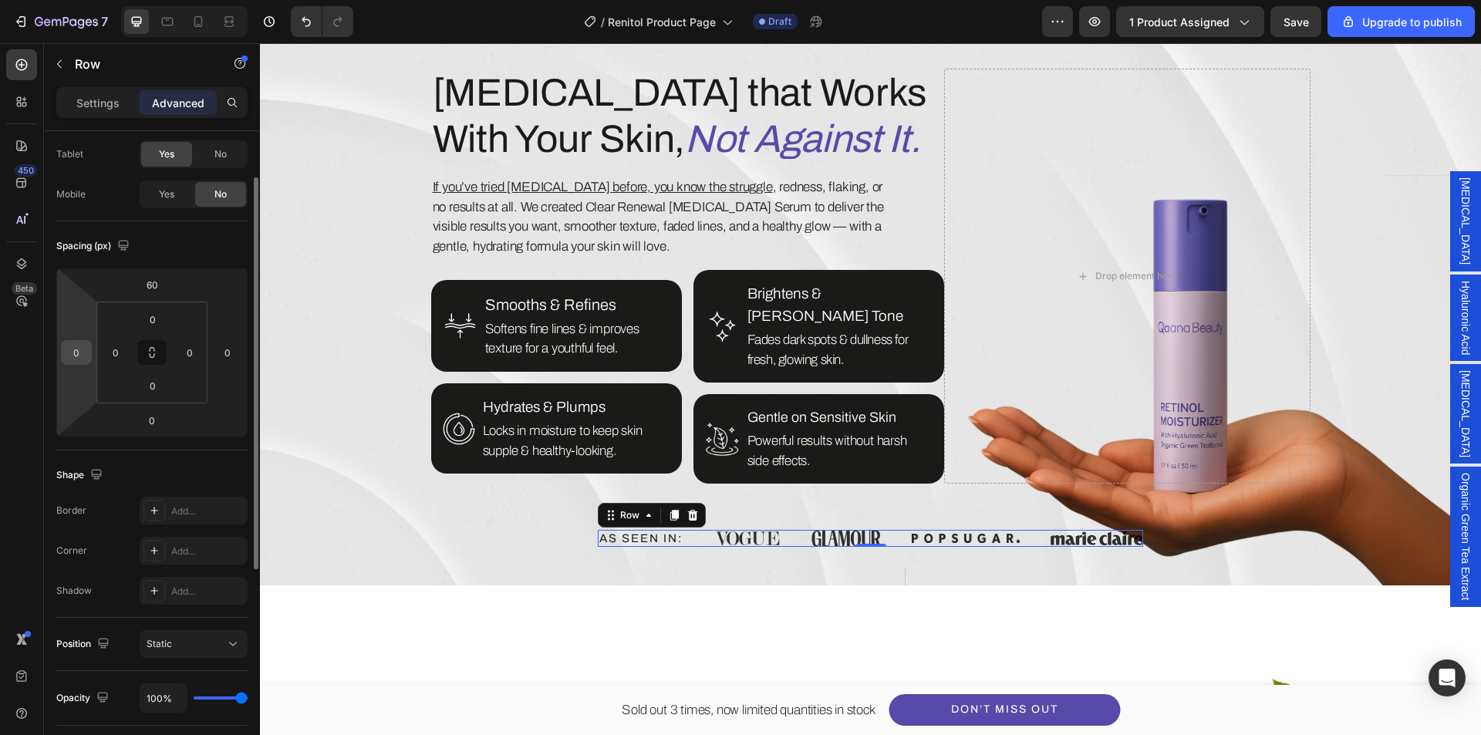
click at [79, 354] on input "0" at bounding box center [76, 352] width 23 height 23
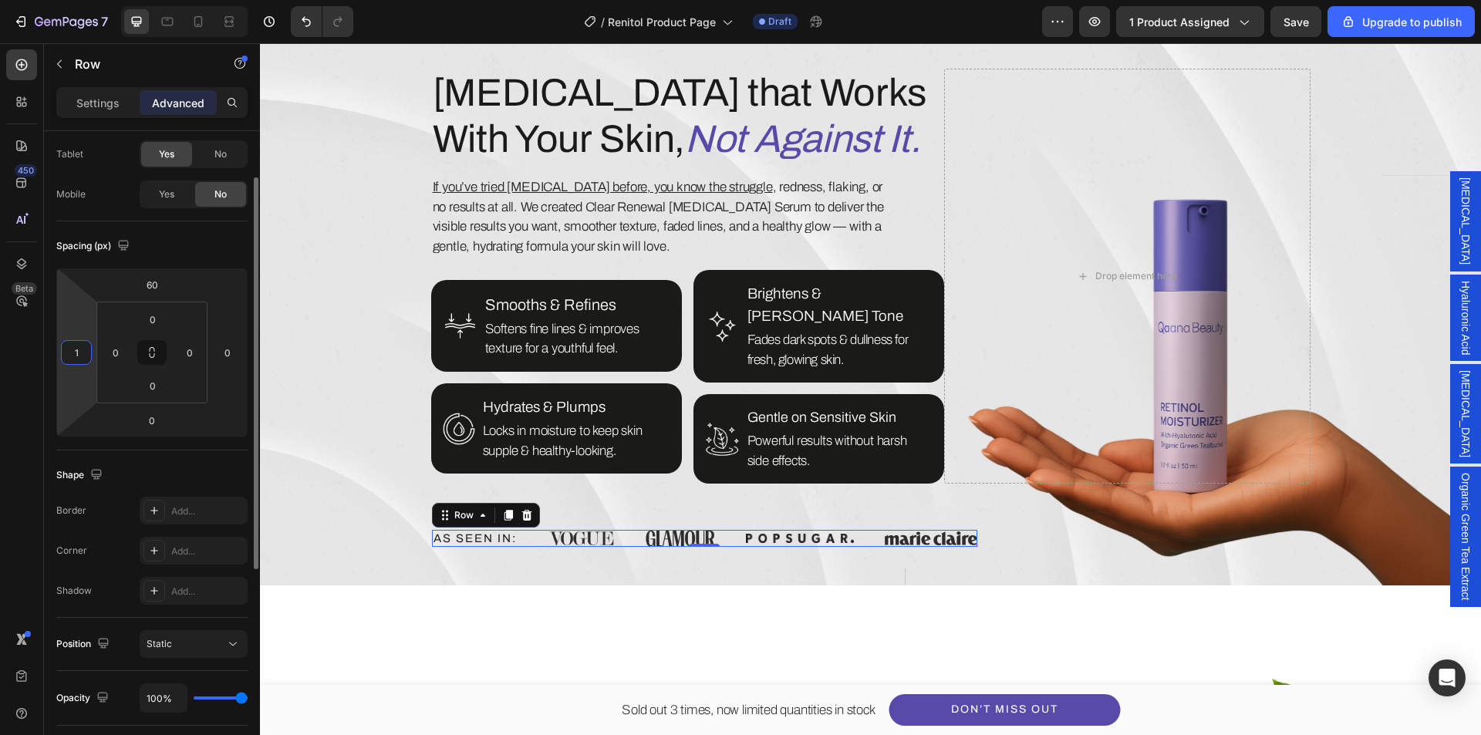
type input "1"
click at [168, 247] on div "Spacing (px)" at bounding box center [151, 246] width 191 height 25
click at [684, 543] on div "Retinol that Works With Your Skin, Not Against It. Heading If you’ve tried reti…" at bounding box center [871, 320] width 880 height 502
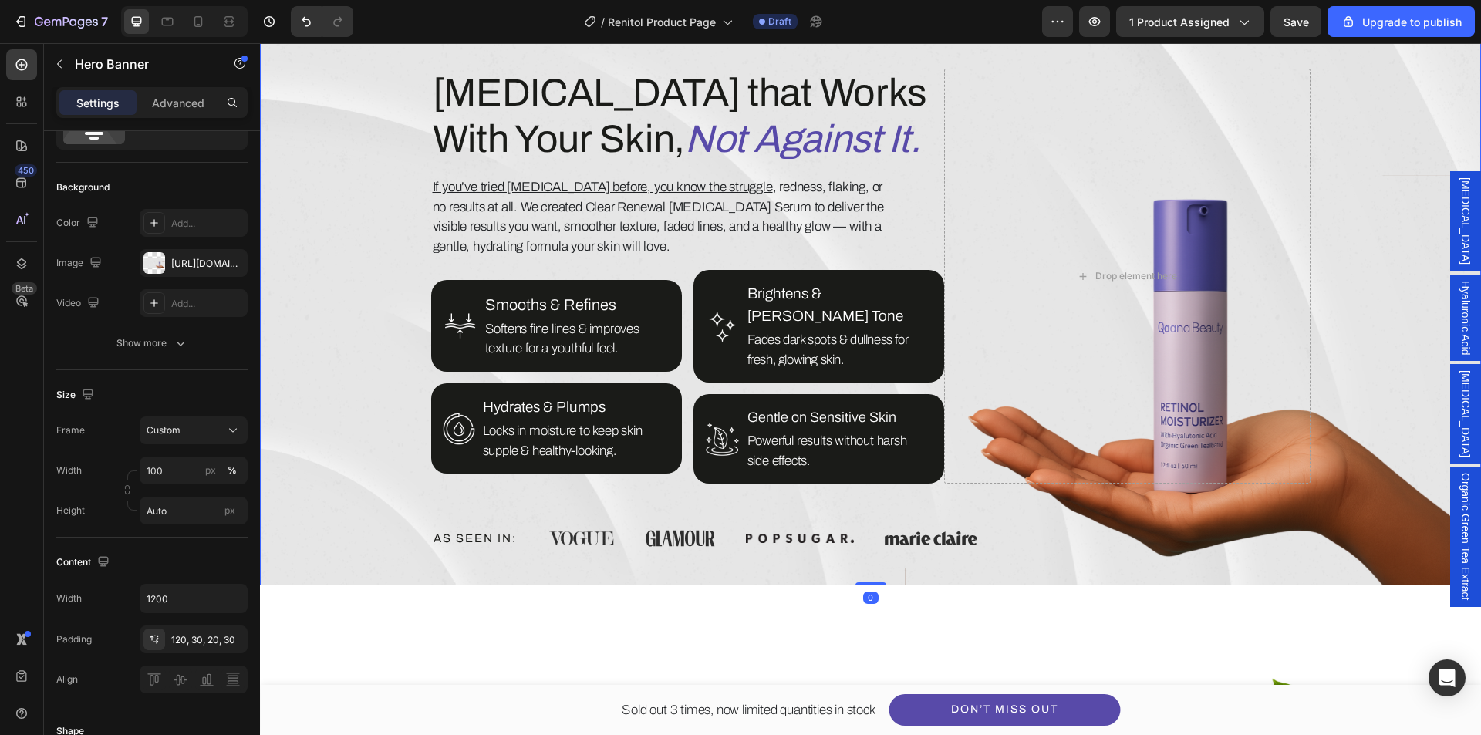
scroll to position [0, 0]
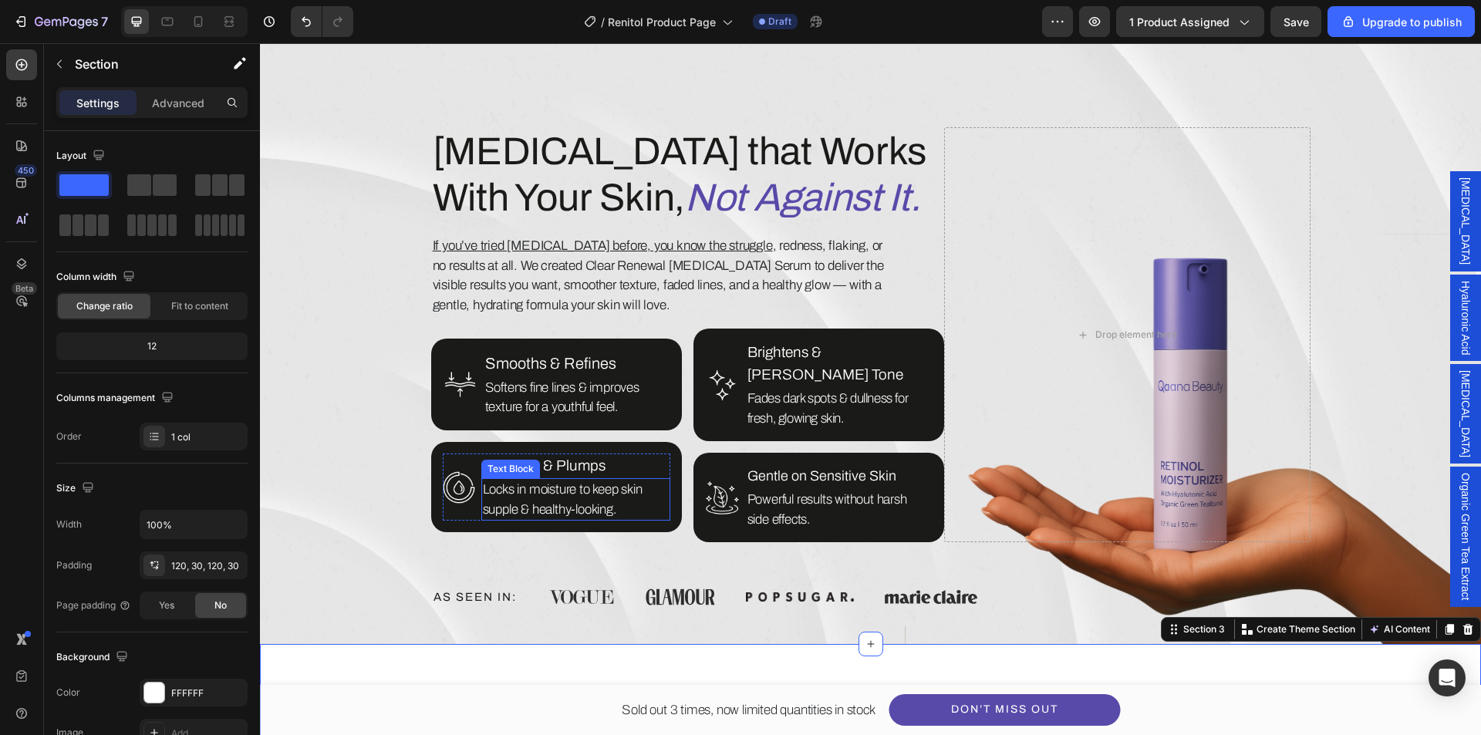
scroll to position [792, 0]
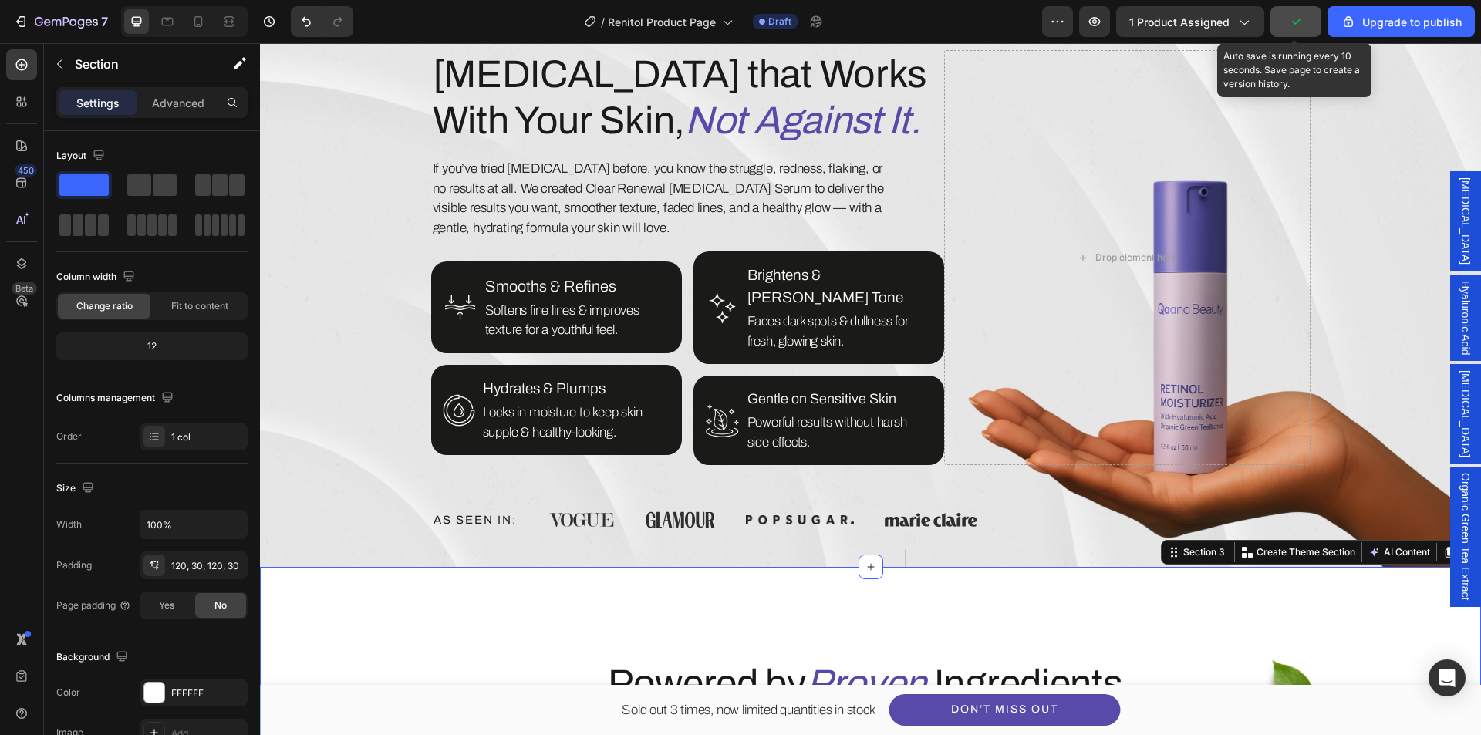
click at [1315, 24] on button "button" at bounding box center [1296, 21] width 51 height 31
click at [1299, 21] on span "Save" at bounding box center [1296, 21] width 25 height 13
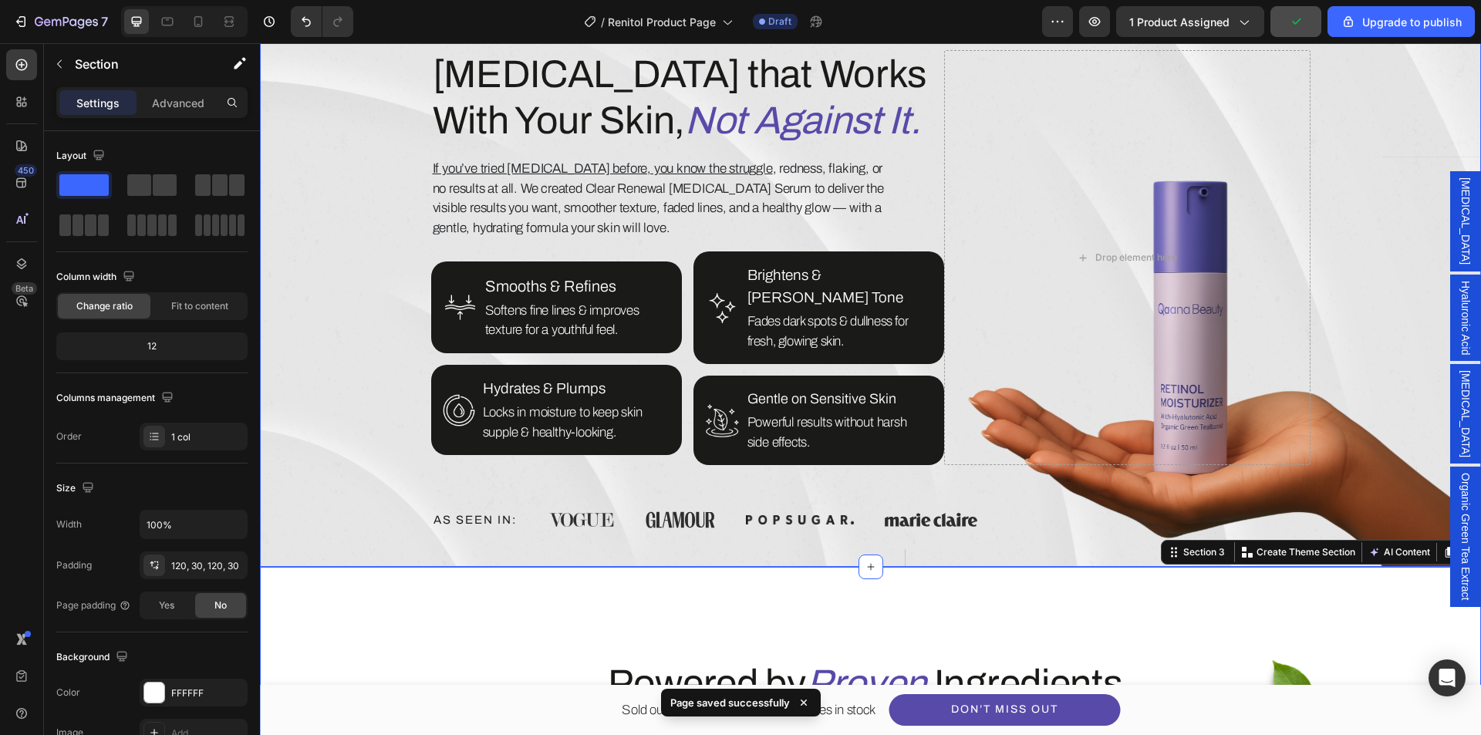
click at [1336, 220] on div "Overlay" at bounding box center [870, 263] width 1221 height 610
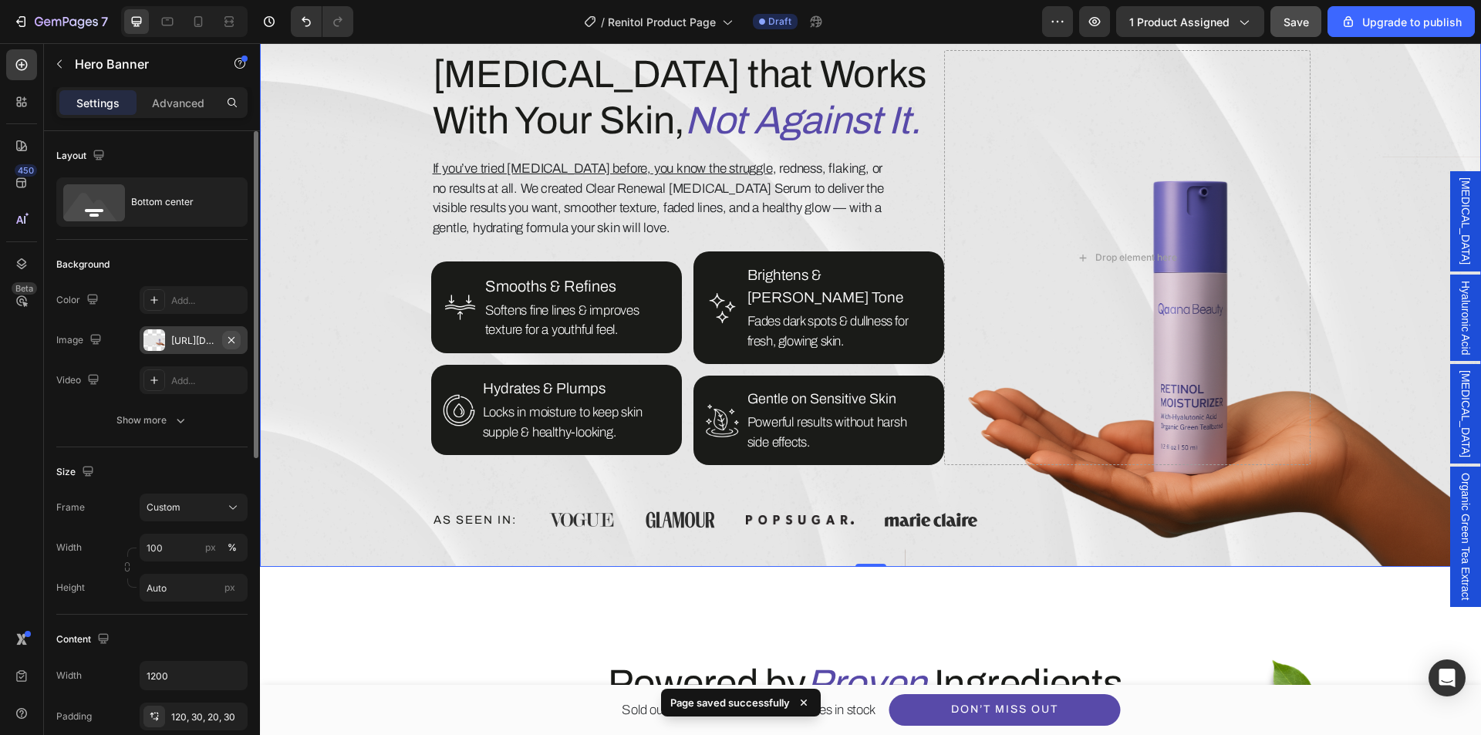
click at [234, 339] on icon "button" at bounding box center [231, 340] width 12 height 12
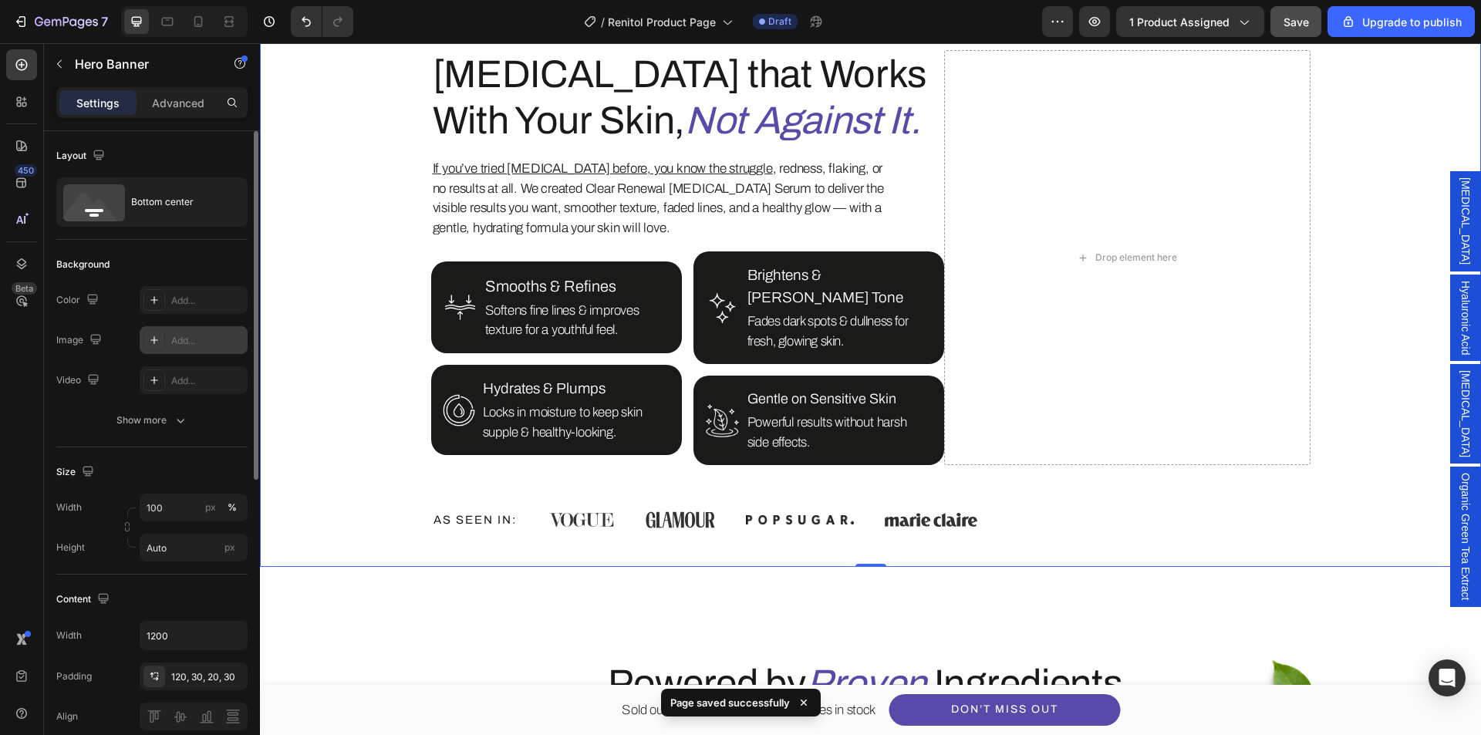
click at [177, 345] on div "Add..." at bounding box center [207, 341] width 73 height 14
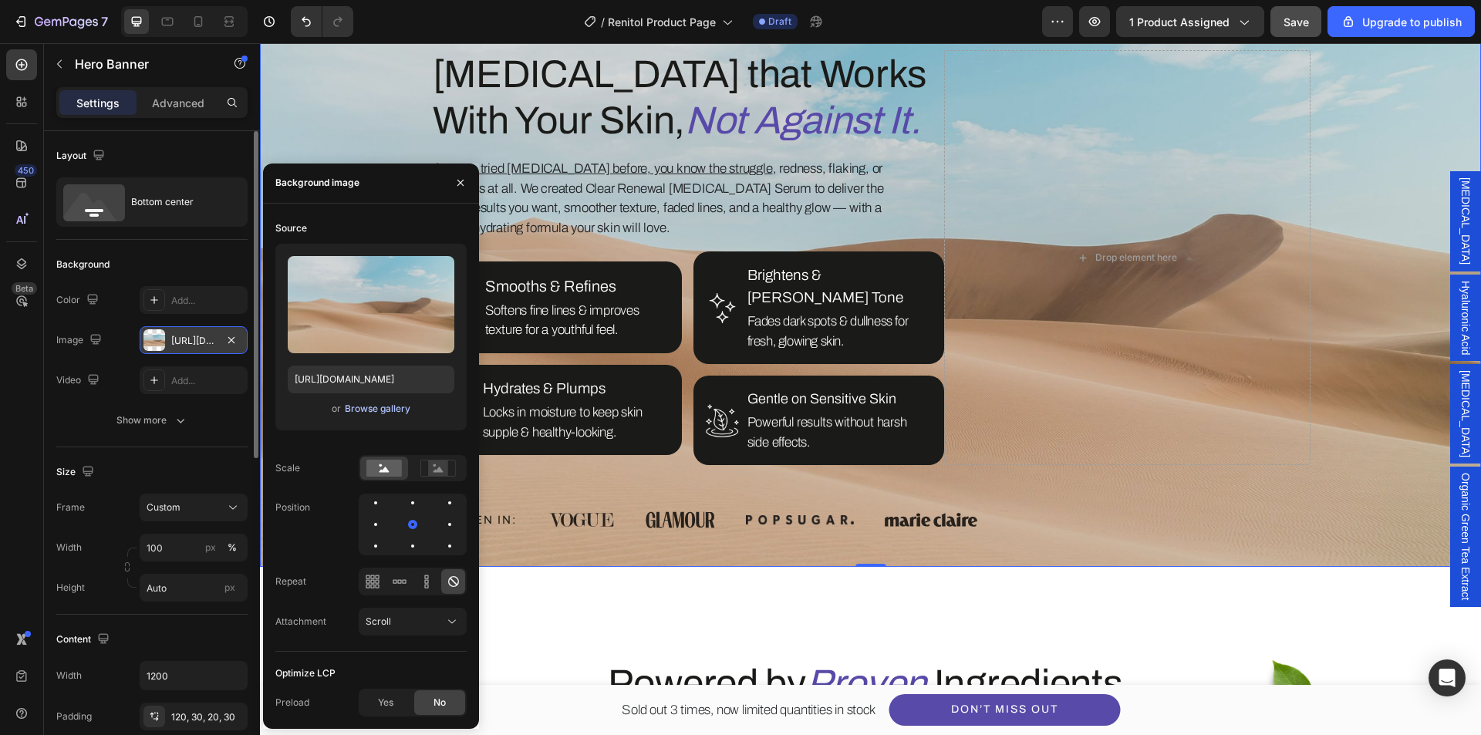
click at [374, 409] on div "Browse gallery" at bounding box center [378, 409] width 66 height 14
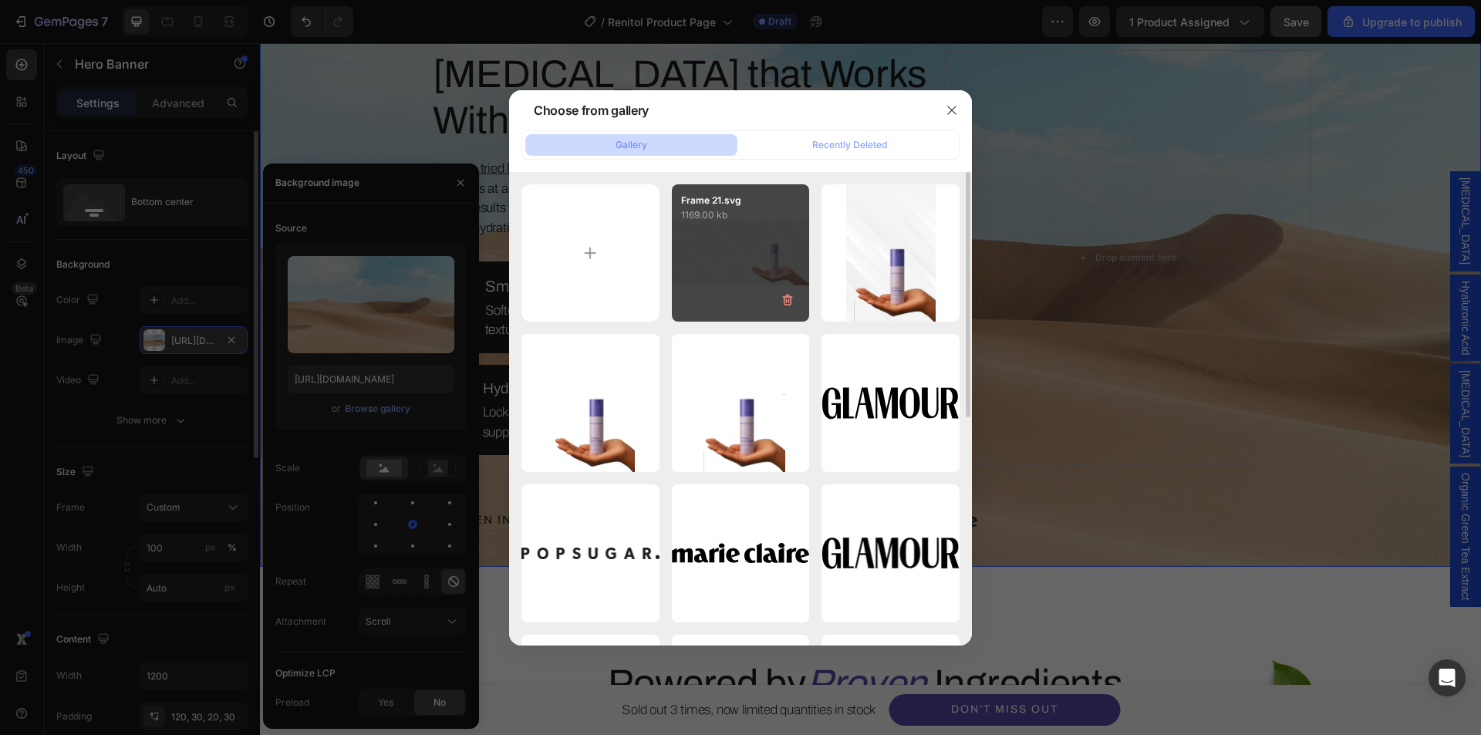
click at [761, 286] on div "Frame 21.svg 1169.00 kb" at bounding box center [741, 253] width 138 height 138
type input "https://cdn.shopify.com/s/files/1/0639/1444/2857/files/gempages_578849715588694…"
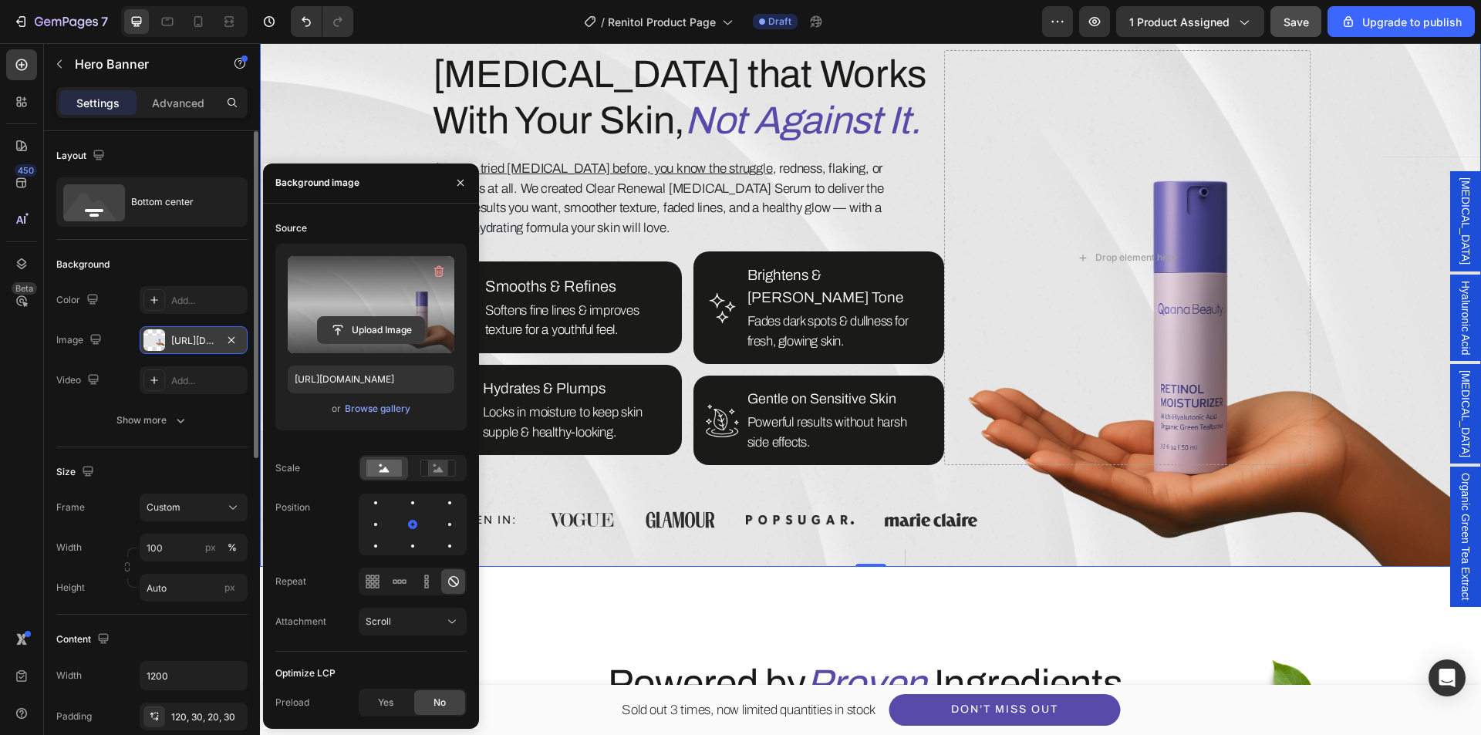
click at [393, 331] on input "file" at bounding box center [371, 330] width 106 height 26
click at [431, 470] on rect at bounding box center [438, 468] width 20 height 15
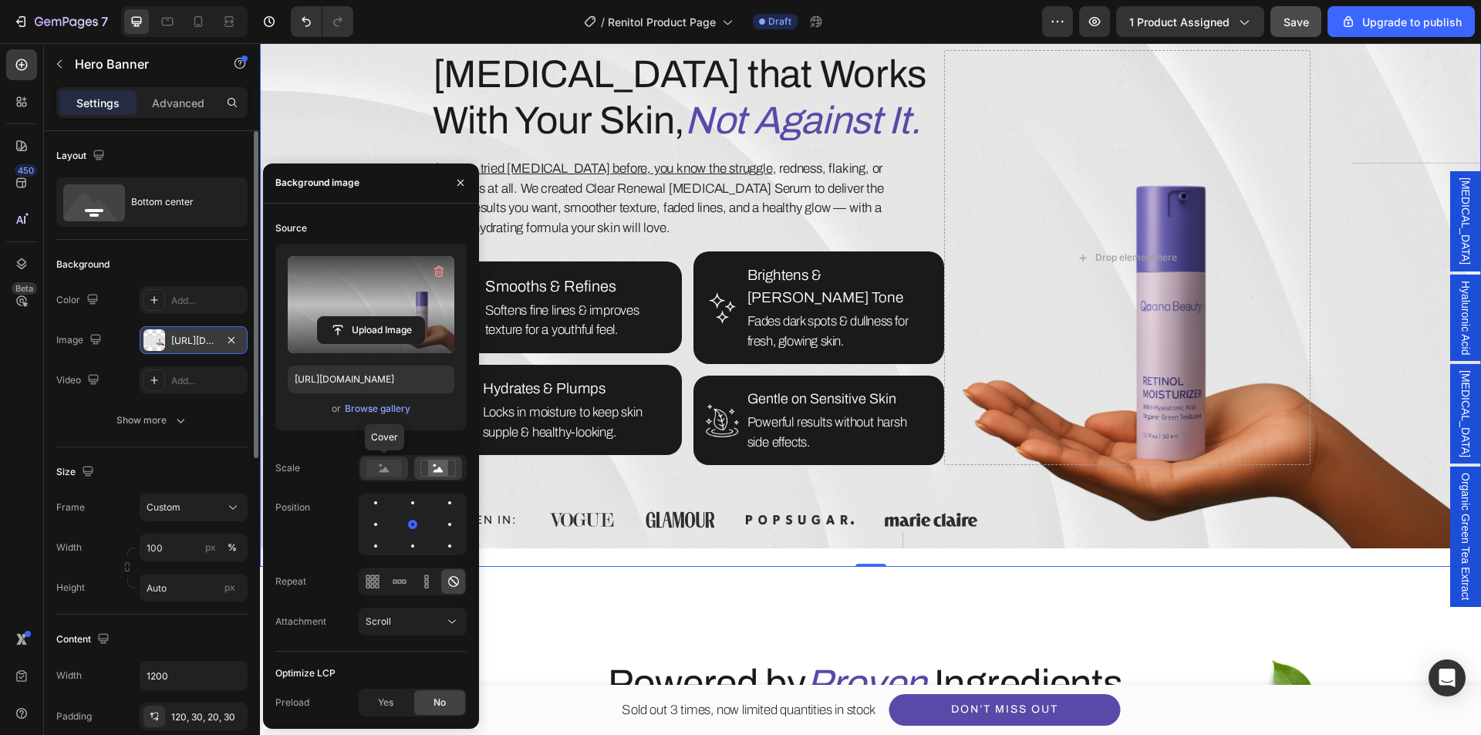
click at [367, 477] on div at bounding box center [384, 468] width 48 height 23
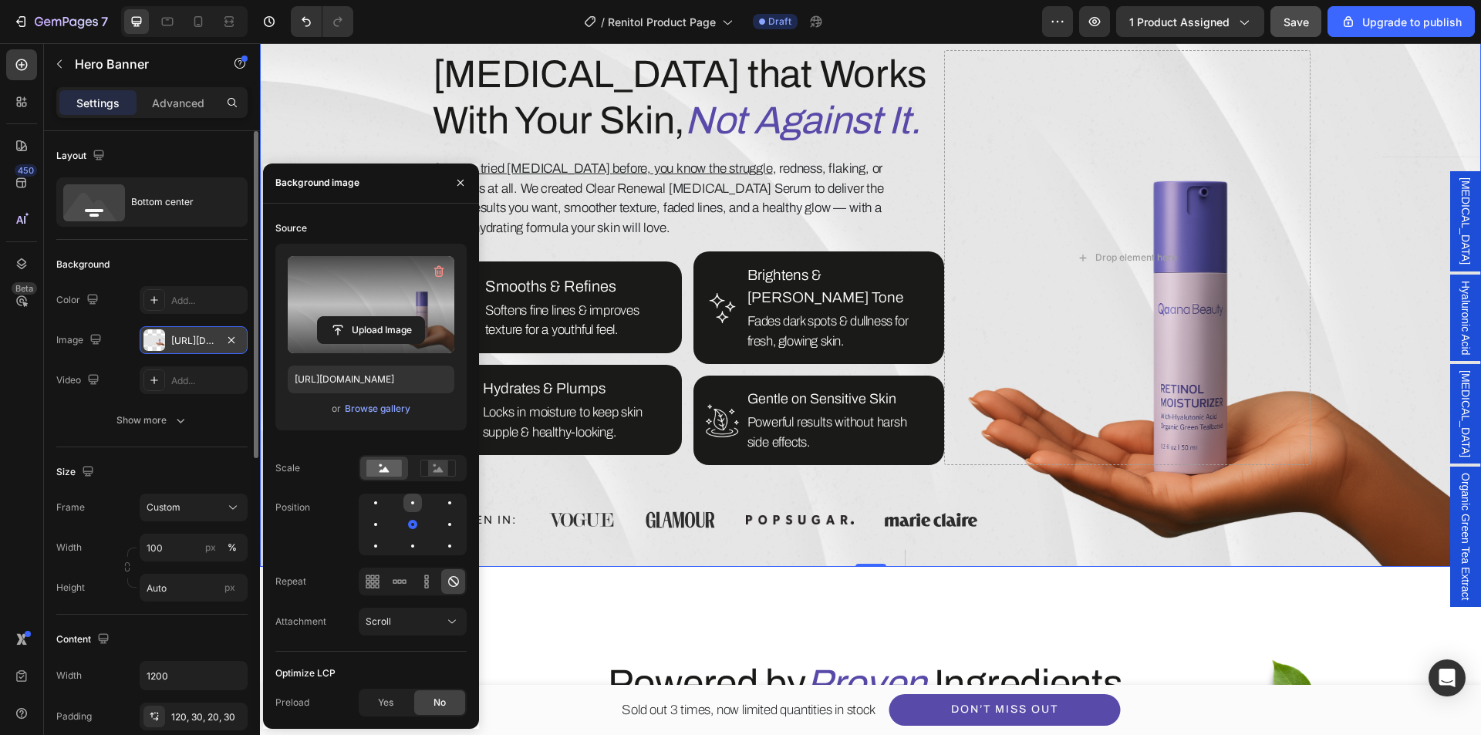
click at [441, 505] on div at bounding box center [450, 503] width 19 height 19
click at [374, 580] on icon at bounding box center [372, 581] width 4 height 4
click at [457, 584] on icon at bounding box center [453, 581] width 15 height 15
click at [468, 185] on button "button" at bounding box center [460, 183] width 25 height 25
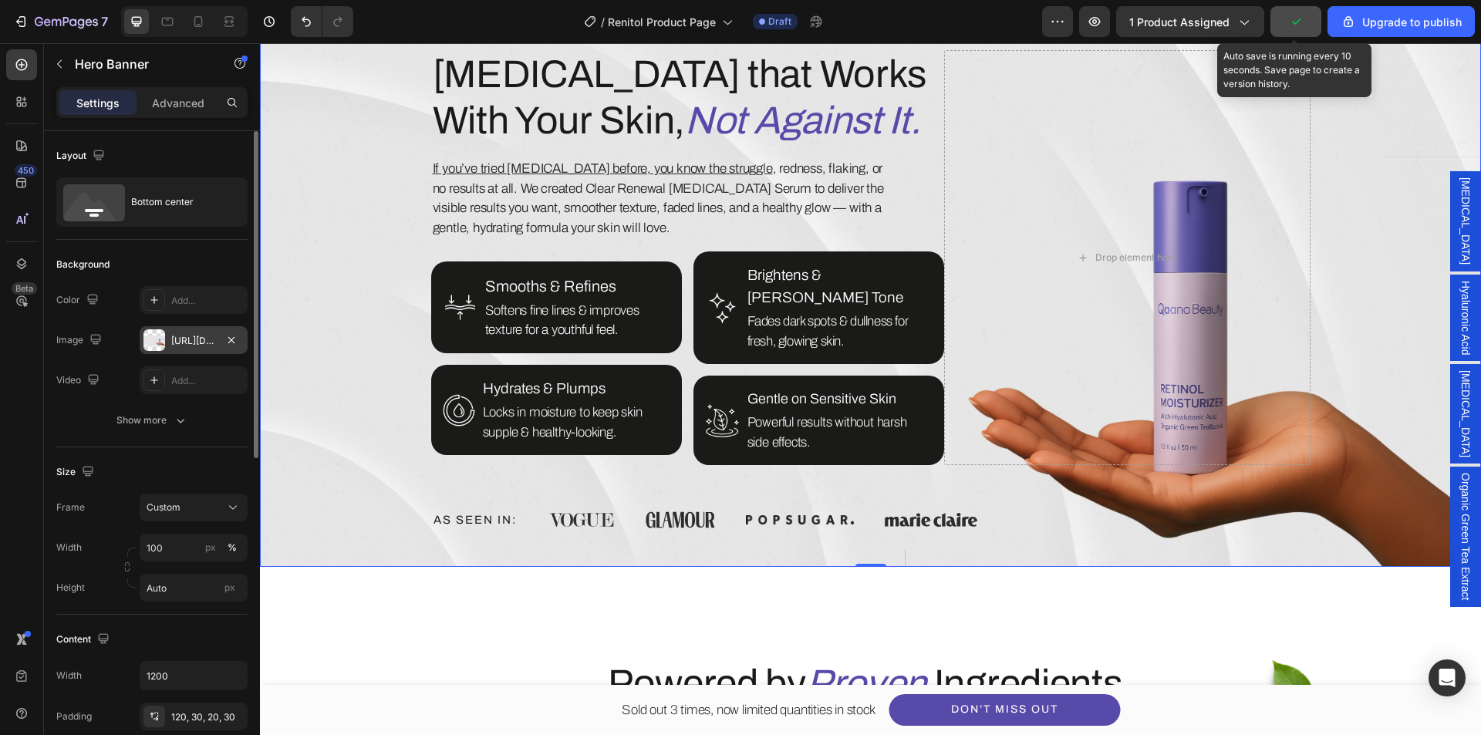
click at [1307, 20] on button "button" at bounding box center [1296, 21] width 51 height 31
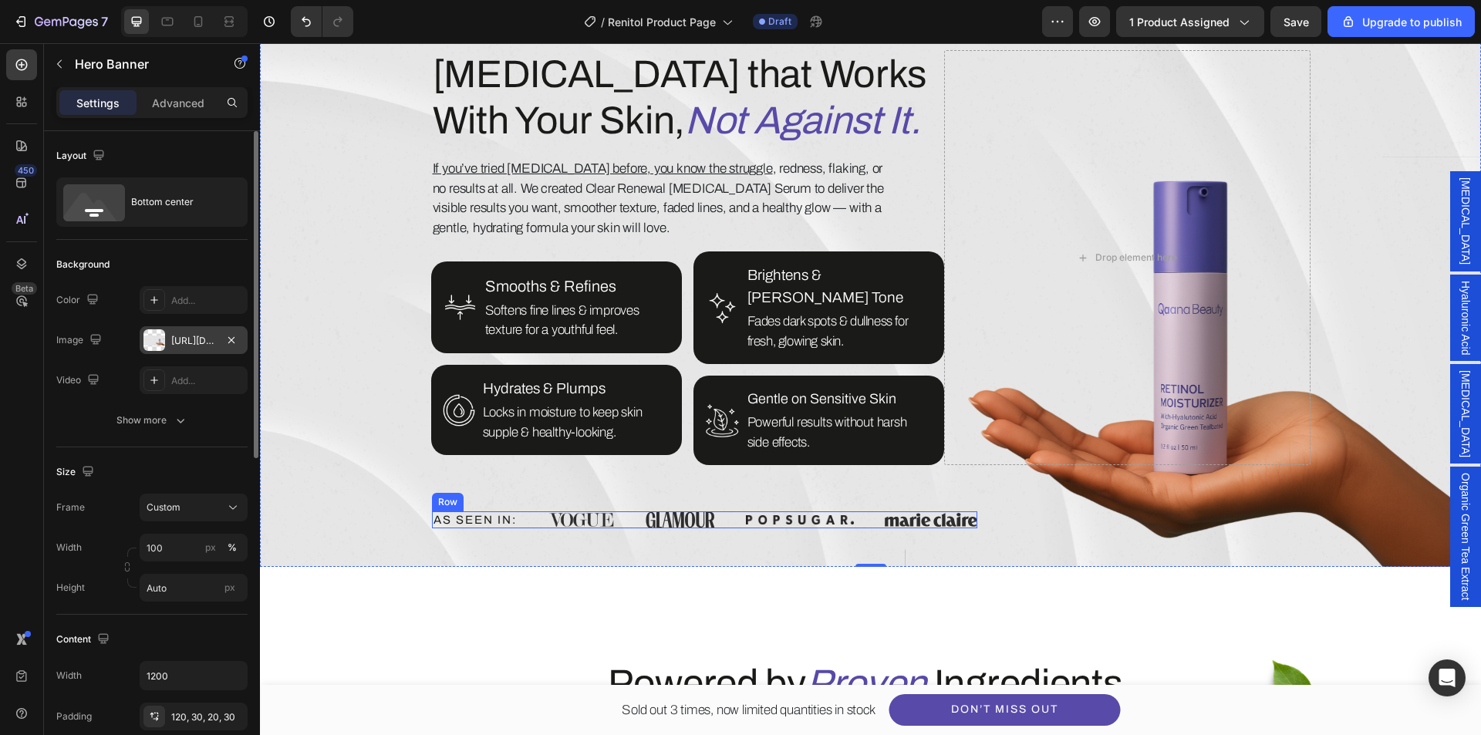
click at [531, 512] on div "AS SEEN IN: Heading Image Image Image Image Row" at bounding box center [704, 520] width 545 height 17
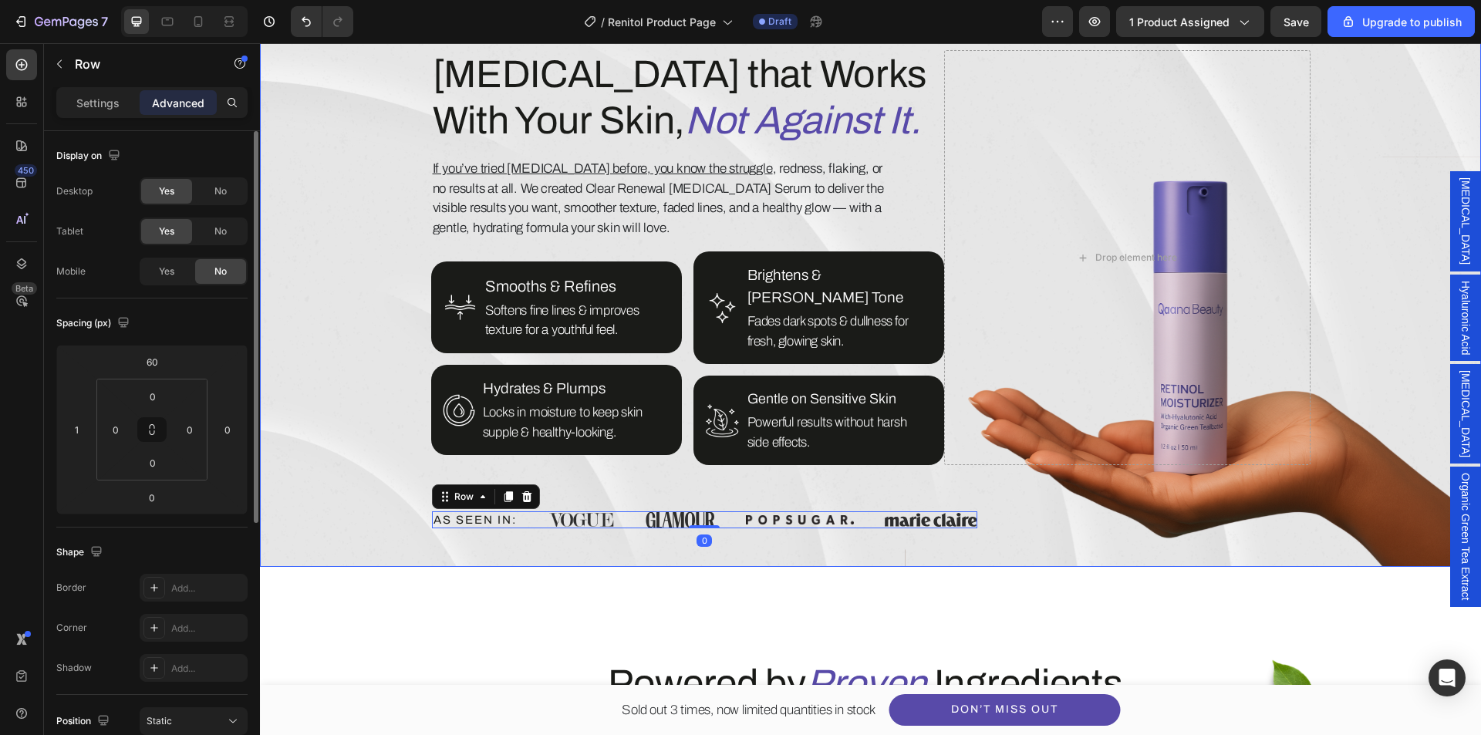
scroll to position [1024, 0]
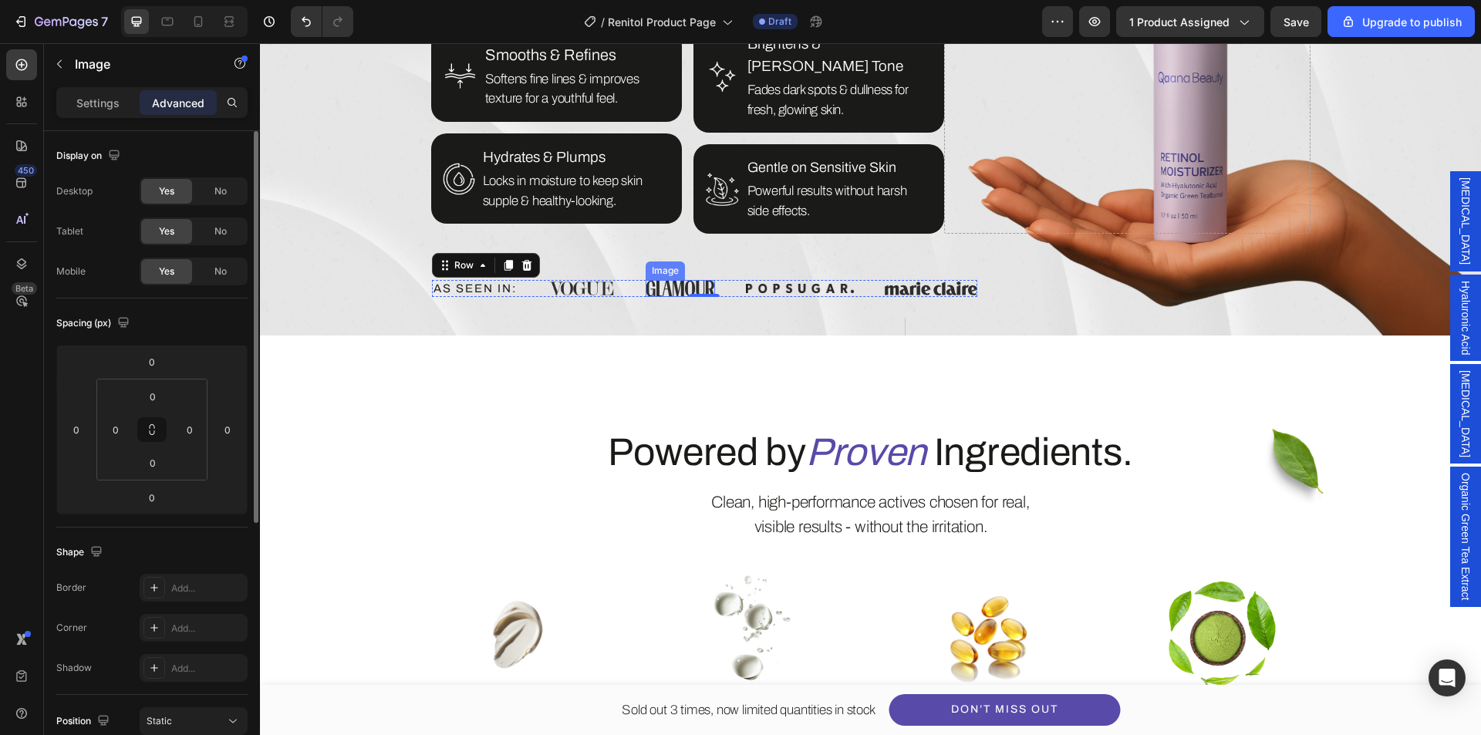
click at [670, 280] on img at bounding box center [680, 288] width 69 height 16
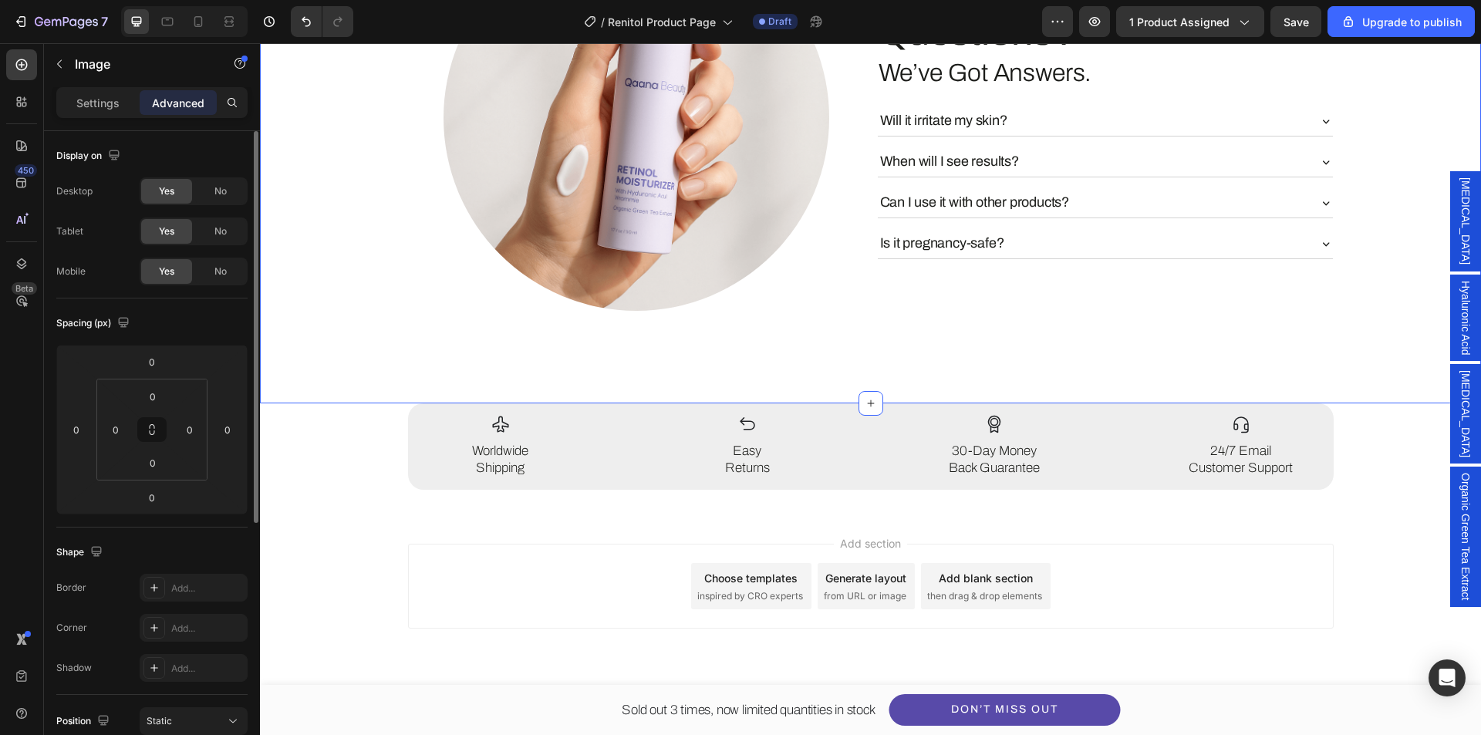
scroll to position [4477, 0]
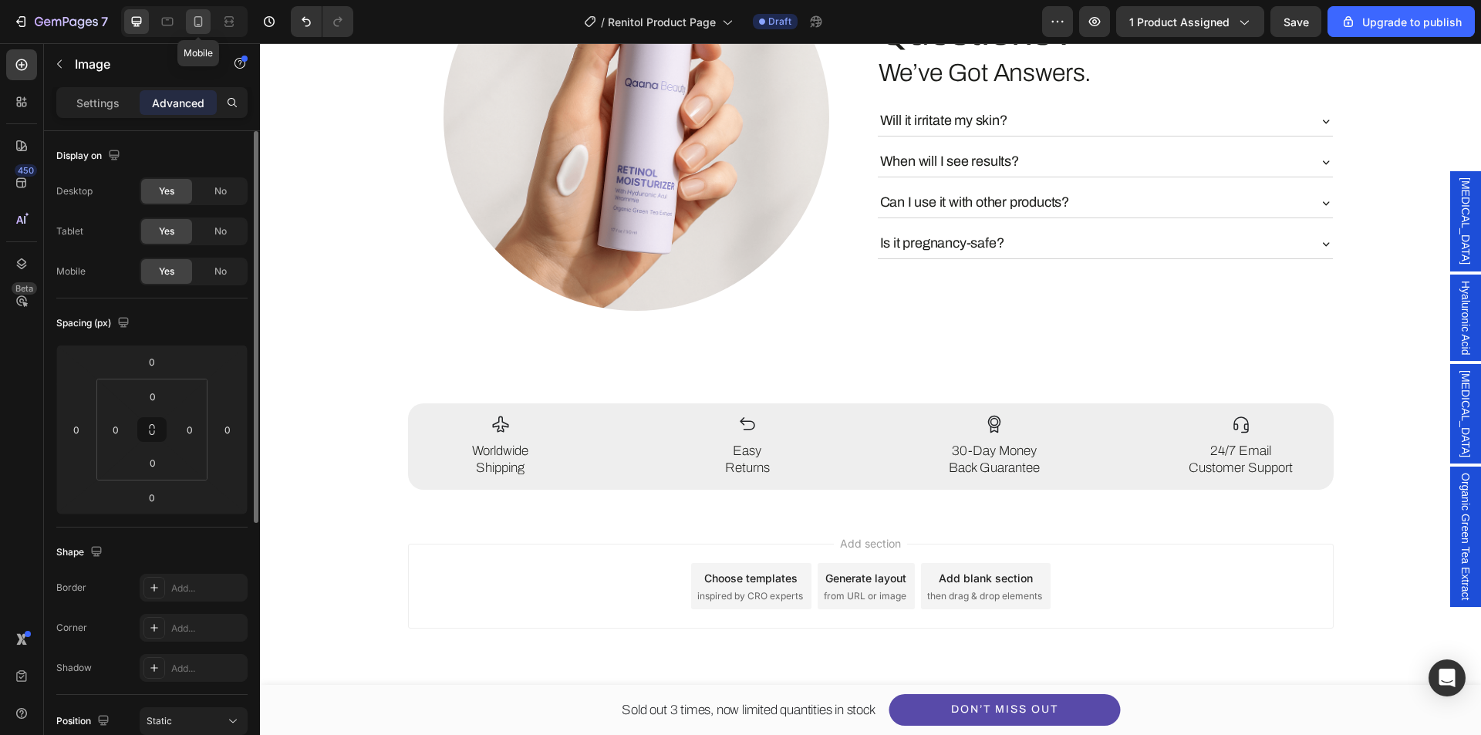
click at [192, 20] on icon at bounding box center [198, 21] width 15 height 15
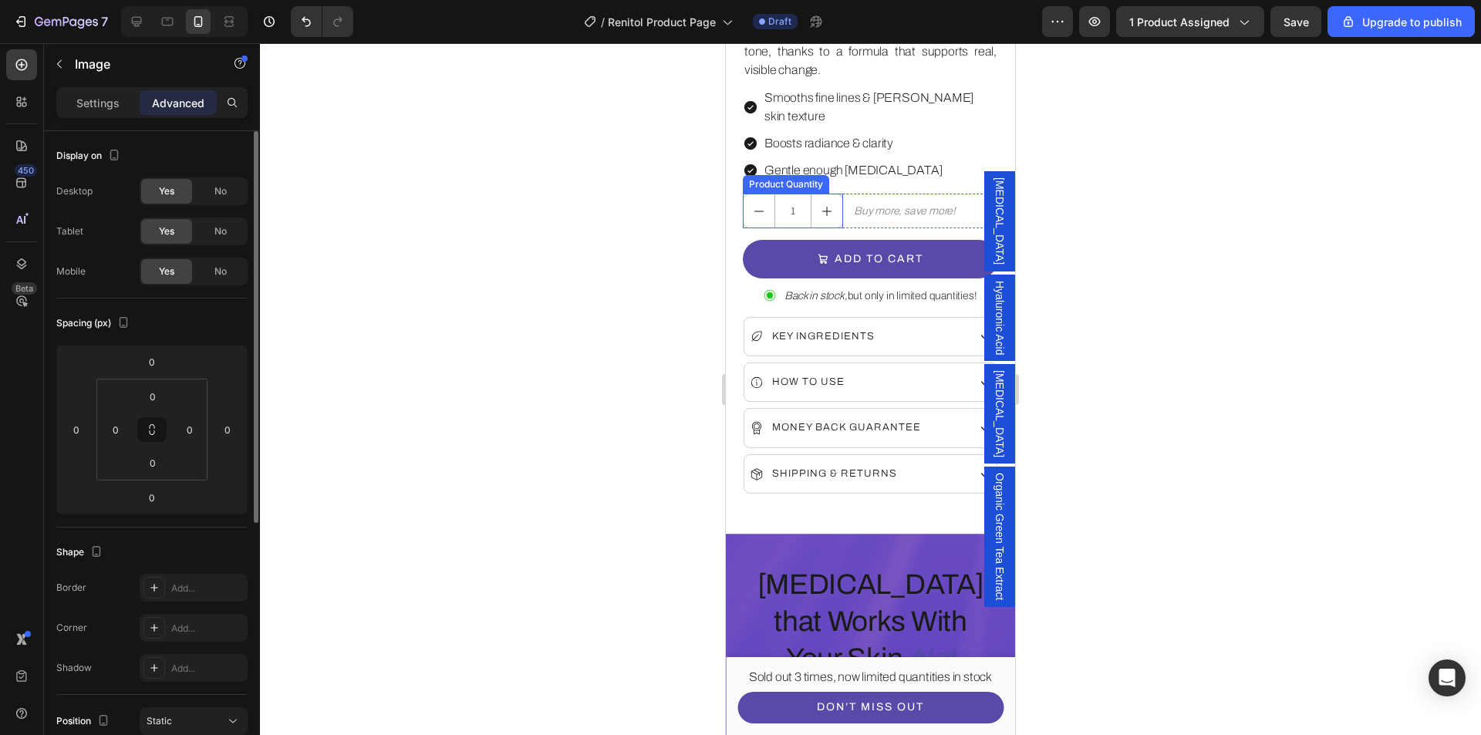
scroll to position [1134, 0]
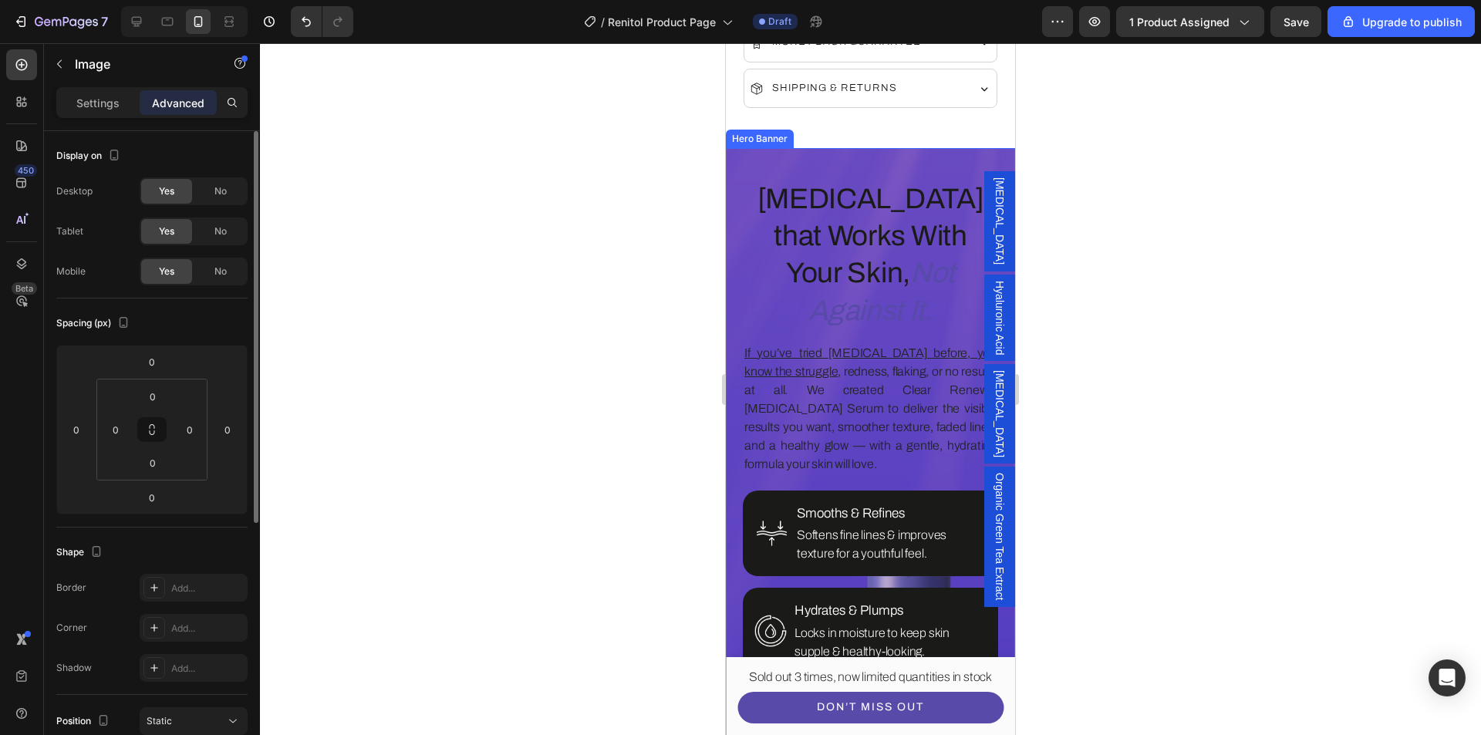
drag, startPoint x: 834, startPoint y: 118, endPoint x: 796, endPoint y: 122, distance: 38.0
click at [835, 148] on div "Retinol that Works With Your Skin, Not Against It. Heading If you’ve tried reti…" at bounding box center [870, 561] width 289 height 827
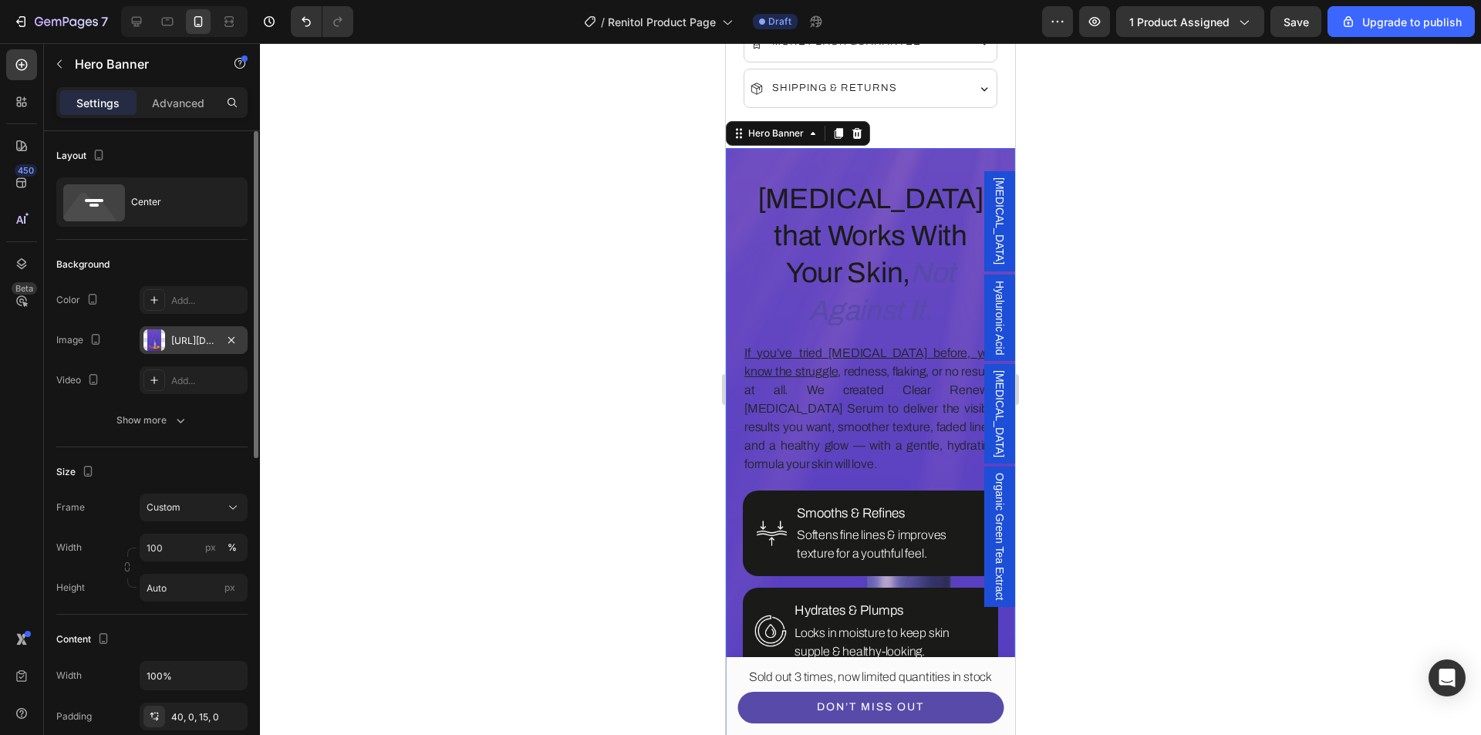
click at [157, 340] on div at bounding box center [155, 340] width 22 height 22
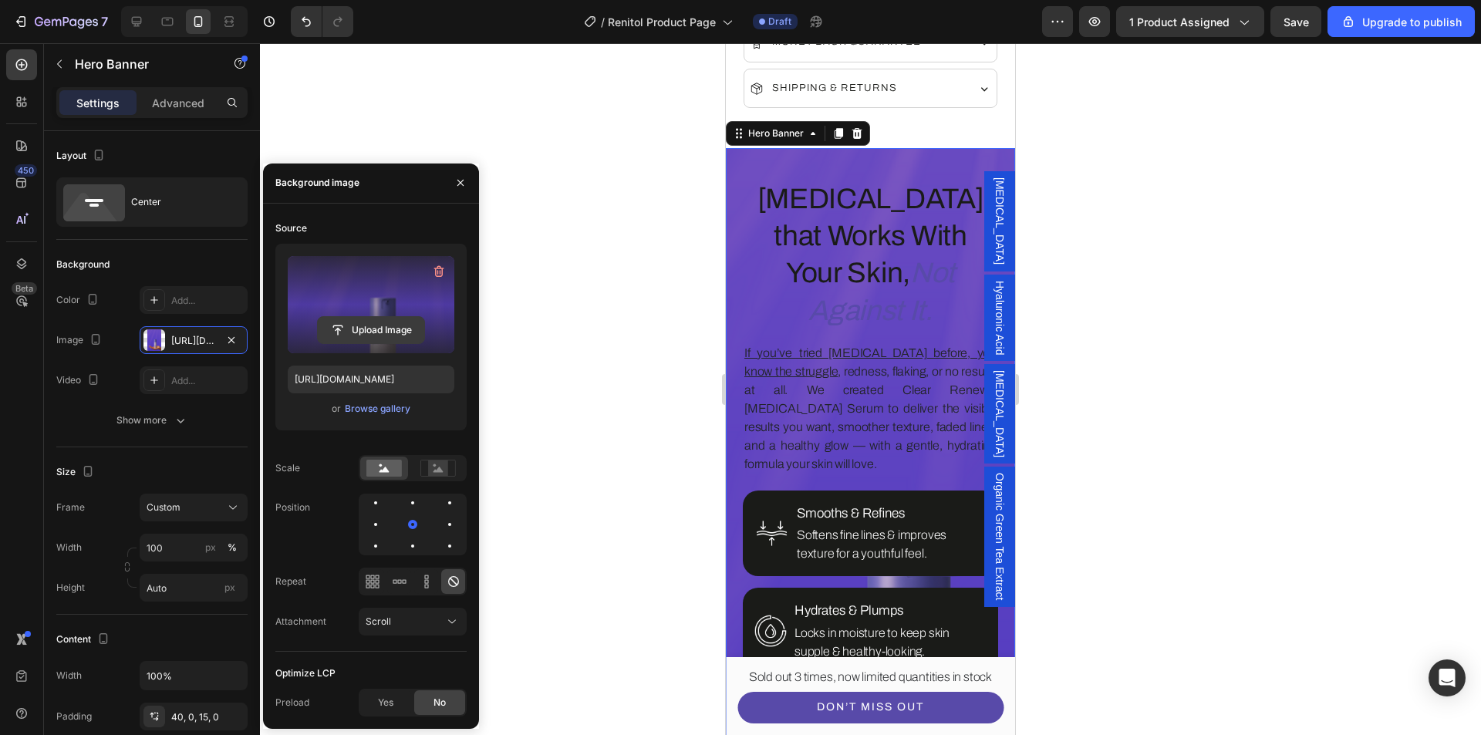
click at [387, 343] on button "Upload Image" at bounding box center [371, 330] width 108 height 28
click at [386, 334] on input "file" at bounding box center [371, 330] width 106 height 26
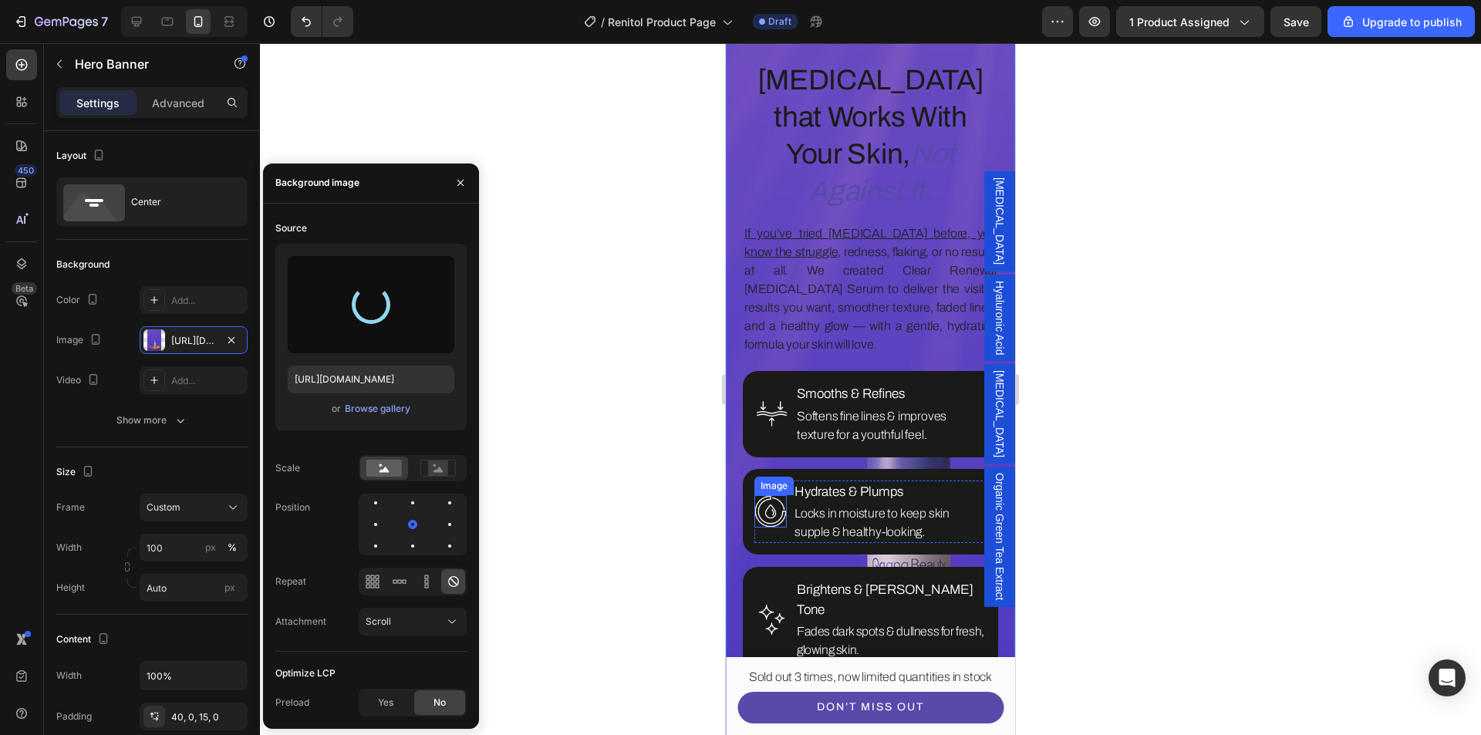
scroll to position [1211, 0]
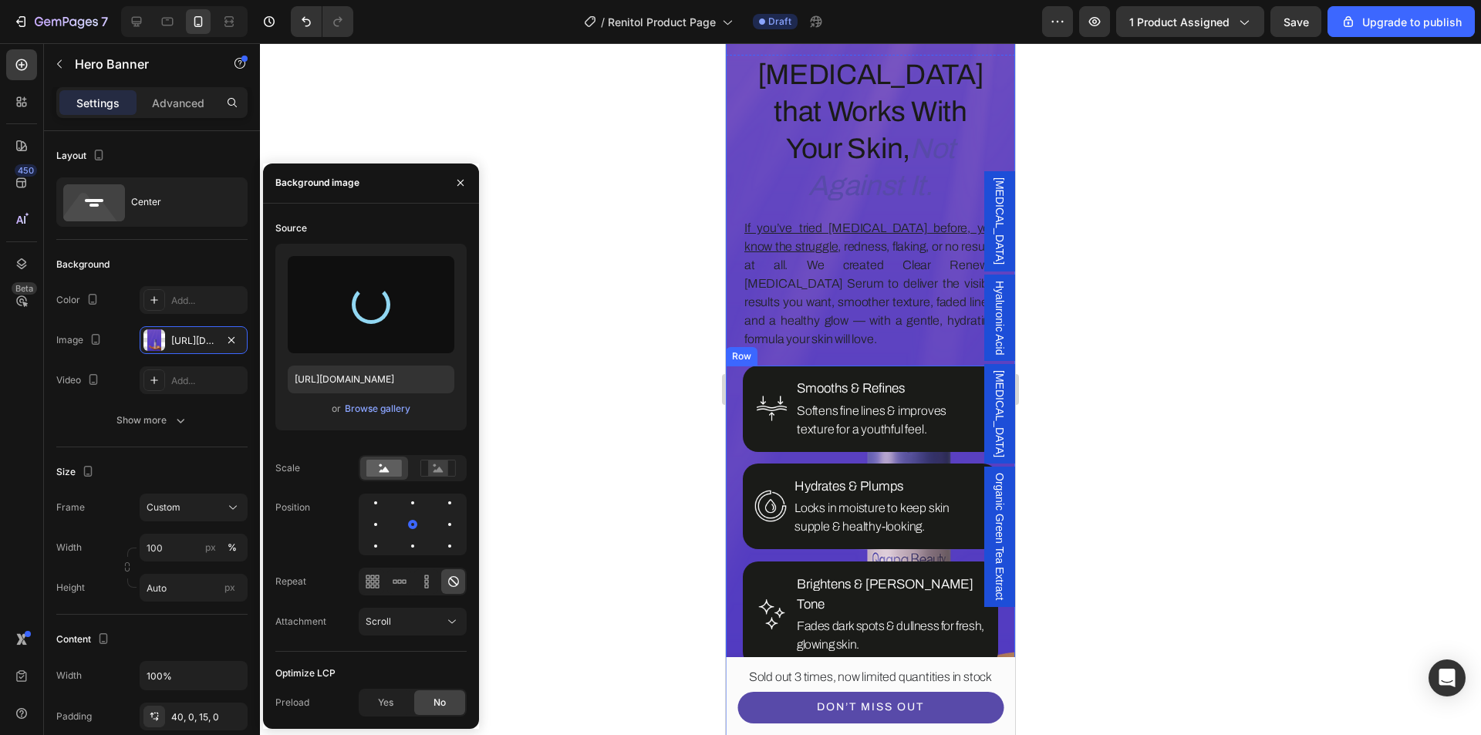
type input "https://cdn.shopify.com/s/files/1/0639/1444/2857/files/gempages_578849715588694…"
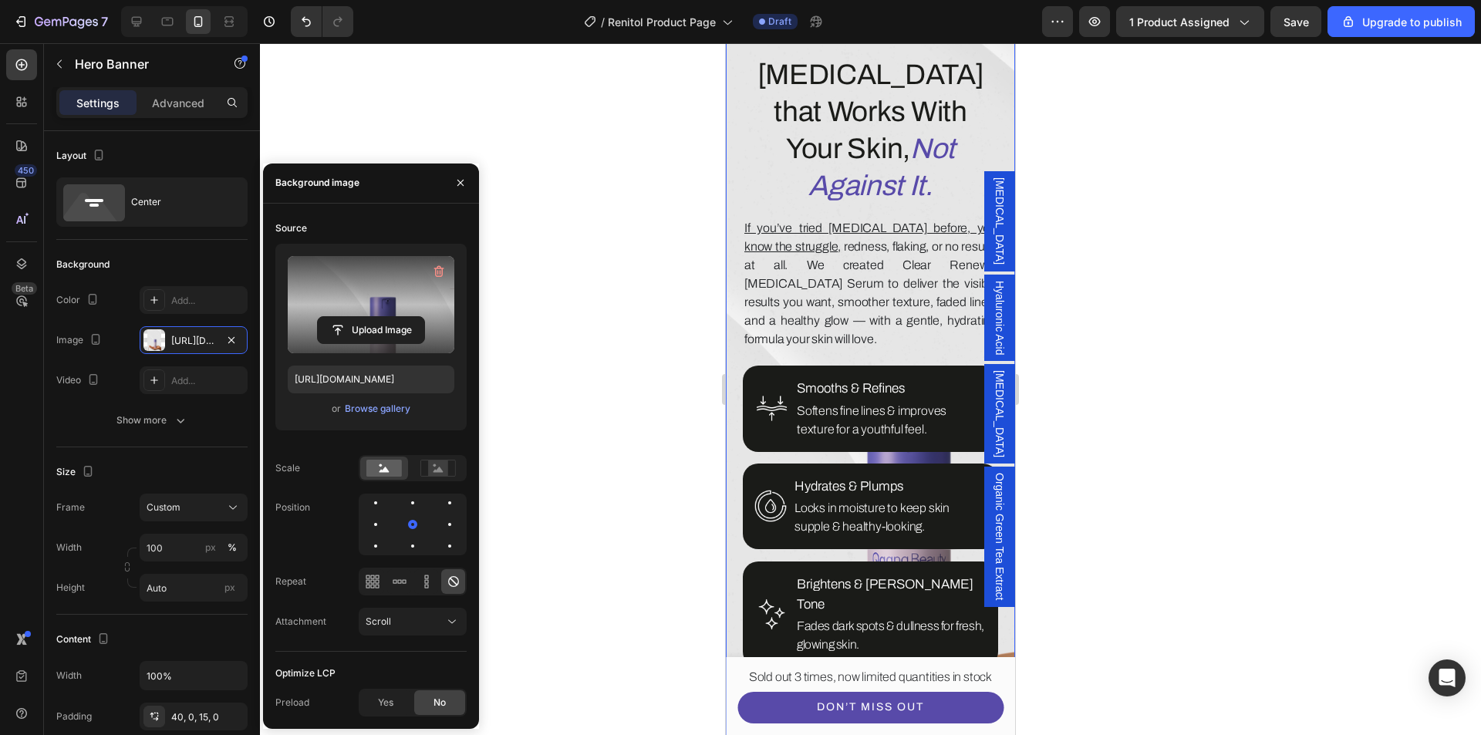
drag, startPoint x: 1105, startPoint y: 367, endPoint x: 1134, endPoint y: 356, distance: 31.5
click at [1117, 363] on div at bounding box center [870, 389] width 1221 height 692
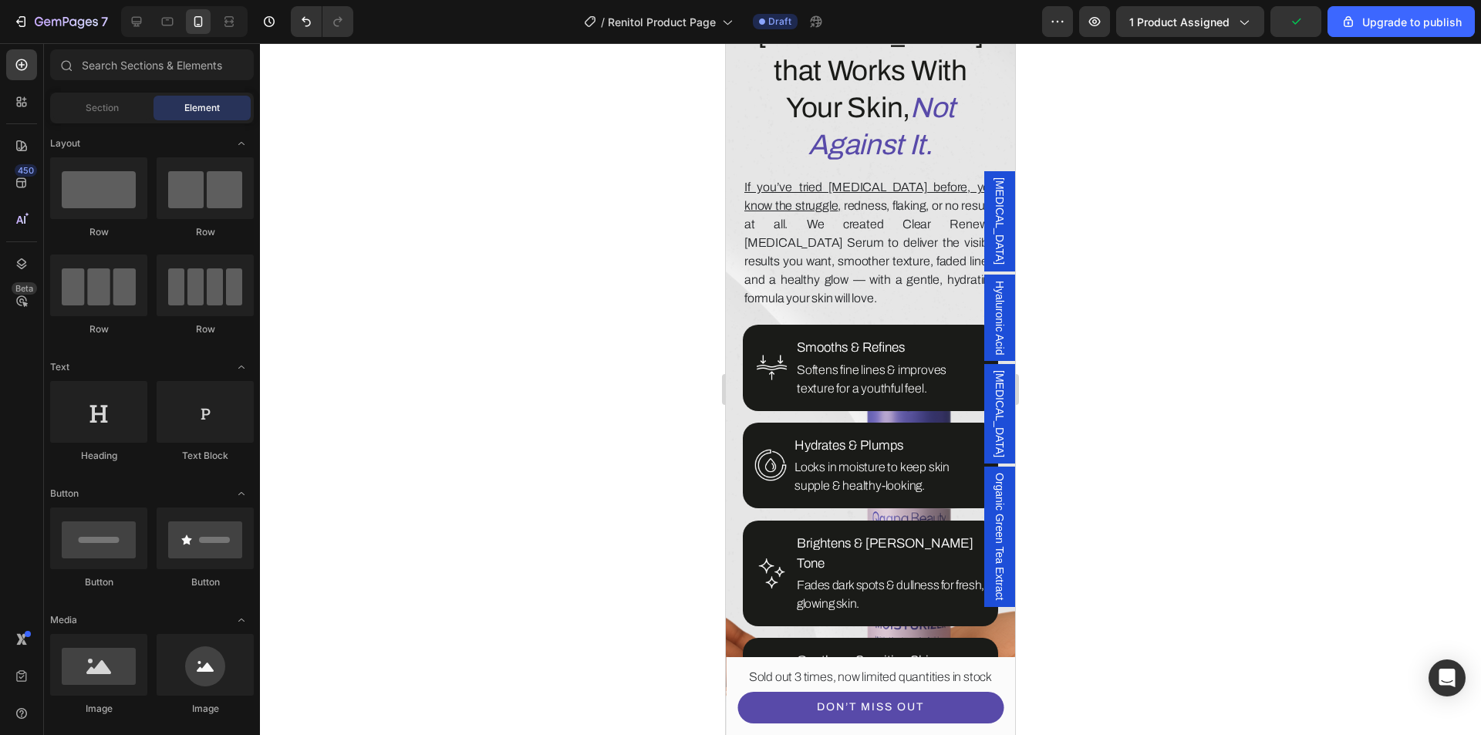
scroll to position [1289, 0]
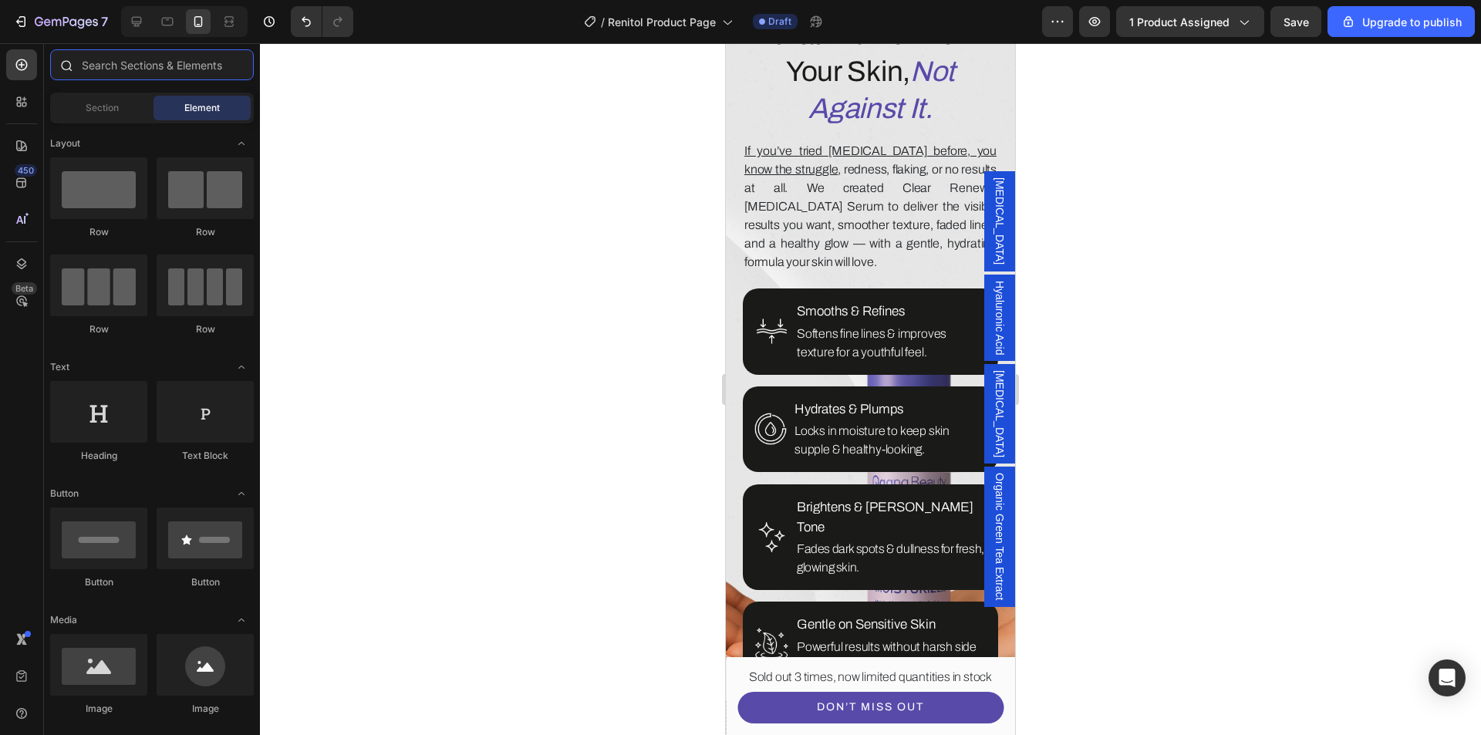
click at [93, 67] on input "text" at bounding box center [152, 64] width 204 height 31
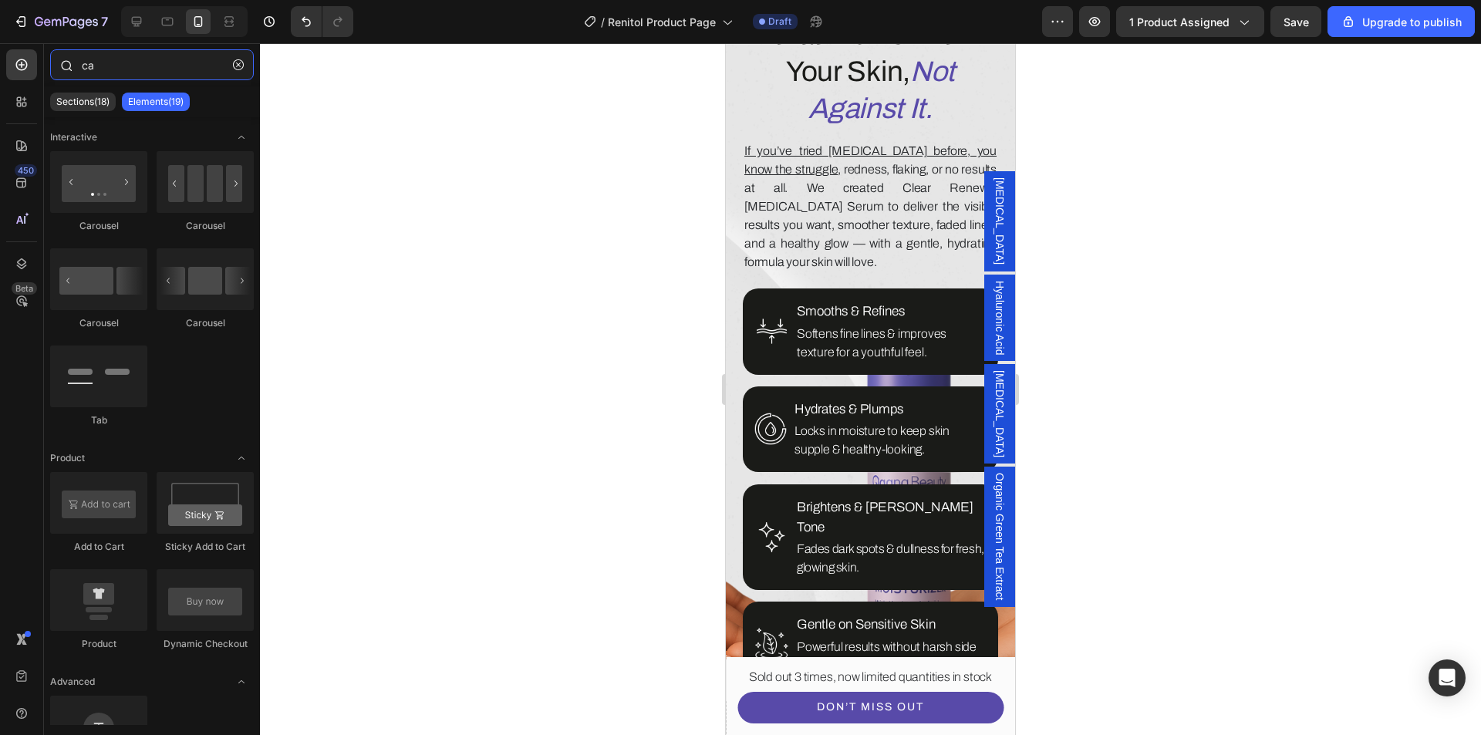
type input "car"
click at [751, 387] on div "Image Hydrates & Plumps Text Block Locks in moisture to keep skin supple & heal…" at bounding box center [870, 430] width 255 height 86
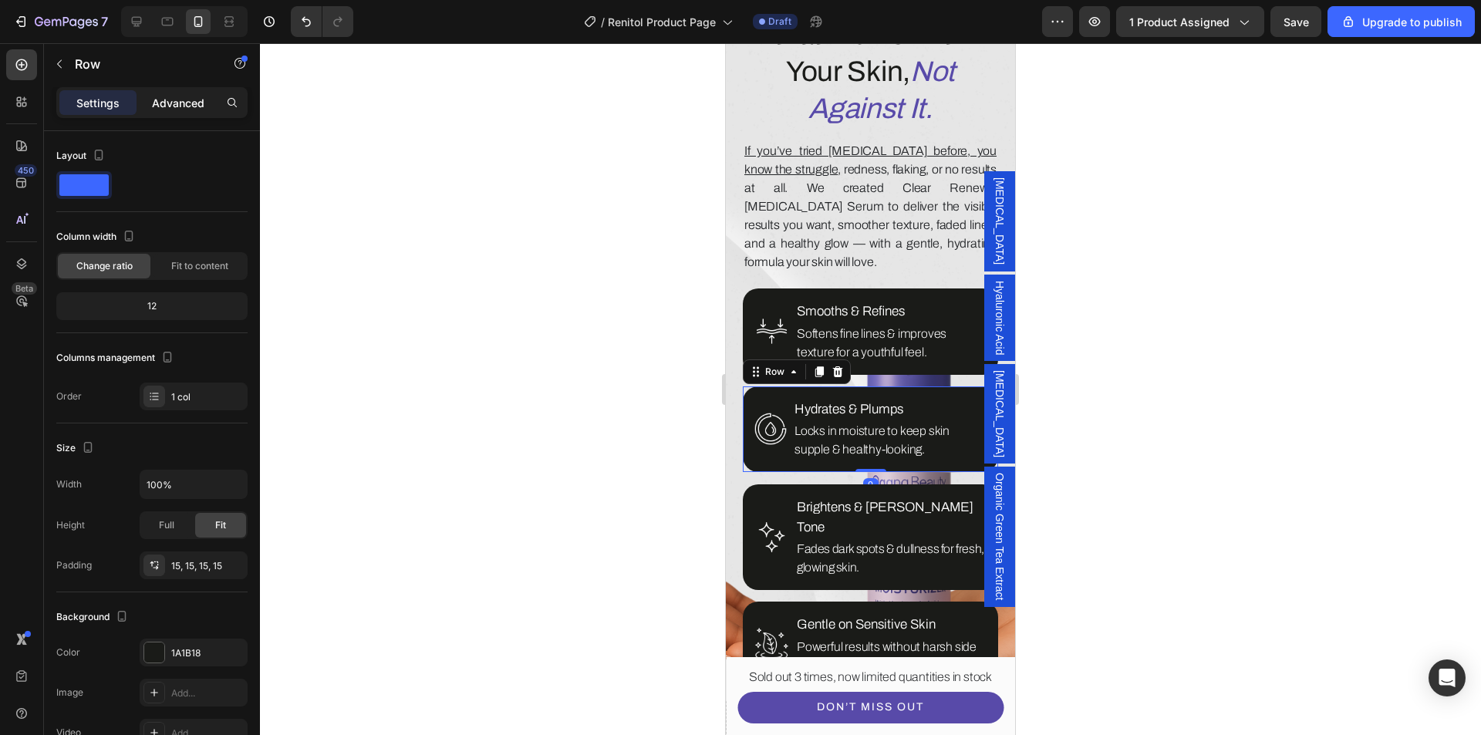
click at [160, 97] on p "Advanced" at bounding box center [178, 103] width 52 height 16
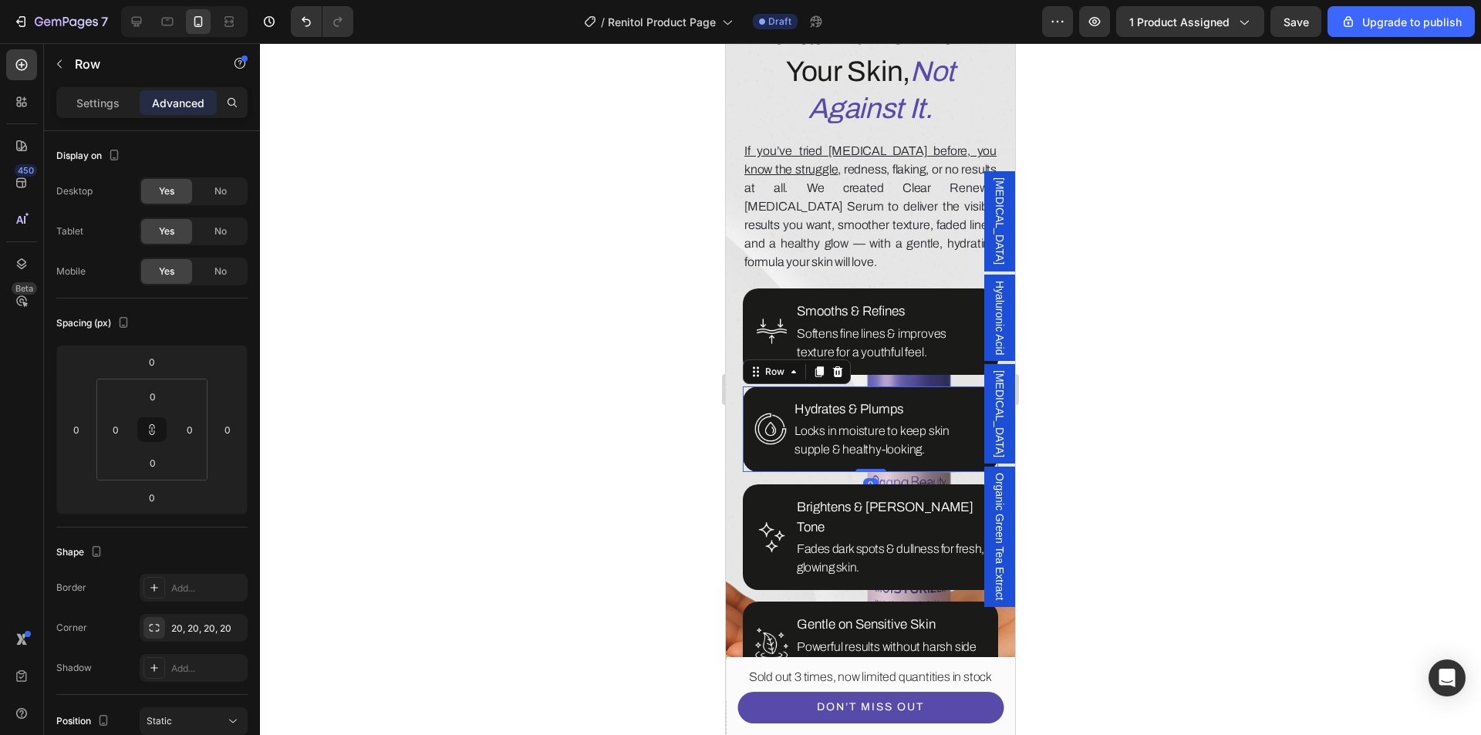
click at [224, 267] on span "No" at bounding box center [220, 272] width 12 height 14
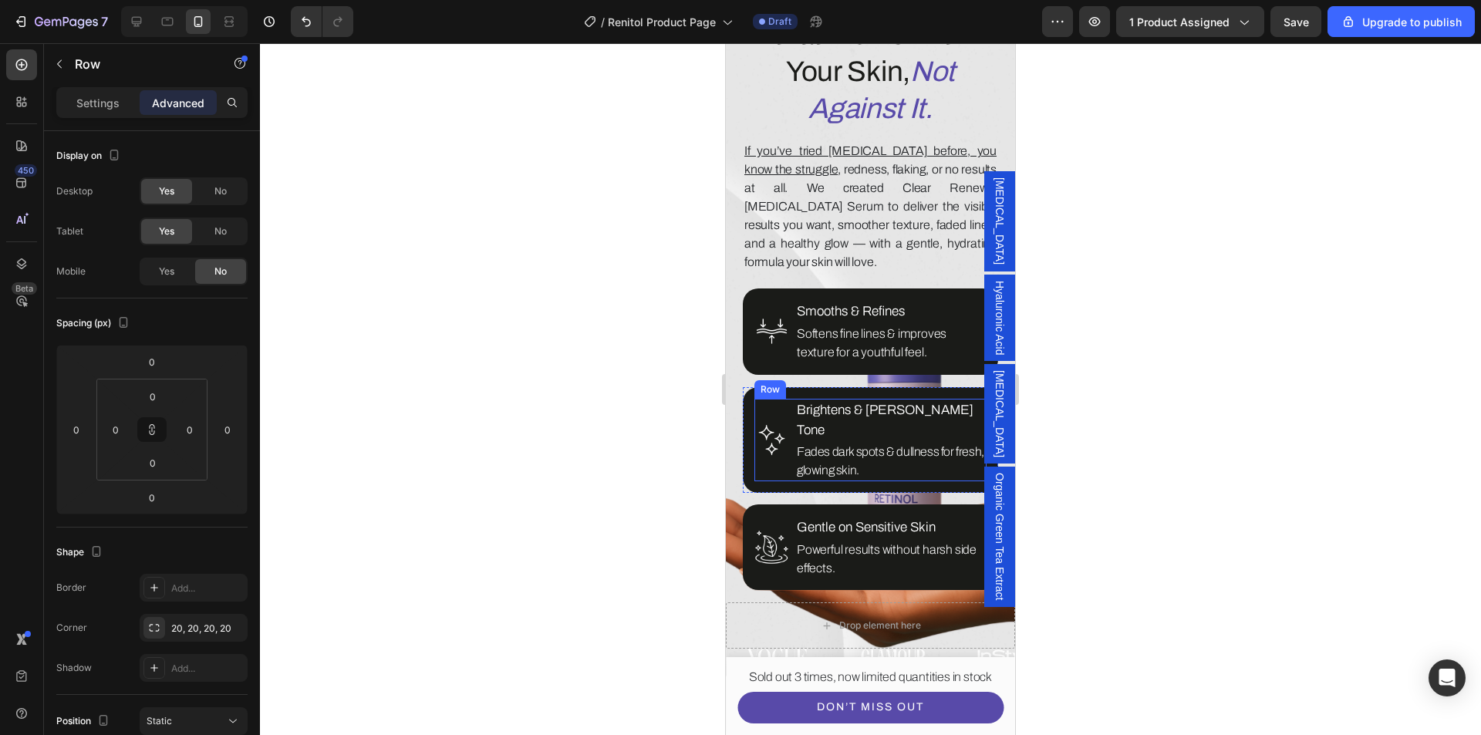
click at [762, 399] on div "Image" at bounding box center [772, 440] width 35 height 83
click at [756, 407] on div "Image Brightens & Evens Tone Text Block Fades dark spots & dullness for fresh, …" at bounding box center [870, 440] width 255 height 106
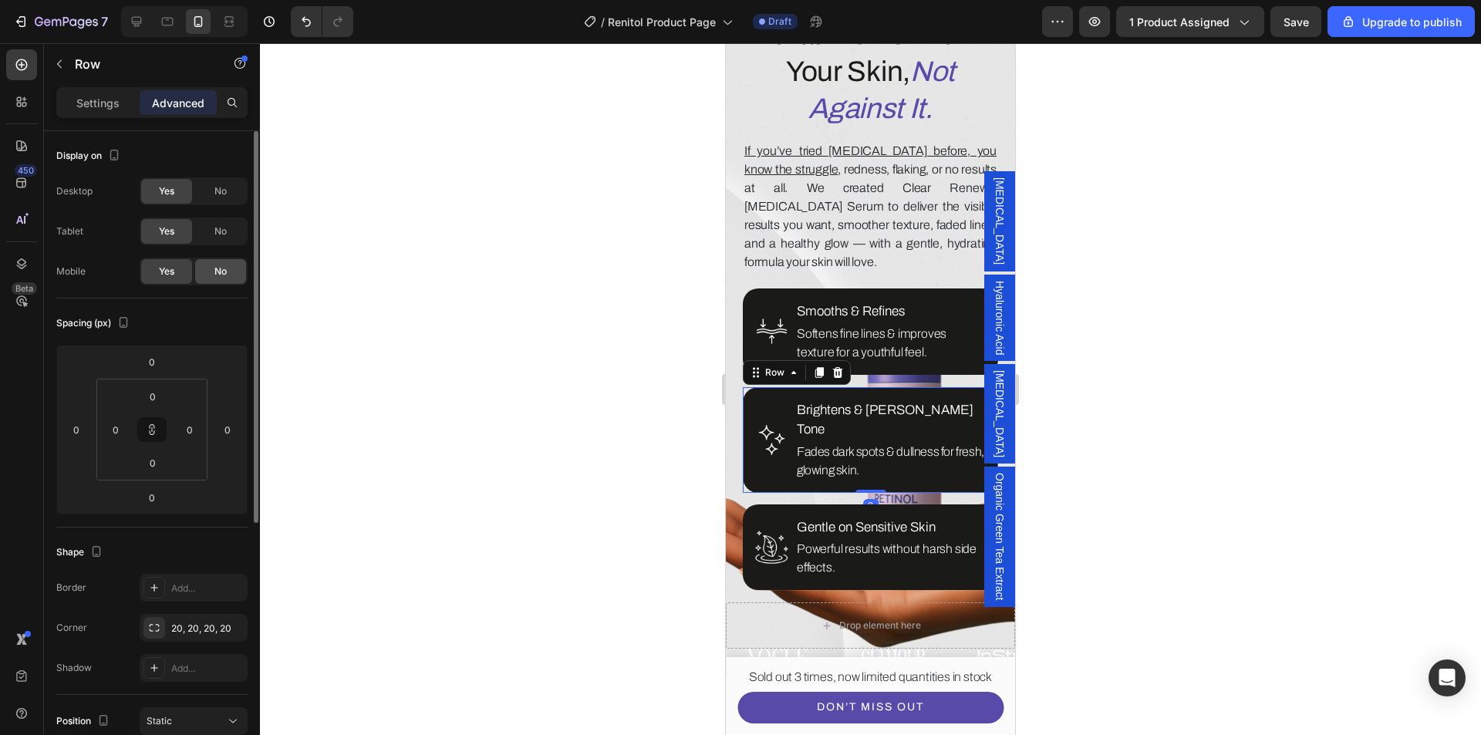
click at [219, 269] on span "No" at bounding box center [220, 272] width 12 height 14
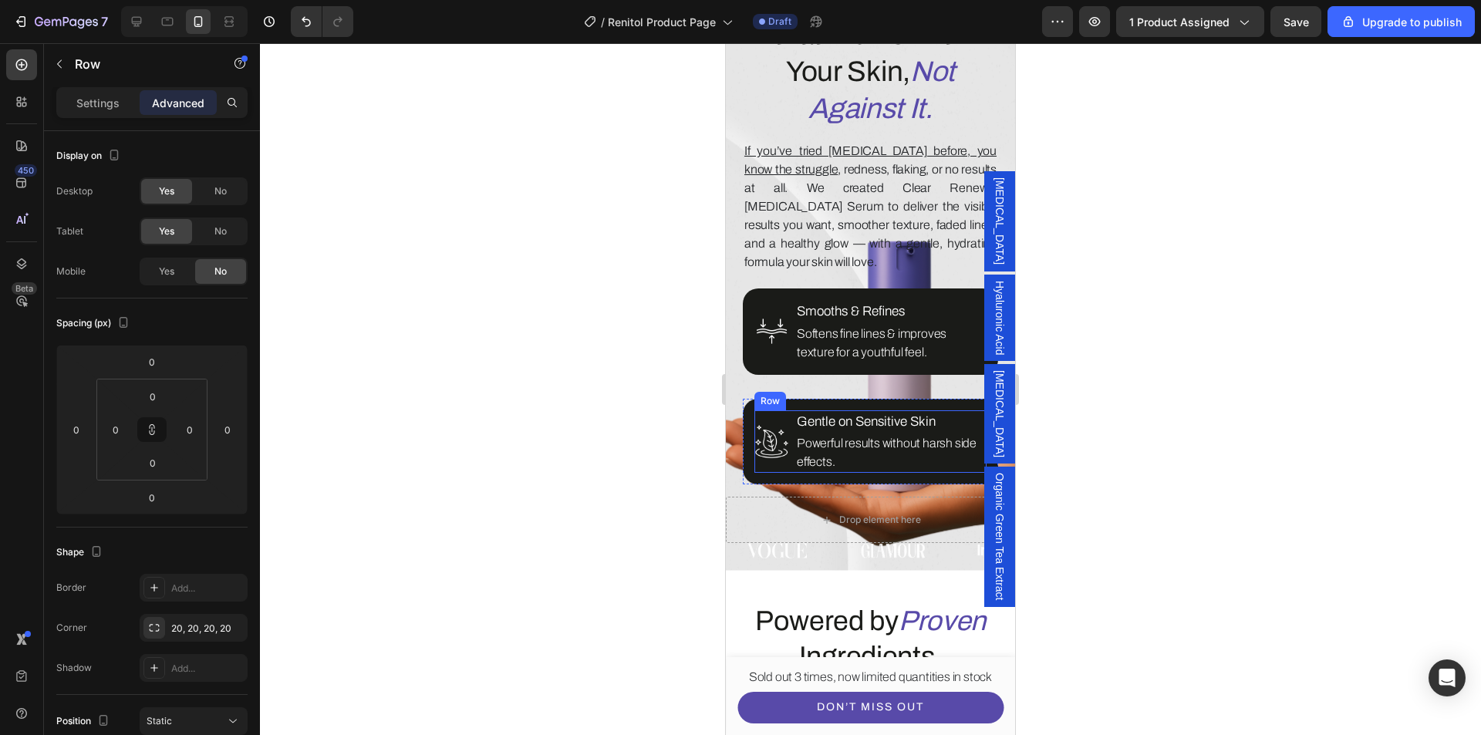
click at [766, 416] on div "Image" at bounding box center [772, 441] width 35 height 63
click at [765, 418] on div "Image Gentle on Sensitive Skin Text Block Powerful results without harsh side e…" at bounding box center [870, 442] width 255 height 86
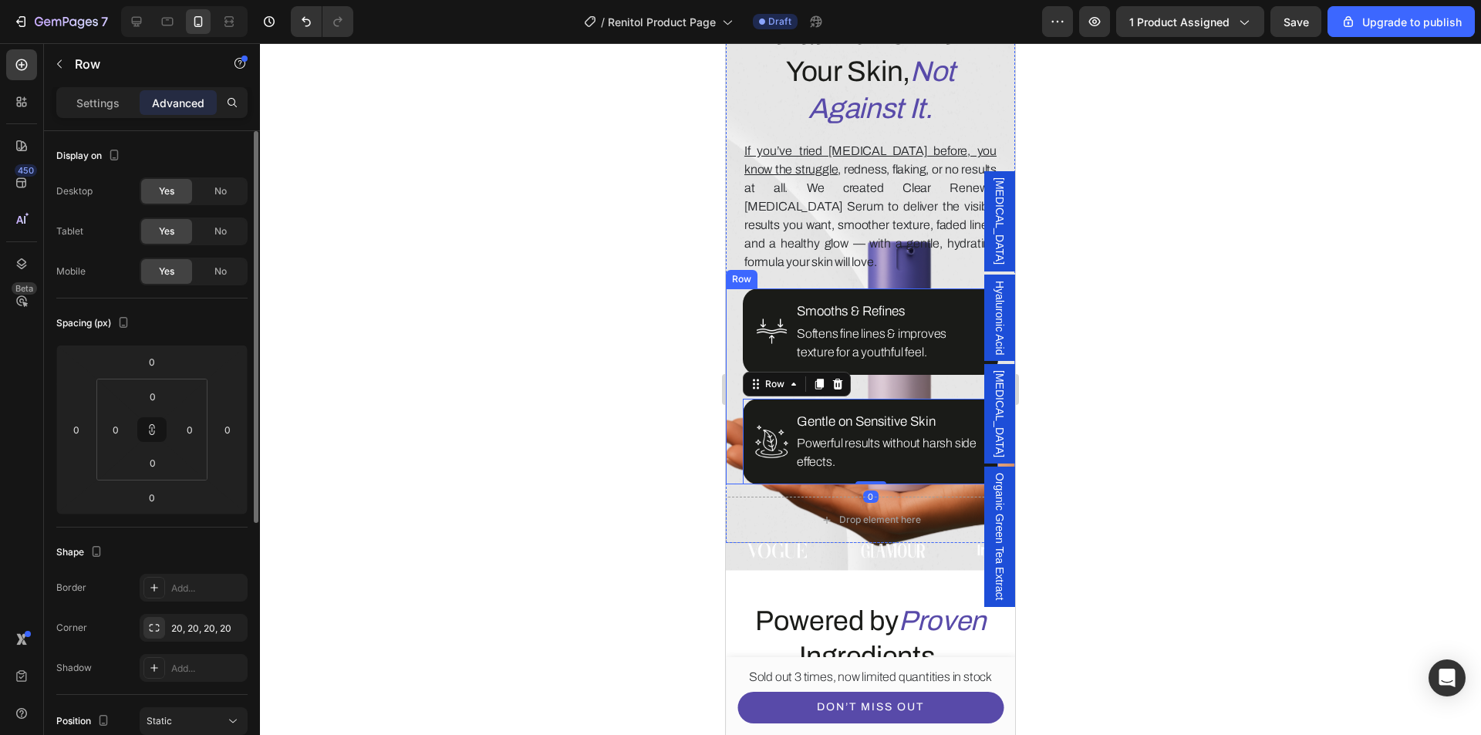
click at [212, 271] on div "No" at bounding box center [220, 271] width 51 height 25
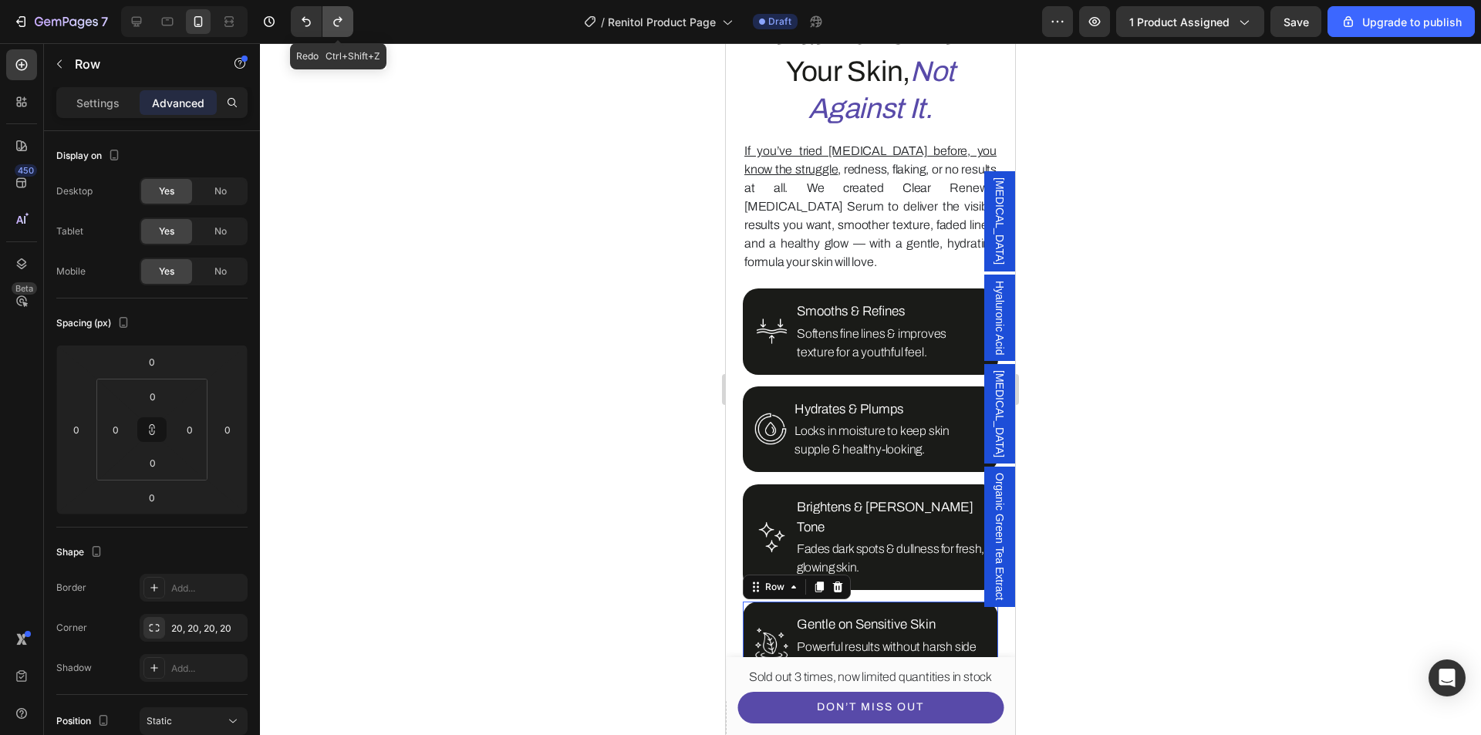
click at [328, 19] on button "Undo/Redo" at bounding box center [338, 21] width 31 height 31
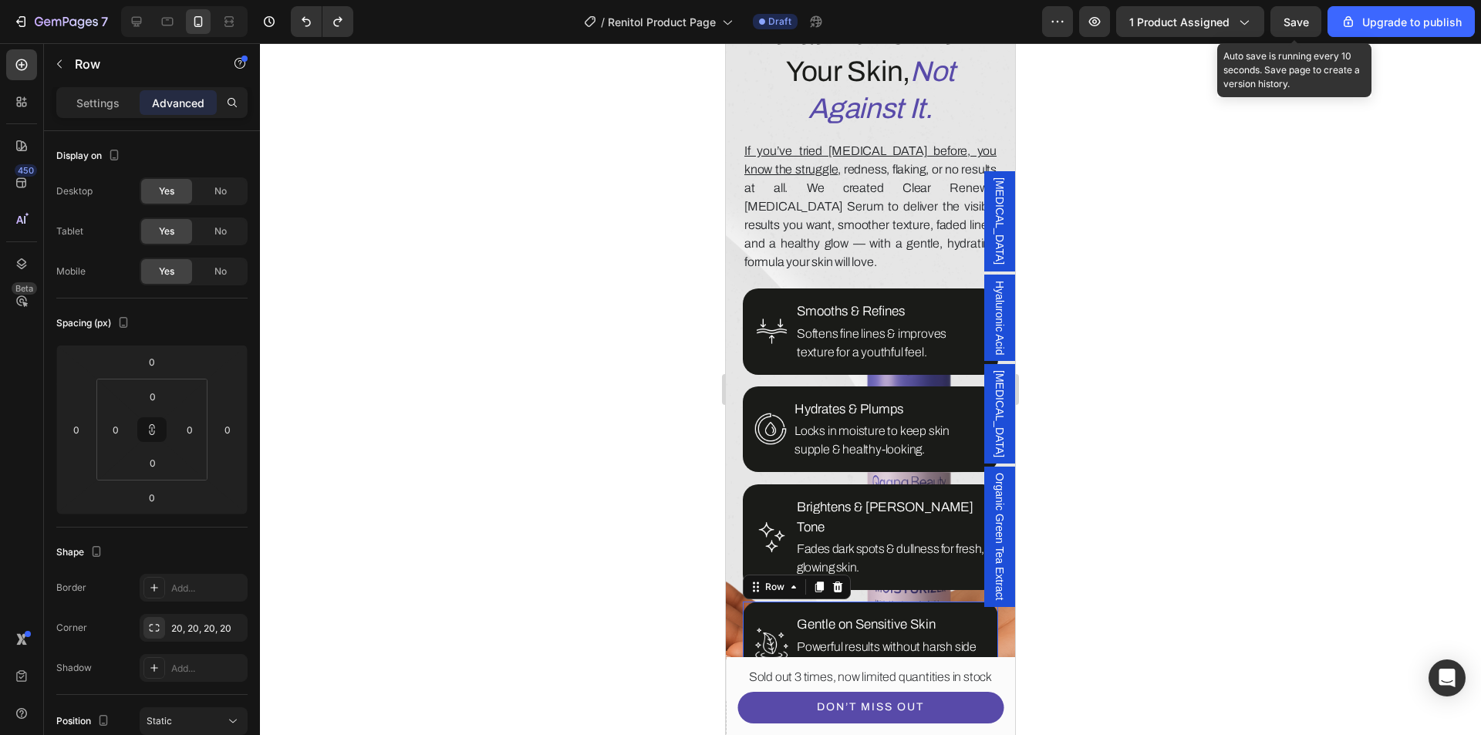
click at [1299, 21] on span "Save" at bounding box center [1296, 21] width 25 height 13
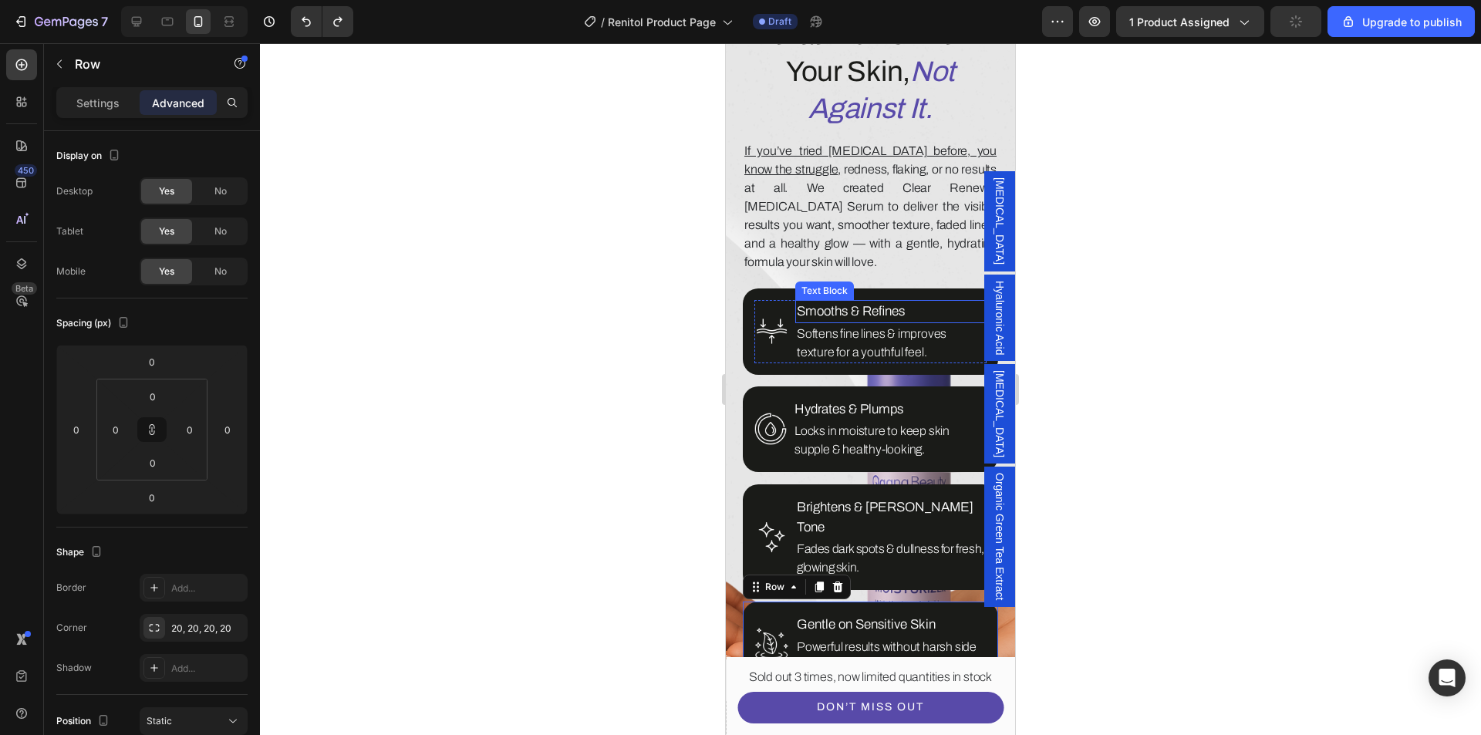
scroll to position [1520, 0]
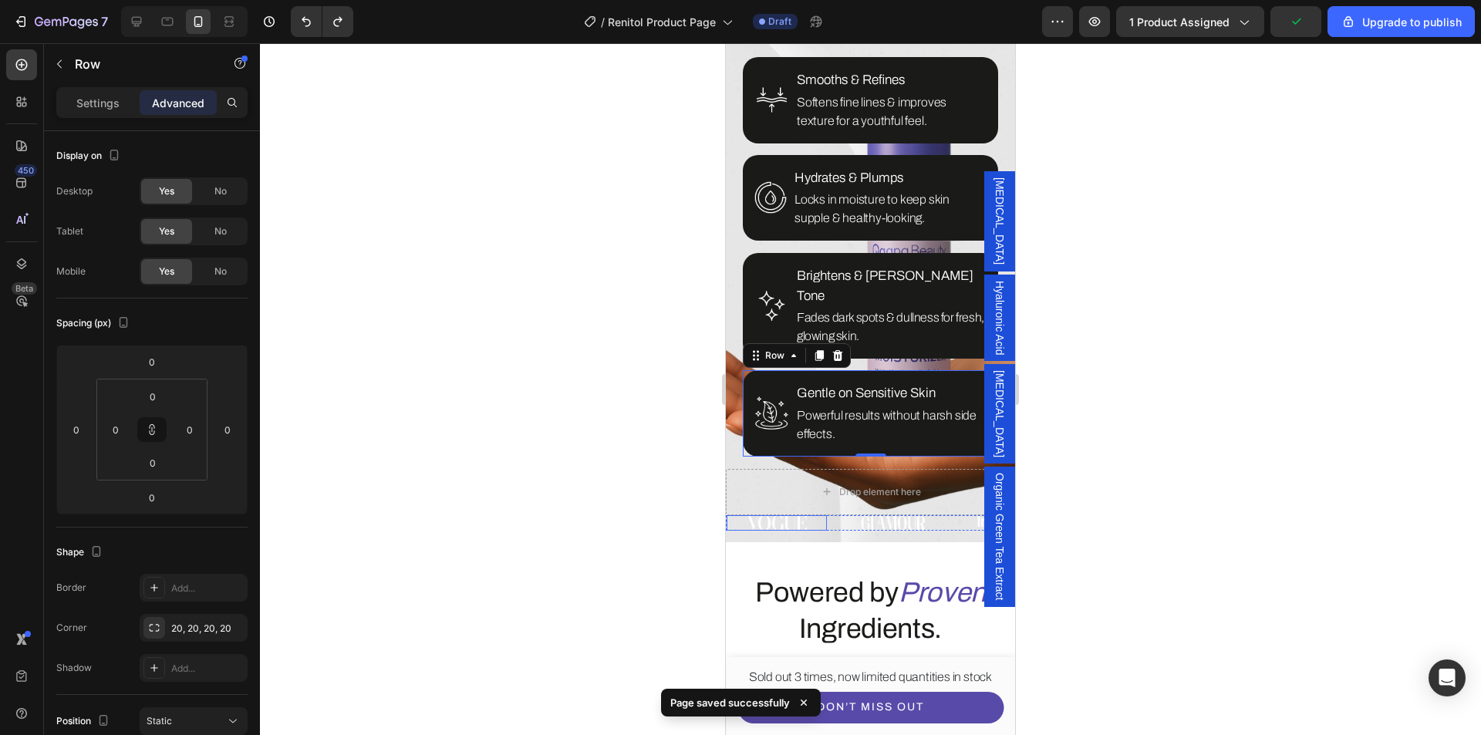
click at [775, 515] on img at bounding box center [777, 522] width 60 height 15
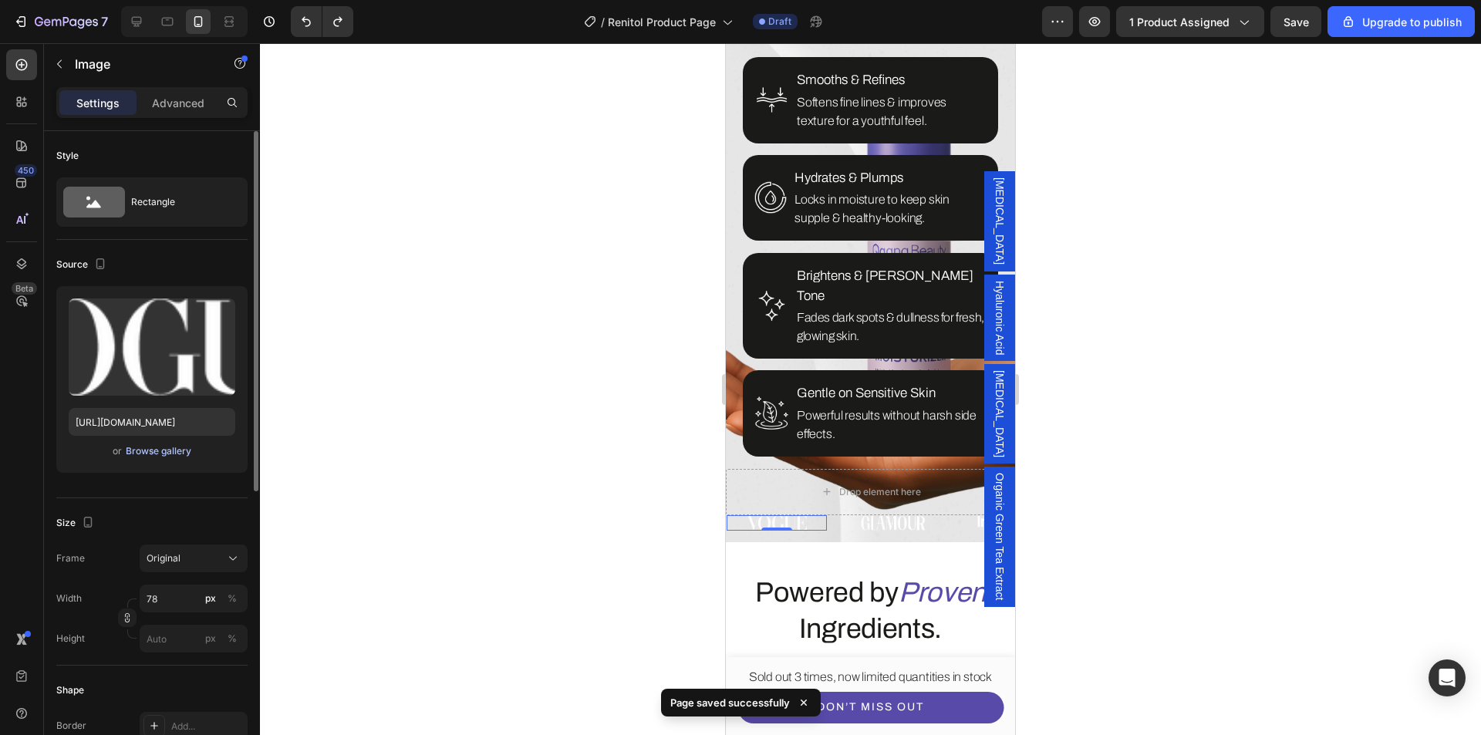
click at [156, 449] on div "Browse gallery" at bounding box center [159, 451] width 66 height 14
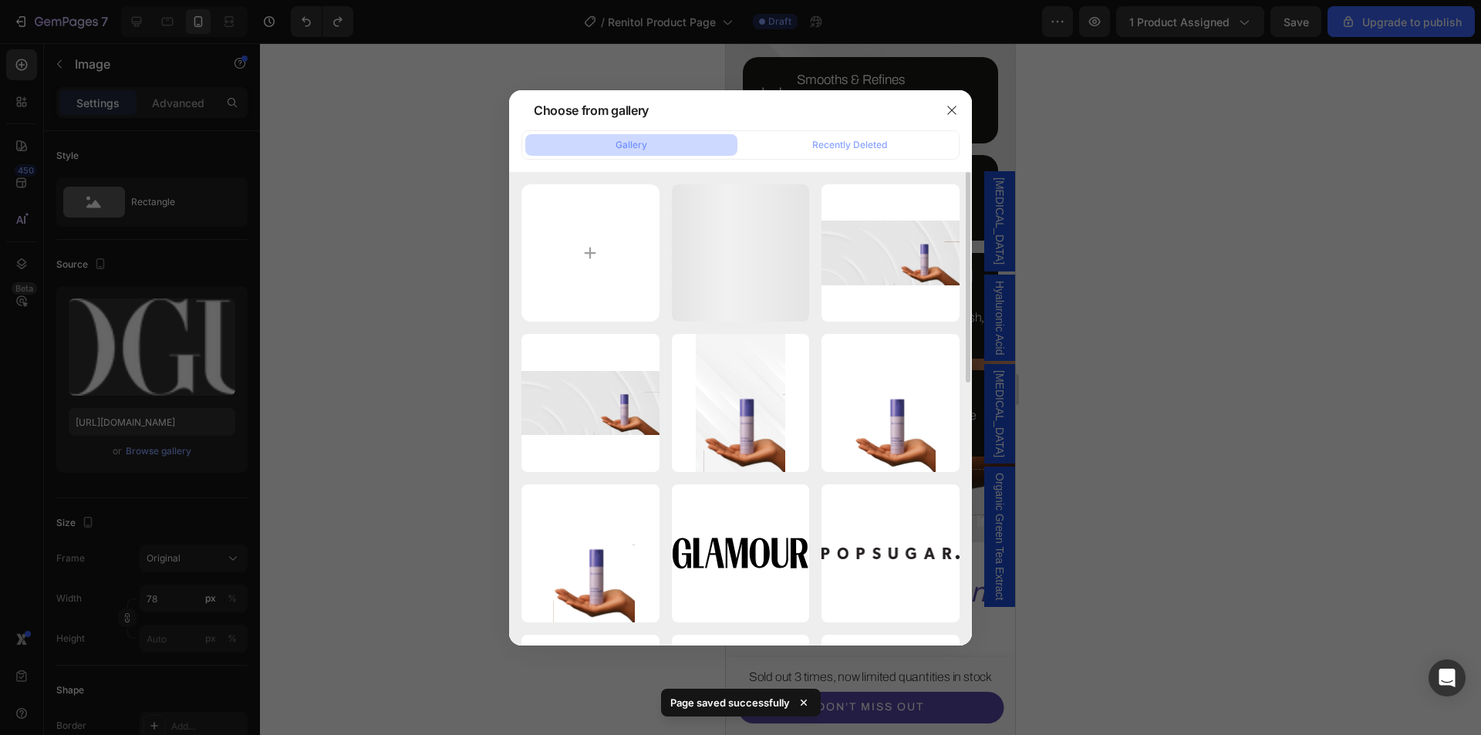
scroll to position [154, 0]
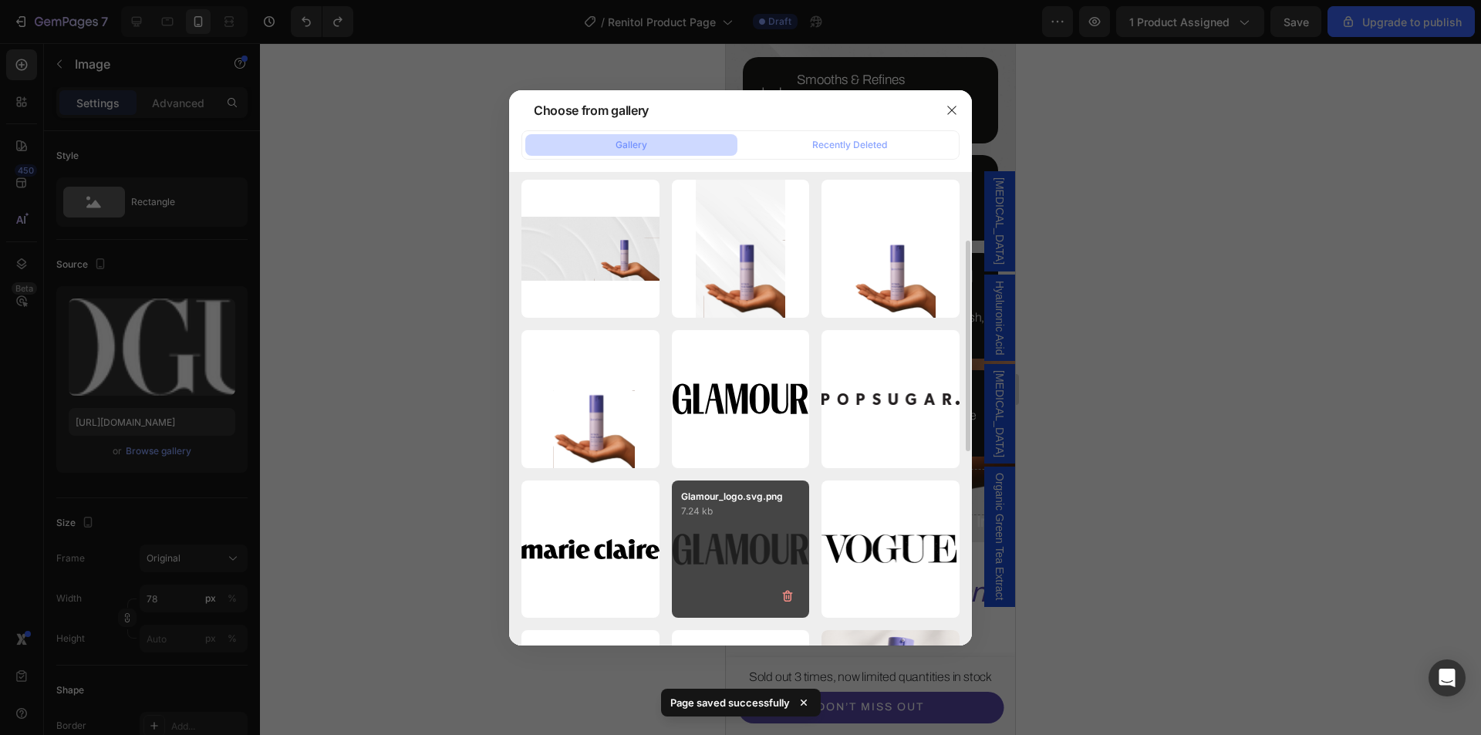
click at [739, 530] on div "Glamour_logo.svg.png 7.24 kb" at bounding box center [741, 550] width 138 height 138
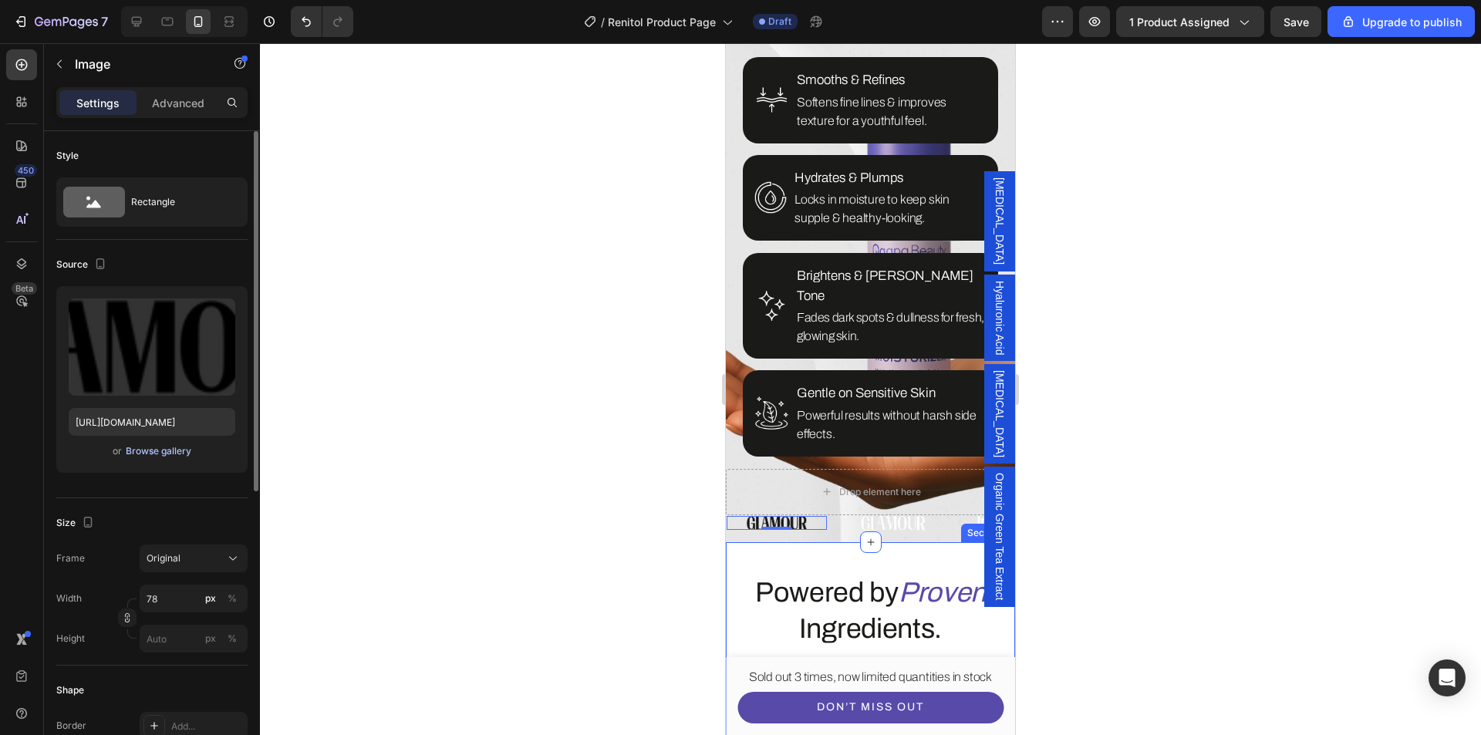
click at [144, 444] on div "Browse gallery" at bounding box center [159, 451] width 66 height 14
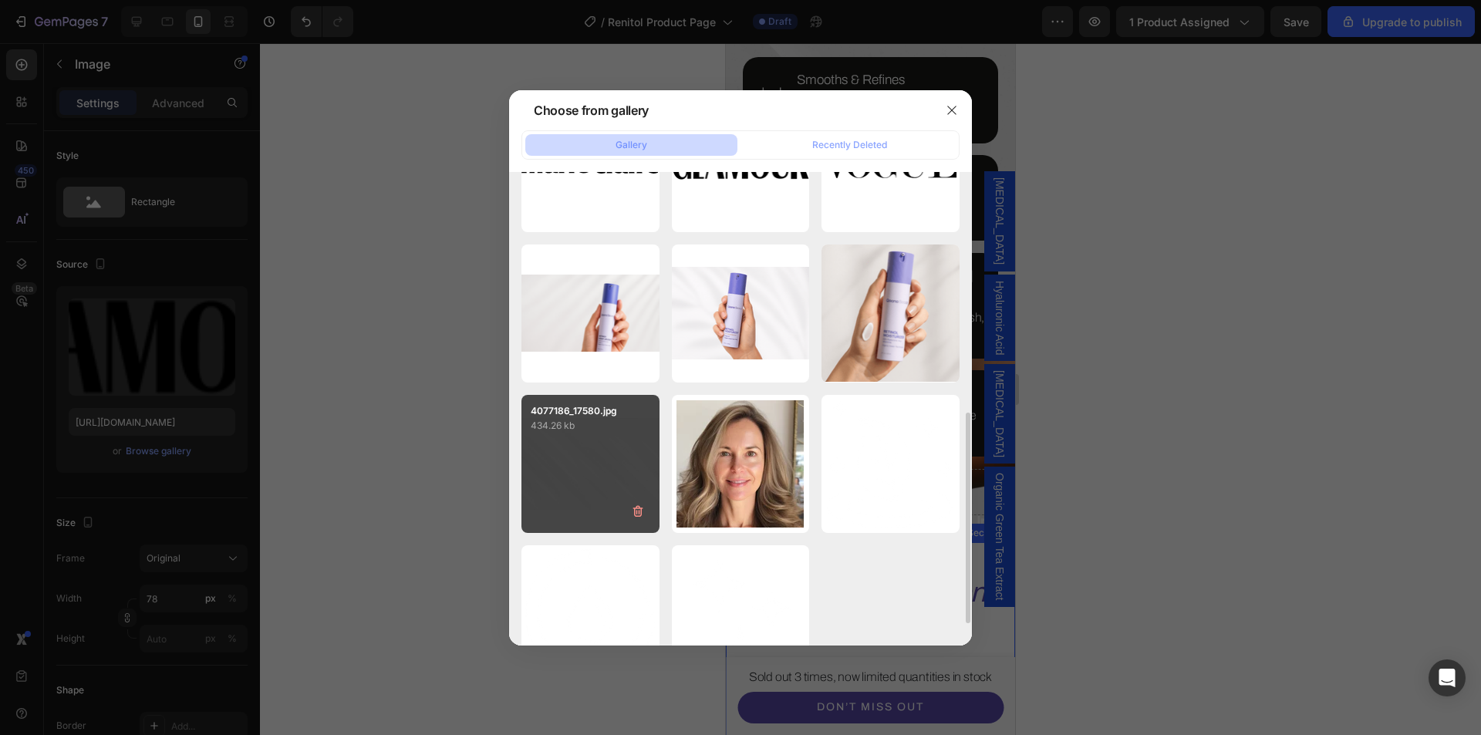
scroll to position [386, 0]
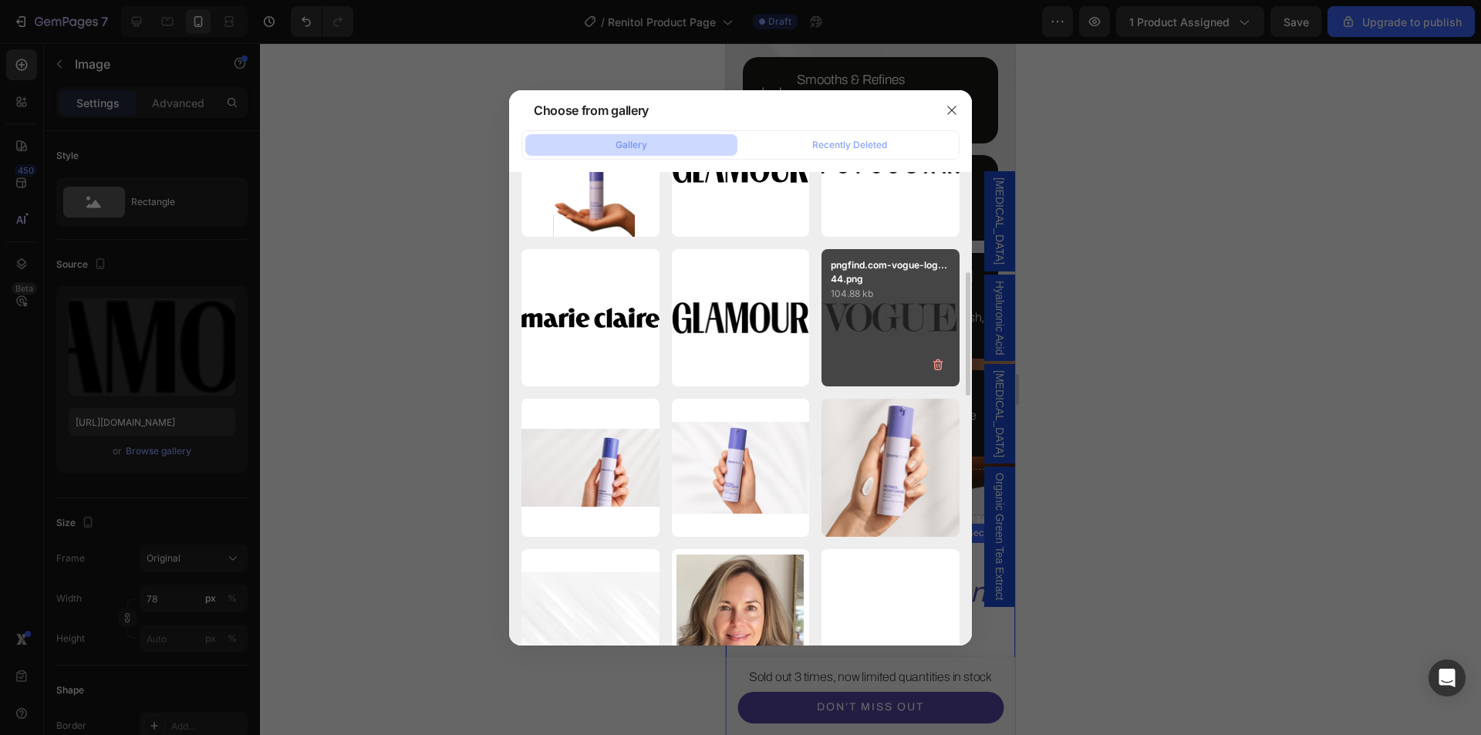
click at [867, 323] on div "pngfind.com-vogue-log...44.png 104.88 kb" at bounding box center [891, 318] width 138 height 138
type input "https://cdn.shopify.com/s/files/1/0639/1444/2857/files/gempages_578849715588694…"
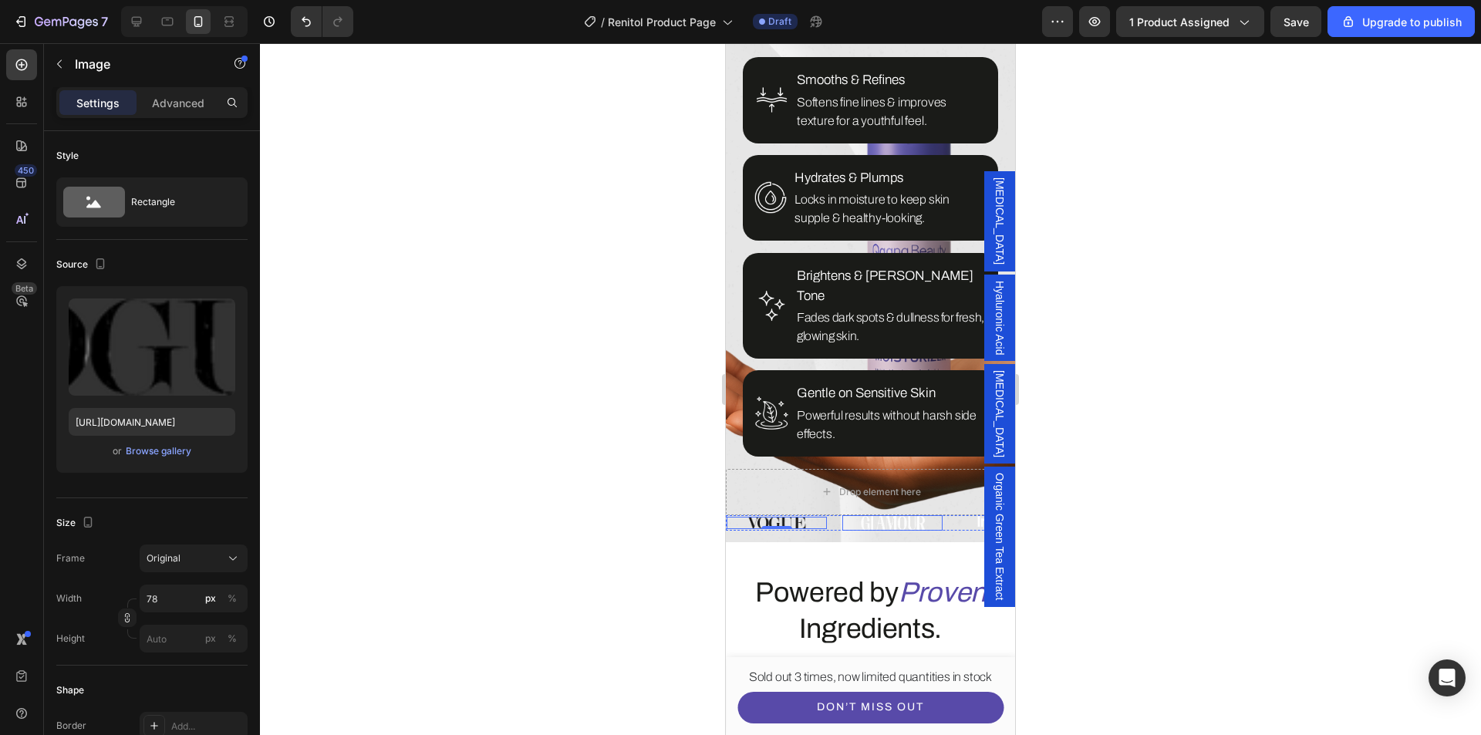
click at [884, 515] on img at bounding box center [893, 522] width 66 height 15
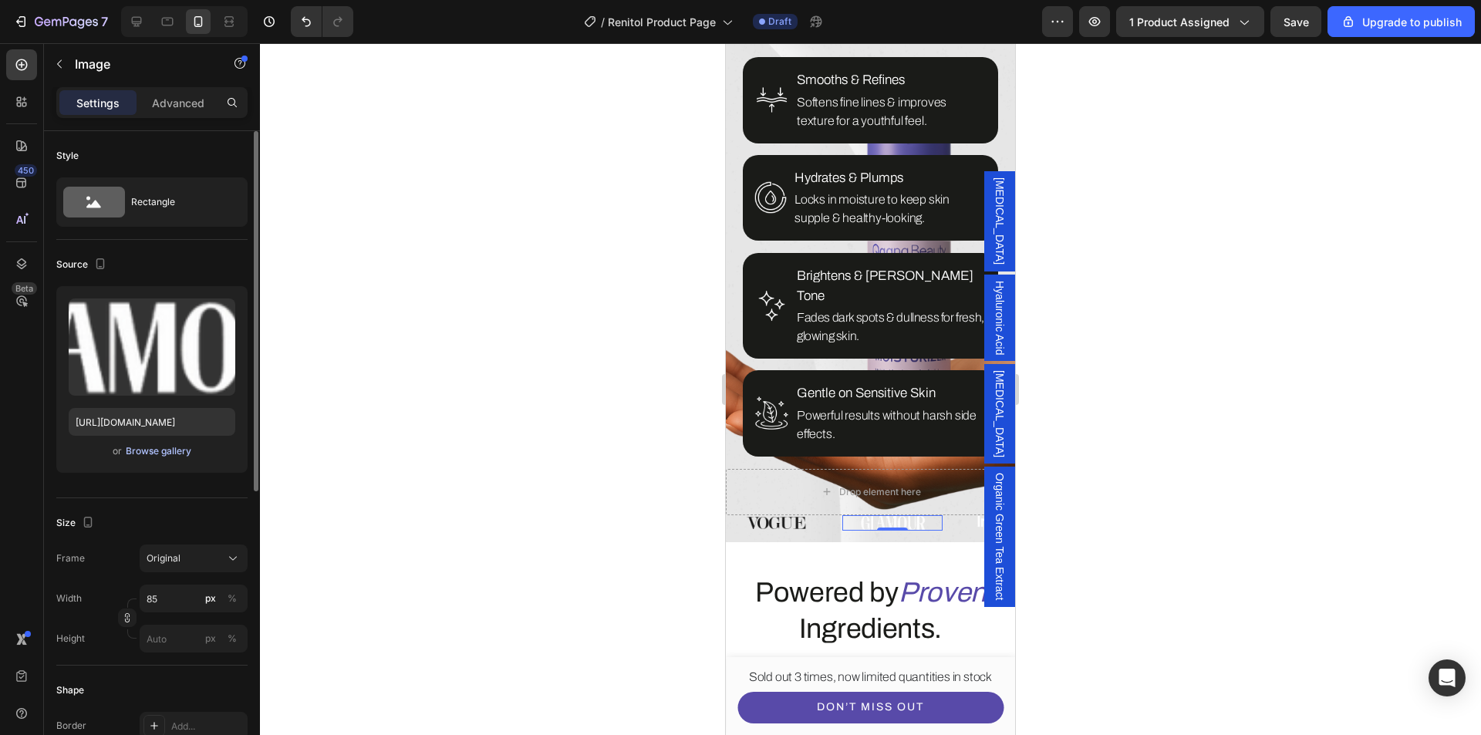
click at [146, 458] on div "Browse gallery" at bounding box center [159, 451] width 66 height 14
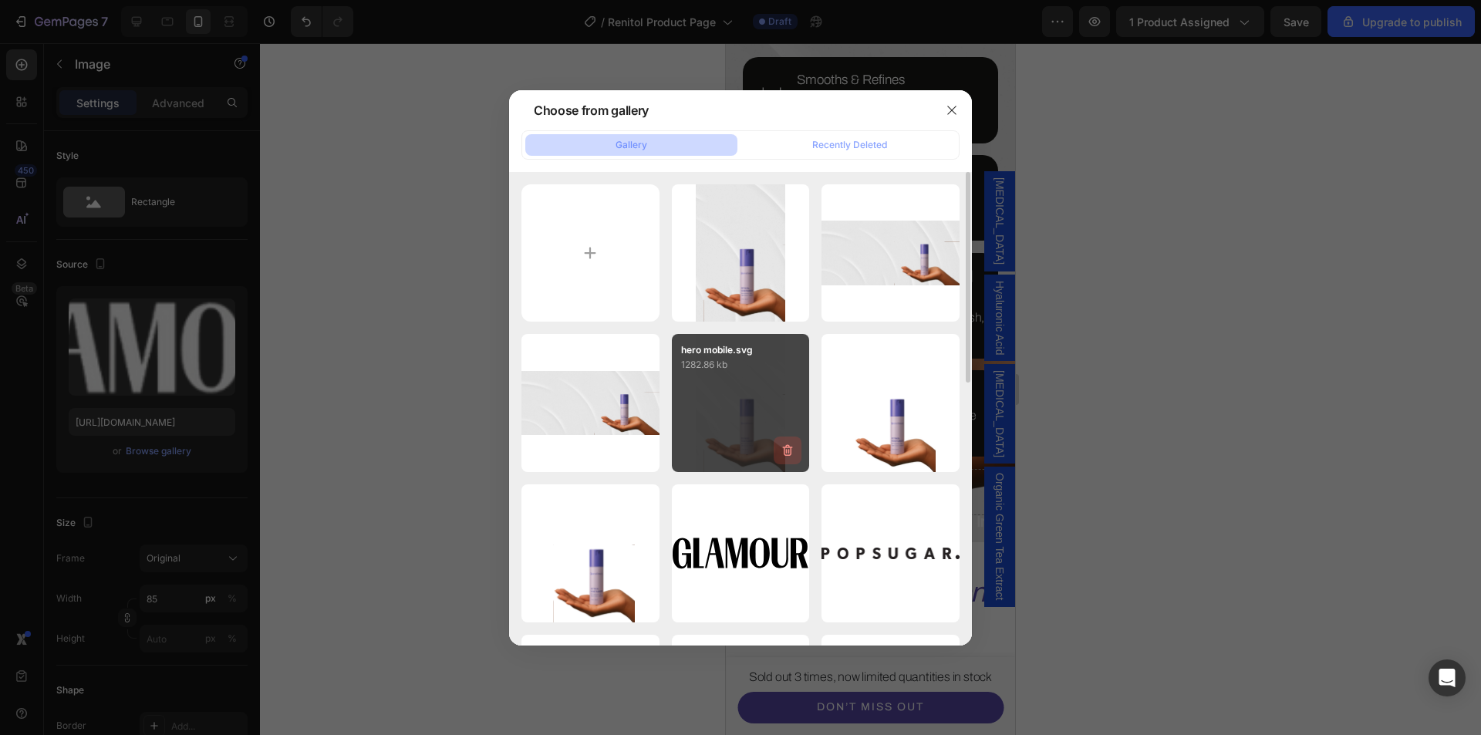
scroll to position [77, 0]
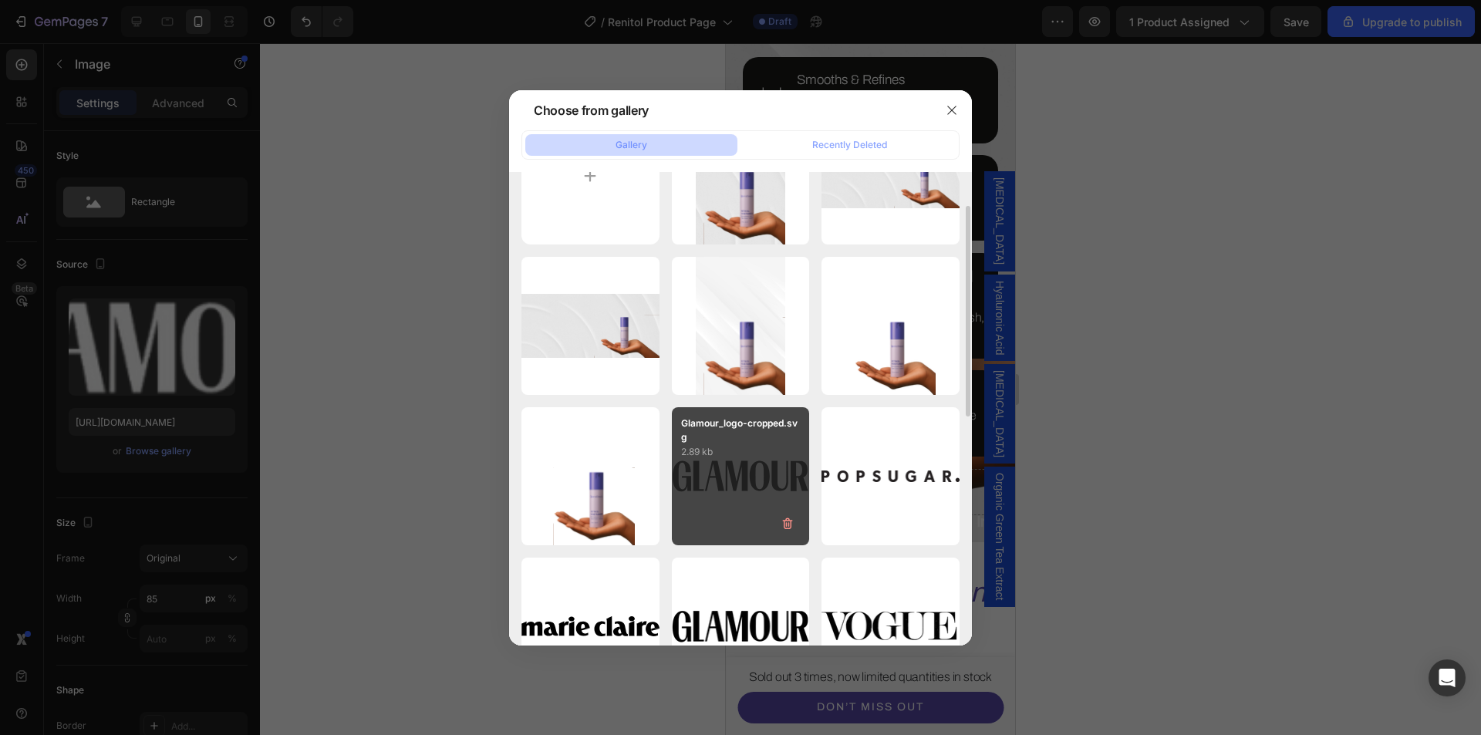
click at [765, 468] on div "Glamour_logo-cropped.svg 2.89 kb" at bounding box center [741, 476] width 138 height 138
type input "https://cdn.shopify.com/s/files/1/0639/1444/2857/files/gempages_578849715588694…"
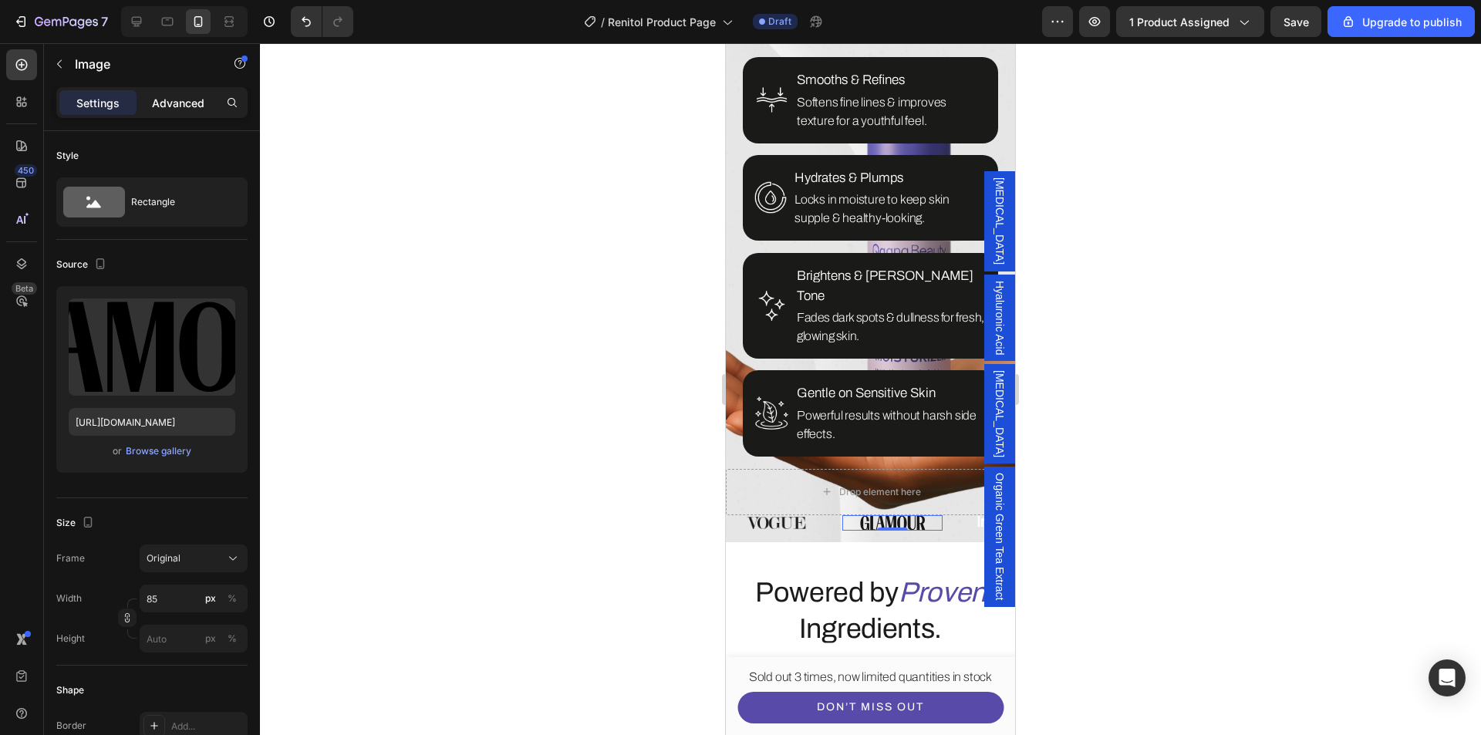
click at [160, 109] on p "Advanced" at bounding box center [178, 103] width 52 height 16
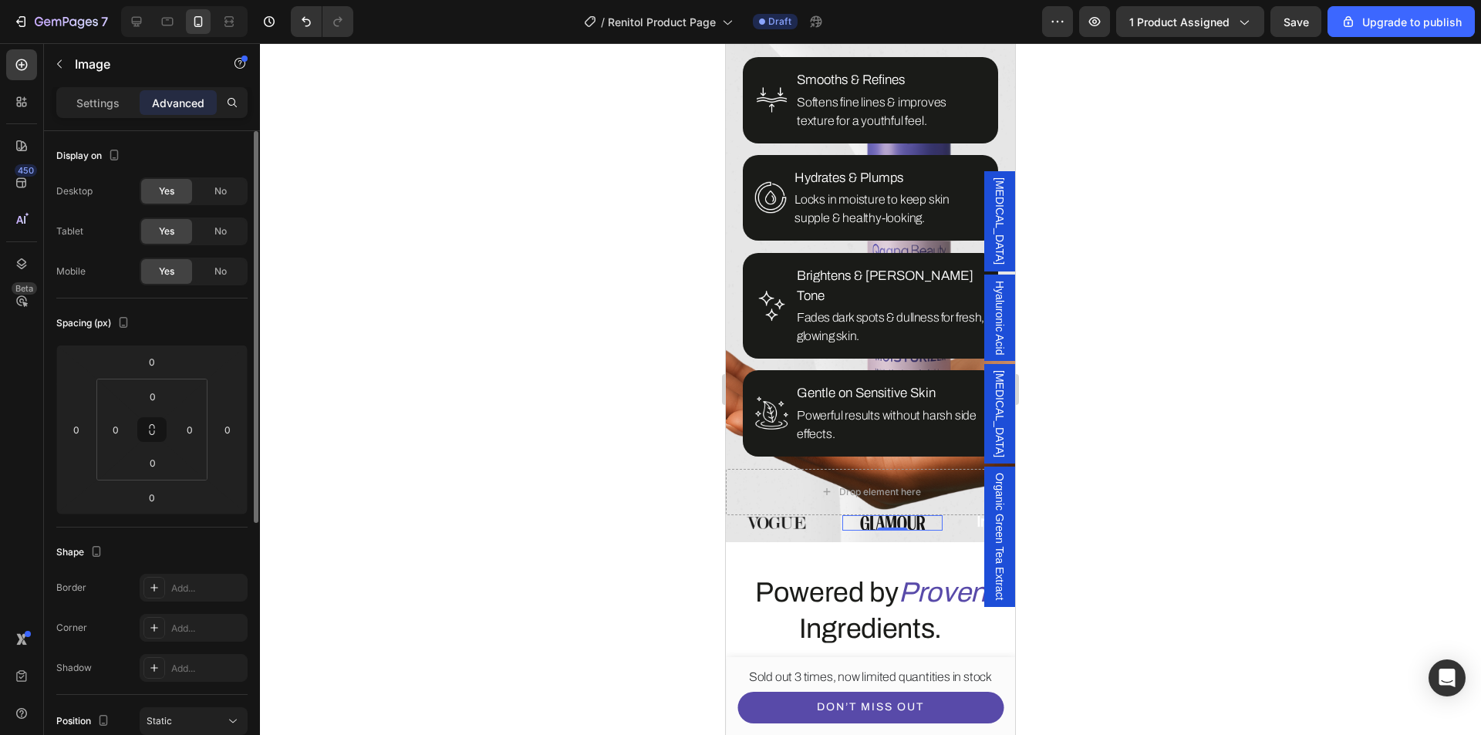
scroll to position [154, 0]
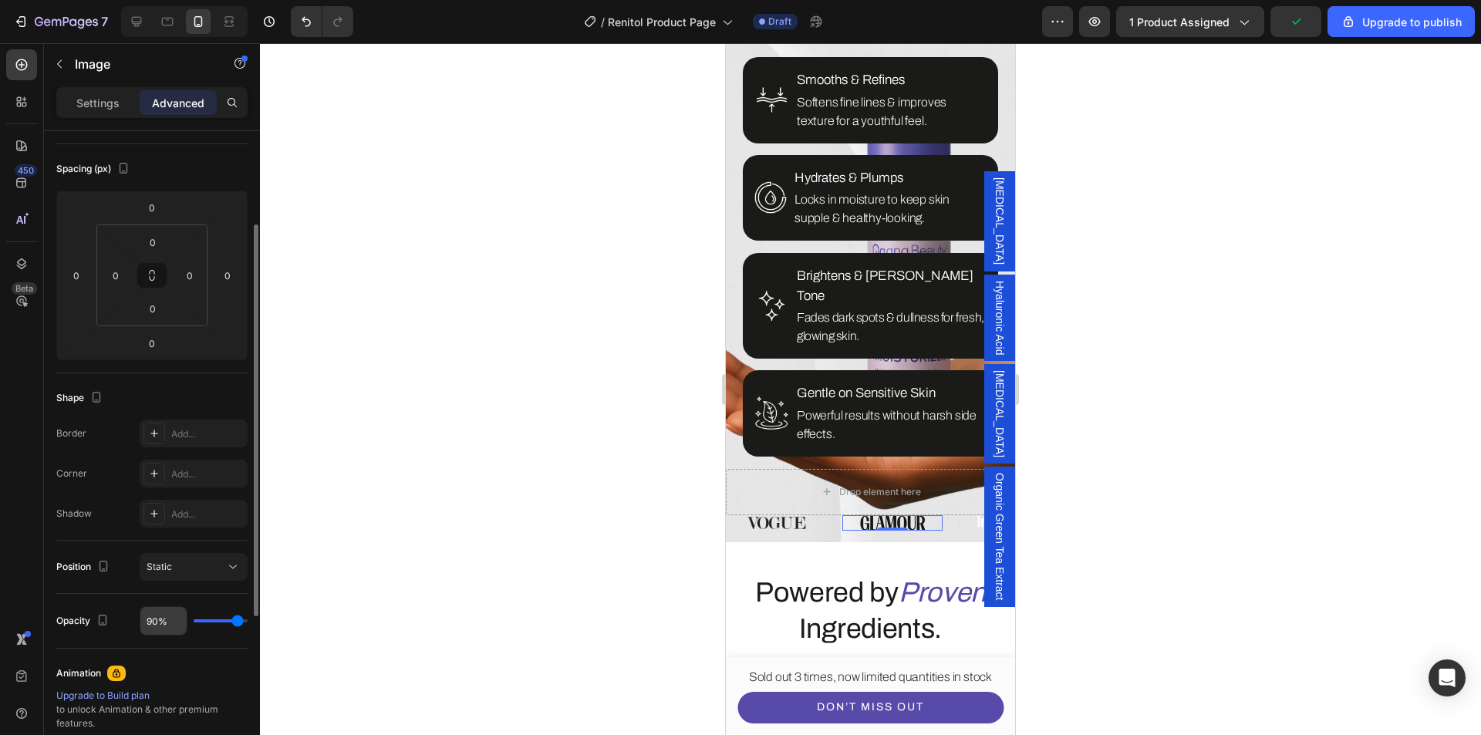
click at [150, 606] on div "90%" at bounding box center [164, 620] width 48 height 29
click at [154, 618] on input "90%" at bounding box center [163, 621] width 46 height 28
type input "80%"
type input "80"
type input "80%"
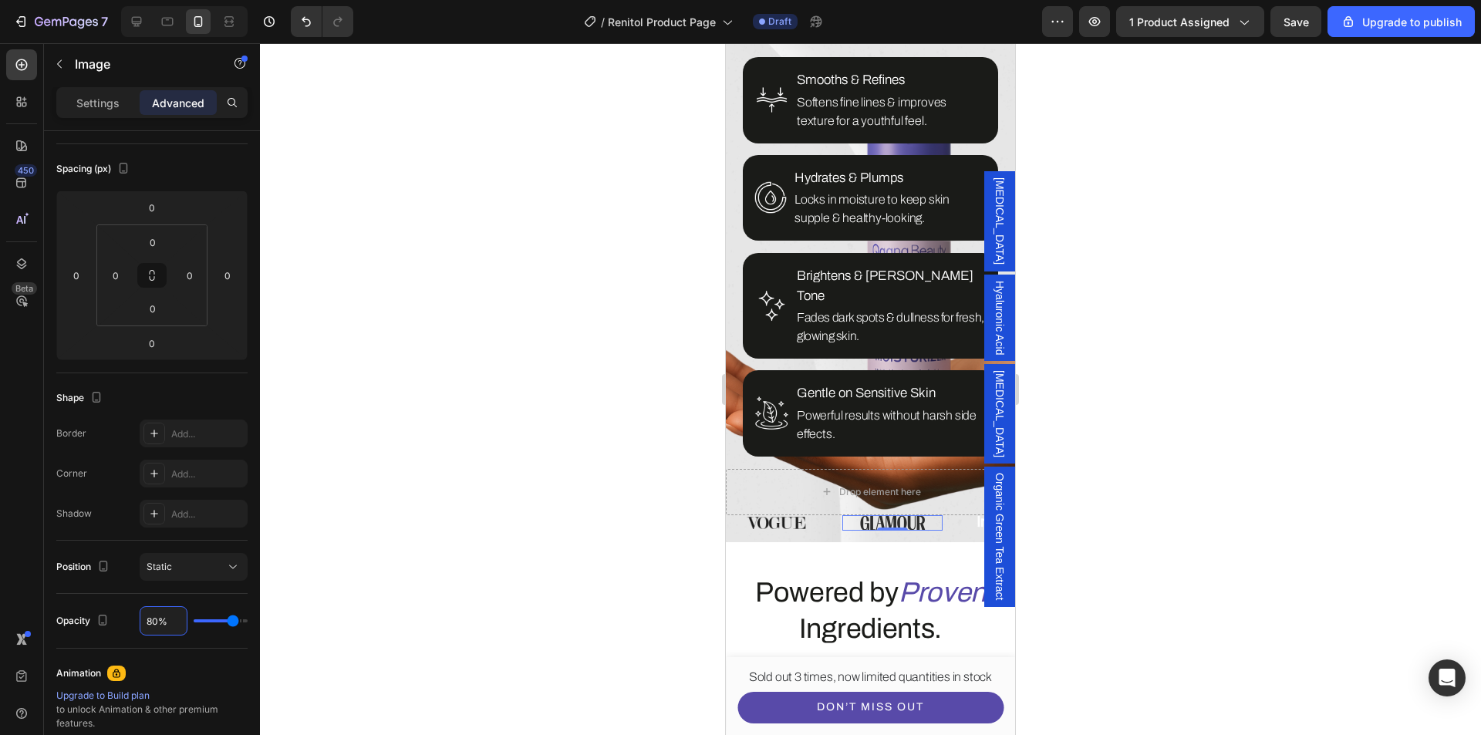
click at [126, 592] on div "Position Static" at bounding box center [151, 567] width 191 height 53
click at [795, 517] on img at bounding box center [777, 523] width 60 height 12
click at [156, 621] on input "90%" at bounding box center [163, 621] width 46 height 28
type input "8%"
type input "8"
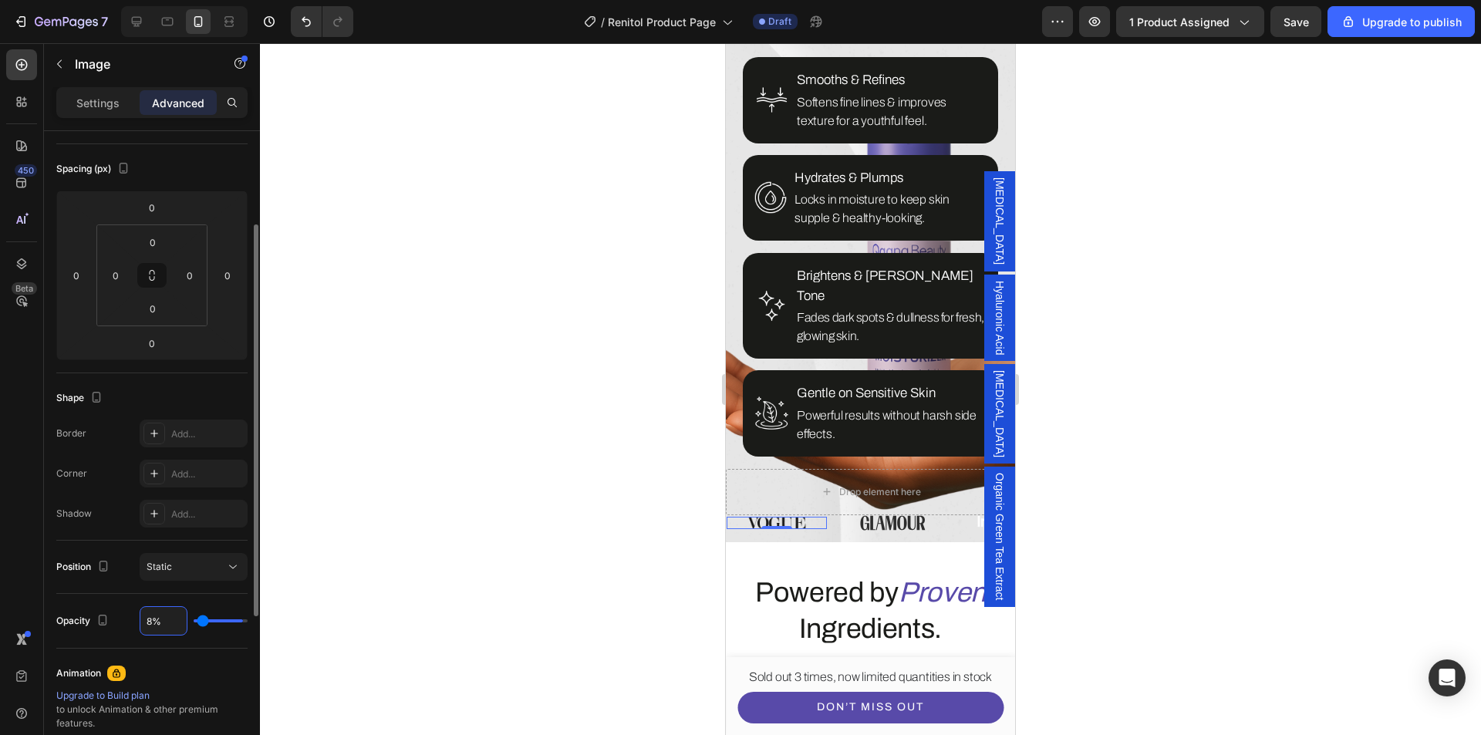
type input "80%"
type input "80"
click at [839, 517] on div "Image 0" at bounding box center [785, 523] width 116 height 12
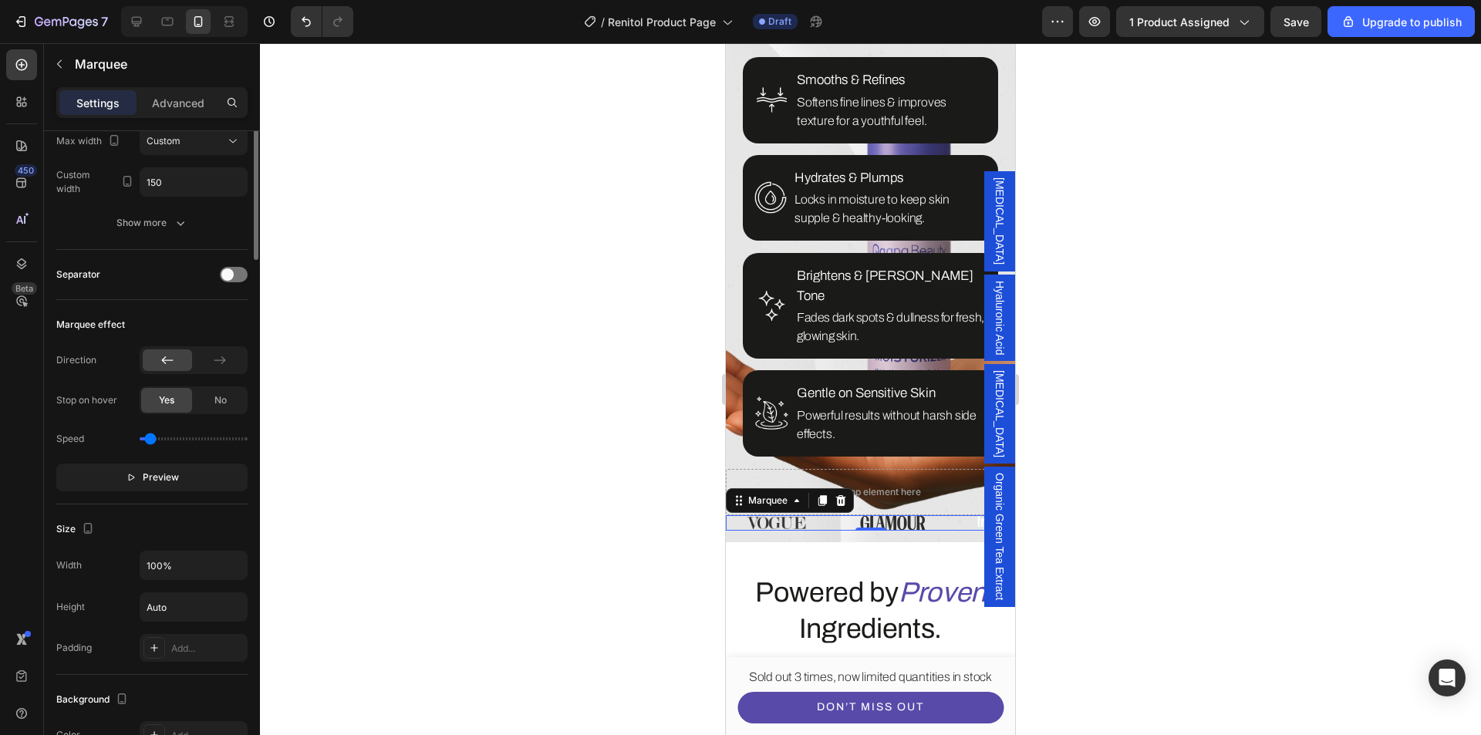
scroll to position [0, 0]
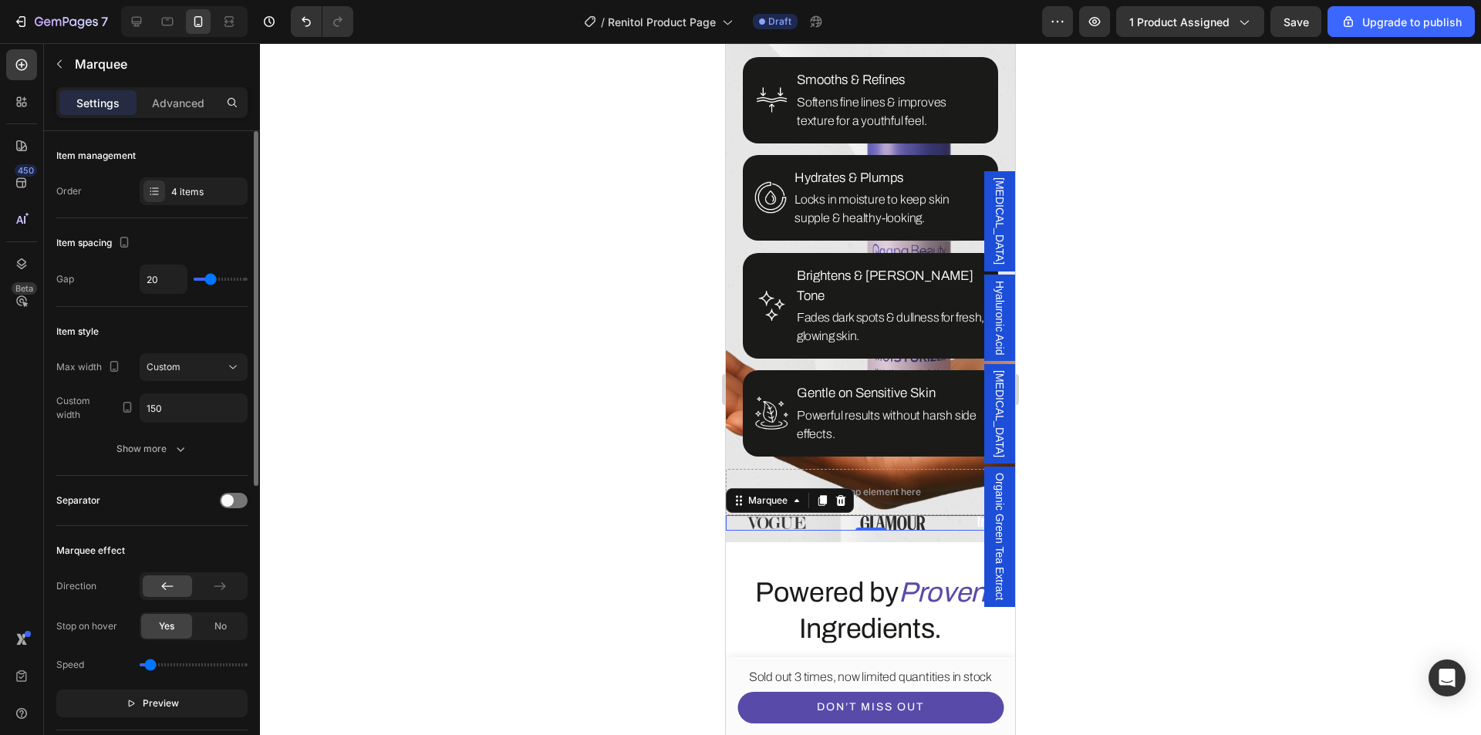
drag, startPoint x: 181, startPoint y: 198, endPoint x: 231, endPoint y: 234, distance: 61.4
click at [181, 198] on div "4 items" at bounding box center [207, 192] width 73 height 14
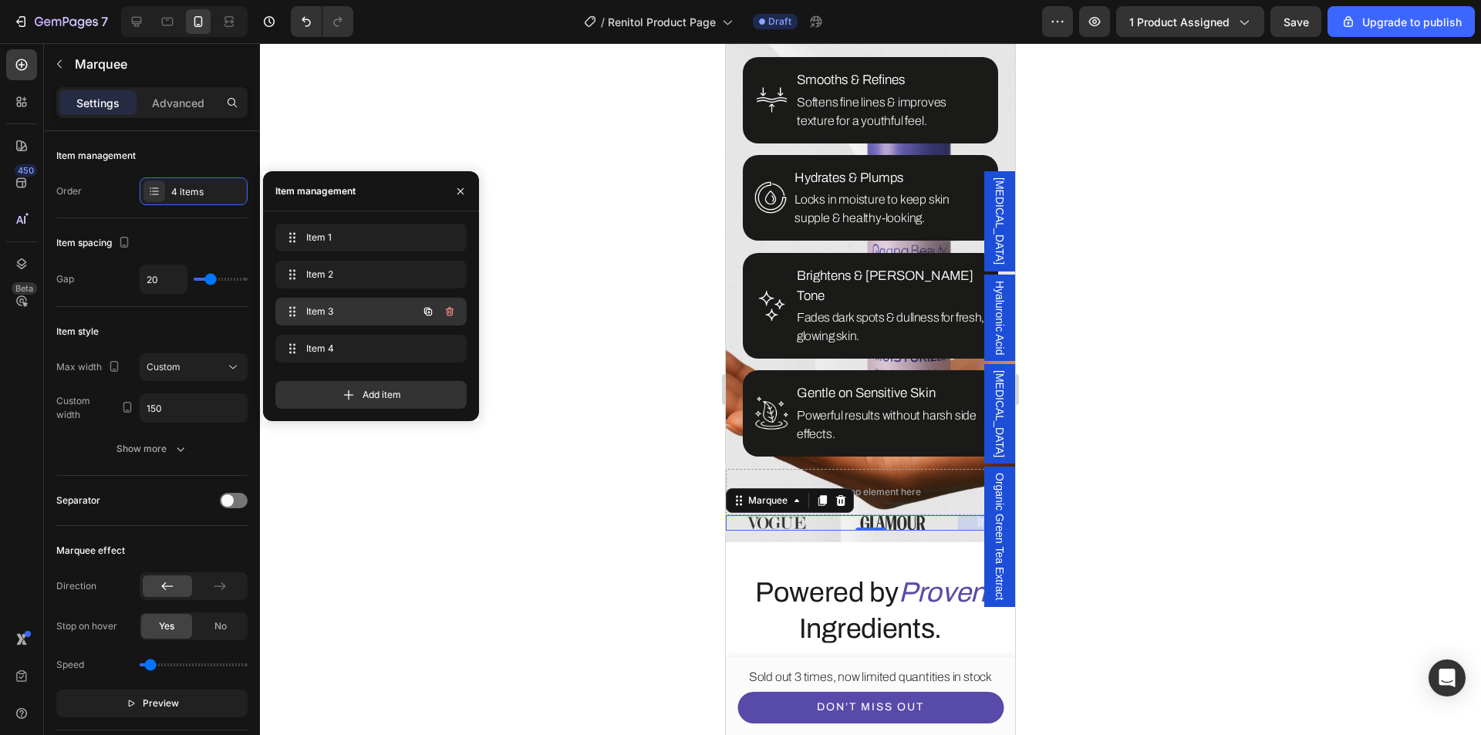
click at [372, 312] on span "Item 3" at bounding box center [349, 312] width 87 height 14
click at [327, 338] on div "Item 4 Item 4" at bounding box center [371, 349] width 179 height 22
click at [766, 515] on img at bounding box center [749, 522] width 62 height 15
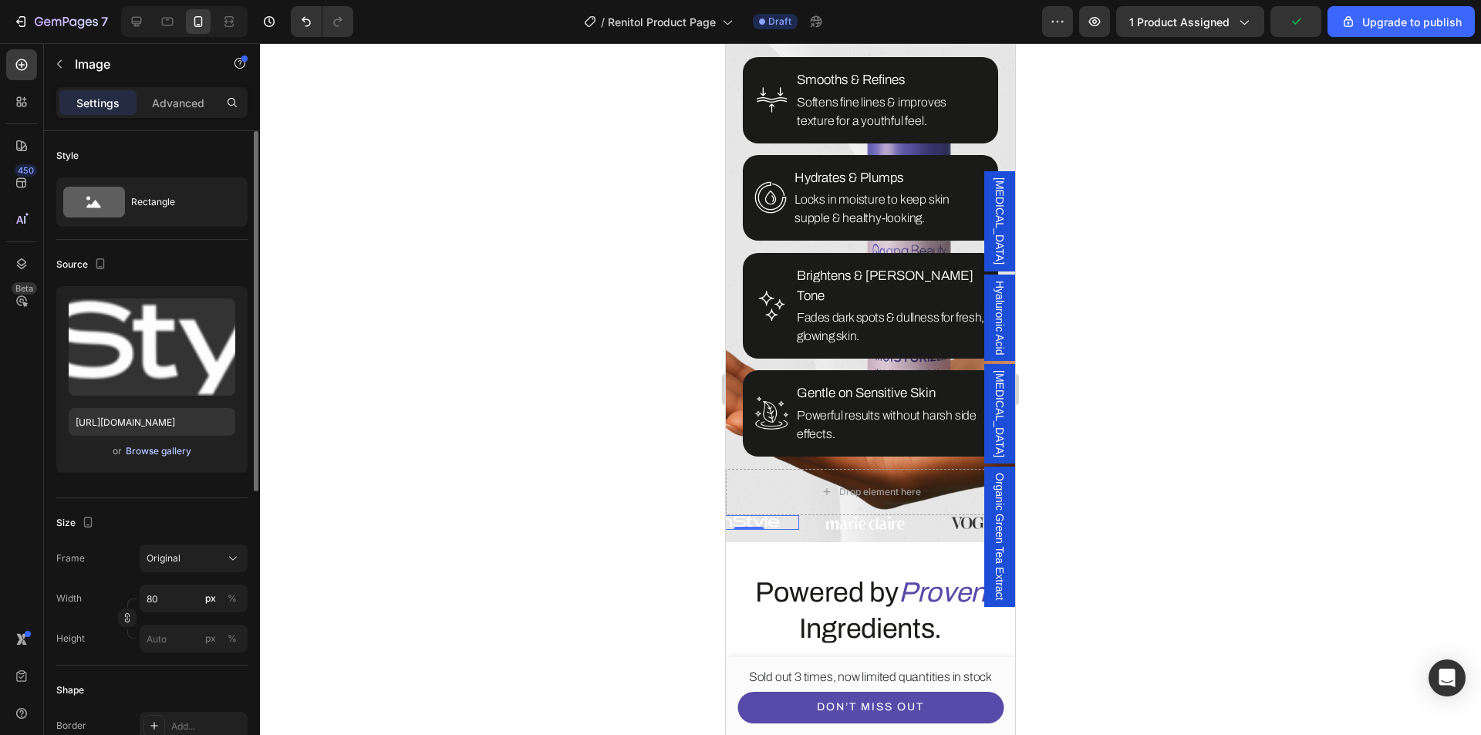
click at [168, 451] on div "Browse gallery" at bounding box center [159, 451] width 66 height 14
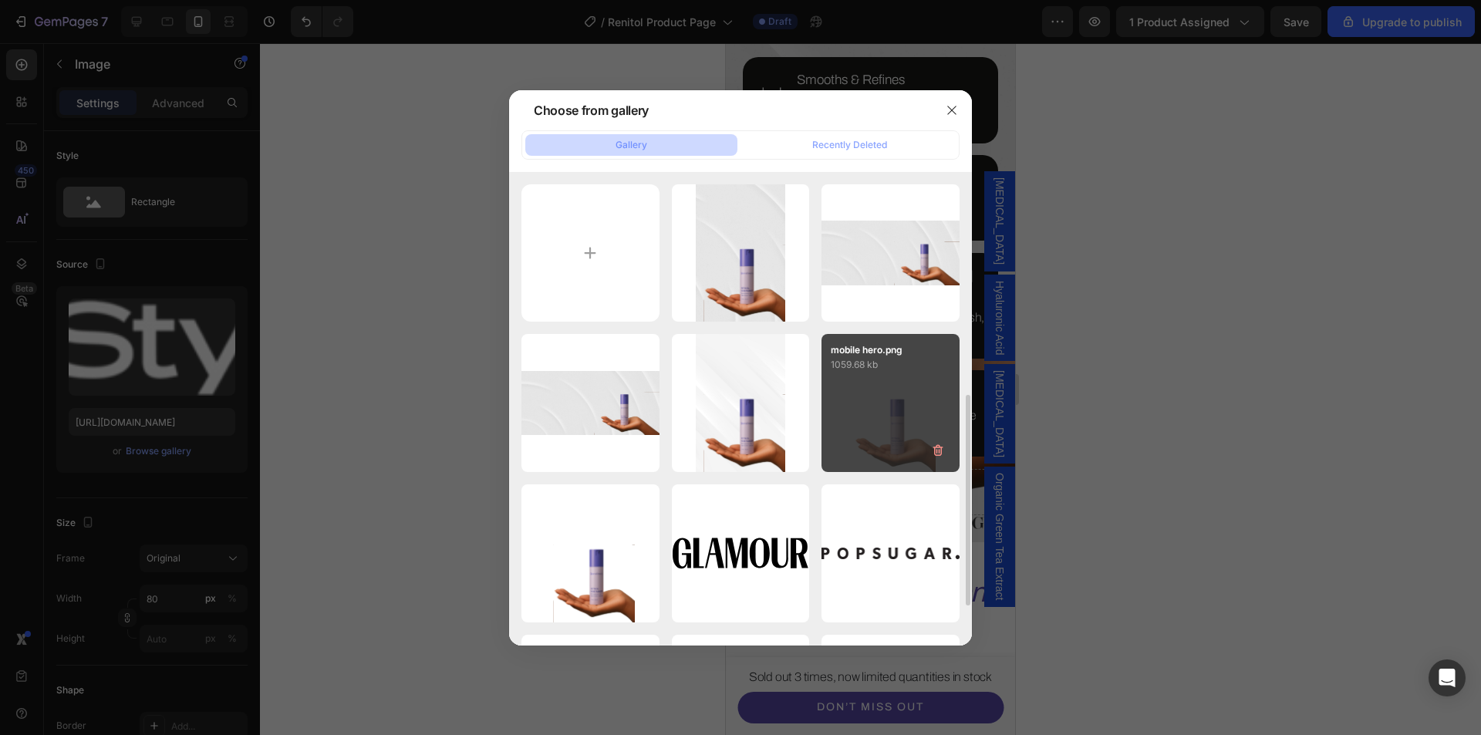
scroll to position [154, 0]
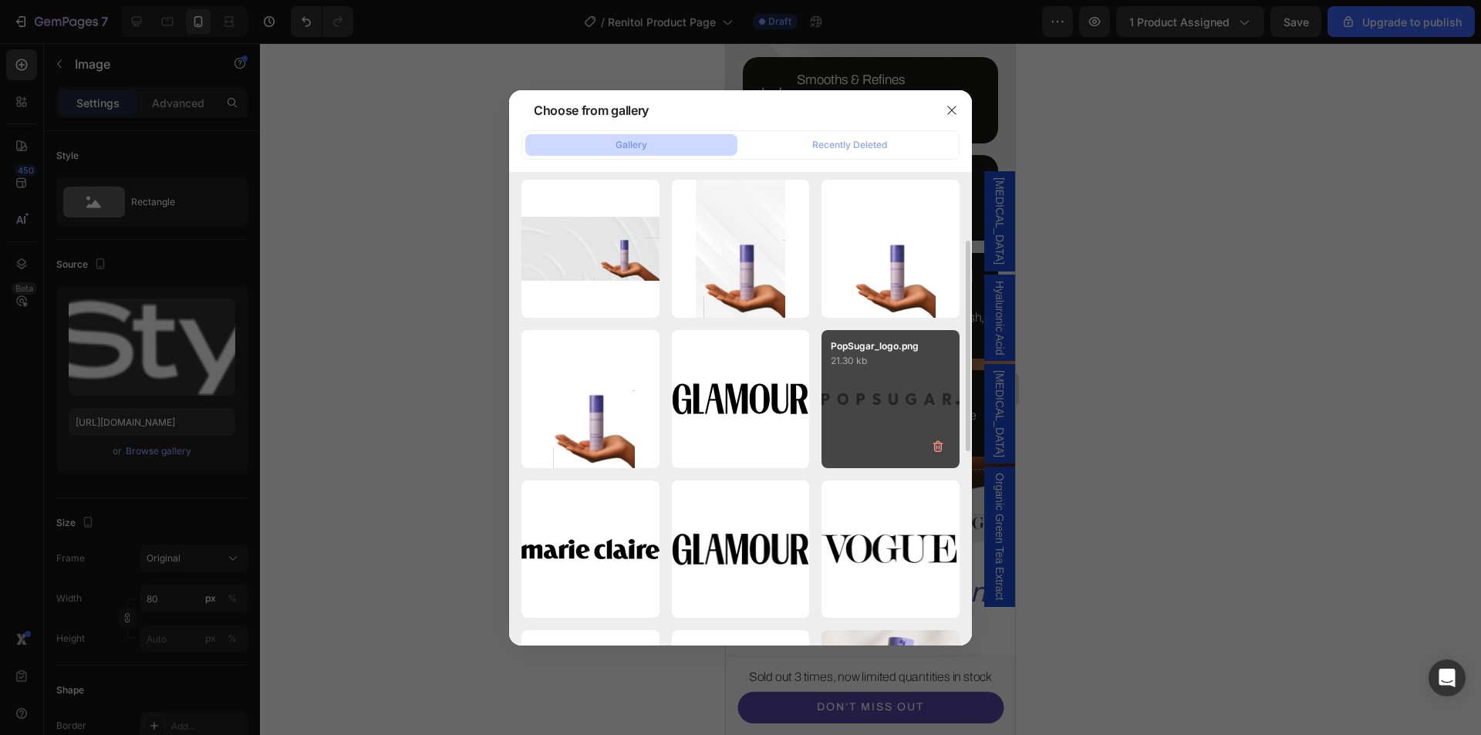
click at [876, 382] on div "PopSugar_logo.png 21.30 kb" at bounding box center [891, 399] width 138 height 138
type input "https://cdn.shopify.com/s/files/1/0639/1444/2857/files/gempages_578849715588694…"
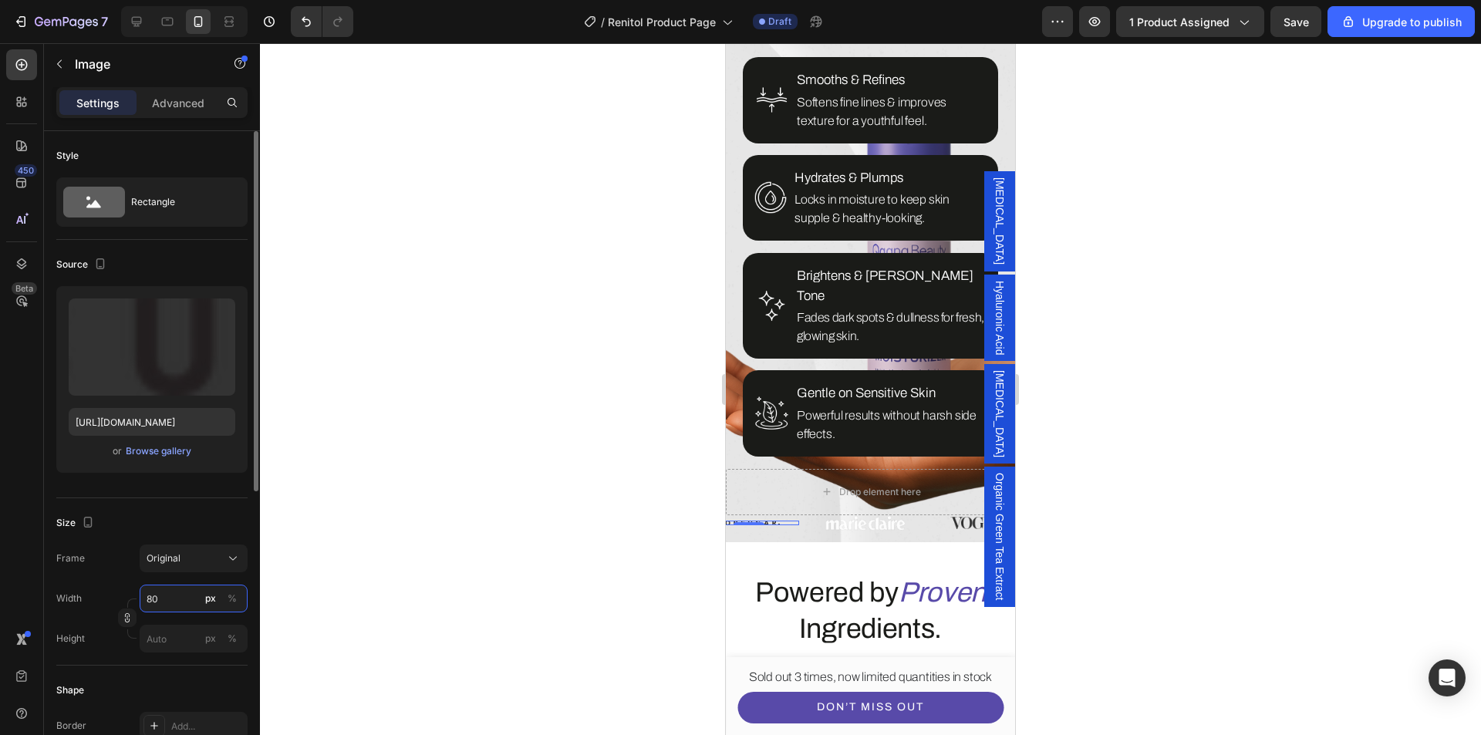
click at [148, 603] on input "80" at bounding box center [194, 599] width 108 height 28
type input "150"
click at [178, 516] on div "Size" at bounding box center [151, 523] width 191 height 25
click at [876, 515] on img at bounding box center [865, 522] width 81 height 15
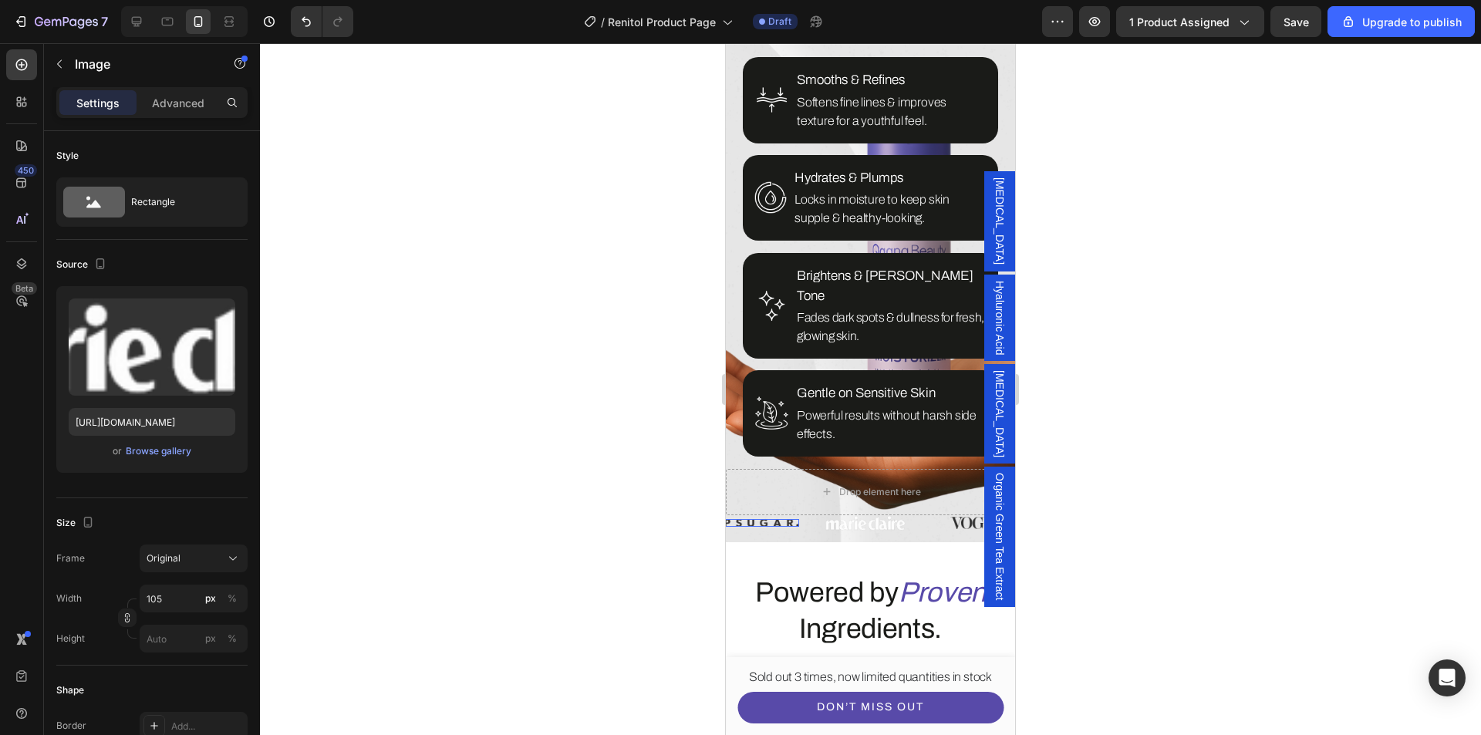
drag, startPoint x: 757, startPoint y: 447, endPoint x: 1084, endPoint y: 280, distance: 367.1
click at [757, 519] on img at bounding box center [749, 523] width 100 height 8
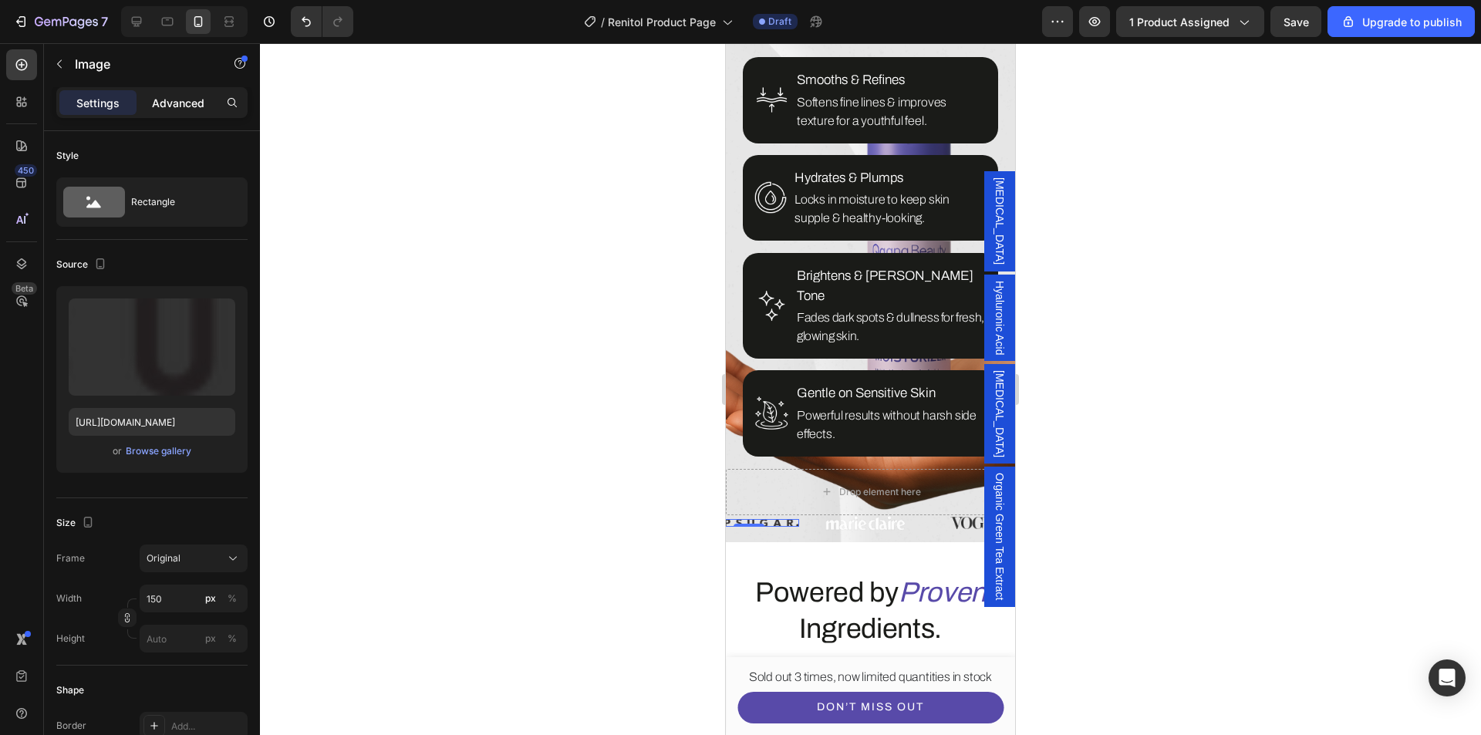
click at [159, 104] on p "Advanced" at bounding box center [178, 103] width 52 height 16
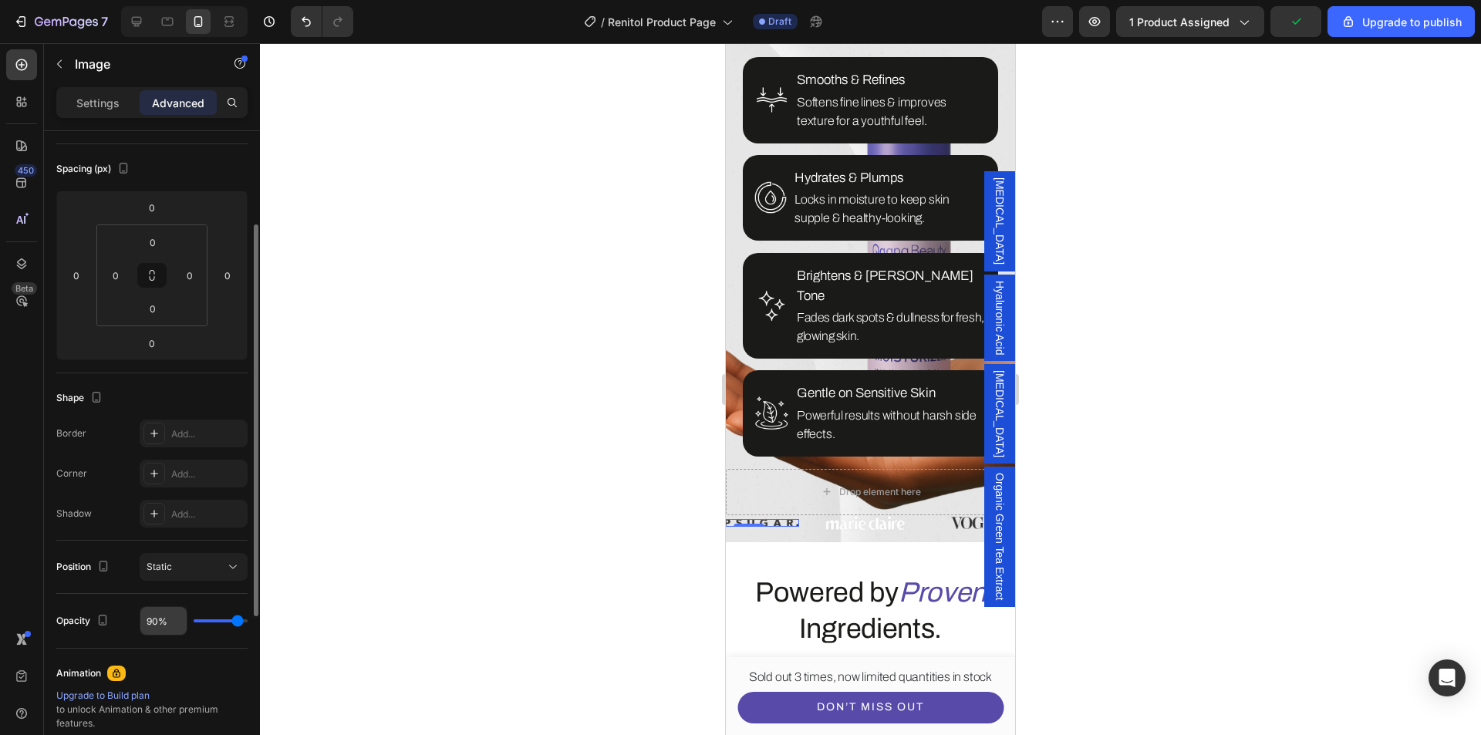
click at [151, 616] on input "90%" at bounding box center [163, 621] width 46 height 28
type input "1%"
type input "1"
type input "10%"
type input "10"
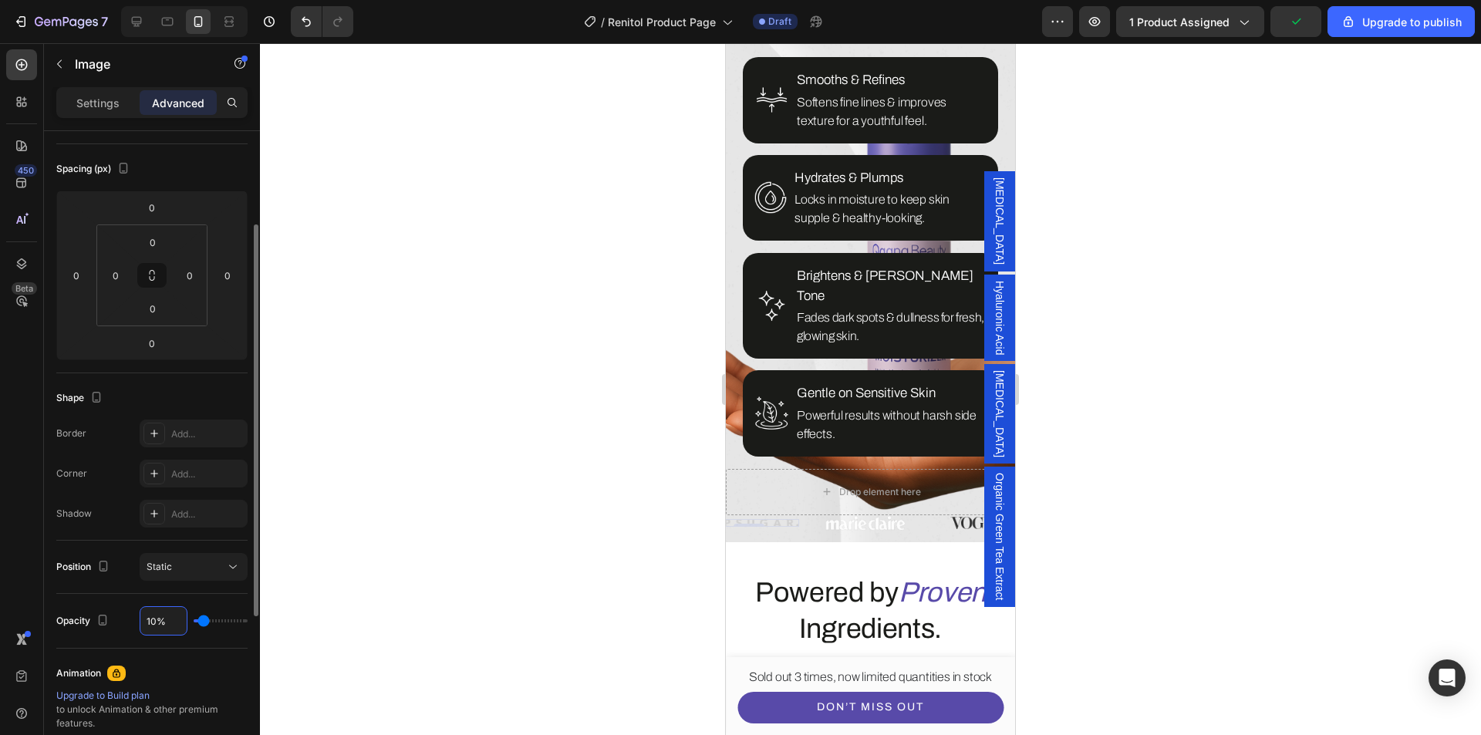
type input "100%"
type input "100"
type input "100%"
click at [120, 592] on div "Position Static" at bounding box center [151, 567] width 191 height 53
click at [863, 515] on img at bounding box center [865, 522] width 81 height 15
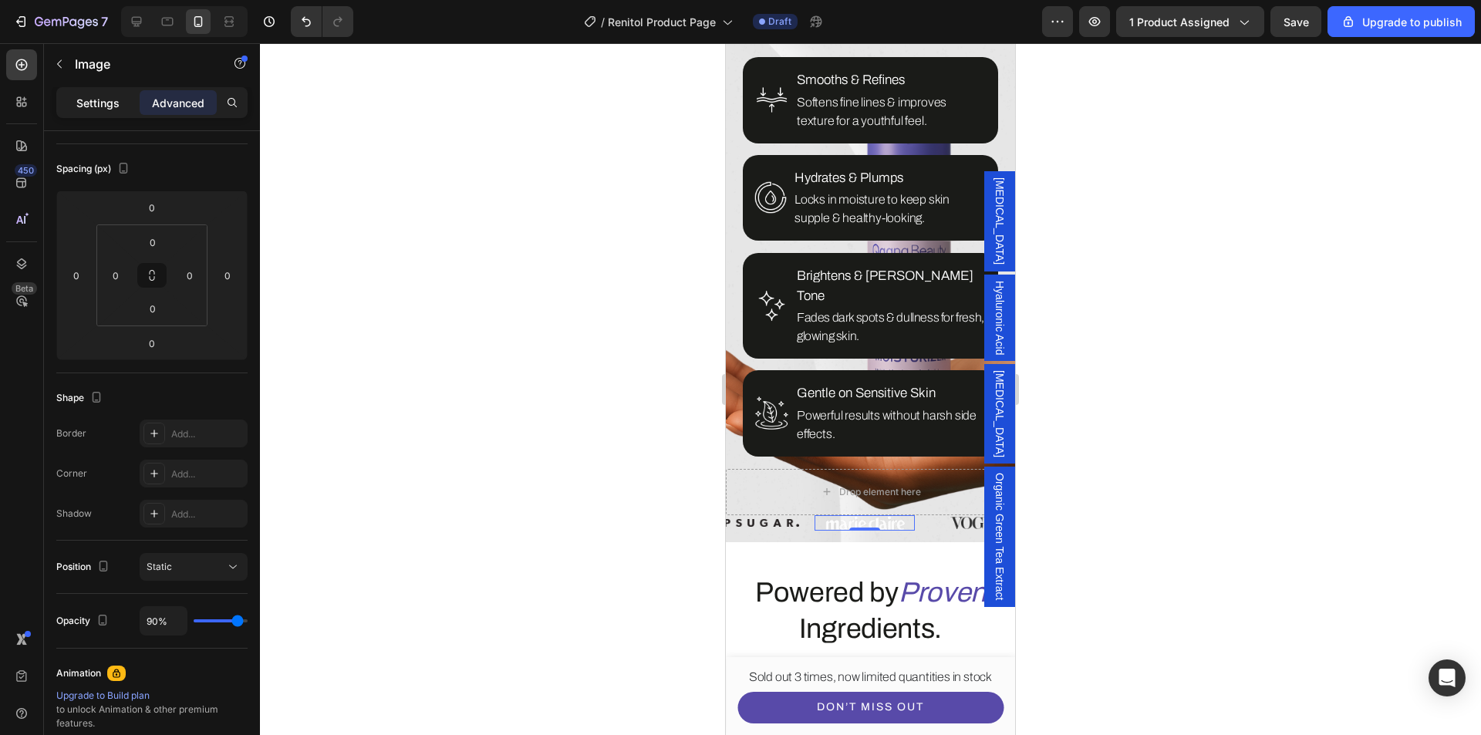
click at [113, 101] on p "Settings" at bounding box center [97, 103] width 43 height 16
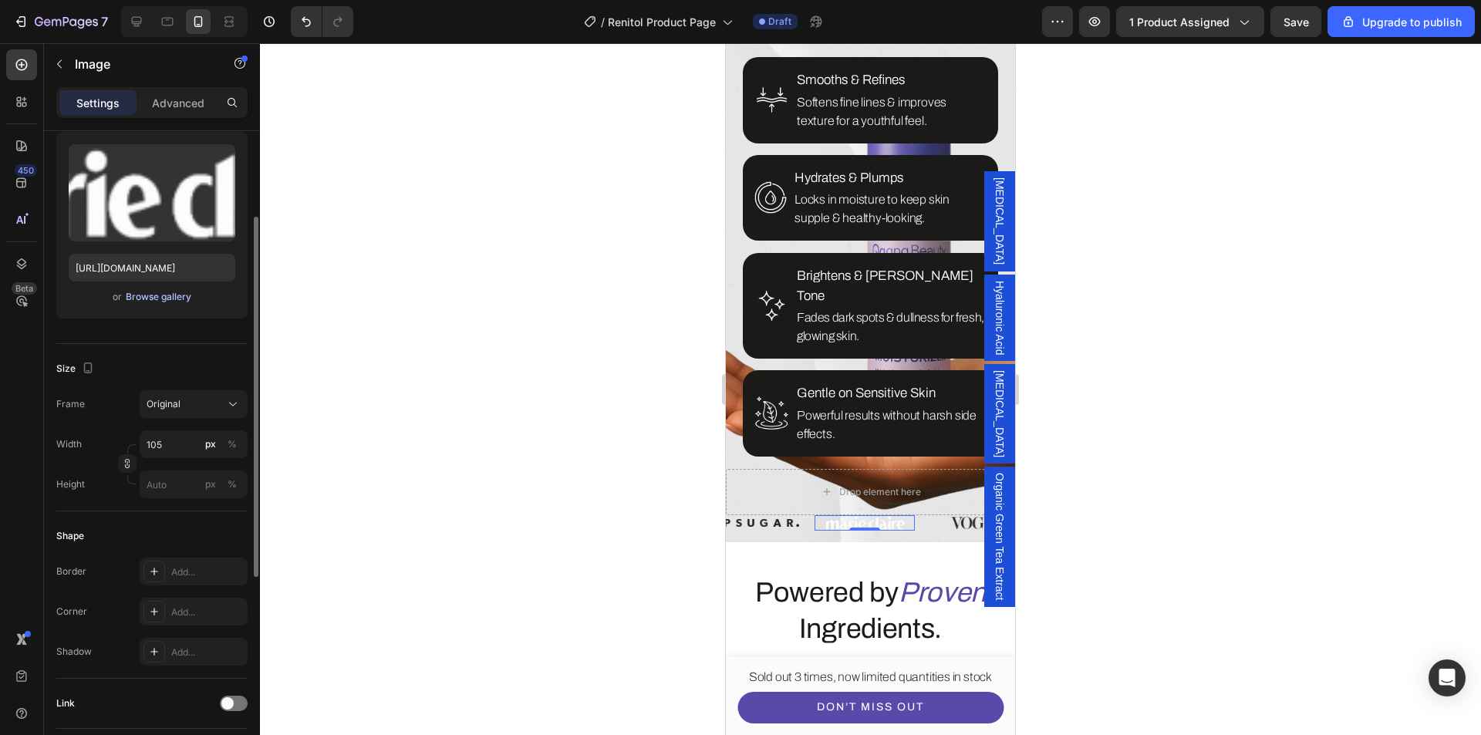
click at [158, 299] on div "Browse gallery" at bounding box center [159, 297] width 66 height 14
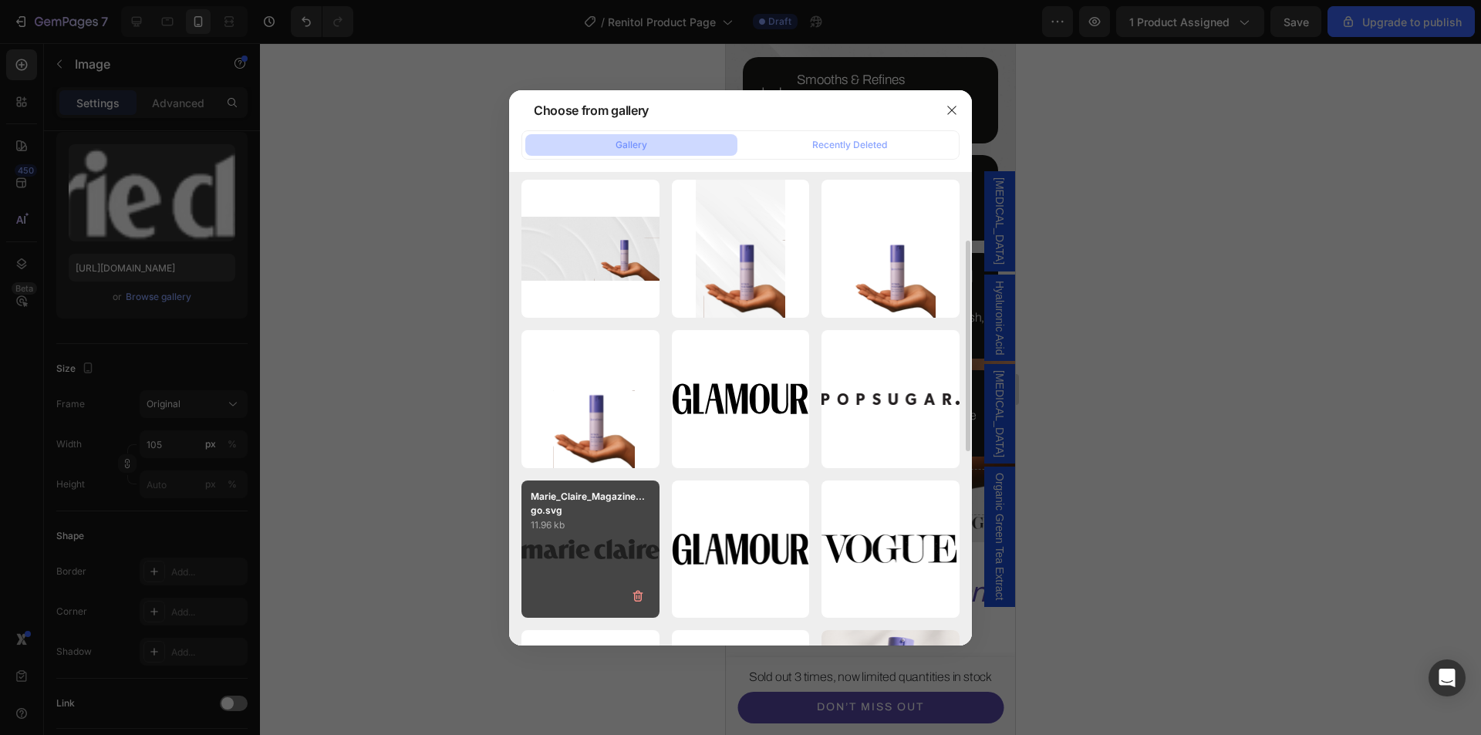
click at [580, 535] on div "Marie_Claire_Magazine...go.svg 11.96 kb" at bounding box center [591, 550] width 138 height 138
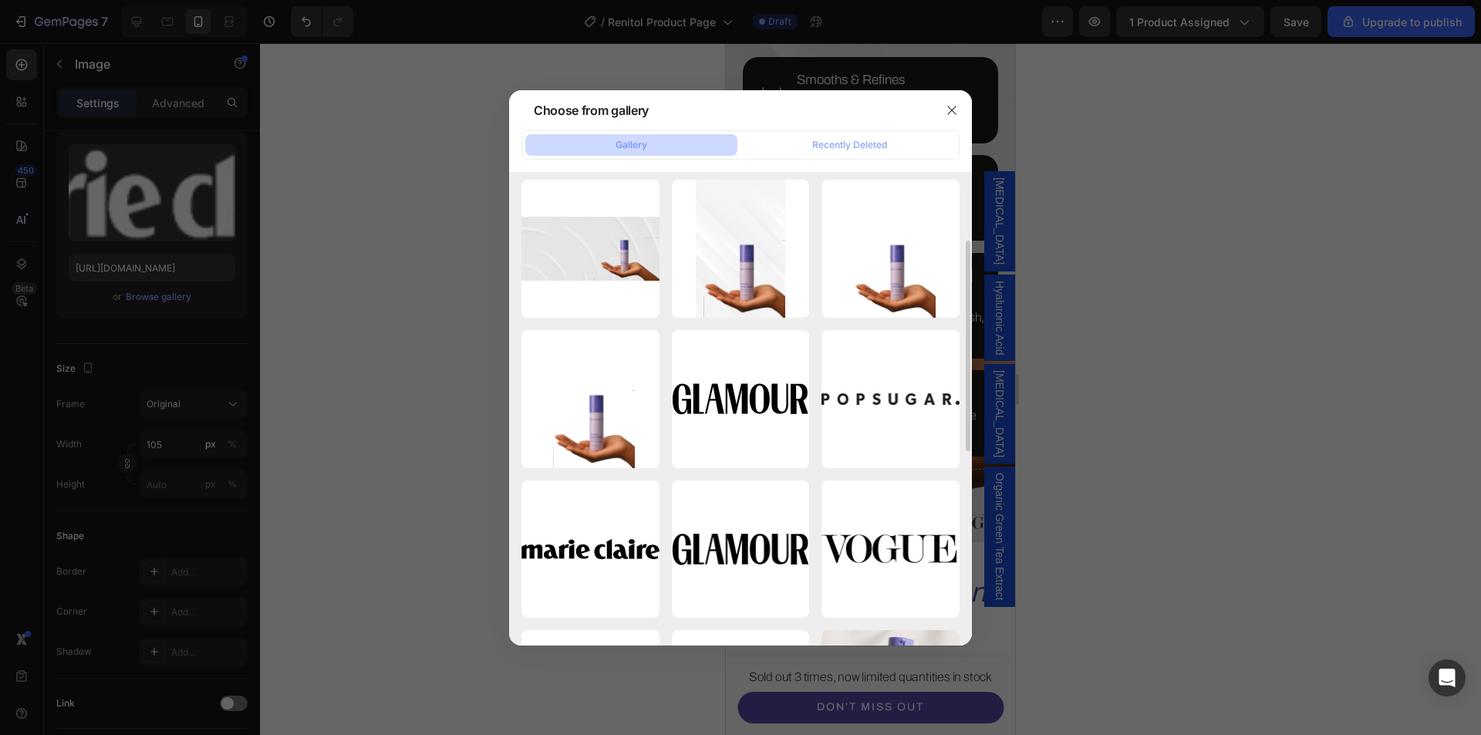
type input "https://cdn.shopify.com/s/files/1/0639/1444/2857/files/gempages_578849715588694…"
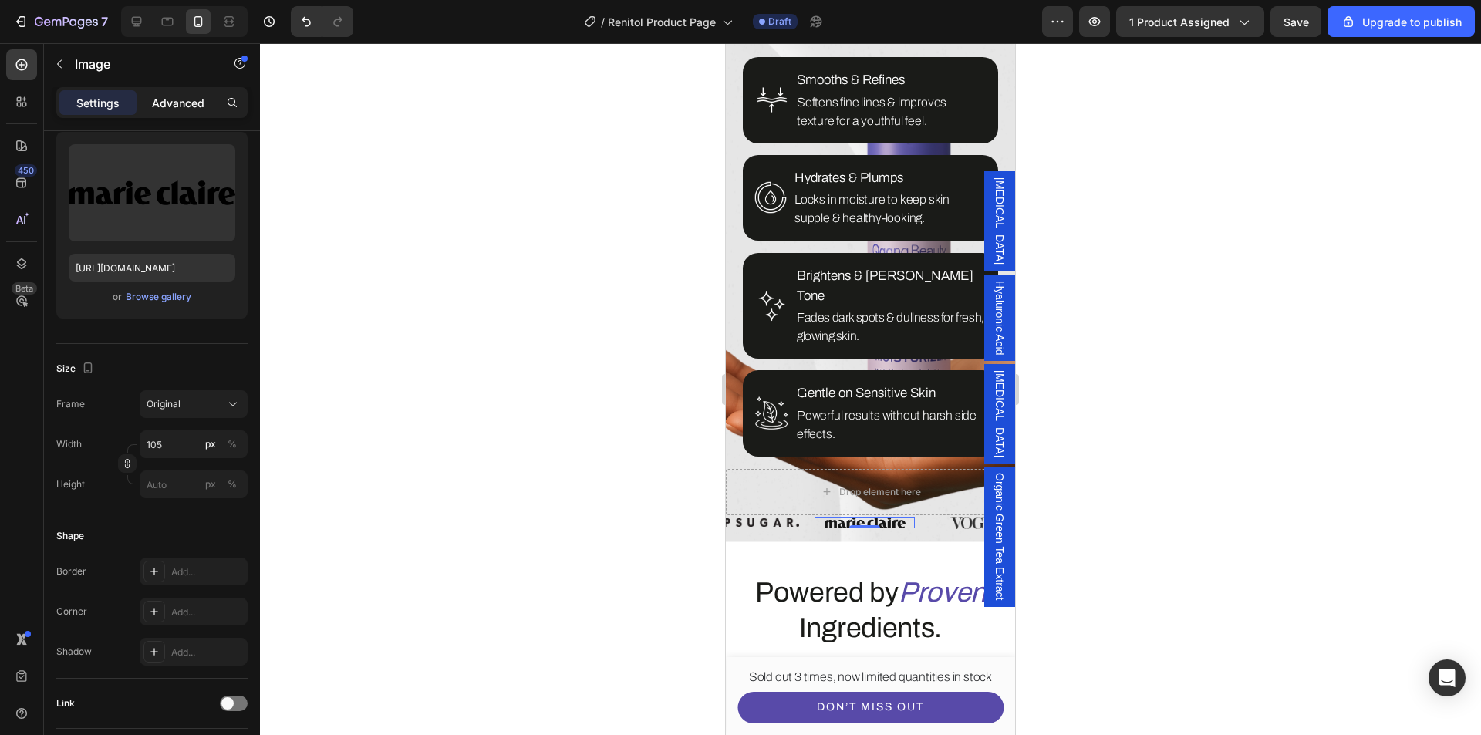
click at [171, 107] on p "Advanced" at bounding box center [178, 103] width 52 height 16
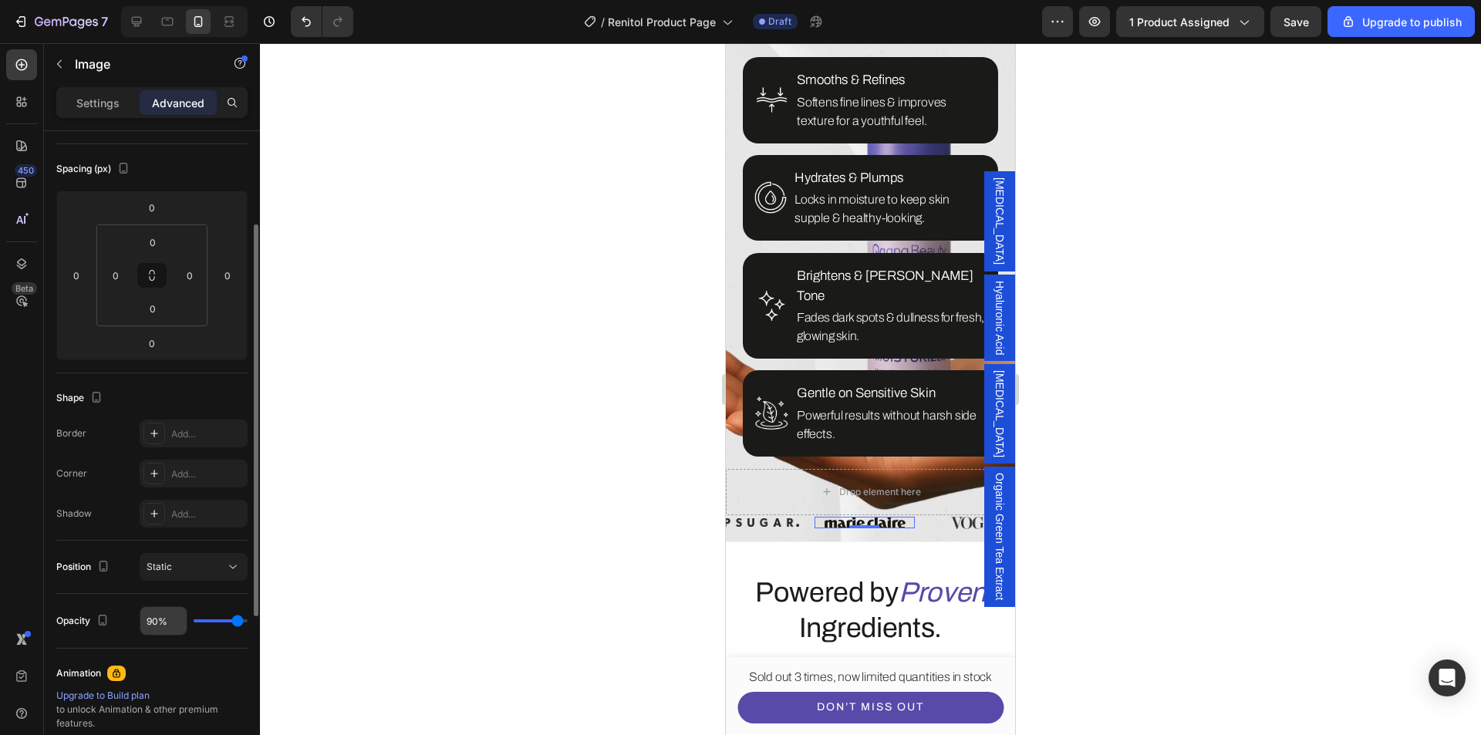
click at [159, 617] on input "90%" at bounding box center [163, 621] width 46 height 28
type input "8%"
type input "8"
type input "80%"
type input "80"
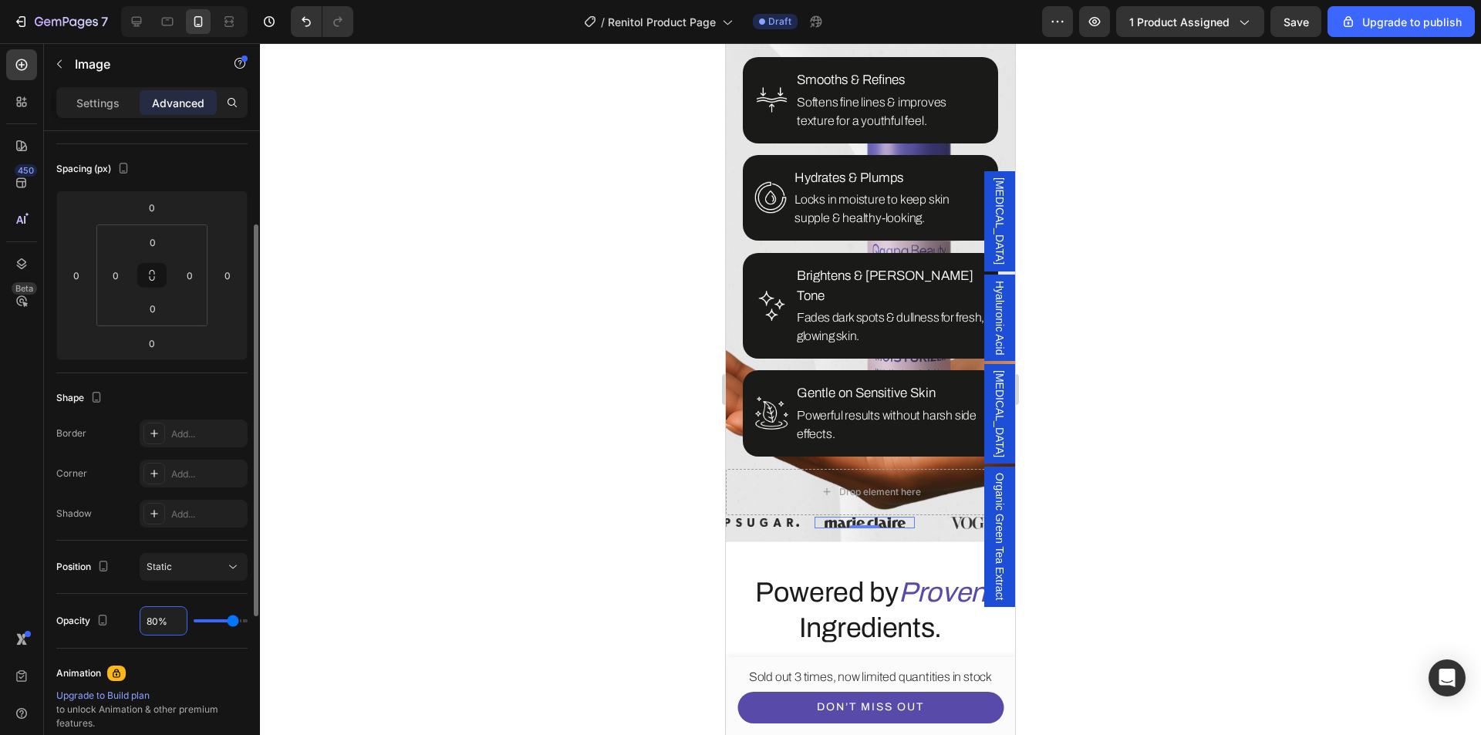
type input "80%"
click at [108, 390] on div "Shape" at bounding box center [151, 398] width 191 height 25
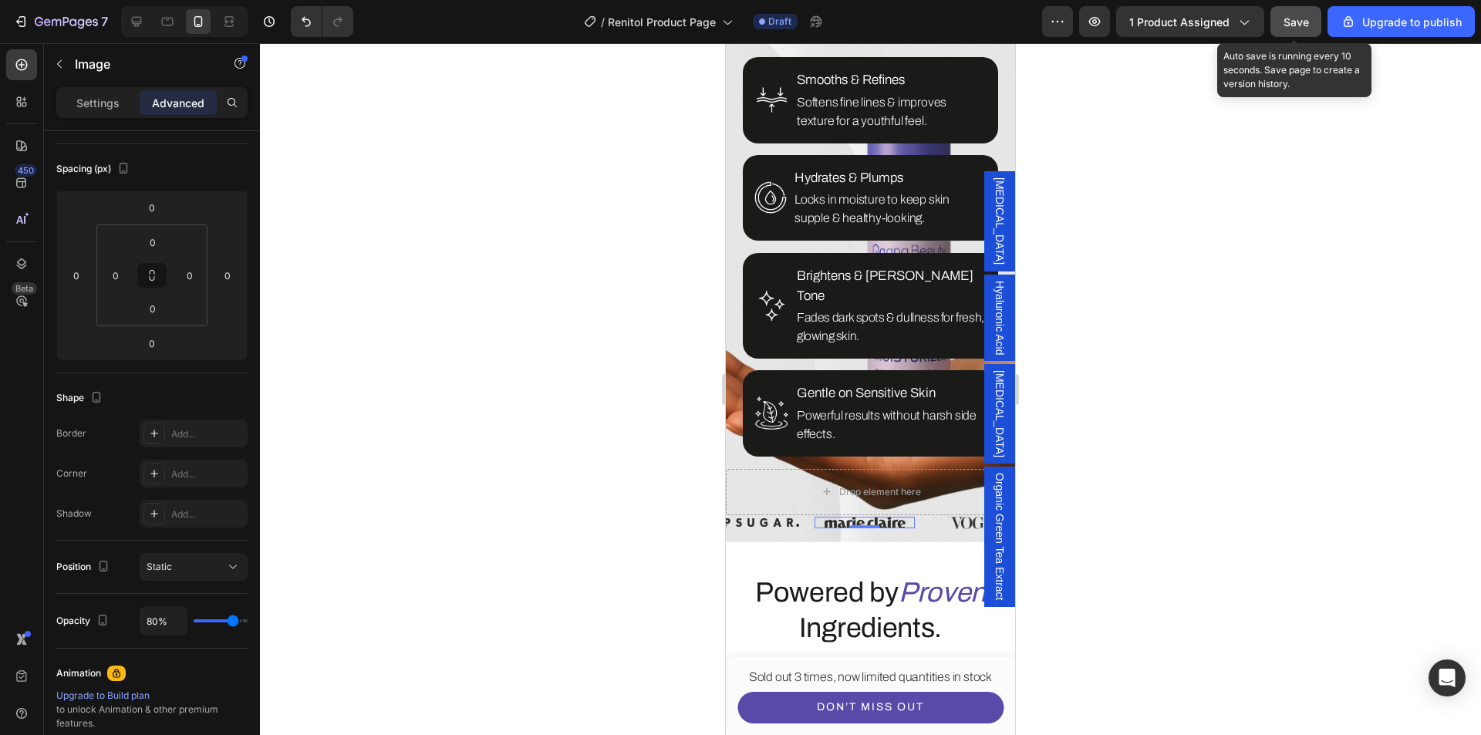
click at [1311, 21] on button "Save" at bounding box center [1296, 21] width 51 height 31
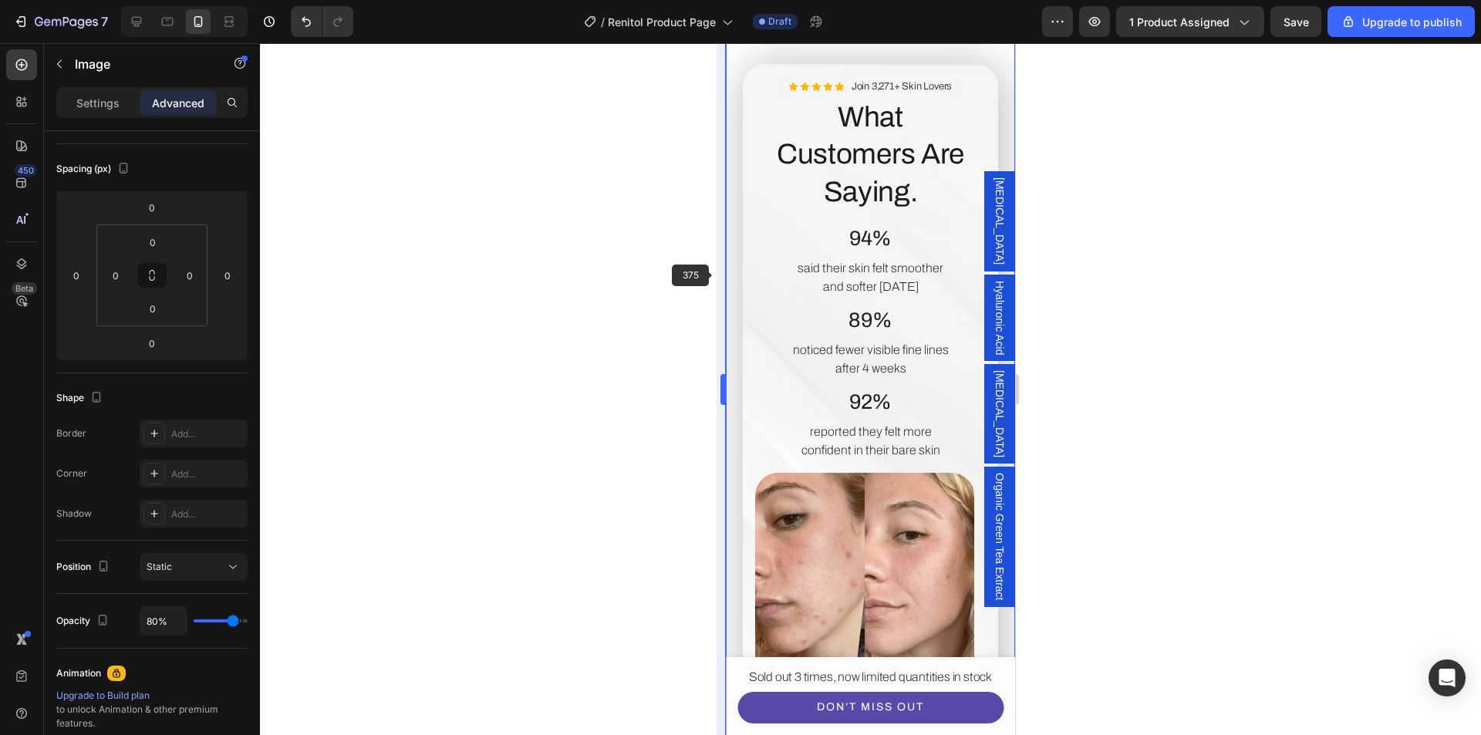
scroll to position [3680, 0]
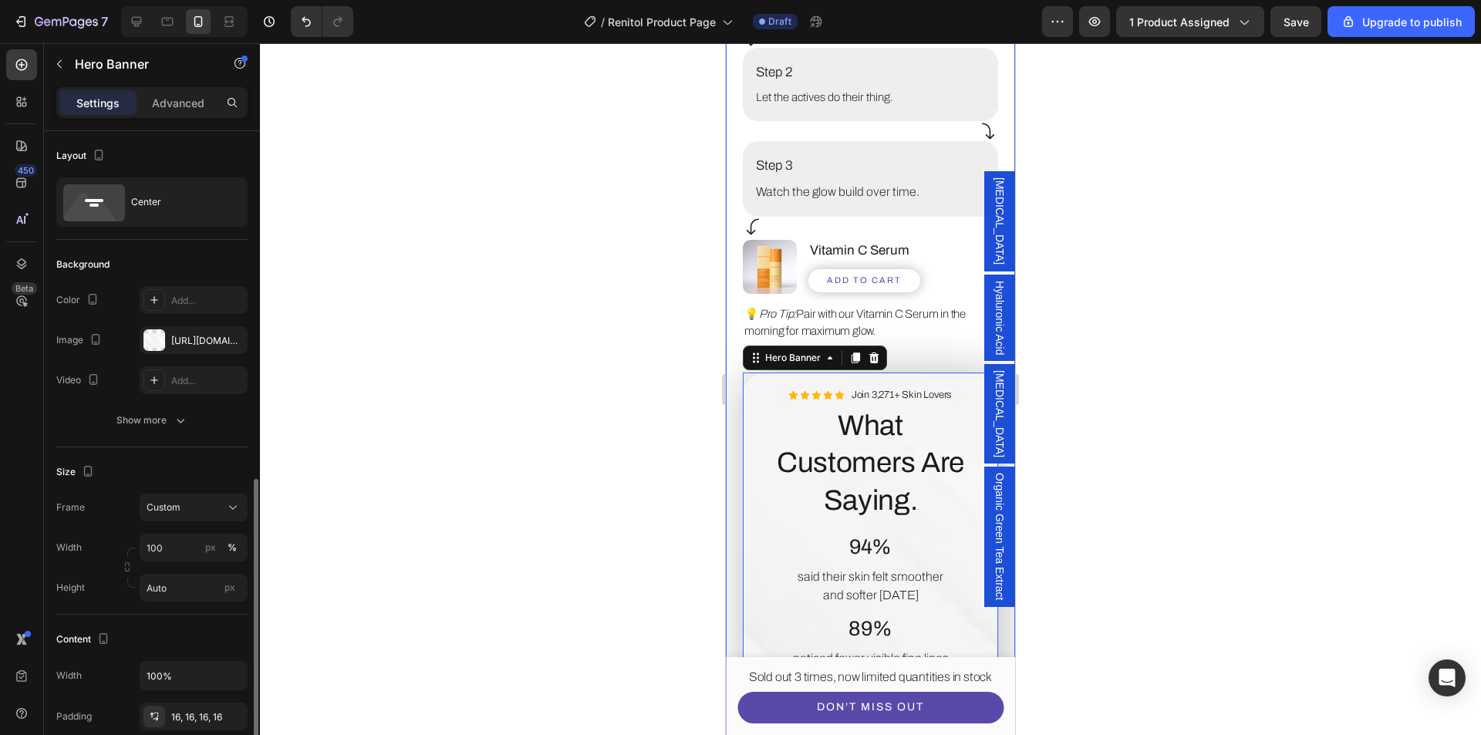
scroll to position [386, 0]
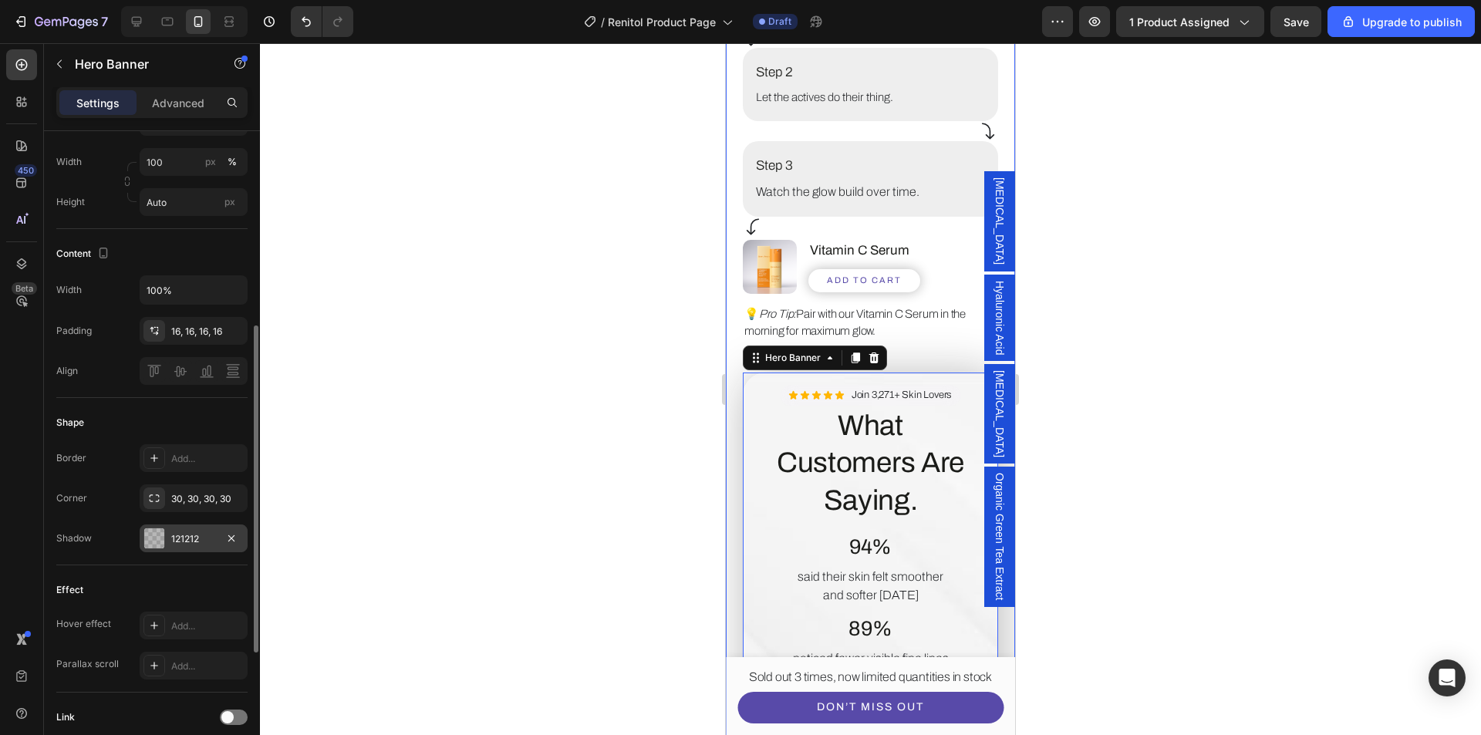
click at [157, 532] on div at bounding box center [154, 539] width 20 height 20
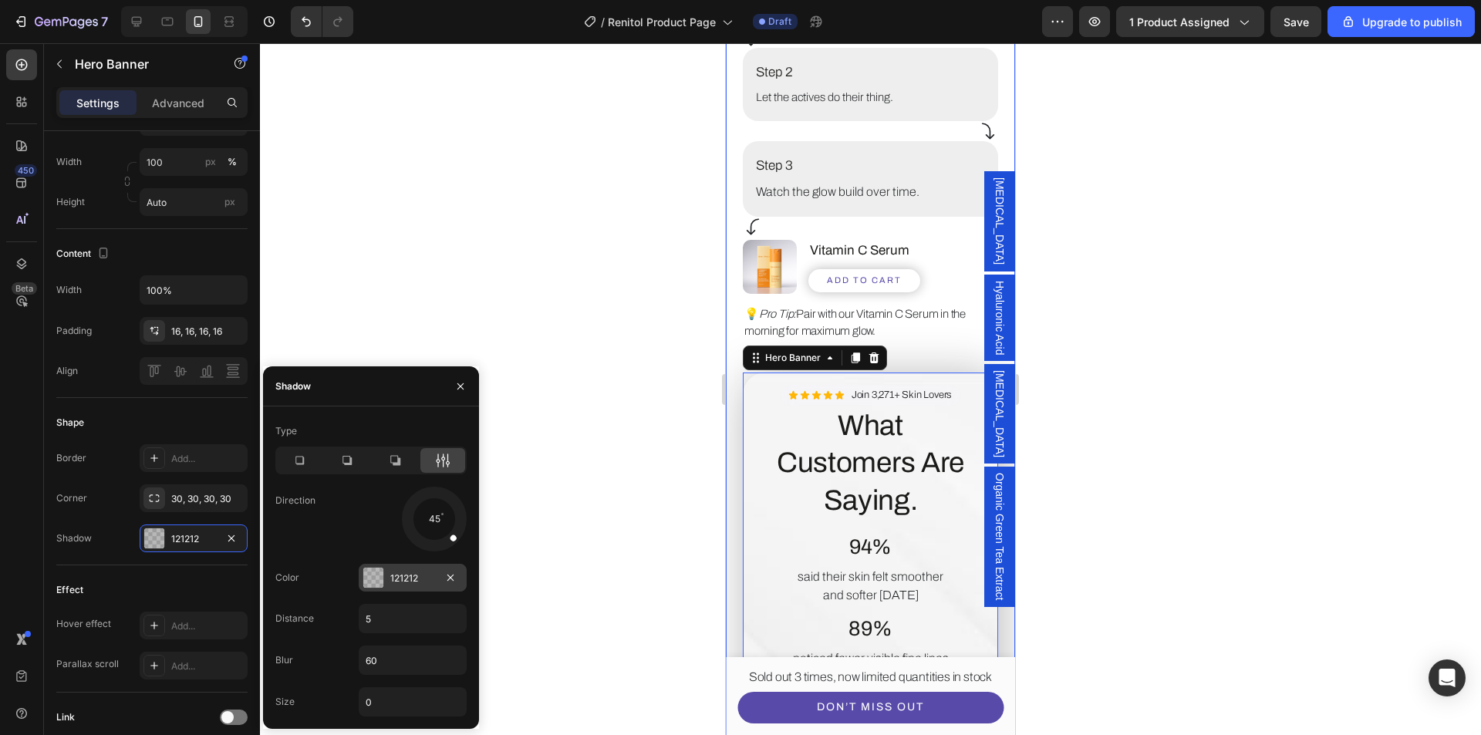
click at [370, 588] on div at bounding box center [374, 578] width 22 height 22
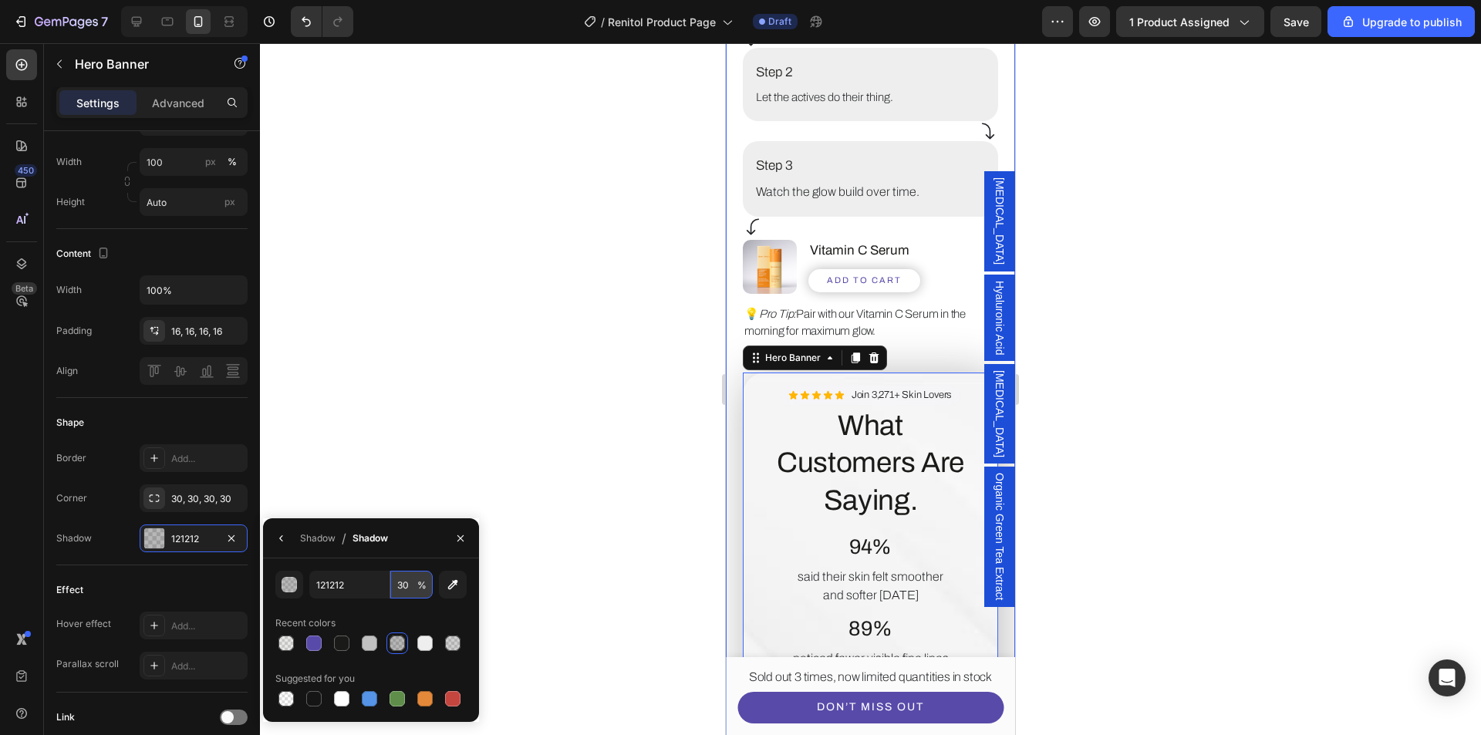
click at [403, 586] on input "30" at bounding box center [411, 585] width 42 height 28
type input "15"
click at [155, 569] on div "Effect Hover effect Add... Parallax scroll Add..." at bounding box center [151, 629] width 191 height 127
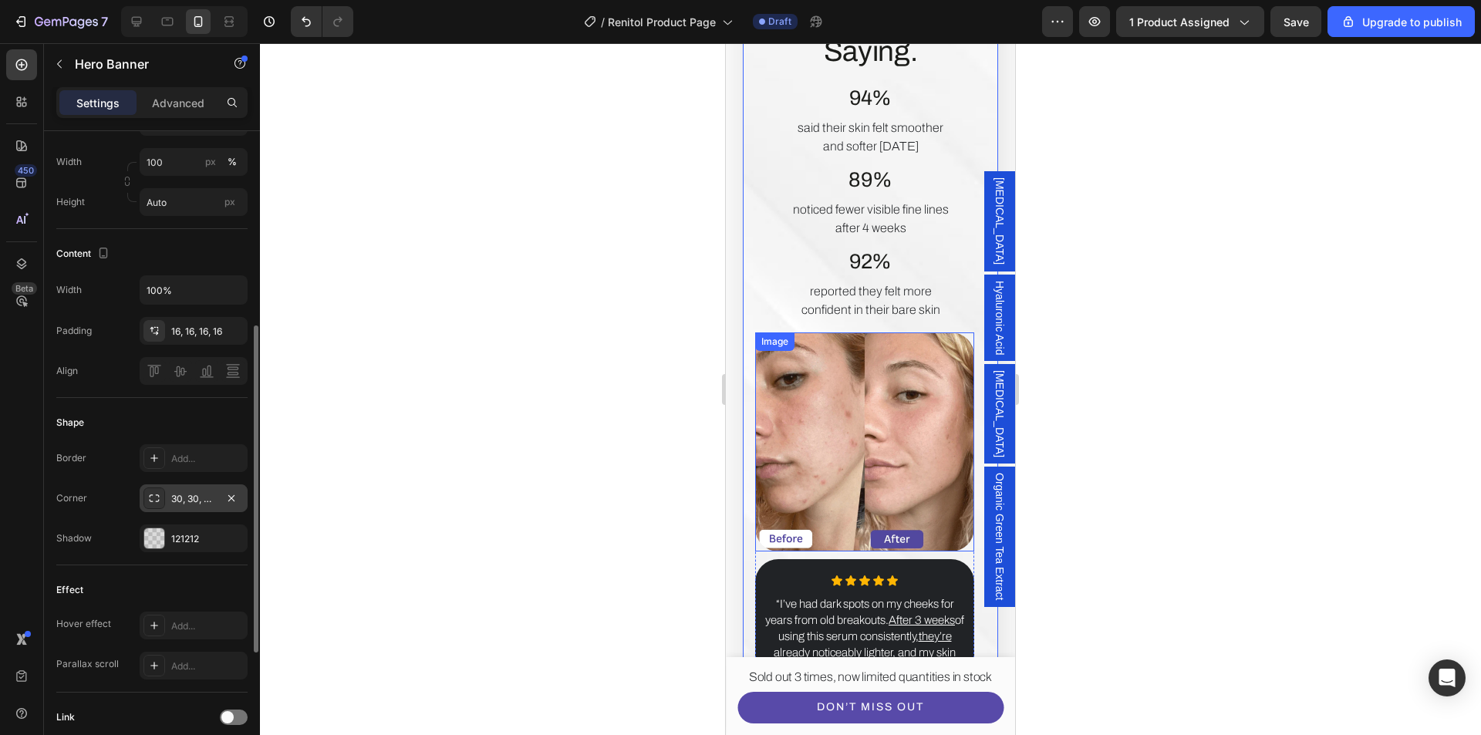
scroll to position [4143, 0]
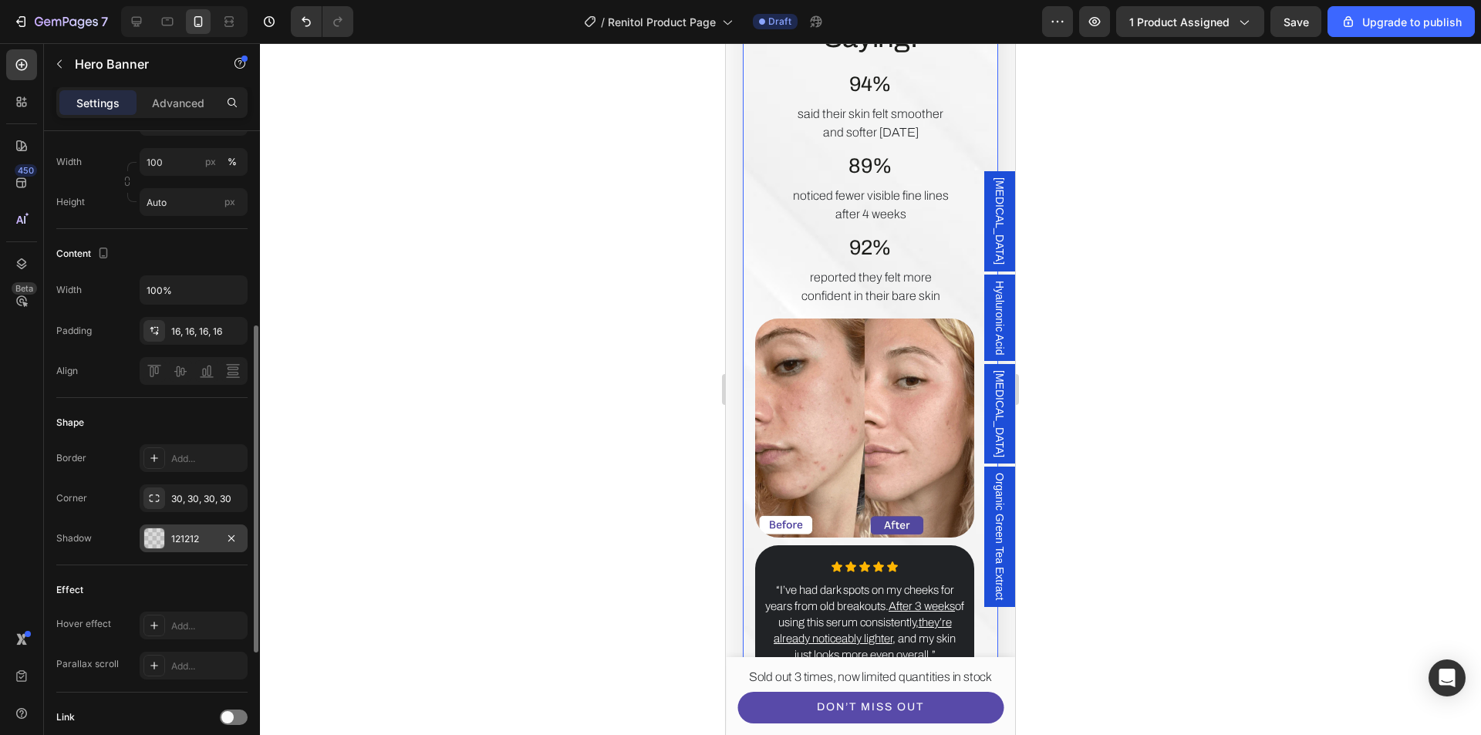
click at [152, 545] on div at bounding box center [154, 539] width 20 height 20
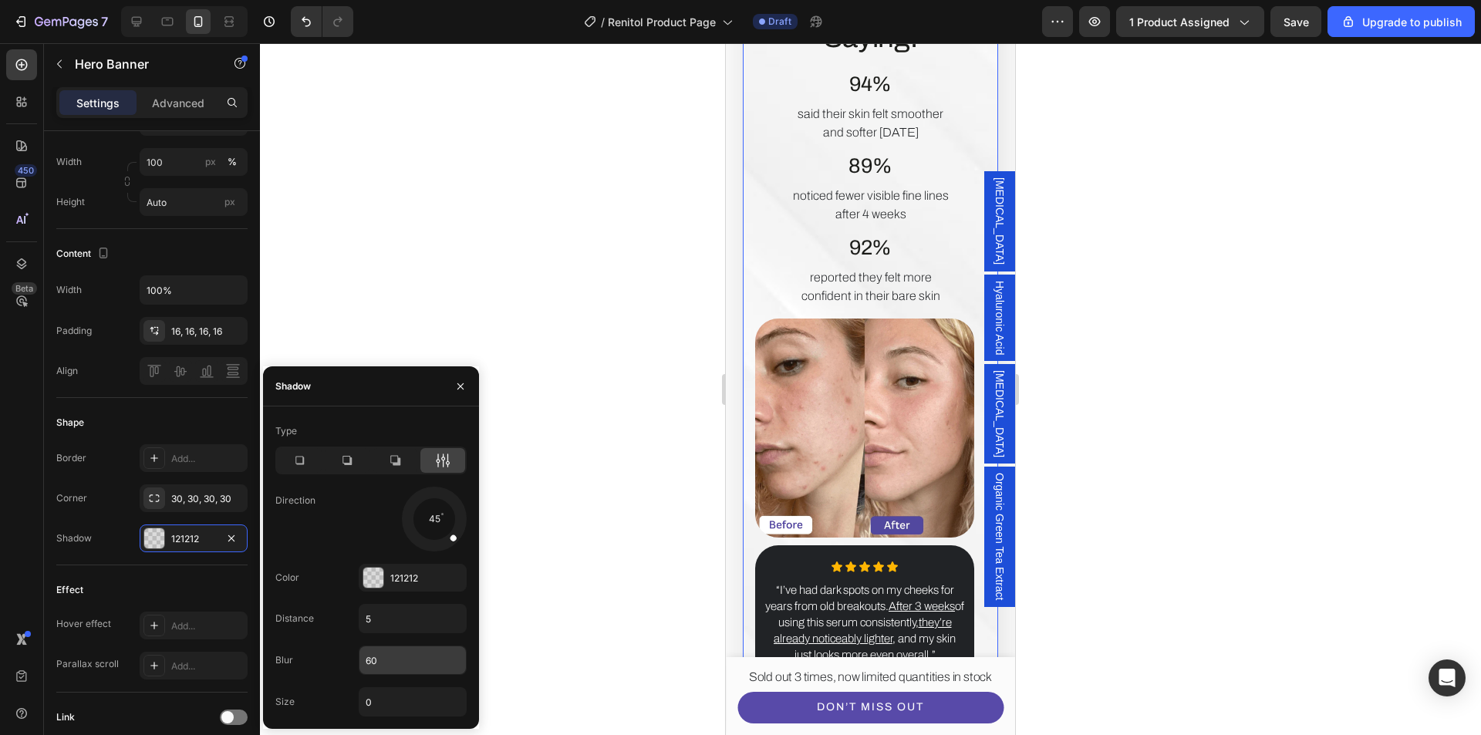
click at [373, 660] on input "60" at bounding box center [413, 661] width 106 height 28
type input "30"
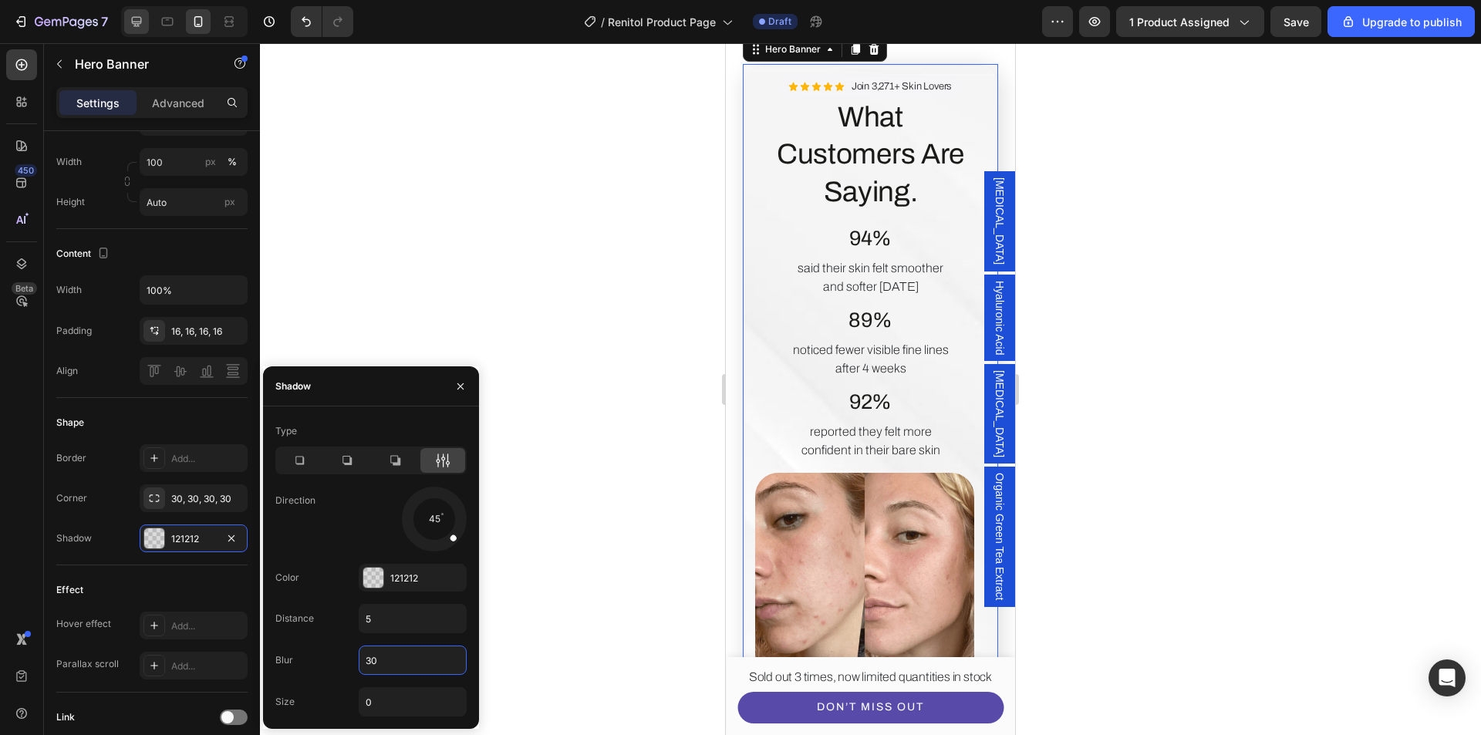
click at [129, 22] on icon at bounding box center [136, 21] width 15 height 15
type input "1200"
type input "750"
type input "1200"
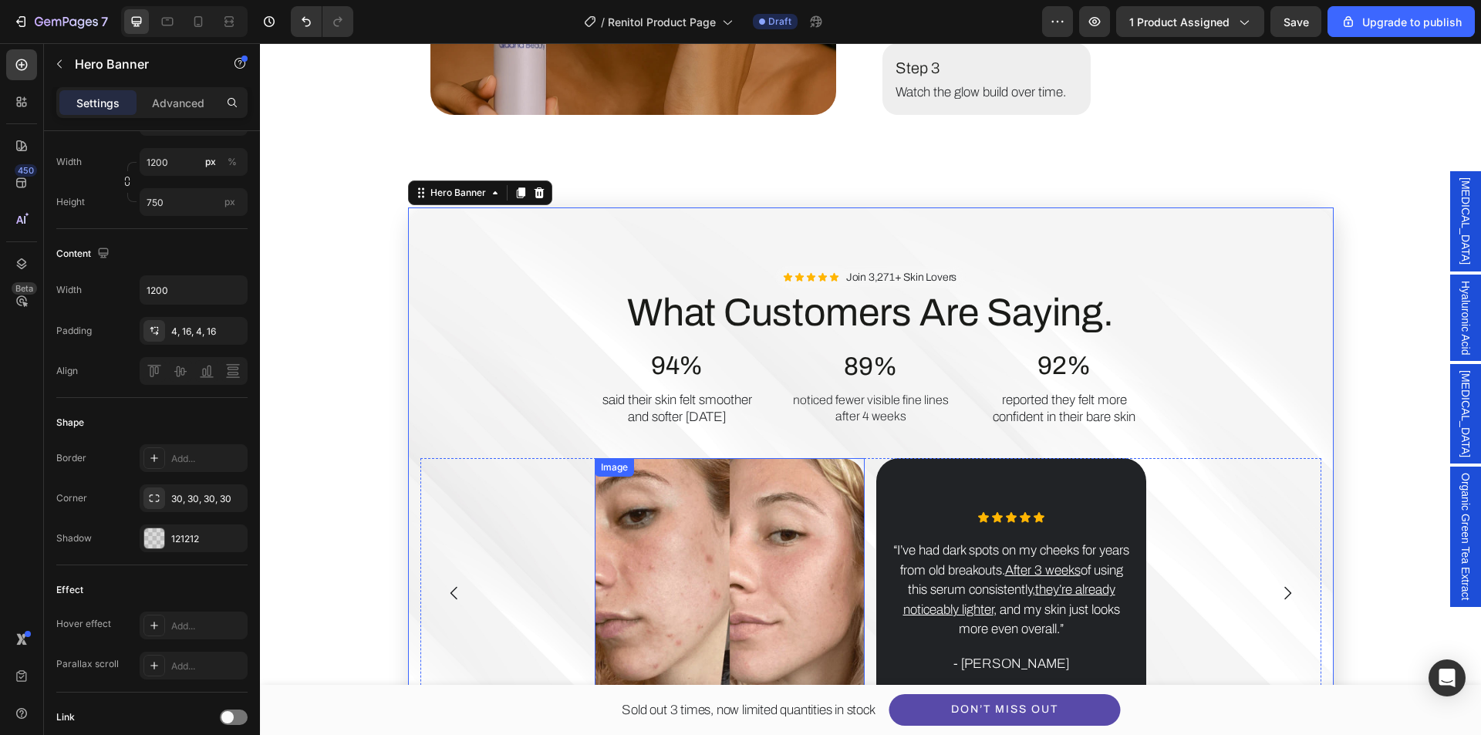
scroll to position [3672, 0]
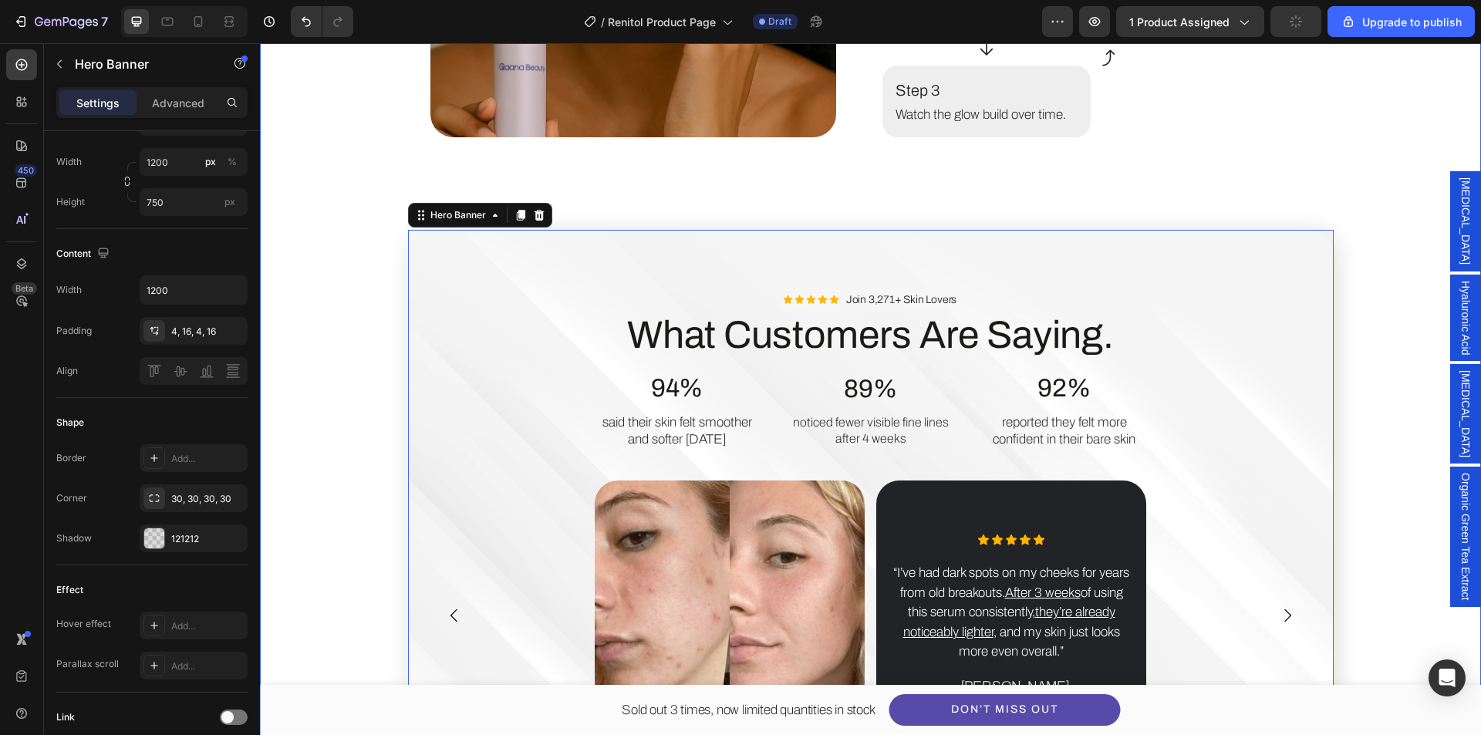
click at [319, 346] on div "Image How to Use for Best Results. Heading Step 1 Text Block Apply daily to cle…" at bounding box center [870, 270] width 1175 height 1078
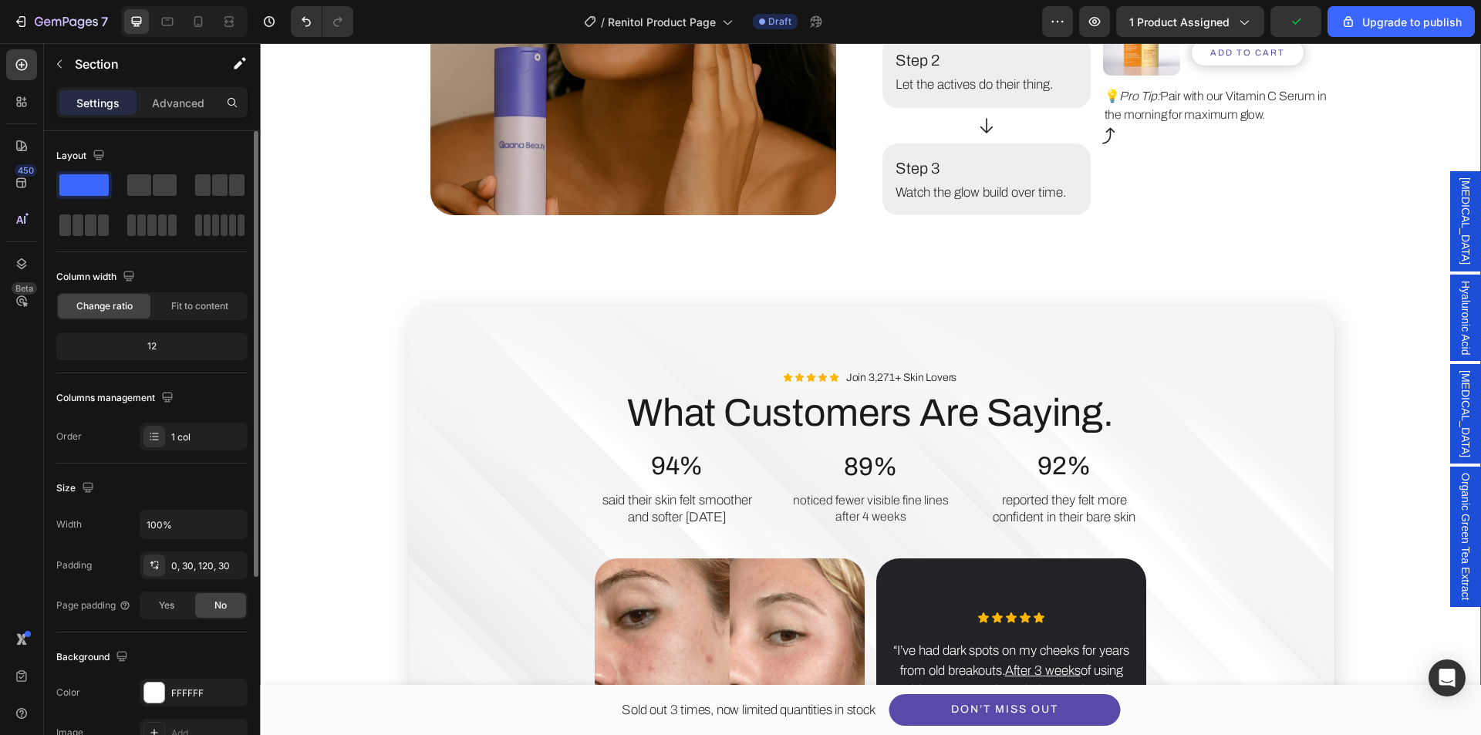
scroll to position [3595, 0]
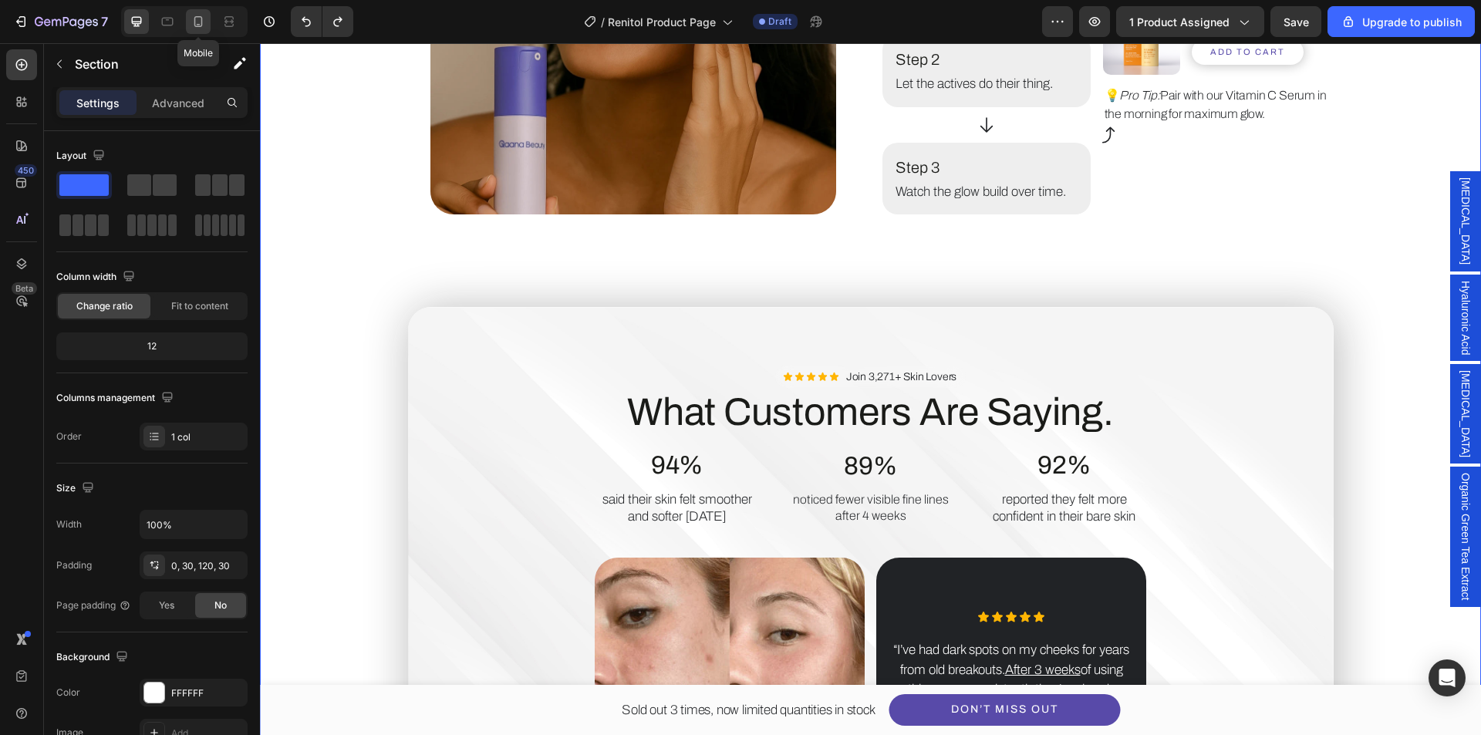
click at [195, 25] on icon at bounding box center [198, 21] width 8 height 11
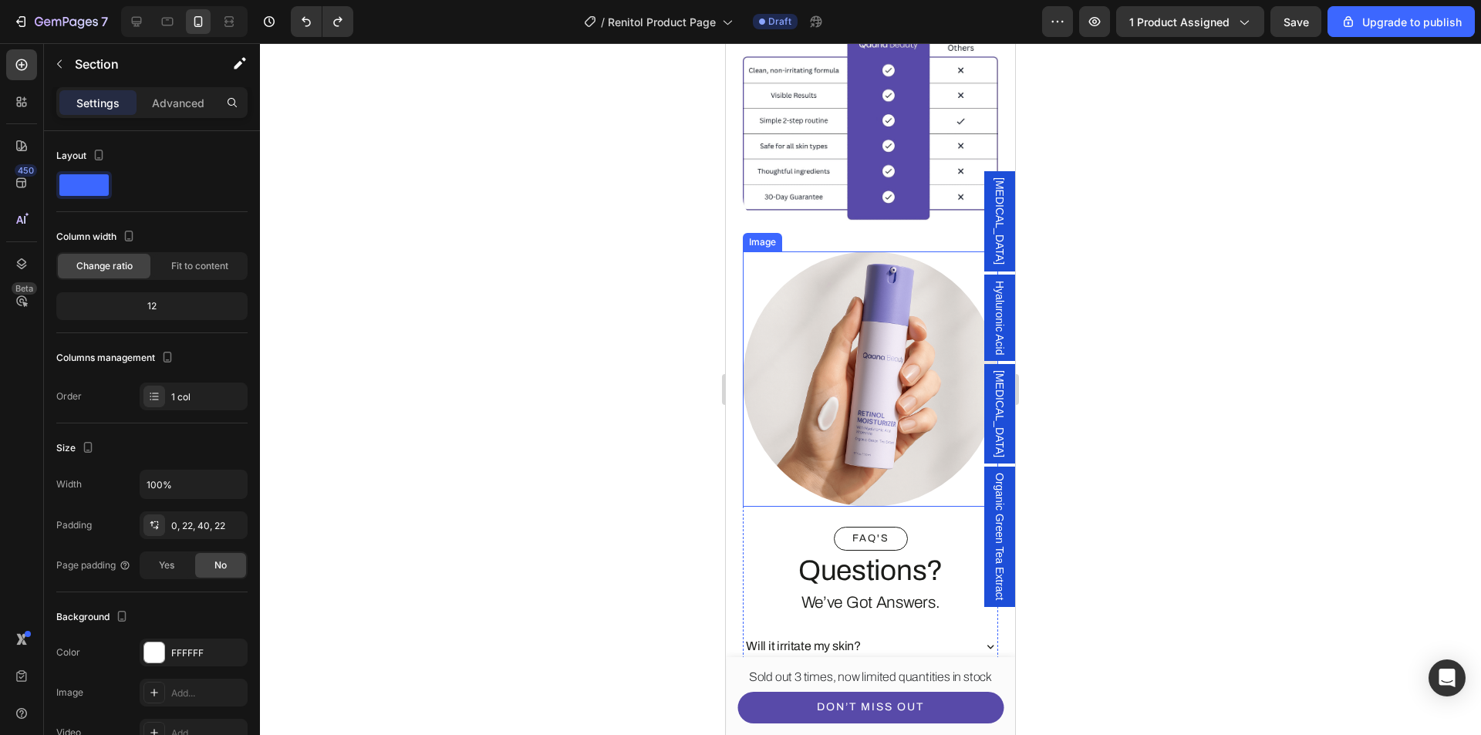
scroll to position [5397, 0]
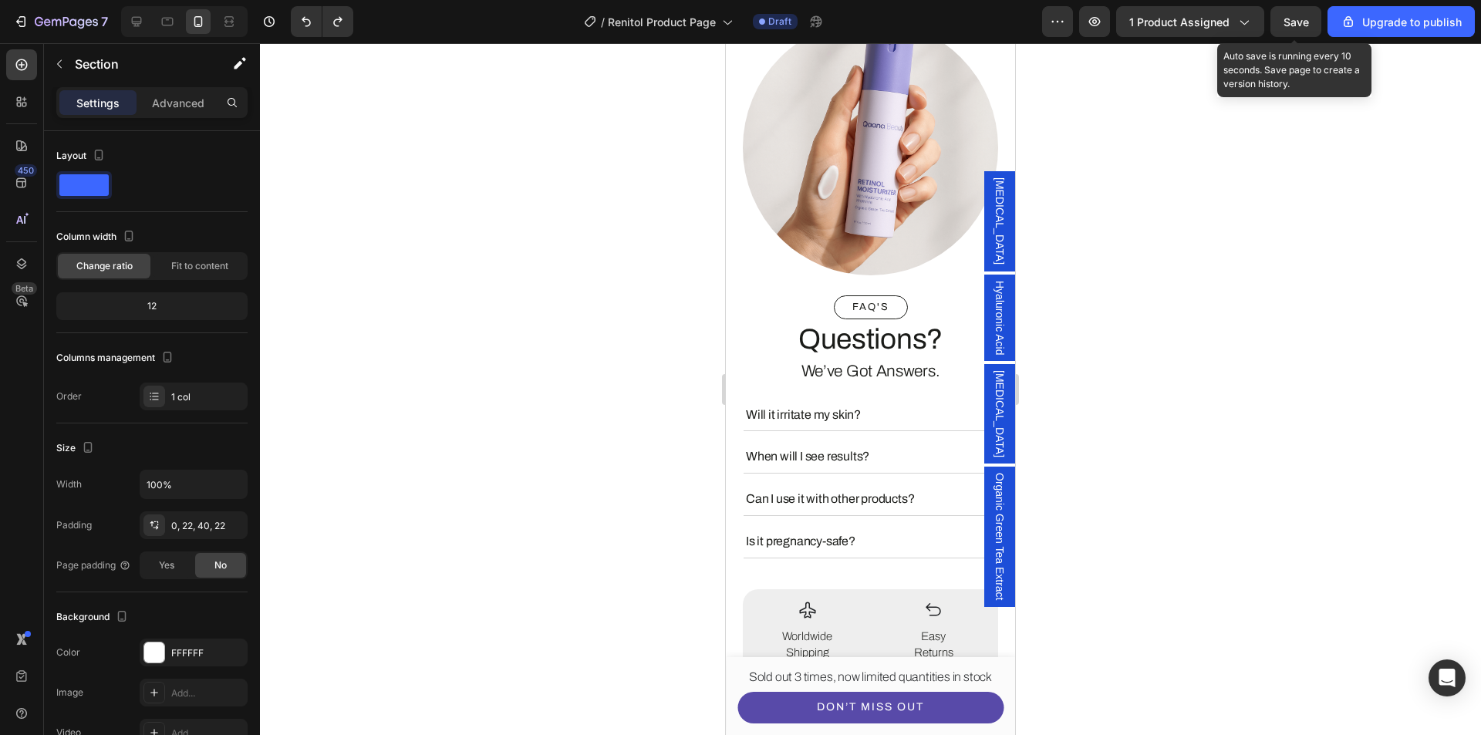
click at [1304, 29] on div "Save" at bounding box center [1296, 22] width 25 height 16
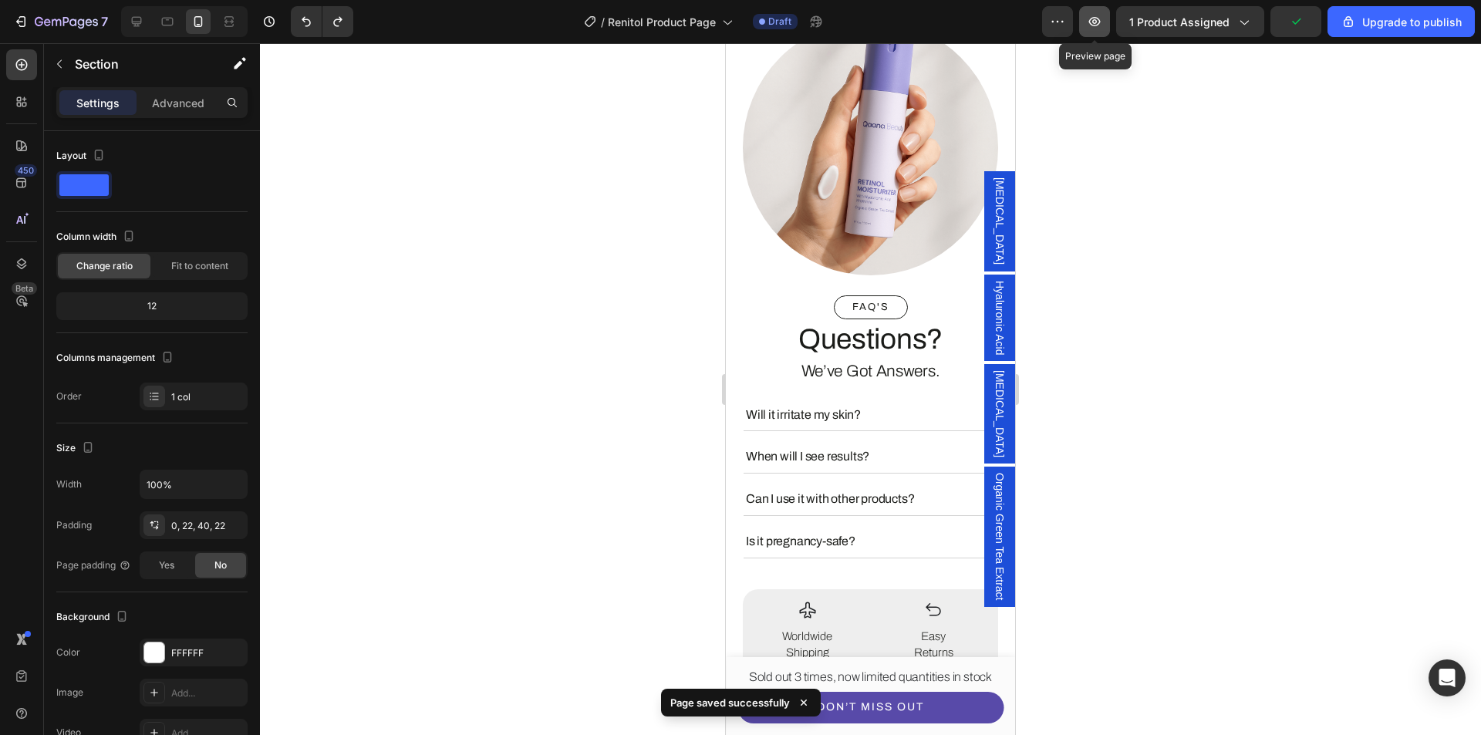
click at [1092, 19] on icon "button" at bounding box center [1094, 21] width 15 height 15
click at [67, 17] on icon "button" at bounding box center [66, 22] width 63 height 13
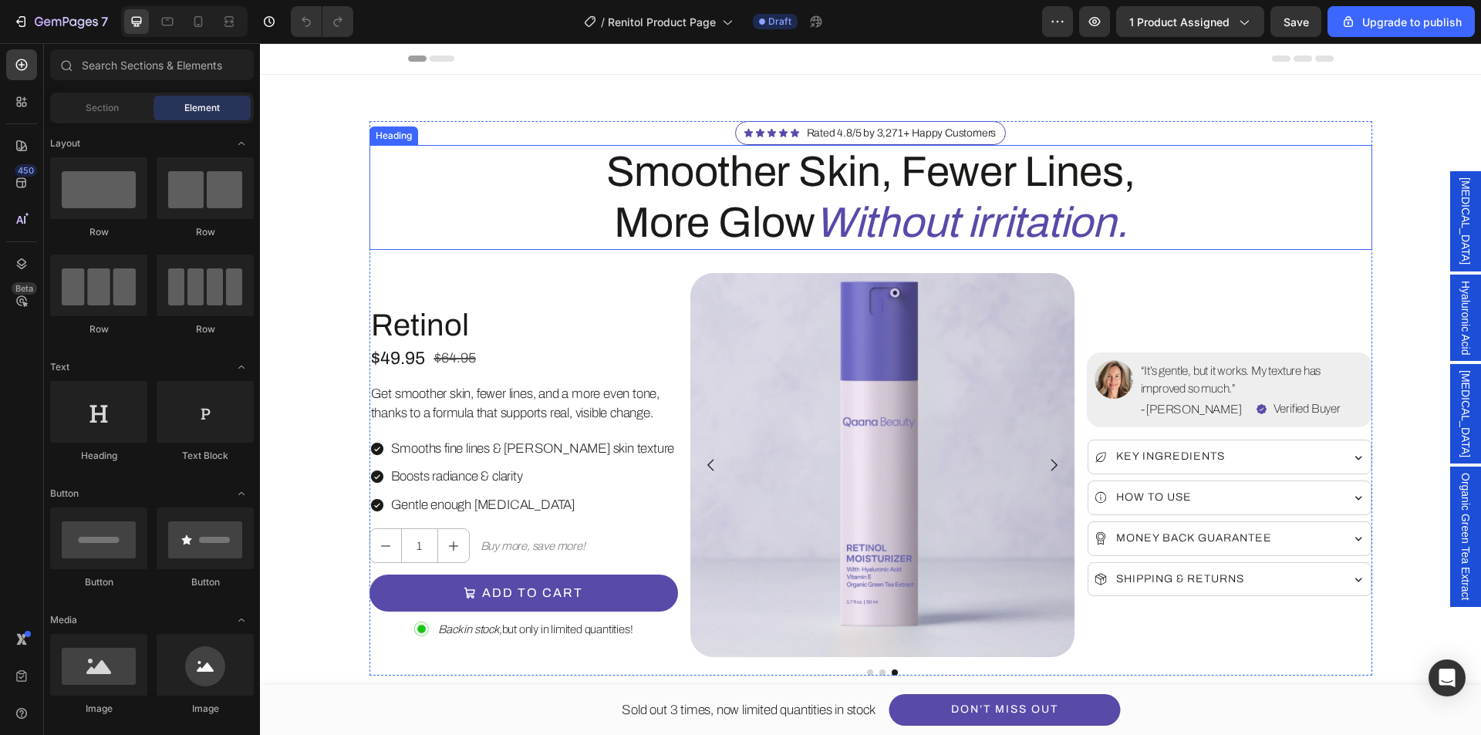
click at [866, 228] on icon "Without irritation." at bounding box center [972, 223] width 312 height 46
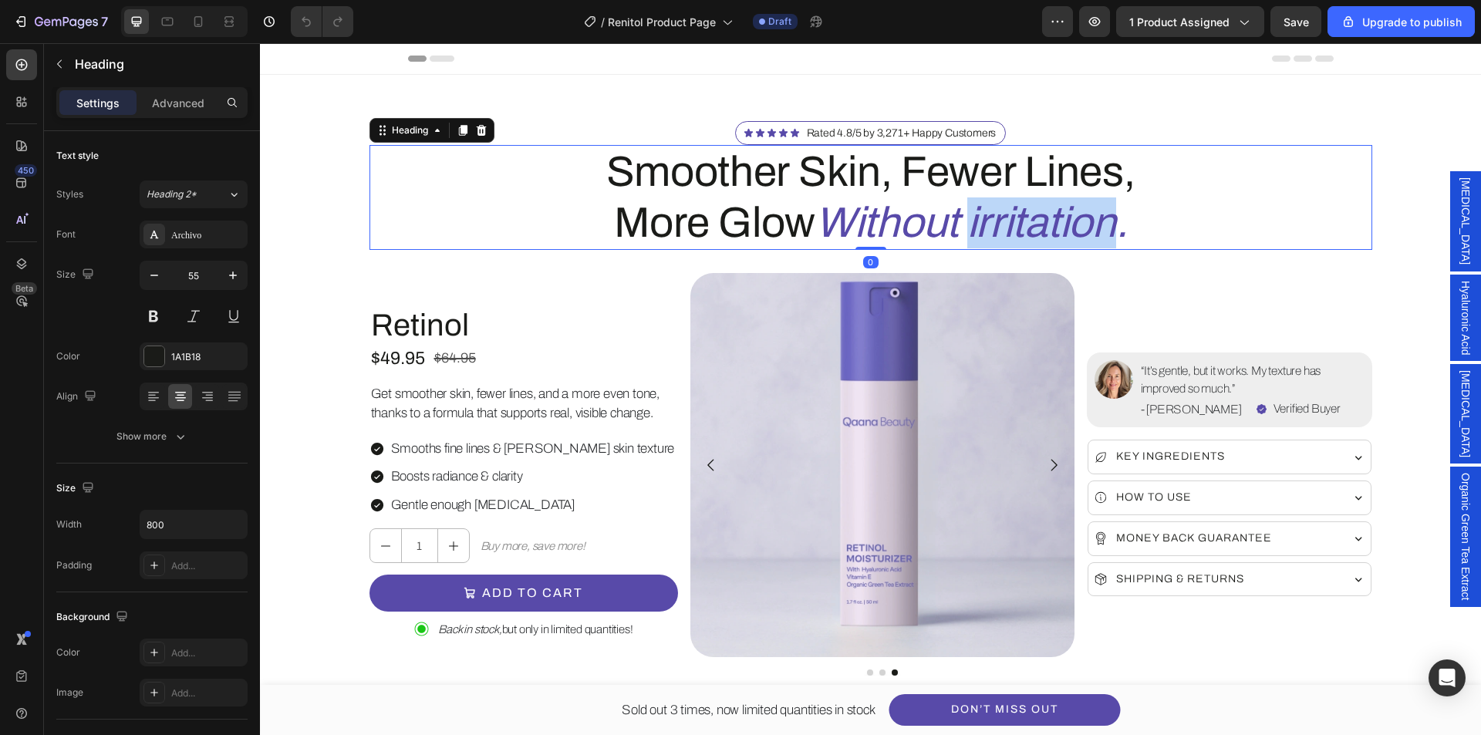
click at [973, 228] on icon "Without irritation." at bounding box center [972, 223] width 312 height 46
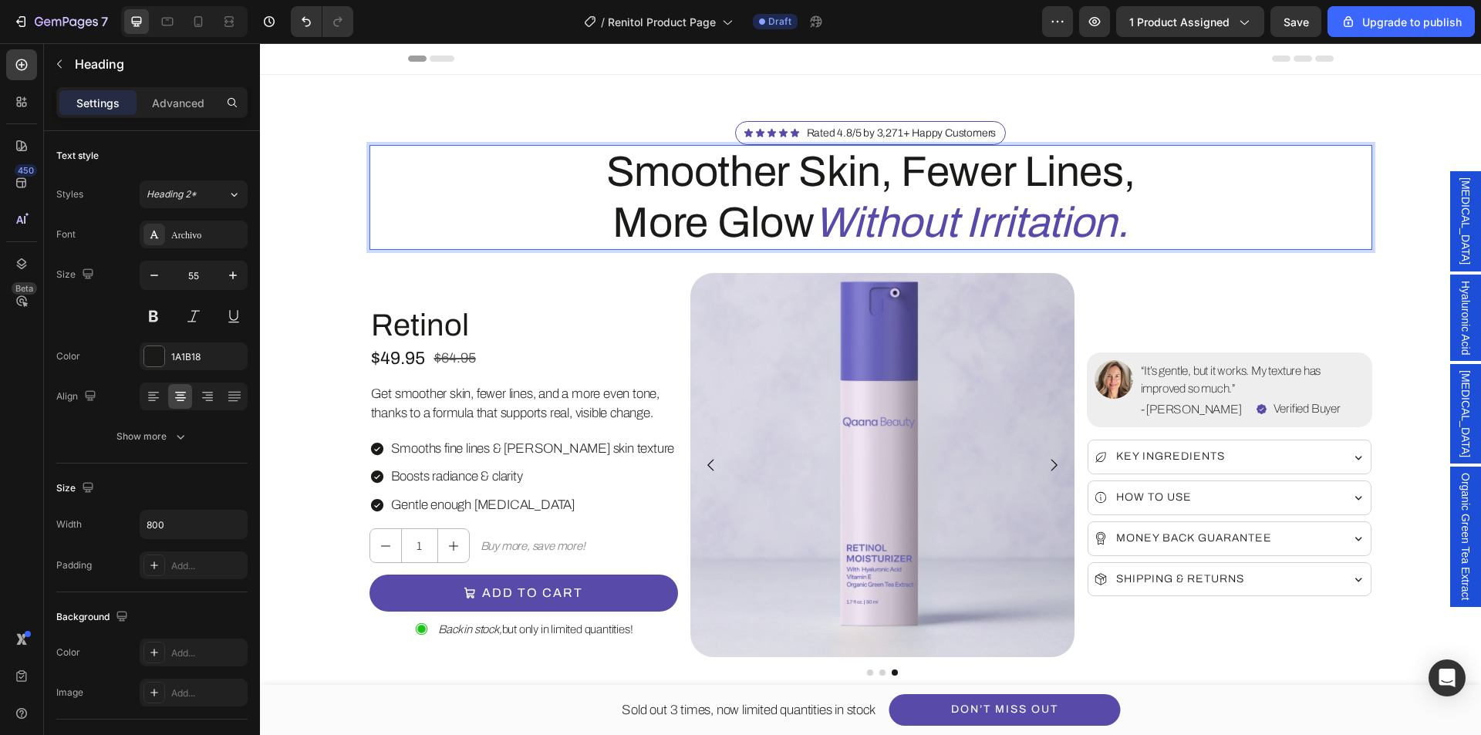
click at [829, 231] on icon "Without Irritation." at bounding box center [972, 223] width 314 height 46
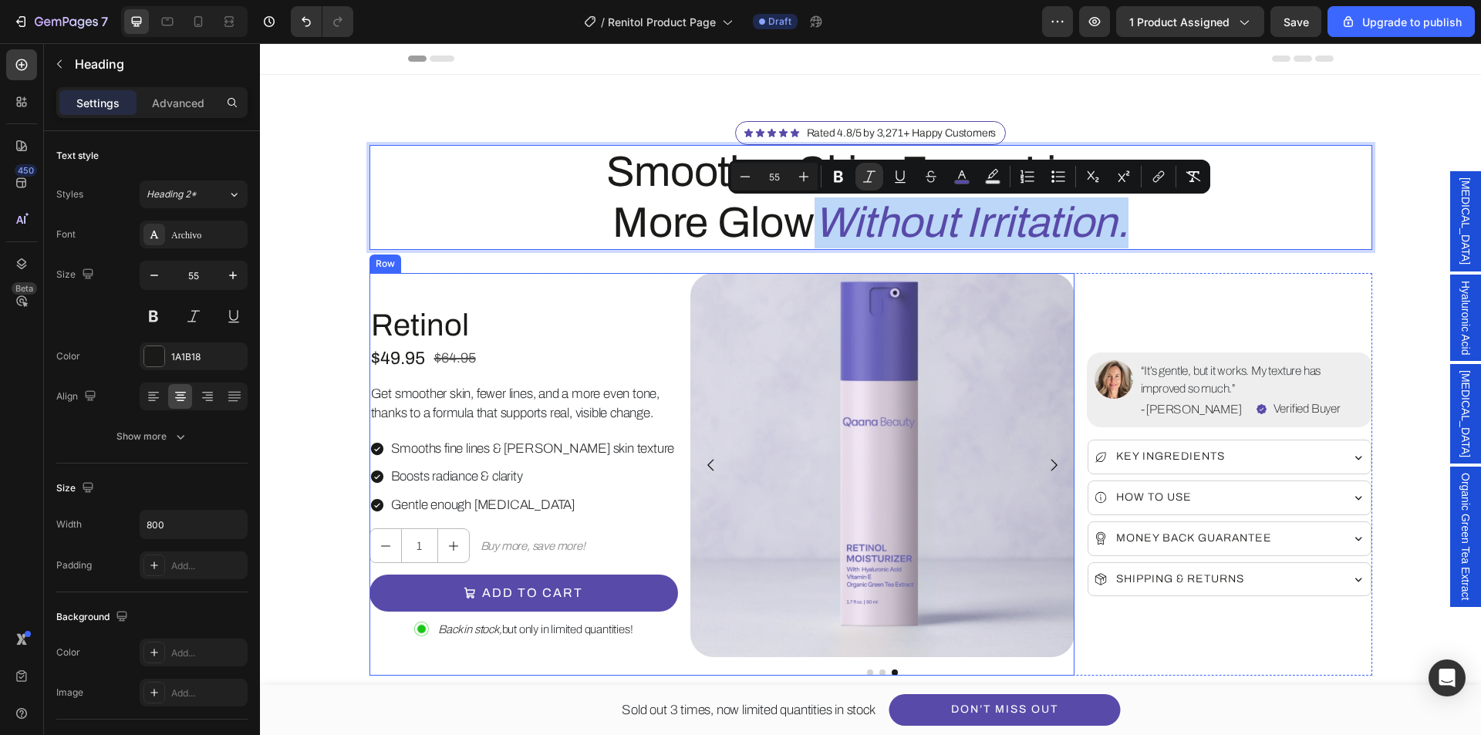
click at [636, 279] on div "Product Images Retinol Product Title $49.95 Product Price Product Price $64.95 …" at bounding box center [524, 474] width 309 height 403
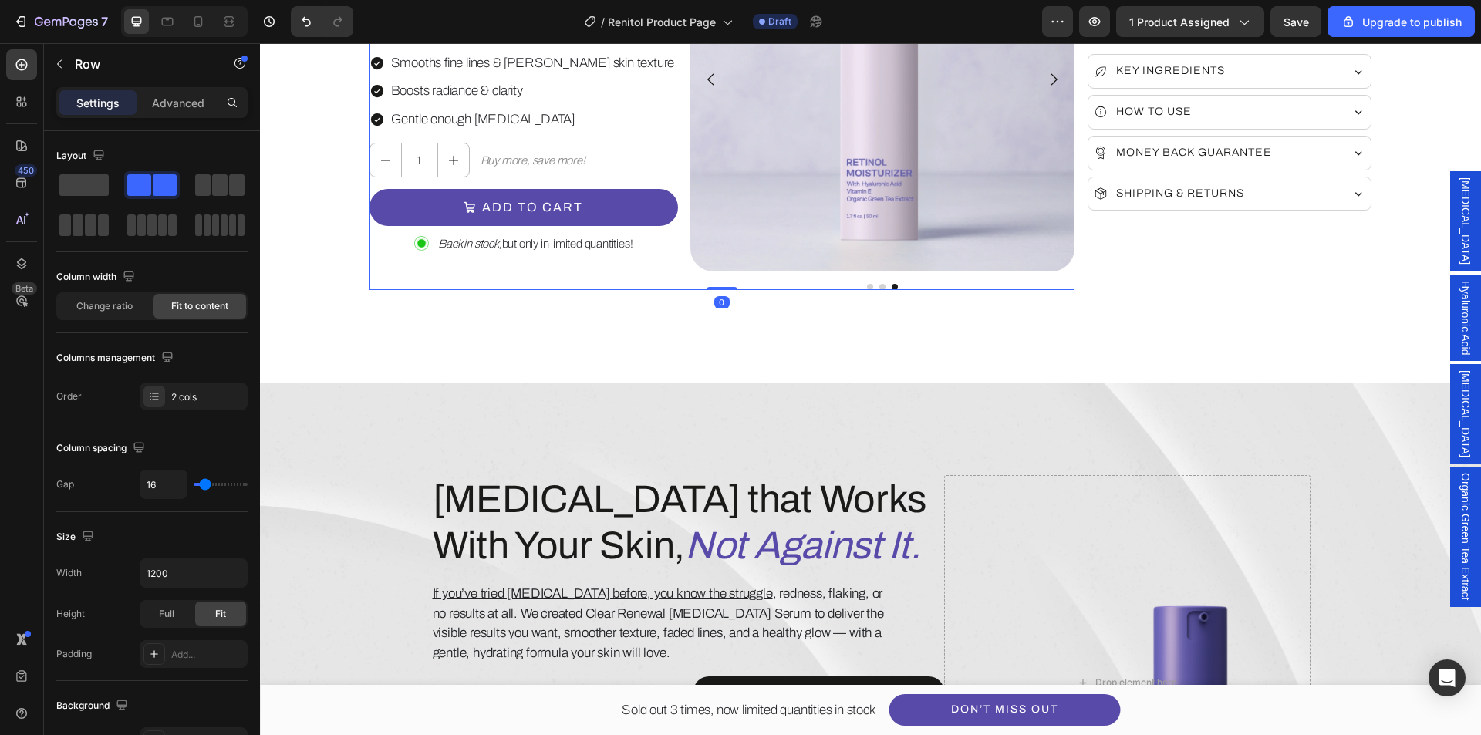
scroll to position [694, 0]
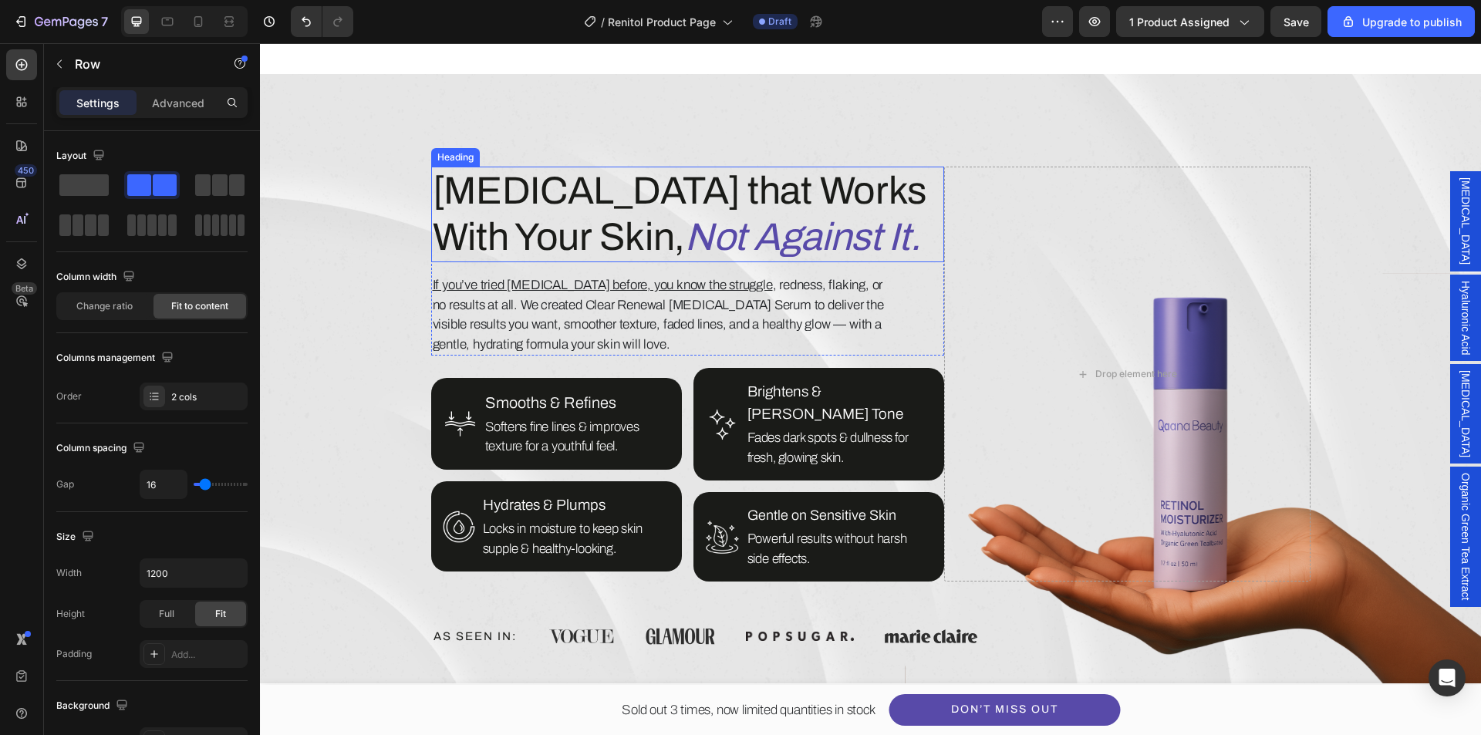
click at [685, 238] on icon "Not Against It." at bounding box center [803, 237] width 236 height 42
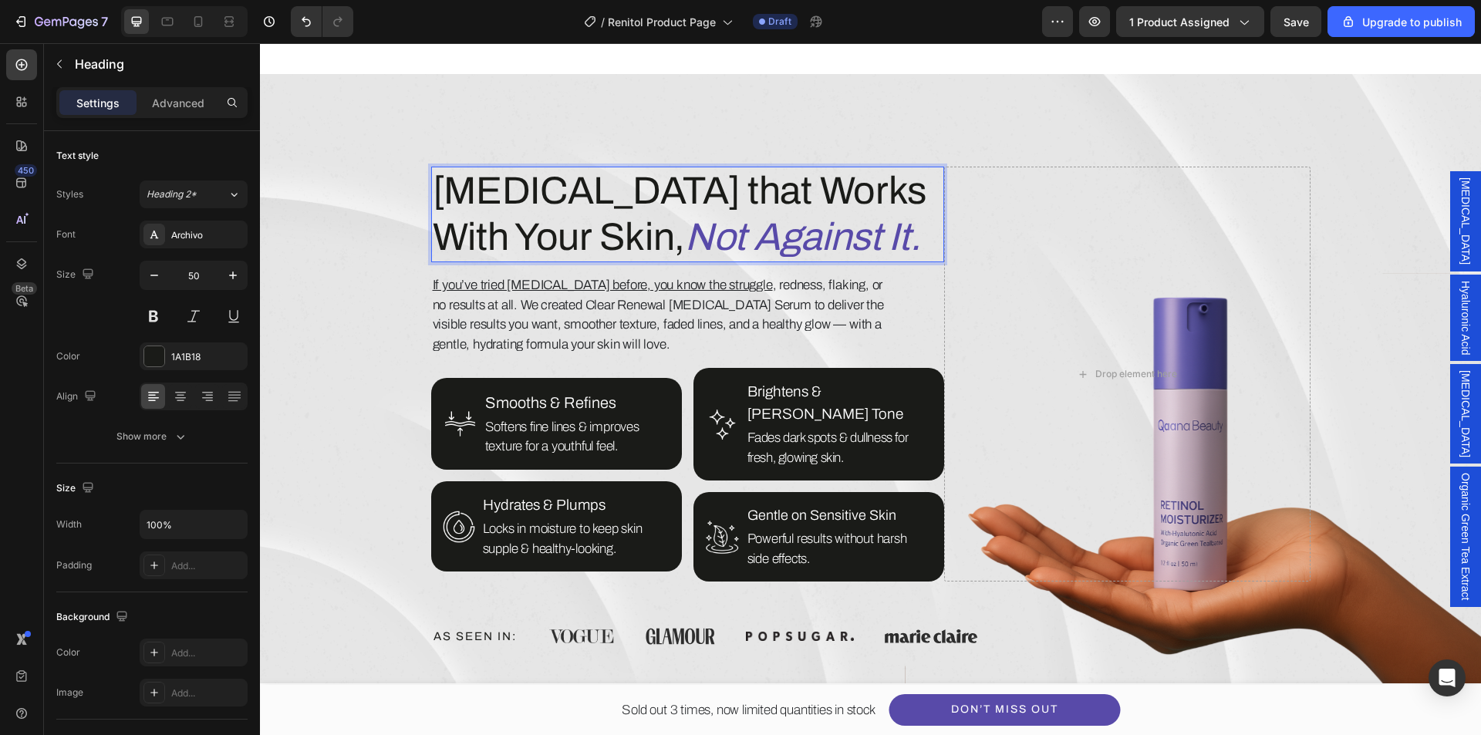
click at [685, 238] on icon "Not Against It." at bounding box center [803, 237] width 236 height 42
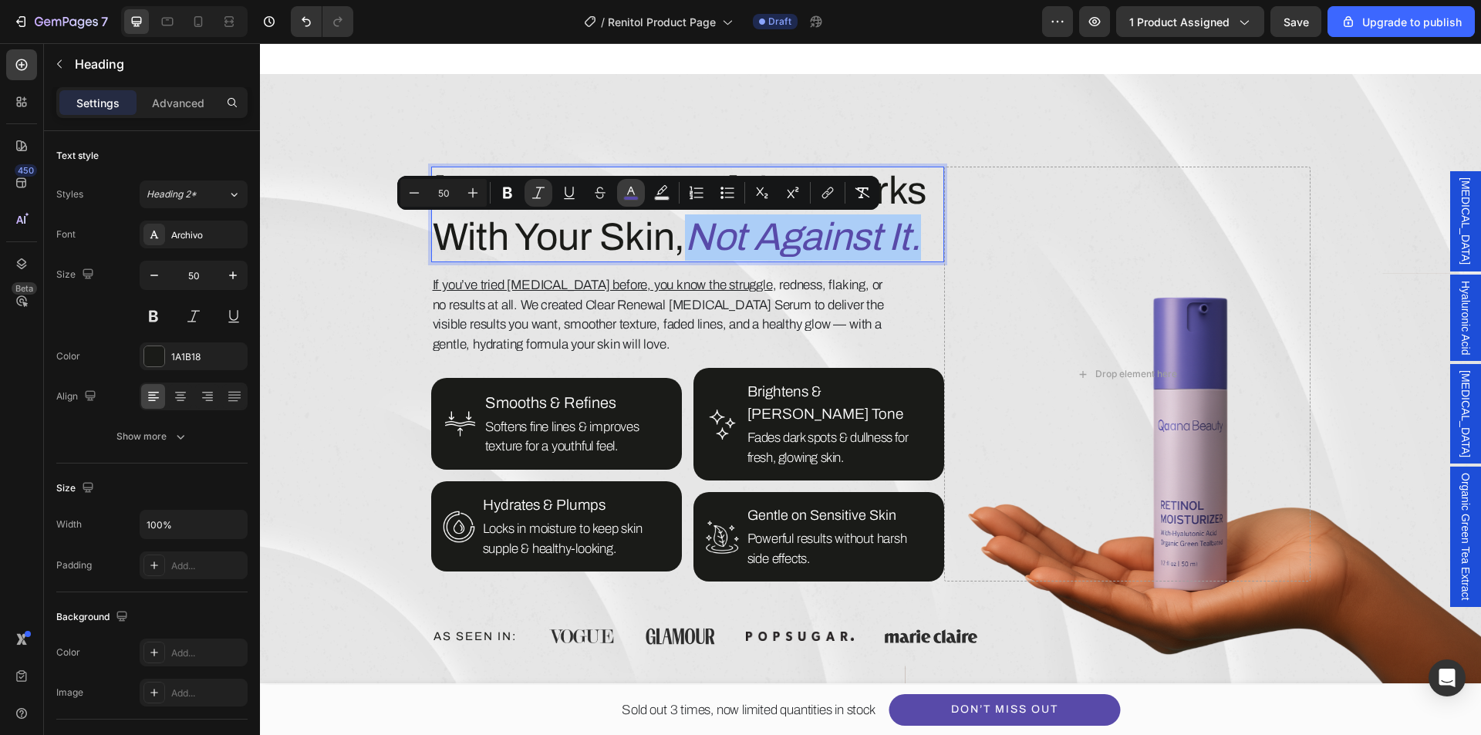
click at [638, 190] on icon "Editor contextual toolbar" at bounding box center [630, 192] width 15 height 15
type input "584AA9"
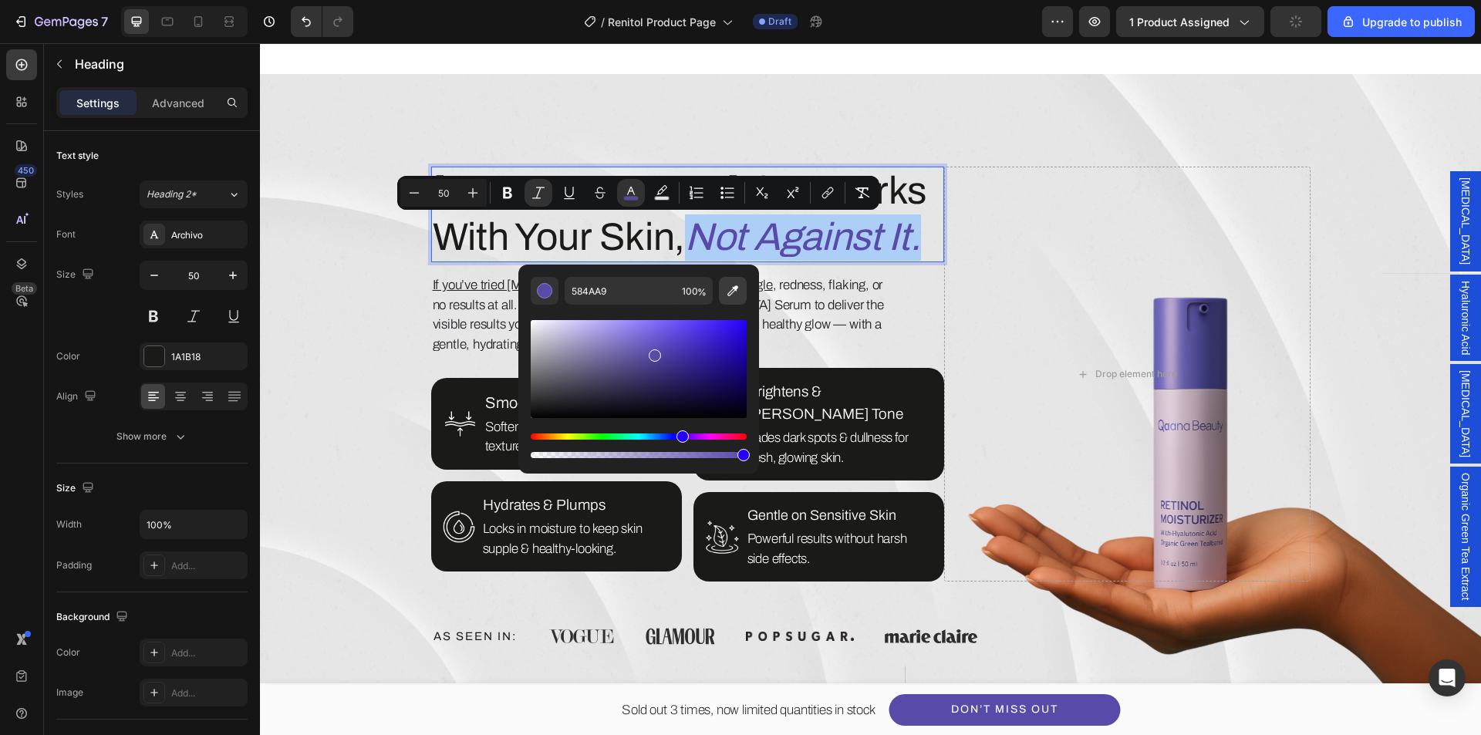
click at [737, 296] on icon "Editor contextual toolbar" at bounding box center [732, 290] width 15 height 15
type input "1A1B18"
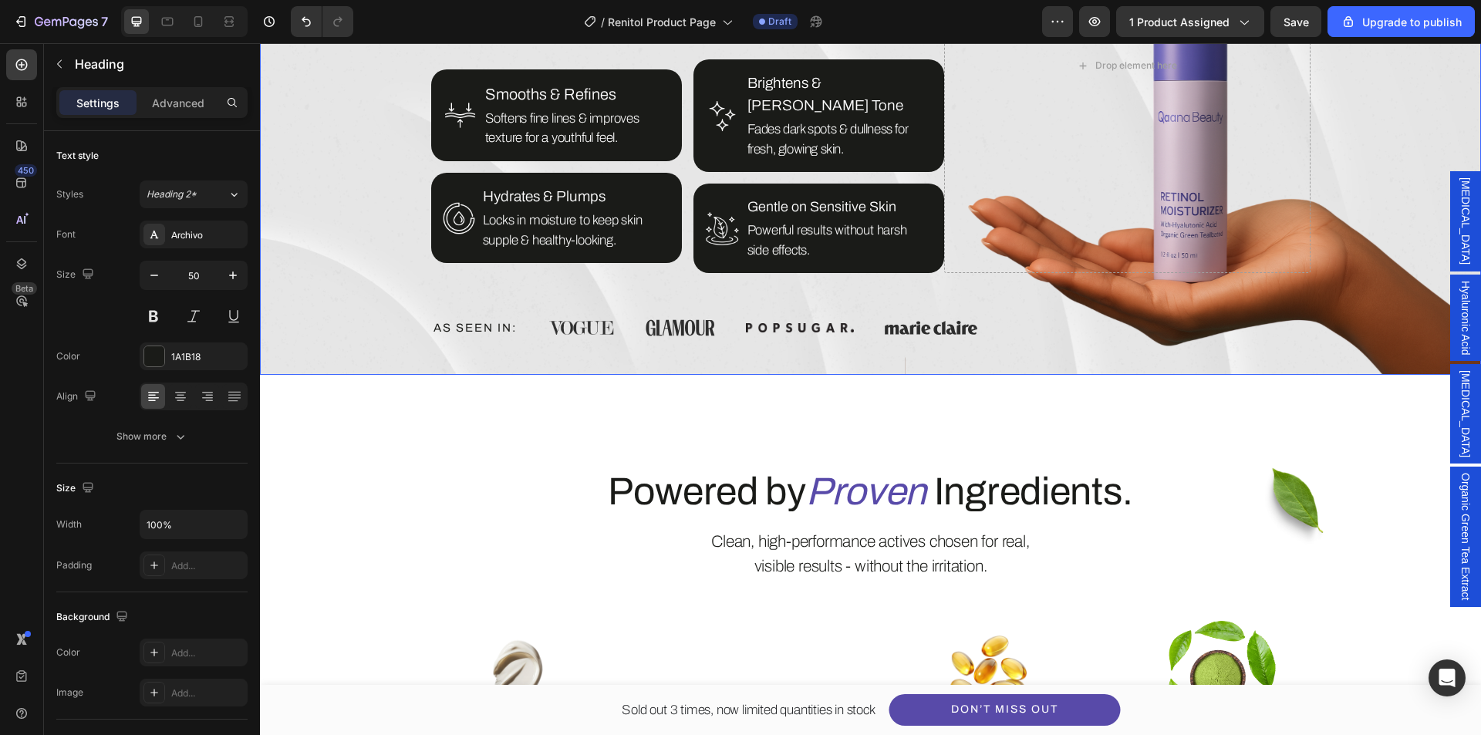
scroll to position [1157, 0]
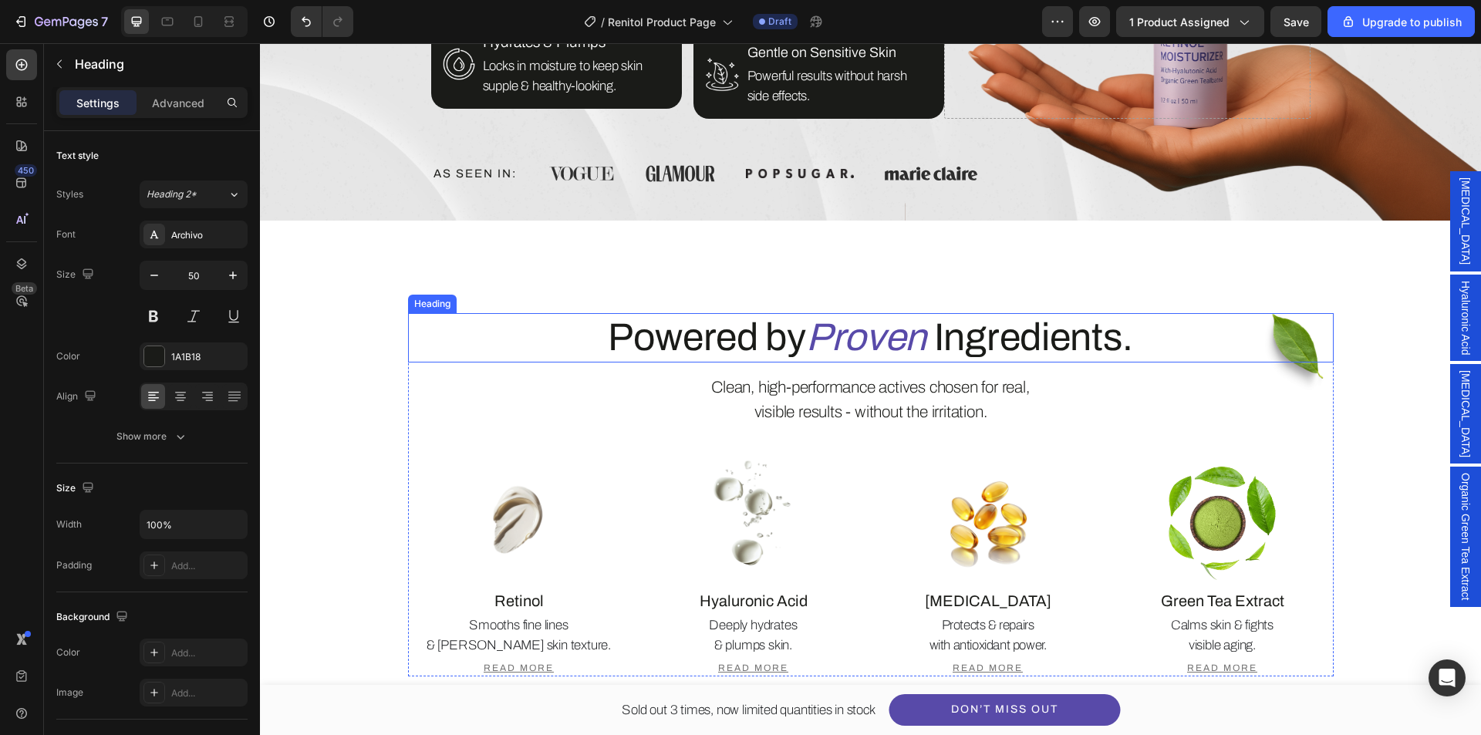
click at [851, 317] on icon "Proven" at bounding box center [866, 337] width 120 height 42
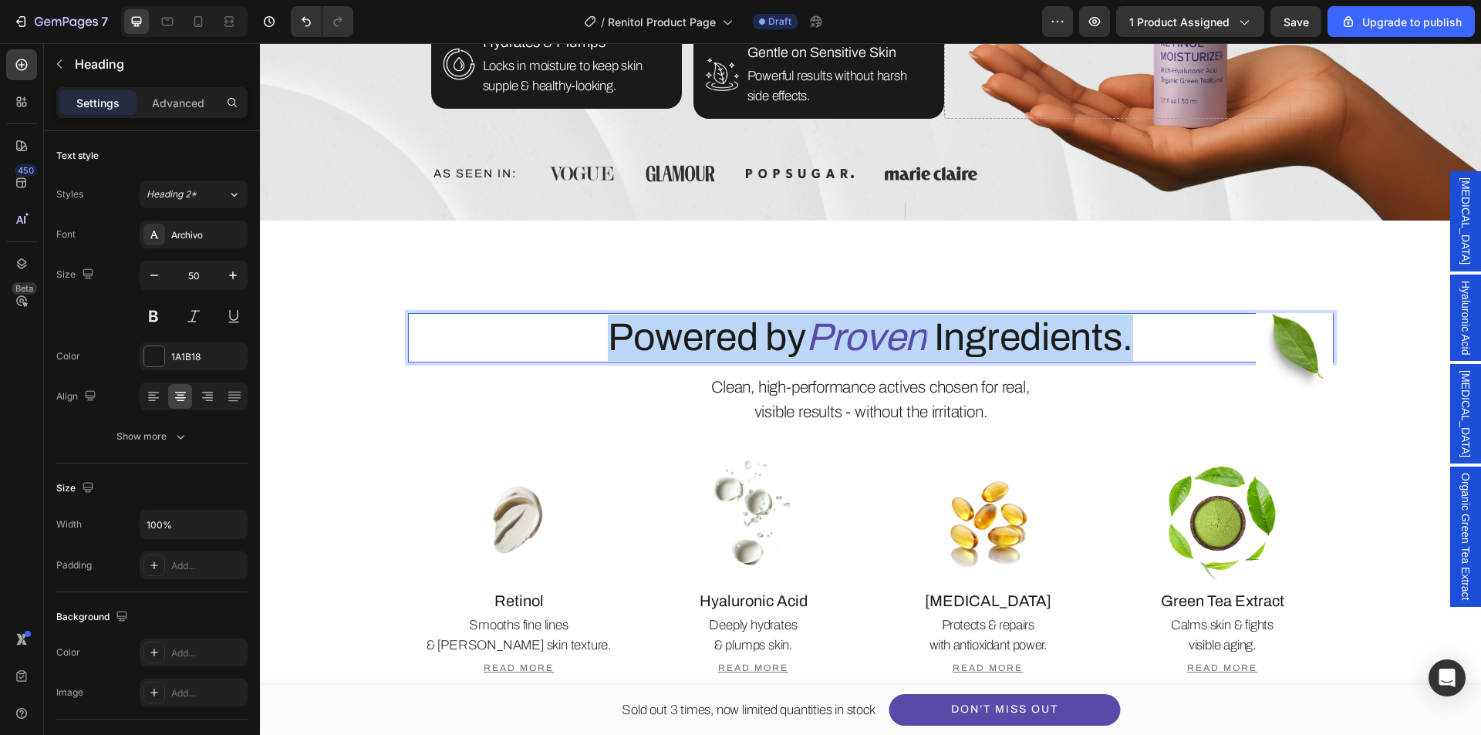
click at [851, 317] on icon "Proven" at bounding box center [866, 337] width 120 height 42
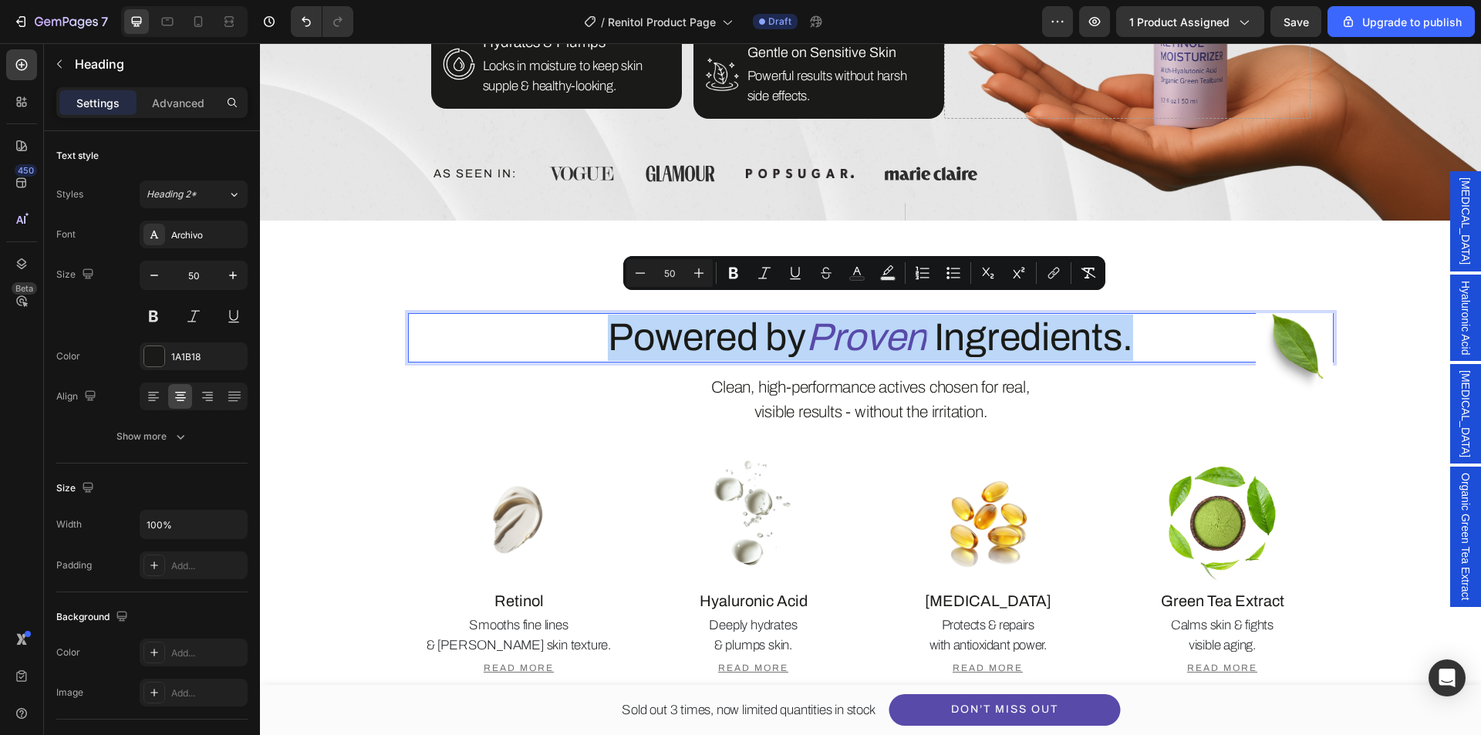
click at [852, 318] on icon "Proven" at bounding box center [866, 337] width 120 height 42
click at [872, 318] on icon "Proven" at bounding box center [866, 337] width 120 height 42
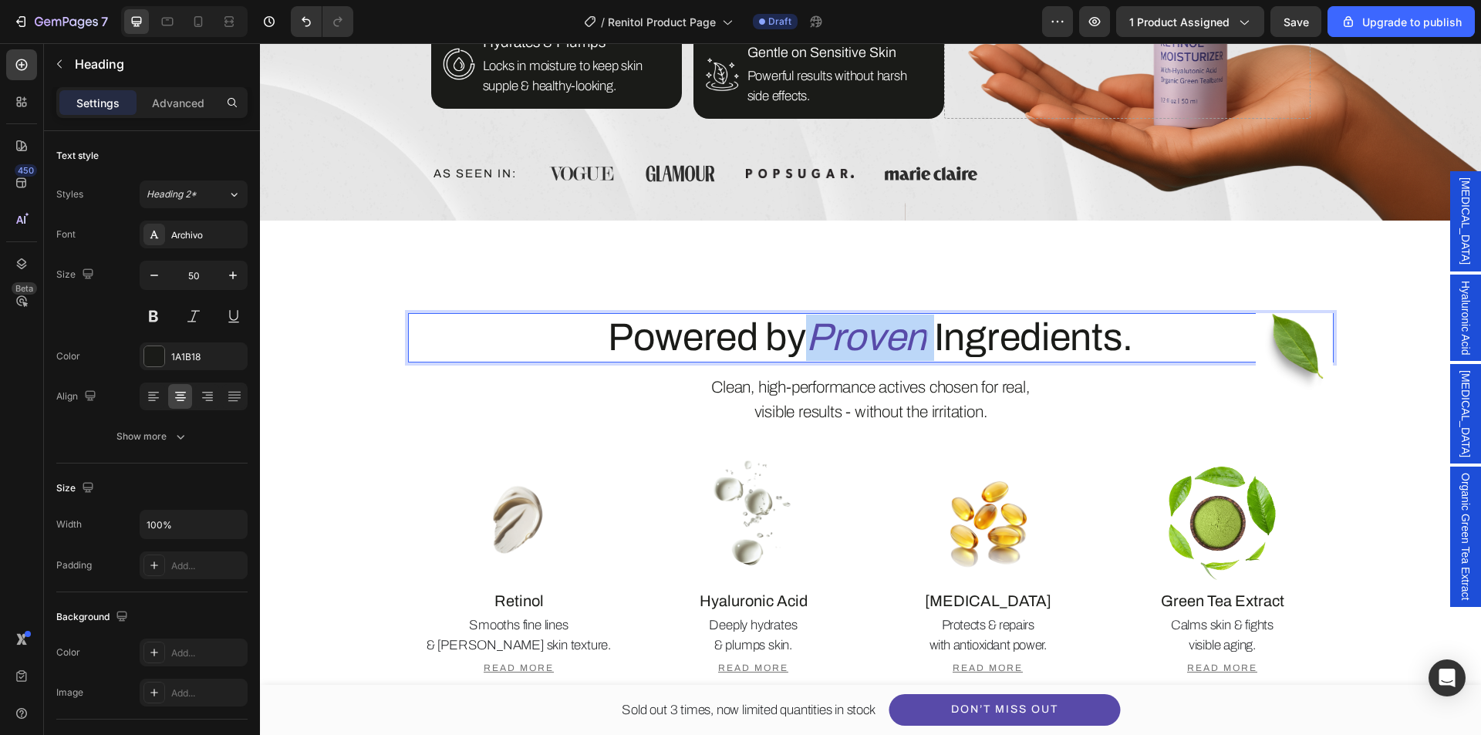
click at [872, 318] on icon "Proven" at bounding box center [866, 337] width 120 height 42
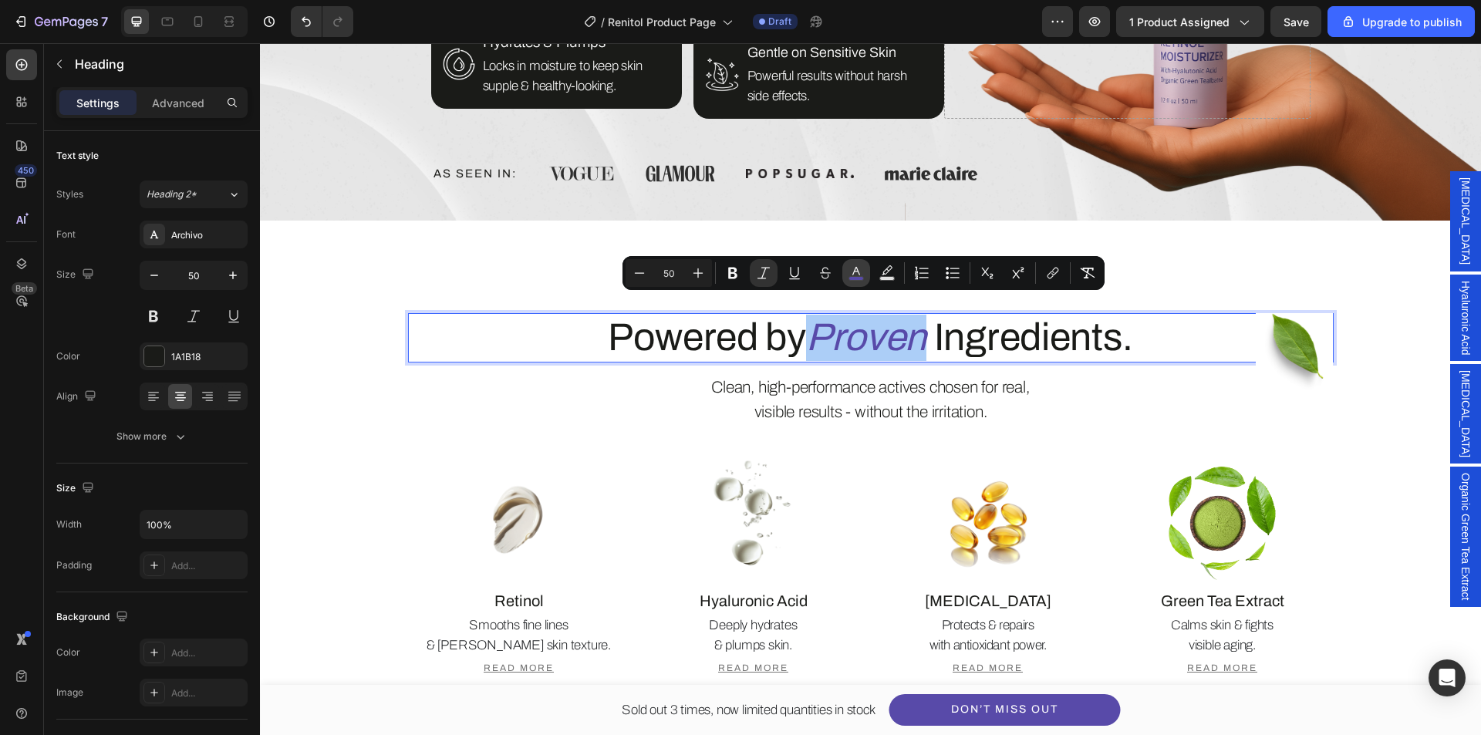
click at [861, 280] on rect "Editor contextual toolbar" at bounding box center [856, 279] width 15 height 4
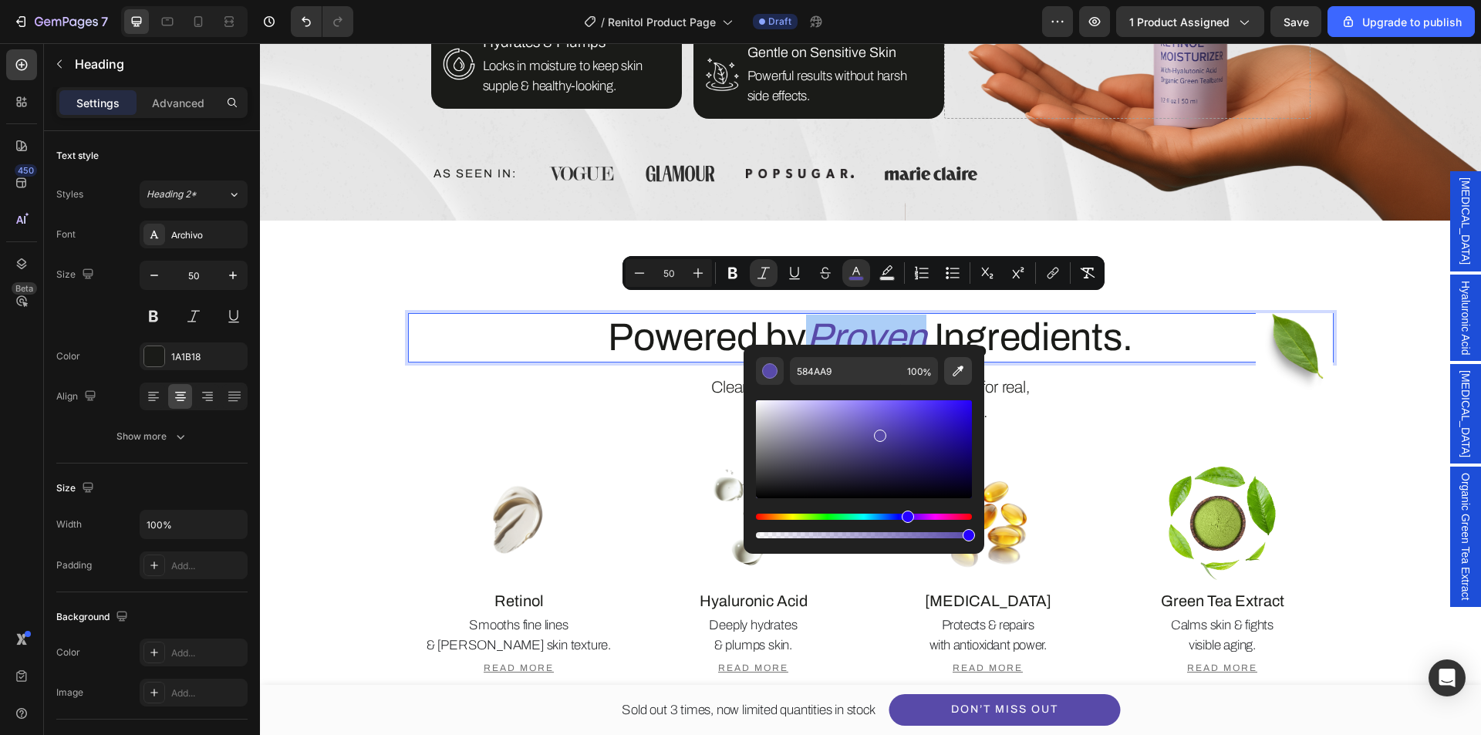
click at [962, 371] on icon "Editor contextual toolbar" at bounding box center [958, 370] width 15 height 15
type input "1A1B18"
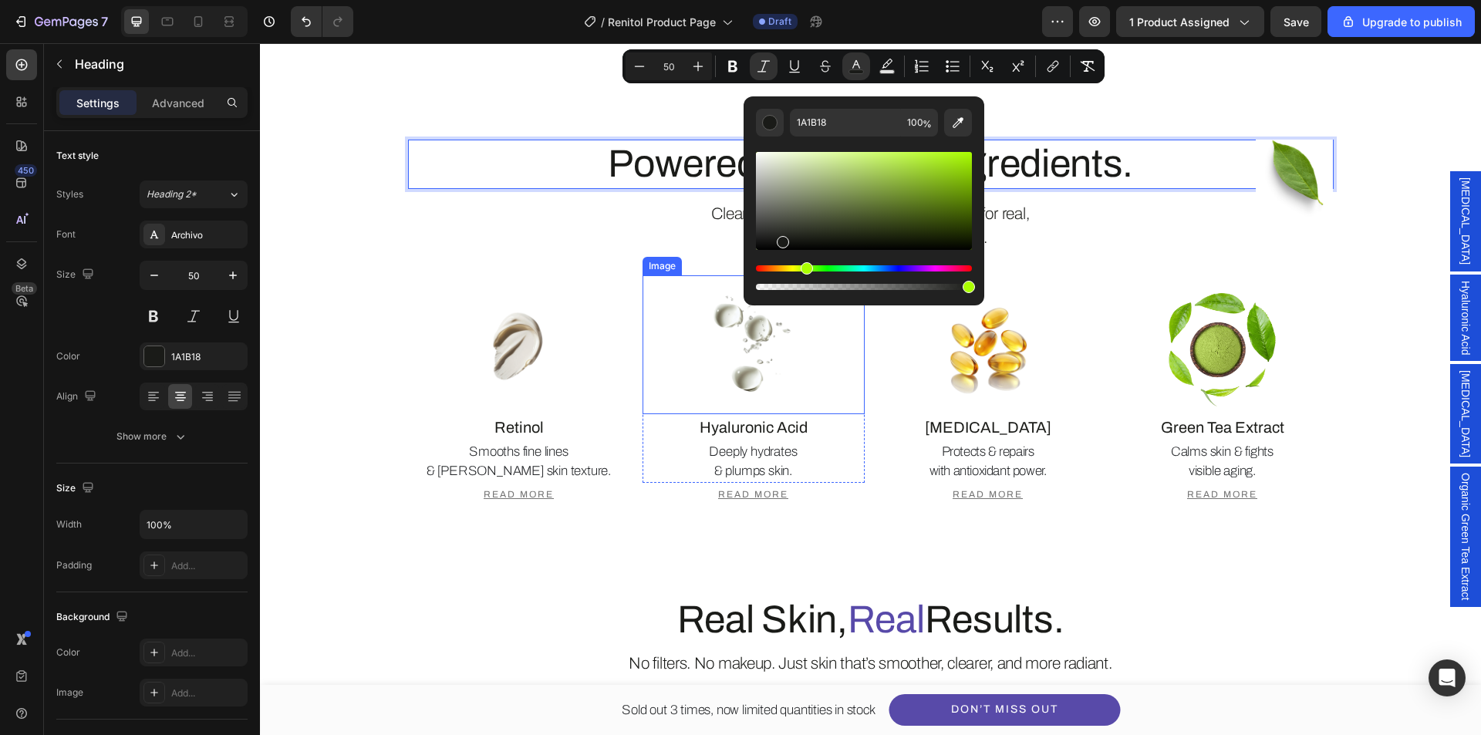
scroll to position [1466, 0]
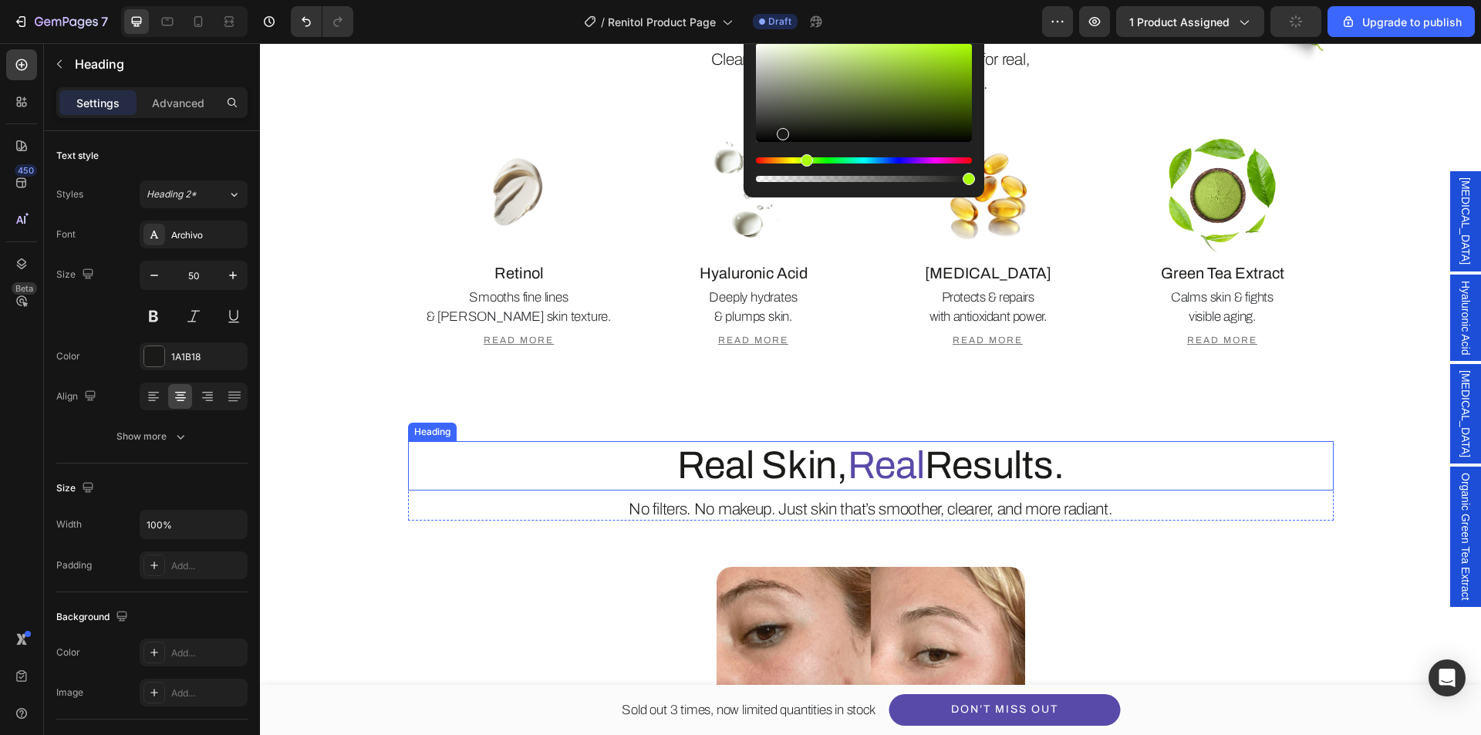
click at [865, 461] on span "Real" at bounding box center [886, 465] width 77 height 42
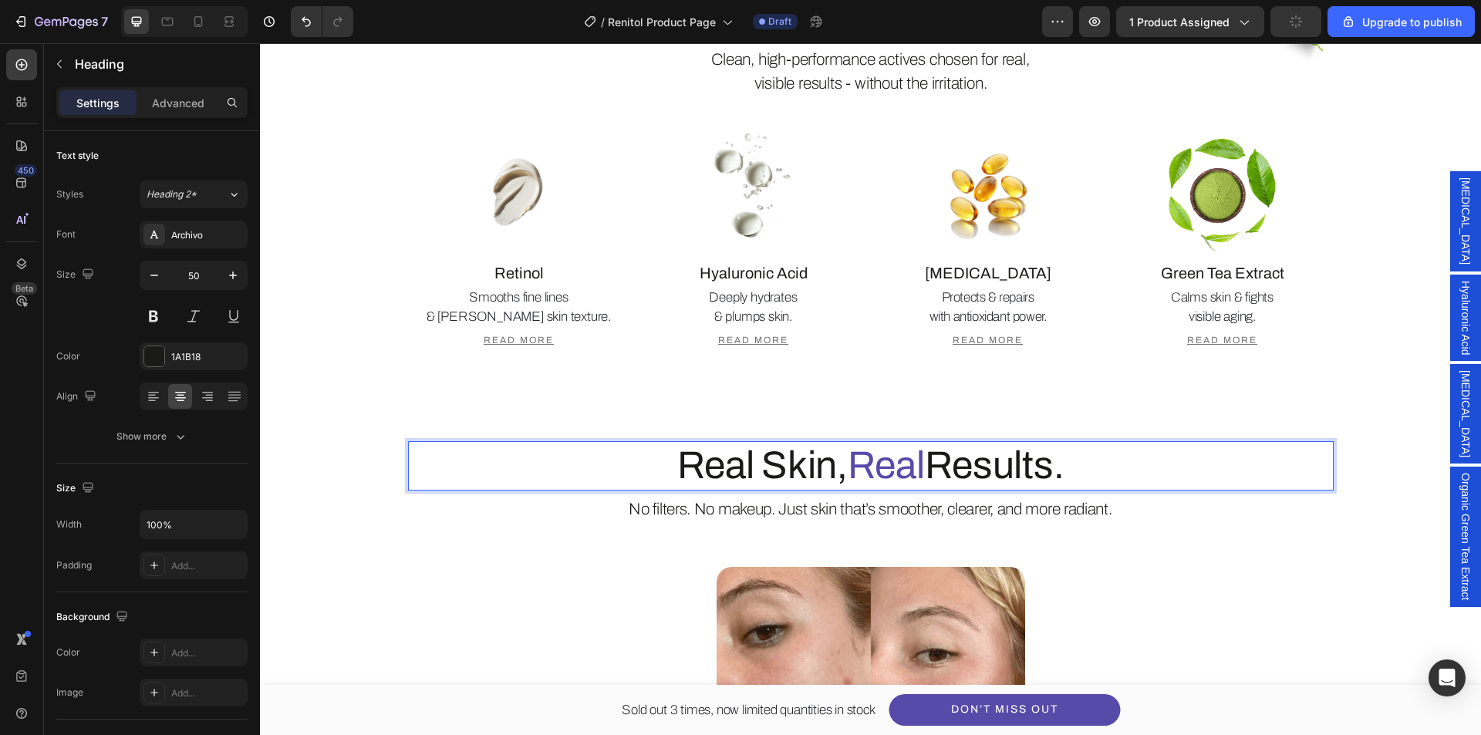
click at [866, 466] on span "Real" at bounding box center [886, 465] width 77 height 42
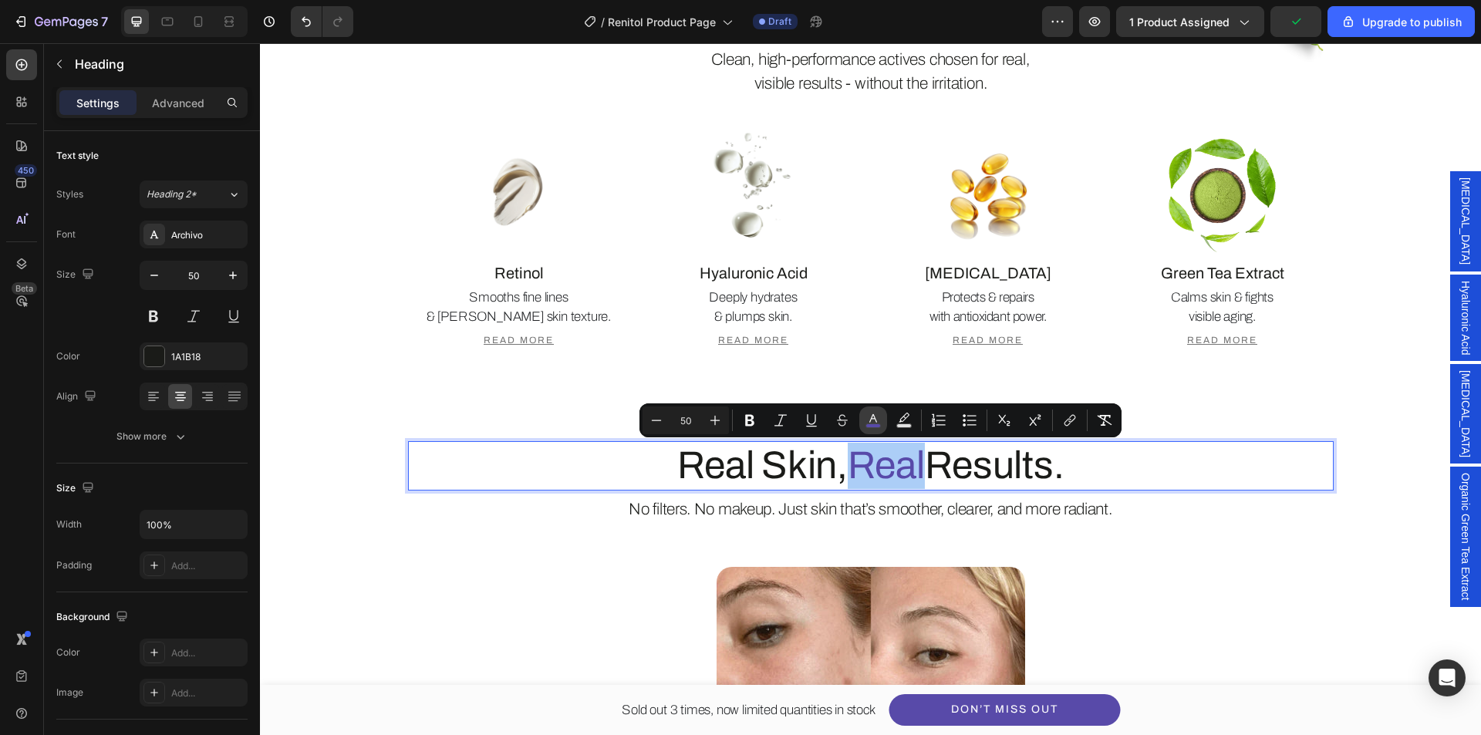
click at [876, 422] on icon "Editor contextual toolbar" at bounding box center [874, 418] width 8 height 8
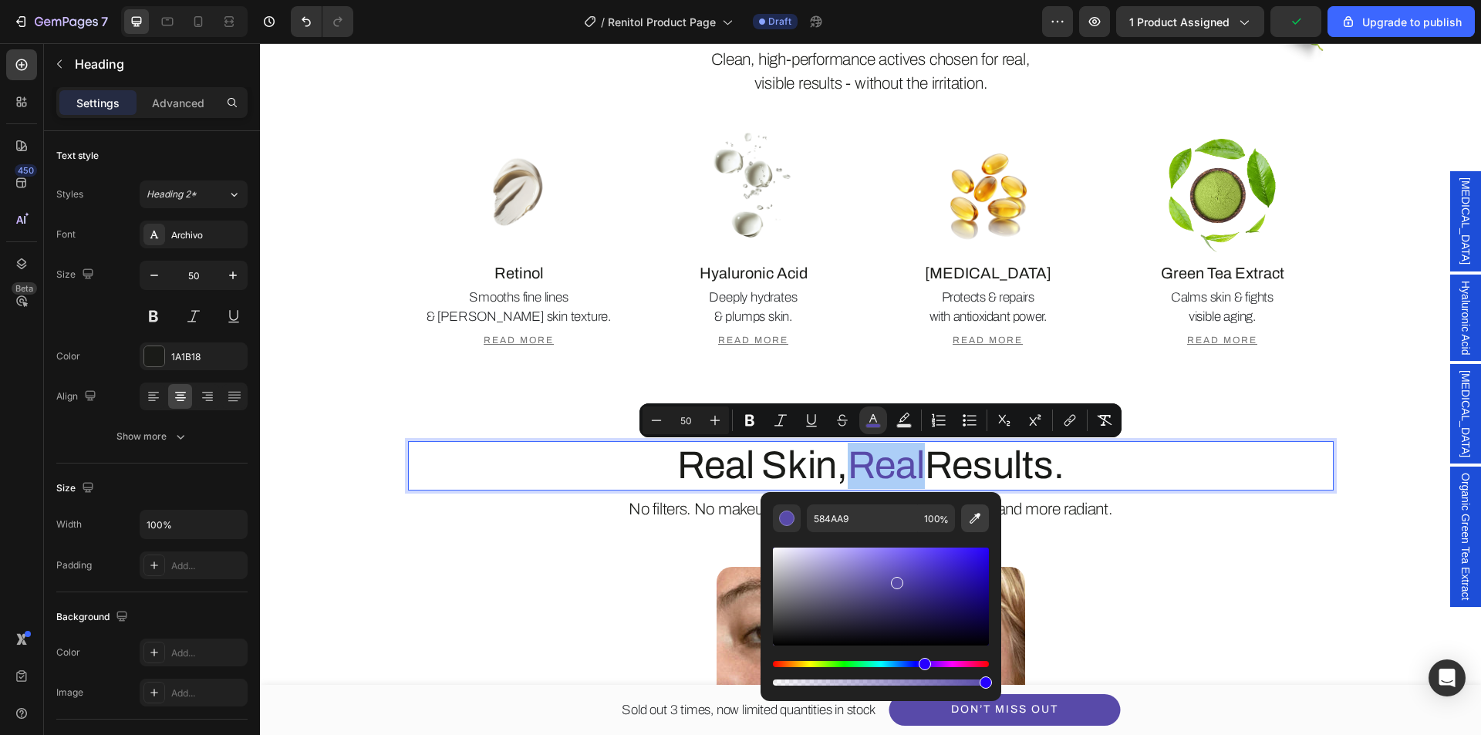
click at [971, 514] on icon "Editor contextual toolbar" at bounding box center [975, 518] width 15 height 15
type input "1A1B18"
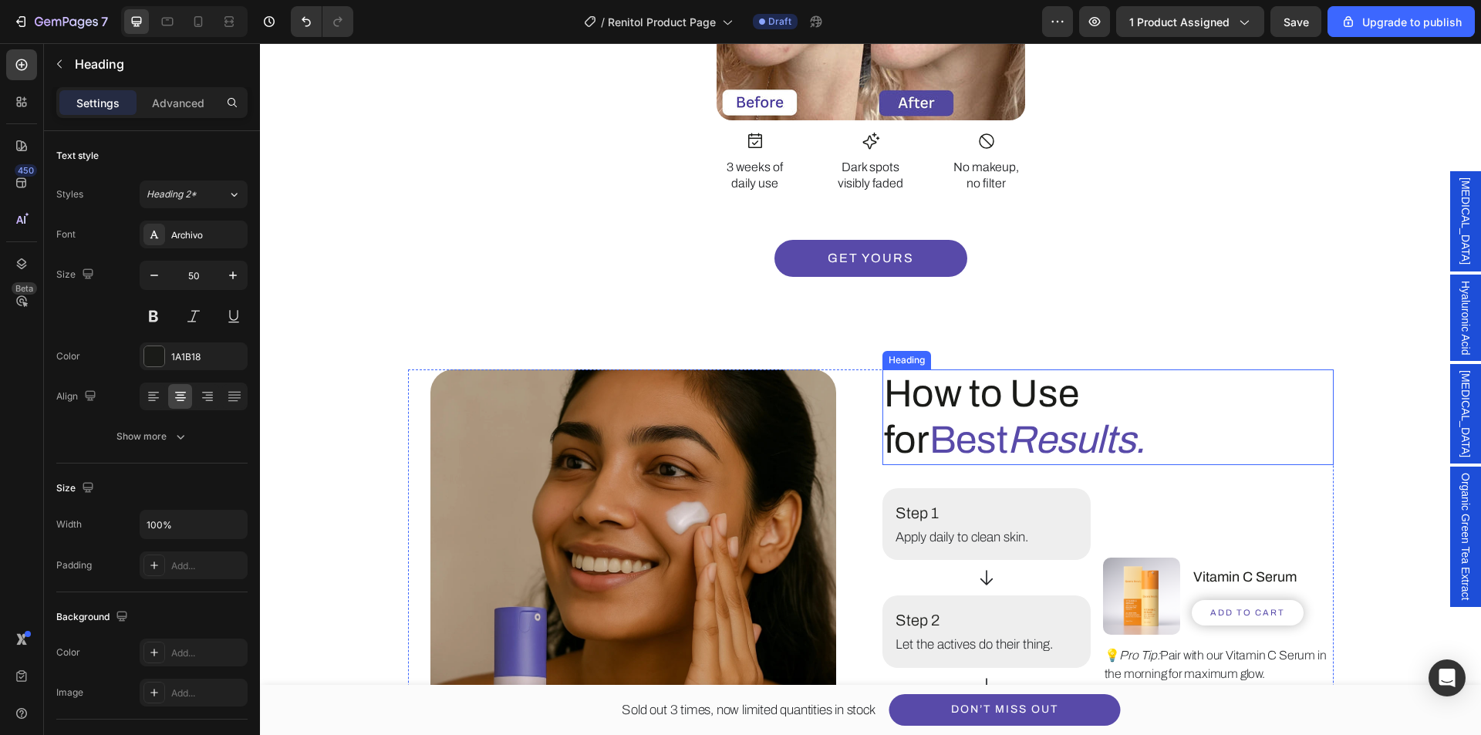
scroll to position [2238, 0]
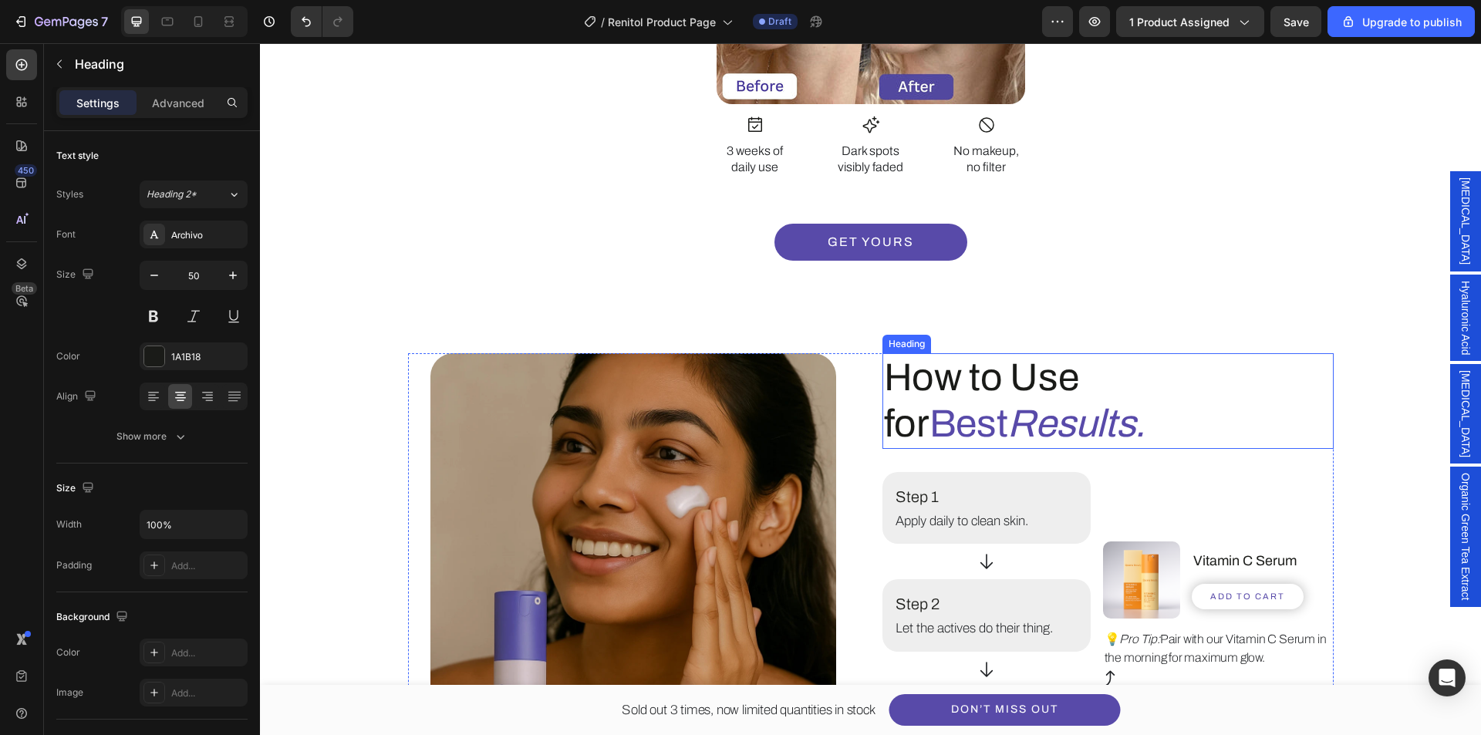
click at [1136, 403] on span "Best Results." at bounding box center [1038, 424] width 216 height 42
click at [1138, 403] on span "Best Results." at bounding box center [1038, 424] width 216 height 42
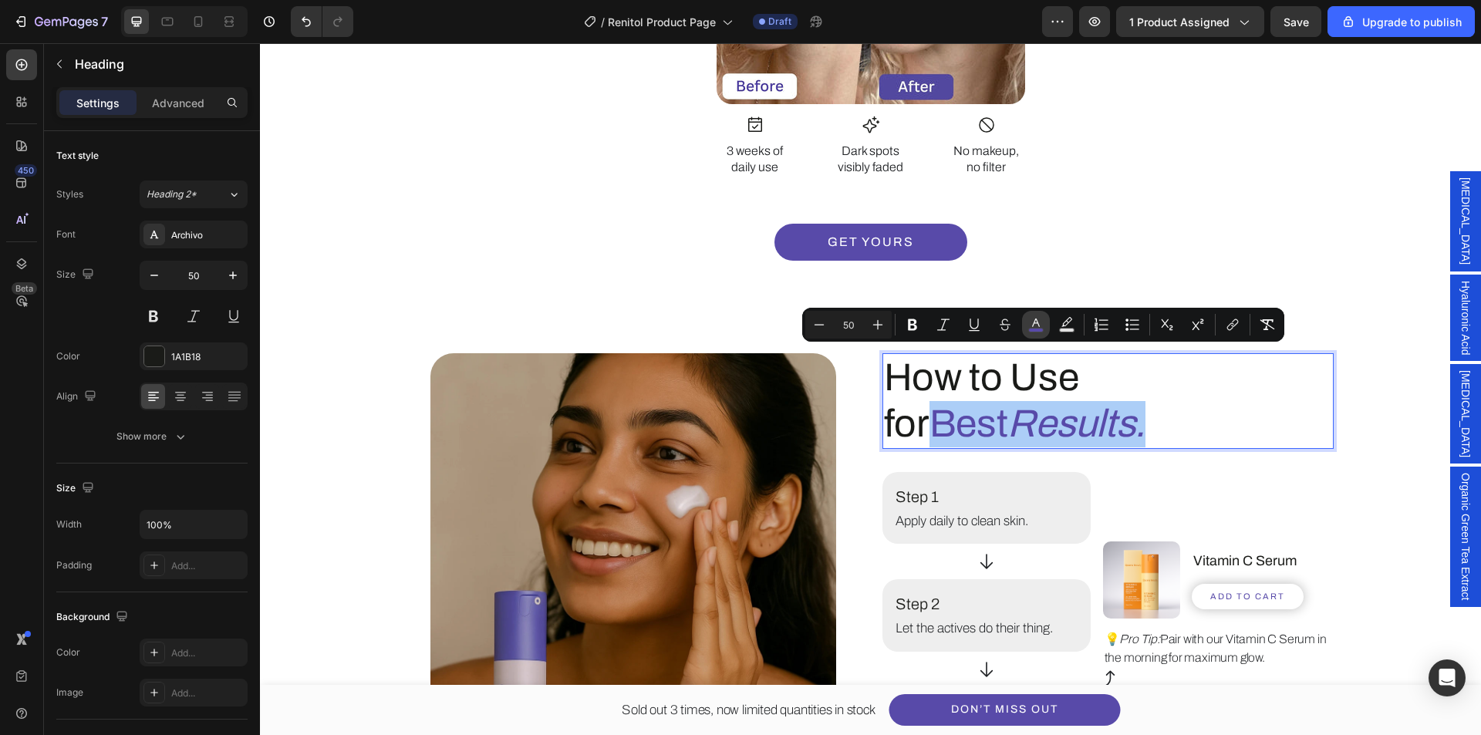
click at [1031, 326] on icon "Editor contextual toolbar" at bounding box center [1035, 324] width 15 height 15
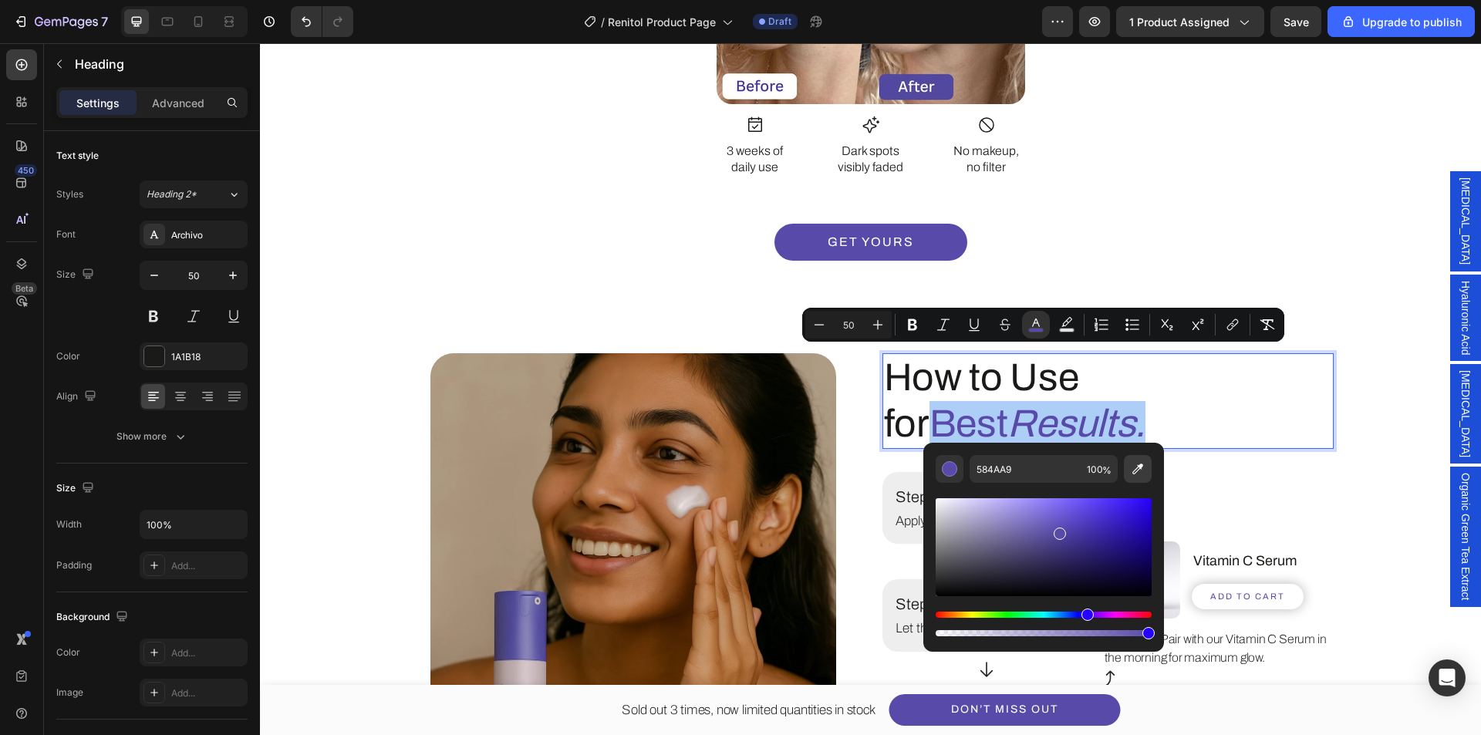
click at [1131, 470] on icon "Editor contextual toolbar" at bounding box center [1137, 468] width 15 height 15
type input "1A1B18"
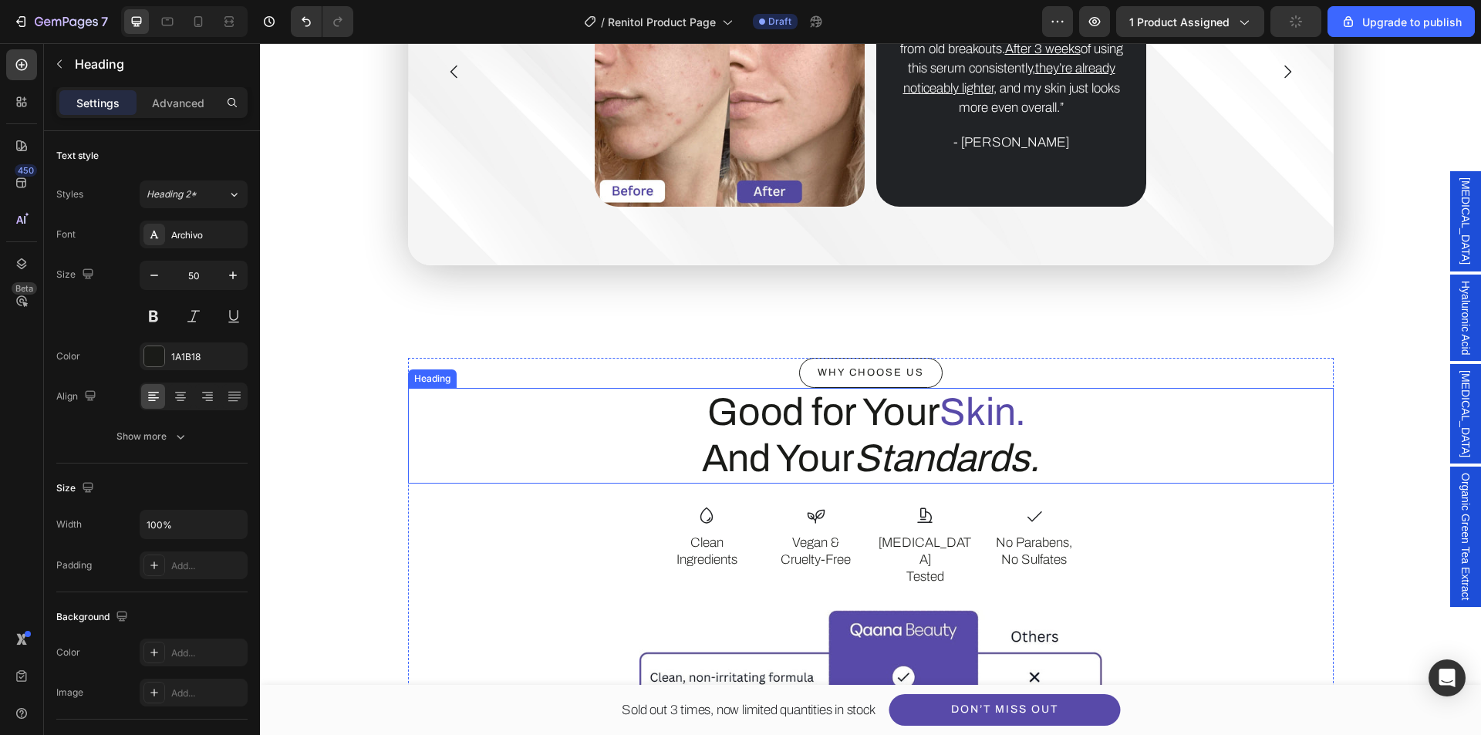
scroll to position [3626, 0]
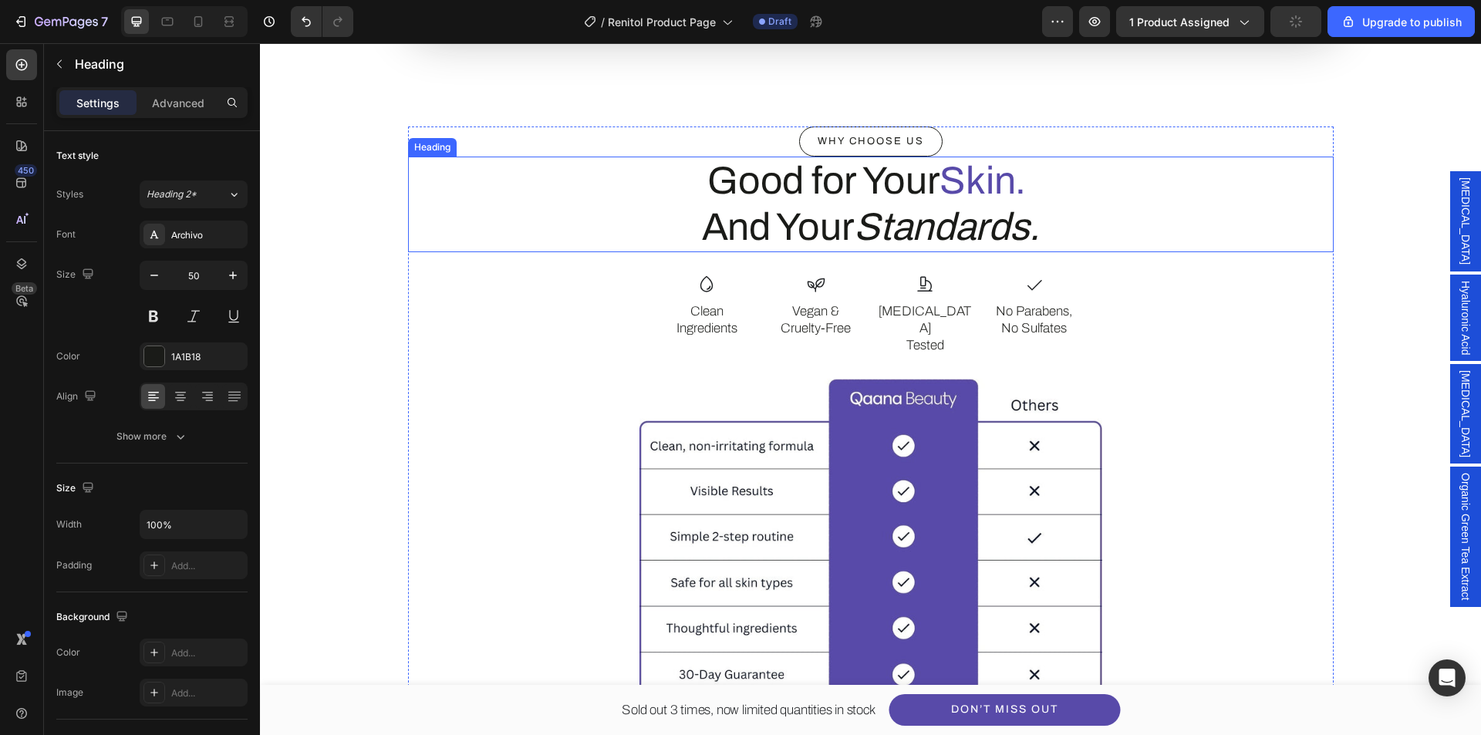
click at [942, 182] on span "Skin." at bounding box center [983, 181] width 86 height 42
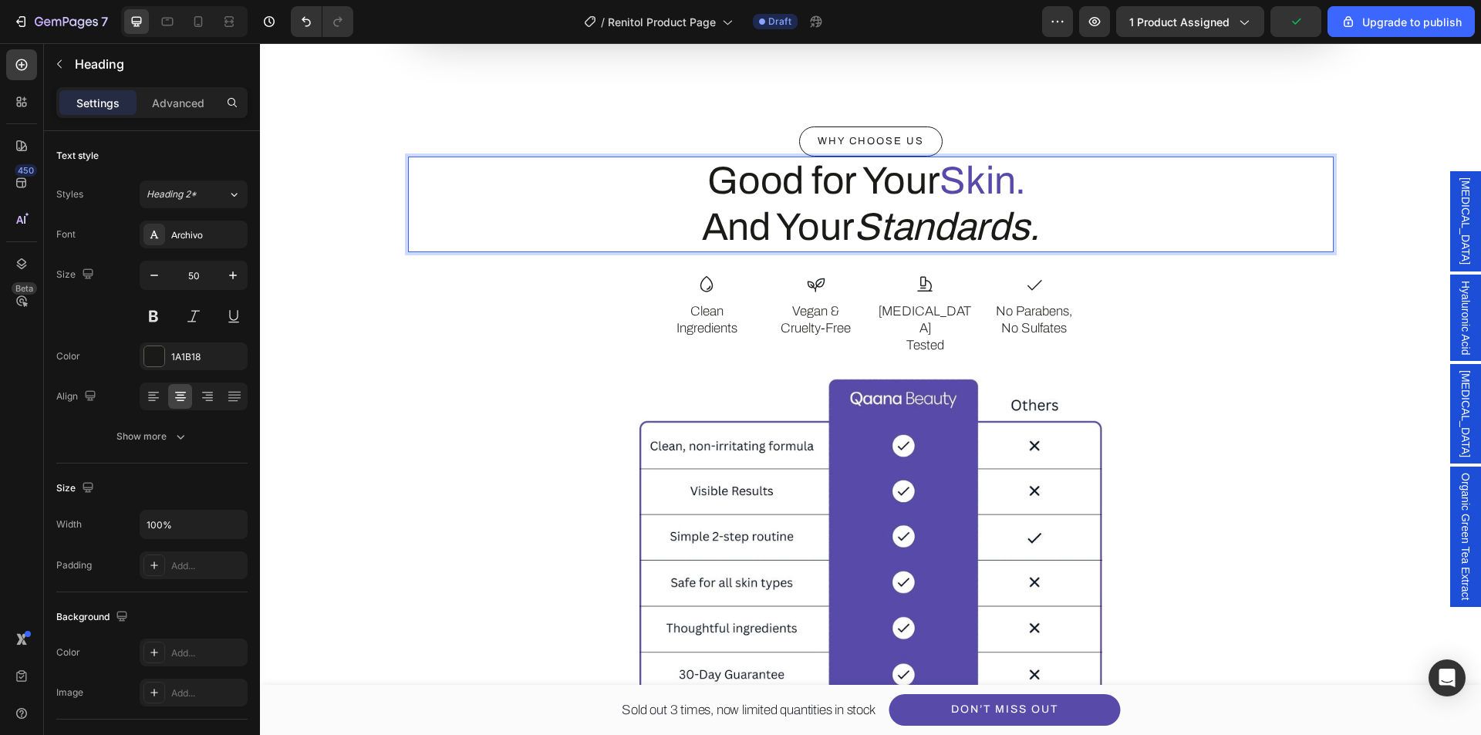
click at [950, 183] on span "Skin." at bounding box center [983, 181] width 86 height 42
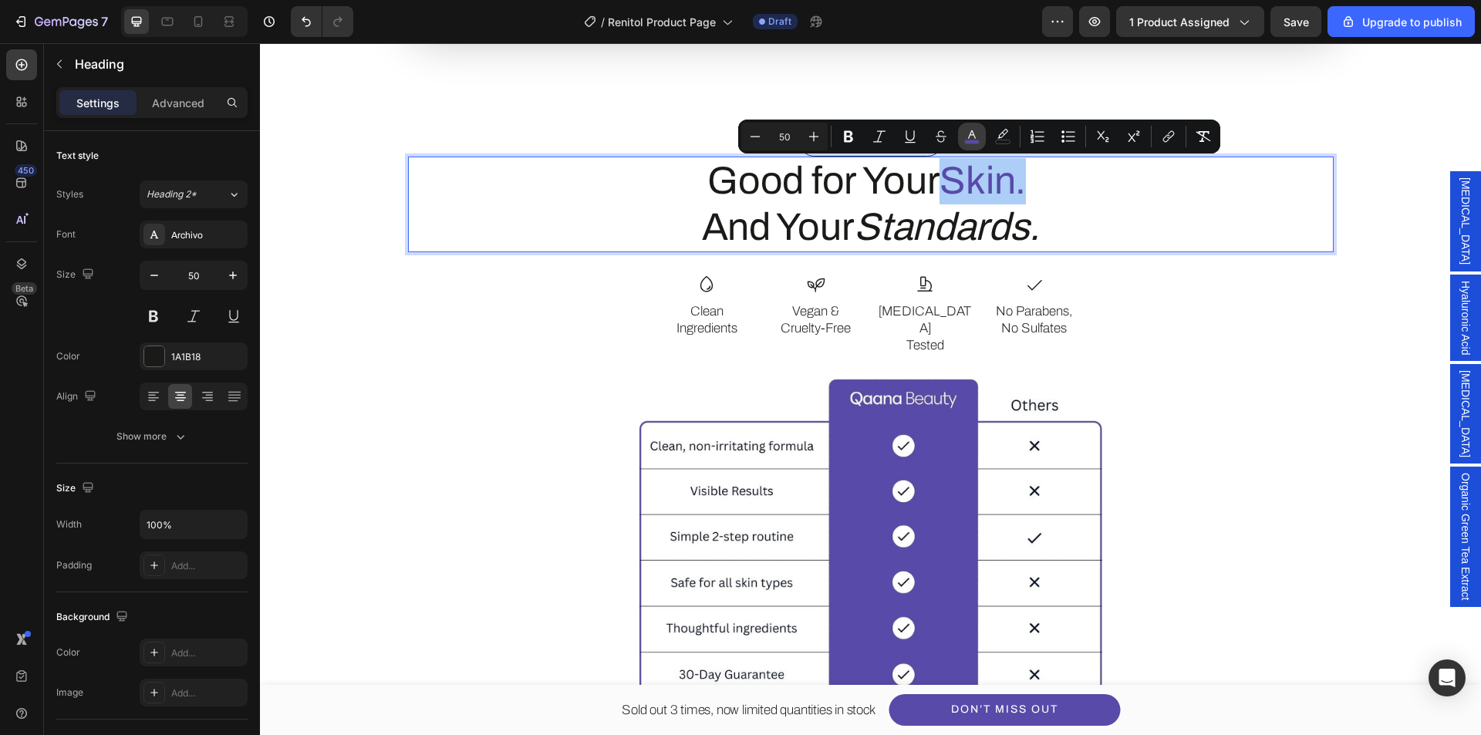
click at [968, 142] on rect "Editor contextual toolbar" at bounding box center [972, 142] width 15 height 4
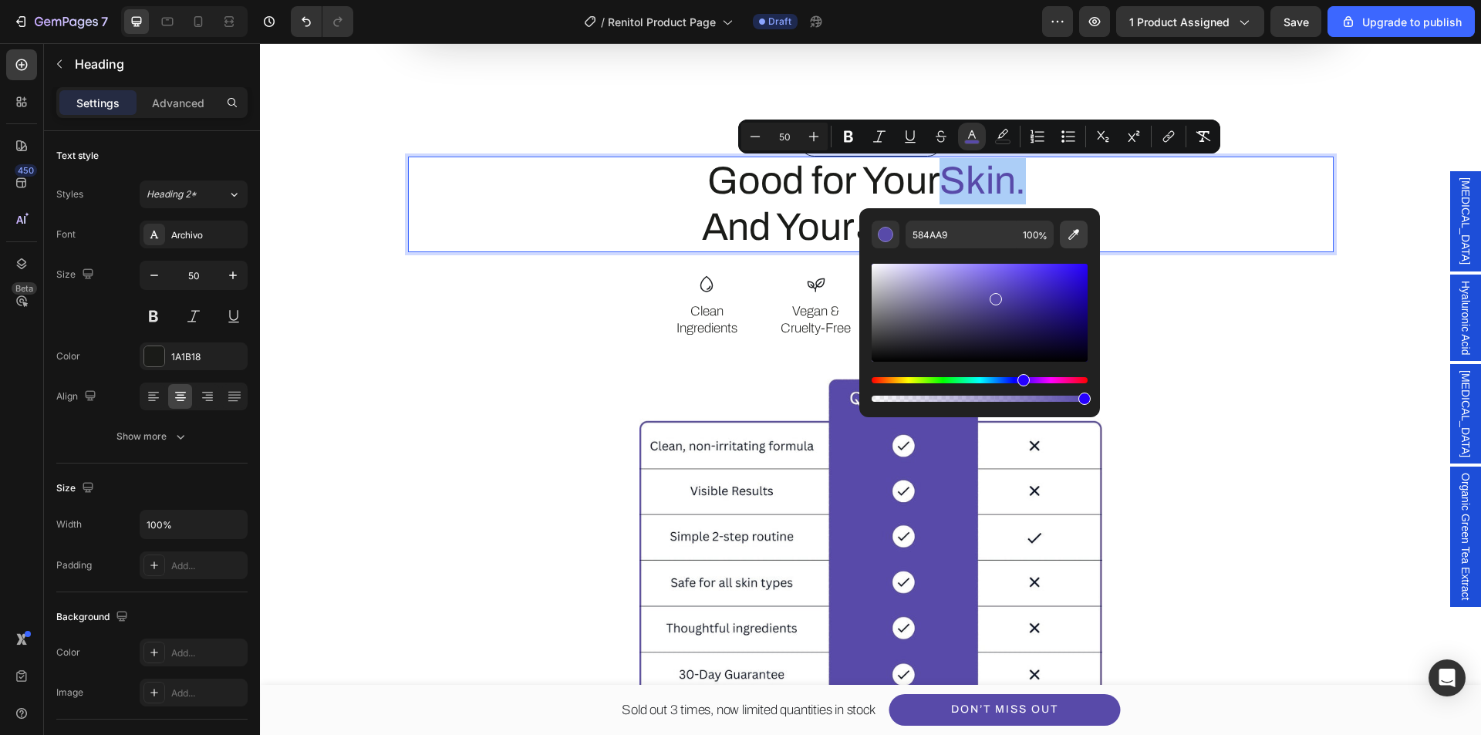
click at [1069, 233] on icon "Editor contextual toolbar" at bounding box center [1073, 234] width 15 height 15
type input "1A1B18"
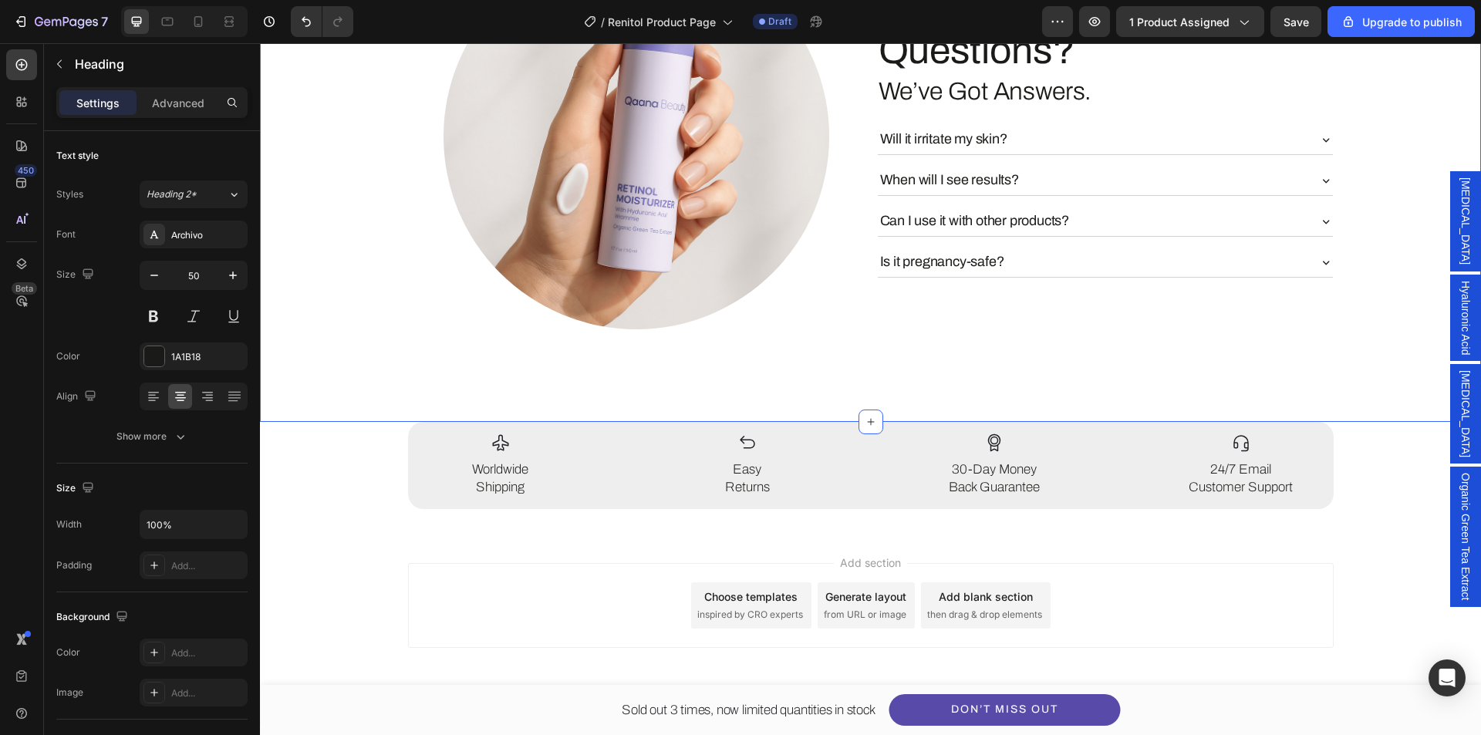
scroll to position [4495, 0]
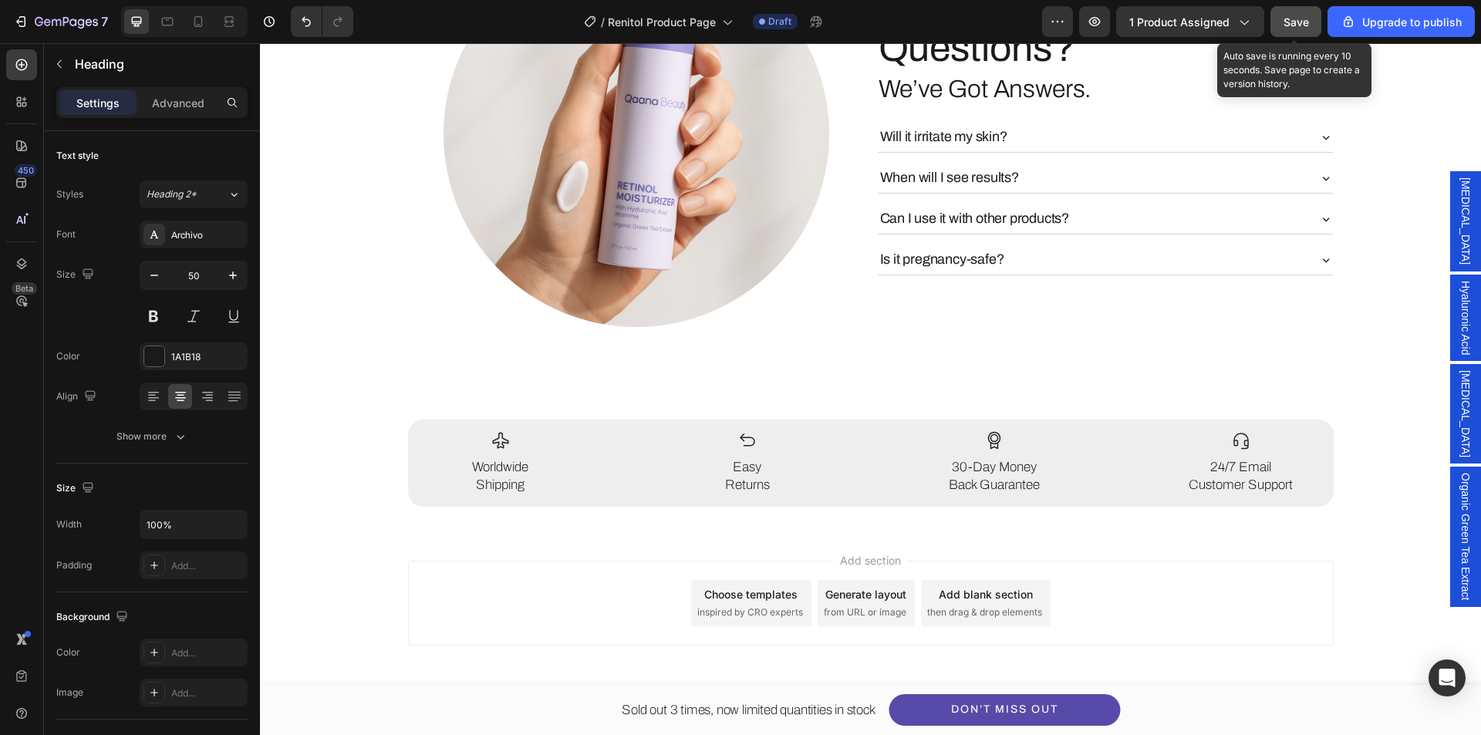
click at [1297, 27] on span "Save" at bounding box center [1296, 21] width 25 height 13
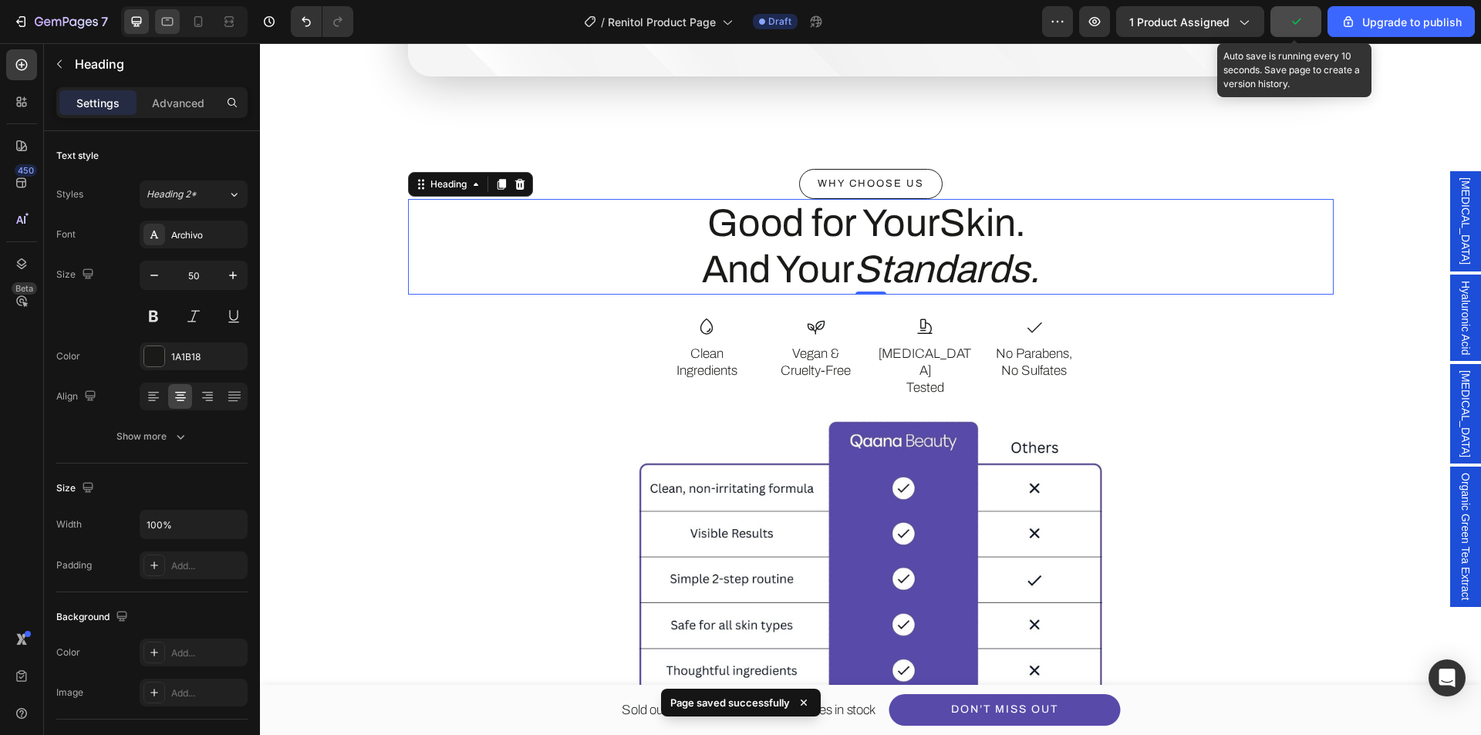
scroll to position [3415, 0]
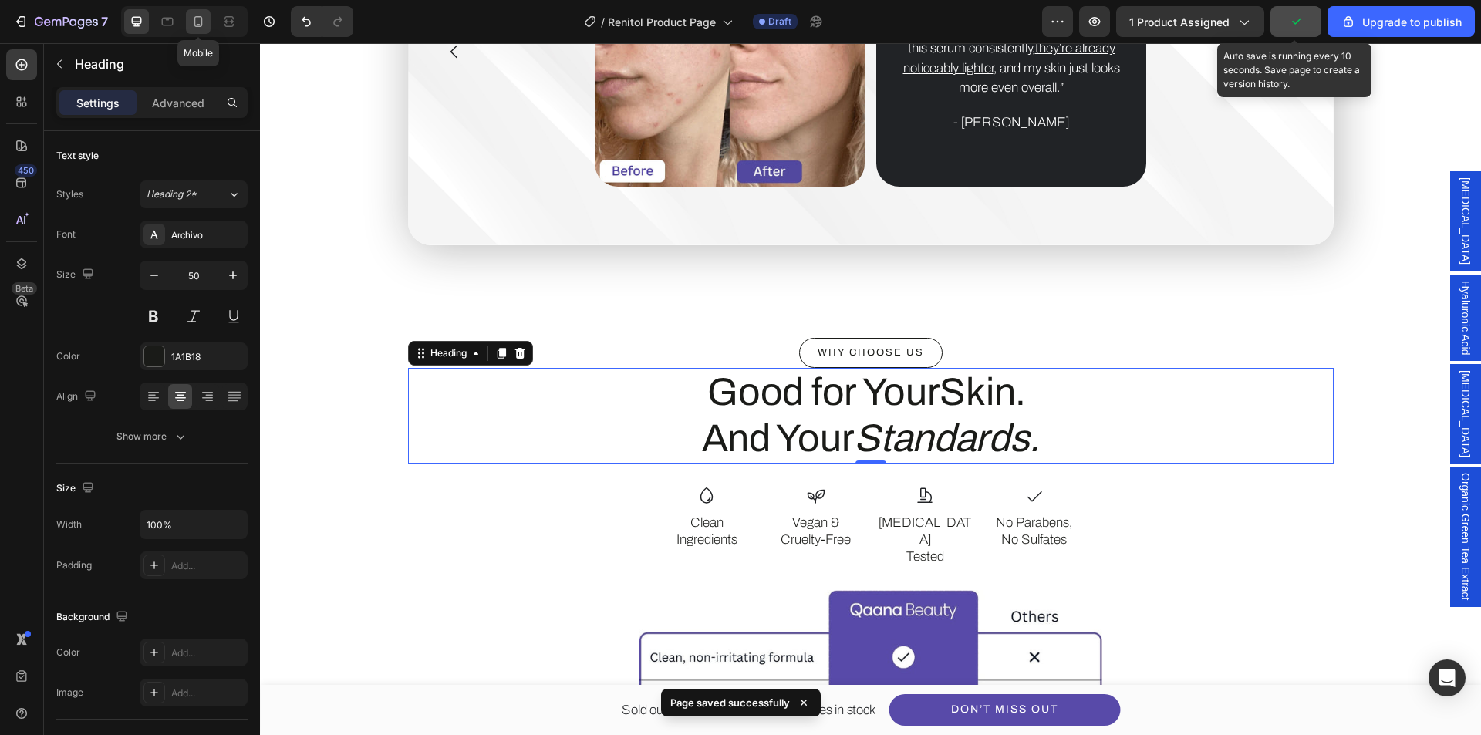
click at [194, 22] on icon at bounding box center [198, 21] width 15 height 15
type input "37"
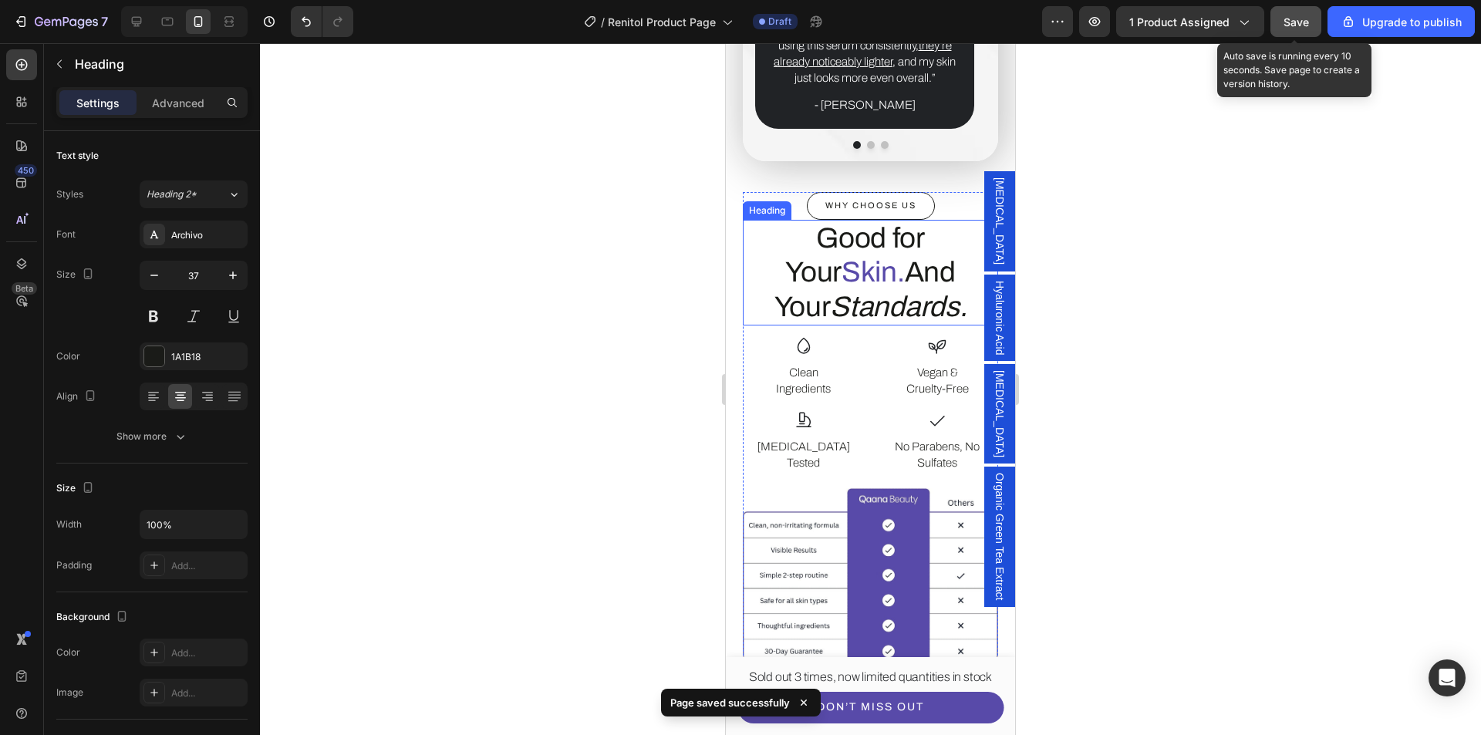
scroll to position [3948, 0]
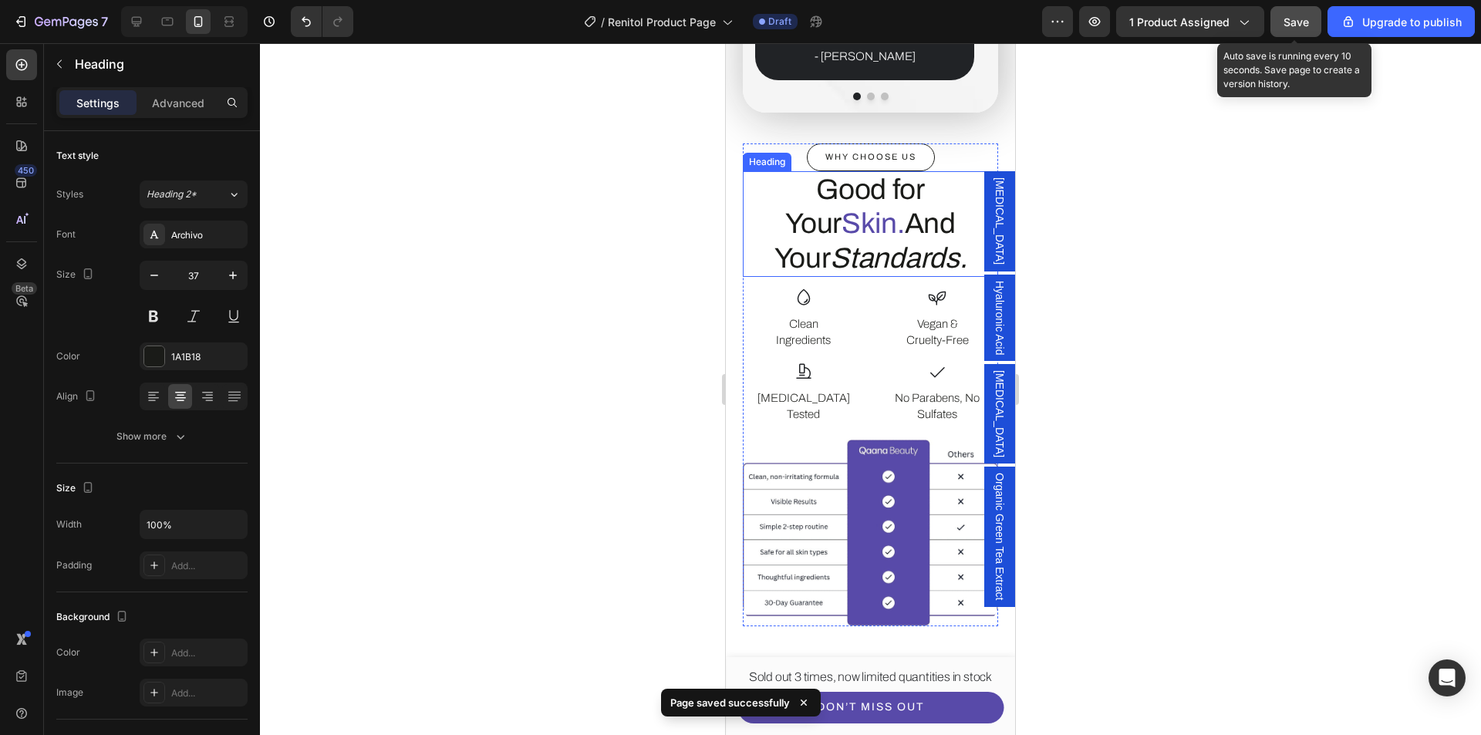
click at [842, 211] on span "Skin." at bounding box center [873, 223] width 63 height 31
click at [842, 216] on span "Skin." at bounding box center [873, 223] width 63 height 31
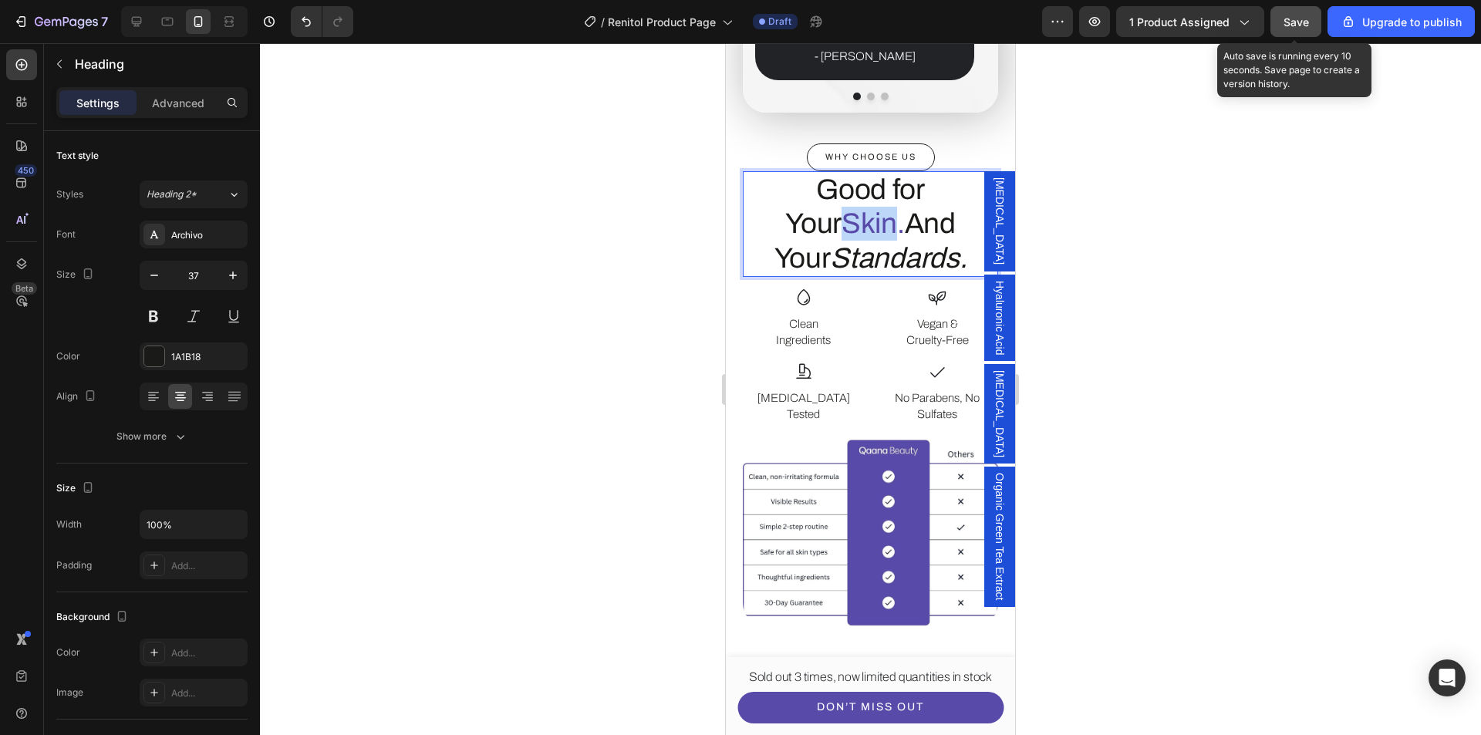
click at [842, 216] on span "Skin." at bounding box center [873, 223] width 63 height 31
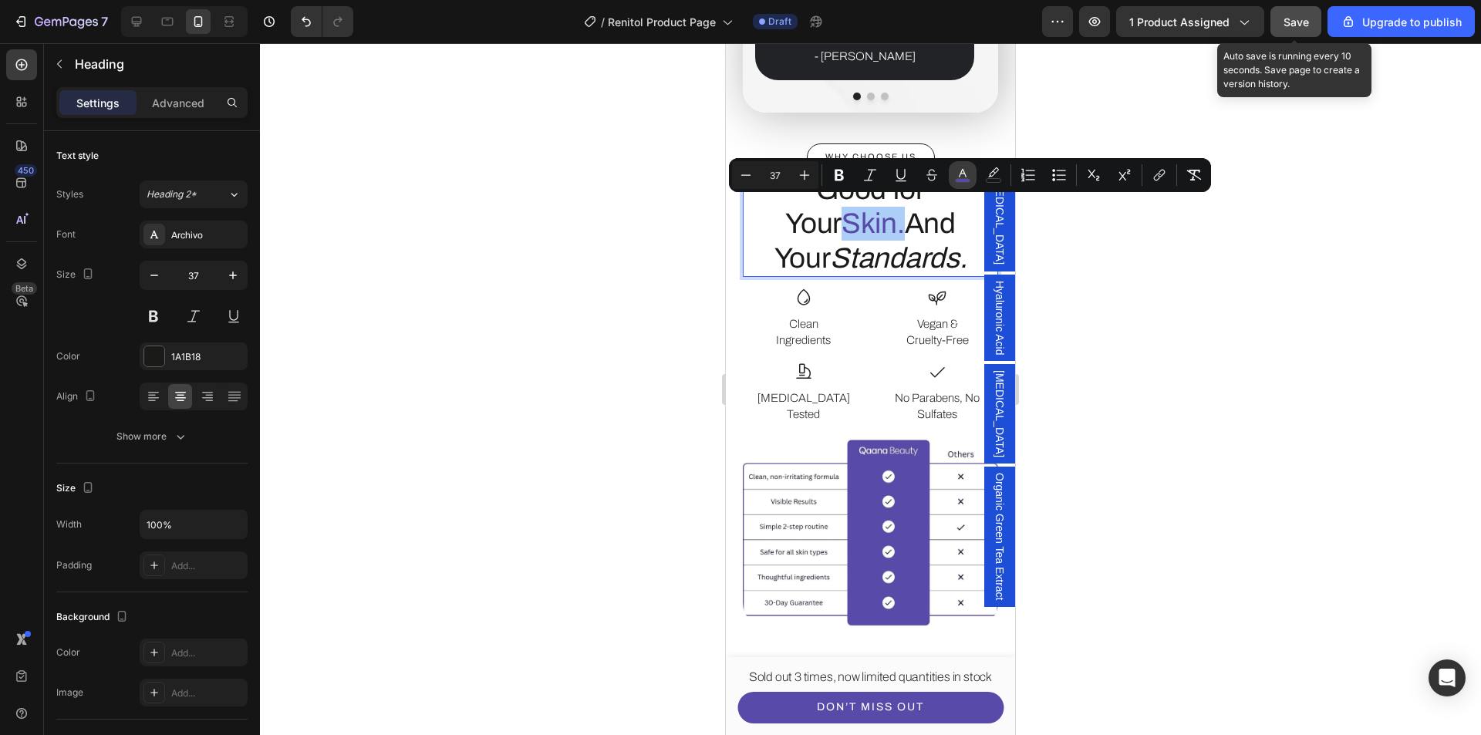
click at [961, 177] on icon "Editor contextual toolbar" at bounding box center [962, 174] width 15 height 15
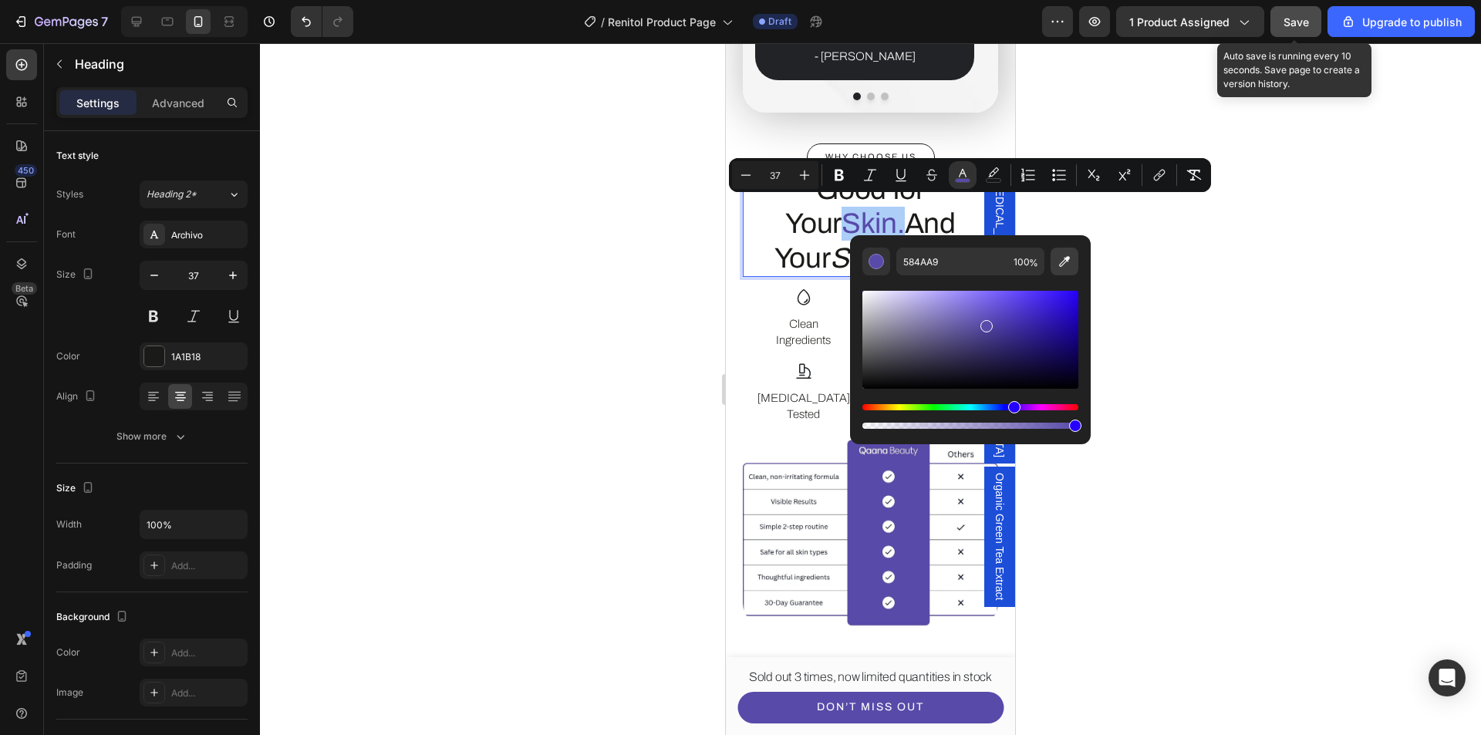
click at [1063, 260] on icon "Editor contextual toolbar" at bounding box center [1064, 261] width 15 height 15
type input "1A1B18"
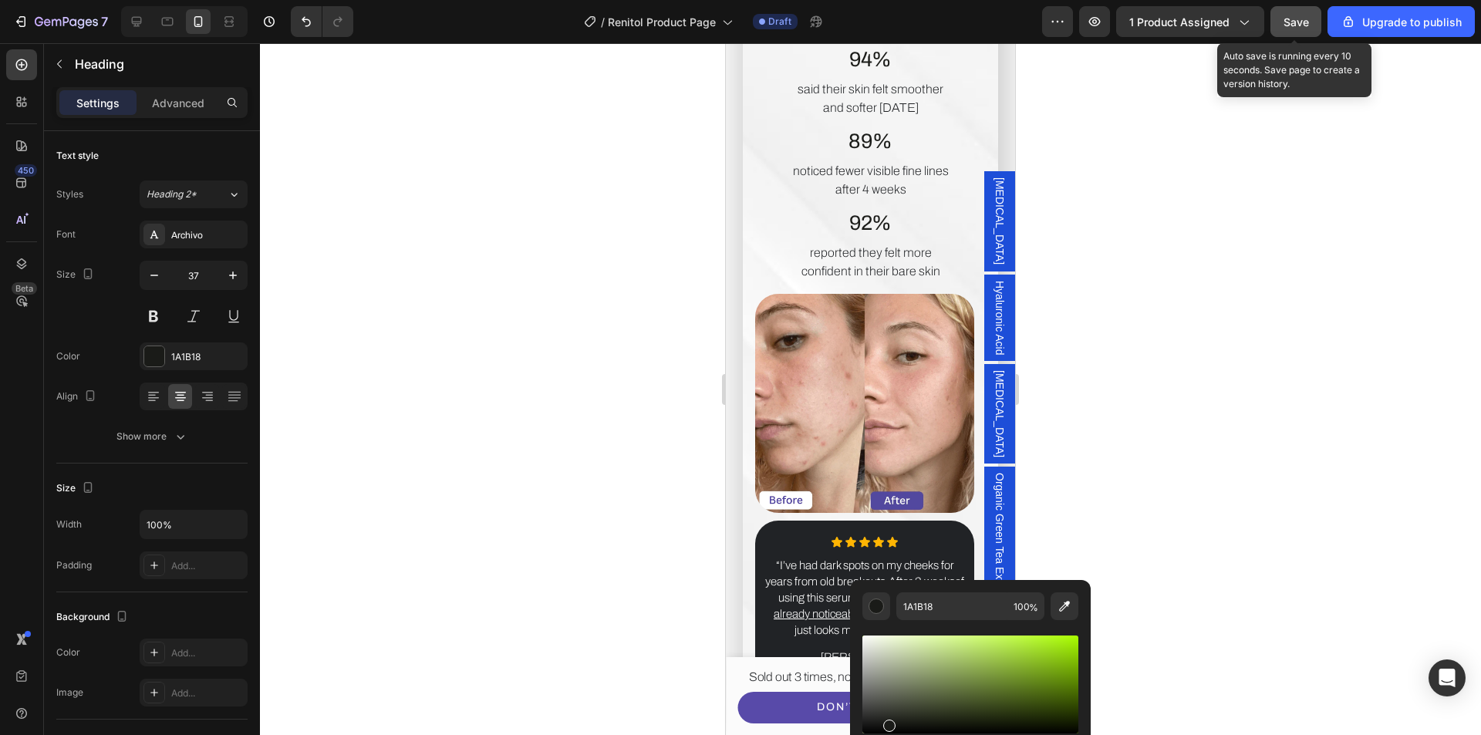
type input "16"
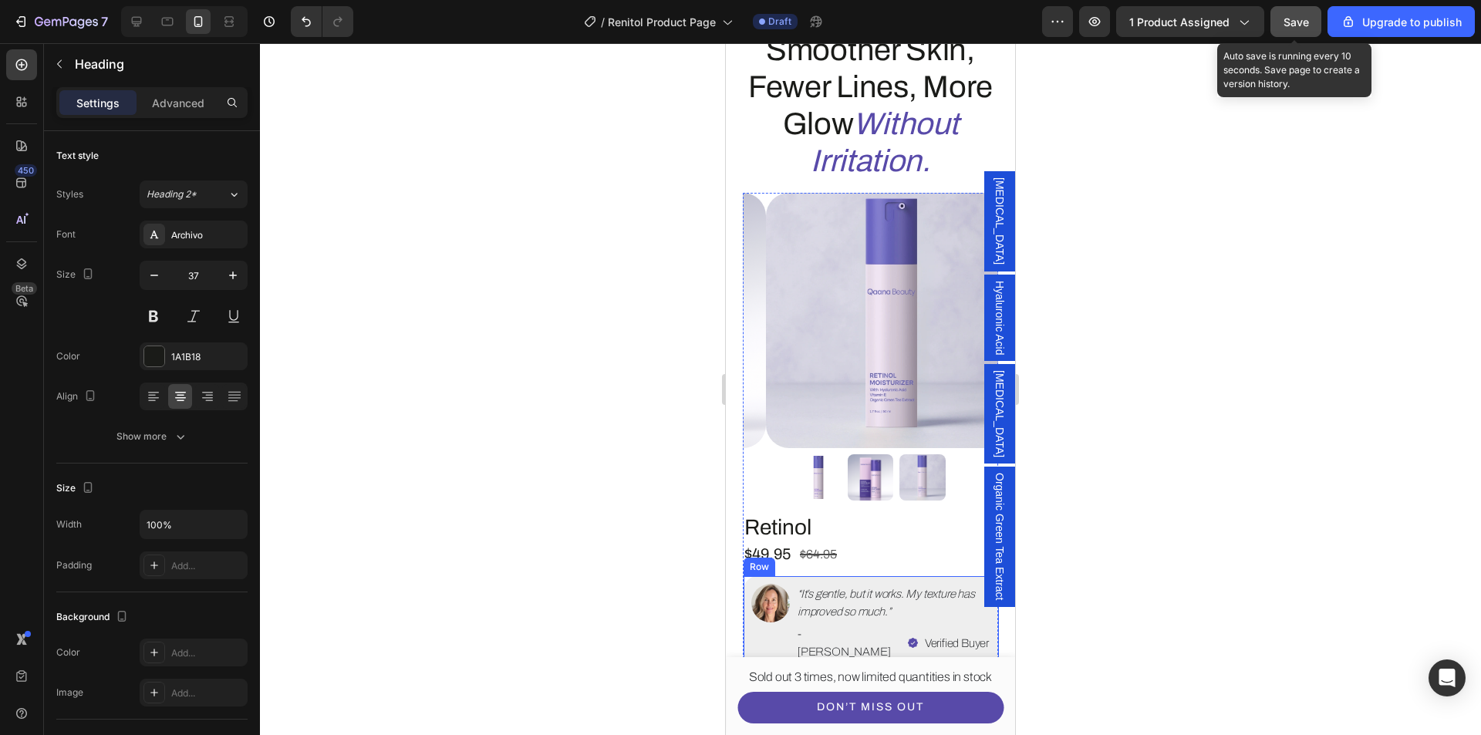
scroll to position [0, 0]
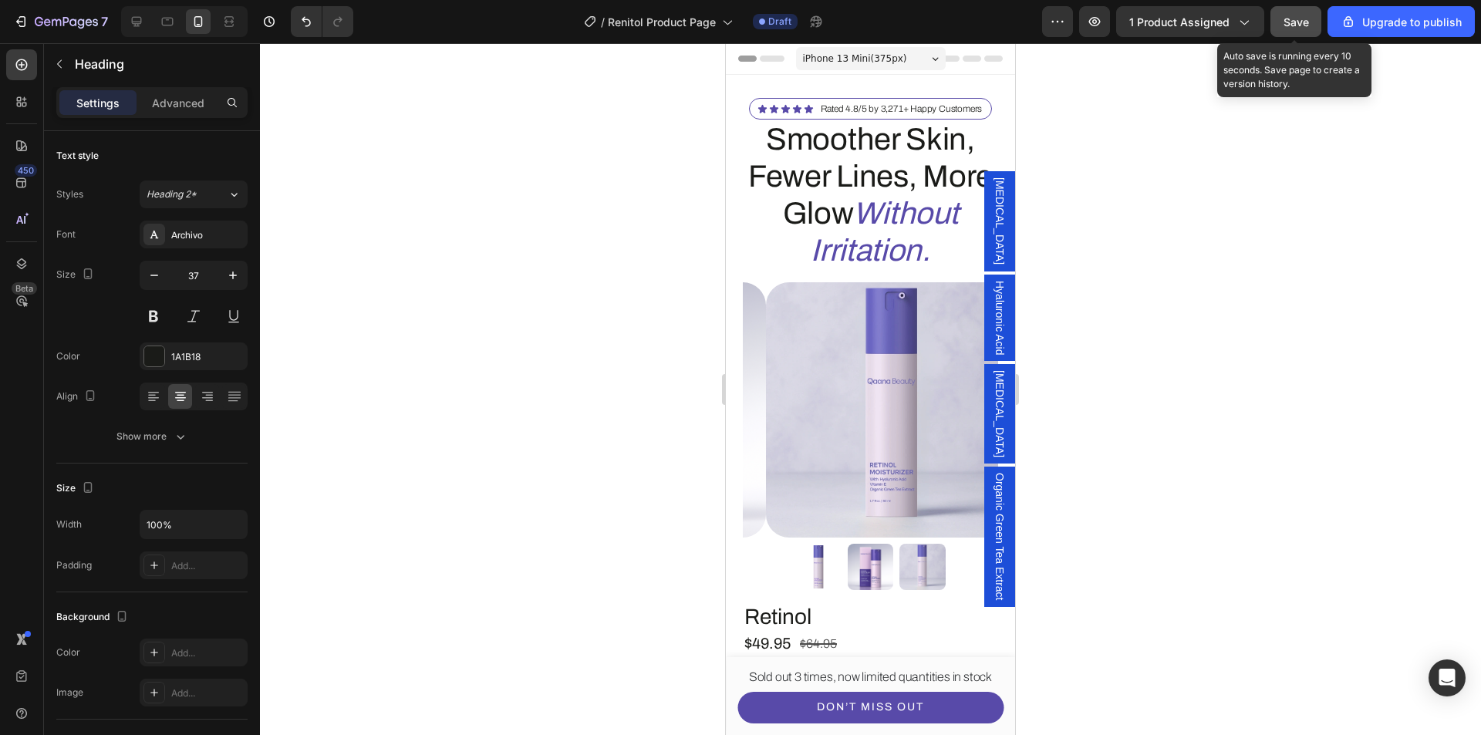
click at [1309, 20] on span "Save" at bounding box center [1296, 21] width 25 height 13
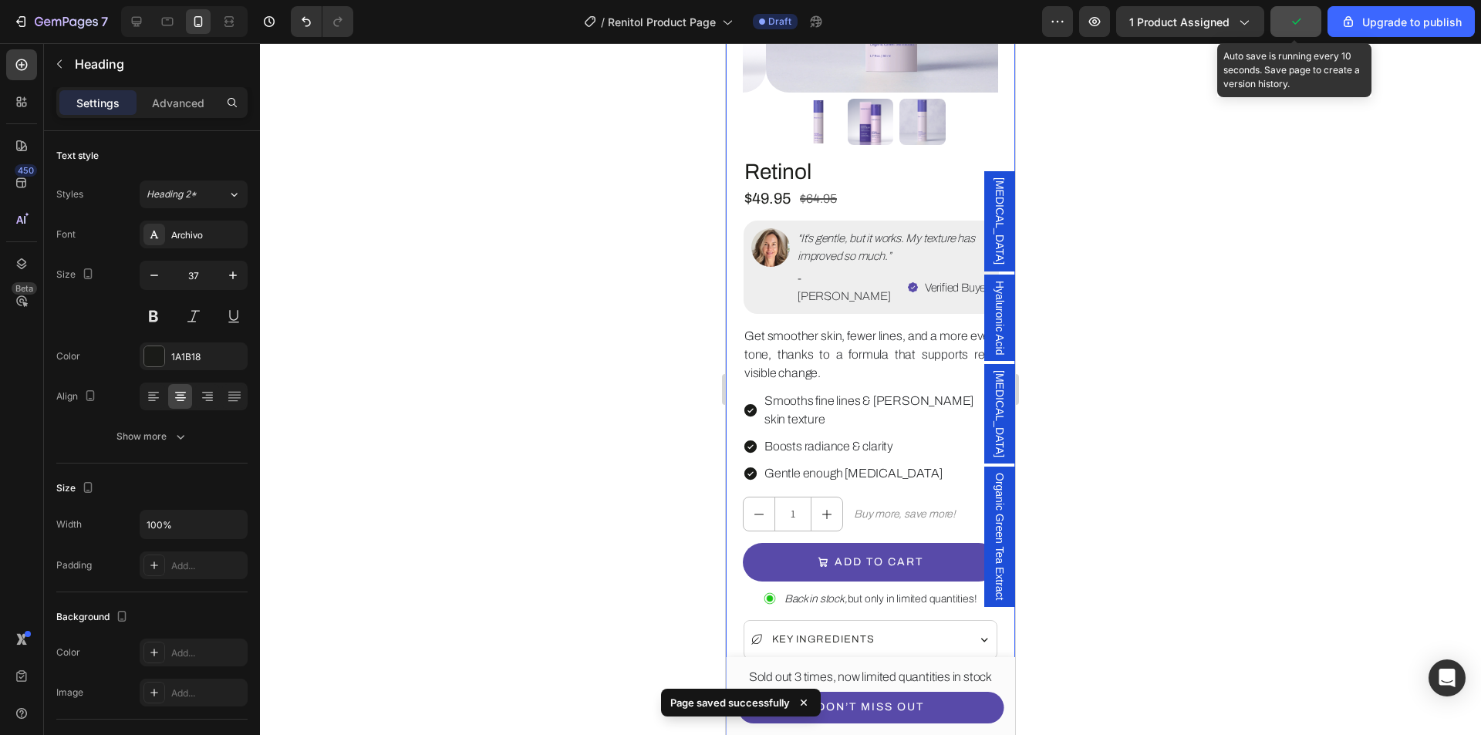
scroll to position [540, 0]
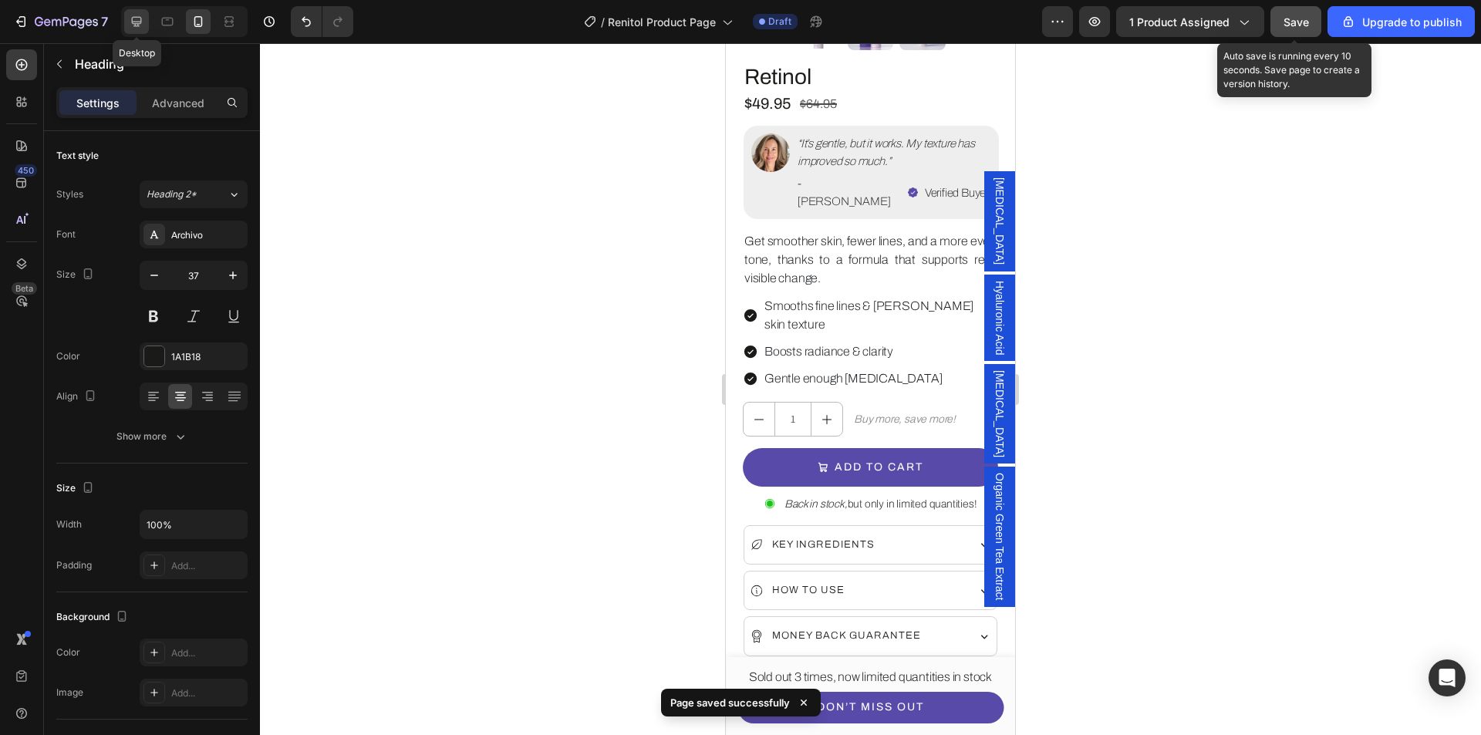
click at [133, 24] on icon at bounding box center [137, 22] width 10 height 10
type input "60"
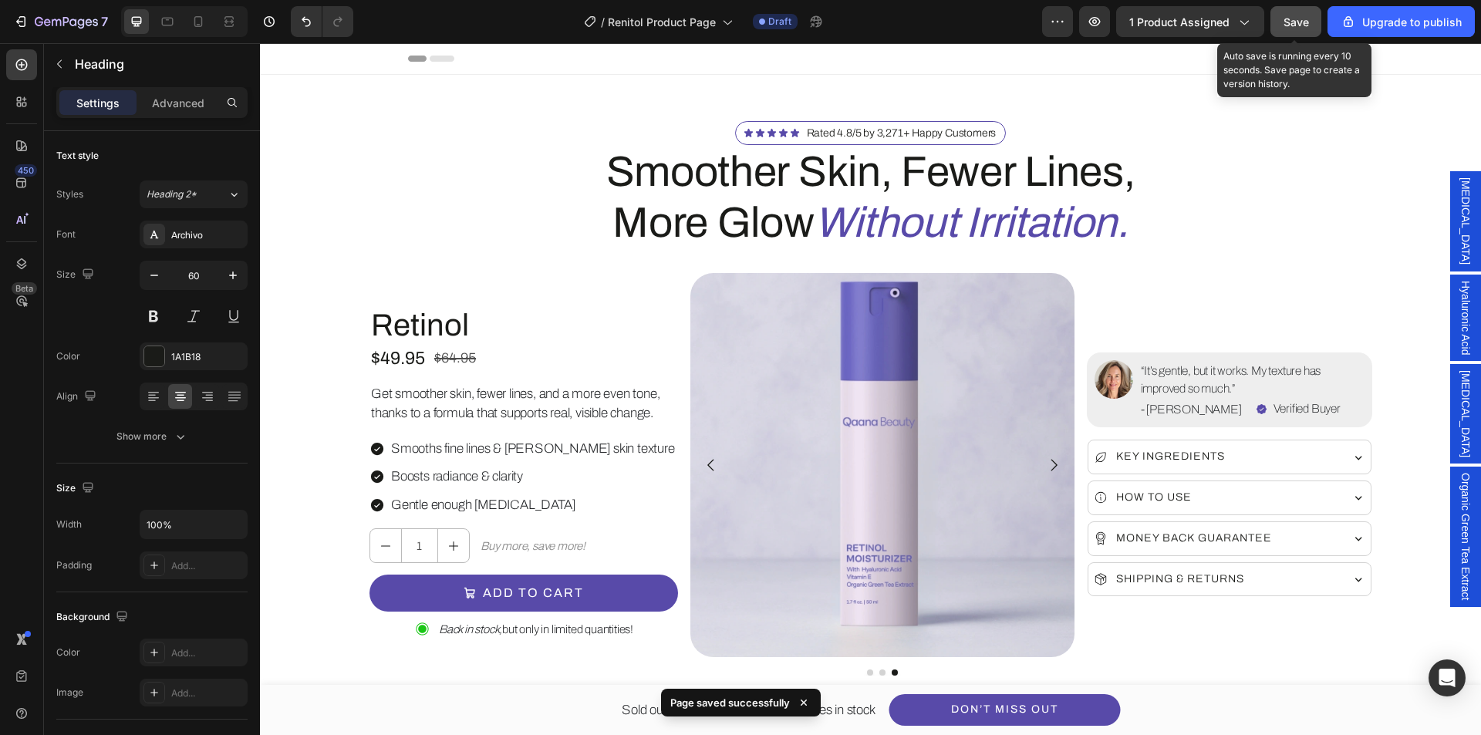
click at [1300, 15] on span "Save" at bounding box center [1296, 21] width 25 height 13
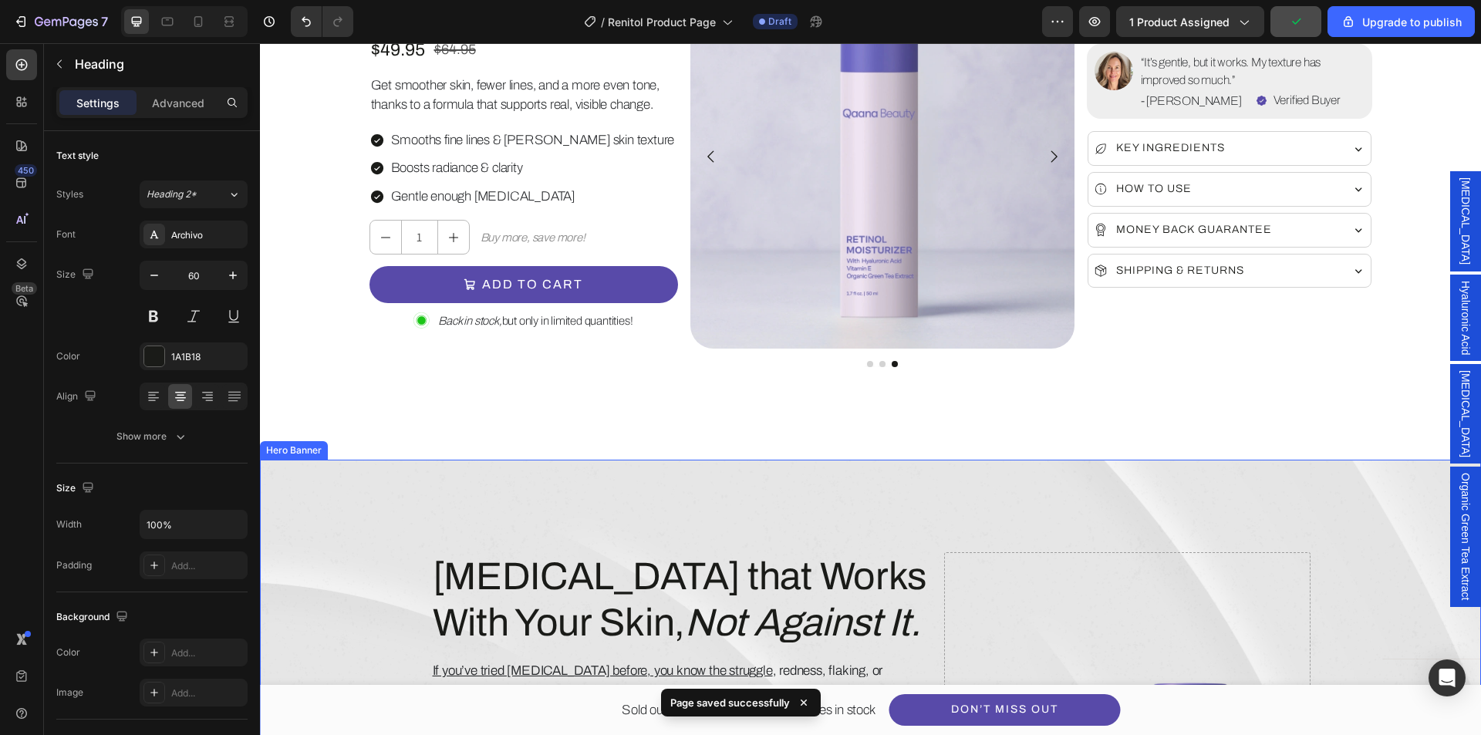
scroll to position [694, 0]
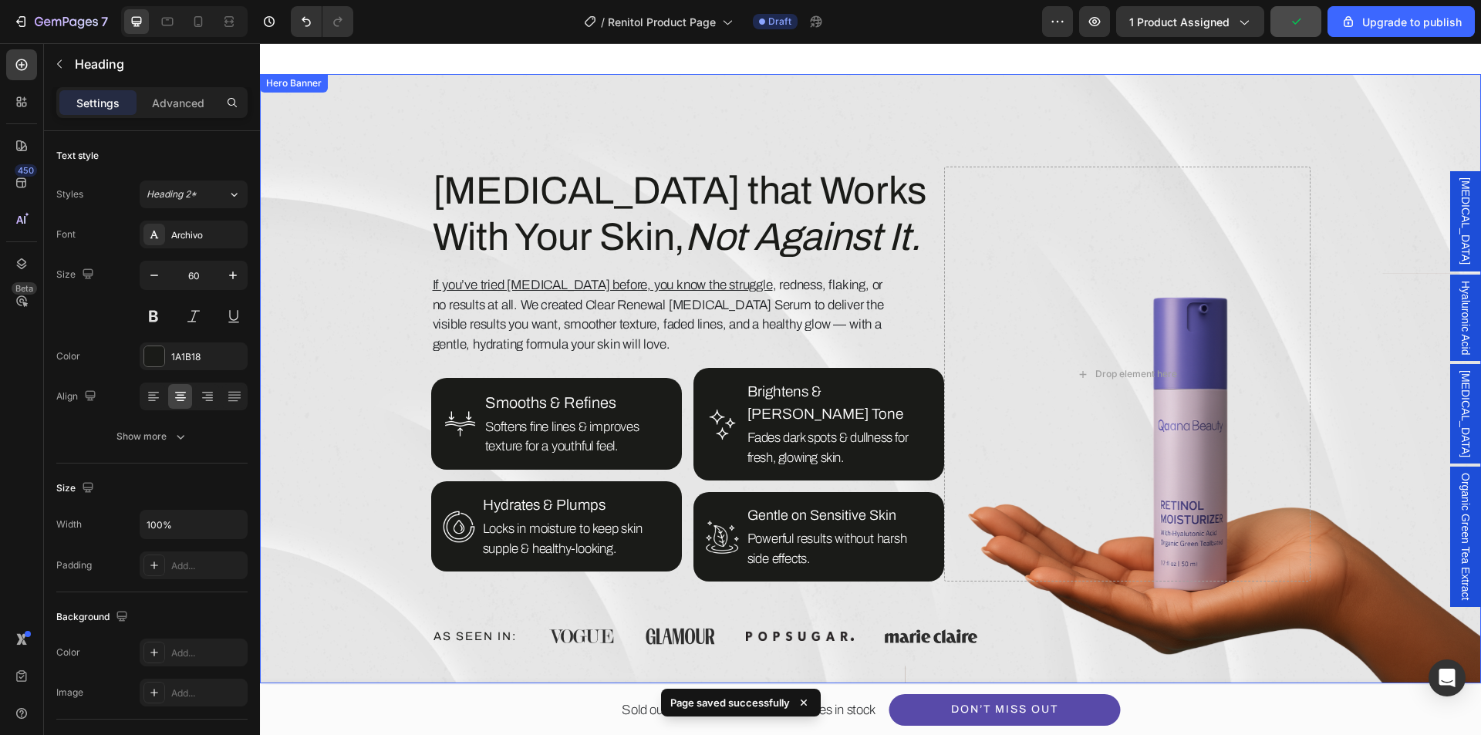
click at [353, 415] on div "Overlay" at bounding box center [870, 379] width 1221 height 610
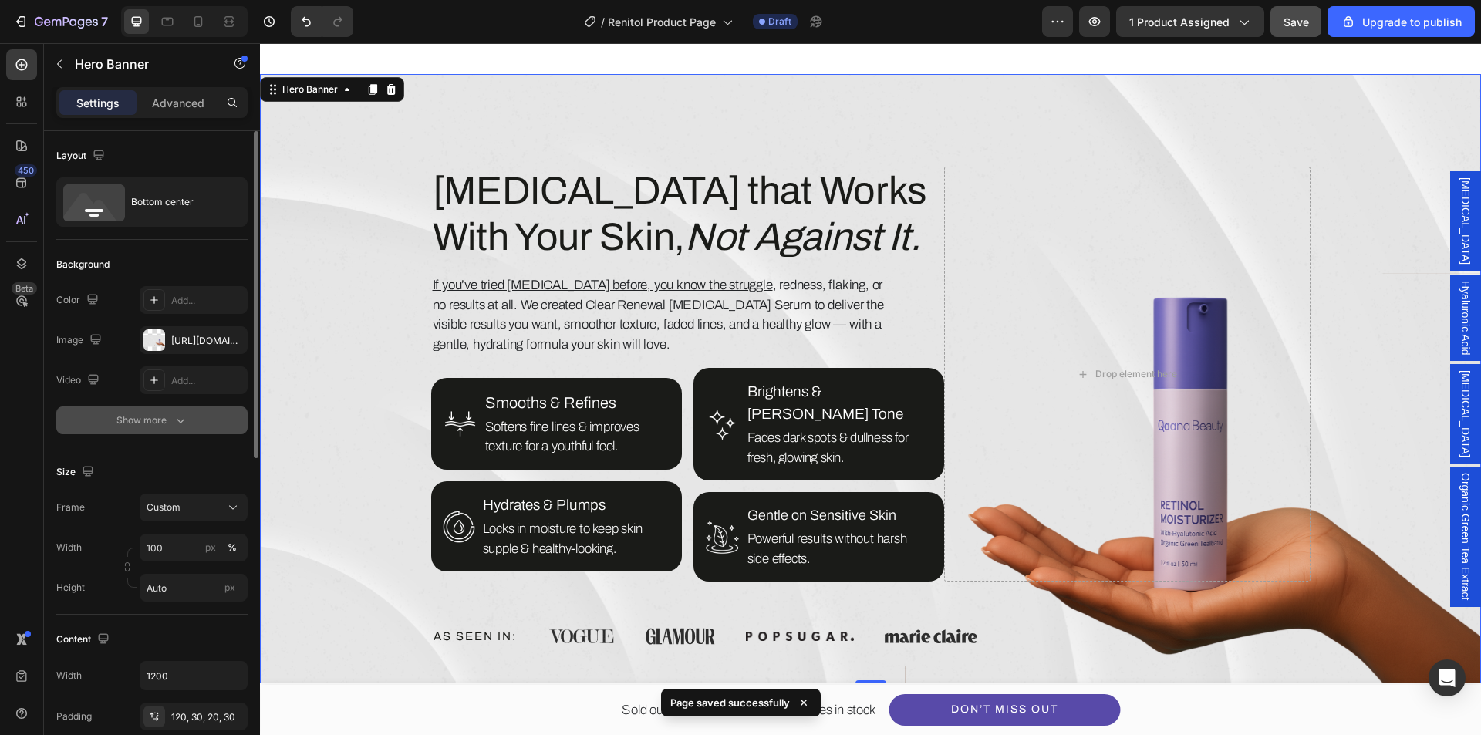
click at [184, 424] on icon "button" at bounding box center [180, 420] width 15 height 15
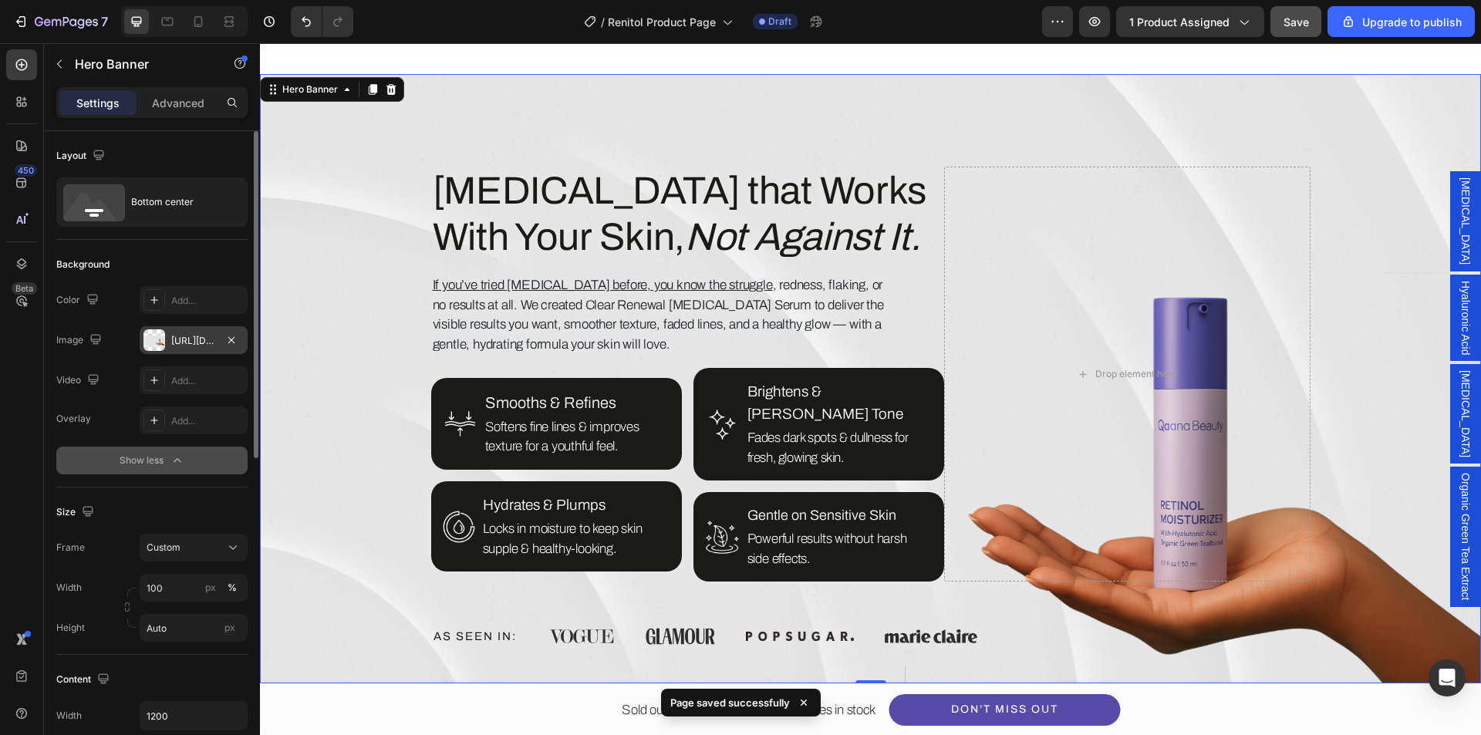
click at [194, 339] on div "https://cdn.shopify.com/s/files/1/0639/1444/2857/files/gempages_578849715588694…" at bounding box center [193, 341] width 45 height 14
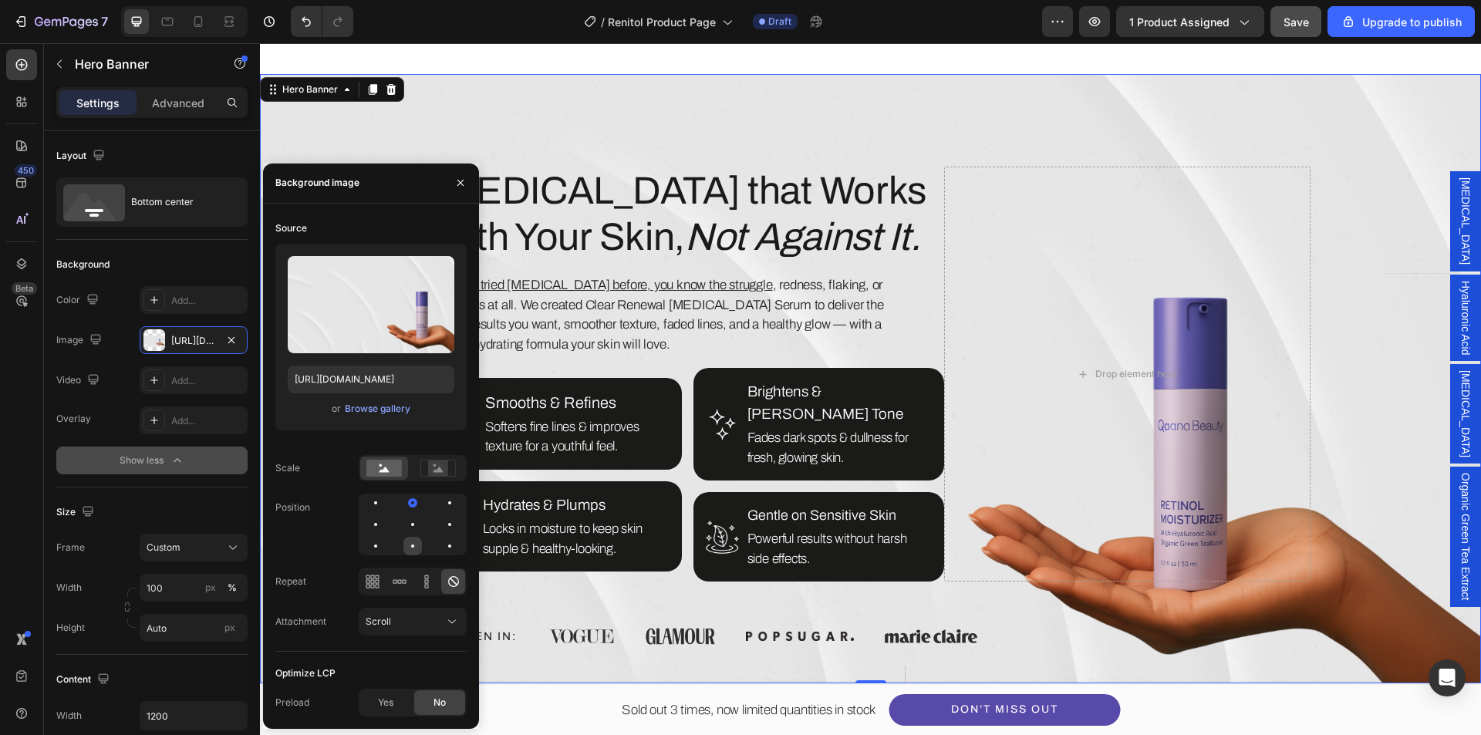
click at [441, 542] on div at bounding box center [450, 546] width 19 height 19
click at [216, 155] on div "Layout" at bounding box center [151, 156] width 191 height 25
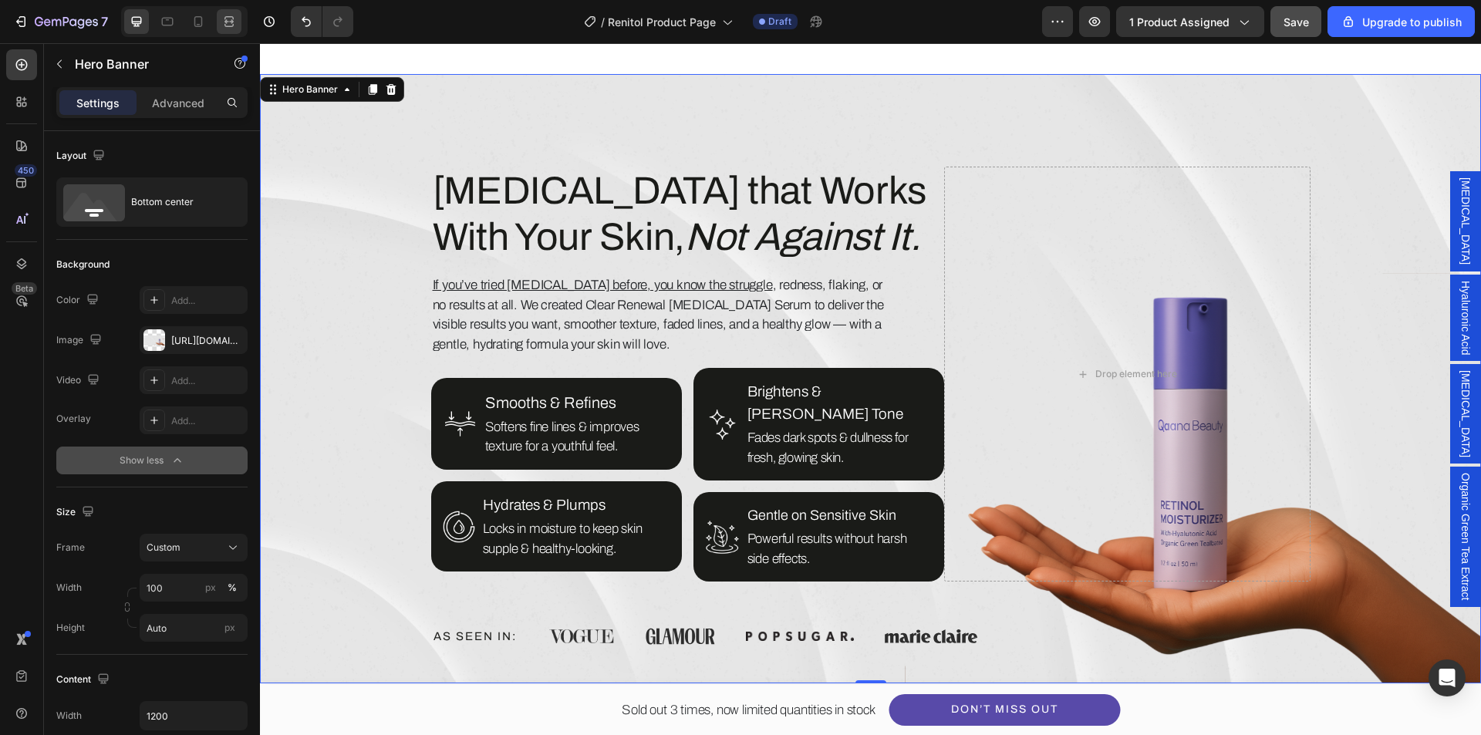
click at [225, 32] on div at bounding box center [229, 21] width 25 height 25
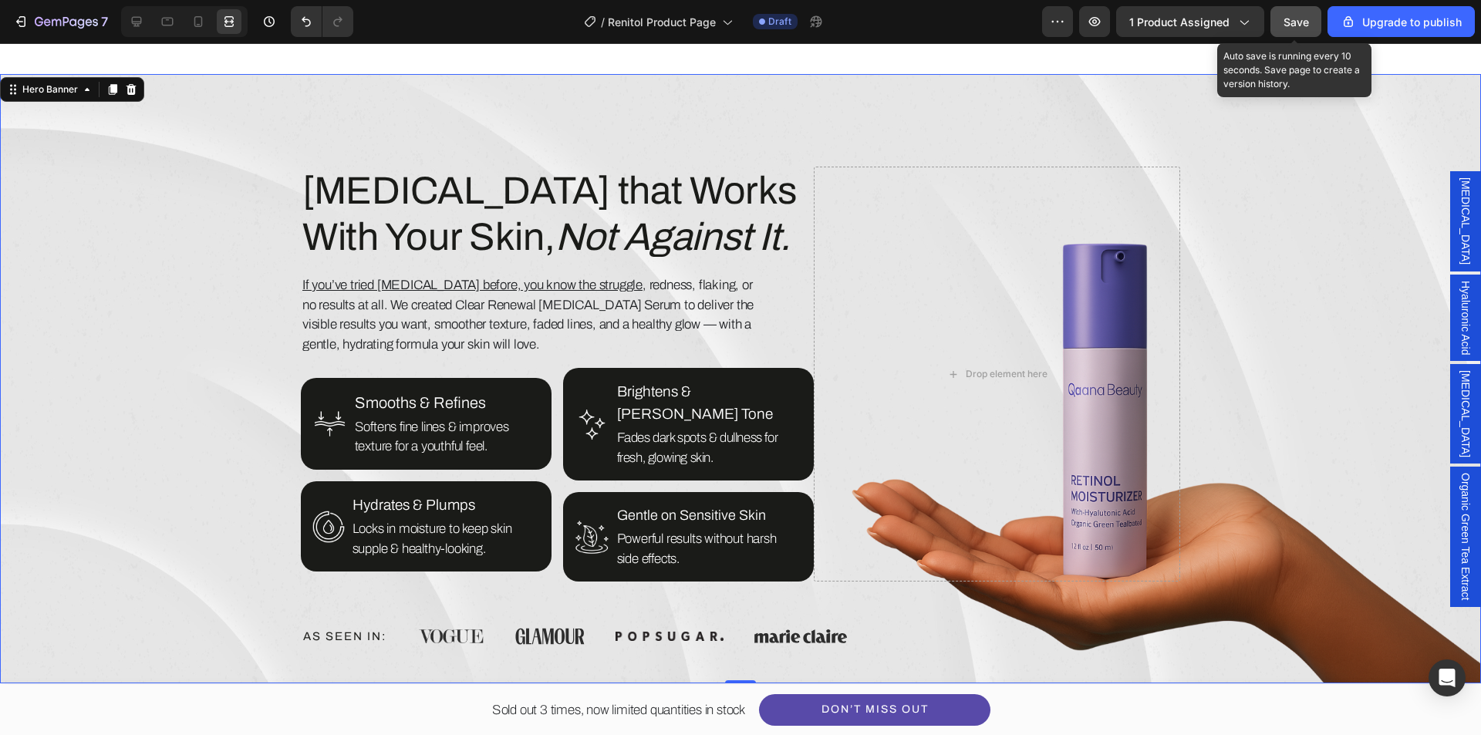
click at [1302, 22] on span "Save" at bounding box center [1296, 21] width 25 height 13
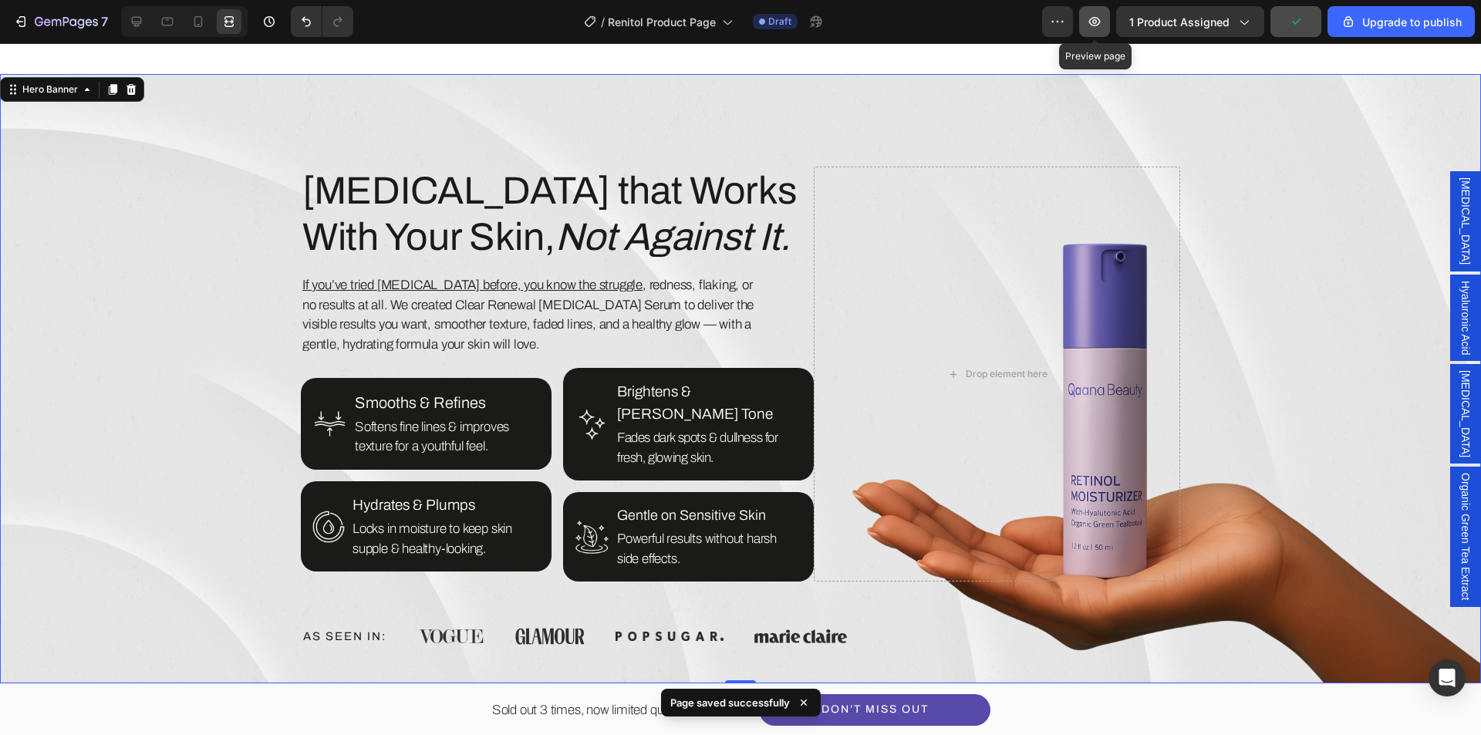
click at [1097, 27] on icon "button" at bounding box center [1094, 21] width 15 height 15
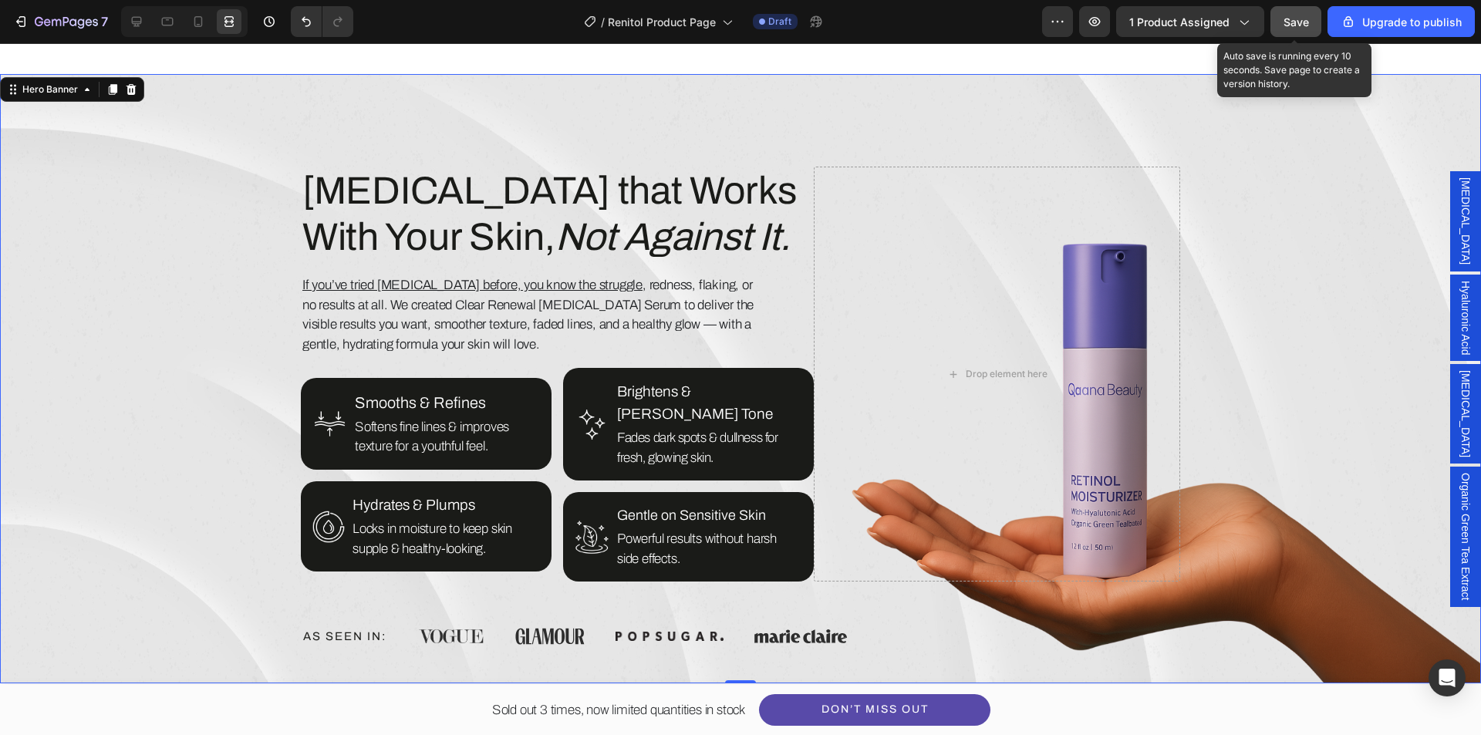
click at [1302, 22] on span "Save" at bounding box center [1296, 21] width 25 height 13
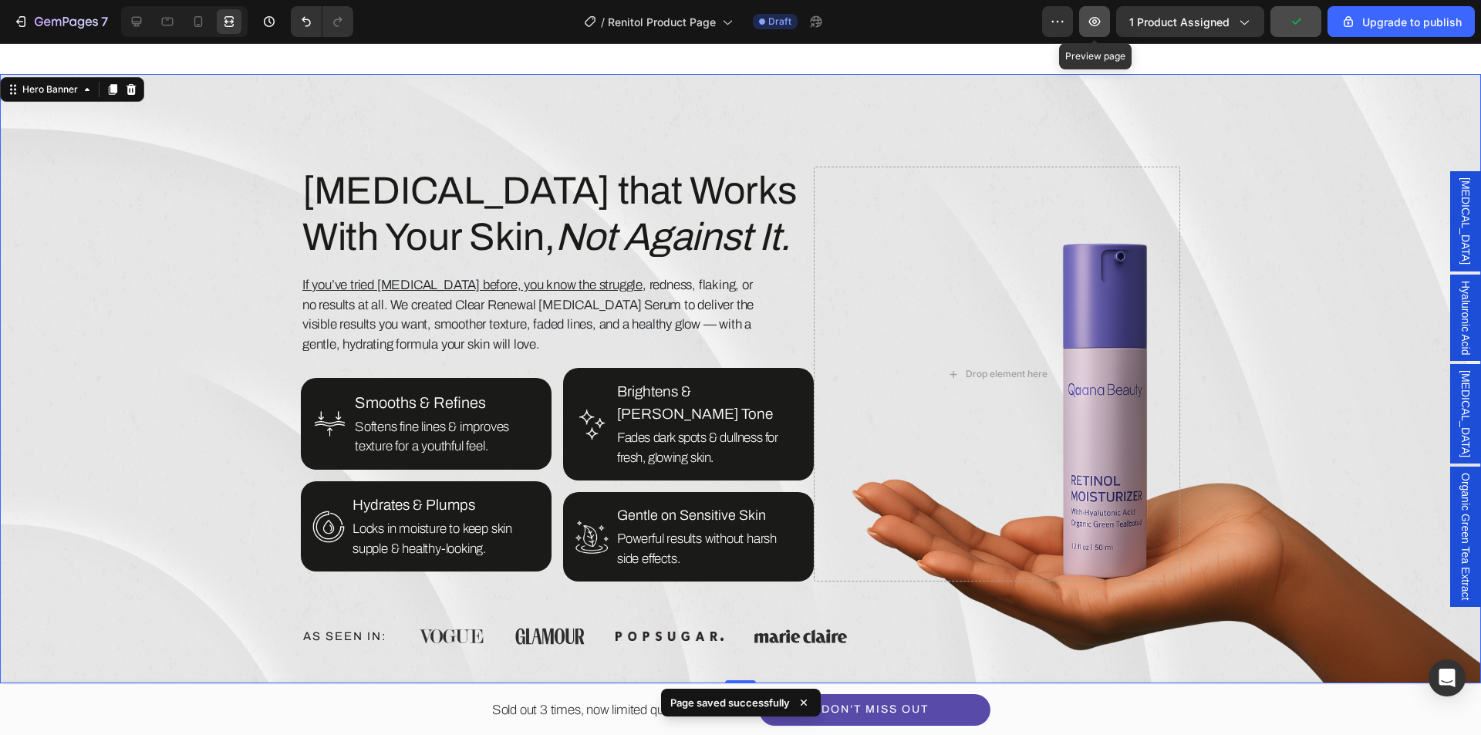
click at [1103, 25] on icon "button" at bounding box center [1094, 21] width 15 height 15
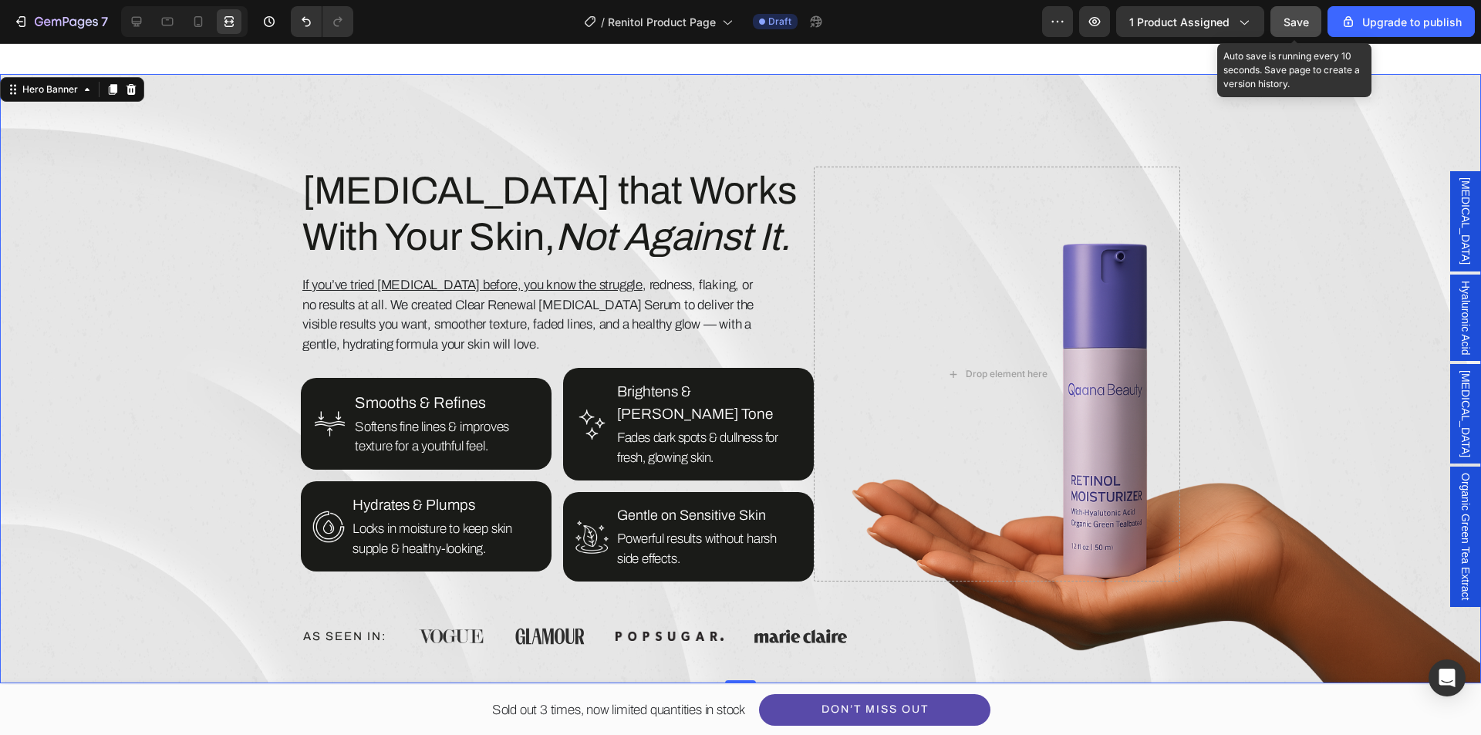
click at [1289, 25] on span "Save" at bounding box center [1296, 21] width 25 height 13
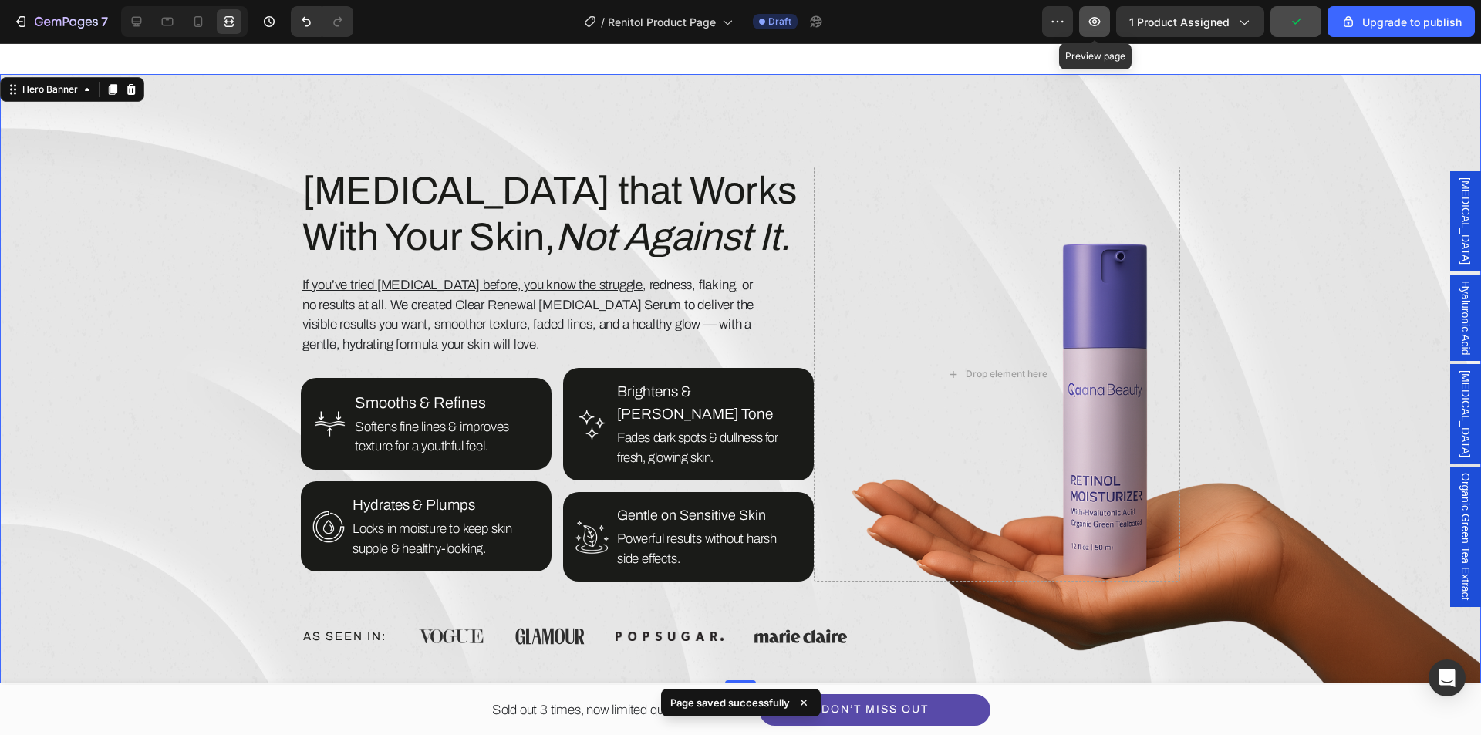
click at [1096, 29] on button "button" at bounding box center [1094, 21] width 31 height 31
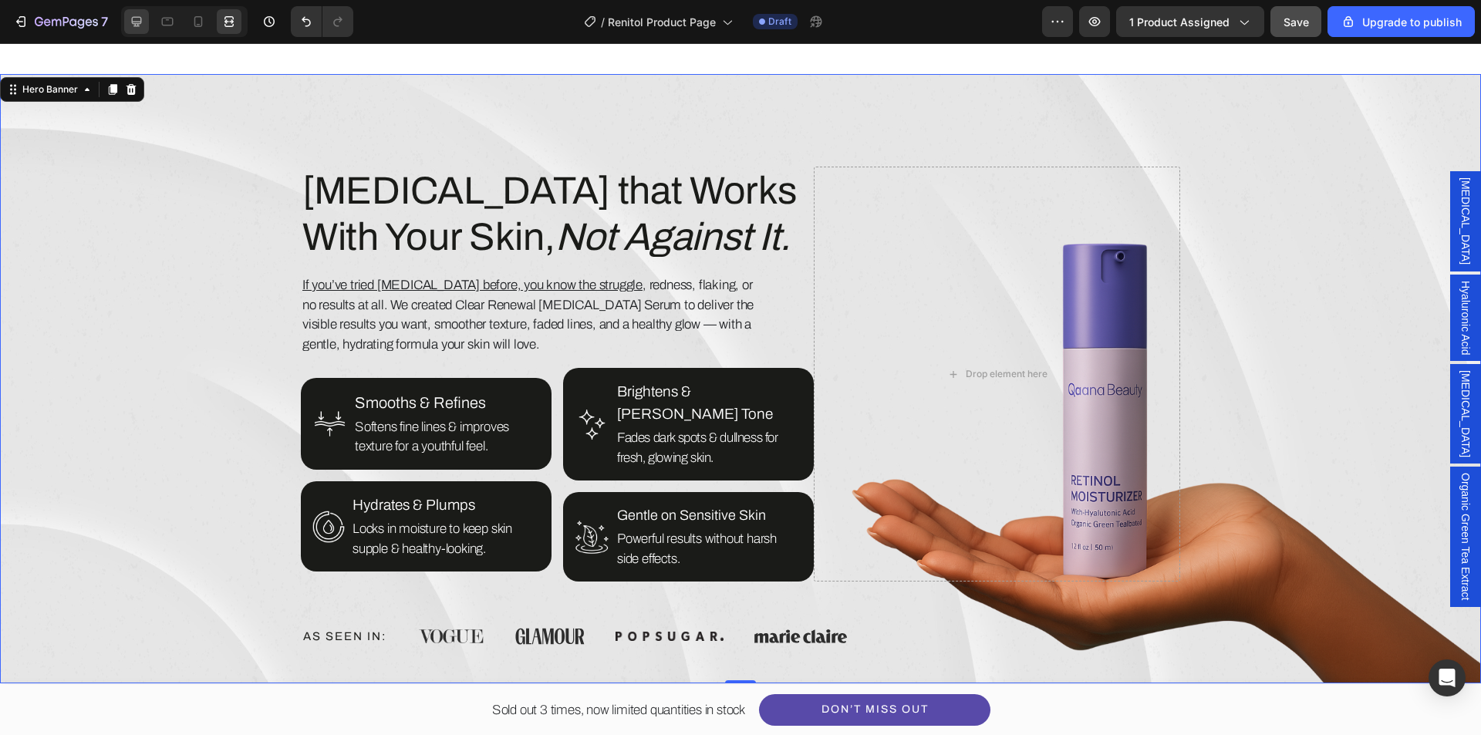
click at [134, 19] on icon at bounding box center [136, 21] width 15 height 15
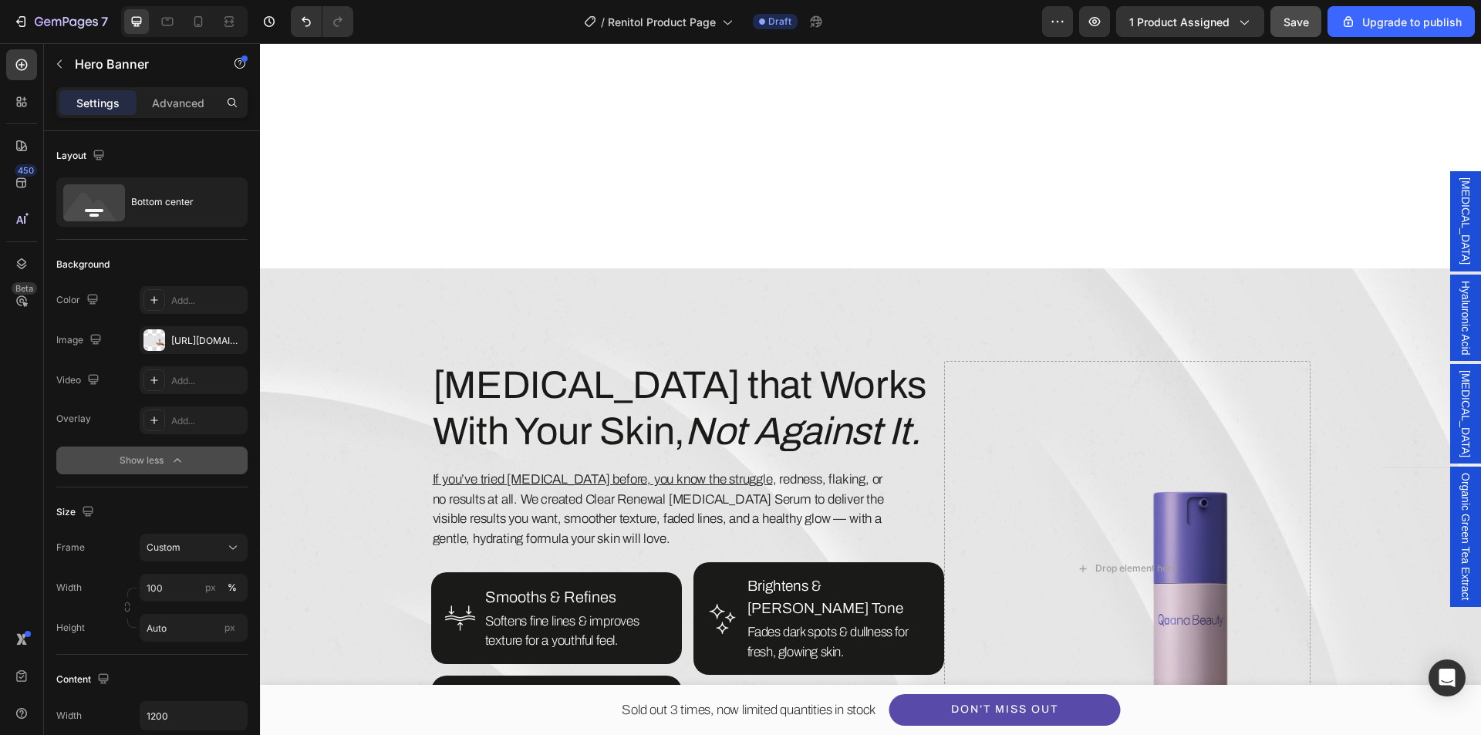
scroll to position [849, 0]
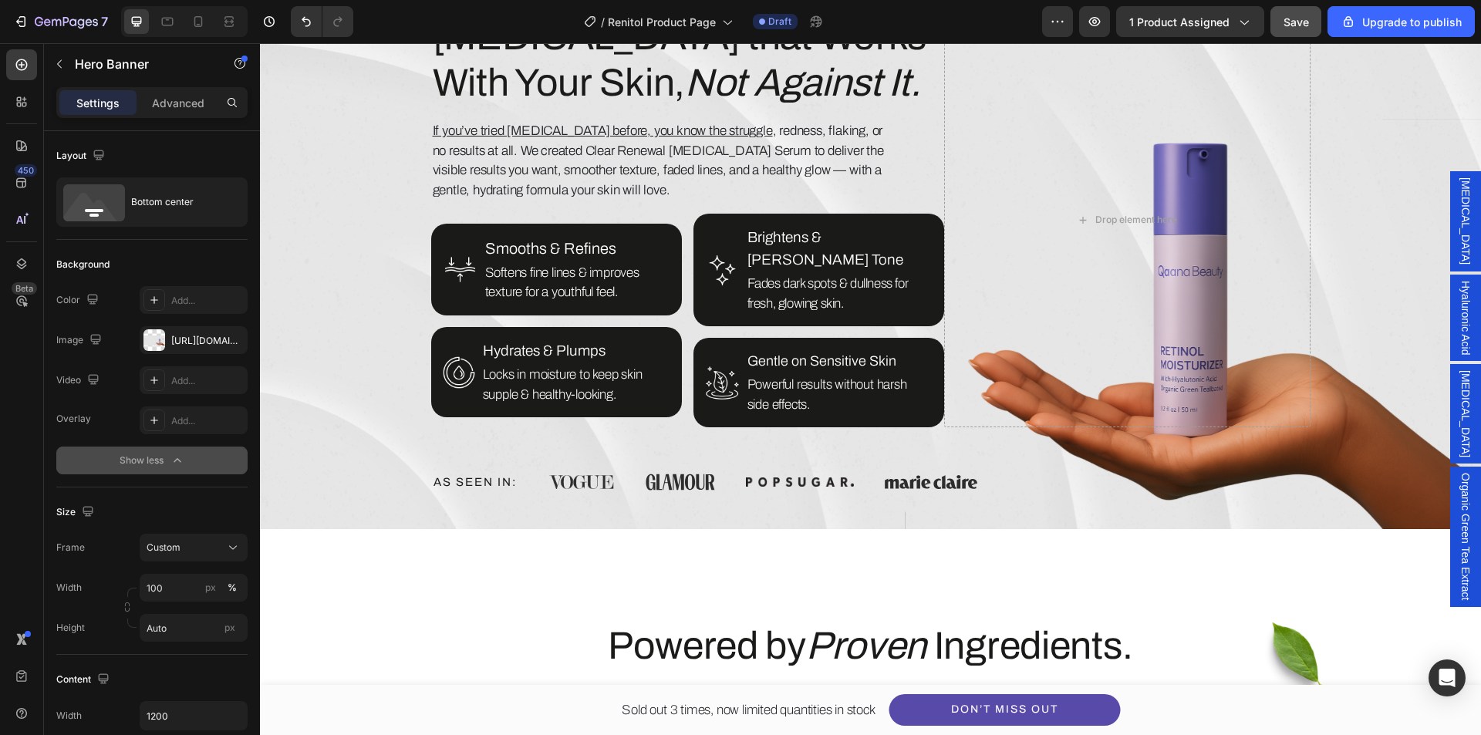
drag, startPoint x: 344, startPoint y: 389, endPoint x: 460, endPoint y: 369, distance: 117.5
click at [344, 389] on div "Overlay" at bounding box center [870, 225] width 1221 height 610
click at [170, 344] on div "https://cdn.shopify.com/s/files/1/0639/1444/2857/files/gempages_578849715588694…" at bounding box center [194, 340] width 108 height 28
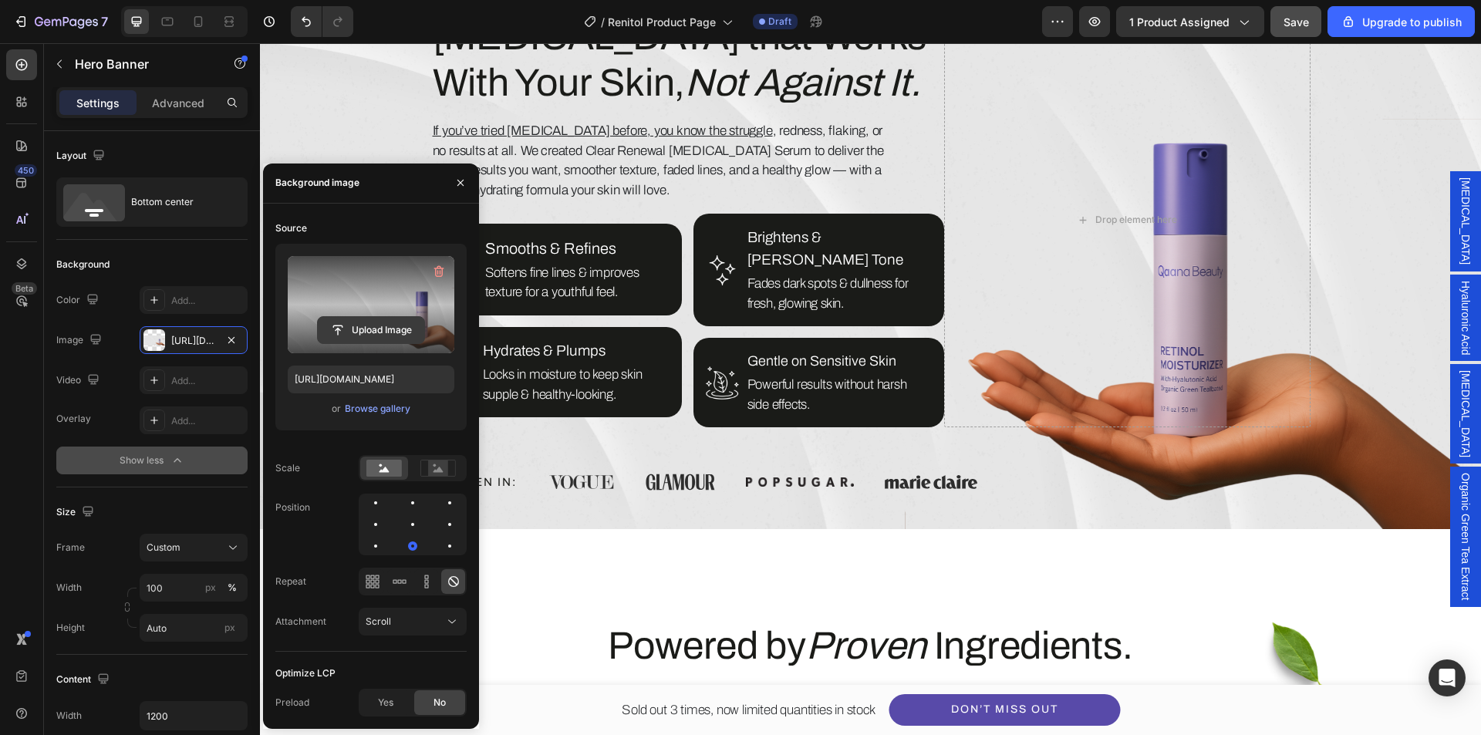
click at [374, 330] on input "file" at bounding box center [371, 330] width 106 height 26
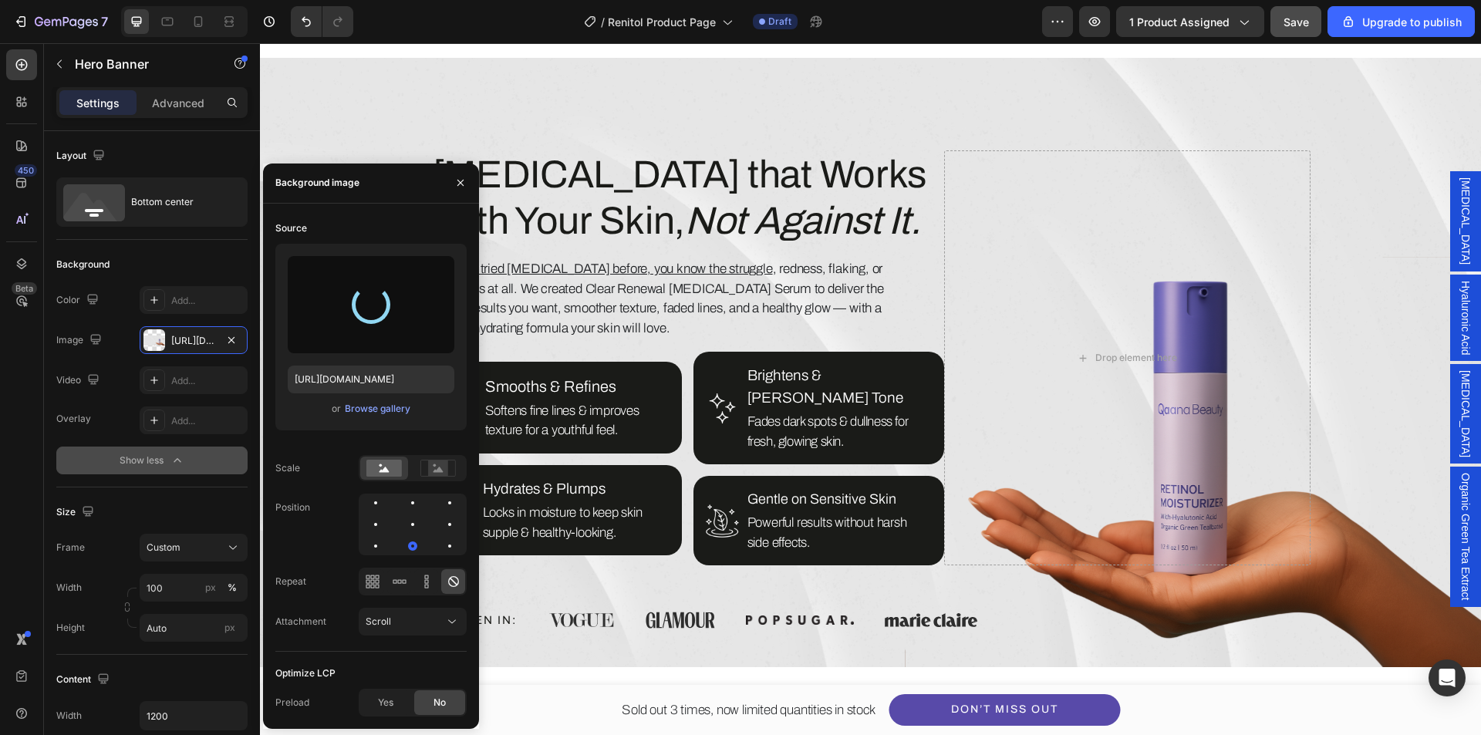
scroll to position [694, 0]
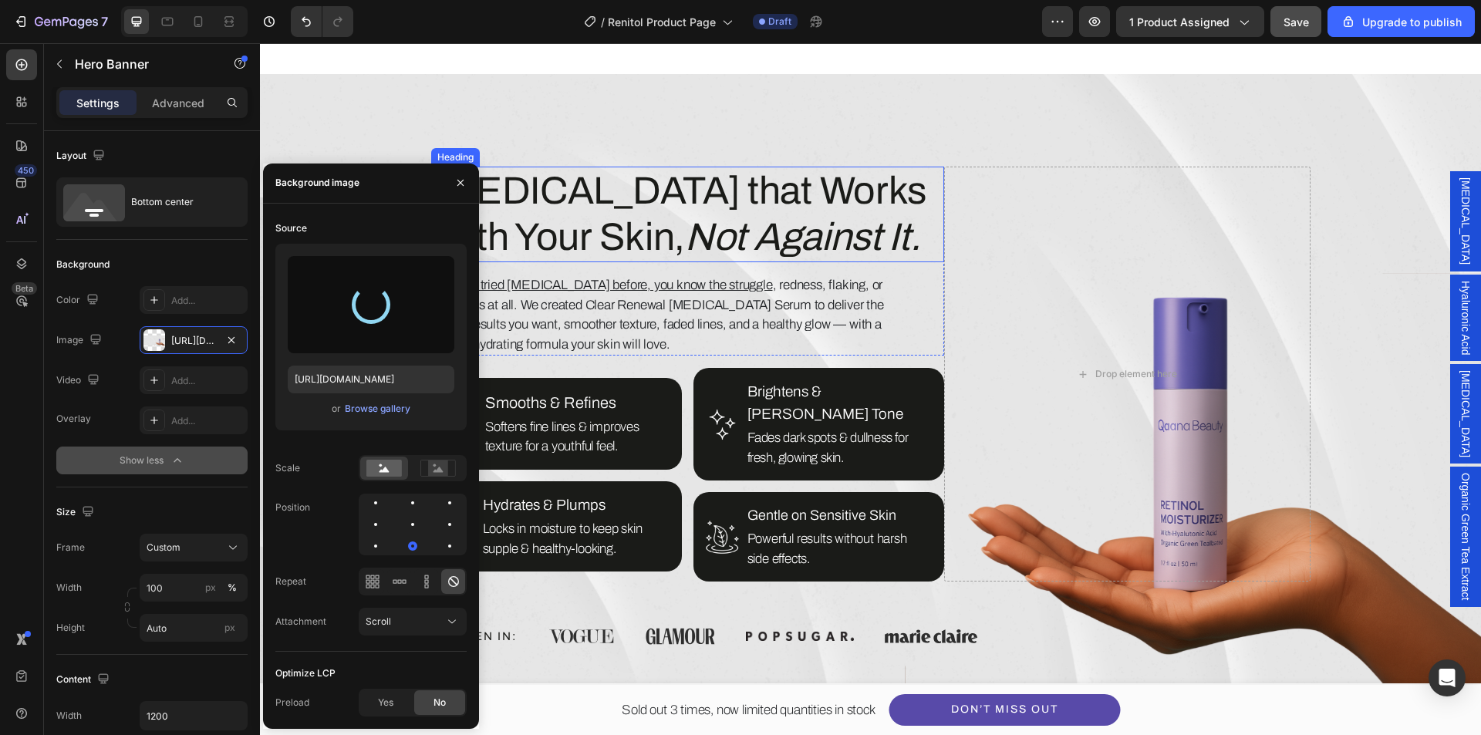
type input "https://cdn.shopify.com/s/files/1/0639/1444/2857/files/gempages_578849715588694…"
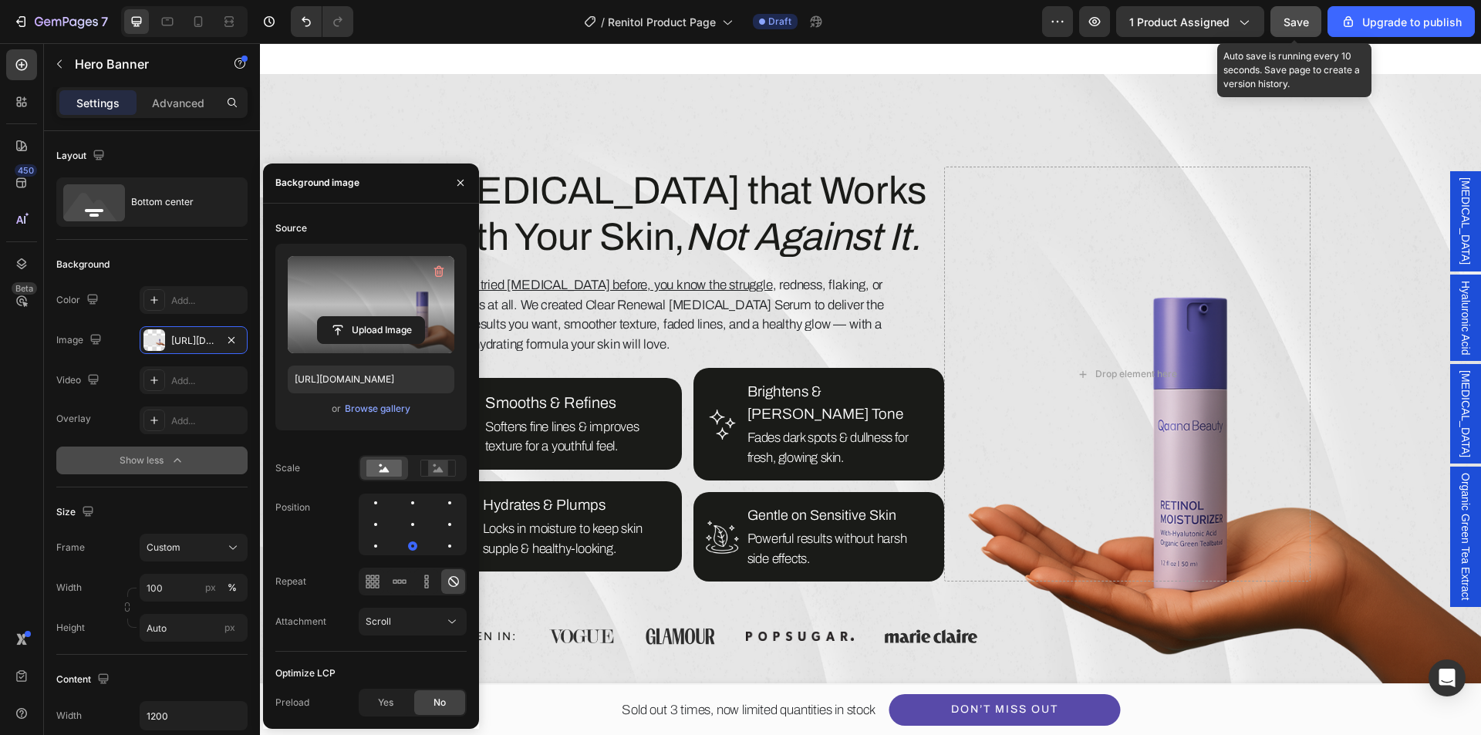
click at [1303, 23] on span "Save" at bounding box center [1296, 21] width 25 height 13
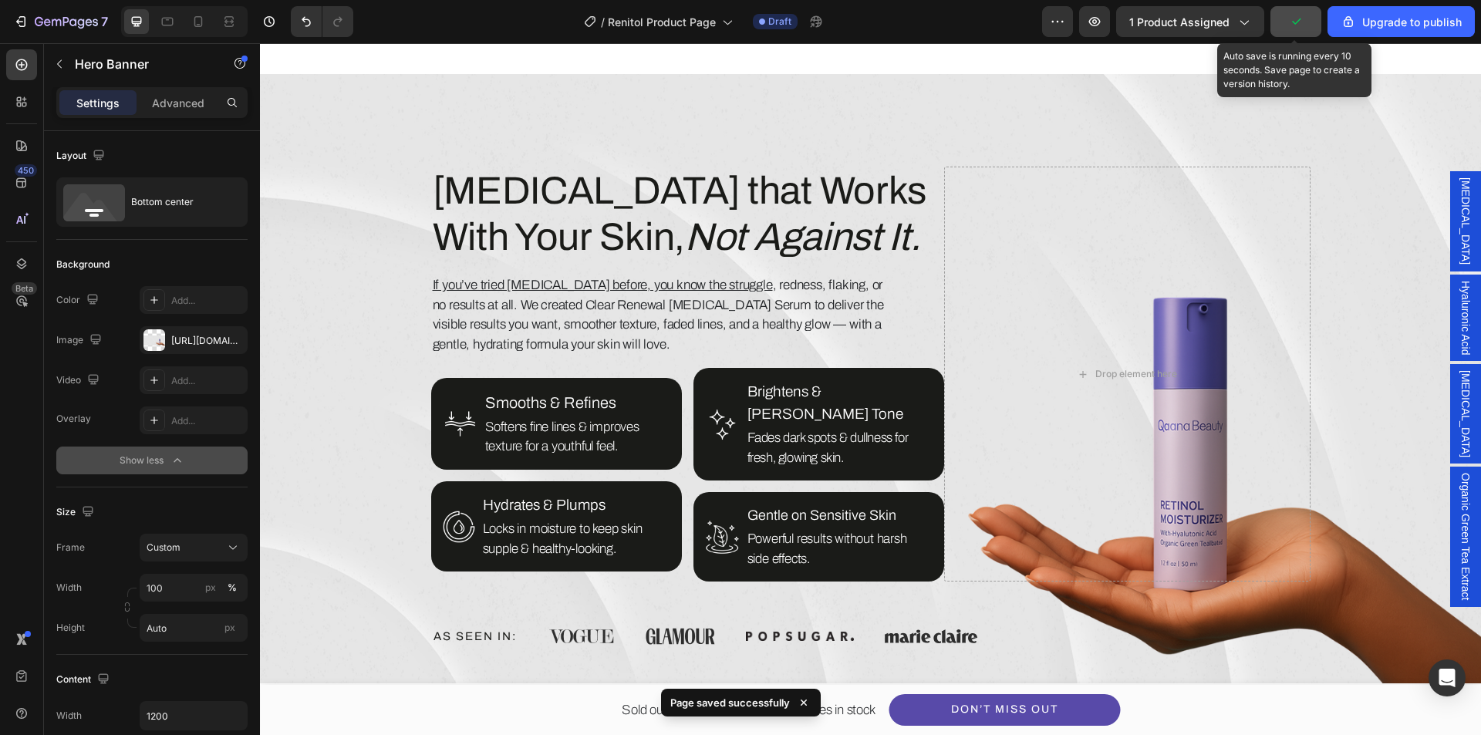
click at [1283, 32] on button "button" at bounding box center [1296, 21] width 51 height 31
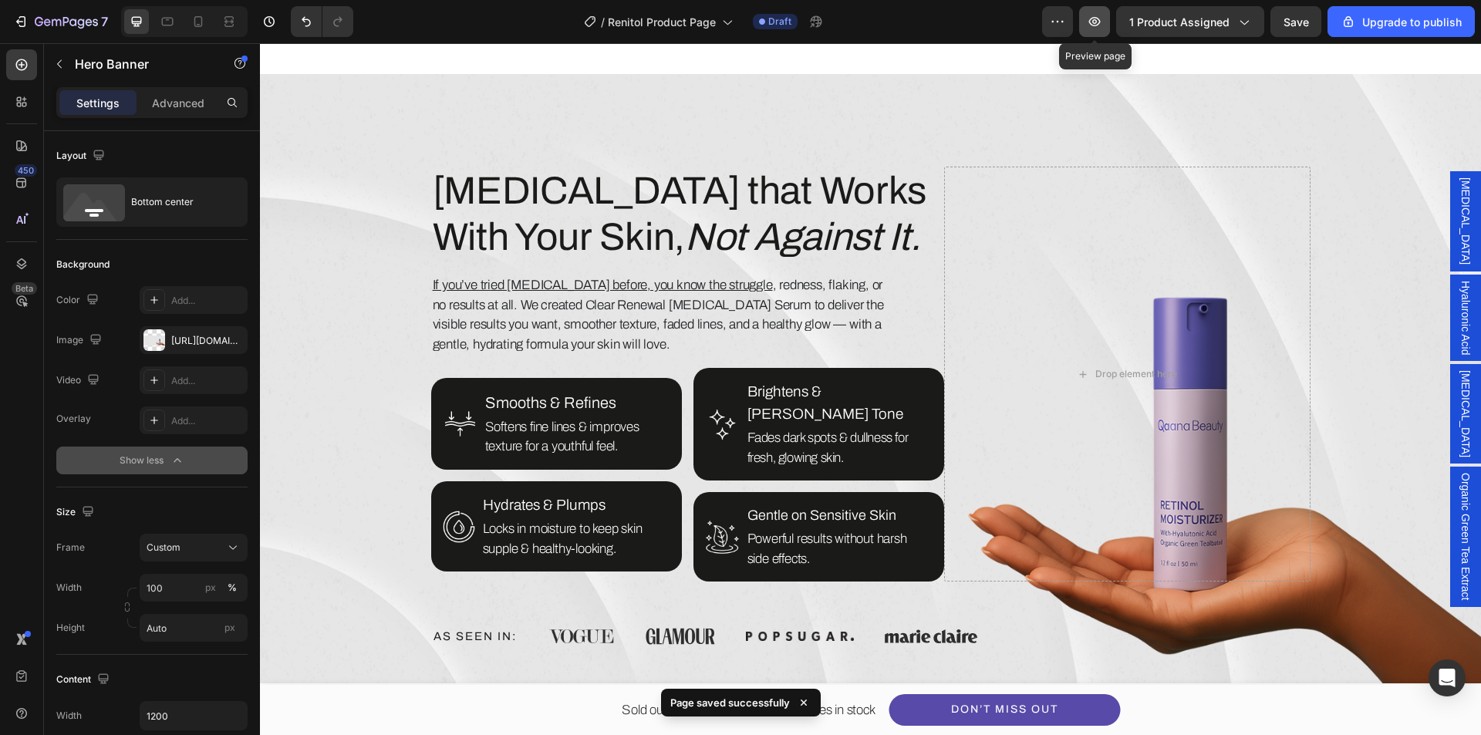
click at [1099, 21] on icon "button" at bounding box center [1095, 21] width 12 height 9
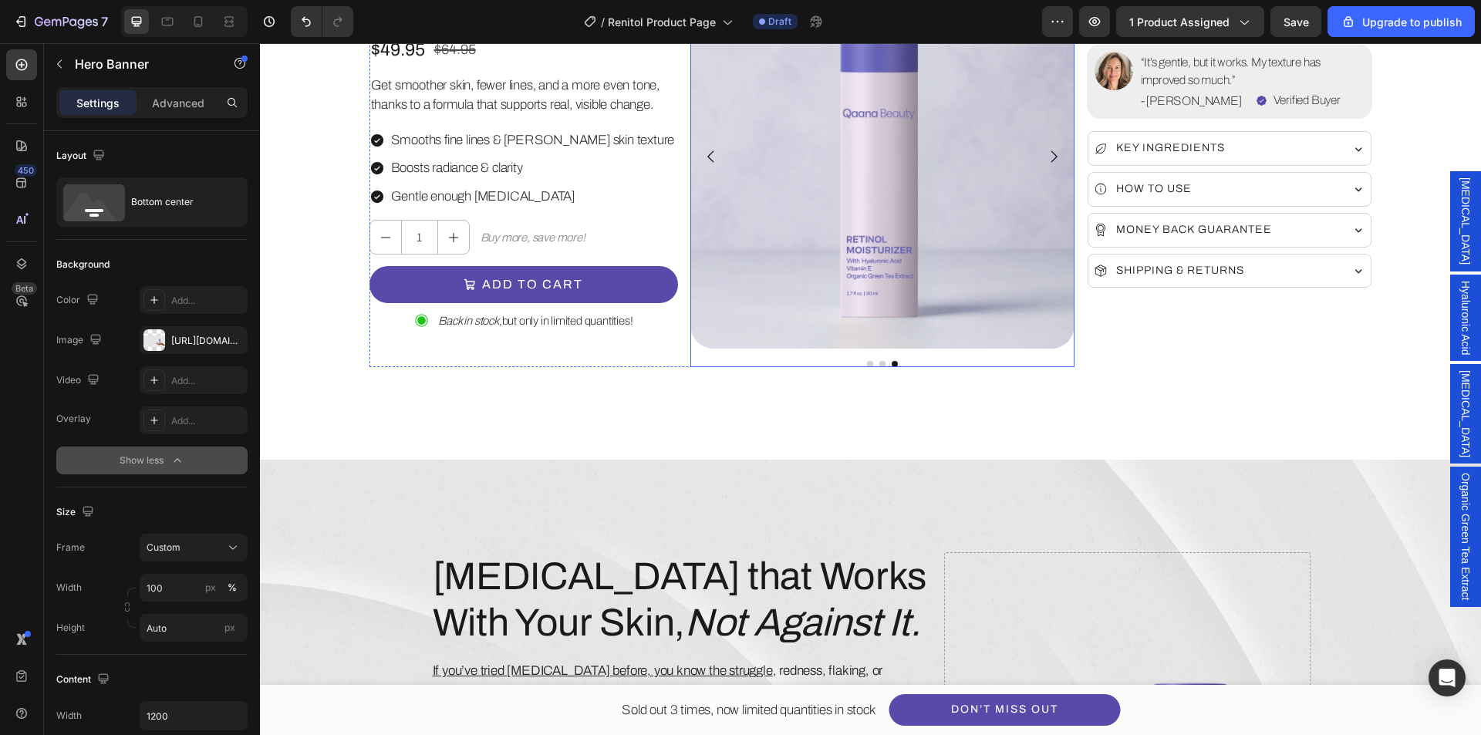
scroll to position [0, 0]
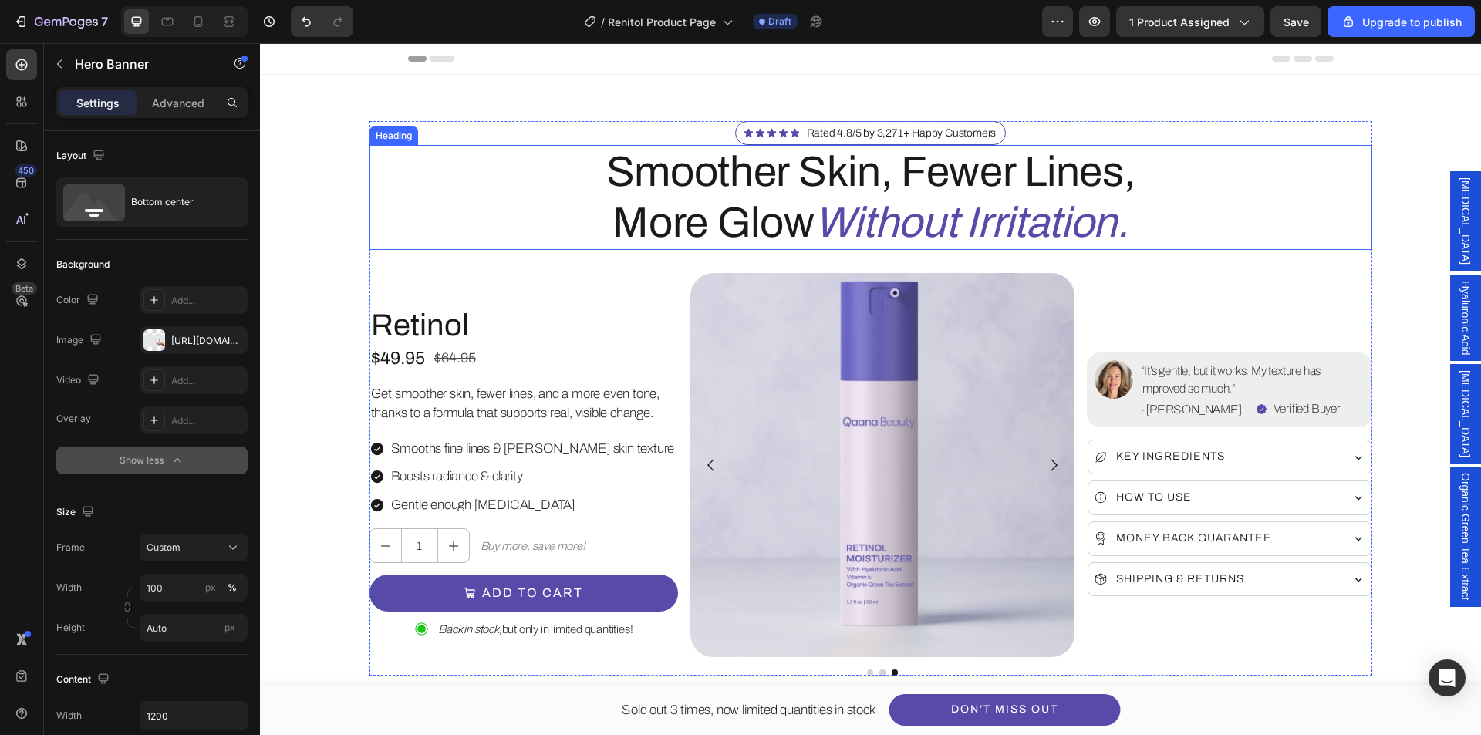
click at [835, 223] on icon "Without Irritation." at bounding box center [972, 223] width 314 height 46
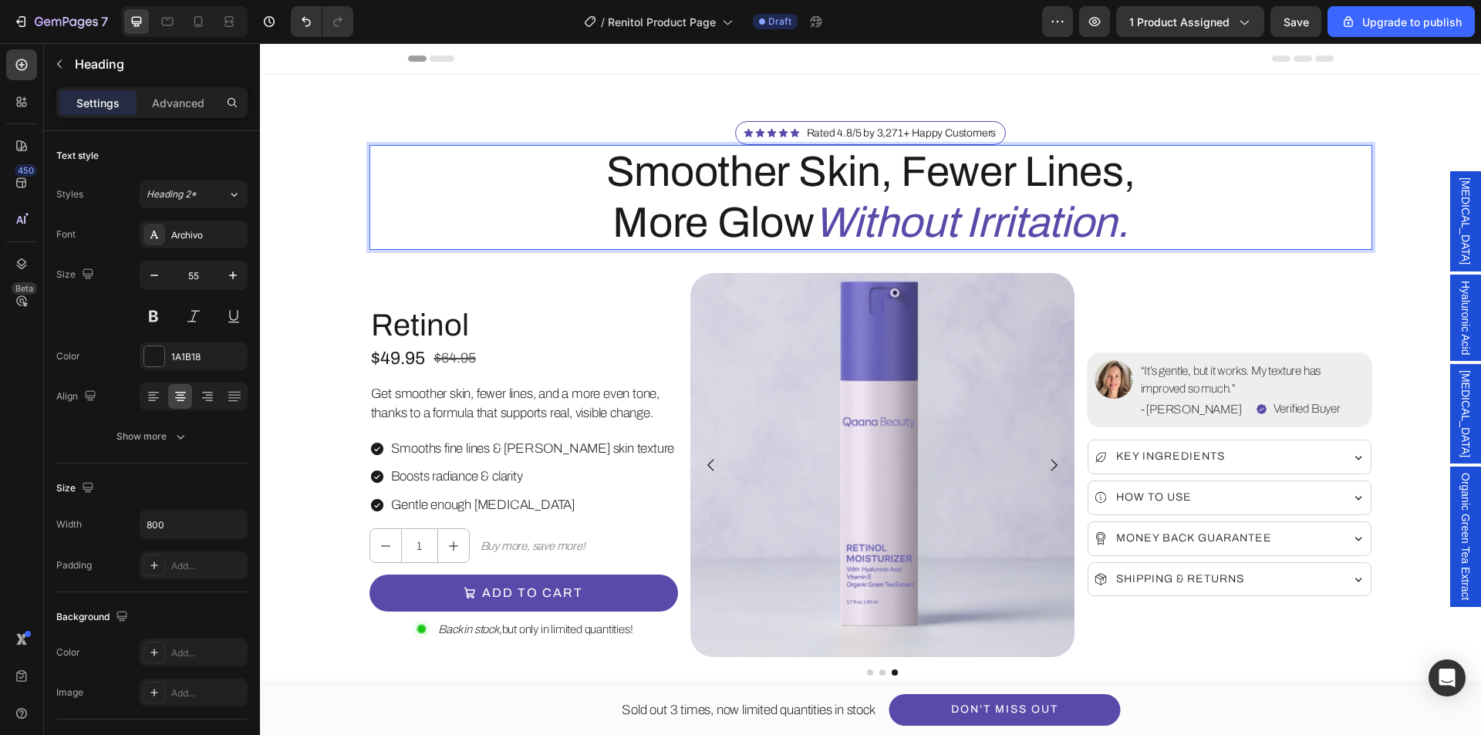
click at [823, 228] on icon "Without Irritation." at bounding box center [972, 223] width 314 height 46
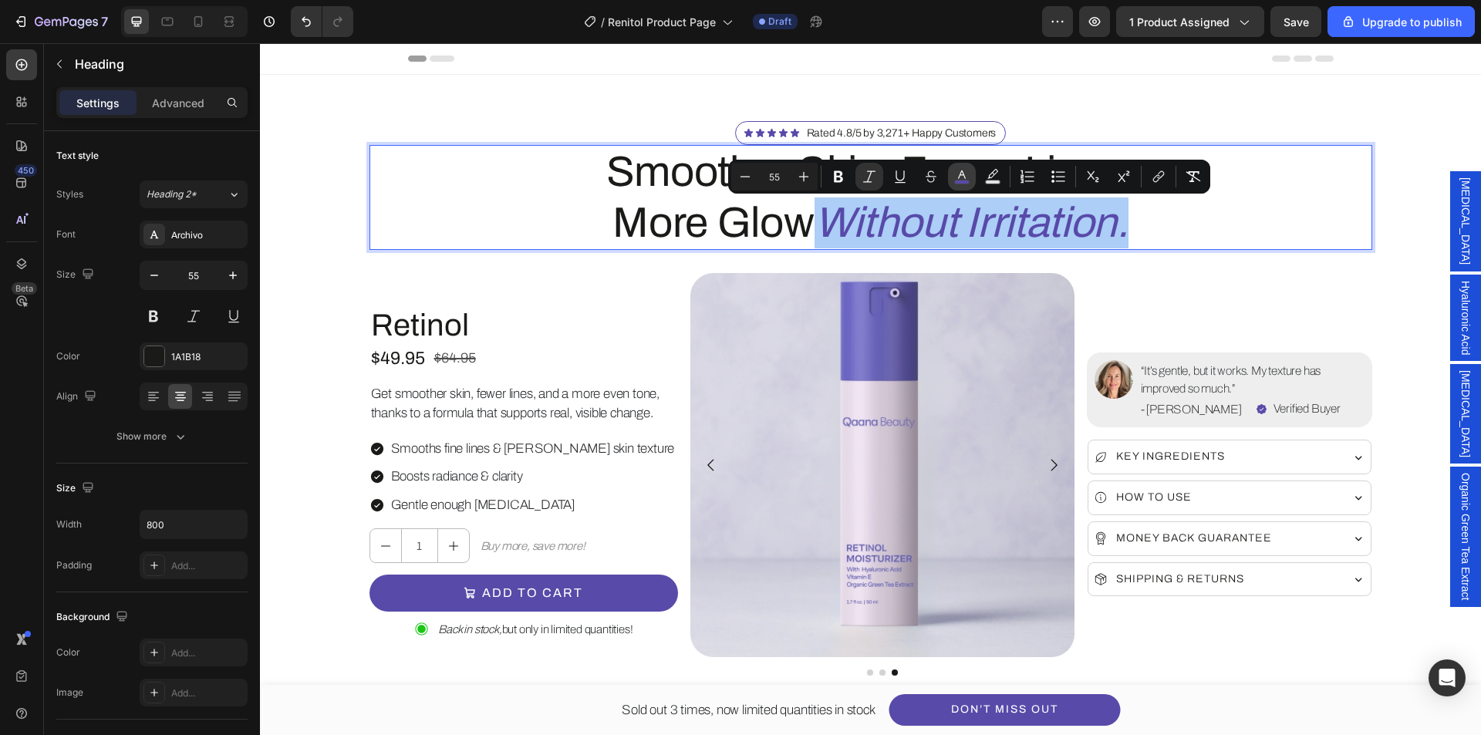
click at [958, 172] on icon "Editor contextual toolbar" at bounding box center [961, 176] width 15 height 15
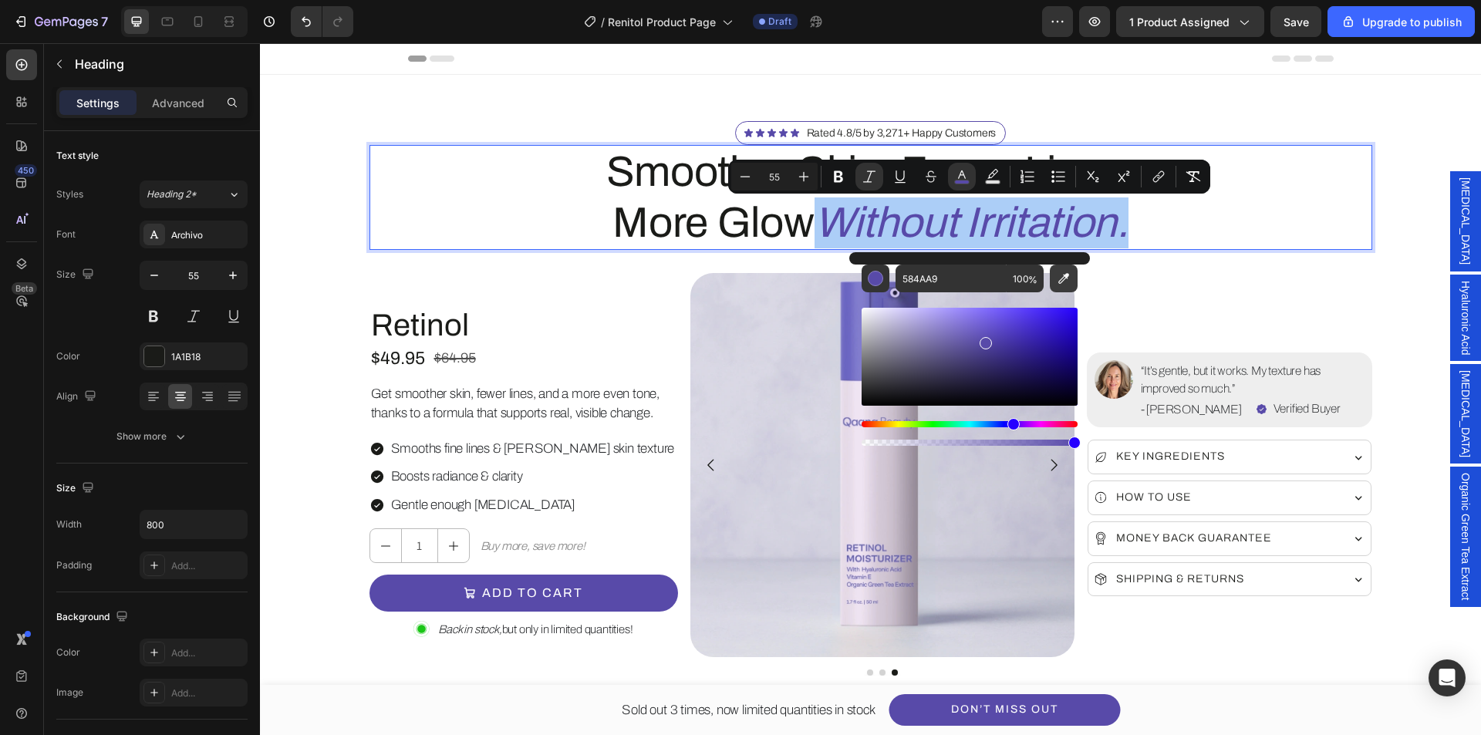
click at [1062, 272] on icon "Editor contextual toolbar" at bounding box center [1063, 278] width 15 height 15
type input "1A1B18"
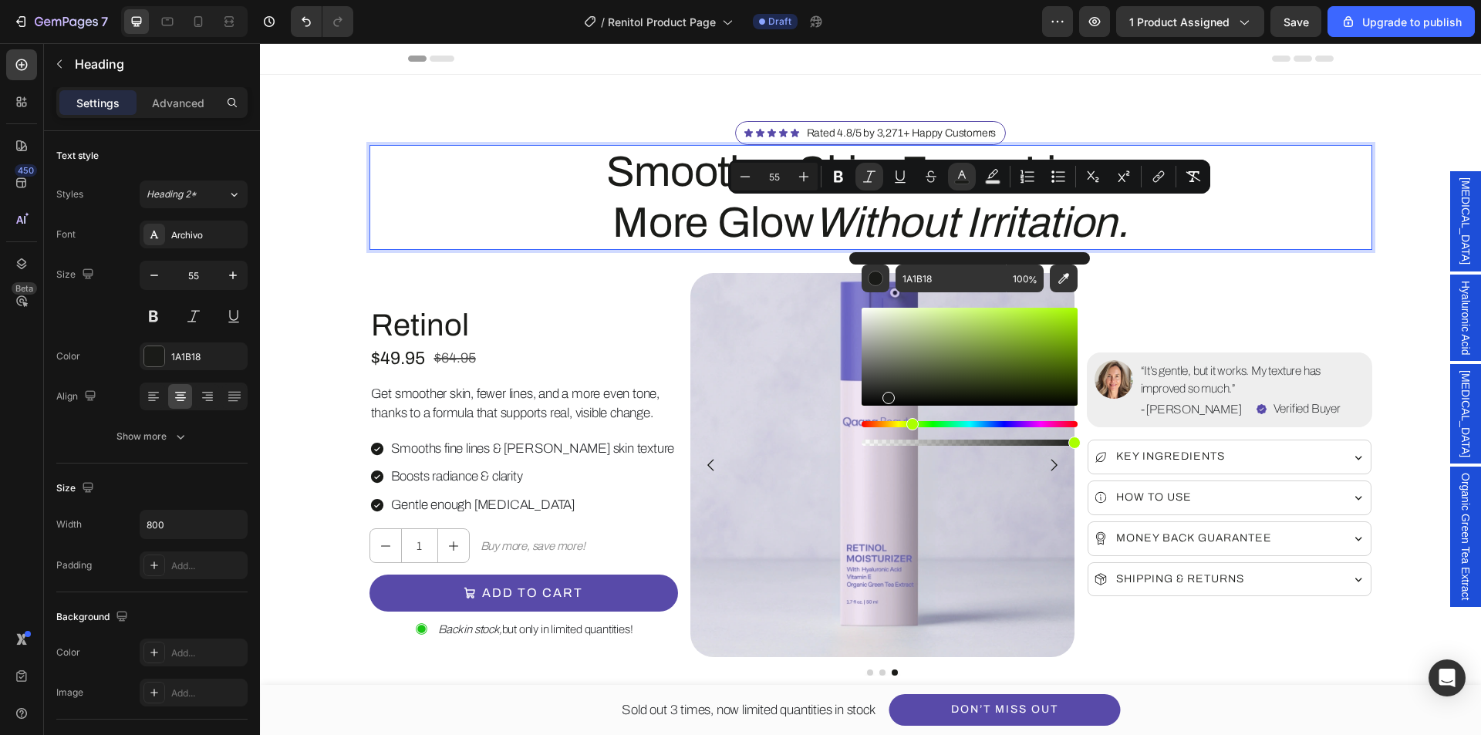
click at [492, 241] on div "Smoother Skin, Fewer Lines, More Glow Without Irritation." at bounding box center [871, 197] width 1003 height 105
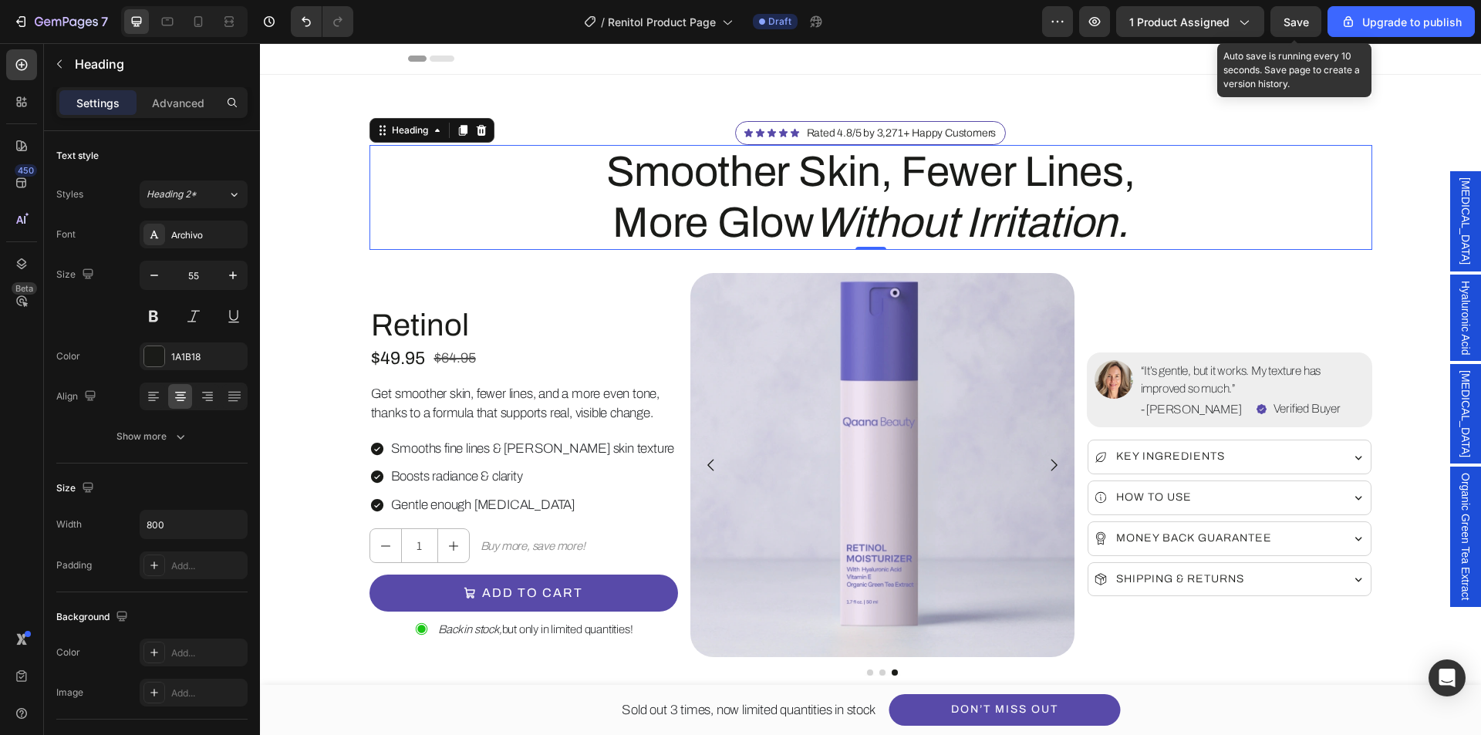
click at [1295, 25] on span "Save" at bounding box center [1296, 21] width 25 height 13
click at [1146, 285] on div "Image “It’s gentle, but it works. My texture has improved so much.” Text Block …" at bounding box center [1229, 474] width 285 height 403
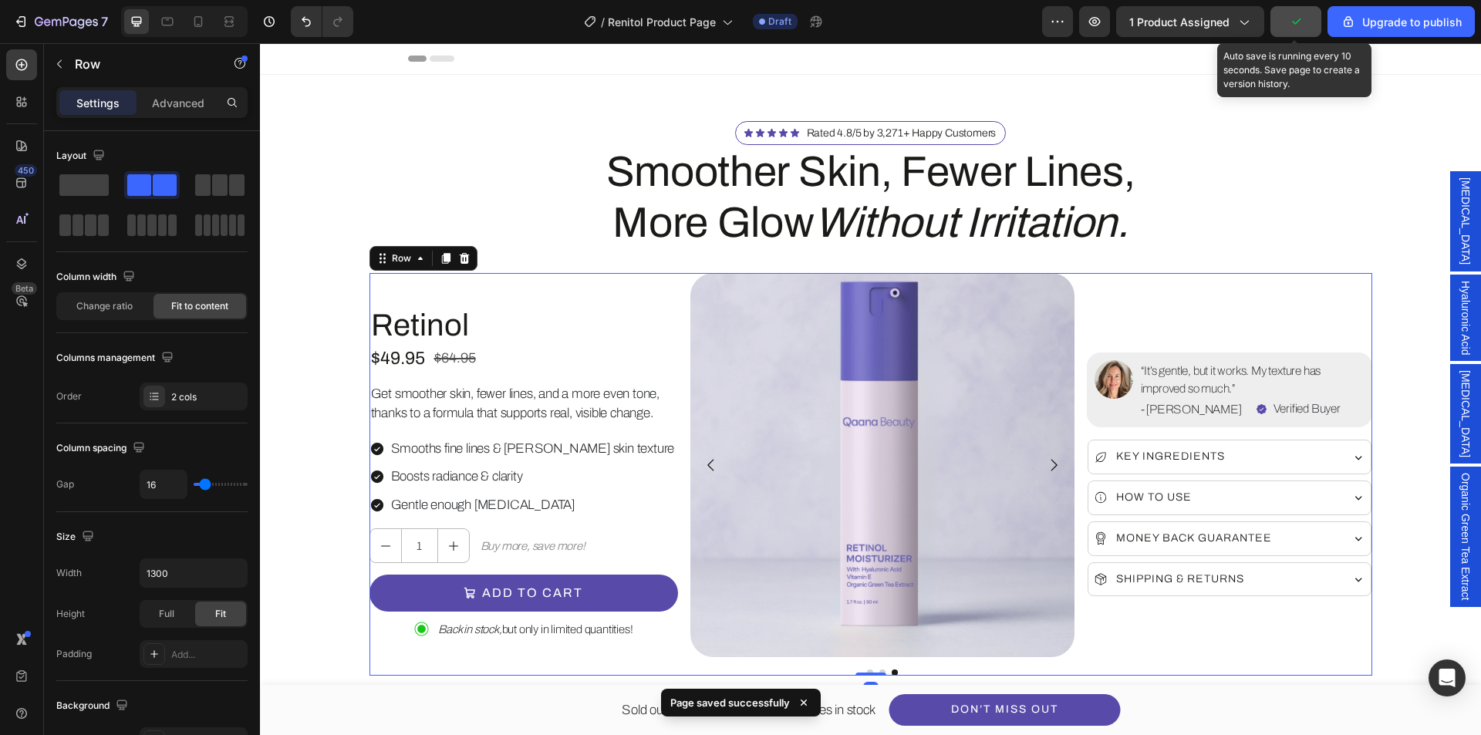
click at [1307, 22] on button "button" at bounding box center [1296, 21] width 51 height 31
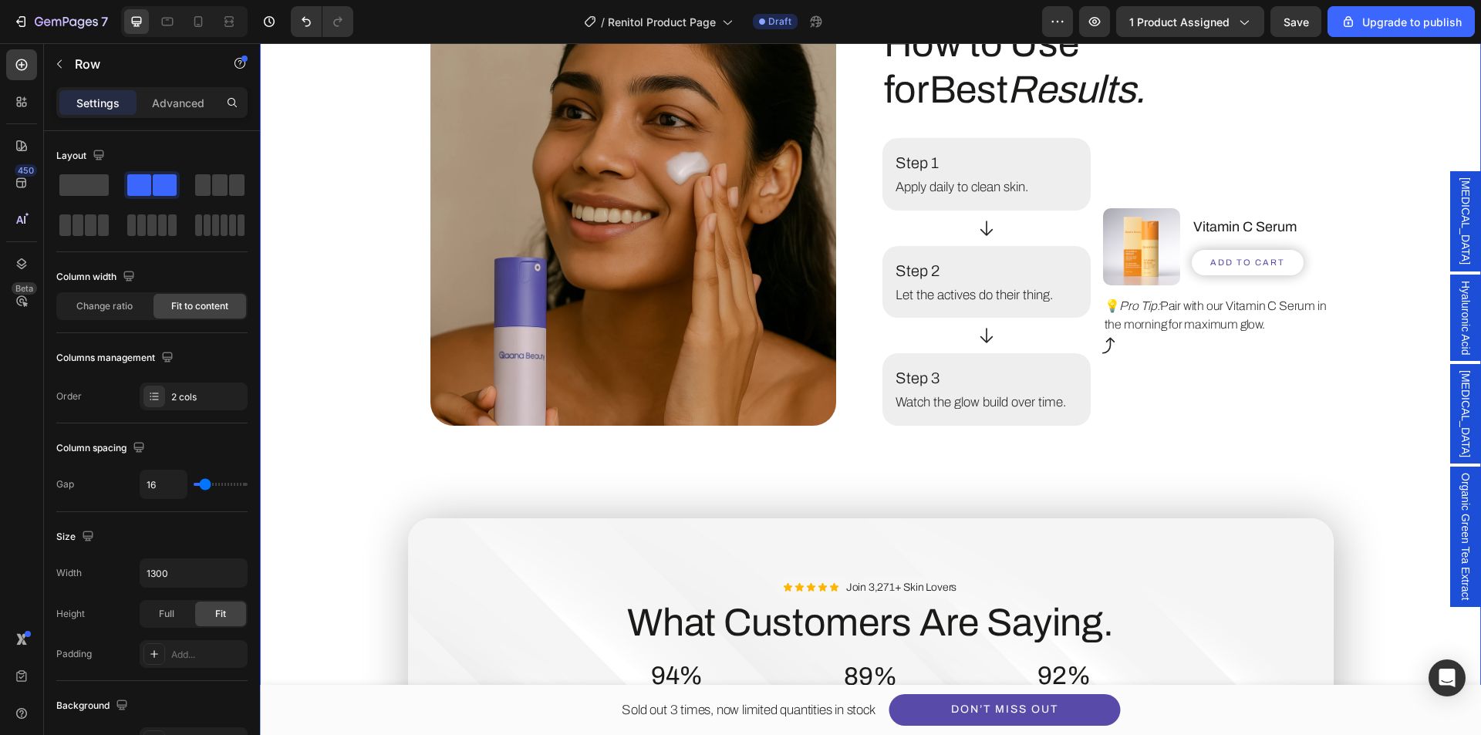
scroll to position [2855, 0]
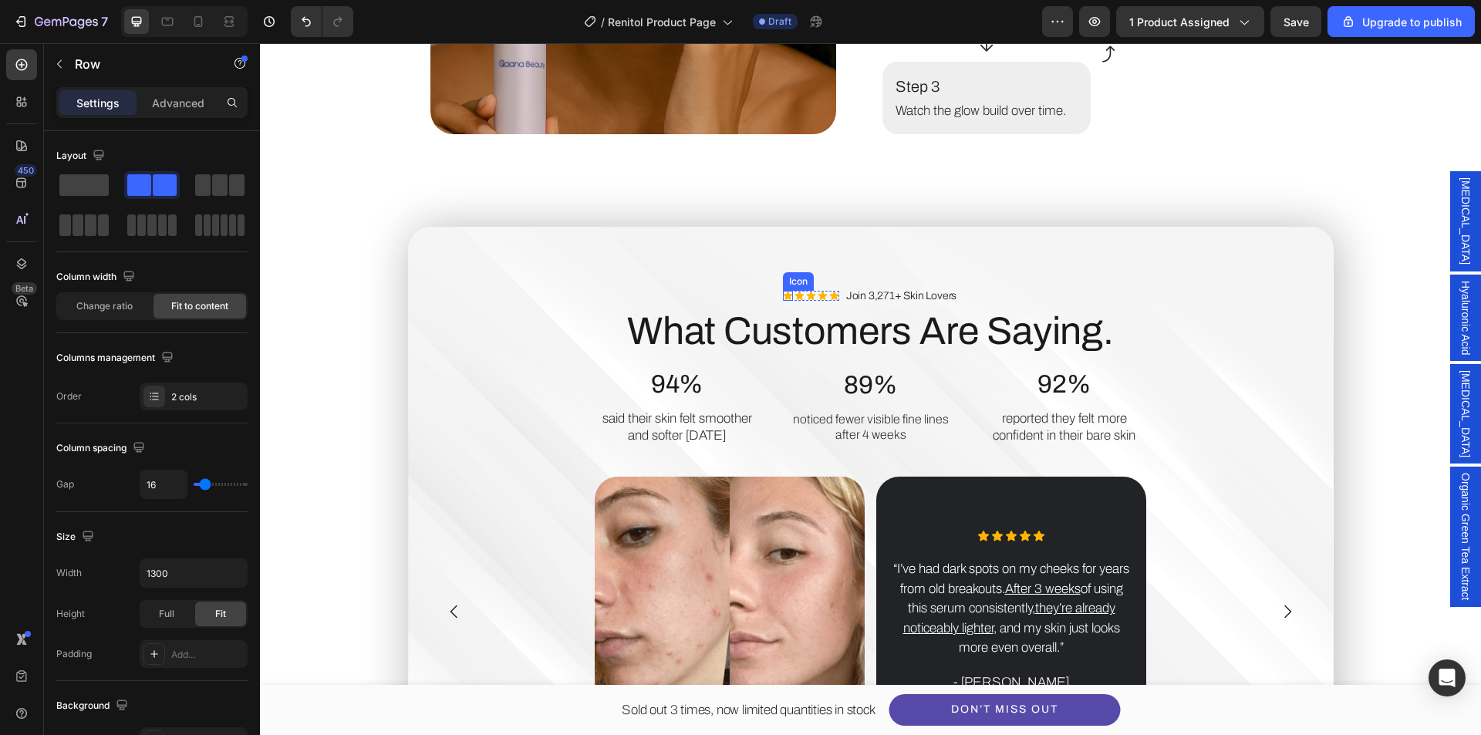
click at [783, 293] on icon at bounding box center [788, 296] width 10 height 10
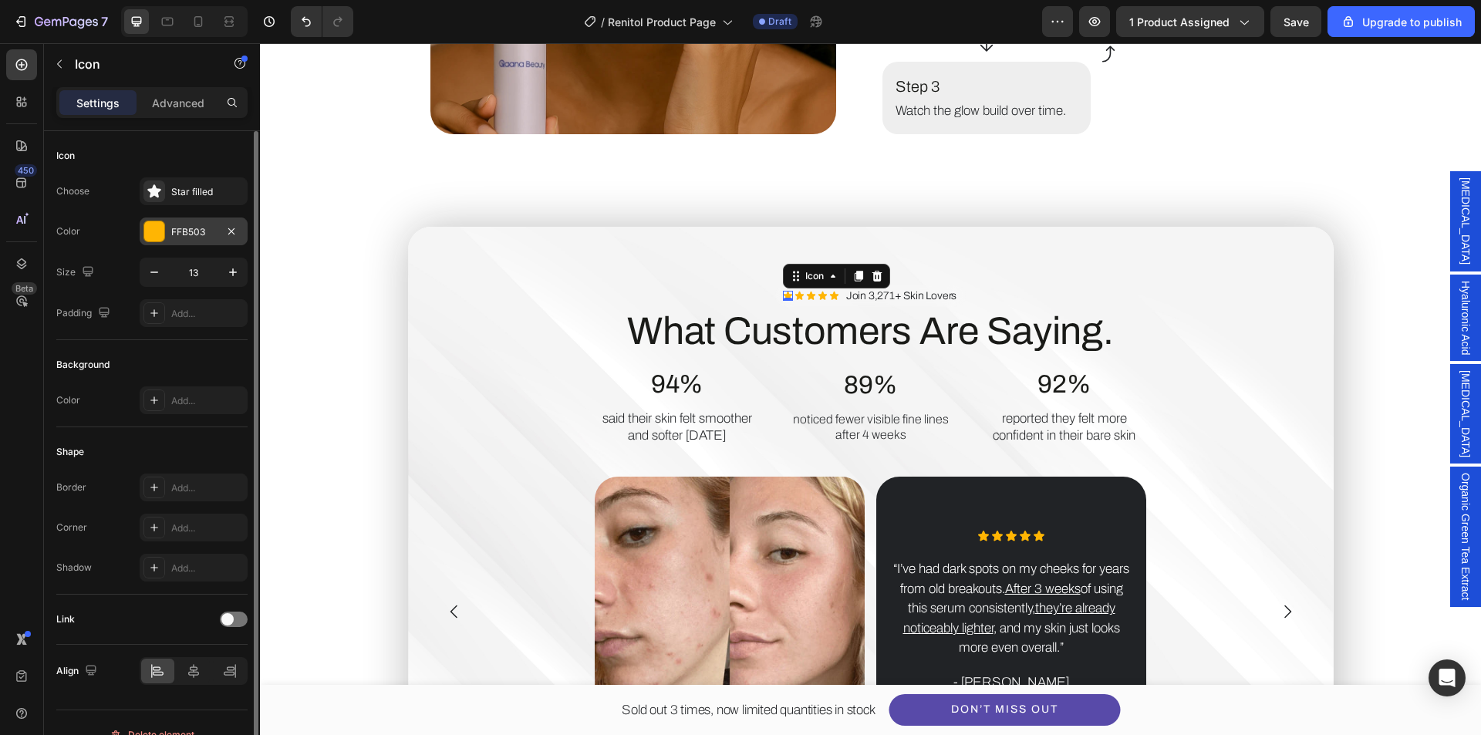
click at [176, 231] on div "FFB503" at bounding box center [193, 232] width 45 height 14
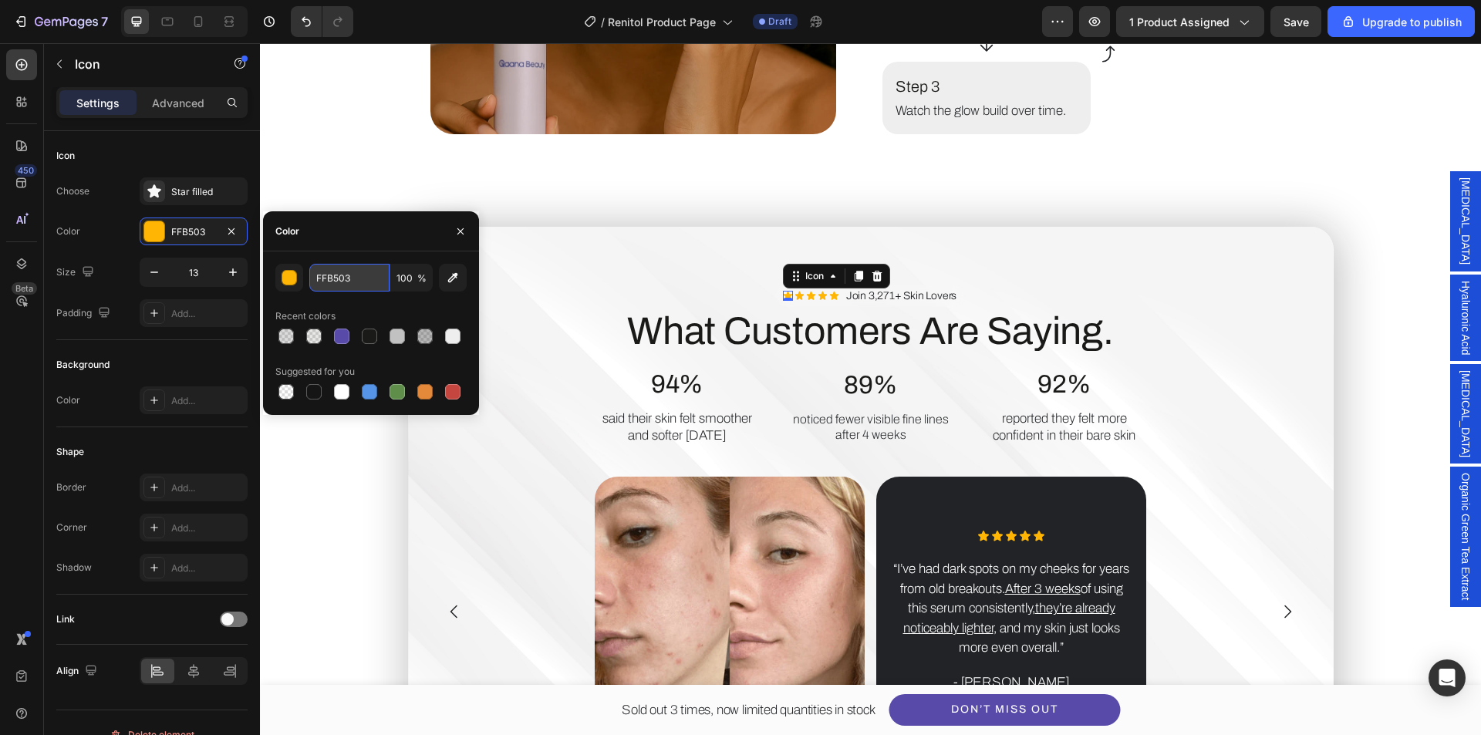
click at [335, 287] on input "FFB503" at bounding box center [349, 278] width 80 height 28
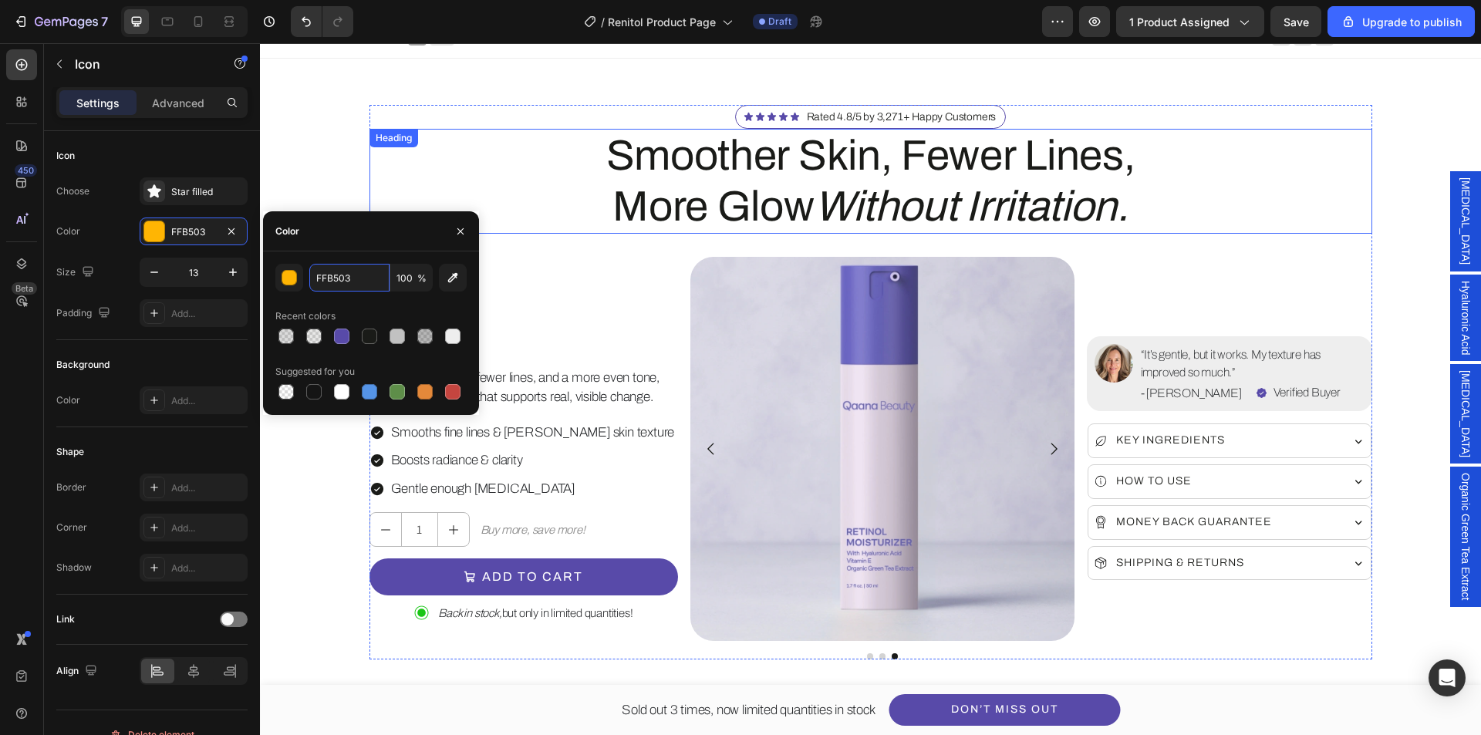
scroll to position [0, 0]
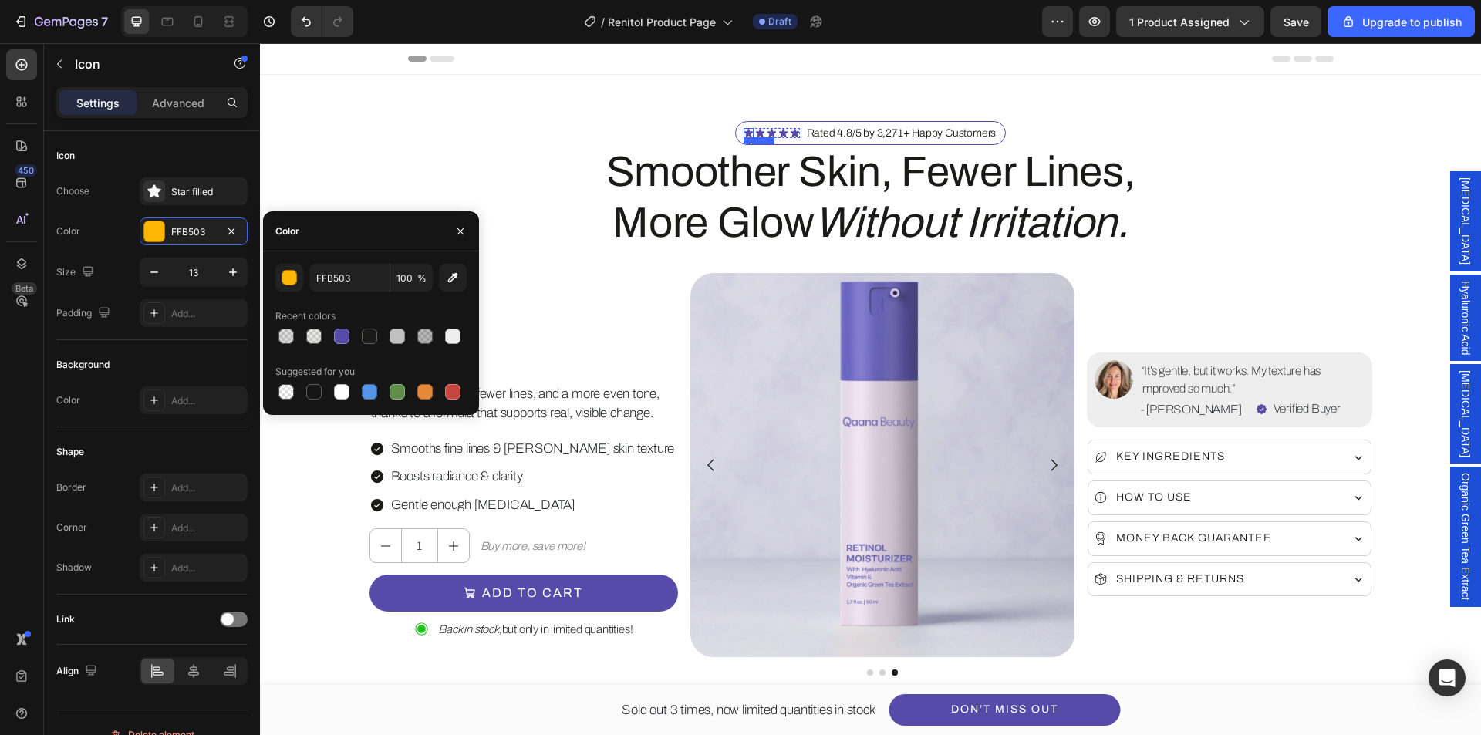
click at [745, 130] on icon at bounding box center [749, 133] width 8 height 8
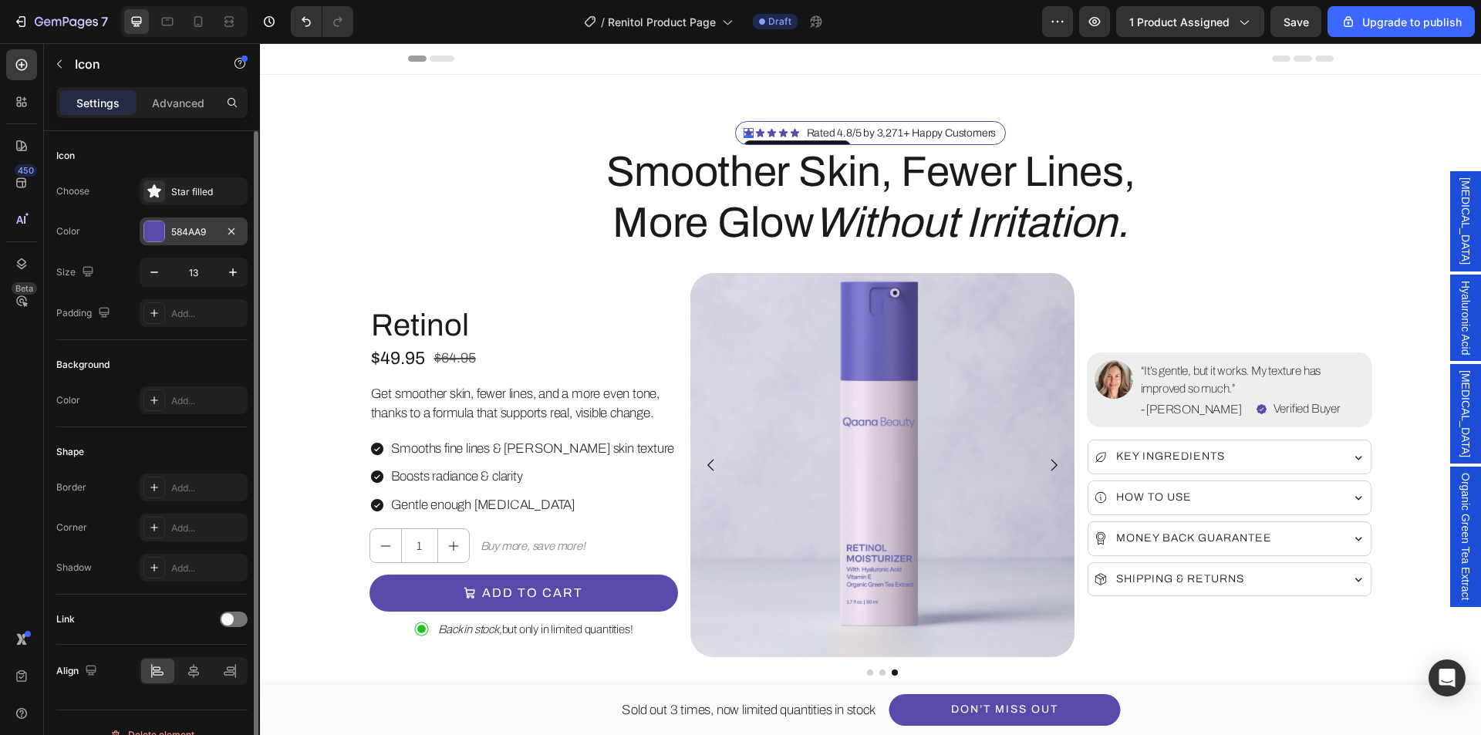
click at [210, 229] on div "584AA9" at bounding box center [193, 232] width 45 height 14
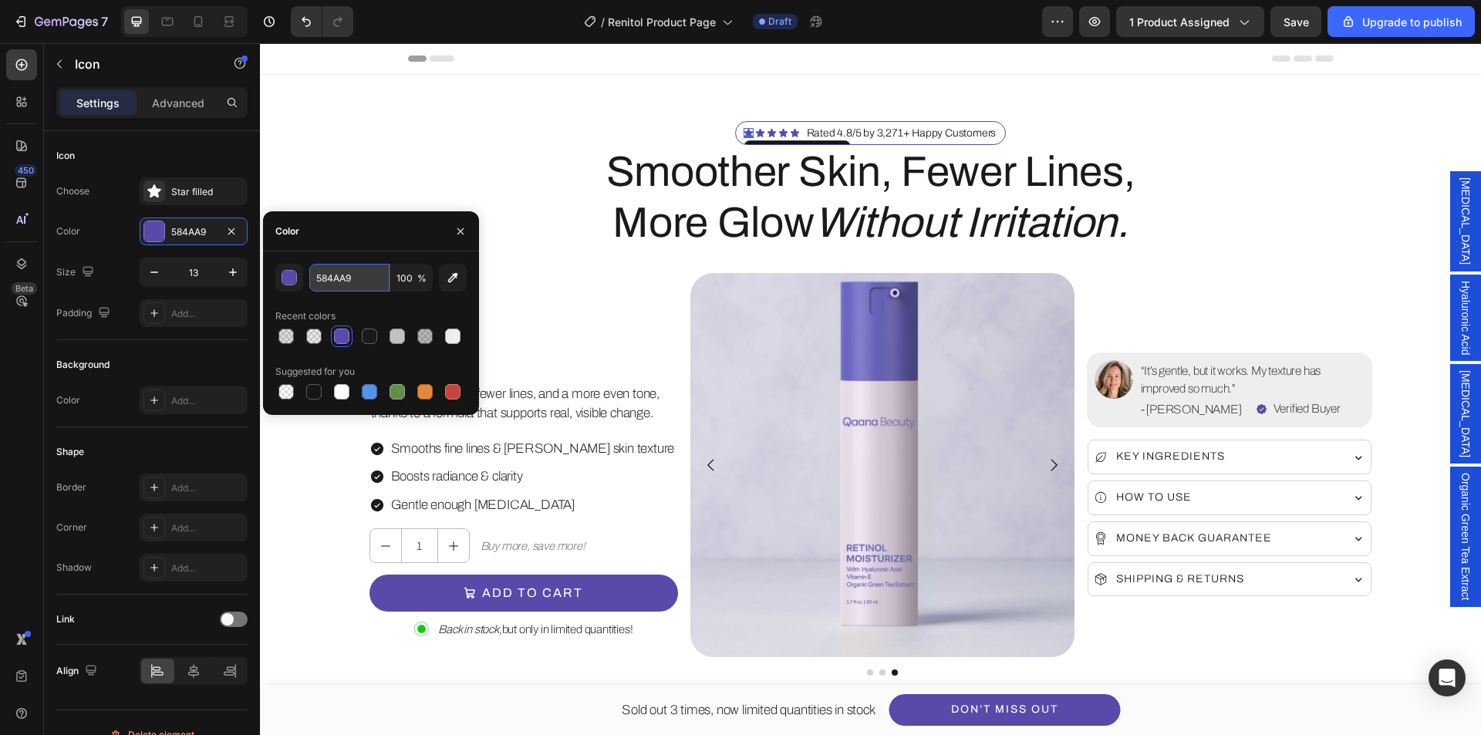
click at [340, 291] on input "584AA9" at bounding box center [349, 278] width 80 height 28
paste input "FFB503"
type input "FFB503"
click at [368, 306] on div "Recent colors" at bounding box center [370, 316] width 191 height 25
click at [757, 129] on icon at bounding box center [760, 133] width 10 height 10
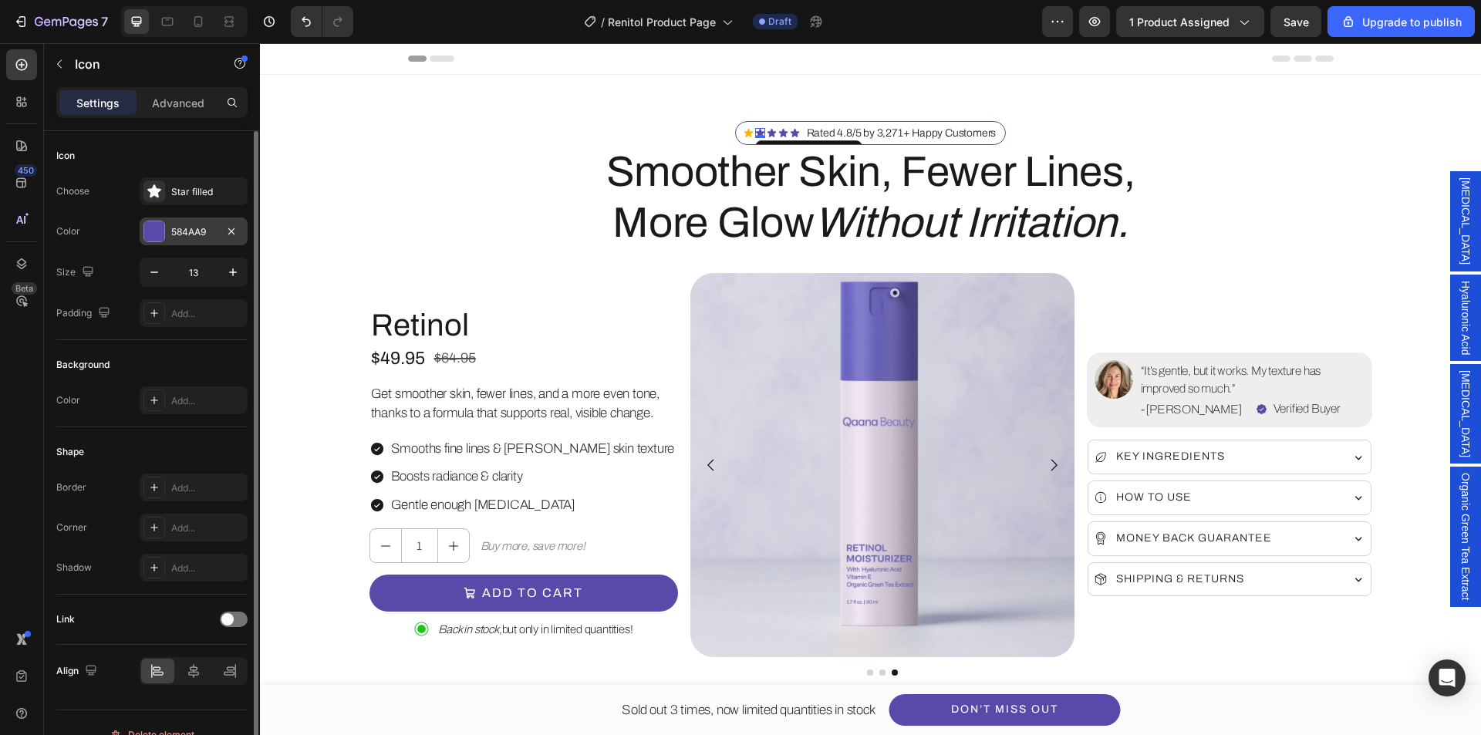
click at [149, 230] on div at bounding box center [154, 231] width 20 height 20
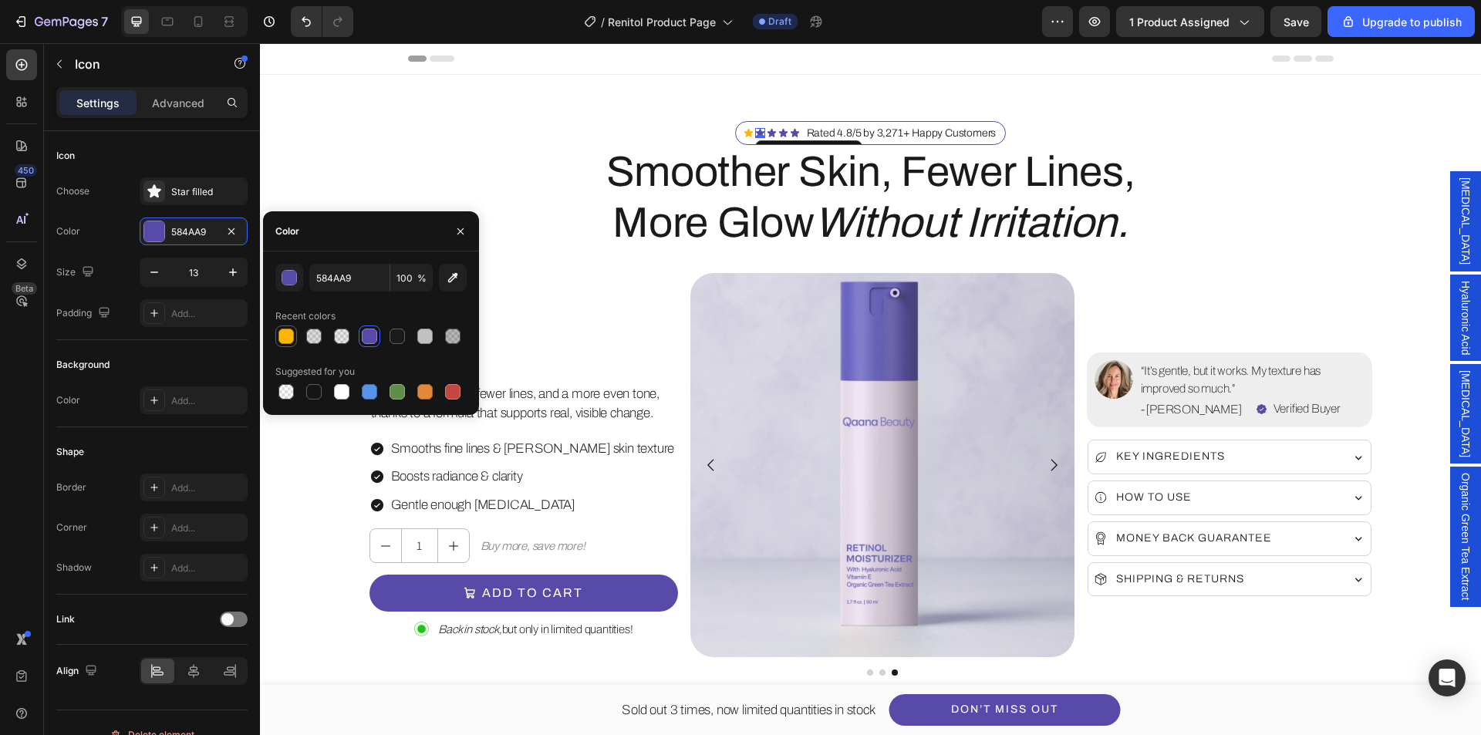
click at [285, 344] on div at bounding box center [286, 336] width 19 height 19
type input "FFB503"
drag, startPoint x: 768, startPoint y: 135, endPoint x: 756, endPoint y: 135, distance: 12.3
click at [768, 135] on icon at bounding box center [772, 133] width 8 height 8
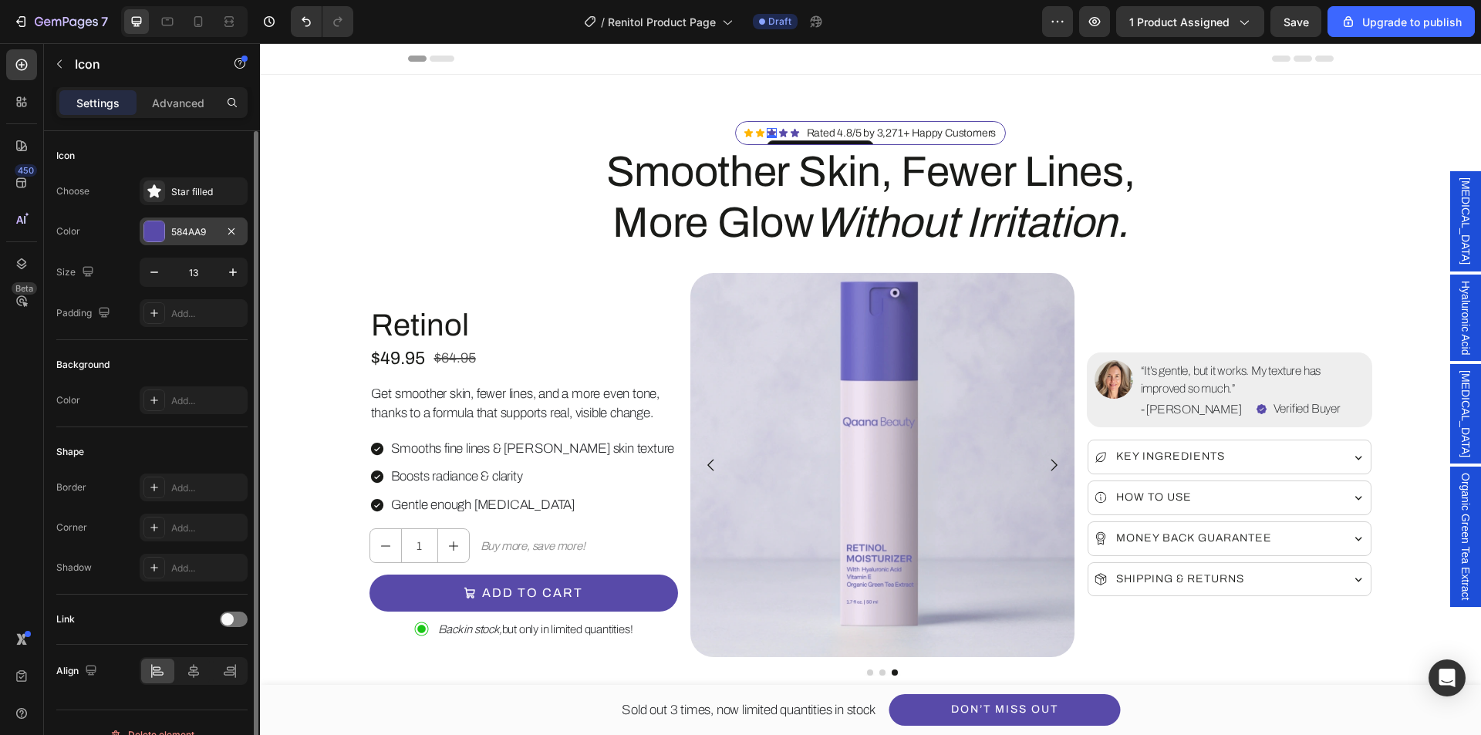
click at [152, 244] on div "584AA9" at bounding box center [194, 232] width 108 height 28
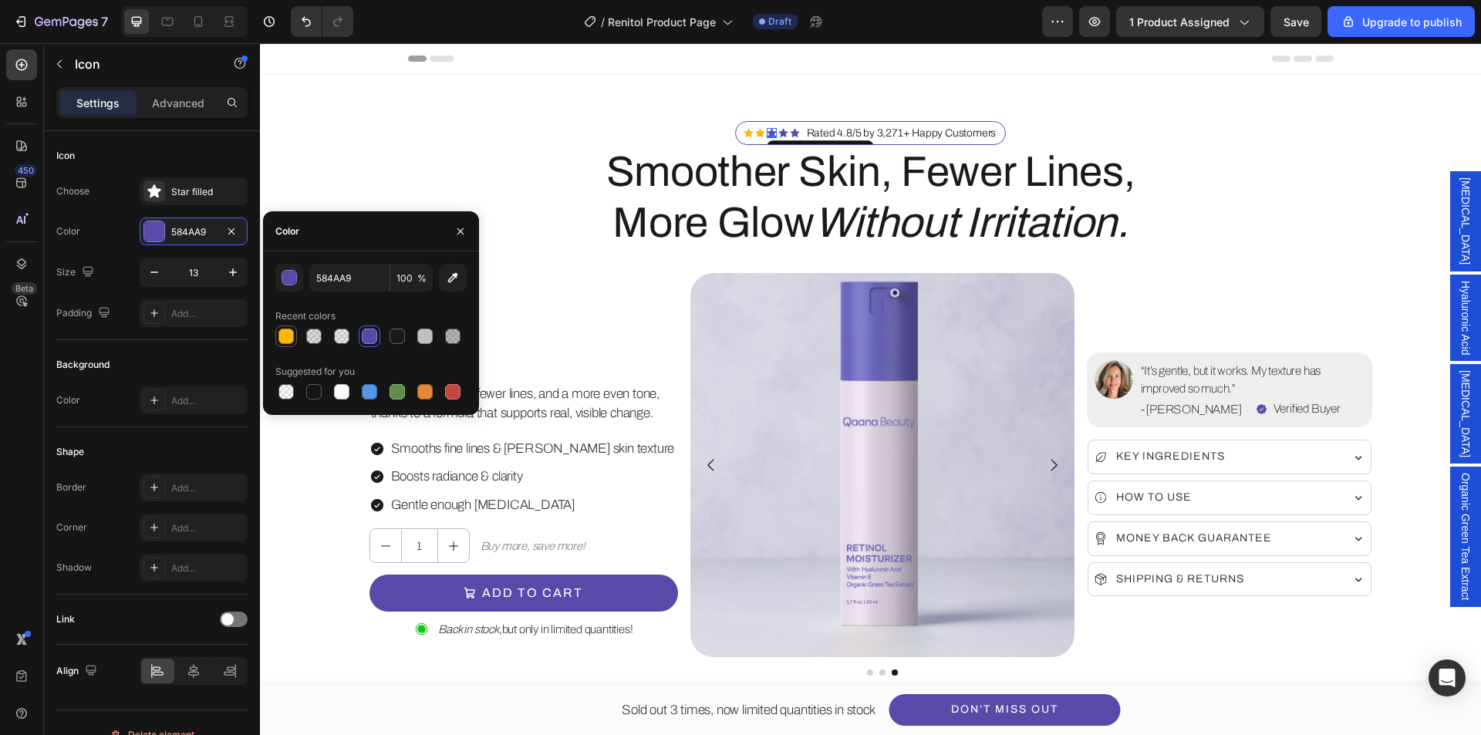
click at [287, 337] on div at bounding box center [286, 336] width 15 height 15
type input "FFB503"
click at [779, 134] on icon at bounding box center [783, 133] width 8 height 8
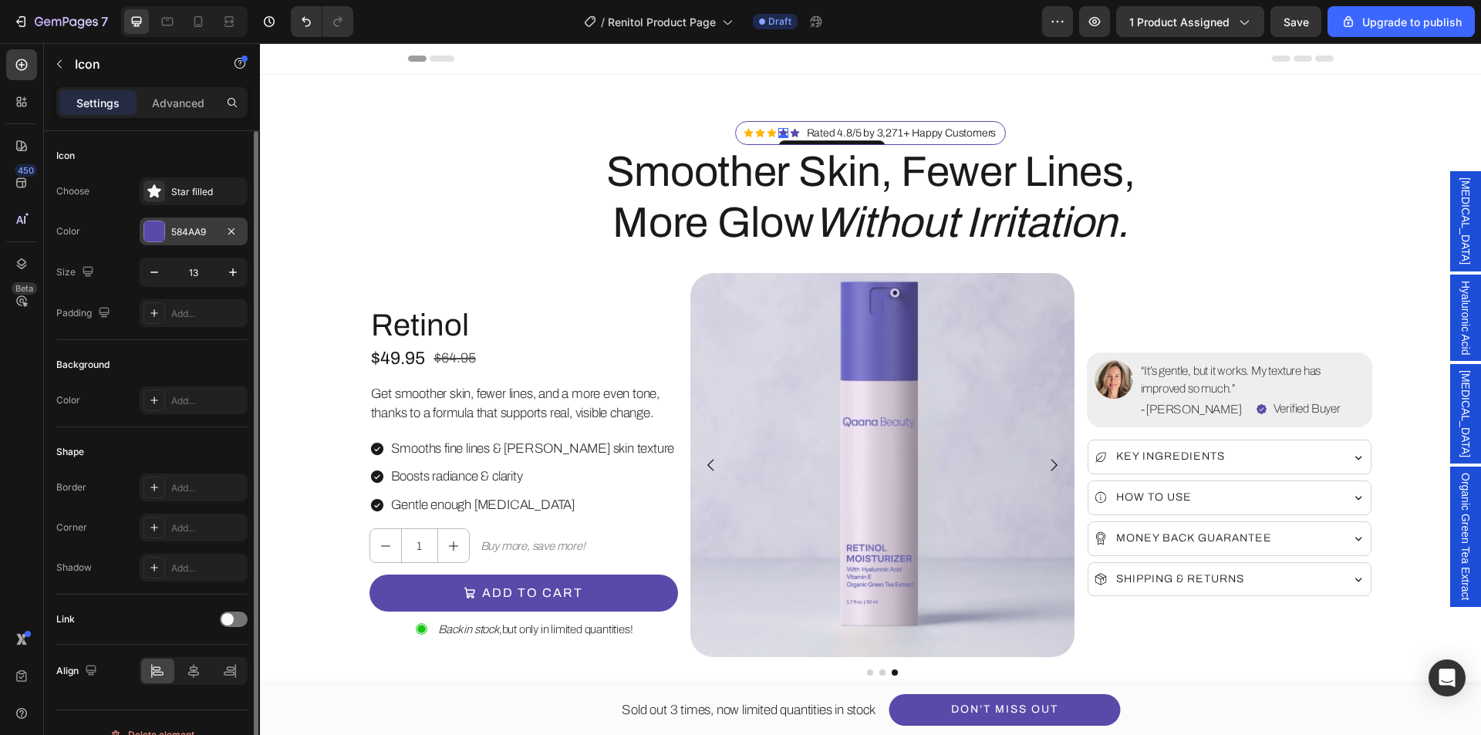
click at [154, 233] on div at bounding box center [154, 231] width 20 height 20
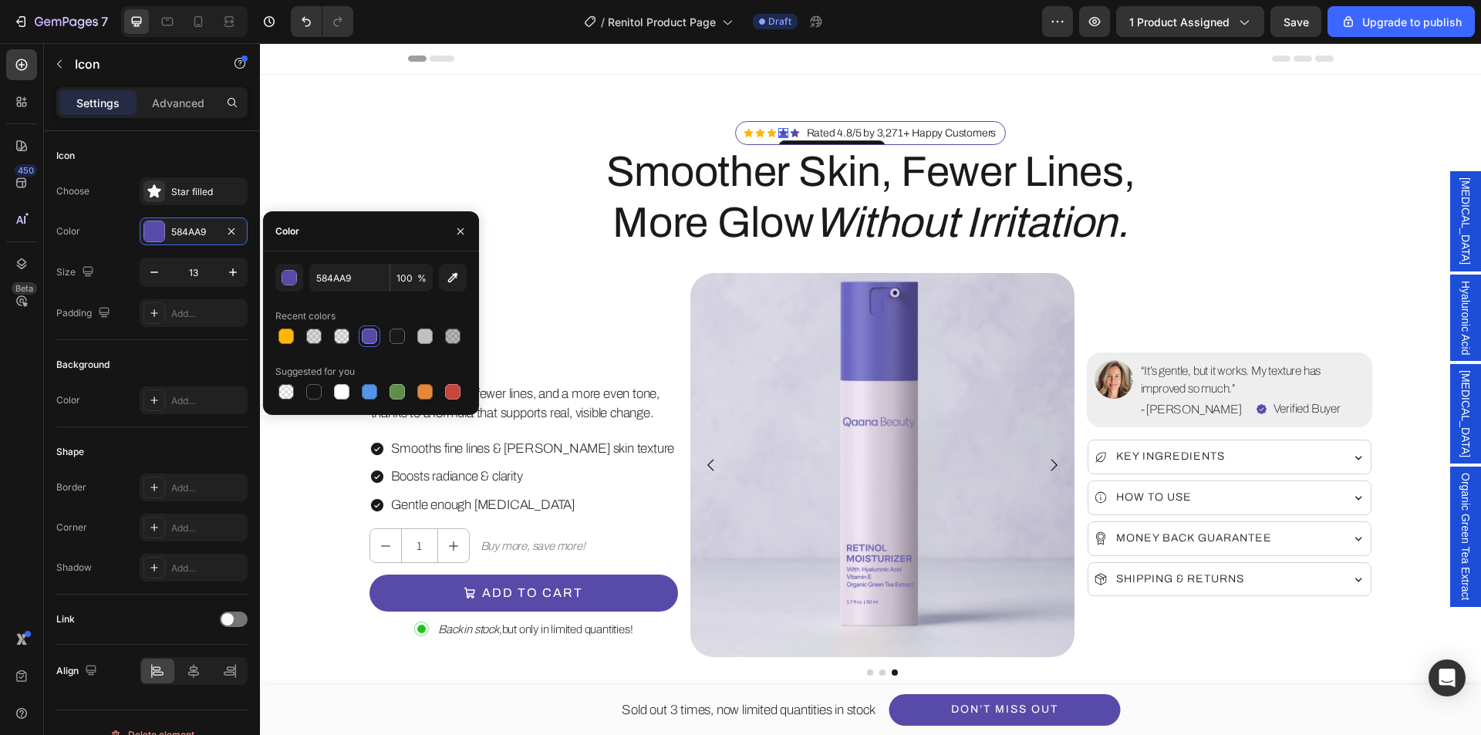
click at [275, 336] on div "584AA9 100 % Recent colors Suggested for you" at bounding box center [371, 333] width 216 height 139
click at [290, 333] on div at bounding box center [286, 336] width 15 height 15
type input "FFB503"
click at [790, 129] on icon at bounding box center [795, 133] width 10 height 10
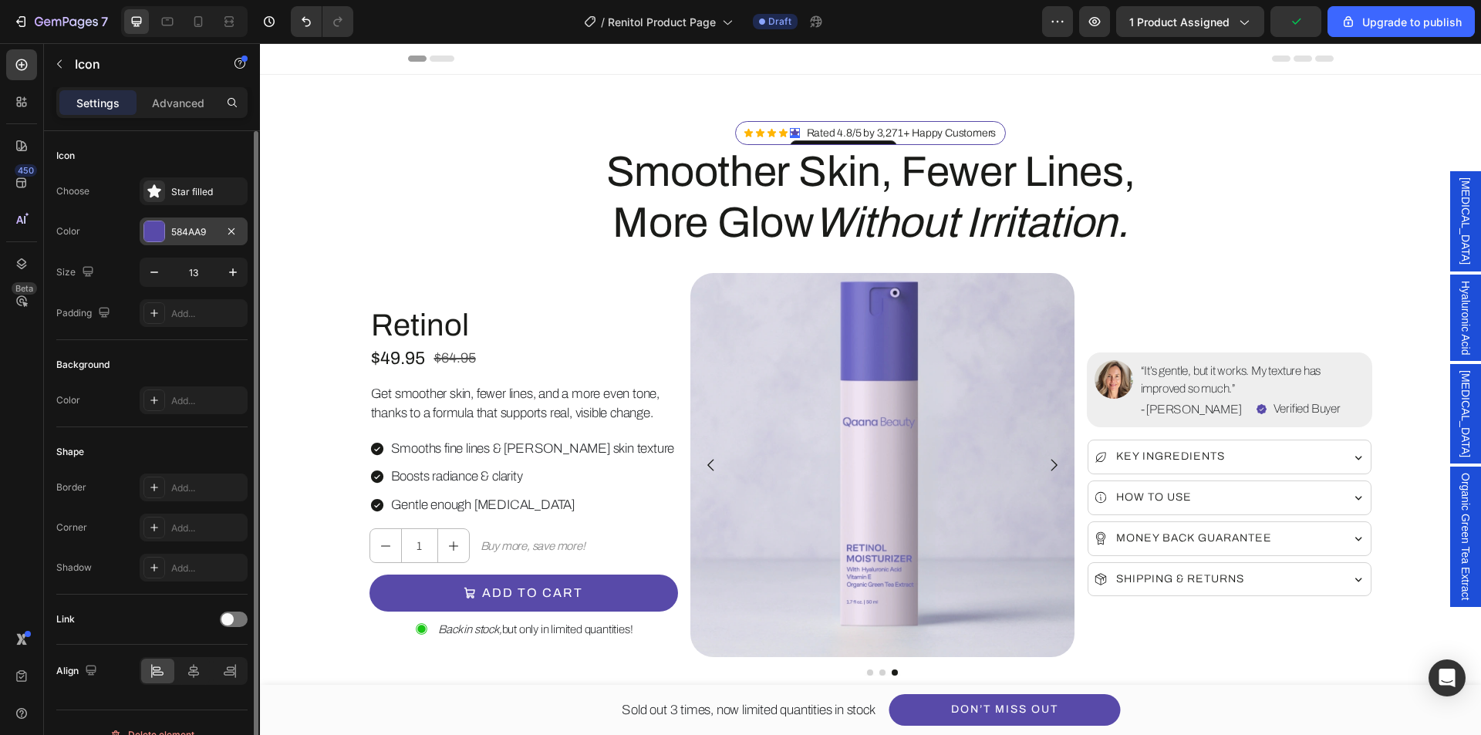
click at [149, 234] on div at bounding box center [154, 231] width 20 height 20
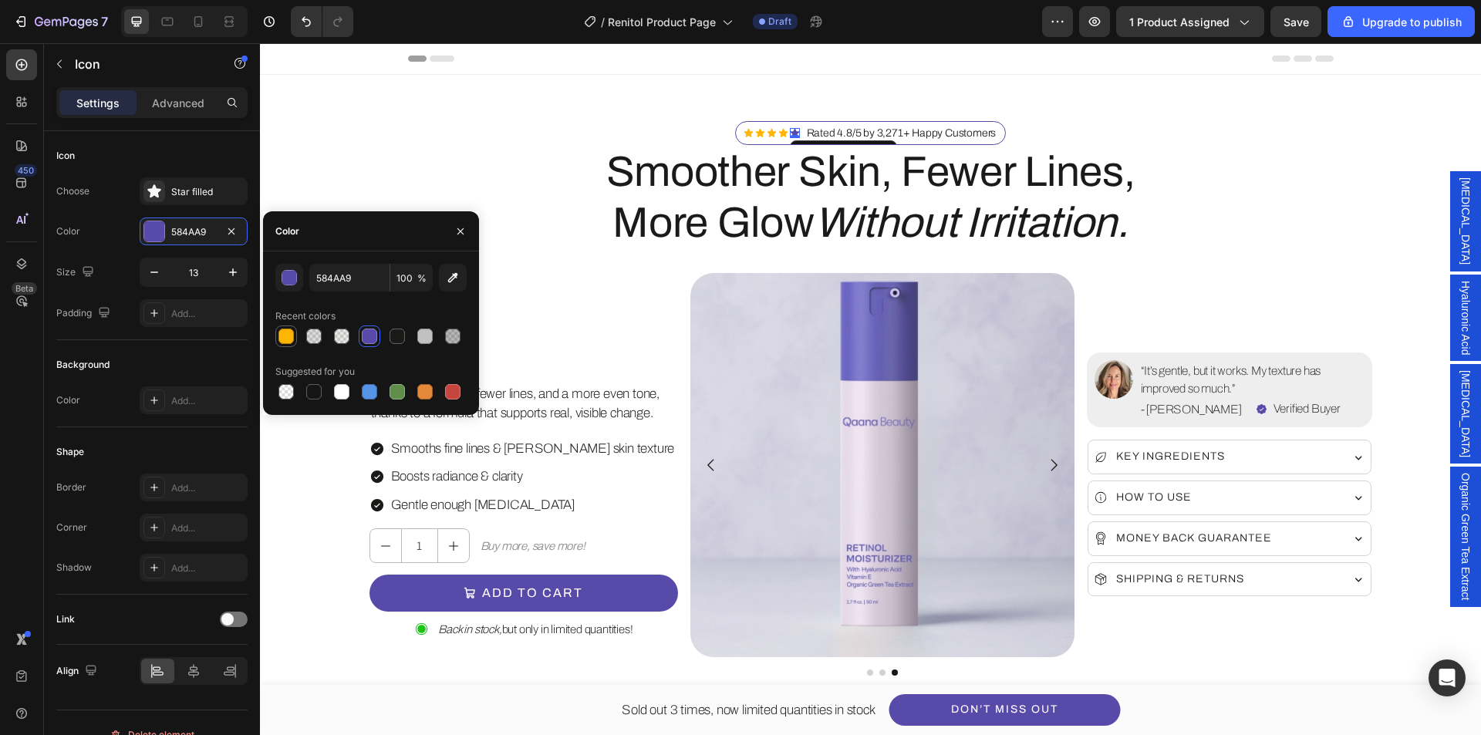
click at [281, 337] on div at bounding box center [286, 336] width 15 height 15
type input "FFB503"
click at [1221, 188] on div "Smoother Skin, Fewer Lines, More Glow Without Irritation." at bounding box center [871, 197] width 1003 height 105
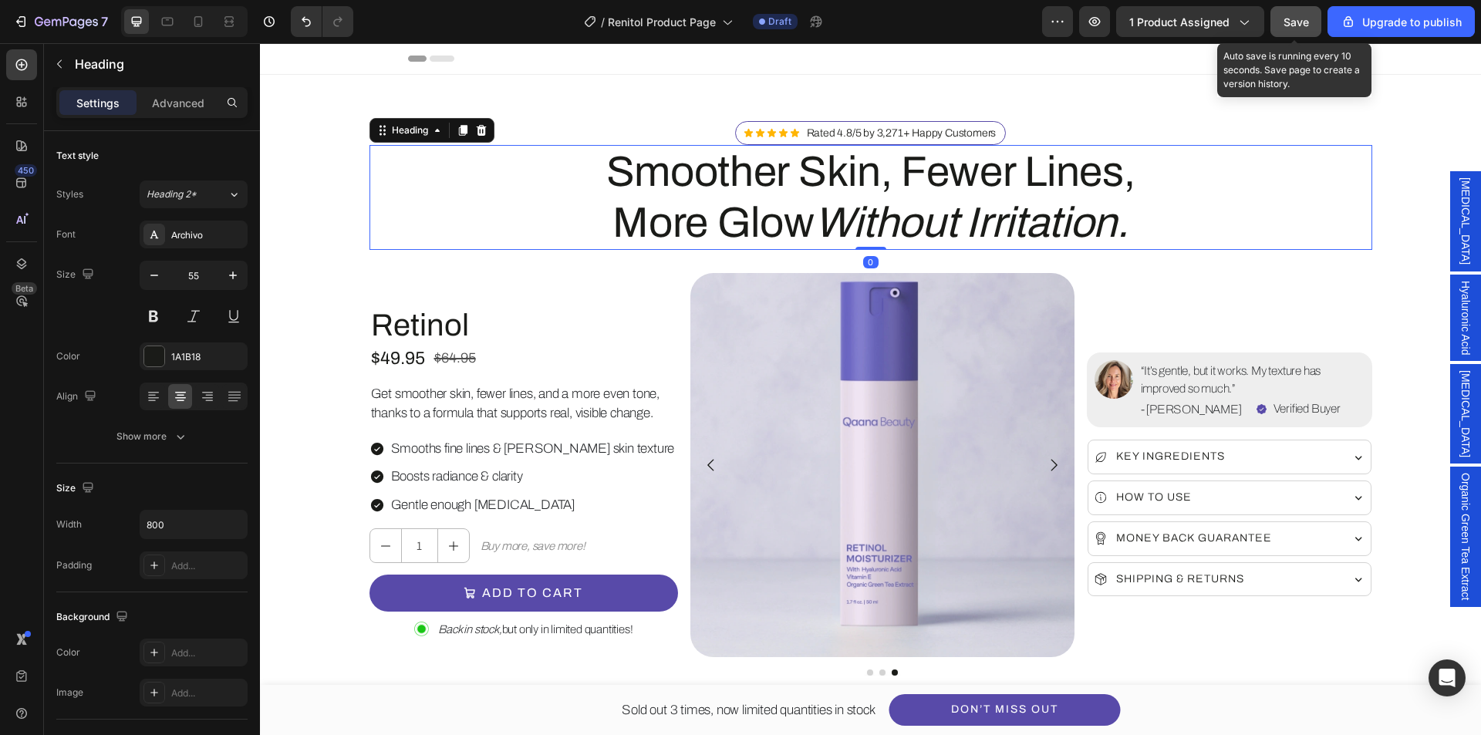
click at [1301, 22] on span "Save" at bounding box center [1296, 21] width 25 height 13
click at [196, 23] on icon at bounding box center [198, 21] width 15 height 15
type input "40"
type input "100%"
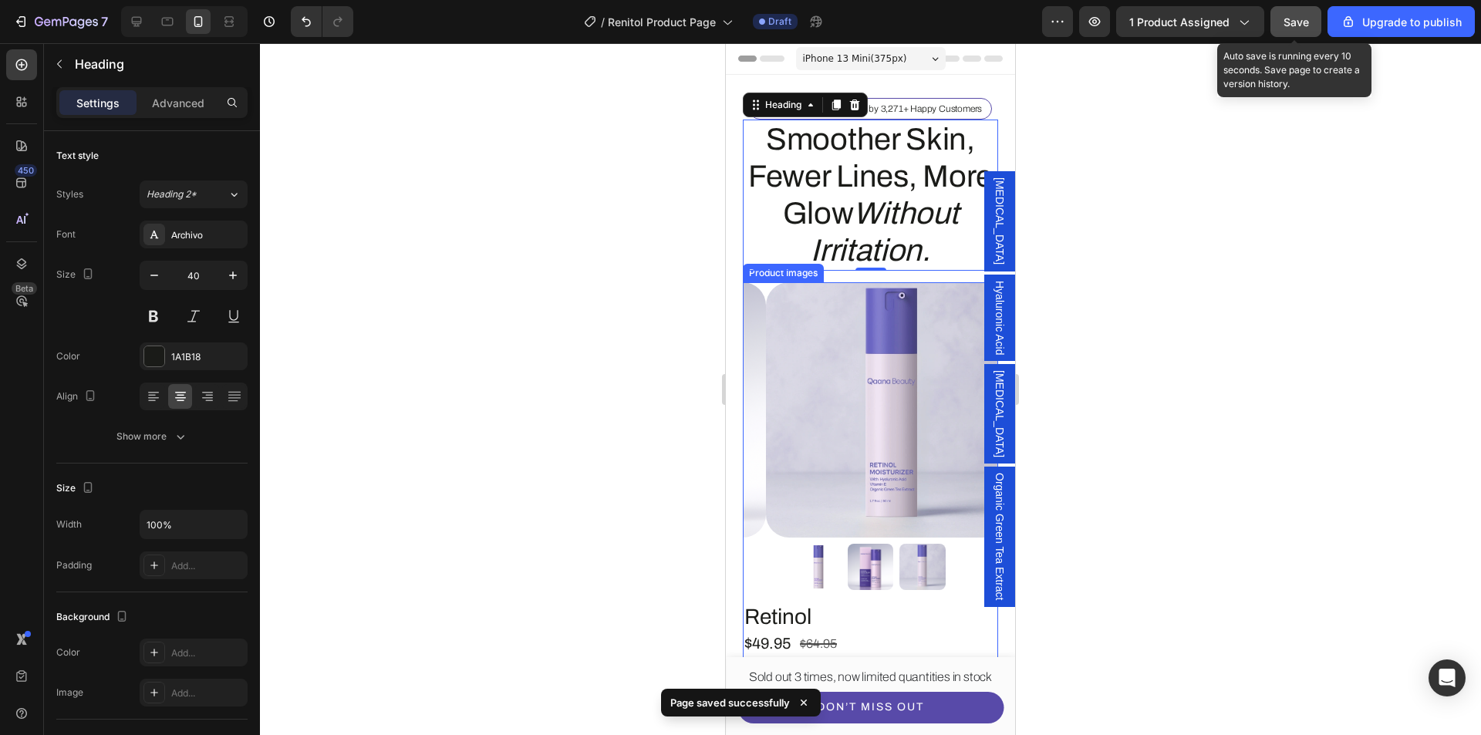
click at [875, 361] on img at bounding box center [893, 409] width 255 height 255
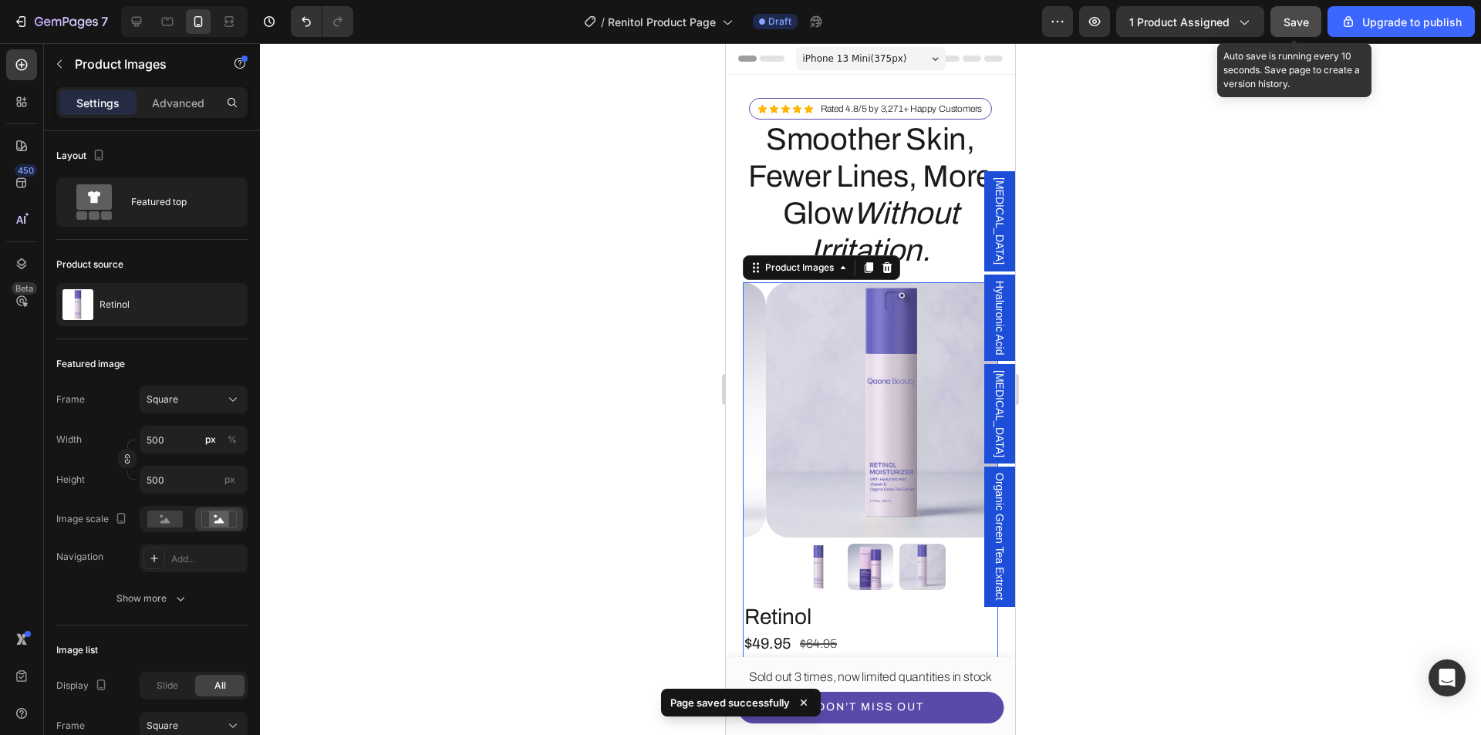
click at [1297, 26] on span "Save" at bounding box center [1296, 21] width 25 height 13
click at [1106, 29] on button "button" at bounding box center [1094, 21] width 31 height 31
click at [1303, 20] on span "Save" at bounding box center [1296, 21] width 25 height 13
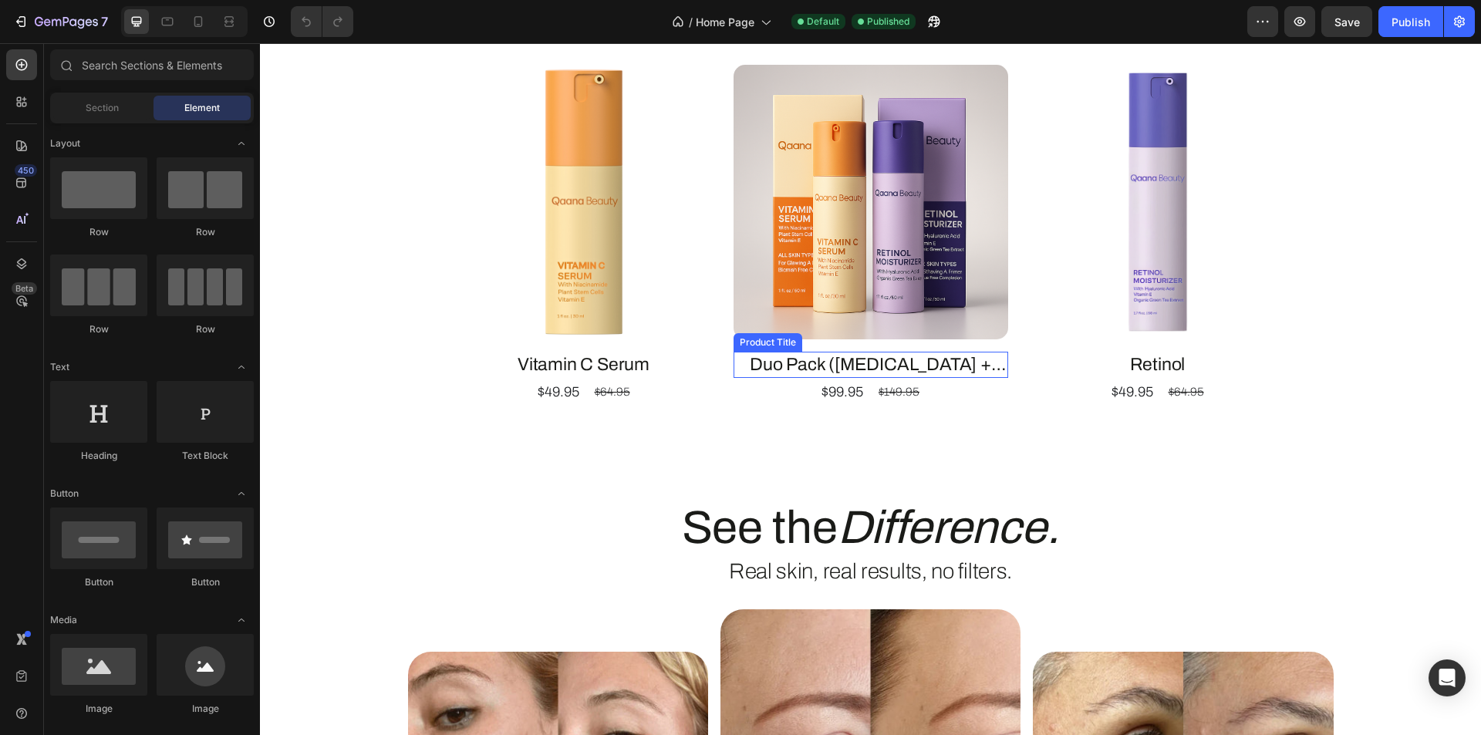
scroll to position [1235, 0]
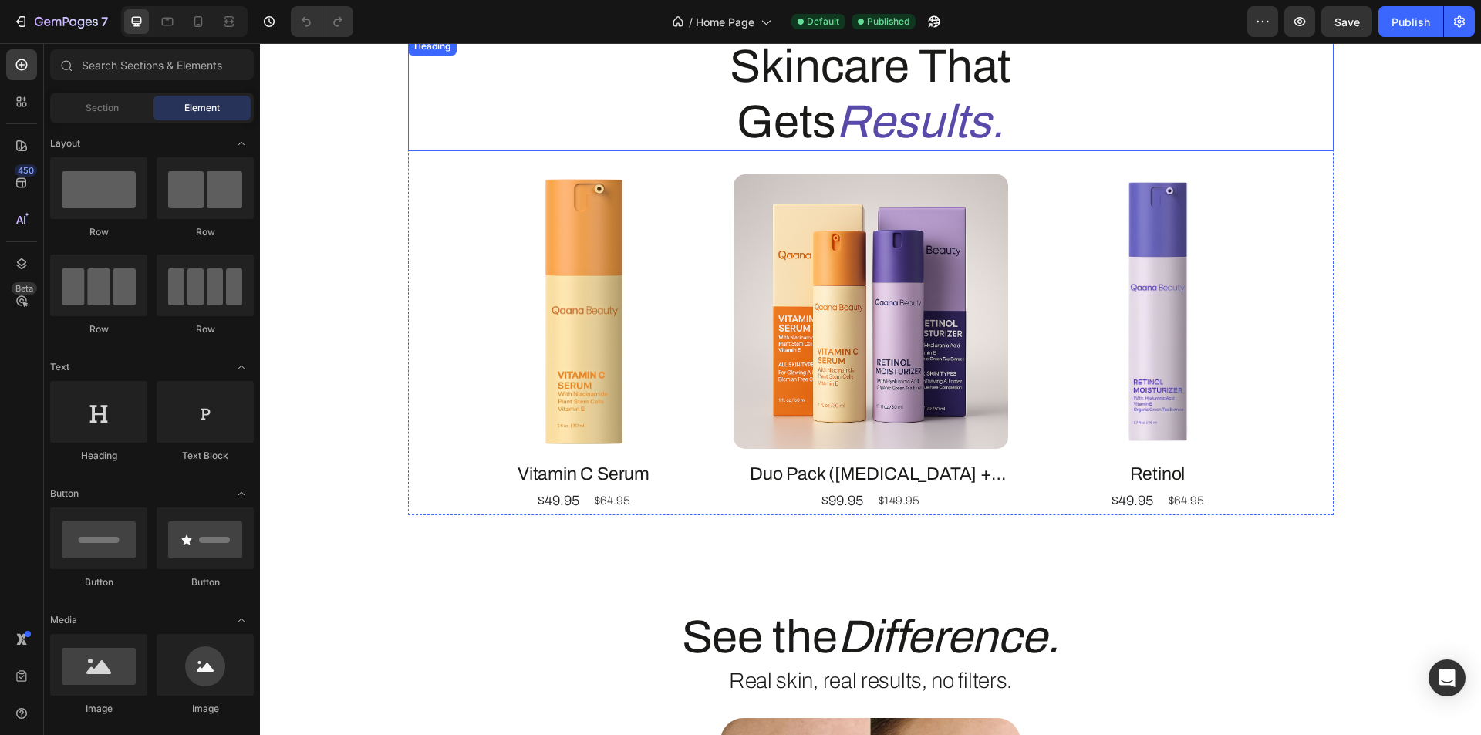
click at [840, 127] on icon "Results." at bounding box center [920, 121] width 168 height 51
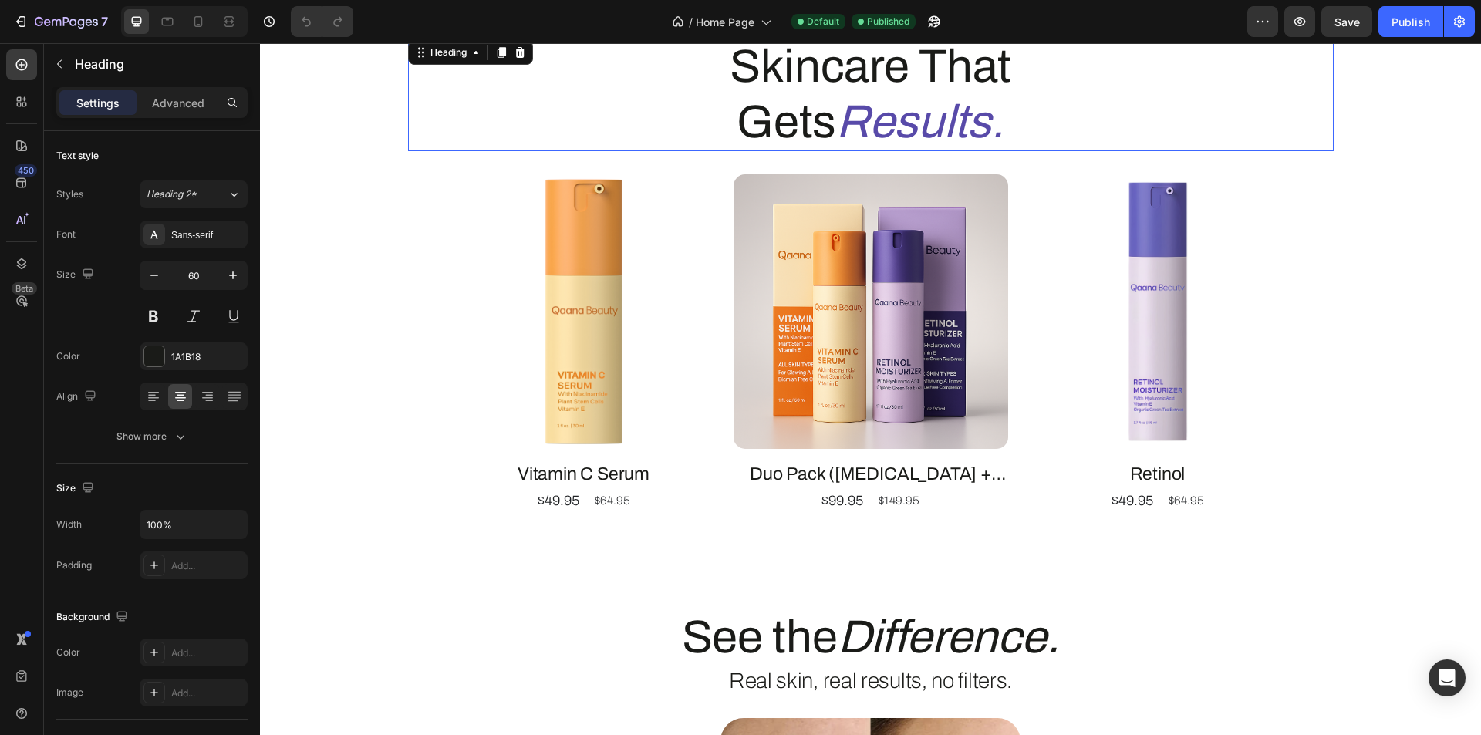
scroll to position [1231, 0]
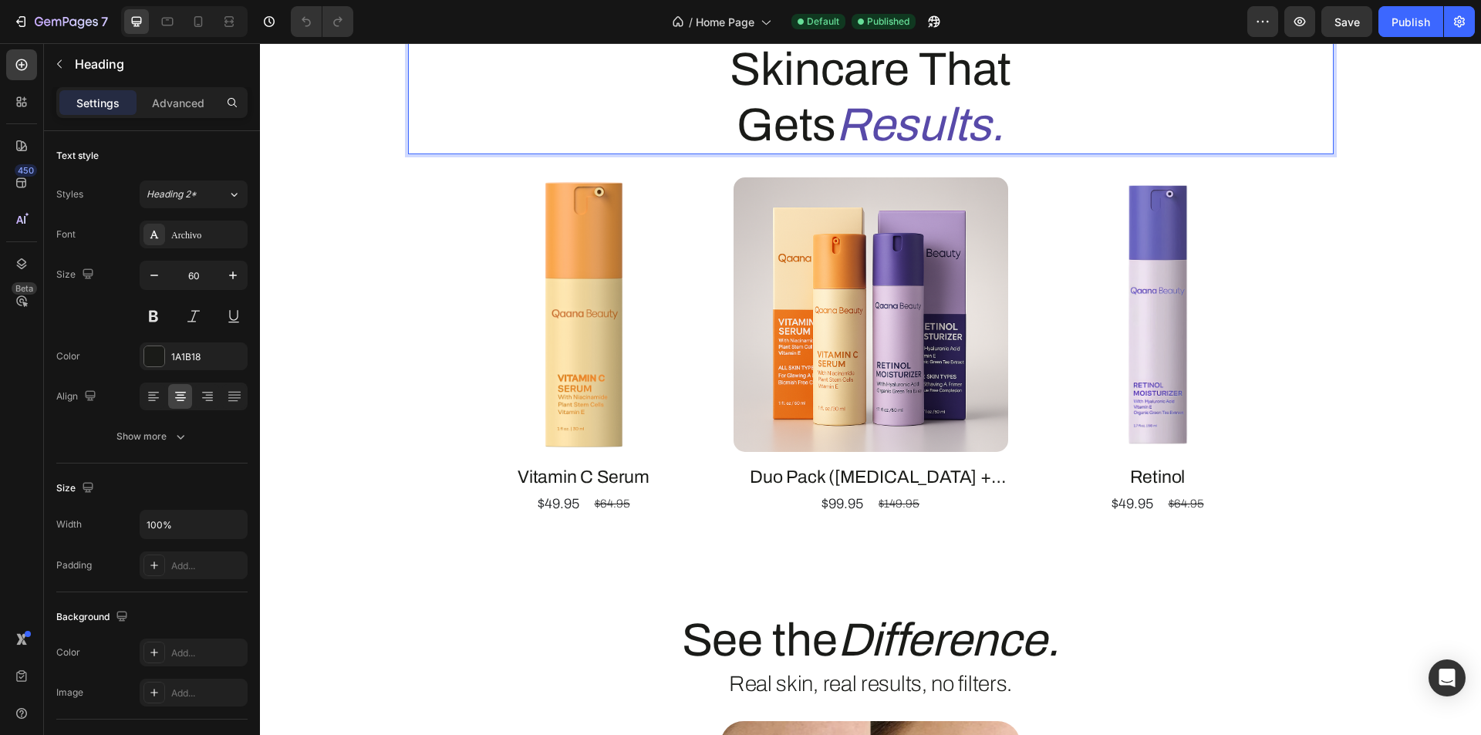
click at [847, 127] on icon "Results." at bounding box center [920, 125] width 168 height 51
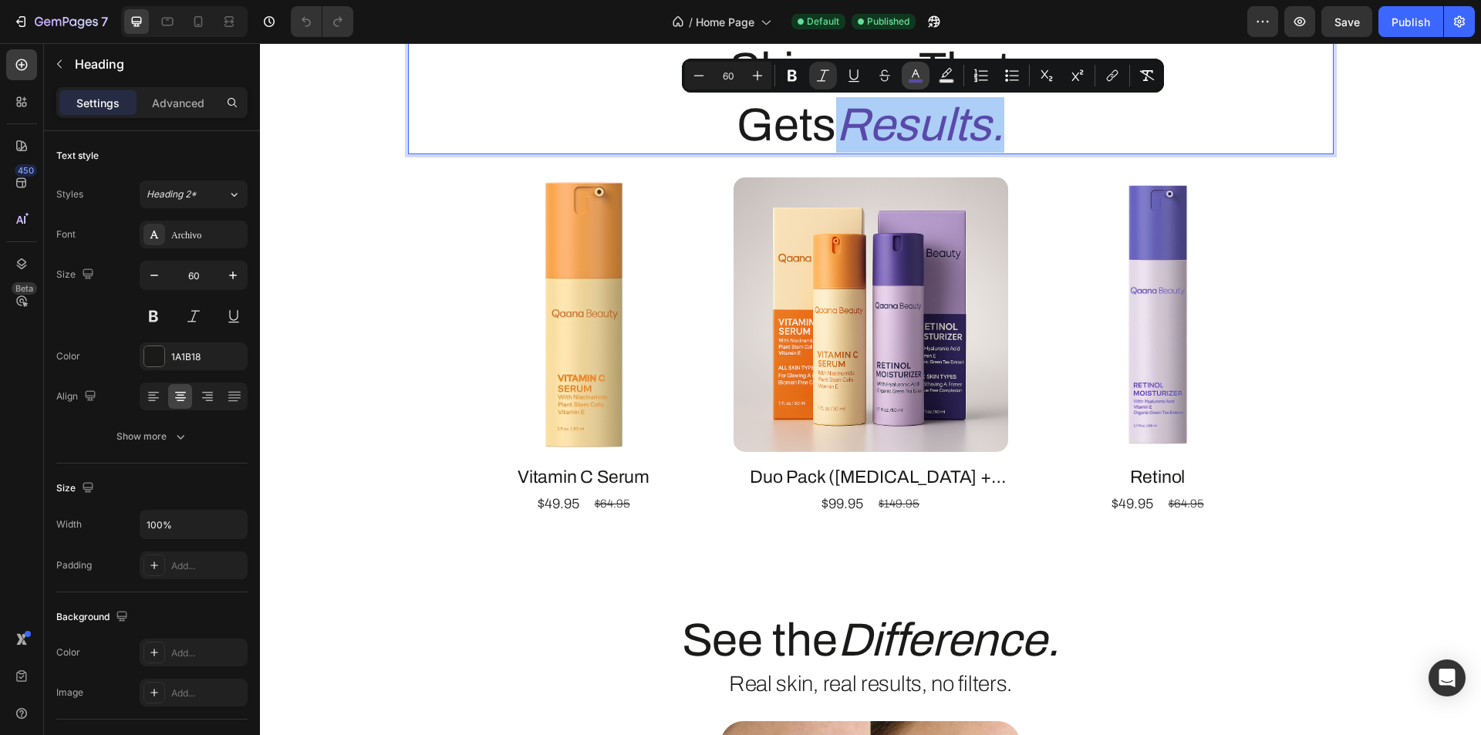
click at [918, 81] on rect "Editor contextual toolbar" at bounding box center [916, 81] width 15 height 4
type input "584AA9"
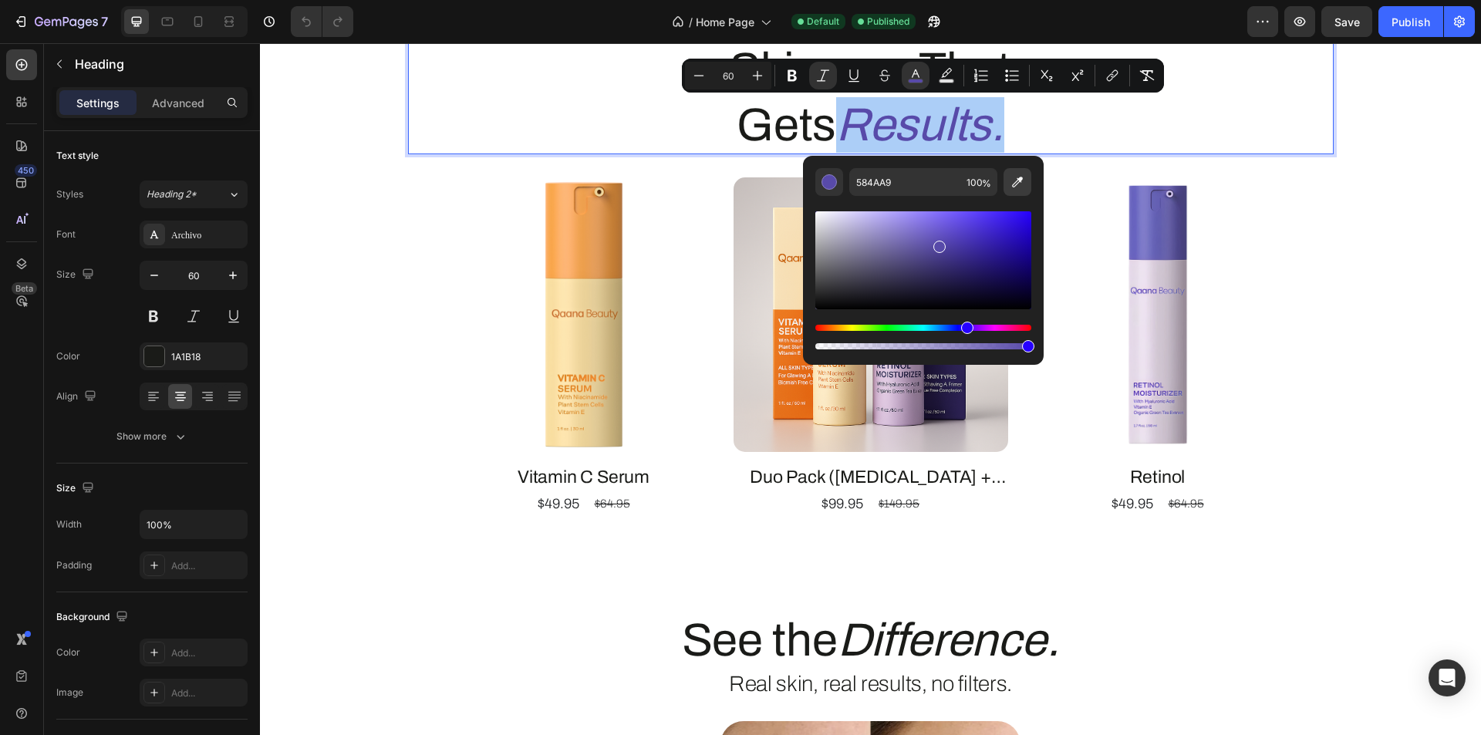
click at [1019, 183] on icon "Editor contextual toolbar" at bounding box center [1017, 181] width 15 height 15
type input "1A1B18"
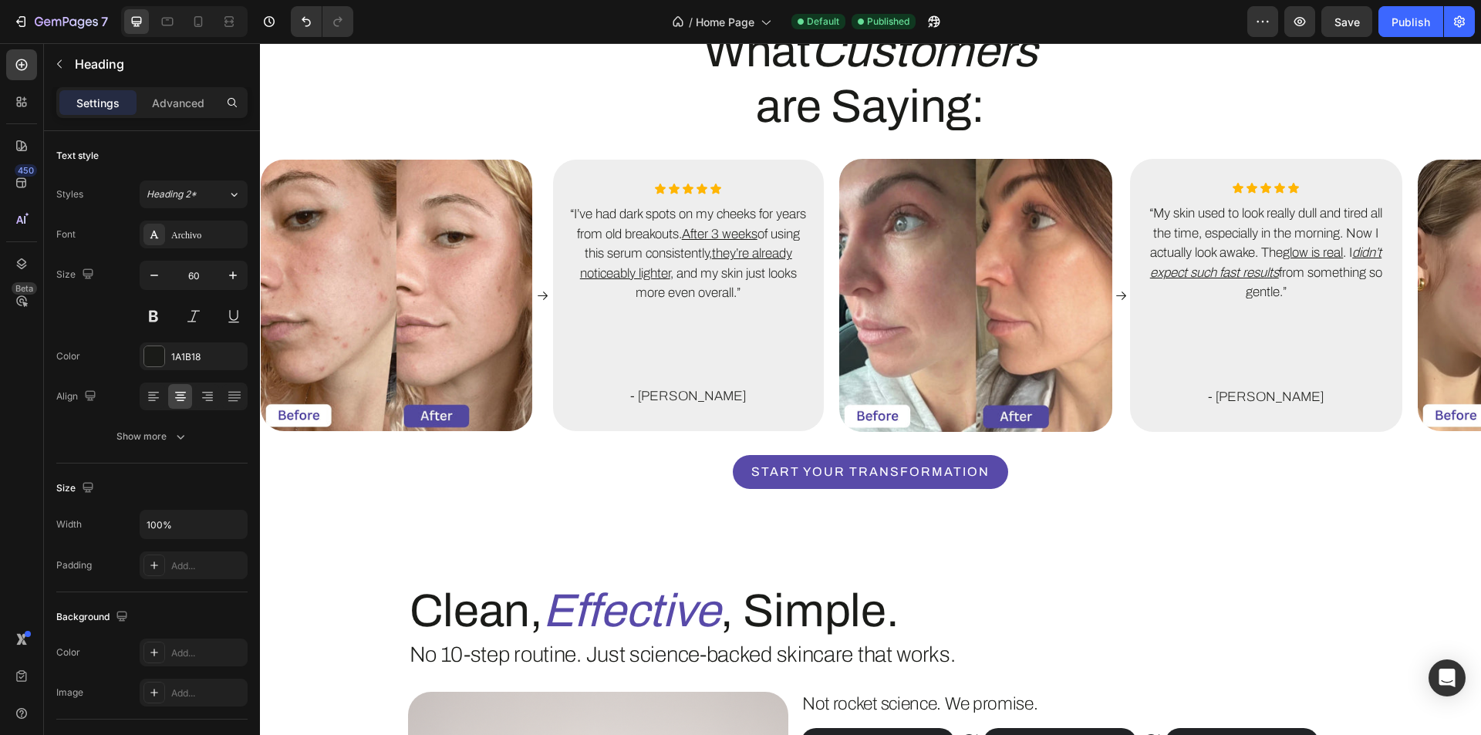
type input "16"
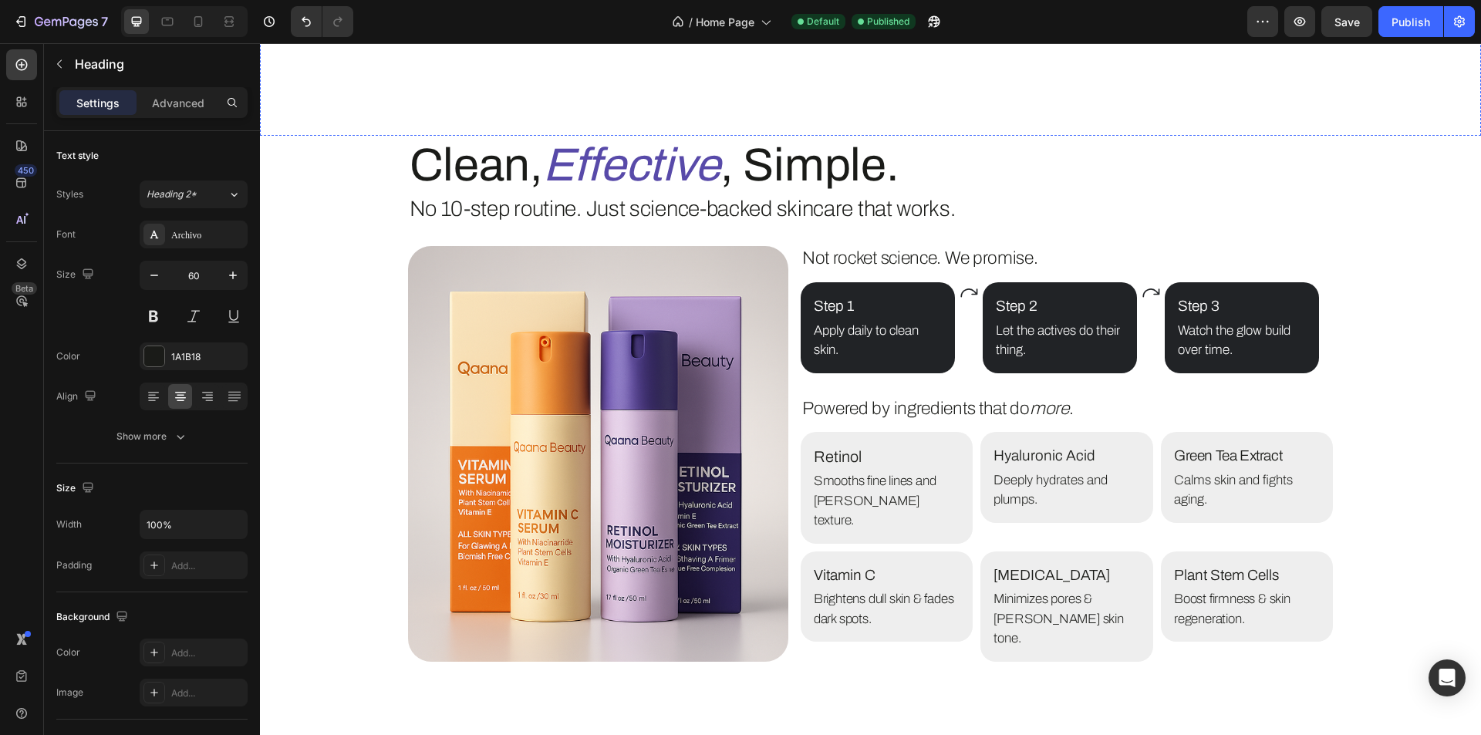
scroll to position [3006, 0]
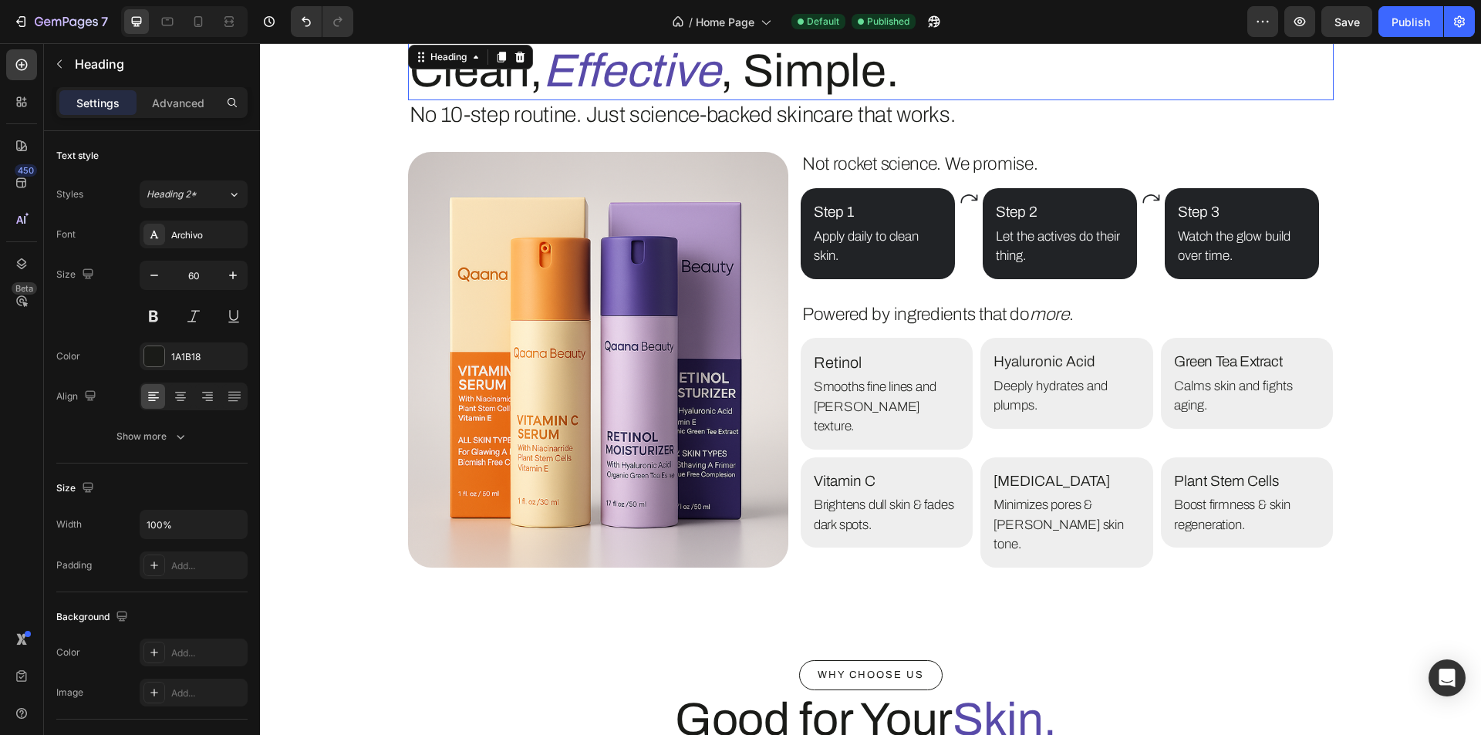
click at [650, 79] on icon "Effective" at bounding box center [631, 71] width 177 height 51
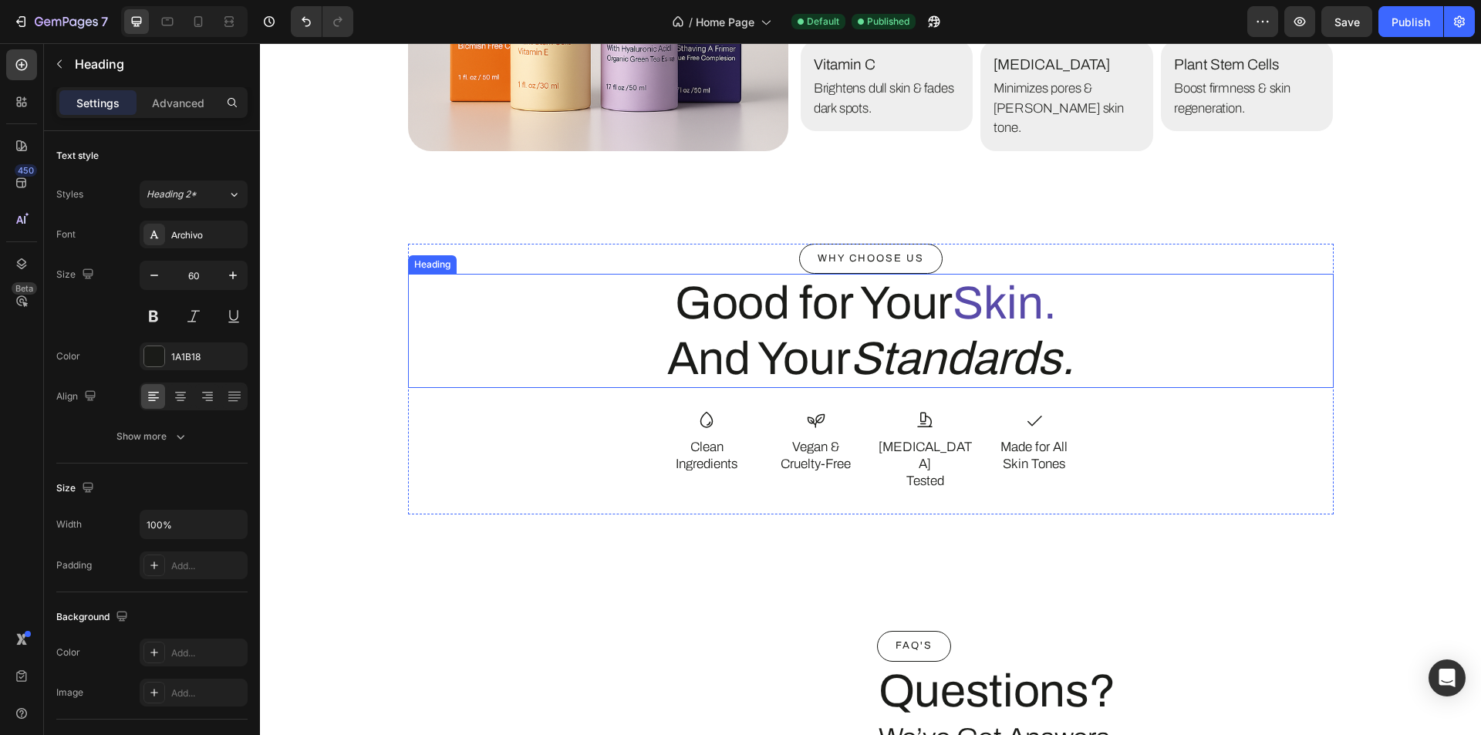
scroll to position [3546, 0]
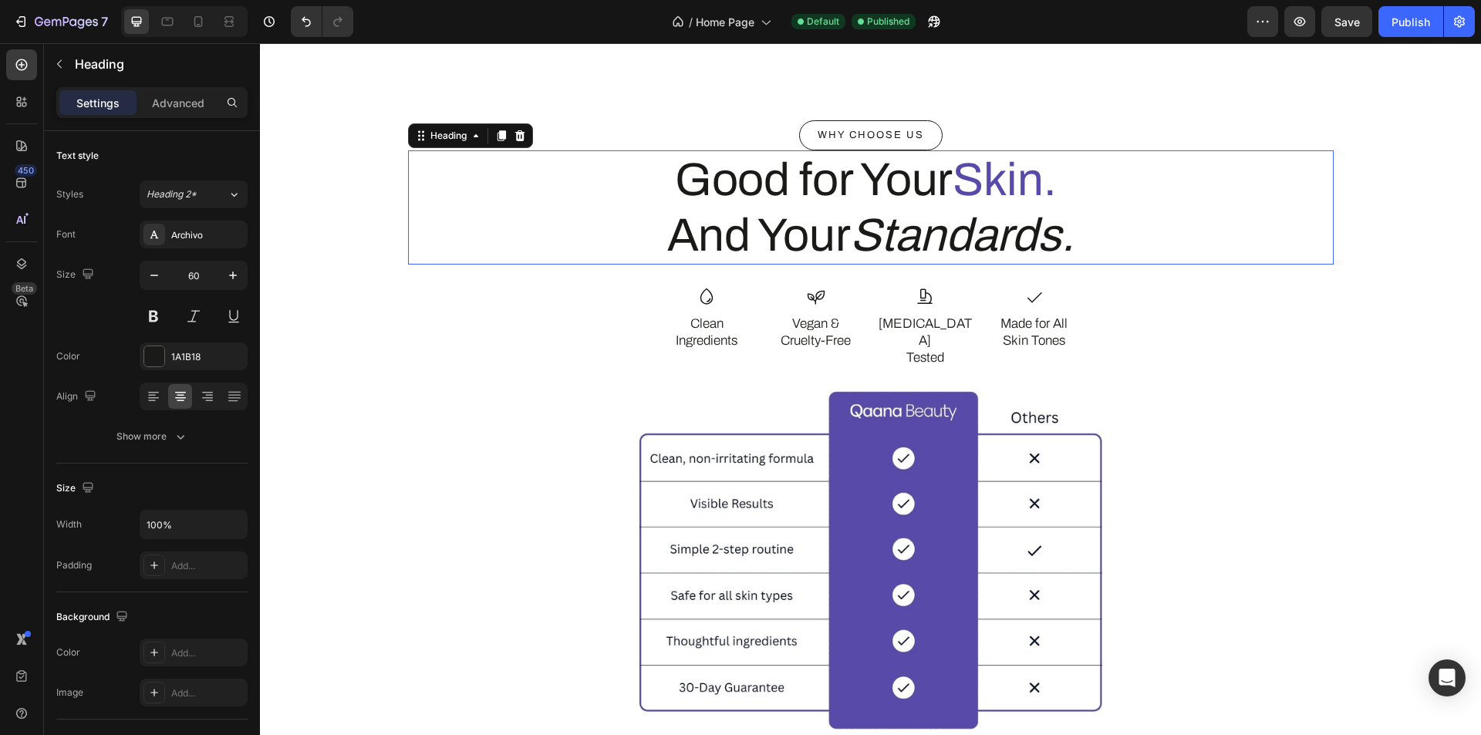
click at [979, 157] on span "Skin." at bounding box center [1005, 179] width 104 height 51
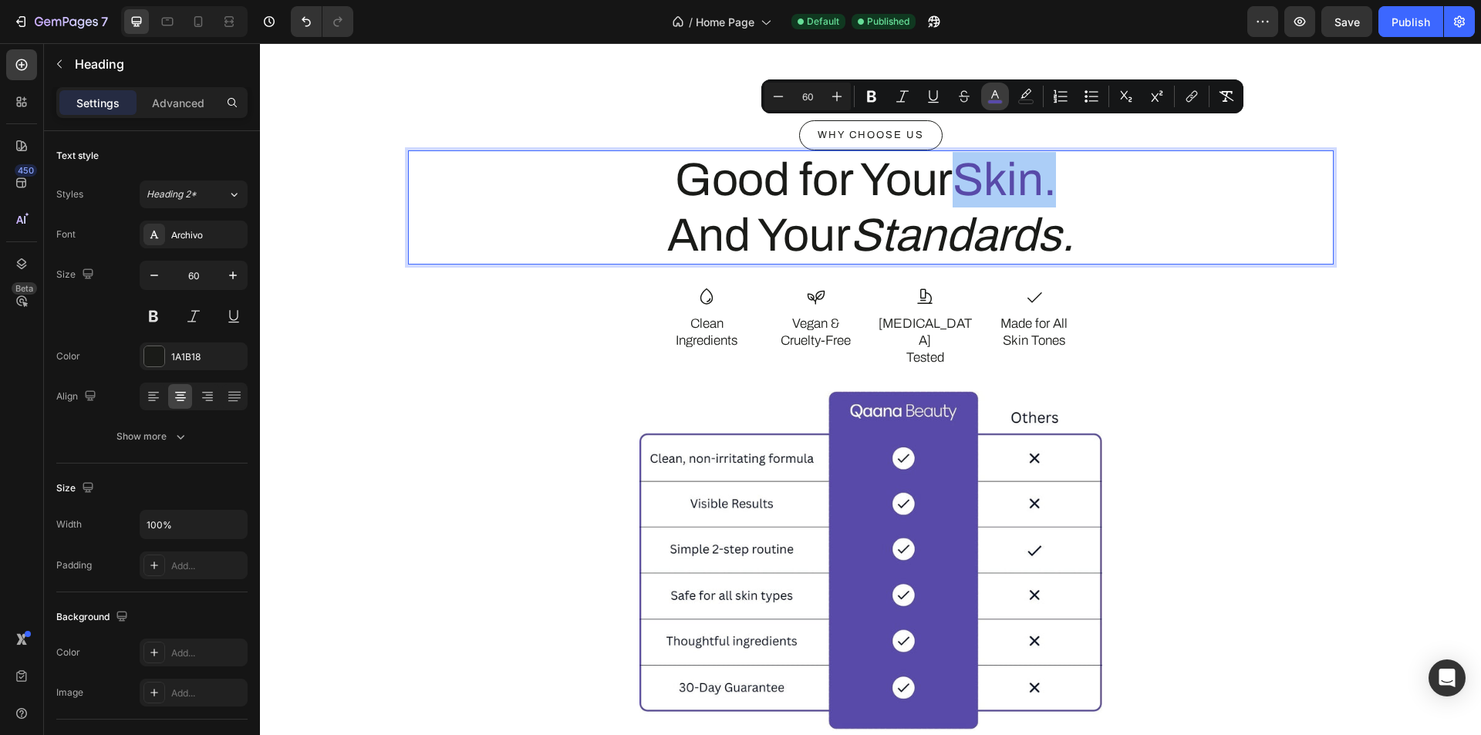
click at [985, 99] on button "color" at bounding box center [995, 97] width 28 height 28
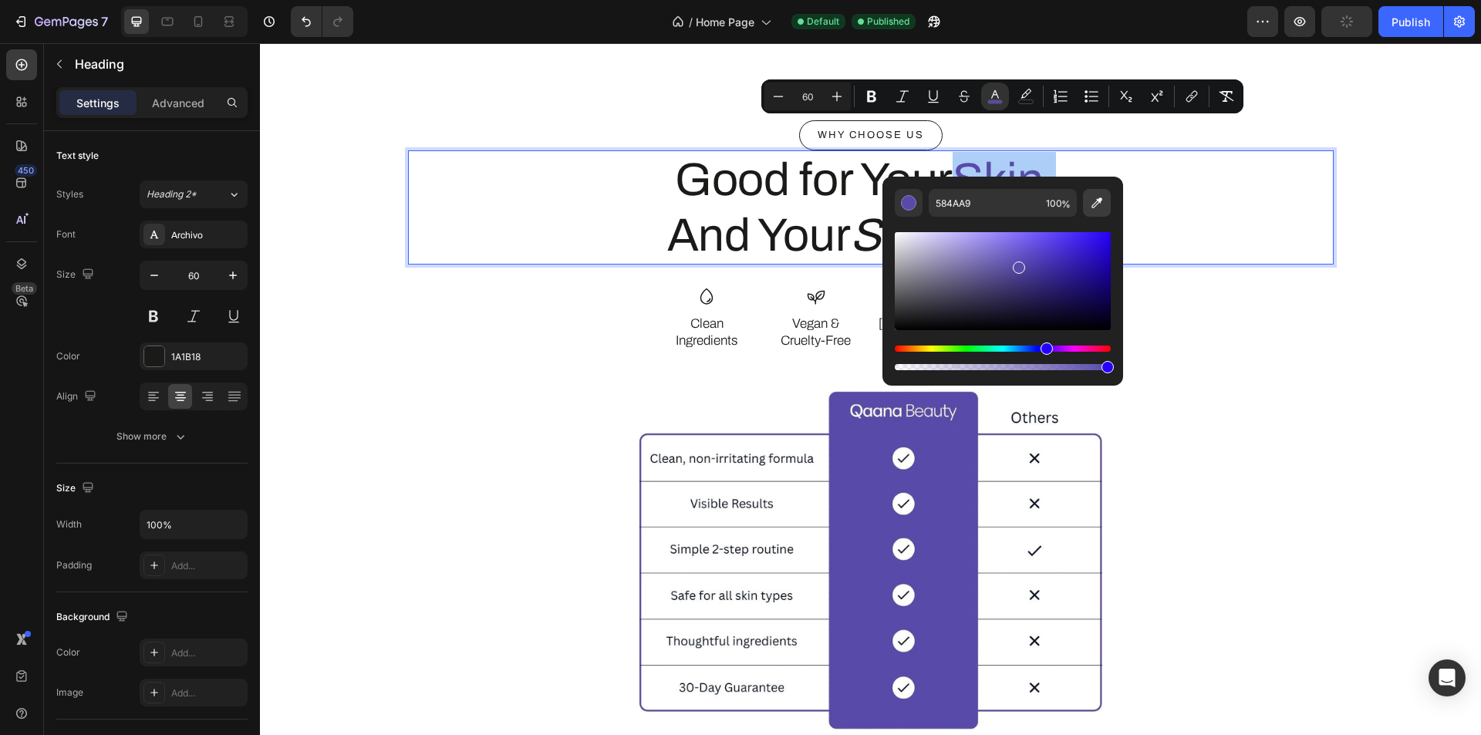
click at [1090, 201] on icon "Editor contextual toolbar" at bounding box center [1096, 202] width 15 height 15
type input "1A1B18"
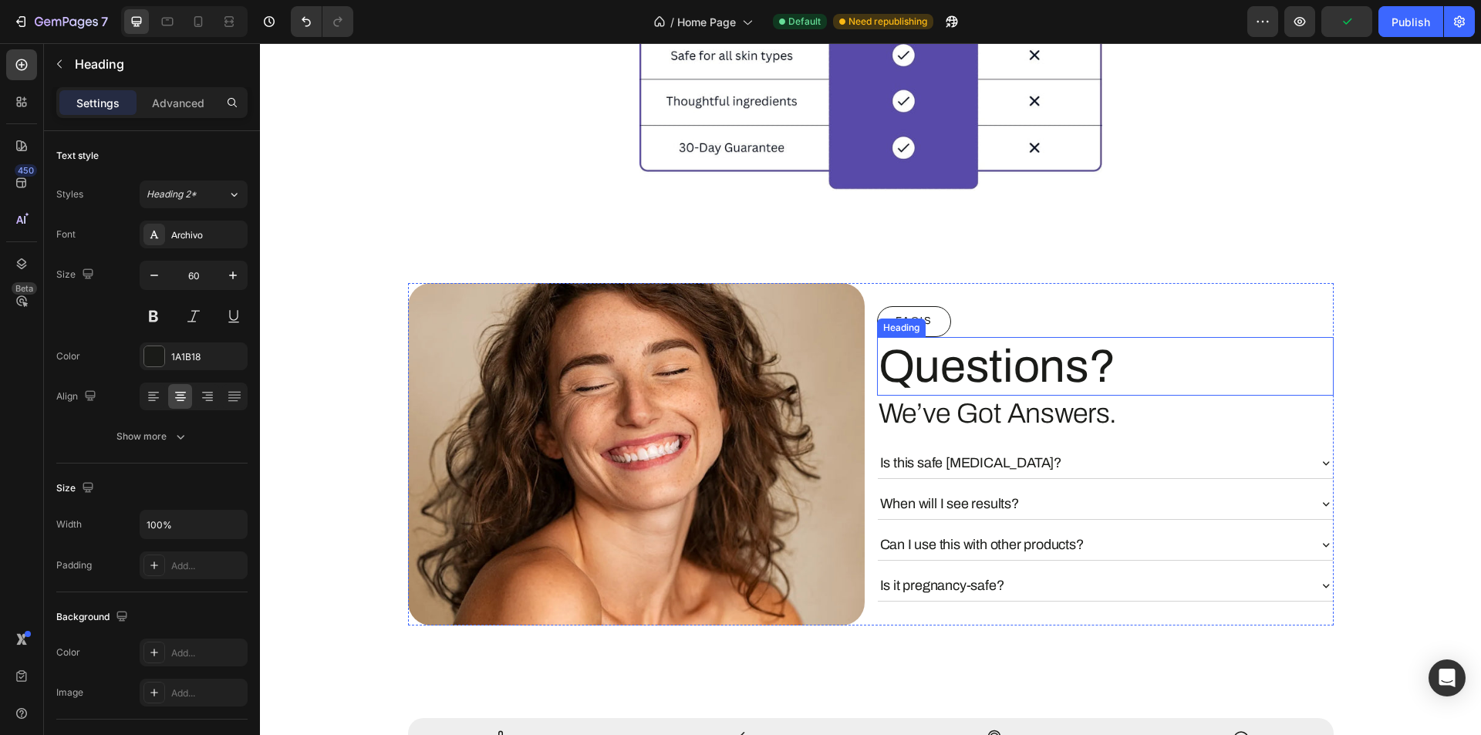
scroll to position [4349, 0]
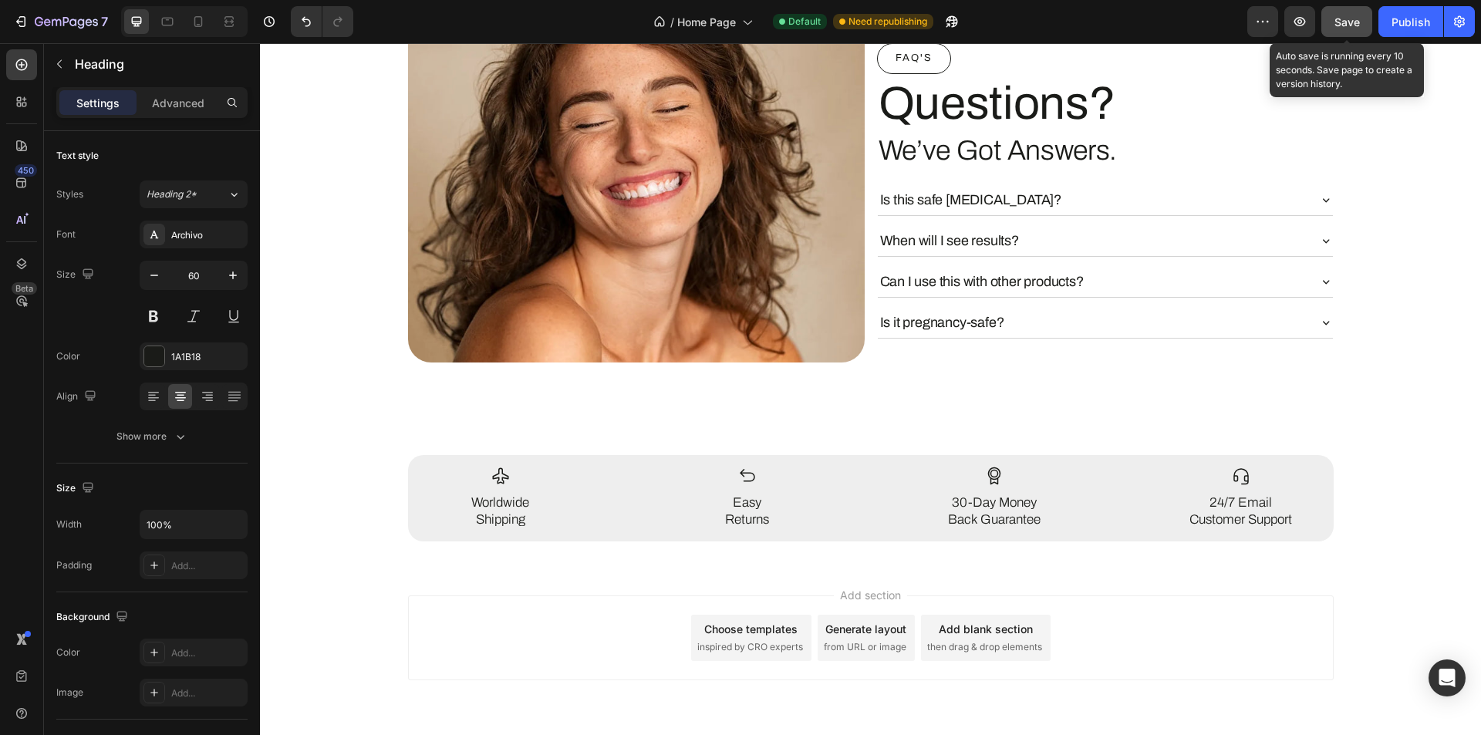
drag, startPoint x: 1353, startPoint y: 28, endPoint x: 424, endPoint y: 438, distance: 1016.3
click at [1353, 28] on span "Save" at bounding box center [1347, 21] width 25 height 13
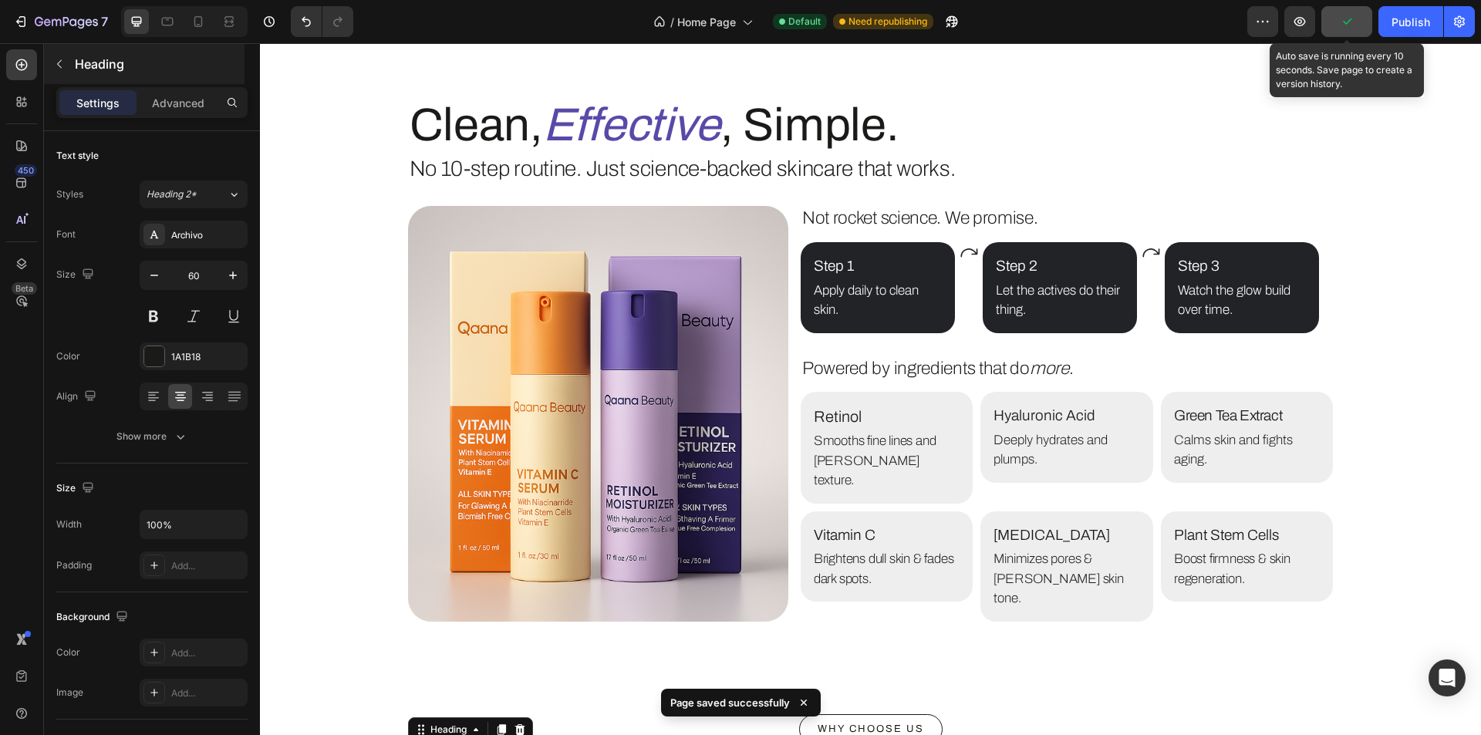
scroll to position [2806, 0]
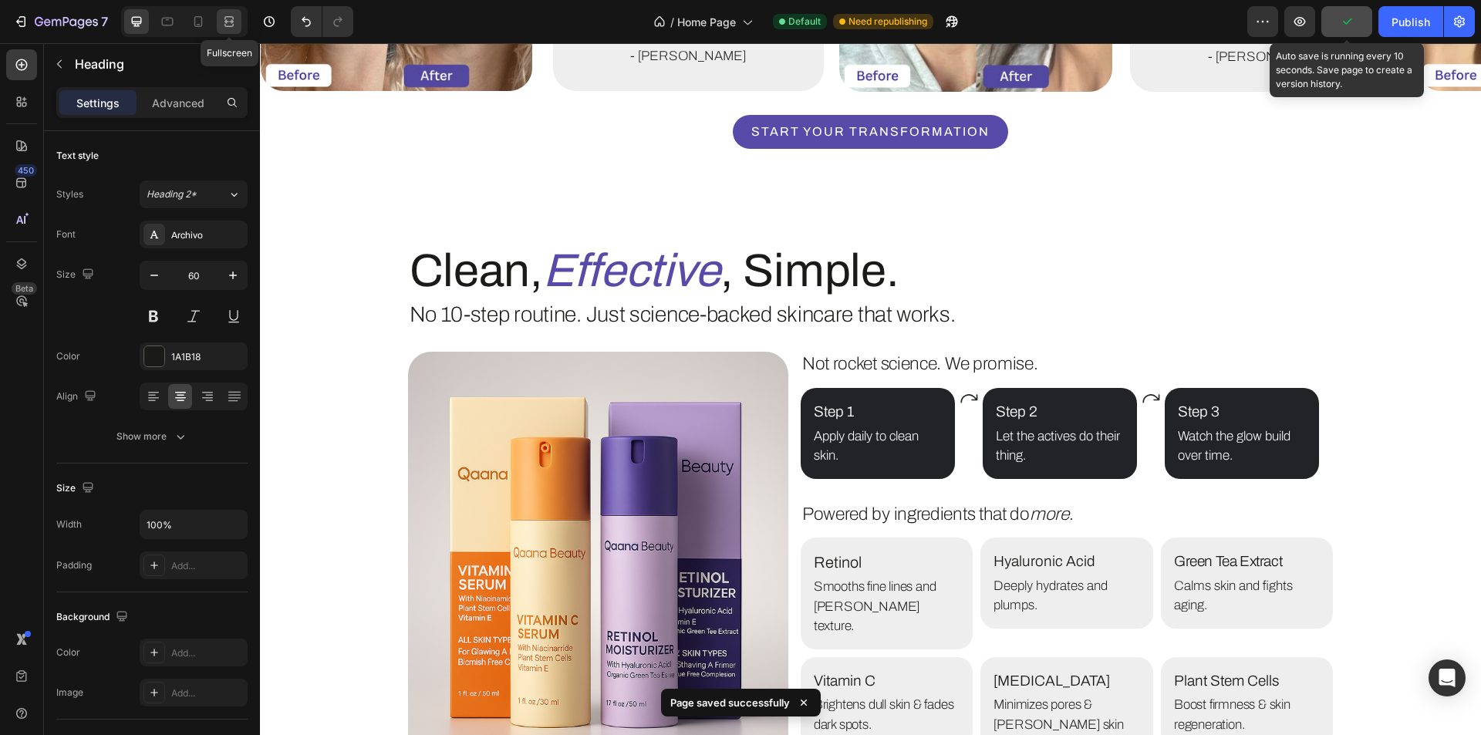
click at [227, 31] on div at bounding box center [229, 21] width 25 height 25
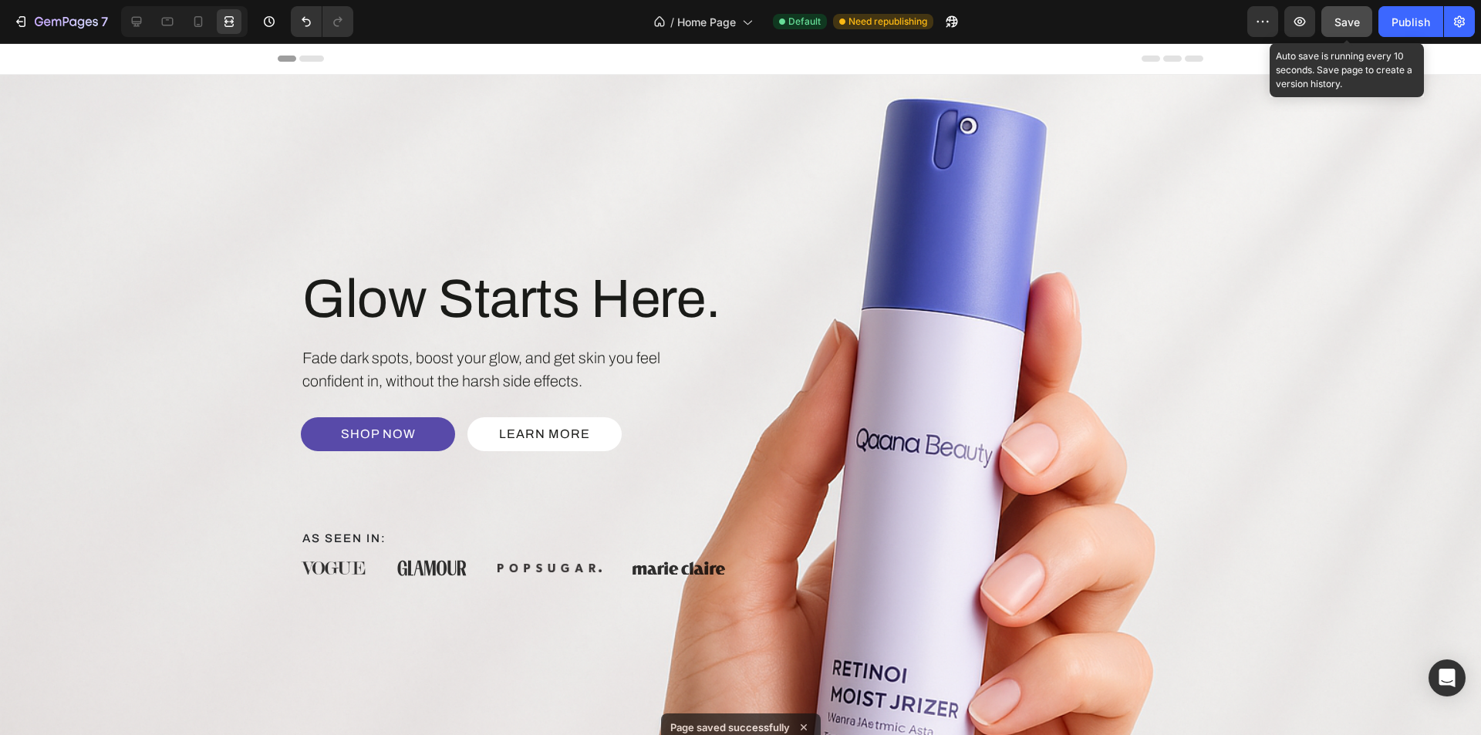
click at [1341, 20] on span "Save" at bounding box center [1347, 21] width 25 height 13
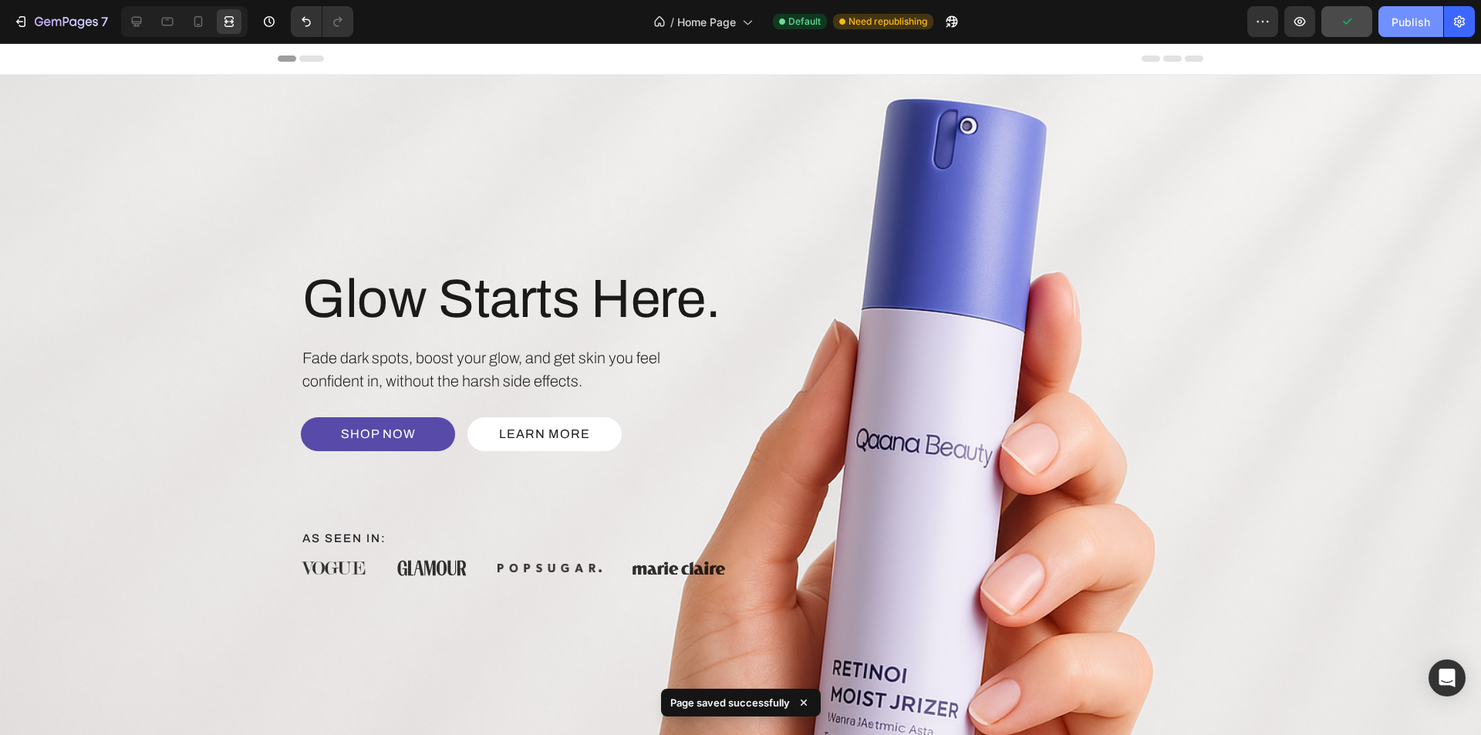
click at [1387, 27] on button "Publish" at bounding box center [1411, 21] width 65 height 31
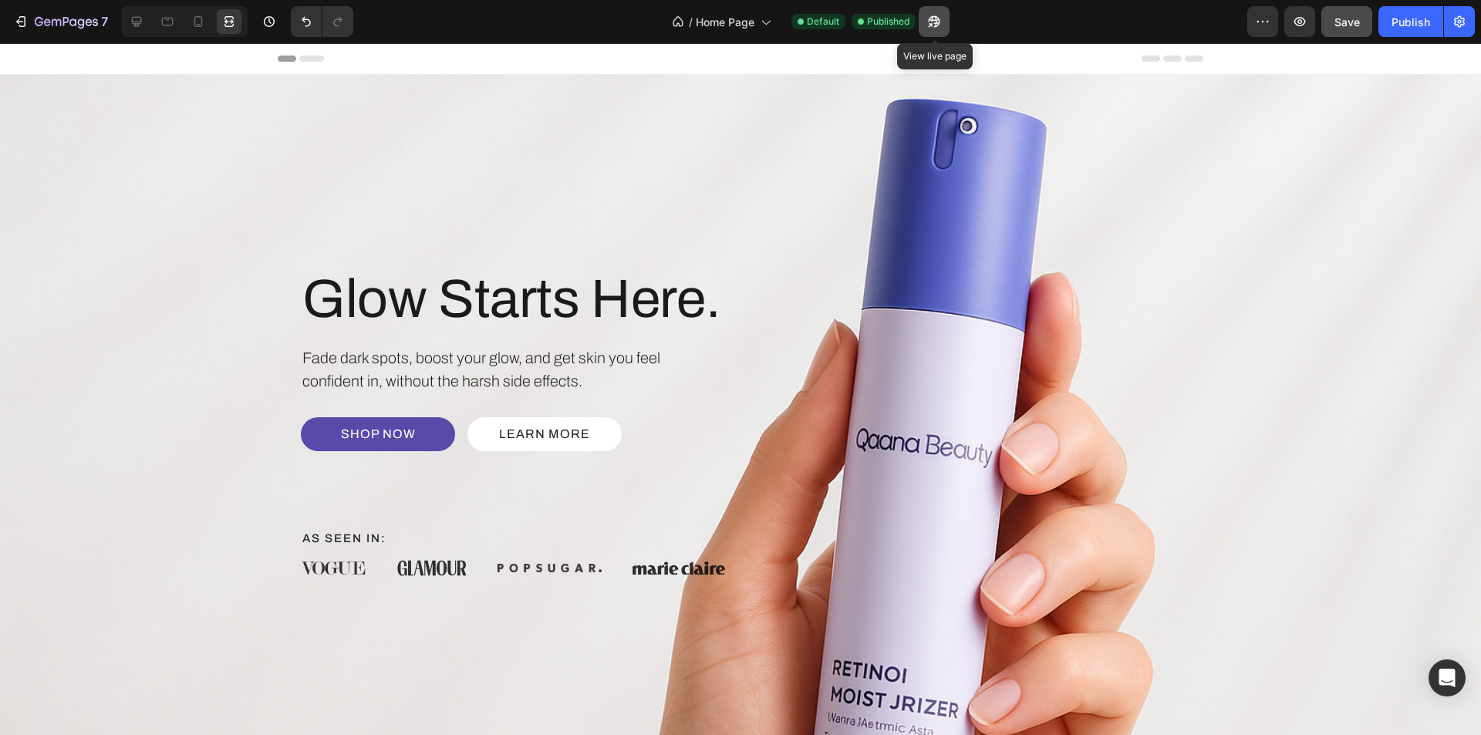
click at [927, 22] on button "button" at bounding box center [934, 21] width 31 height 31
click at [135, 19] on icon at bounding box center [136, 21] width 15 height 15
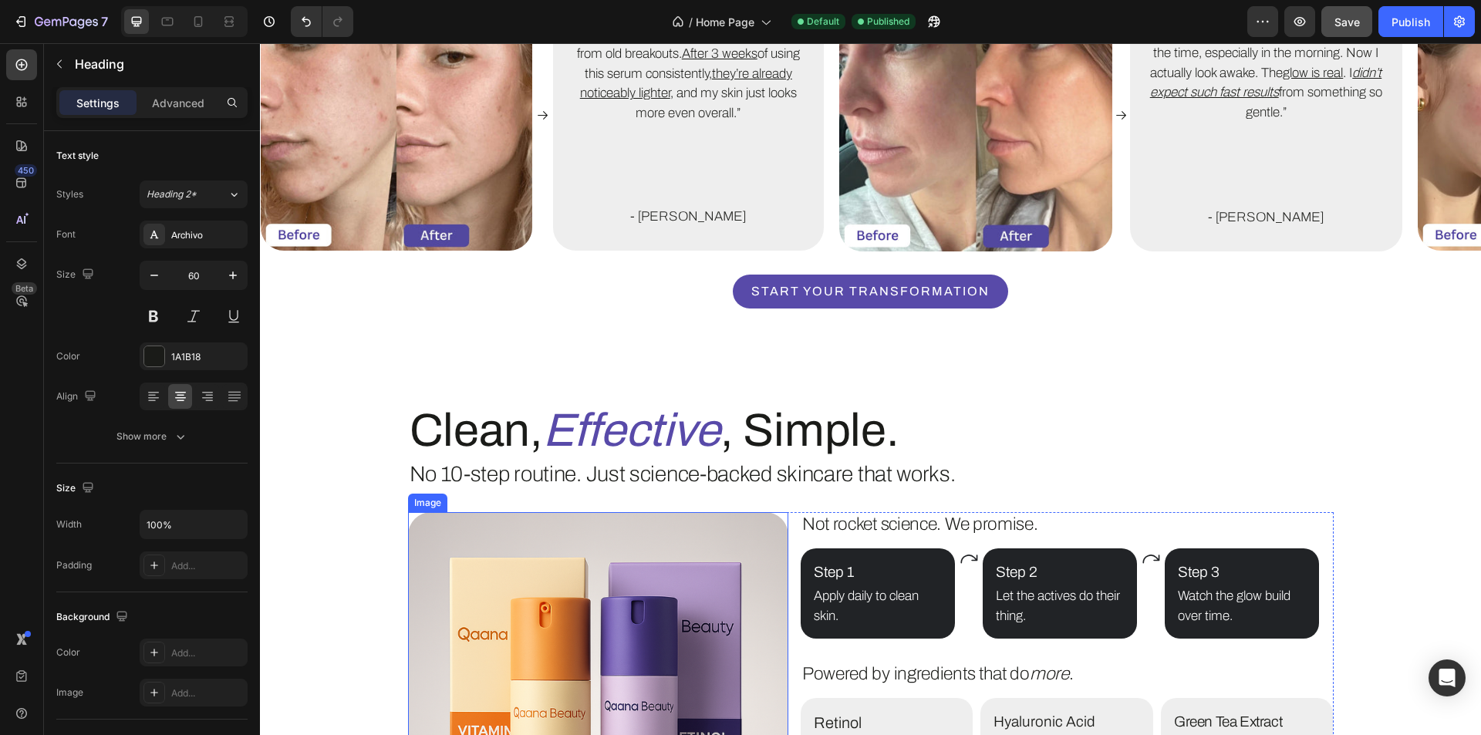
scroll to position [2952, 0]
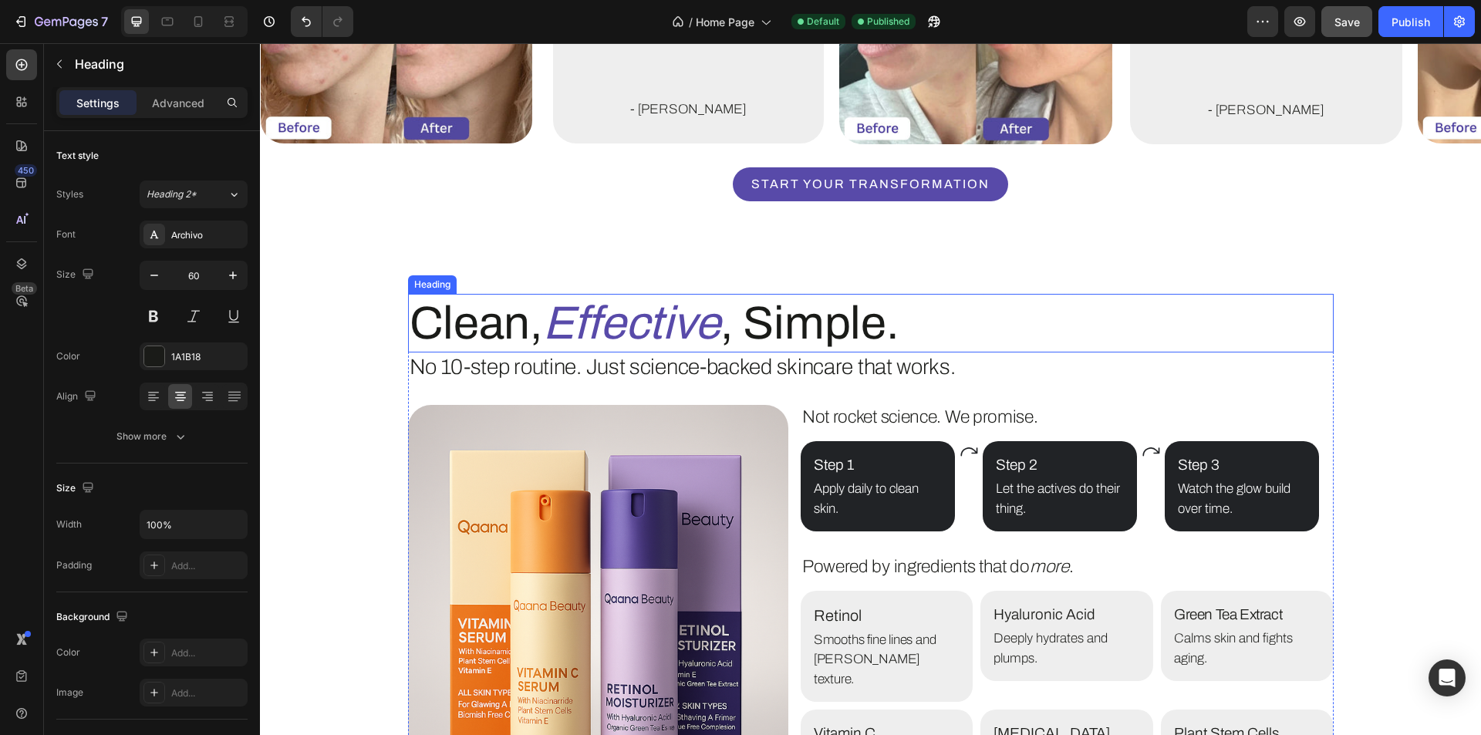
click at [606, 313] on icon "Effective" at bounding box center [631, 323] width 177 height 51
click at [616, 324] on icon "Effective" at bounding box center [631, 323] width 177 height 51
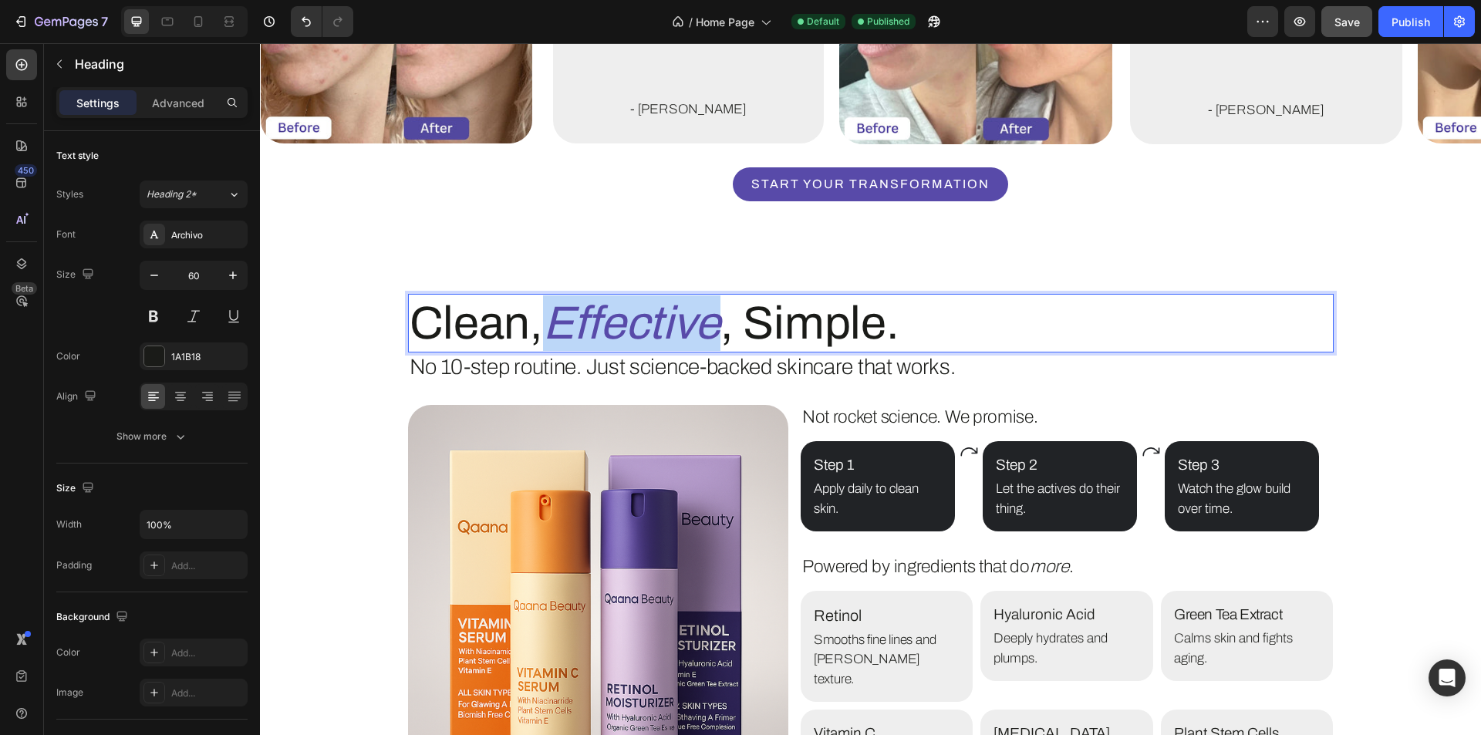
click at [616, 324] on icon "Effective" at bounding box center [631, 323] width 177 height 51
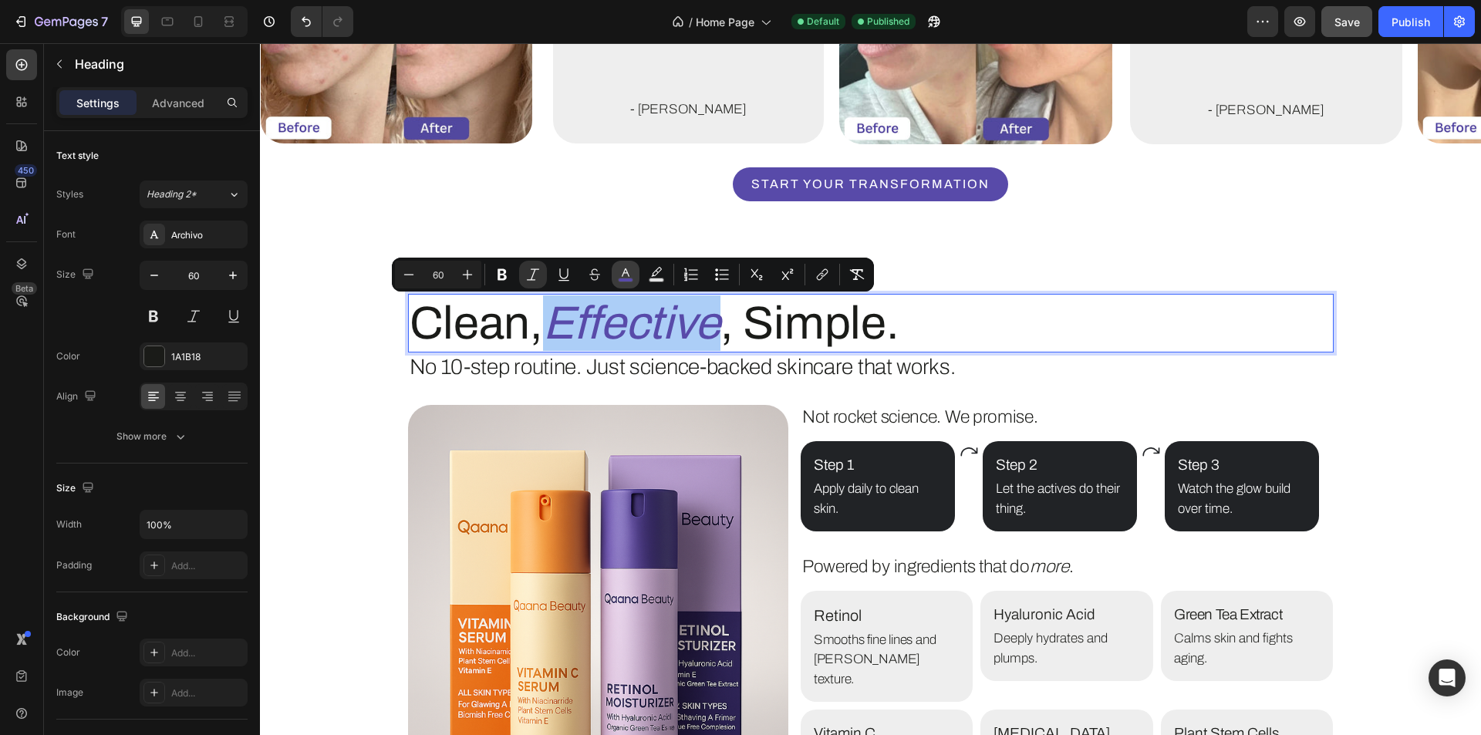
click at [621, 275] on icon "Editor contextual toolbar" at bounding box center [625, 274] width 15 height 15
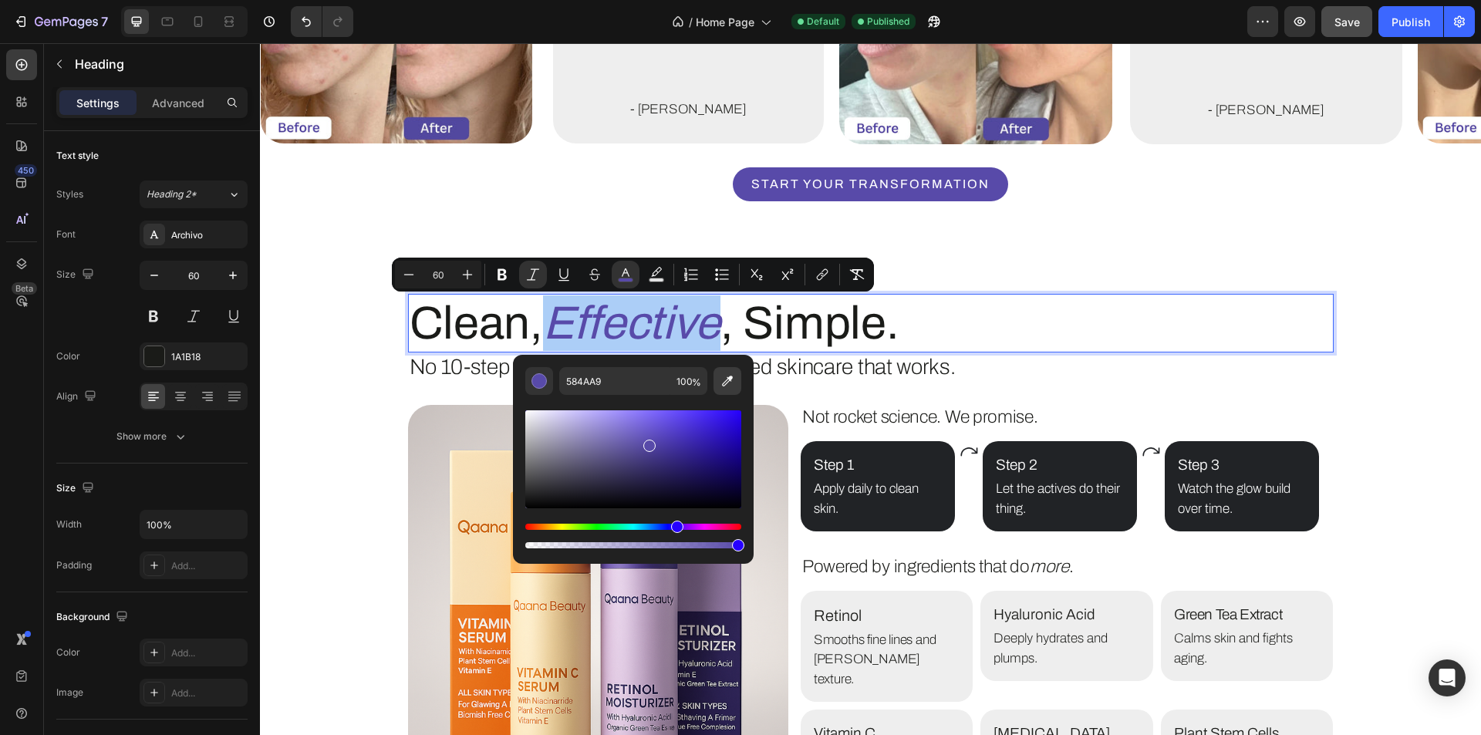
click at [731, 378] on icon "Editor contextual toolbar" at bounding box center [727, 381] width 11 height 11
type input "1A1B18"
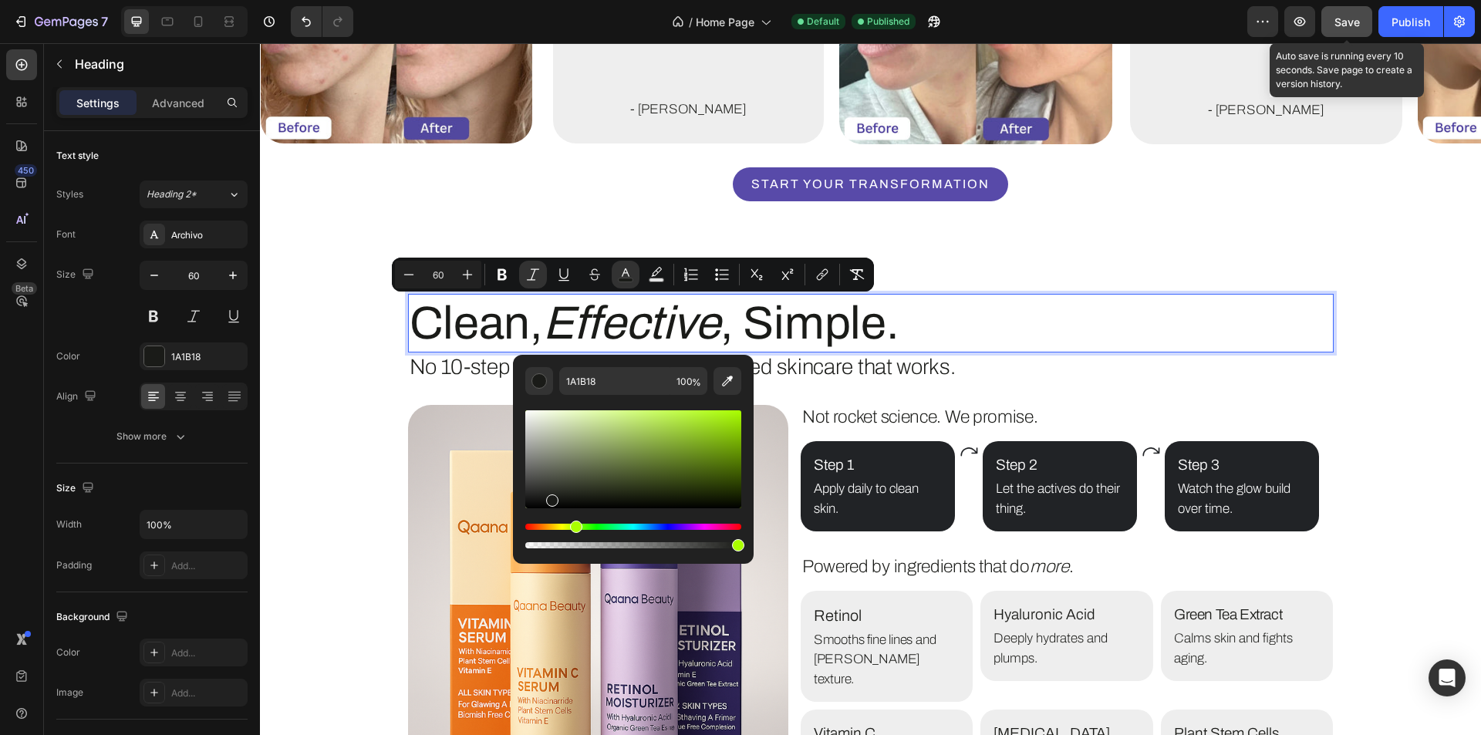
click at [1346, 25] on span "Save" at bounding box center [1347, 21] width 25 height 13
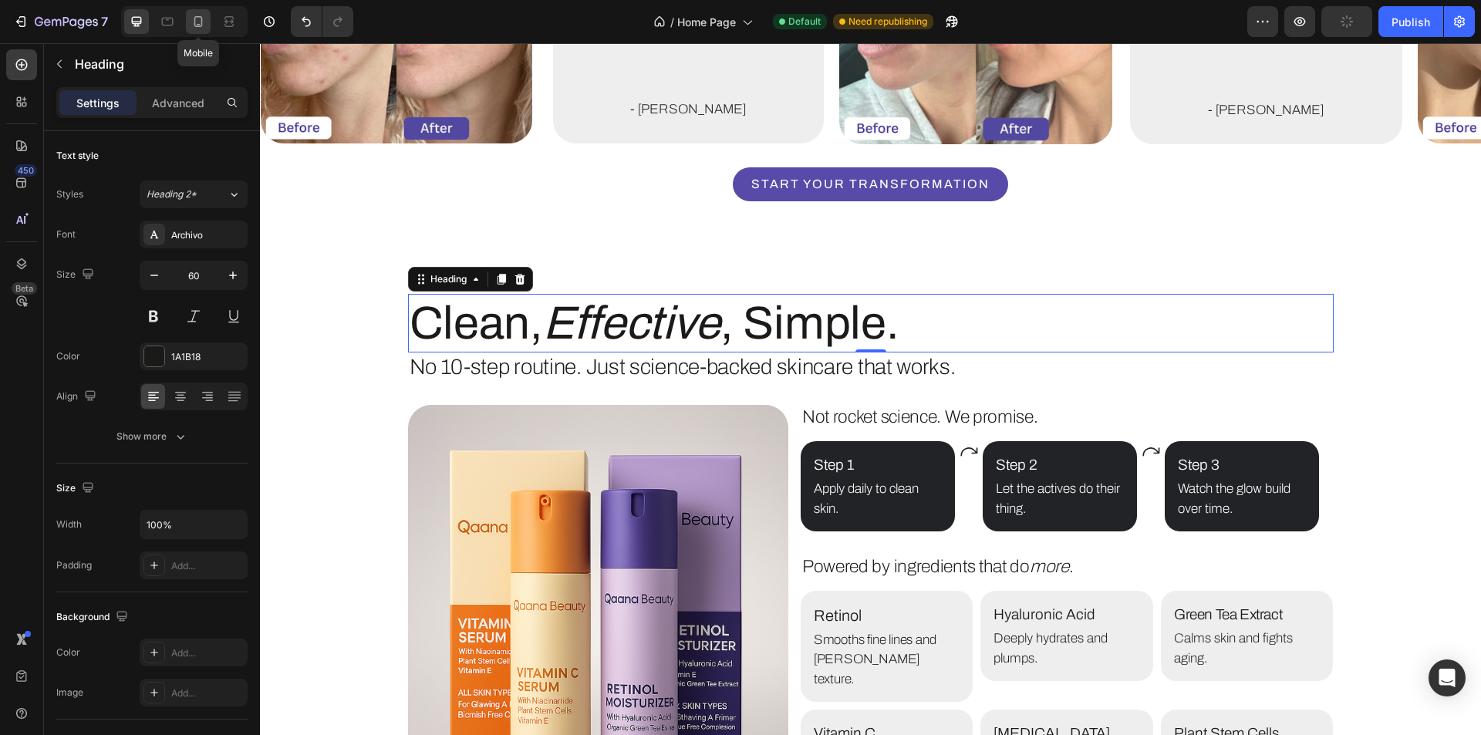
click at [202, 27] on icon at bounding box center [198, 21] width 15 height 15
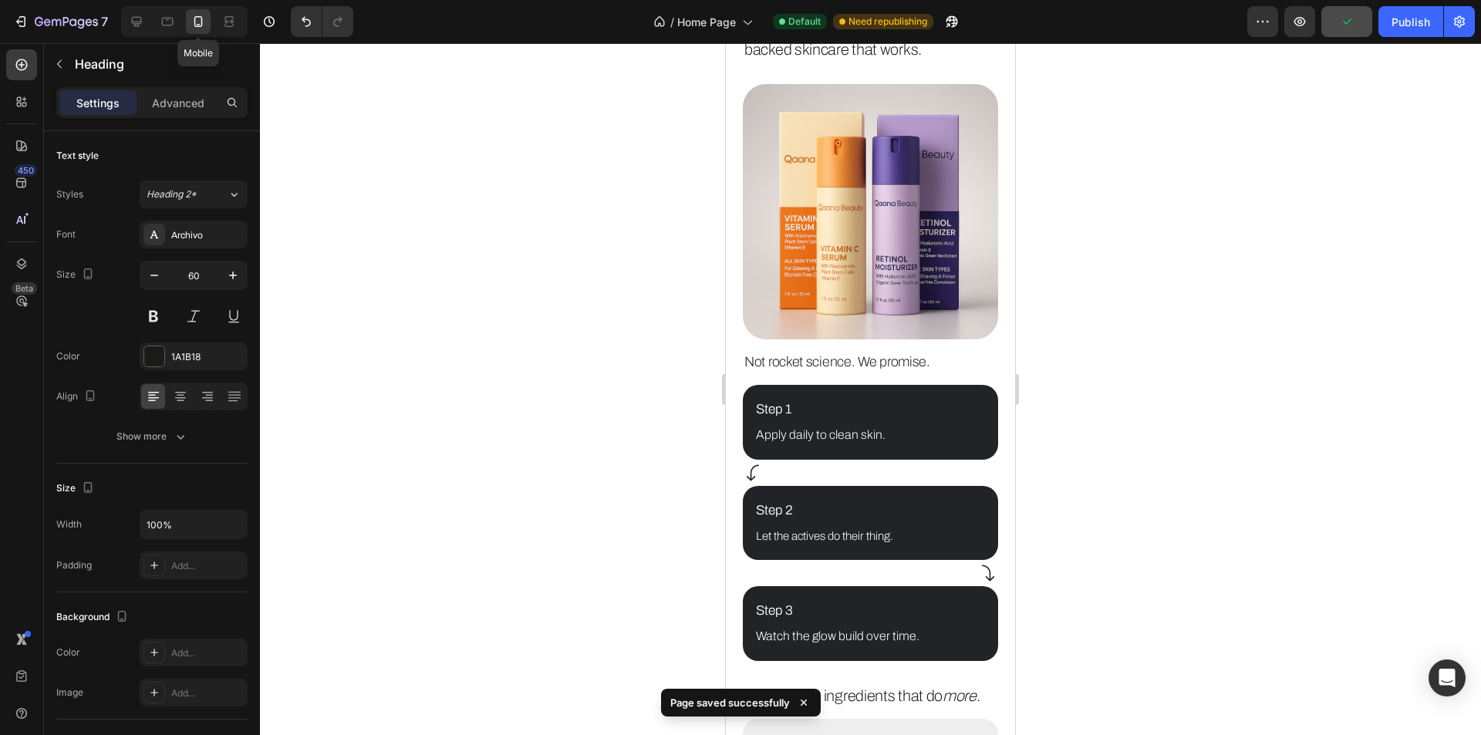
type input "37"
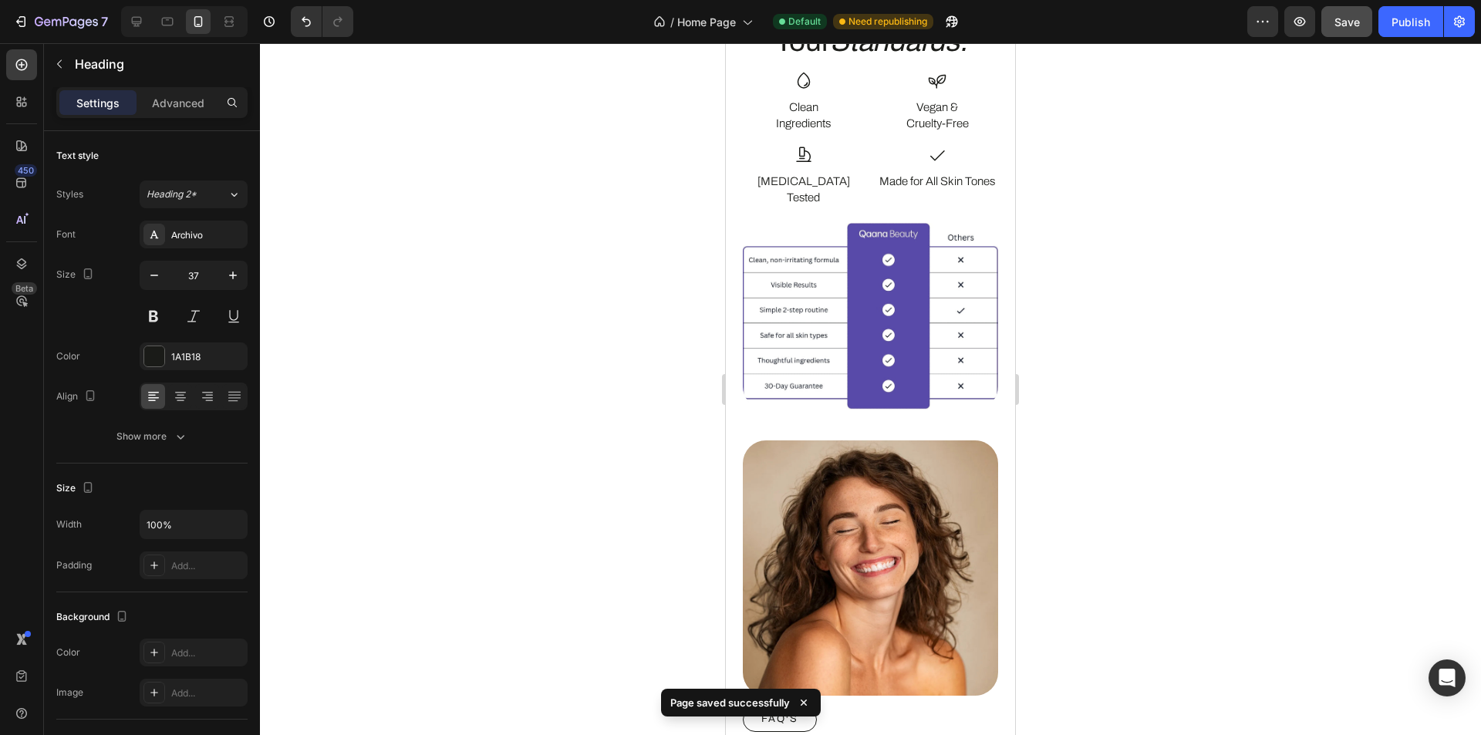
scroll to position [3933, 0]
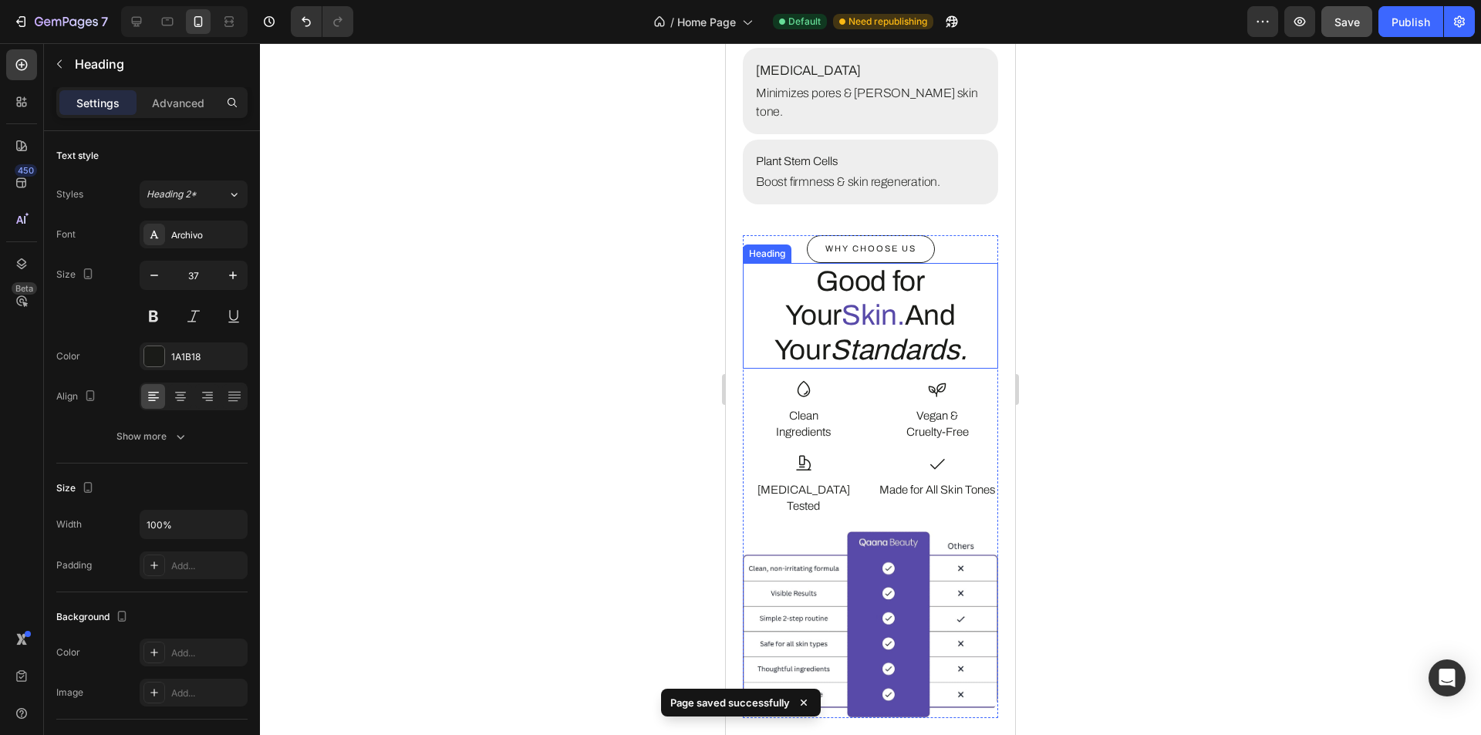
click at [842, 300] on span "Skin." at bounding box center [873, 315] width 63 height 31
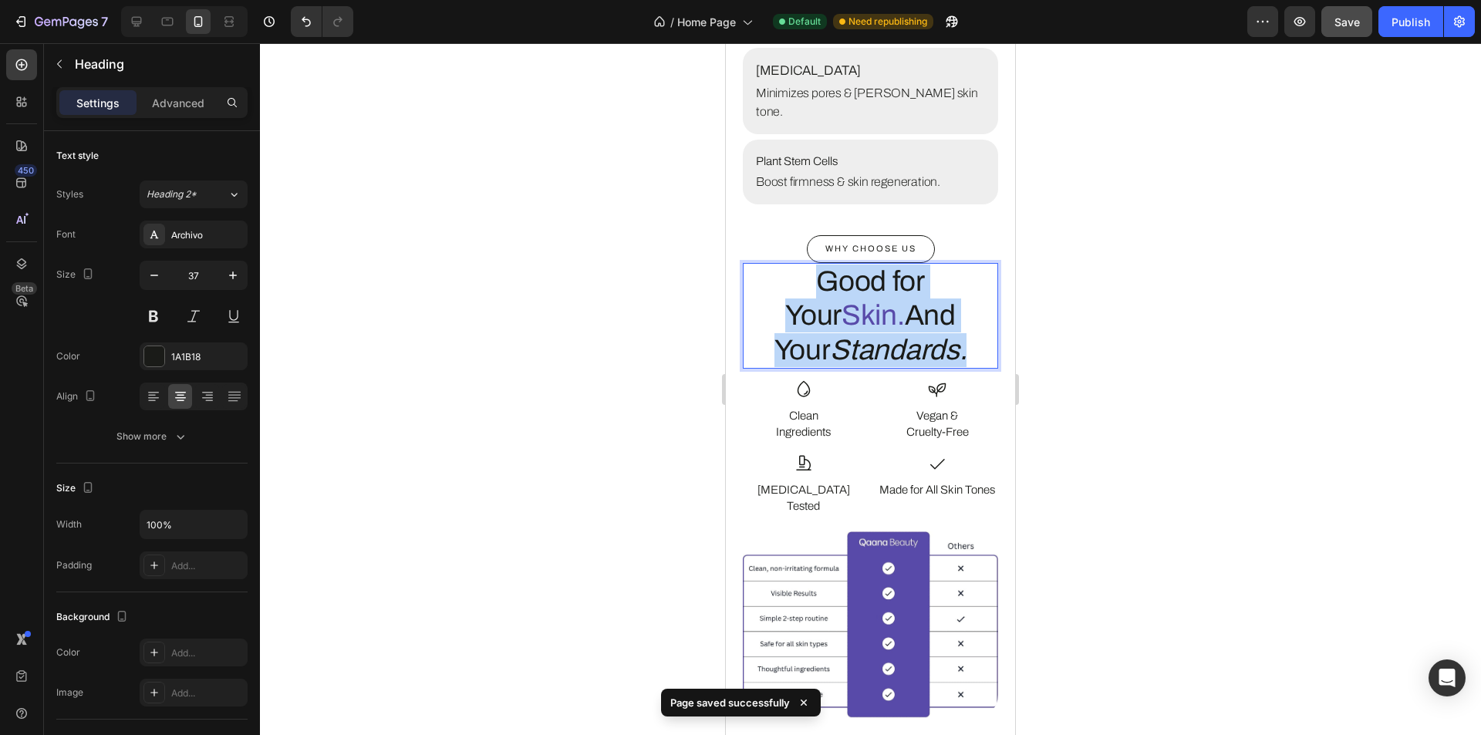
click at [842, 300] on span "Skin." at bounding box center [873, 315] width 63 height 31
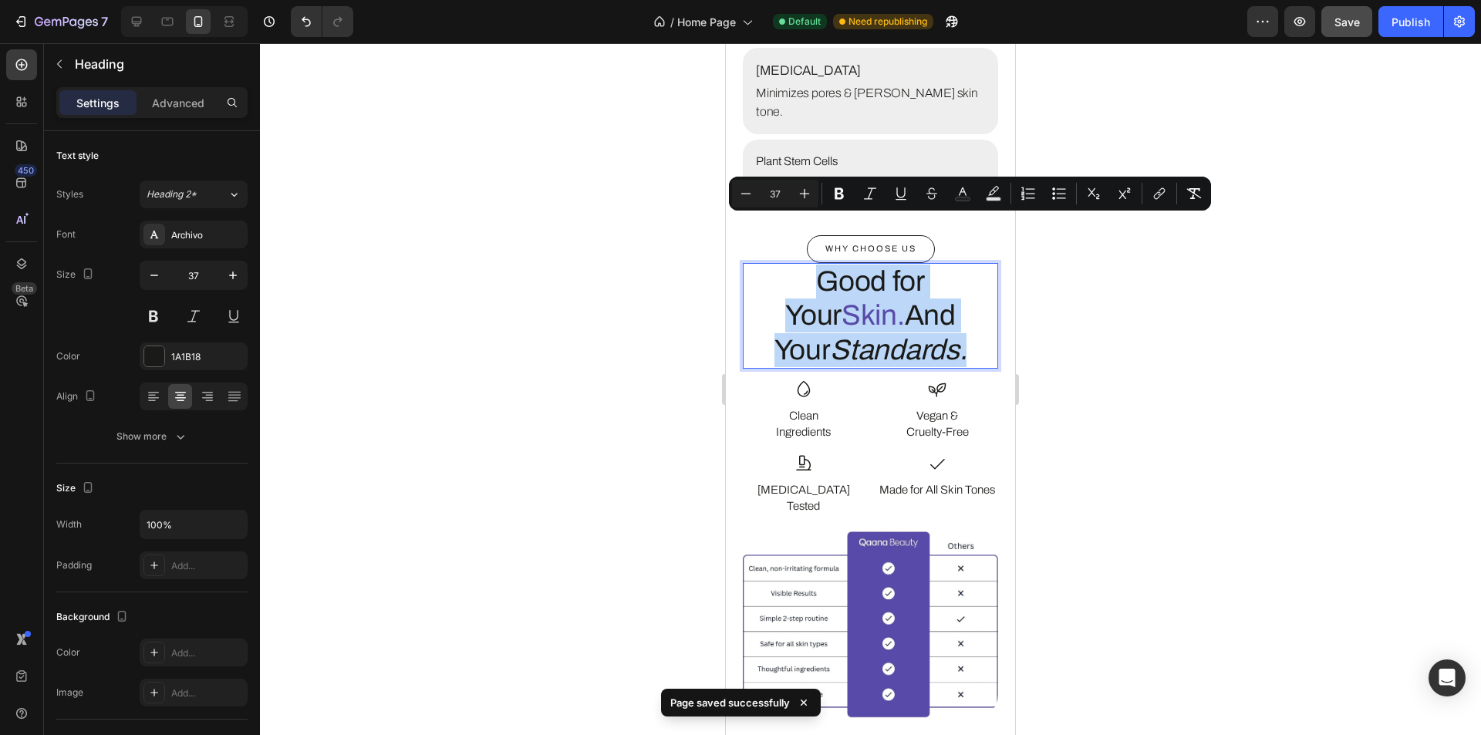
click at [842, 300] on span "Skin." at bounding box center [873, 315] width 63 height 31
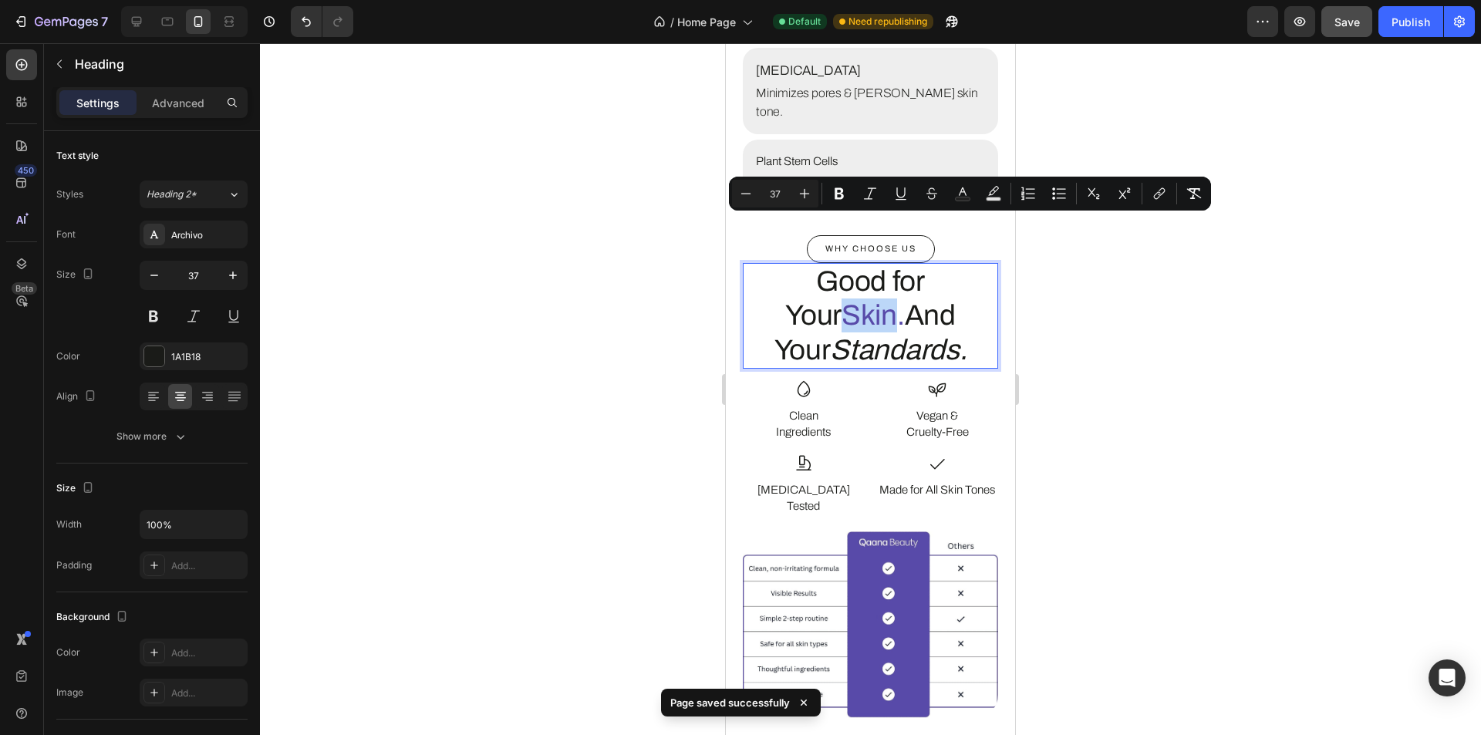
click at [842, 300] on span "Skin." at bounding box center [873, 315] width 63 height 31
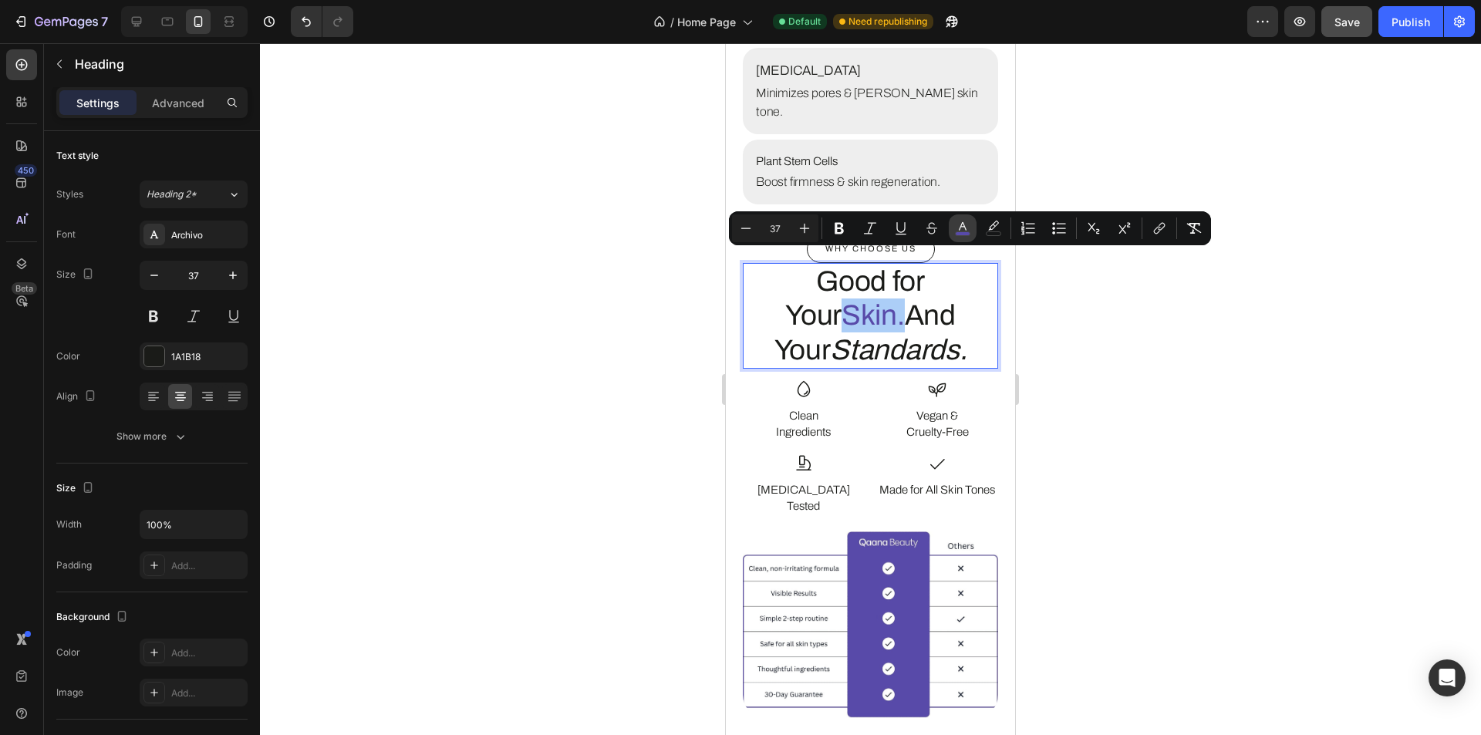
click at [958, 232] on rect "Editor contextual toolbar" at bounding box center [963, 234] width 15 height 4
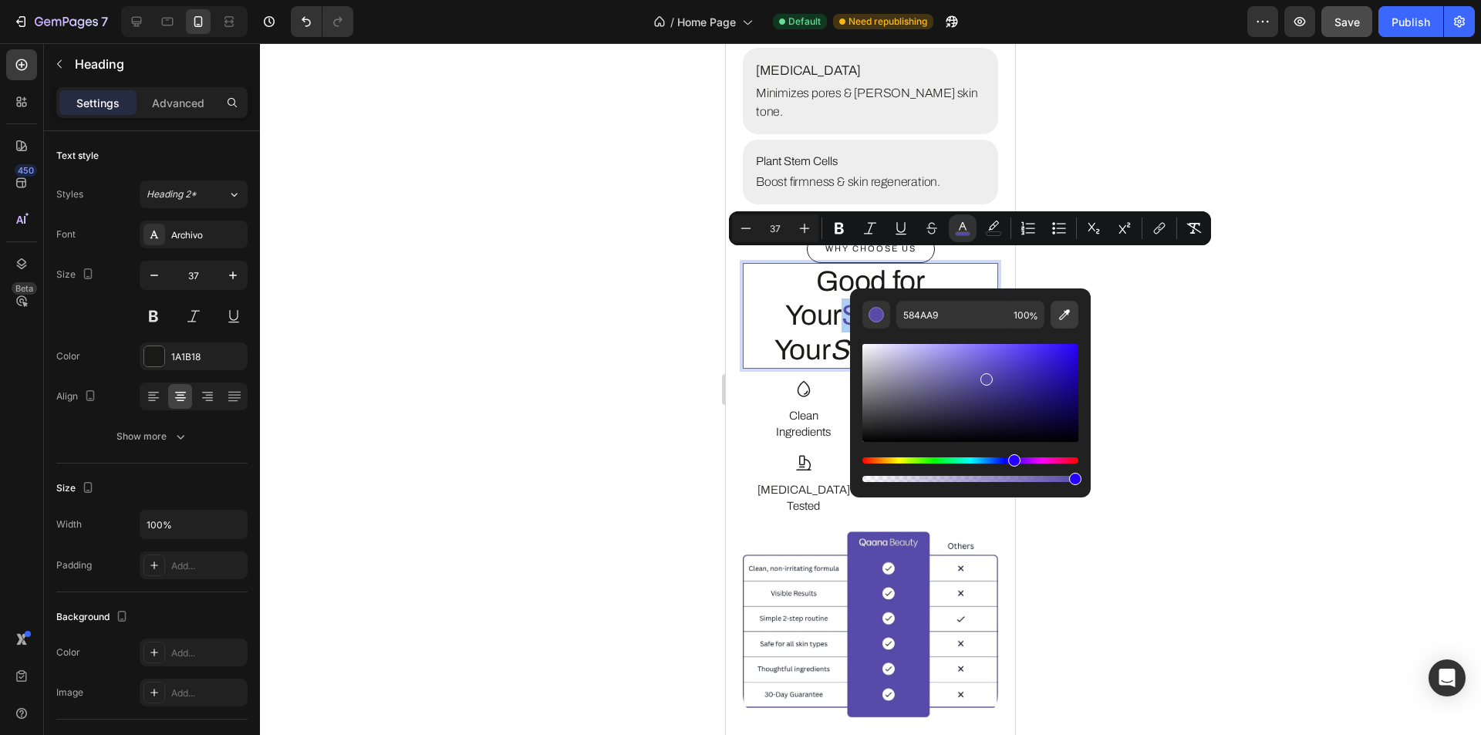
click at [1066, 313] on icon "Editor contextual toolbar" at bounding box center [1064, 314] width 11 height 11
type input "1A1B18"
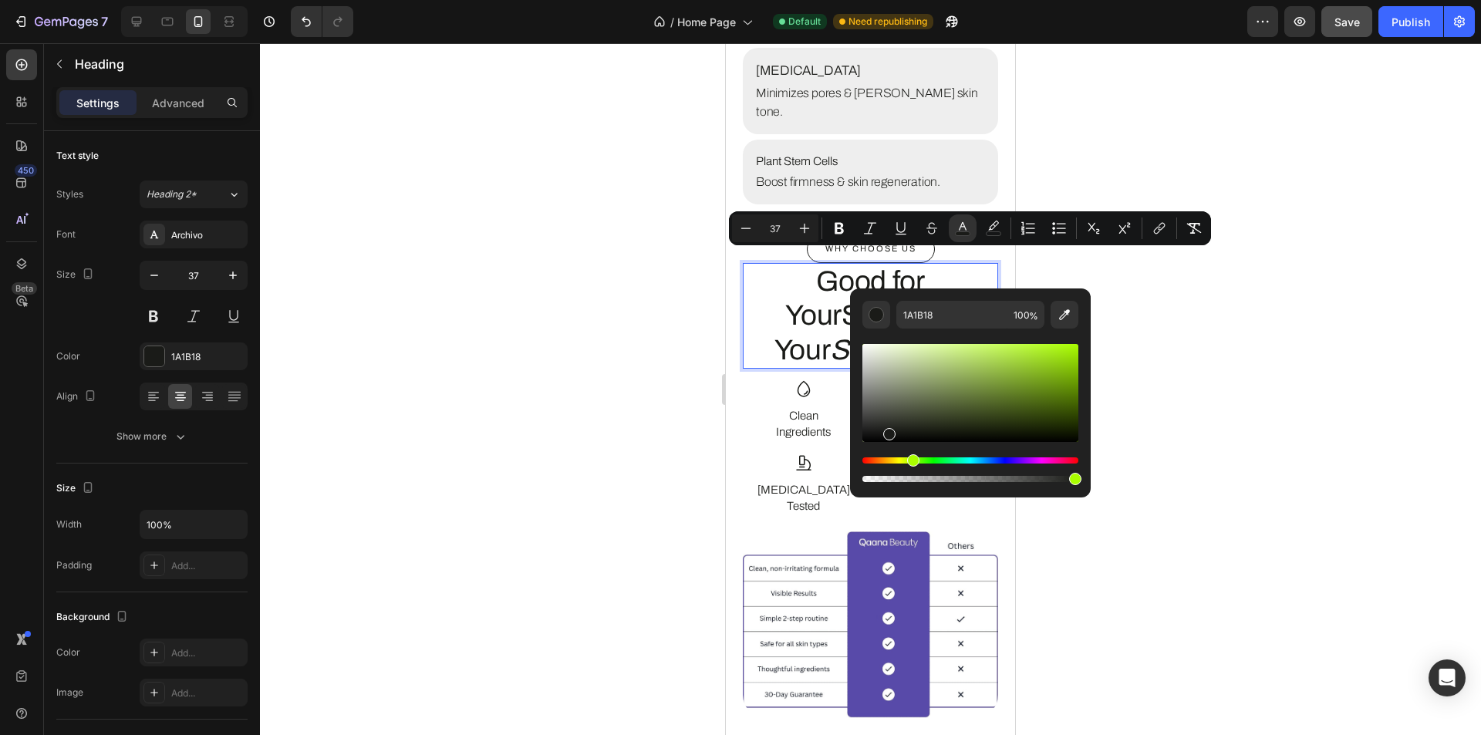
click at [1346, 40] on div "7 / Home Page Default Need republishing Preview Save Publish" at bounding box center [740, 22] width 1481 height 44
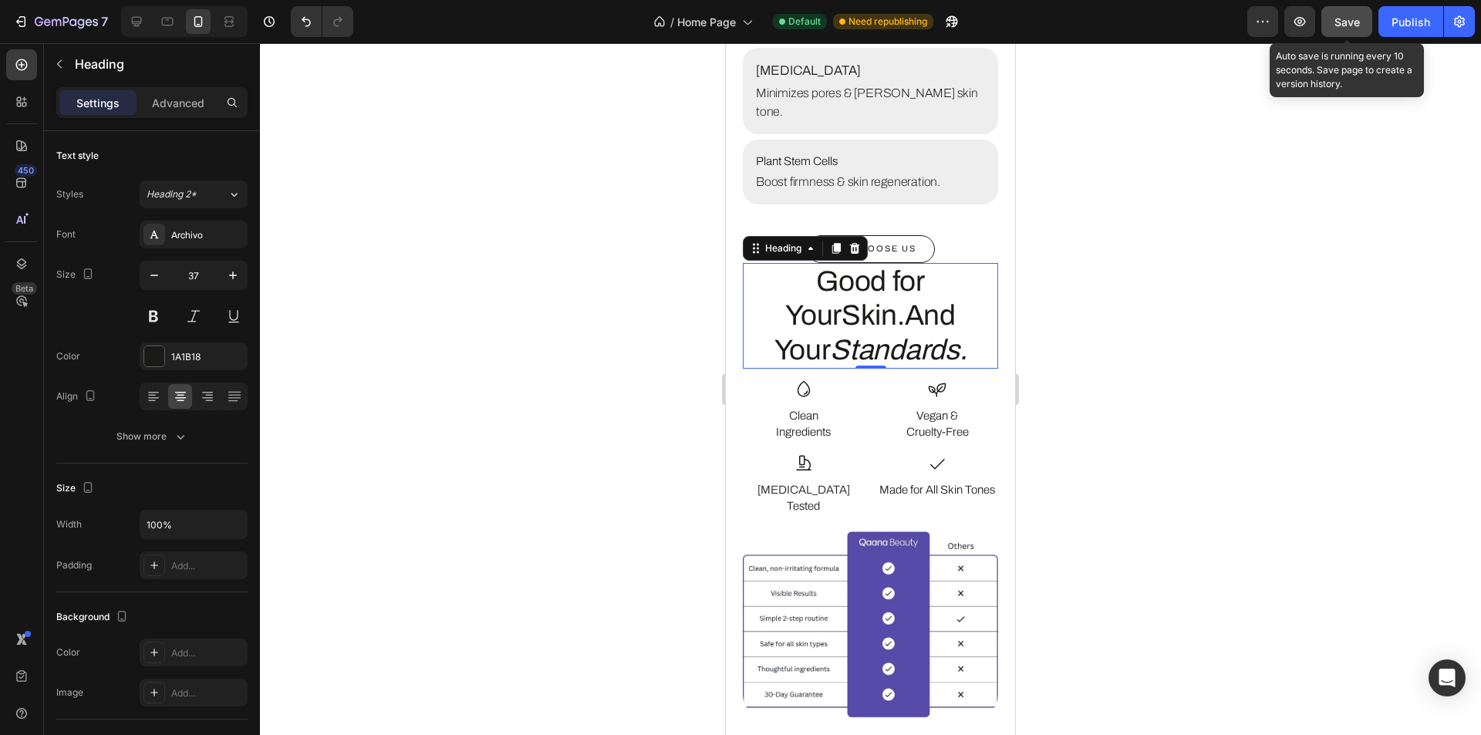
click at [1346, 29] on div "Save" at bounding box center [1347, 22] width 25 height 16
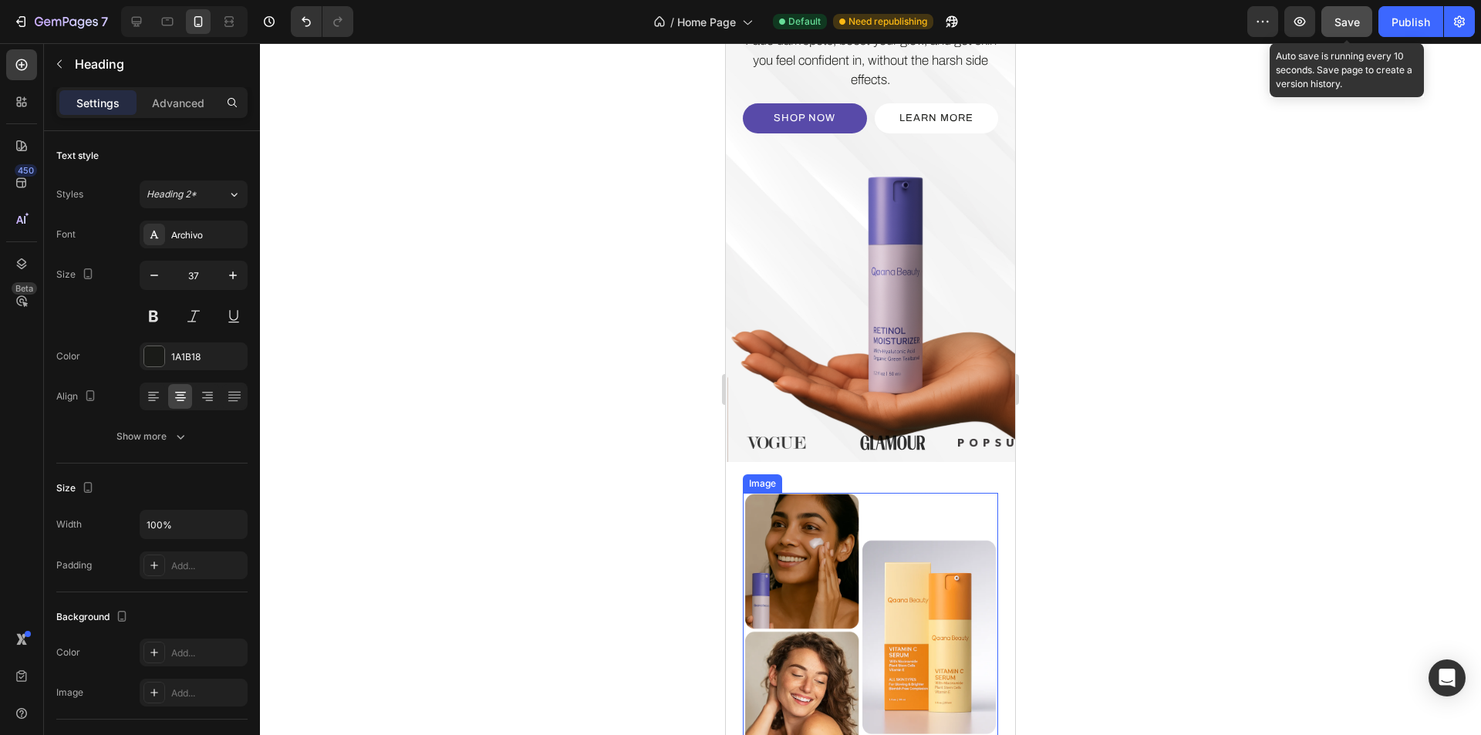
scroll to position [0, 0]
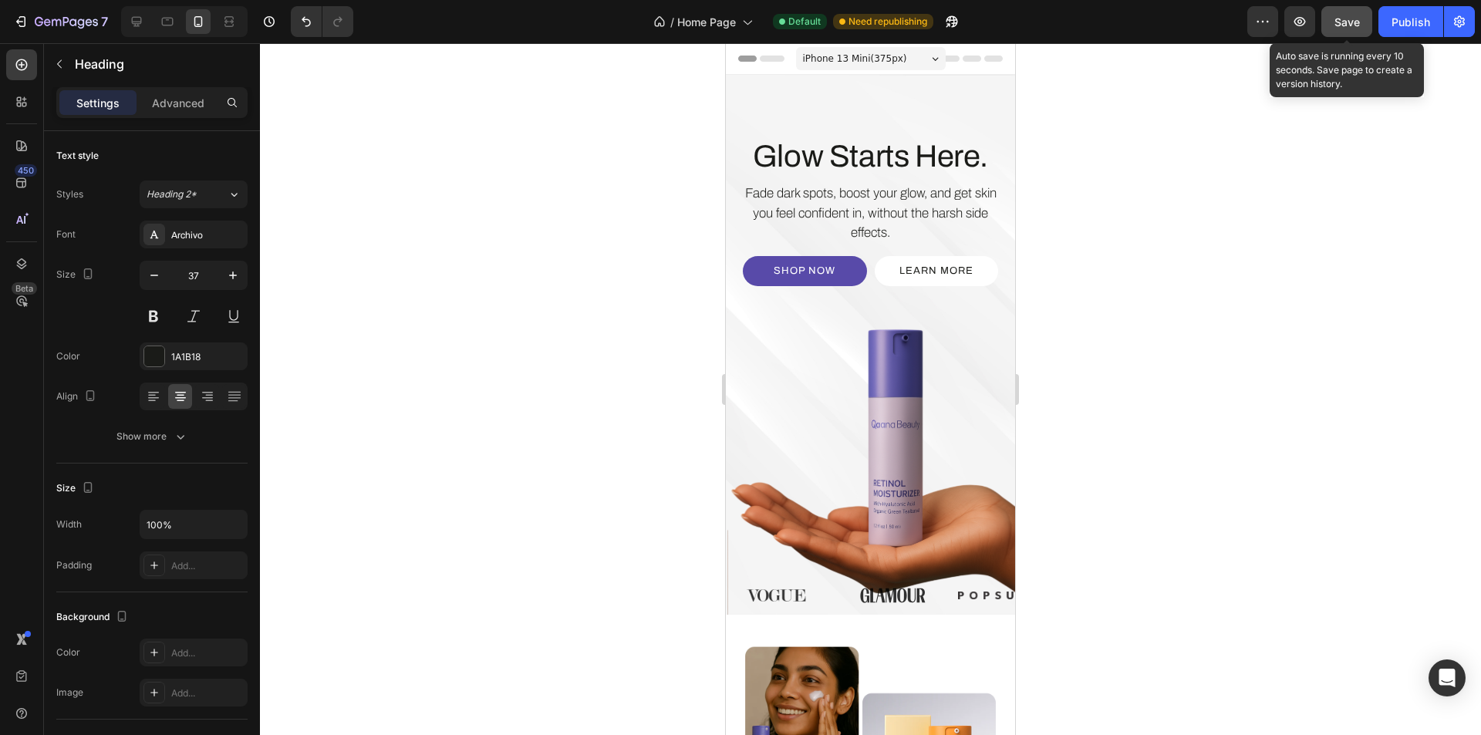
click at [1353, 25] on span "Save" at bounding box center [1347, 21] width 25 height 13
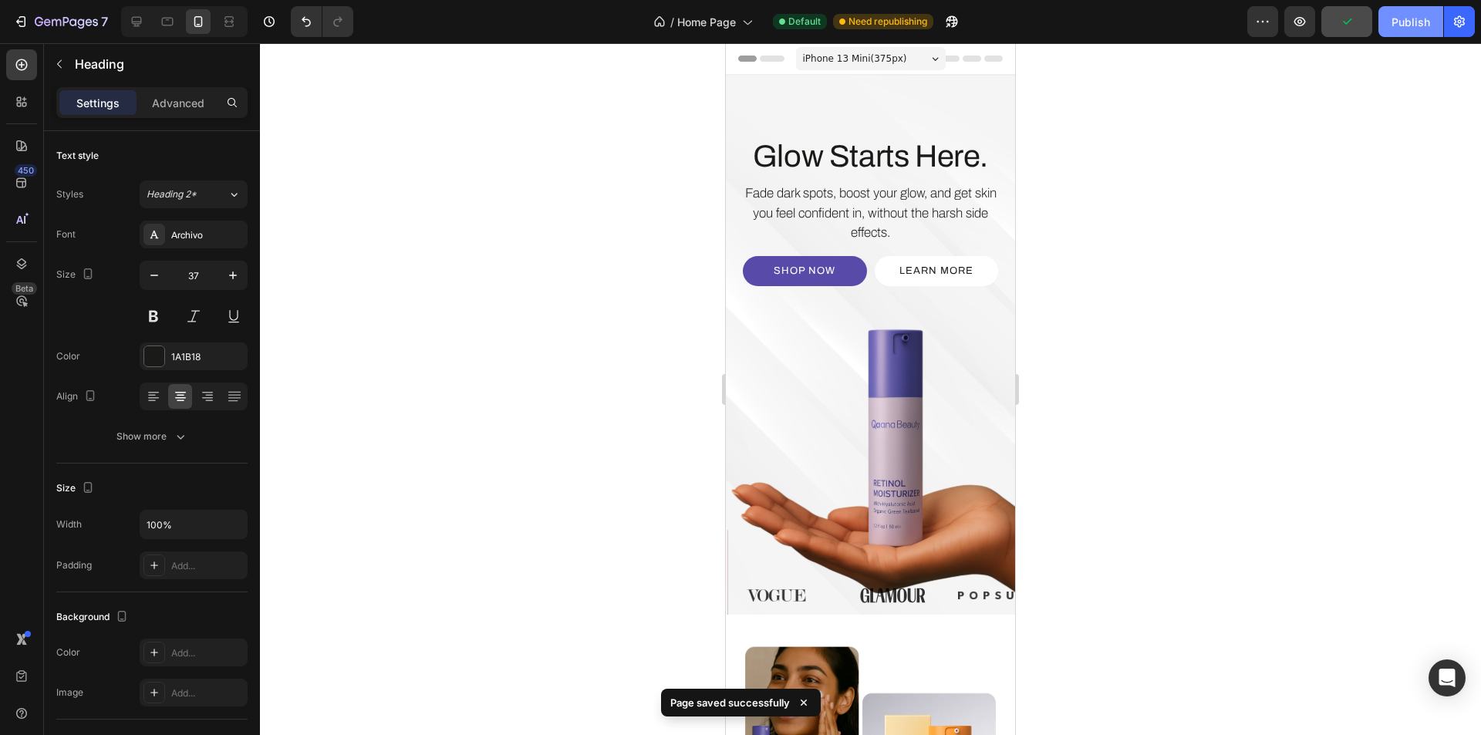
click at [1414, 25] on div "Publish" at bounding box center [1411, 22] width 39 height 16
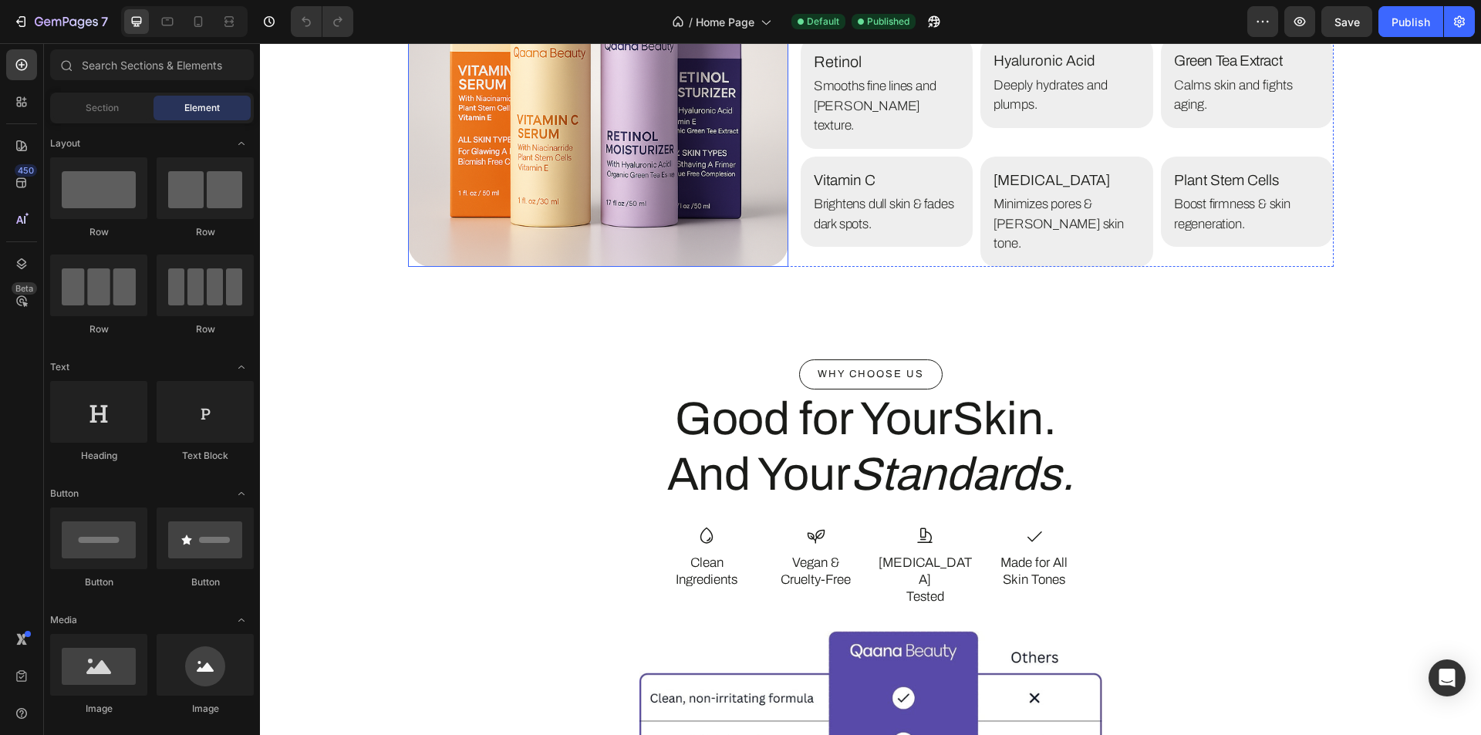
scroll to position [3472, 0]
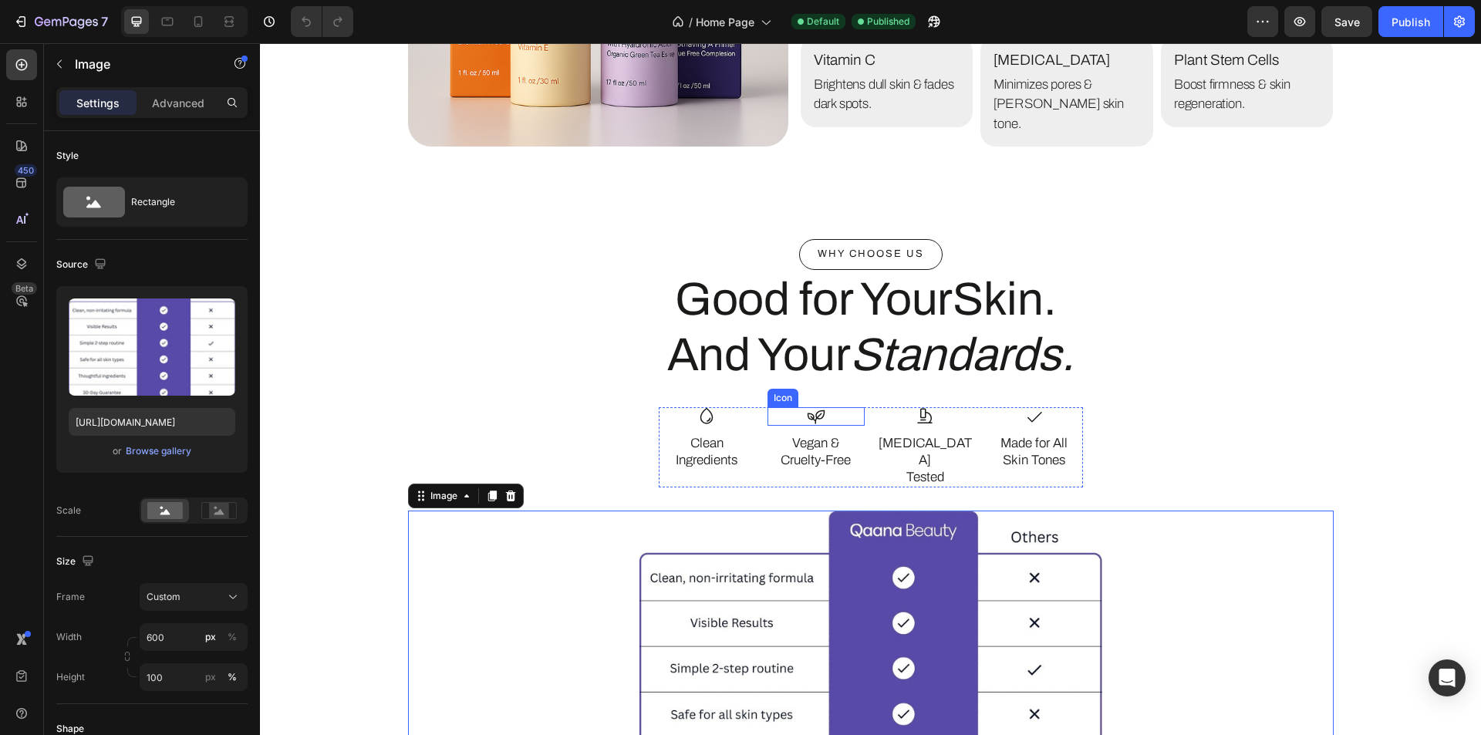
scroll to position [3626, 0]
click at [769, 554] on img at bounding box center [871, 679] width 463 height 339
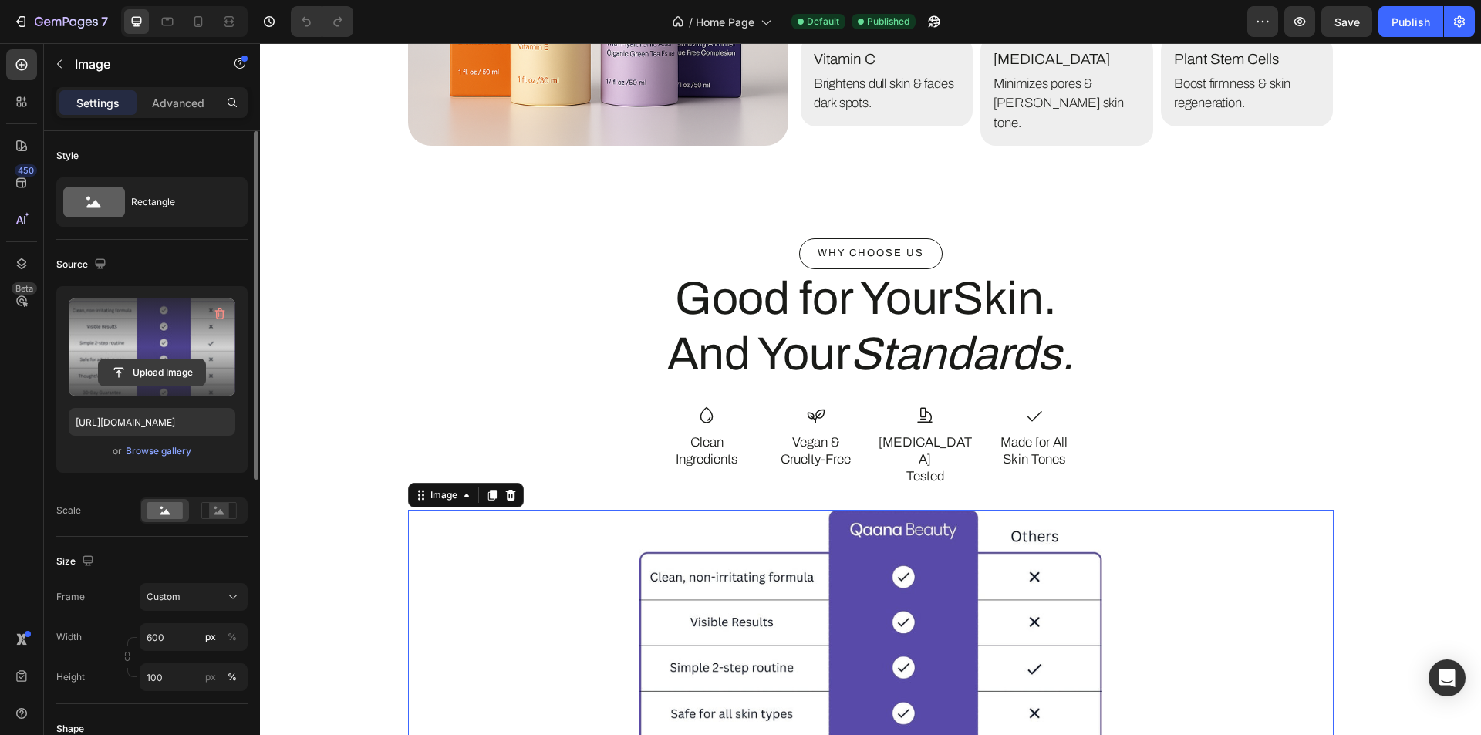
click at [151, 379] on input "file" at bounding box center [152, 373] width 106 height 26
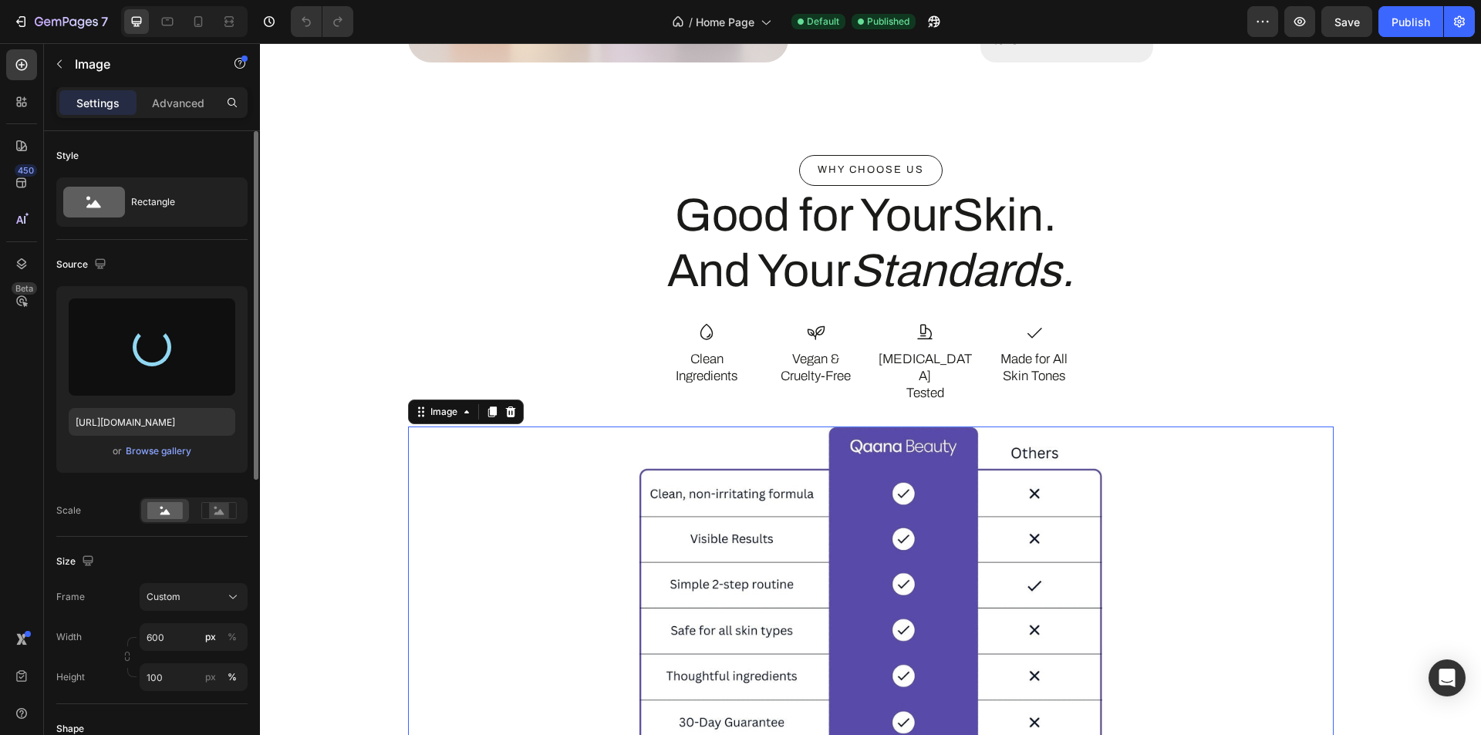
scroll to position [3704, 0]
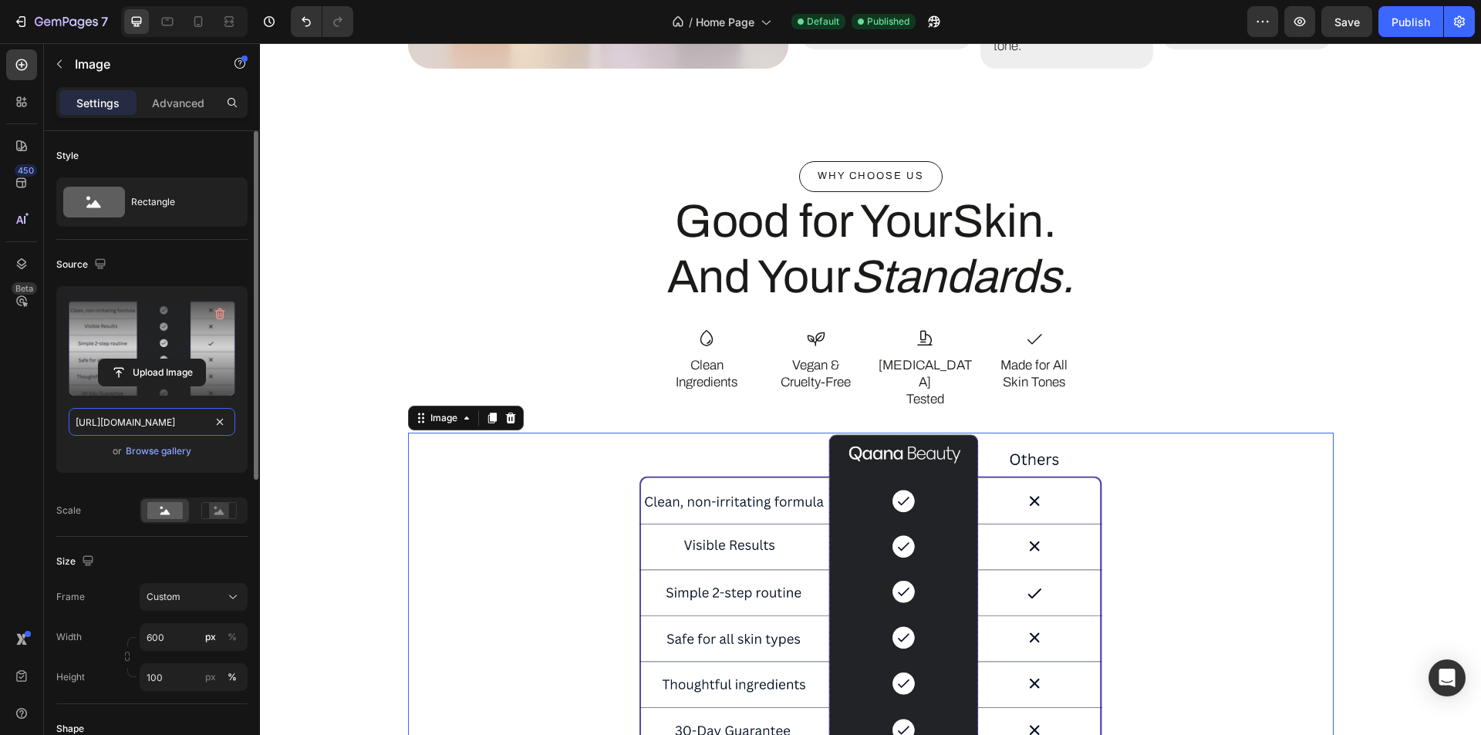
click at [166, 416] on input "[URL][DOMAIN_NAME]" at bounding box center [152, 422] width 167 height 28
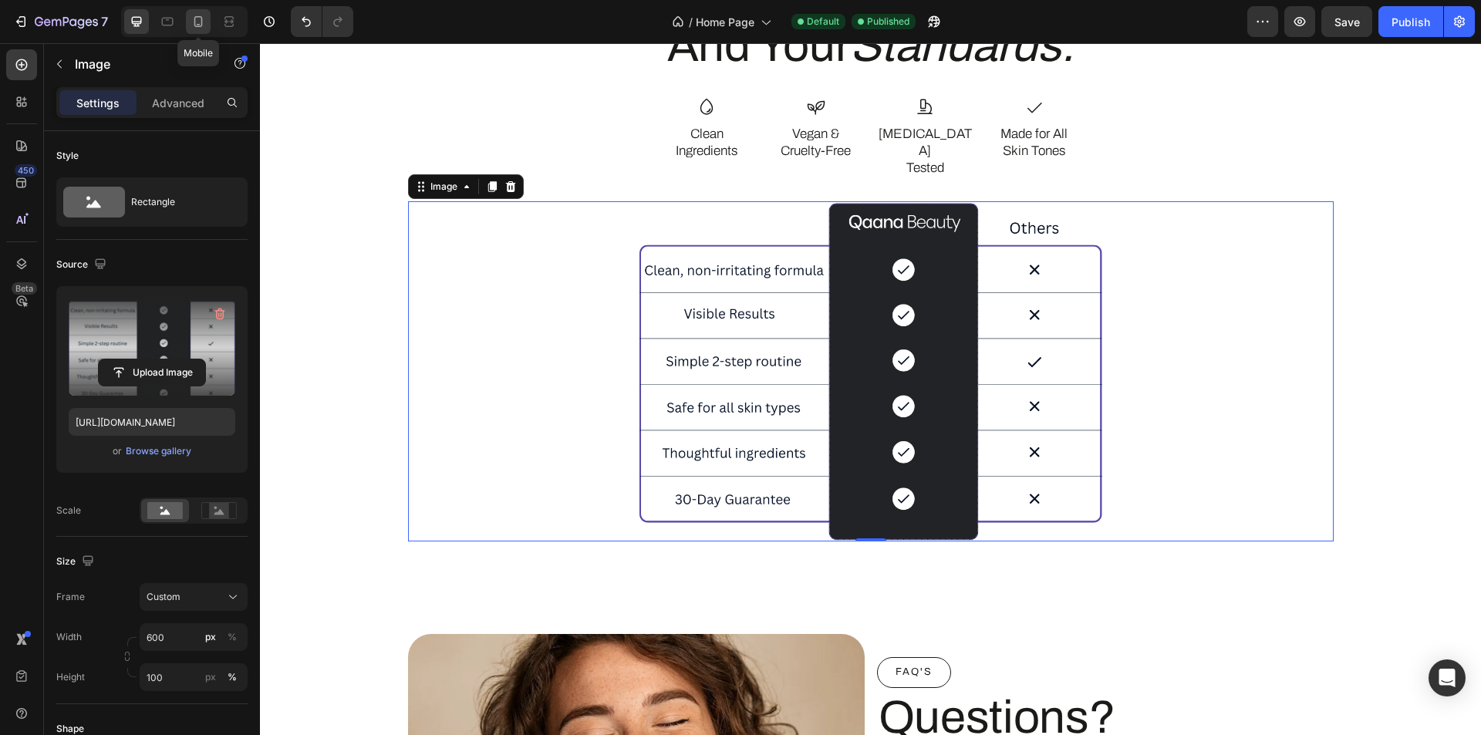
click at [200, 25] on icon at bounding box center [198, 21] width 15 height 15
type input "[URL][DOMAIN_NAME]"
type input "500"
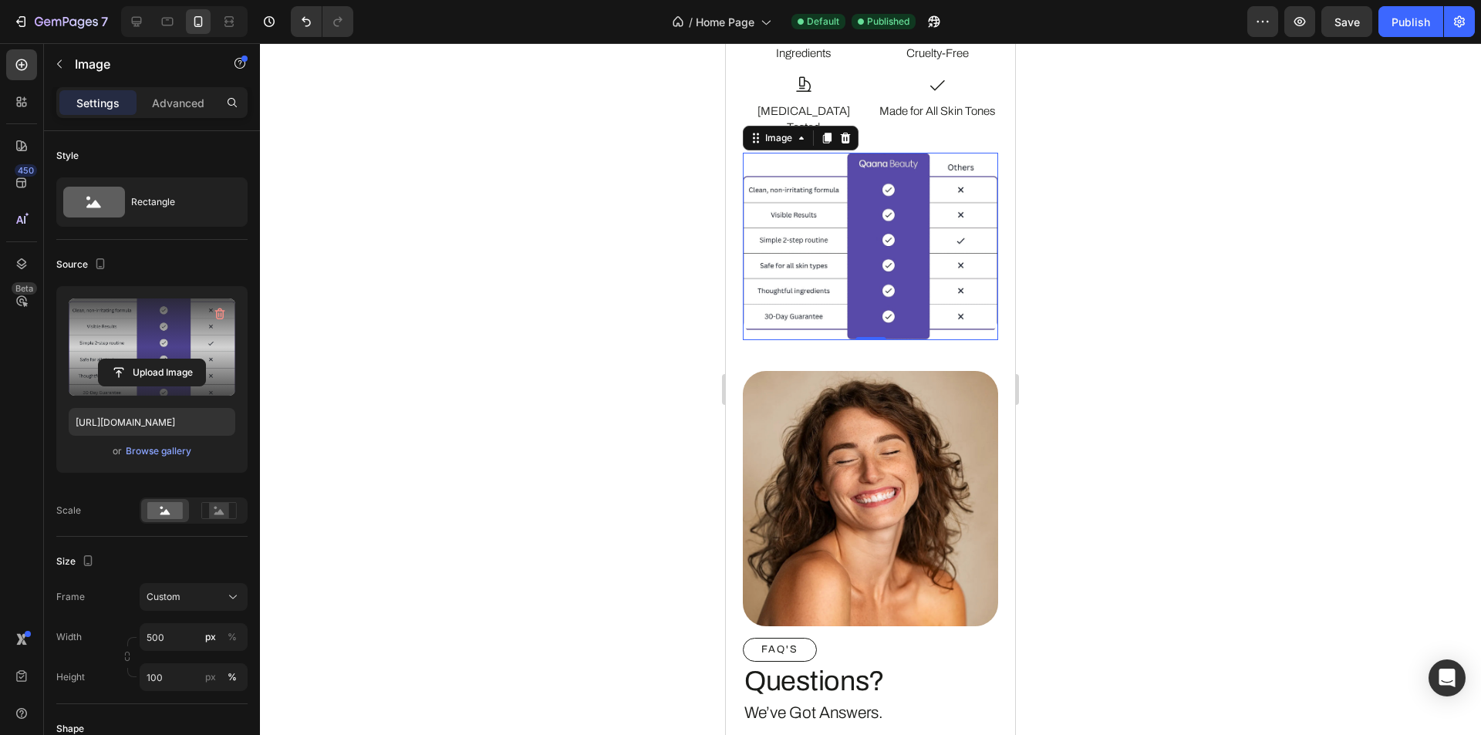
scroll to position [4426, 0]
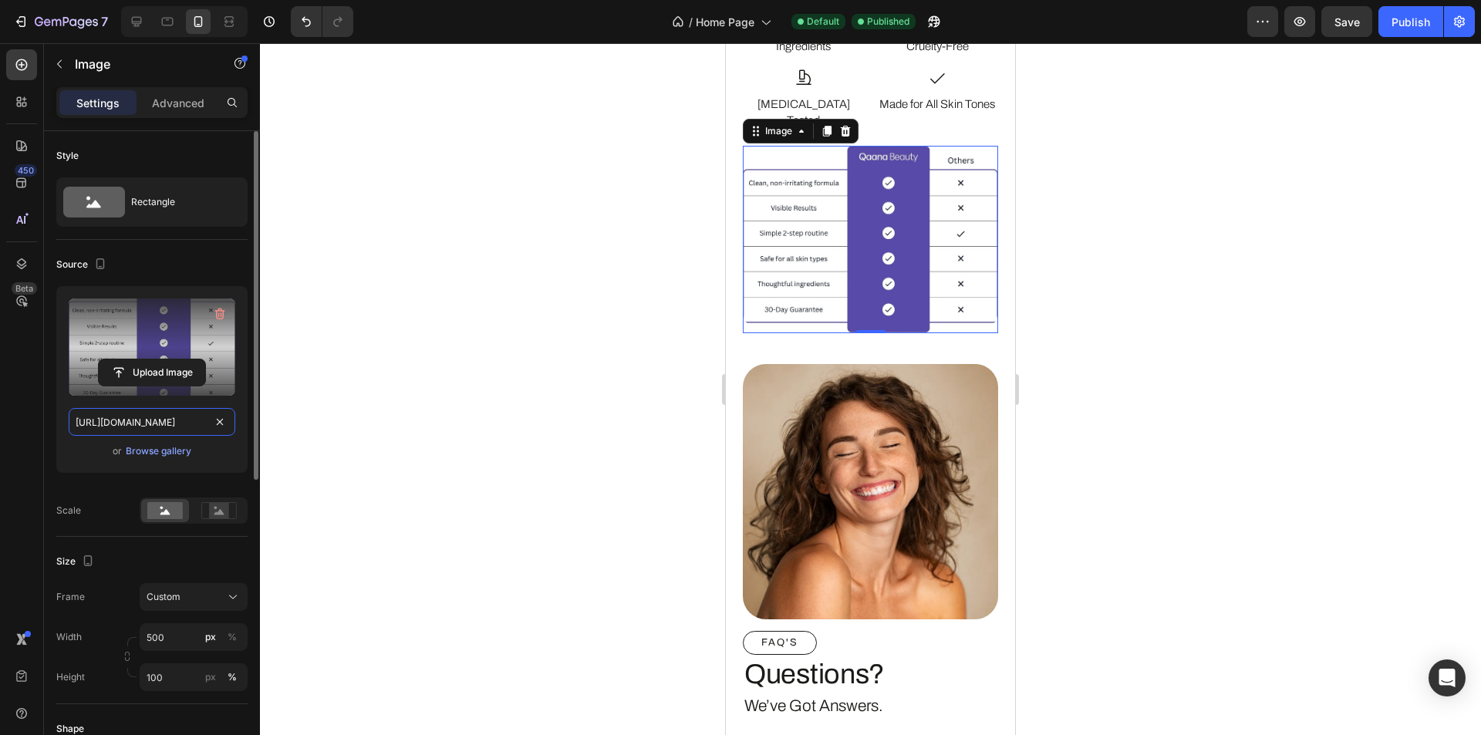
click at [166, 429] on input "[URL][DOMAIN_NAME]" at bounding box center [152, 422] width 167 height 28
paste input "[DOMAIN_NAME][URL]"
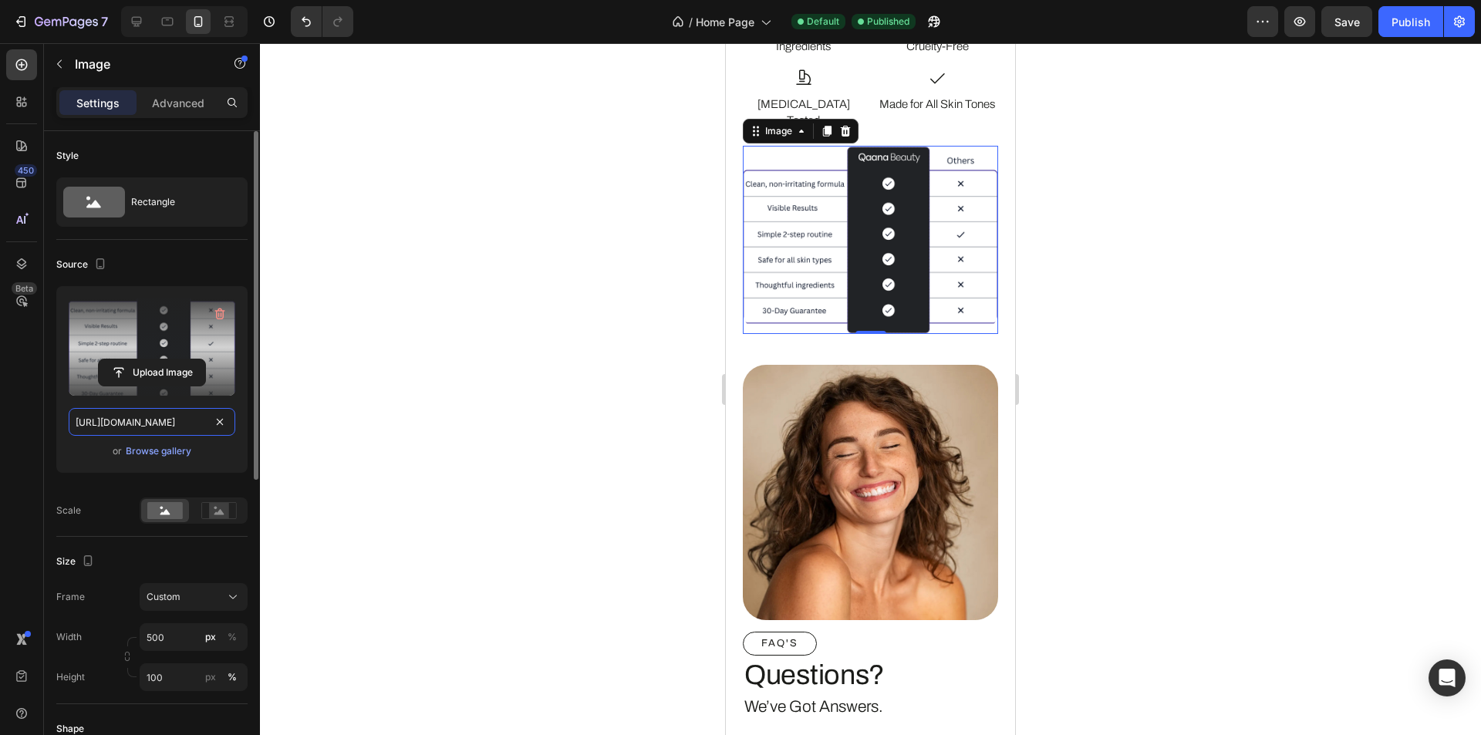
type input "[URL][DOMAIN_NAME]"
click at [174, 474] on div "Upload Image [URL][DOMAIN_NAME] or Browse gallery" at bounding box center [151, 385] width 191 height 199
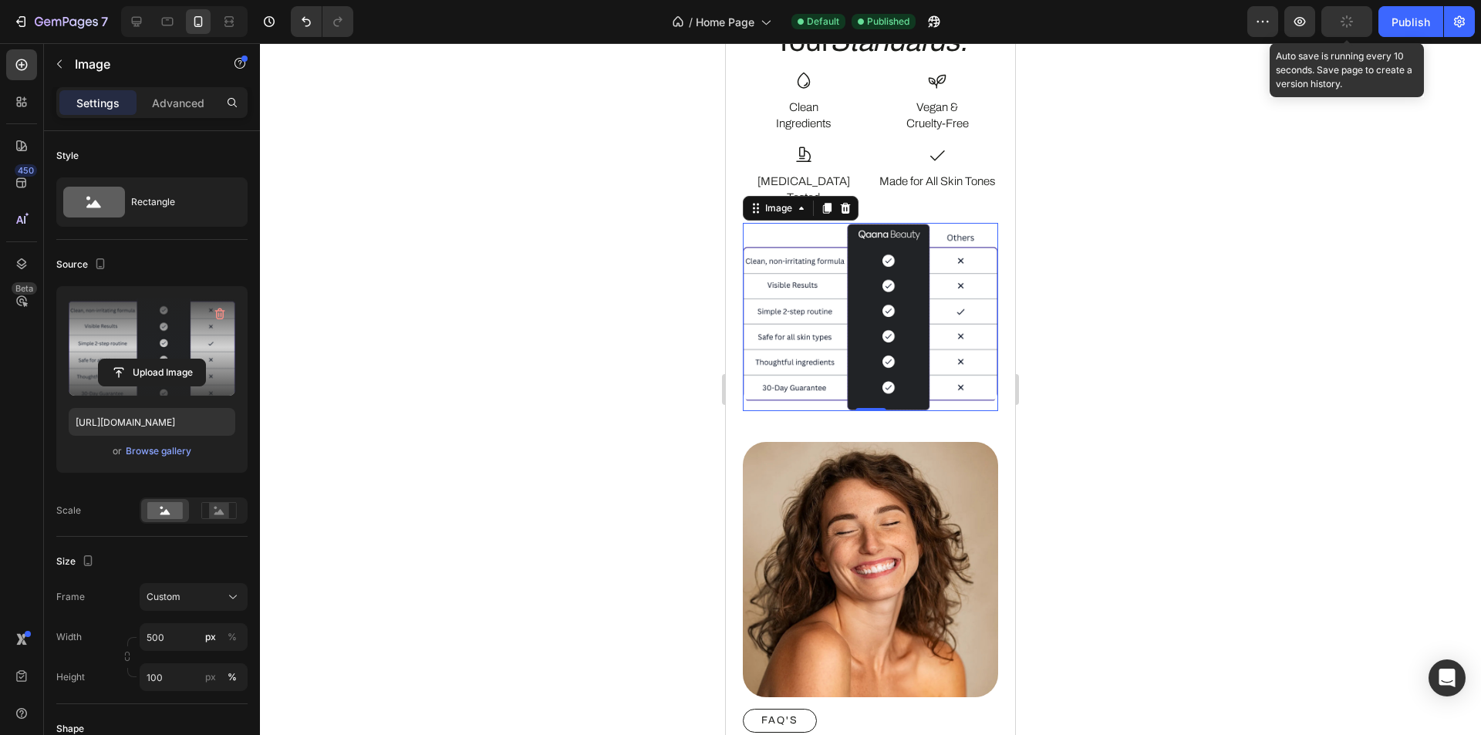
click at [1334, 21] on button "button" at bounding box center [1347, 21] width 51 height 31
click at [1345, 22] on icon "button" at bounding box center [1347, 22] width 8 height 6
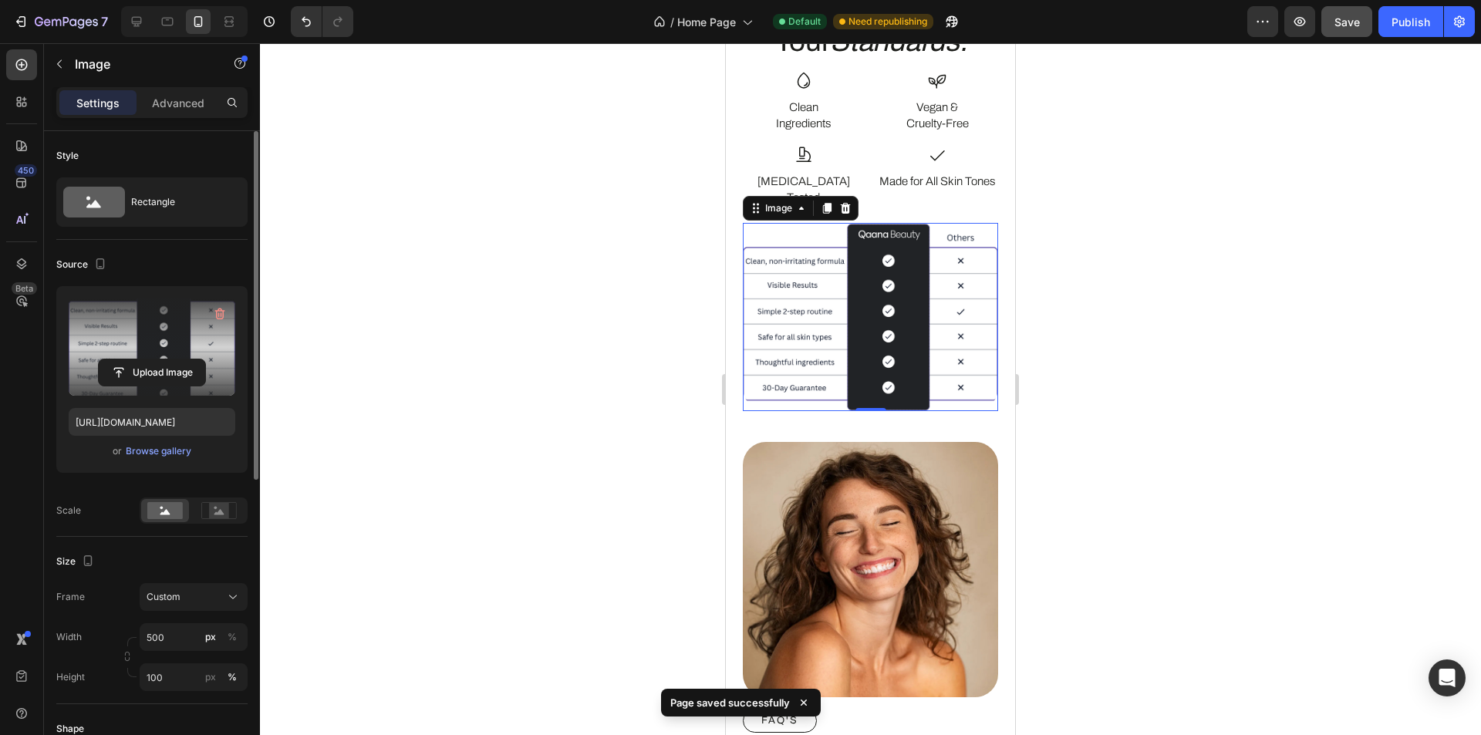
scroll to position [231, 0]
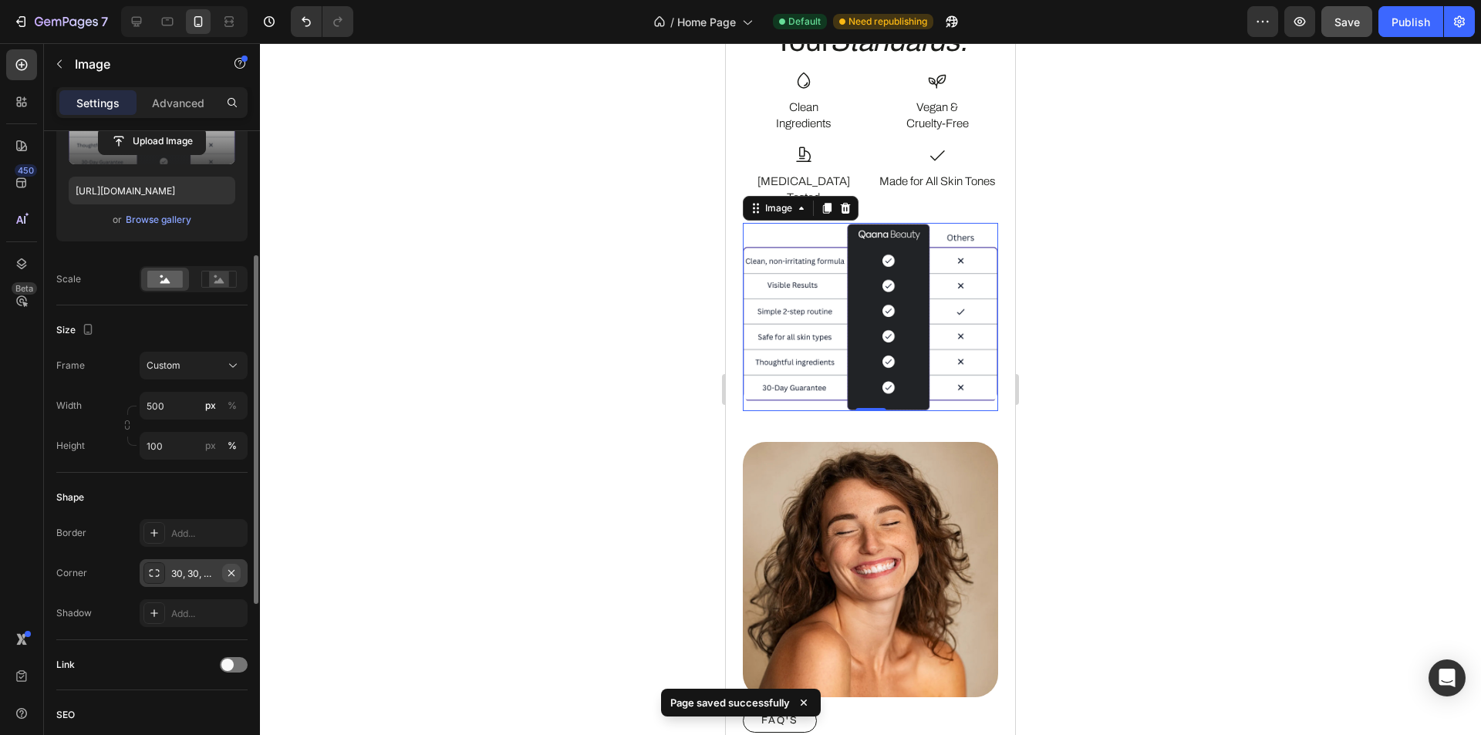
click at [232, 570] on icon "button" at bounding box center [231, 573] width 12 height 12
click at [164, 502] on div "Shape" at bounding box center [151, 497] width 191 height 25
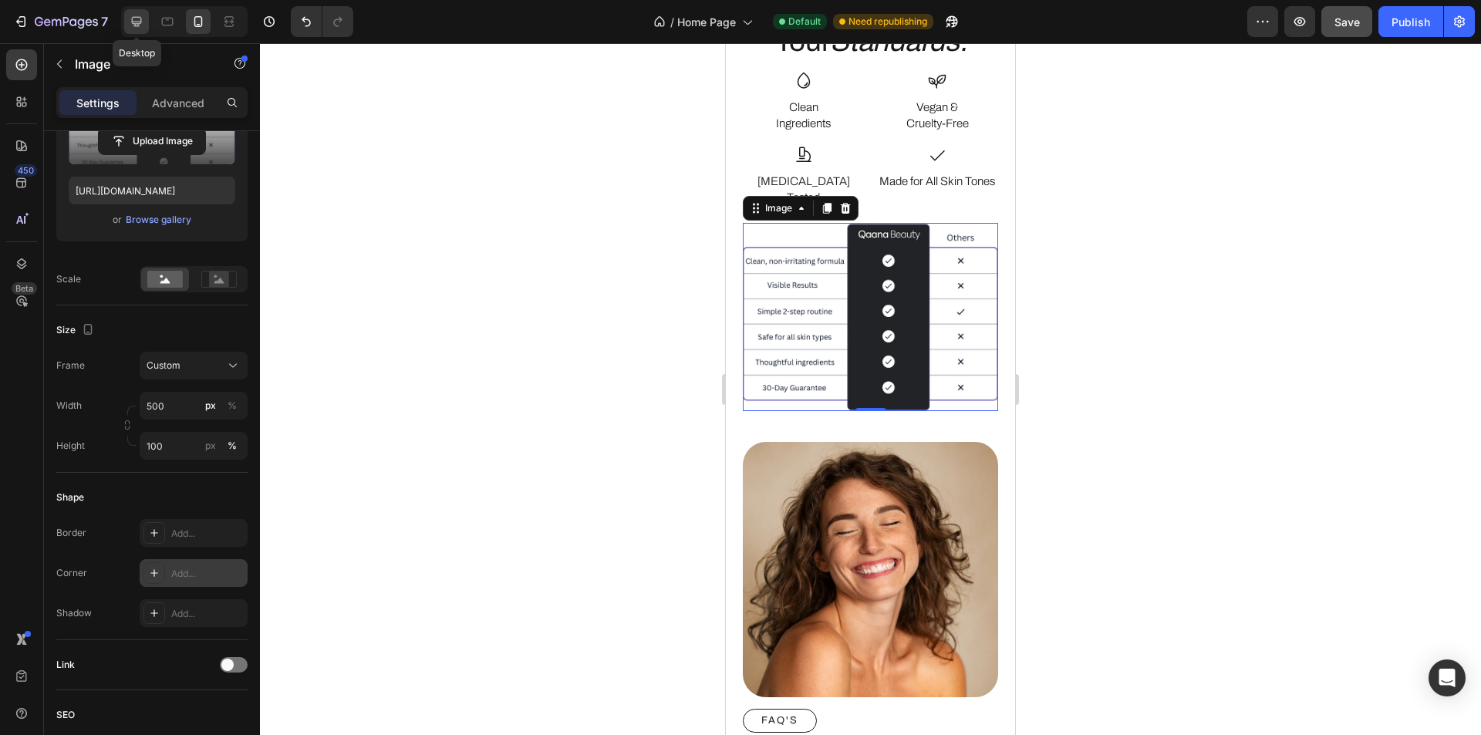
click at [138, 22] on icon at bounding box center [137, 22] width 10 height 10
type input "600"
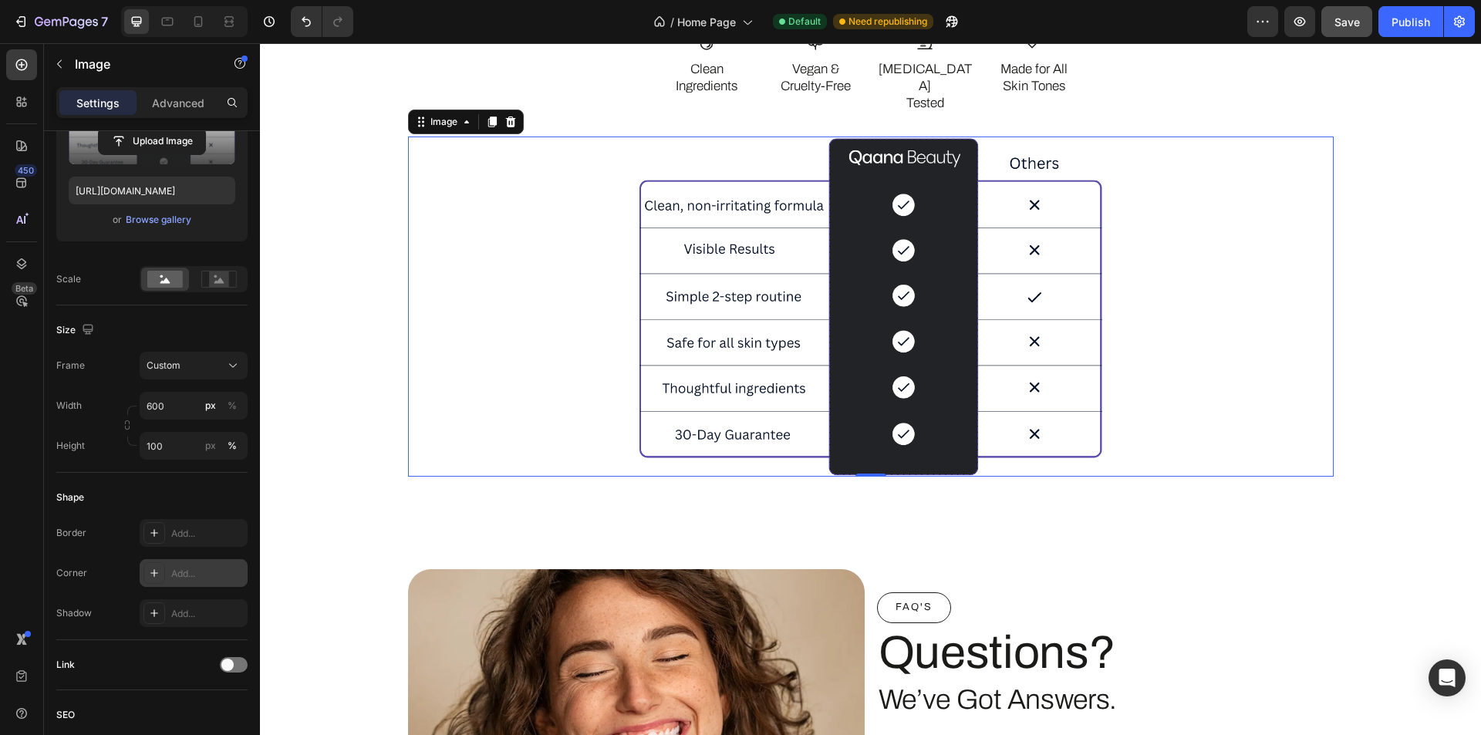
scroll to position [3987, 0]
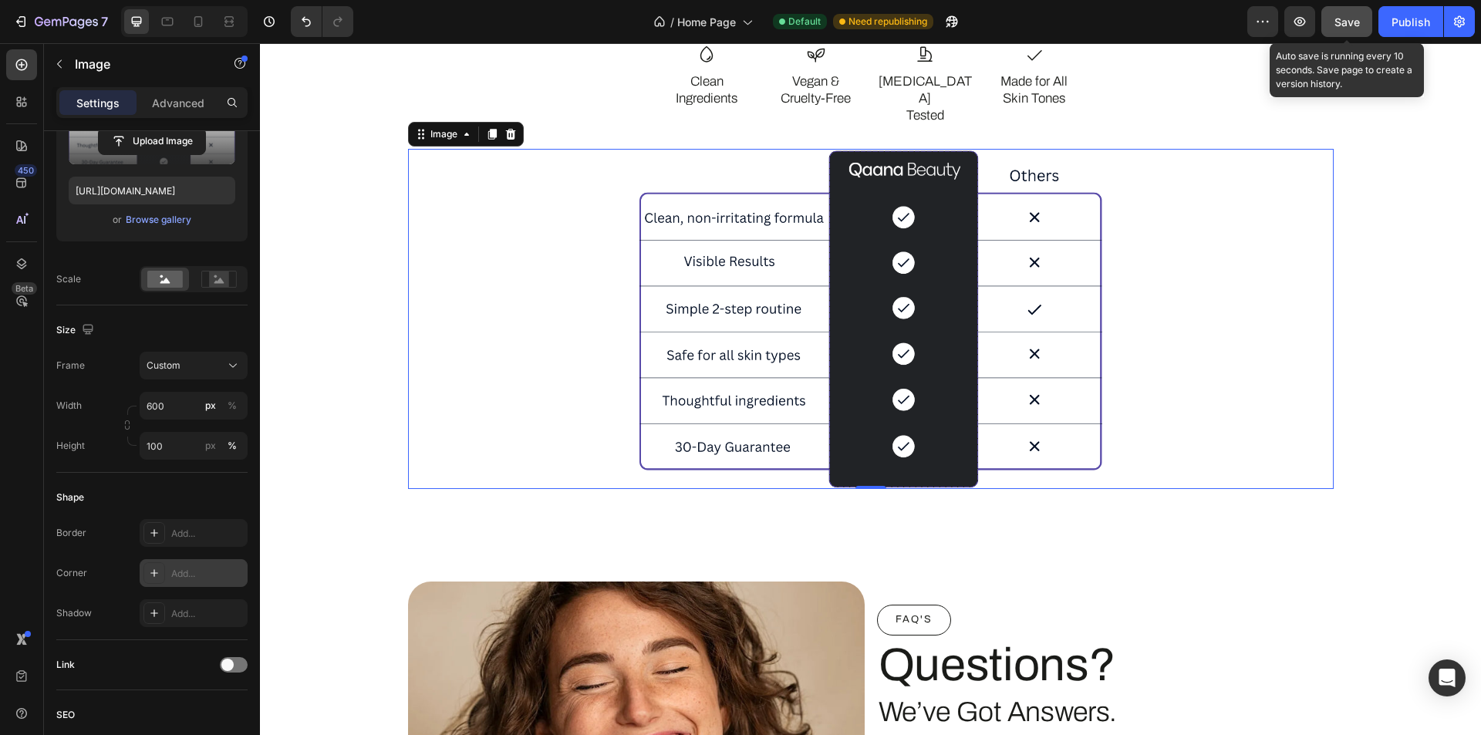
click at [1339, 17] on span "Save" at bounding box center [1347, 21] width 25 height 13
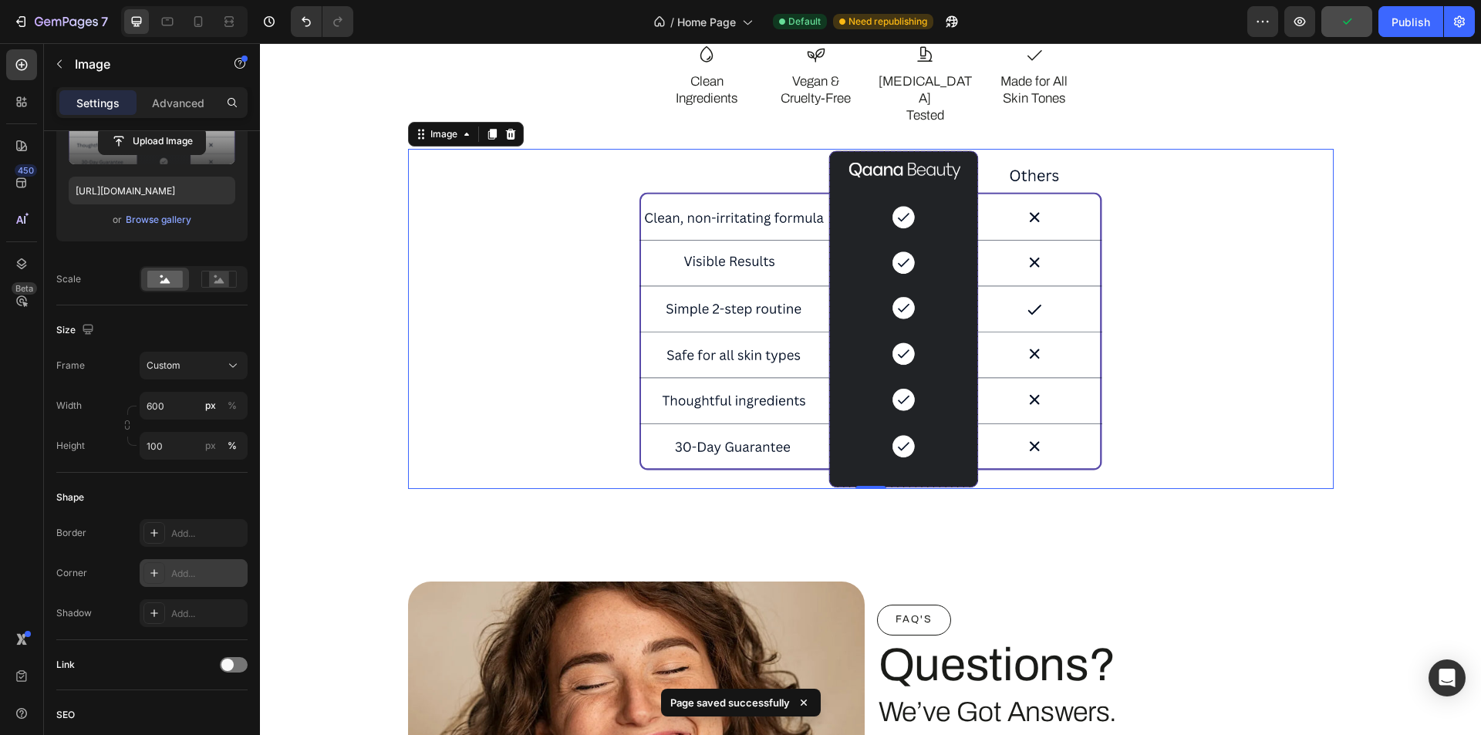
scroll to position [3910, 0]
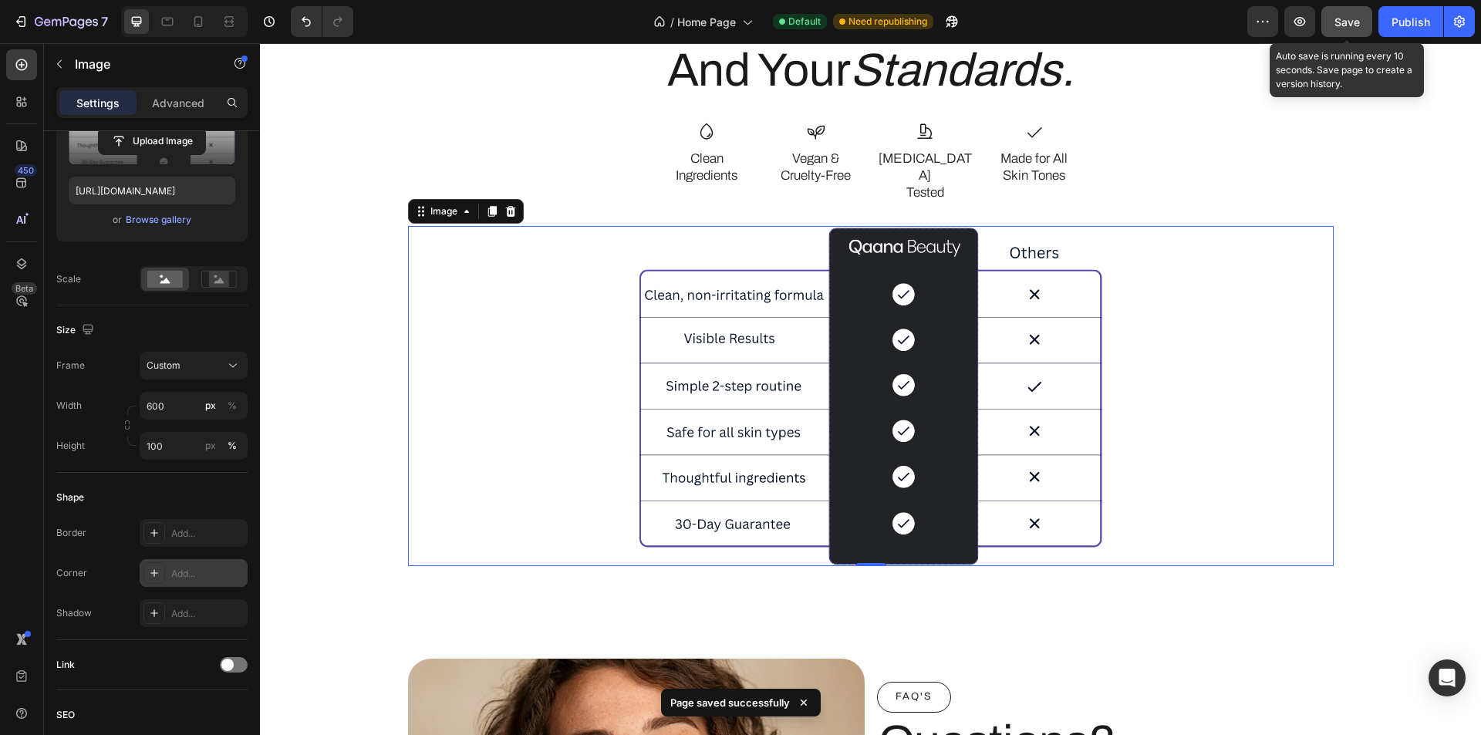
click at [1350, 9] on button "Save" at bounding box center [1347, 21] width 51 height 31
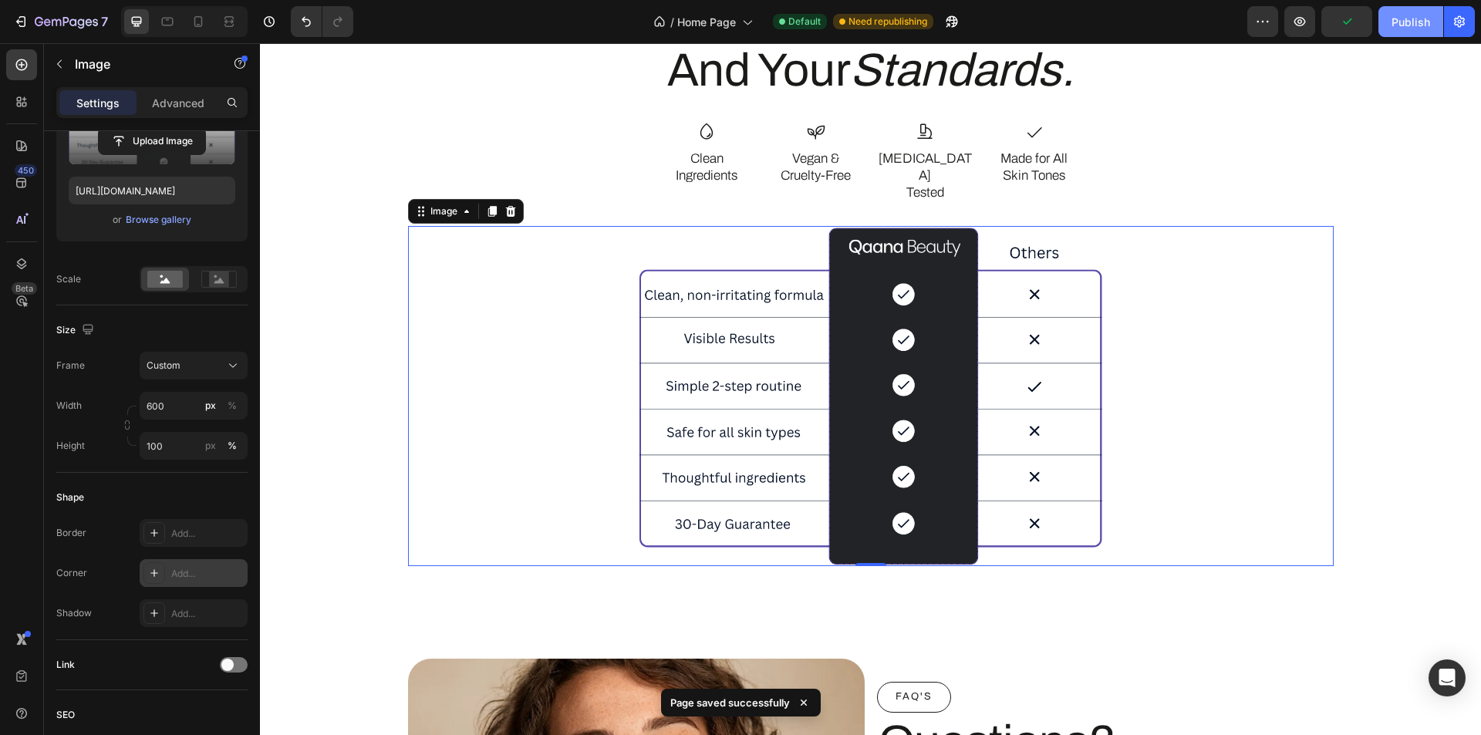
click at [1413, 30] on button "Publish" at bounding box center [1411, 21] width 65 height 31
drag, startPoint x: 321, startPoint y: 66, endPoint x: 382, endPoint y: 95, distance: 67.6
click at [382, 95] on div "Clean, Effective , Simple. Heading No 10-step routine. Just science-backed skin…" at bounding box center [870, 168] width 1175 height 1665
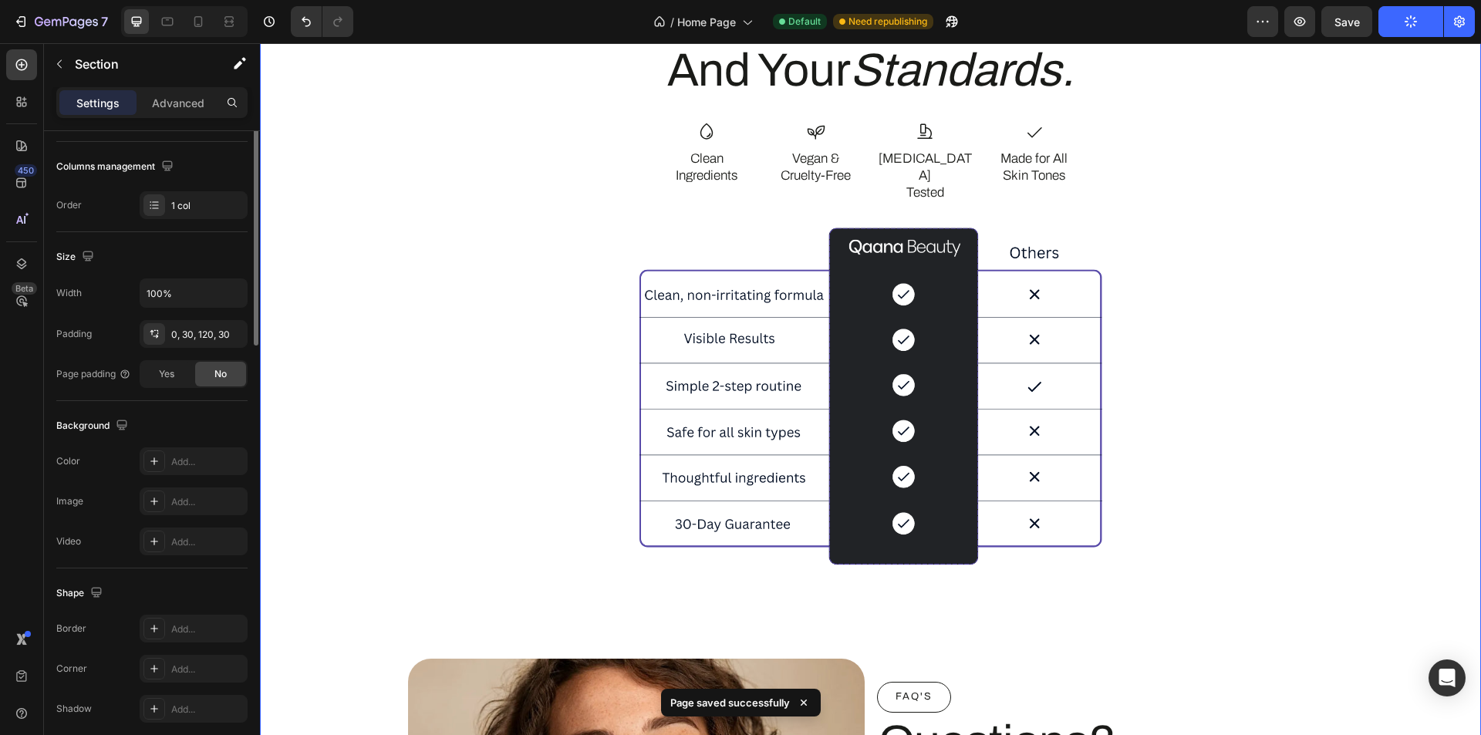
scroll to position [0, 0]
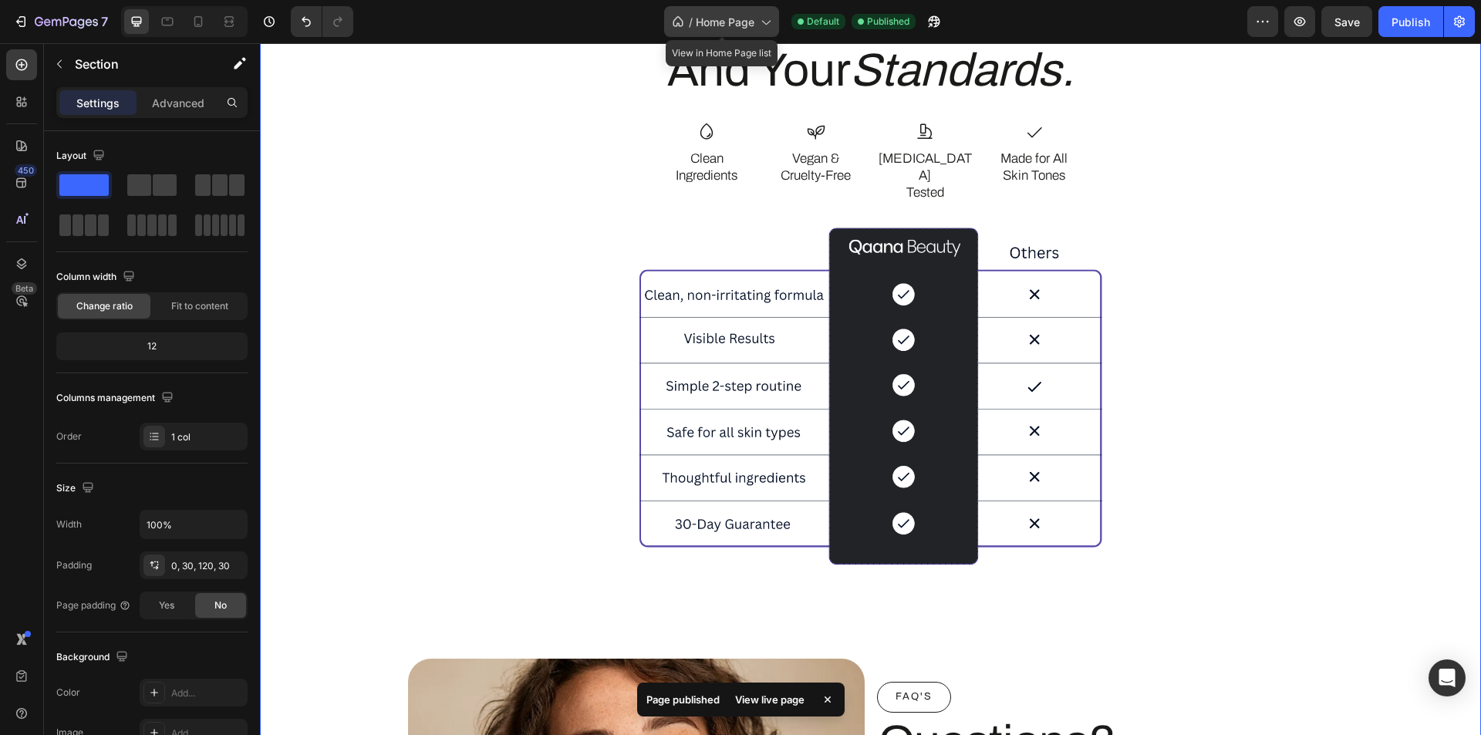
click at [752, 21] on span "Home Page" at bounding box center [725, 22] width 59 height 16
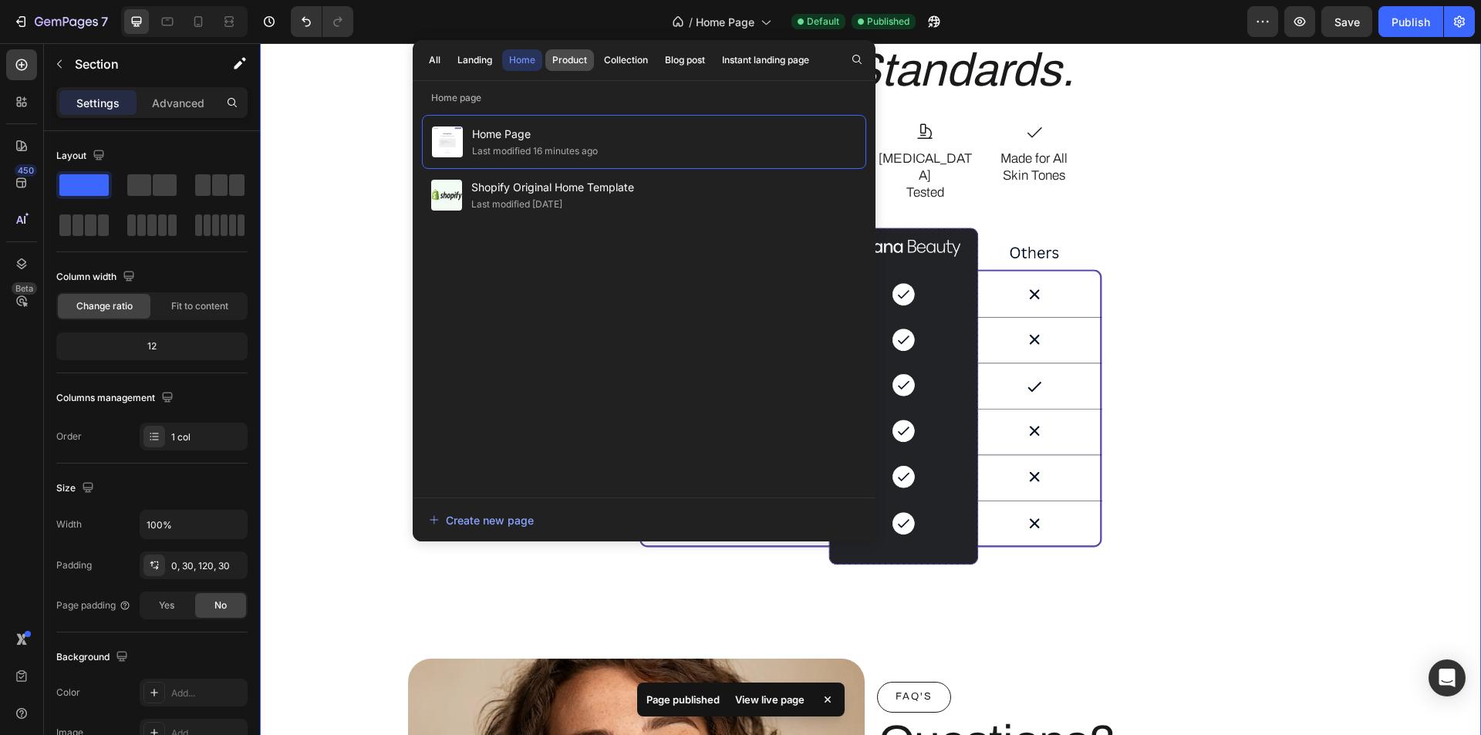
click at [579, 61] on div "Product" at bounding box center [569, 60] width 35 height 14
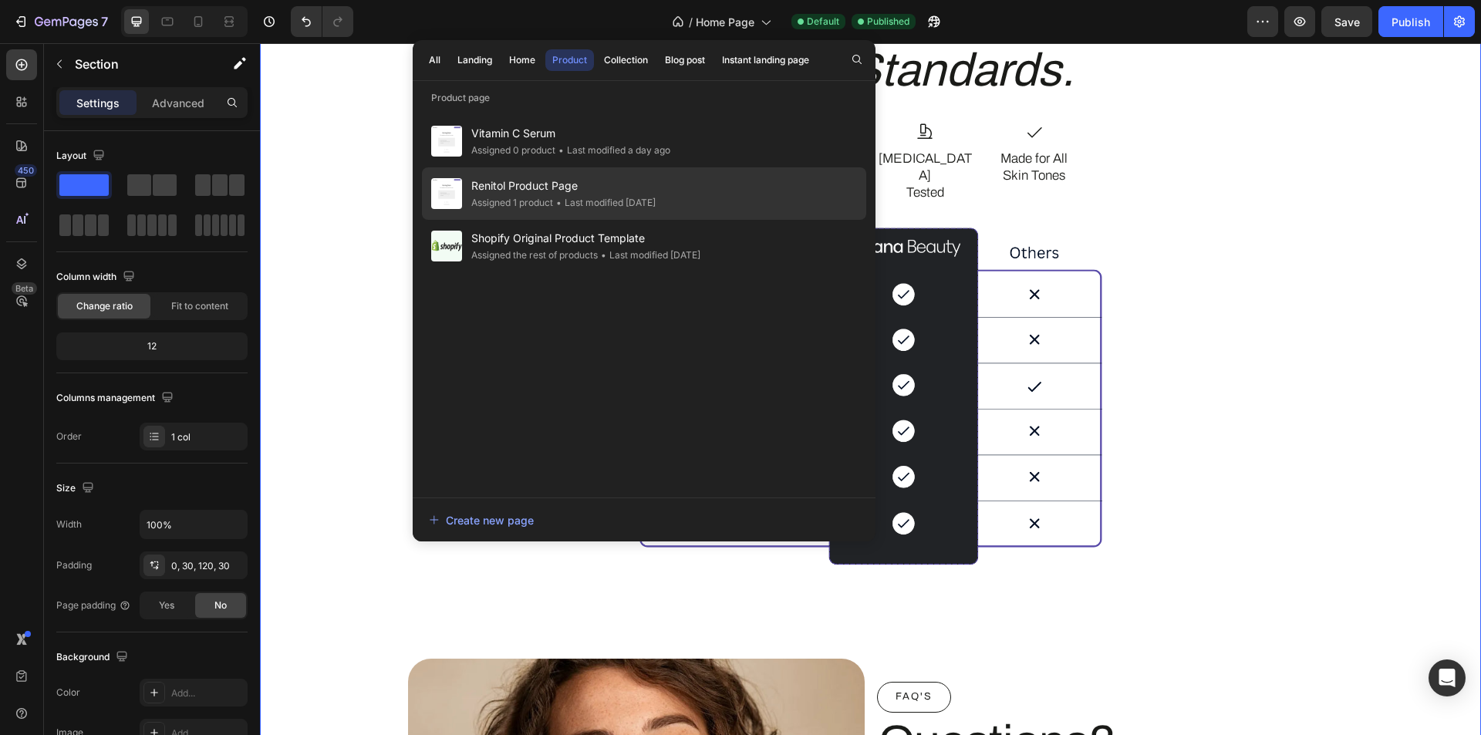
click at [589, 198] on div "• Last modified [DATE]" at bounding box center [604, 202] width 103 height 15
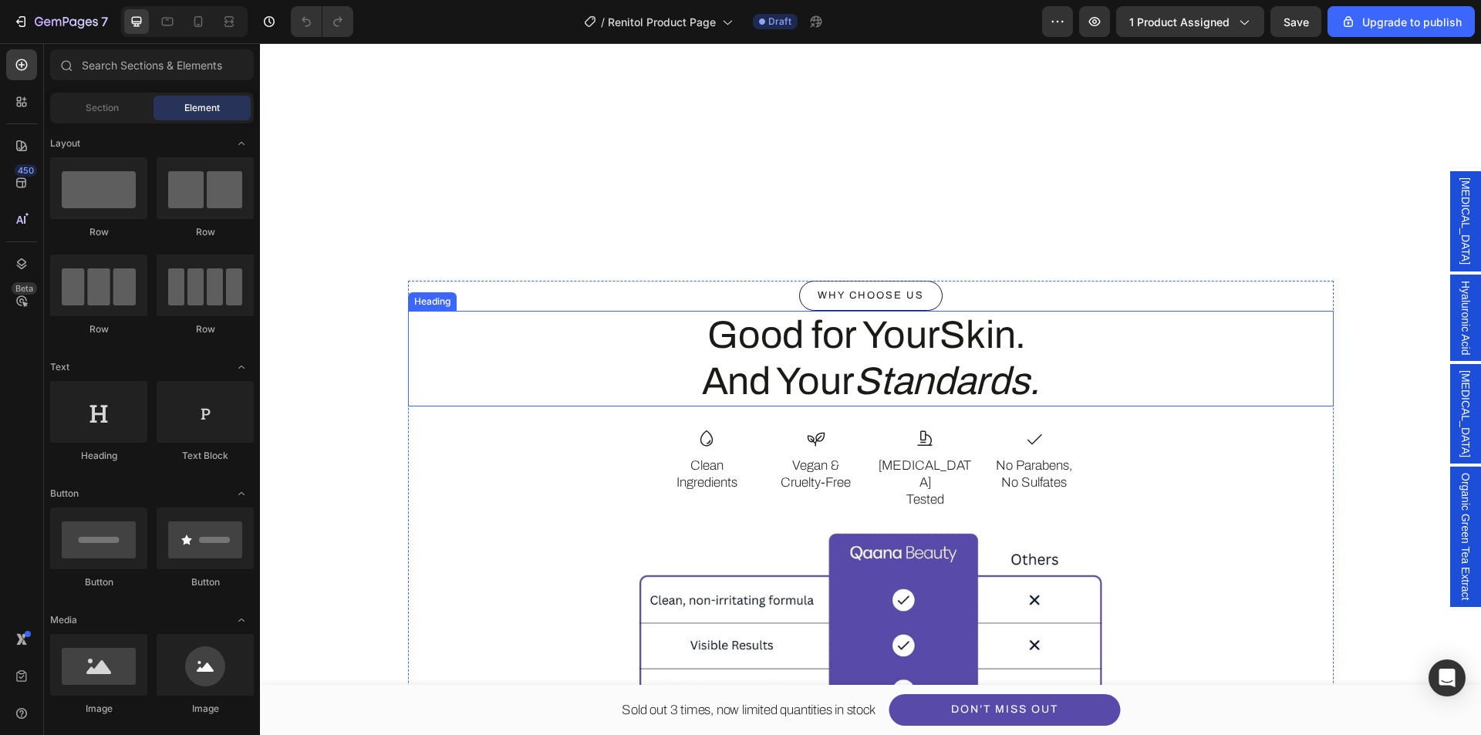
scroll to position [3858, 0]
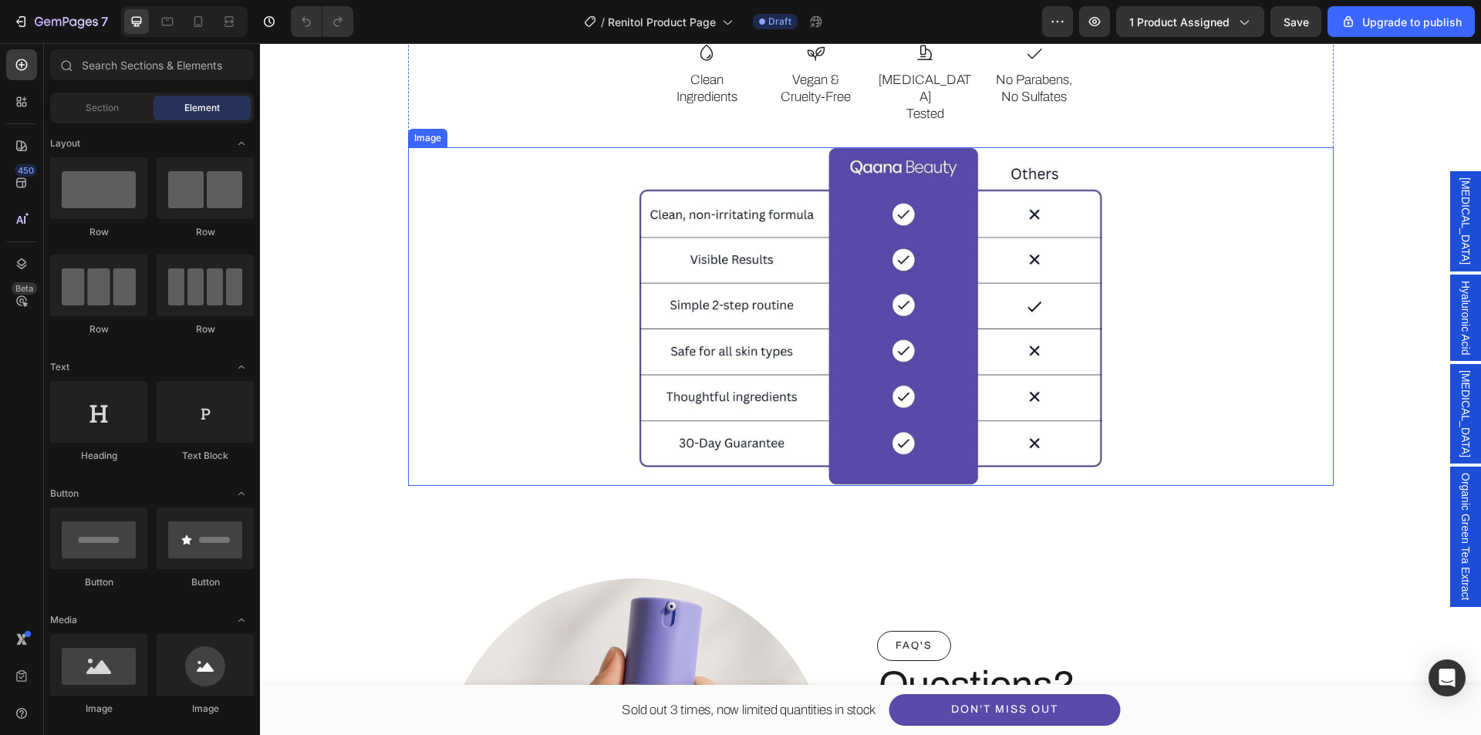
click at [724, 344] on img at bounding box center [871, 316] width 463 height 339
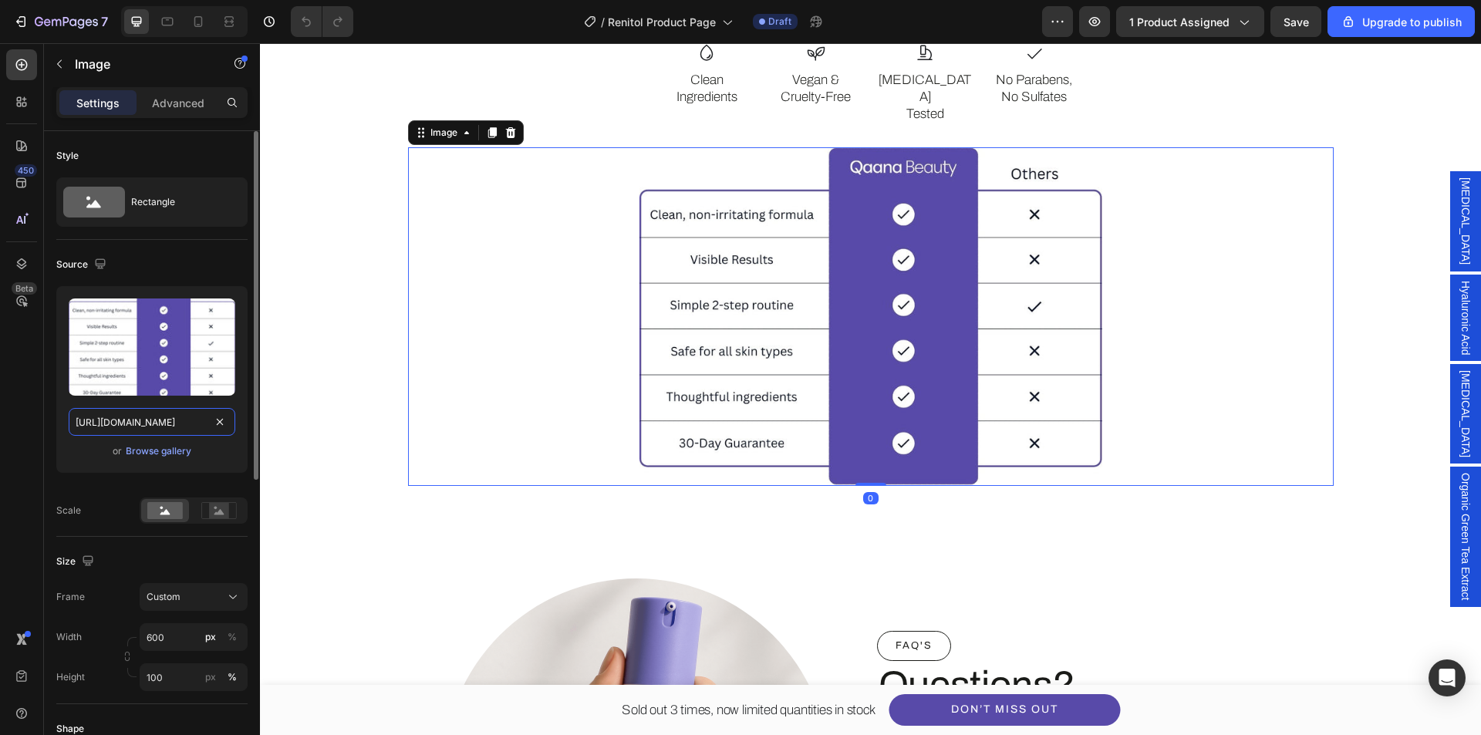
click at [146, 410] on input "[URL][DOMAIN_NAME]" at bounding box center [152, 422] width 167 height 28
paste input "gempages_578849715588694913-7a3fb0b7-6890-4e56-9a5e-1759c2be140b.png"
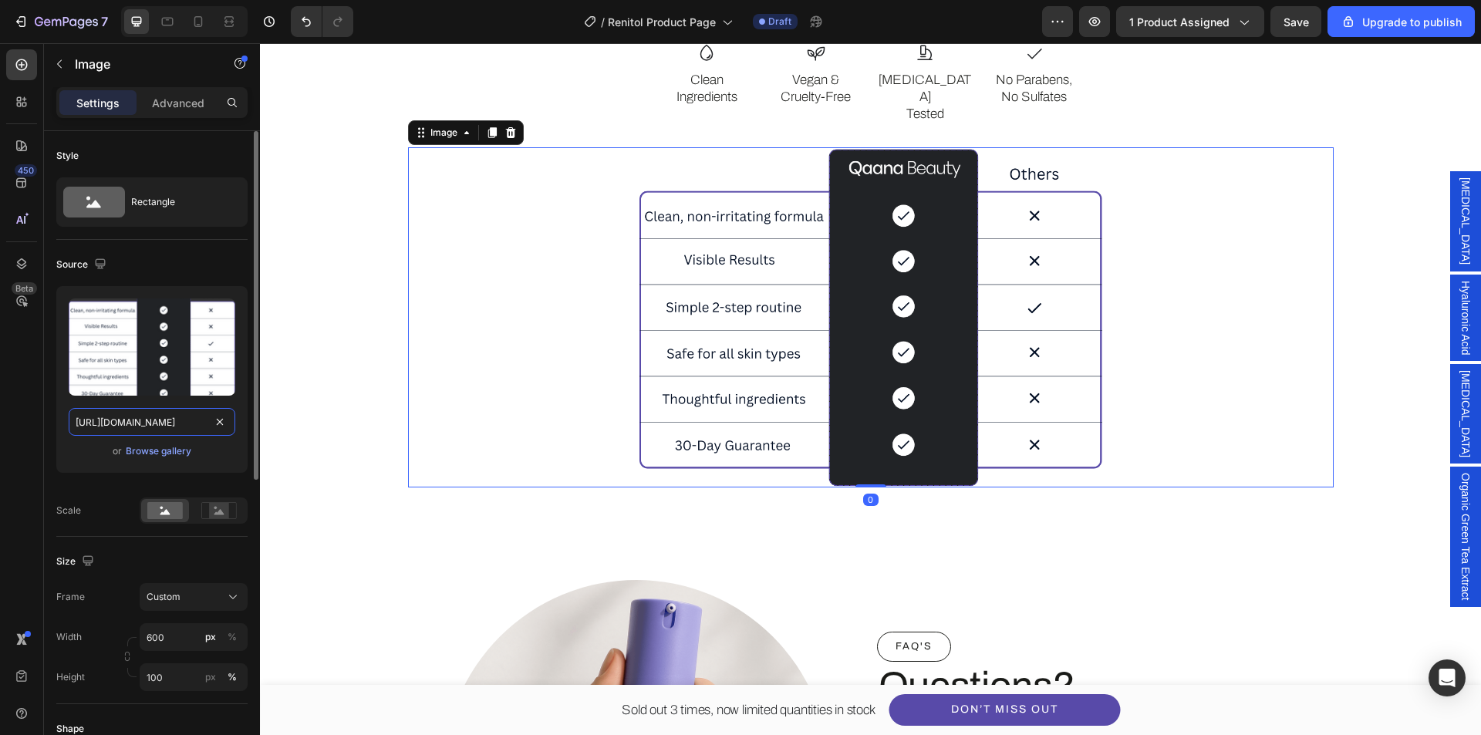
scroll to position [0, 475]
click at [116, 488] on div "Upload Image [URL][DOMAIN_NAME] or Browse gallery Scale" at bounding box center [151, 405] width 191 height 238
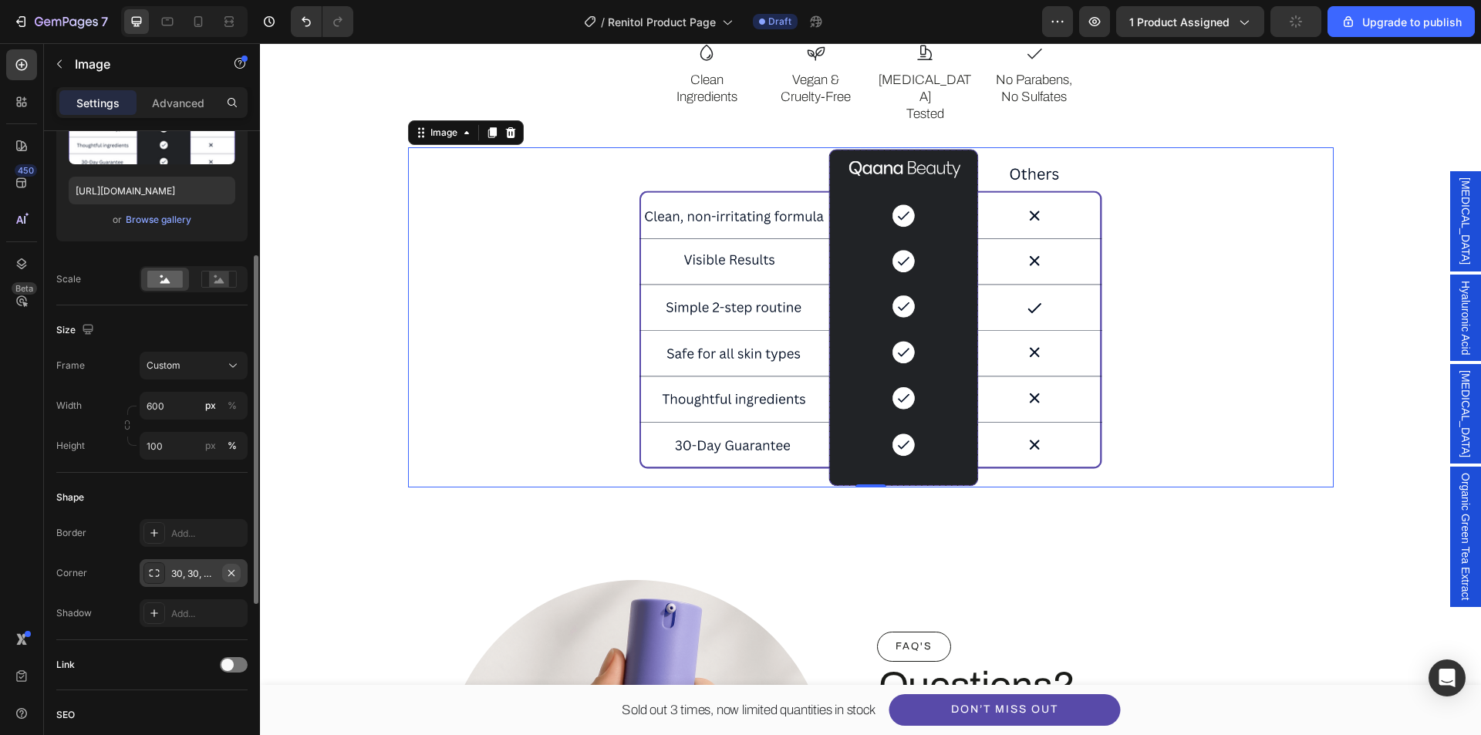
click at [235, 573] on icon "button" at bounding box center [231, 573] width 12 height 12
click at [205, 21] on icon at bounding box center [198, 21] width 15 height 15
type input "[URL][DOMAIN_NAME]"
type input "500"
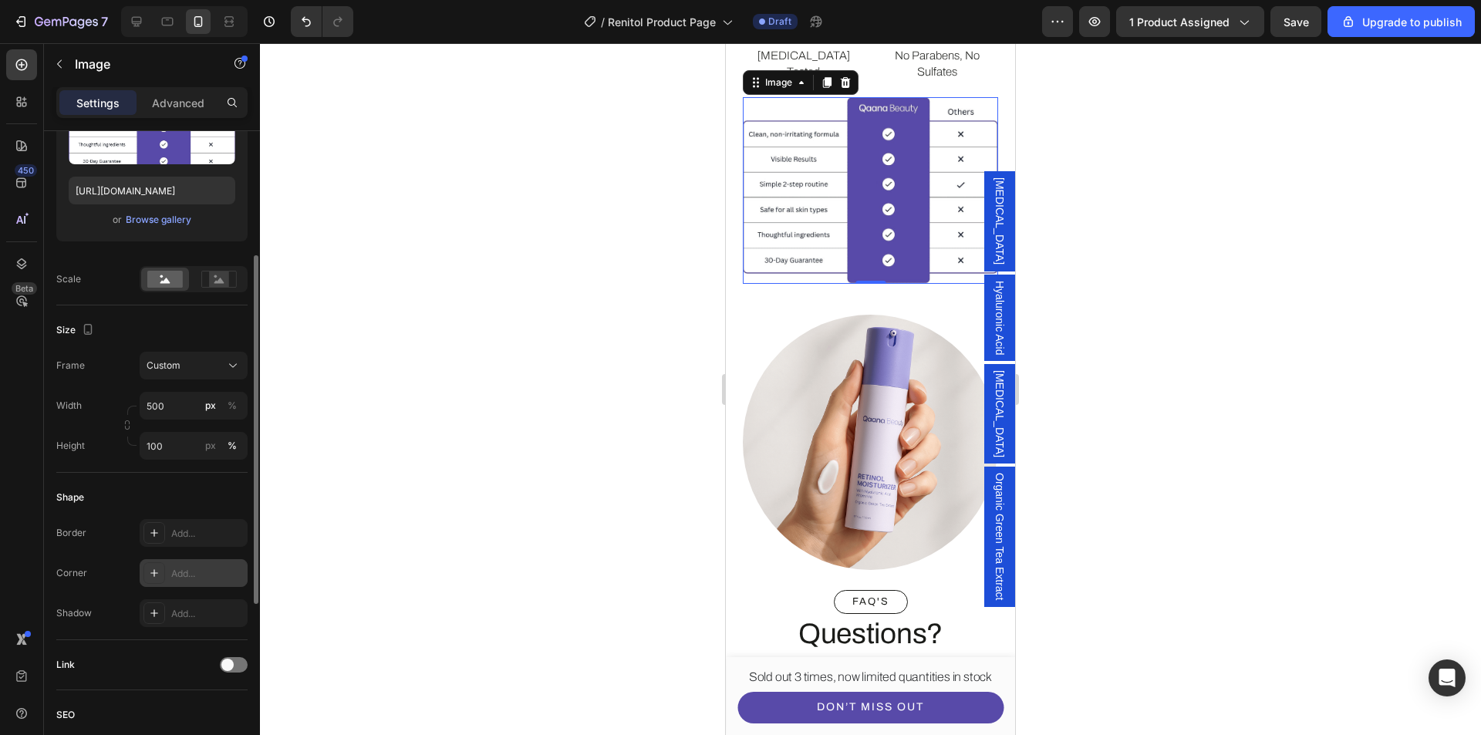
scroll to position [154, 0]
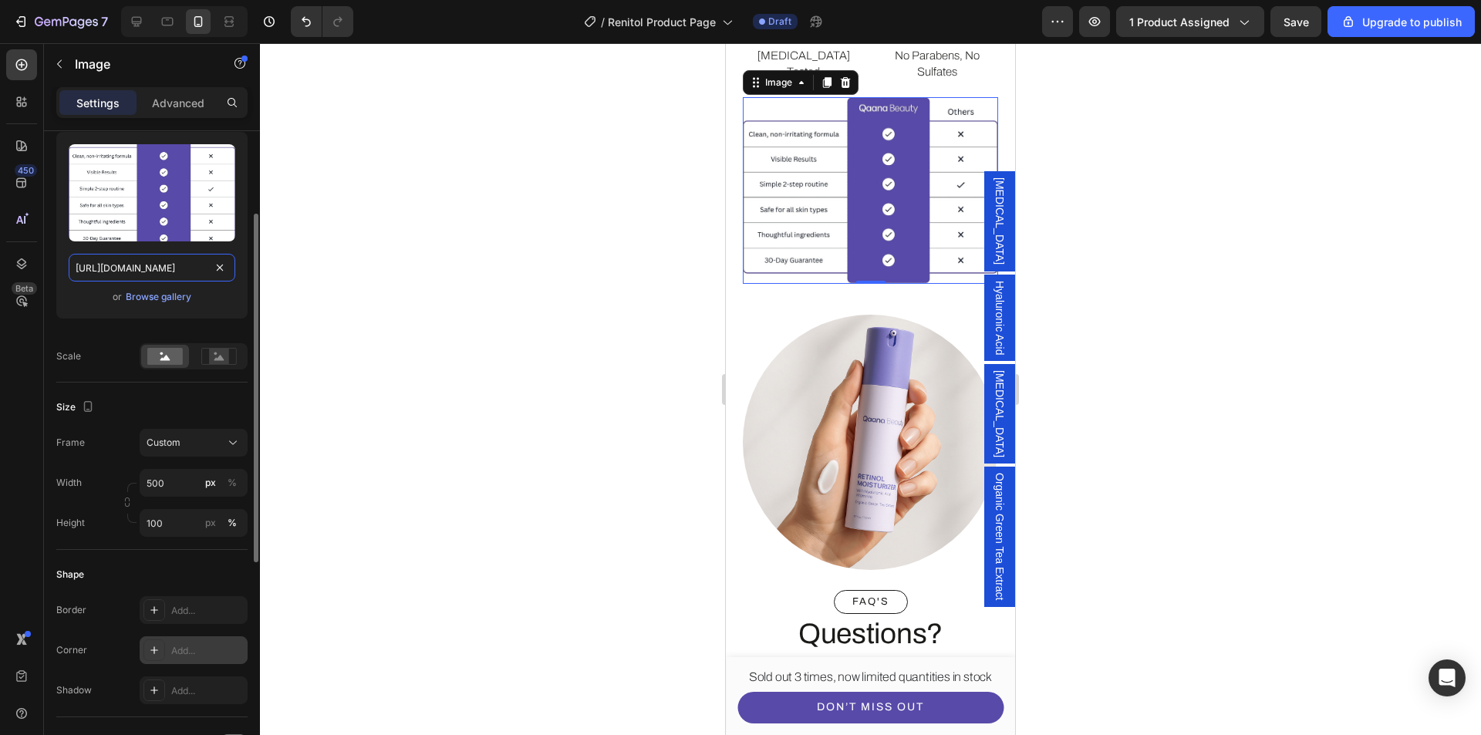
click at [183, 265] on input "[URL][DOMAIN_NAME]" at bounding box center [152, 268] width 167 height 28
paste input "[DOMAIN_NAME][URL]"
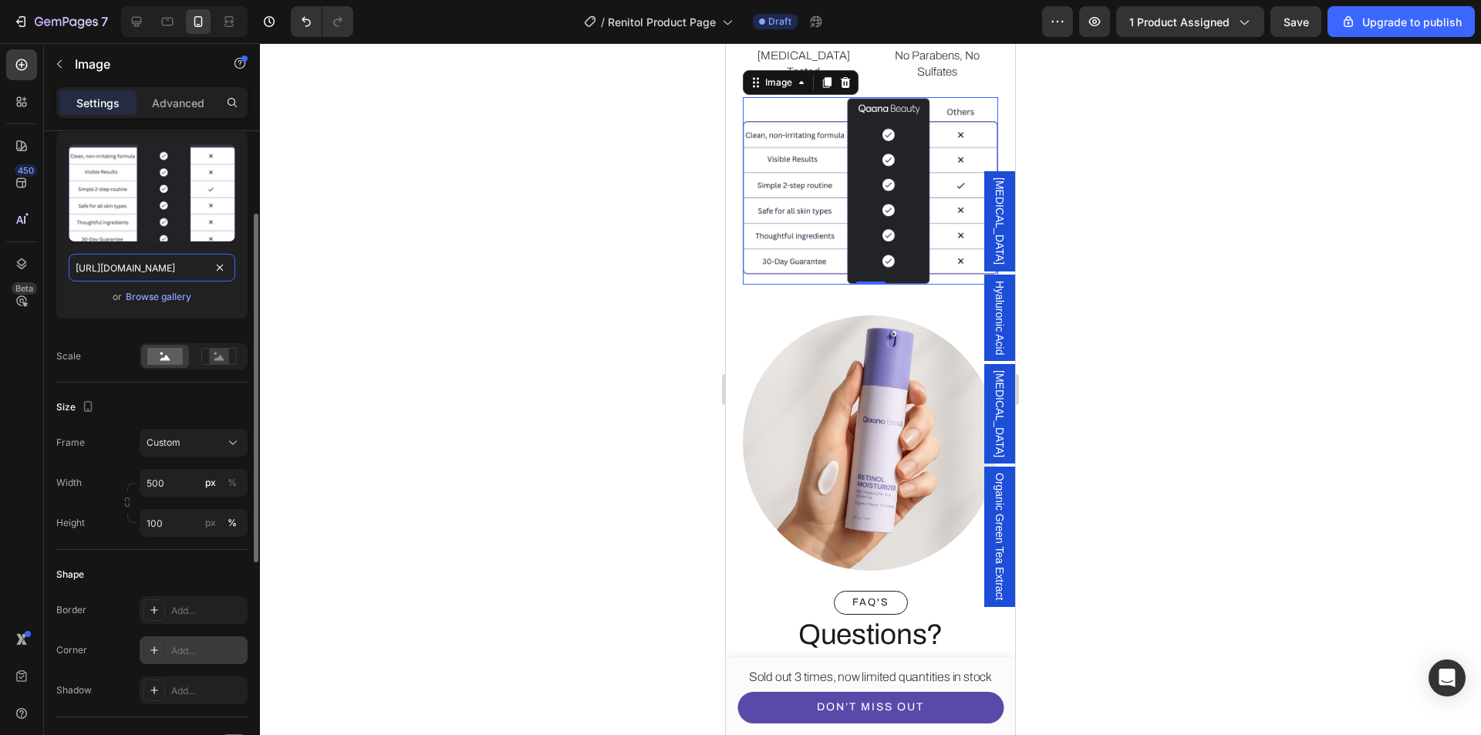
scroll to position [0, 475]
type input "[URL][DOMAIN_NAME]"
click at [138, 421] on div "Size Frame Custom Width 500 px % Height 100 px %" at bounding box center [151, 466] width 191 height 167
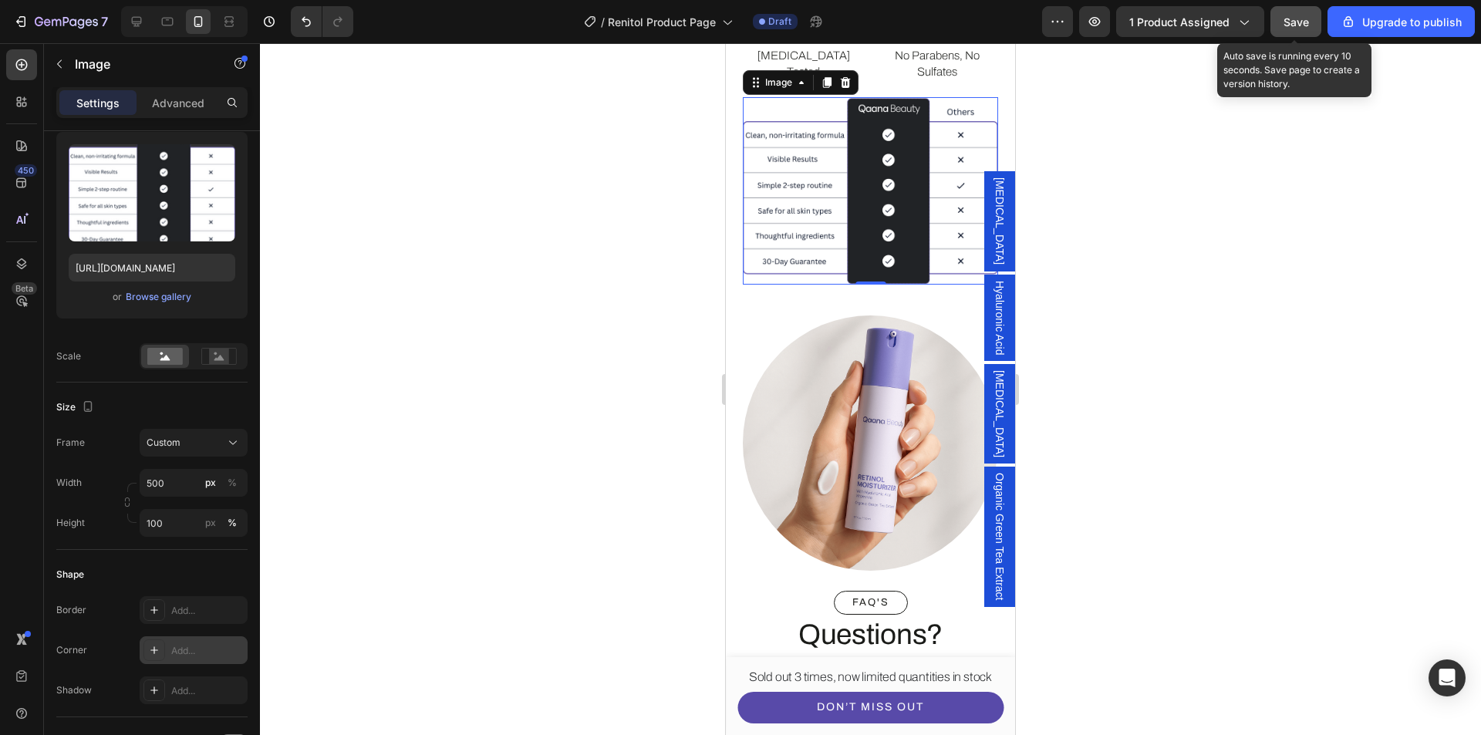
click at [1309, 22] on span "Save" at bounding box center [1296, 21] width 25 height 13
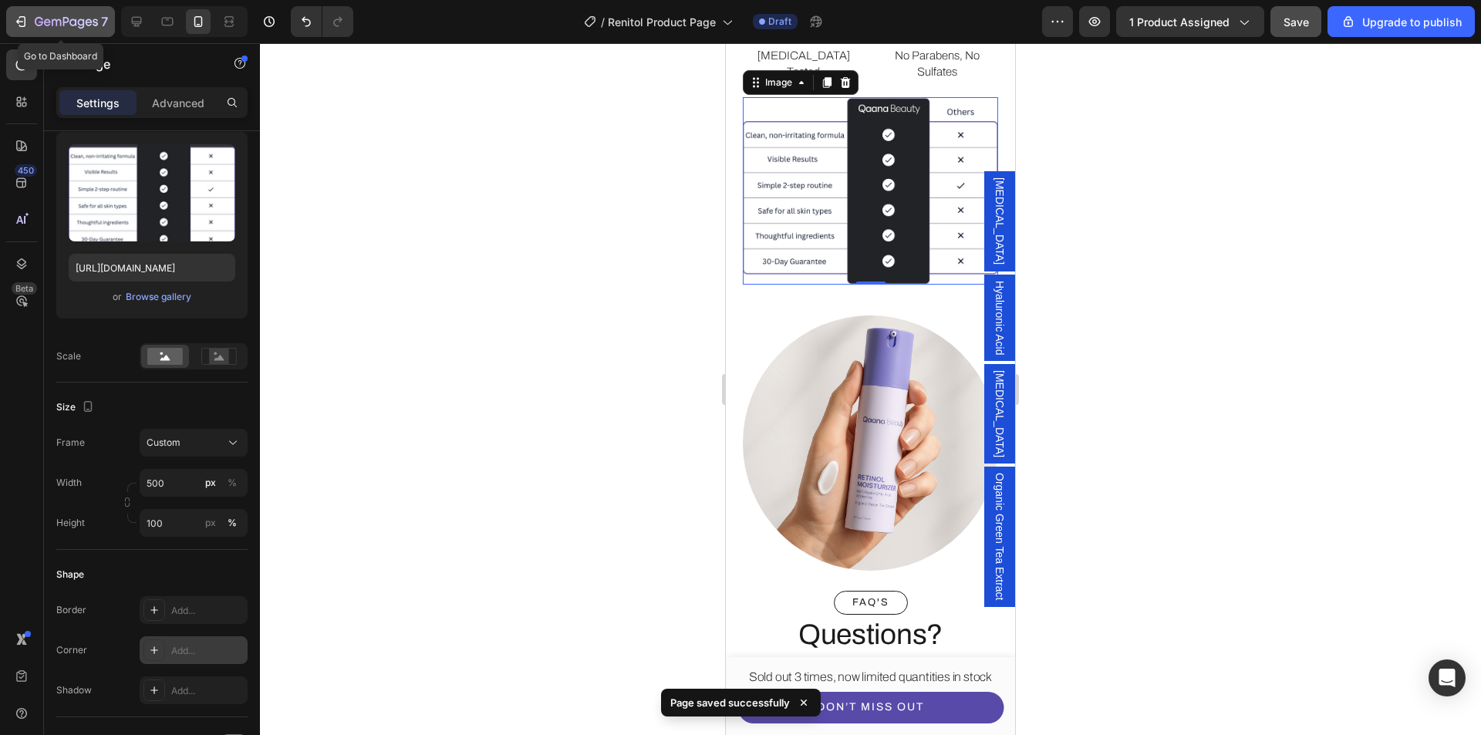
click at [55, 22] on icon "button" at bounding box center [66, 22] width 63 height 13
